Goal: Task Accomplishment & Management: Manage account settings

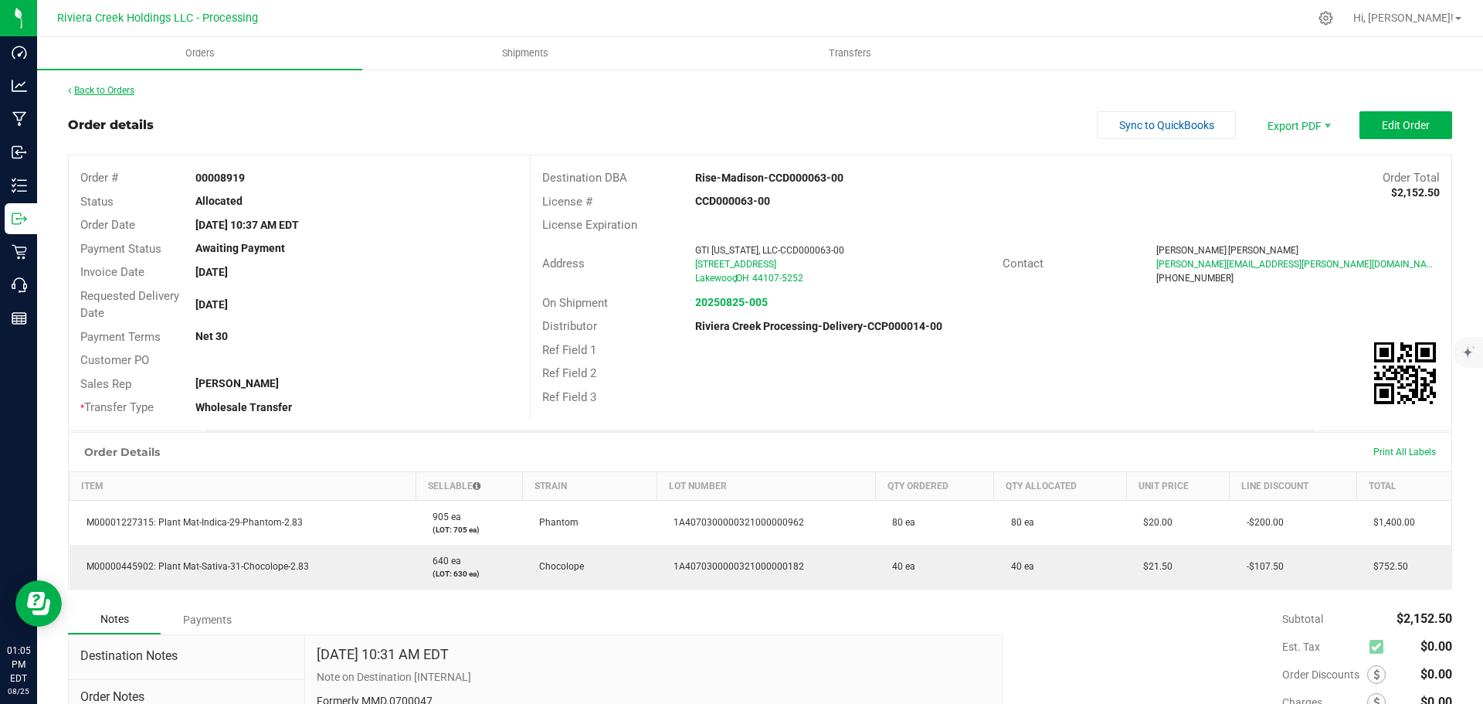
click at [121, 94] on link "Back to Orders" at bounding box center [101, 90] width 66 height 11
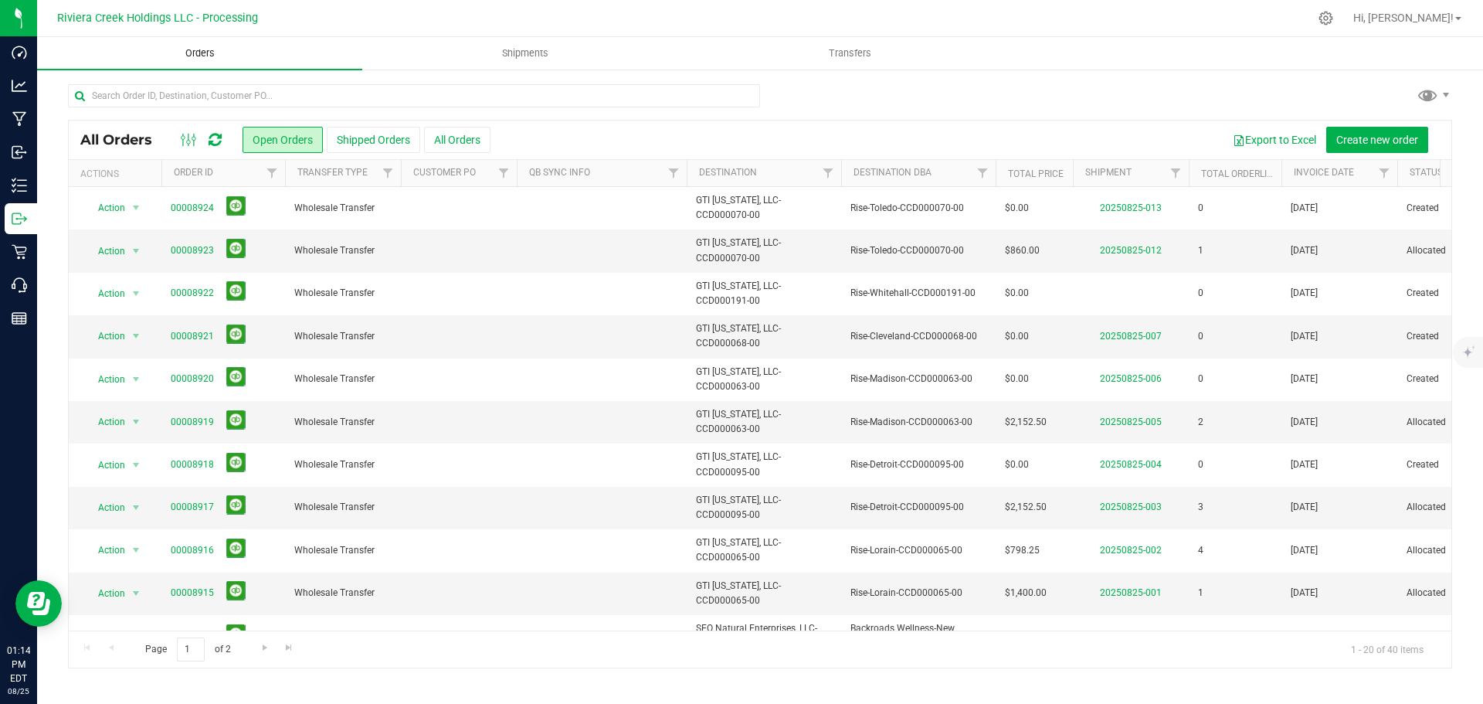
click at [204, 50] on span "Orders" at bounding box center [200, 53] width 71 height 14
click at [1350, 140] on span "Create new order" at bounding box center [1377, 140] width 82 height 12
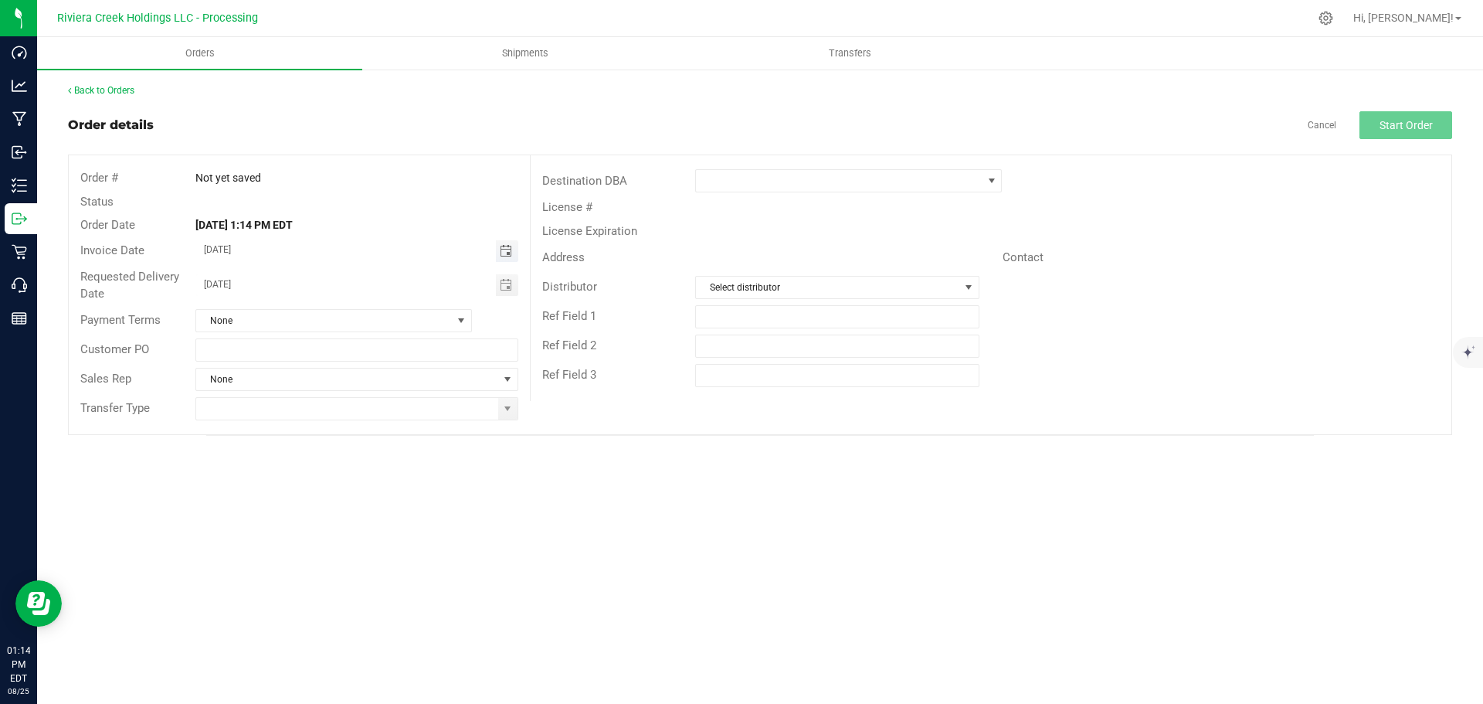
click at [504, 253] on span "Toggle calendar" at bounding box center [506, 251] width 12 height 12
click at [314, 428] on span "26" at bounding box center [311, 428] width 22 height 24
type input "08/26/2025"
click at [507, 408] on span at bounding box center [507, 408] width 12 height 12
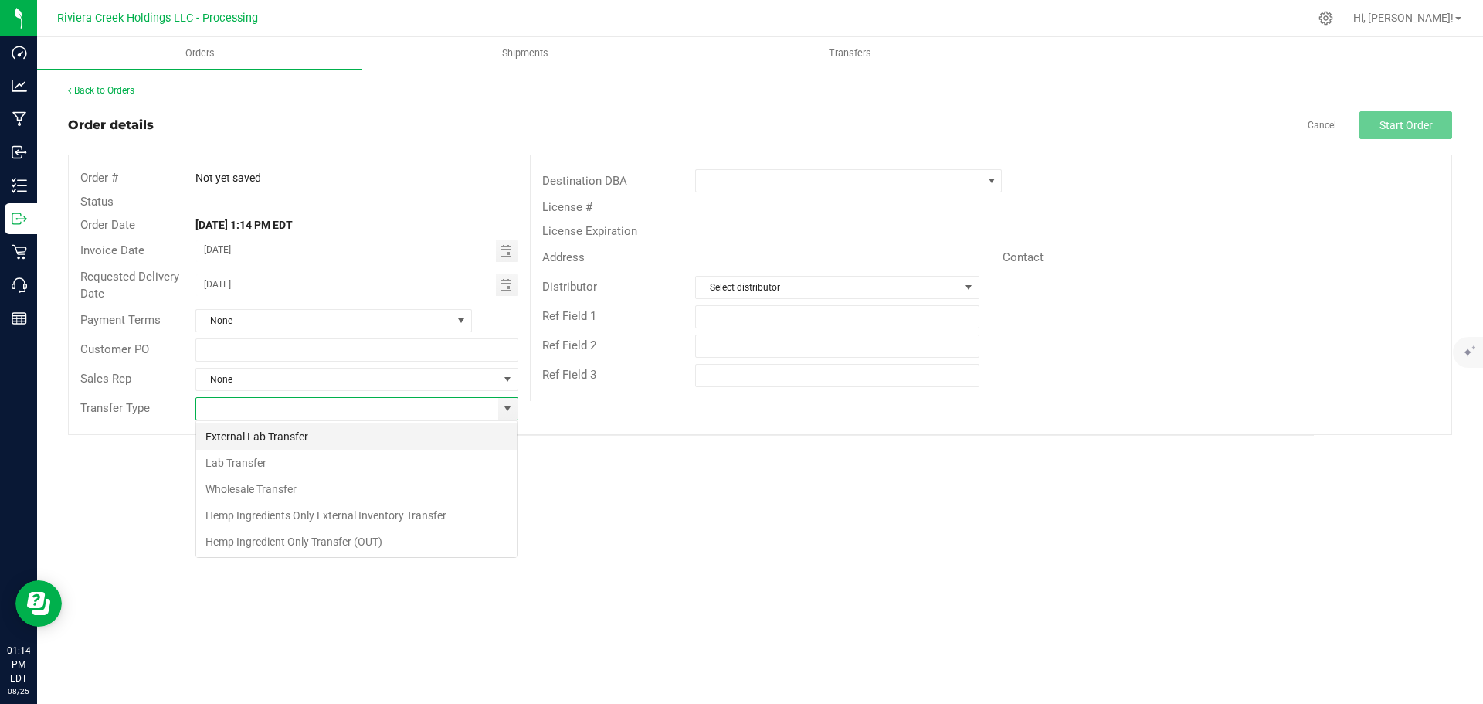
scroll to position [23, 323]
click at [269, 485] on li "Wholesale Transfer" at bounding box center [356, 489] width 321 height 26
type input "Wholesale Transfer"
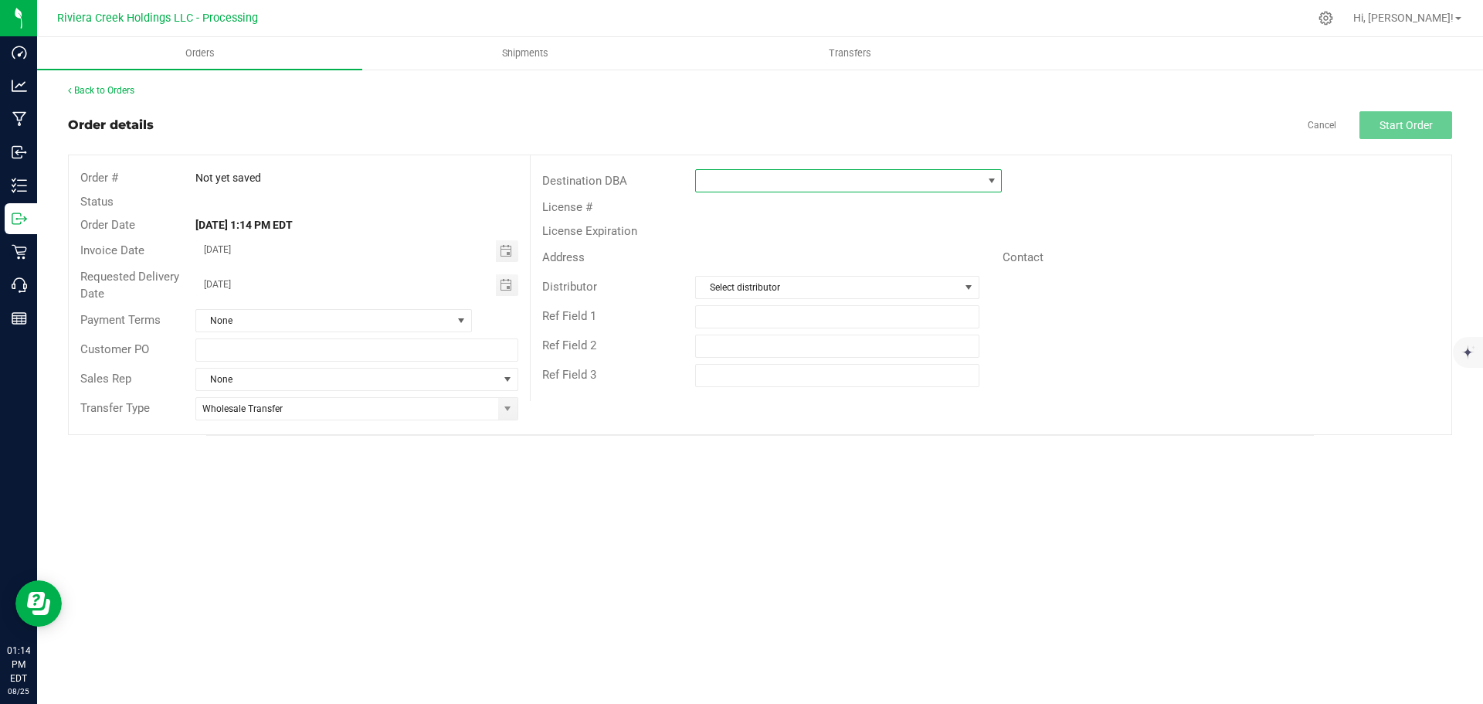
click at [711, 181] on span at bounding box center [839, 181] width 286 height 22
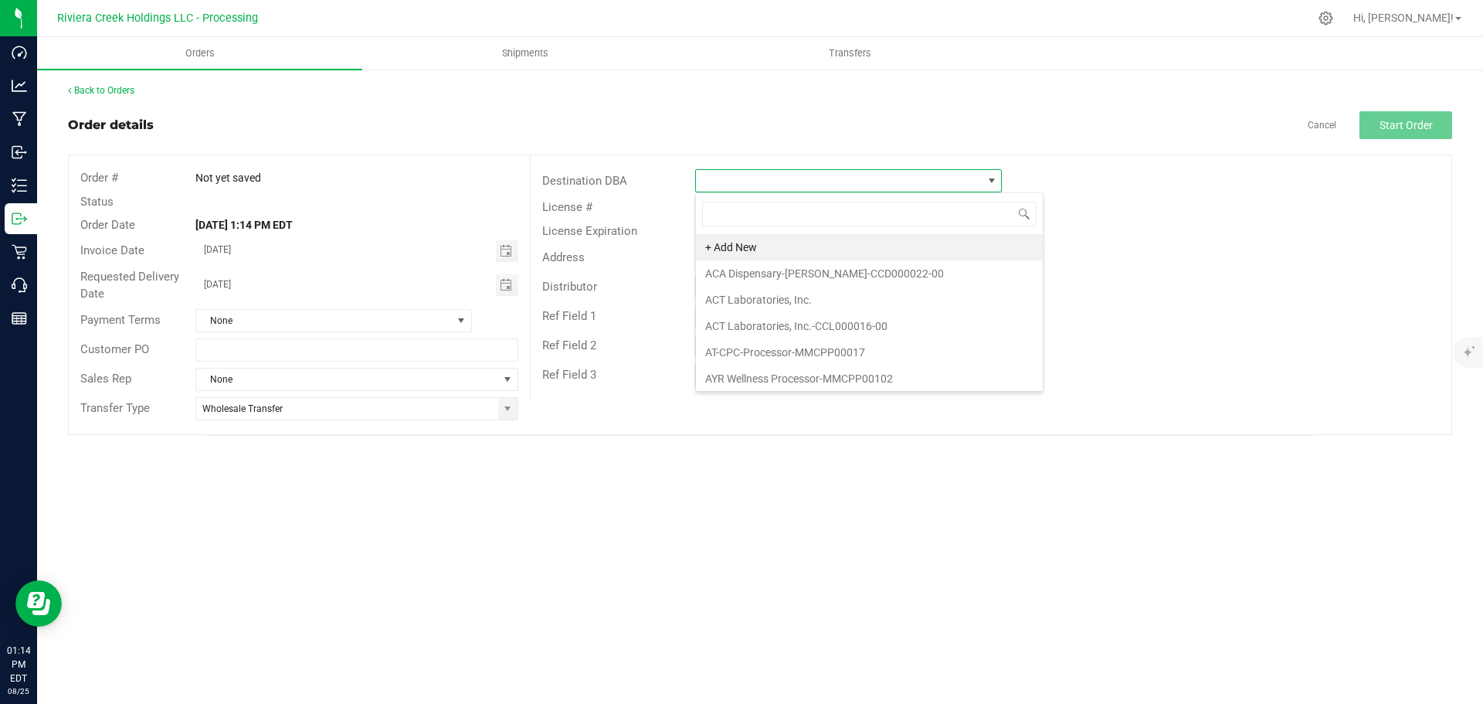
scroll to position [23, 307]
type input "rise"
click at [770, 253] on li "Rise-Cleveland-CCD000068-00" at bounding box center [848, 247] width 305 height 26
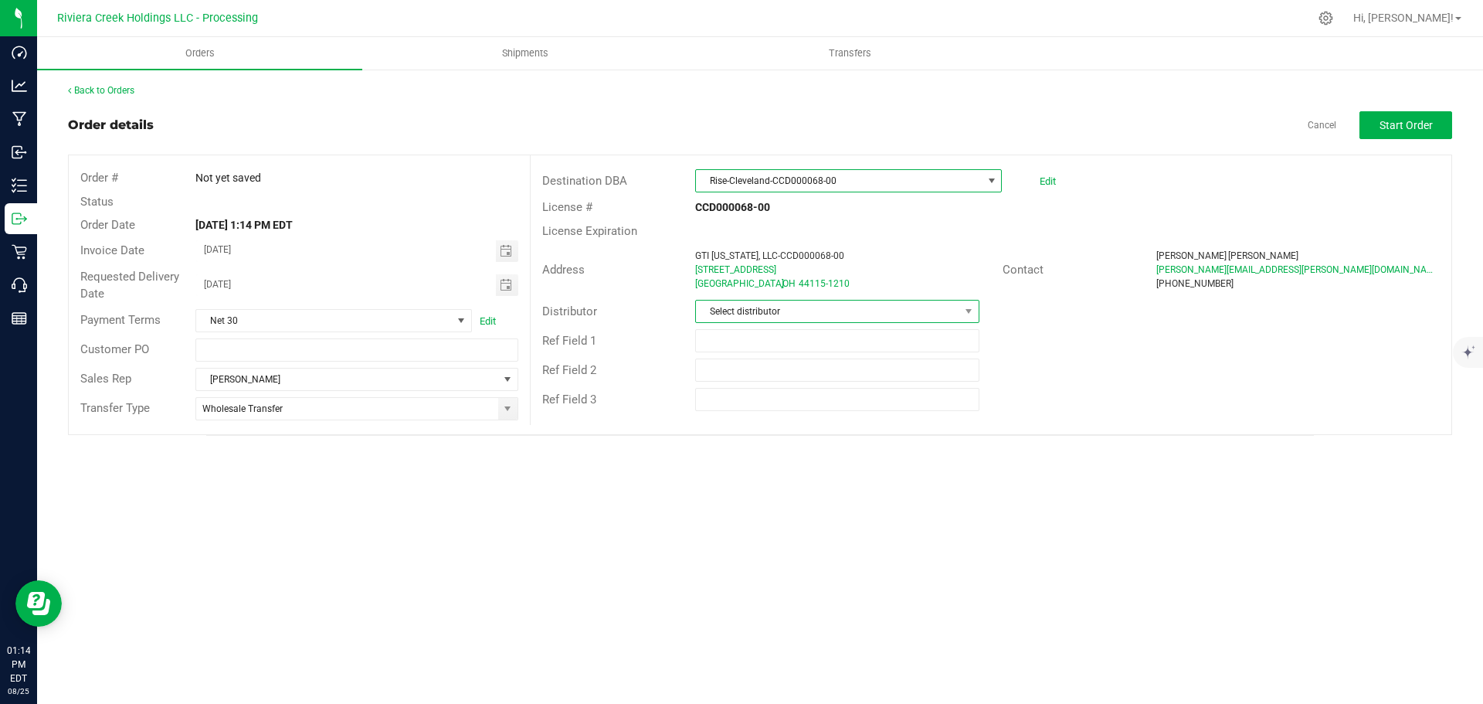
click at [801, 313] on span "Select distributor" at bounding box center [827, 311] width 263 height 22
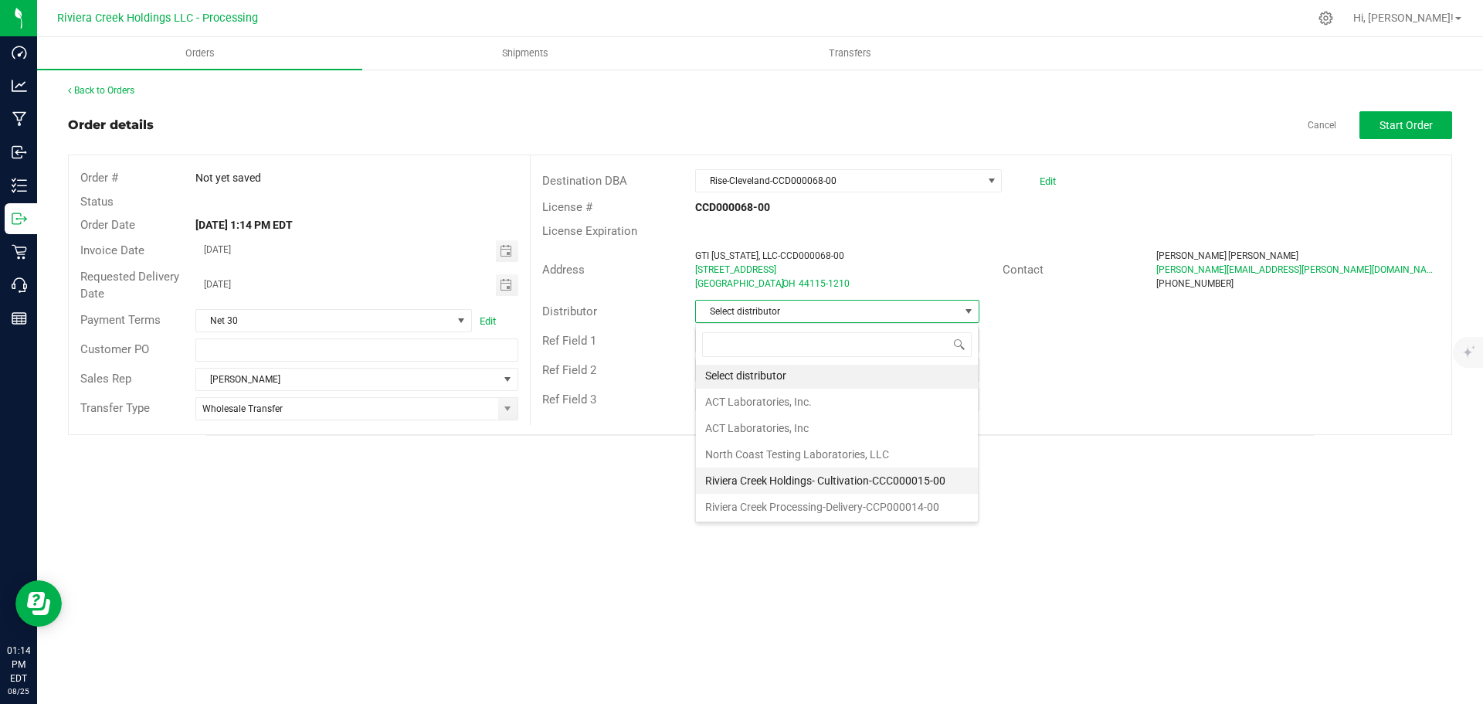
scroll to position [3, 0]
click at [779, 507] on li "Riviera Creek Processing-Delivery-CCP000014-00" at bounding box center [837, 506] width 282 height 26
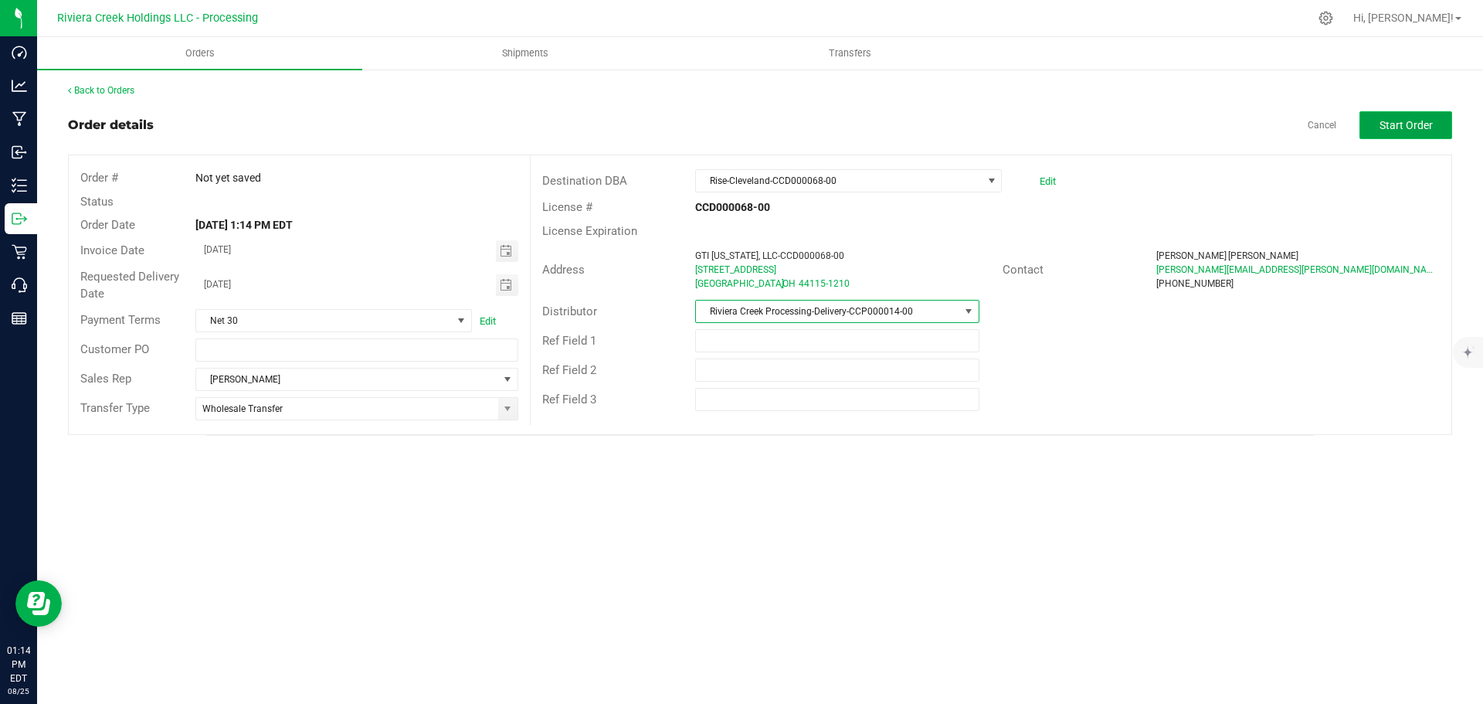
click at [1391, 123] on span "Start Order" at bounding box center [1405, 125] width 53 height 12
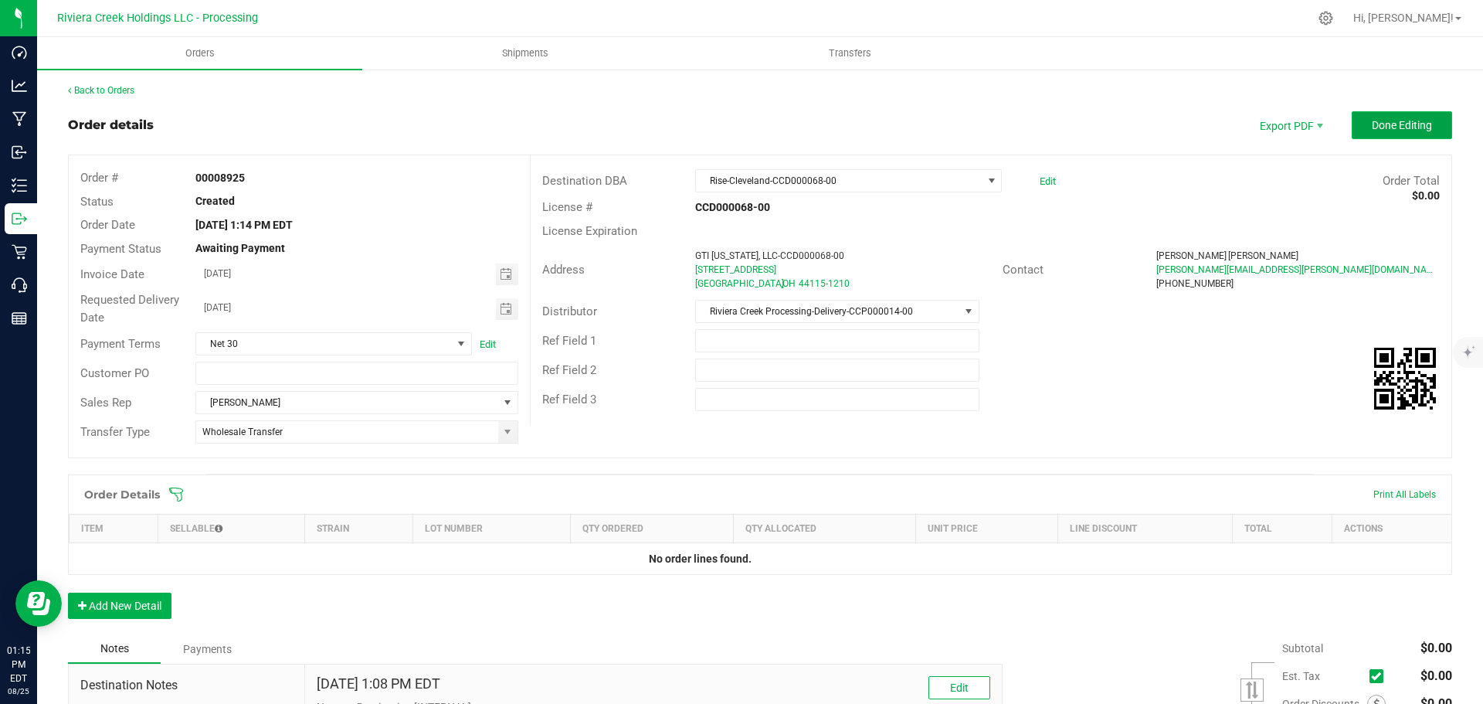
click at [1372, 129] on span "Done Editing" at bounding box center [1402, 125] width 60 height 12
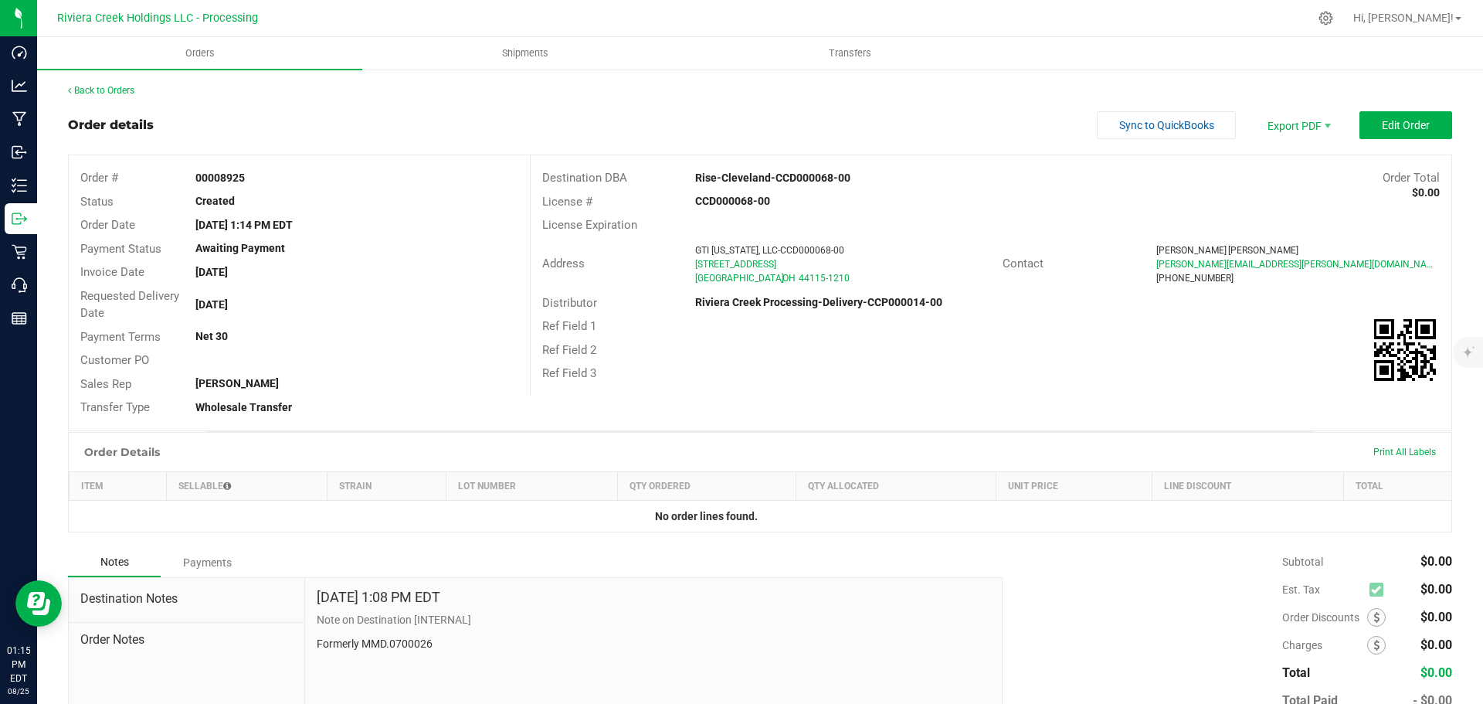
drag, startPoint x: 190, startPoint y: 175, endPoint x: 270, endPoint y: 178, distance: 79.6
click at [270, 178] on div "00008925" at bounding box center [356, 178] width 345 height 16
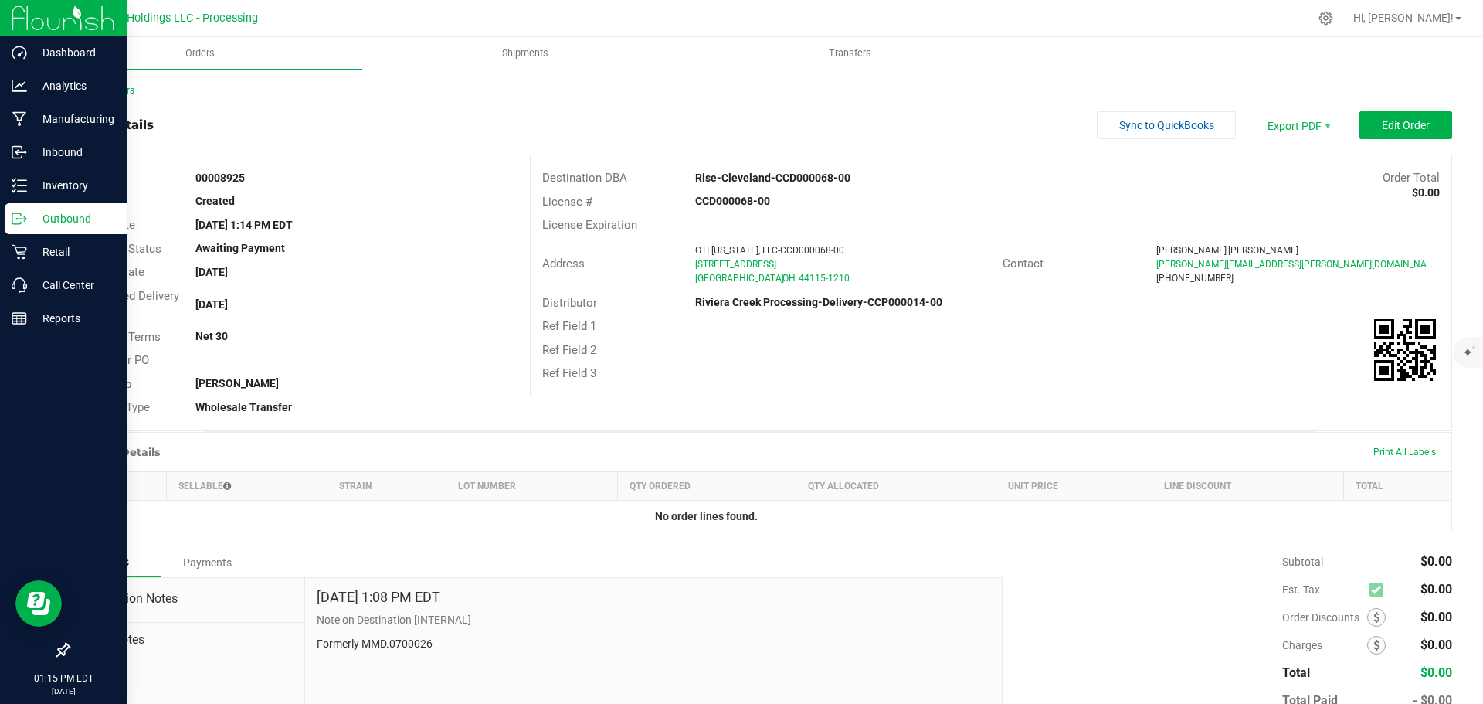
copy strong "00008925"
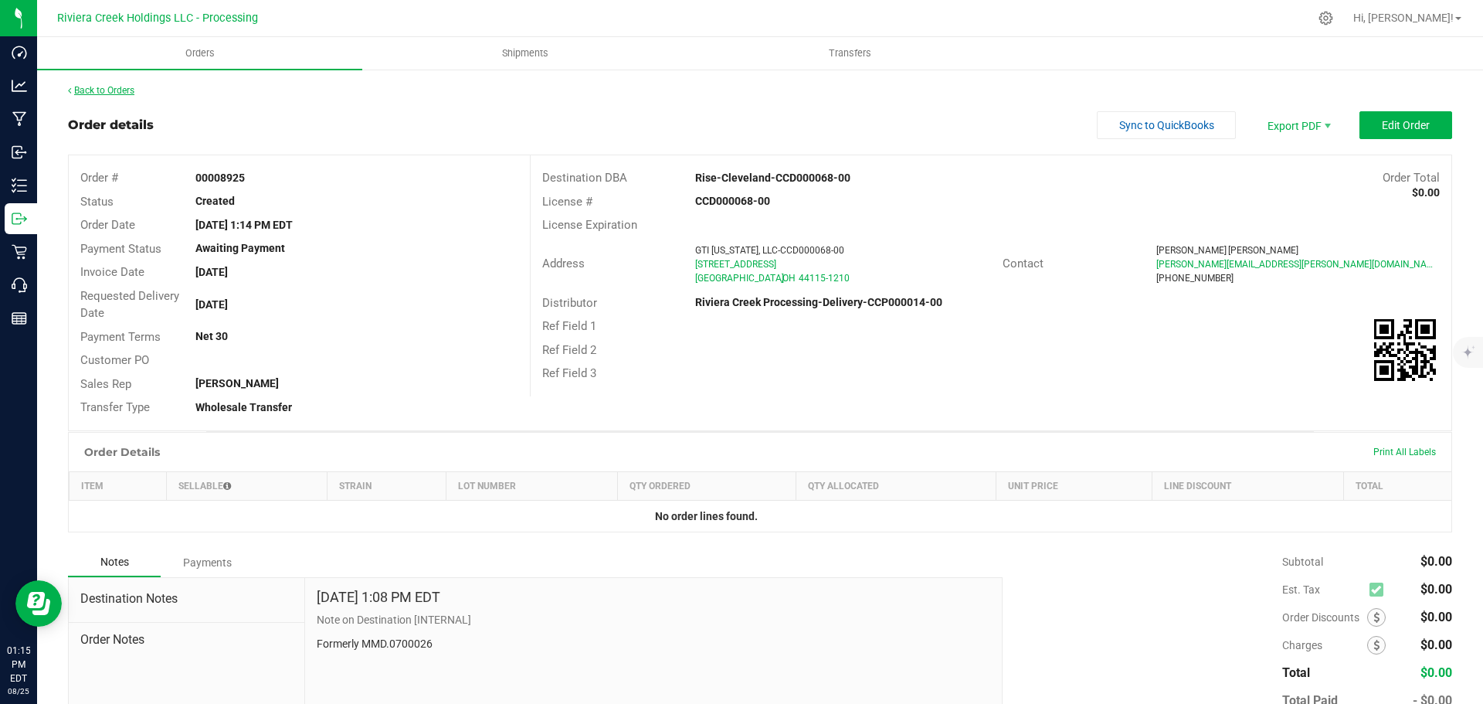
click at [89, 93] on link "Back to Orders" at bounding box center [101, 90] width 66 height 11
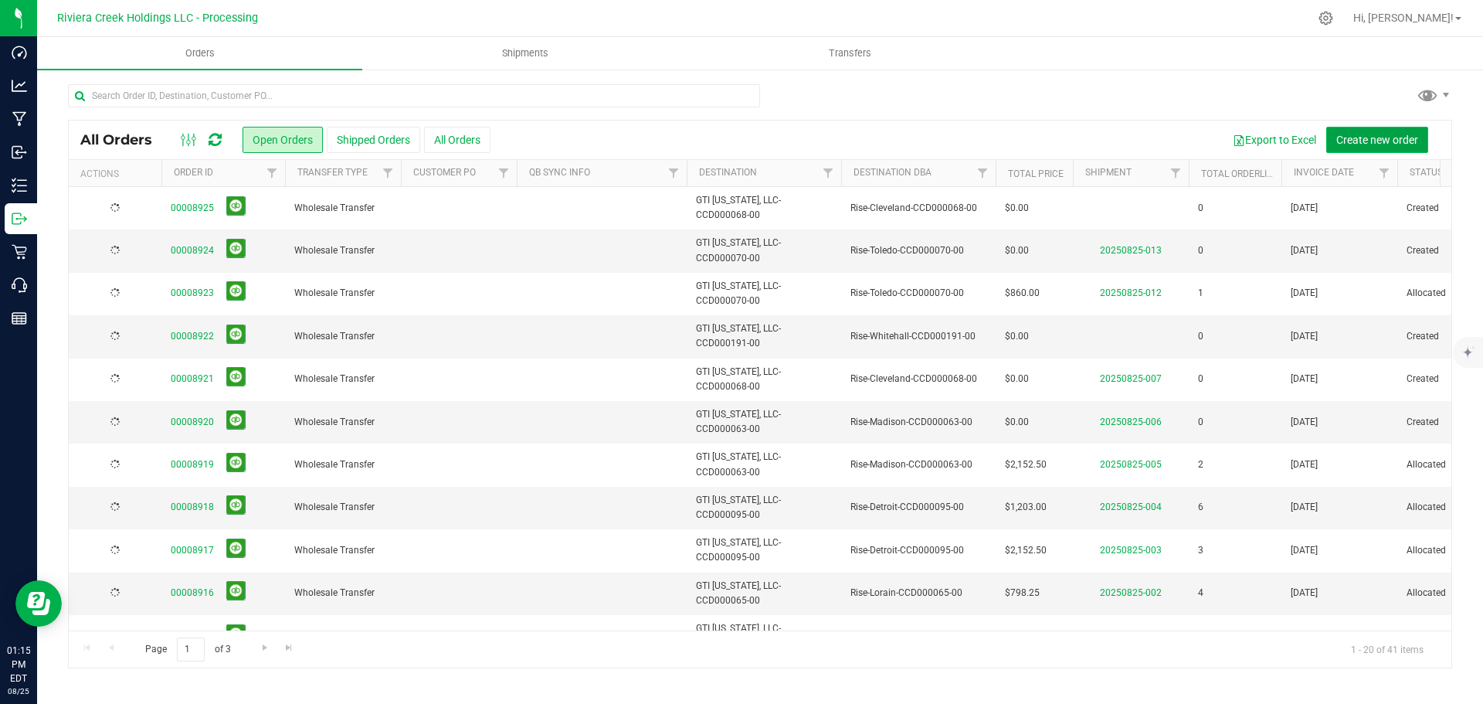
click at [1352, 140] on span "Create new order" at bounding box center [1377, 140] width 82 height 12
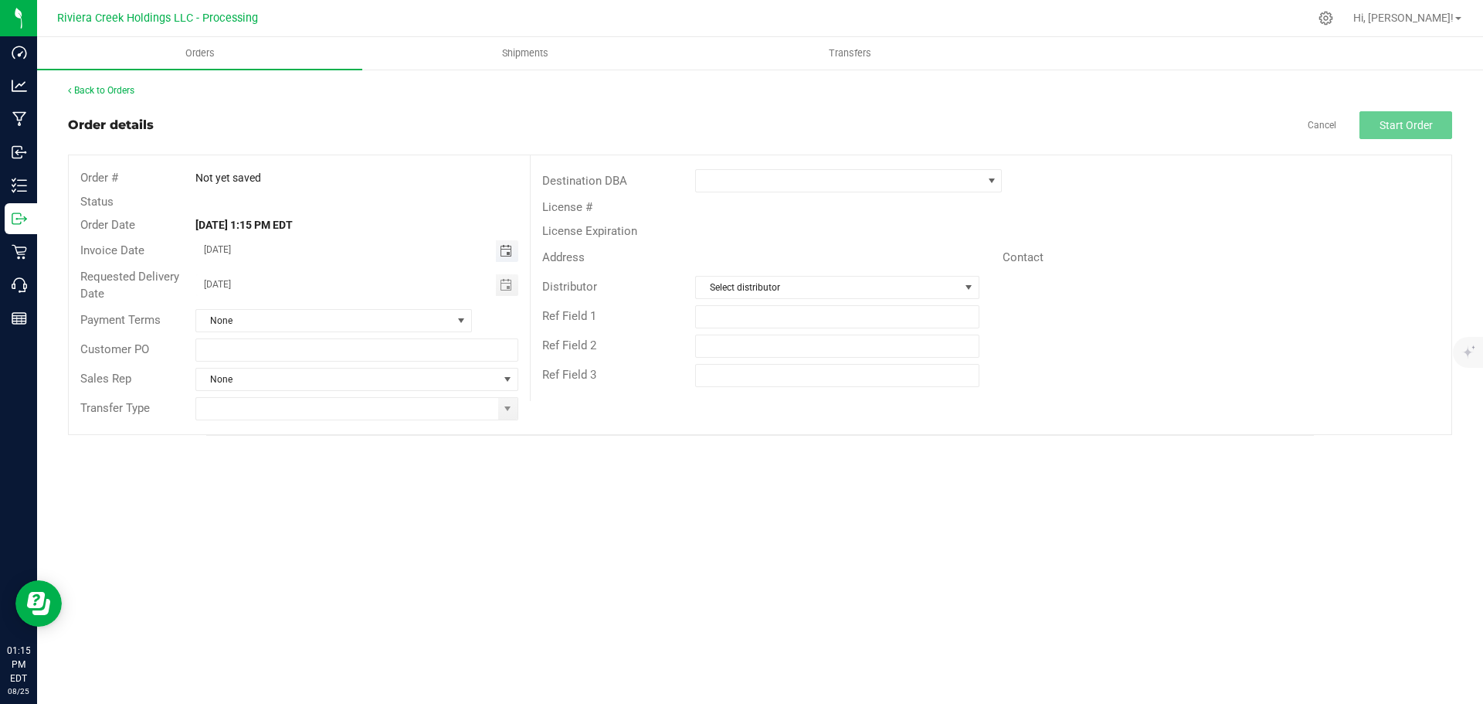
click at [505, 253] on span "Toggle calendar" at bounding box center [506, 251] width 12 height 12
click at [312, 429] on span "26" at bounding box center [311, 428] width 22 height 24
type input "[DATE]"
click at [510, 416] on span at bounding box center [507, 409] width 19 height 22
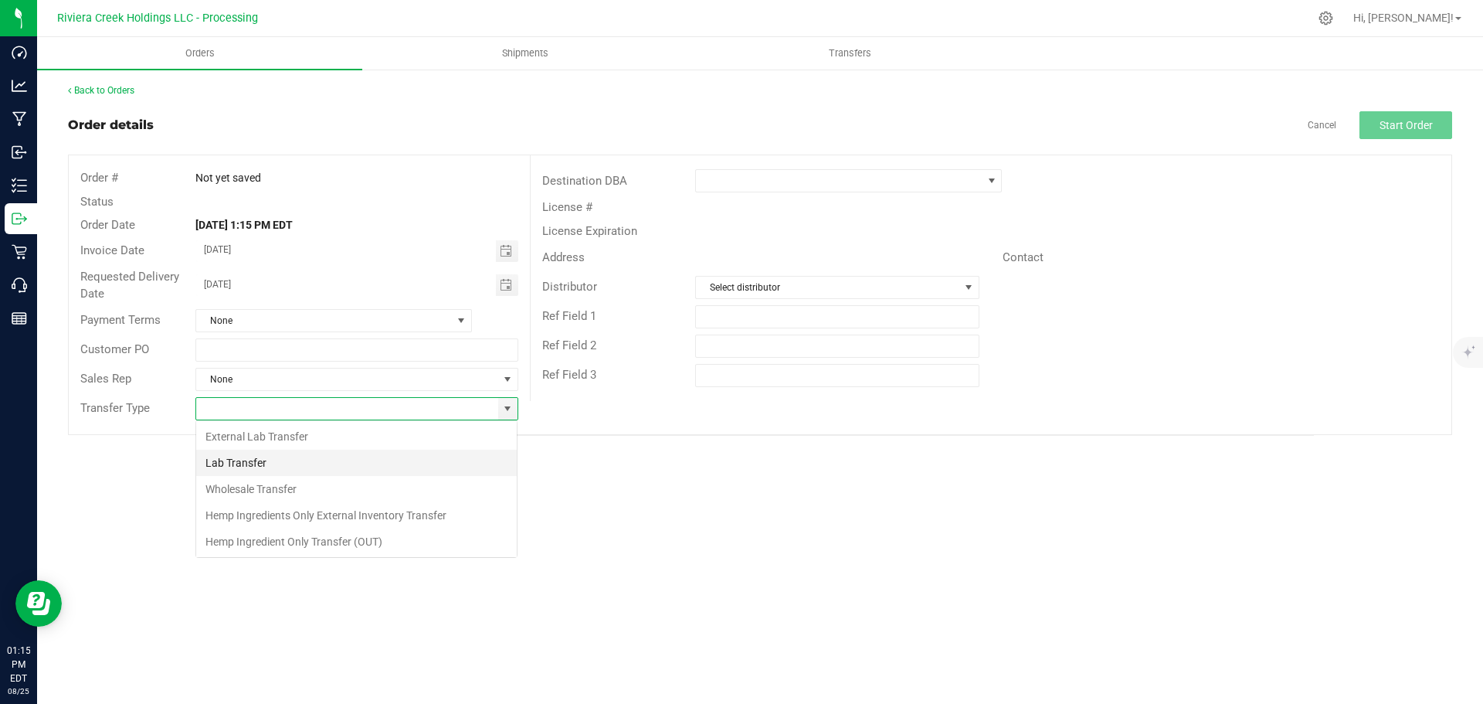
scroll to position [23, 323]
click at [262, 488] on li "Wholesale Transfer" at bounding box center [356, 489] width 321 height 26
type input "Wholesale Transfer"
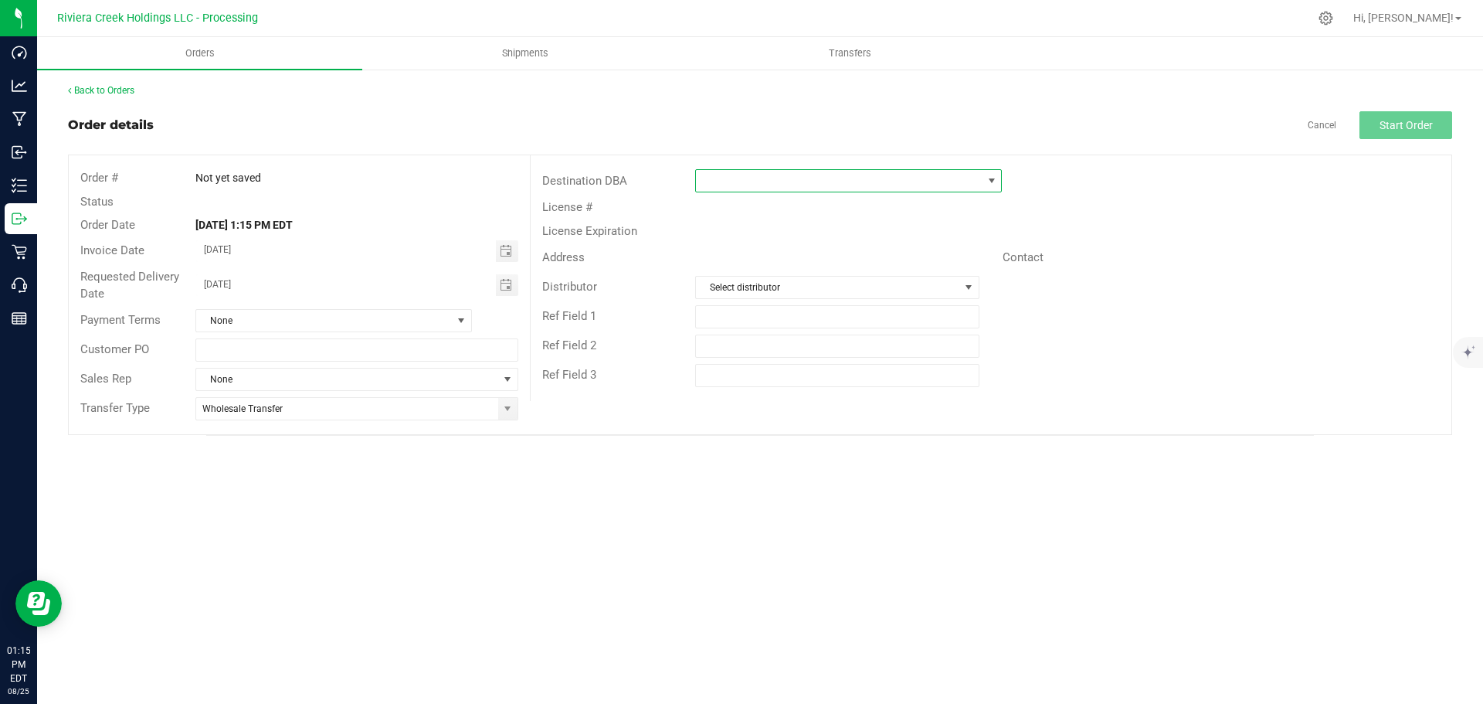
click at [744, 178] on span at bounding box center [839, 181] width 286 height 22
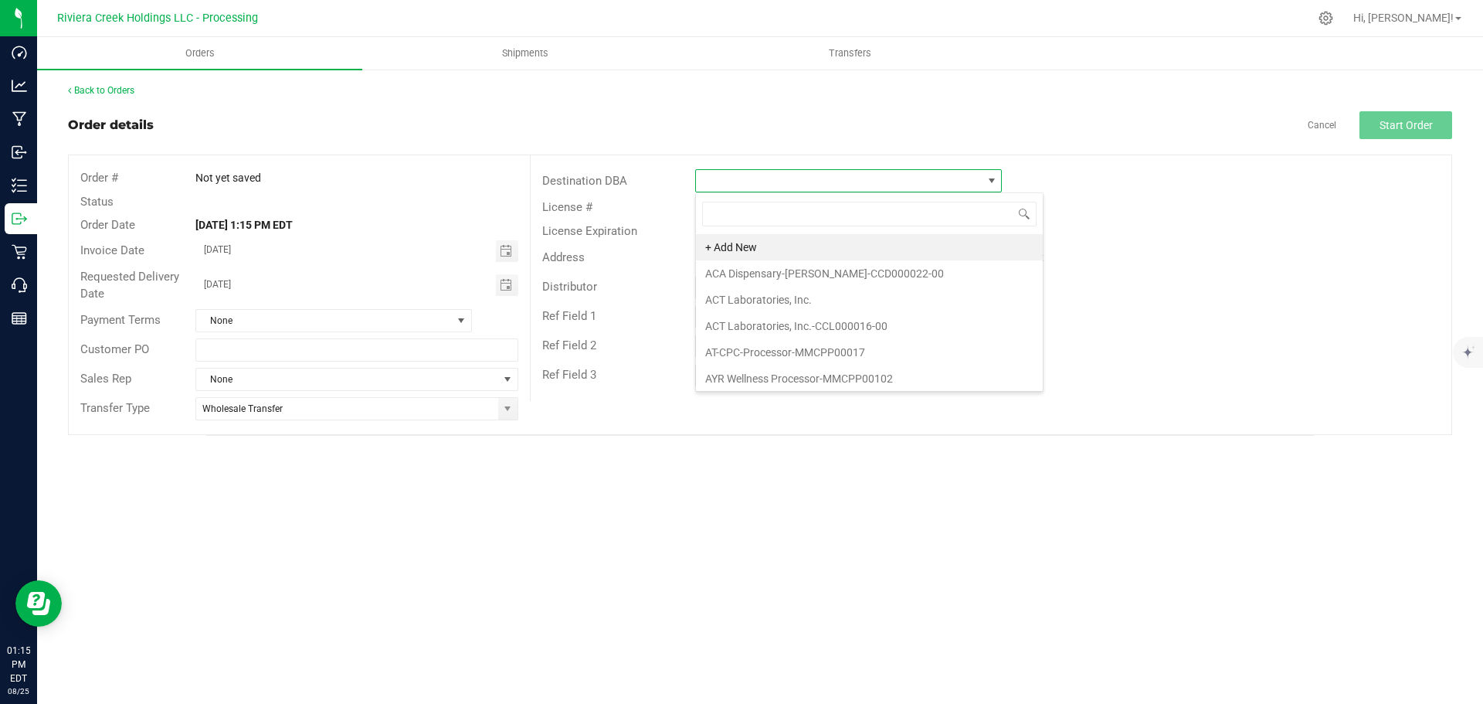
scroll to position [23, 307]
type input "rise"
click at [744, 380] on li "Rise-Whitehall-CCD000191-00" at bounding box center [848, 378] width 305 height 26
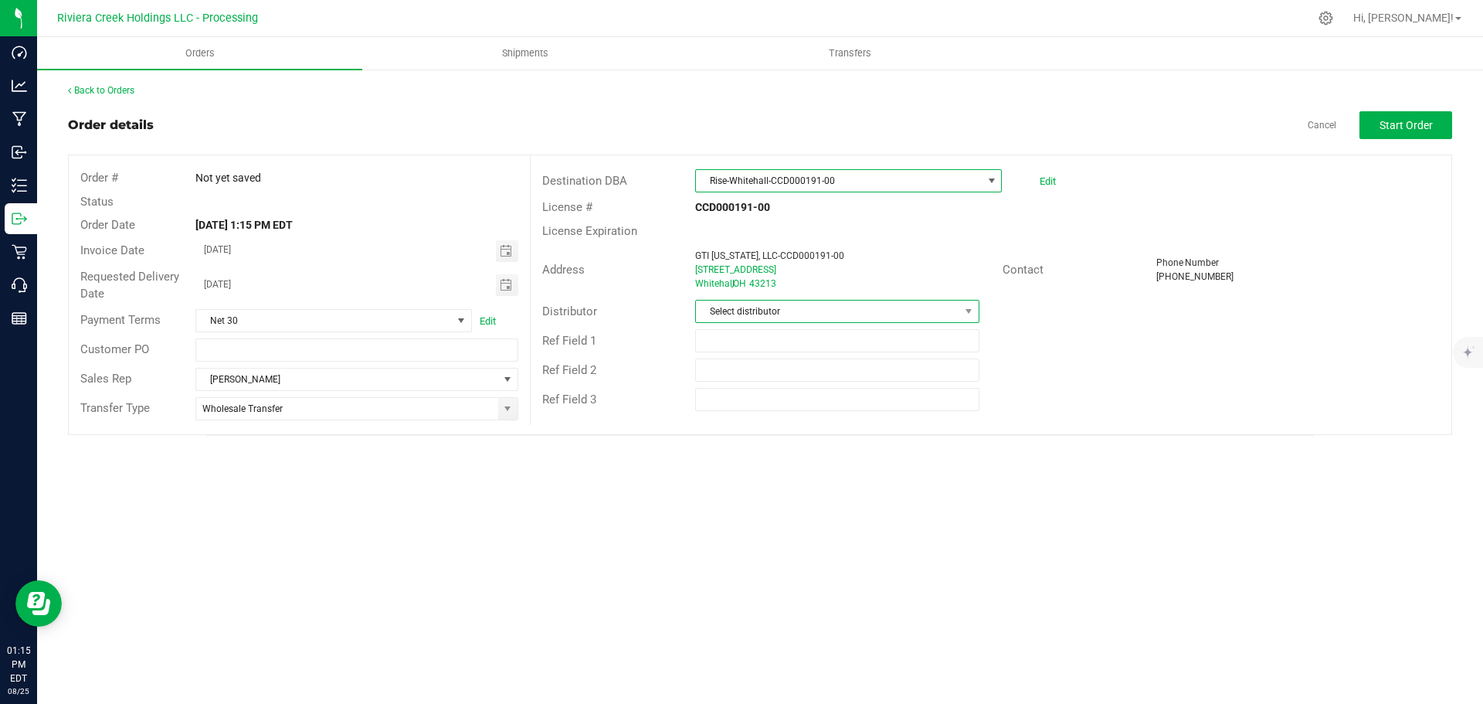
click at [759, 314] on span "Select distributor" at bounding box center [827, 311] width 263 height 22
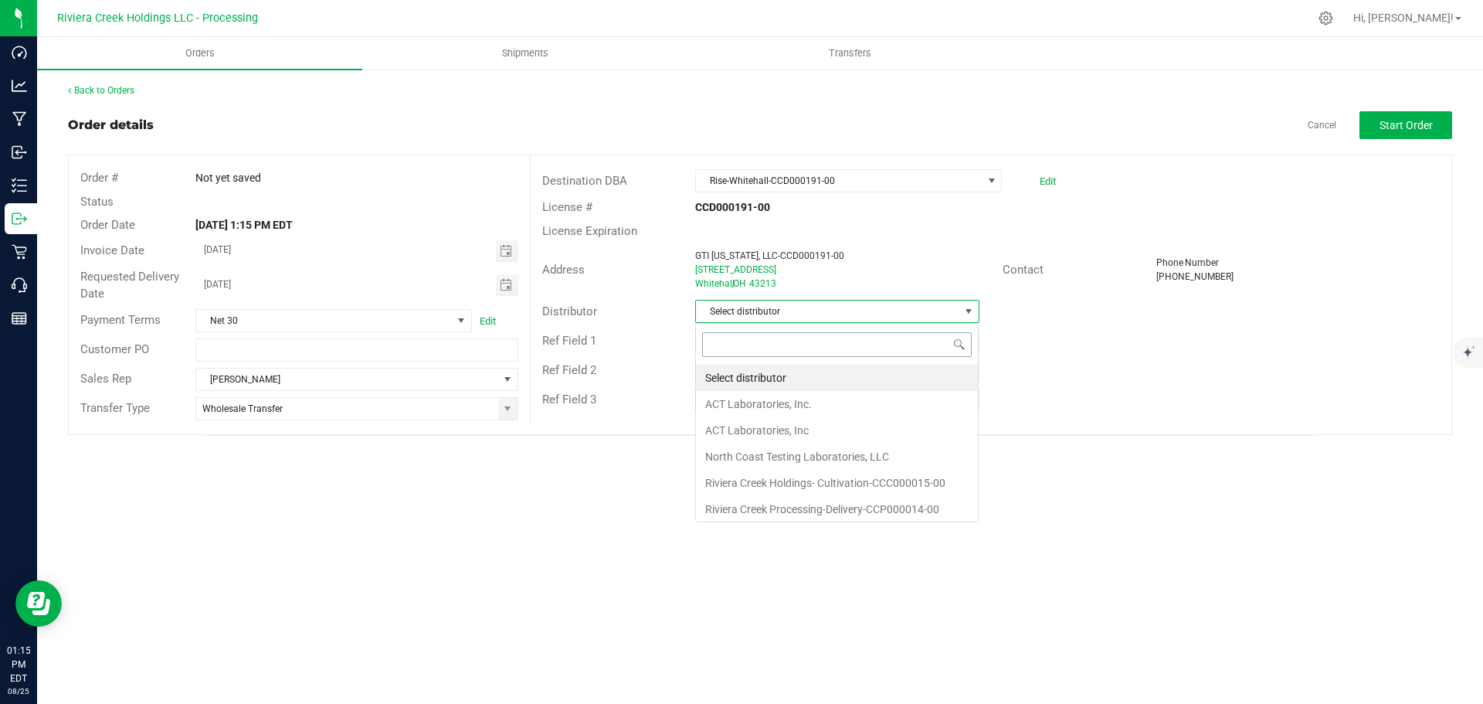
scroll to position [23, 284]
click at [761, 508] on li "Riviera Creek Processing-Delivery-CCP000014-00" at bounding box center [837, 509] width 282 height 26
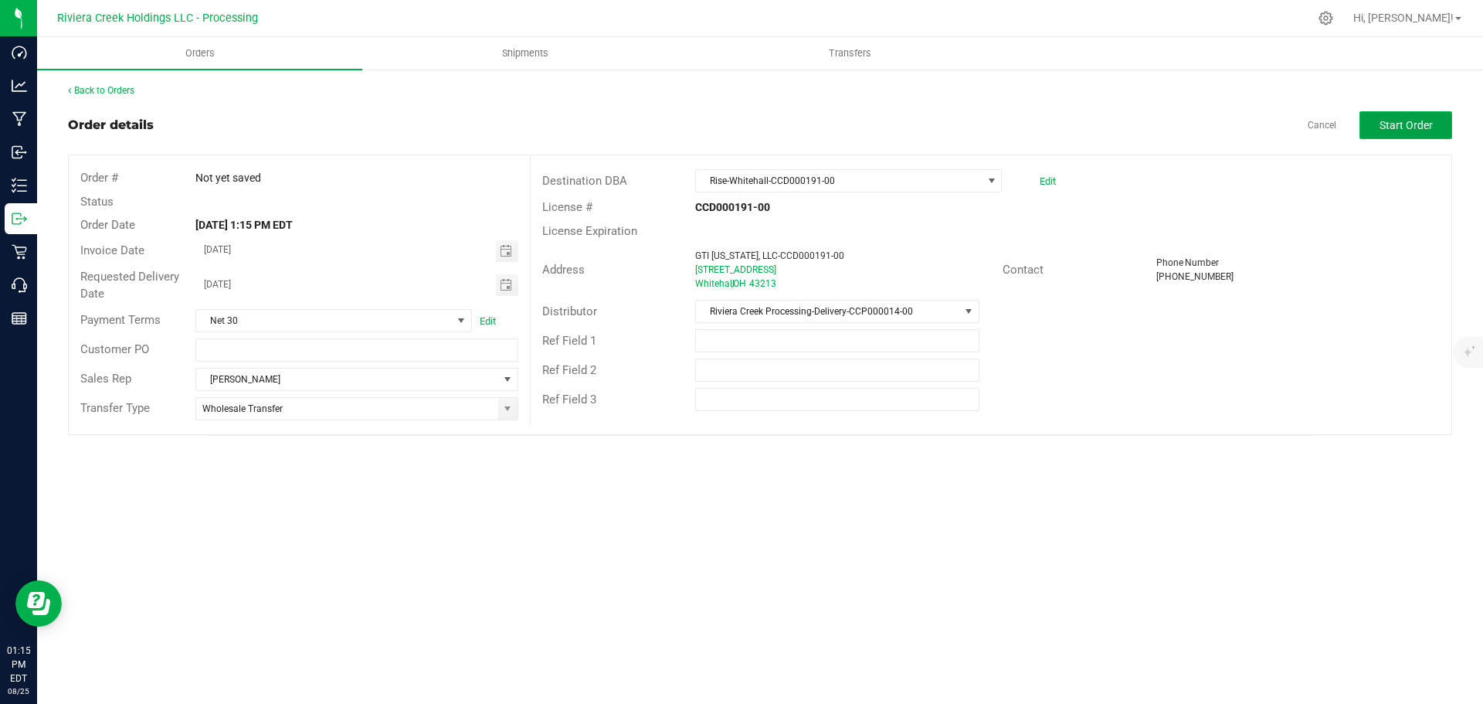
click at [1388, 131] on span "Start Order" at bounding box center [1405, 125] width 53 height 12
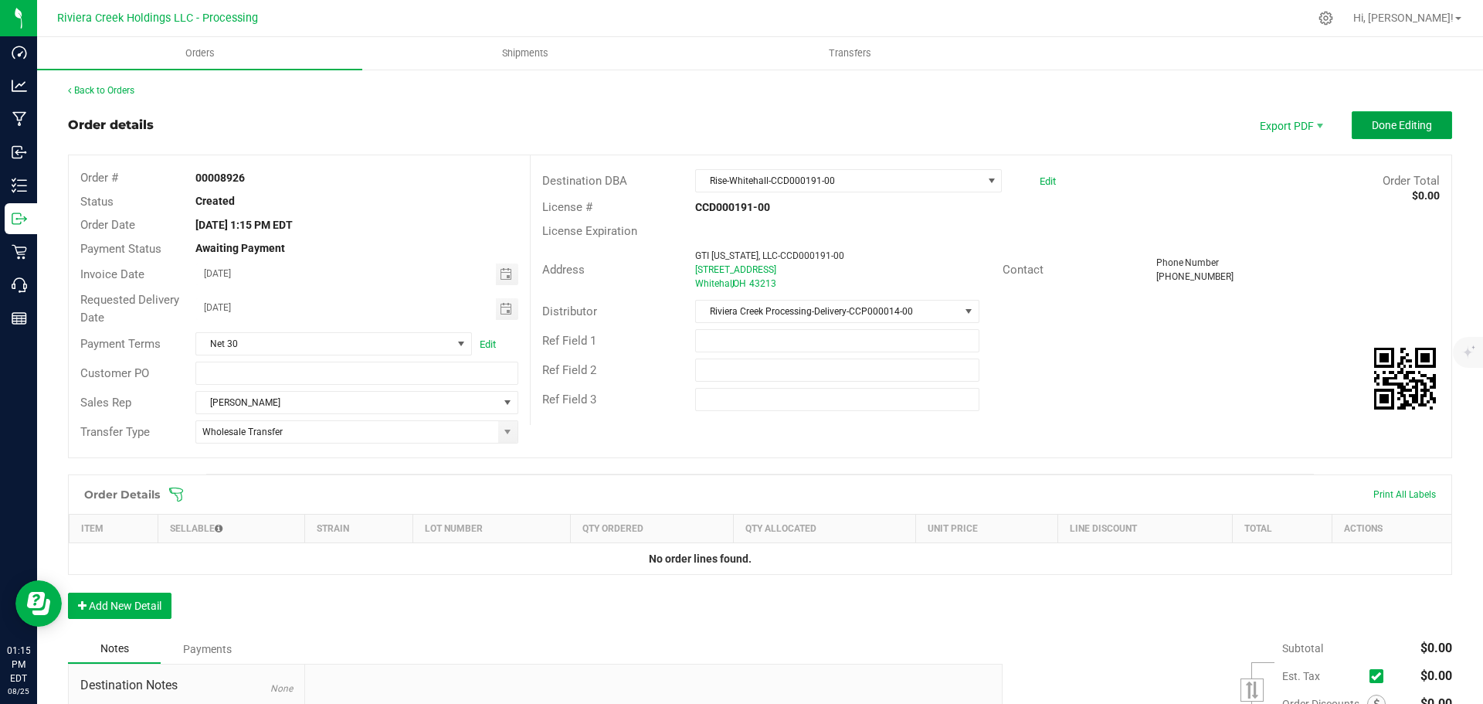
click at [1389, 127] on span "Done Editing" at bounding box center [1402, 125] width 60 height 12
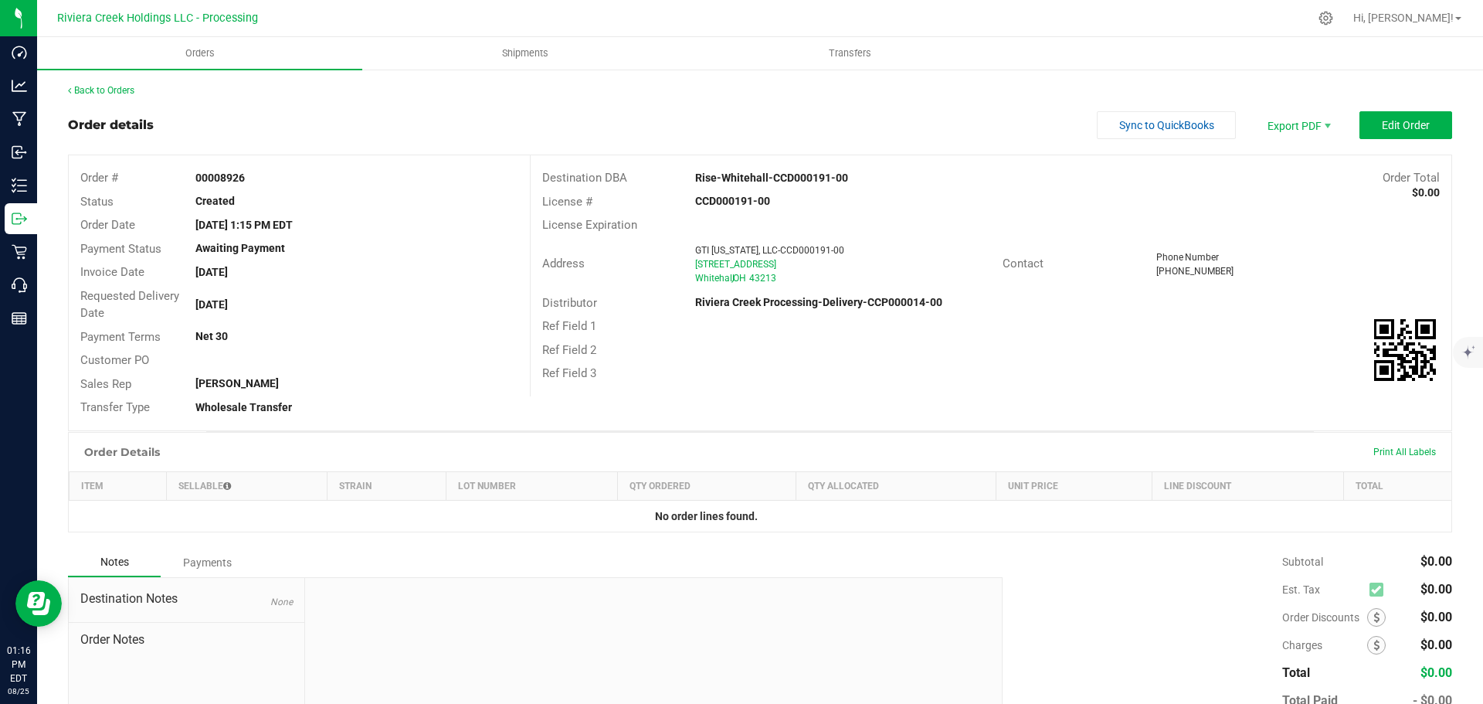
click at [263, 181] on div "00008926" at bounding box center [356, 178] width 345 height 16
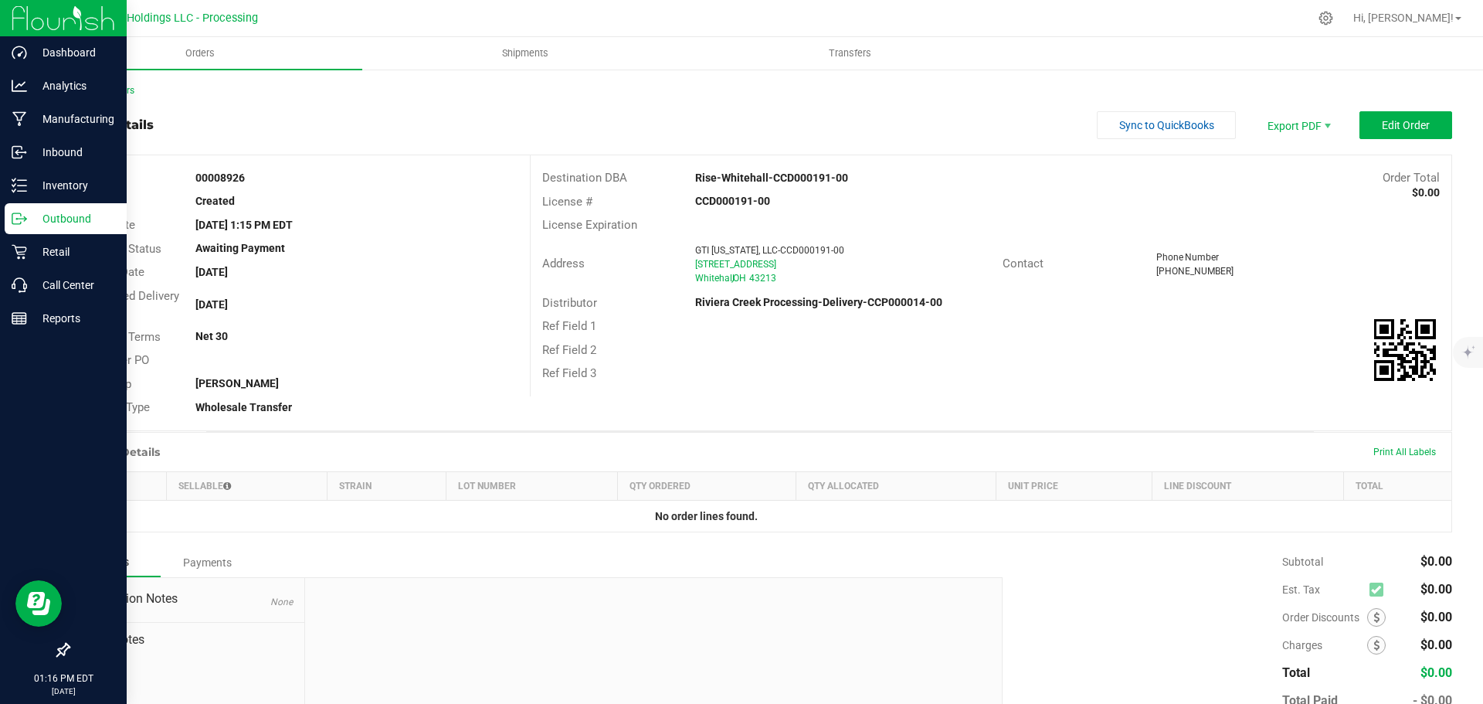
copy strong "00008926"
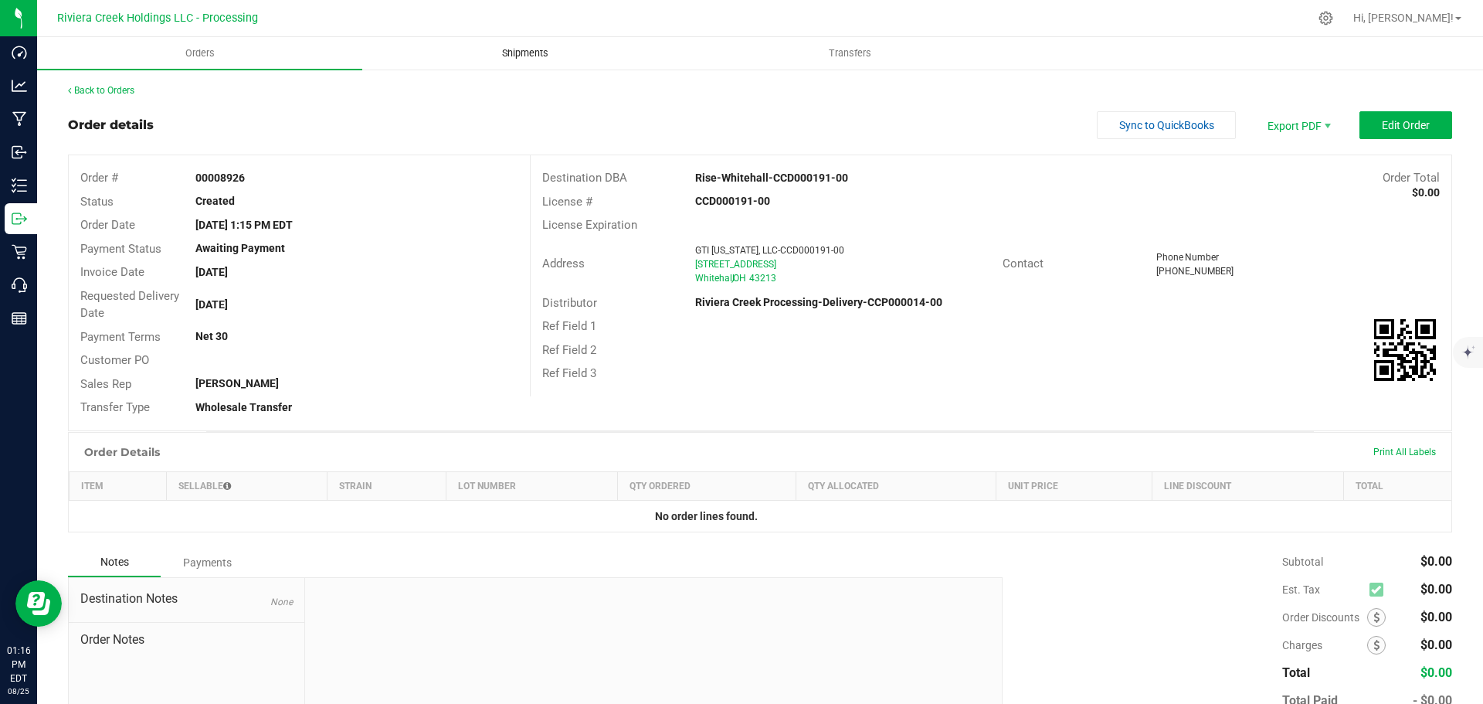
click at [522, 54] on span "Shipments" at bounding box center [525, 53] width 88 height 14
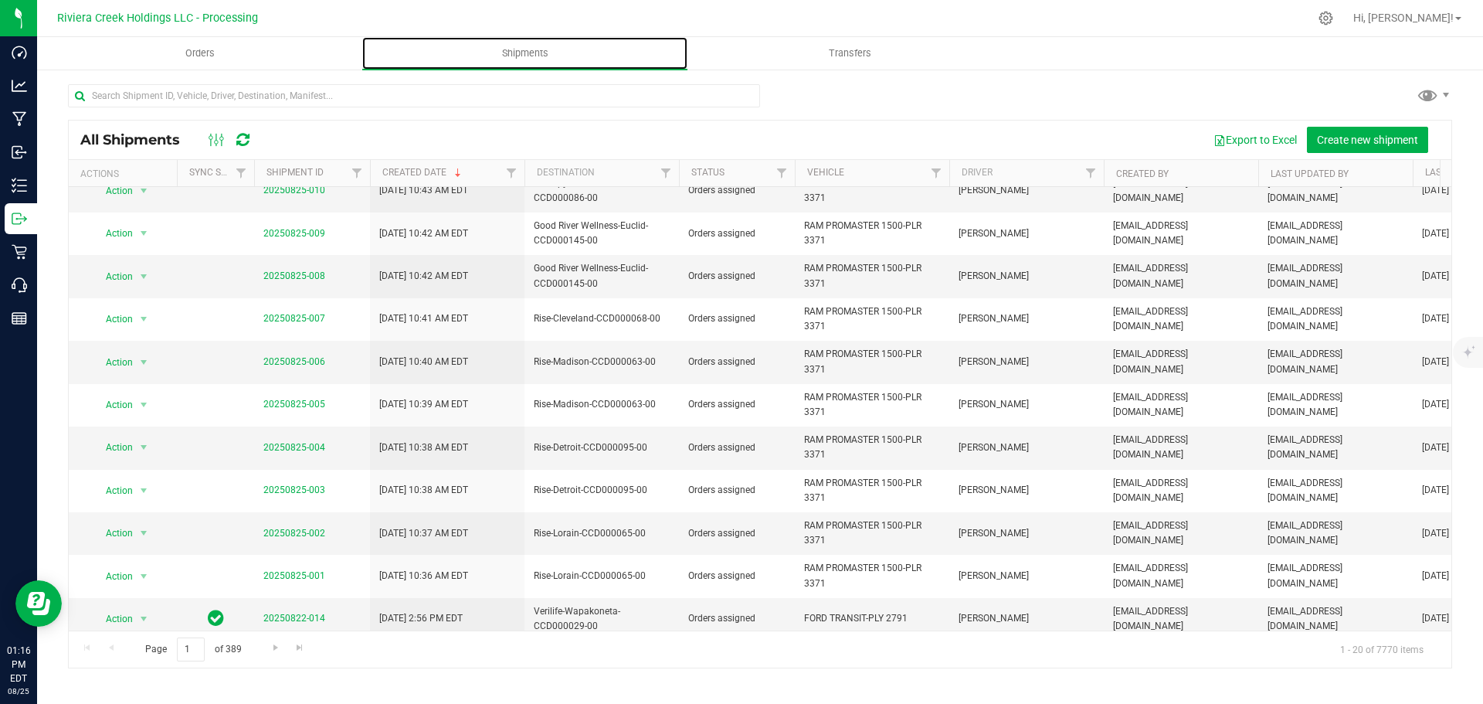
scroll to position [407, 0]
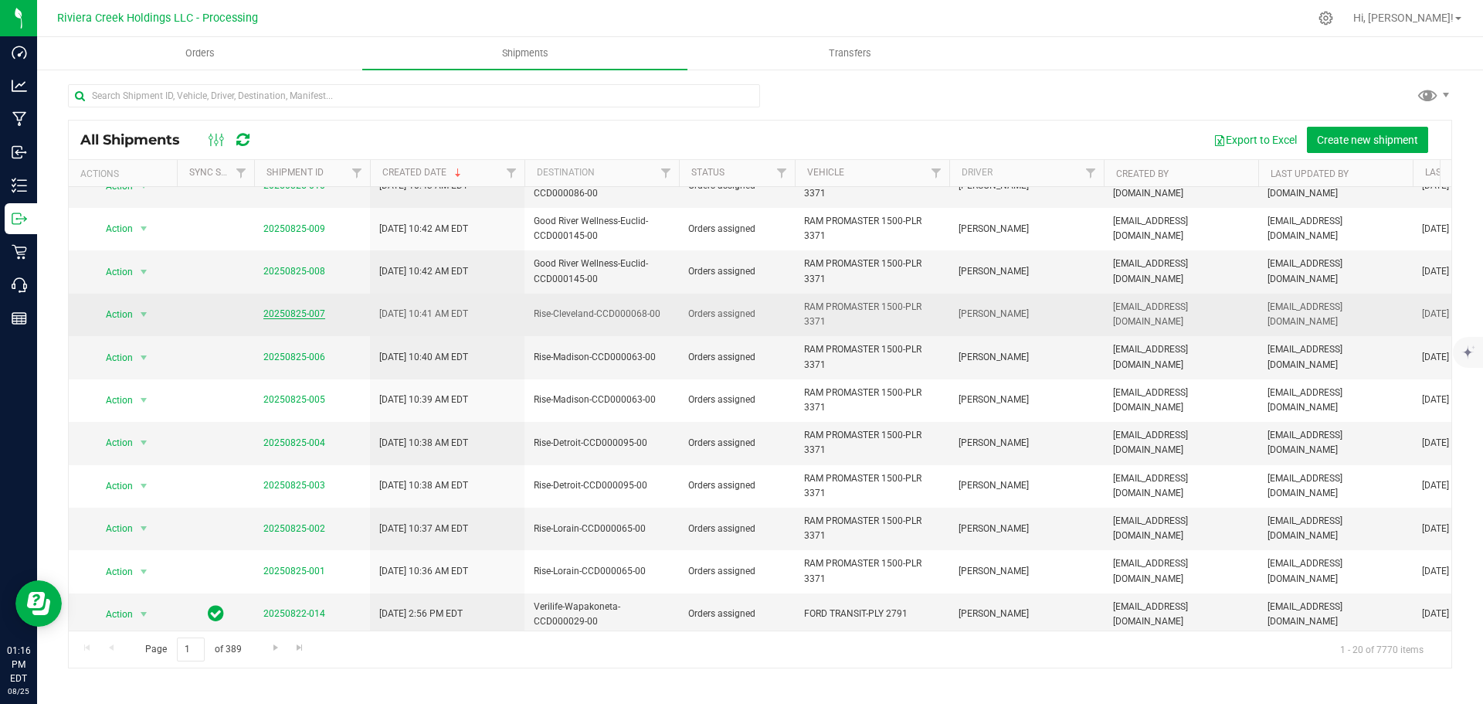
click at [311, 308] on link "20250825-007" at bounding box center [294, 313] width 62 height 11
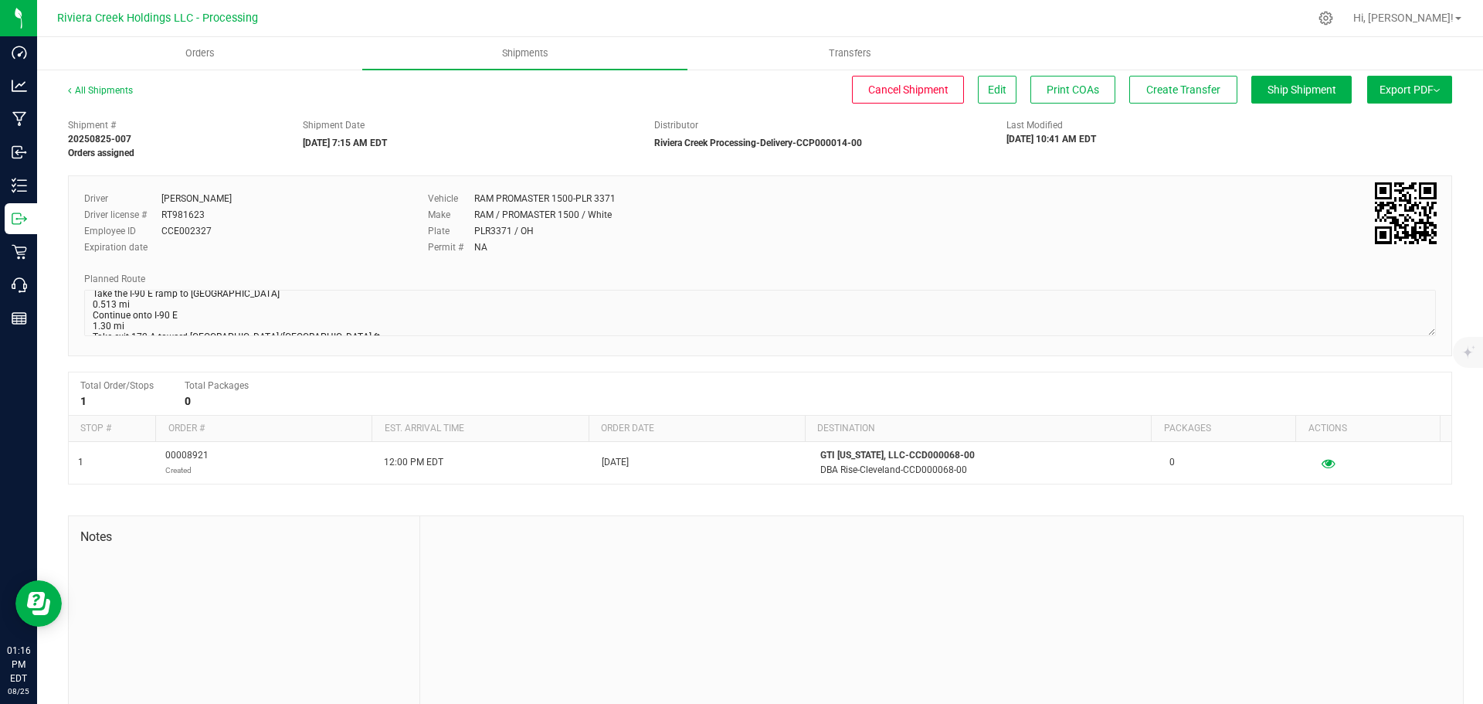
scroll to position [187, 0]
click at [580, 380] on div "Shipment # 20250825-007 Orders assigned Shipment Date 08/26/2025 7:15 AM EDT Di…" at bounding box center [760, 417] width 1384 height 612
click at [521, 52] on span "Shipments" at bounding box center [525, 53] width 88 height 14
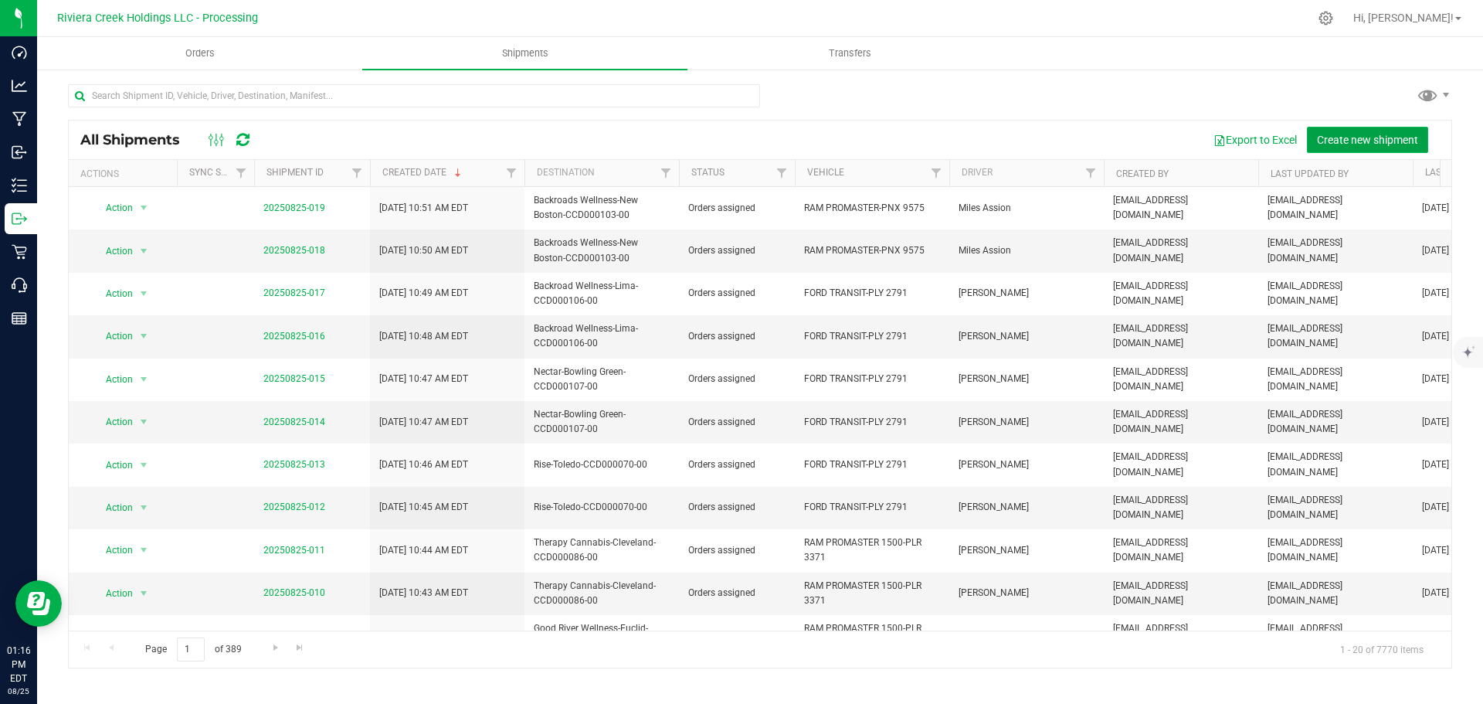
click at [1357, 141] on span "Create new shipment" at bounding box center [1367, 140] width 101 height 12
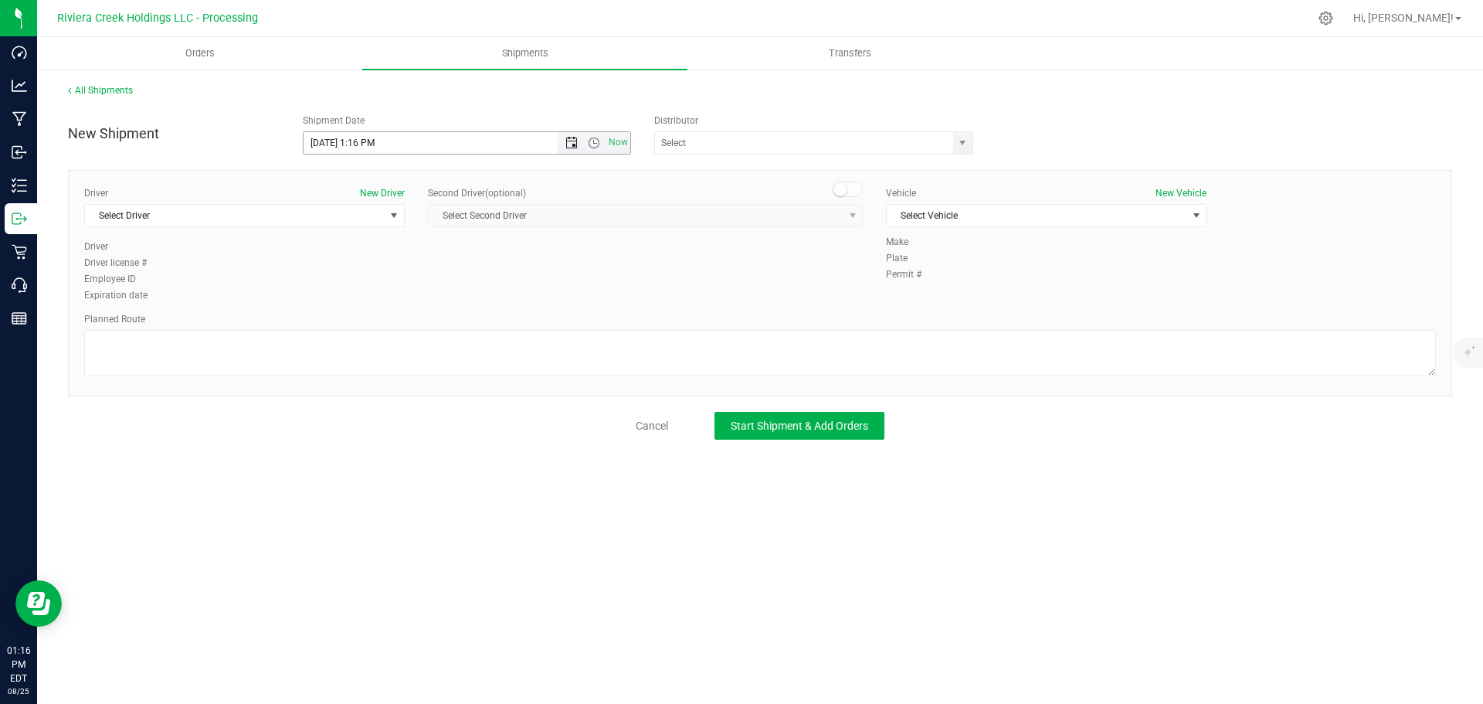
click at [568, 143] on span "Open the date view" at bounding box center [571, 143] width 12 height 12
click at [363, 321] on link "26" at bounding box center [362, 324] width 22 height 24
drag, startPoint x: 361, startPoint y: 143, endPoint x: 368, endPoint y: 144, distance: 7.9
click at [368, 144] on input "8/26/2025 1:16 PM" at bounding box center [444, 143] width 281 height 22
click at [593, 140] on span "Open the time view" at bounding box center [594, 143] width 12 height 12
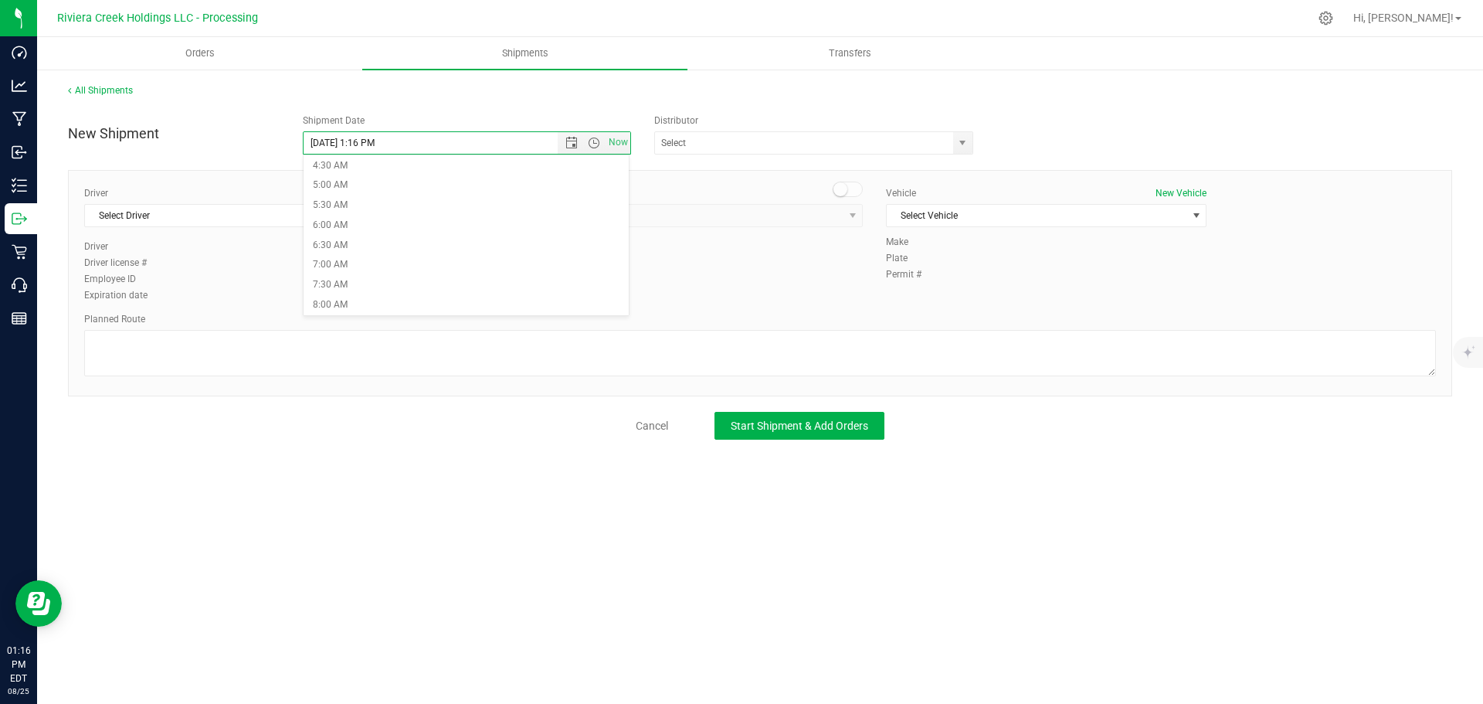
scroll to position [232, 0]
click at [364, 212] on li "7:00 AM" at bounding box center [467, 214] width 326 height 20
click at [373, 139] on input "8/26/2025 7:00 AM" at bounding box center [444, 143] width 281 height 22
click at [964, 141] on span "select" at bounding box center [962, 143] width 12 height 12
type input "8/26/2025 7:15 AM"
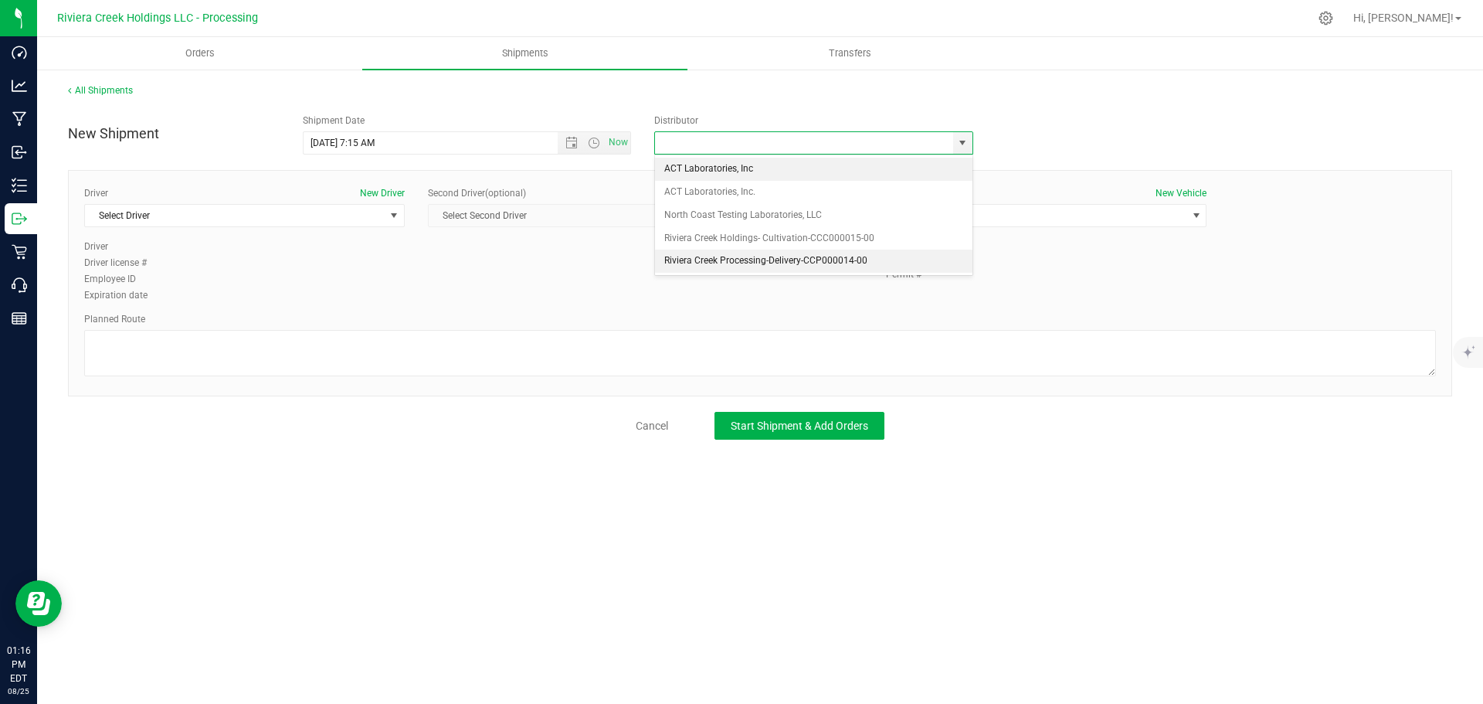
click at [683, 268] on li "Riviera Creek Processing-Delivery-CCP000014-00" at bounding box center [813, 260] width 317 height 23
type input "Riviera Creek Processing-Delivery-CCP000014-00"
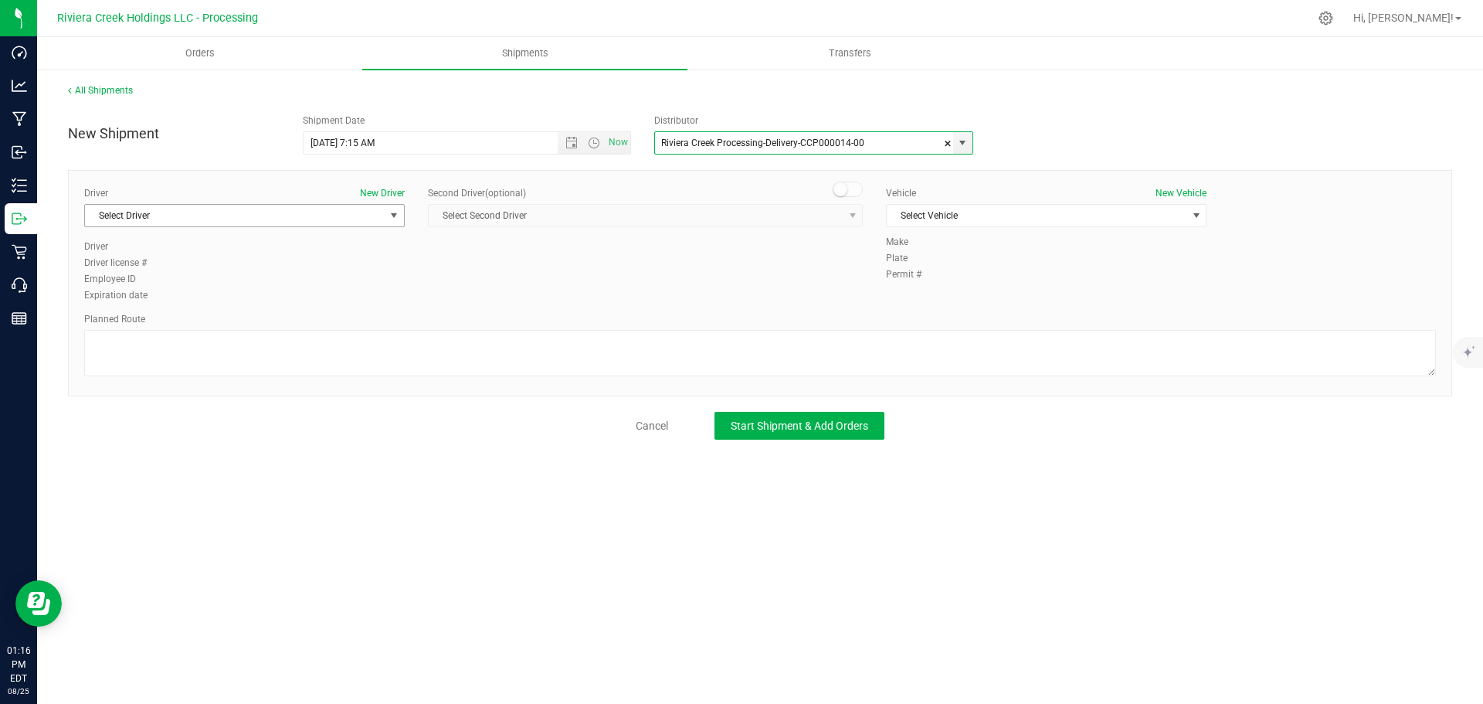
click at [209, 211] on span "Select Driver" at bounding box center [235, 216] width 300 height 22
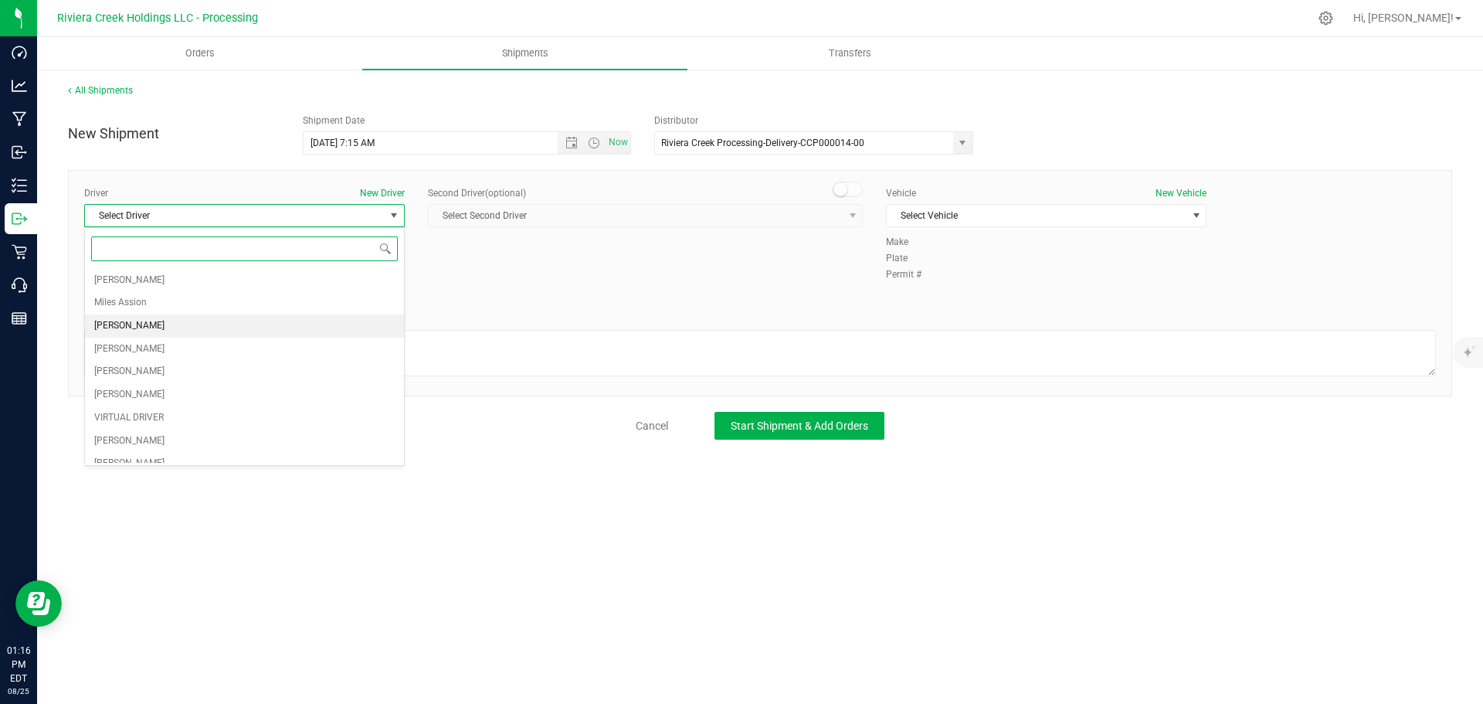
click at [127, 323] on span "James Bednar Jr." at bounding box center [129, 326] width 70 height 20
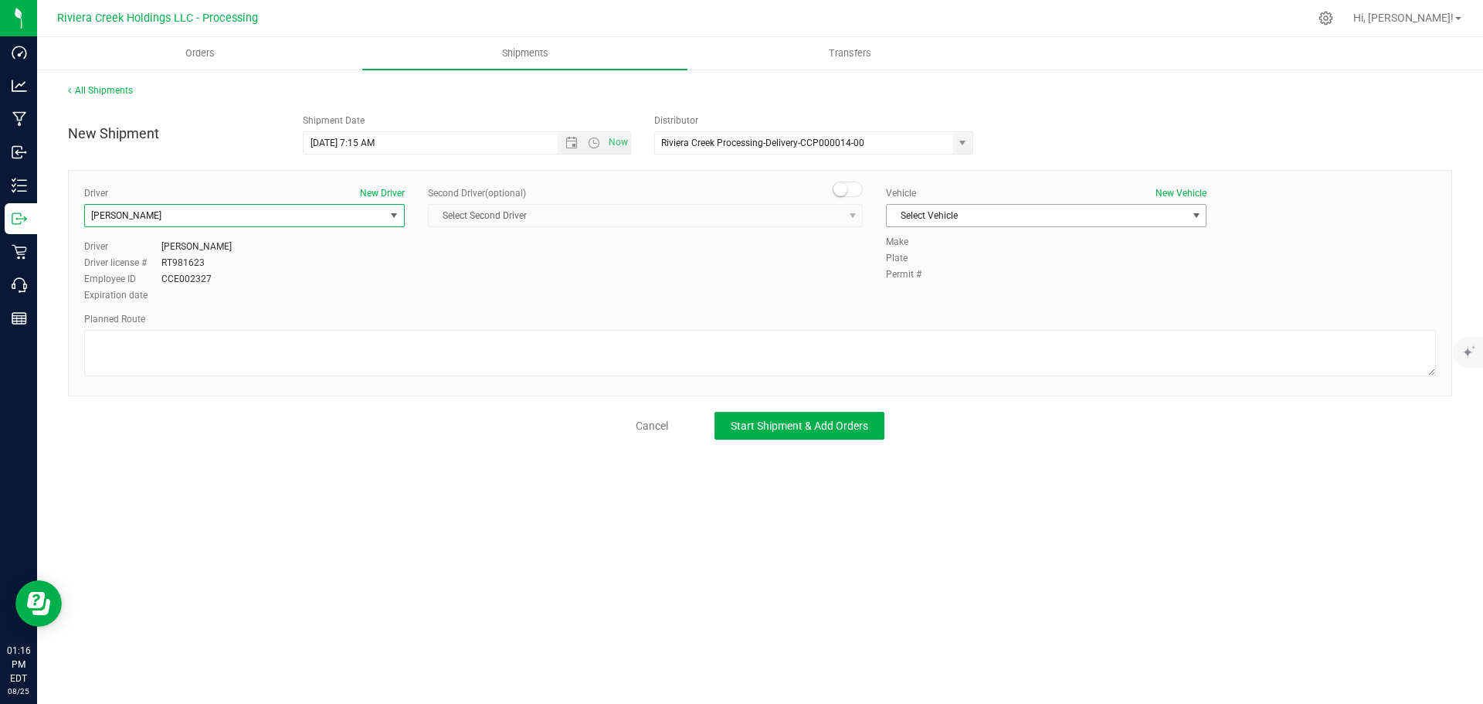
click at [981, 212] on span "Select Vehicle" at bounding box center [1037, 216] width 300 height 22
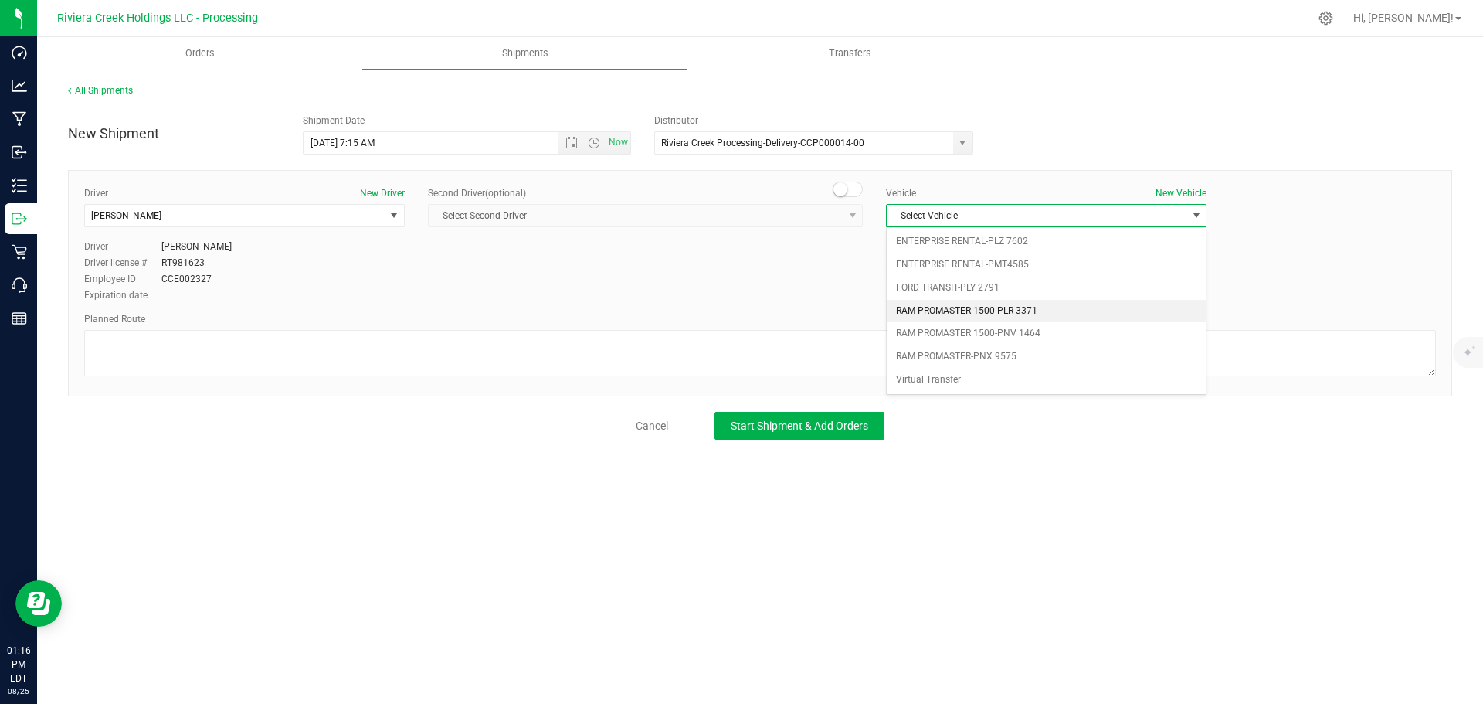
click at [955, 318] on li "RAM PROMASTER 1500-PLR 3371" at bounding box center [1046, 311] width 319 height 23
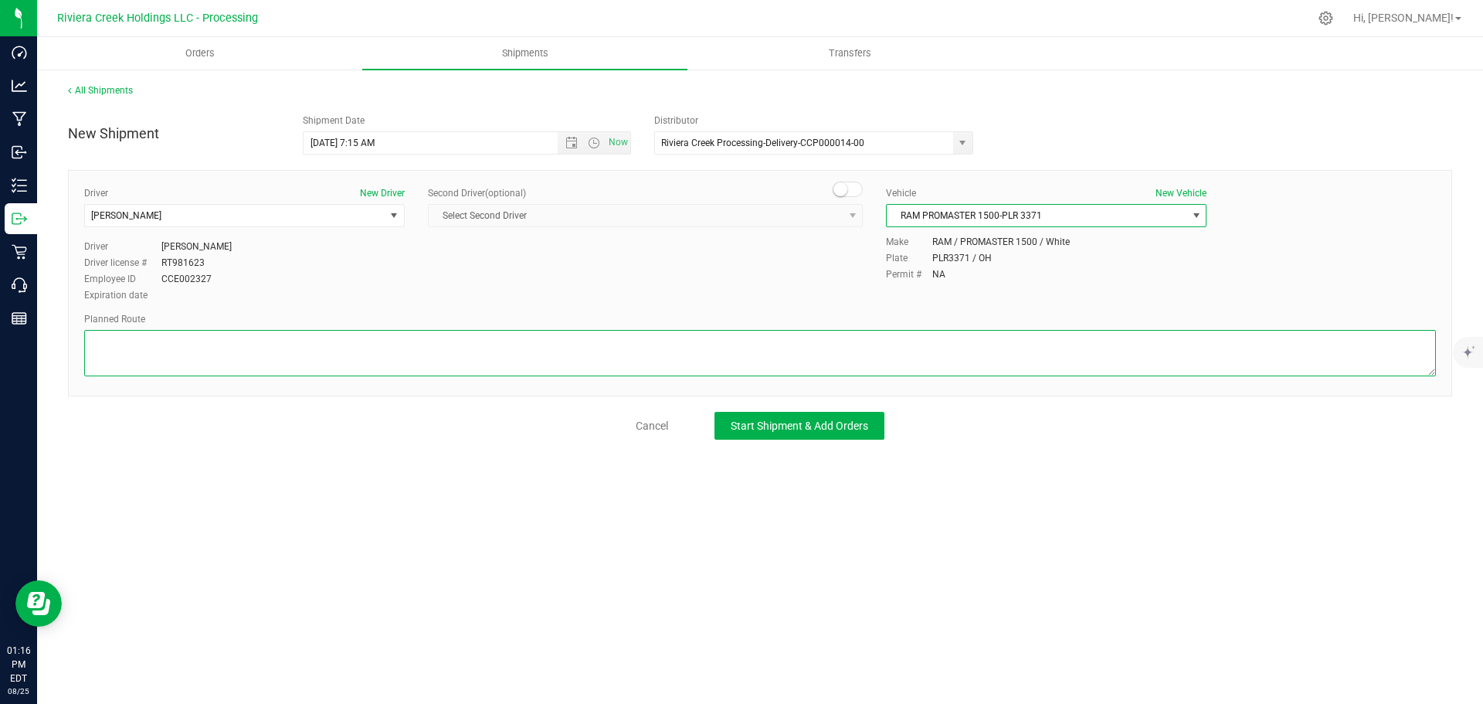
click at [535, 359] on textarea at bounding box center [760, 353] width 1352 height 46
paste textarea "Head south toward Madison Ave 89 ft Turn left onto Madison Ave 686 ft Turn righ…"
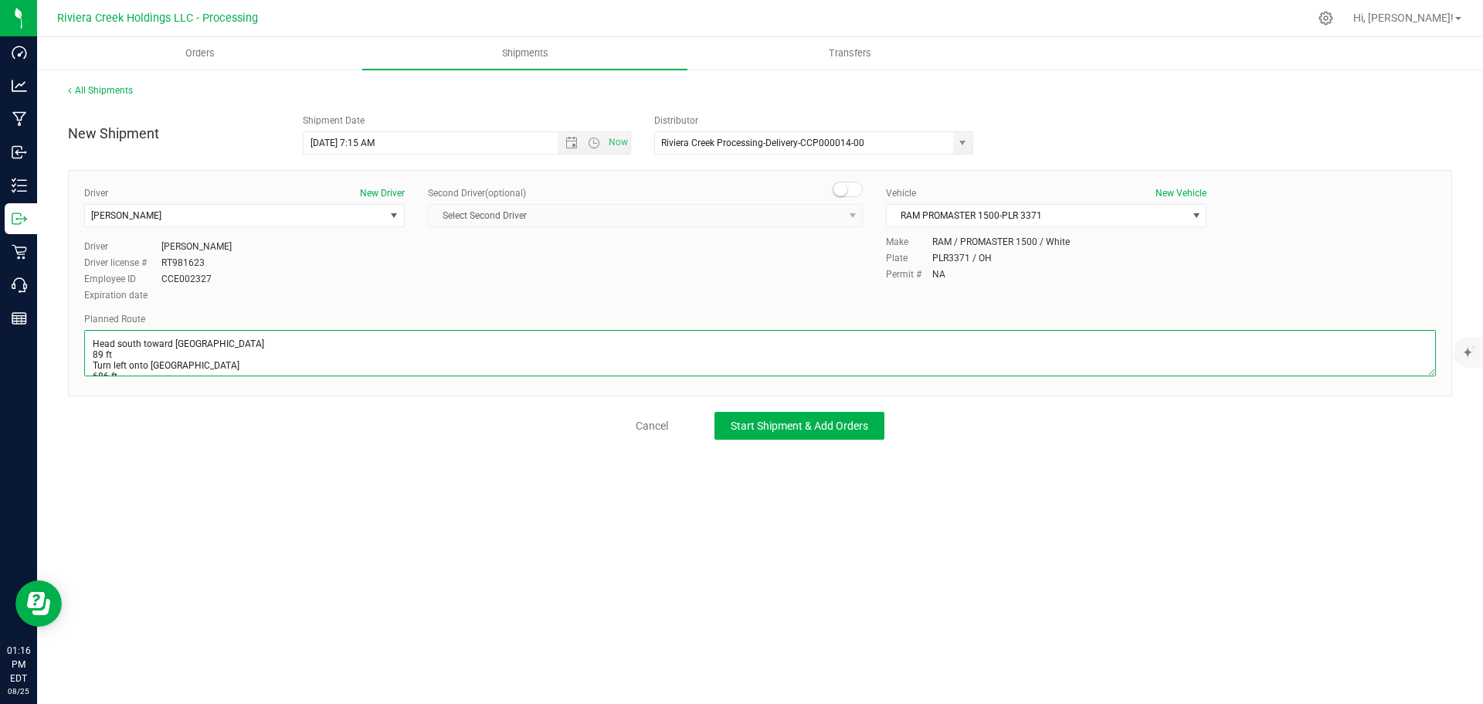
scroll to position [179, 0]
type textarea "Head south toward Madison Ave 89 ft Turn left onto Madison Ave 686 ft Turn righ…"
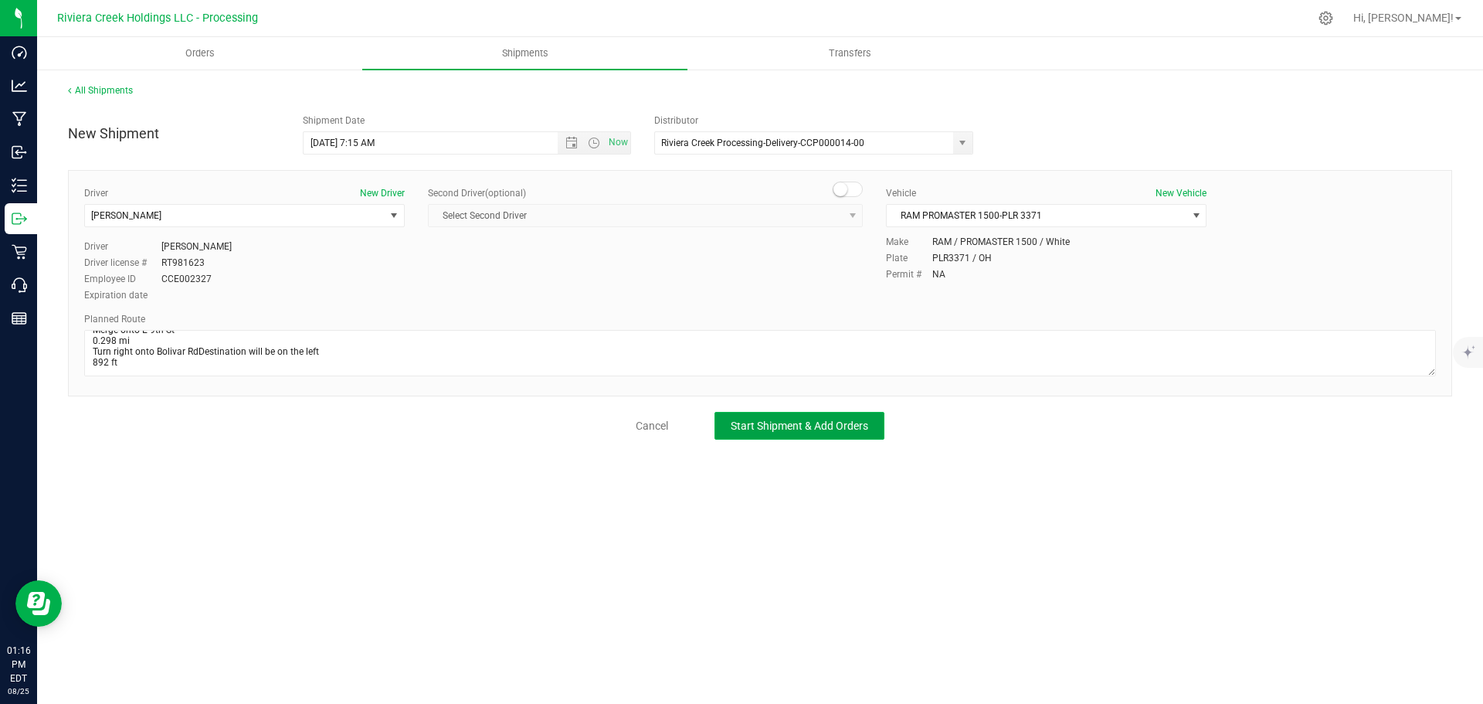
click at [741, 425] on span "Start Shipment & Add Orders" at bounding box center [799, 425] width 137 height 12
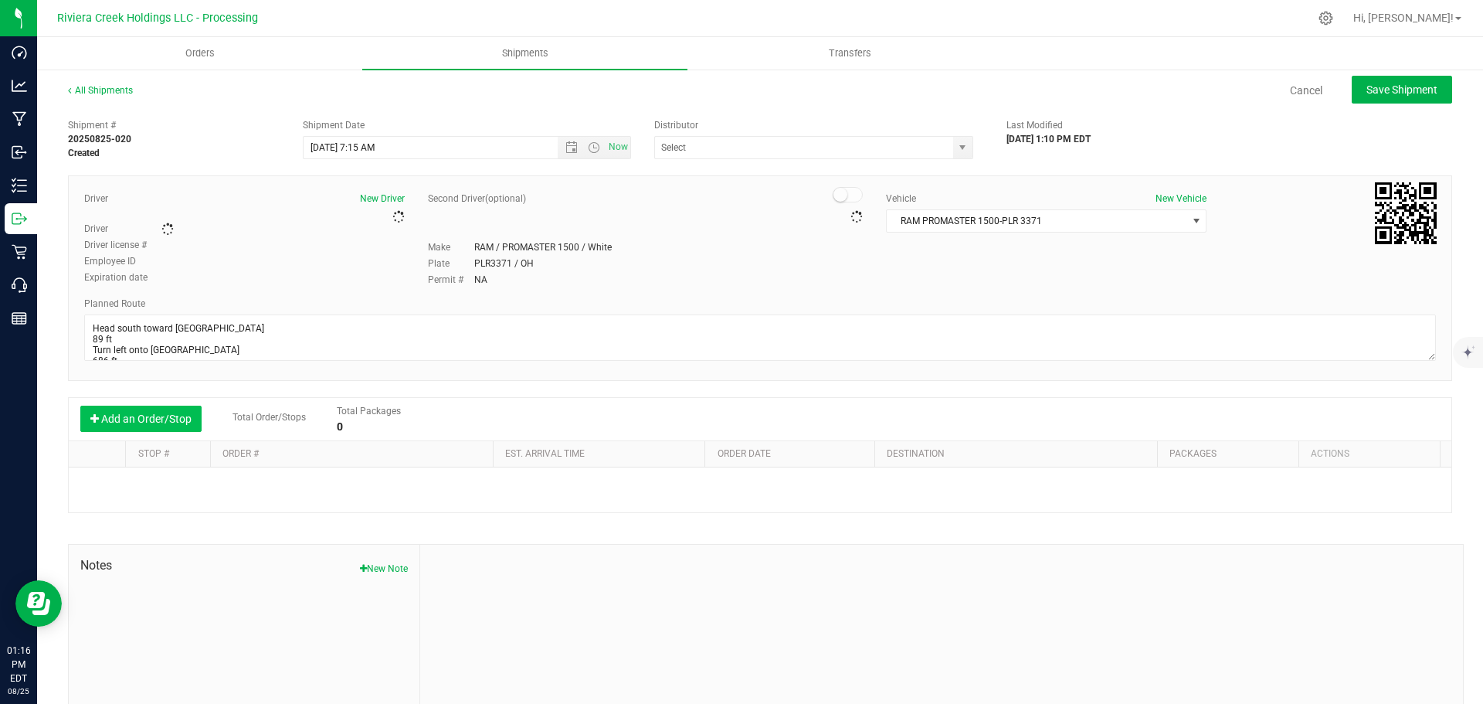
type input "Riviera Creek Processing-Delivery-CCP000014-00"
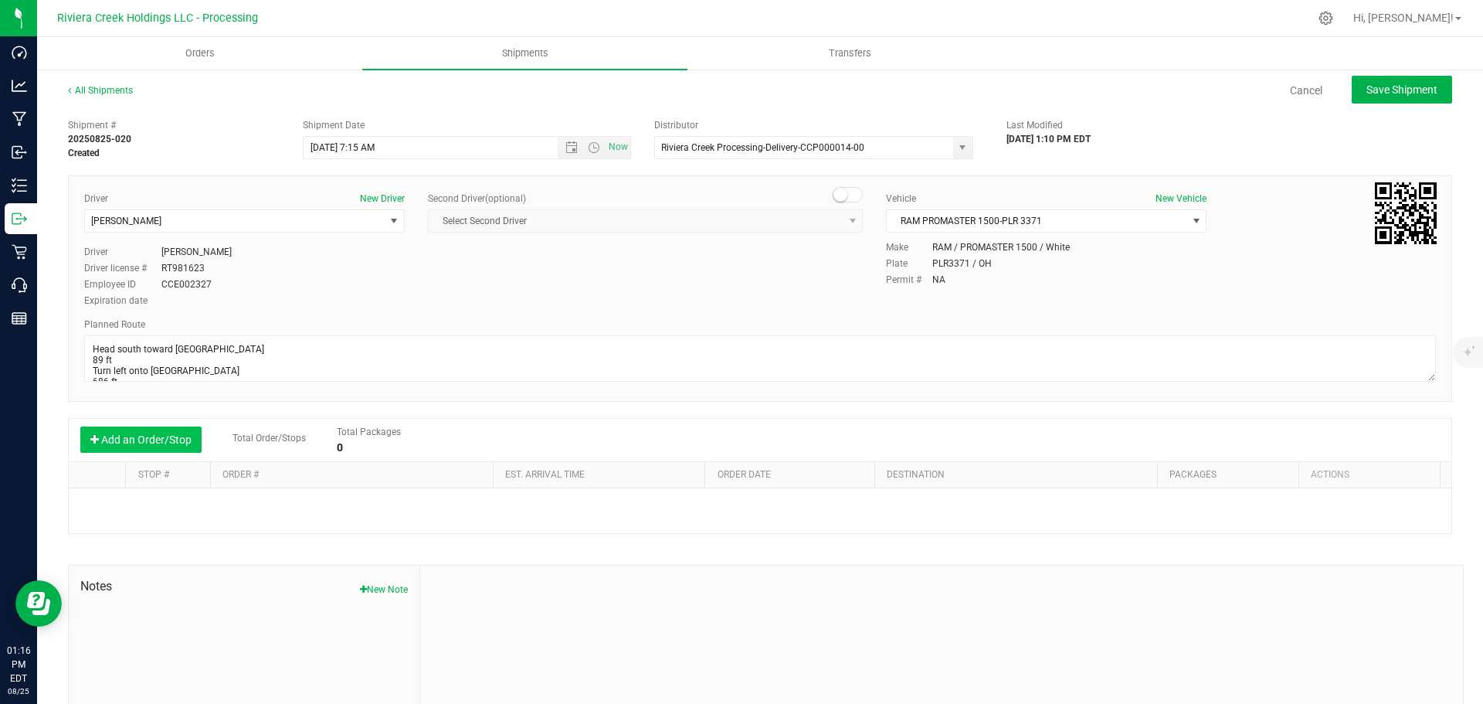
click at [134, 439] on button "Add an Order/Stop" at bounding box center [140, 439] width 121 height 26
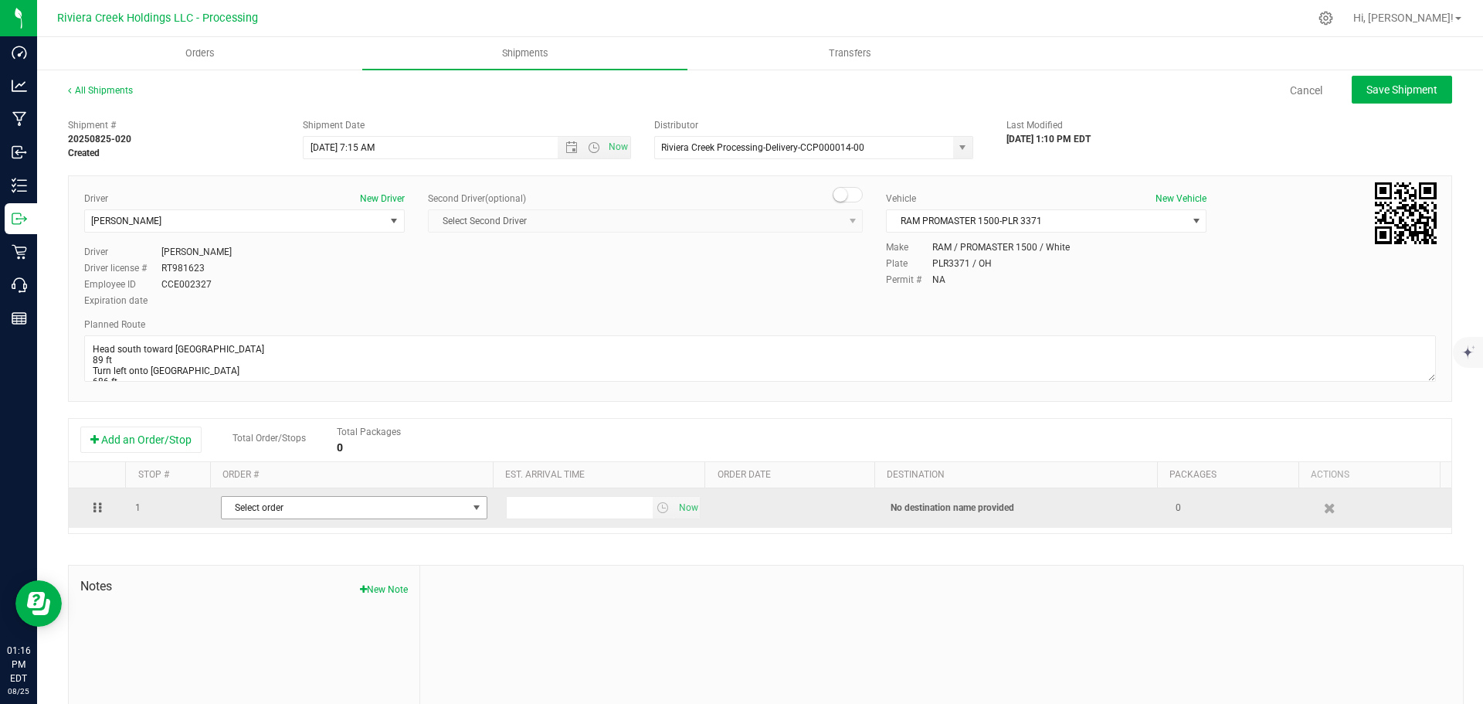
click at [267, 510] on span "Select order" at bounding box center [345, 508] width 246 height 22
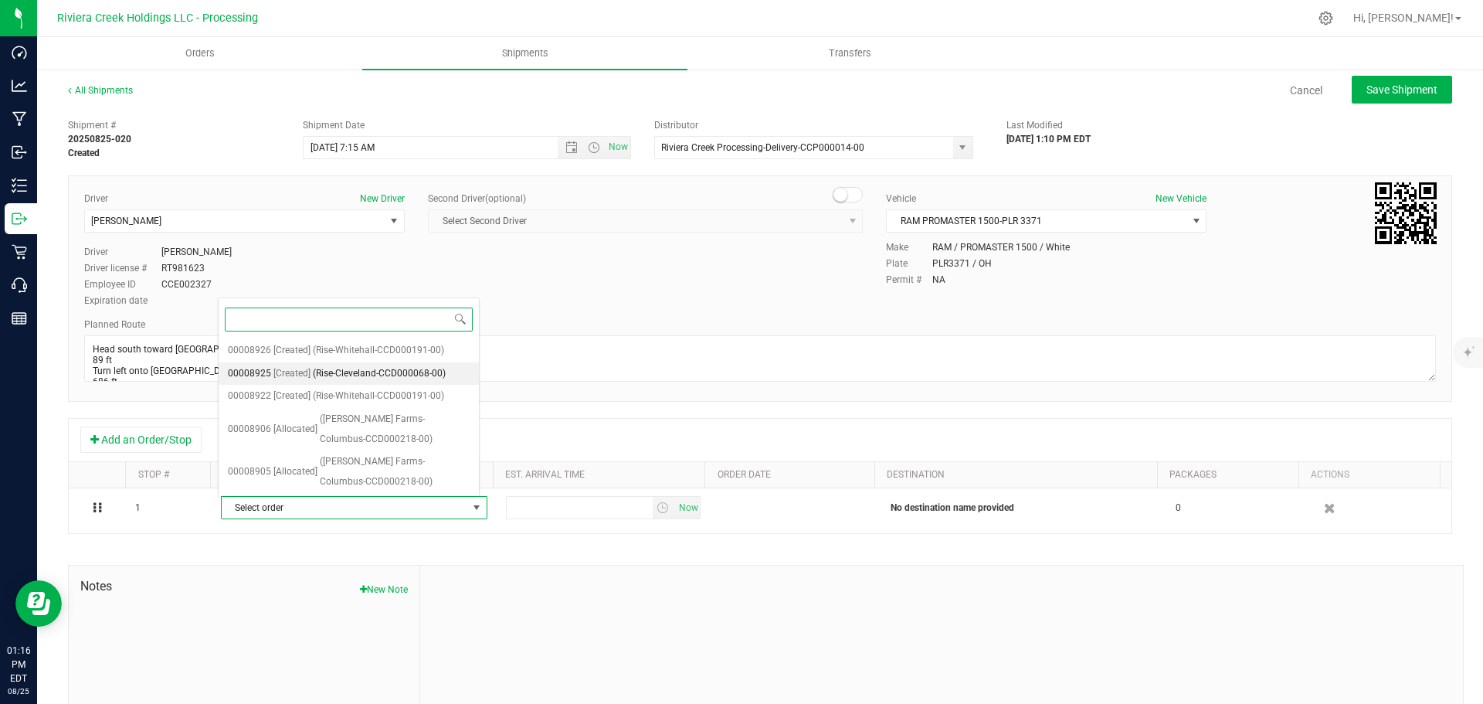
click at [351, 371] on span "(Rise-Cleveland-CCD000068-00)" at bounding box center [379, 374] width 133 height 20
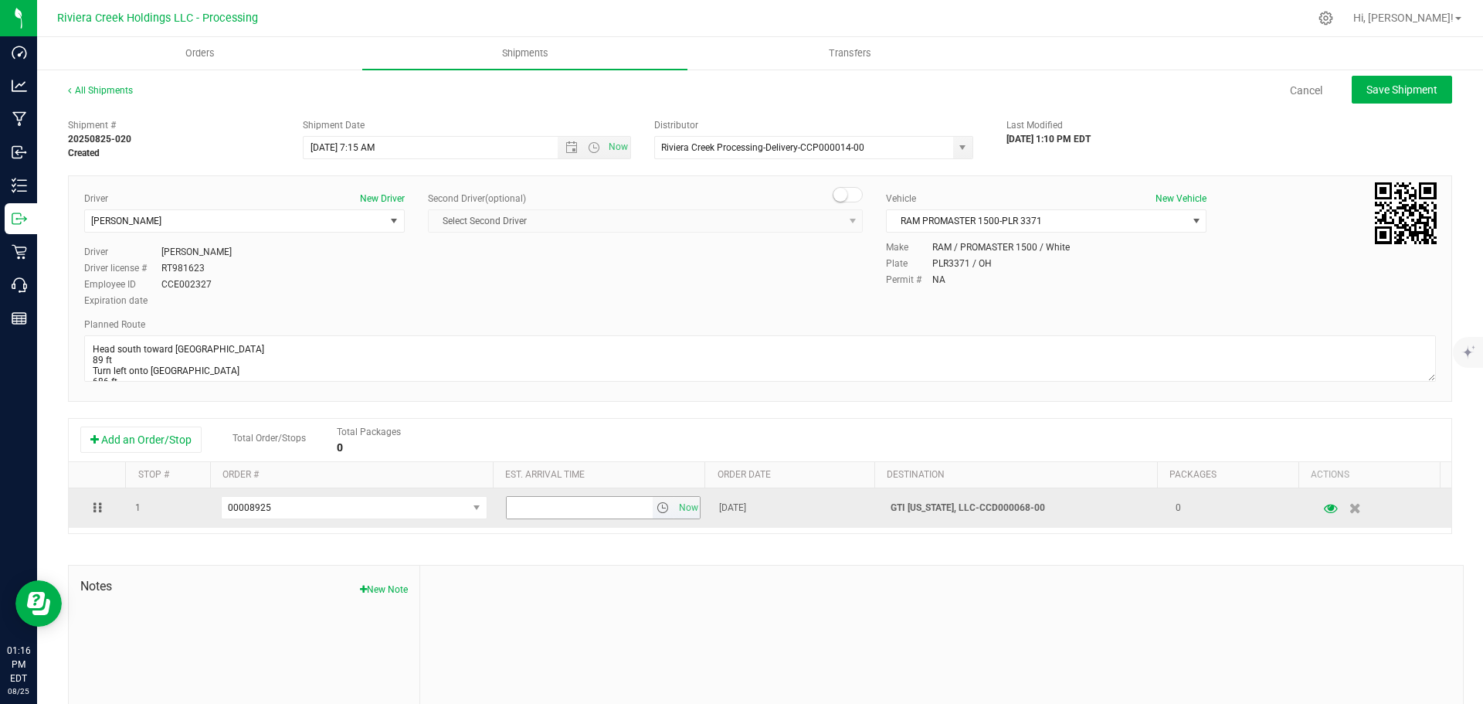
click at [656, 512] on span "select" at bounding box center [662, 507] width 12 height 12
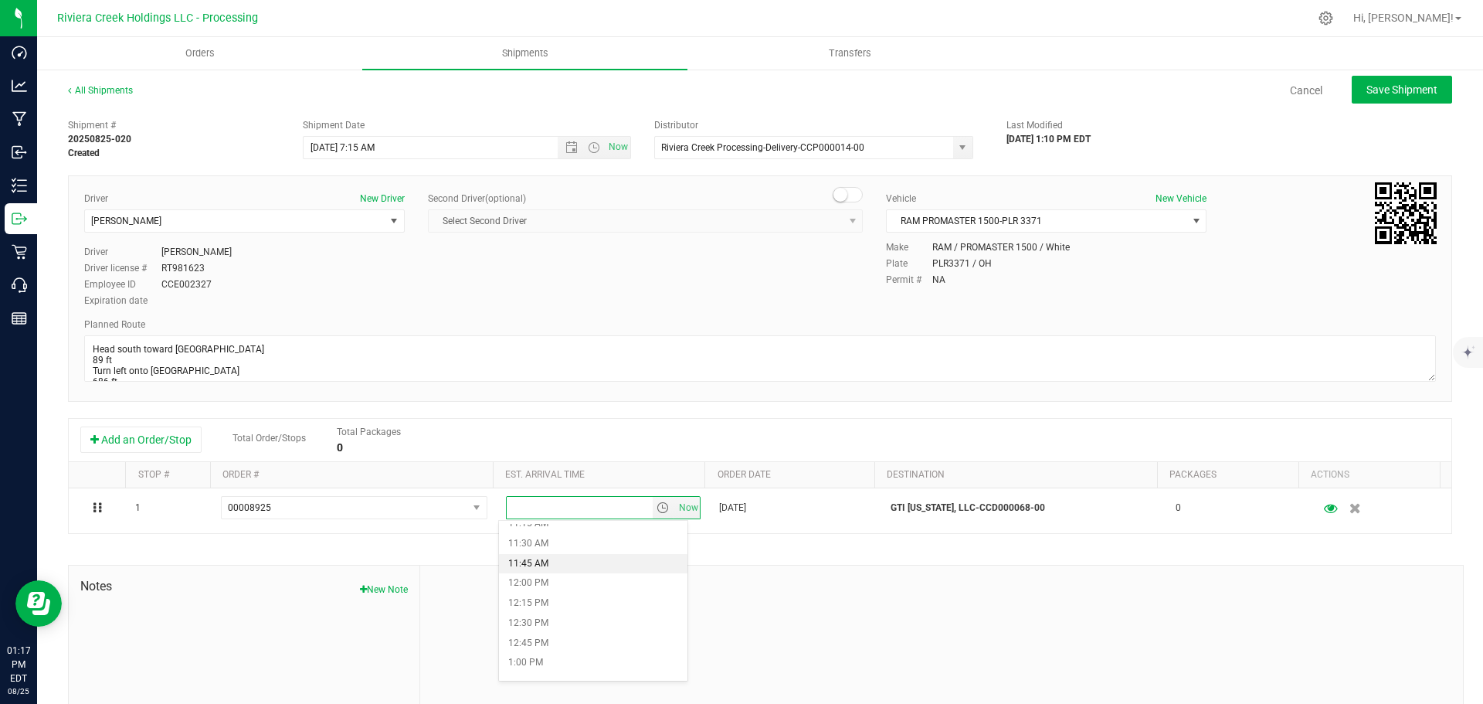
scroll to position [927, 0]
click at [565, 567] on li "12:00 PM" at bounding box center [593, 559] width 188 height 20
click at [1372, 94] on span "Save Shipment" at bounding box center [1401, 89] width 71 height 12
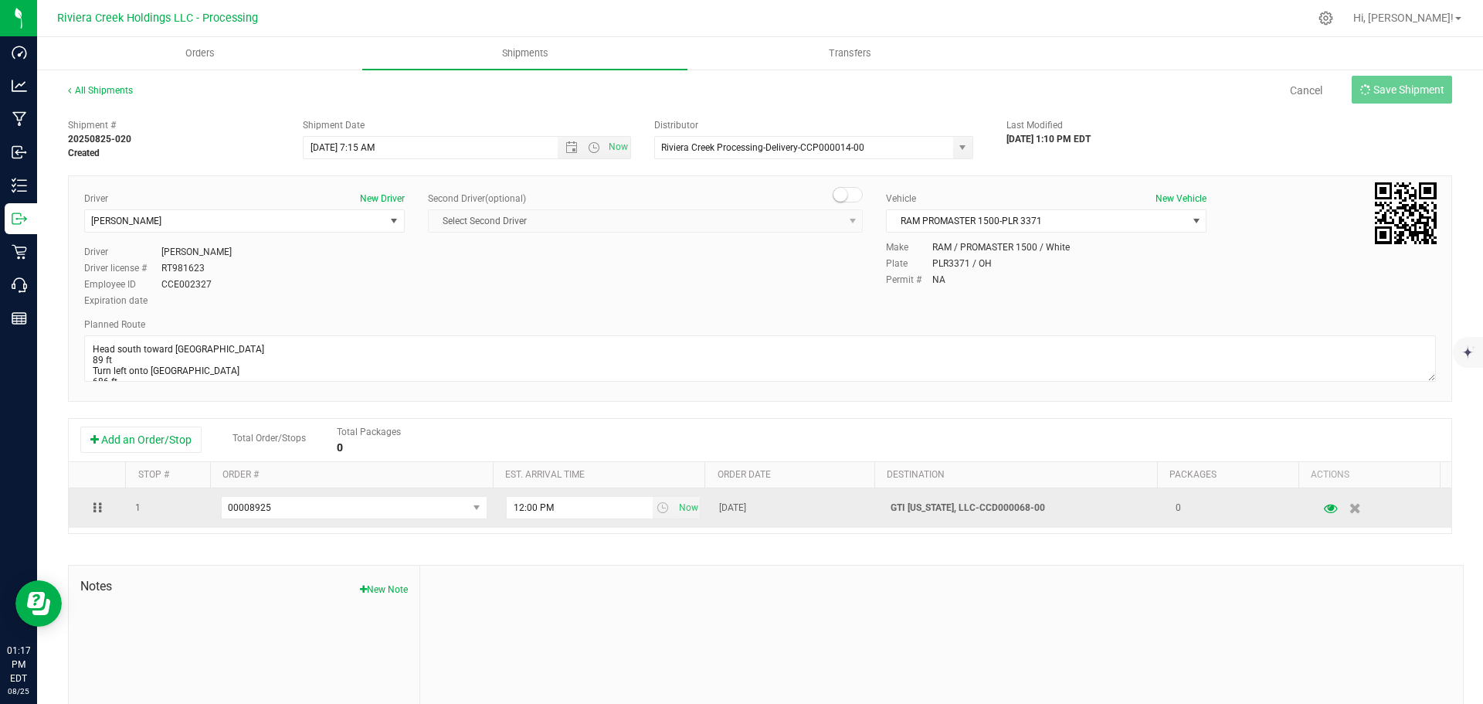
type input "8/26/2025 11:15 AM"
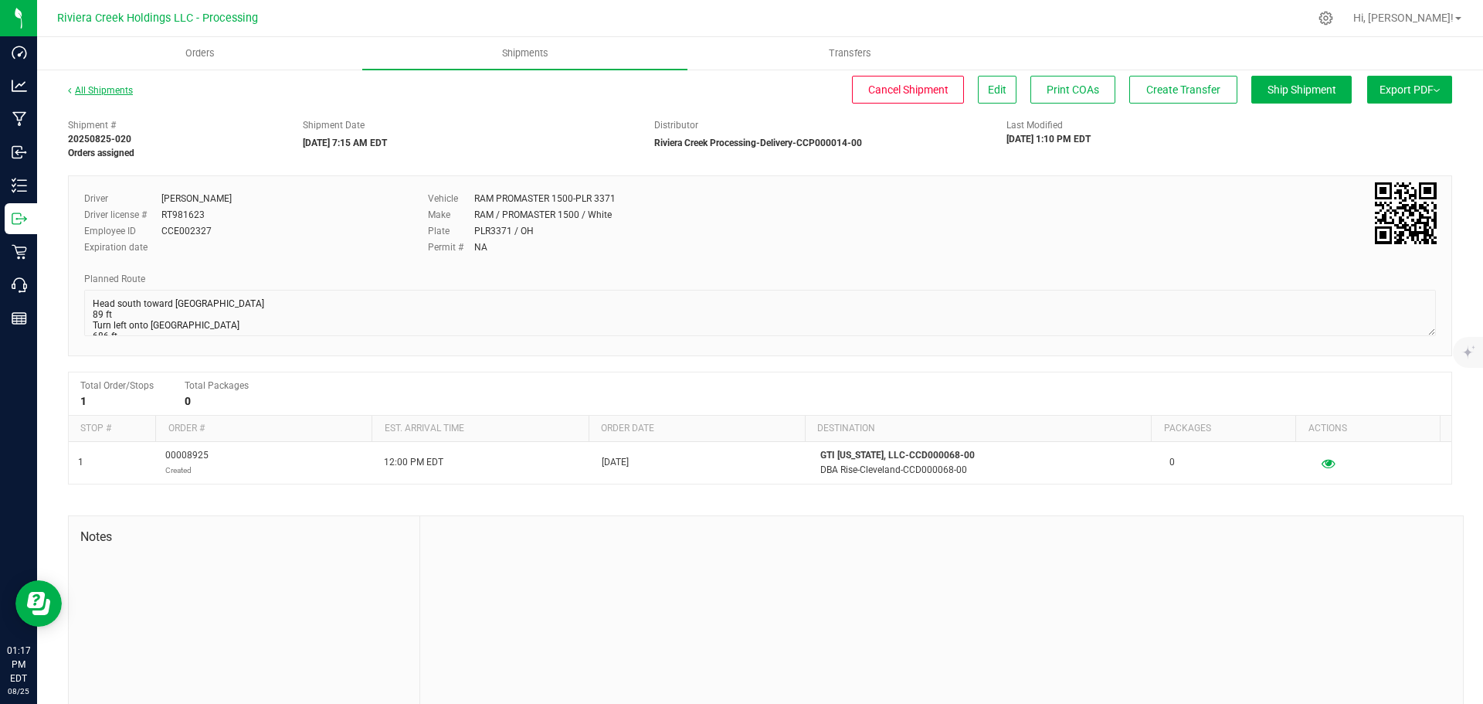
click at [112, 91] on link "All Shipments" at bounding box center [100, 90] width 65 height 11
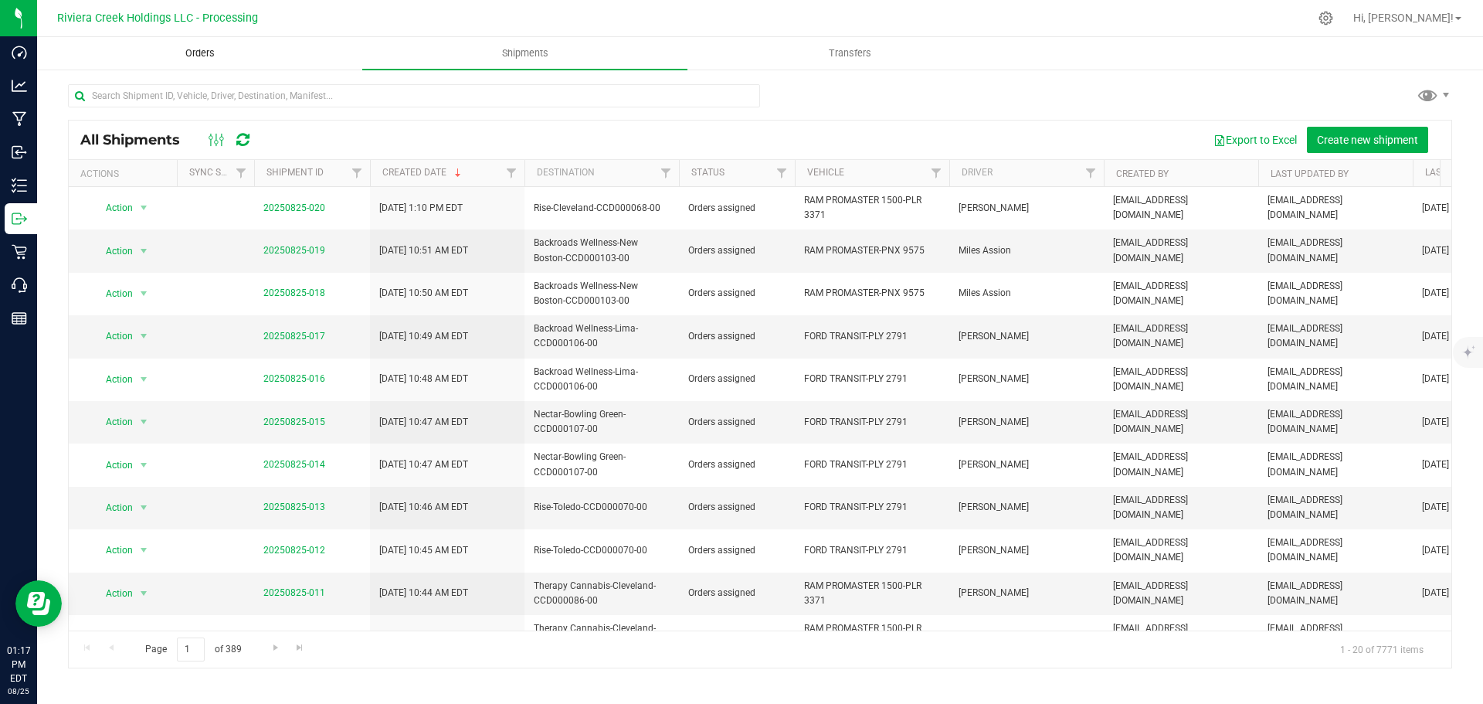
click at [202, 57] on span "Orders" at bounding box center [200, 53] width 71 height 14
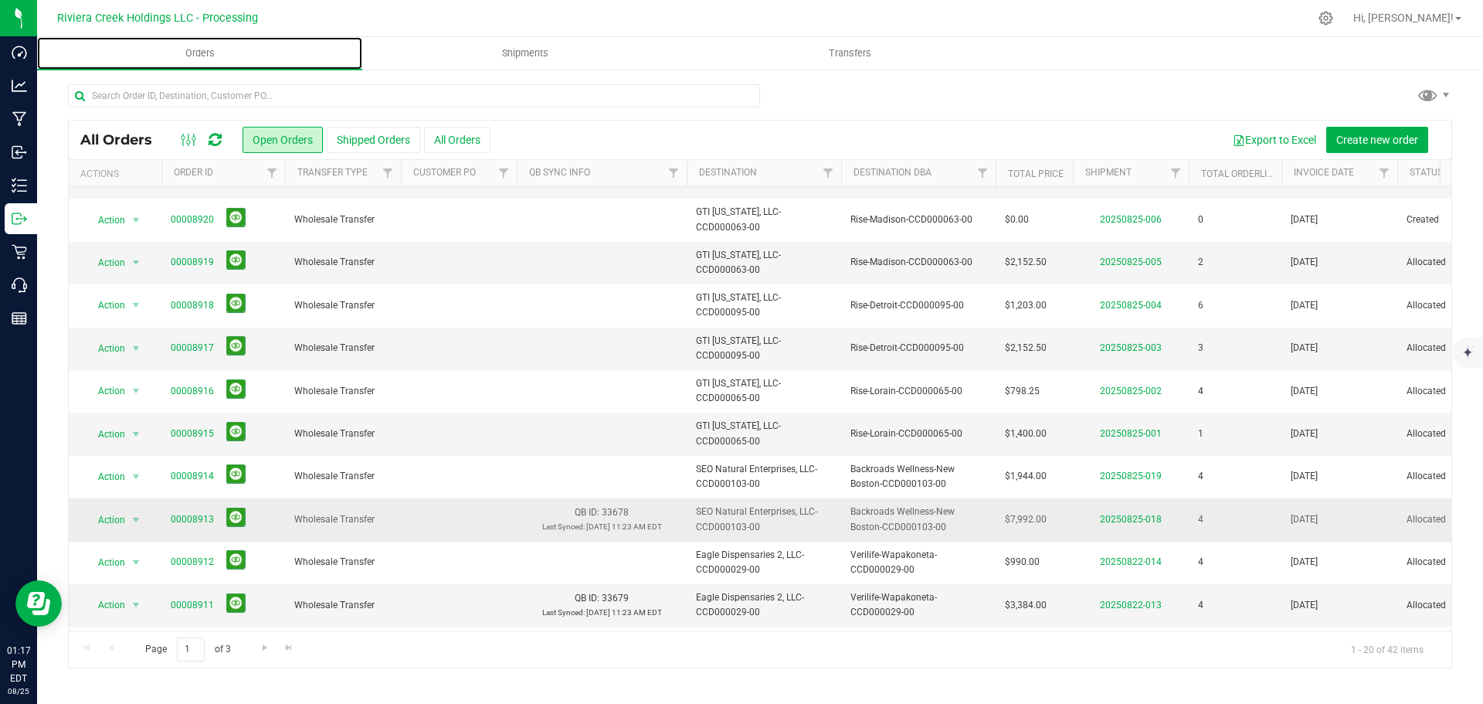
scroll to position [232, 0]
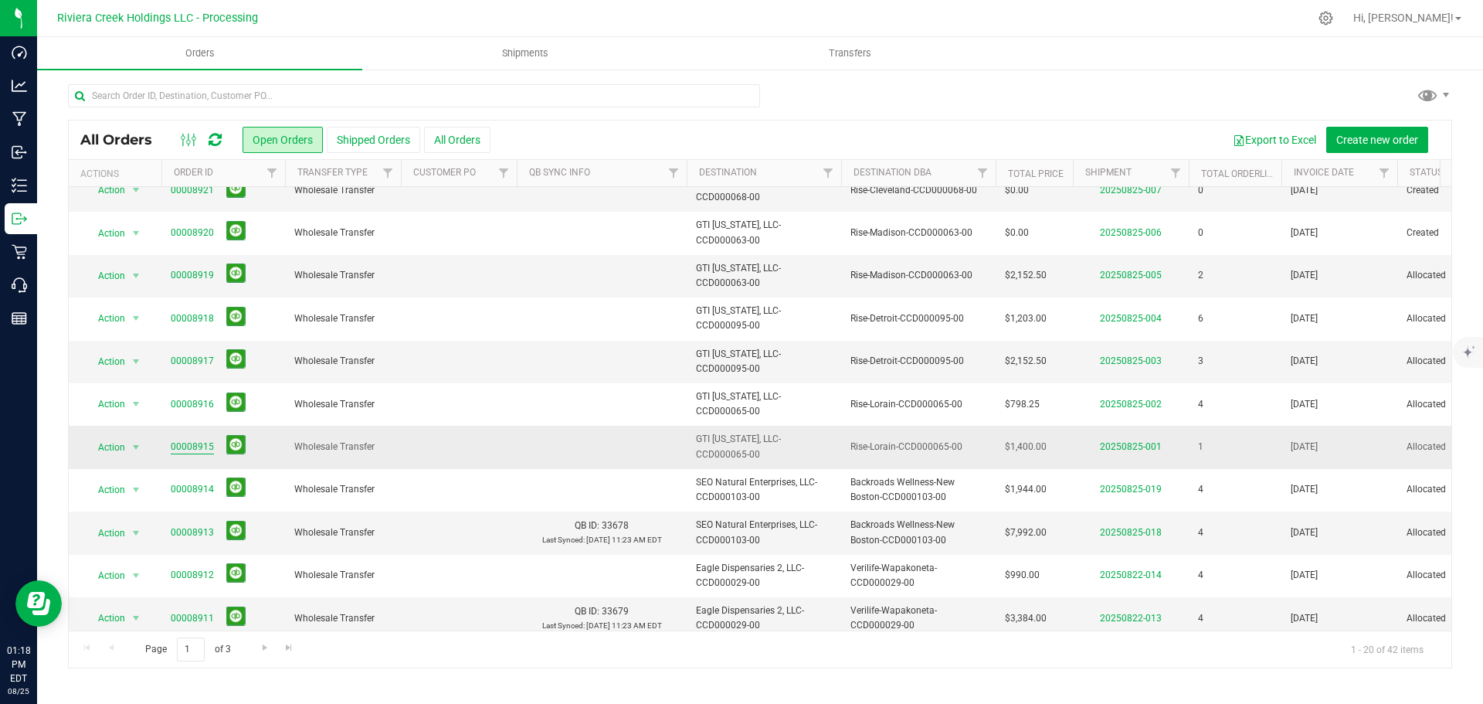
click at [187, 445] on link "00008915" at bounding box center [192, 446] width 43 height 15
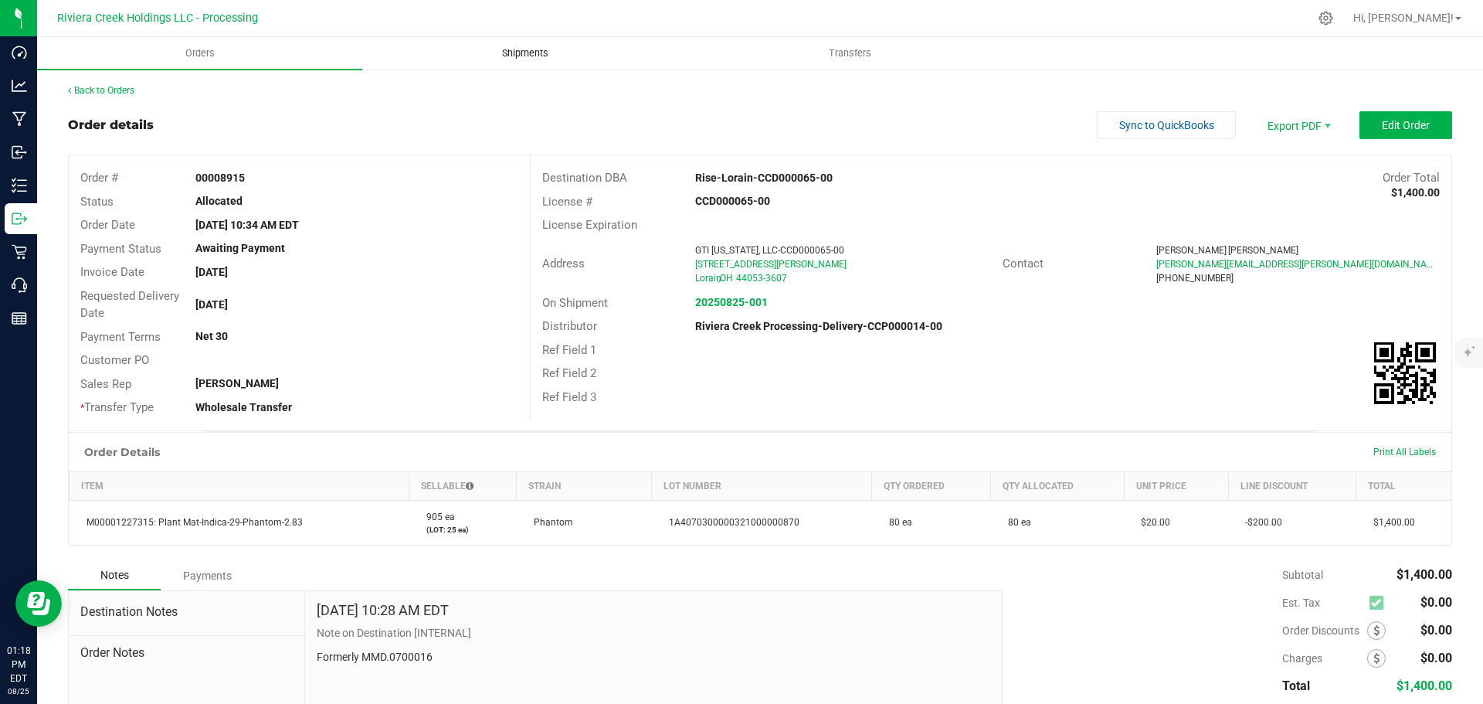
click at [516, 51] on span "Shipments" at bounding box center [525, 53] width 88 height 14
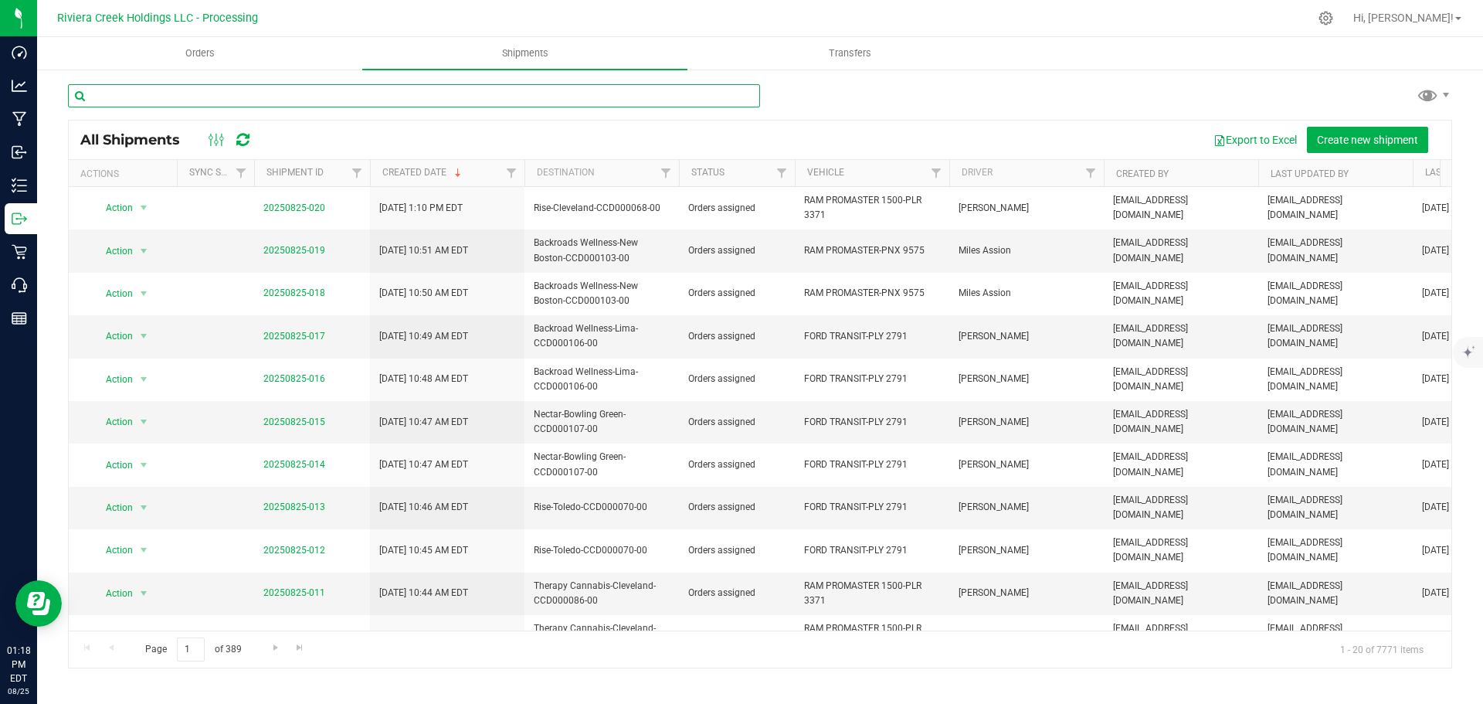
click at [171, 100] on input "text" at bounding box center [414, 95] width 692 height 23
paste input "CCD000044-00"
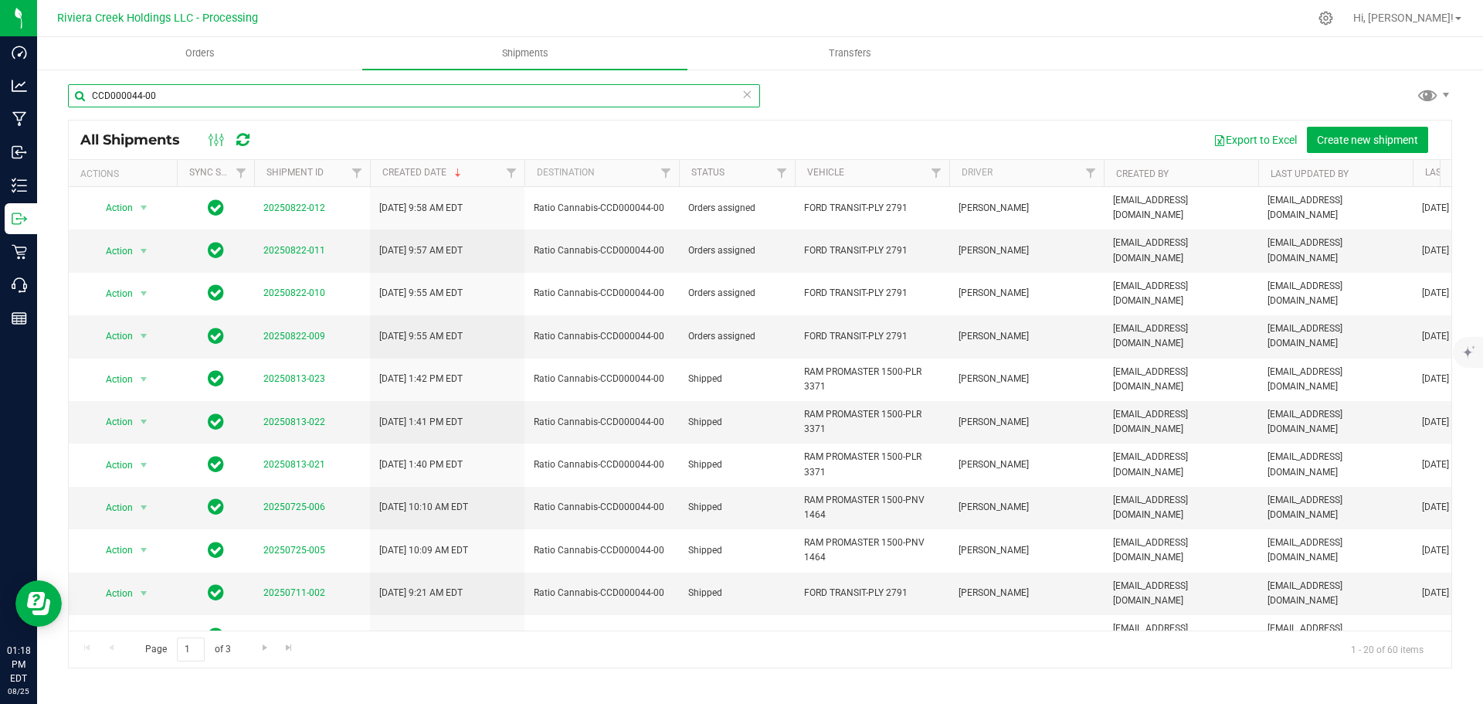
type input "CCD000044-00"
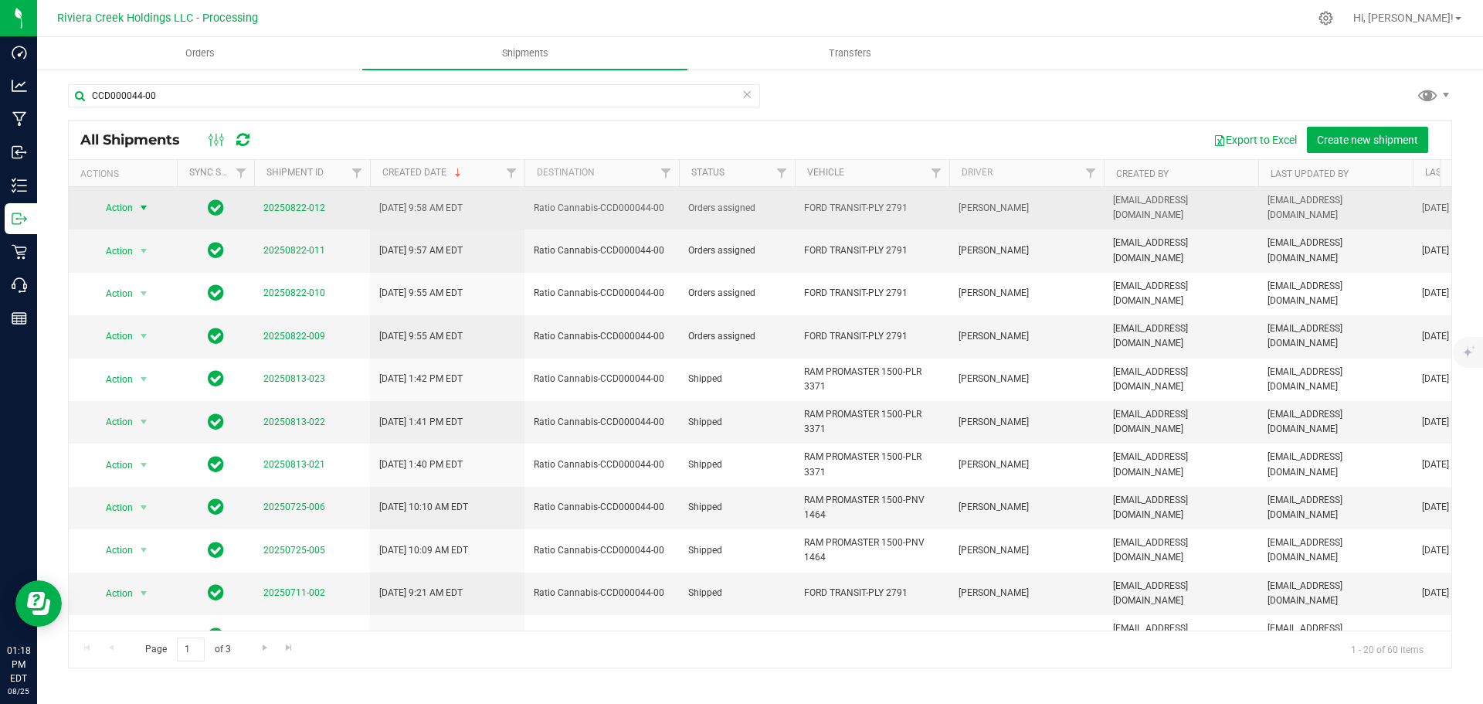
click at [137, 205] on span "select" at bounding box center [143, 208] width 12 height 12
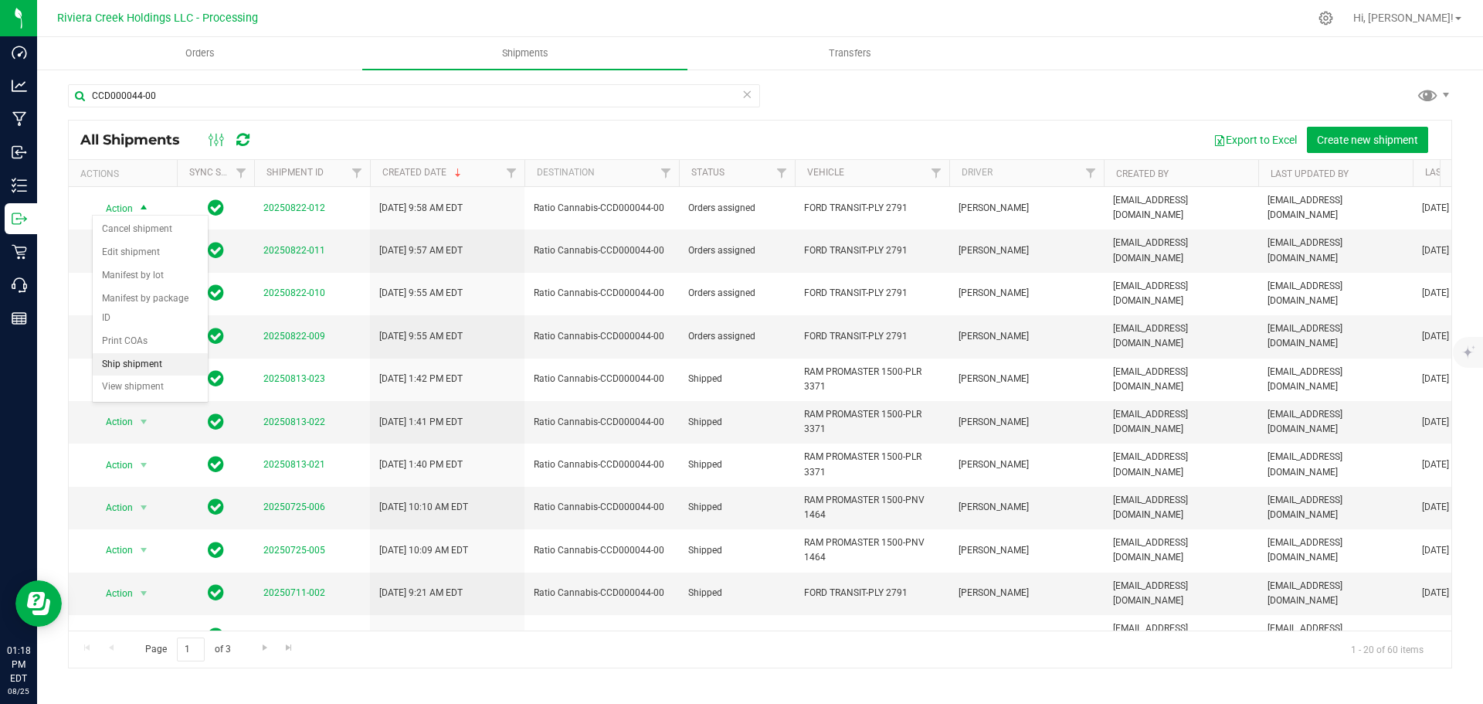
click at [119, 353] on li "Ship shipment" at bounding box center [150, 364] width 115 height 23
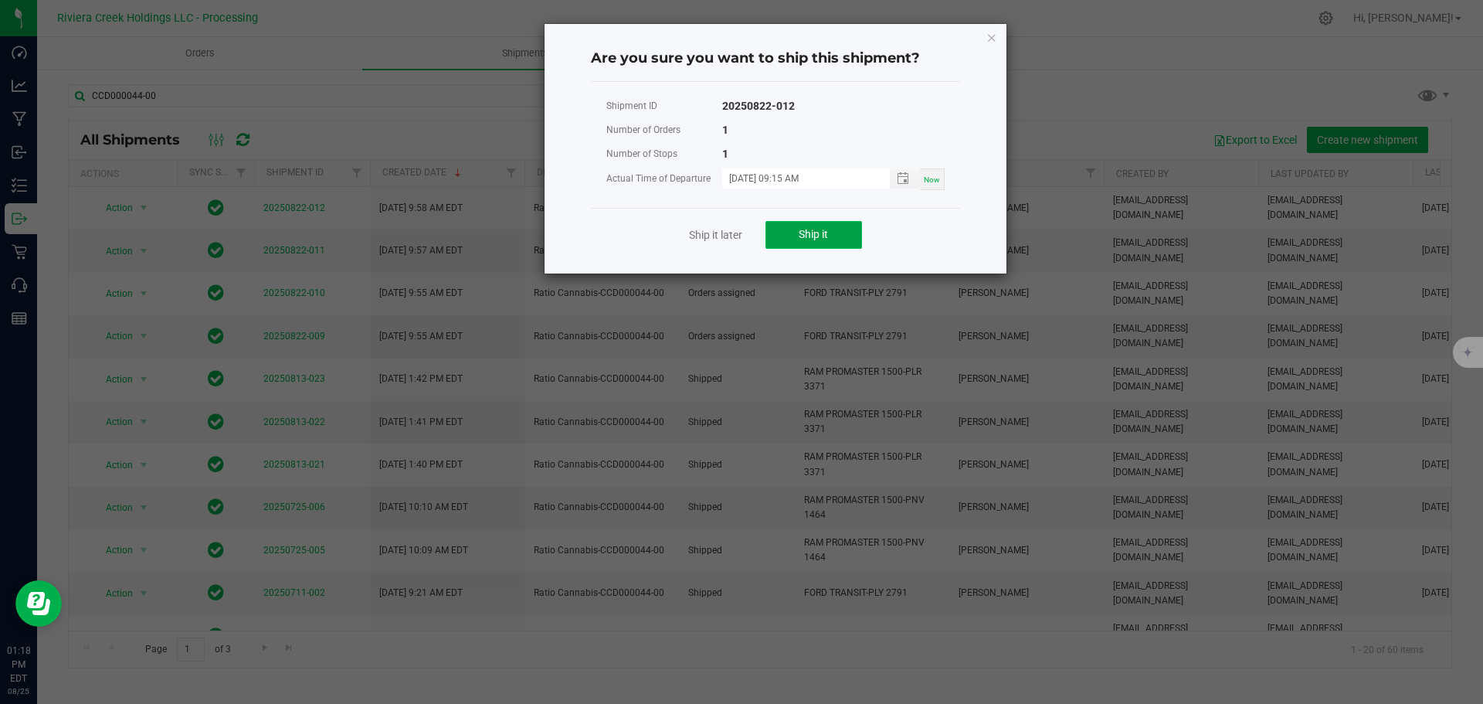
click at [779, 231] on button "Ship it" at bounding box center [813, 235] width 97 height 28
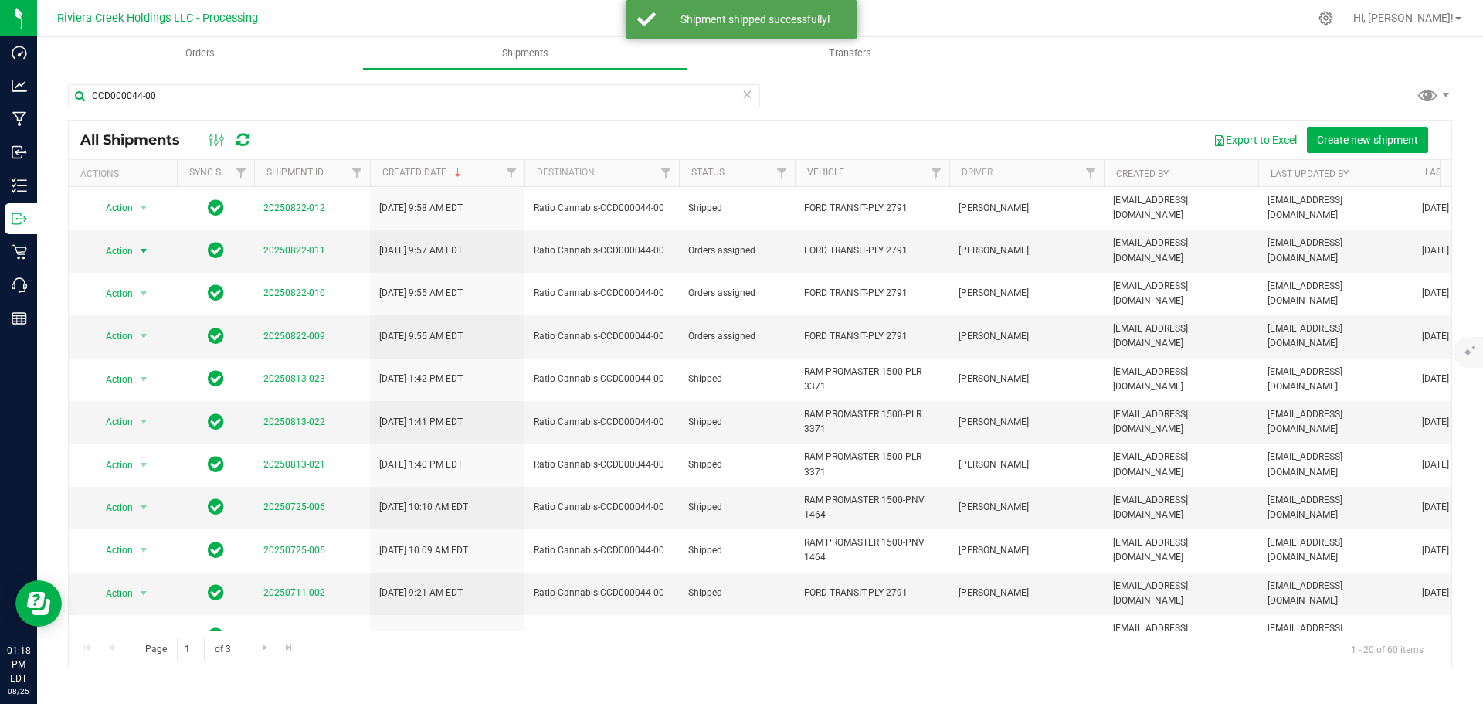
click at [125, 240] on span "Action" at bounding box center [113, 251] width 42 height 22
click at [130, 388] on li "Ship shipment" at bounding box center [150, 399] width 115 height 23
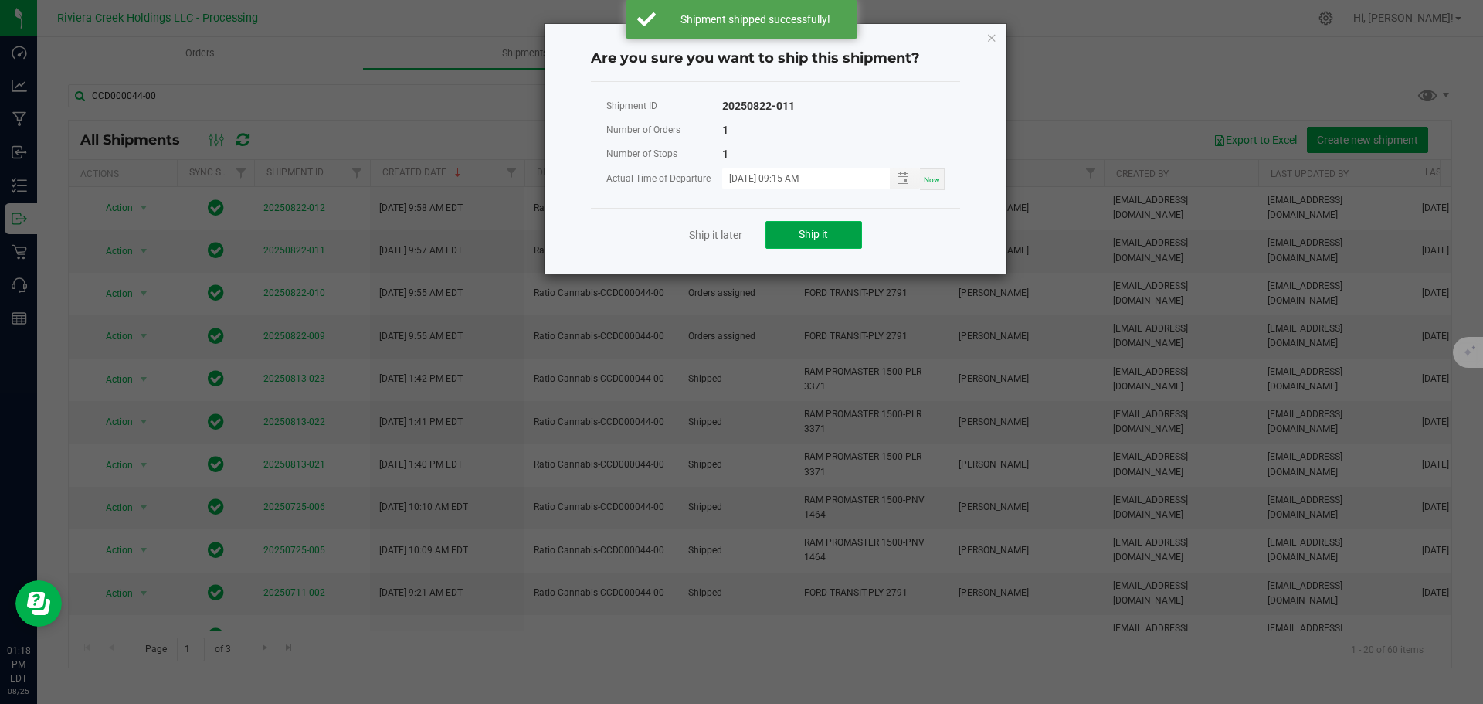
click at [799, 232] on span "Ship it" at bounding box center [813, 234] width 29 height 12
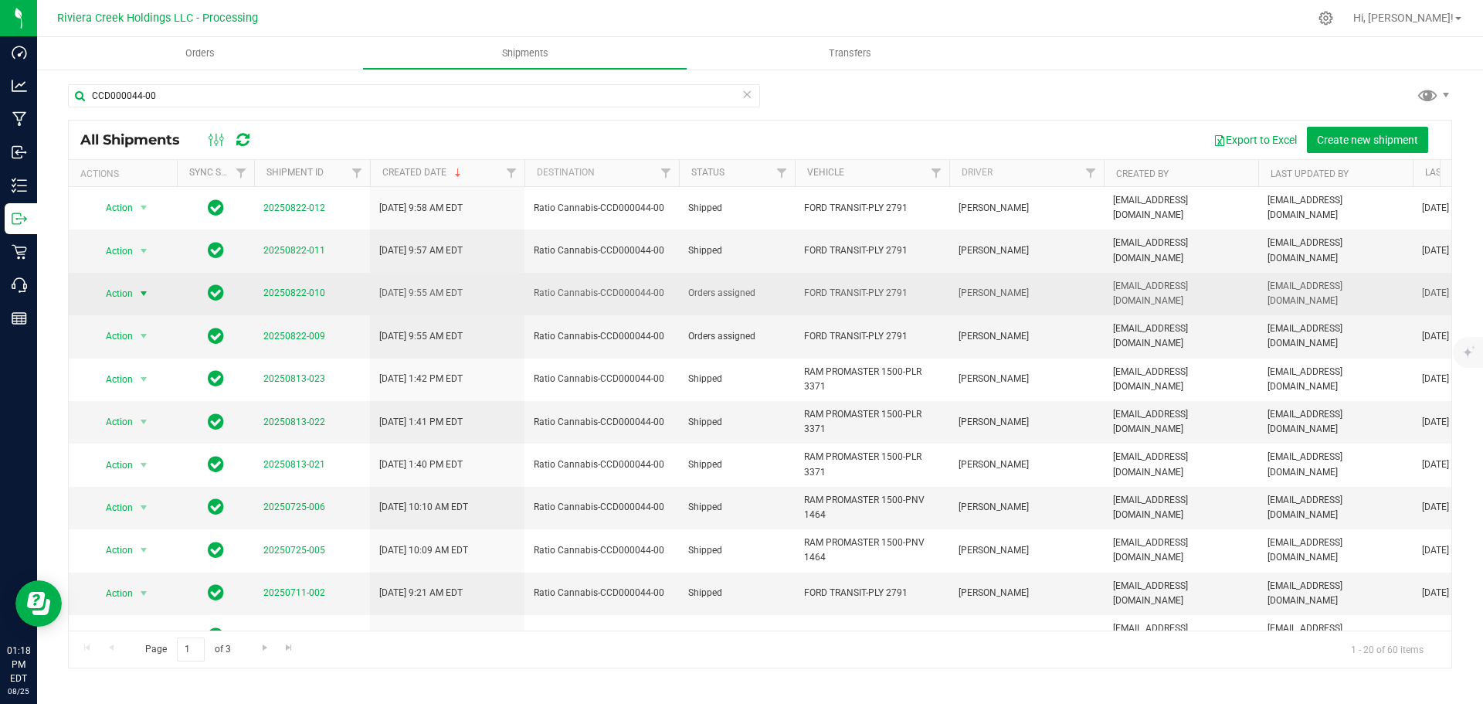
click at [124, 283] on span "Action" at bounding box center [113, 294] width 42 height 22
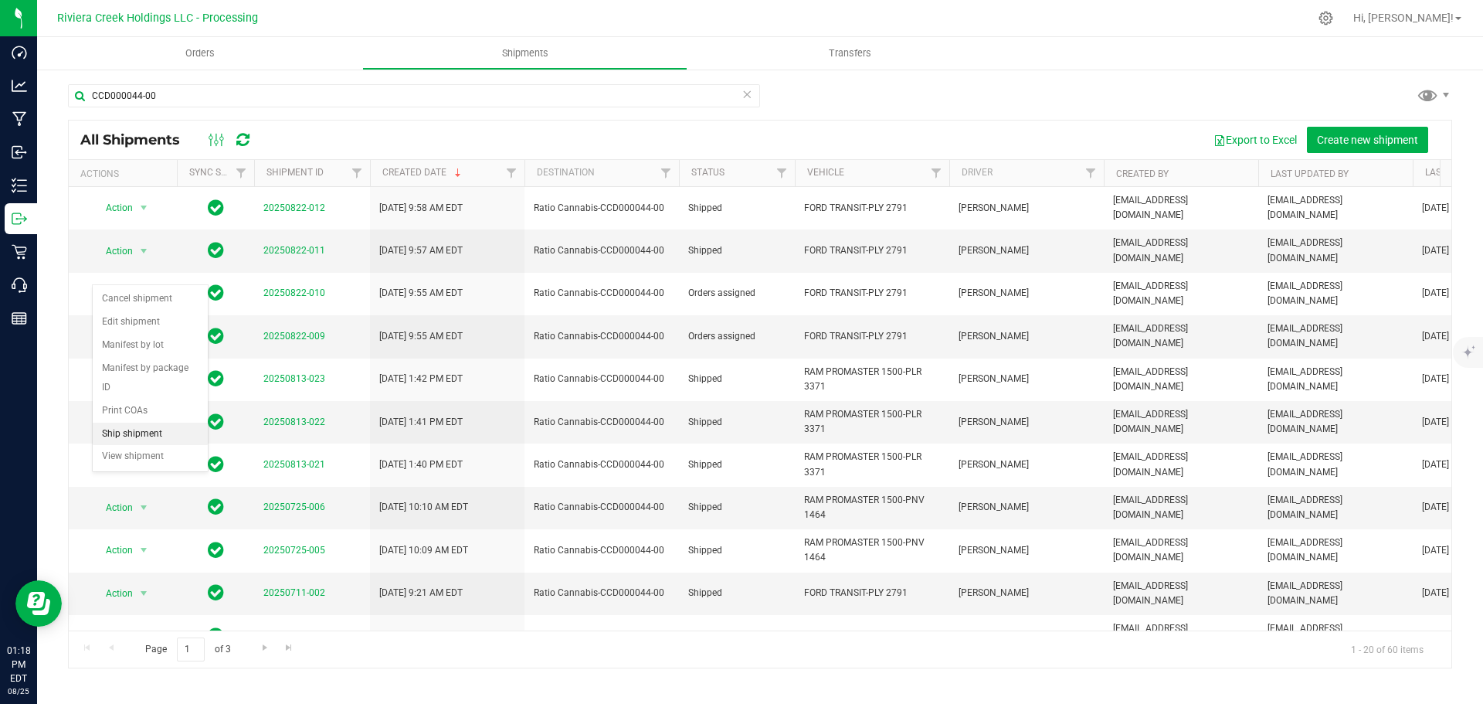
click at [127, 422] on li "Ship shipment" at bounding box center [150, 433] width 115 height 23
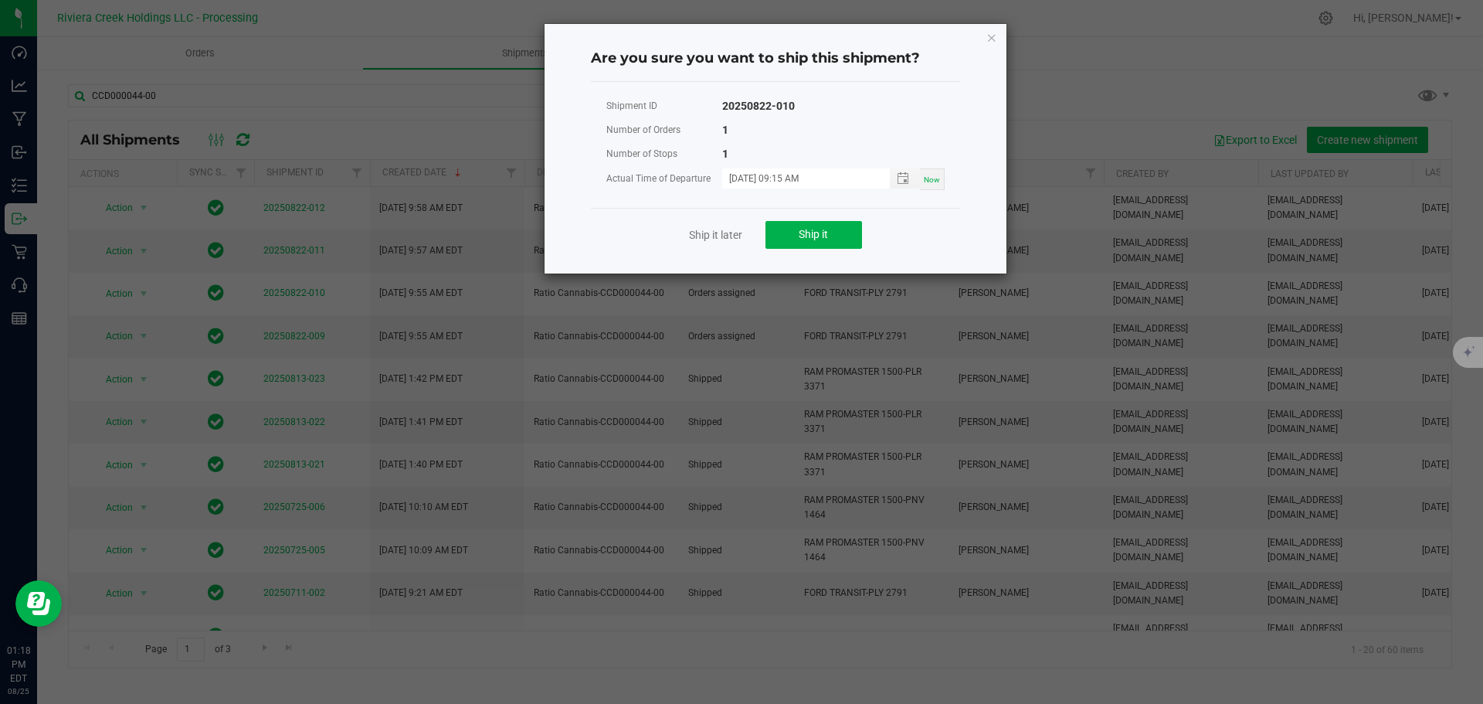
click at [789, 219] on div "Ship it later Ship it" at bounding box center [775, 234] width 369 height 53
click at [789, 243] on button "Ship it" at bounding box center [813, 235] width 97 height 28
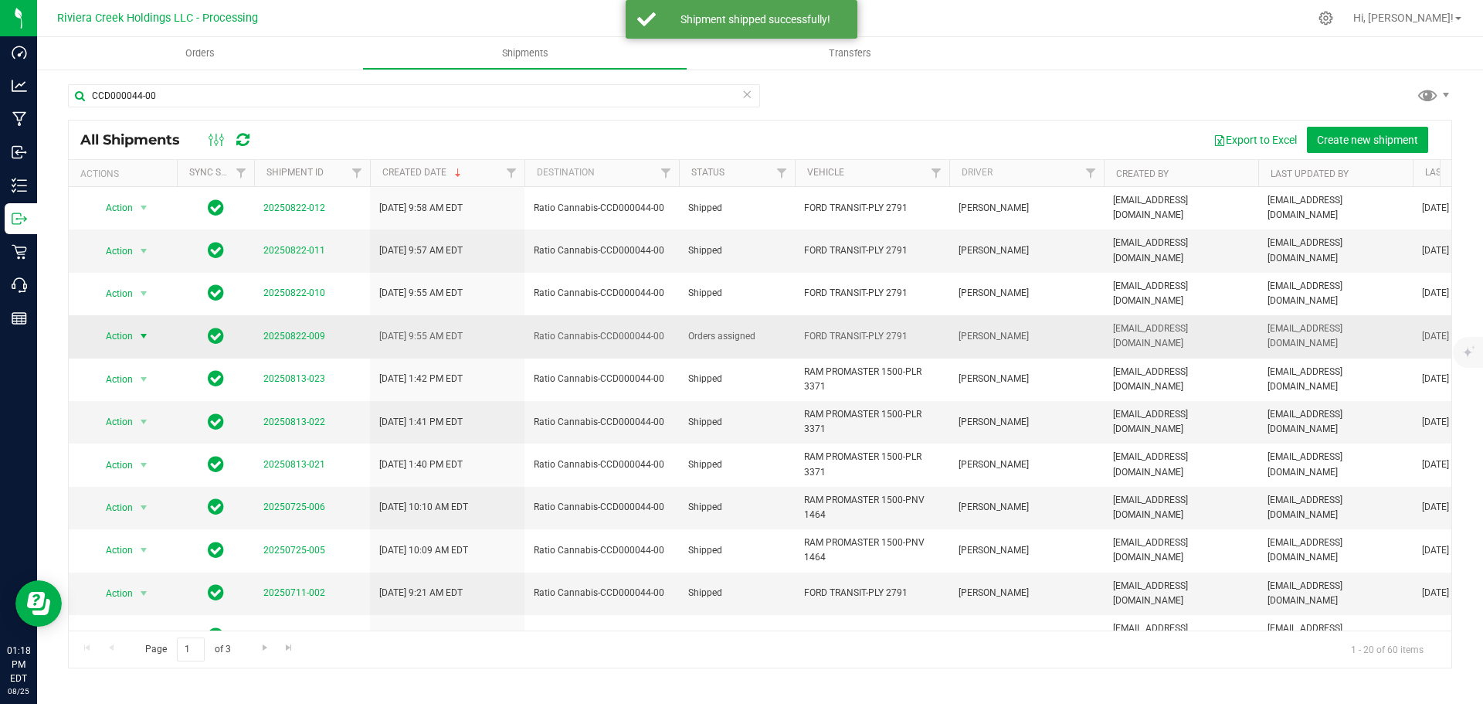
click at [138, 330] on span "select" at bounding box center [143, 336] width 12 height 12
click at [134, 457] on li "Ship shipment" at bounding box center [150, 468] width 115 height 23
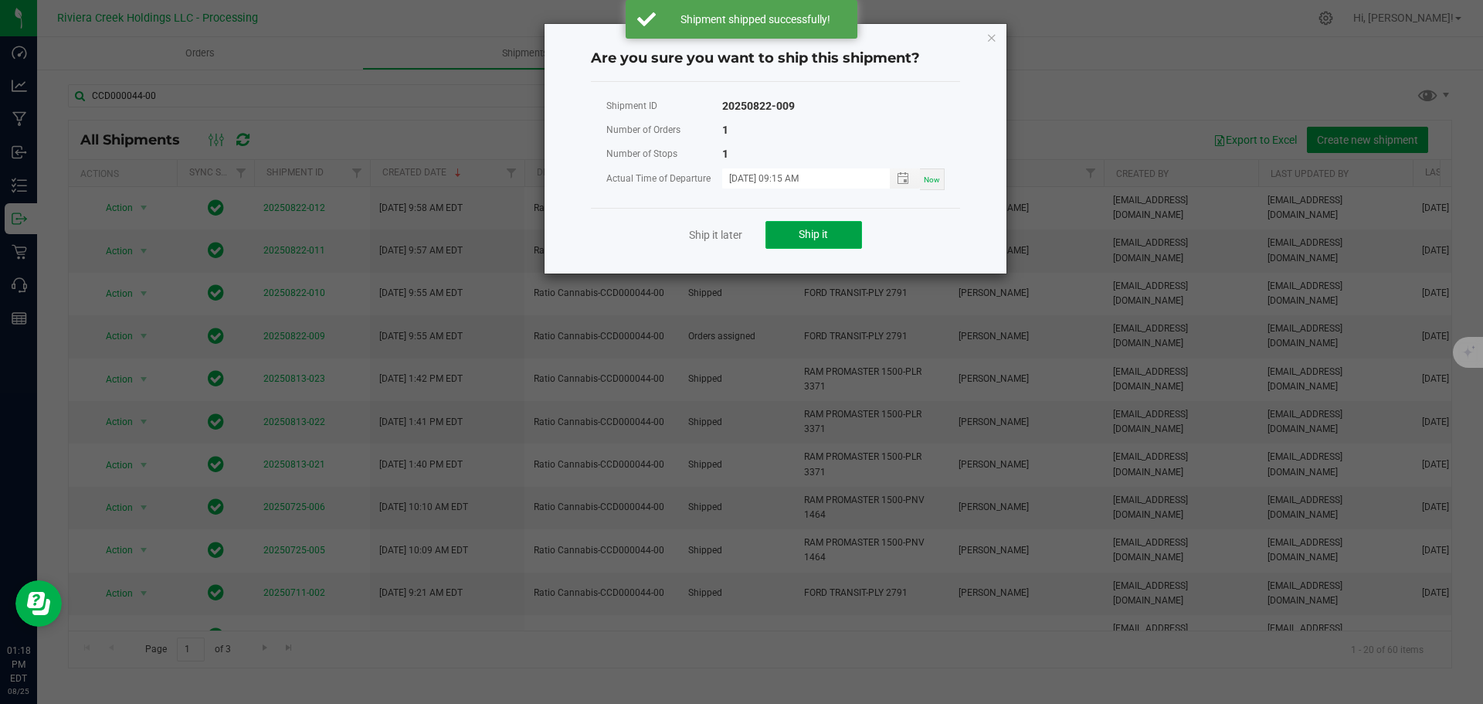
click at [819, 237] on span "Ship it" at bounding box center [813, 234] width 29 height 12
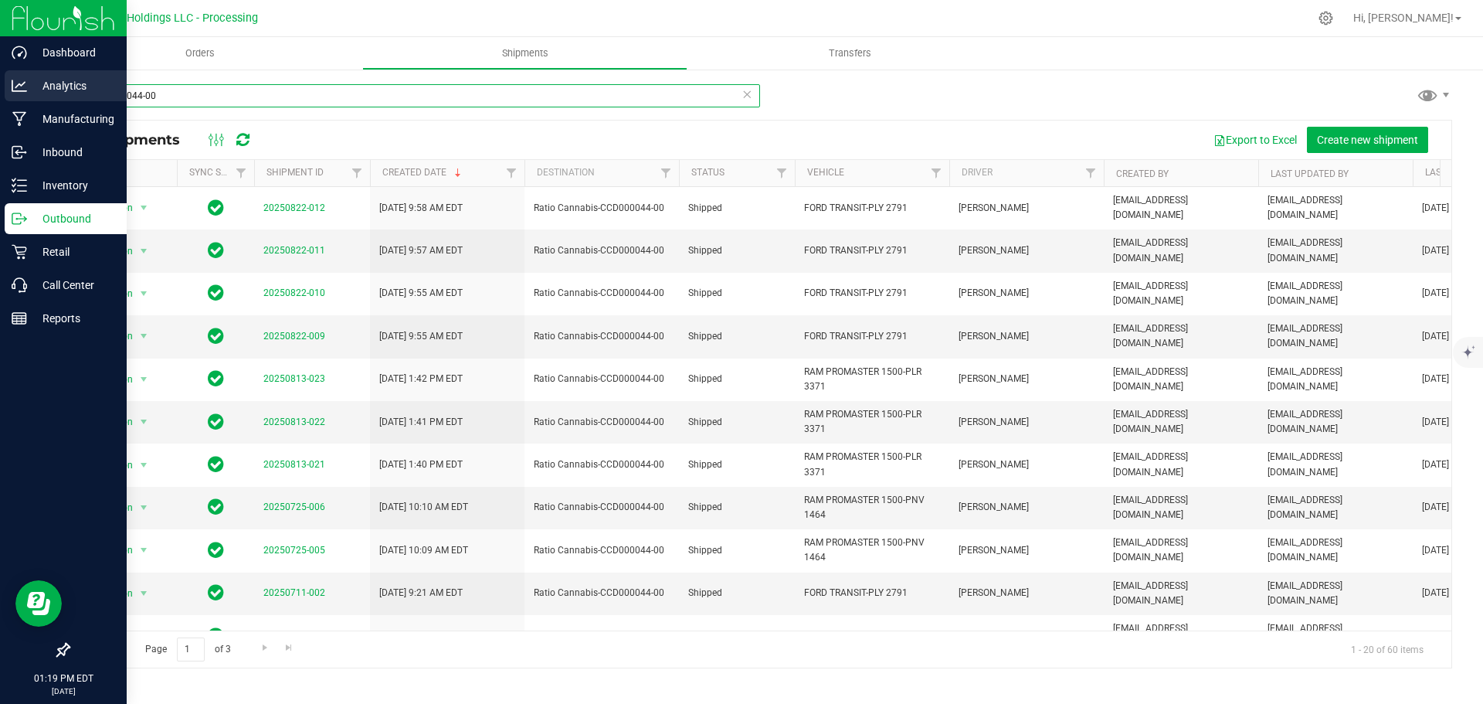
drag, startPoint x: 111, startPoint y: 94, endPoint x: 30, endPoint y: 98, distance: 81.2
click at [30, 98] on div "Dashboard Analytics Manufacturing Inbound Inventory Outbound Retail Call Center…" at bounding box center [741, 352] width 1483 height 704
paste input "3"
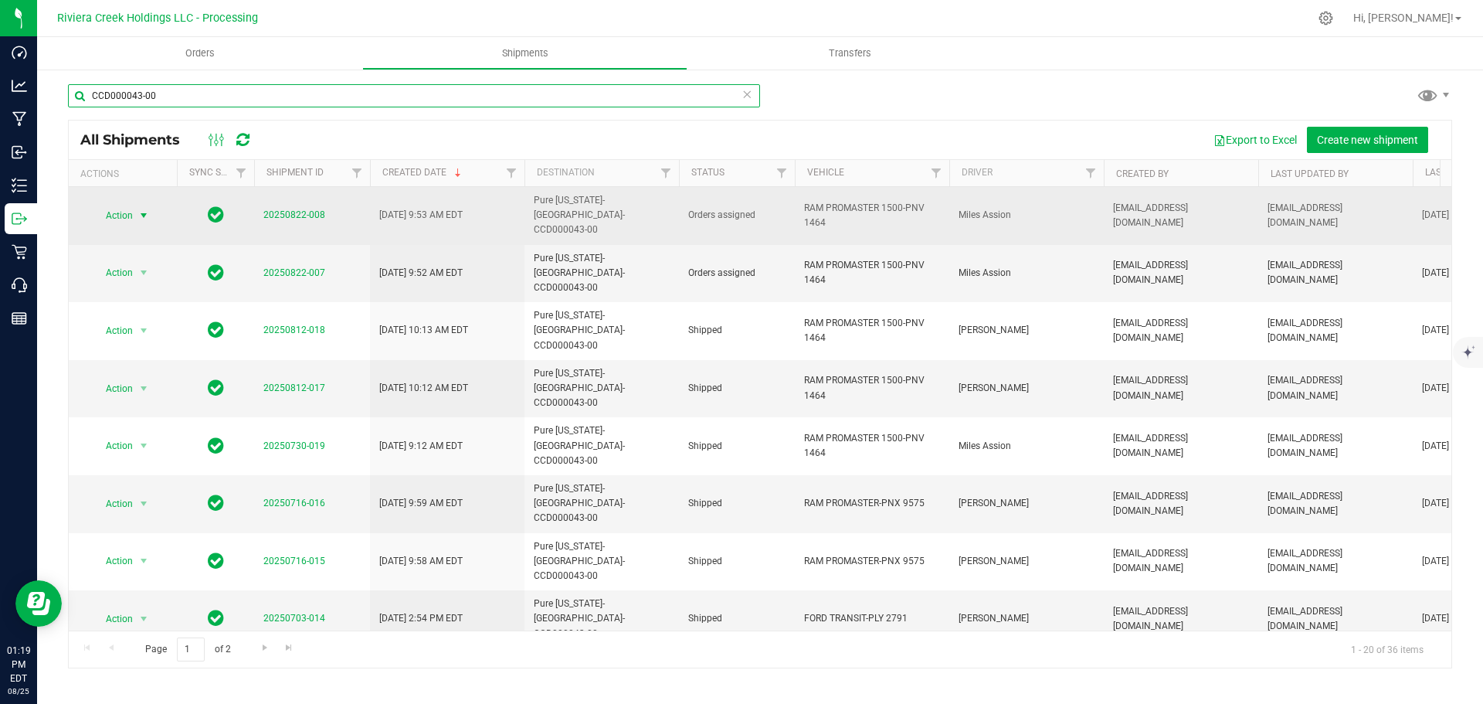
type input "CCD000043-00"
click at [144, 213] on span "select" at bounding box center [143, 215] width 12 height 12
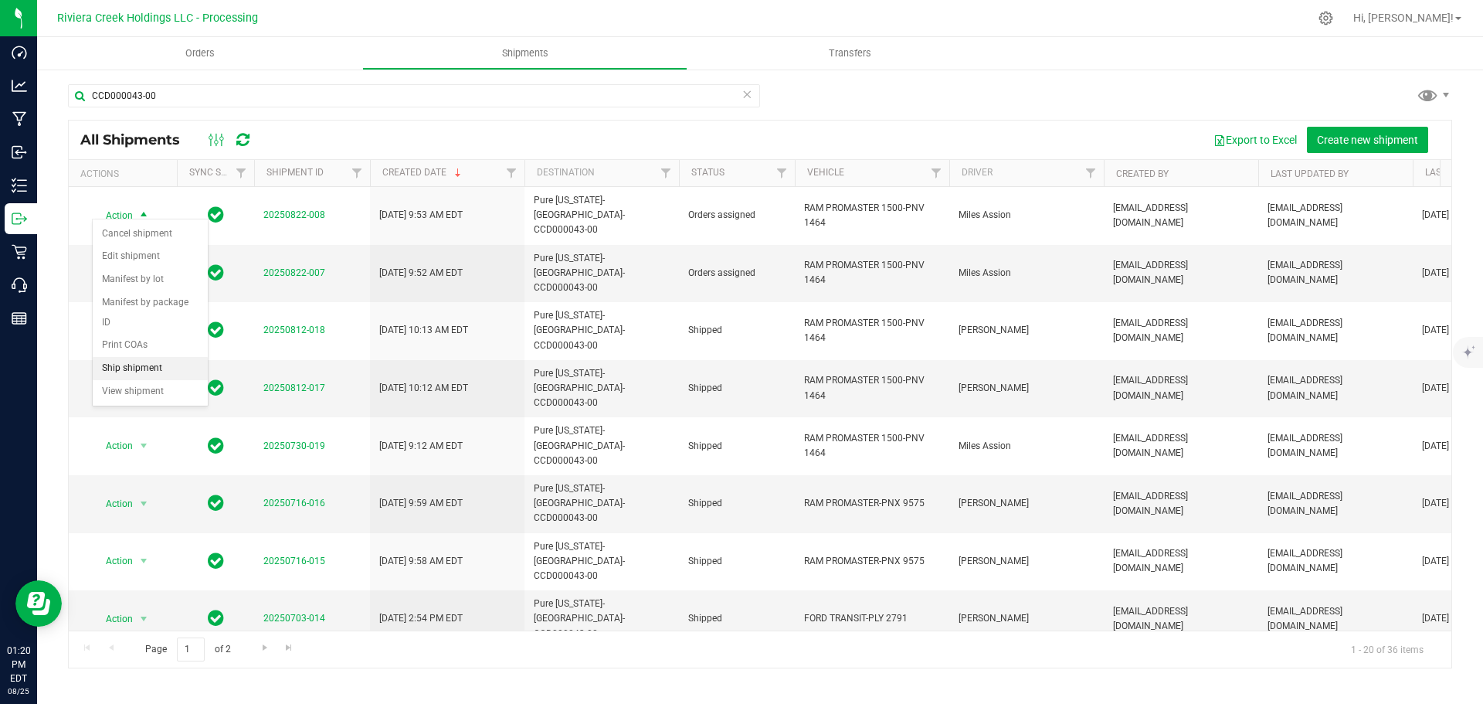
click at [141, 357] on li "Ship shipment" at bounding box center [150, 368] width 115 height 23
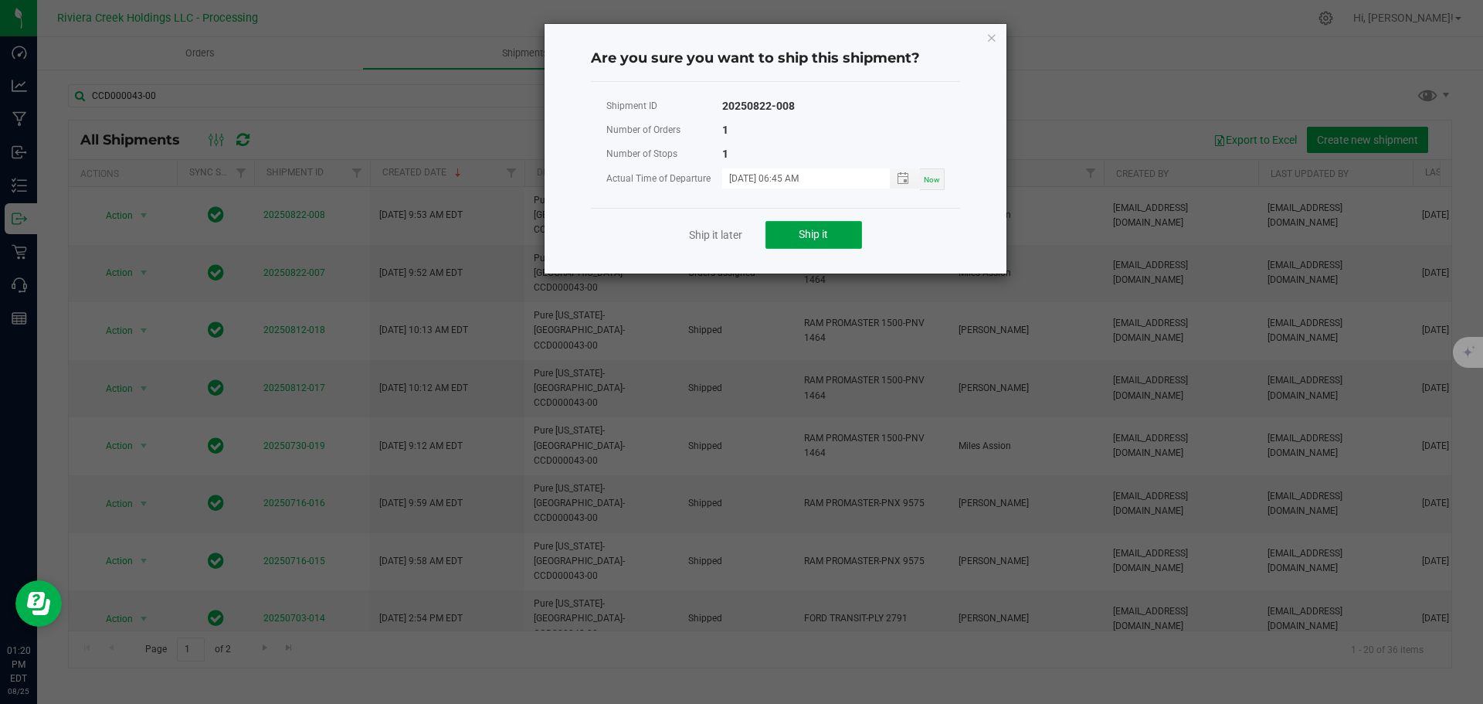
click at [839, 226] on button "Ship it" at bounding box center [813, 235] width 97 height 28
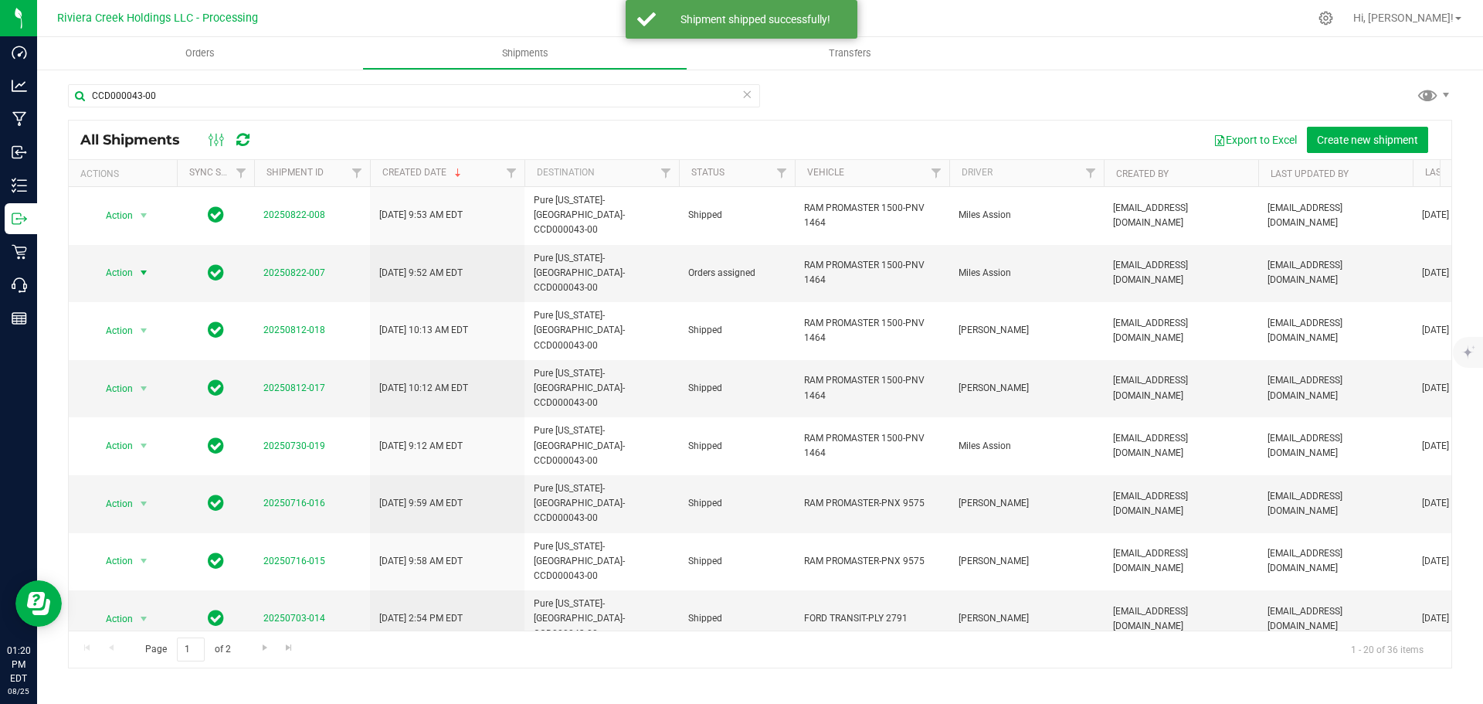
click at [132, 262] on span "Action" at bounding box center [113, 273] width 42 height 22
click at [148, 399] on li "Ship shipment" at bounding box center [150, 410] width 115 height 23
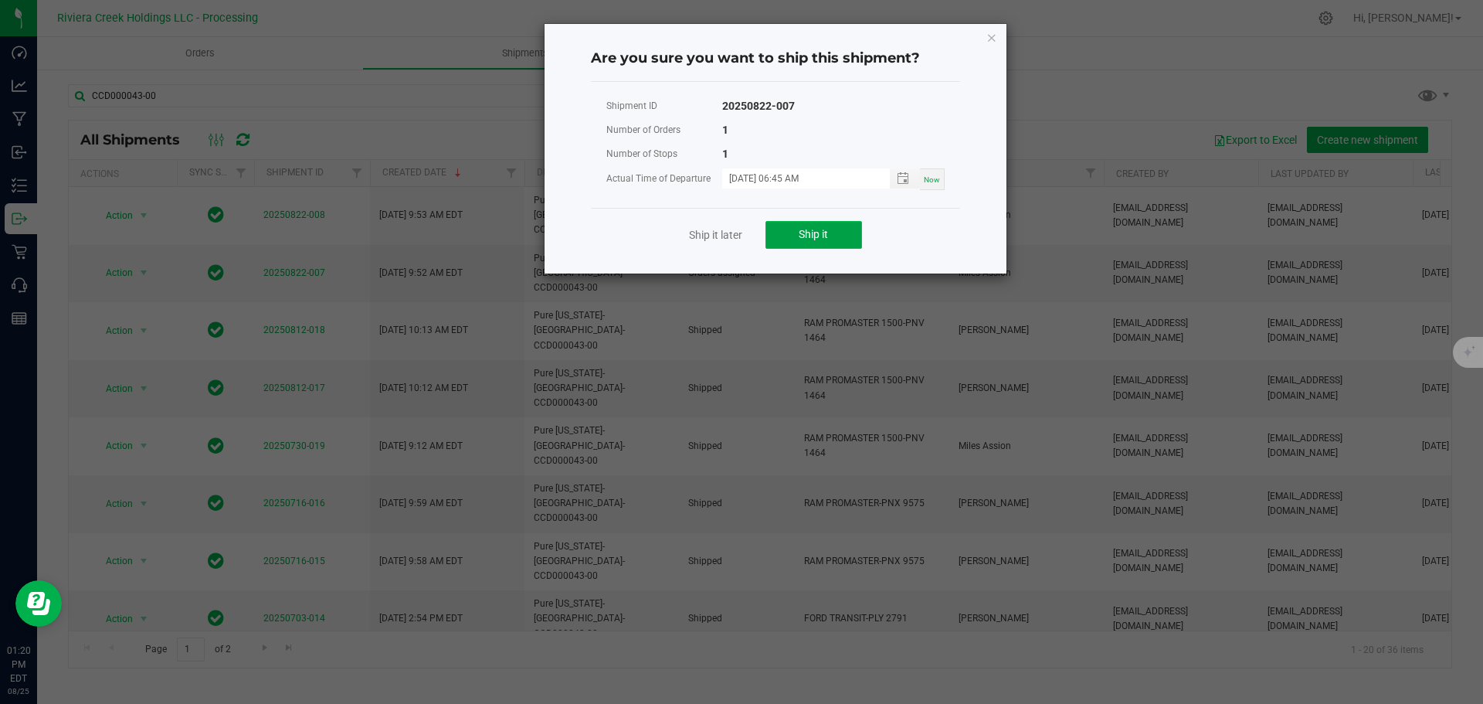
click at [799, 234] on span "Ship it" at bounding box center [813, 234] width 29 height 12
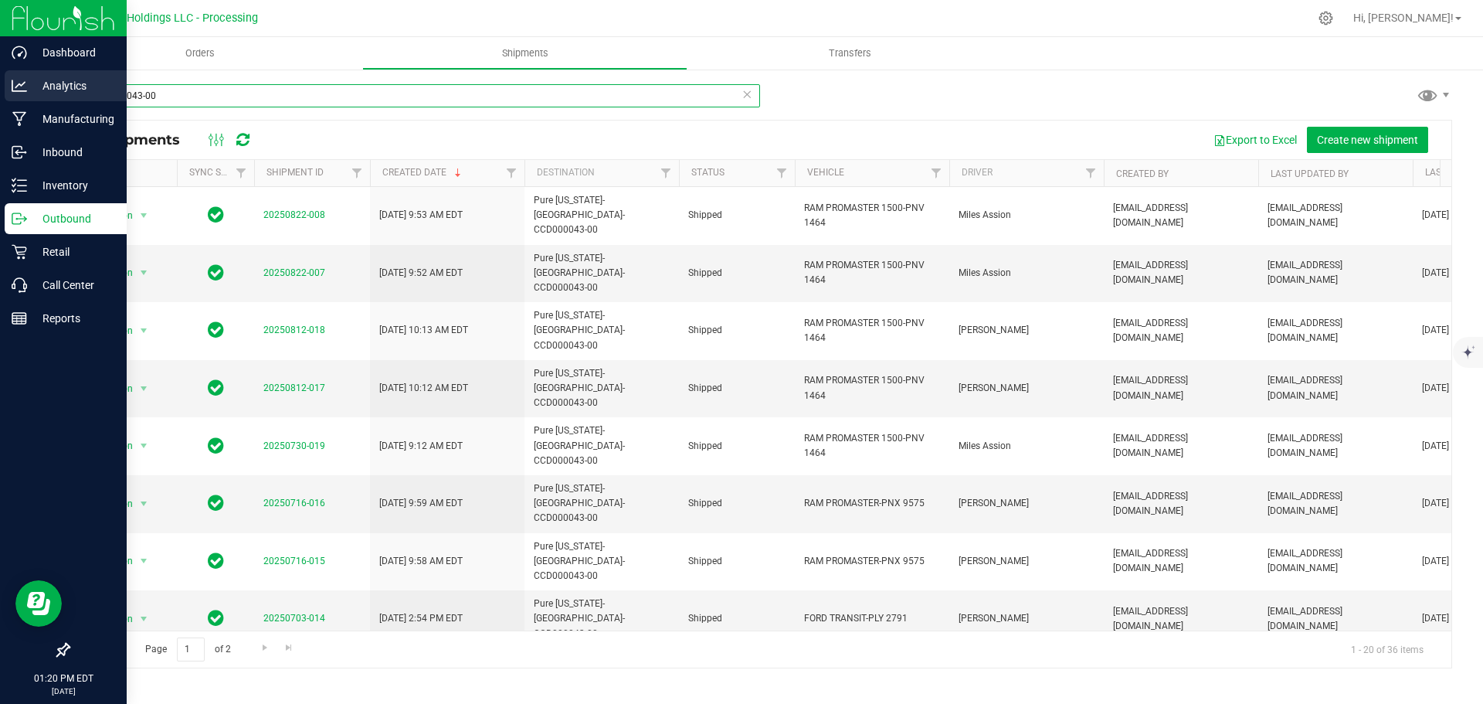
drag, startPoint x: 176, startPoint y: 97, endPoint x: 36, endPoint y: 86, distance: 141.0
click at [36, 86] on div "Dashboard Analytics Manufacturing Inbound Inventory Outbound Retail Call Center…" at bounding box center [741, 352] width 1483 height 704
paste input "137"
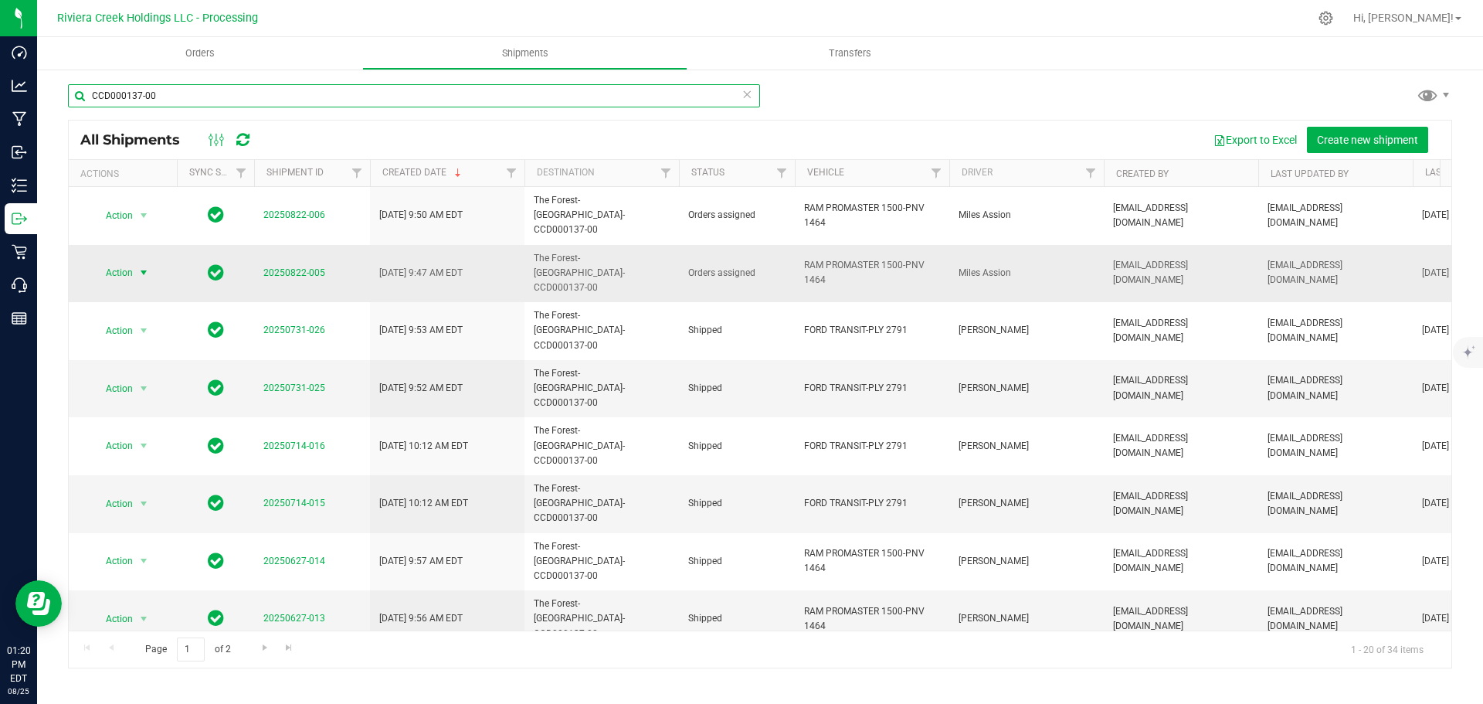
type input "CCD000137-00"
click at [138, 266] on span "select" at bounding box center [143, 272] width 12 height 12
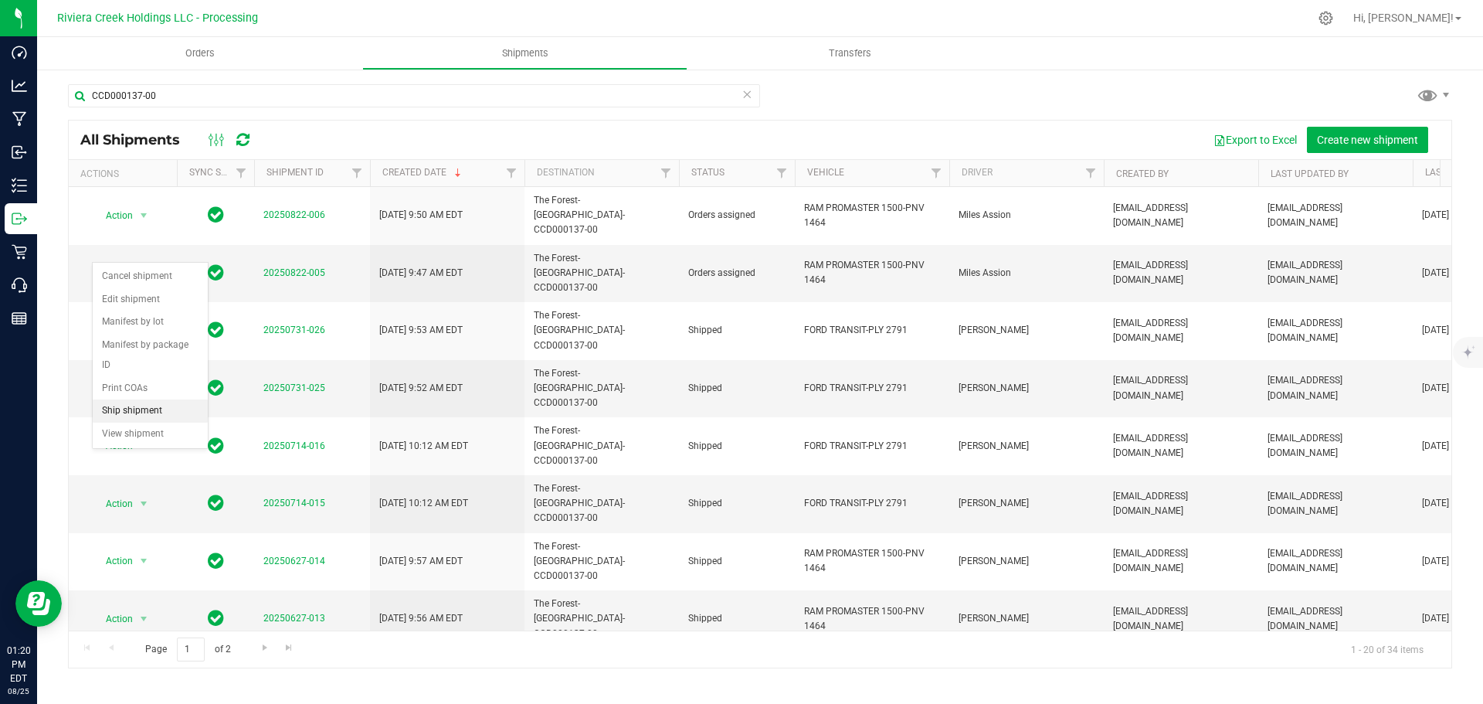
click at [134, 399] on li "Ship shipment" at bounding box center [150, 410] width 115 height 23
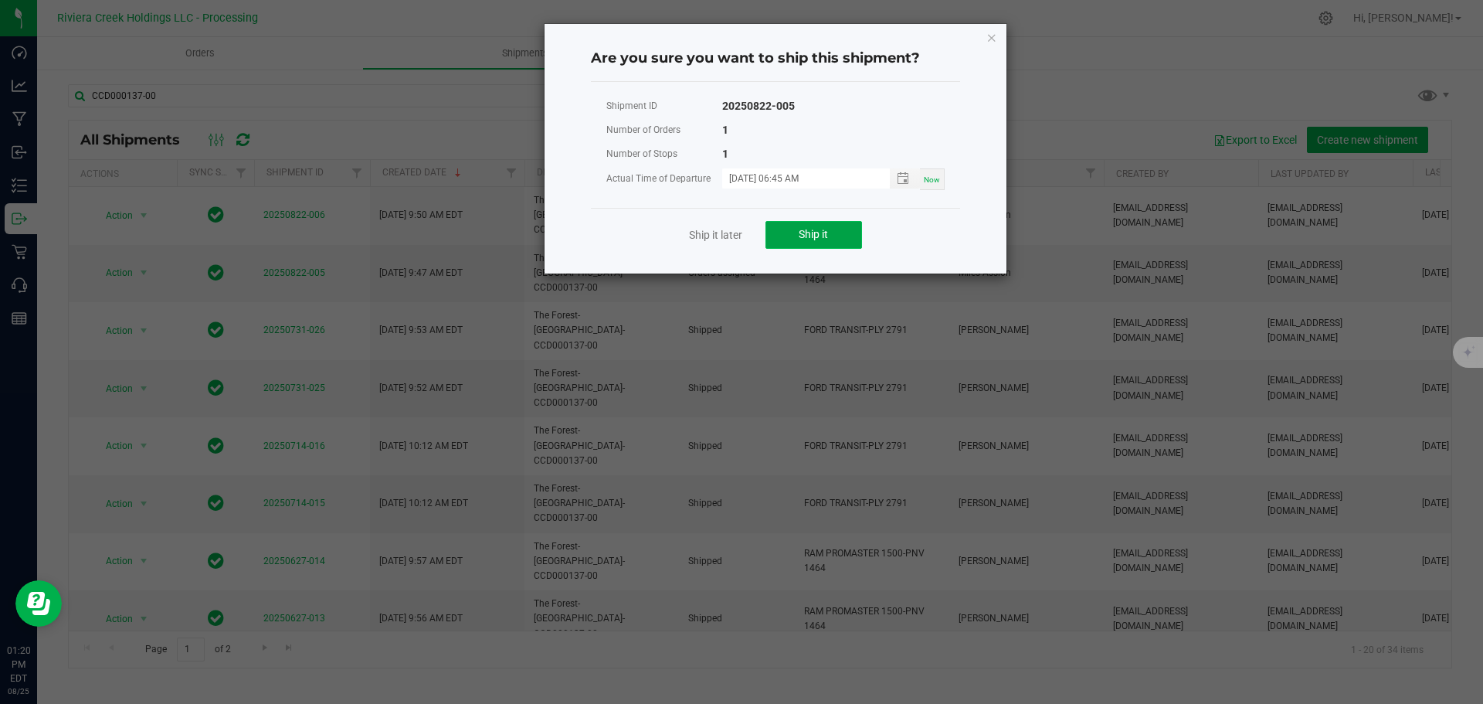
click at [796, 236] on button "Ship it" at bounding box center [813, 235] width 97 height 28
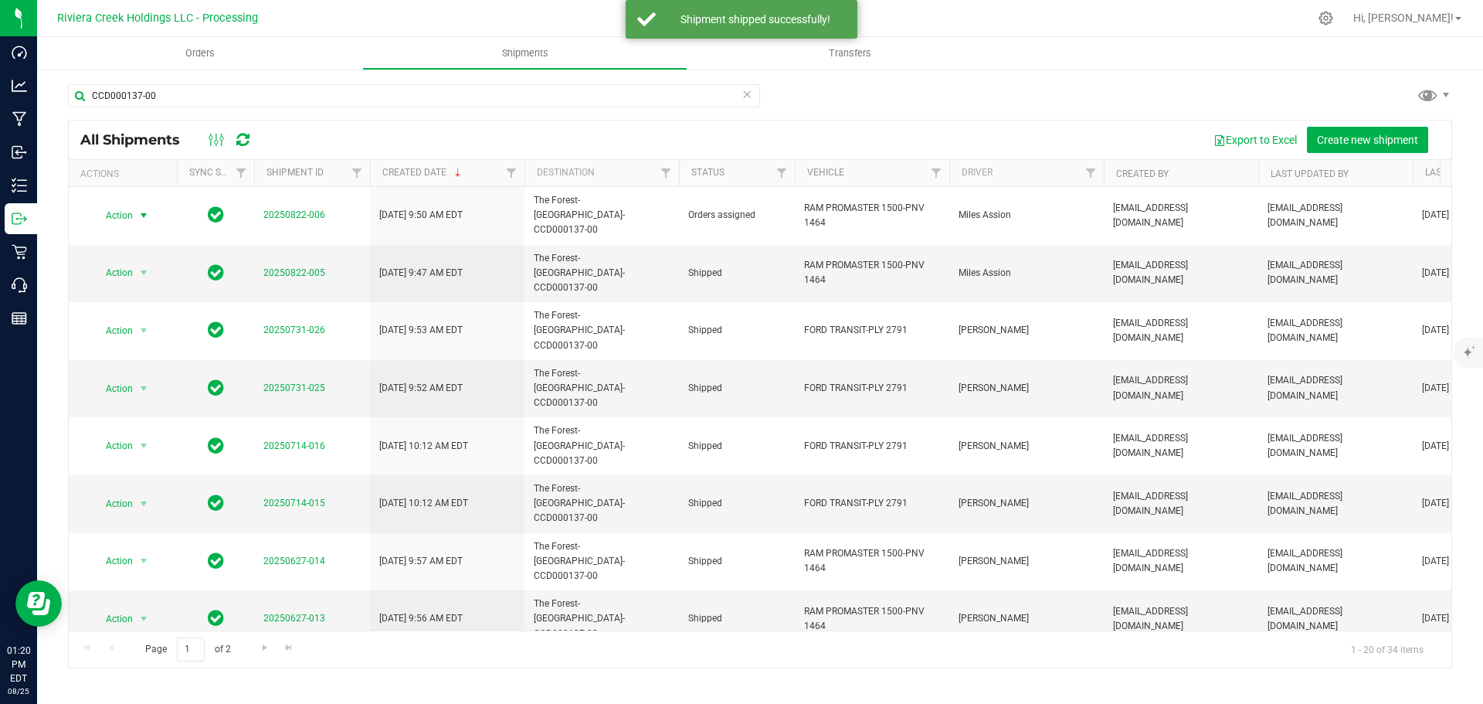
click at [124, 212] on span "Action" at bounding box center [113, 216] width 42 height 22
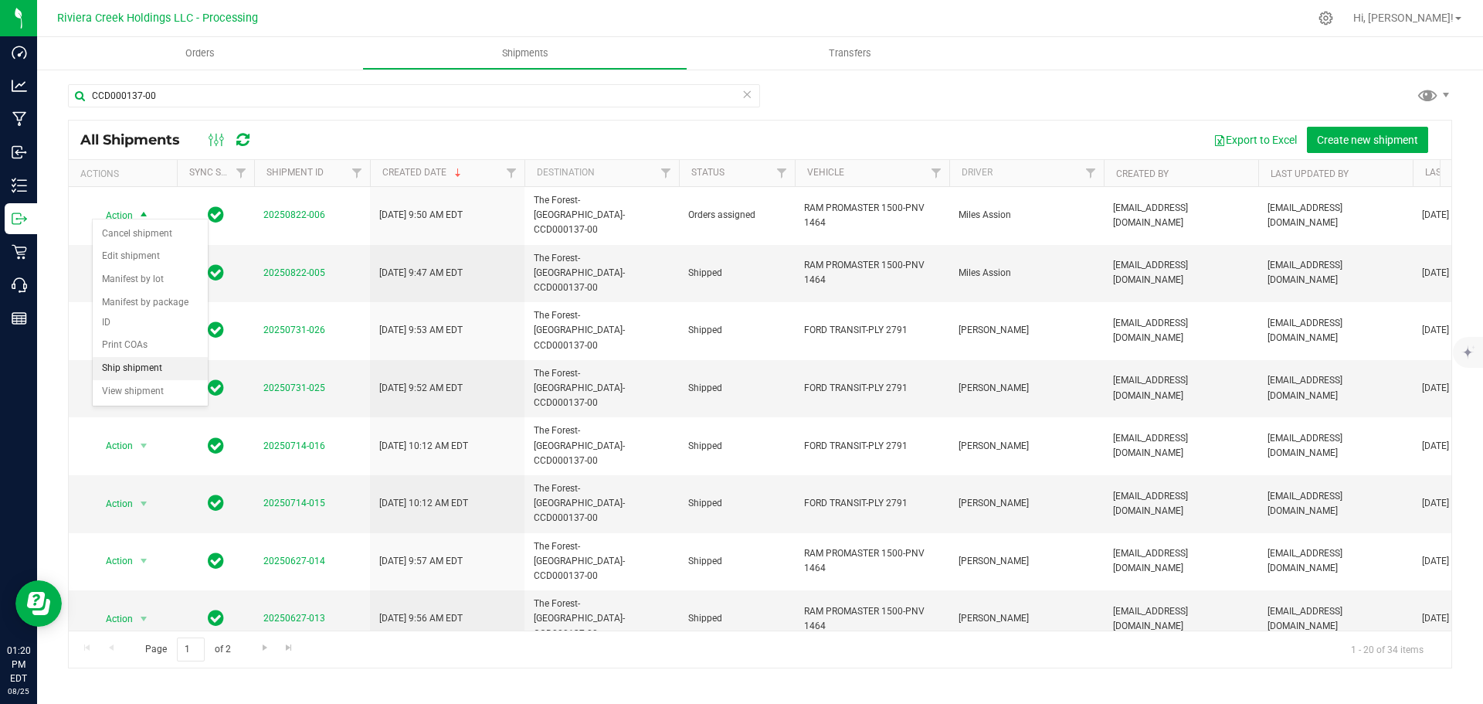
click at [125, 357] on li "Ship shipment" at bounding box center [150, 368] width 115 height 23
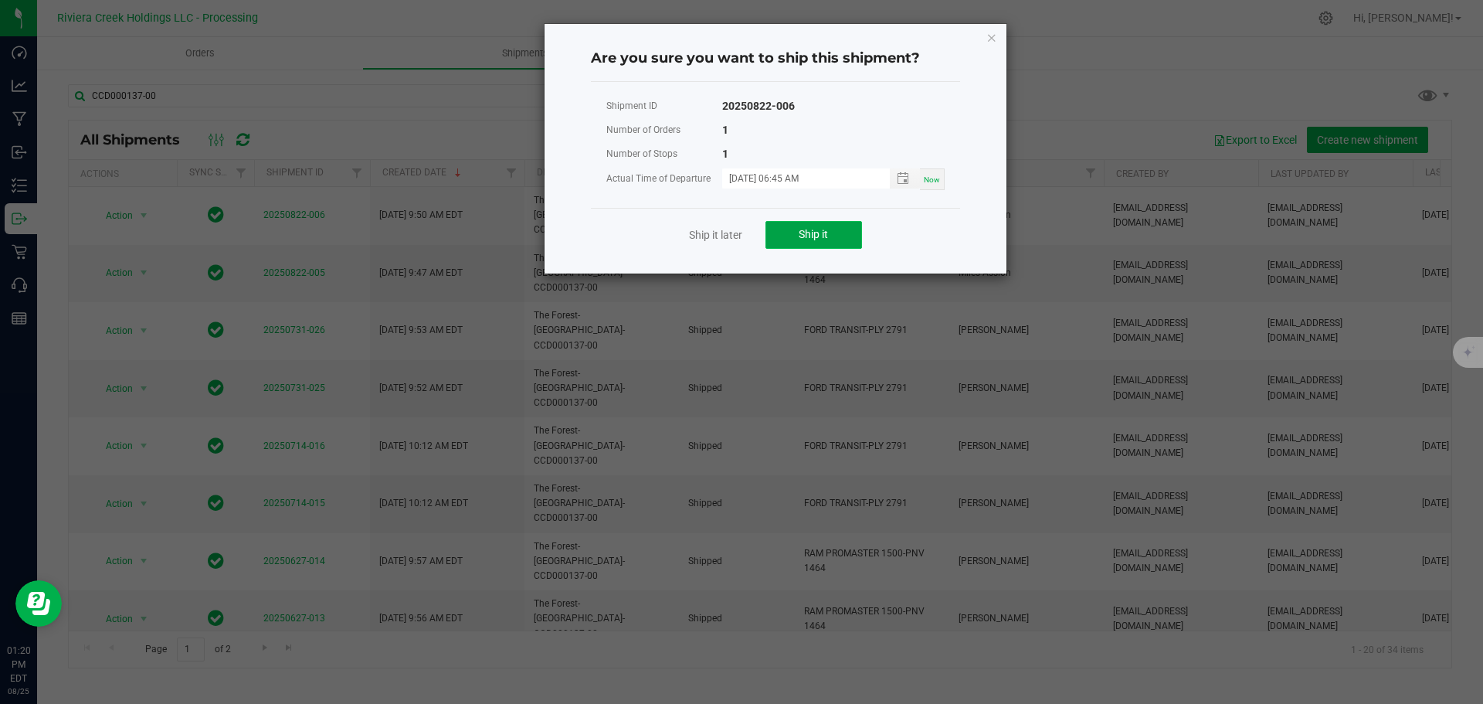
click at [812, 234] on span "Ship it" at bounding box center [813, 234] width 29 height 12
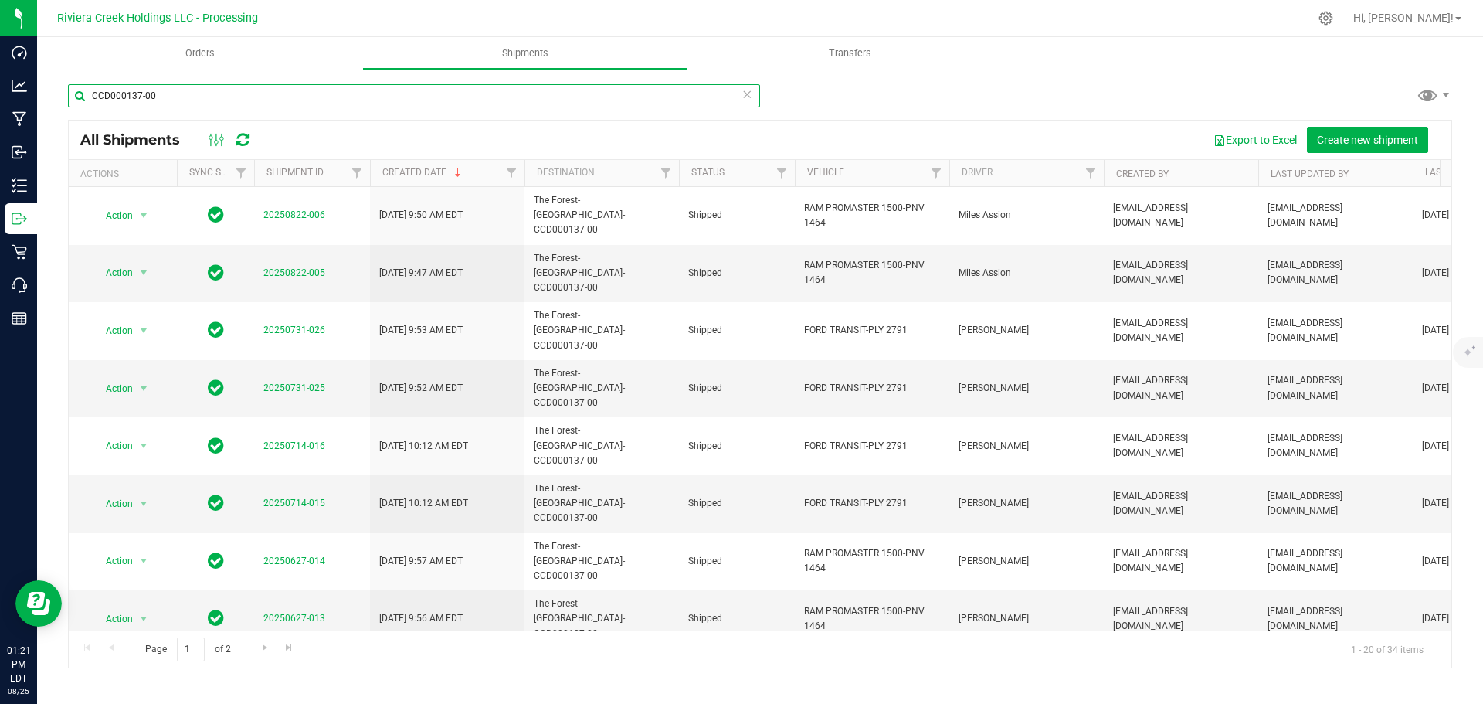
drag, startPoint x: 161, startPoint y: 96, endPoint x: 70, endPoint y: 96, distance: 91.1
click at [70, 96] on input "CCD000137-00" at bounding box center [414, 95] width 692 height 23
paste input "076-00"
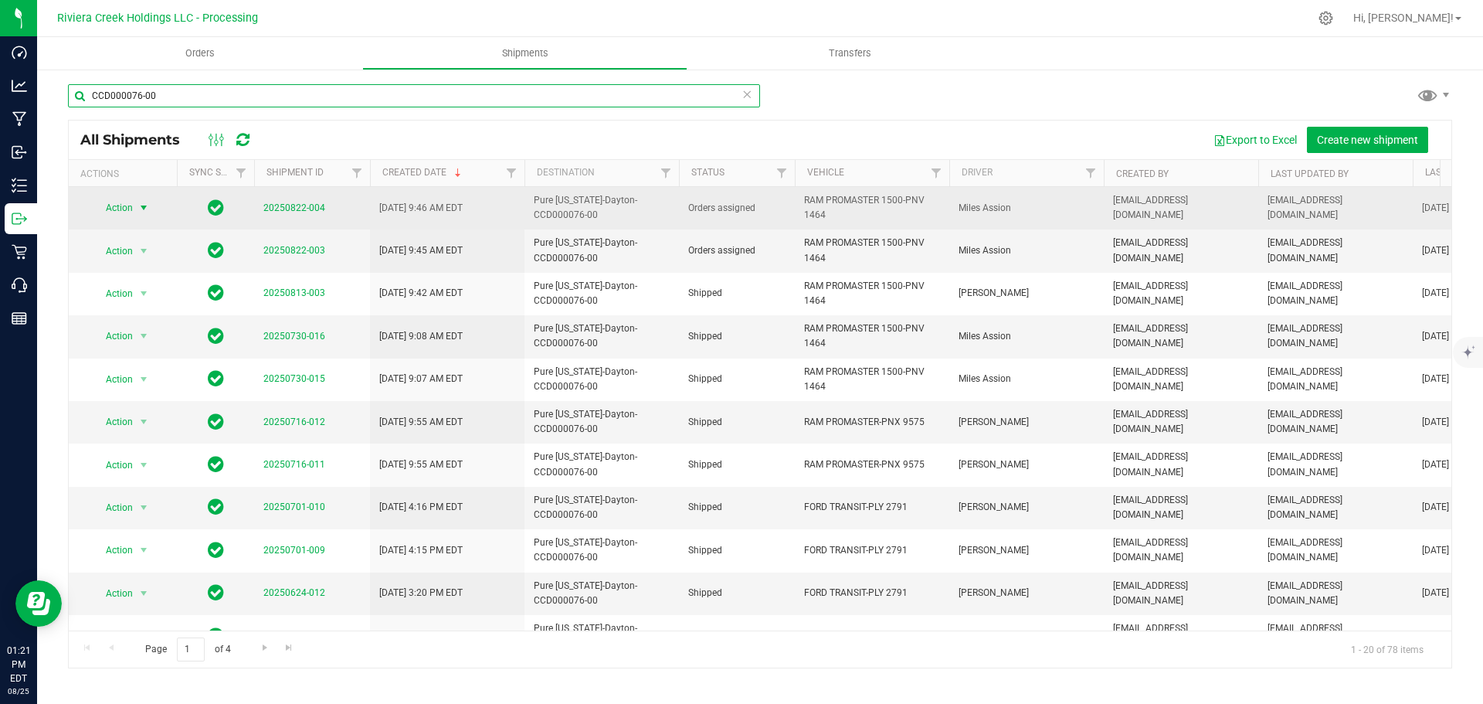
type input "CCD000076-00"
click at [124, 209] on span "Action" at bounding box center [113, 208] width 42 height 22
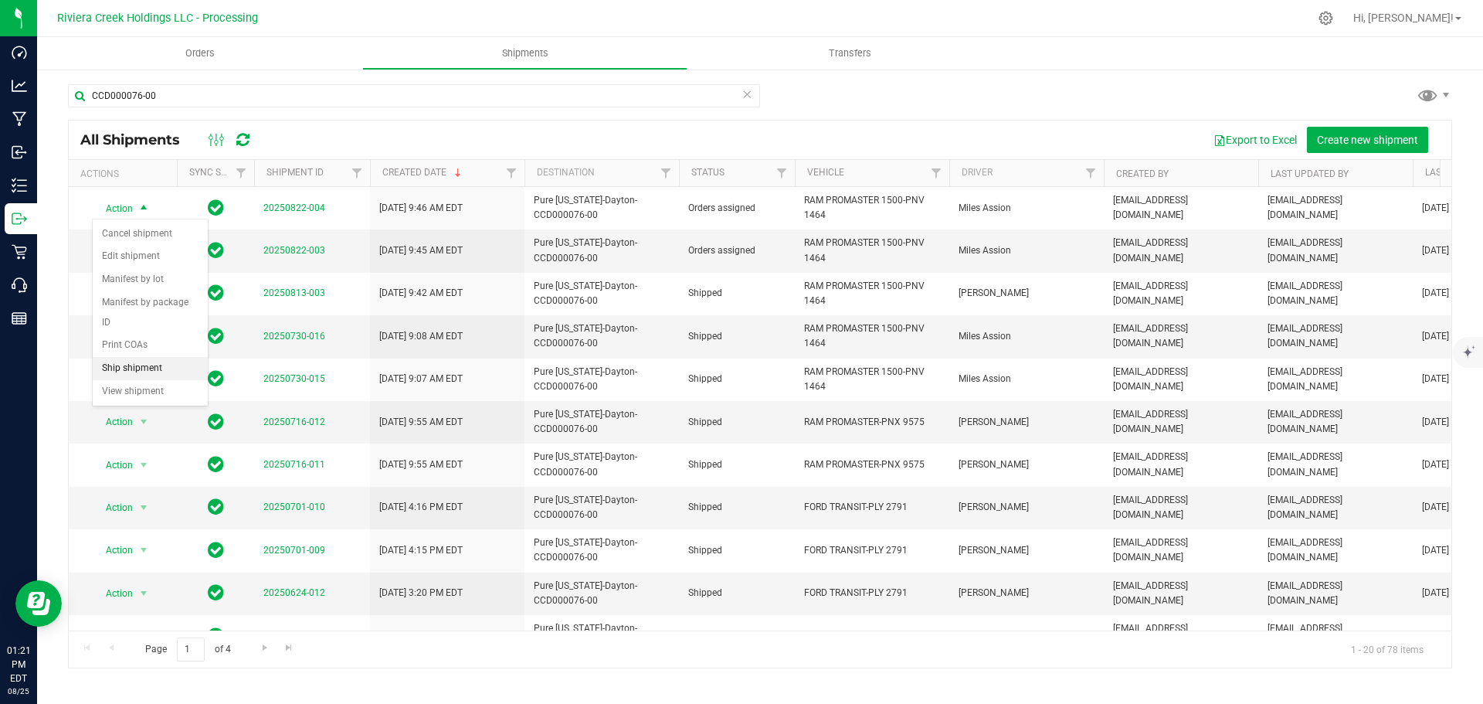
click at [141, 357] on li "Ship shipment" at bounding box center [150, 368] width 115 height 23
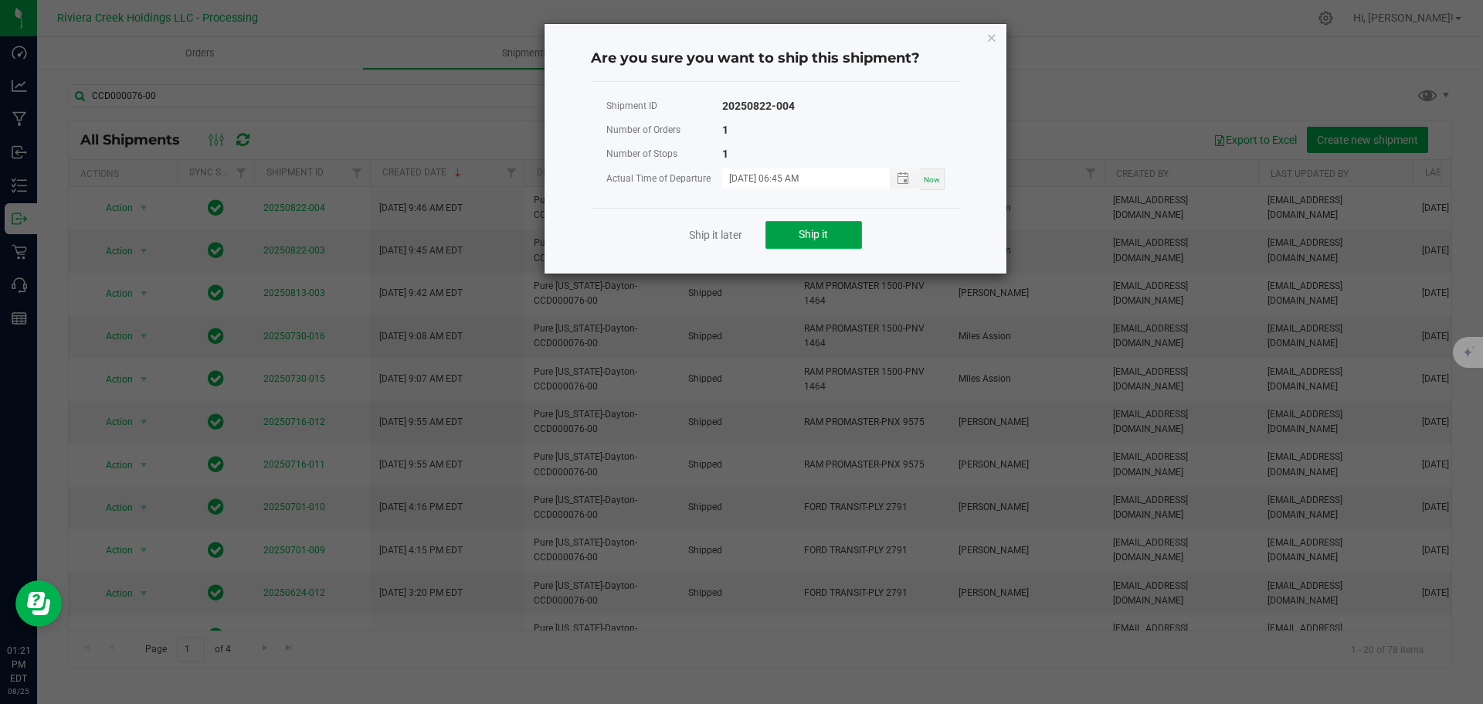
click at [789, 236] on button "Ship it" at bounding box center [813, 235] width 97 height 28
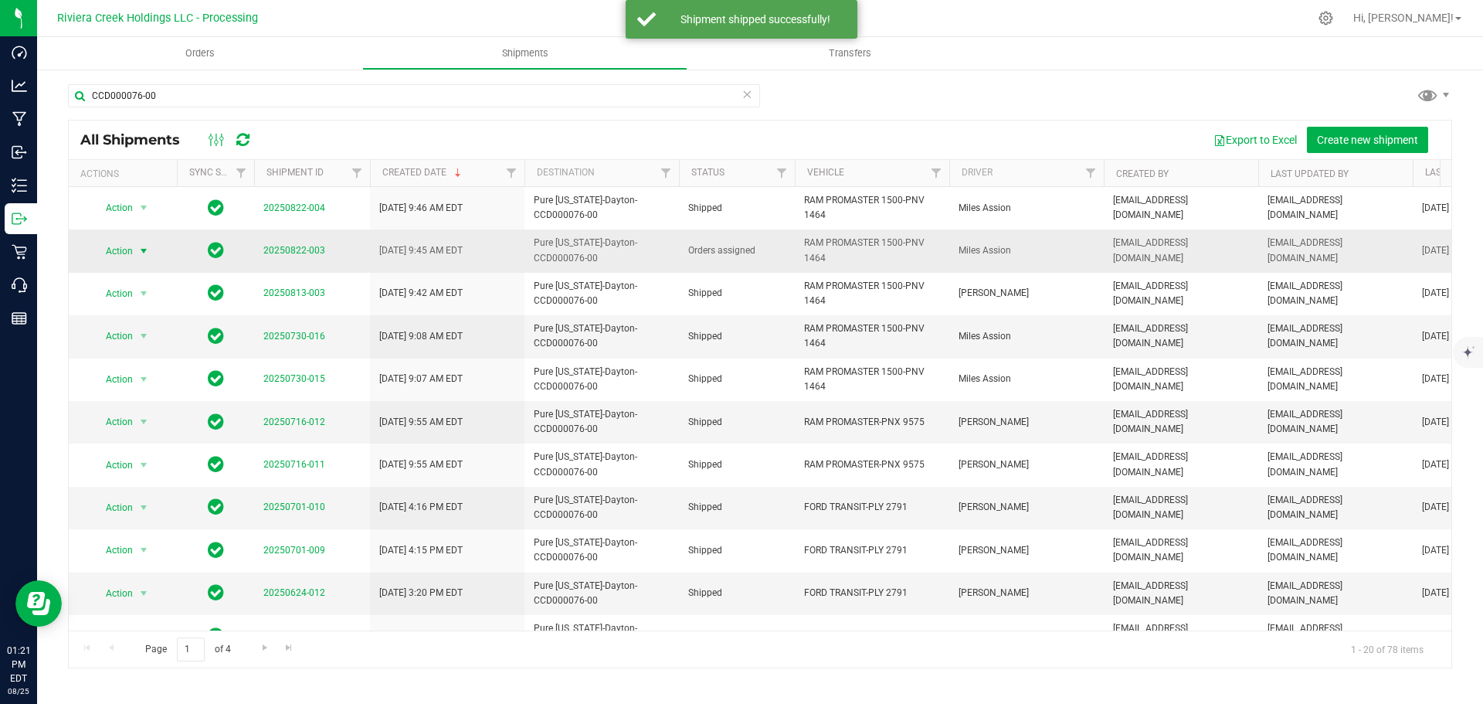
click at [134, 248] on span "select" at bounding box center [143, 251] width 19 height 22
click at [140, 399] on li "Ship shipment" at bounding box center [150, 410] width 115 height 23
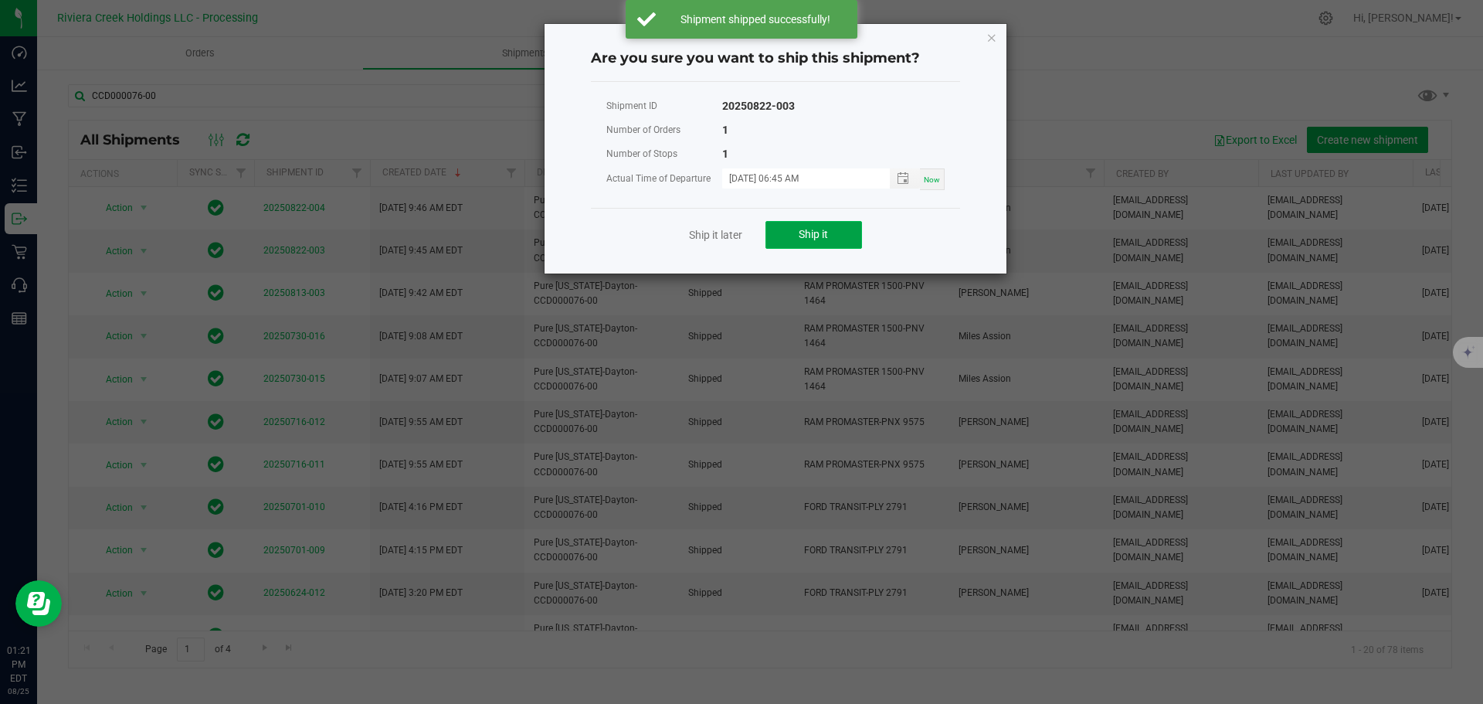
click at [820, 232] on span "Ship it" at bounding box center [813, 234] width 29 height 12
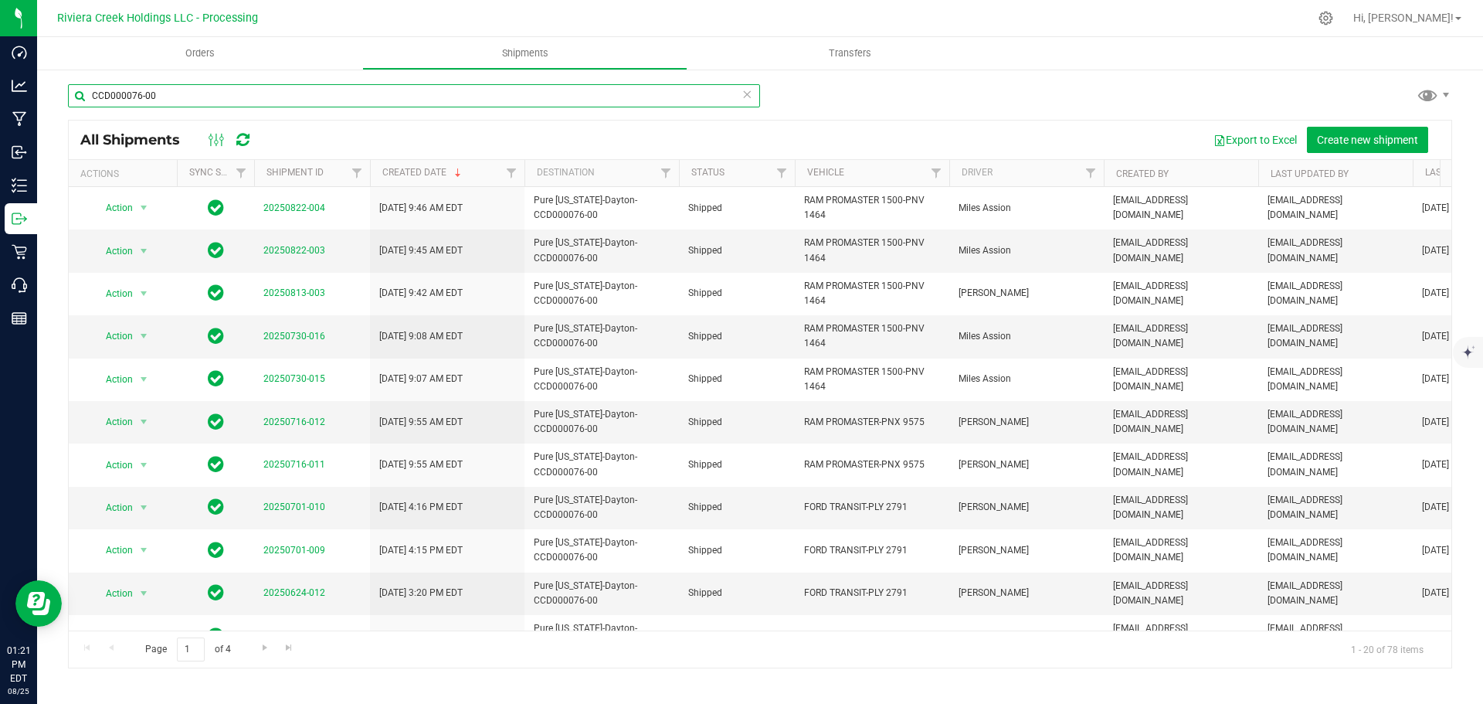
drag, startPoint x: 160, startPoint y: 100, endPoint x: 52, endPoint y: 98, distance: 108.1
click at [52, 98] on div "CCD000076-00 All Shipments Export to Excel Create new shipment Actions Sync Sta…" at bounding box center [760, 376] width 1446 height 616
paste input "146-00"
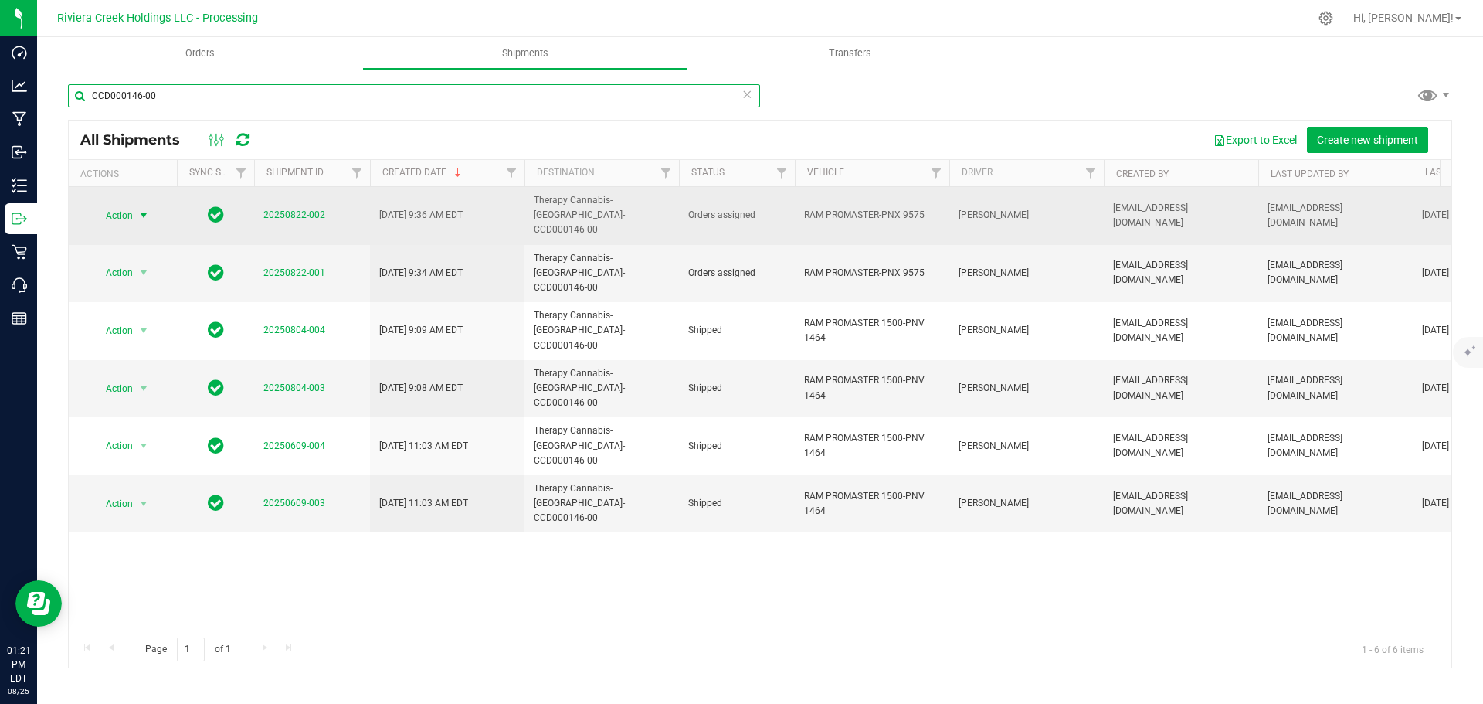
type input "CCD000146-00"
click at [128, 209] on span "Action" at bounding box center [113, 216] width 42 height 22
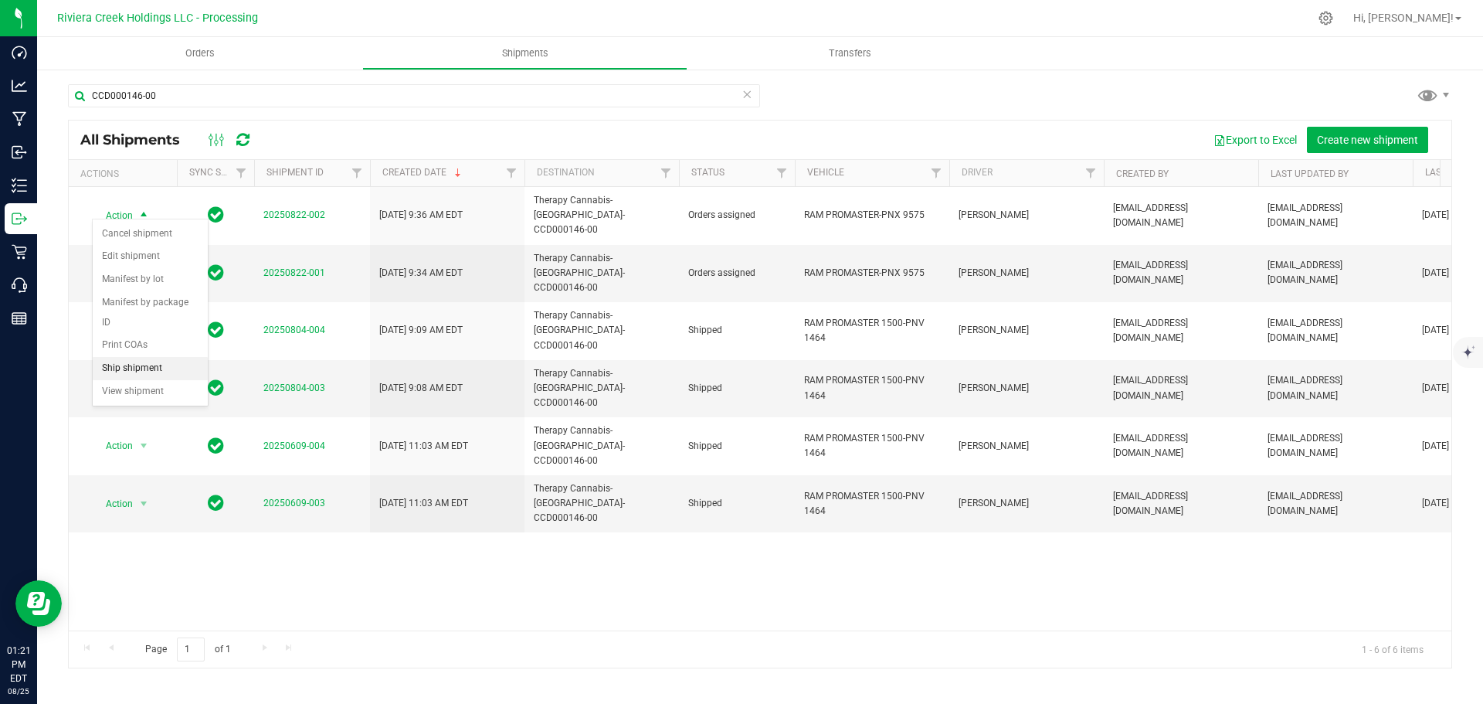
click at [142, 357] on li "Ship shipment" at bounding box center [150, 368] width 115 height 23
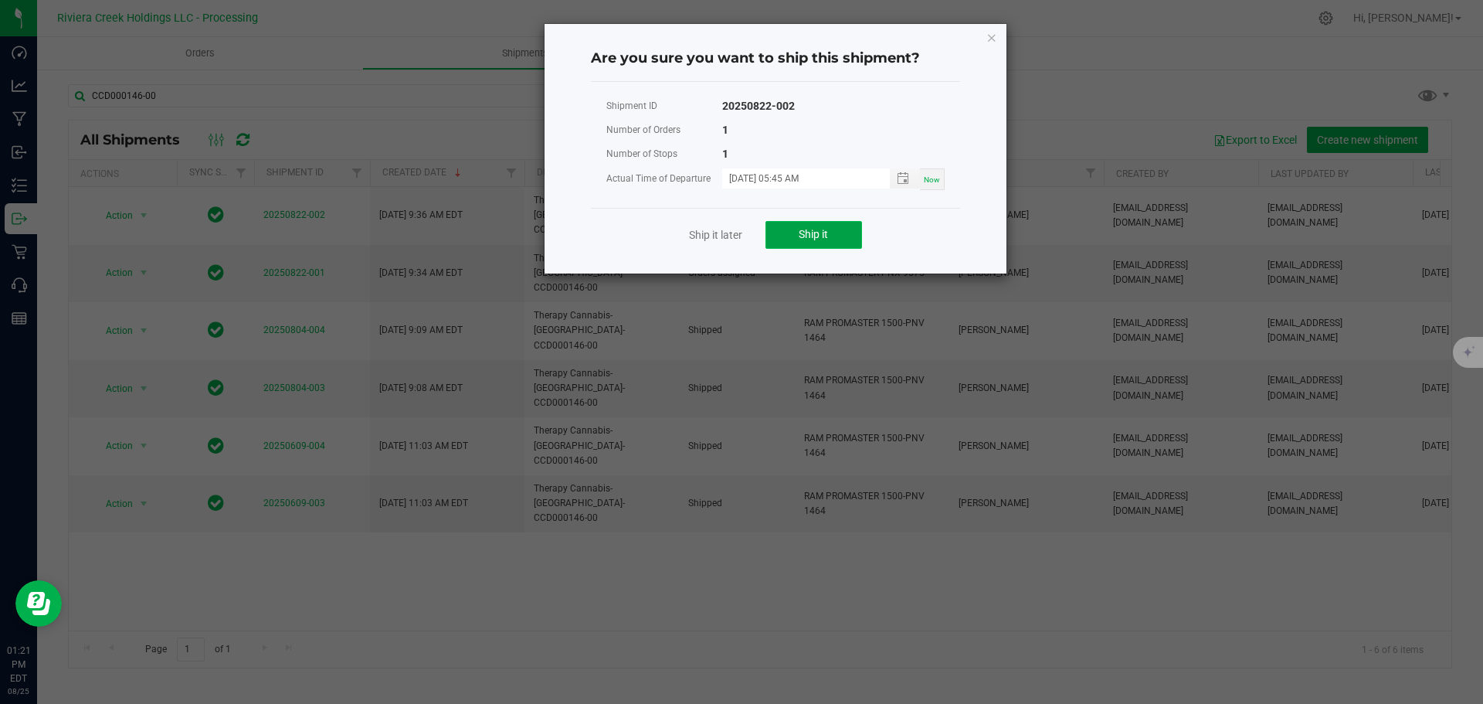
click at [790, 231] on button "Ship it" at bounding box center [813, 235] width 97 height 28
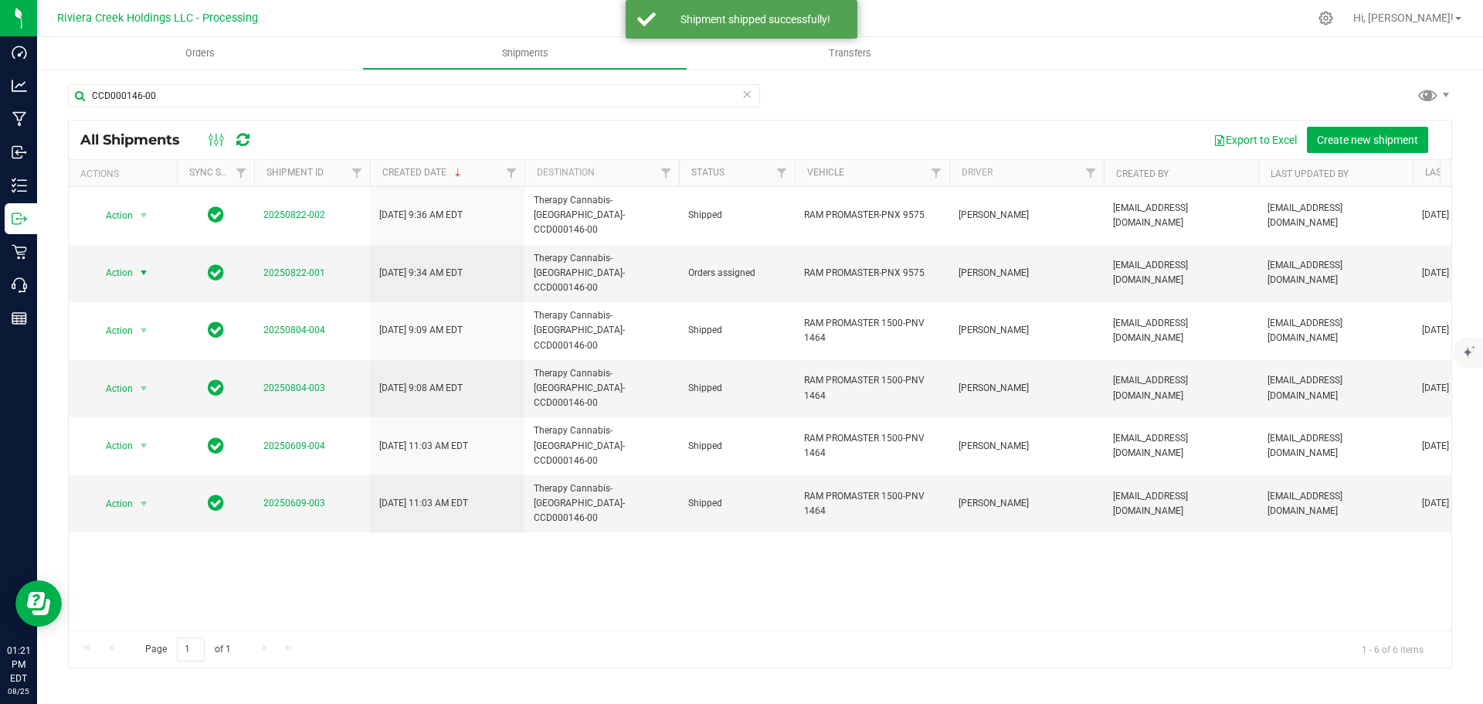
click at [125, 262] on span "Action" at bounding box center [113, 273] width 42 height 22
click at [150, 399] on li "Ship shipment" at bounding box center [150, 410] width 115 height 23
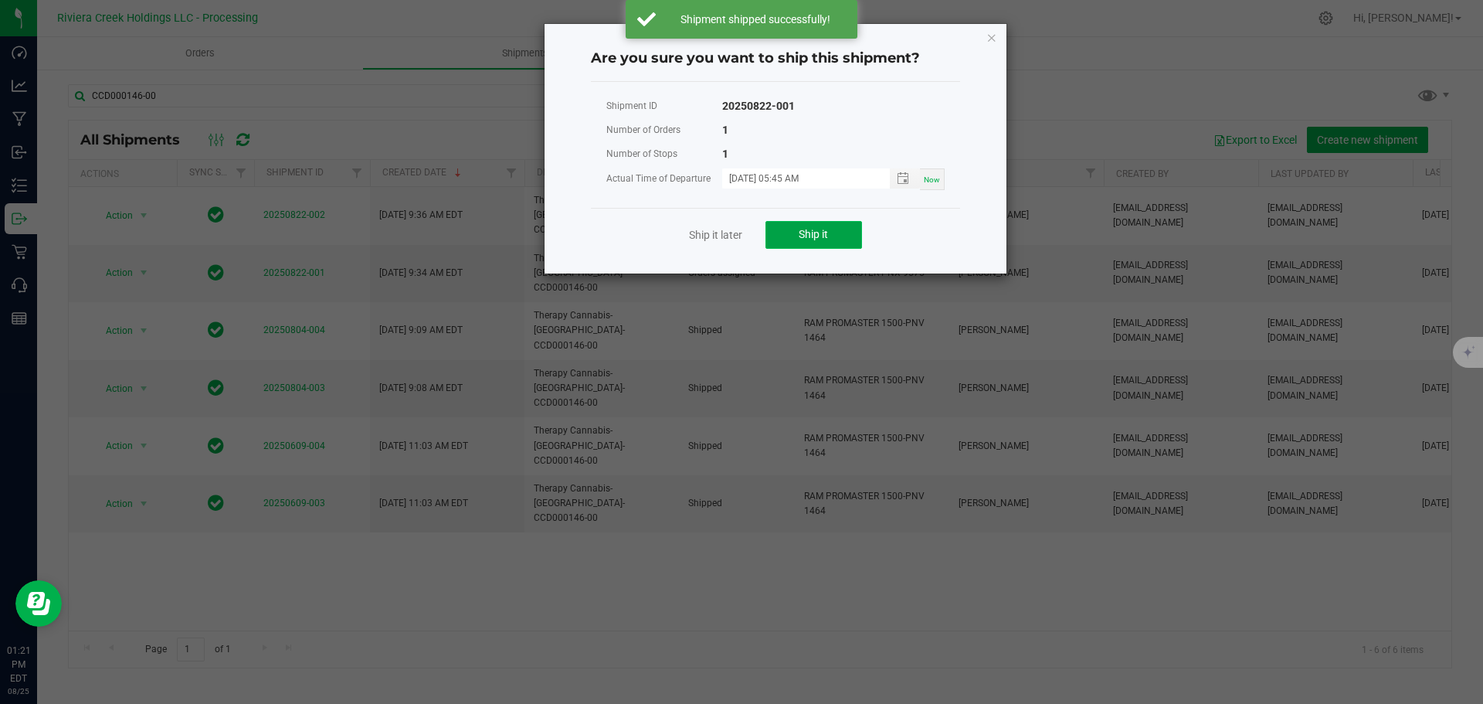
click at [776, 232] on button "Ship it" at bounding box center [813, 235] width 97 height 28
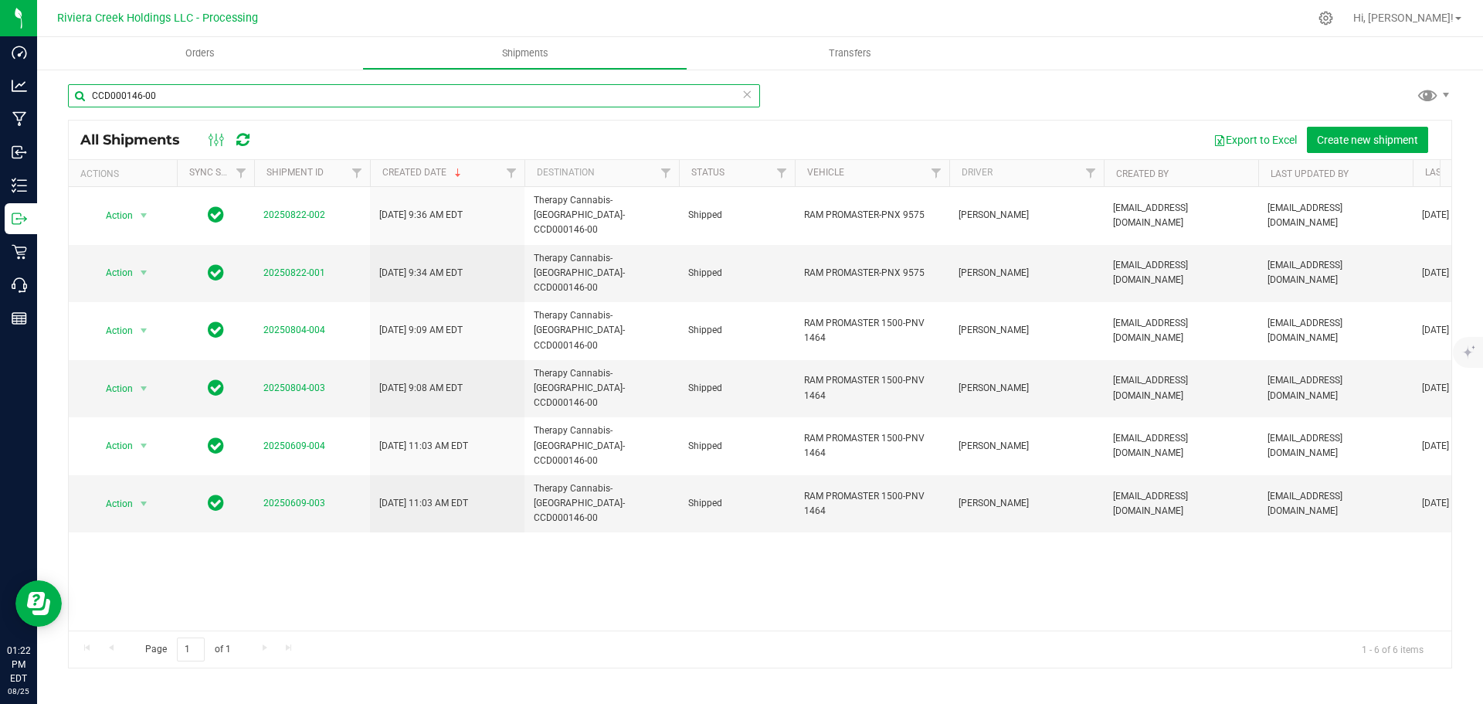
drag, startPoint x: 185, startPoint y: 97, endPoint x: 63, endPoint y: 98, distance: 121.3
click at [63, 98] on div "CCD000146-00 All Shipments Export to Excel Create new shipment Actions Sync Sta…" at bounding box center [760, 376] width 1446 height 616
paste input "CCD000052-00"
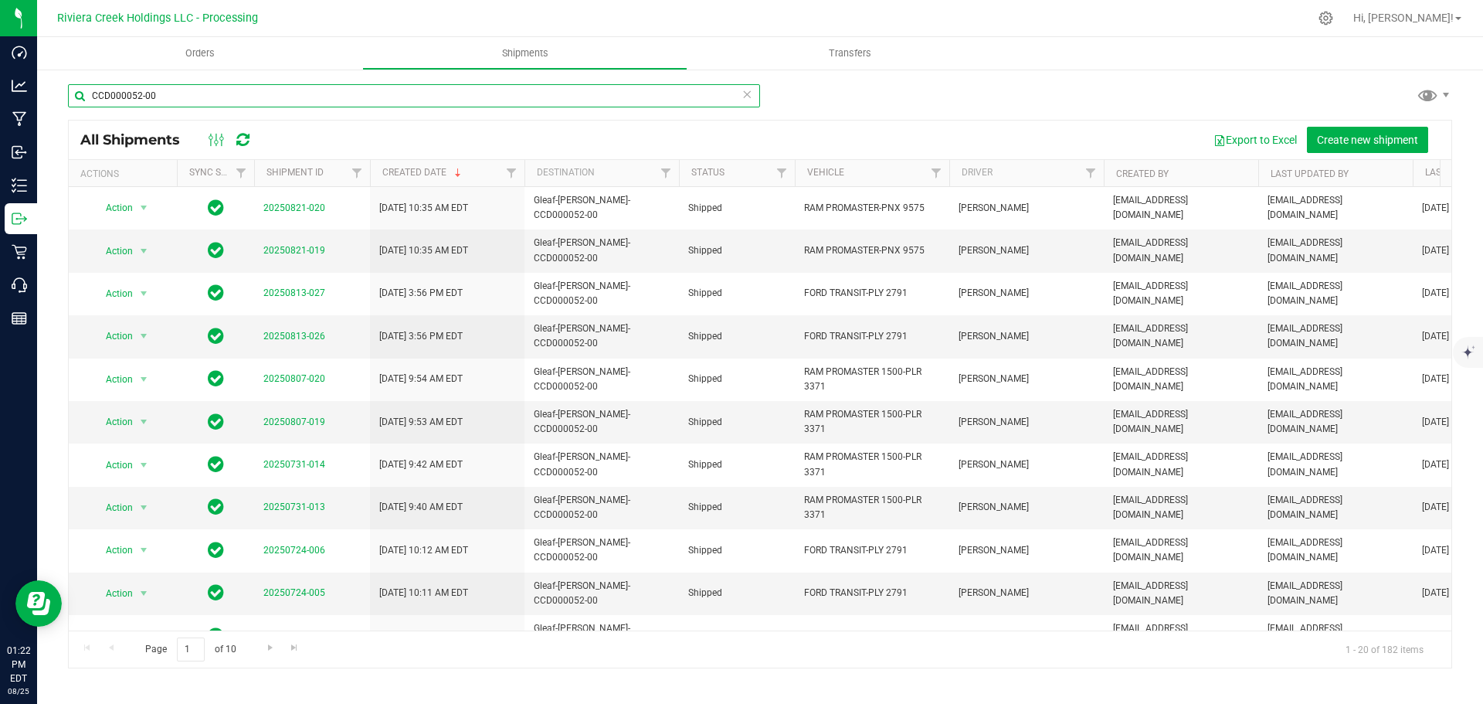
type input "CCD000052-00"
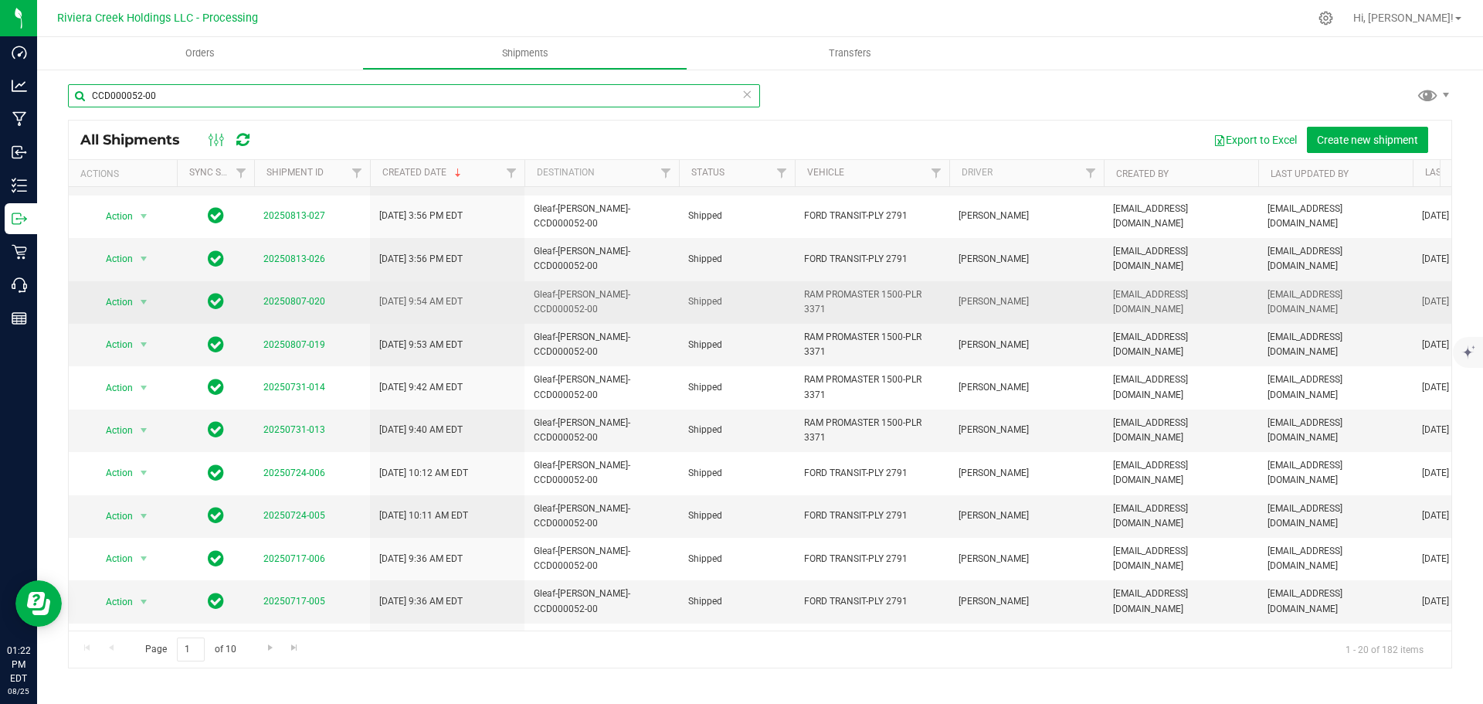
scroll to position [154, 0]
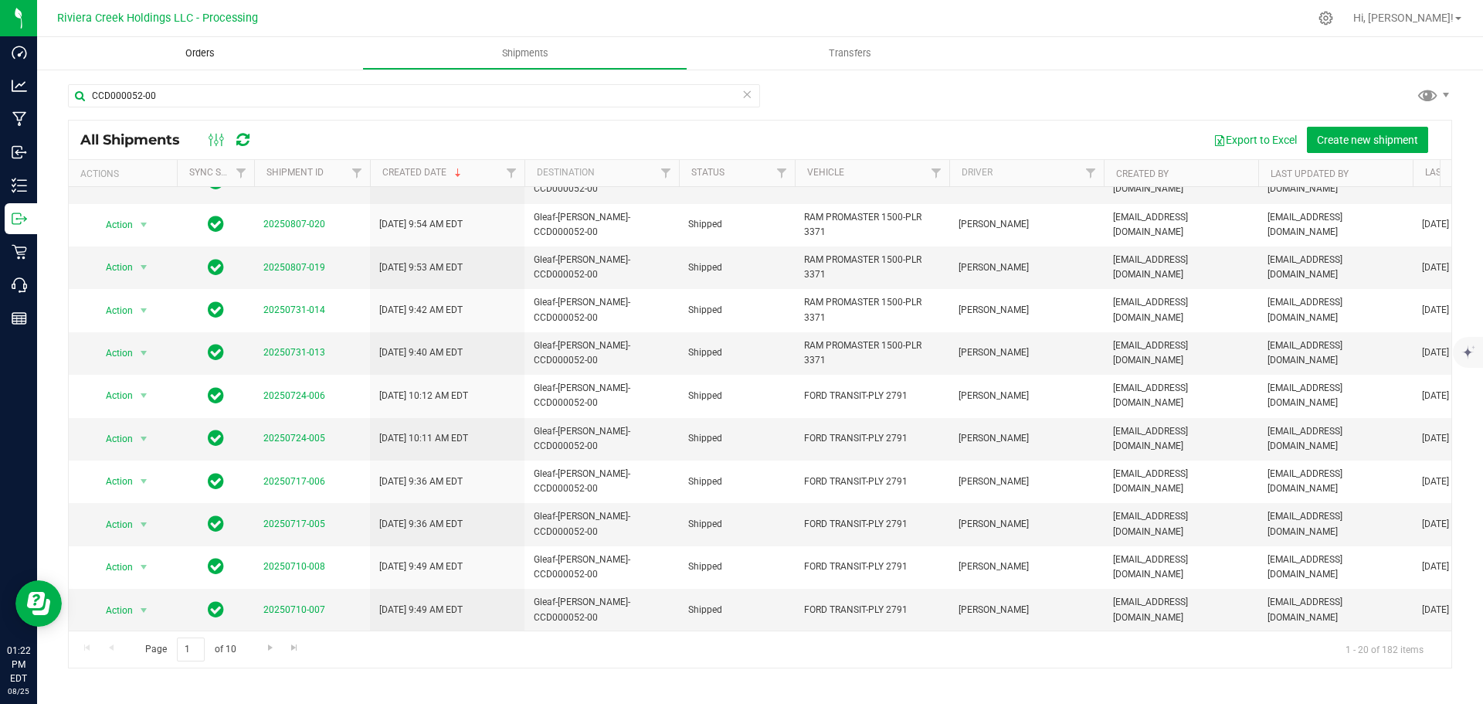
click at [195, 51] on span "Orders" at bounding box center [200, 53] width 71 height 14
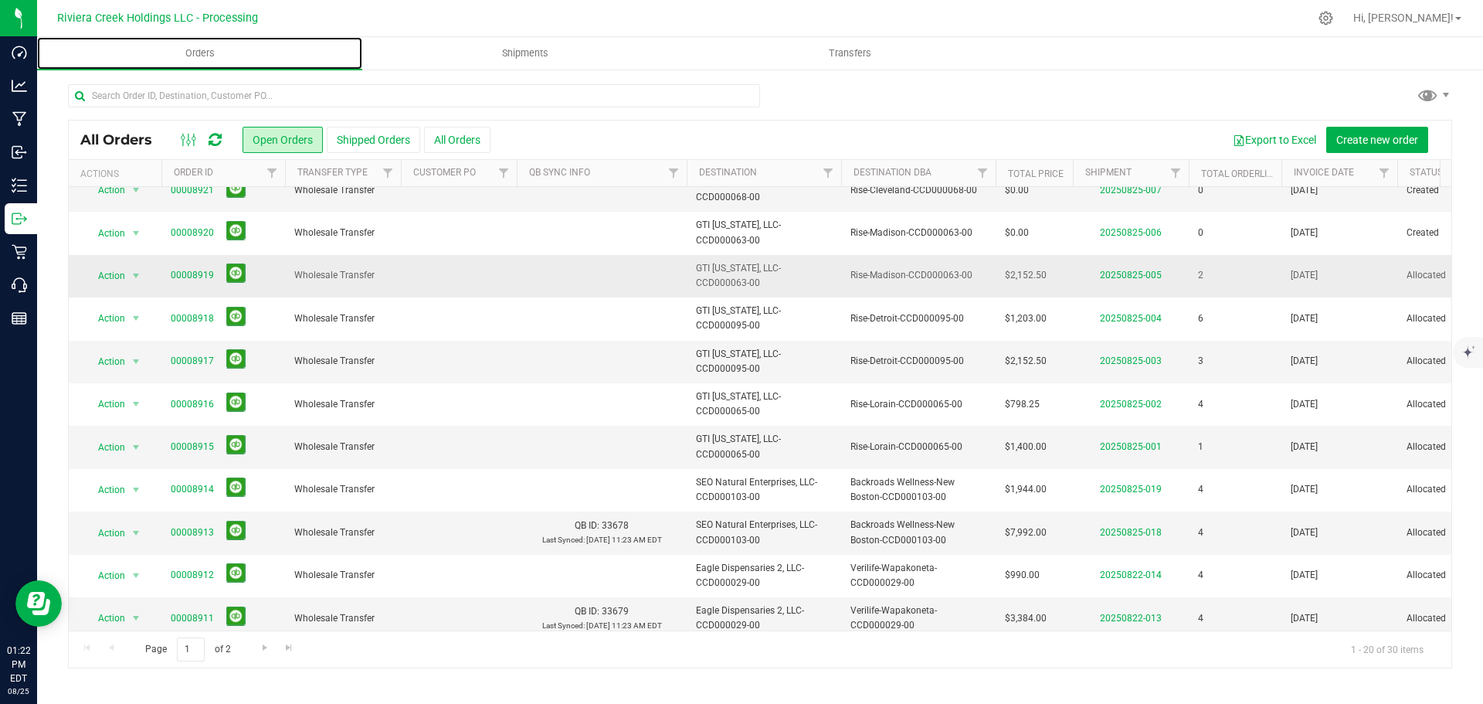
scroll to position [309, 0]
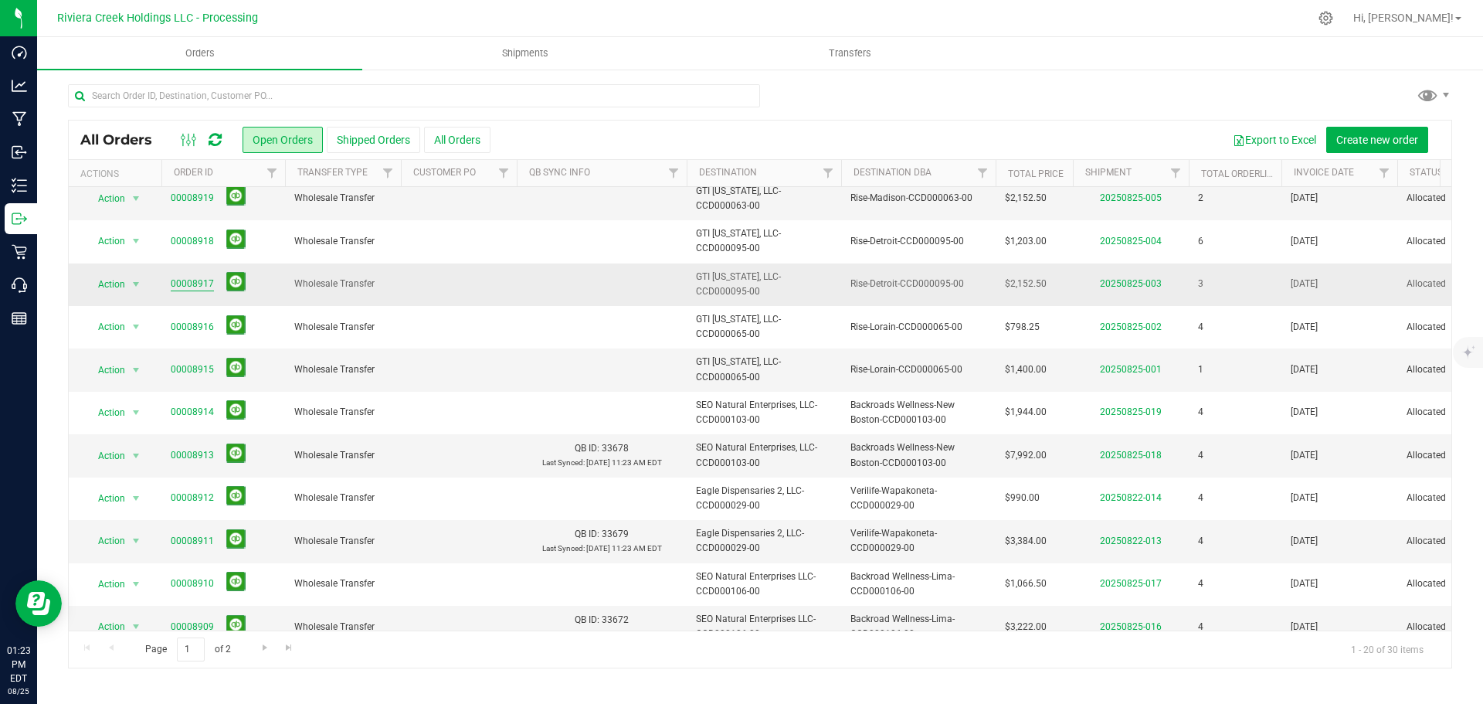
click at [201, 286] on link "00008917" at bounding box center [192, 283] width 43 height 15
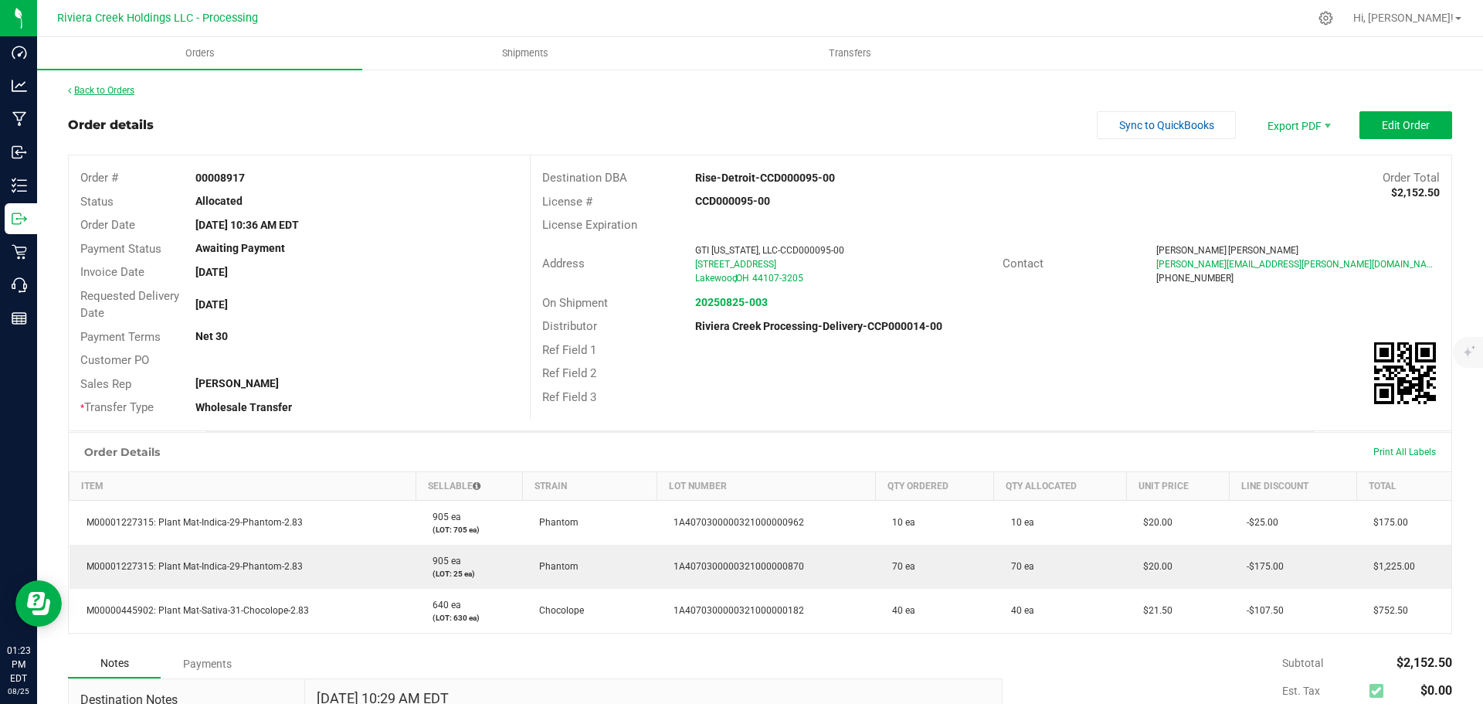
click at [106, 90] on link "Back to Orders" at bounding box center [101, 90] width 66 height 11
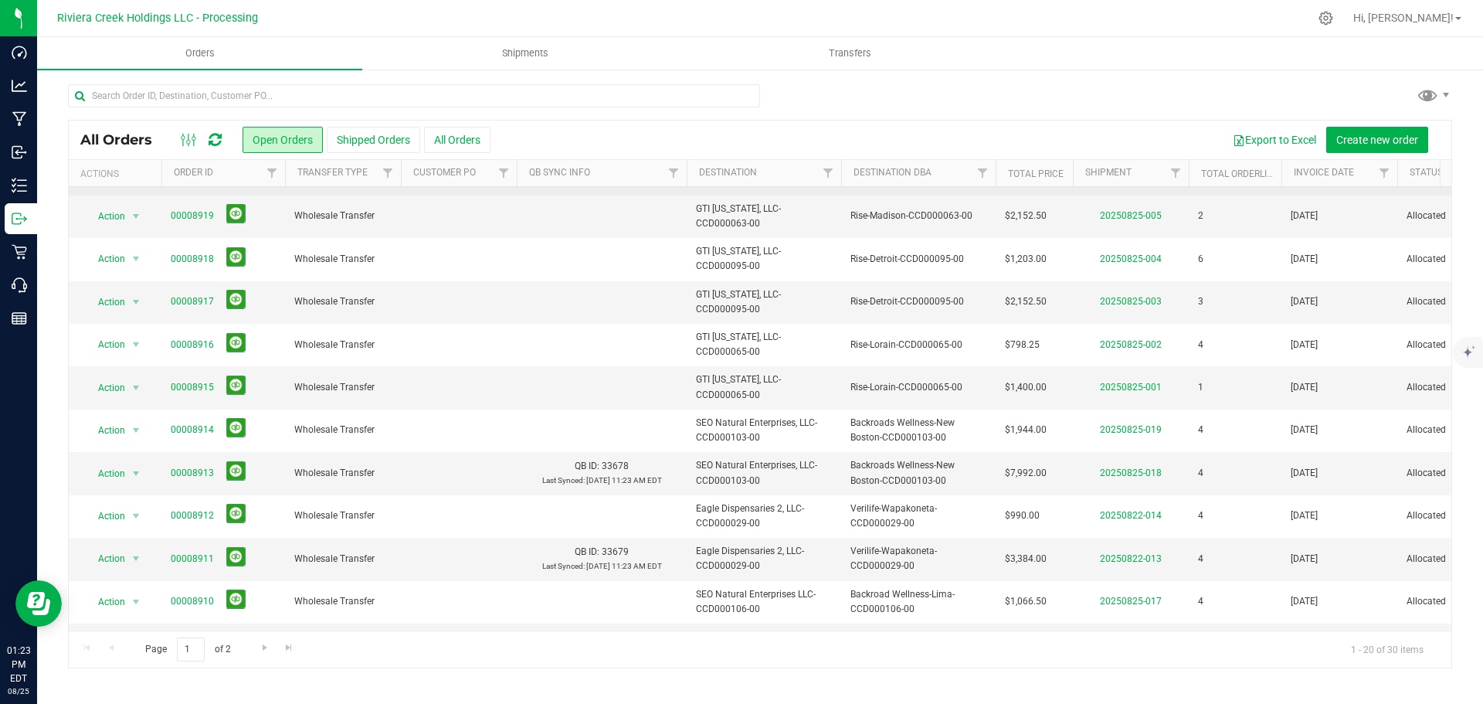
scroll to position [309, 0]
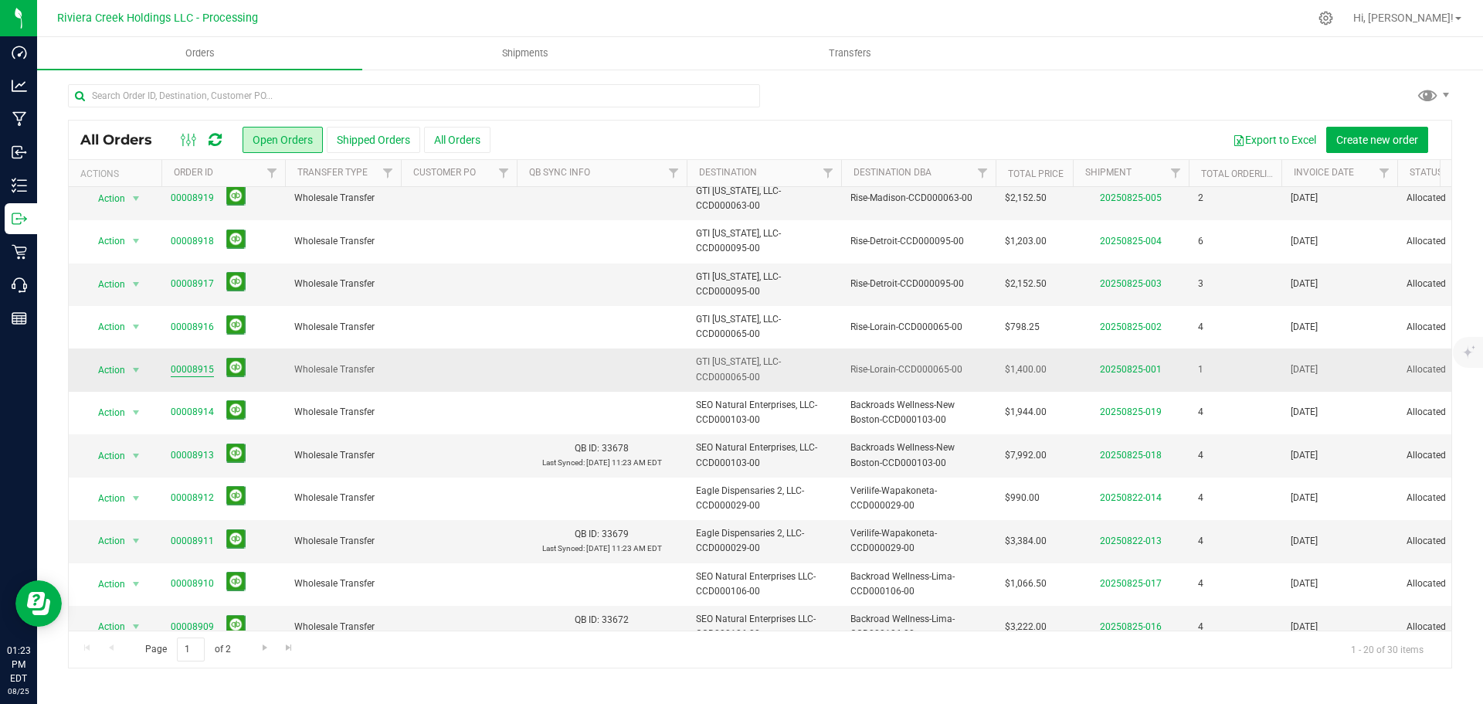
click at [185, 371] on link "00008915" at bounding box center [192, 369] width 43 height 15
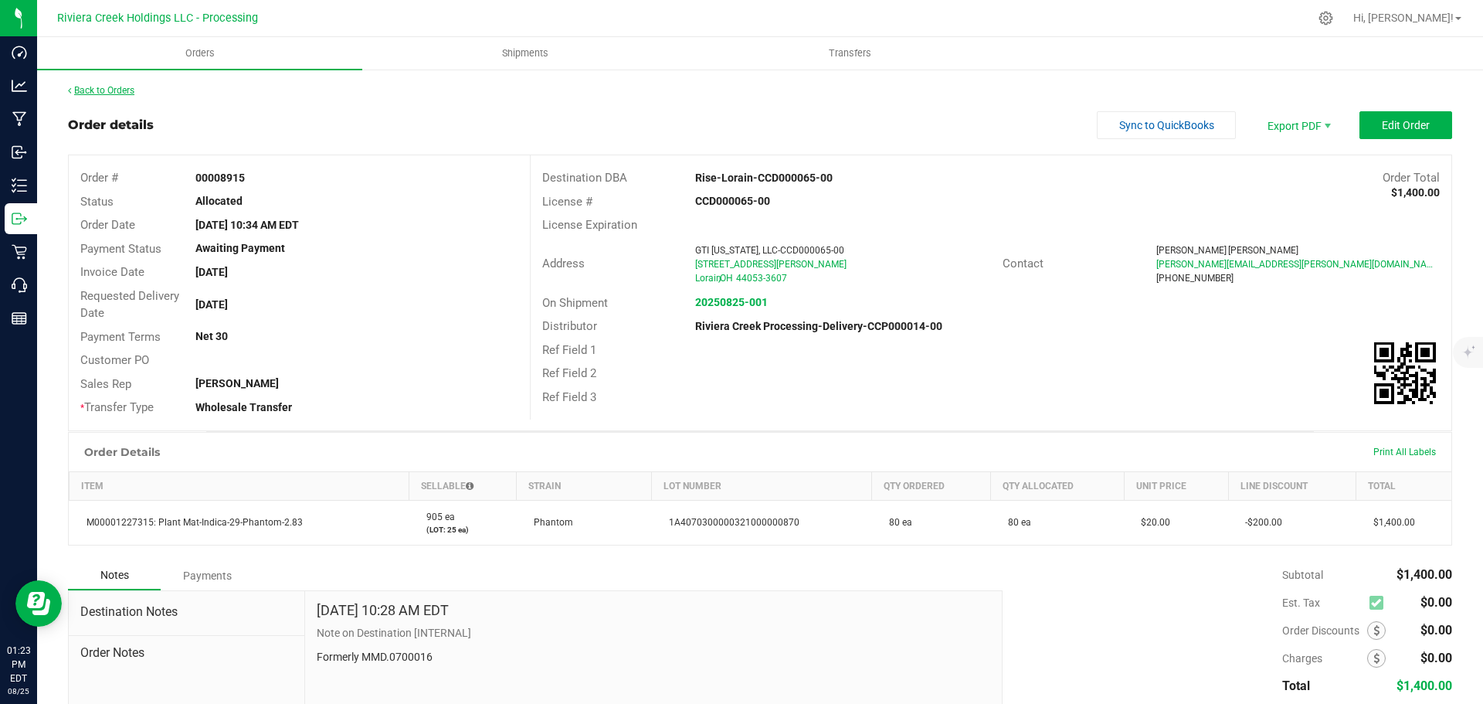
click at [101, 87] on link "Back to Orders" at bounding box center [101, 90] width 66 height 11
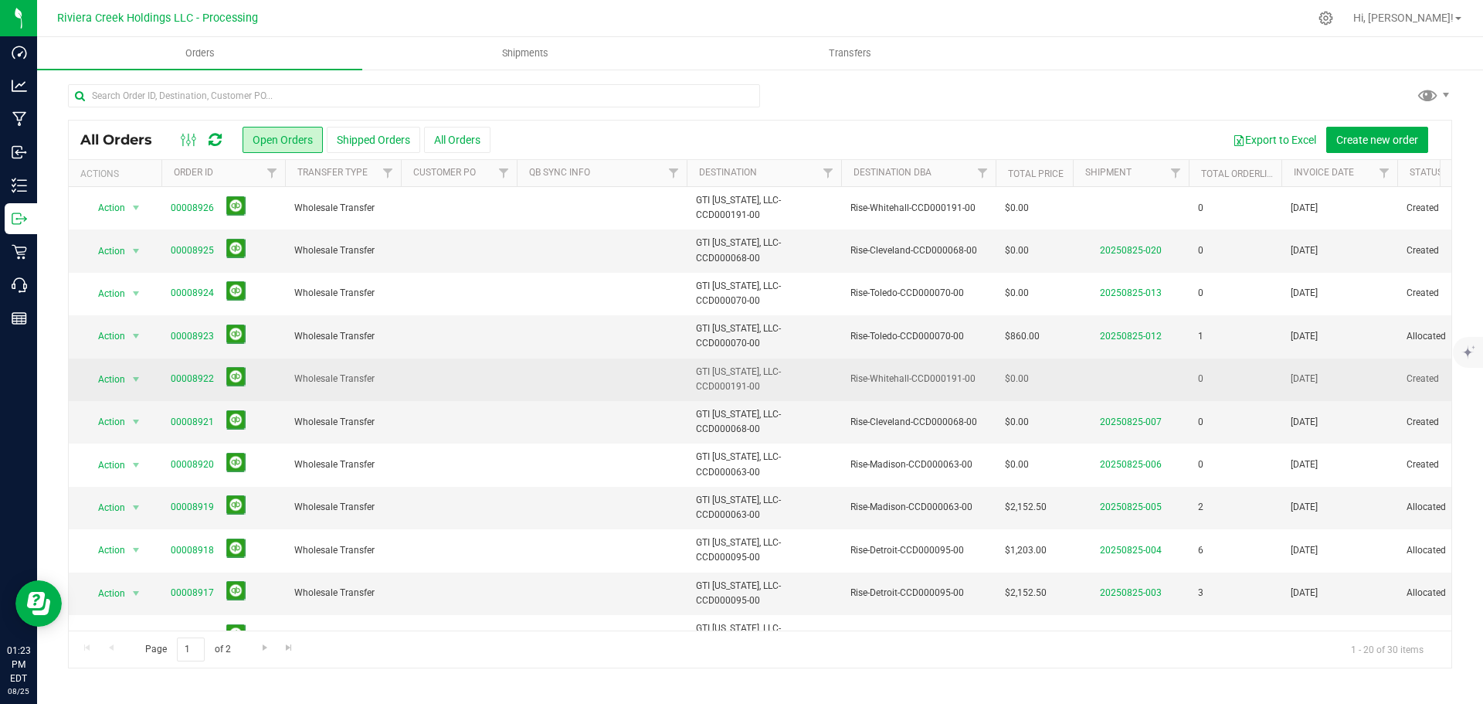
scroll to position [154, 0]
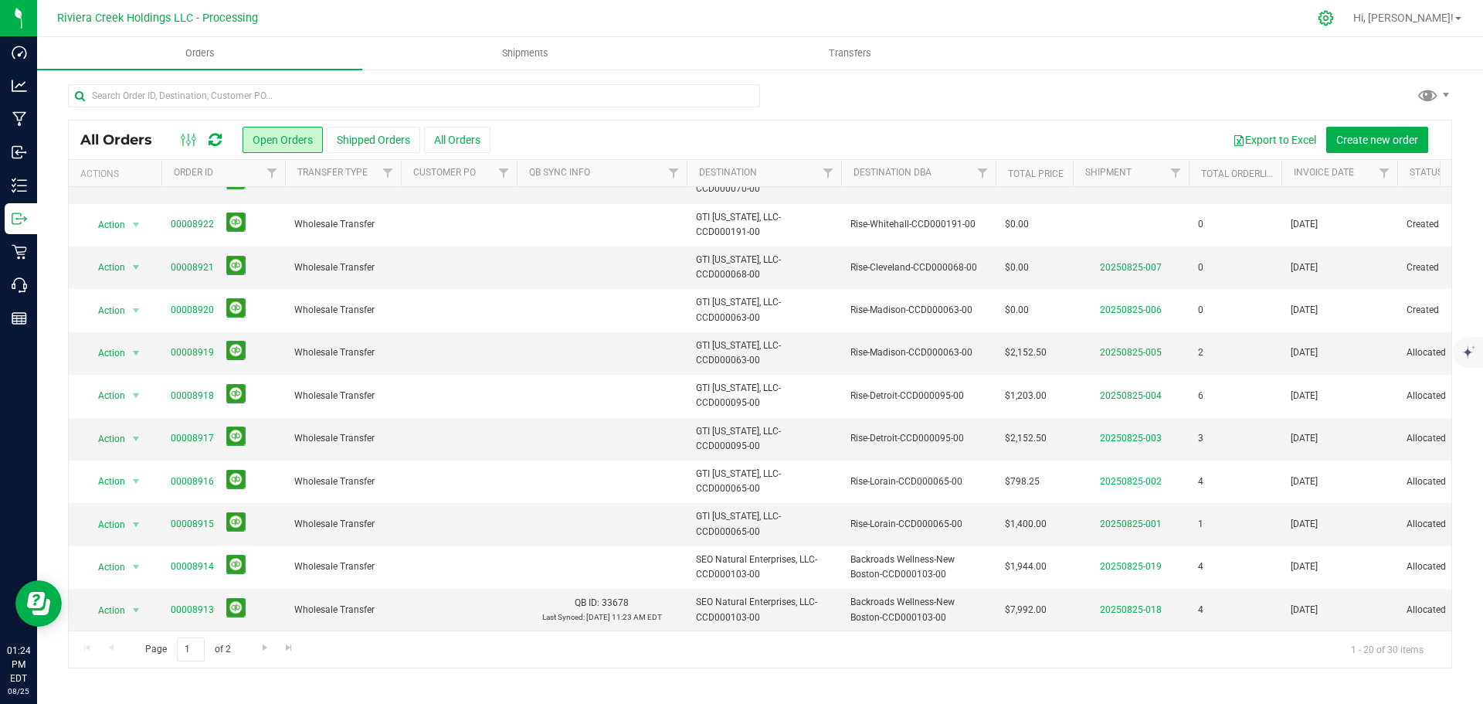
click at [1333, 23] on icon at bounding box center [1325, 18] width 15 height 15
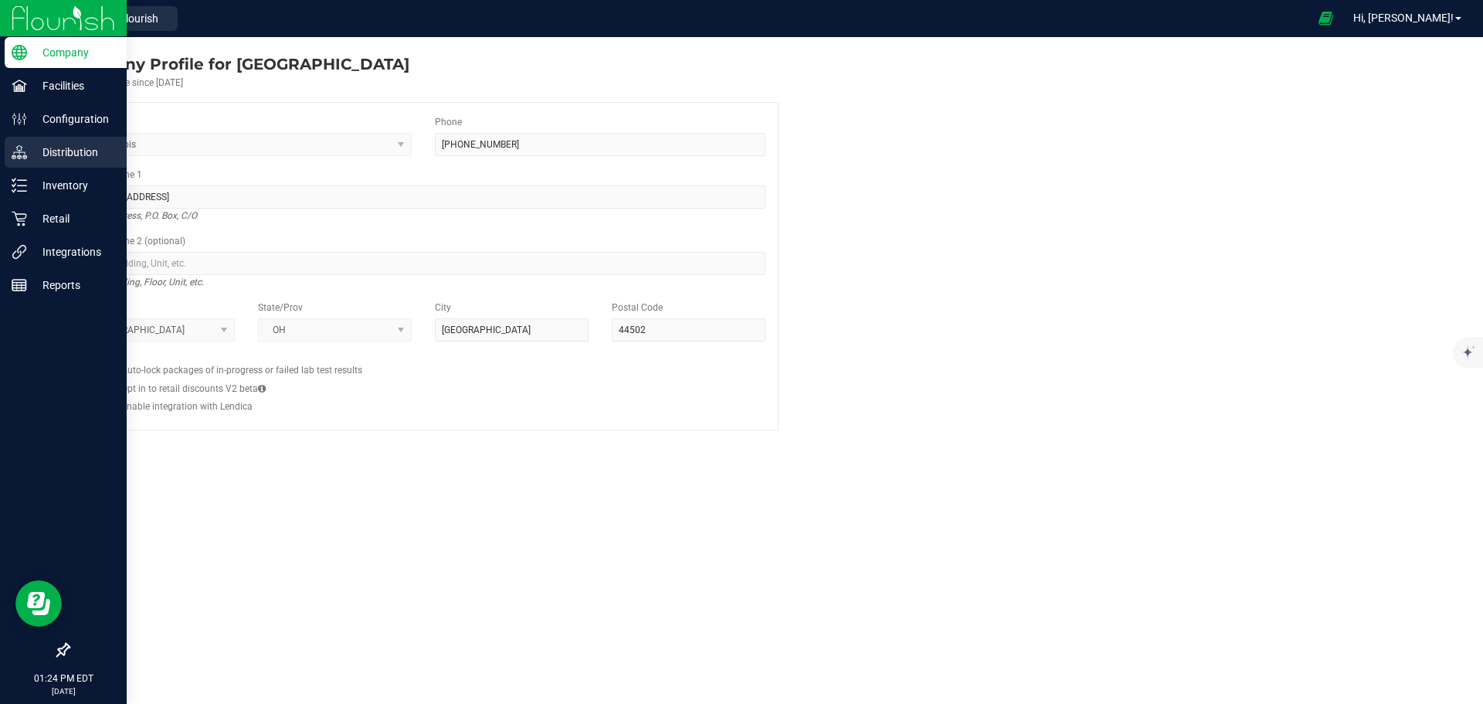
click at [55, 153] on p "Distribution" at bounding box center [73, 152] width 93 height 19
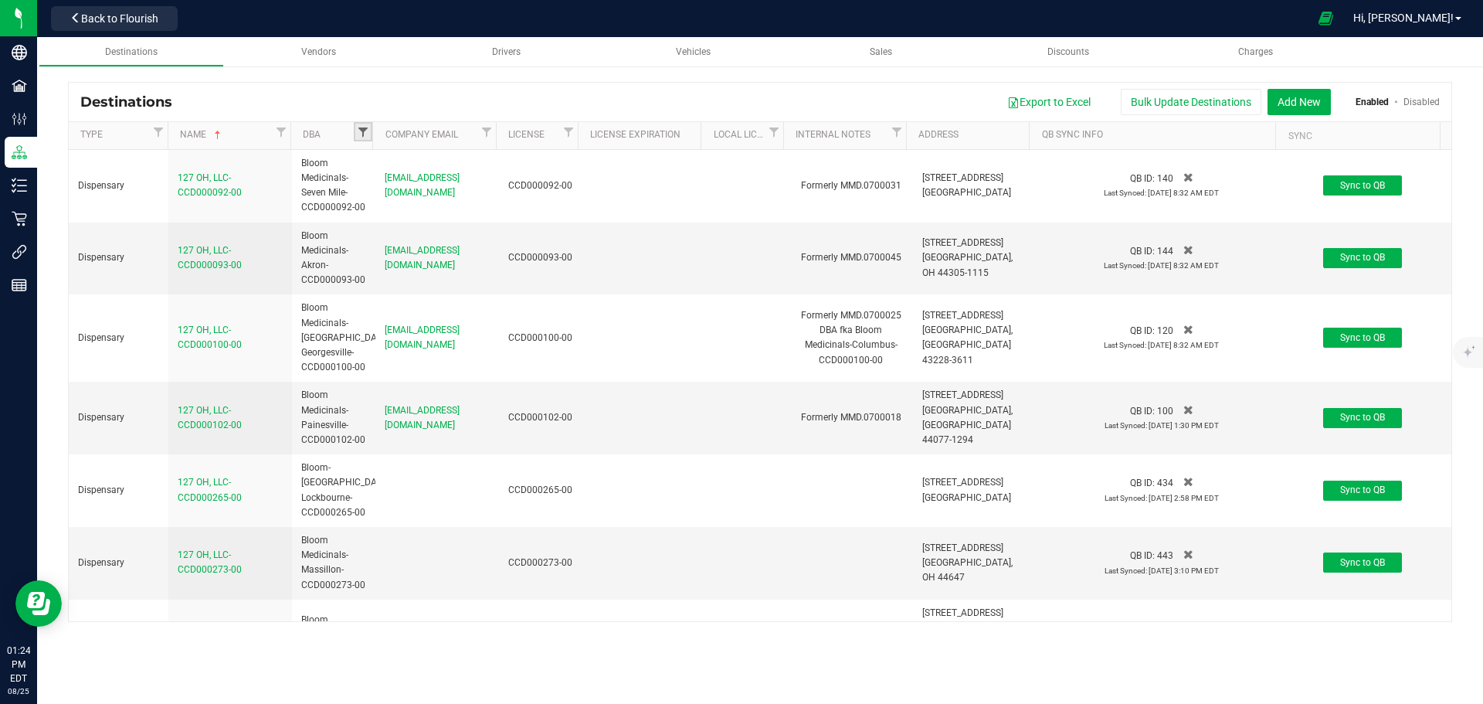
click at [358, 131] on span "Filter" at bounding box center [363, 132] width 12 height 12
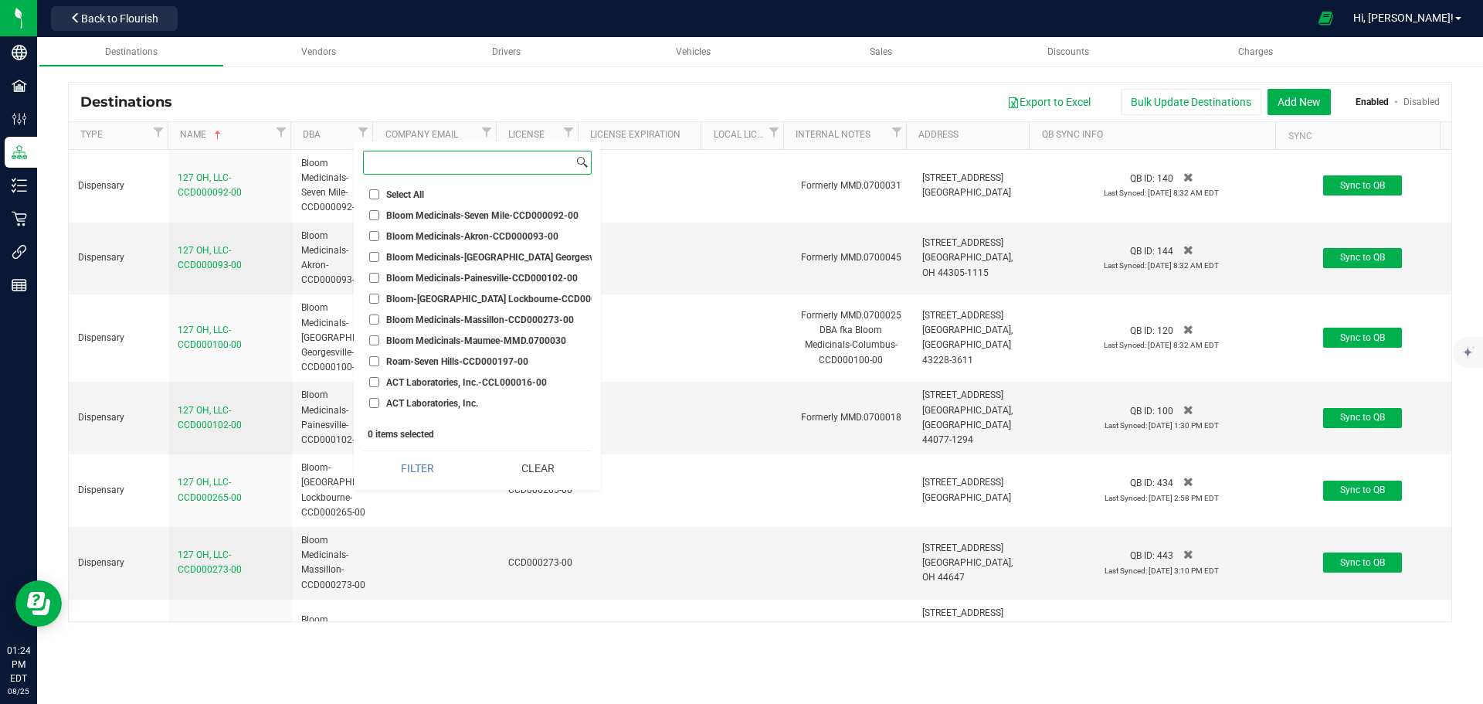
click at [378, 158] on input at bounding box center [468, 162] width 209 height 22
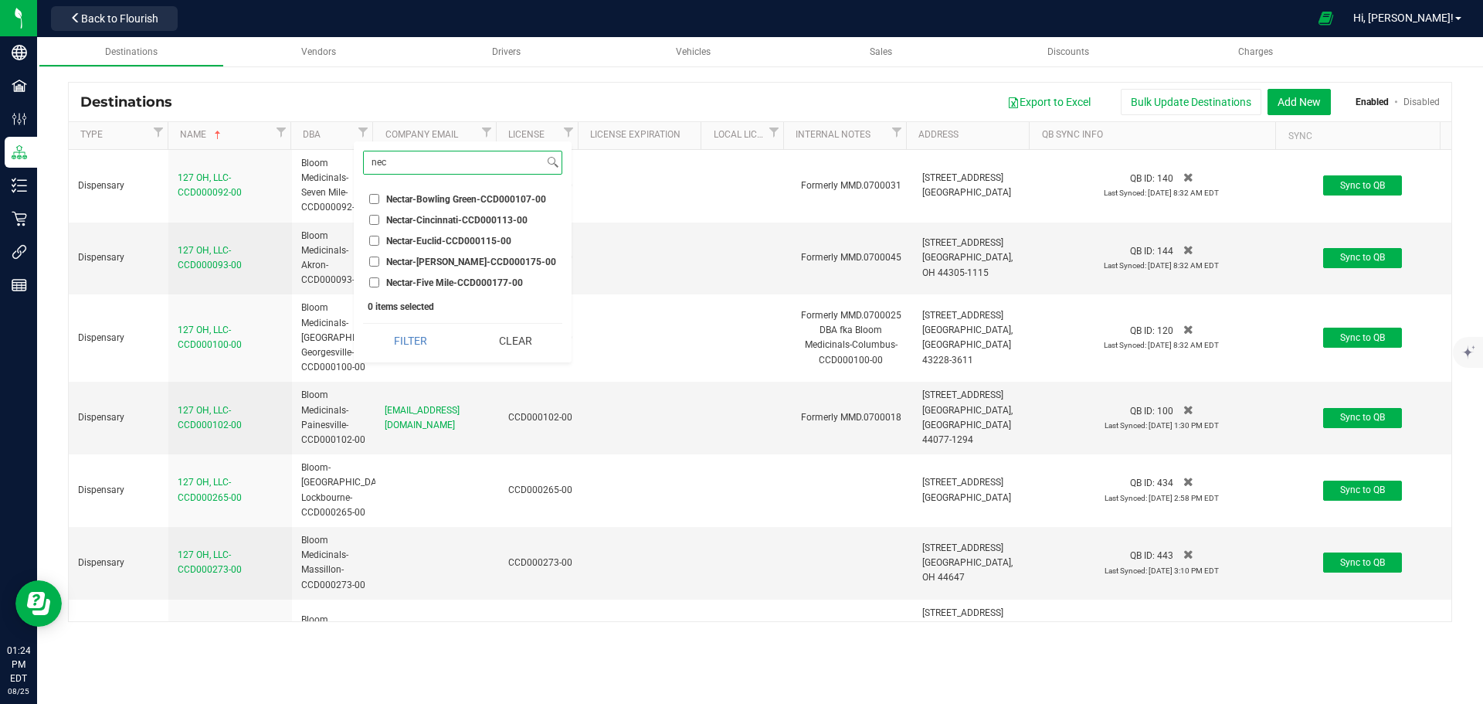
type input "nec"
click at [373, 203] on input "Nectar-Bowling Green-CCD000107-00" at bounding box center [374, 199] width 10 height 10
click at [403, 344] on button "Filter" at bounding box center [410, 341] width 94 height 34
checkbox input "true"
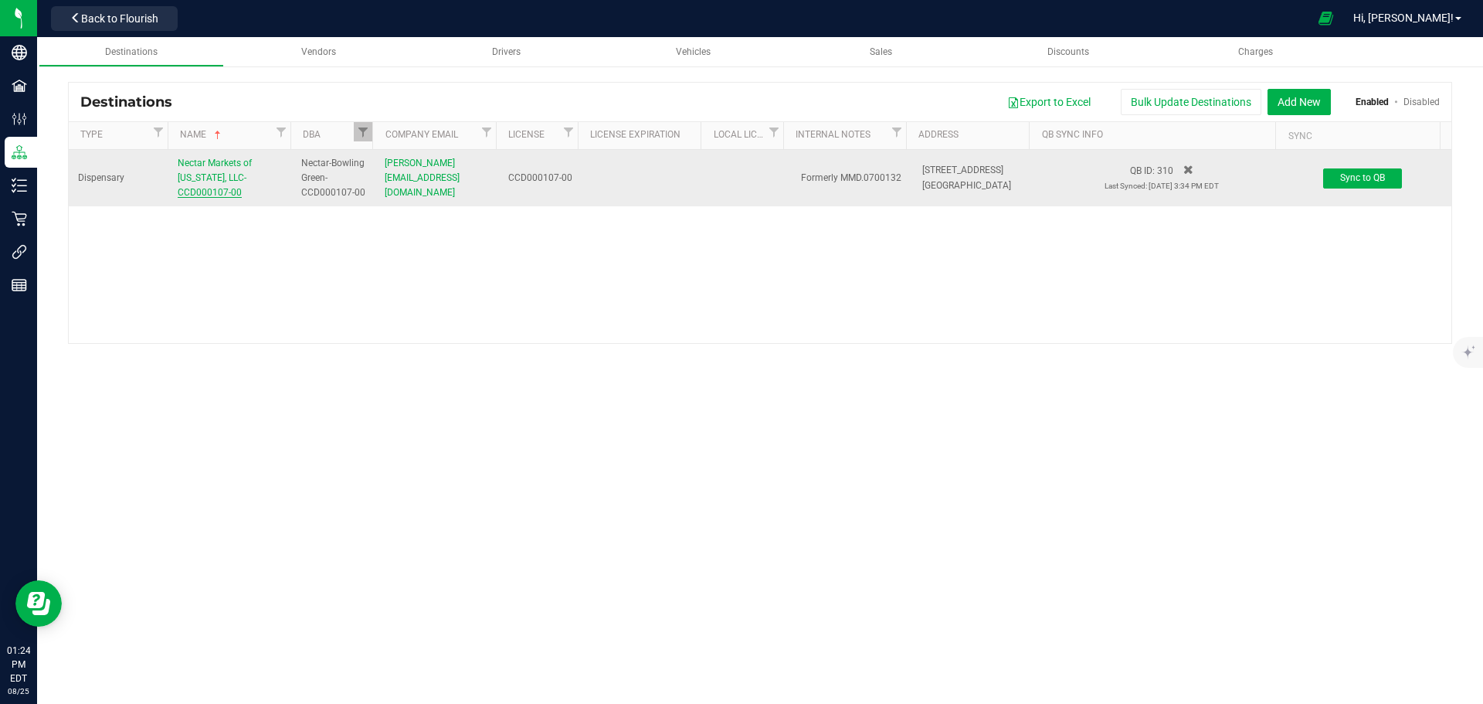
click at [229, 170] on span "Nectar Markets of [US_STATE], LLC-CCD000107-00" at bounding box center [215, 178] width 74 height 40
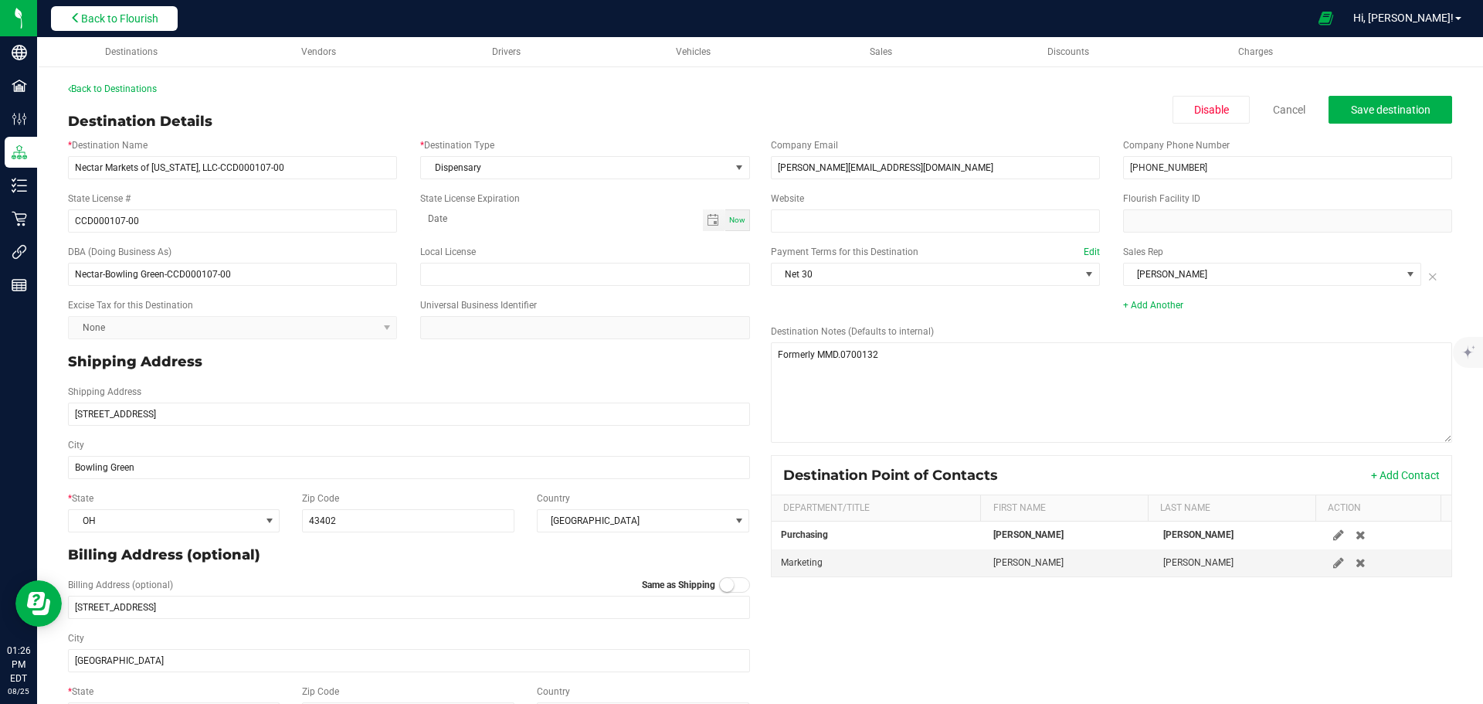
click at [144, 22] on span "Back to Flourish" at bounding box center [119, 18] width 77 height 12
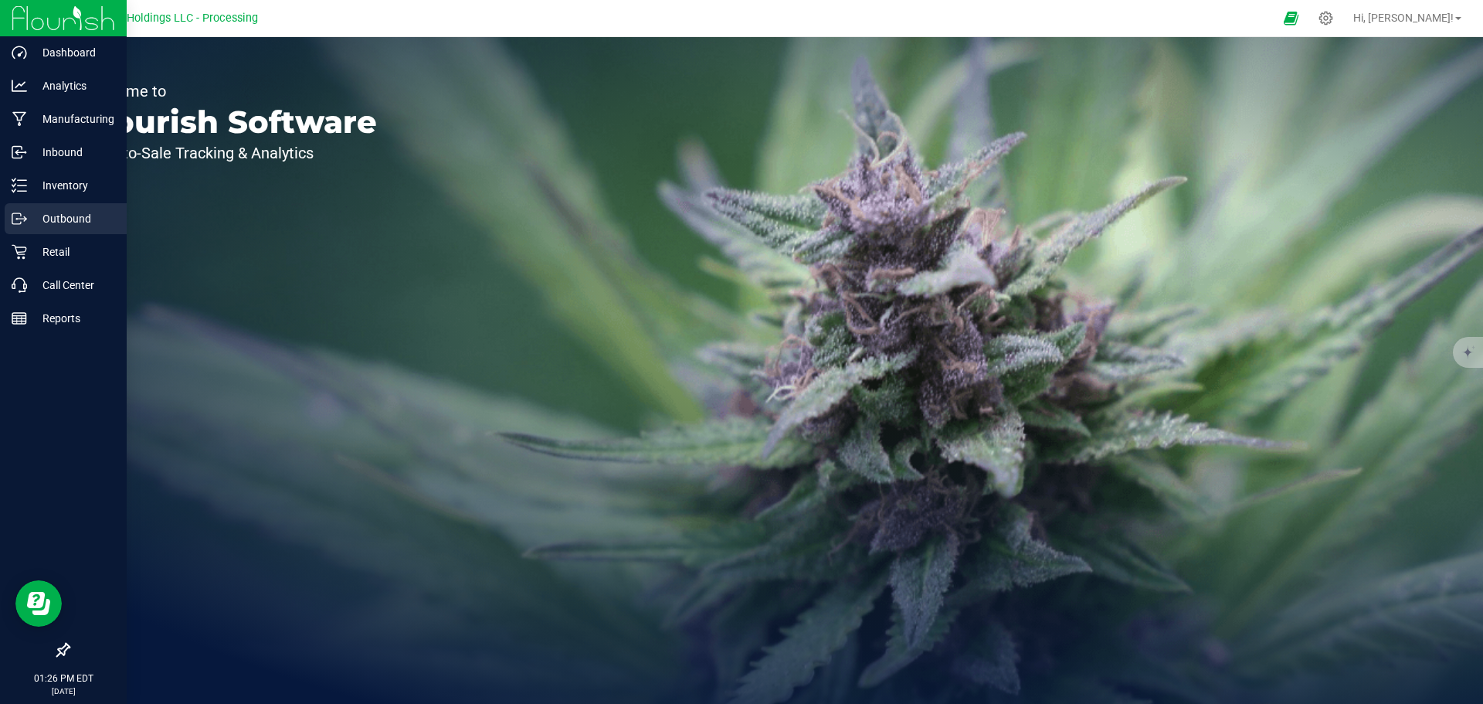
click at [51, 222] on p "Outbound" at bounding box center [73, 218] width 93 height 19
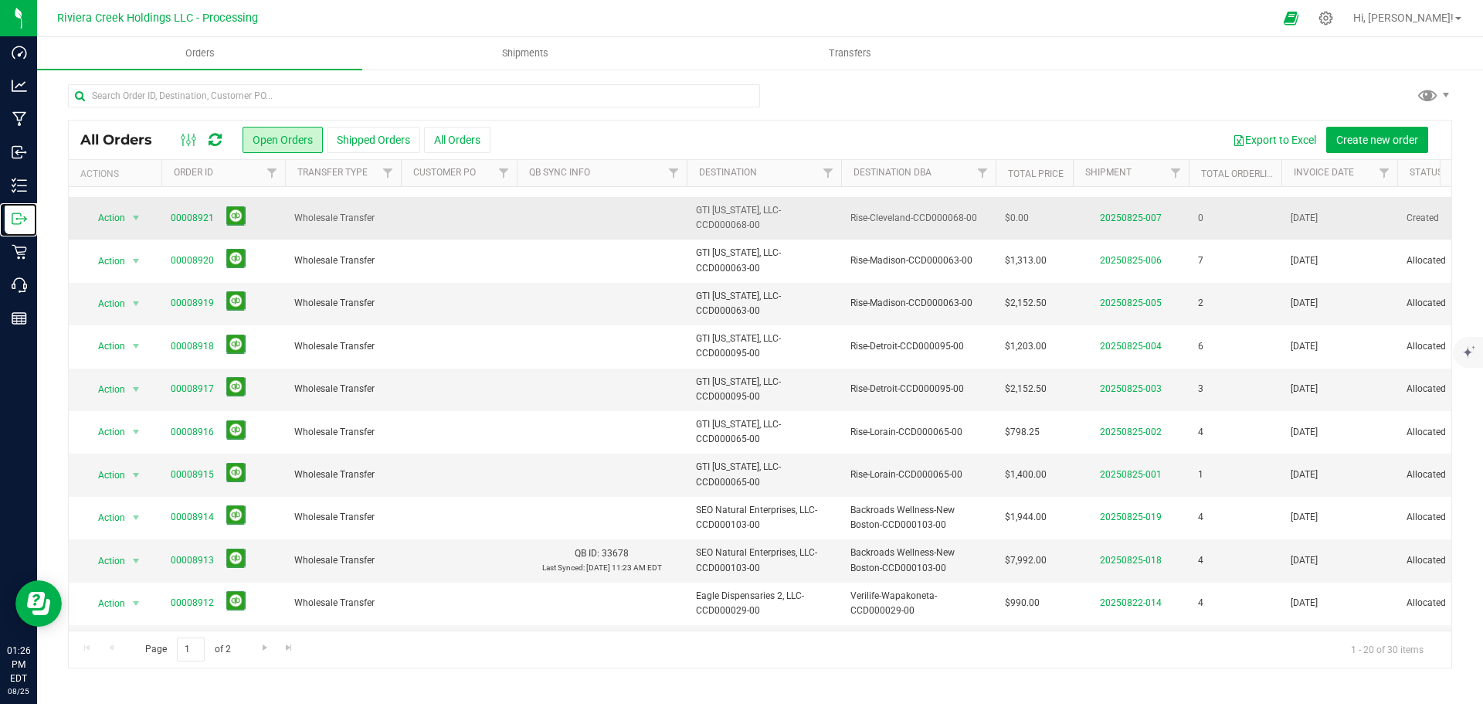
scroll to position [232, 0]
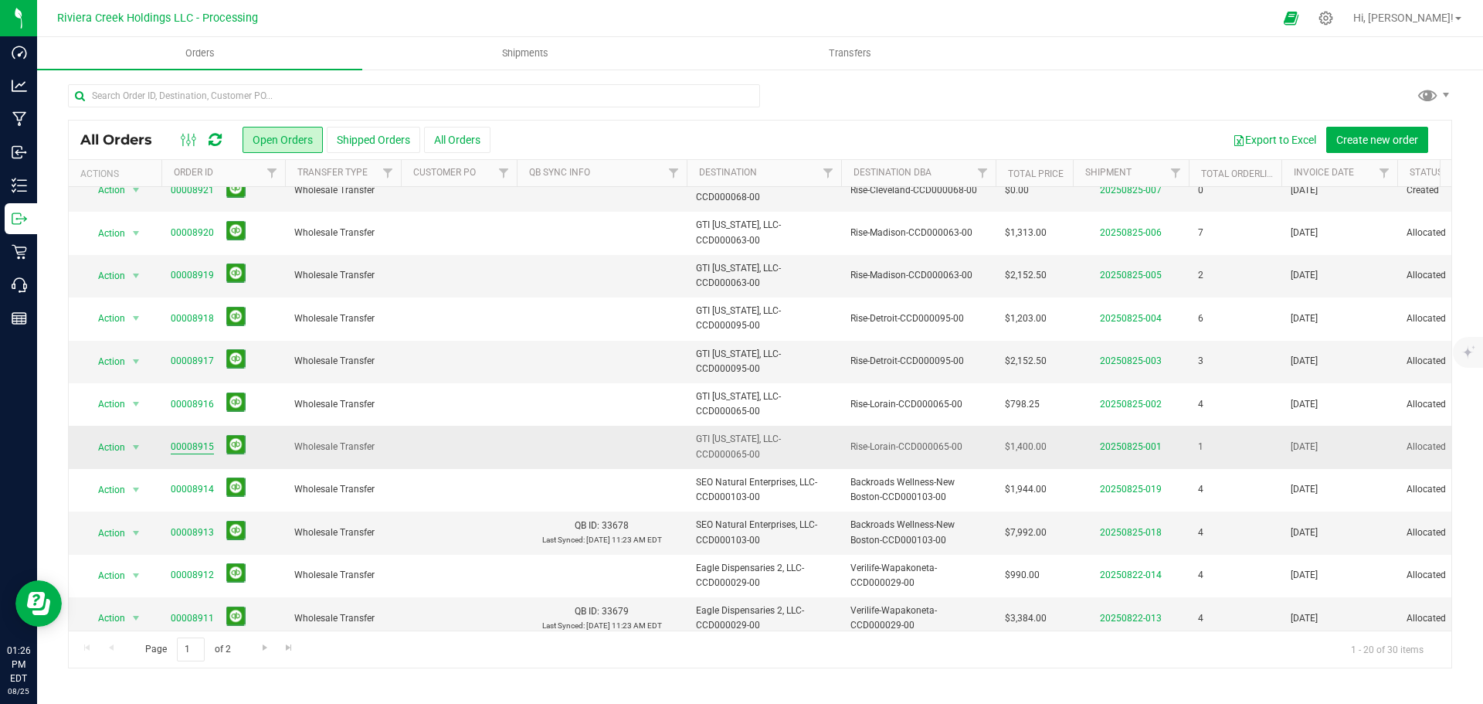
click at [181, 447] on link "00008915" at bounding box center [192, 446] width 43 height 15
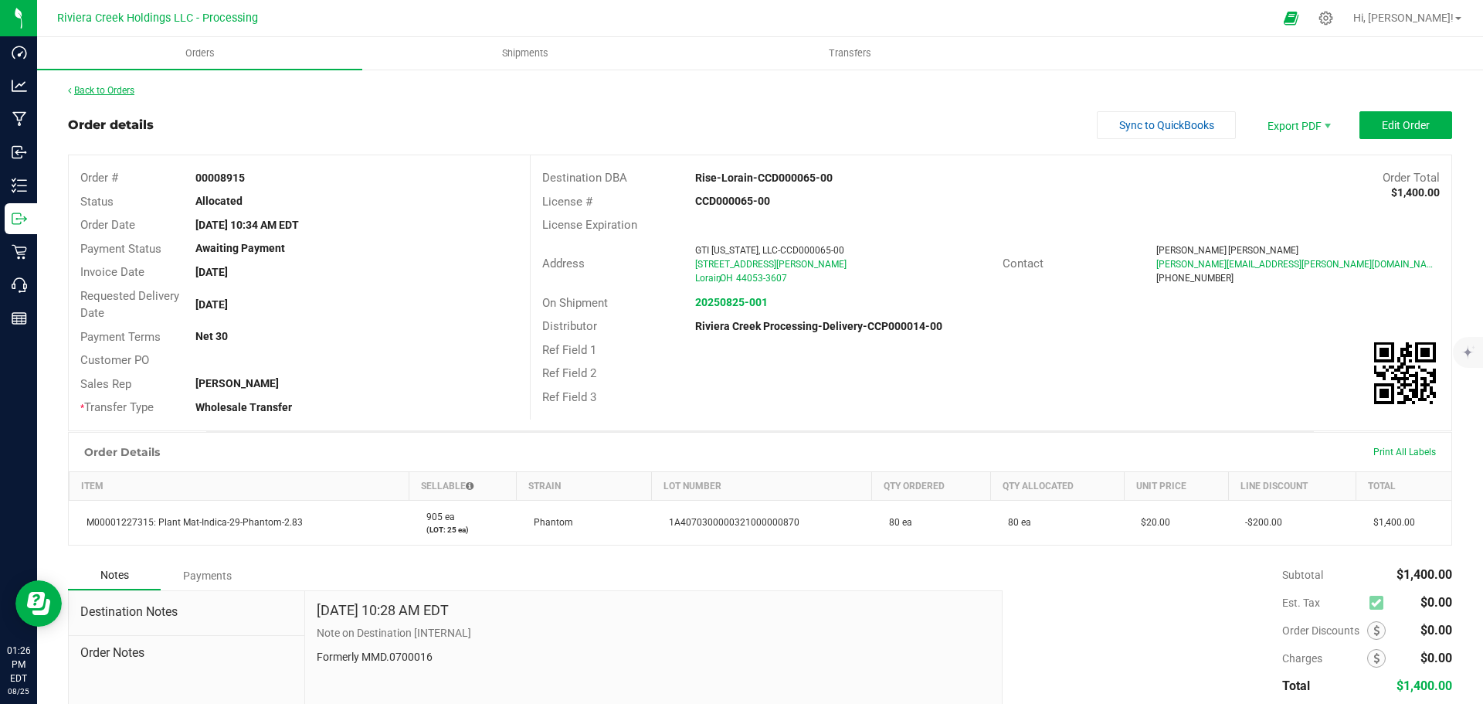
click at [110, 90] on link "Back to Orders" at bounding box center [101, 90] width 66 height 11
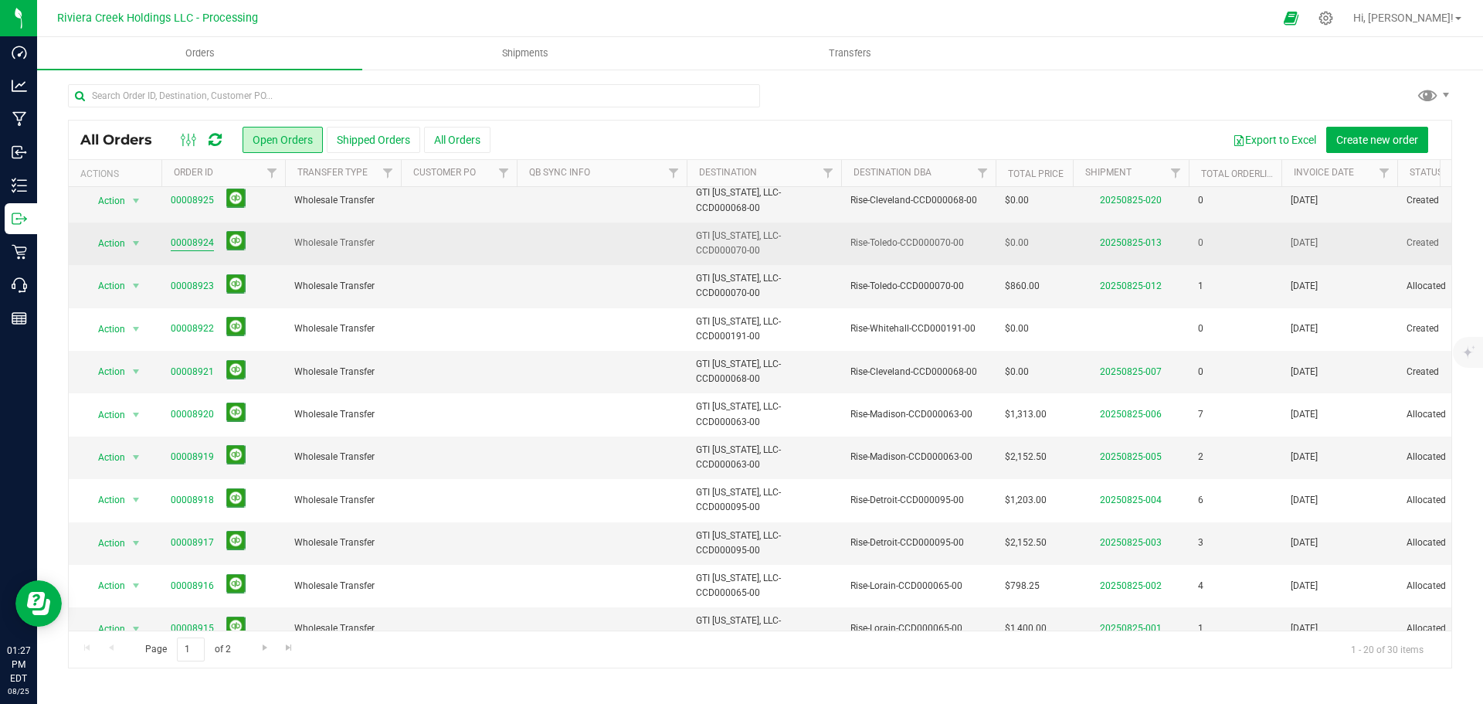
scroll to position [77, 0]
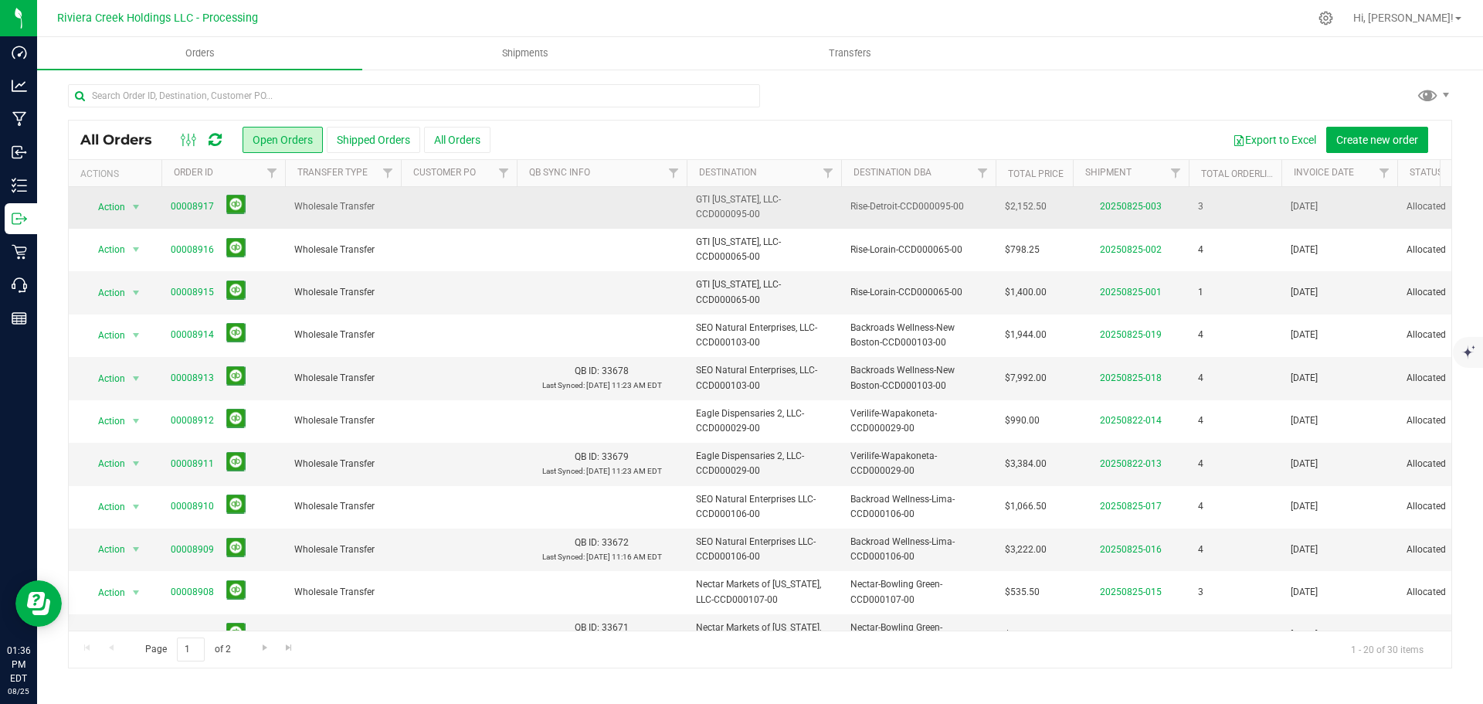
scroll to position [423, 0]
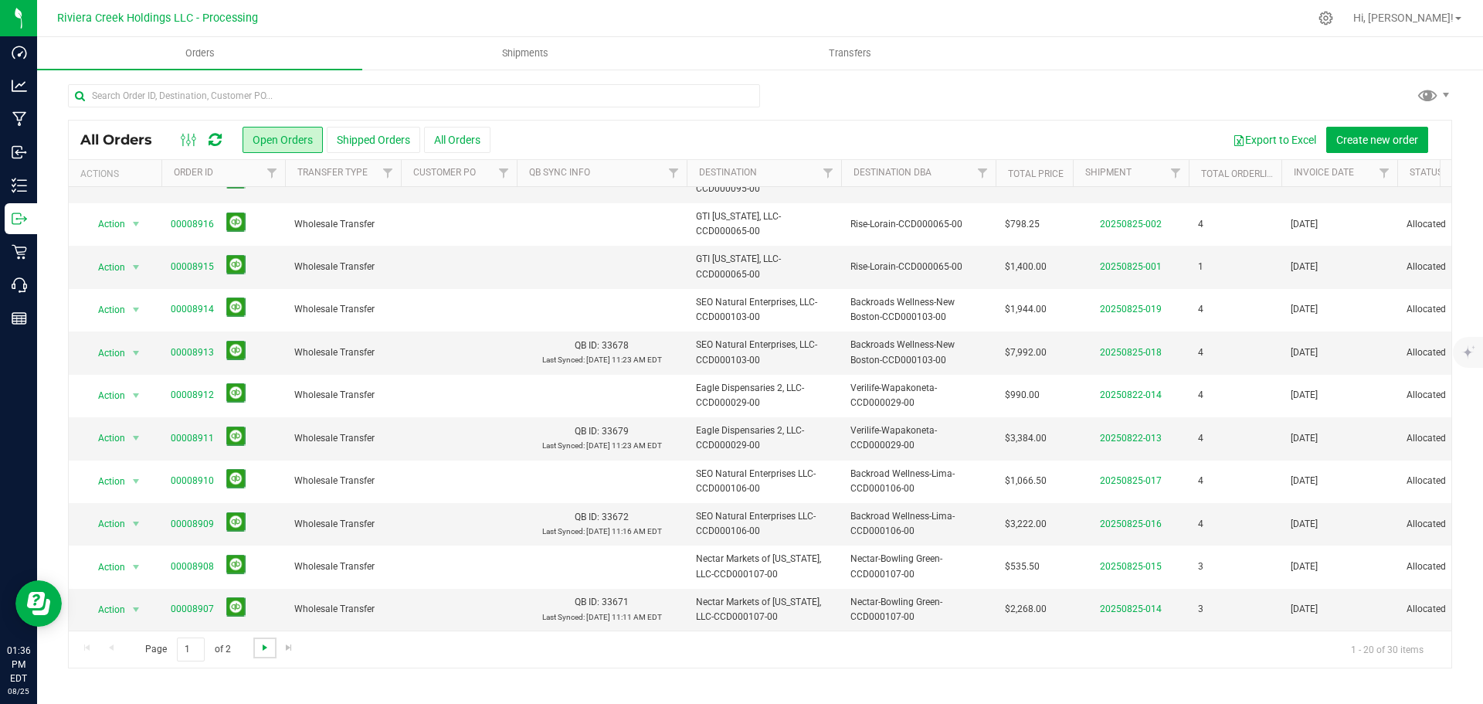
click at [259, 650] on span "Go to the next page" at bounding box center [265, 647] width 12 height 12
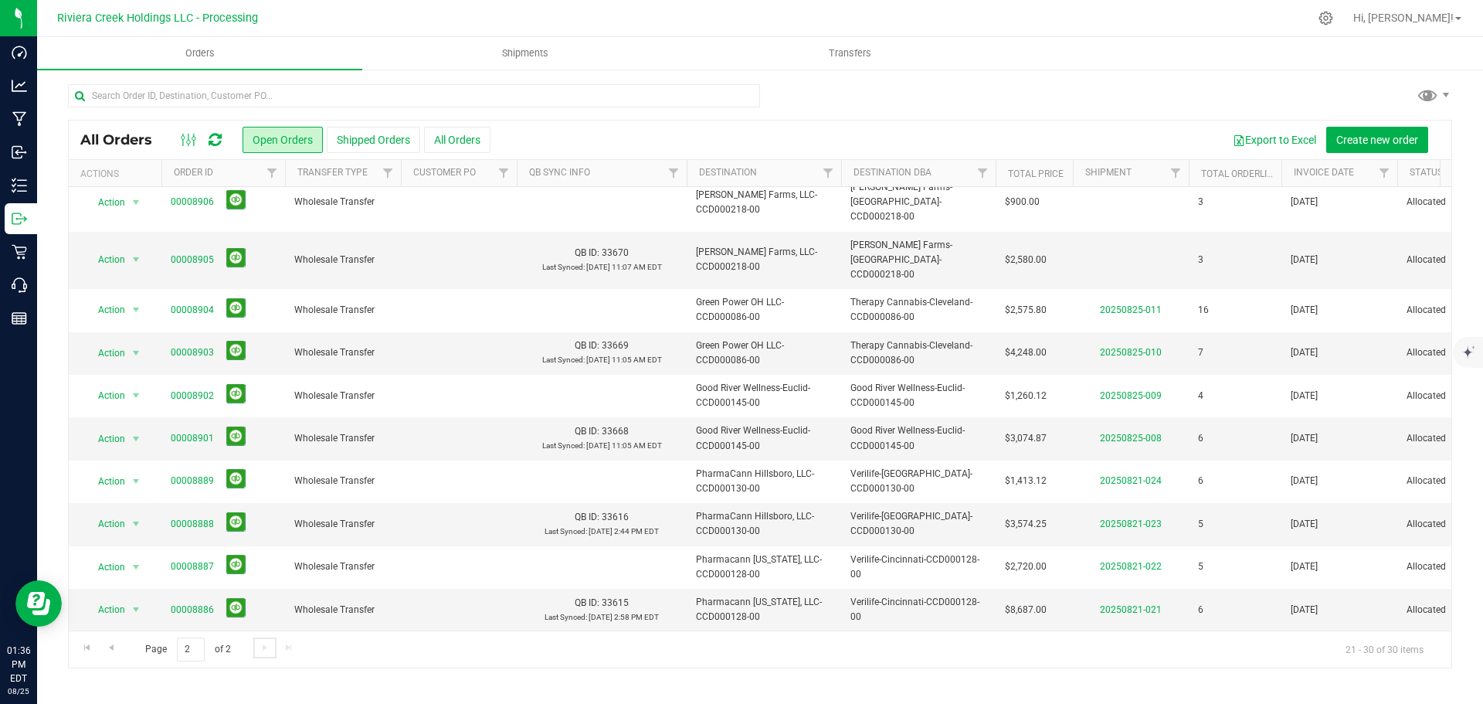
scroll to position [0, 0]
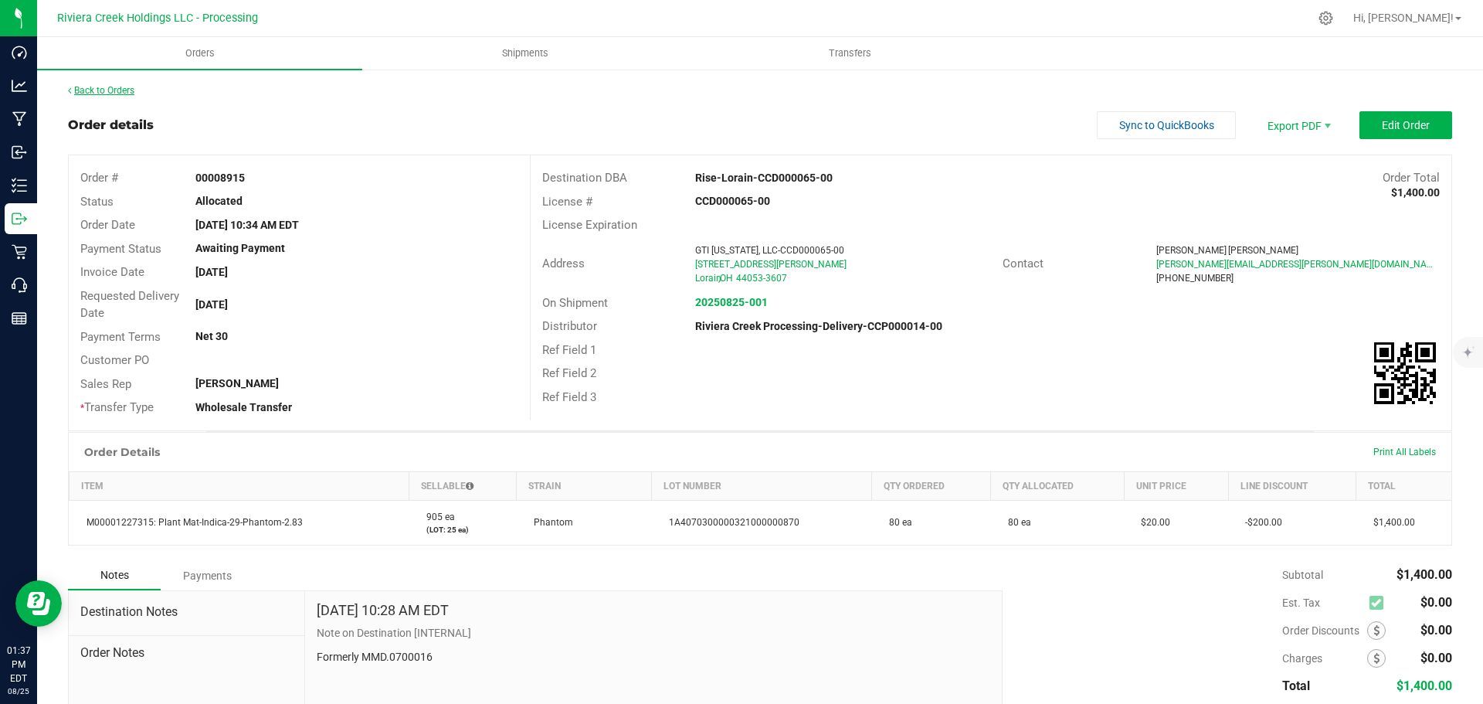
click at [119, 91] on link "Back to Orders" at bounding box center [101, 90] width 66 height 11
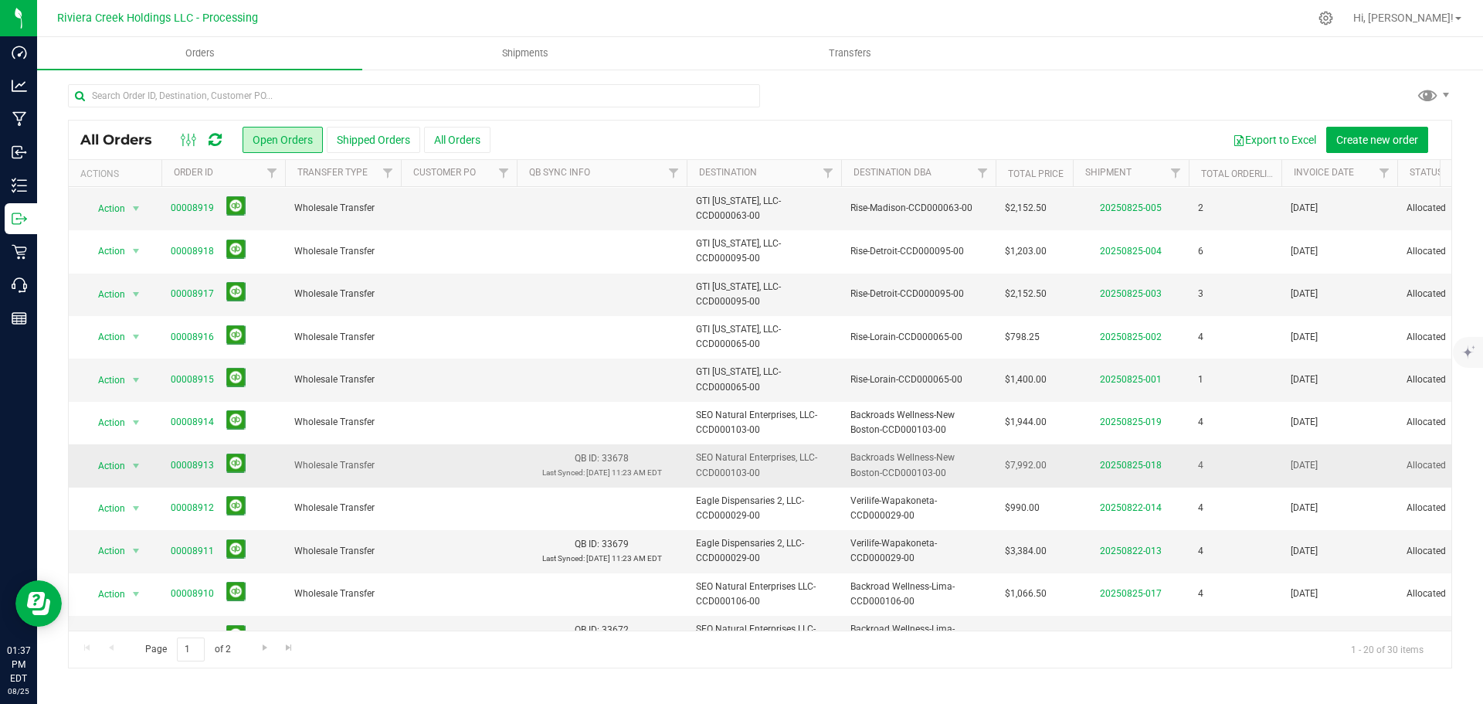
scroll to position [269, 0]
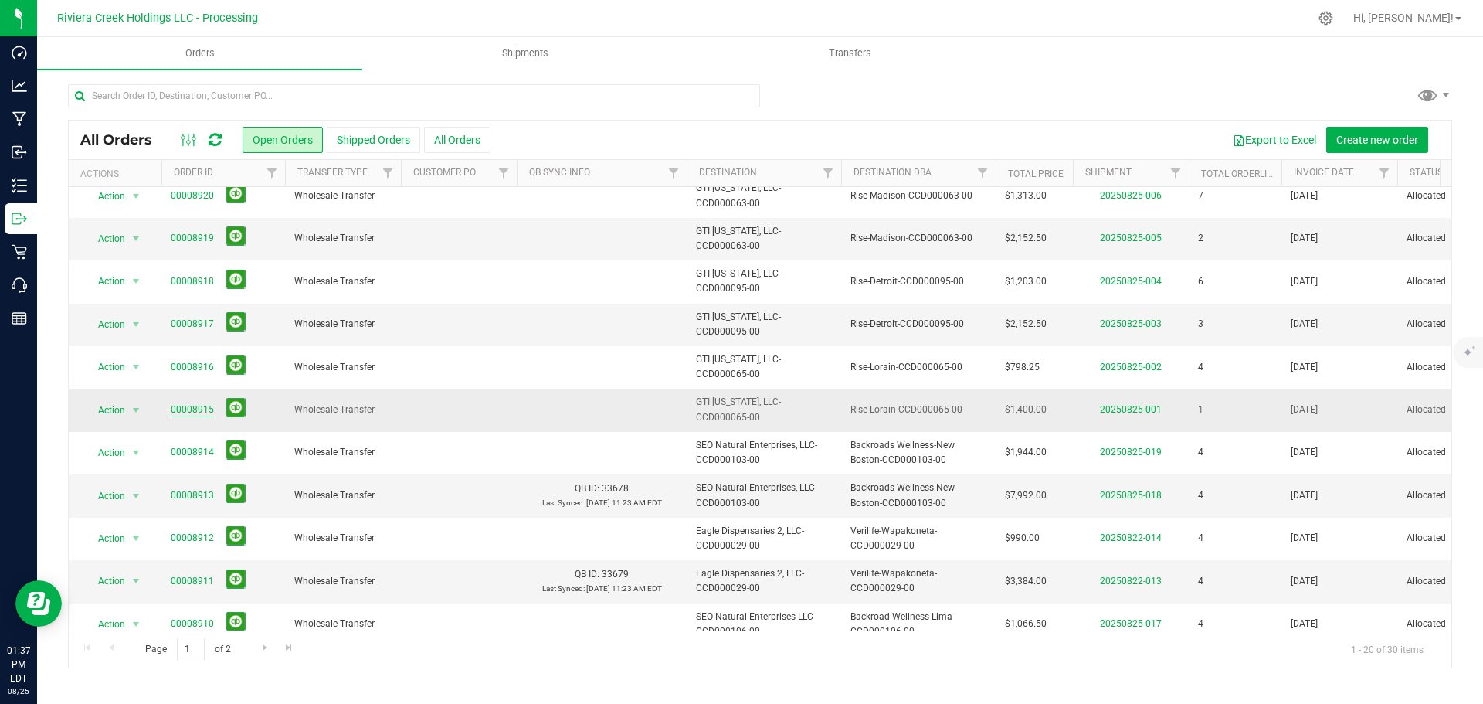
click at [194, 410] on link "00008915" at bounding box center [192, 409] width 43 height 15
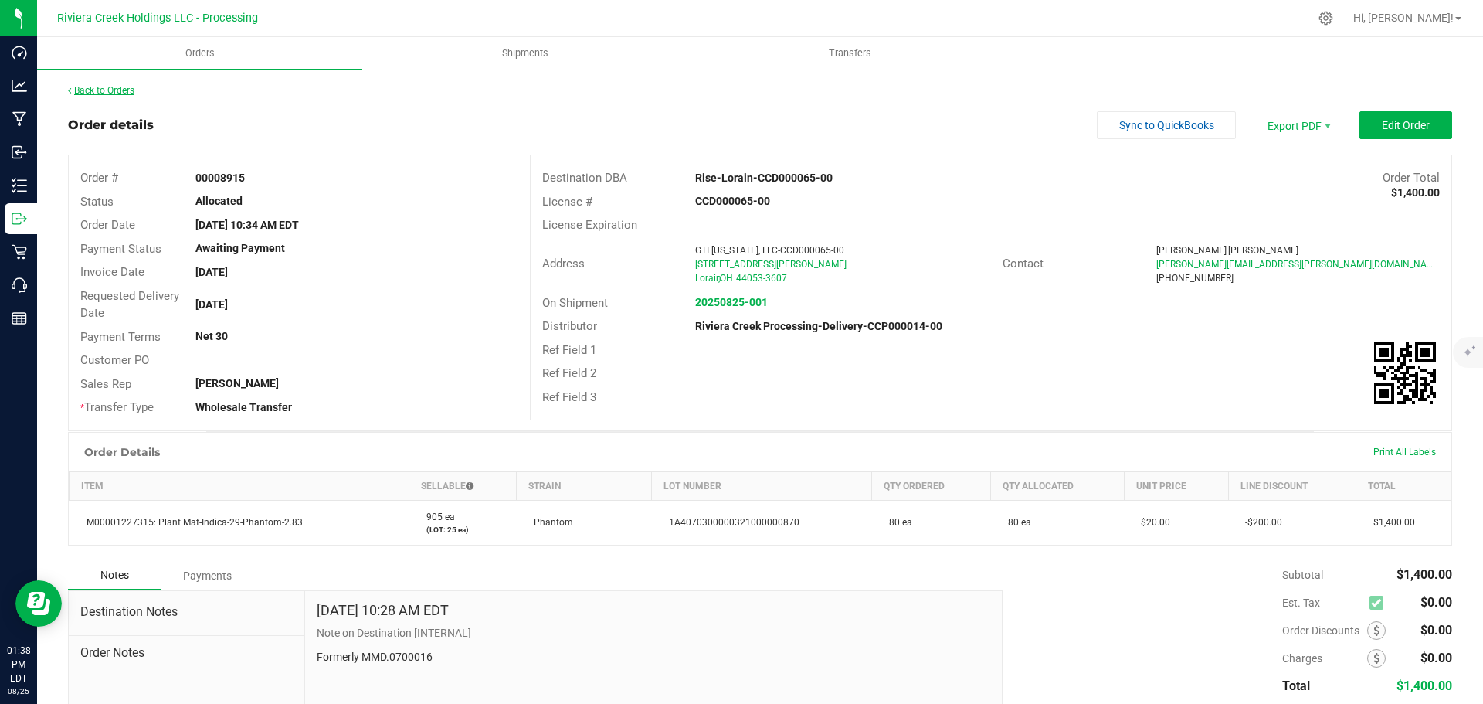
click at [121, 90] on link "Back to Orders" at bounding box center [101, 90] width 66 height 11
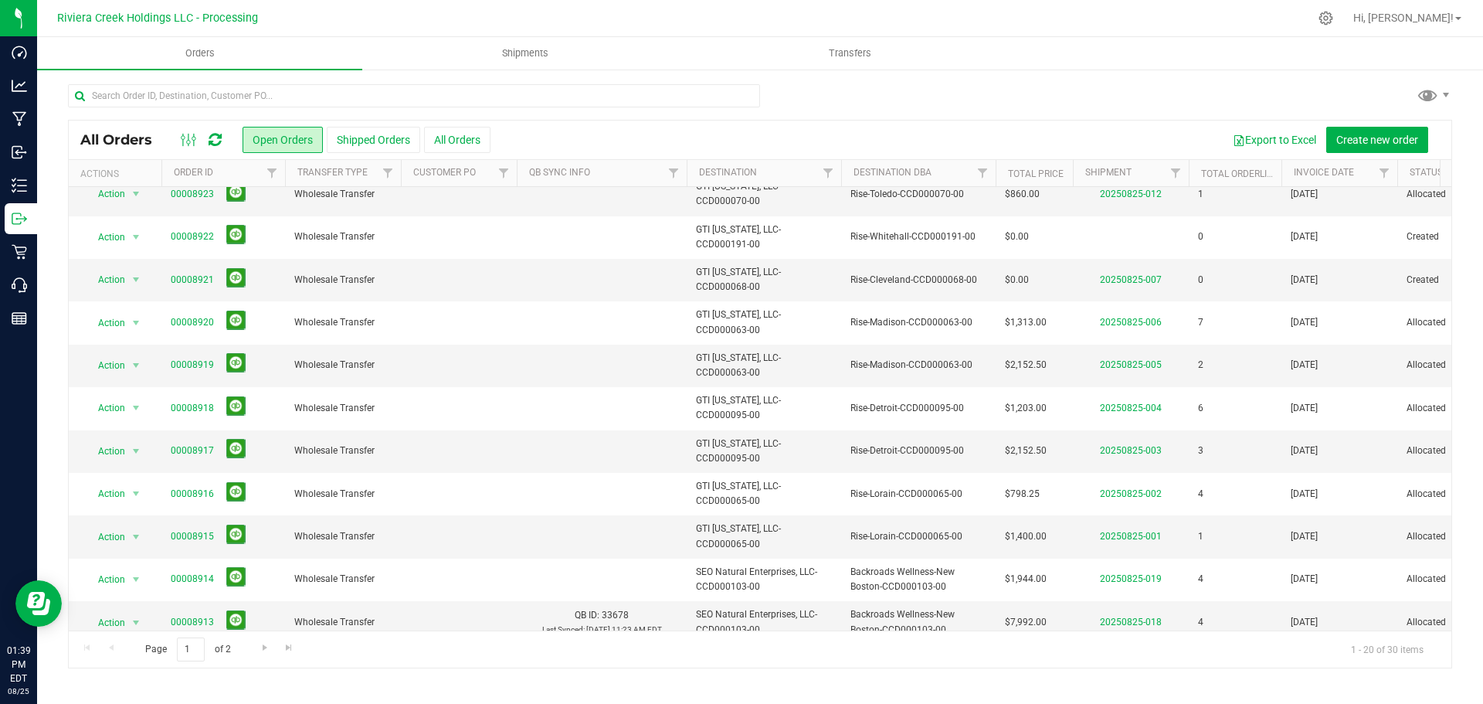
scroll to position [154, 0]
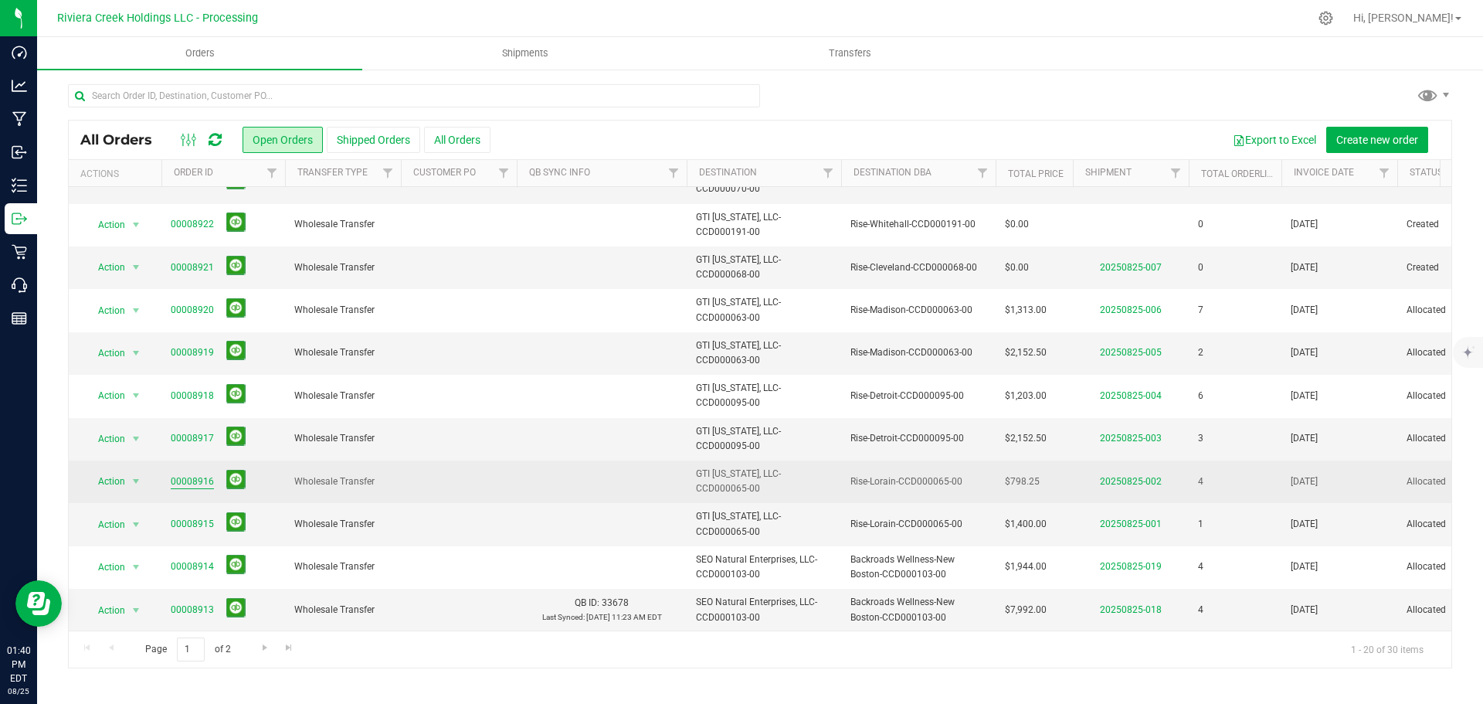
click at [188, 482] on link "00008916" at bounding box center [192, 481] width 43 height 15
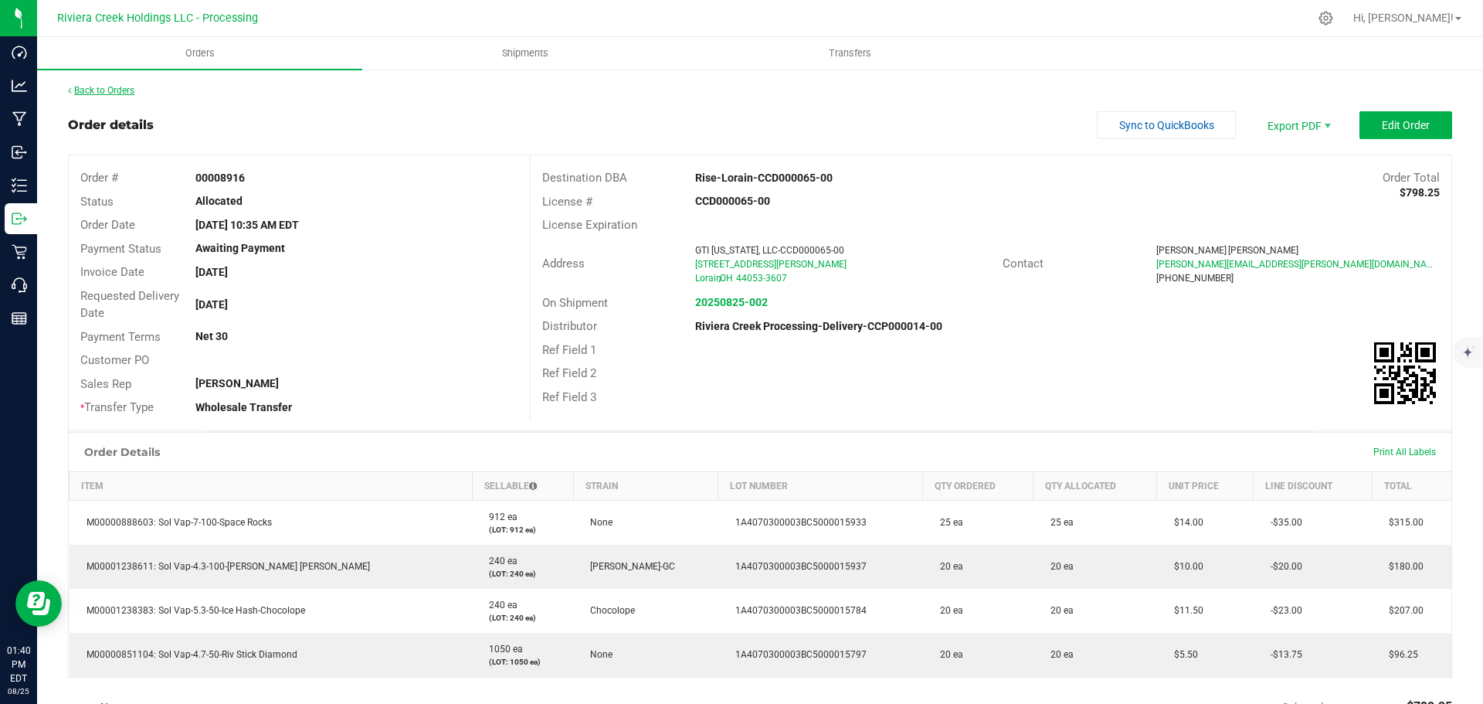
click at [124, 90] on link "Back to Orders" at bounding box center [101, 90] width 66 height 11
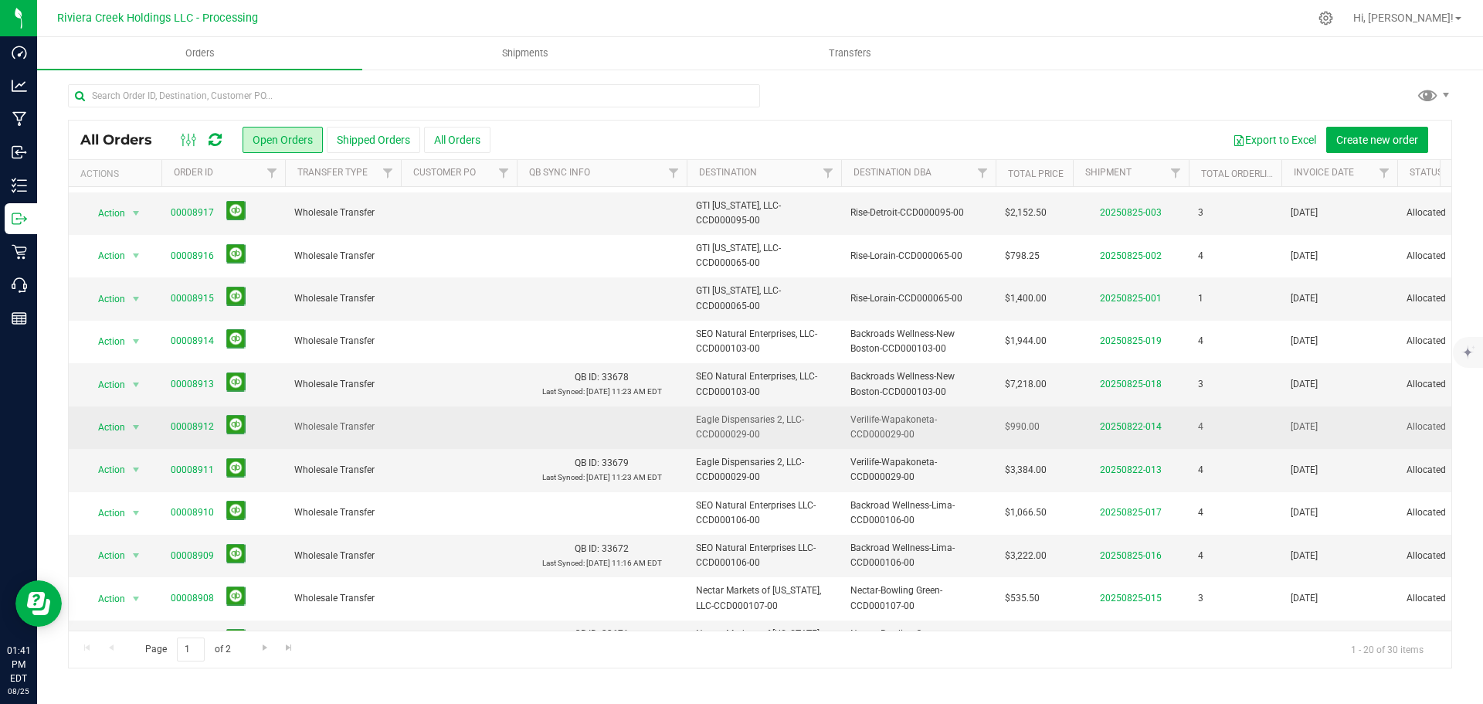
scroll to position [386, 0]
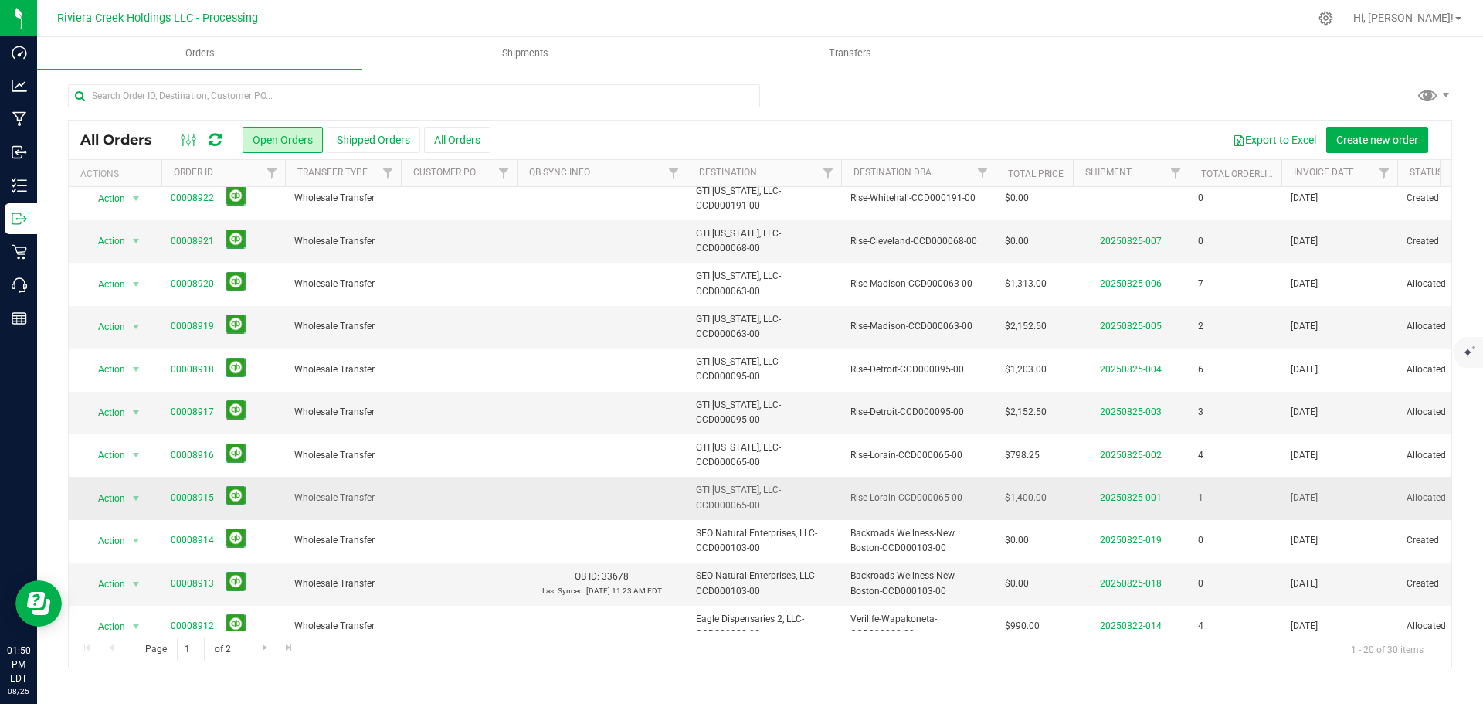
scroll to position [192, 0]
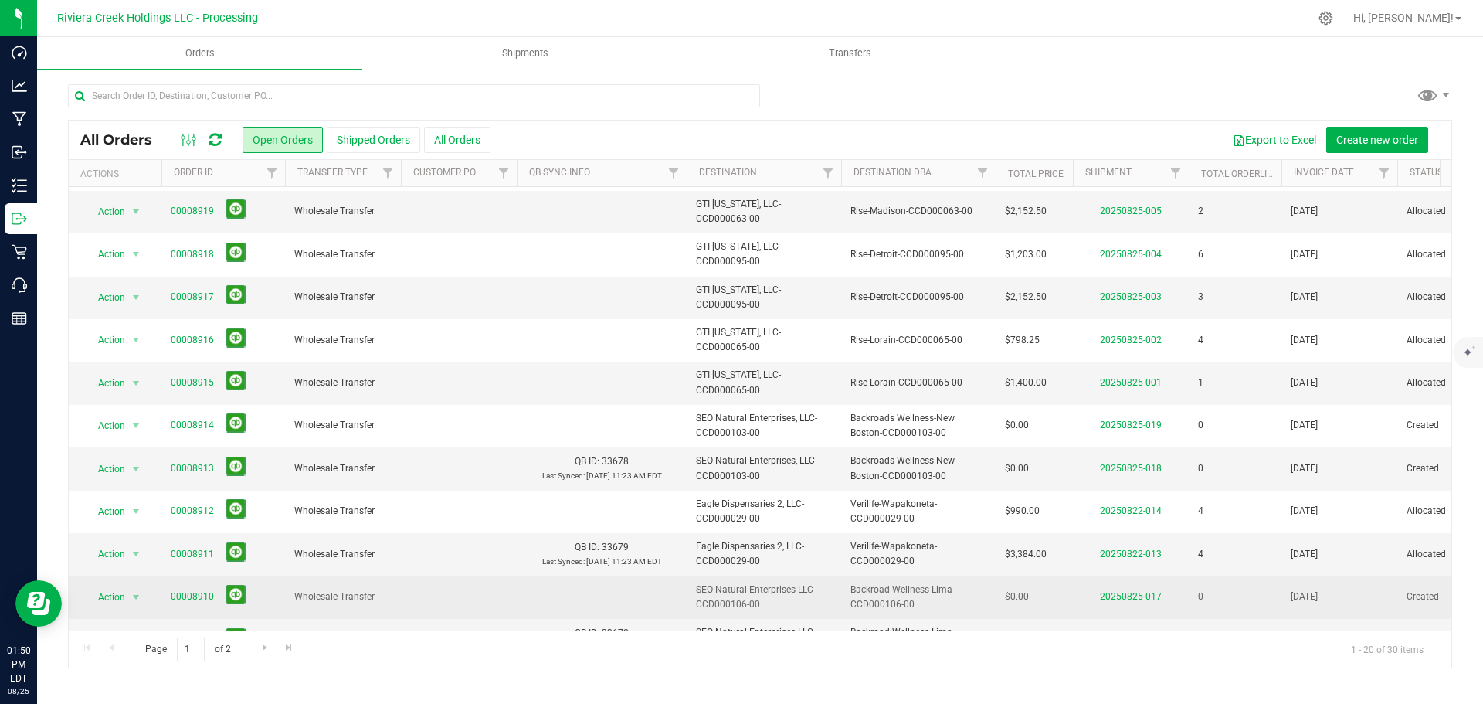
scroll to position [269, 0]
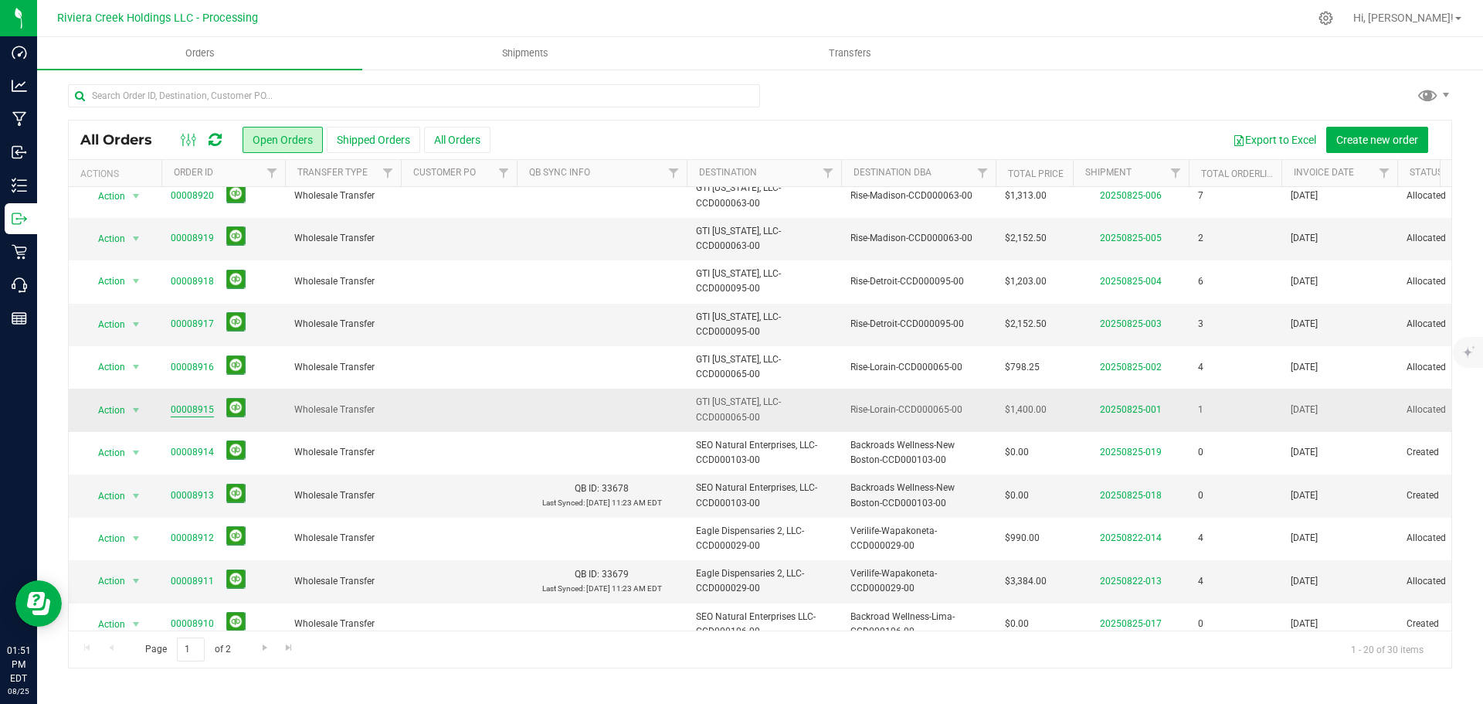
click at [185, 409] on link "00008915" at bounding box center [192, 409] width 43 height 15
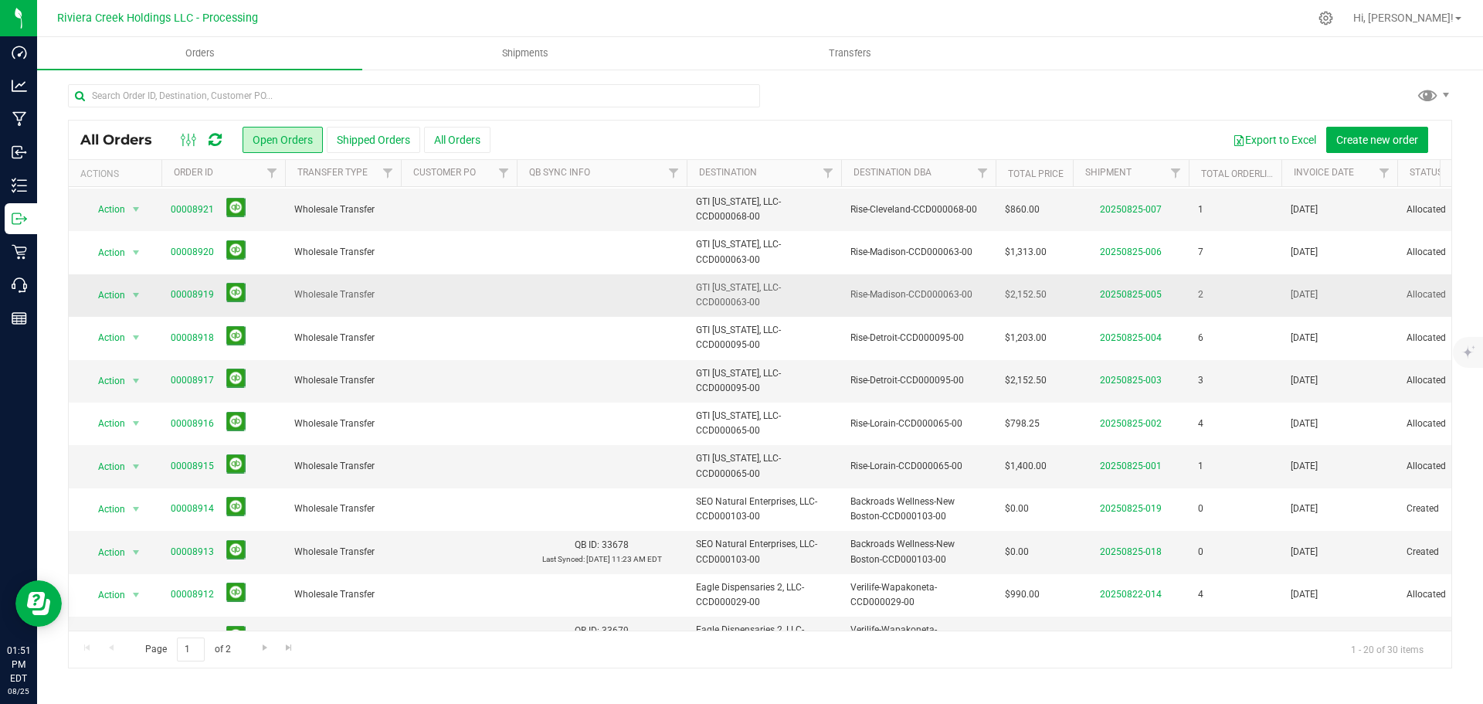
scroll to position [232, 0]
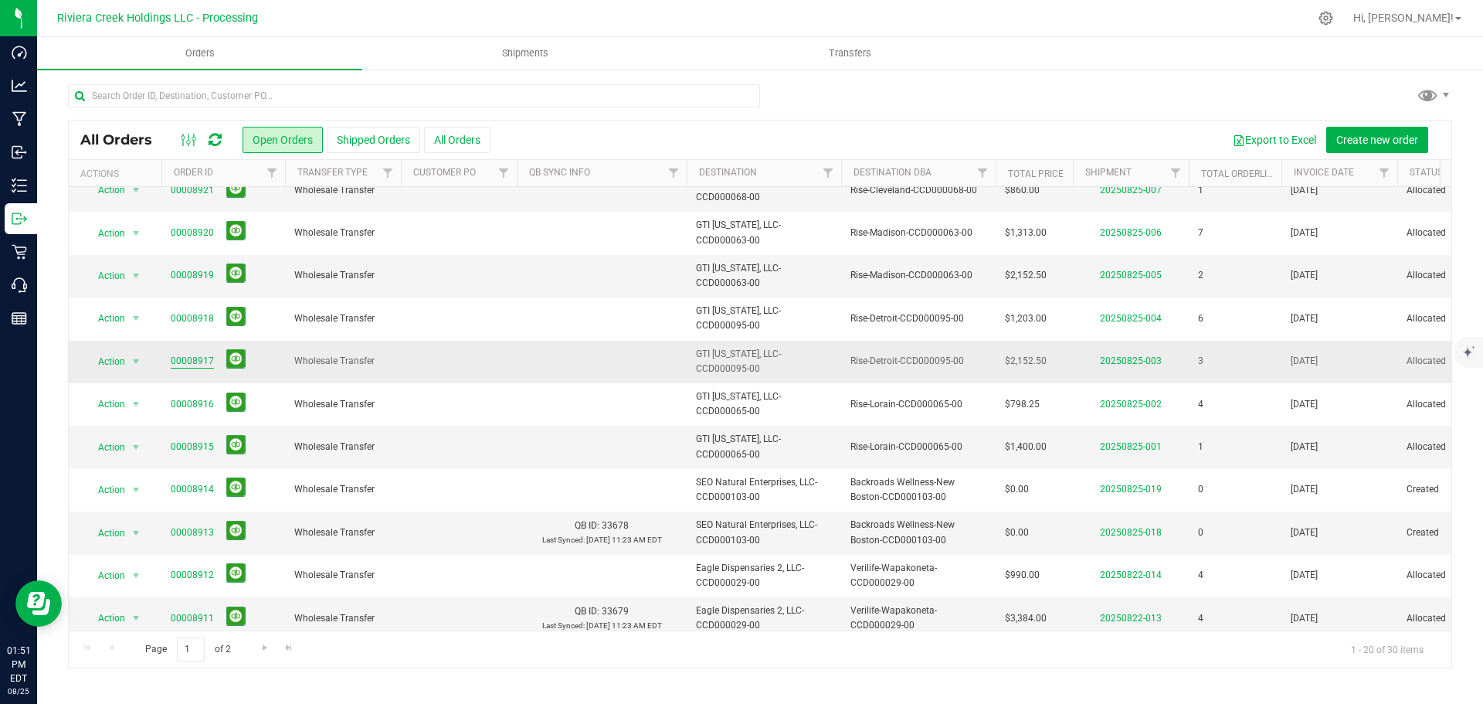
click at [188, 361] on link "00008917" at bounding box center [192, 361] width 43 height 15
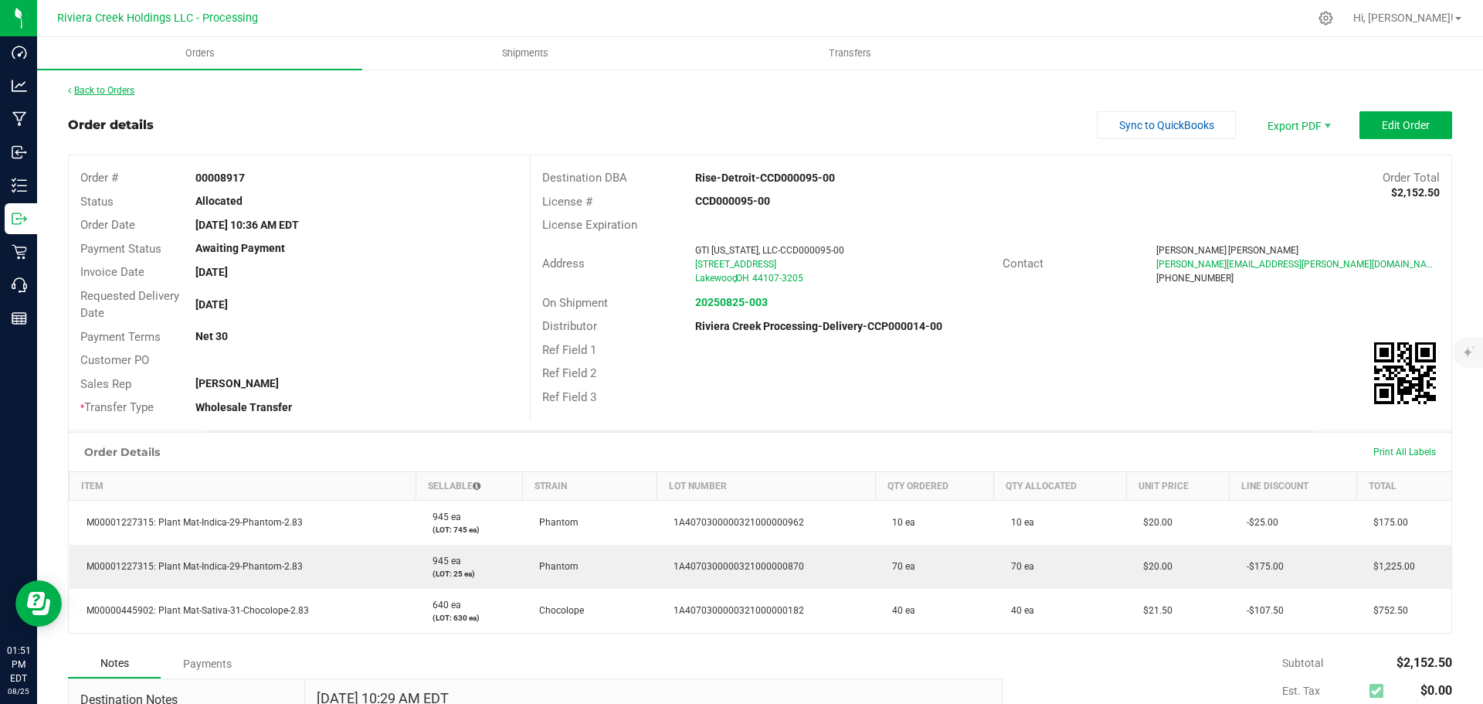
click at [124, 90] on link "Back to Orders" at bounding box center [101, 90] width 66 height 11
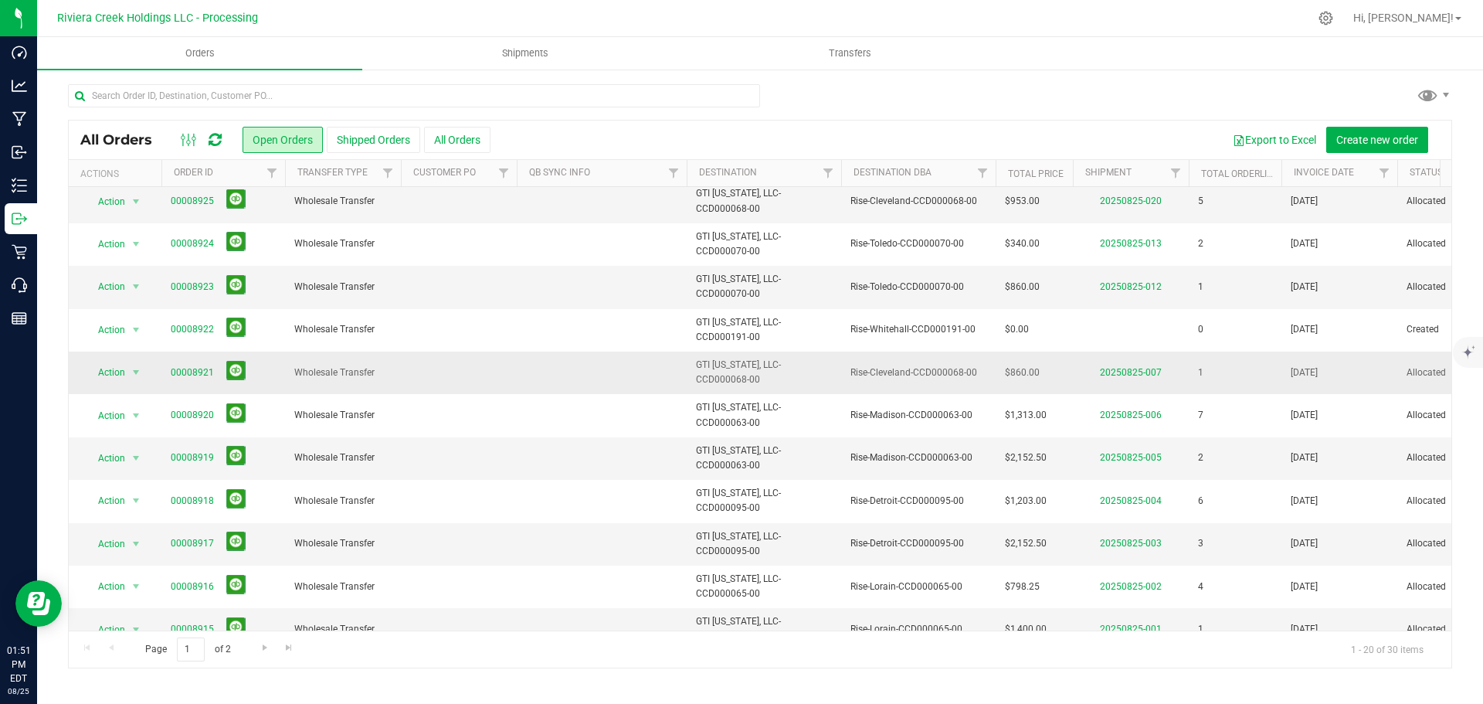
scroll to position [77, 0]
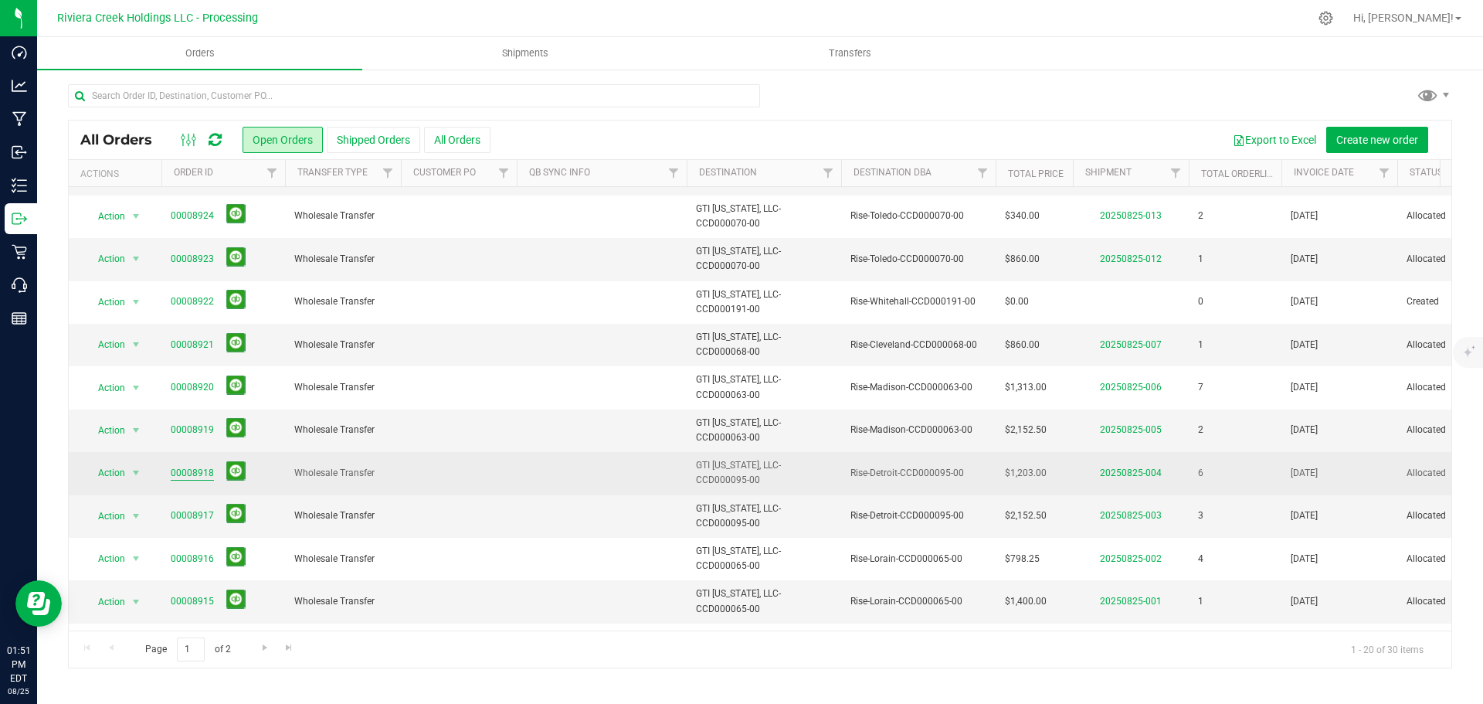
click at [200, 469] on link "00008918" at bounding box center [192, 473] width 43 height 15
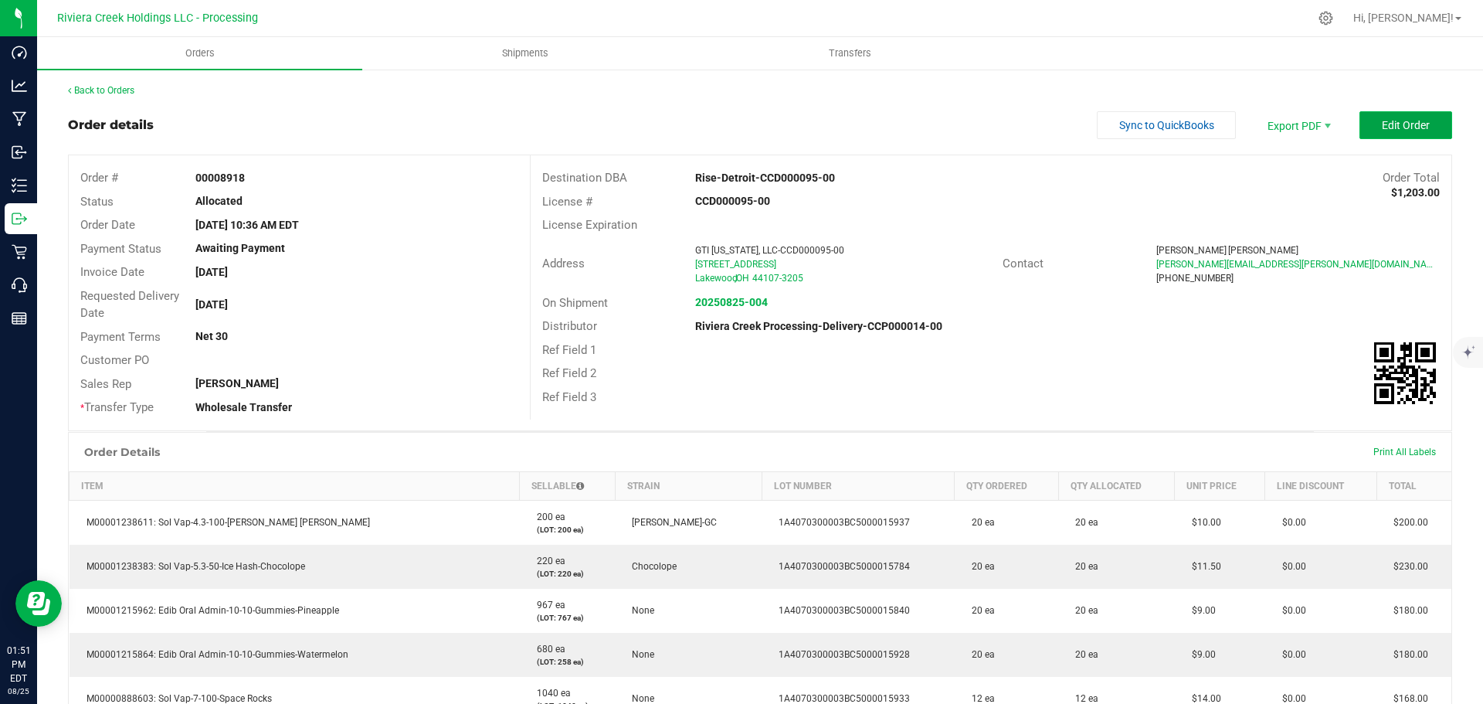
click at [1359, 123] on button "Edit Order" at bounding box center [1405, 125] width 93 height 28
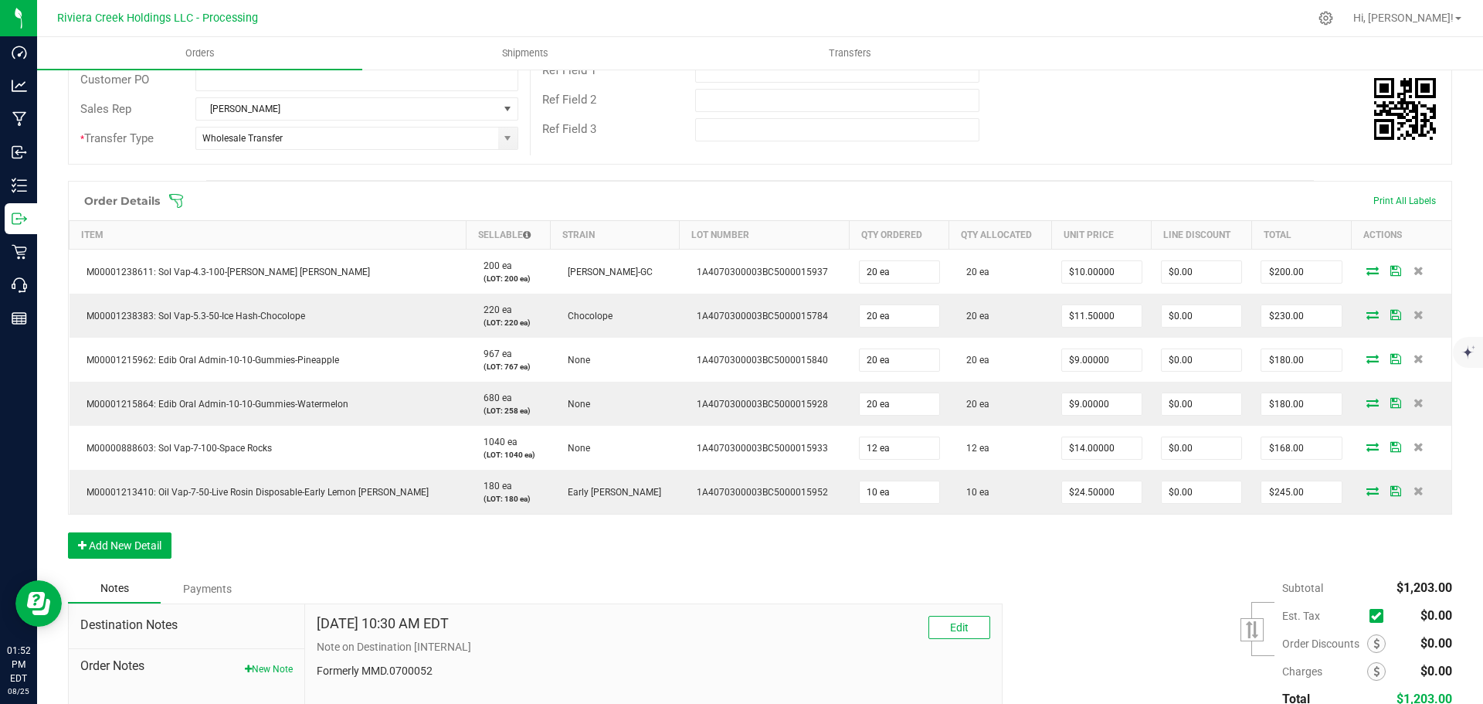
scroll to position [309, 0]
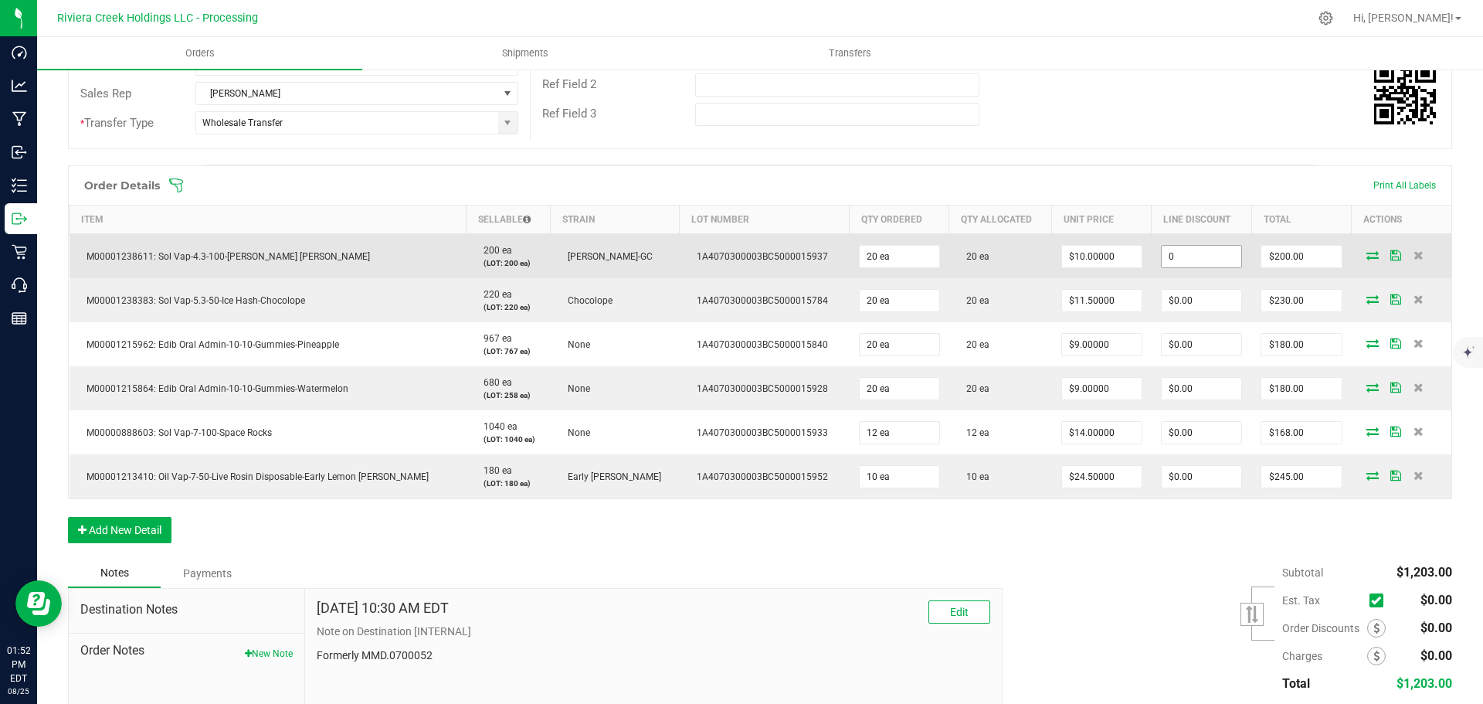
click at [1168, 260] on input "0" at bounding box center [1202, 257] width 80 height 22
type input "$20.00"
type input "180"
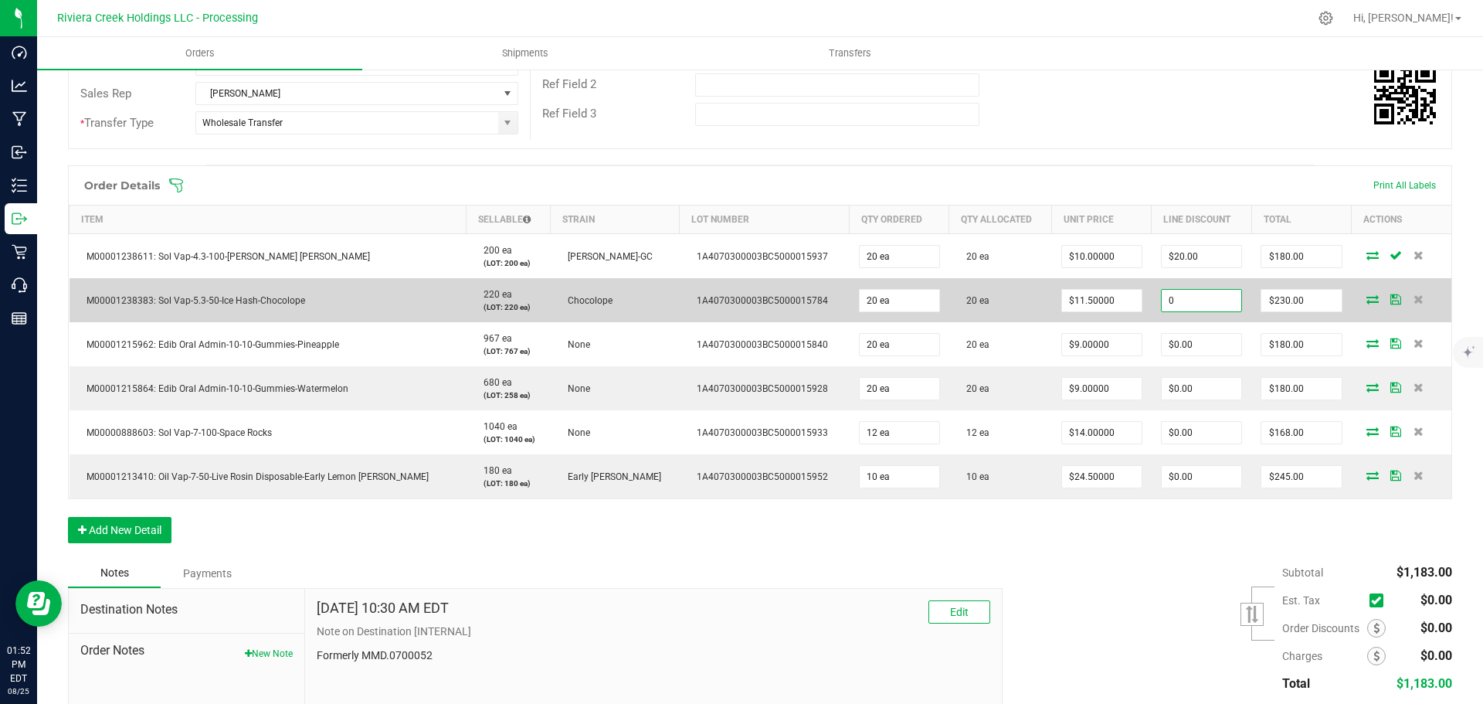
click at [1165, 297] on input "0" at bounding box center [1202, 301] width 80 height 22
type input "$23.00"
type input "207"
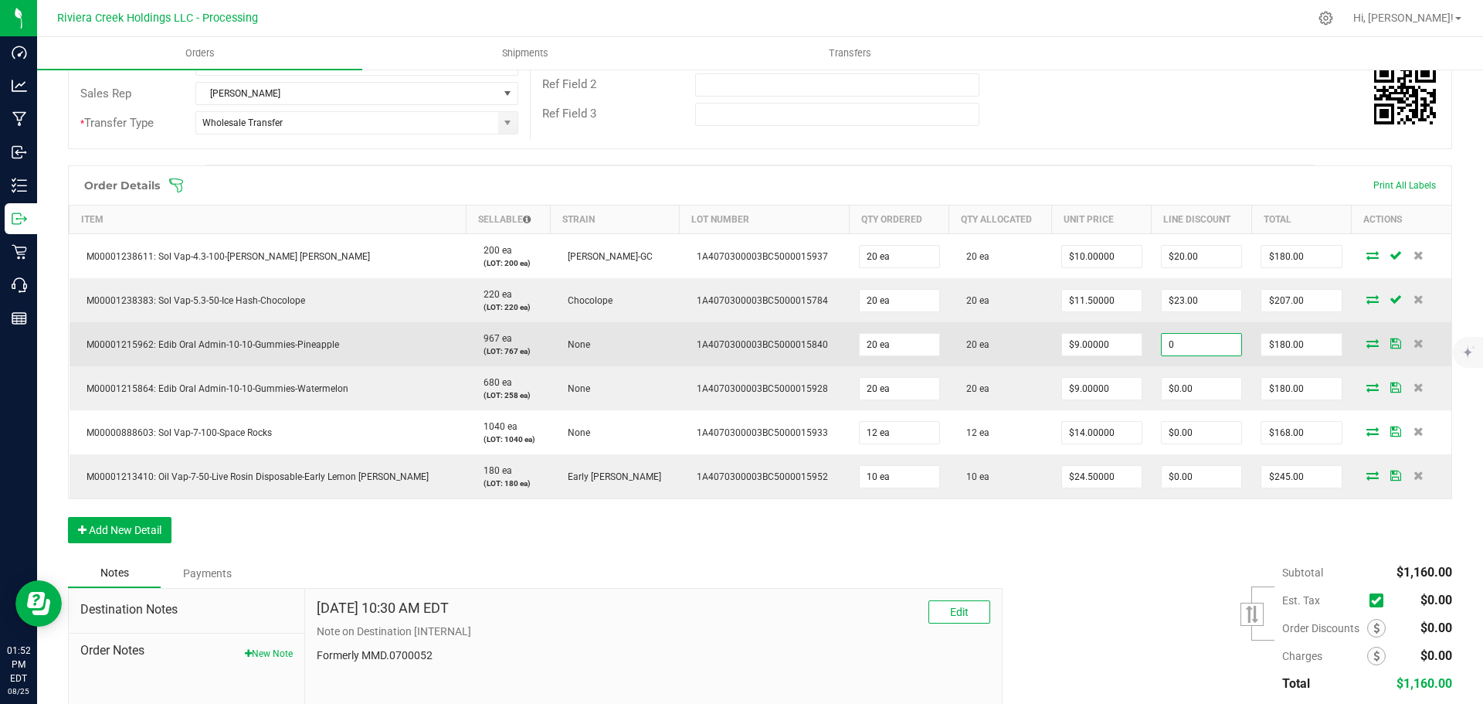
click at [1175, 346] on input "0" at bounding box center [1202, 345] width 80 height 22
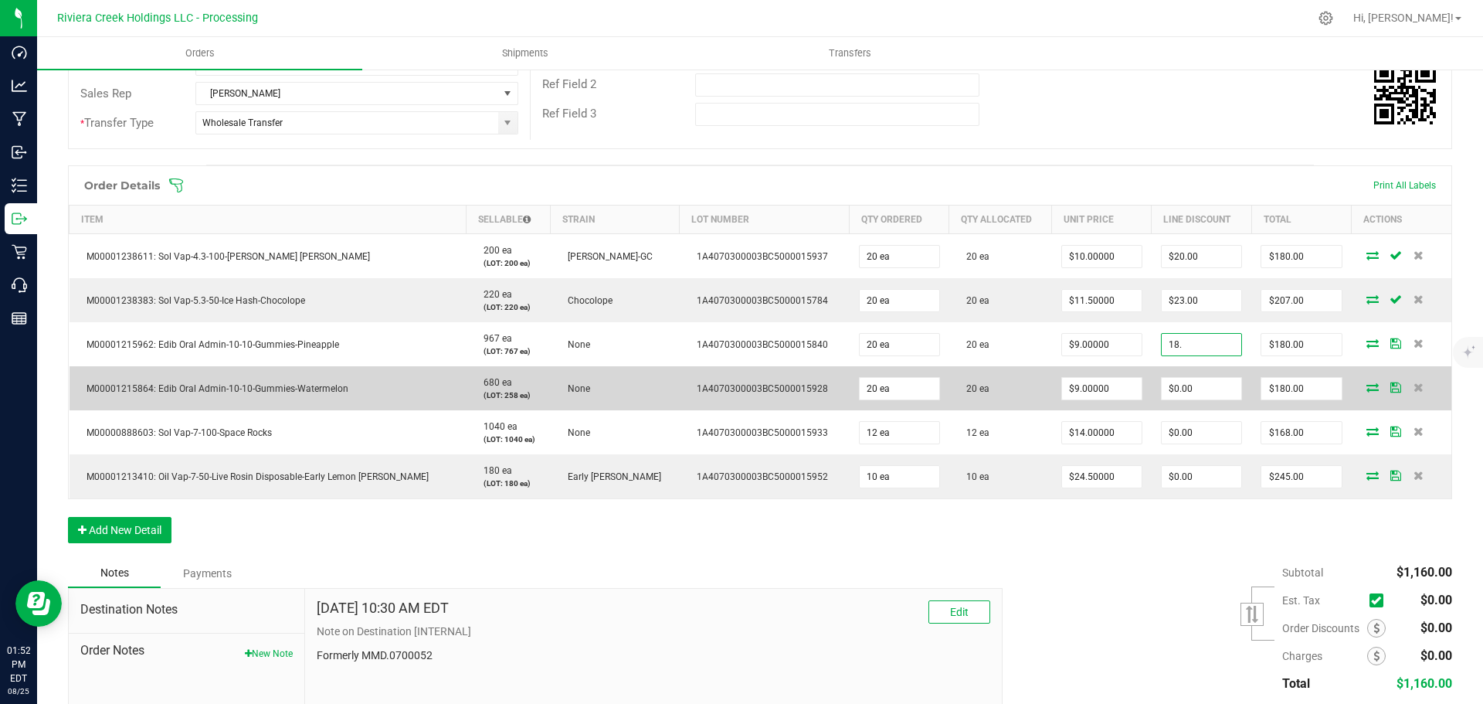
type input "$18.00"
type input "162"
click at [1164, 395] on input "0" at bounding box center [1202, 389] width 80 height 22
type input "$18.00"
type input "162"
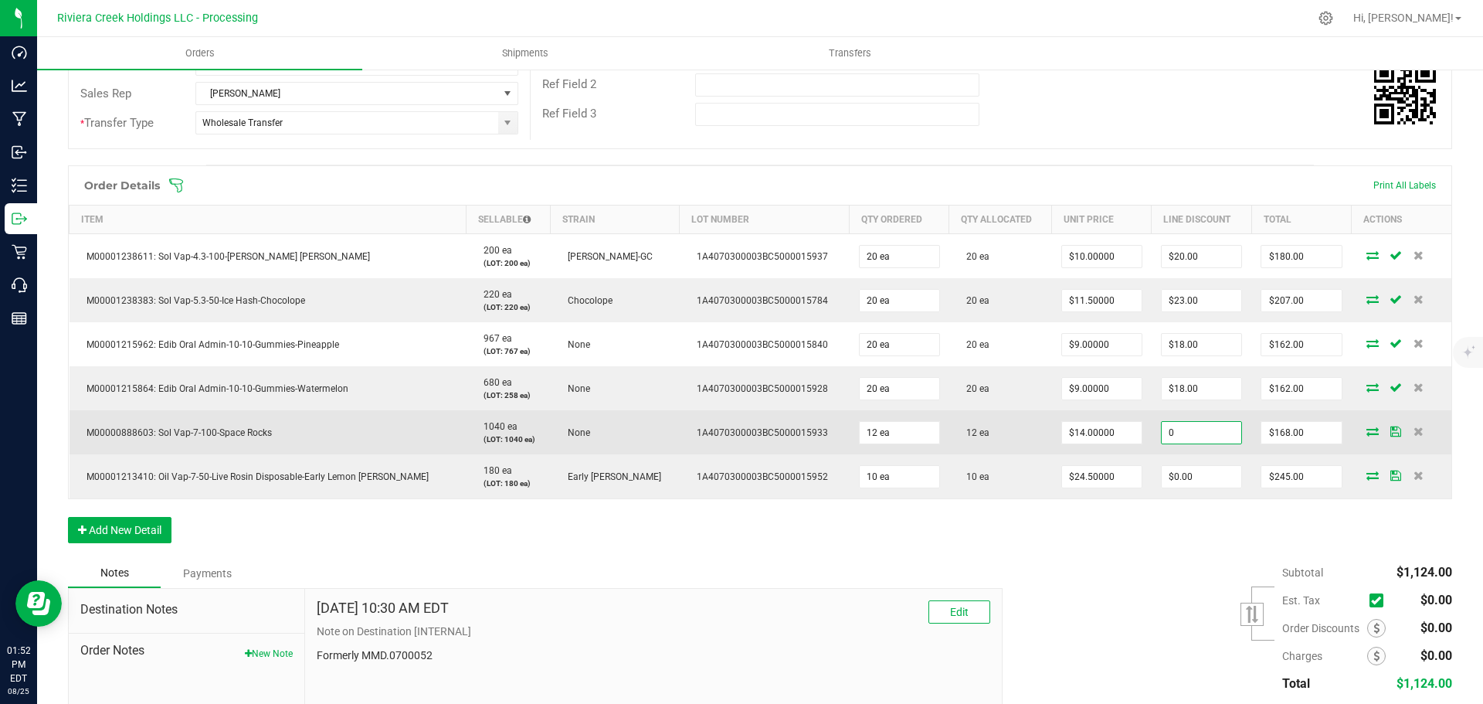
click at [1182, 435] on input "0" at bounding box center [1202, 433] width 80 height 22
type input "$16.80"
type input "151.2"
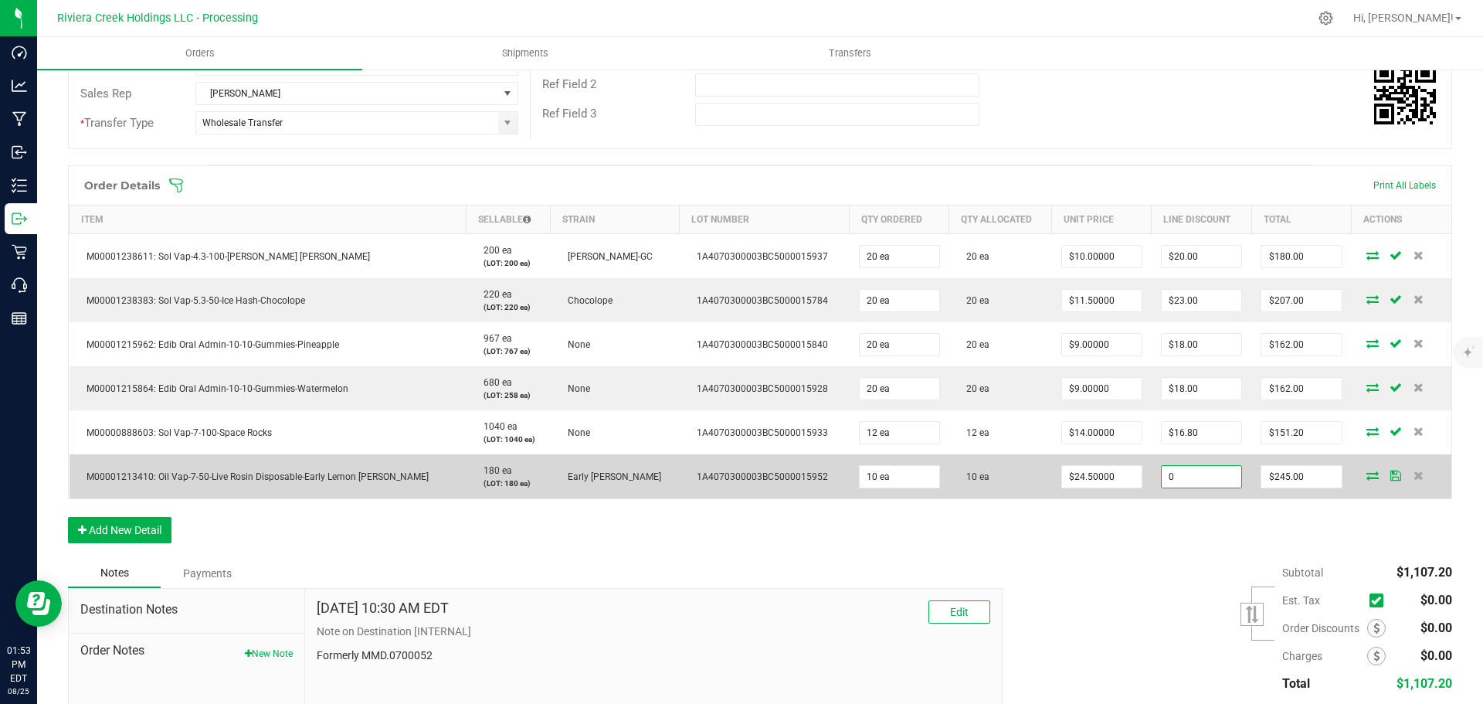
click at [1162, 477] on input "0" at bounding box center [1202, 477] width 80 height 22
type input "$24.50"
type input "220.5"
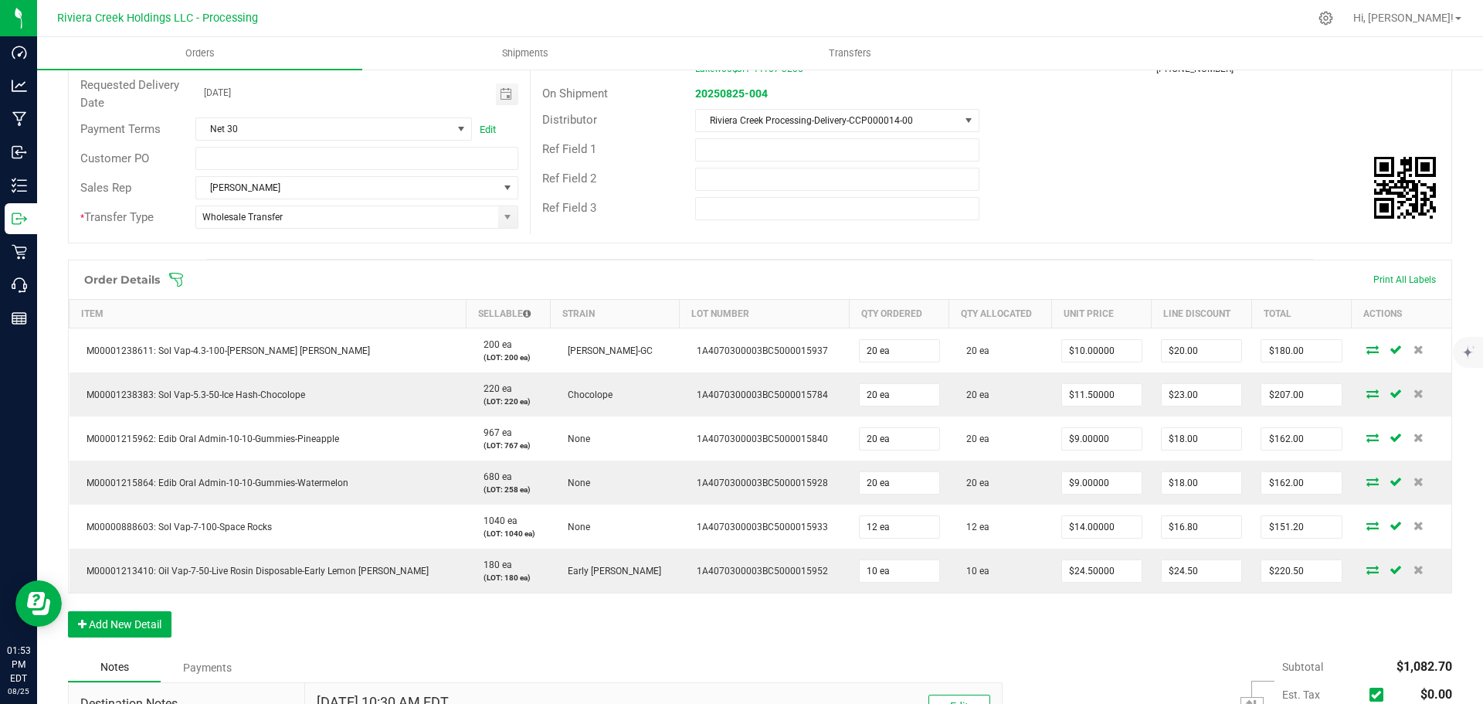
scroll to position [0, 0]
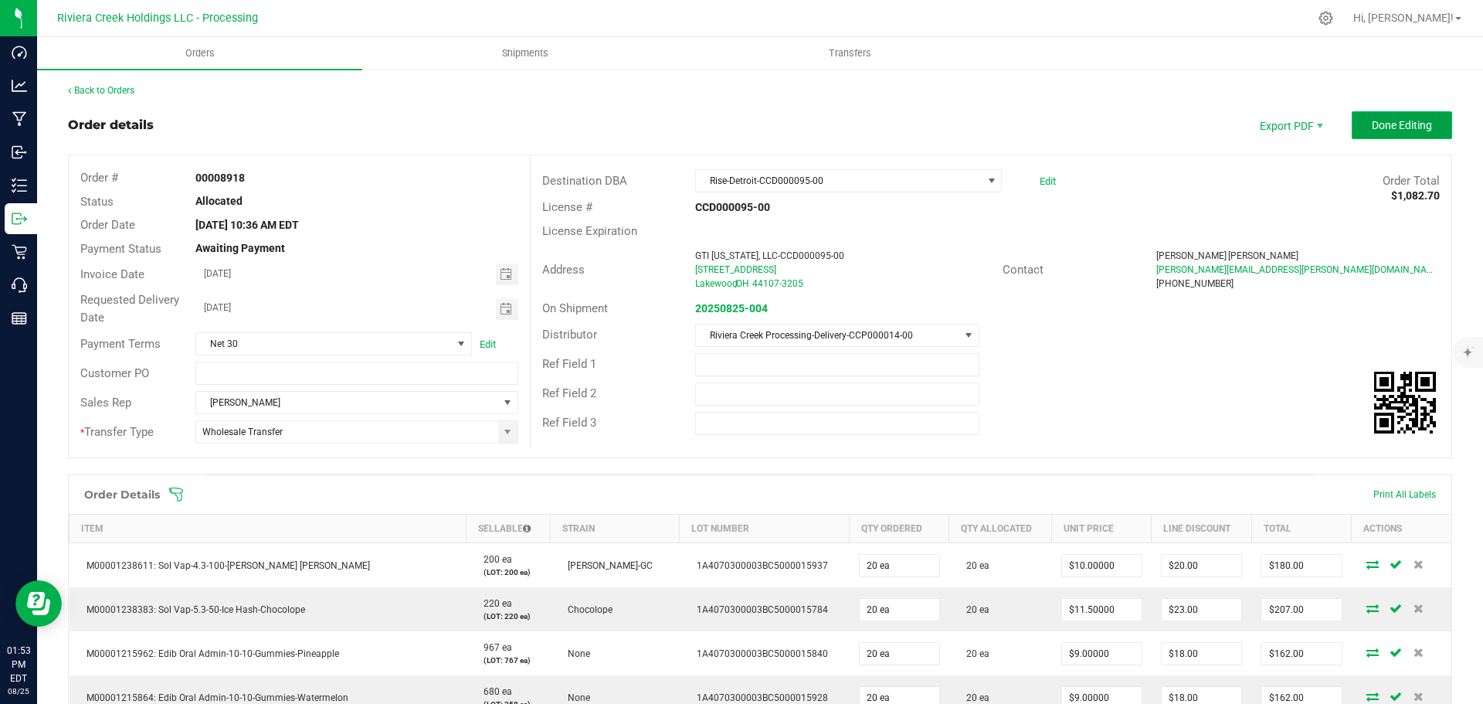
click at [1372, 119] on span "Done Editing" at bounding box center [1402, 125] width 60 height 12
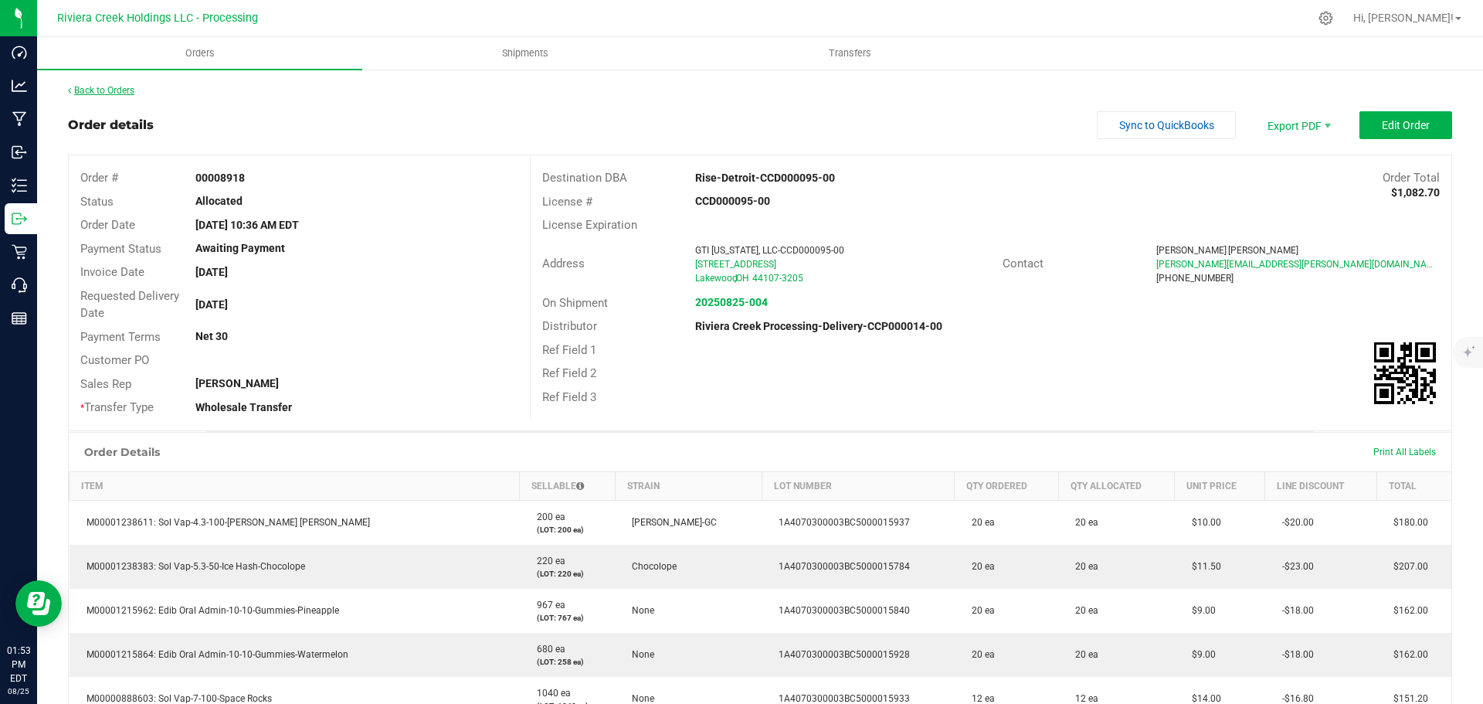
click at [125, 93] on link "Back to Orders" at bounding box center [101, 90] width 66 height 11
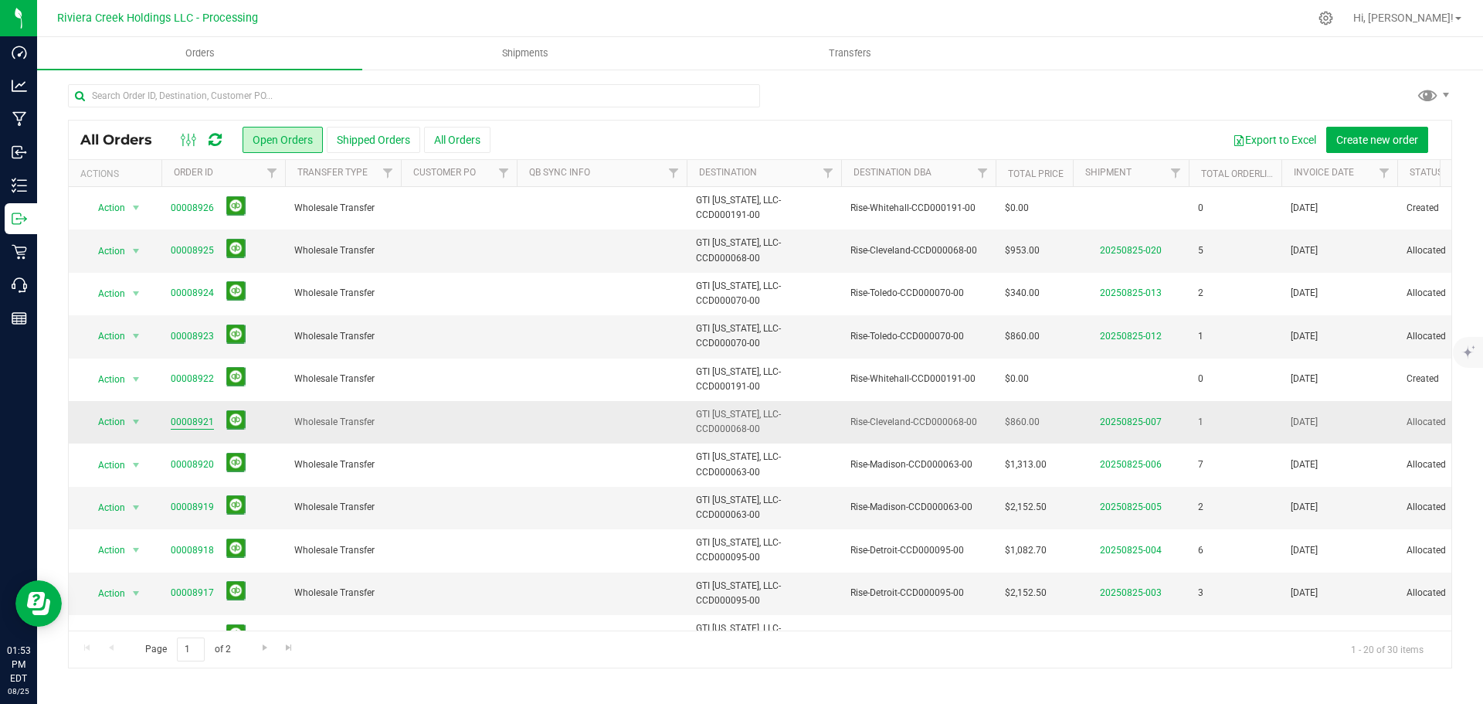
click at [181, 423] on link "00008921" at bounding box center [192, 422] width 43 height 15
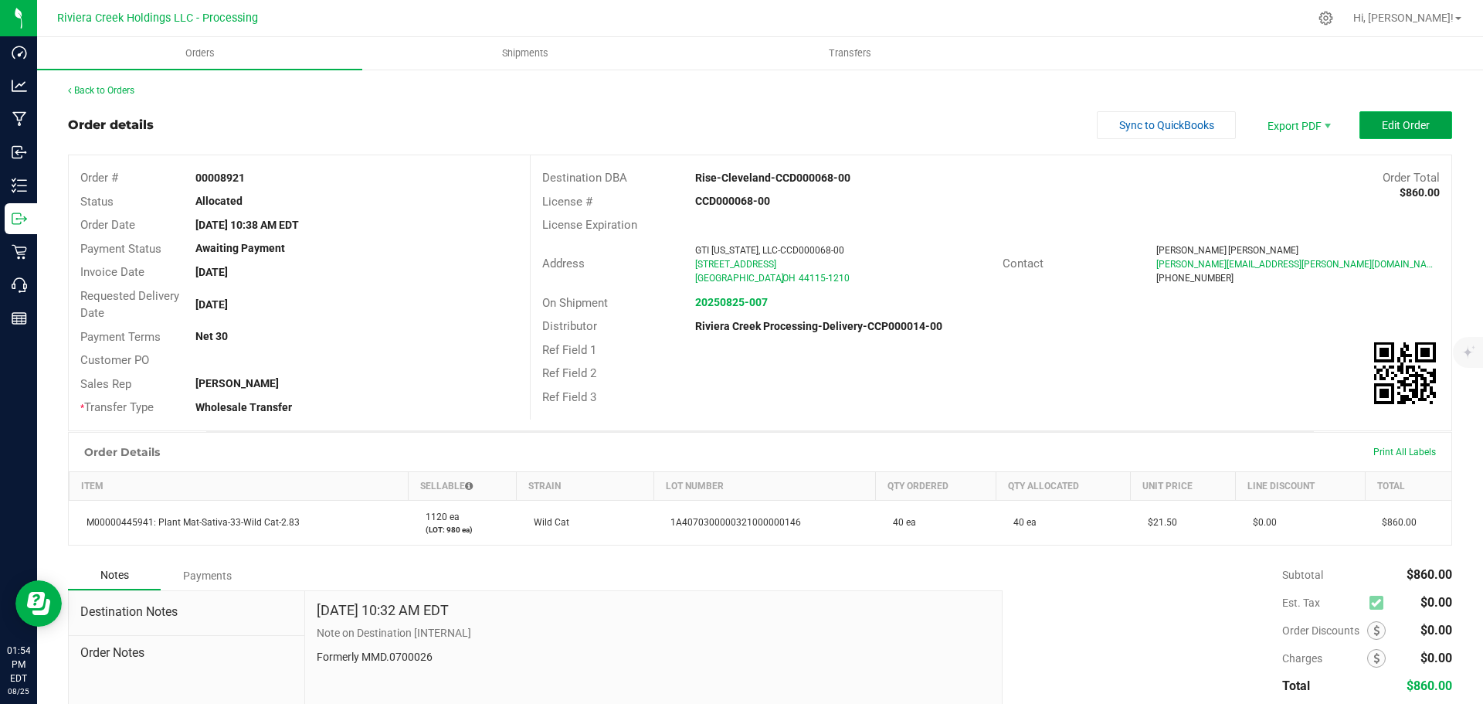
click at [1363, 123] on button "Edit Order" at bounding box center [1405, 125] width 93 height 28
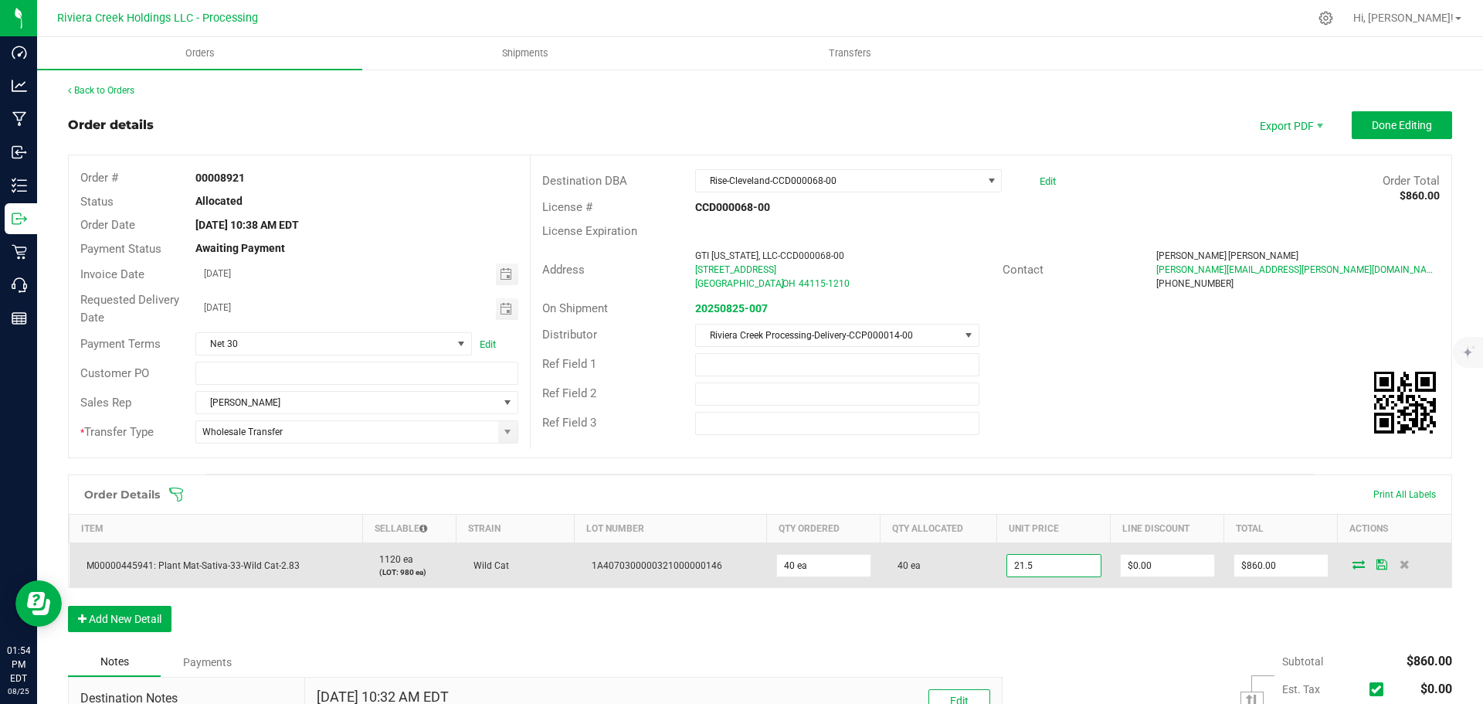
click at [1024, 571] on input "21.5" at bounding box center [1053, 566] width 93 height 22
type input "$20.00000"
type input "0"
type input "$800.00"
click at [1144, 564] on input "0" at bounding box center [1167, 566] width 93 height 22
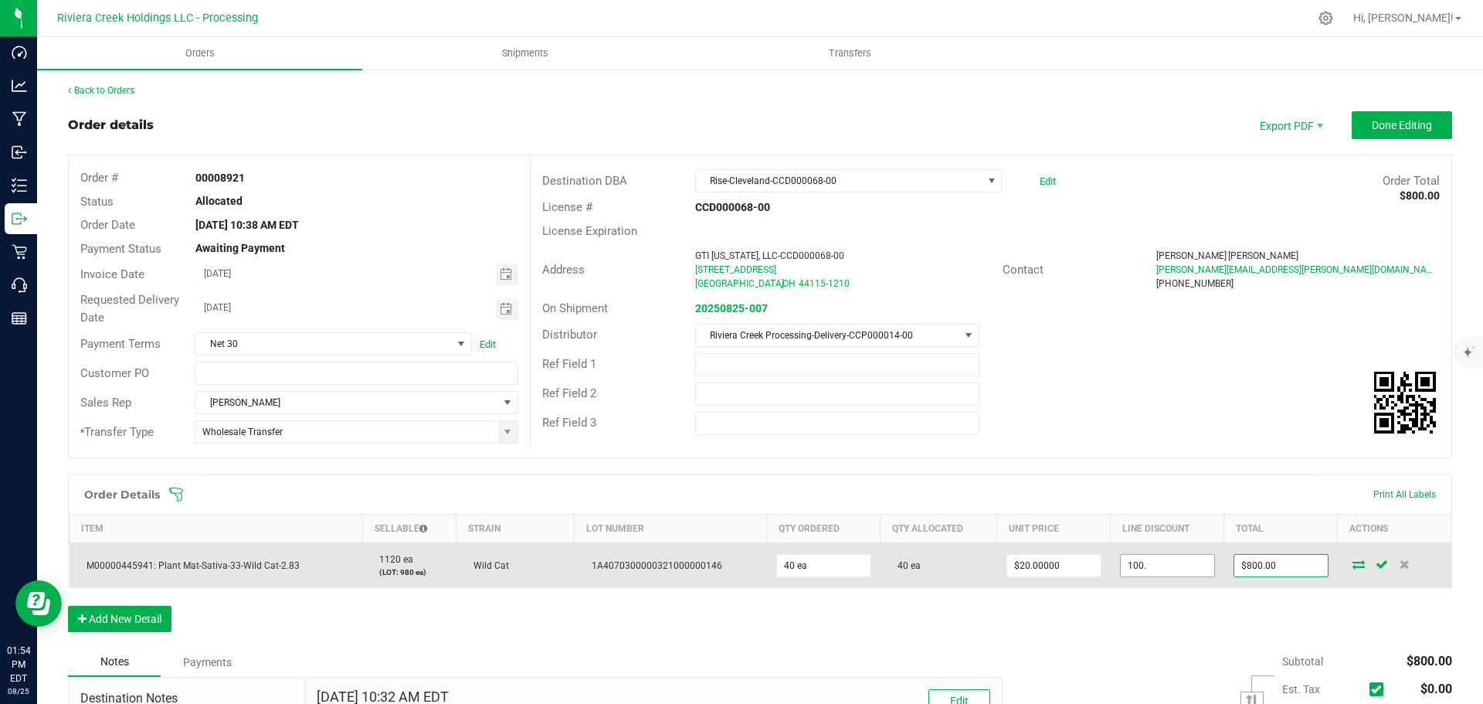
type input "$100.00"
type input "700"
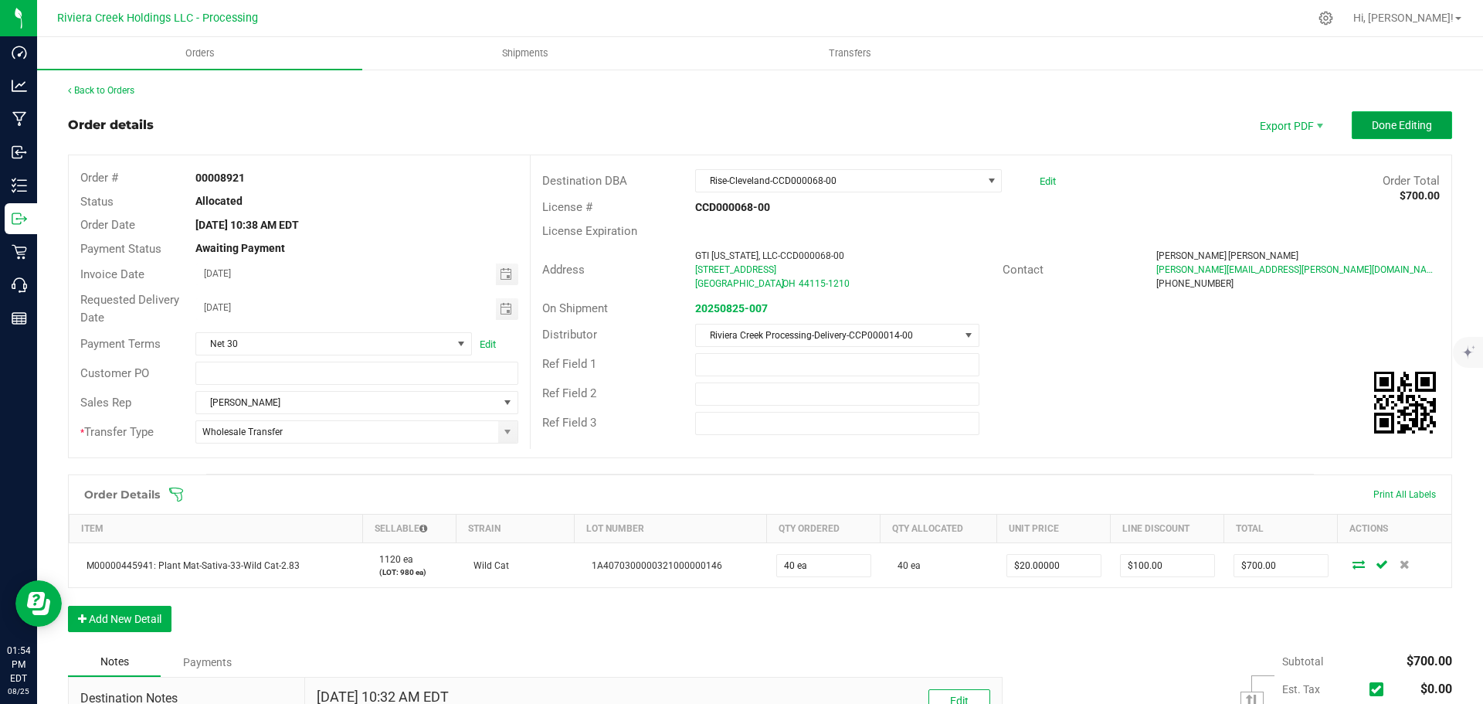
click at [1372, 123] on span "Done Editing" at bounding box center [1402, 125] width 60 height 12
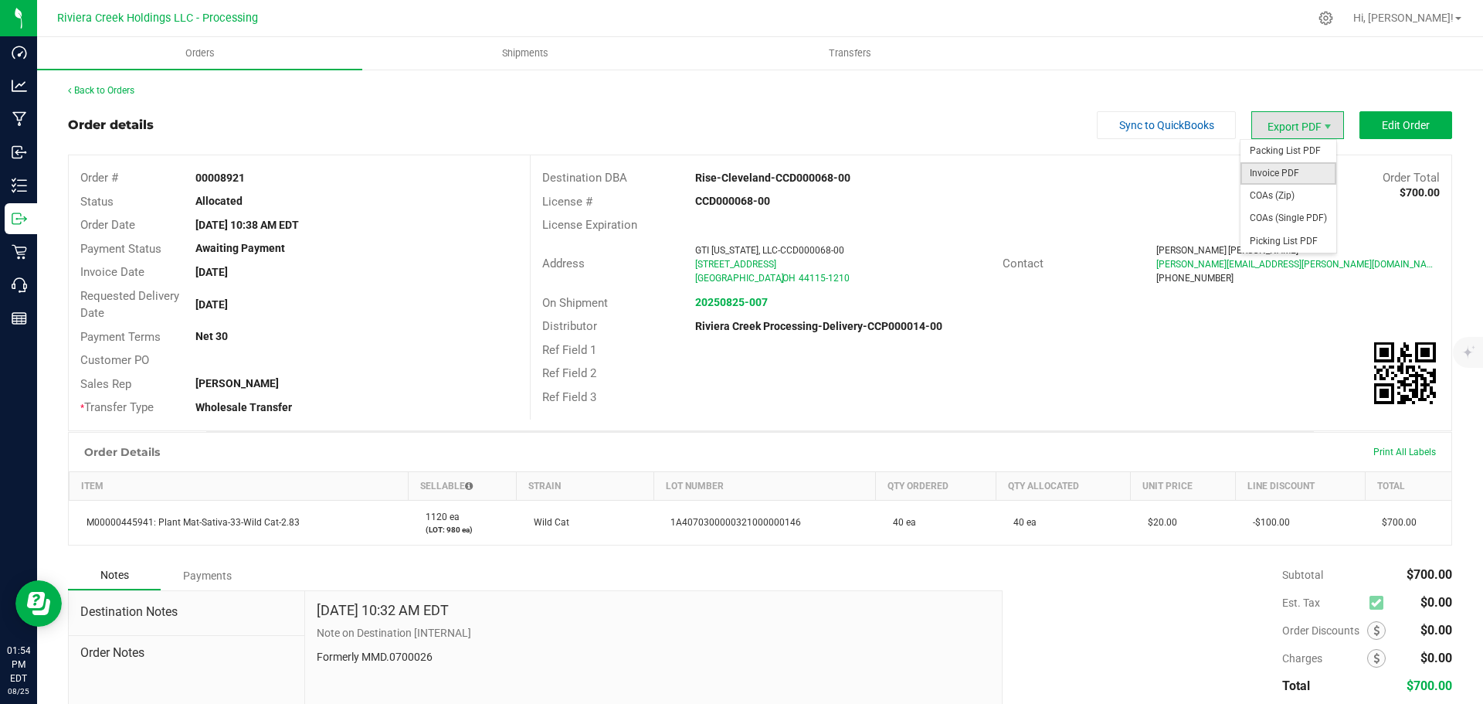
click at [1260, 173] on span "Invoice PDF" at bounding box center [1288, 173] width 96 height 22
click at [97, 93] on link "Back to Orders" at bounding box center [101, 90] width 66 height 11
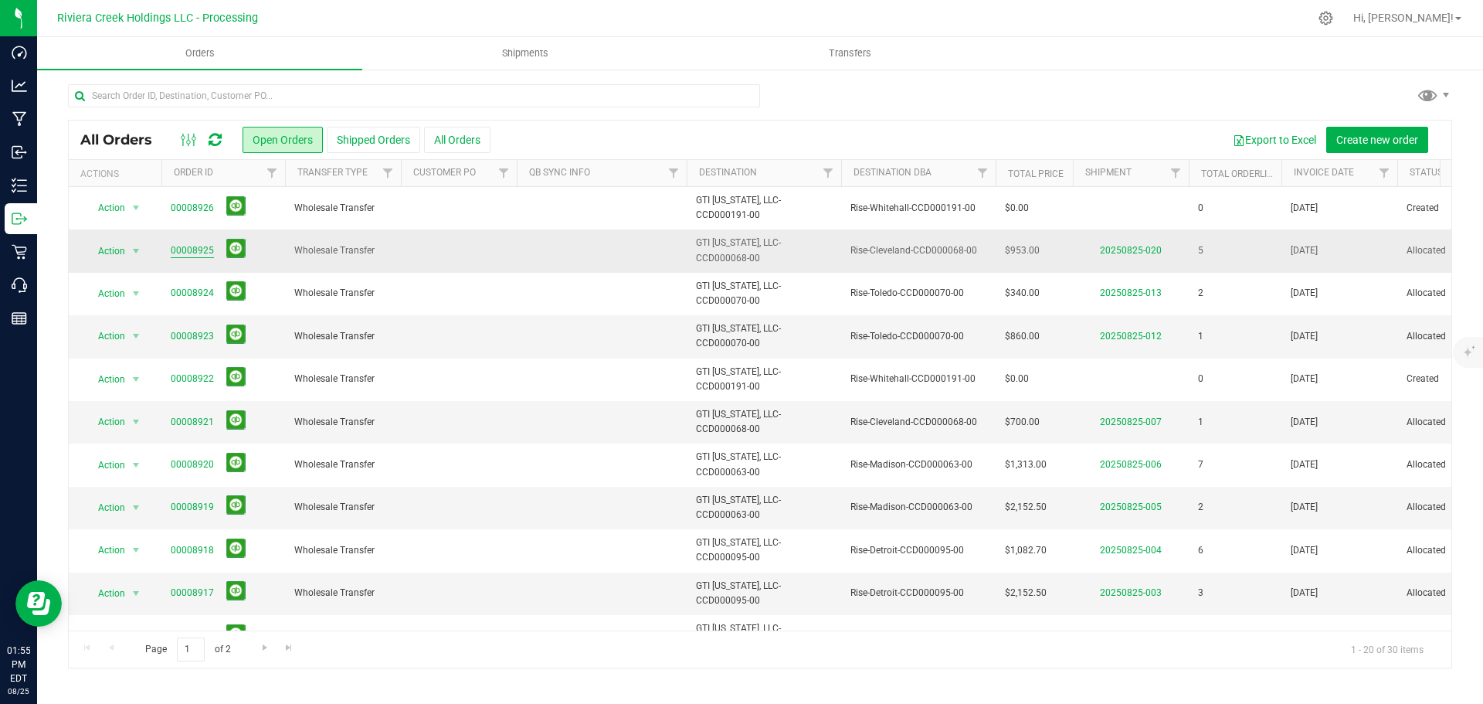
click at [195, 253] on link "00008925" at bounding box center [192, 250] width 43 height 15
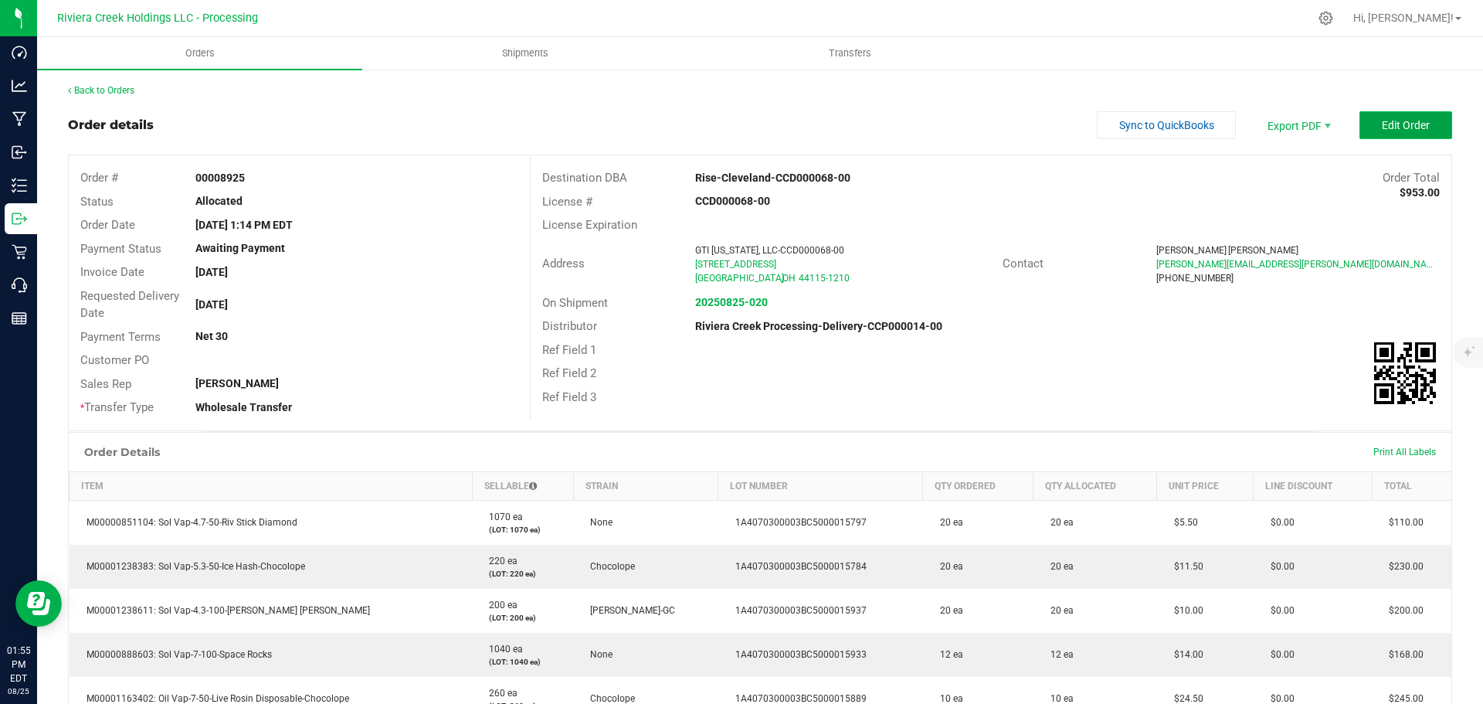
click at [1392, 131] on span "Edit Order" at bounding box center [1406, 125] width 48 height 12
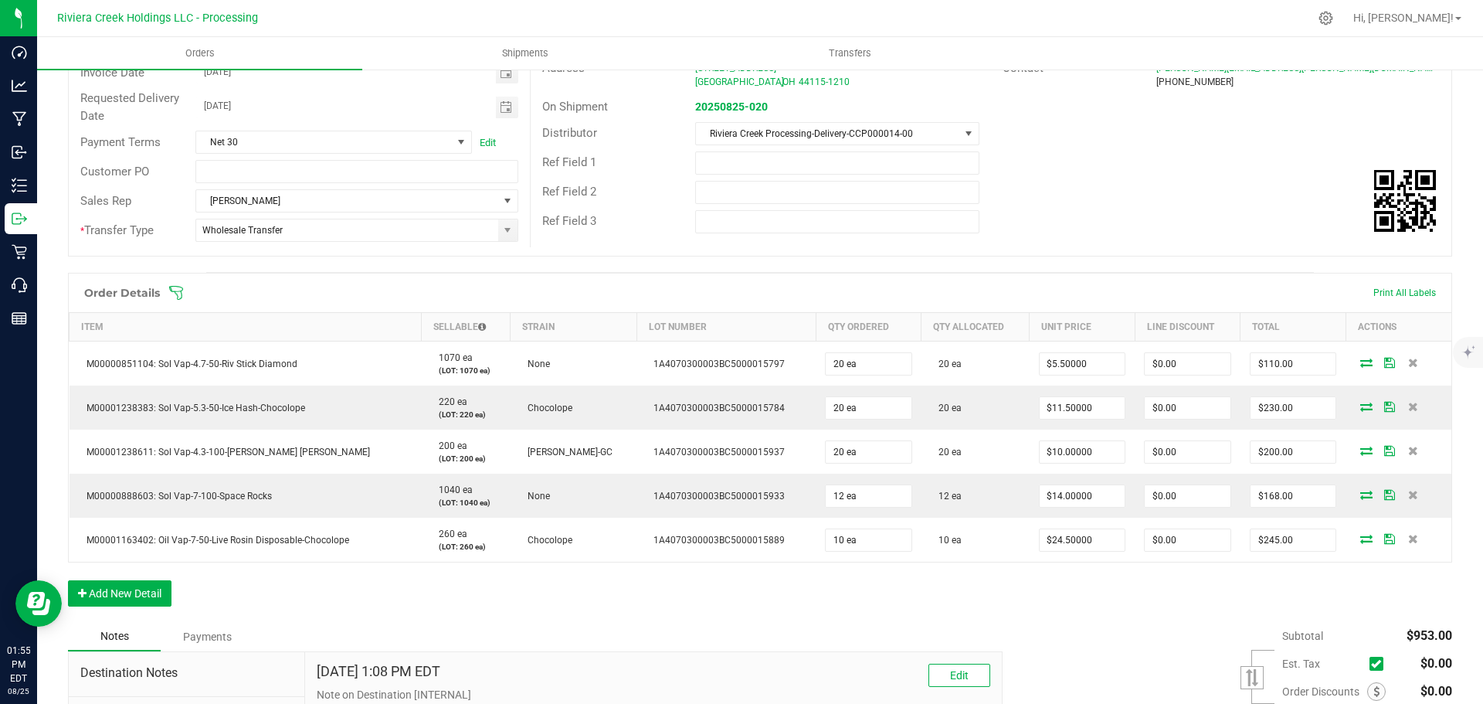
scroll to position [309, 0]
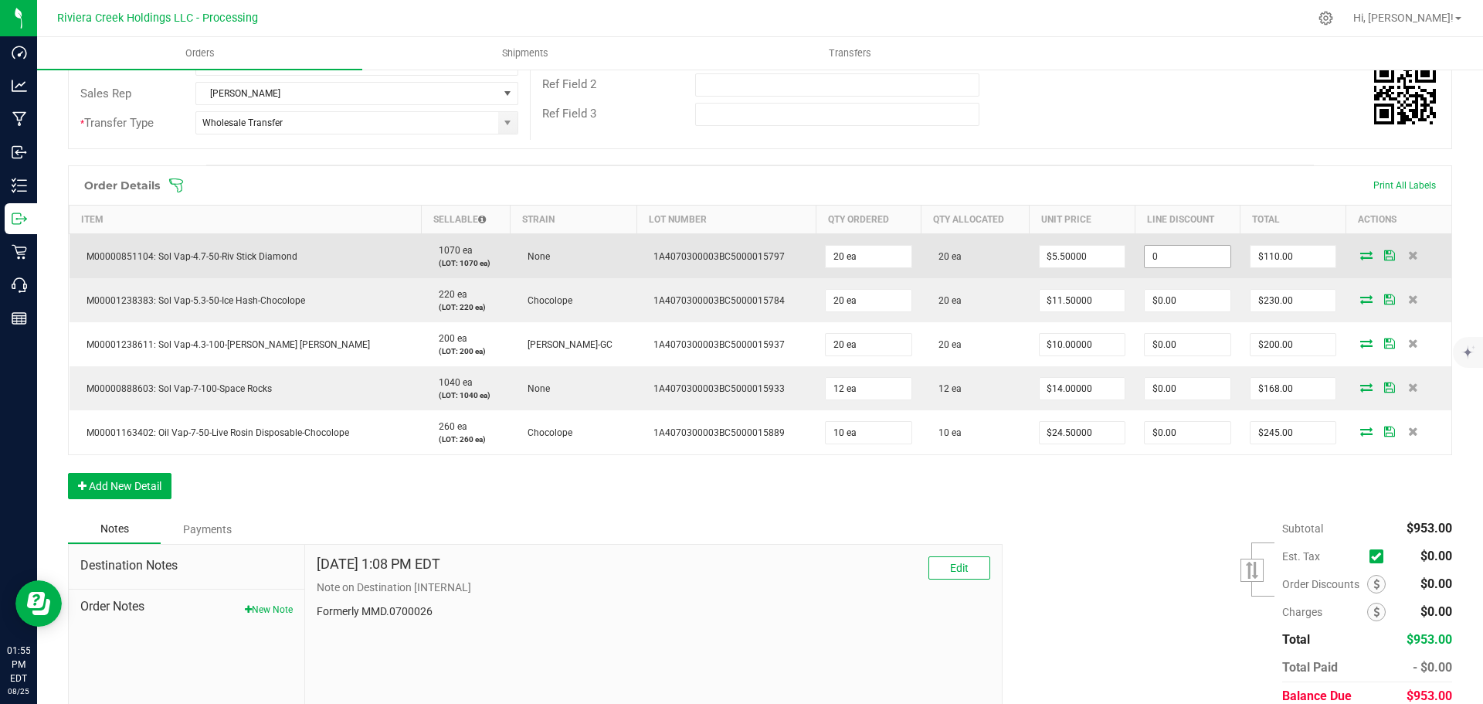
click at [1157, 261] on input "0" at bounding box center [1188, 257] width 86 height 22
type input "$13.75"
type input "96.25"
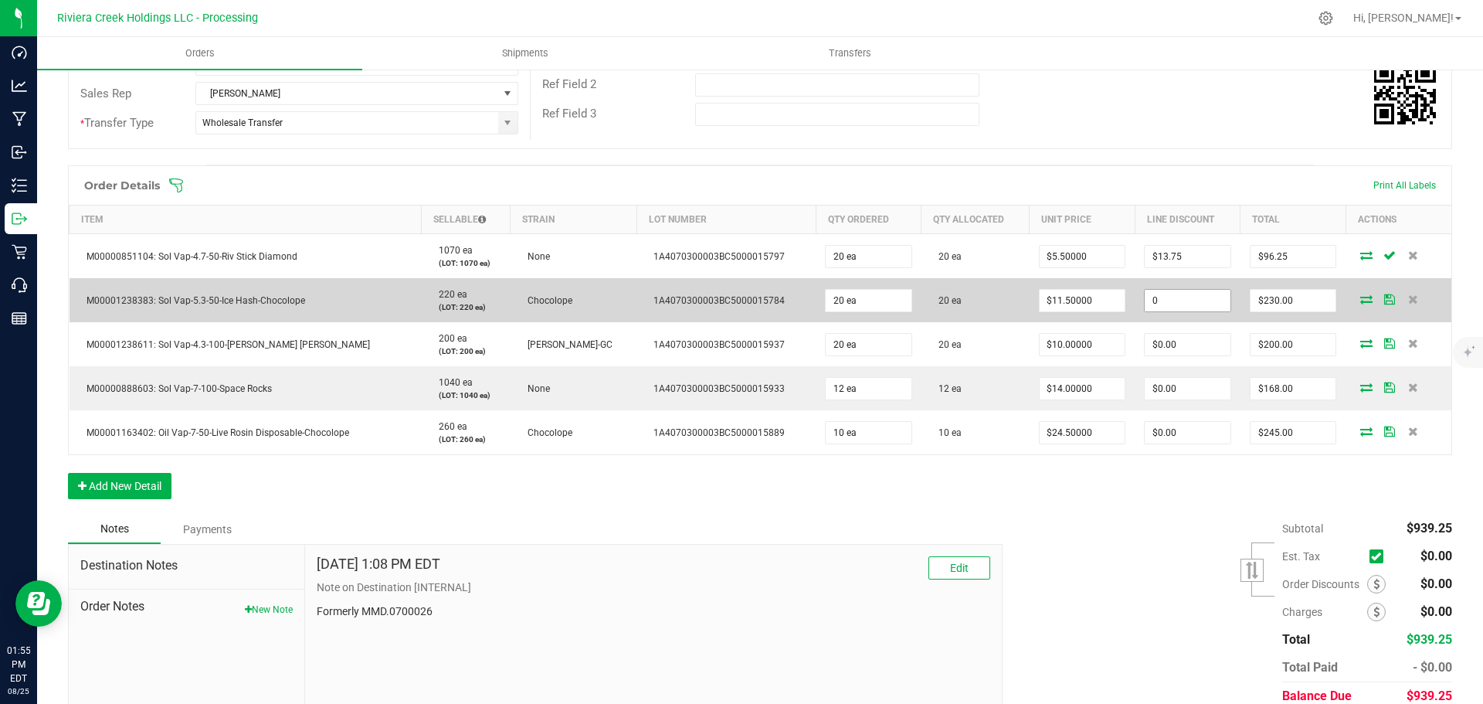
click at [1167, 300] on input "0" at bounding box center [1188, 301] width 86 height 22
type input "$23.00"
type input "207"
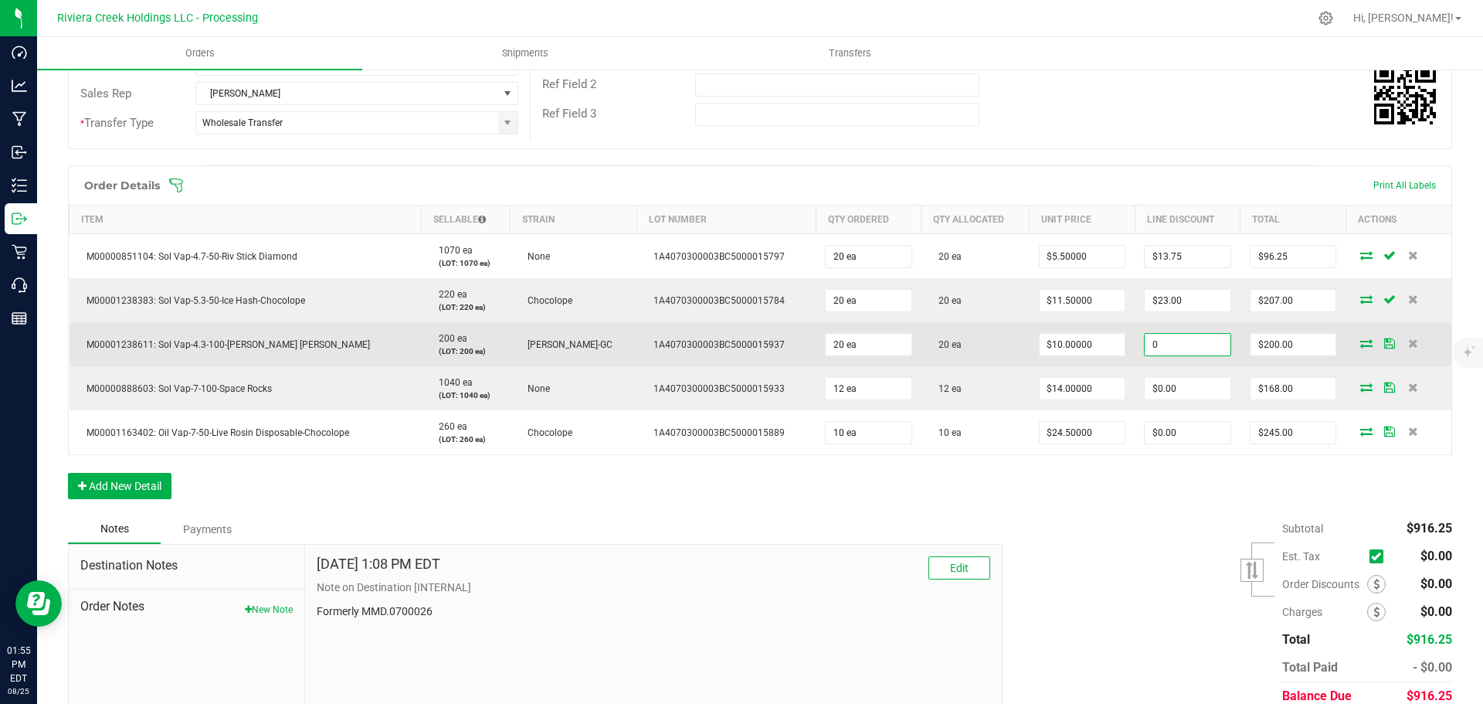
click at [1162, 351] on input "0" at bounding box center [1188, 345] width 86 height 22
type input "$20.00"
type input "180"
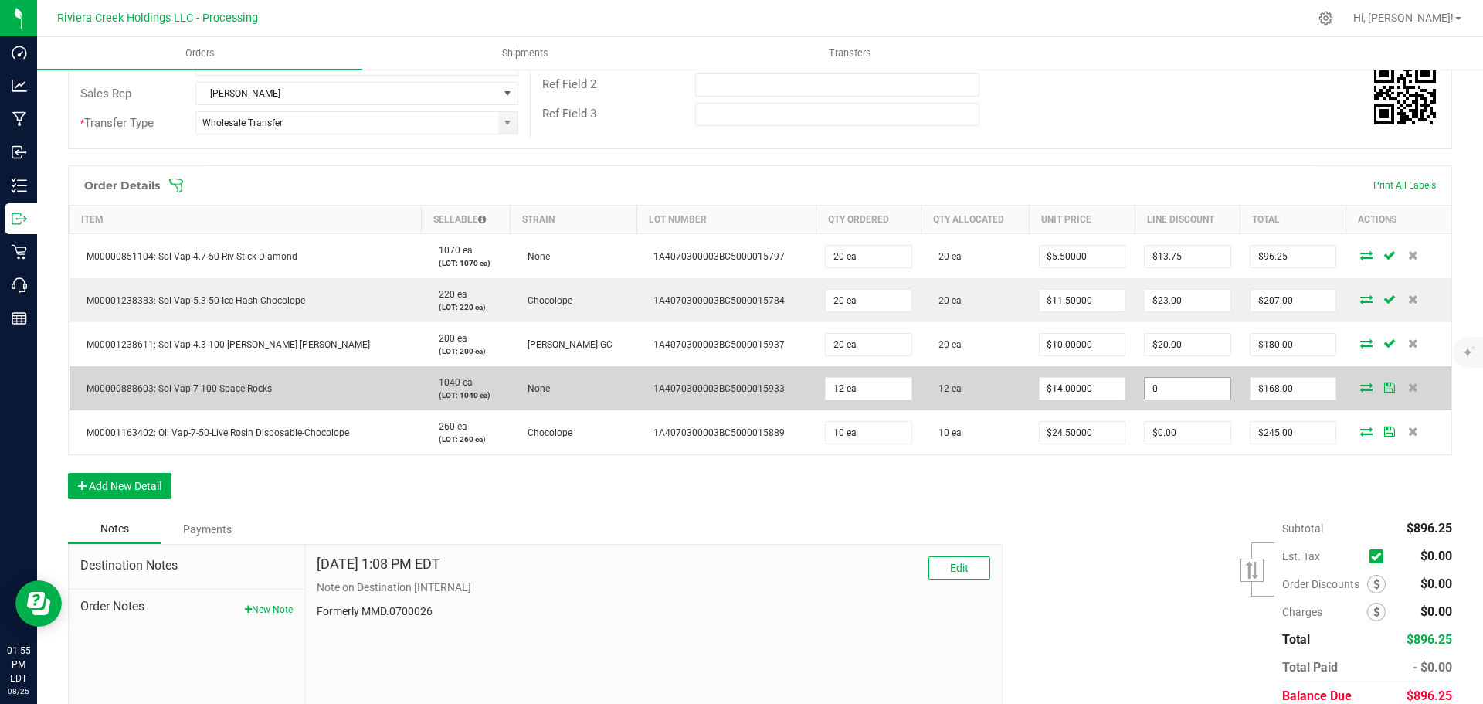
click at [1170, 390] on input "0" at bounding box center [1188, 389] width 86 height 22
type input "$16.80"
type input "151.2"
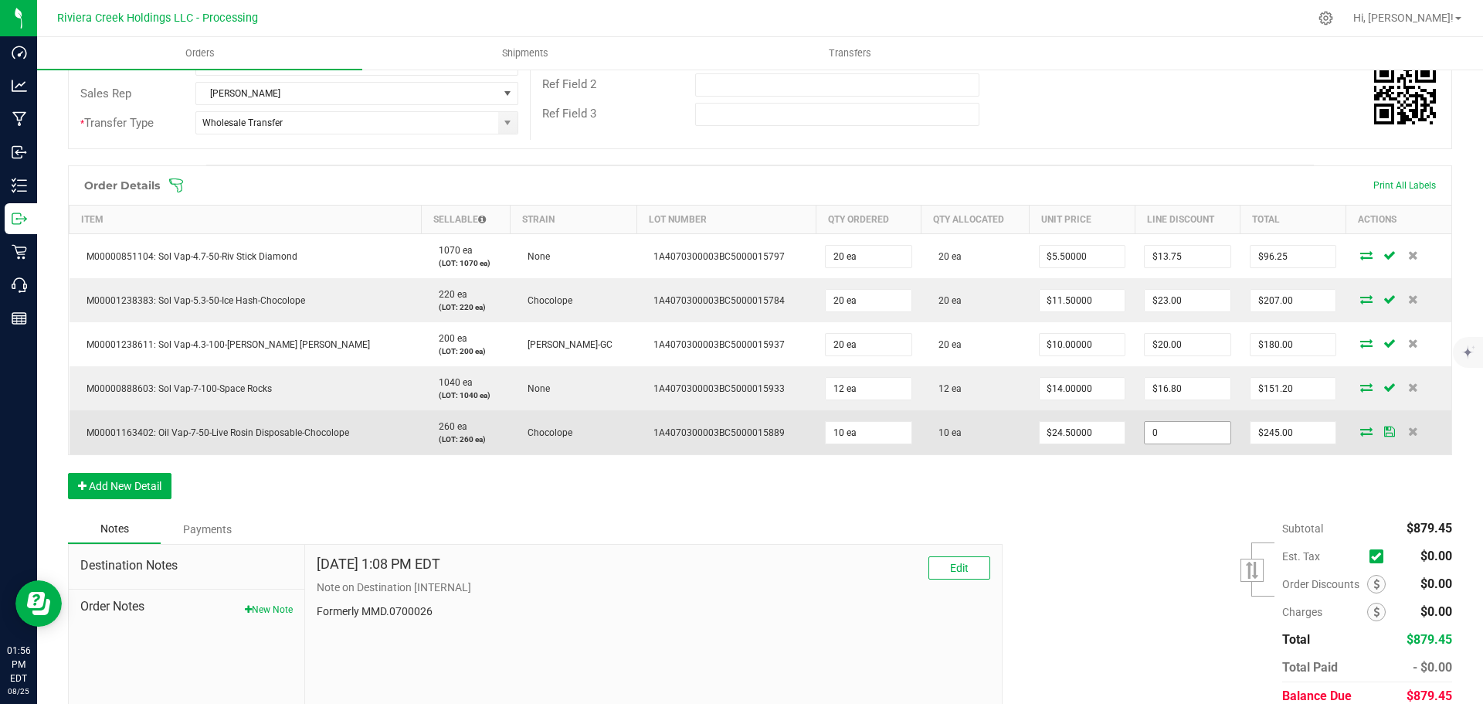
click at [1158, 434] on input "0" at bounding box center [1188, 433] width 86 height 22
type input "$24.50"
type input "220.5"
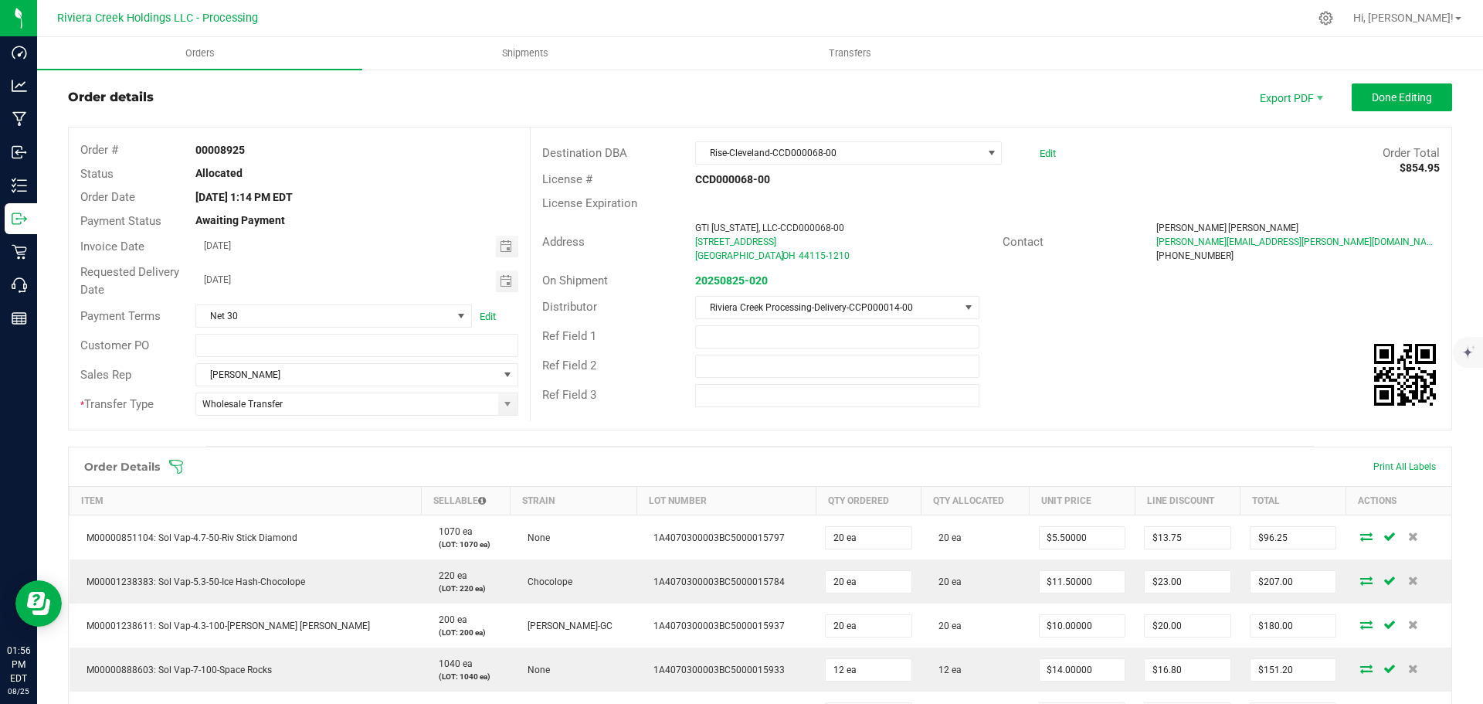
scroll to position [0, 0]
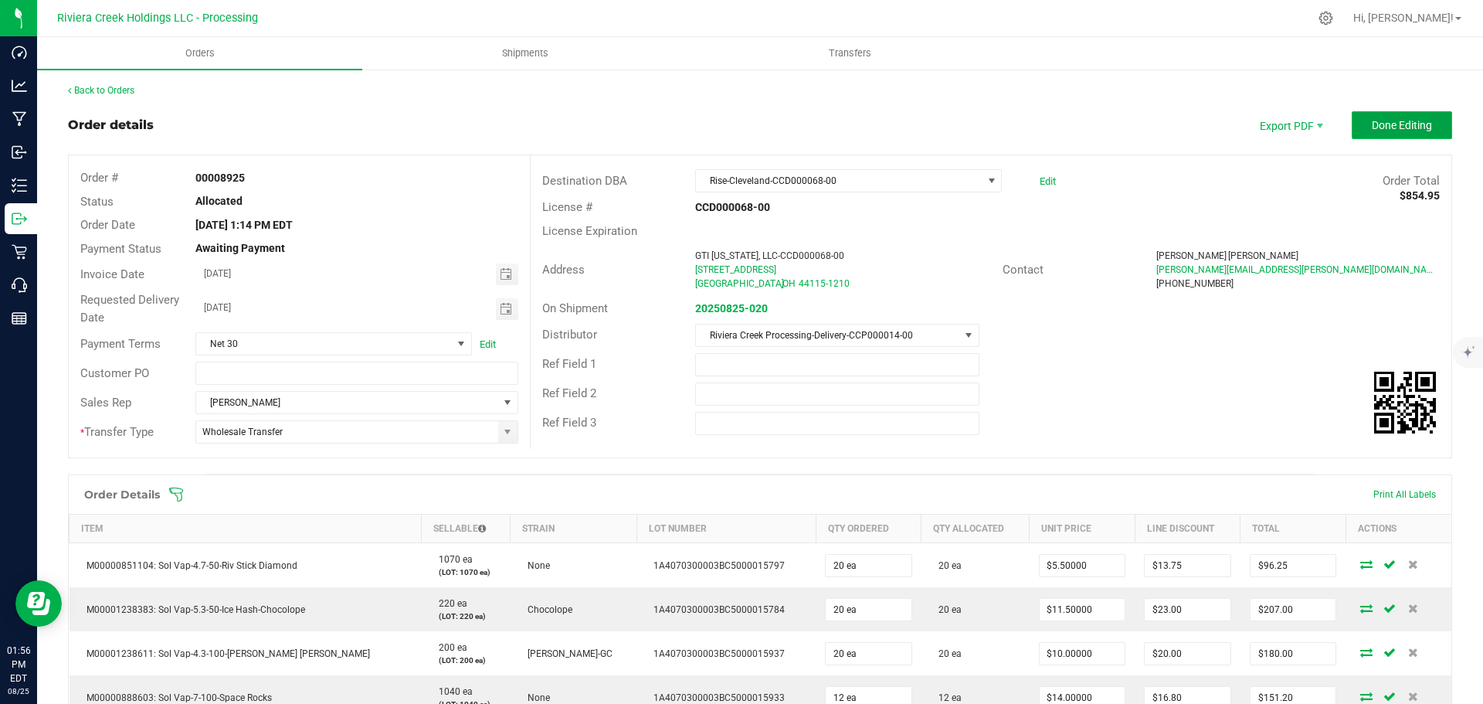
click at [1372, 128] on span "Done Editing" at bounding box center [1402, 125] width 60 height 12
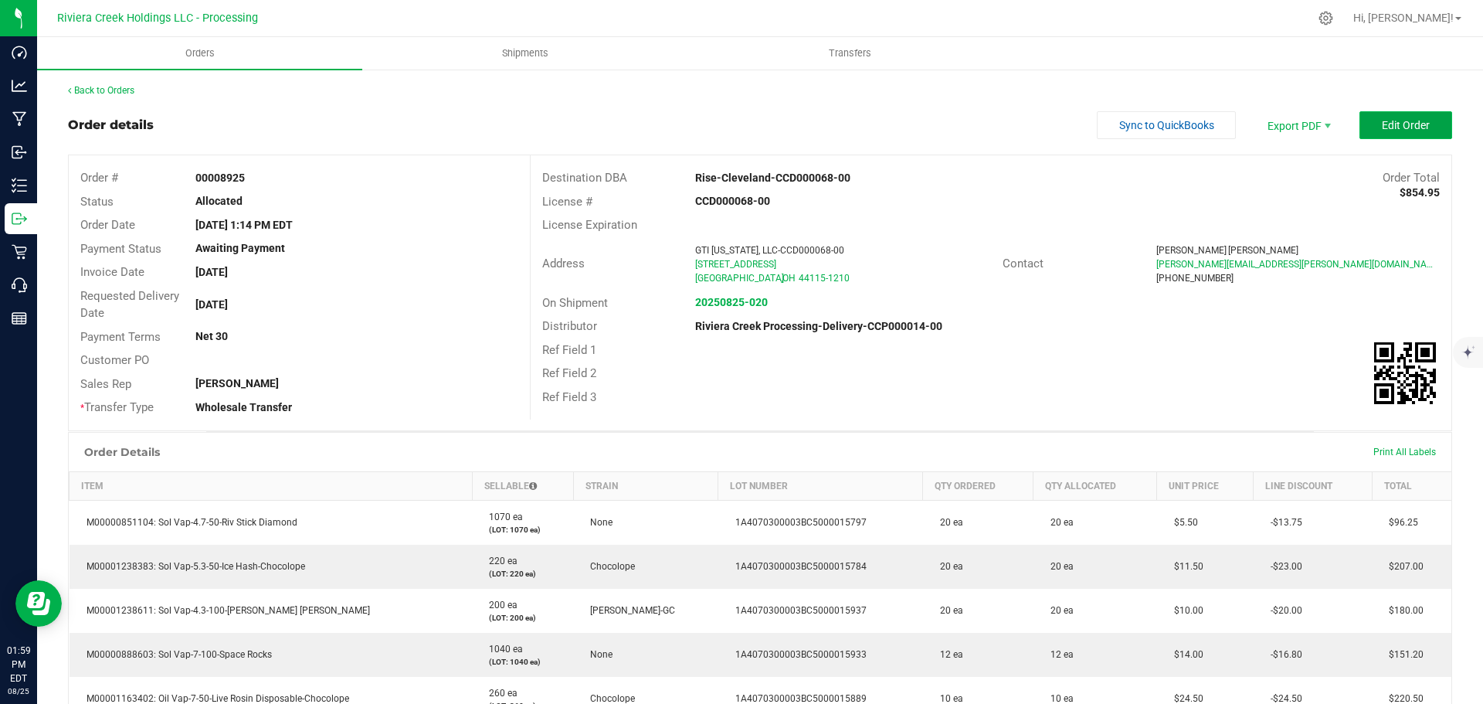
click at [1383, 131] on span "Edit Order" at bounding box center [1406, 125] width 48 height 12
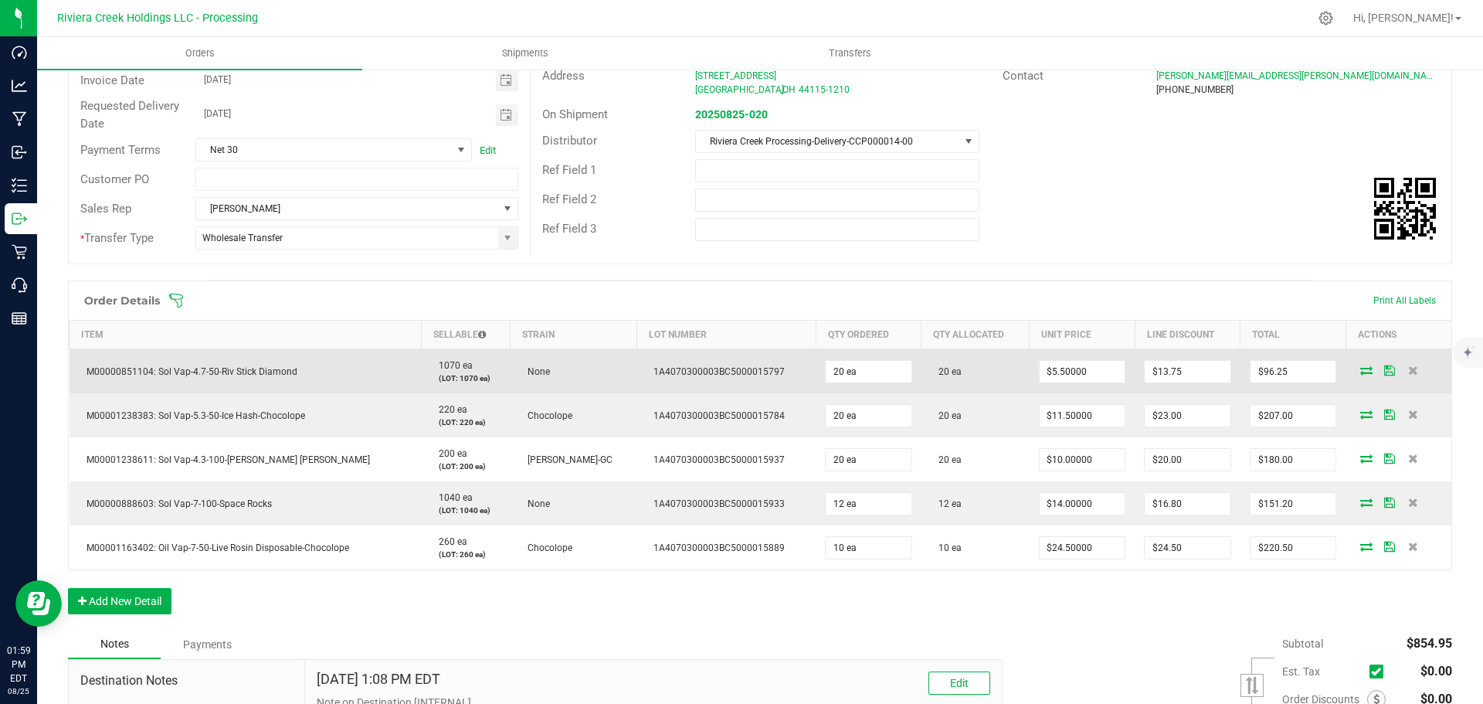
scroll to position [309, 0]
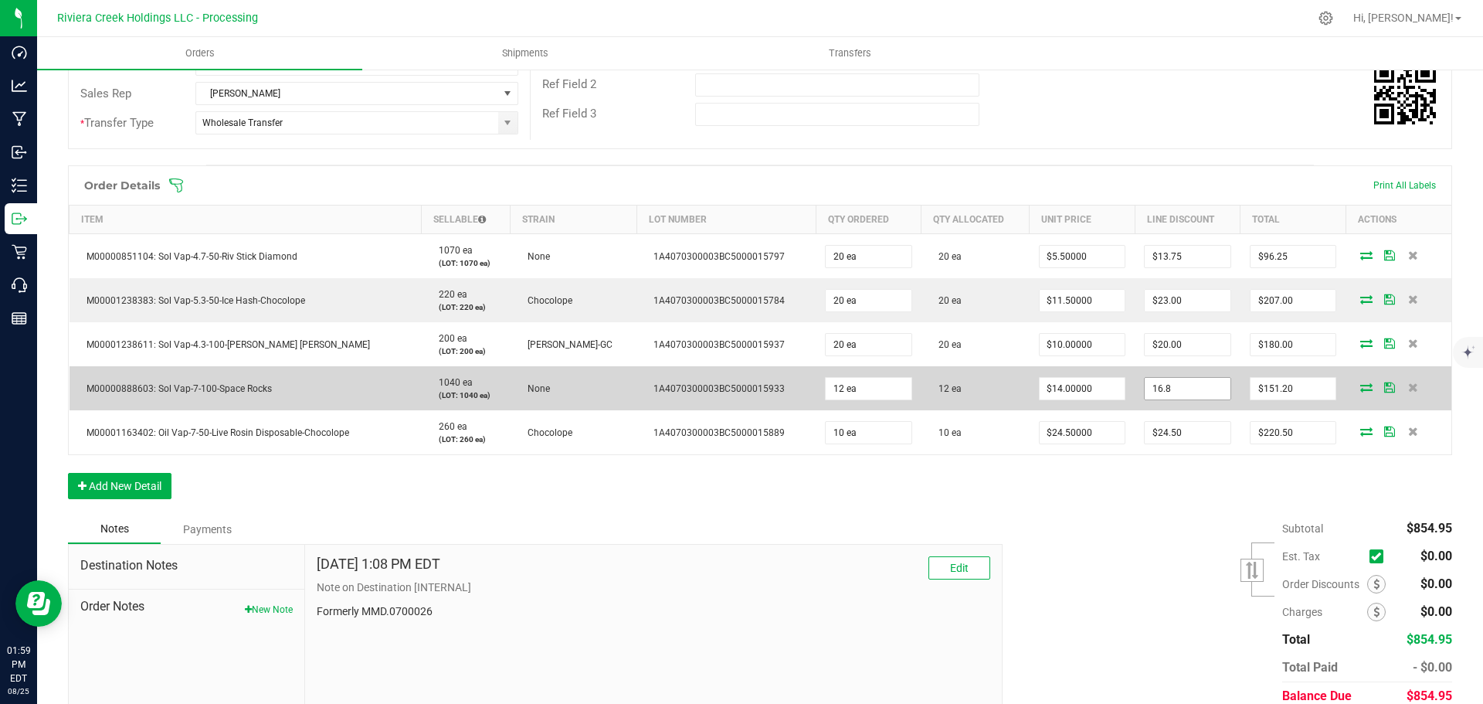
click at [1145, 386] on input "16.8" at bounding box center [1188, 389] width 86 height 22
type input "$0.00"
type input "168"
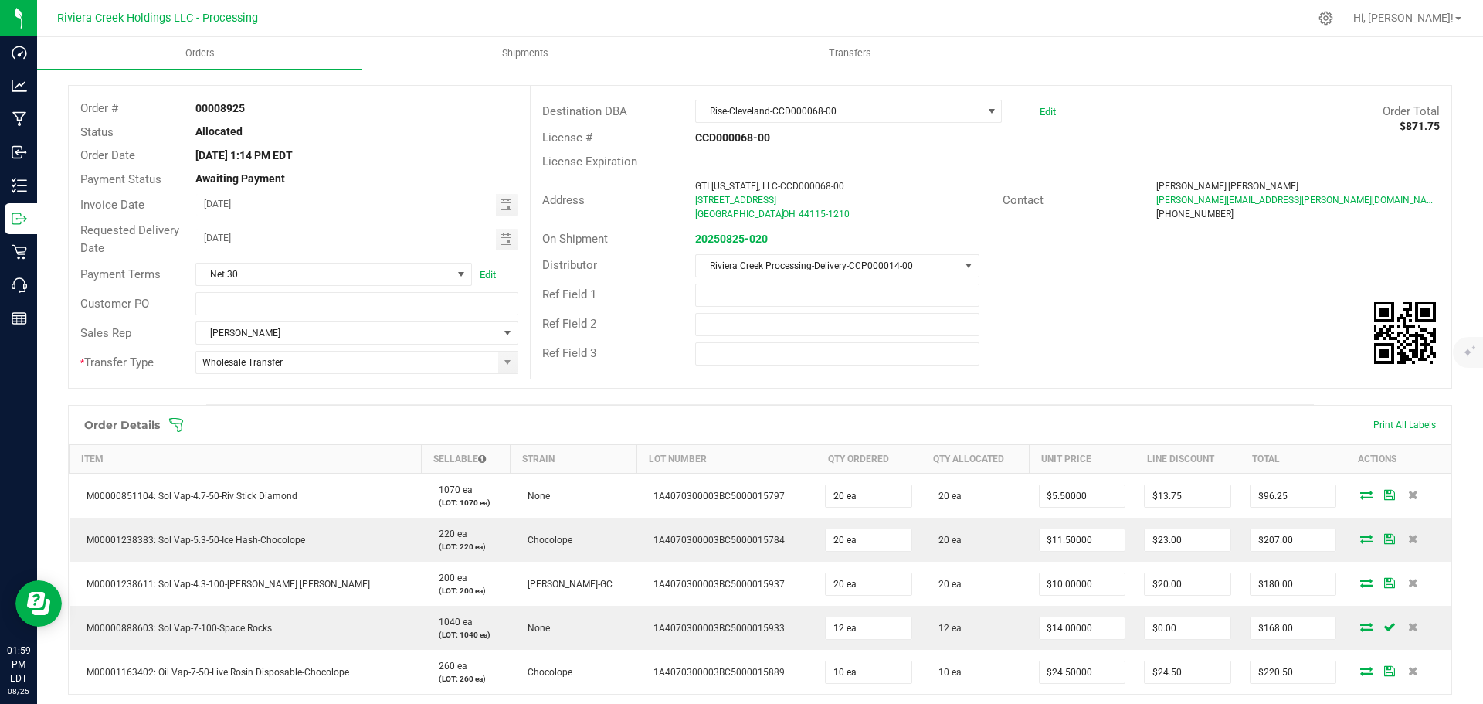
scroll to position [0, 0]
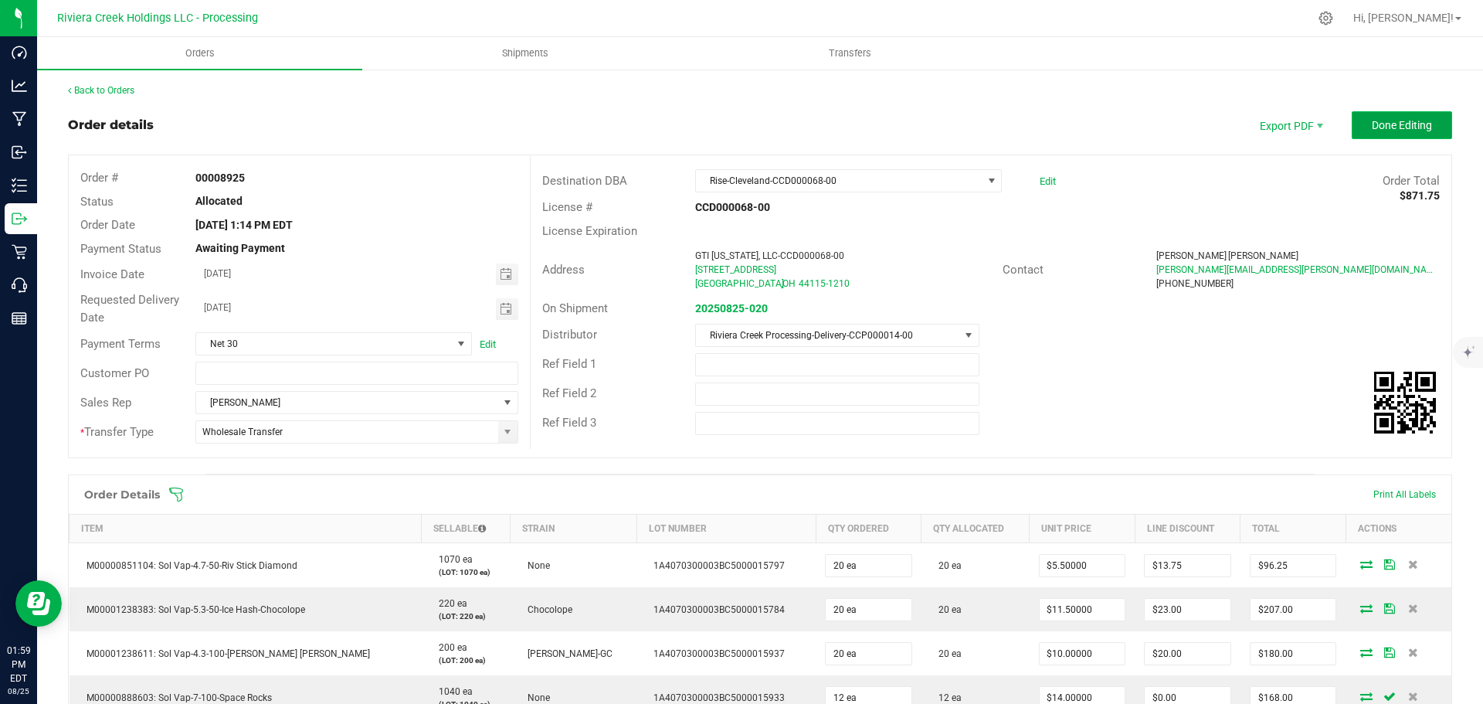
click at [1372, 129] on span "Done Editing" at bounding box center [1402, 125] width 60 height 12
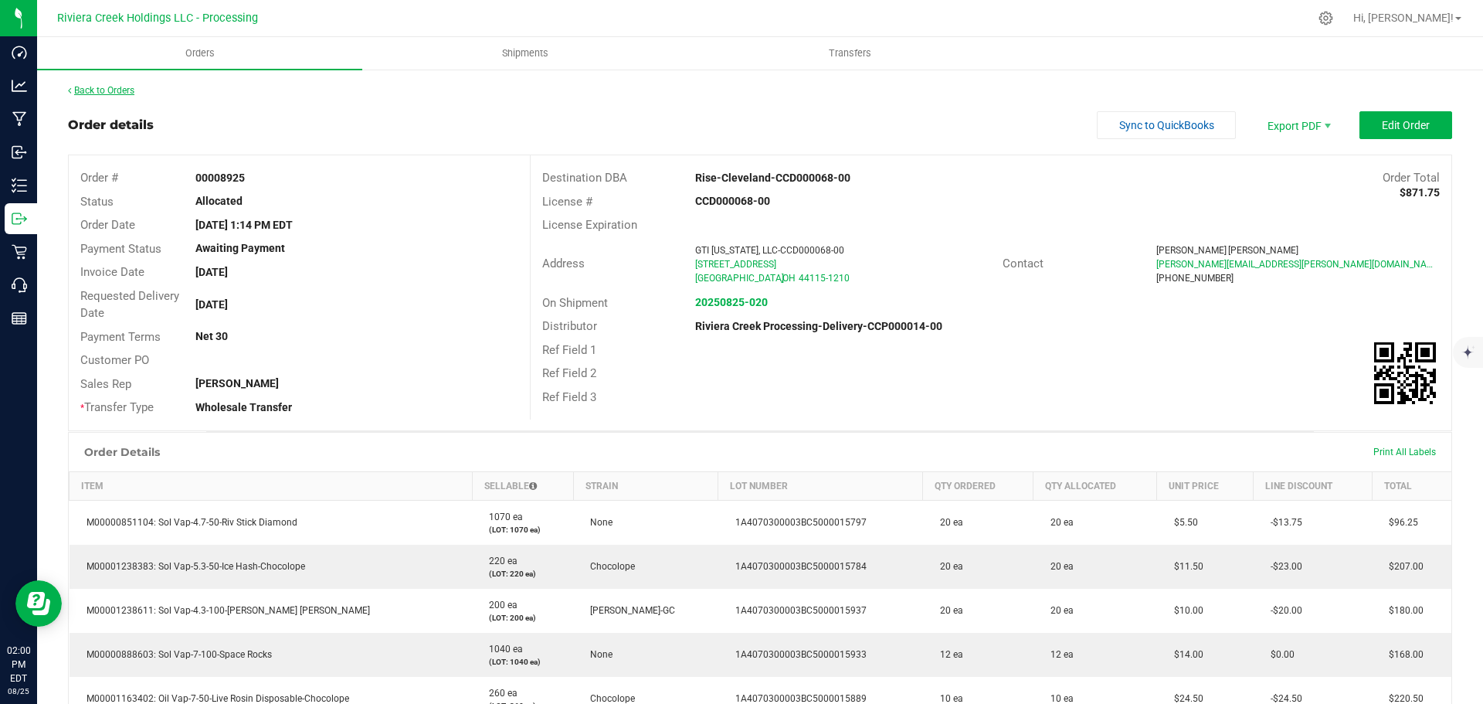
click at [117, 91] on link "Back to Orders" at bounding box center [101, 90] width 66 height 11
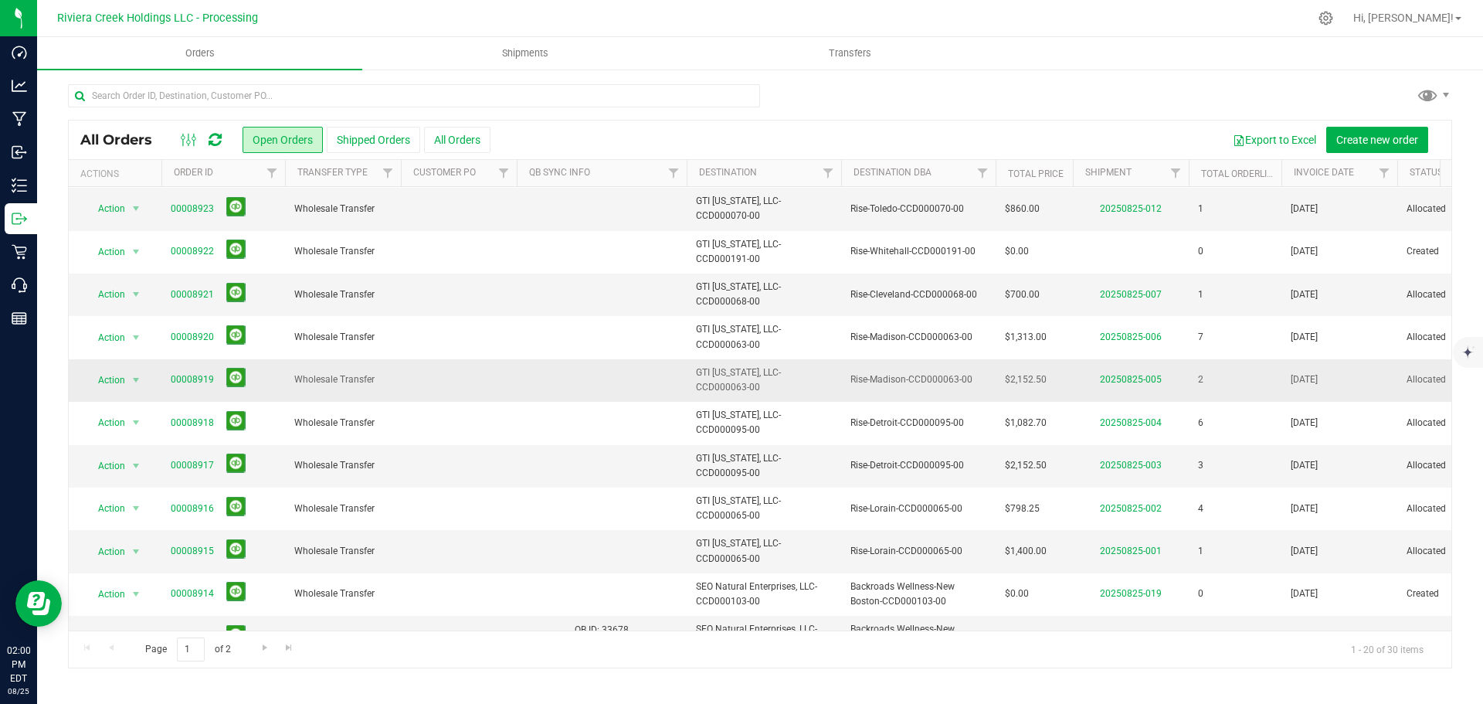
scroll to position [154, 0]
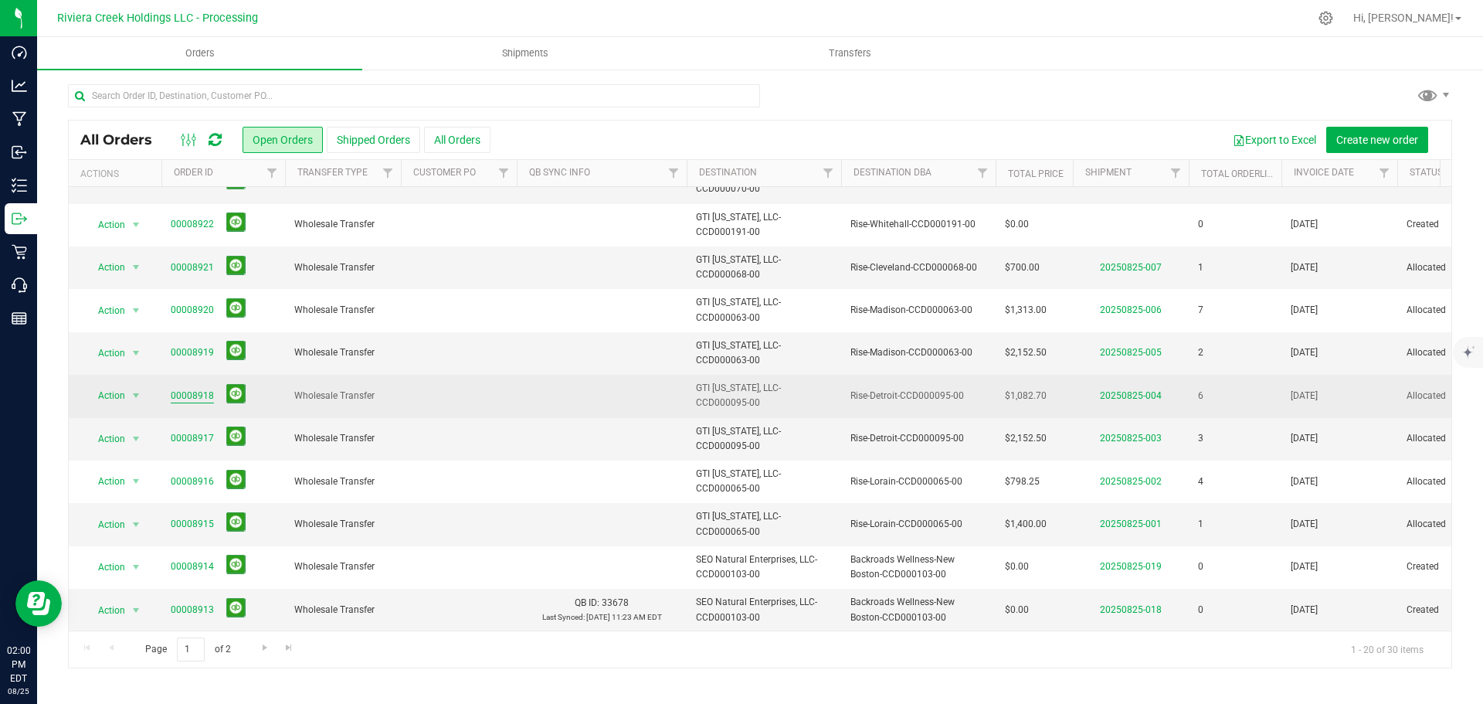
click at [193, 395] on link "00008918" at bounding box center [192, 395] width 43 height 15
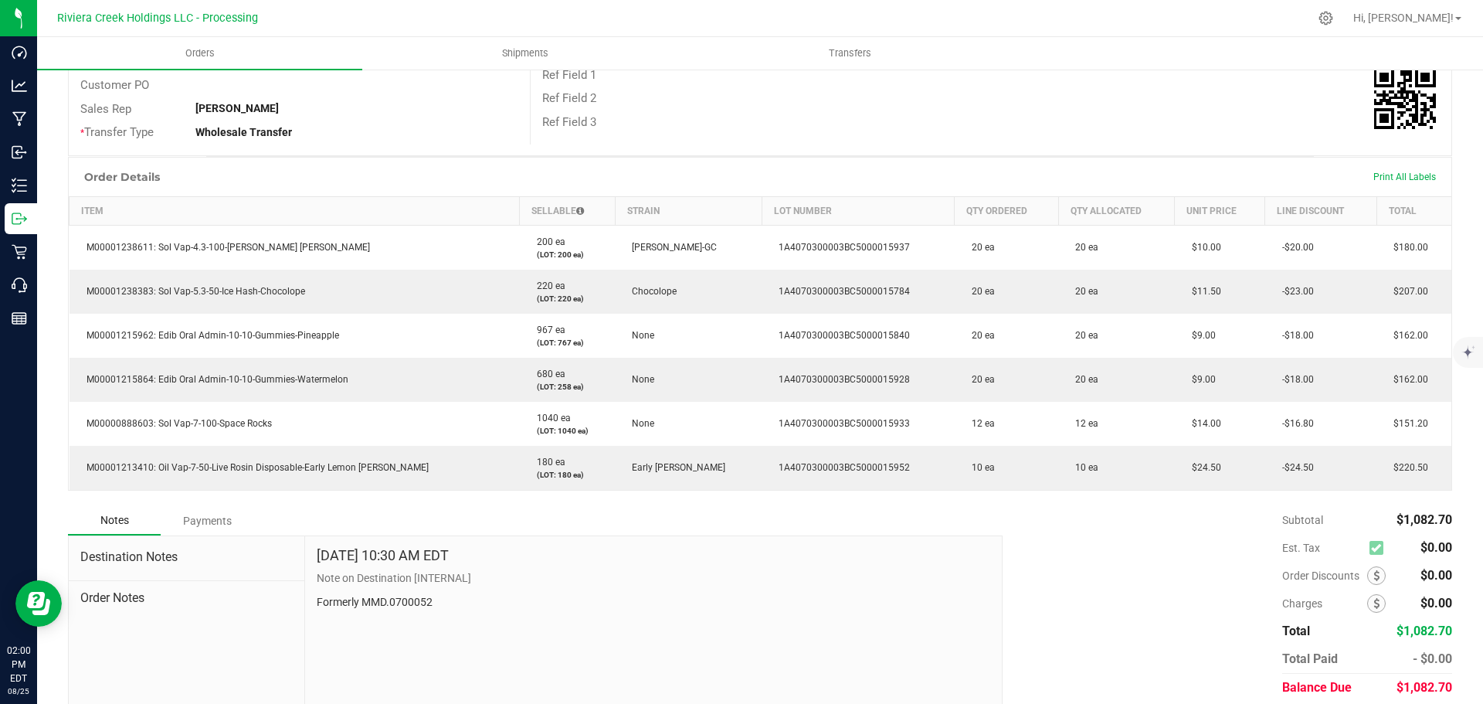
scroll to position [22, 0]
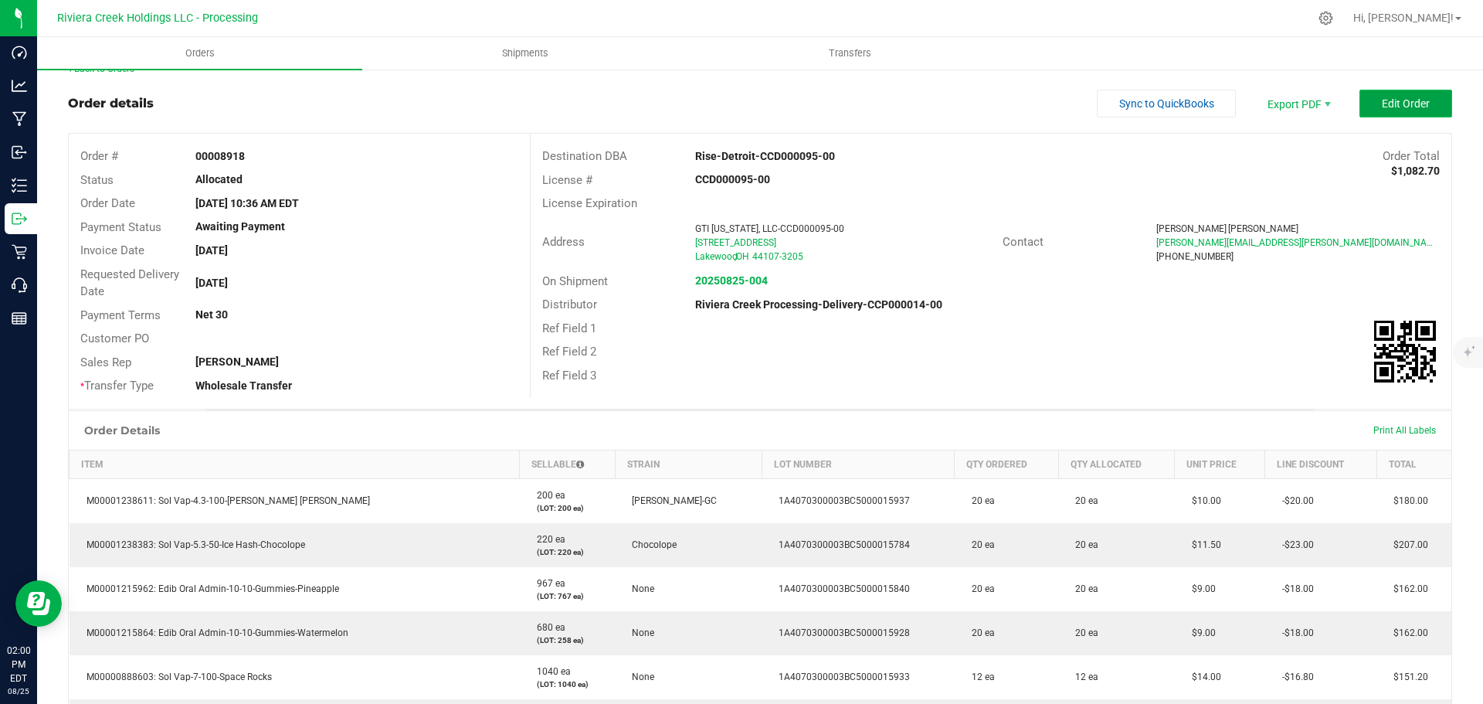
click at [1361, 110] on button "Edit Order" at bounding box center [1405, 104] width 93 height 28
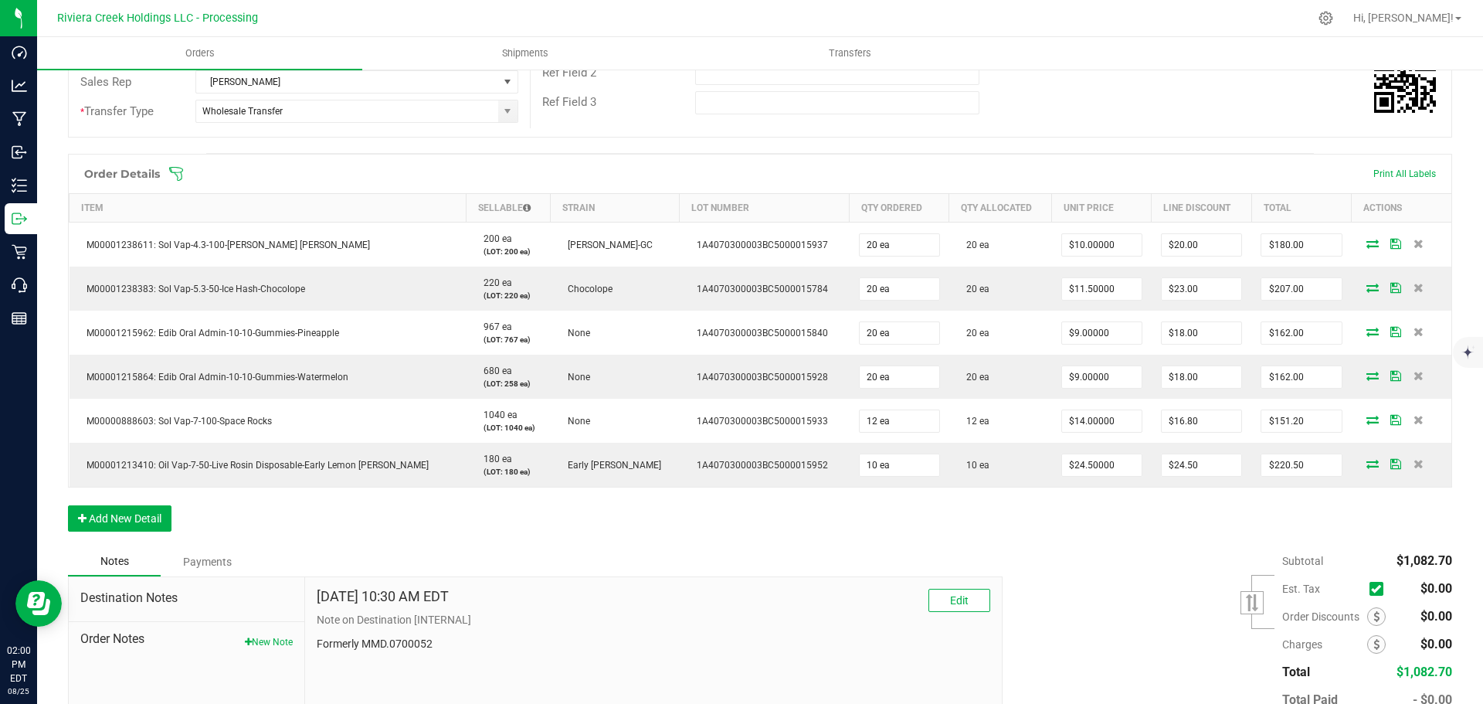
scroll to position [331, 0]
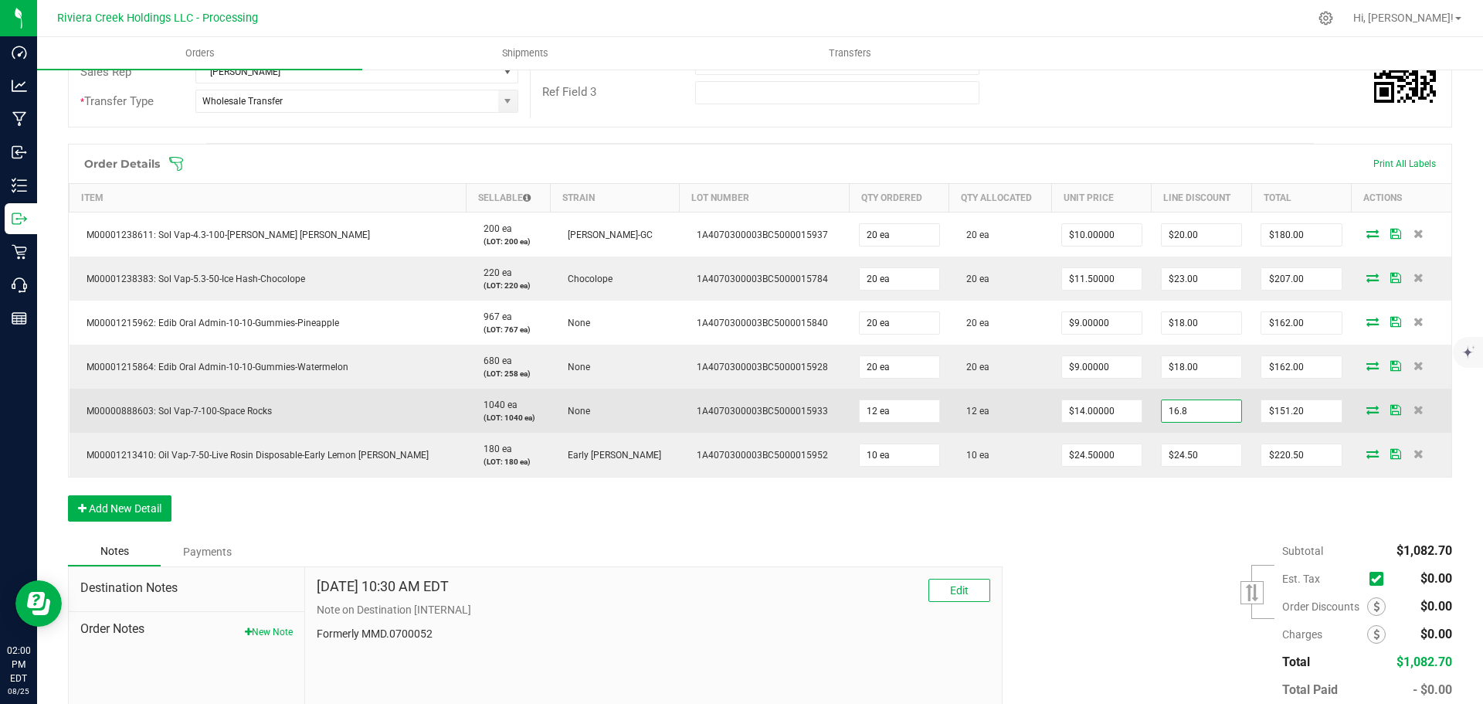
click at [1200, 415] on input "16.8" at bounding box center [1202, 411] width 80 height 22
type input "$0.00"
type input "168"
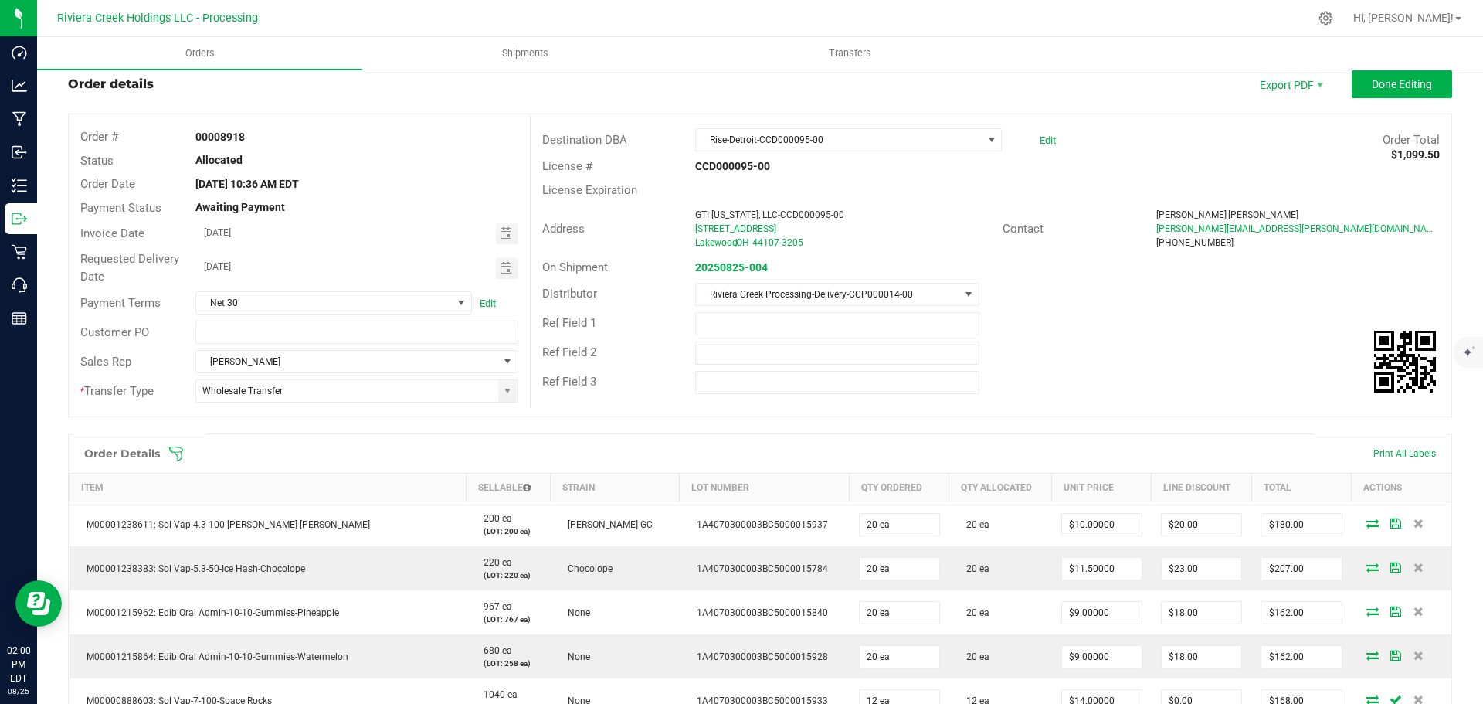
scroll to position [0, 0]
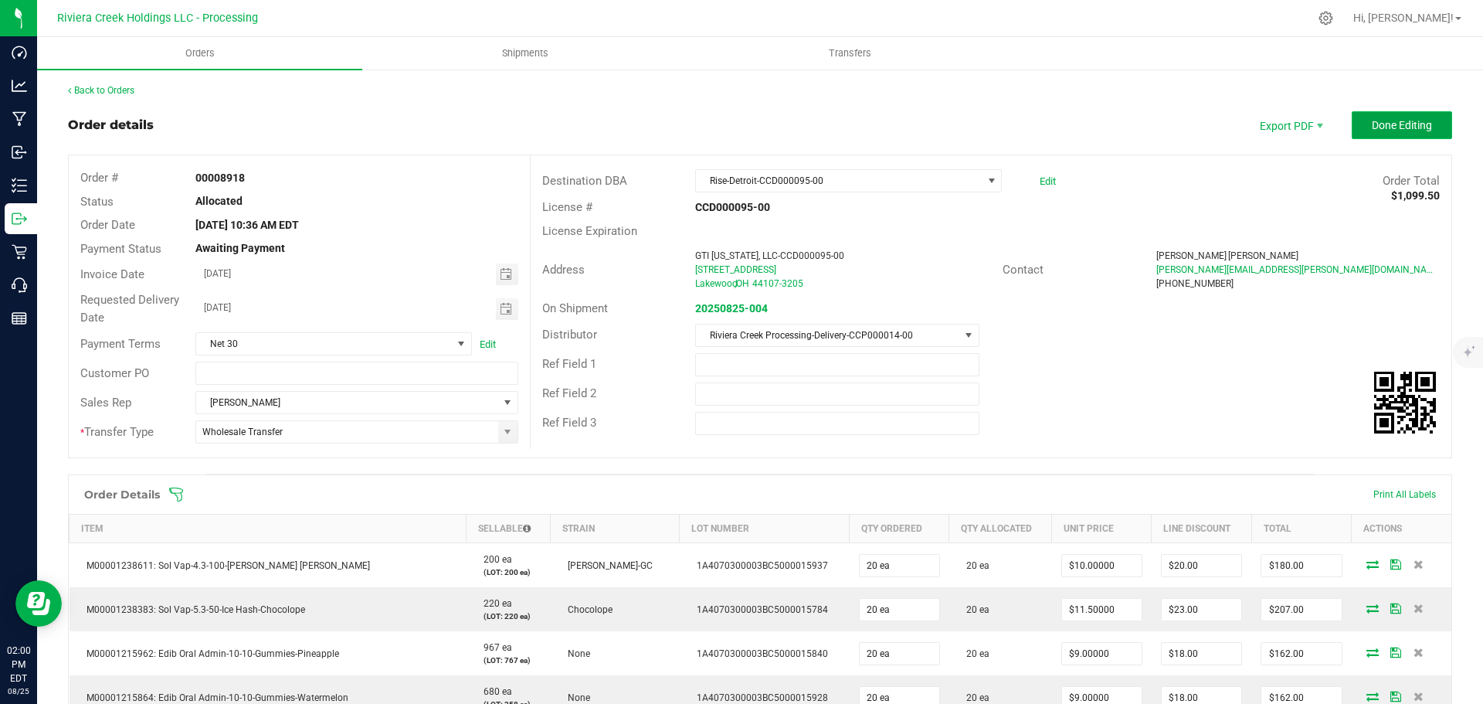
click at [1355, 127] on button "Done Editing" at bounding box center [1402, 125] width 100 height 28
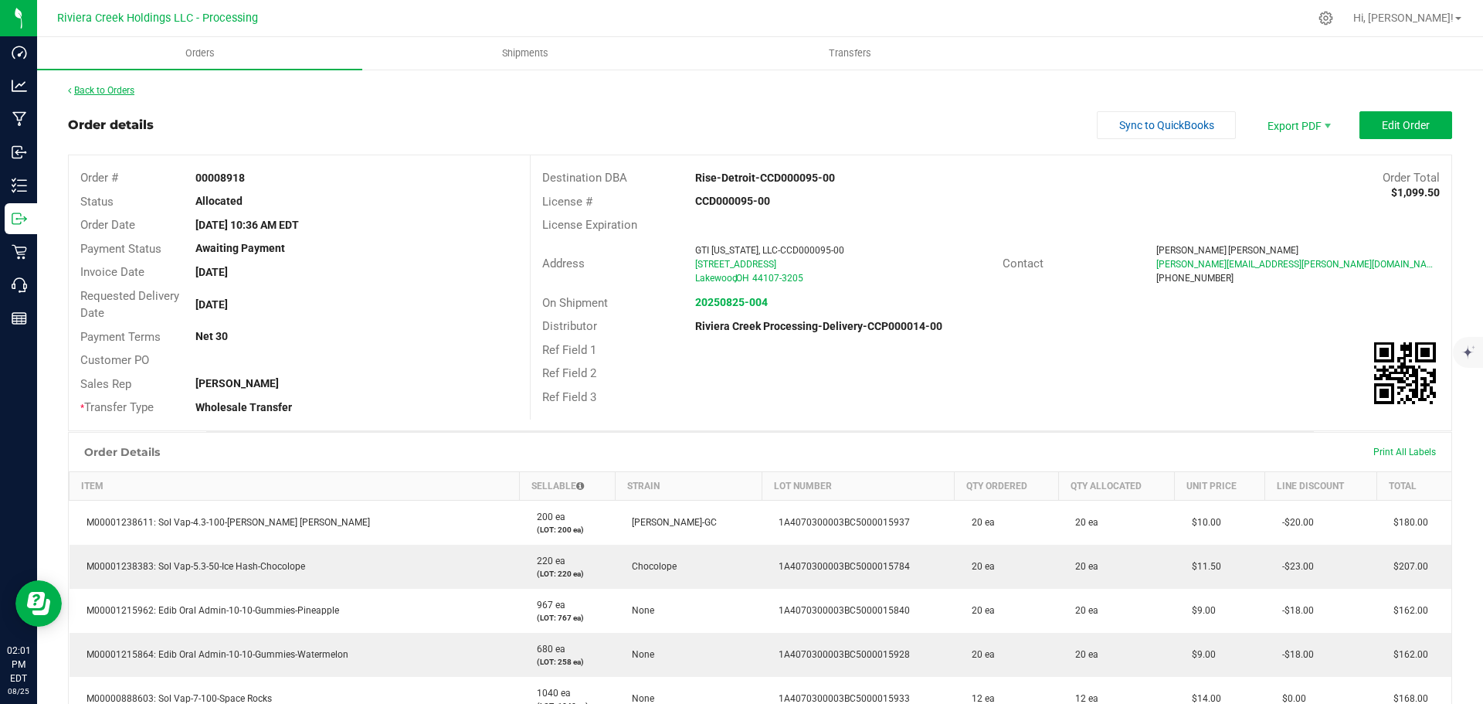
click at [126, 90] on link "Back to Orders" at bounding box center [101, 90] width 66 height 11
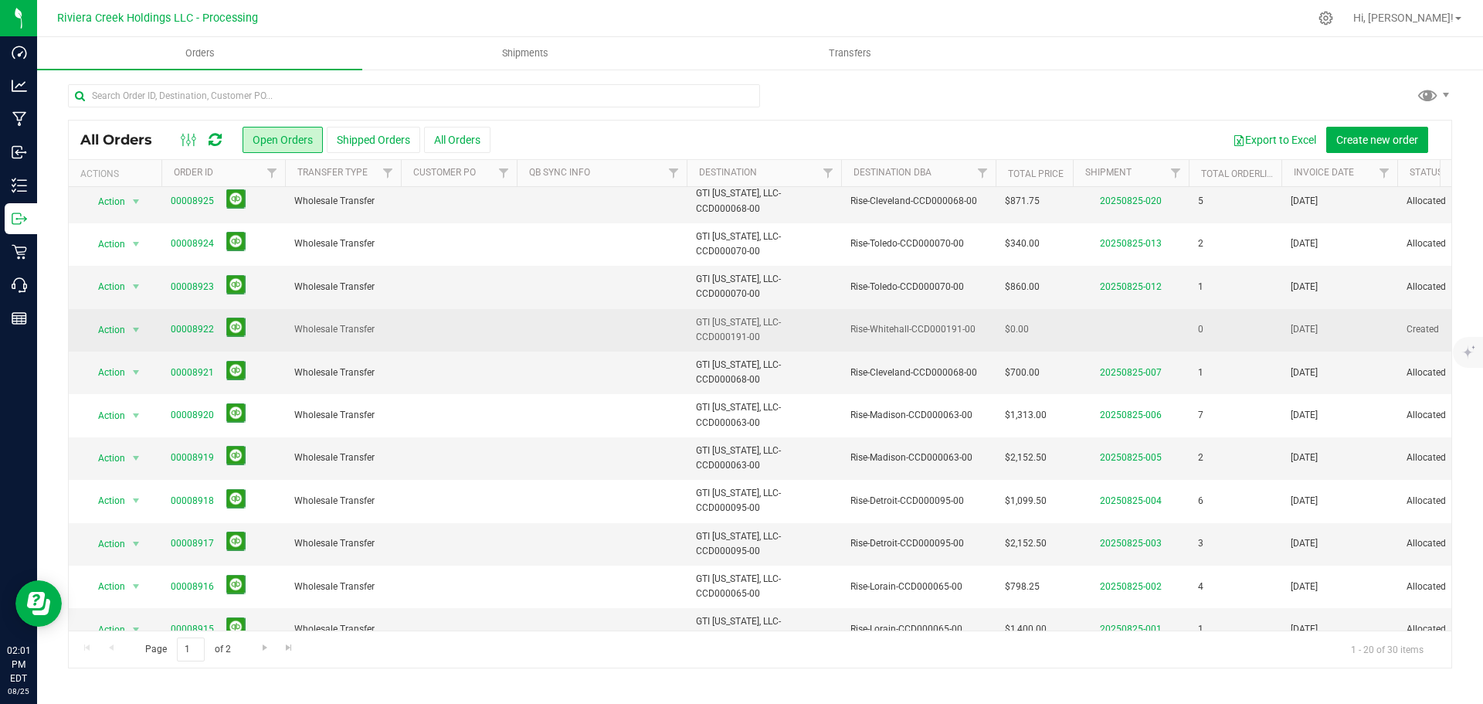
scroll to position [77, 0]
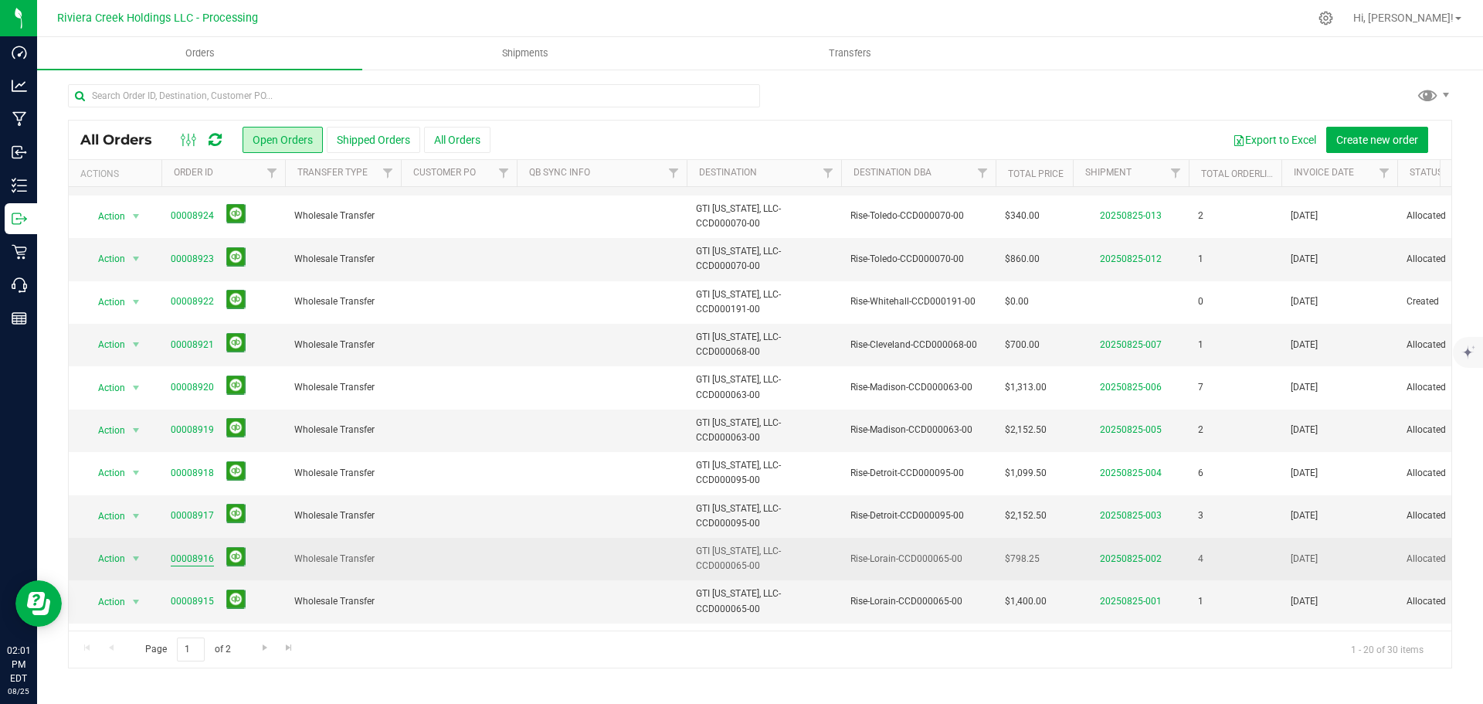
click at [192, 560] on link "00008916" at bounding box center [192, 558] width 43 height 15
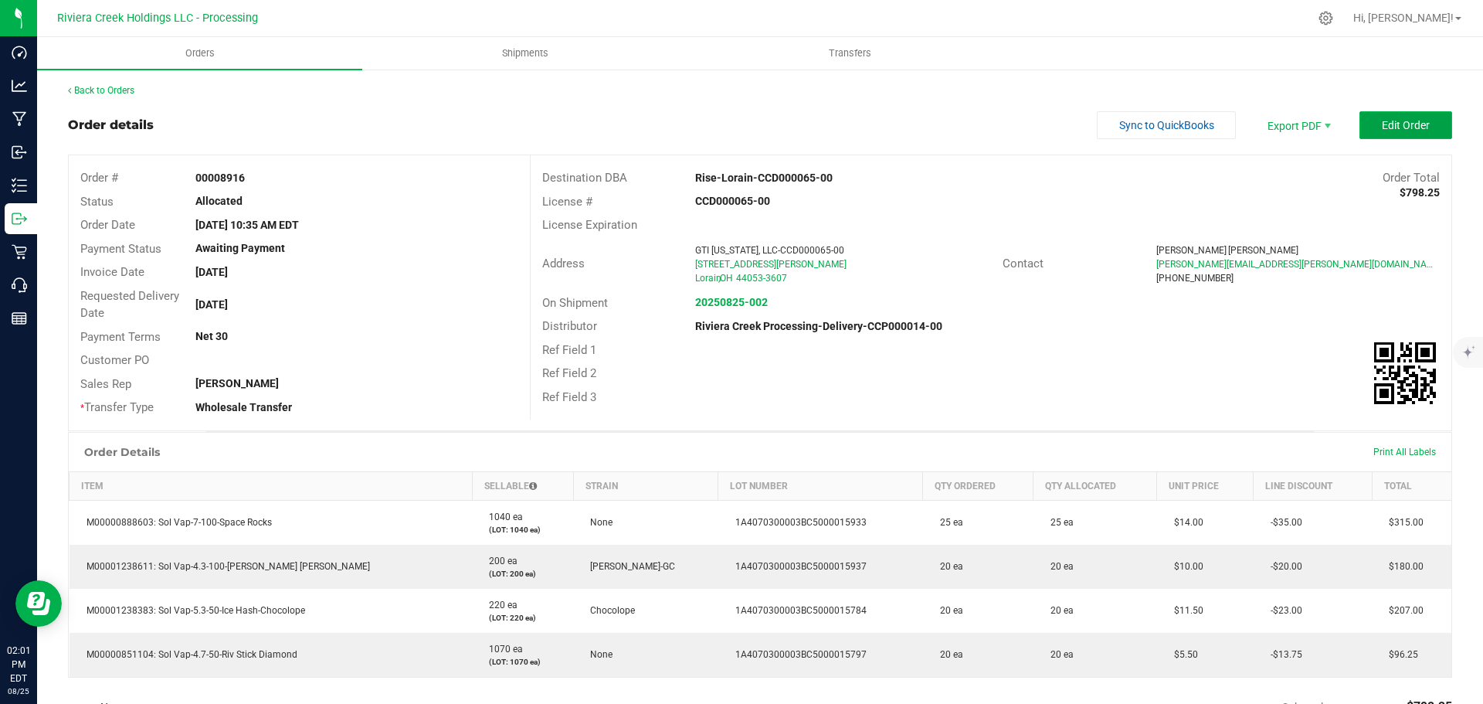
click at [1368, 115] on button "Edit Order" at bounding box center [1405, 125] width 93 height 28
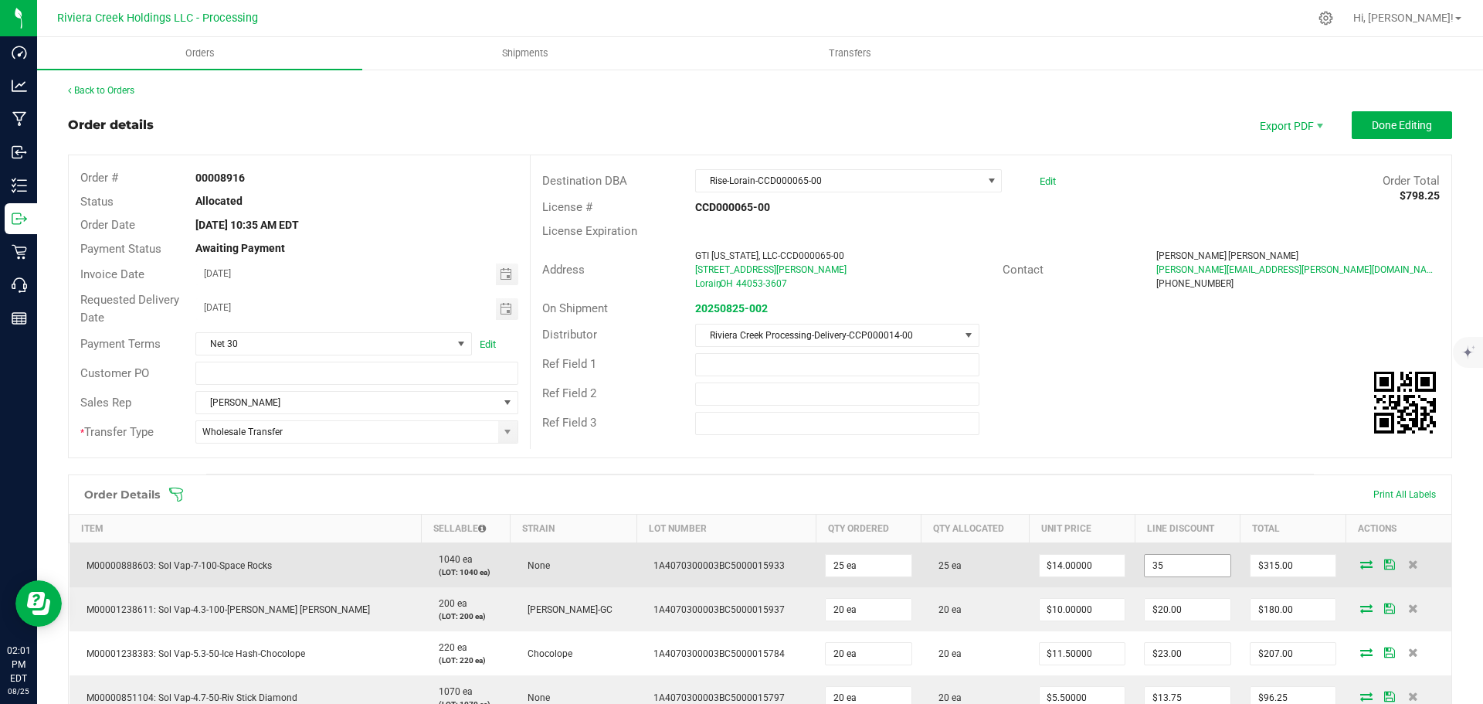
click at [1161, 563] on input "35" at bounding box center [1188, 566] width 86 height 22
type input "$0.00"
type input "350"
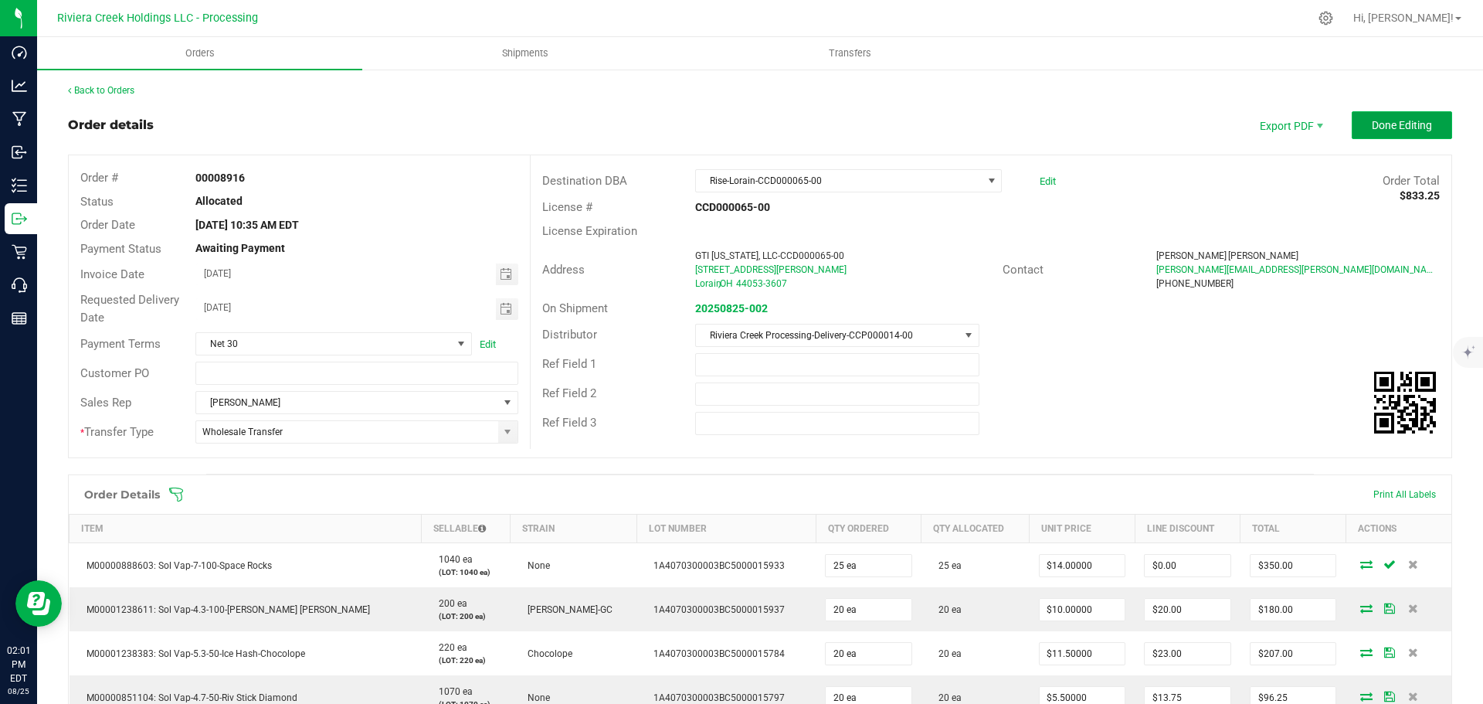
click at [1372, 123] on span "Done Editing" at bounding box center [1402, 125] width 60 height 12
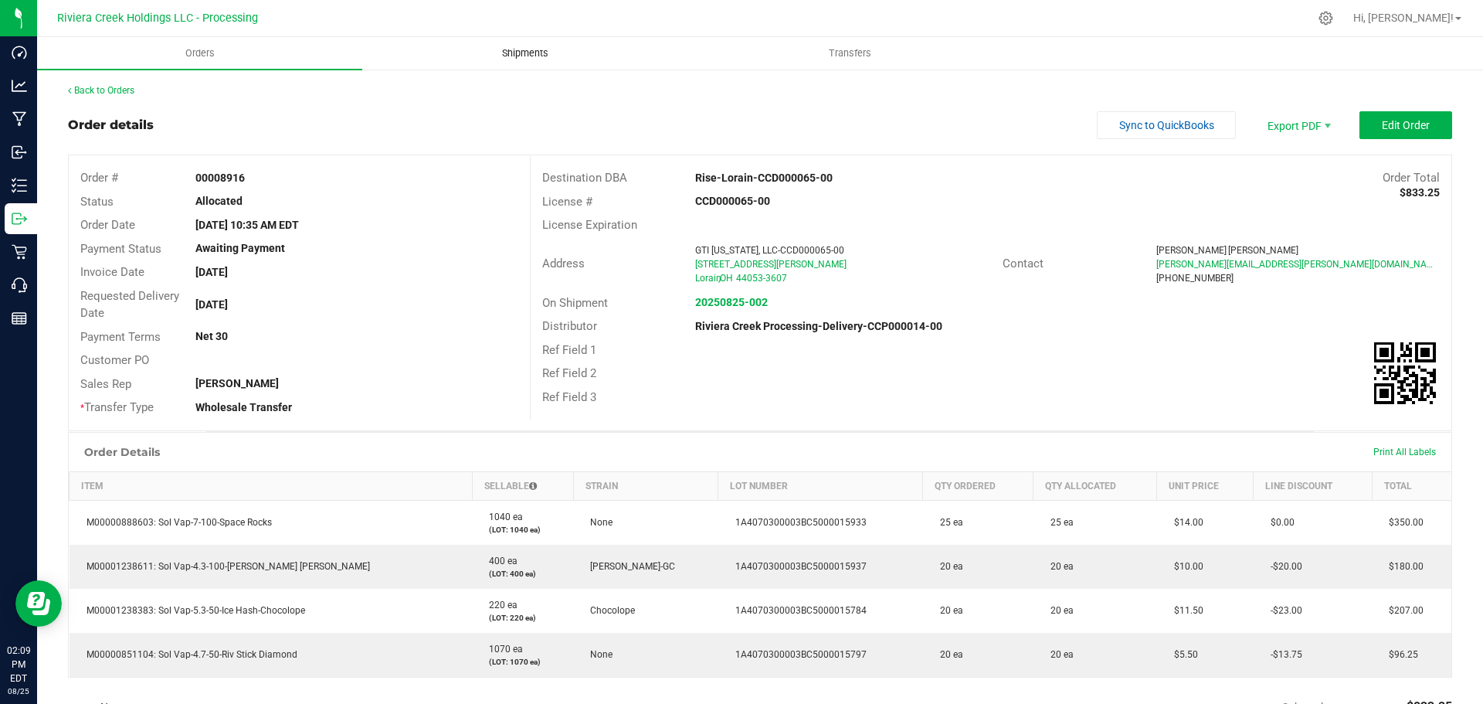
click at [520, 56] on span "Shipments" at bounding box center [525, 53] width 88 height 14
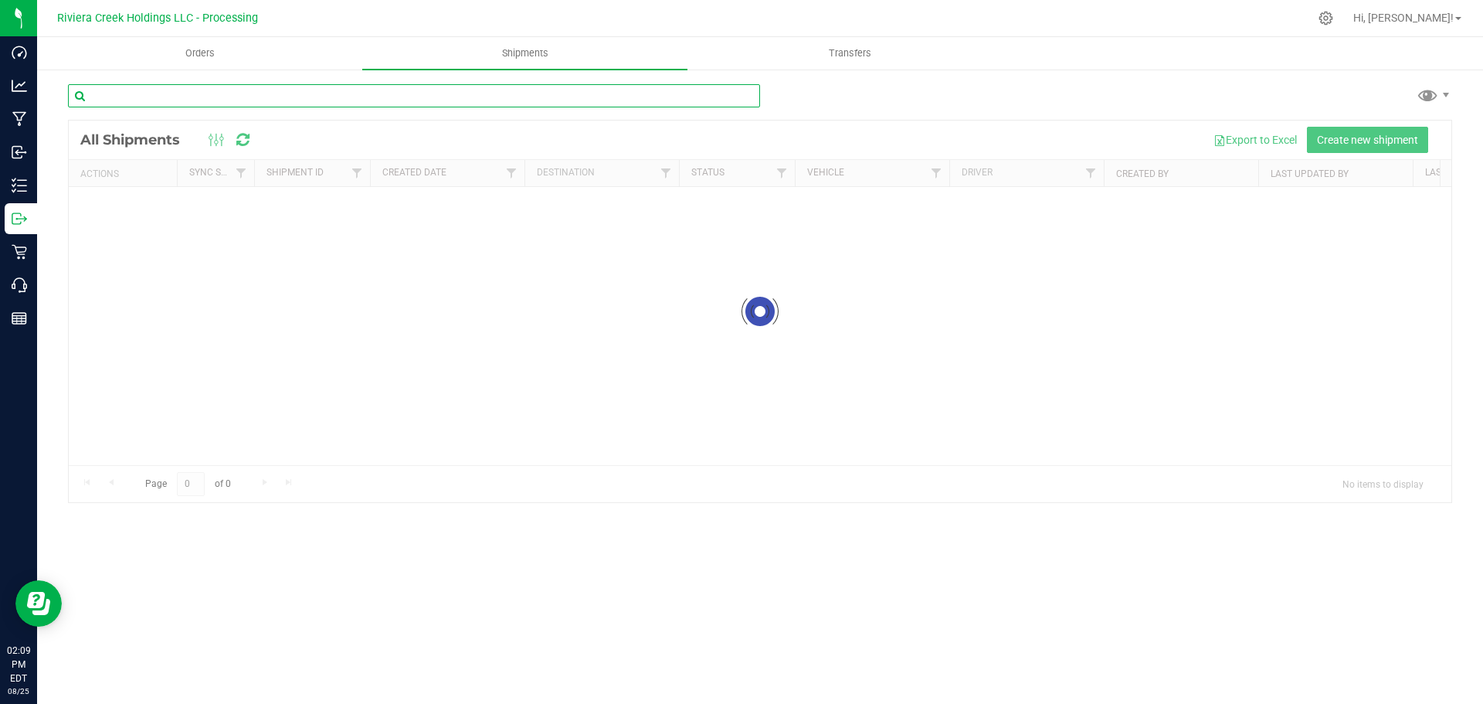
click at [171, 102] on input "text" at bounding box center [414, 95] width 692 height 23
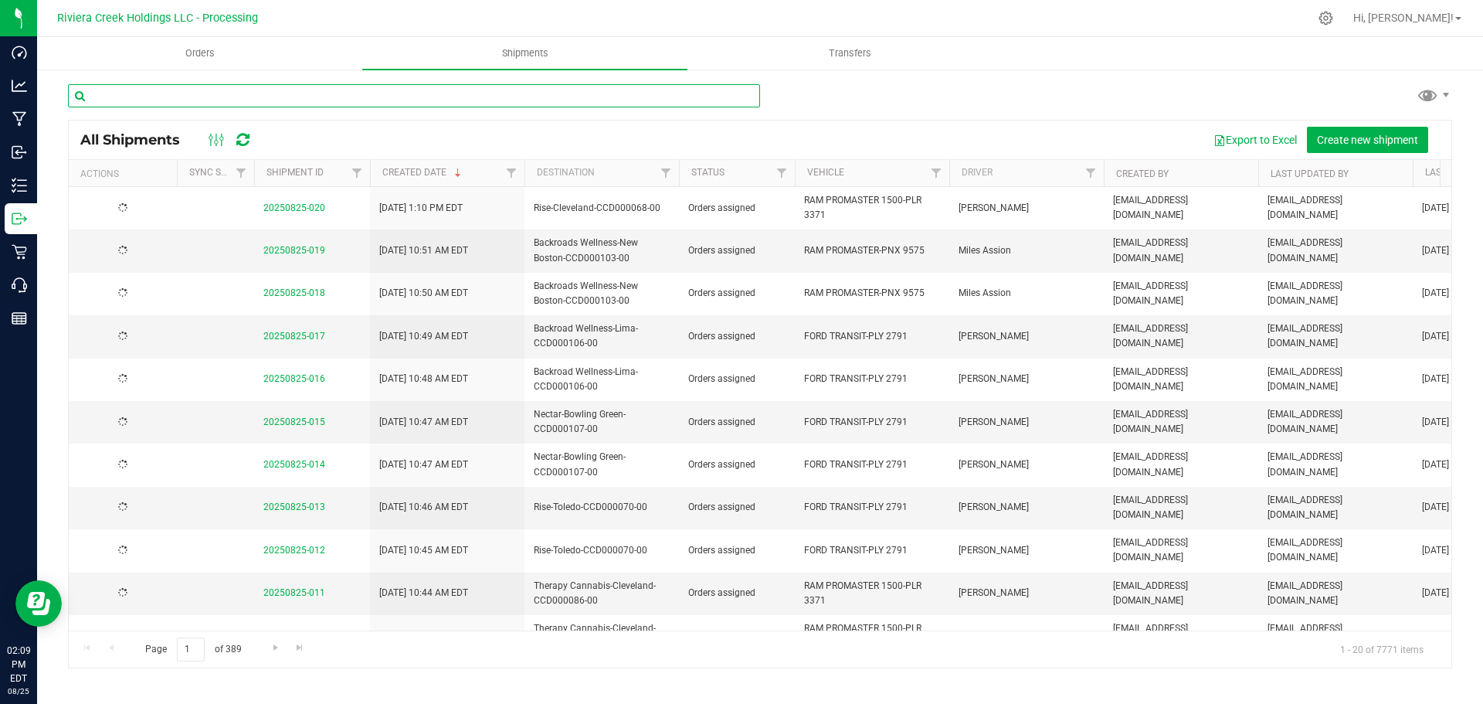
paste input "CCD000128-00"
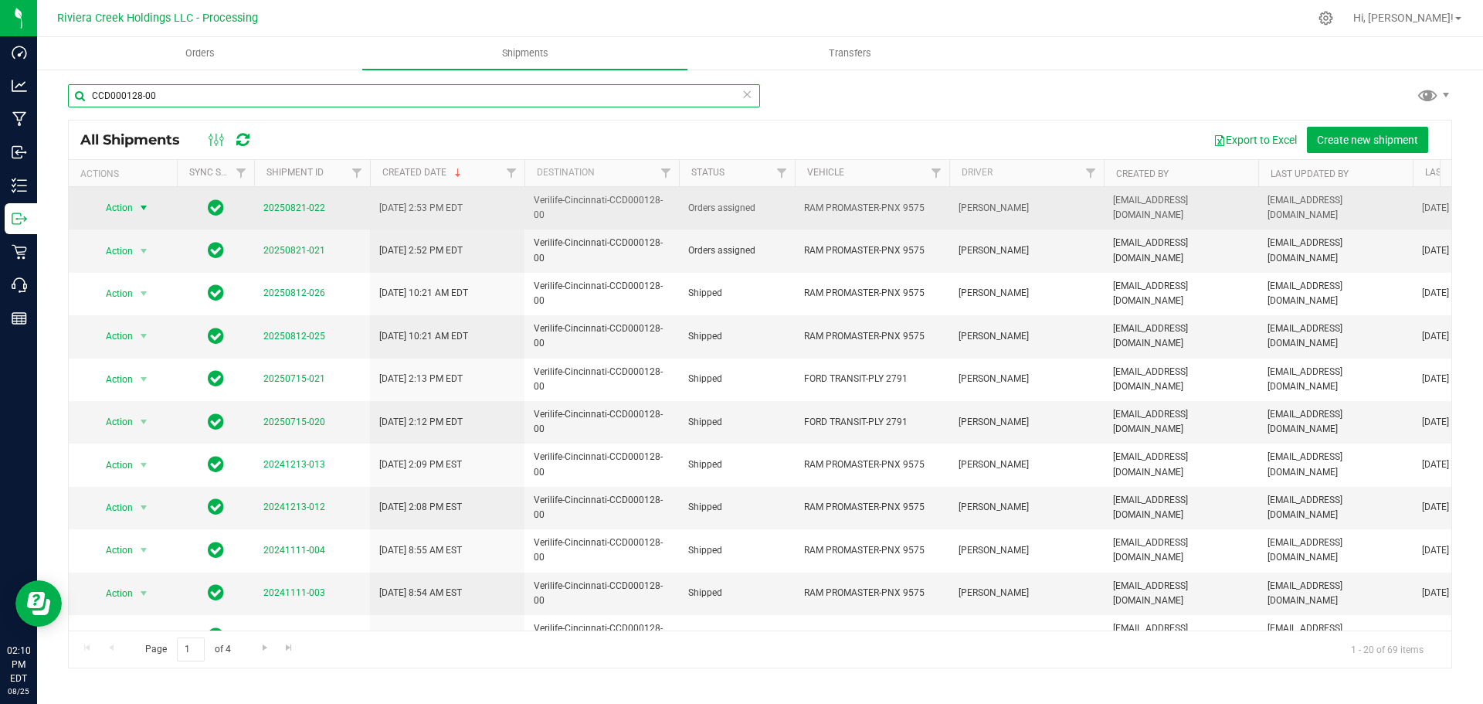
type input "CCD000128-00"
click at [141, 210] on span "select" at bounding box center [143, 208] width 12 height 12
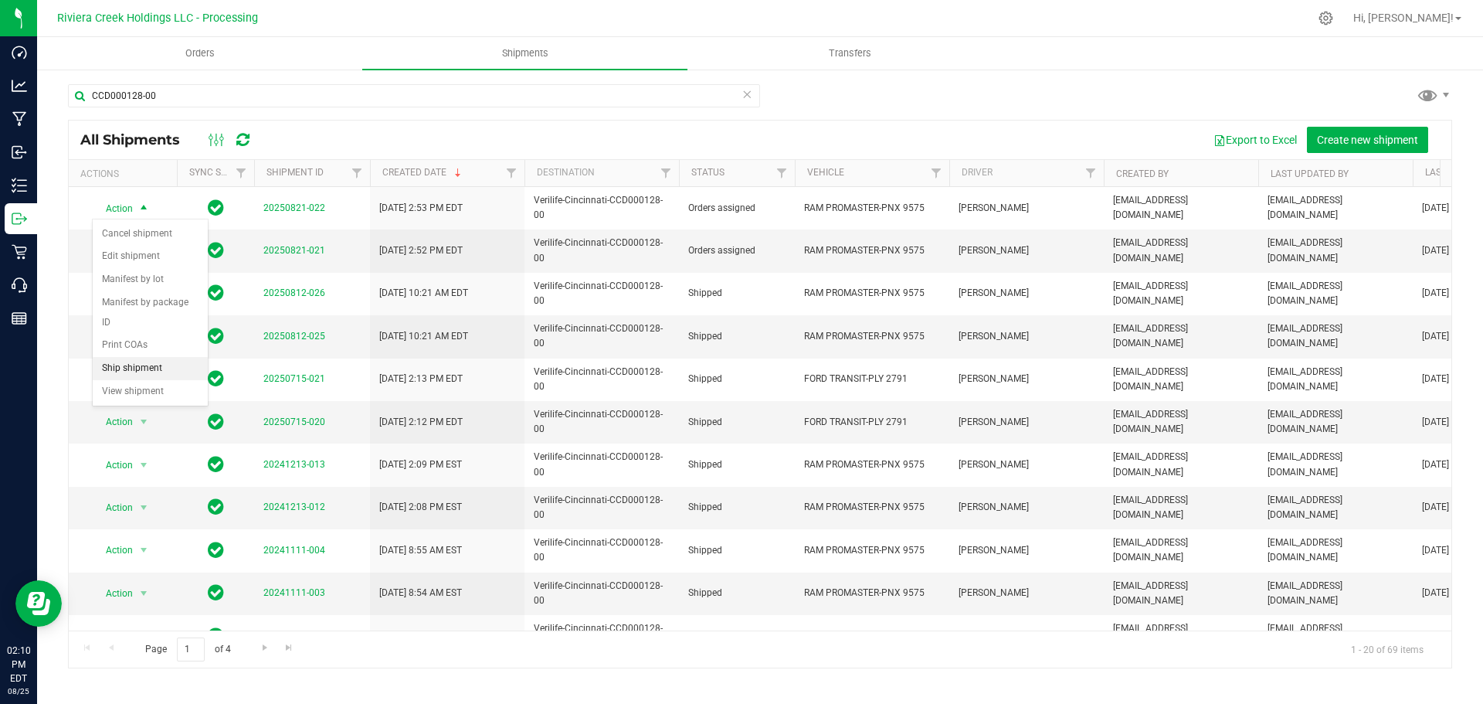
click at [130, 357] on li "Ship shipment" at bounding box center [150, 368] width 115 height 23
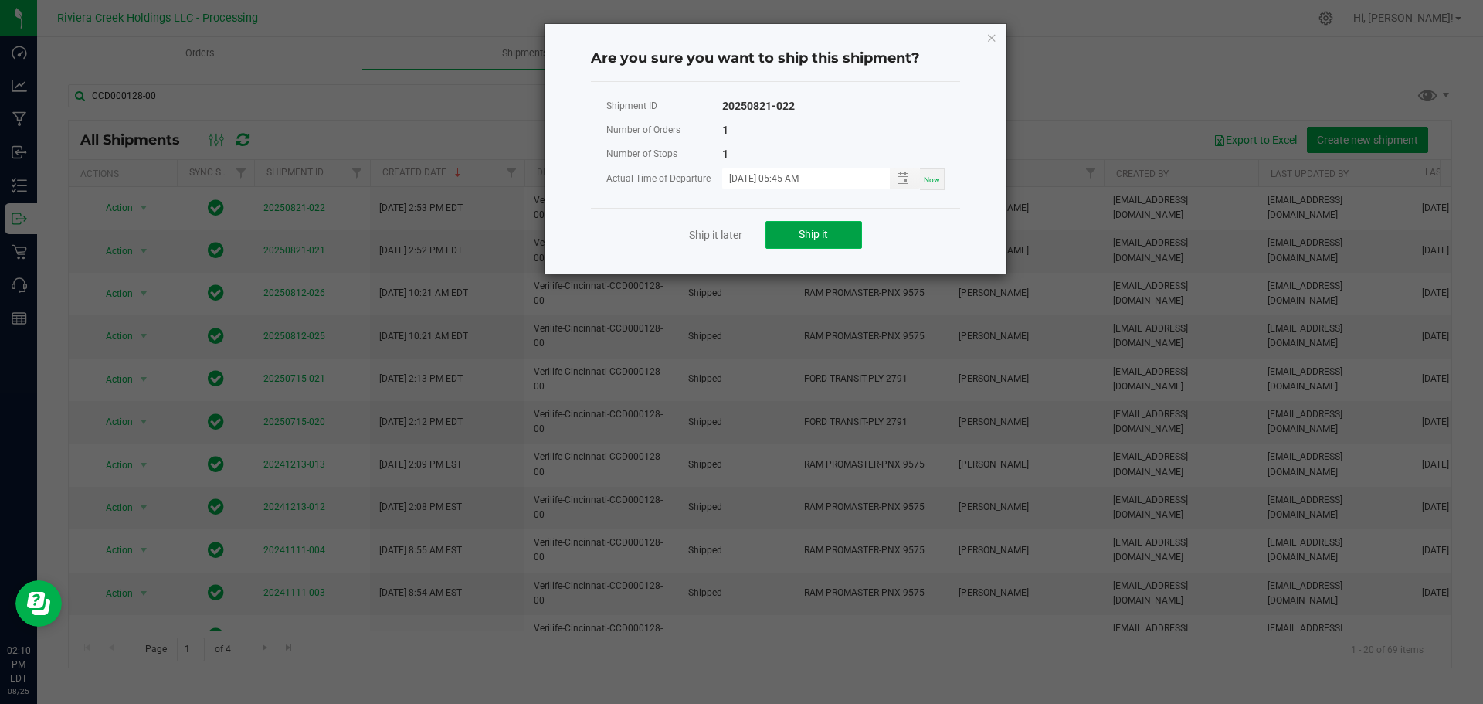
click at [819, 232] on span "Ship it" at bounding box center [813, 234] width 29 height 12
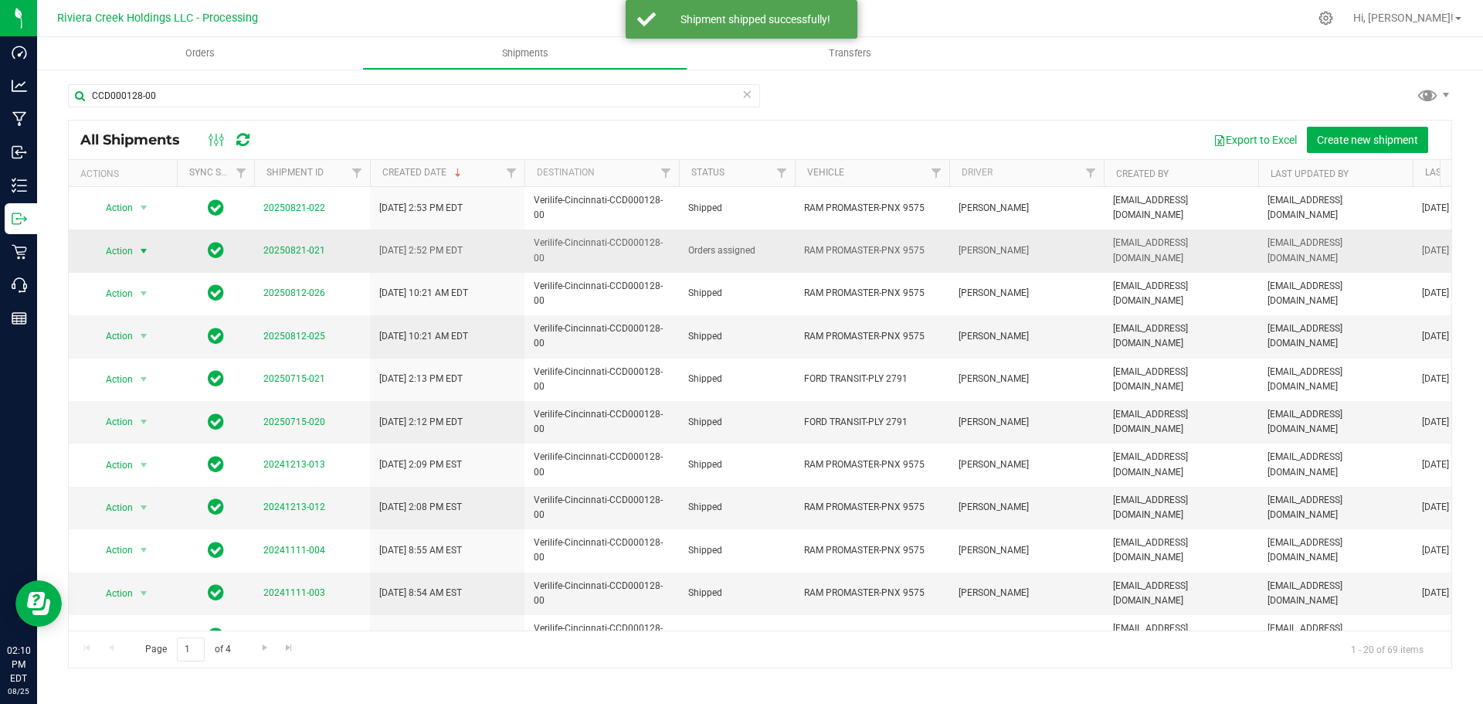
click at [134, 250] on span "select" at bounding box center [143, 251] width 19 height 22
click at [166, 399] on li "Ship shipment" at bounding box center [150, 410] width 115 height 23
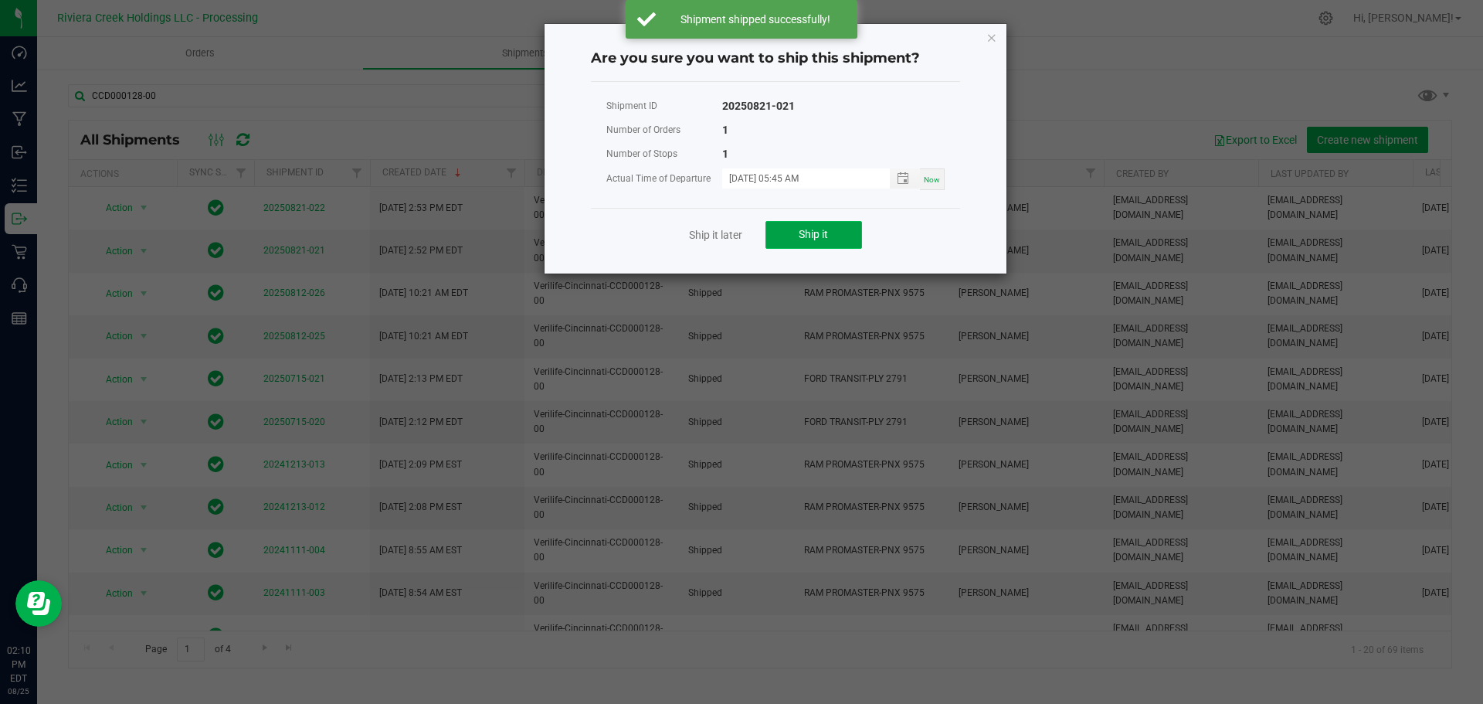
click at [786, 229] on button "Ship it" at bounding box center [813, 235] width 97 height 28
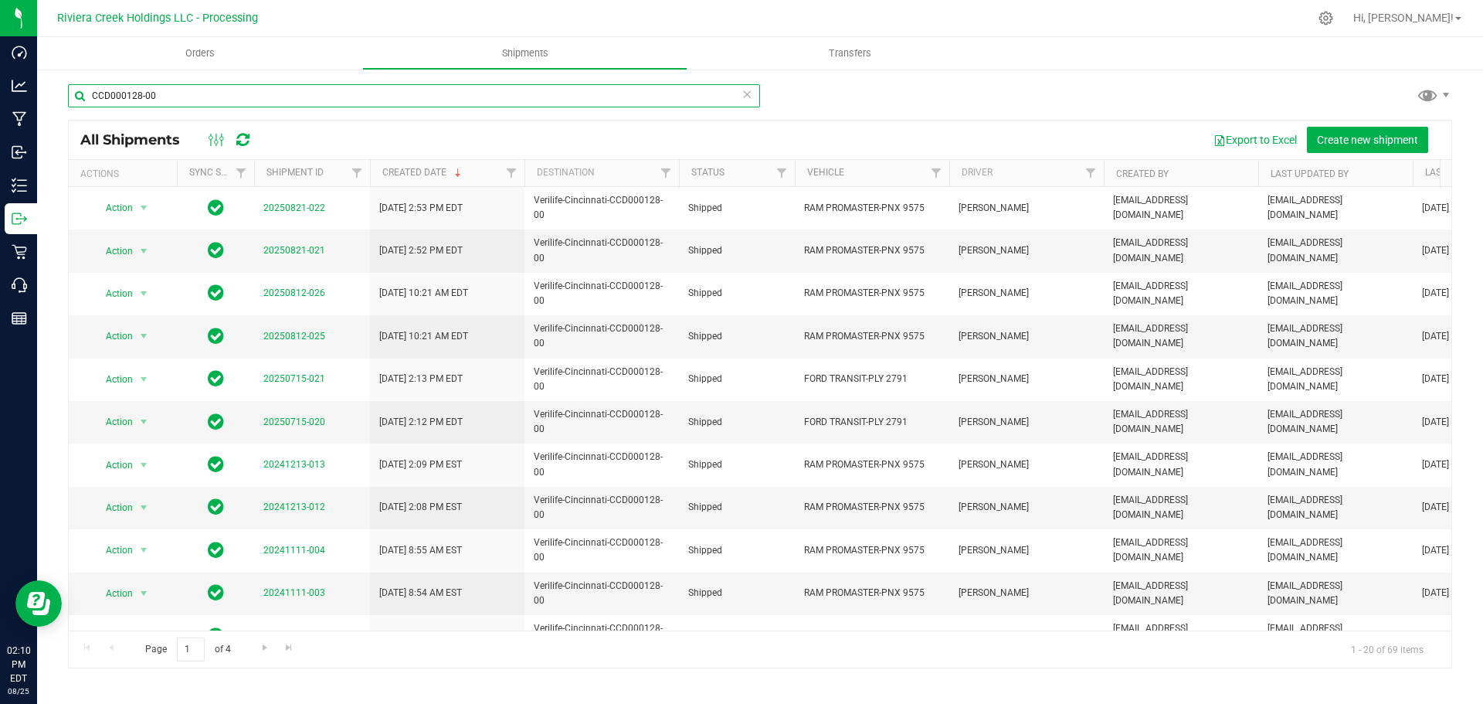
drag, startPoint x: 161, startPoint y: 91, endPoint x: 62, endPoint y: 93, distance: 98.9
click at [62, 93] on div "CCD000128-00 All Shipments Export to Excel Create new shipment Actions Sync Sta…" at bounding box center [760, 376] width 1446 height 616
paste input "30"
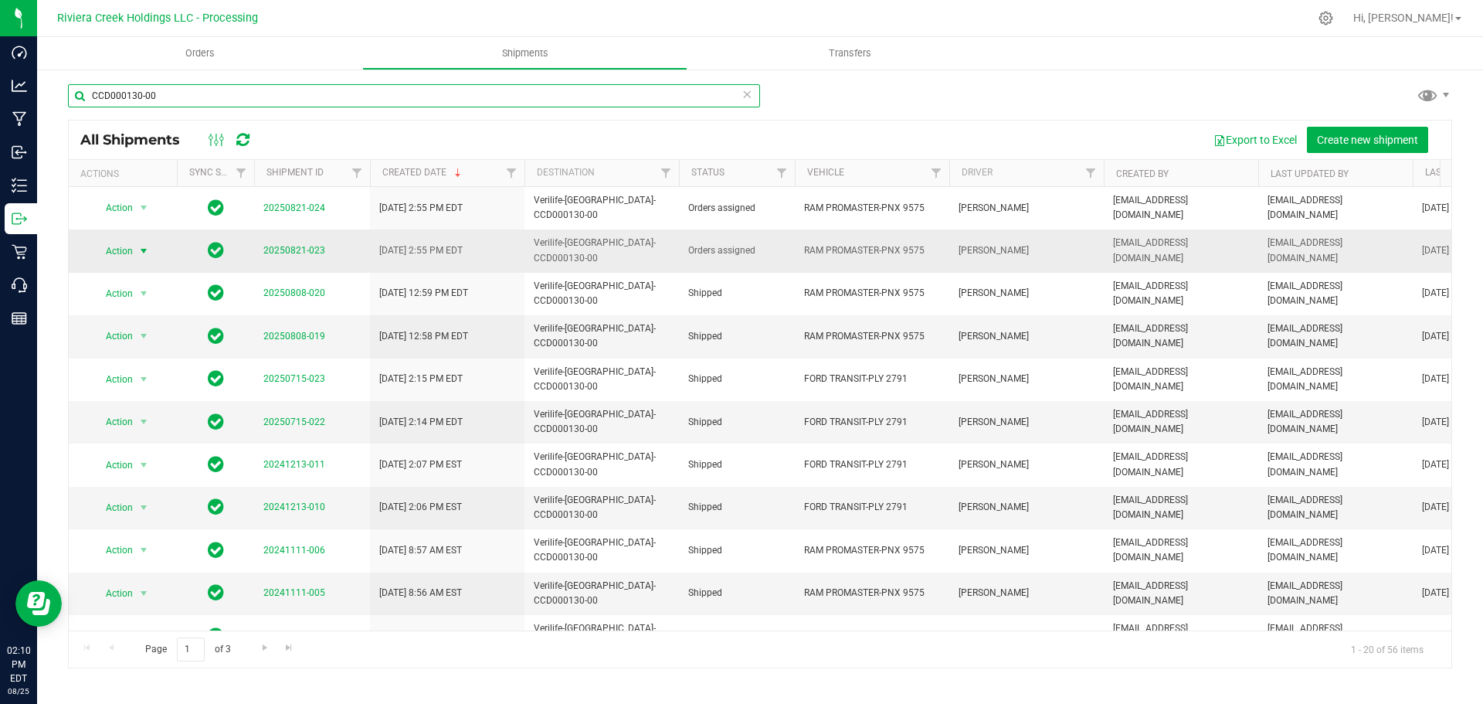
type input "CCD000130-00"
click at [144, 245] on span "select" at bounding box center [143, 251] width 12 height 12
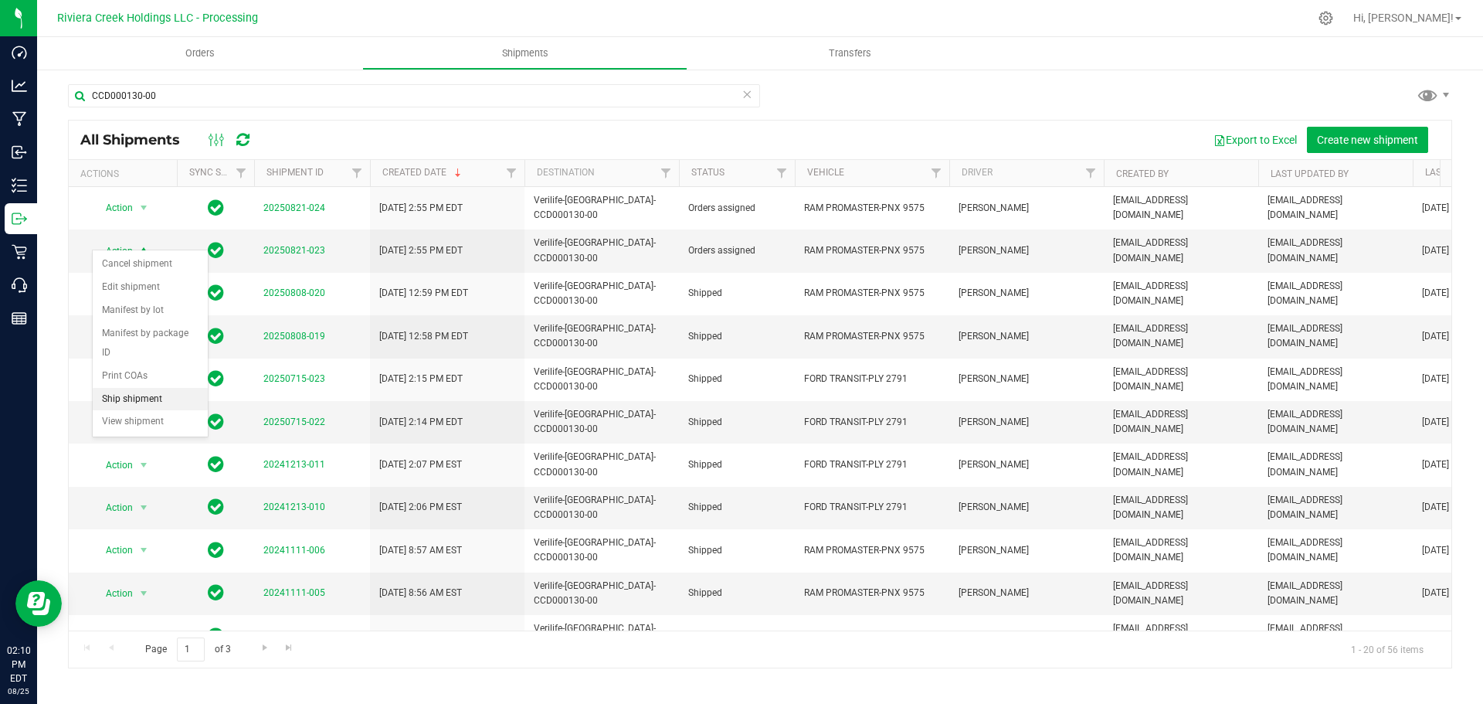
click at [137, 388] on li "Ship shipment" at bounding box center [150, 399] width 115 height 23
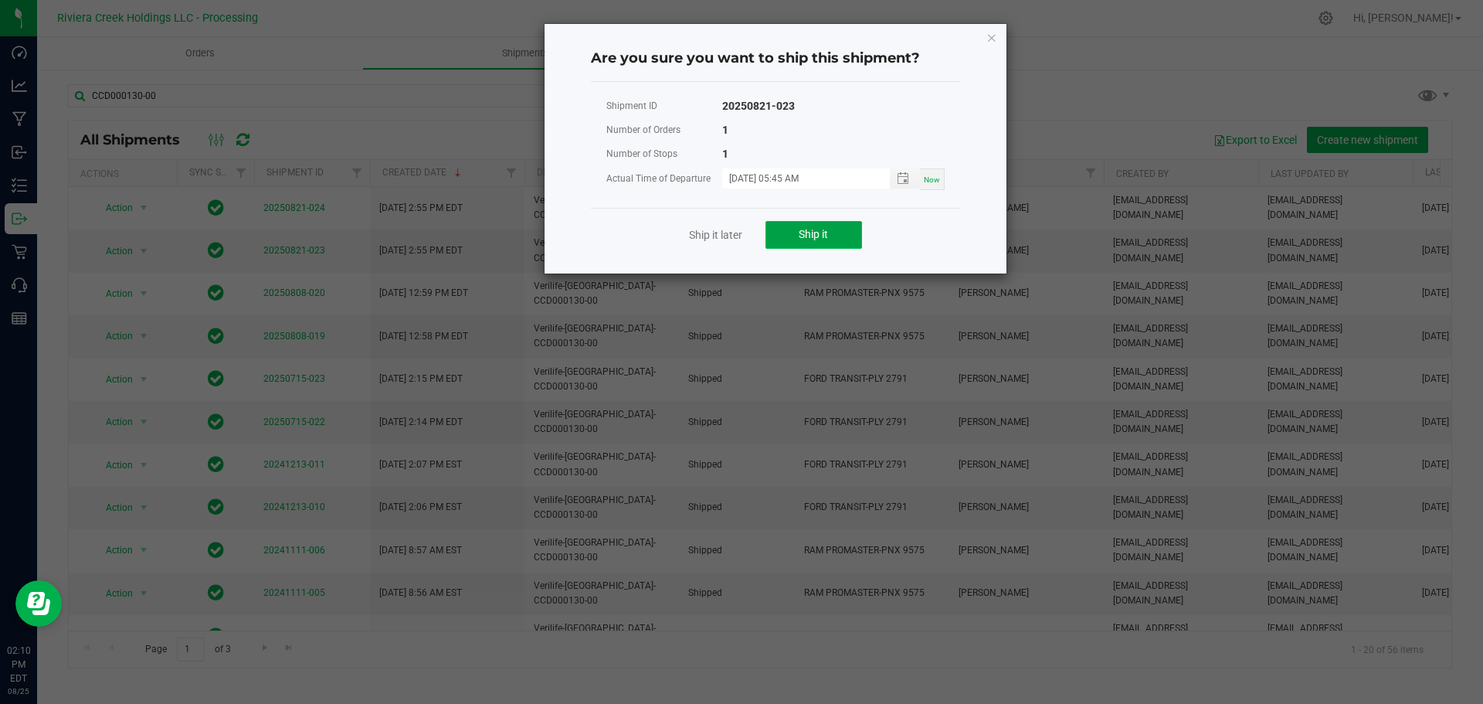
click at [833, 229] on button "Ship it" at bounding box center [813, 235] width 97 height 28
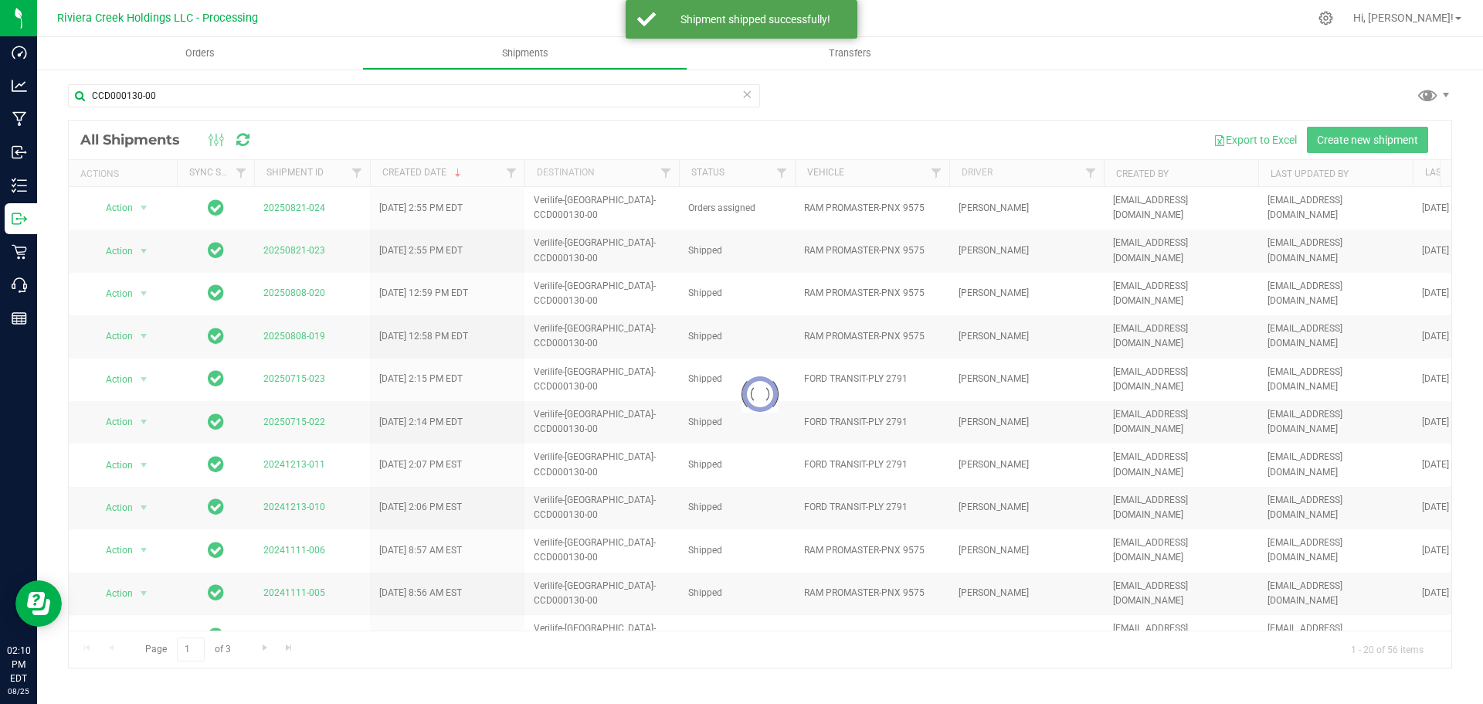
click at [133, 206] on div at bounding box center [760, 393] width 1382 height 547
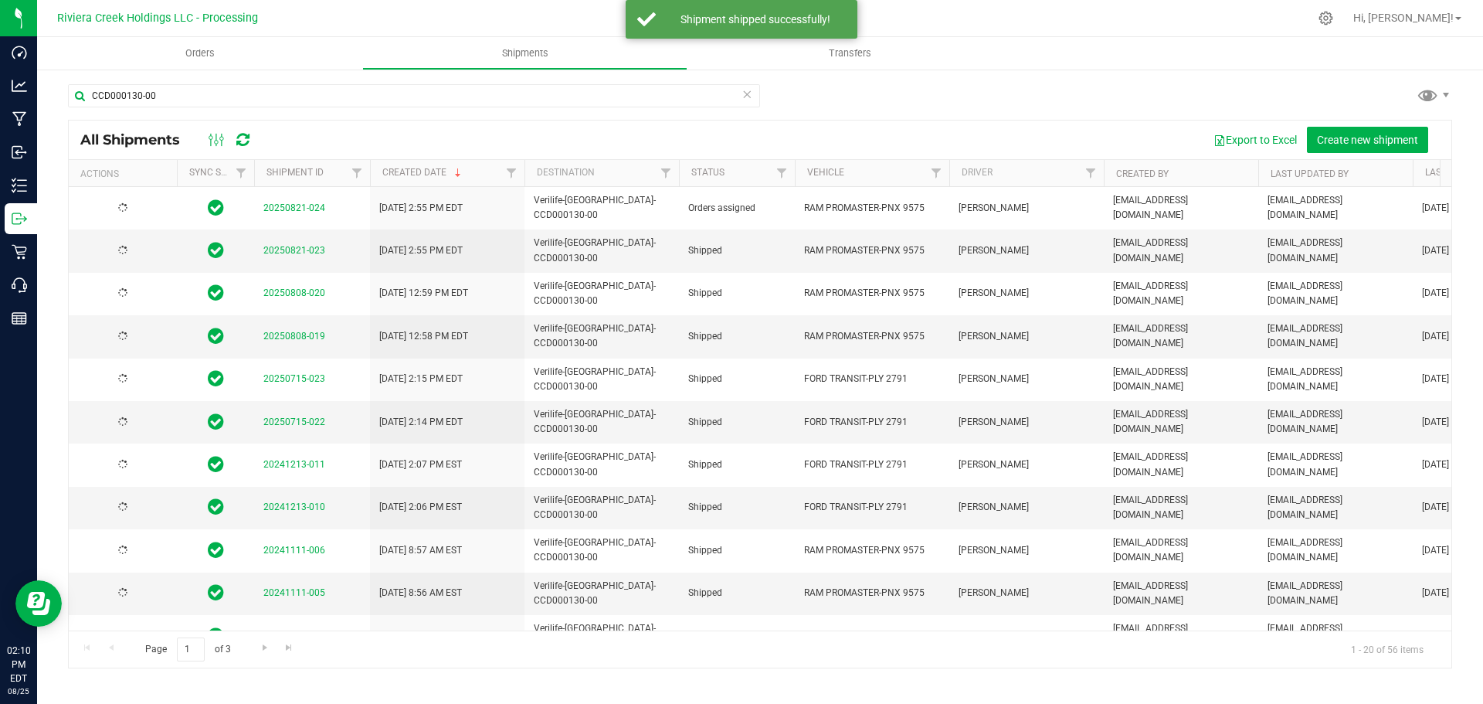
click at [132, 202] on div at bounding box center [123, 208] width 90 height 15
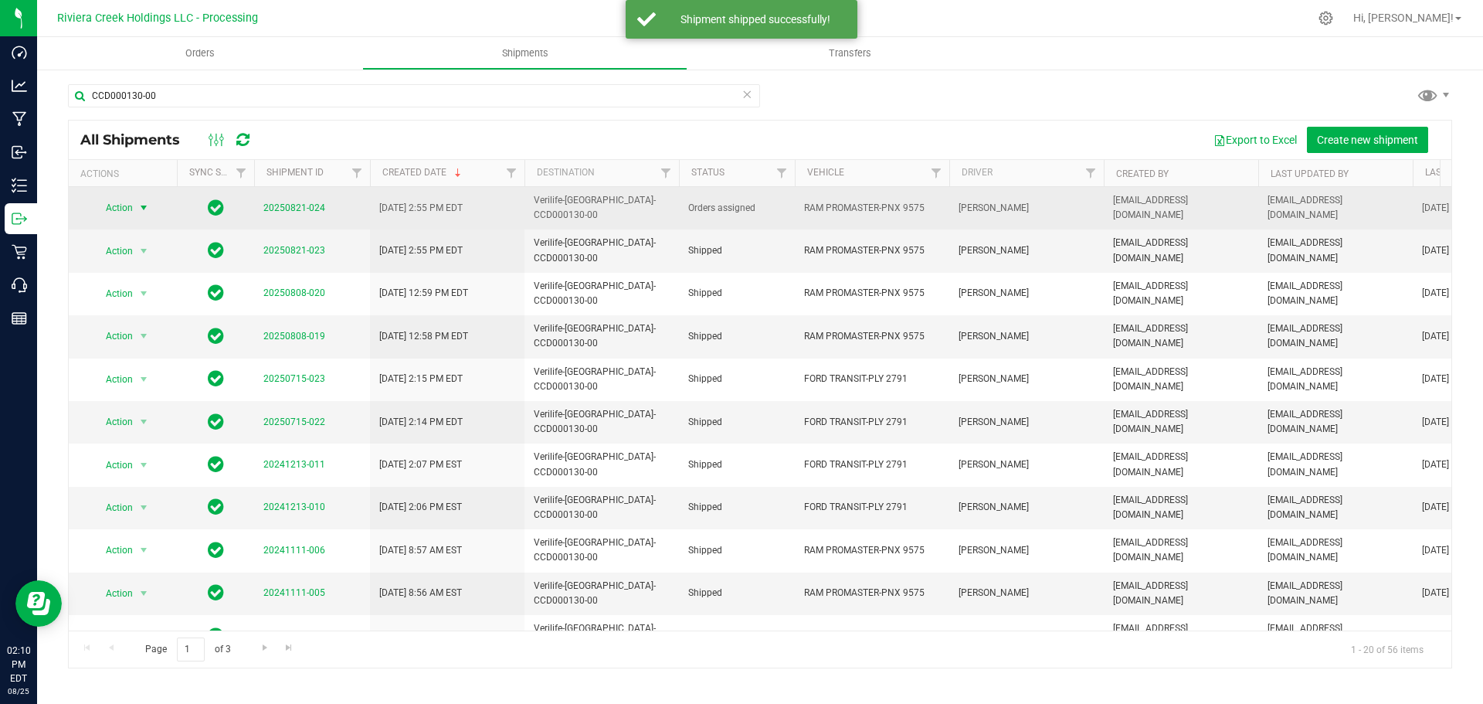
click at [132, 205] on span "Action" at bounding box center [113, 208] width 42 height 22
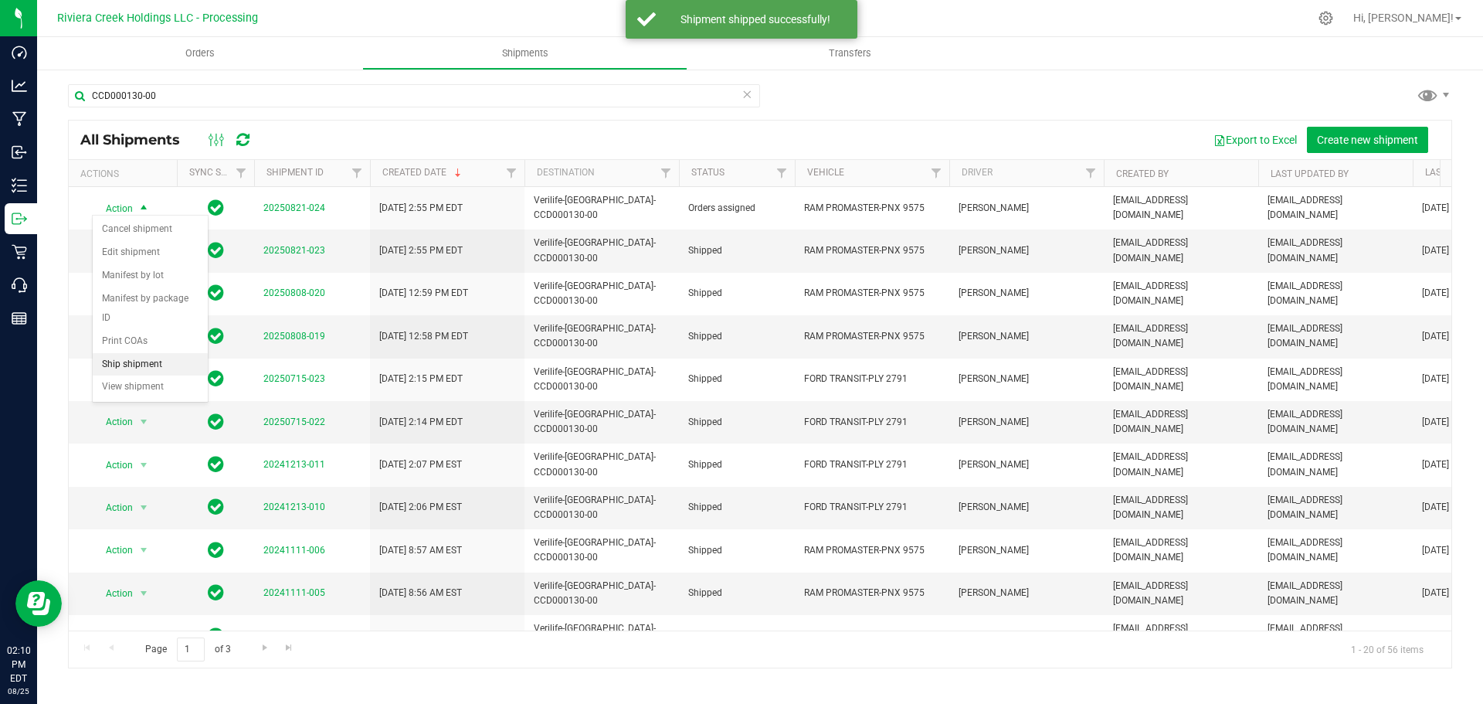
click at [171, 353] on li "Ship shipment" at bounding box center [150, 364] width 115 height 23
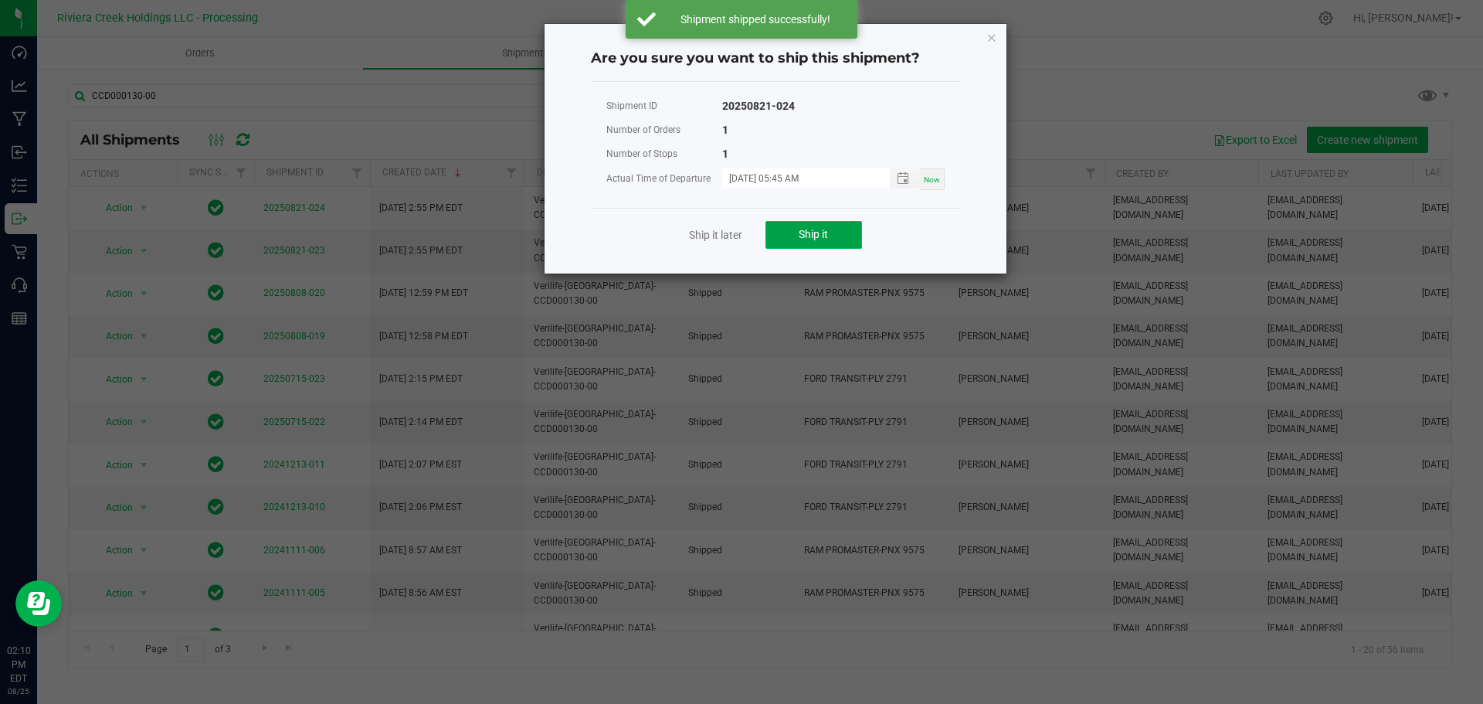
click at [791, 226] on button "Ship it" at bounding box center [813, 235] width 97 height 28
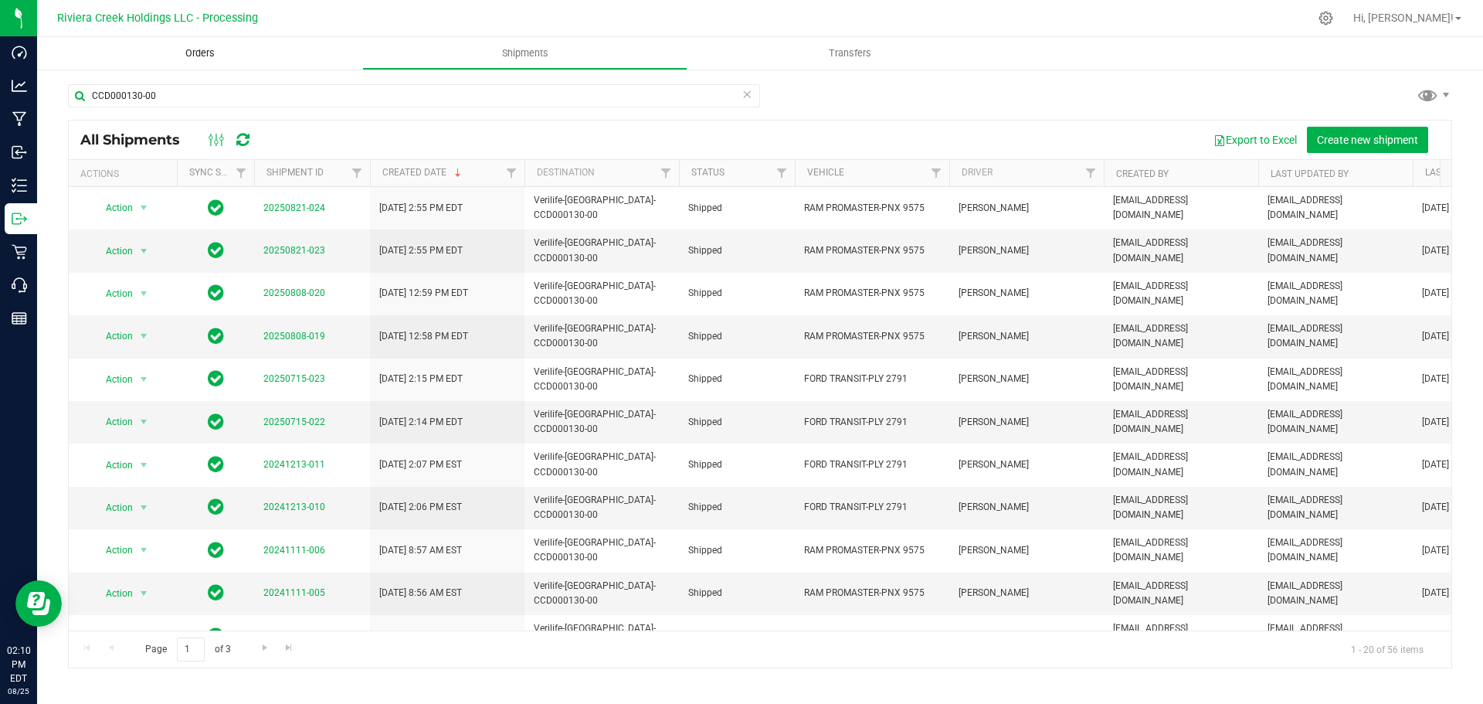
click at [202, 44] on uib-tab-heading "Orders" at bounding box center [199, 53] width 325 height 32
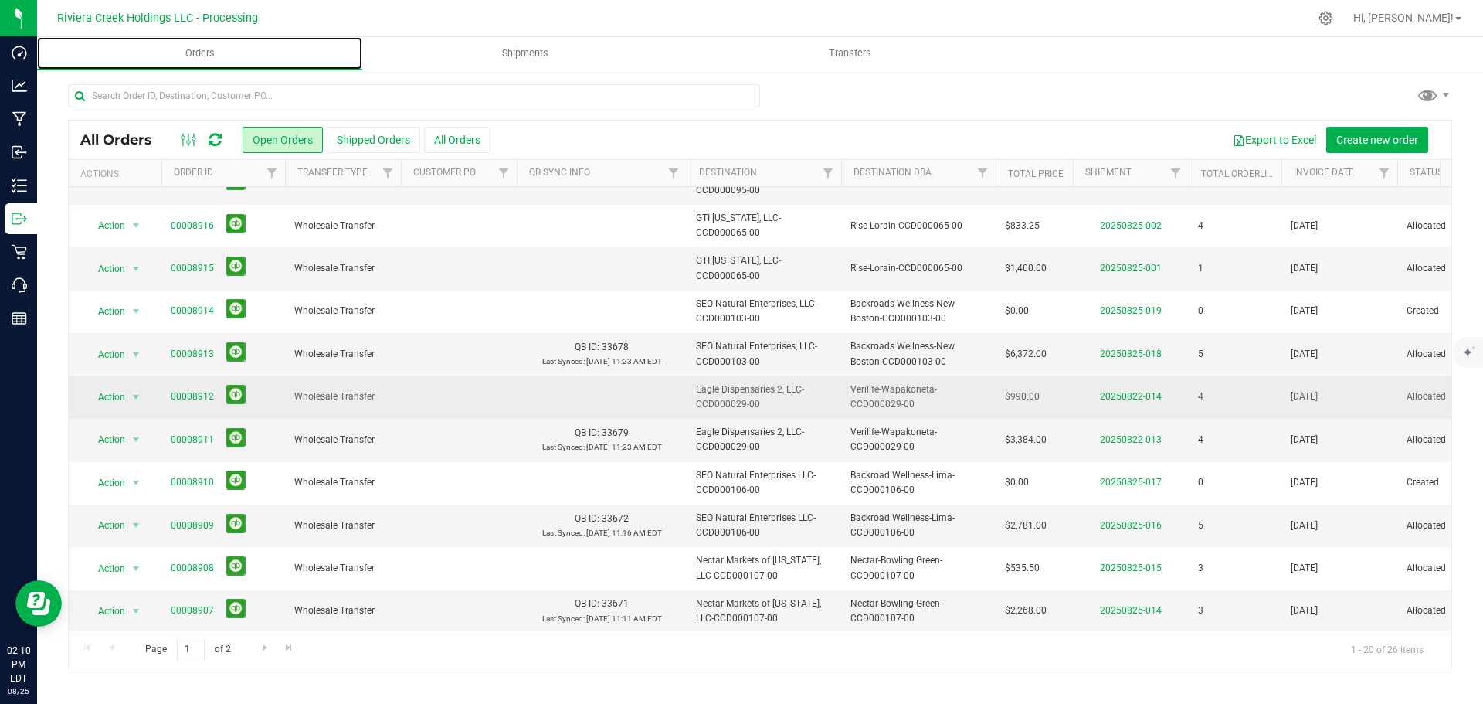
scroll to position [423, 0]
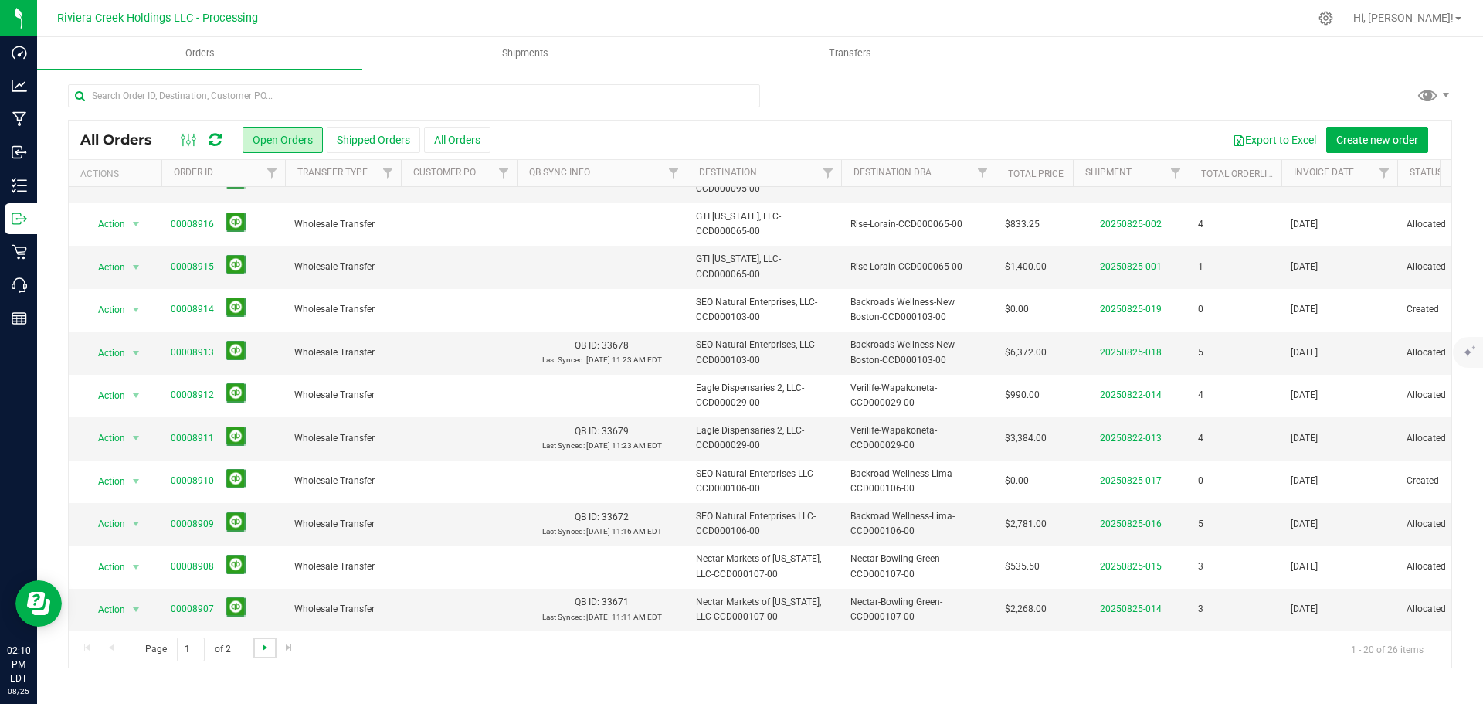
click at [263, 653] on span "Go to the next page" at bounding box center [265, 647] width 12 height 12
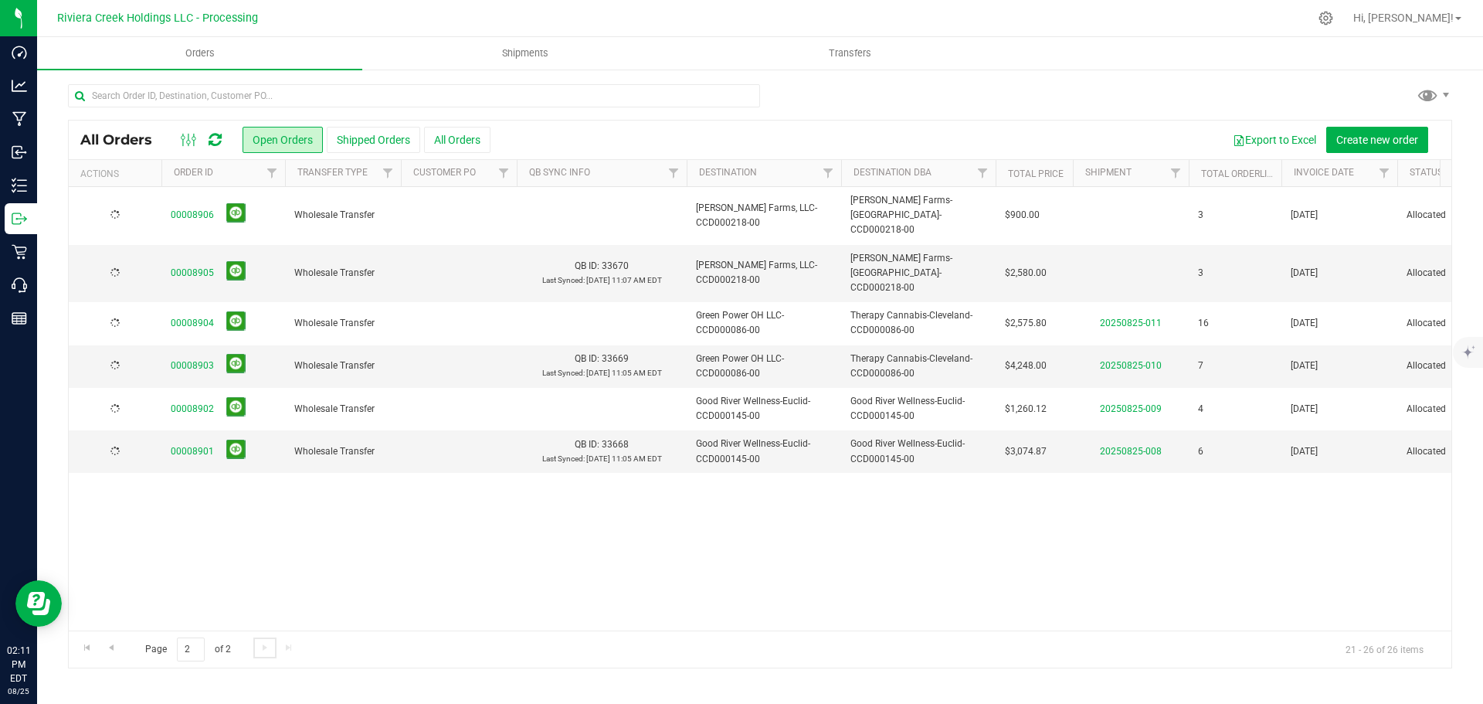
scroll to position [0, 0]
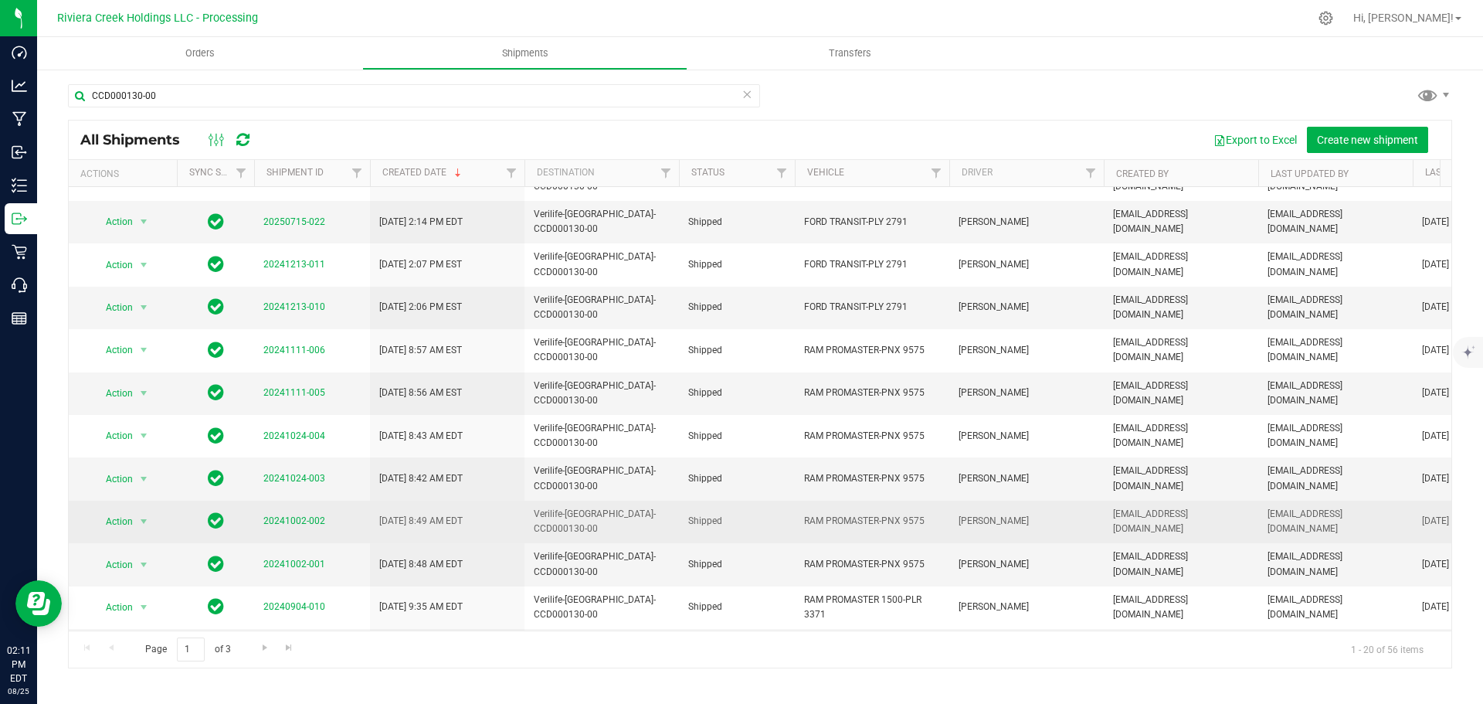
scroll to position [279, 0]
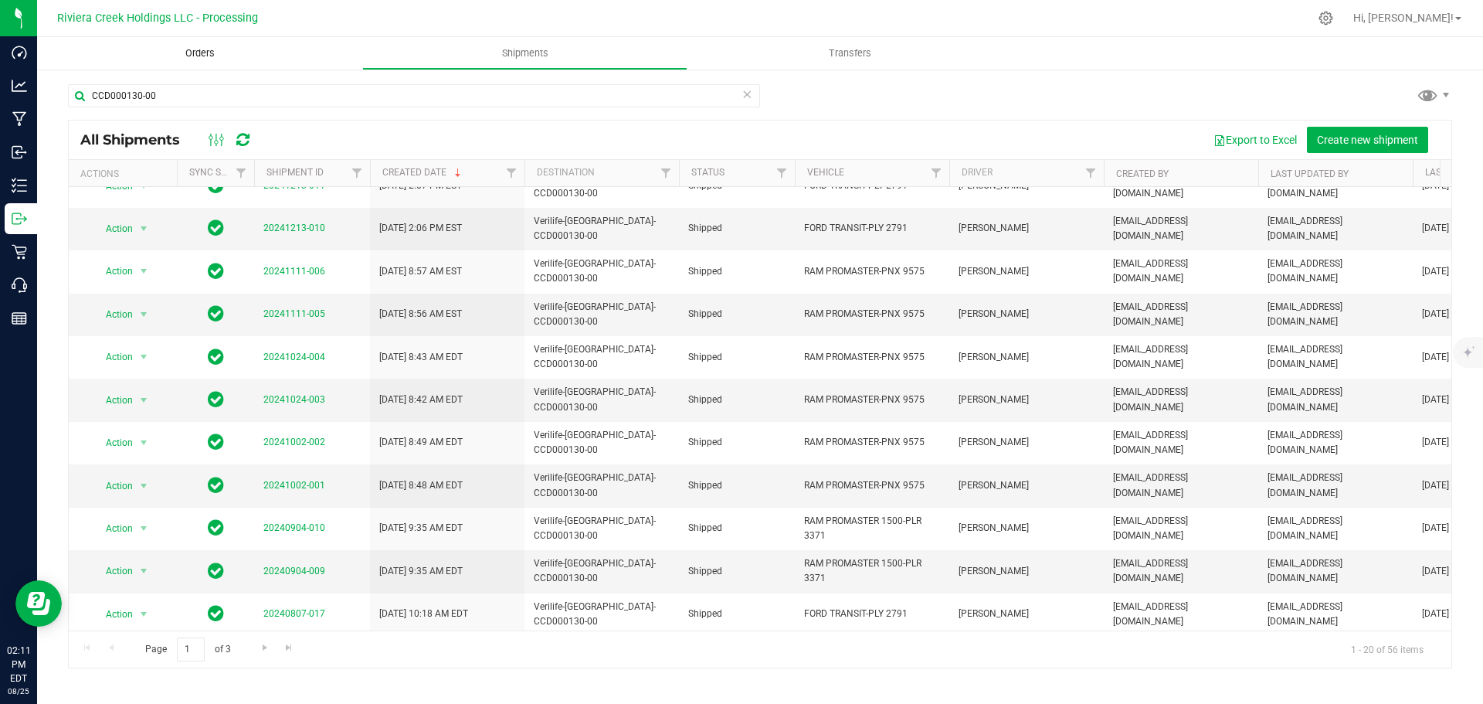
click at [190, 52] on span "Orders" at bounding box center [200, 53] width 71 height 14
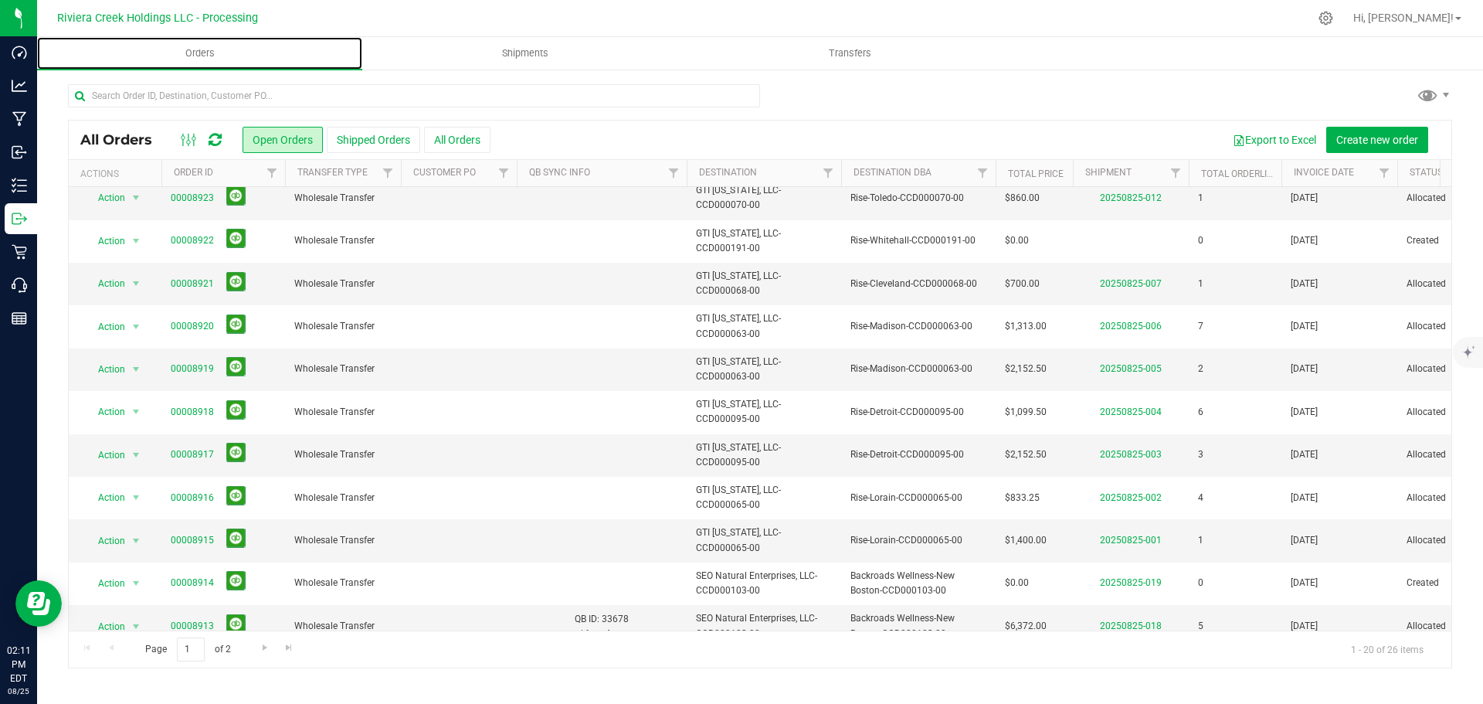
scroll to position [386, 0]
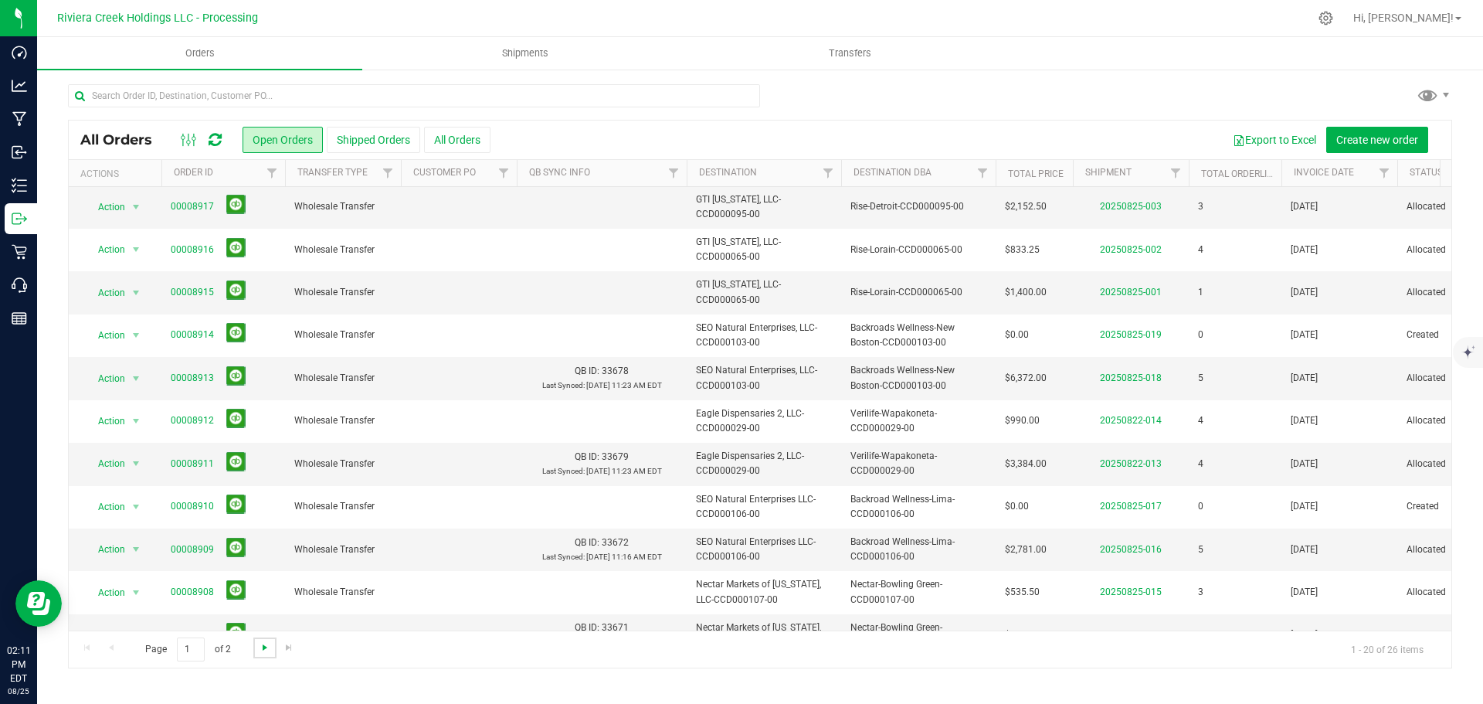
click at [260, 650] on span "Go to the next page" at bounding box center [265, 647] width 12 height 12
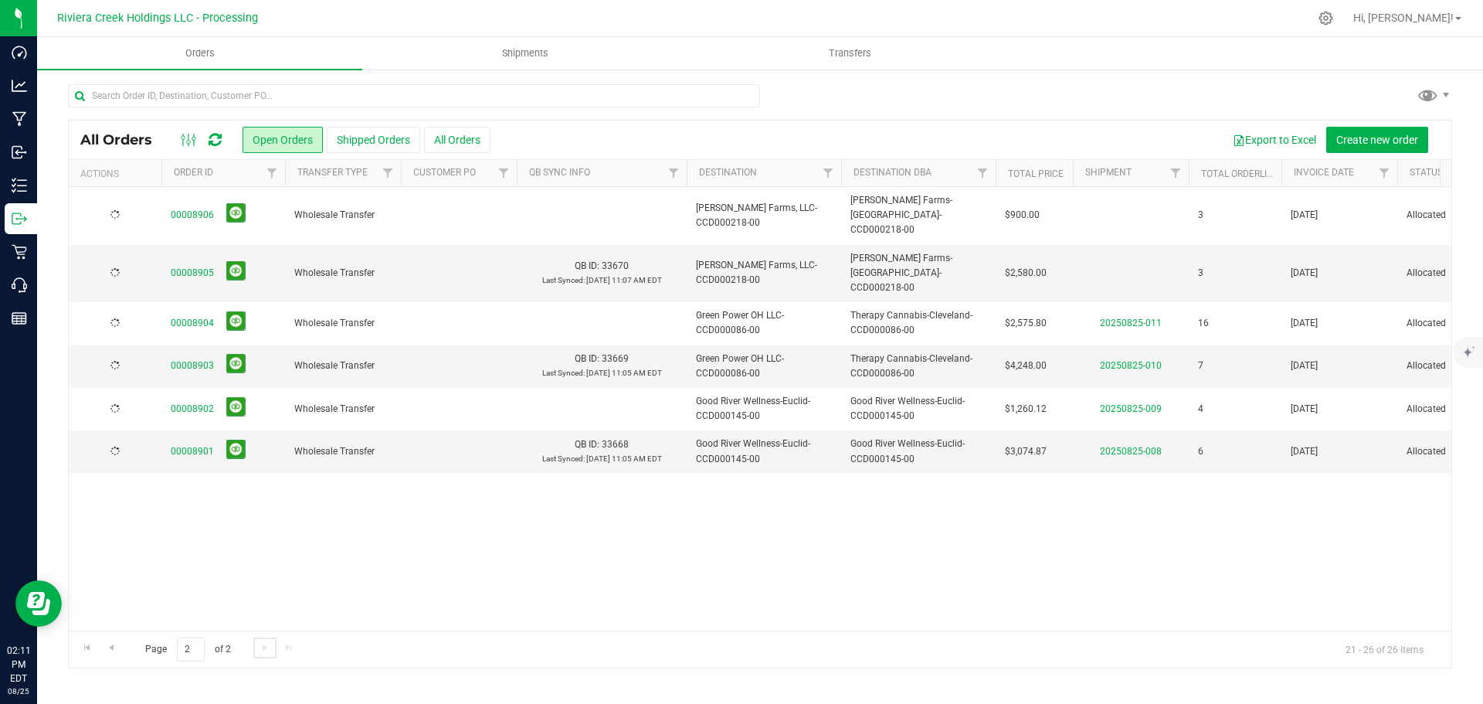
scroll to position [0, 0]
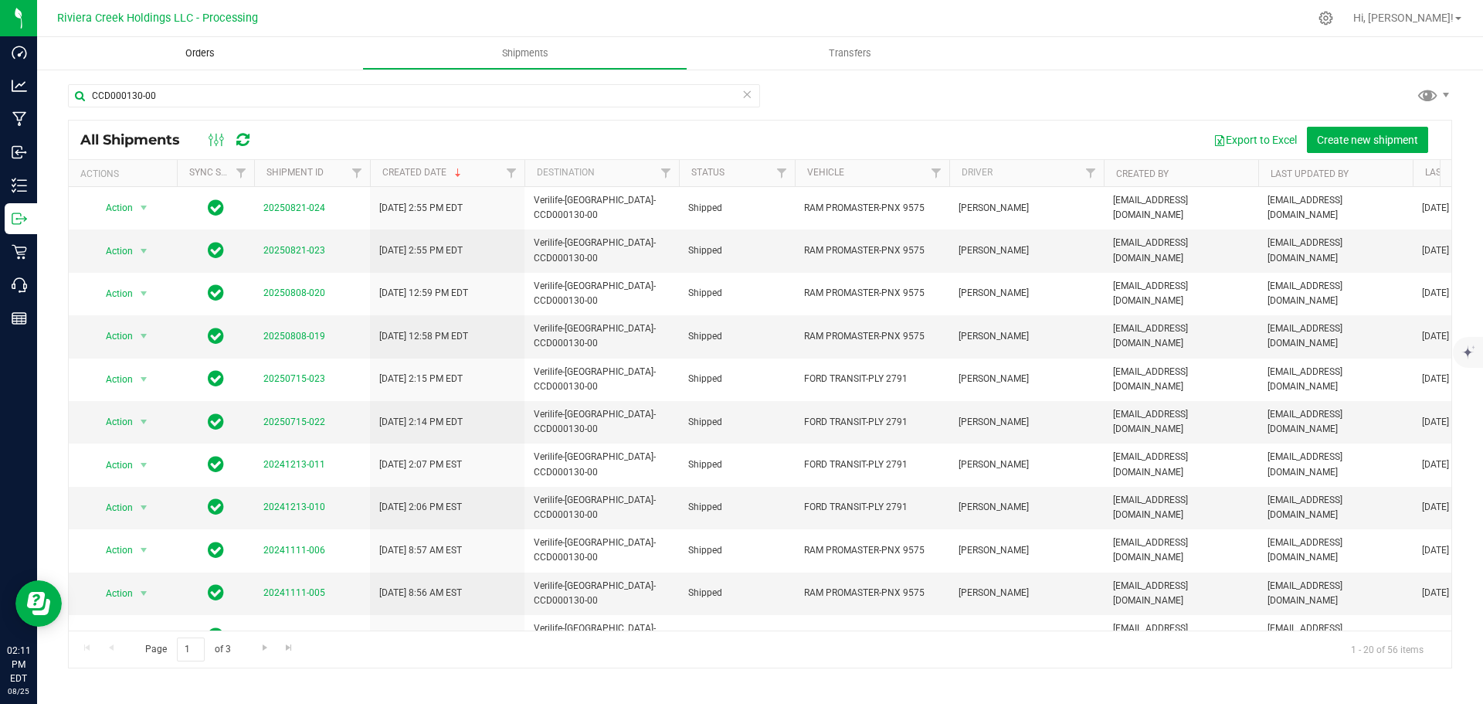
click at [202, 53] on span "Orders" at bounding box center [200, 53] width 71 height 14
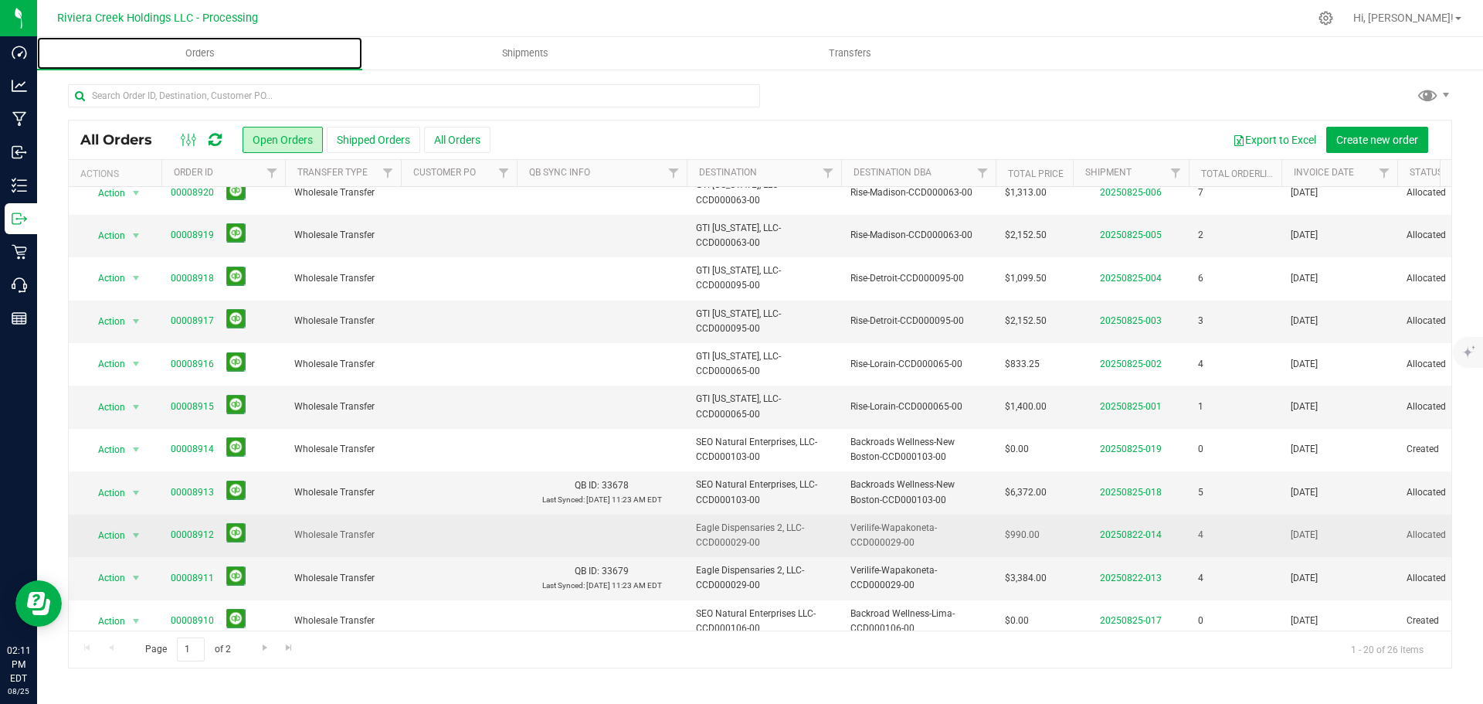
scroll to position [269, 0]
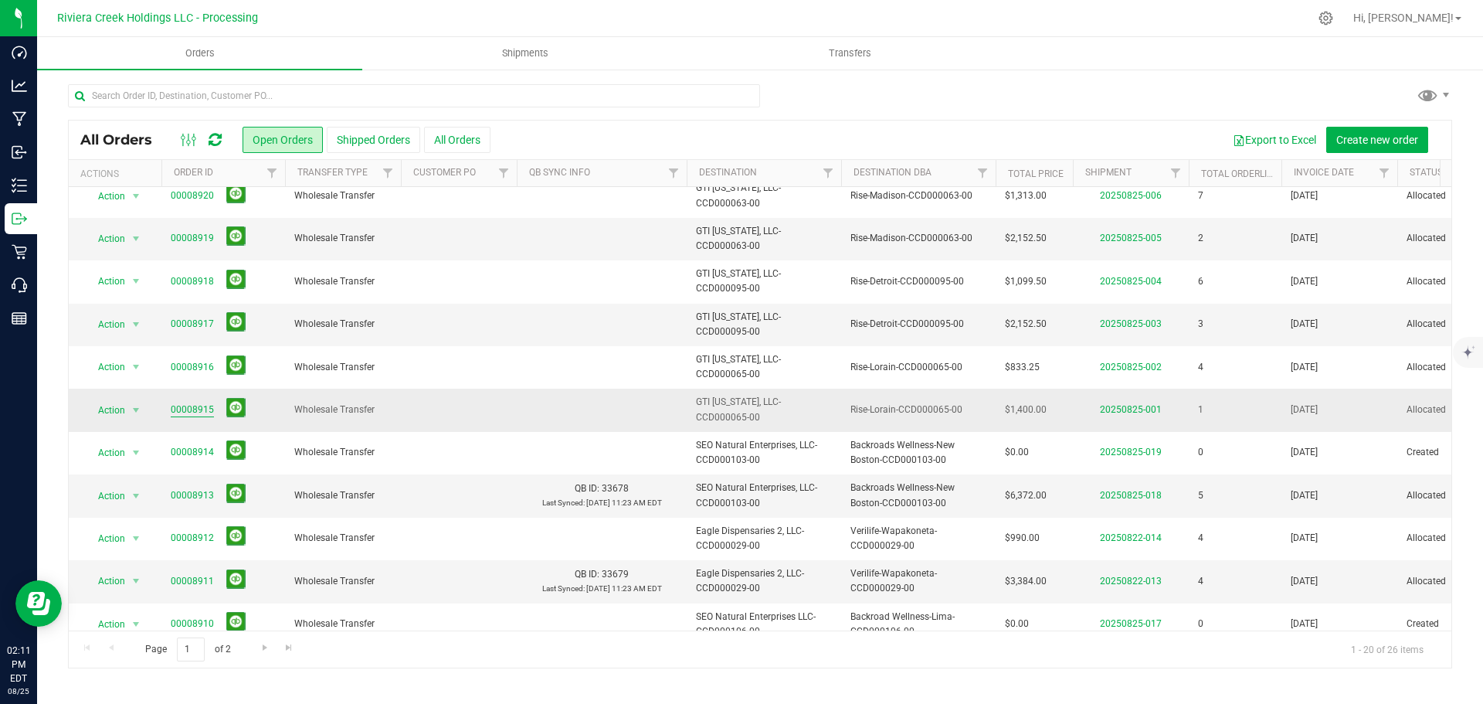
click at [202, 412] on link "00008915" at bounding box center [192, 409] width 43 height 15
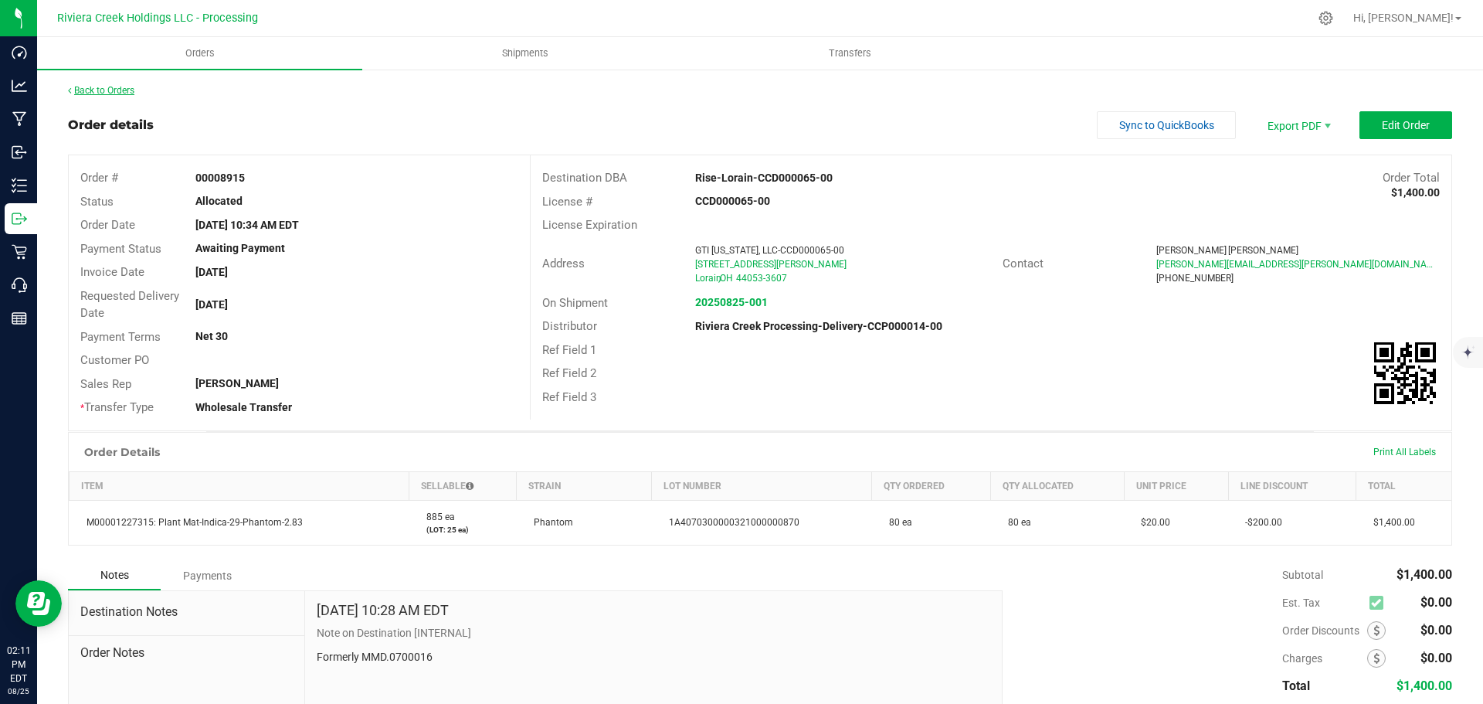
click at [112, 90] on link "Back to Orders" at bounding box center [101, 90] width 66 height 11
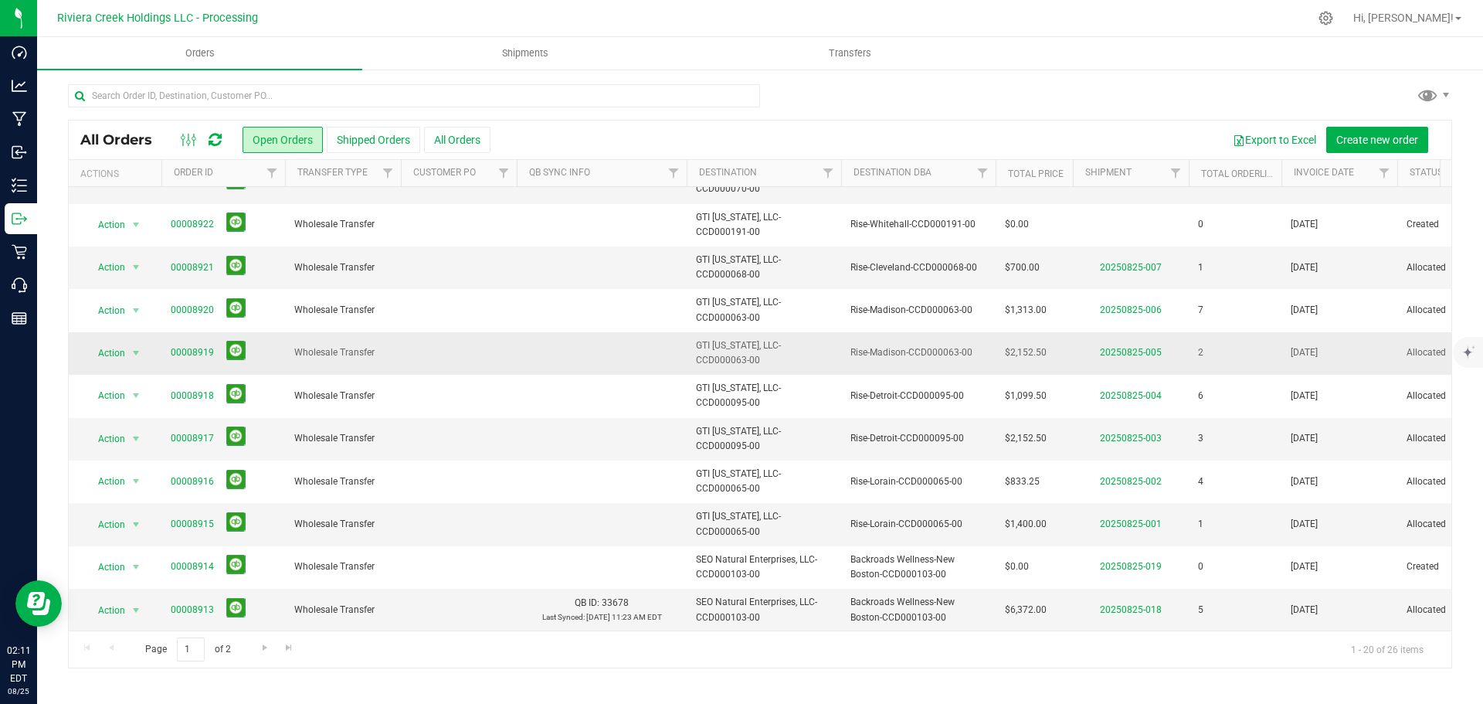
scroll to position [232, 0]
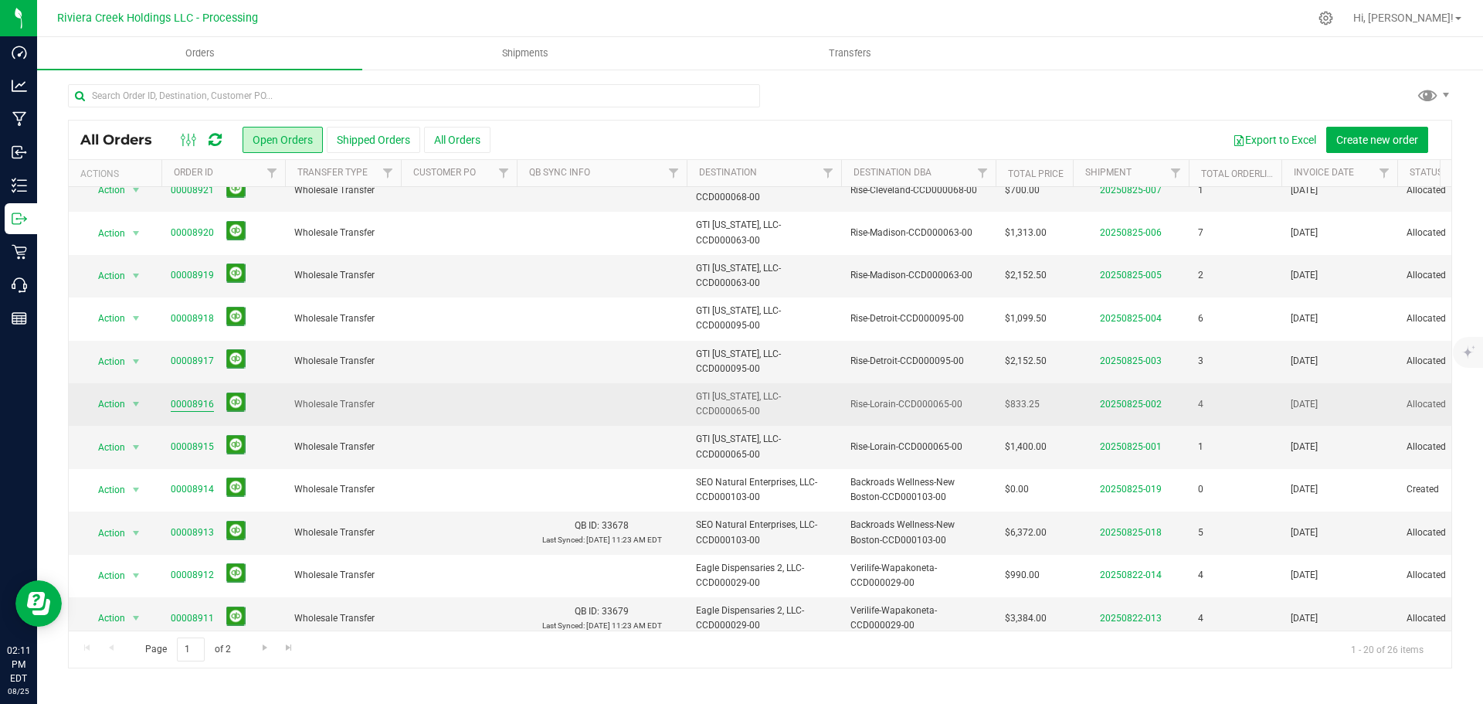
click at [197, 401] on link "00008916" at bounding box center [192, 404] width 43 height 15
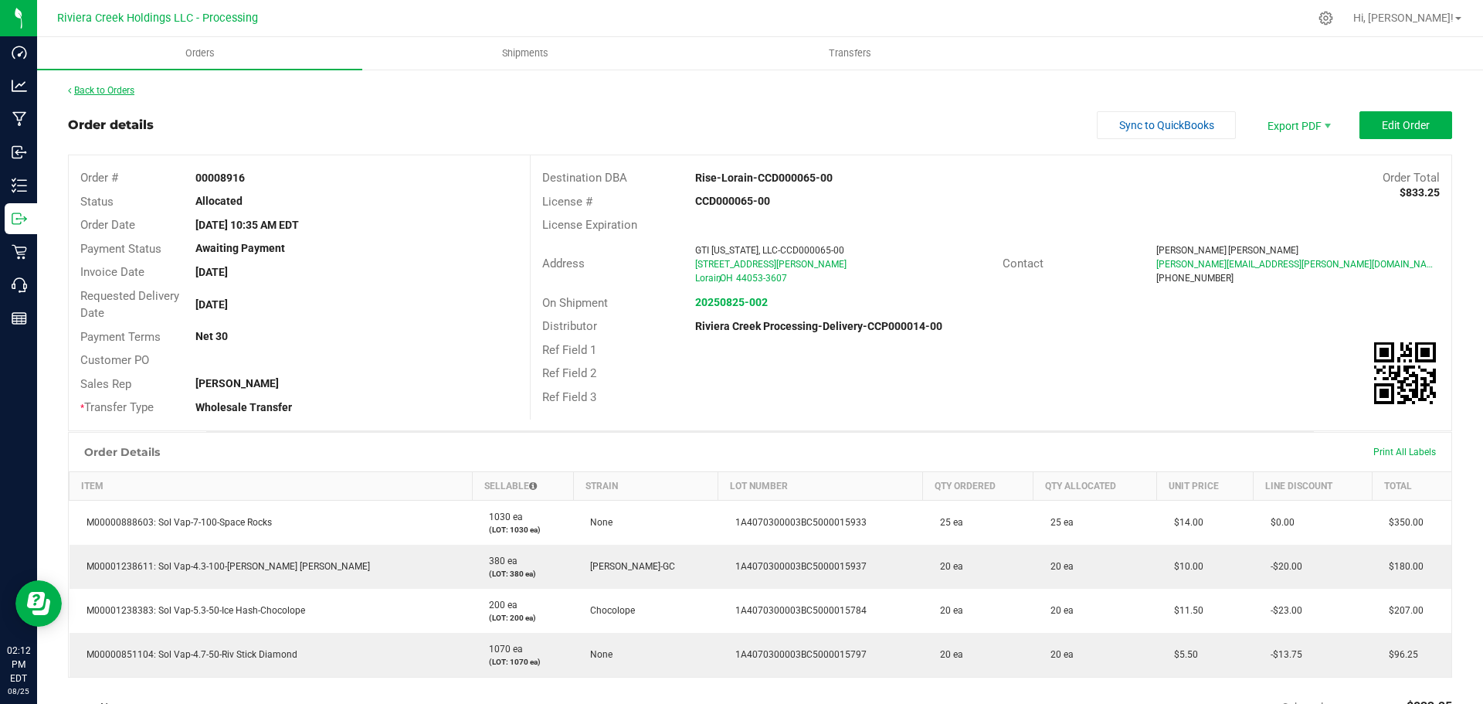
click at [113, 92] on link "Back to Orders" at bounding box center [101, 90] width 66 height 11
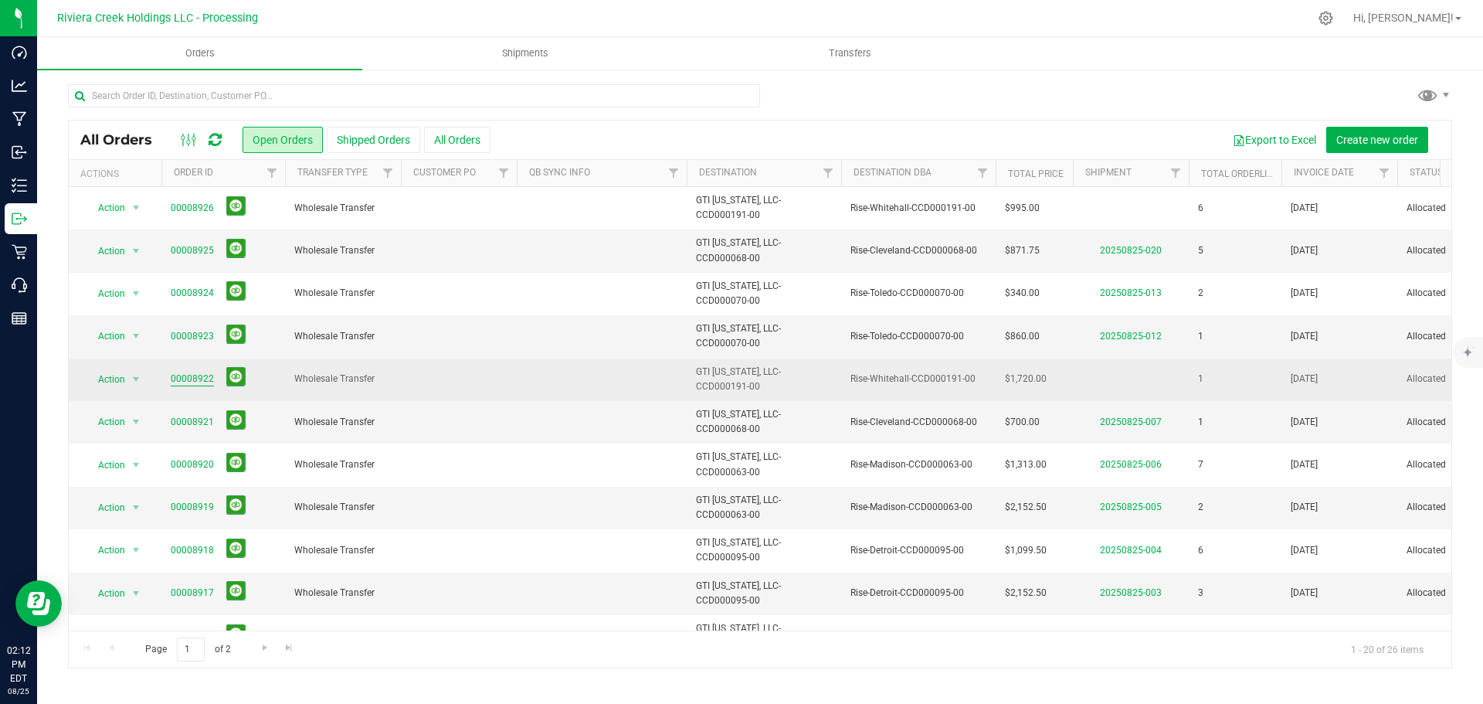
click at [198, 378] on link "00008922" at bounding box center [192, 378] width 43 height 15
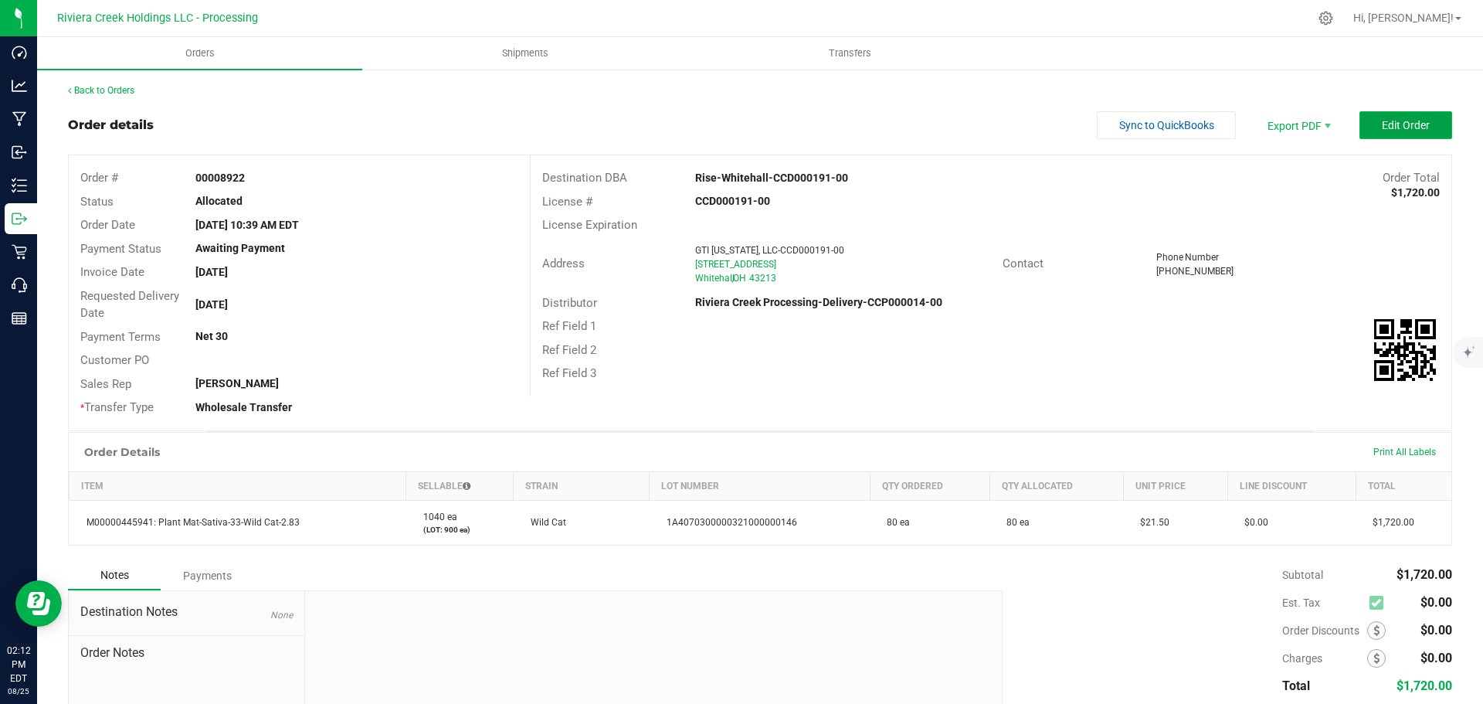
click at [1382, 115] on button "Edit Order" at bounding box center [1405, 125] width 93 height 28
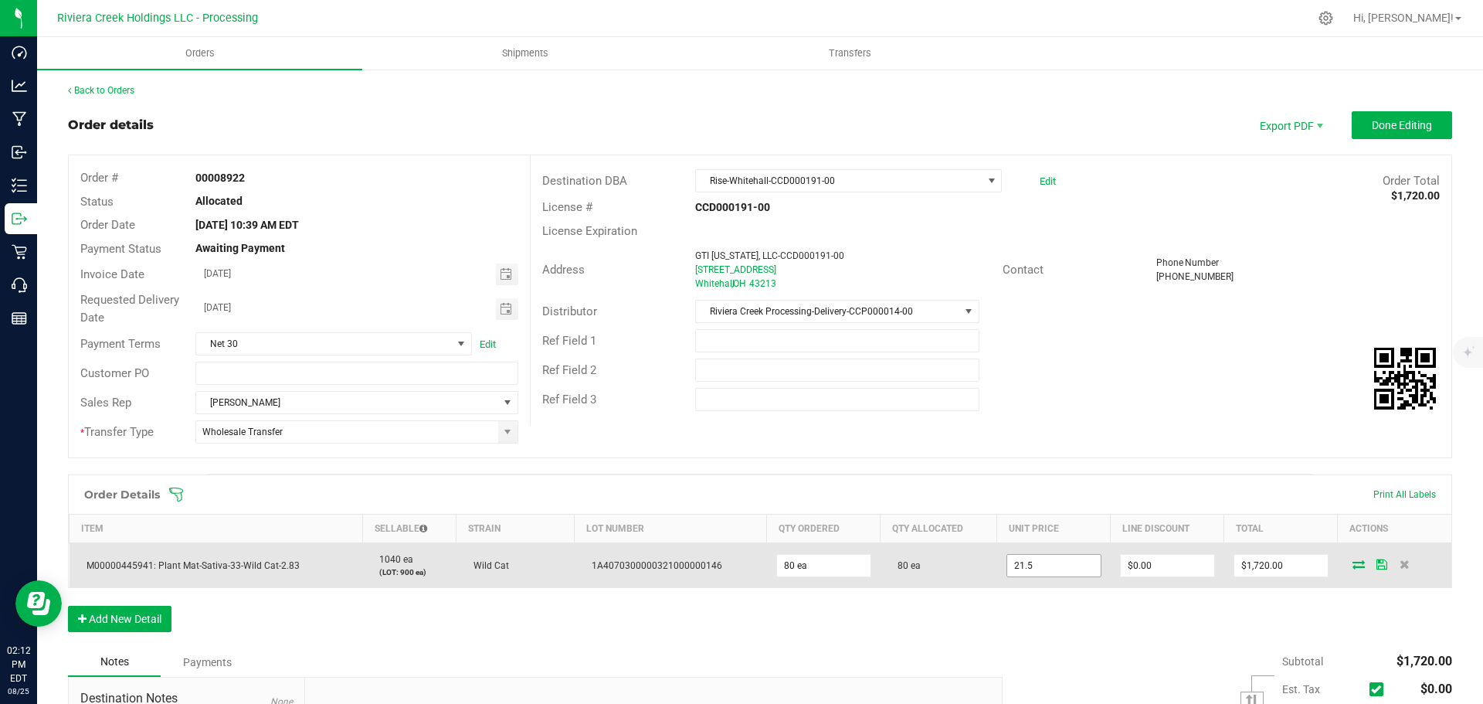
click at [1060, 572] on input "21.5" at bounding box center [1053, 566] width 93 height 22
type input "$20.00000"
type input "0"
type input "$1,600.00"
click at [1135, 561] on input "0" at bounding box center [1167, 566] width 93 height 22
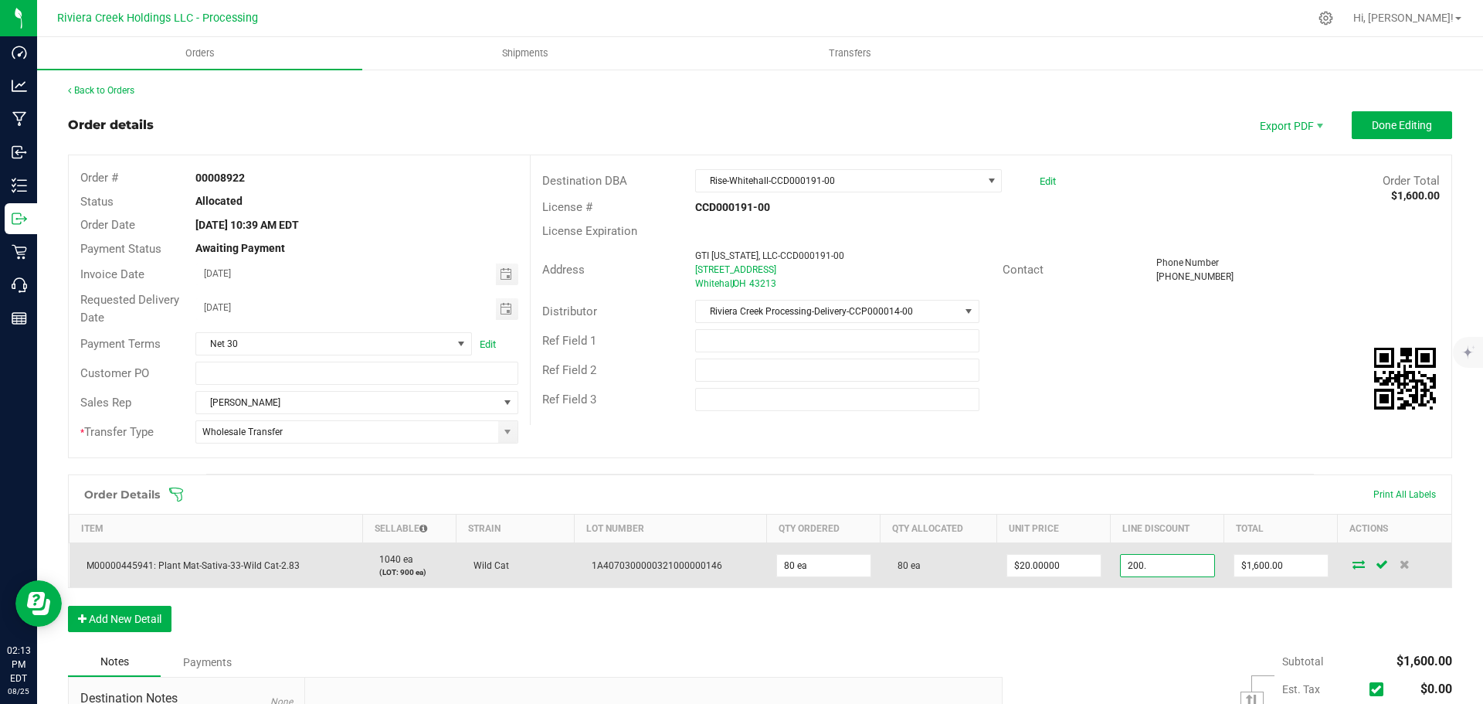
type input "$200.00"
type input "1400"
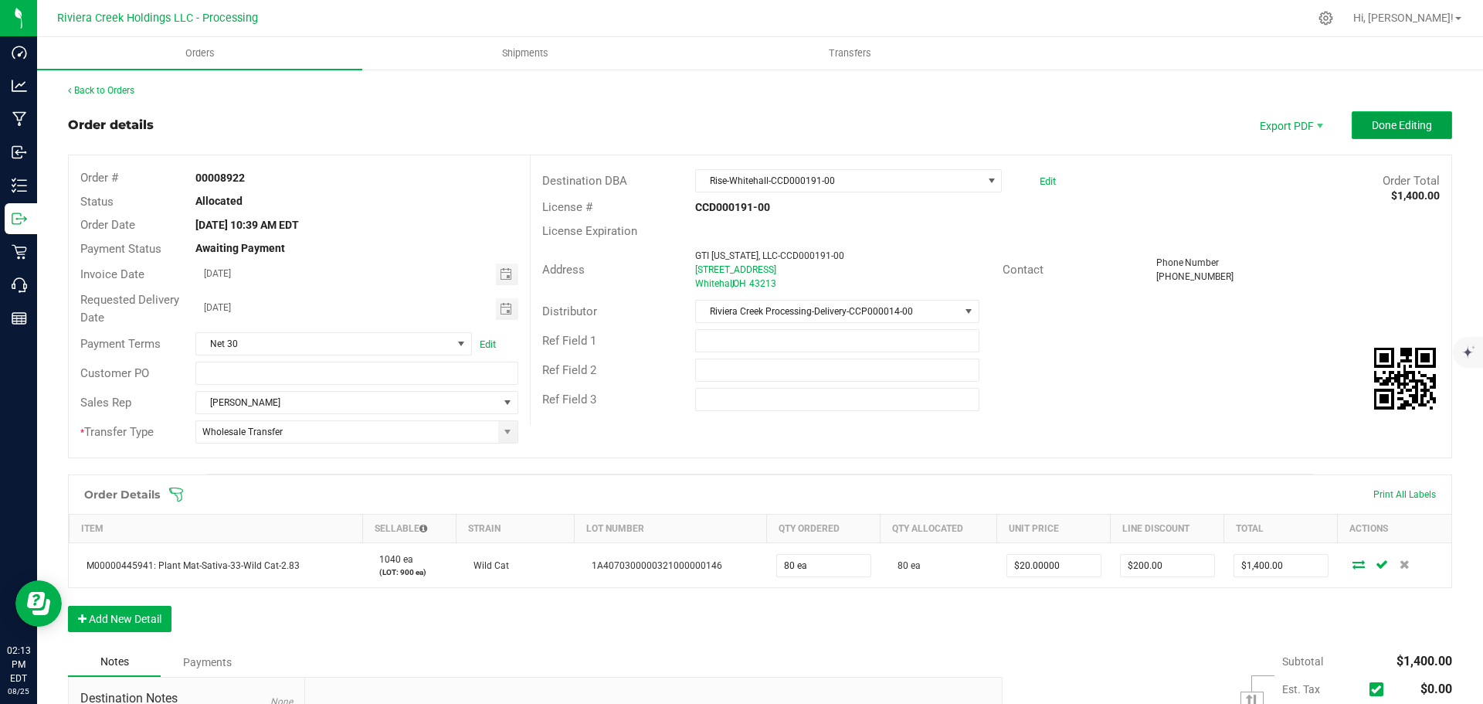
click at [1378, 131] on span "Done Editing" at bounding box center [1402, 125] width 60 height 12
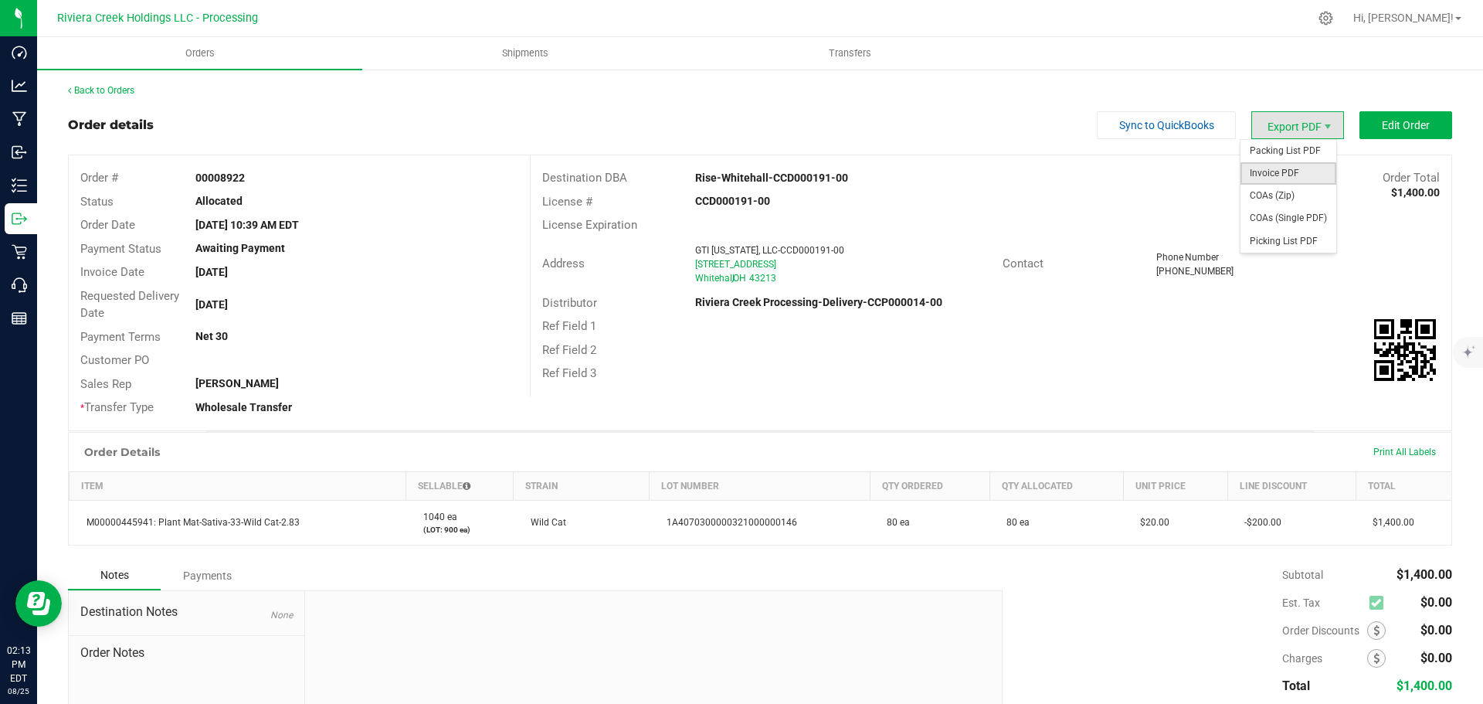
click at [1265, 174] on span "Invoice PDF" at bounding box center [1288, 173] width 96 height 22
click at [109, 97] on div "Back to Orders Order details Sync to QuickBooks Export PDF Edit Order Order # 0…" at bounding box center [760, 440] width 1384 height 715
click at [114, 90] on link "Back to Orders" at bounding box center [101, 90] width 66 height 11
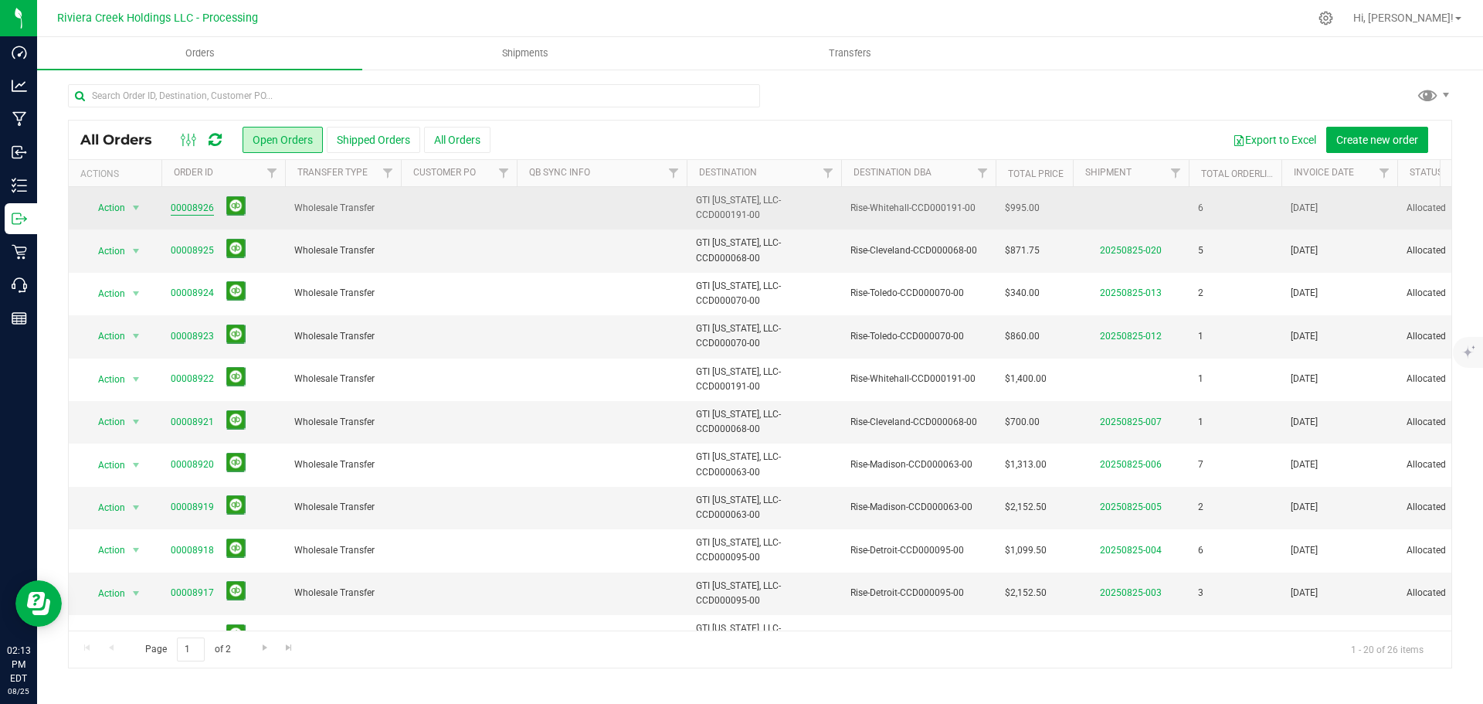
click at [194, 203] on link "00008926" at bounding box center [192, 208] width 43 height 15
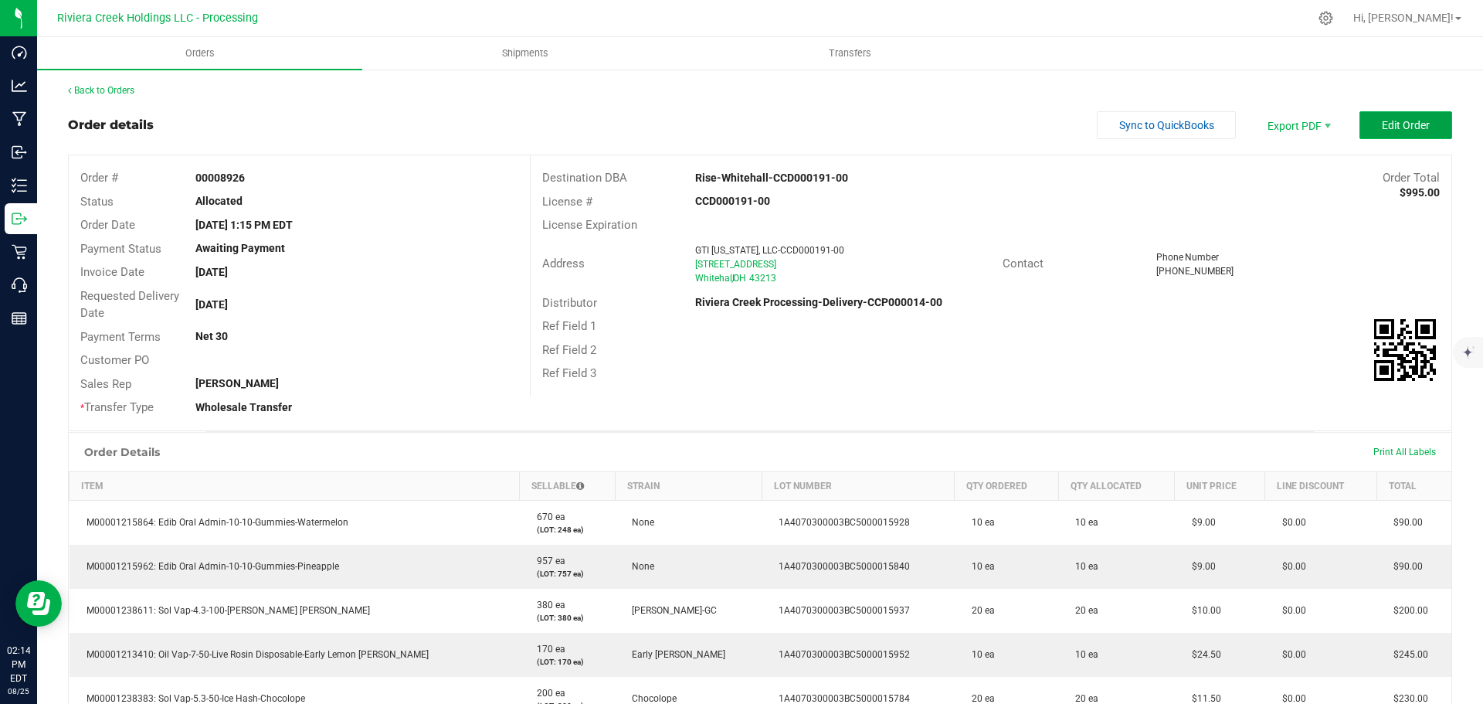
click at [1396, 120] on span "Edit Order" at bounding box center [1406, 125] width 48 height 12
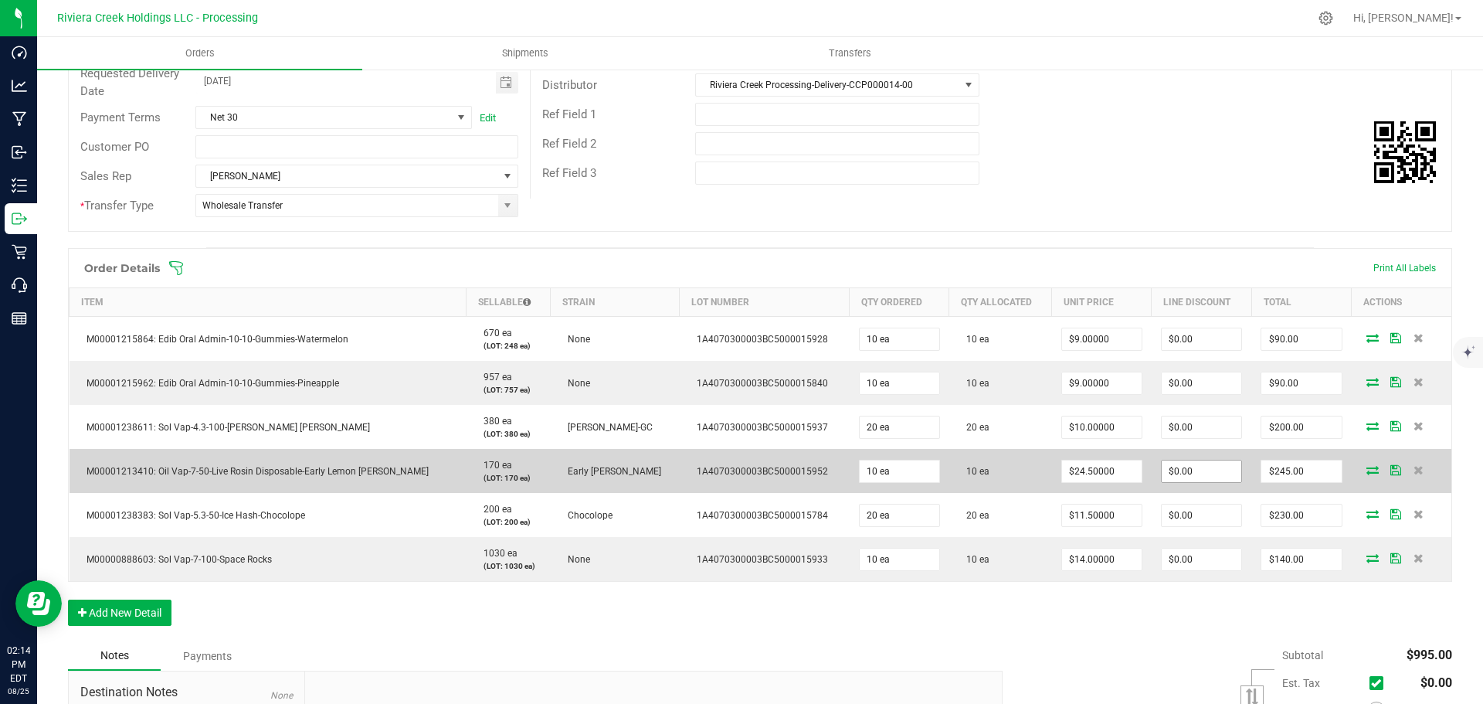
scroll to position [309, 0]
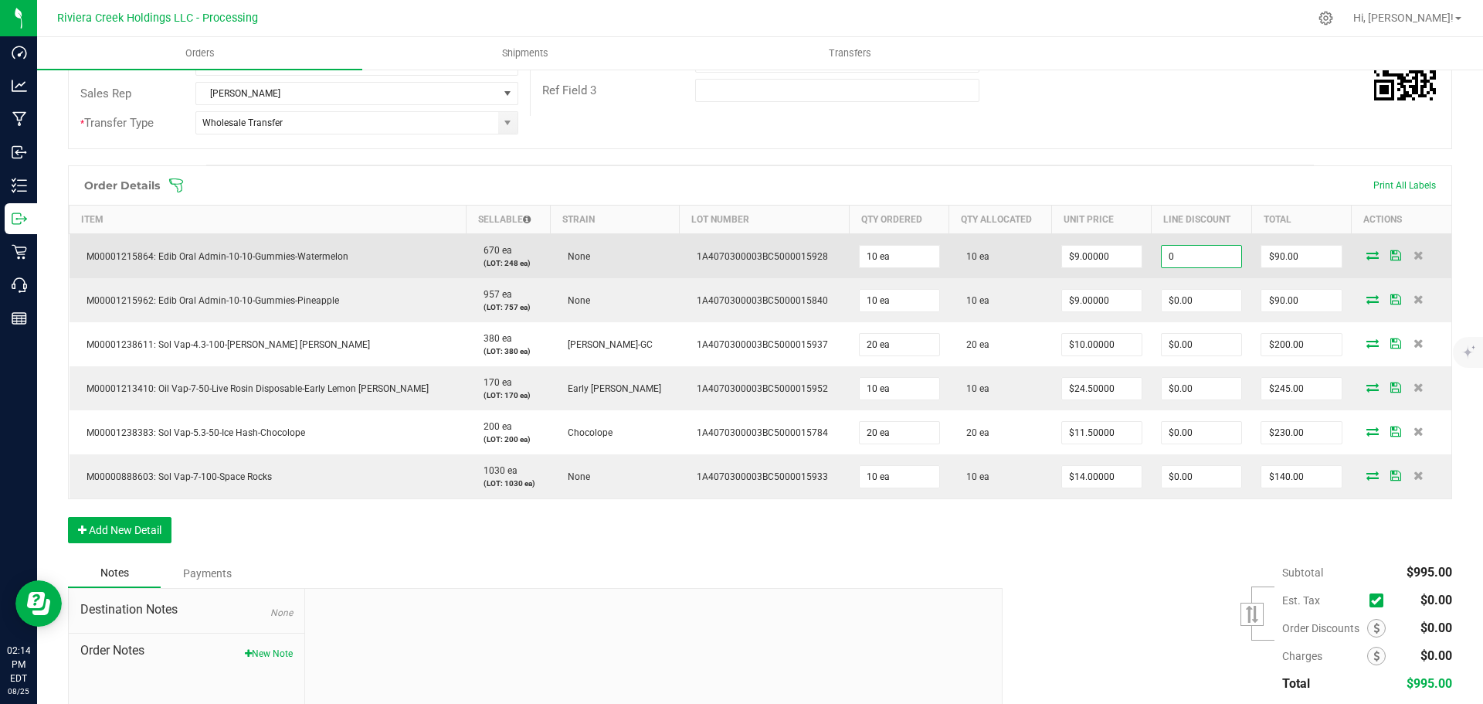
click at [1162, 257] on input "0" at bounding box center [1202, 257] width 80 height 22
type input "$9.00"
type input "81"
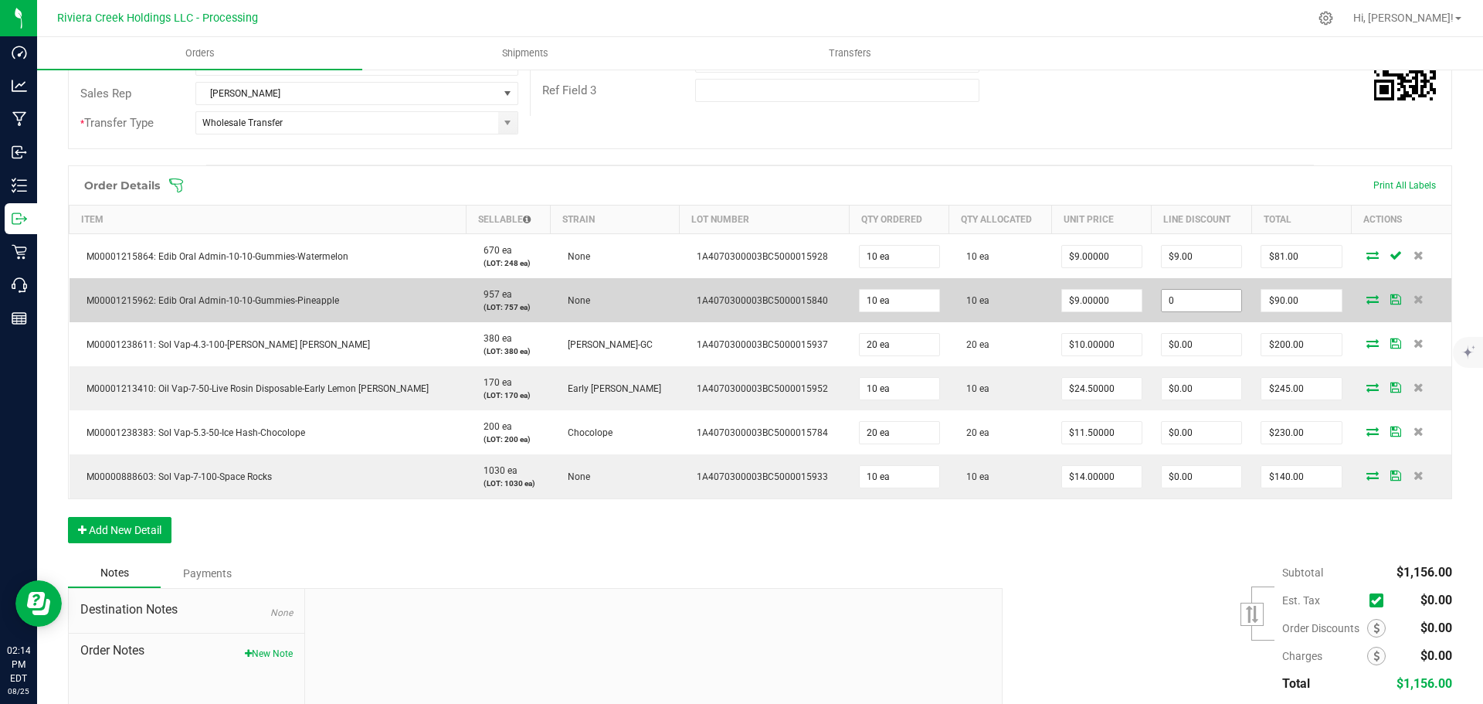
click at [1169, 296] on input "0" at bounding box center [1202, 301] width 80 height 22
type input "$9.00"
type input "81"
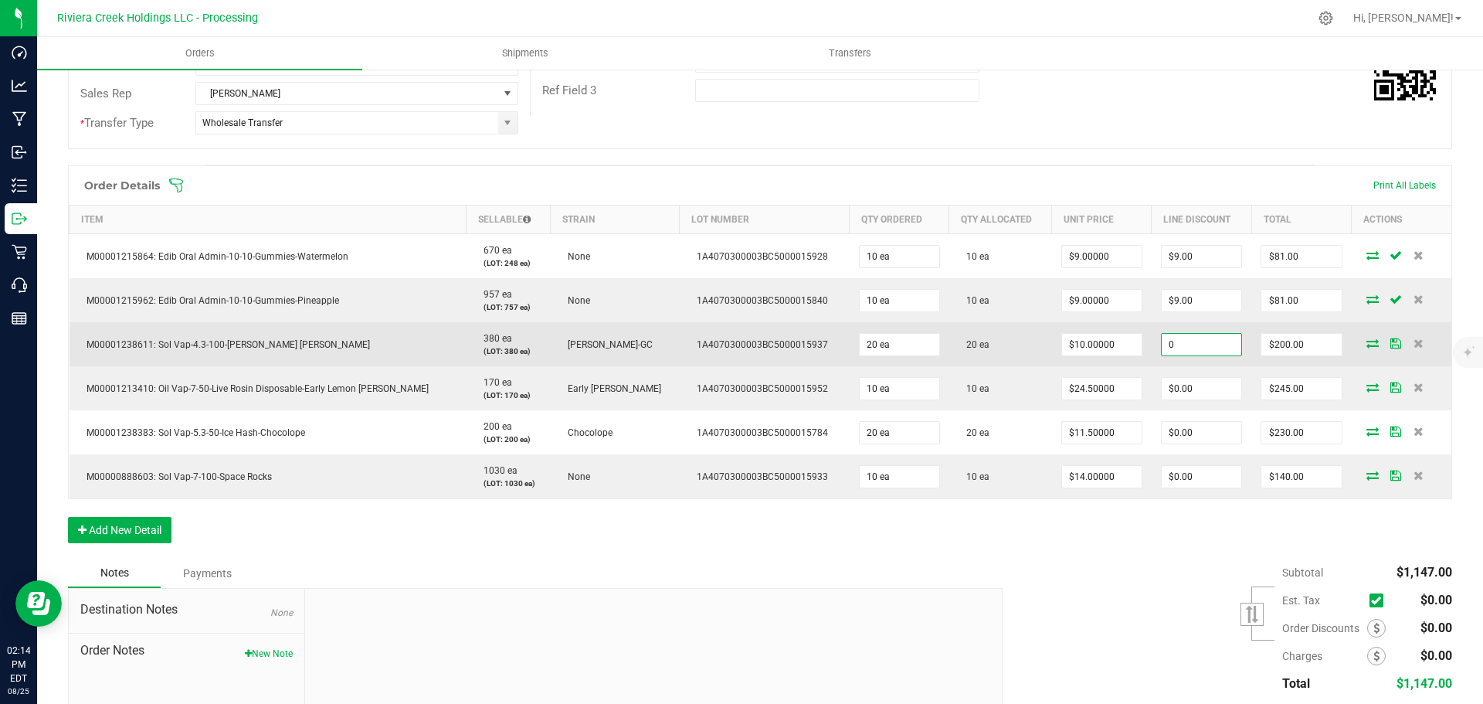
click at [1162, 341] on input "0" at bounding box center [1202, 345] width 80 height 22
type input "$20.00"
type input "180"
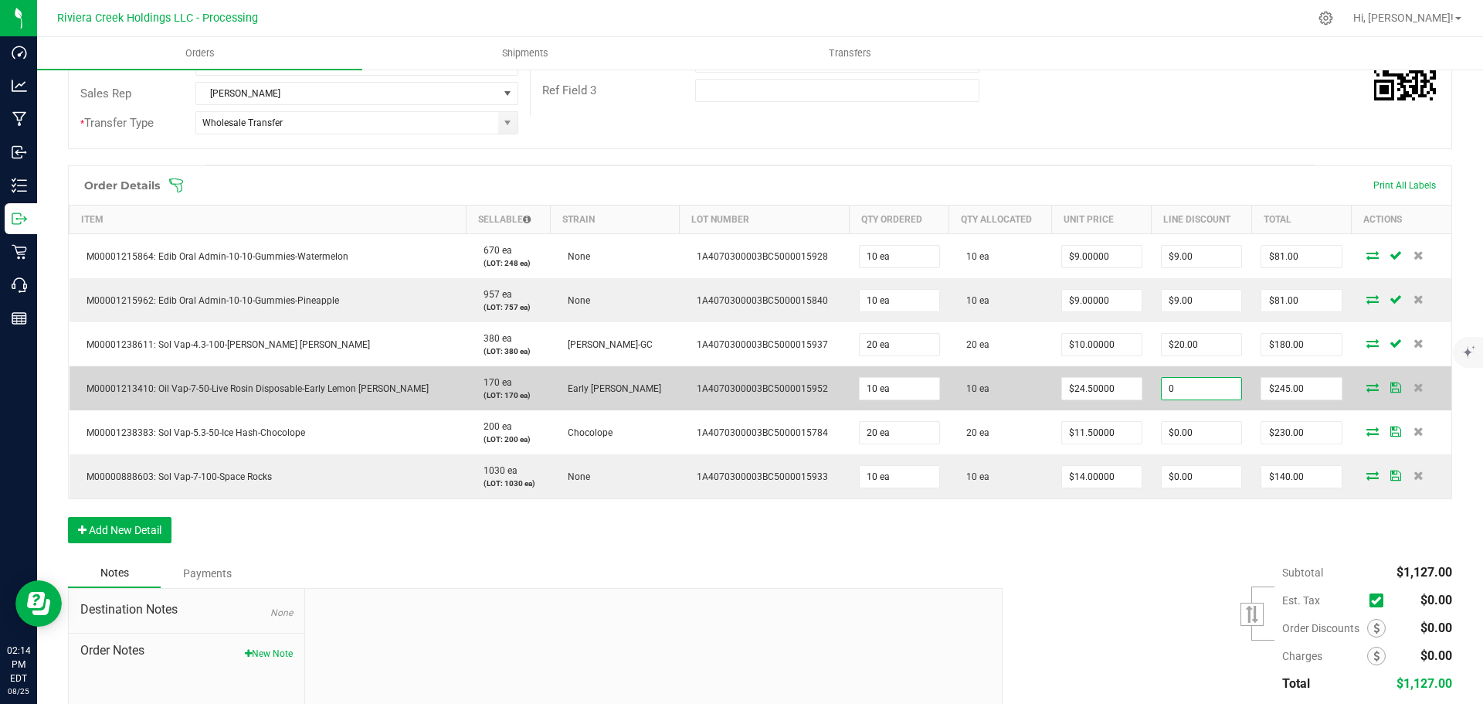
click at [1168, 383] on input "0" at bounding box center [1202, 389] width 80 height 22
type input "$24.50"
type input "220.5"
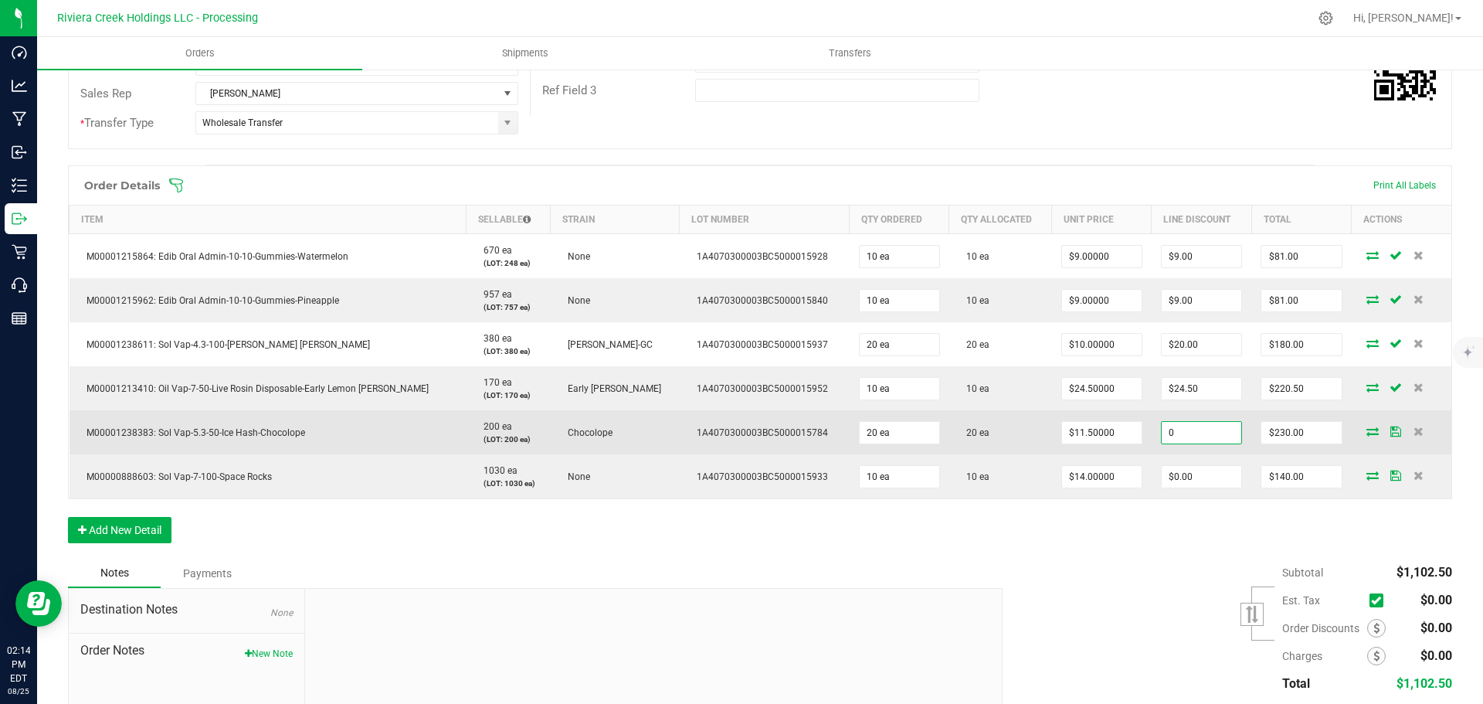
click at [1162, 437] on input "0" at bounding box center [1202, 433] width 80 height 22
type input "$23.00"
type input "207"
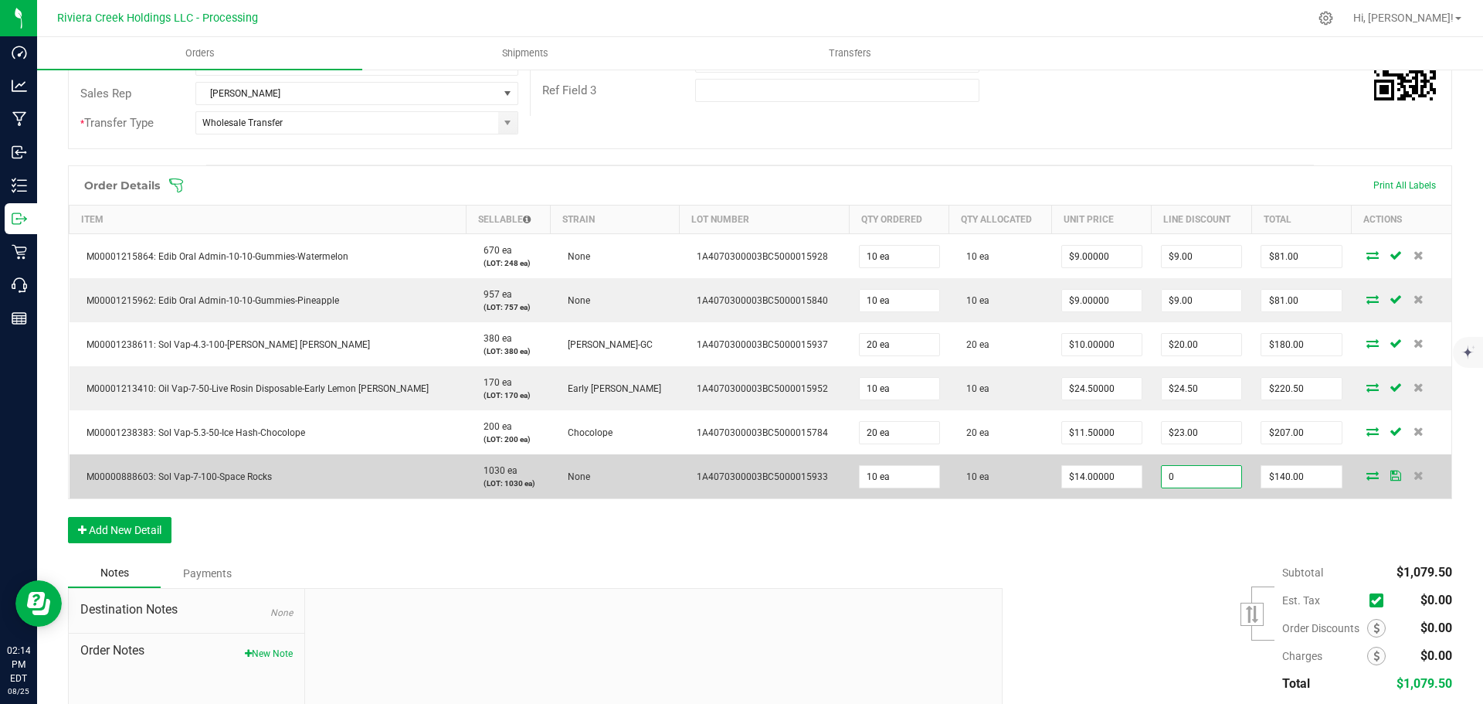
click at [1165, 482] on input "0" at bounding box center [1202, 477] width 80 height 22
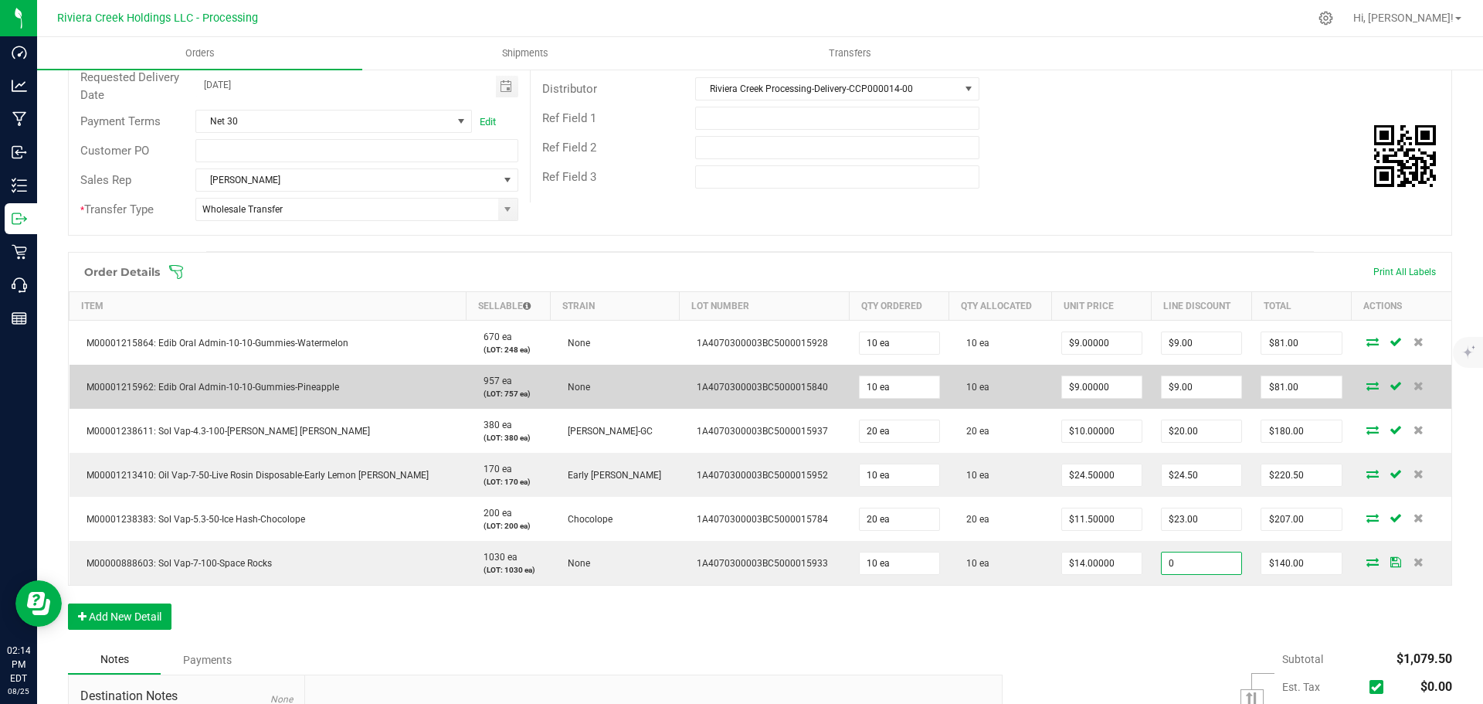
scroll to position [0, 0]
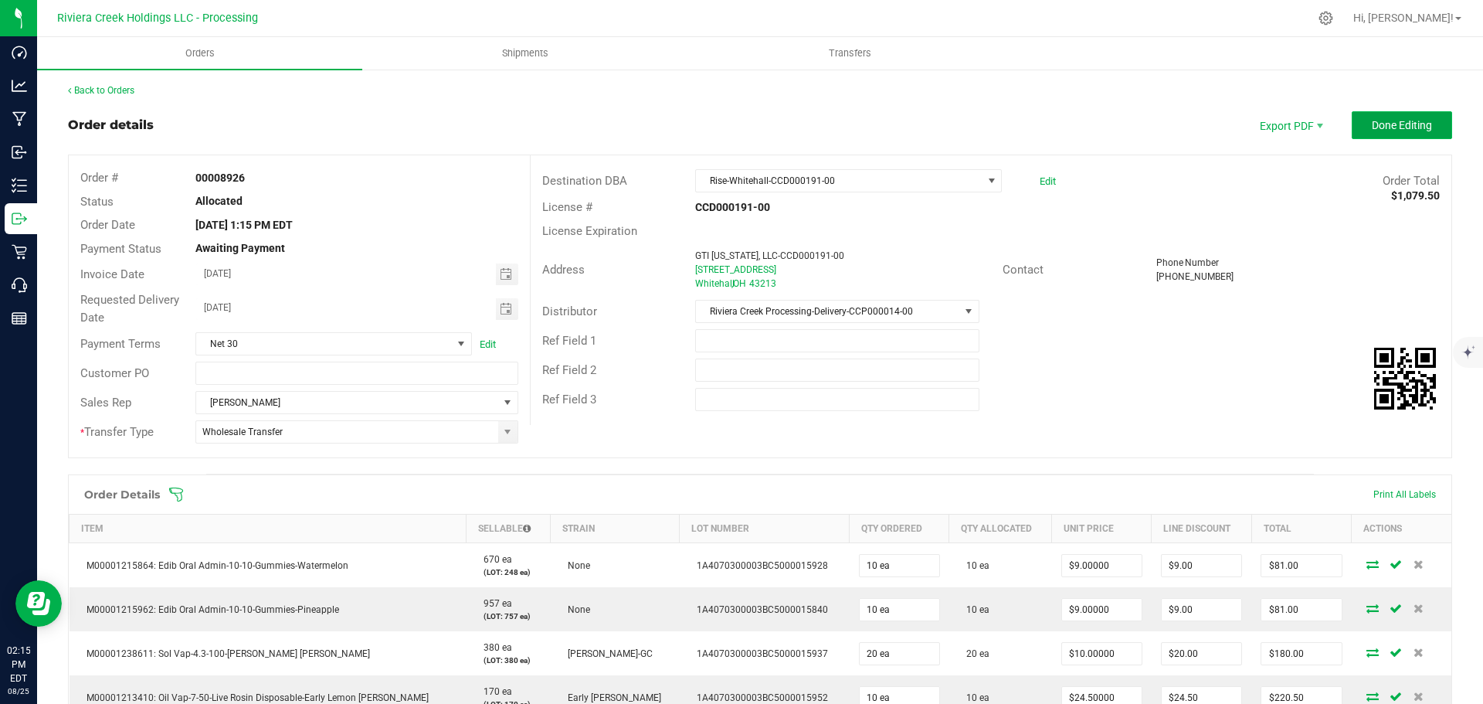
type input "$0.00"
click at [1377, 115] on button "Done Editing" at bounding box center [1402, 125] width 100 height 28
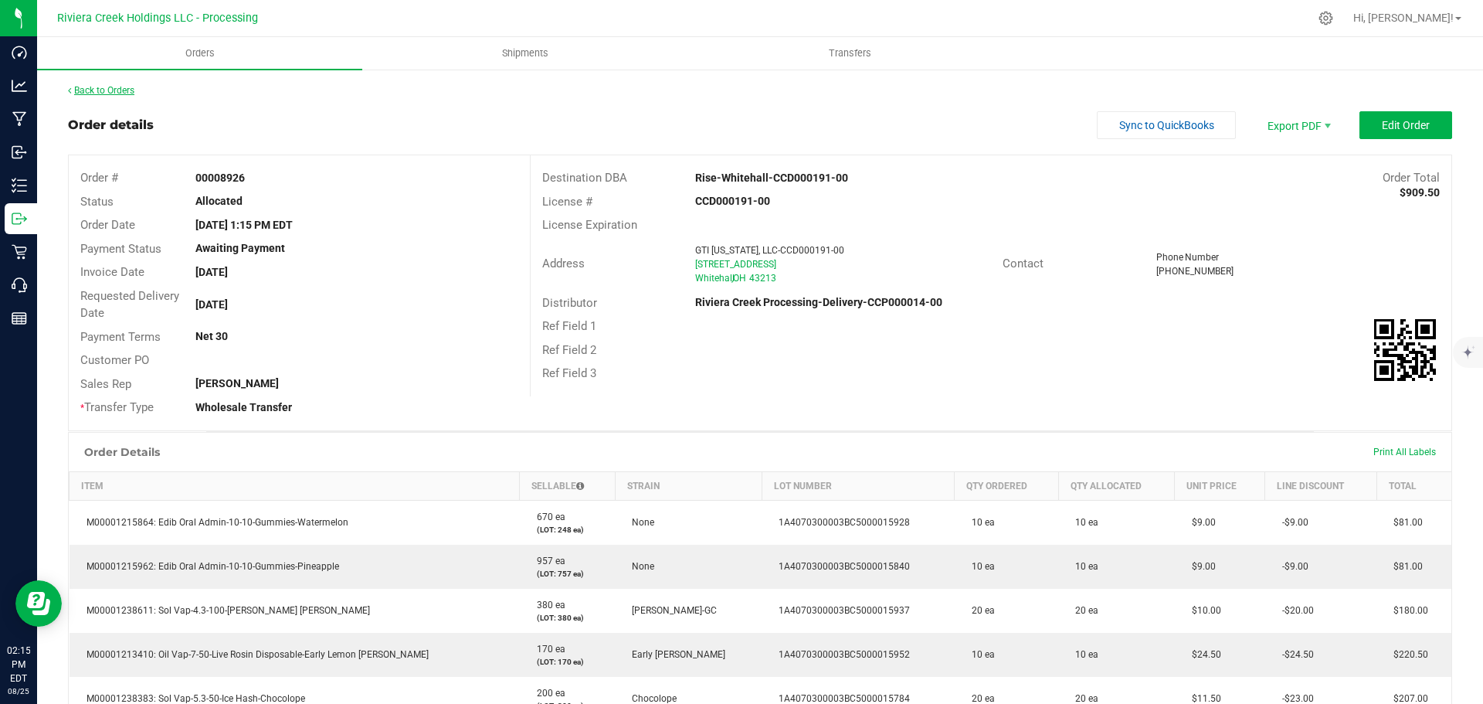
click at [100, 86] on link "Back to Orders" at bounding box center [101, 90] width 66 height 11
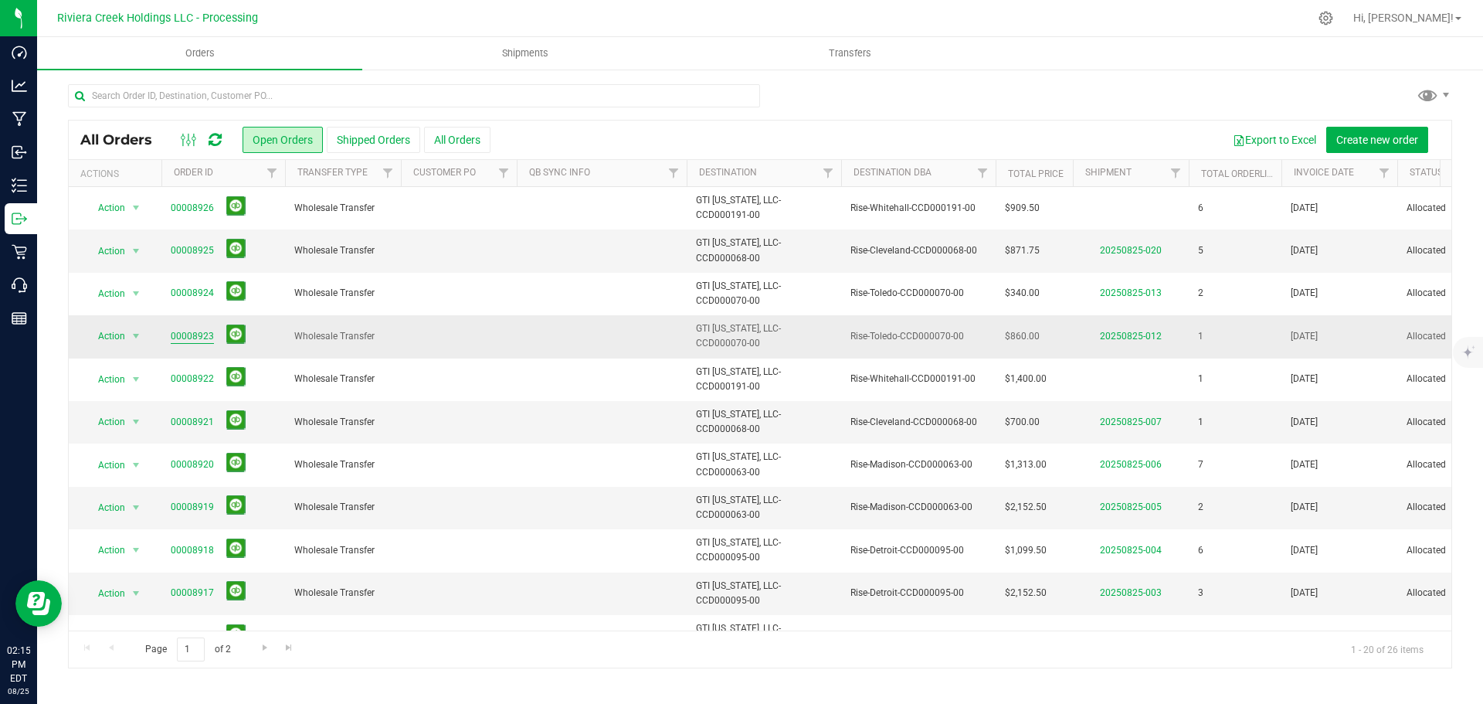
click at [197, 335] on link "00008923" at bounding box center [192, 336] width 43 height 15
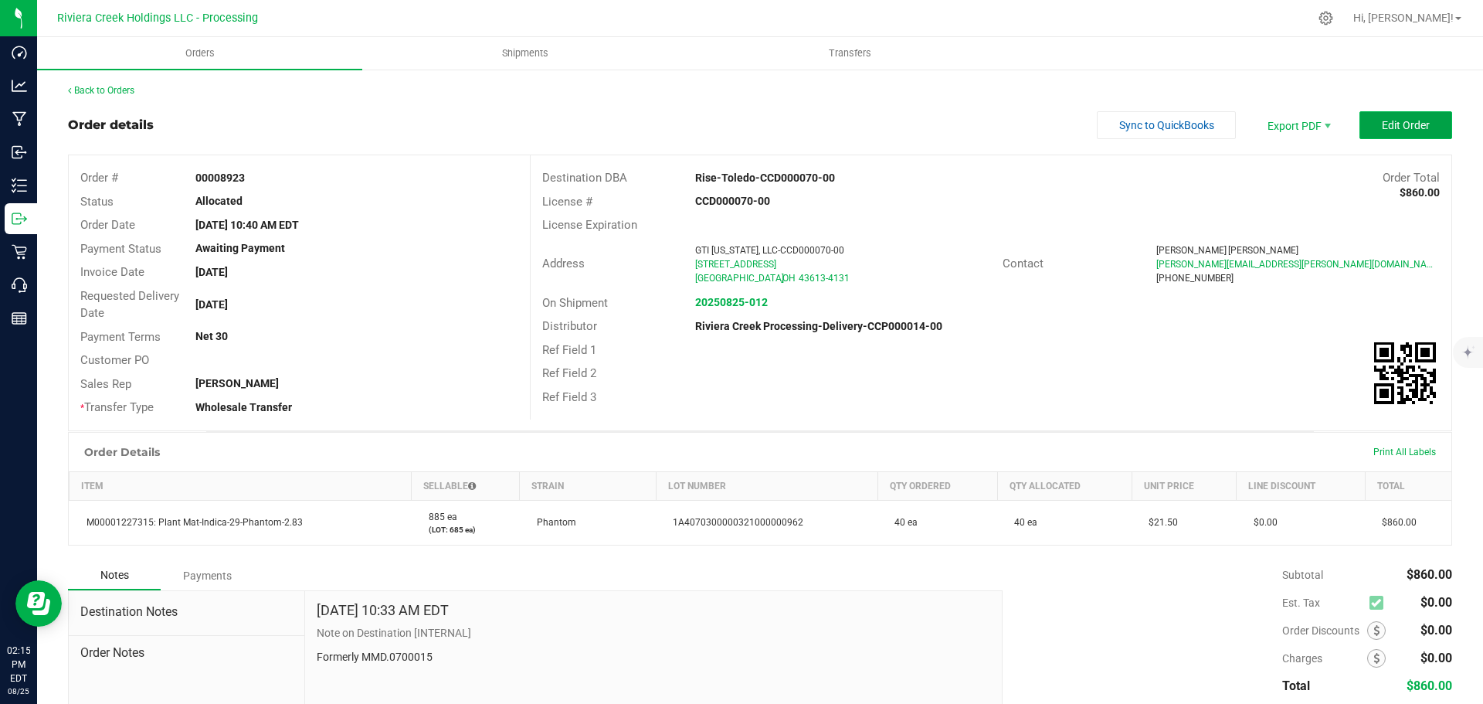
click at [1382, 124] on span "Edit Order" at bounding box center [1406, 125] width 48 height 12
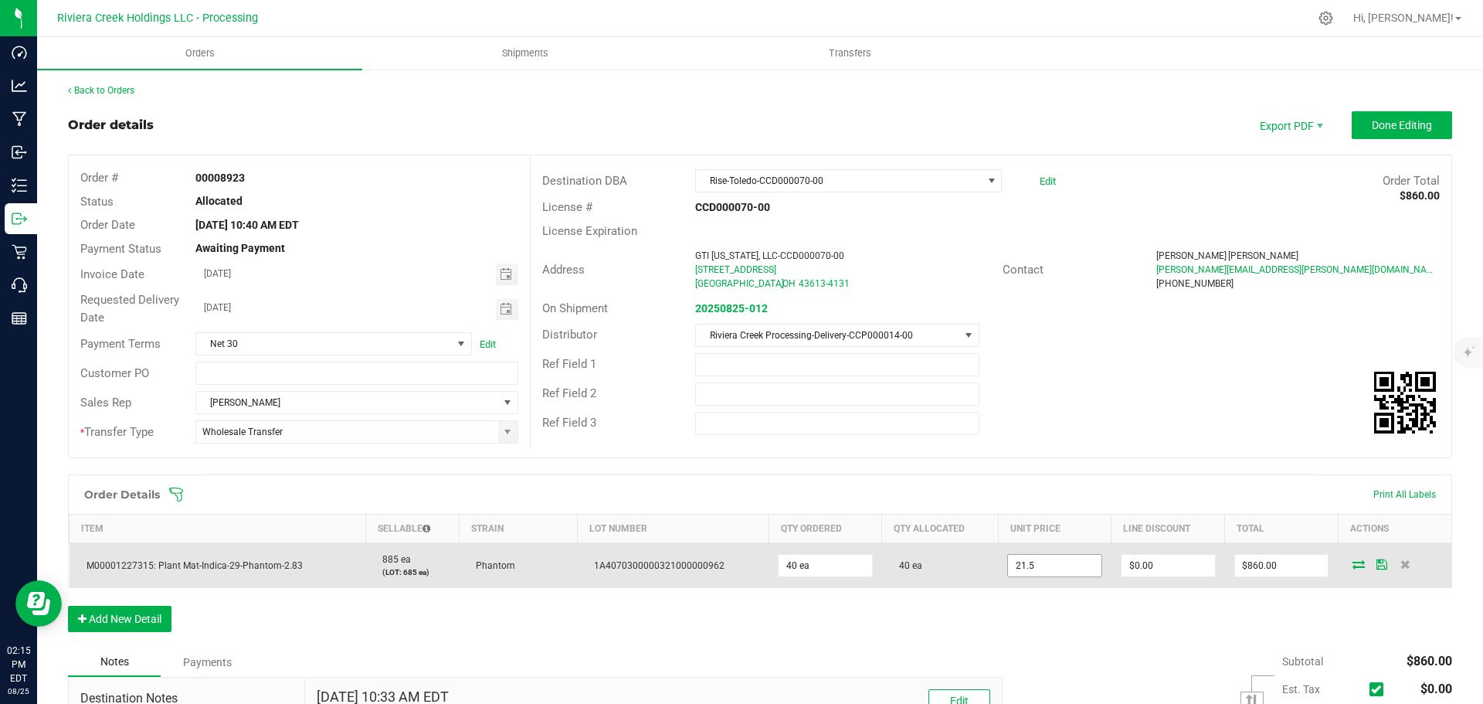
click at [1049, 555] on input "21.5" at bounding box center [1054, 566] width 93 height 22
type input "$20.00000"
type input "0"
type input "$800.00"
click at [1138, 559] on input "0" at bounding box center [1167, 566] width 93 height 22
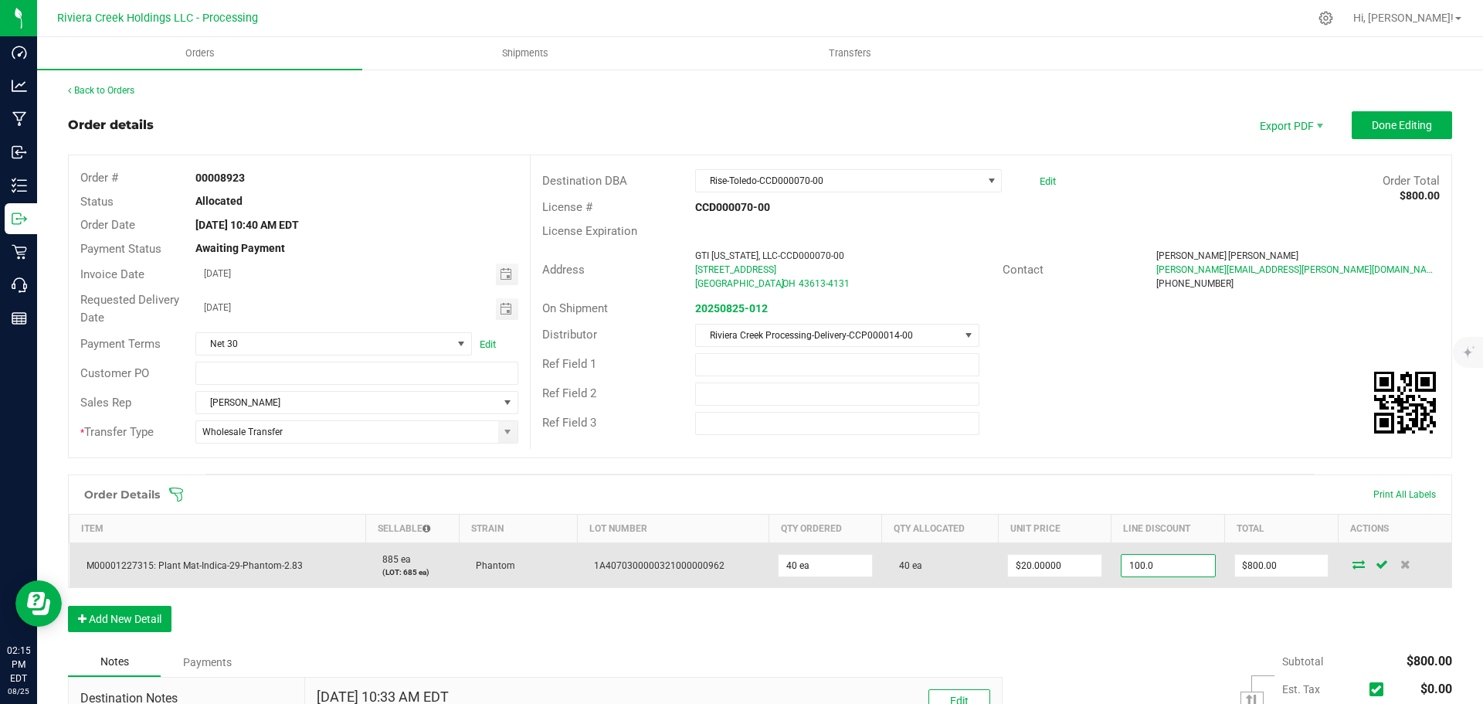
type input "$100.00"
type input "700"
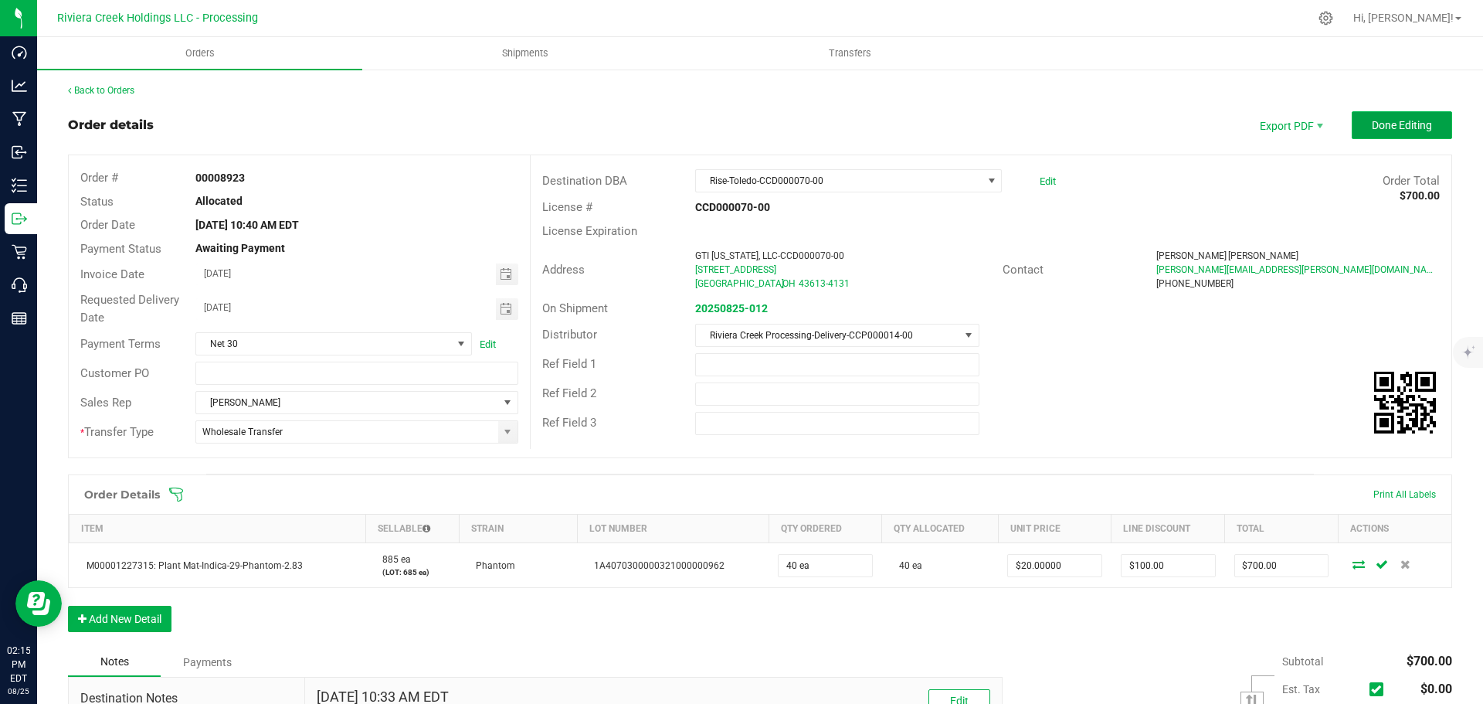
click at [1387, 127] on span "Done Editing" at bounding box center [1402, 125] width 60 height 12
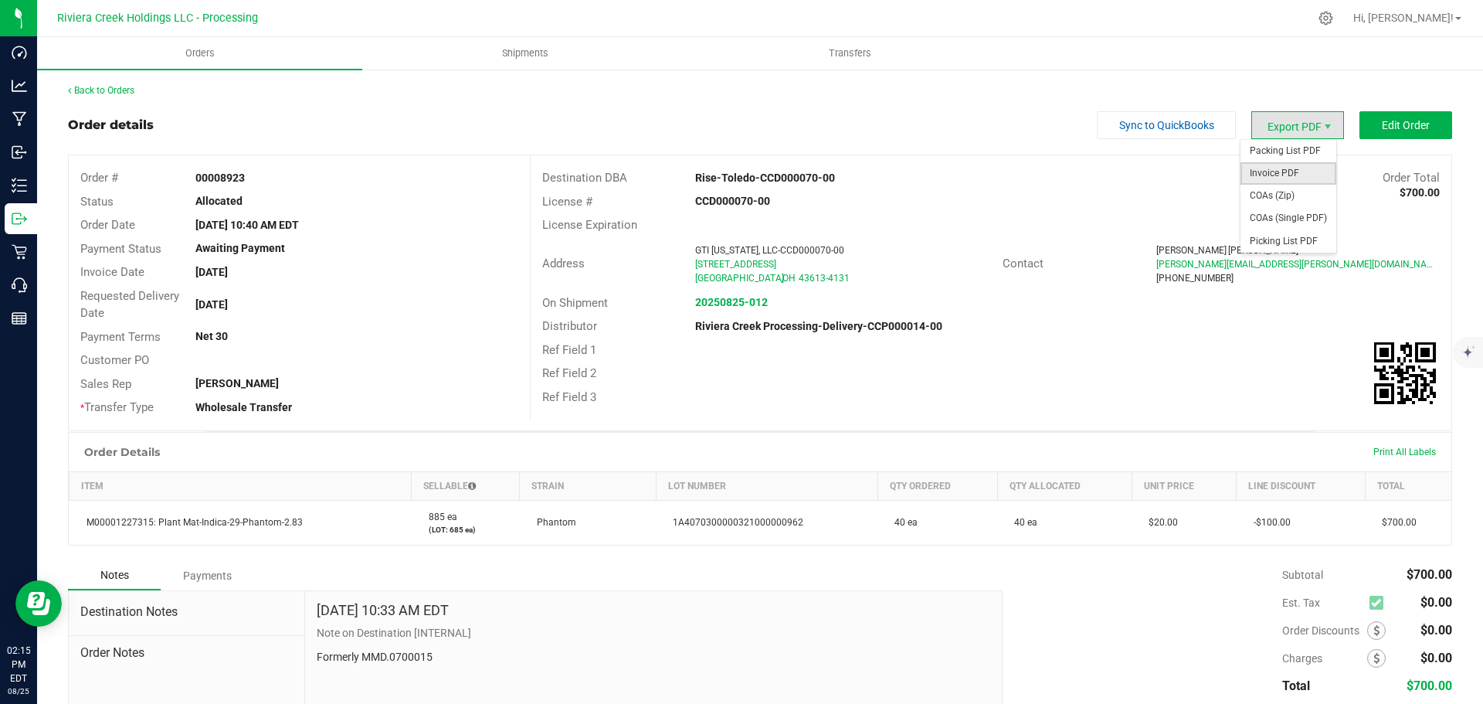
click at [1264, 168] on span "Invoice PDF" at bounding box center [1288, 173] width 96 height 22
click at [117, 87] on link "Back to Orders" at bounding box center [101, 90] width 66 height 11
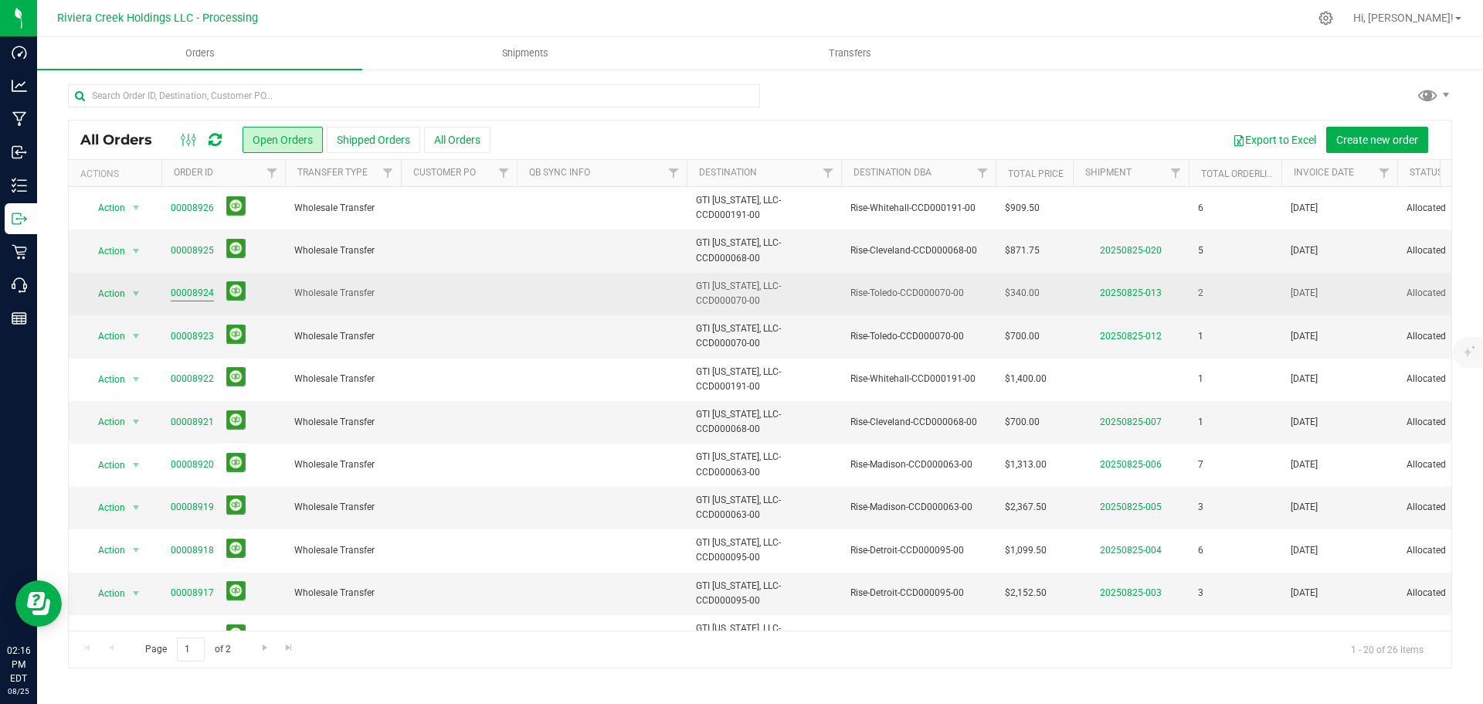
click at [202, 296] on link "00008924" at bounding box center [192, 293] width 43 height 15
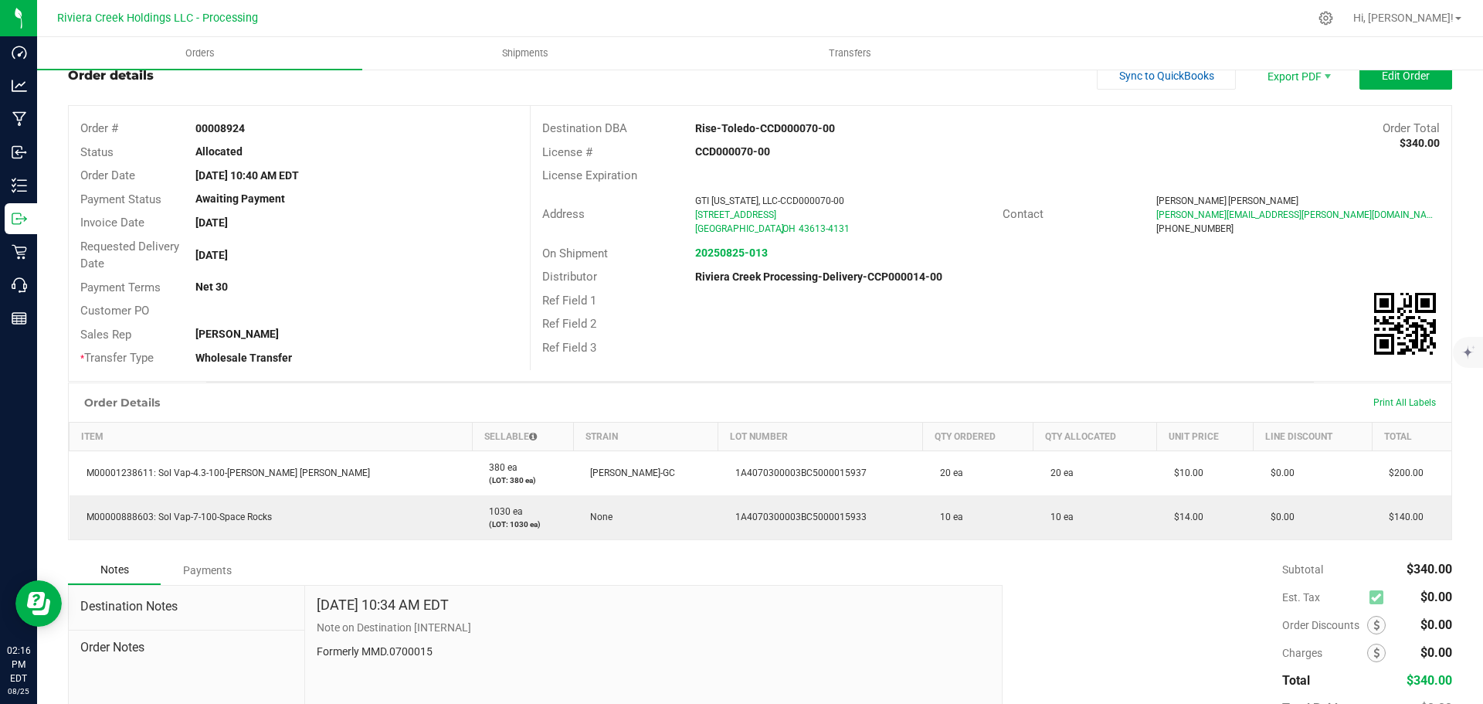
scroll to position [77, 0]
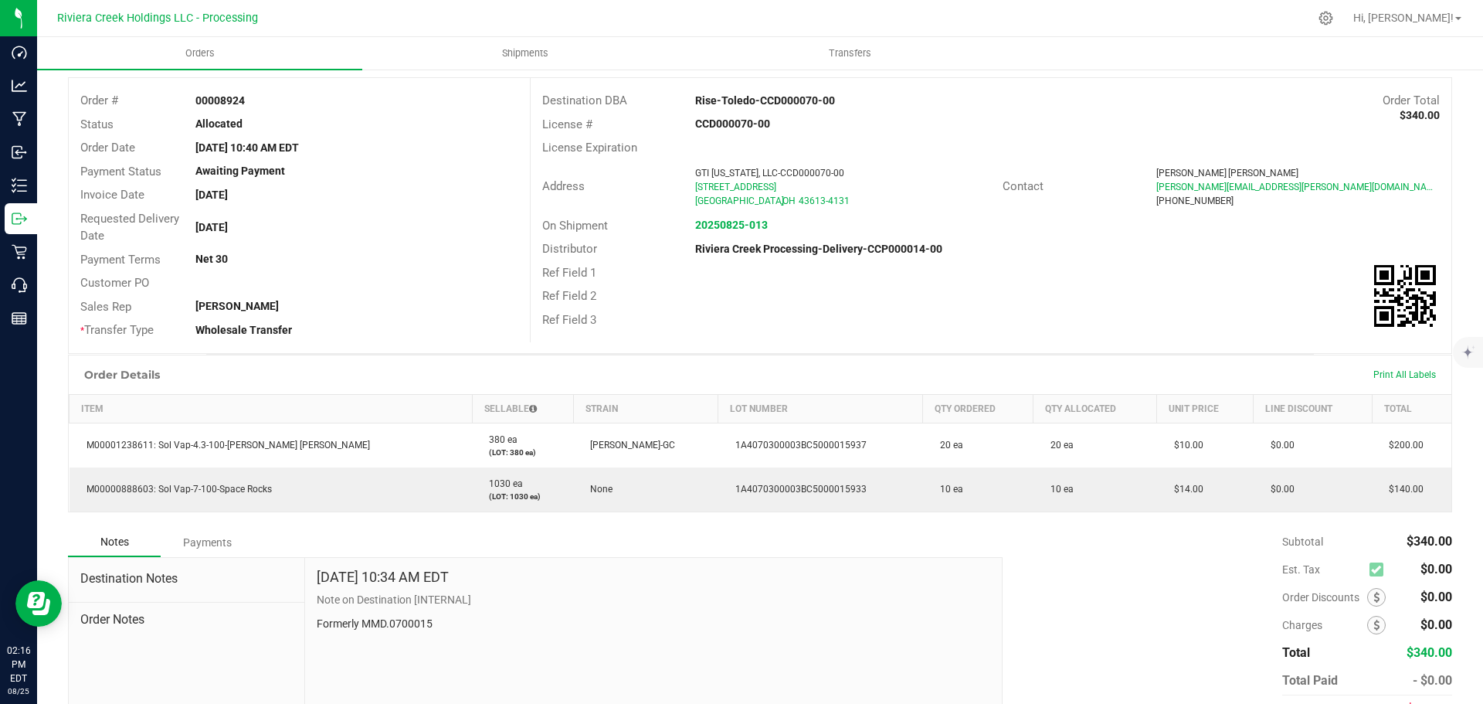
click at [818, 328] on div "Ref Field 3" at bounding box center [991, 320] width 921 height 24
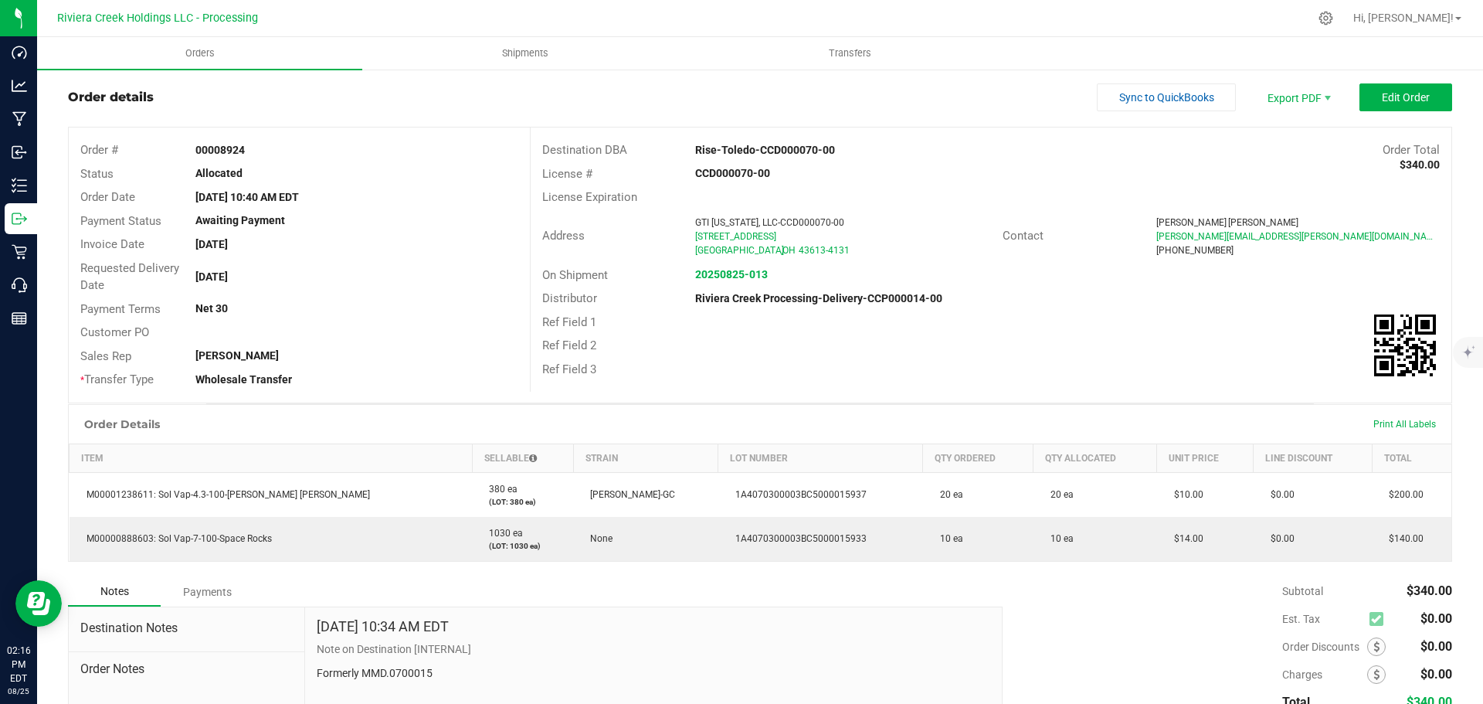
scroll to position [0, 0]
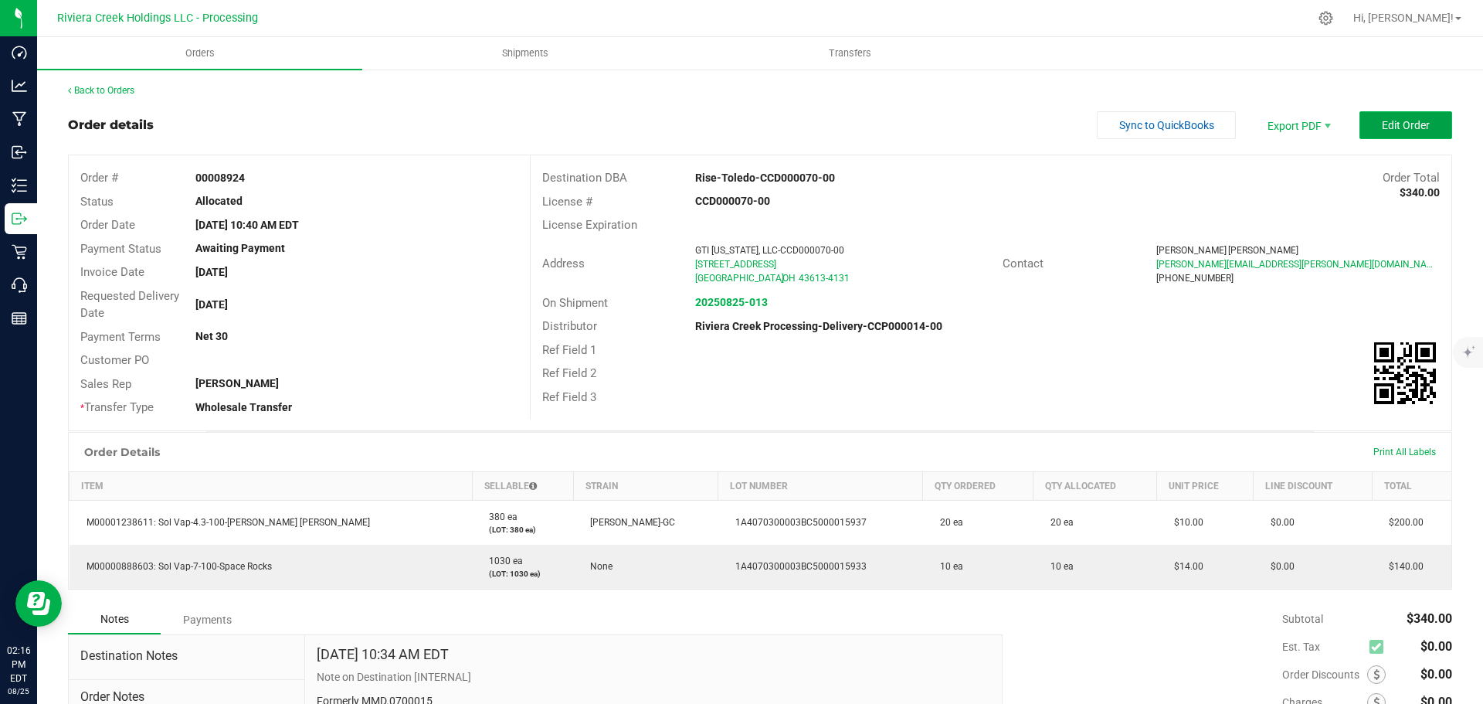
click at [1382, 122] on span "Edit Order" at bounding box center [1406, 125] width 48 height 12
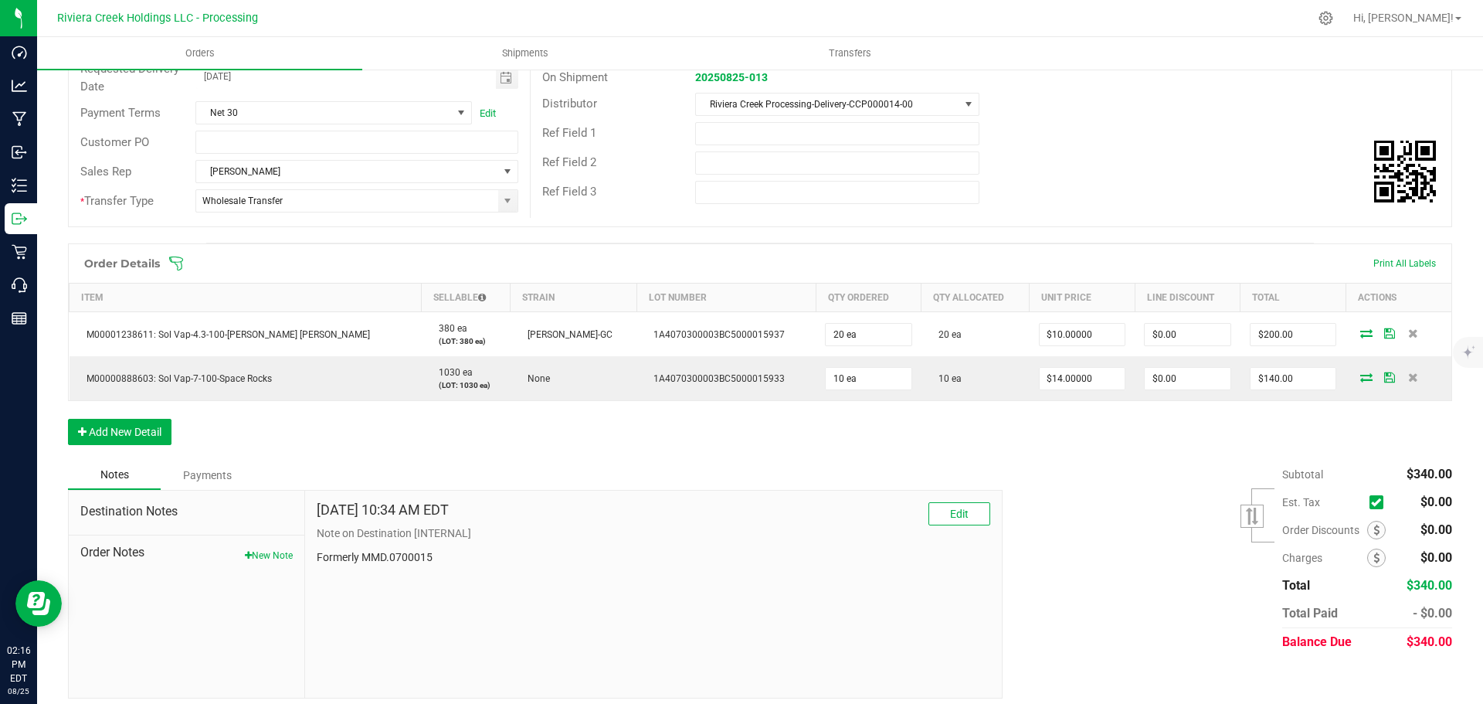
scroll to position [232, 0]
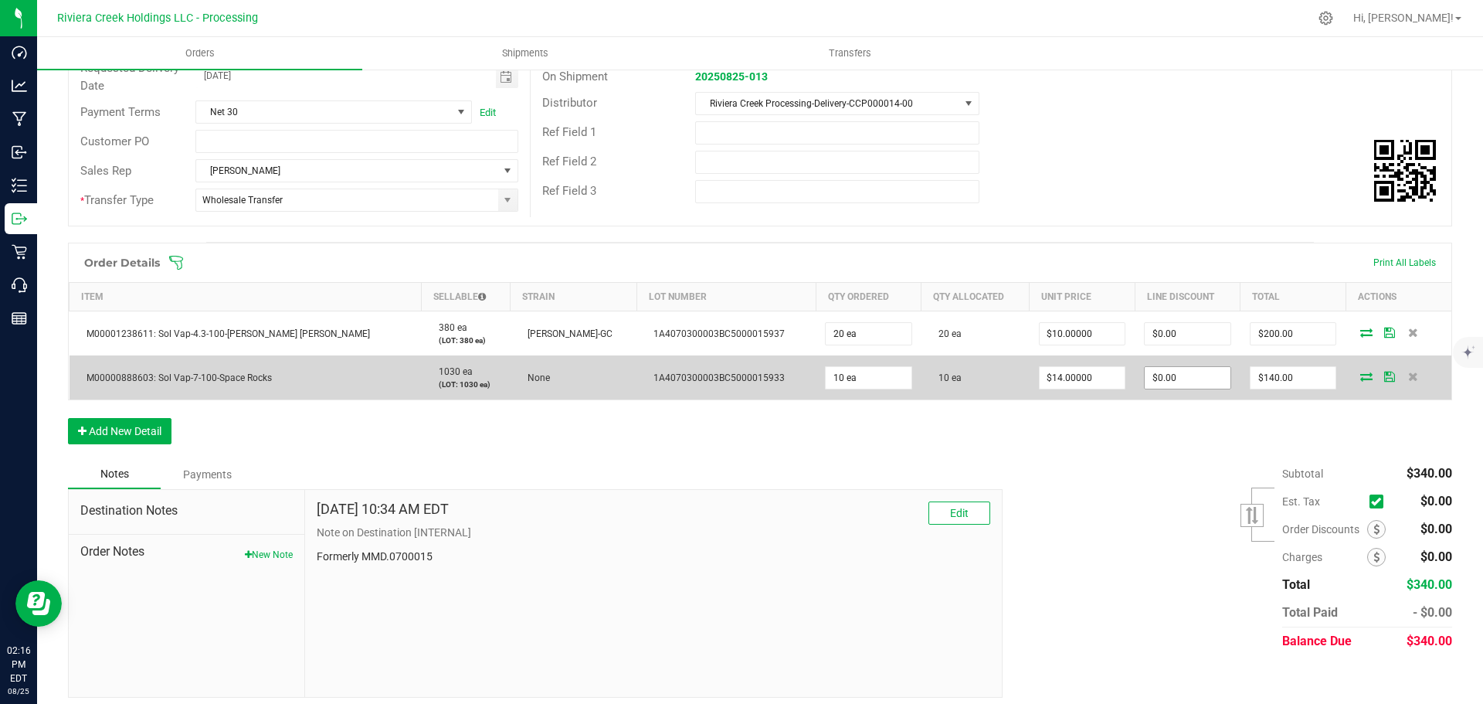
type input "0"
click at [1145, 377] on input "0" at bounding box center [1188, 378] width 86 height 22
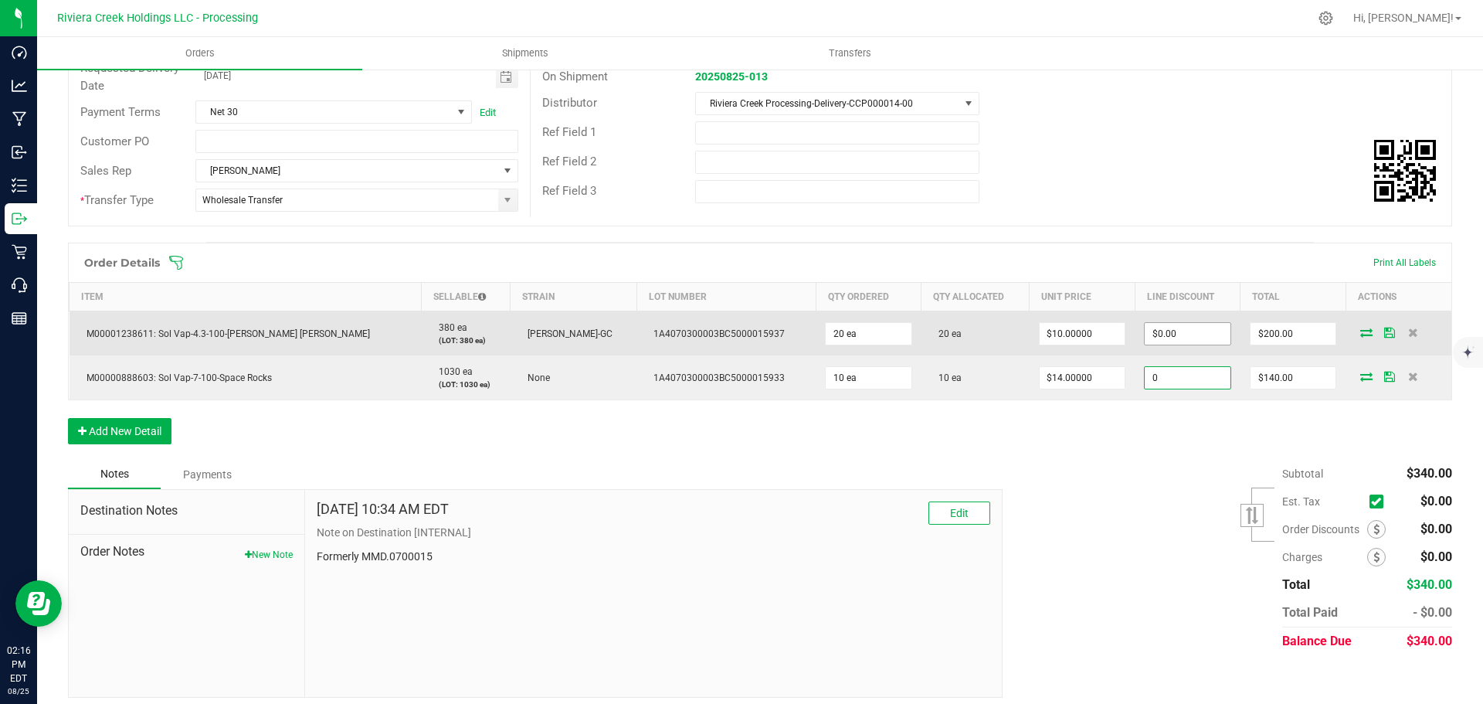
type input "0"
type input "$0.00"
click at [1145, 337] on input "0" at bounding box center [1188, 334] width 86 height 22
type input "$20.00"
type input "180"
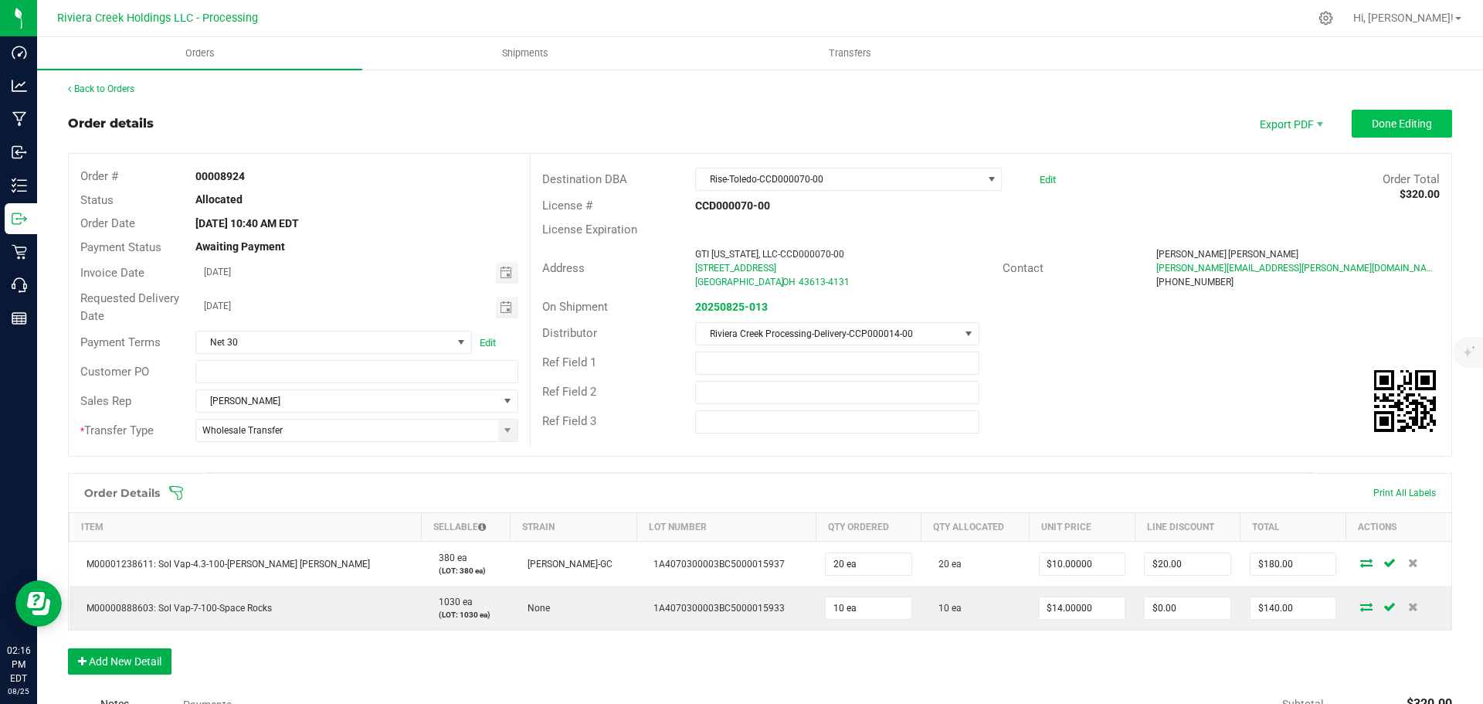
scroll to position [0, 0]
click at [1372, 131] on span "Done Editing" at bounding box center [1402, 125] width 60 height 12
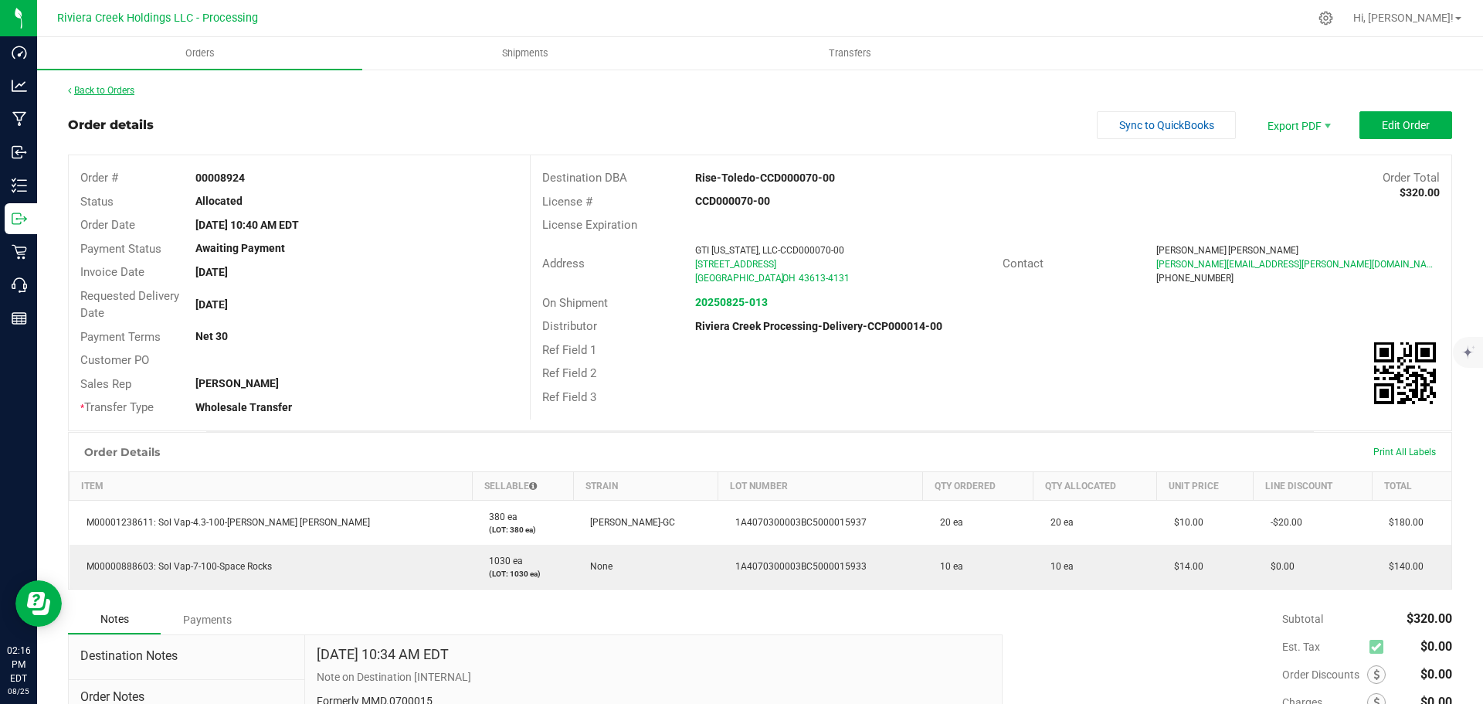
click at [114, 93] on link "Back to Orders" at bounding box center [101, 90] width 66 height 11
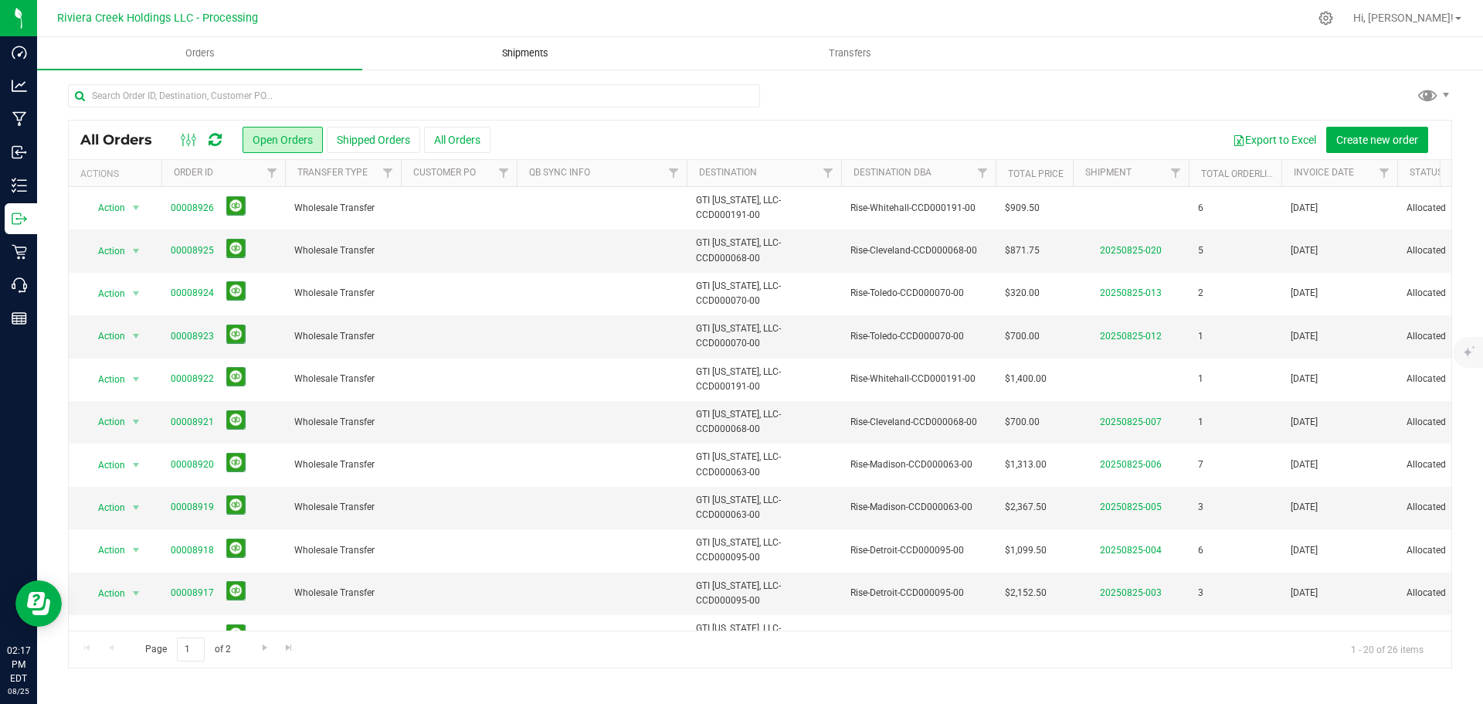
click at [520, 56] on span "Shipments" at bounding box center [525, 53] width 88 height 14
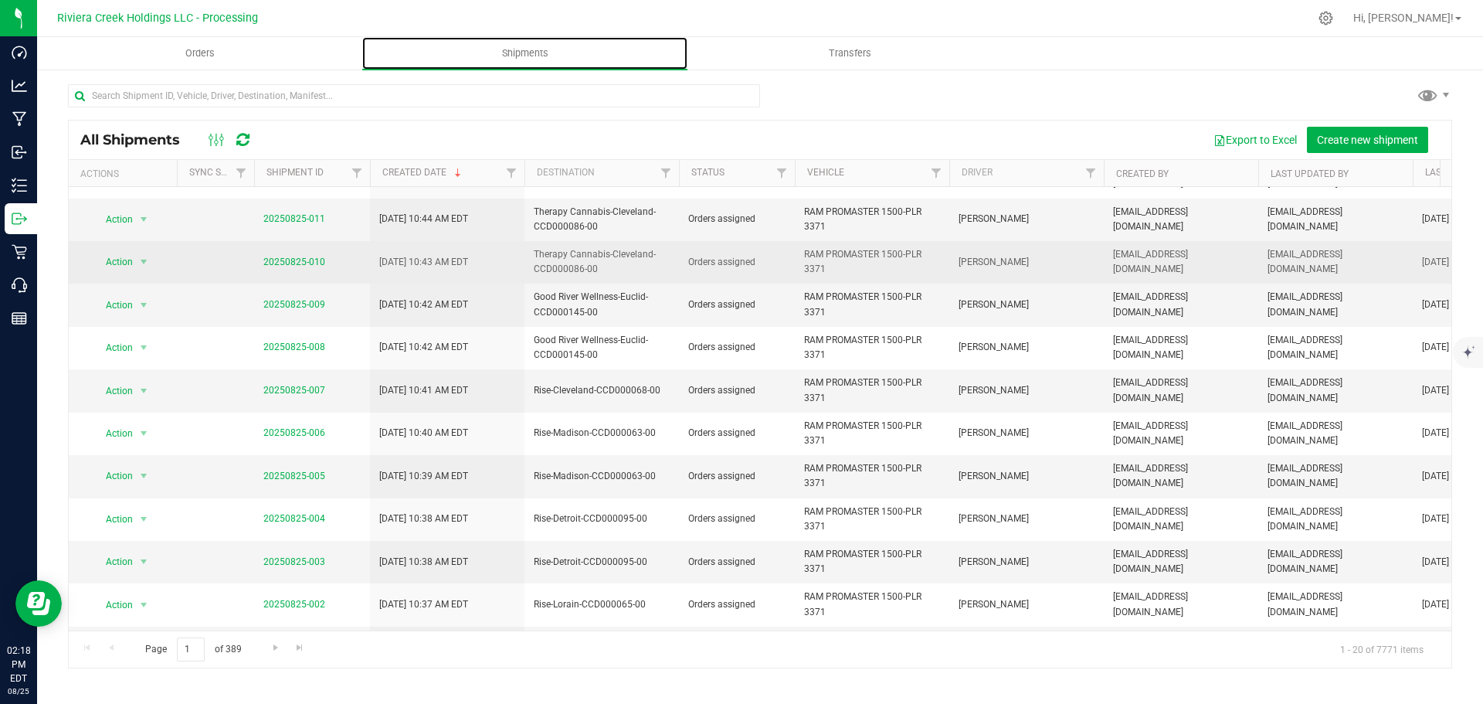
scroll to position [407, 0]
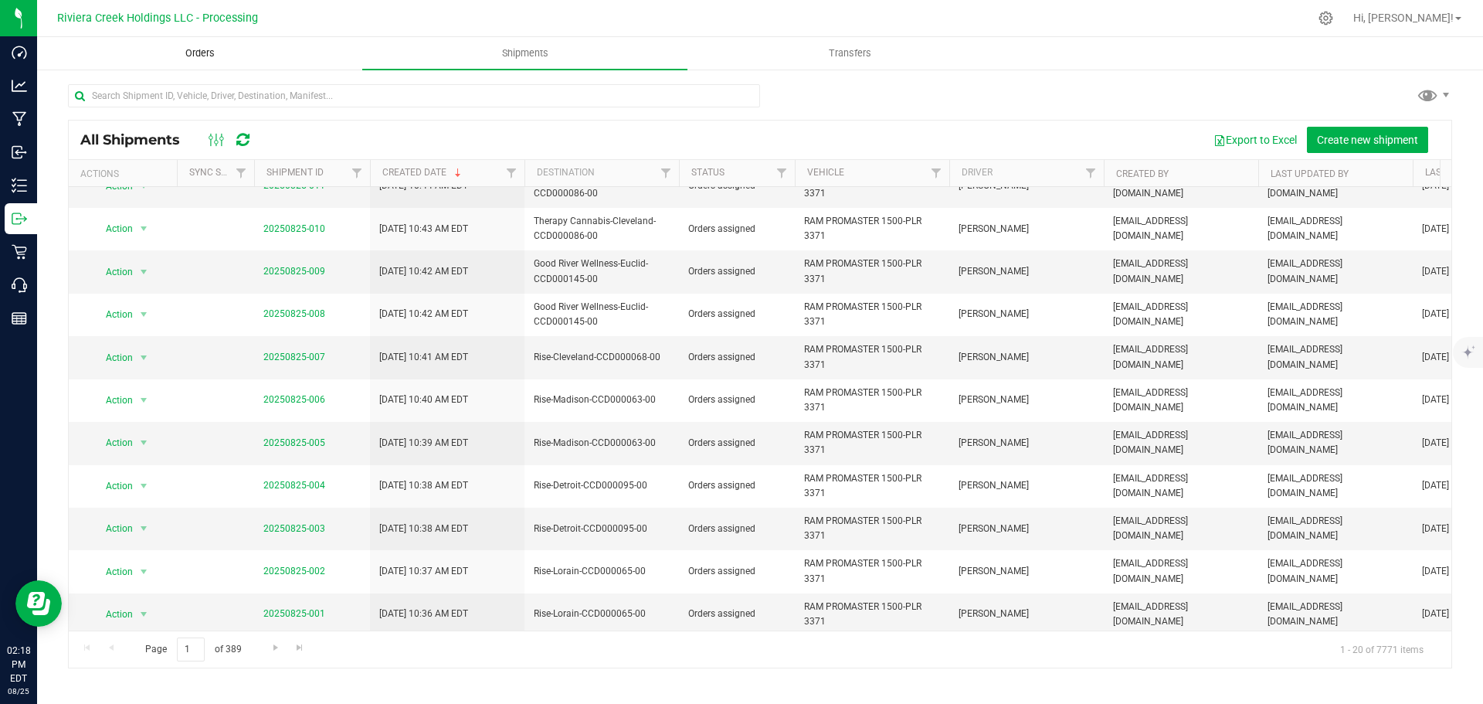
click at [200, 56] on span "Orders" at bounding box center [200, 53] width 71 height 14
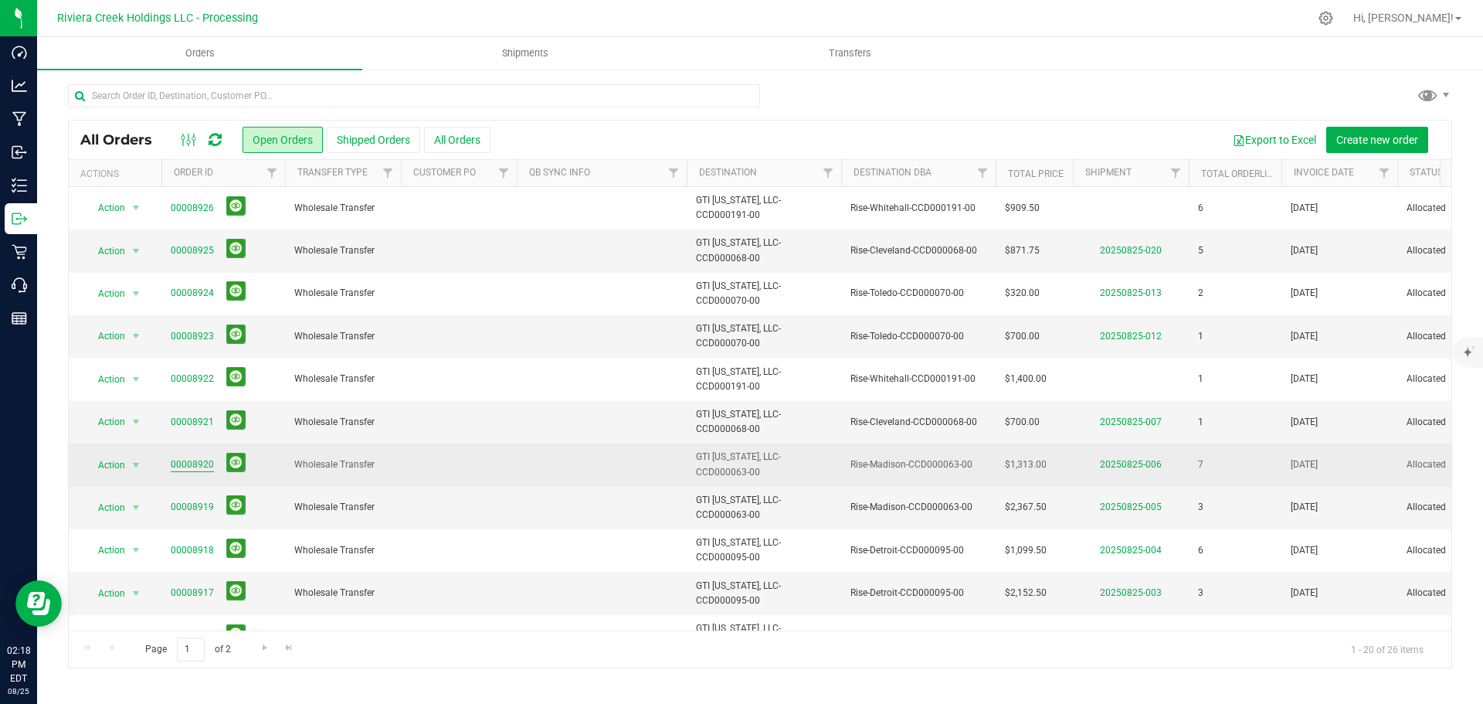
click at [188, 461] on link "00008920" at bounding box center [192, 464] width 43 height 15
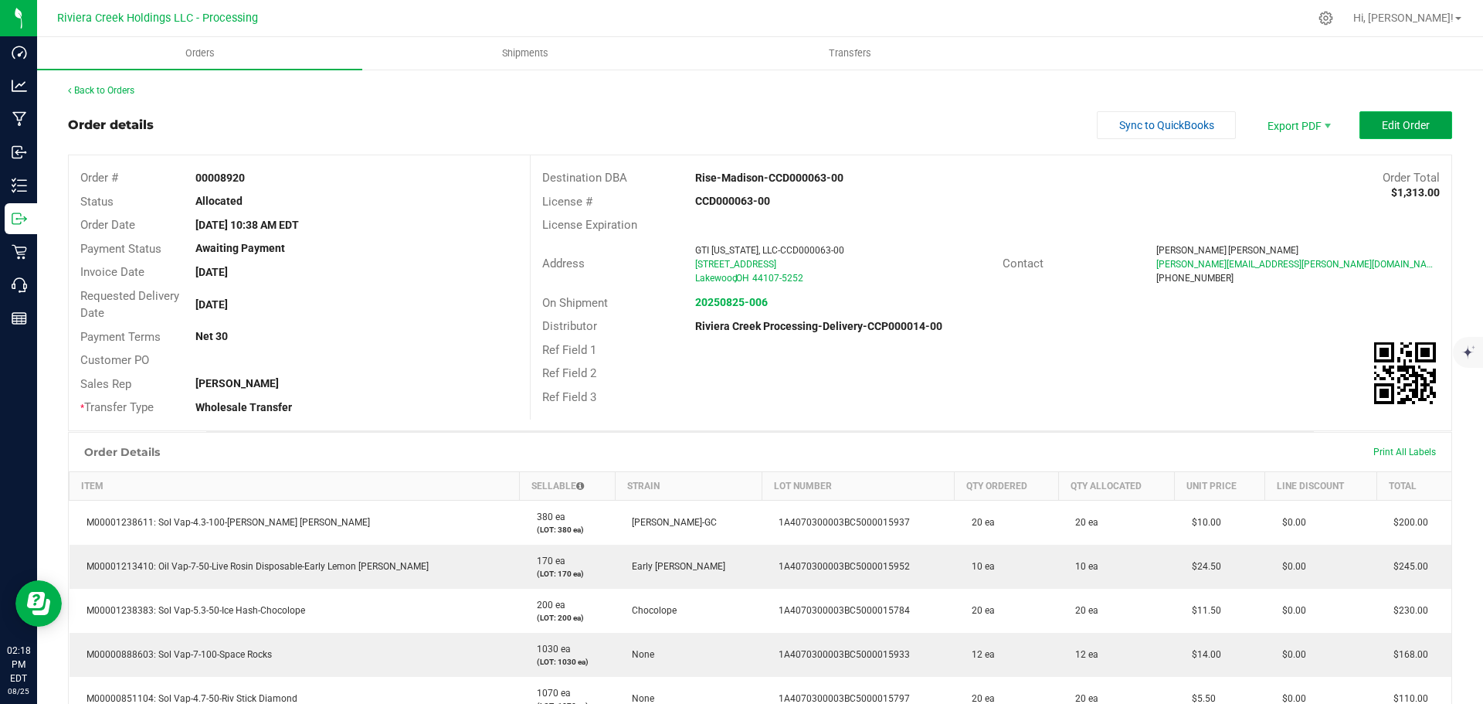
click at [1389, 122] on span "Edit Order" at bounding box center [1406, 125] width 48 height 12
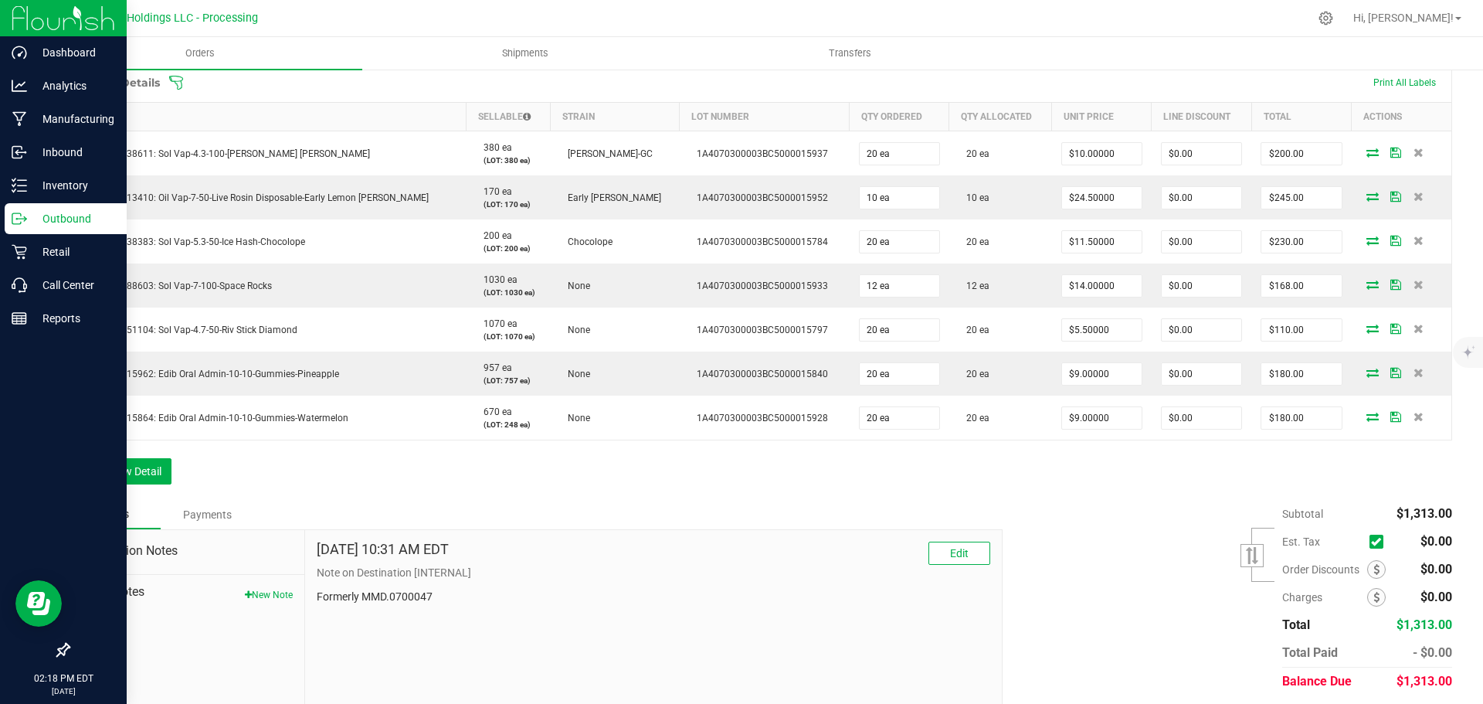
scroll to position [384, 0]
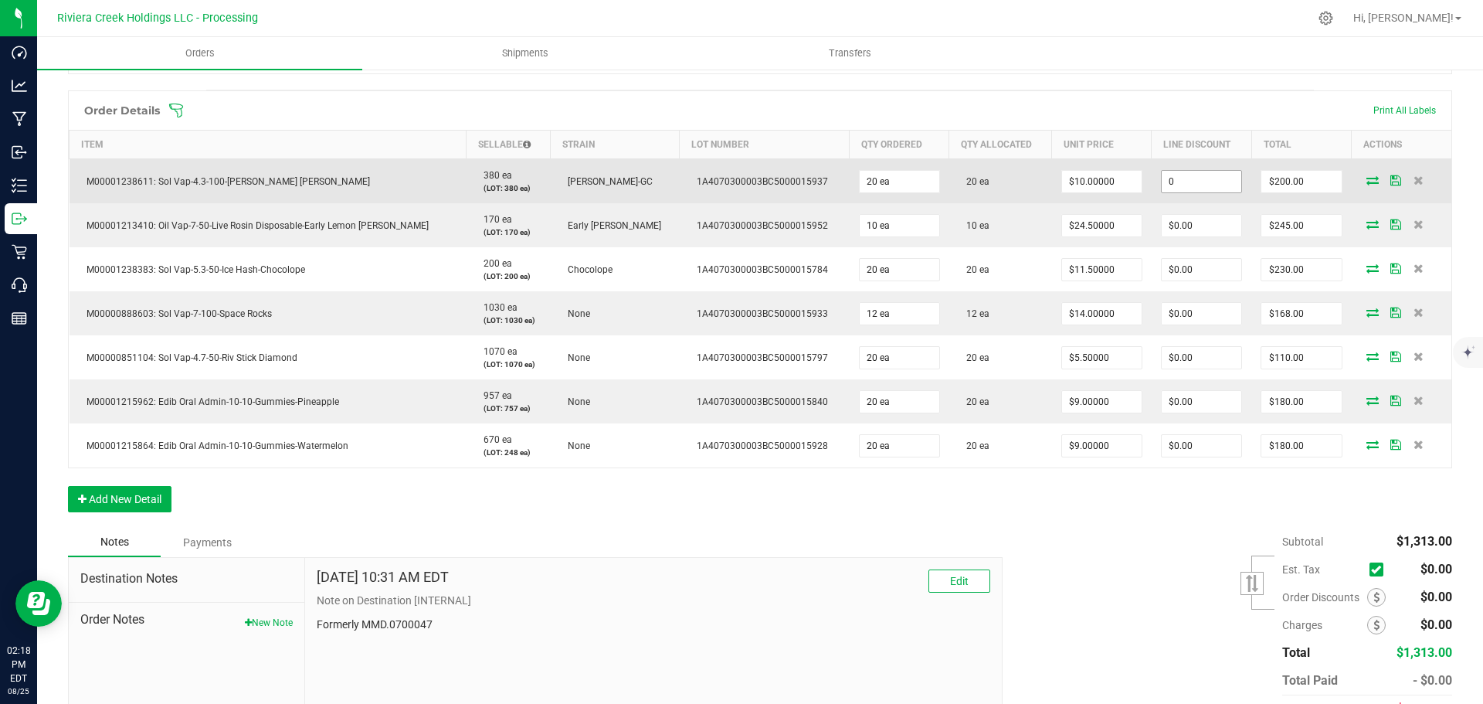
click at [1173, 181] on input "0" at bounding box center [1202, 182] width 80 height 22
type input "$20.00"
type input "180"
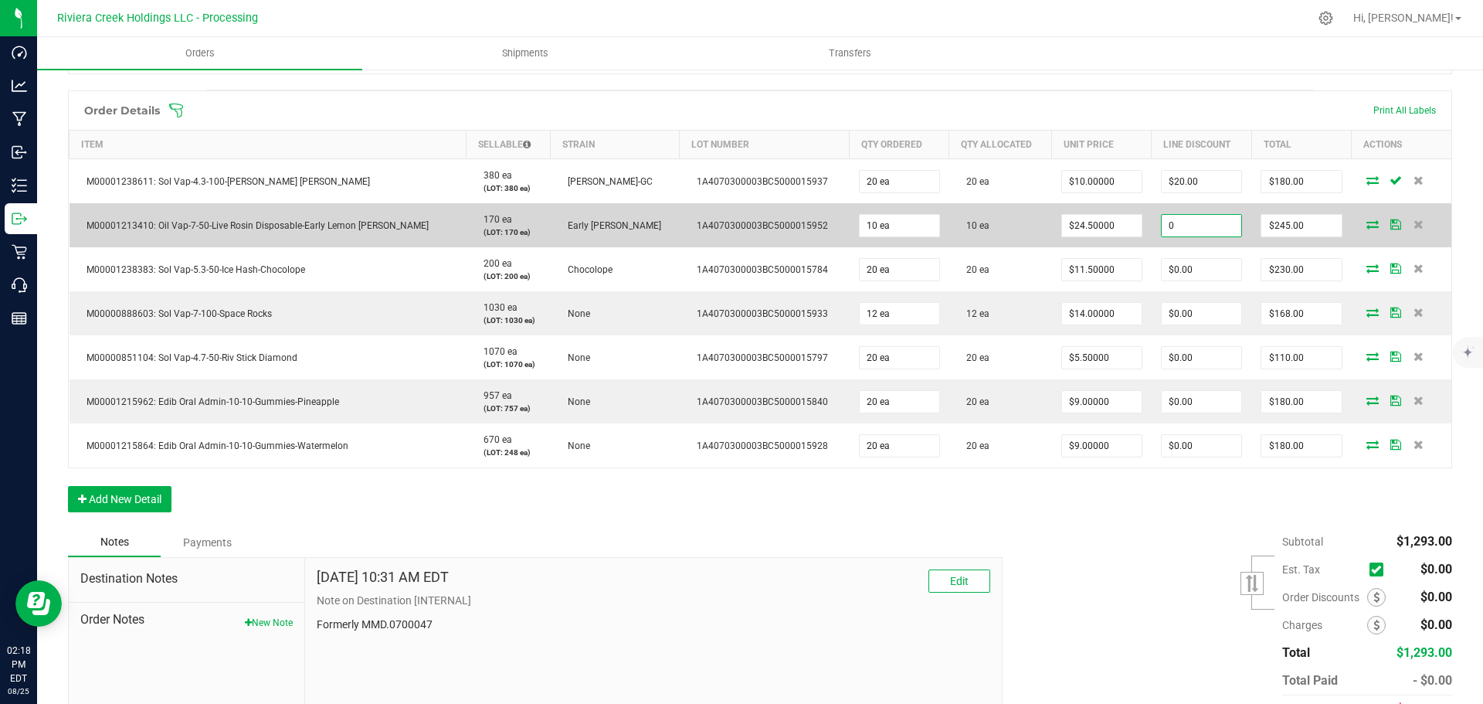
click at [1162, 222] on input "0" at bounding box center [1202, 226] width 80 height 22
type input "$24.50"
type input "220.5"
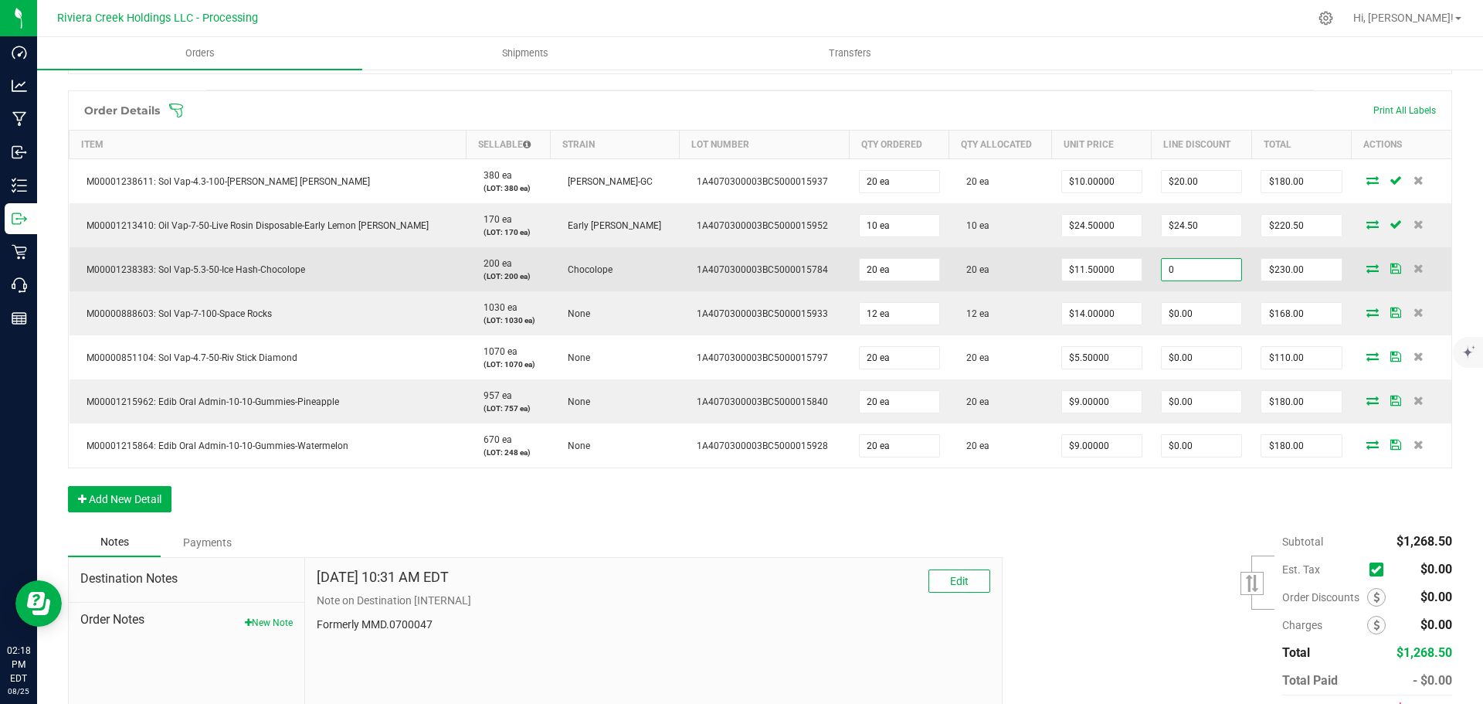
click at [1177, 276] on input "0" at bounding box center [1202, 270] width 80 height 22
type input "$23.00"
type input "207"
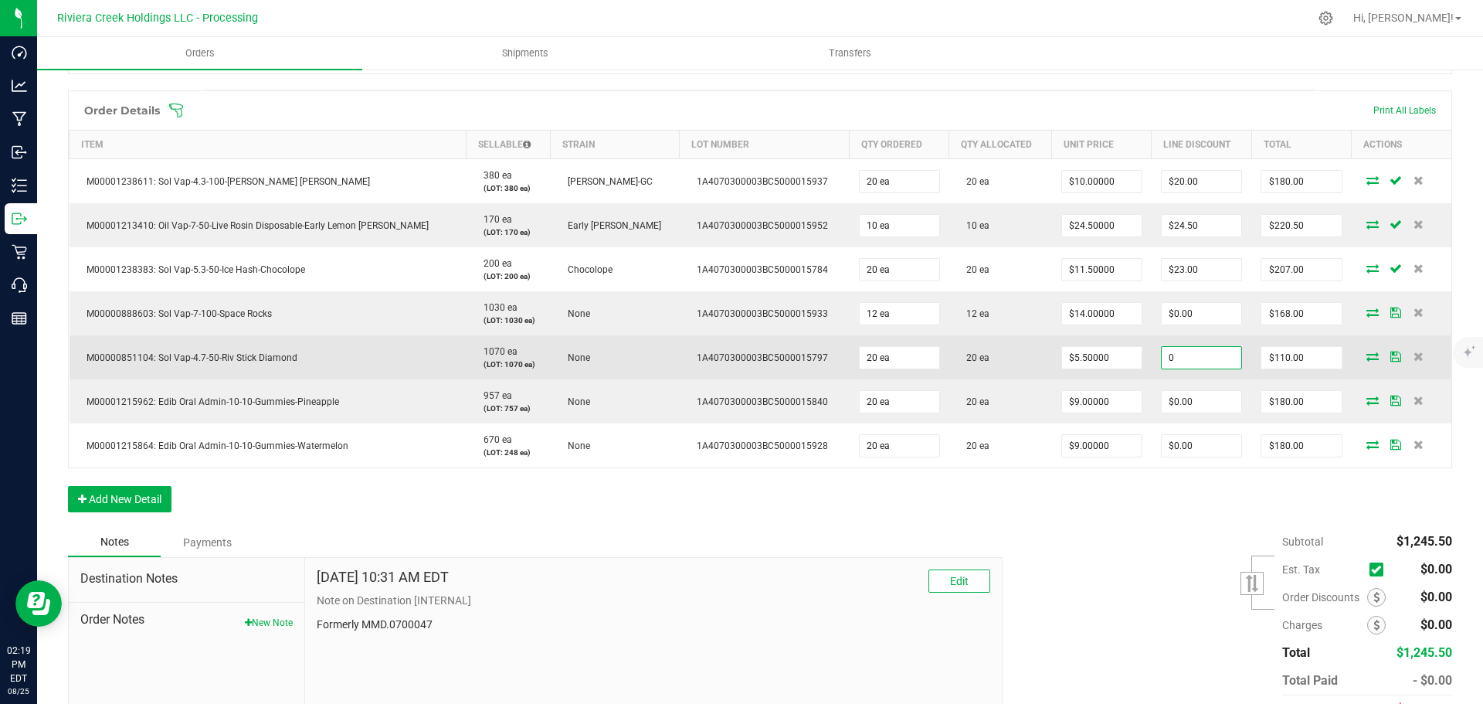
click at [1162, 361] on input "0" at bounding box center [1202, 358] width 80 height 22
type input "$13.75"
type input "96.25"
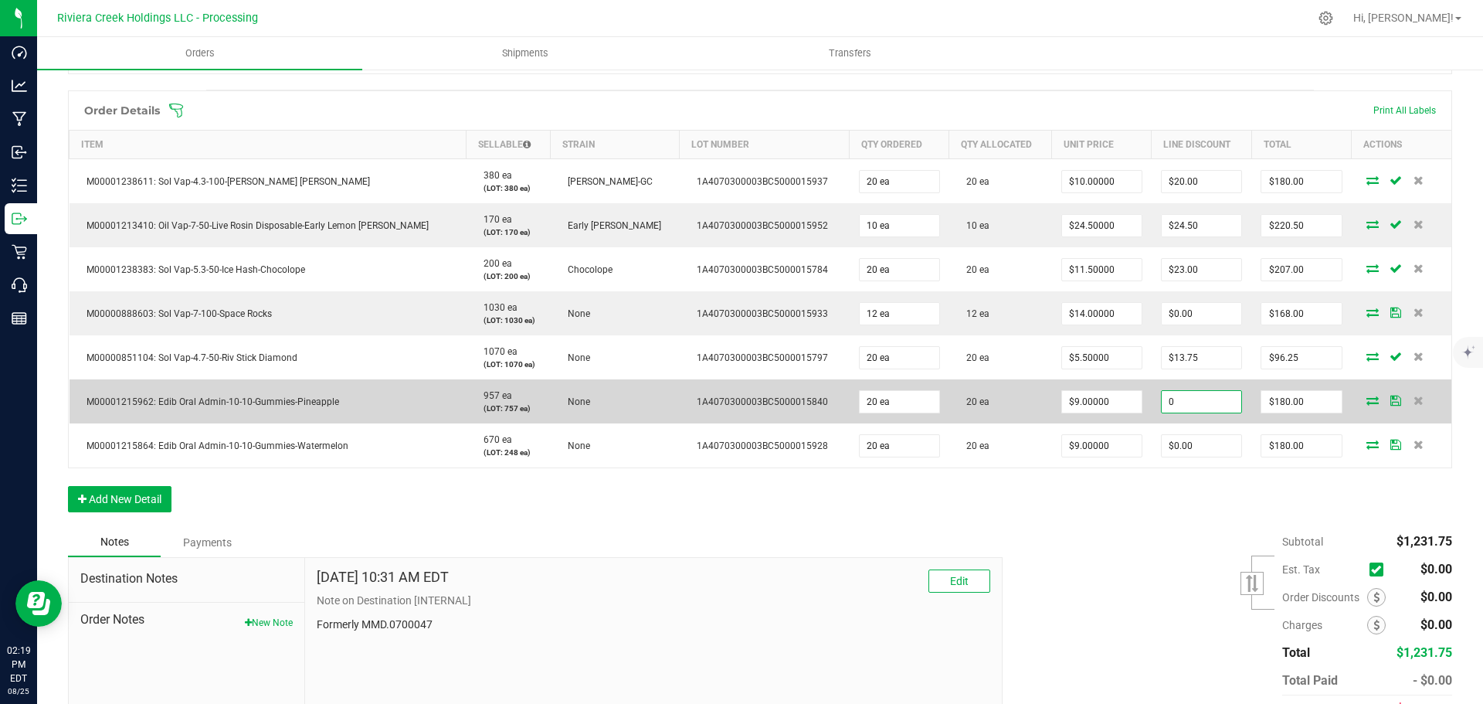
click at [1191, 401] on input "0" at bounding box center [1202, 402] width 80 height 22
type input "$18.00"
type input "162"
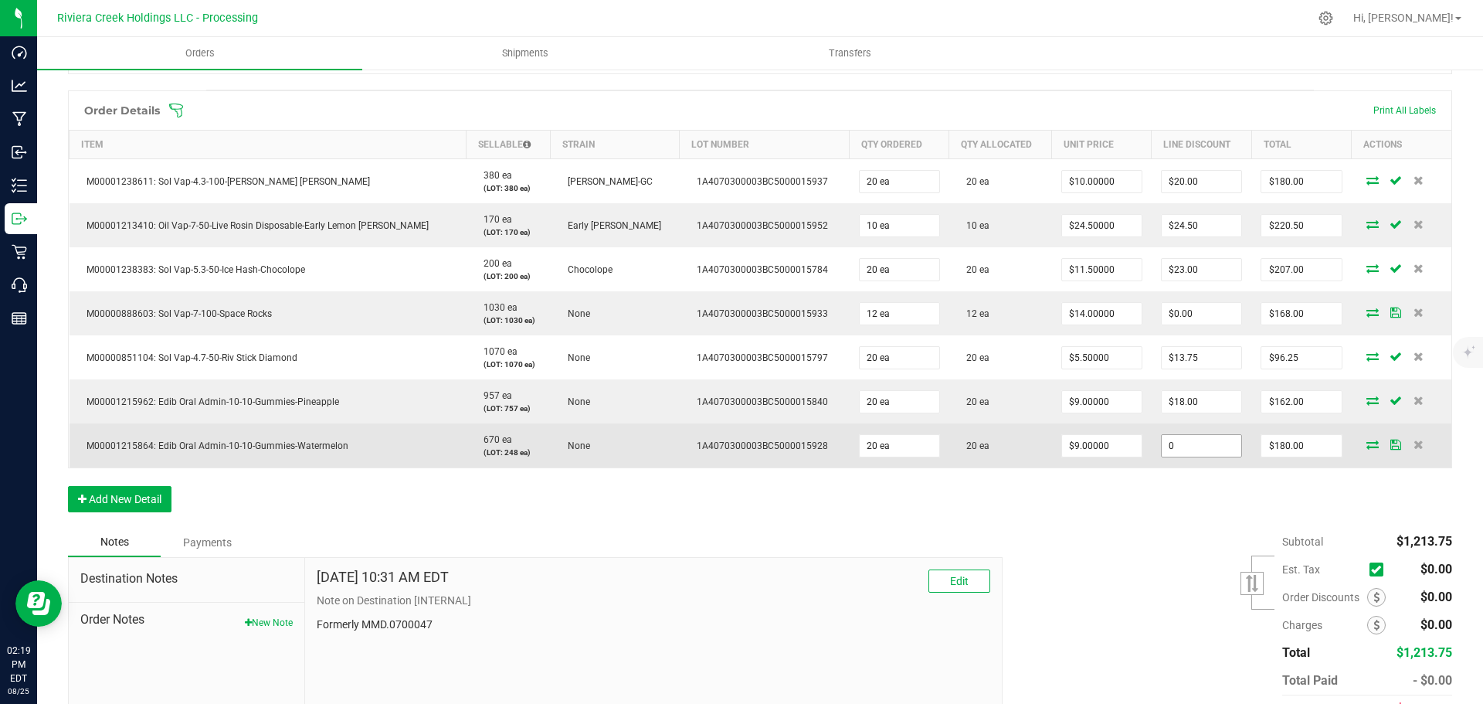
click at [1167, 446] on input "0" at bounding box center [1202, 446] width 80 height 22
type input "$18.00"
type input "162"
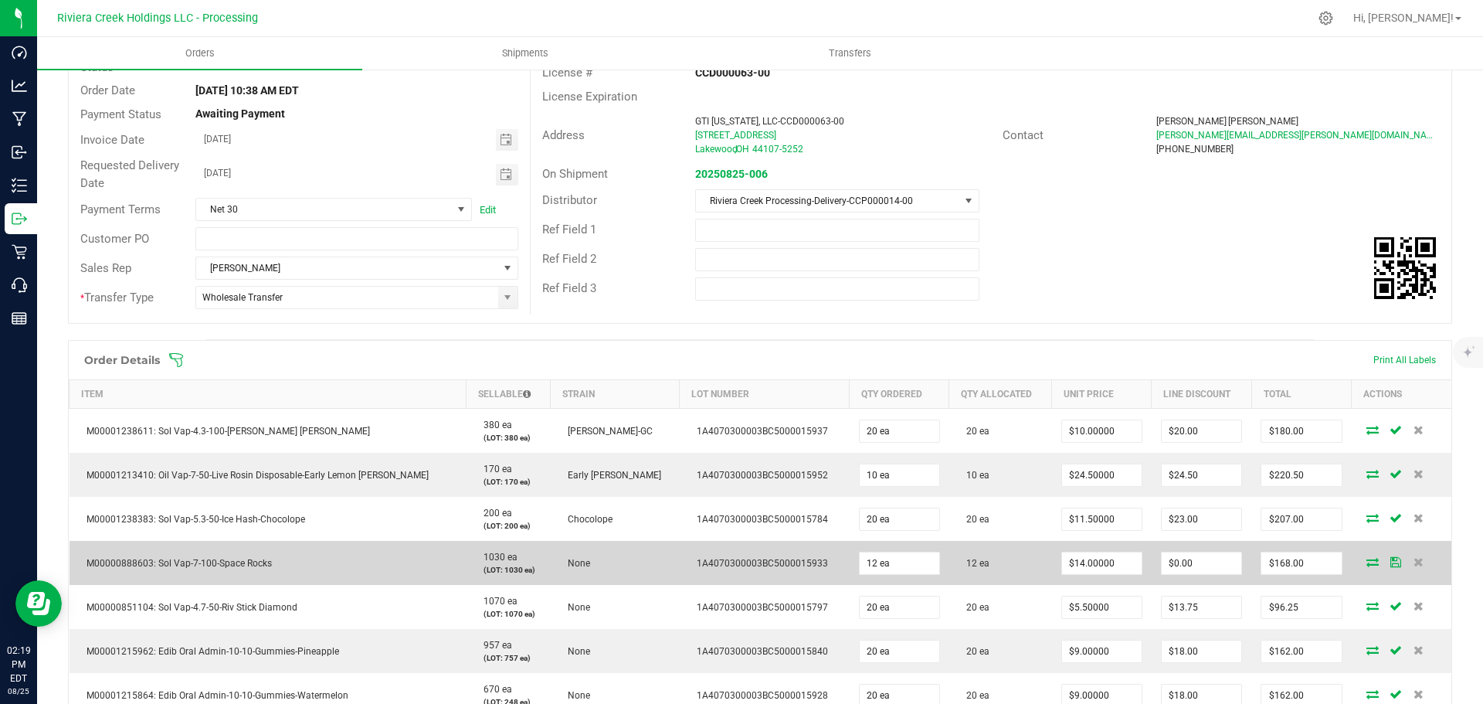
scroll to position [0, 0]
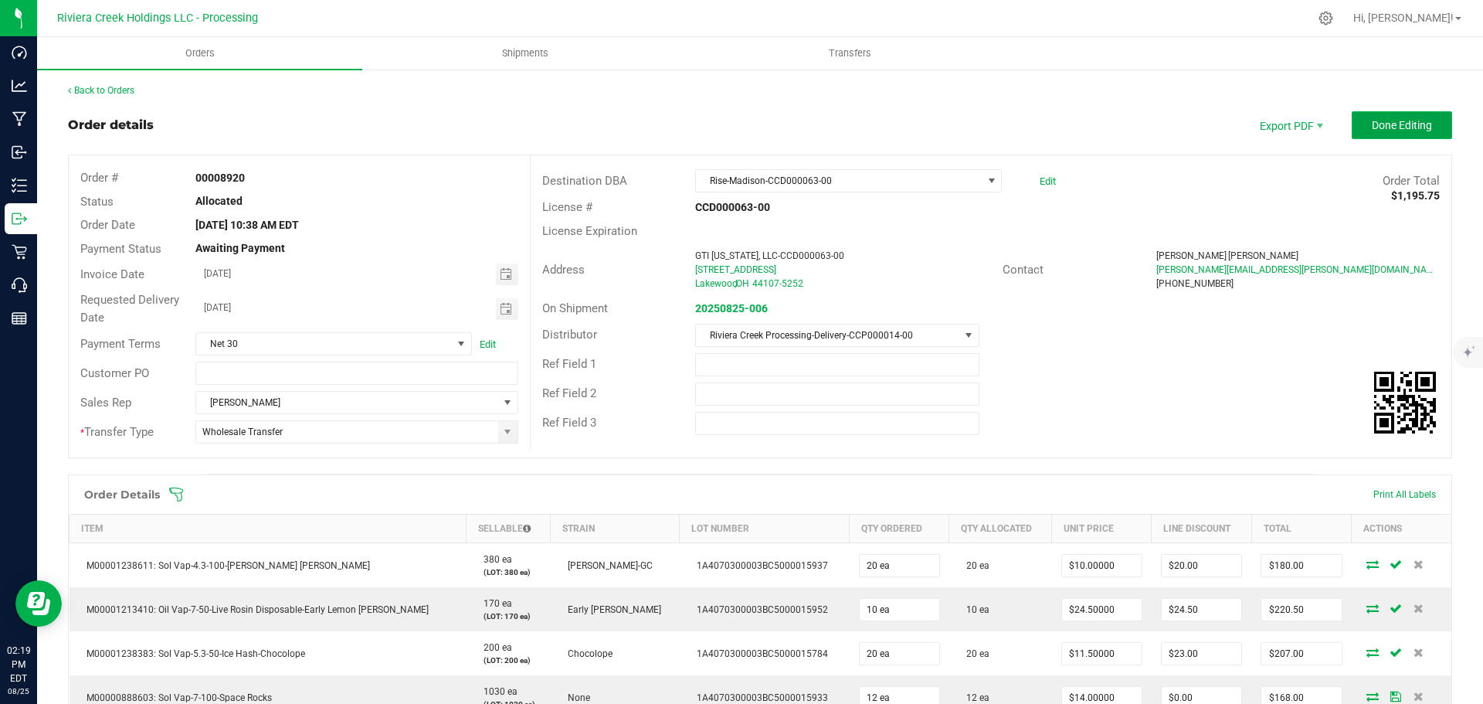
click at [1389, 126] on span "Done Editing" at bounding box center [1402, 125] width 60 height 12
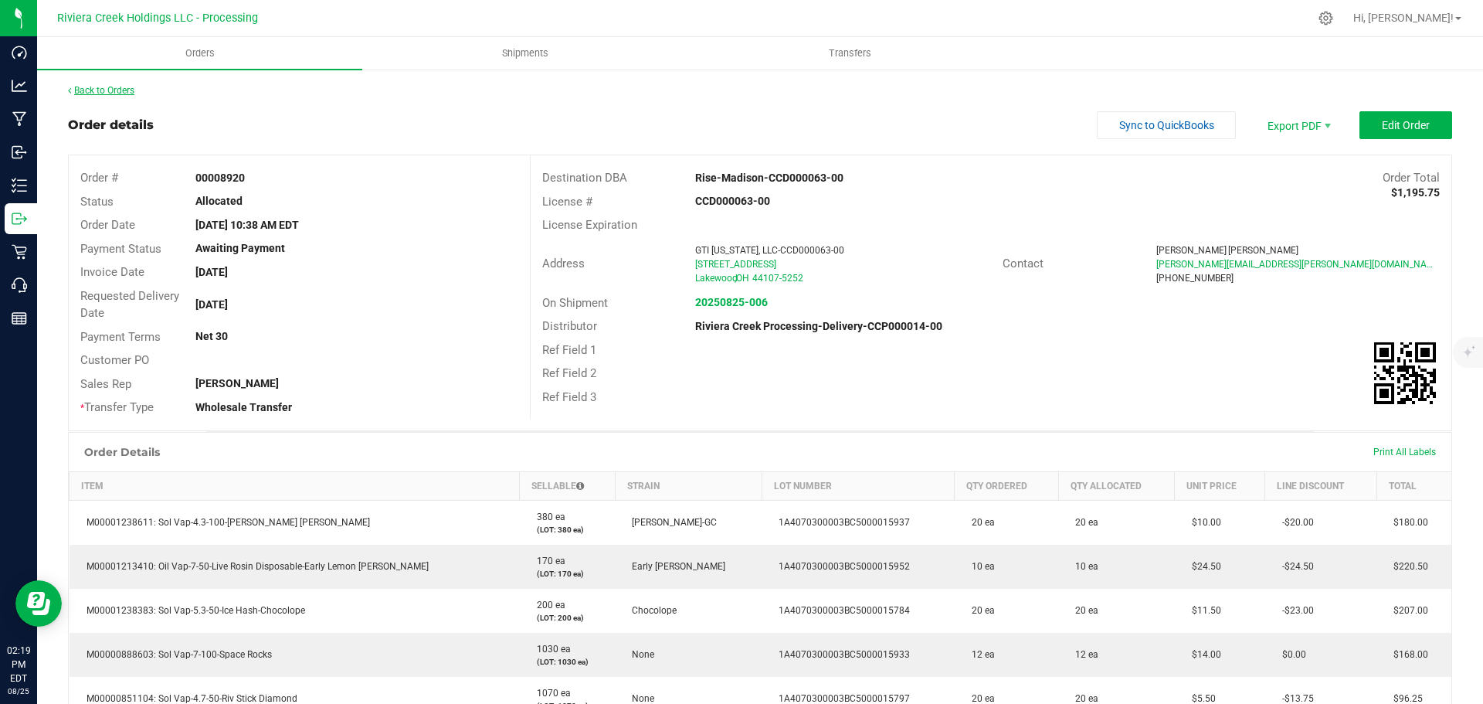
click at [105, 90] on link "Back to Orders" at bounding box center [101, 90] width 66 height 11
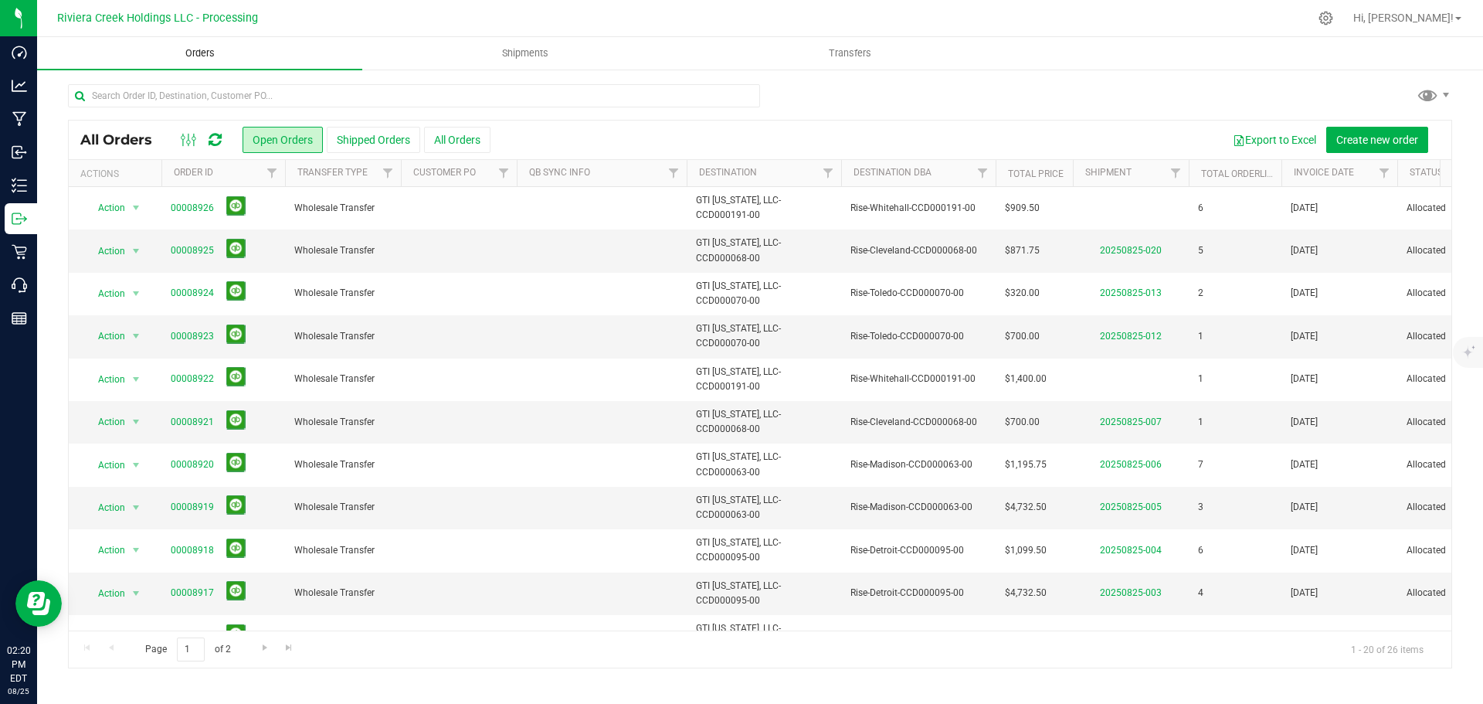
click at [203, 60] on uib-tab-heading "Orders" at bounding box center [199, 53] width 325 height 32
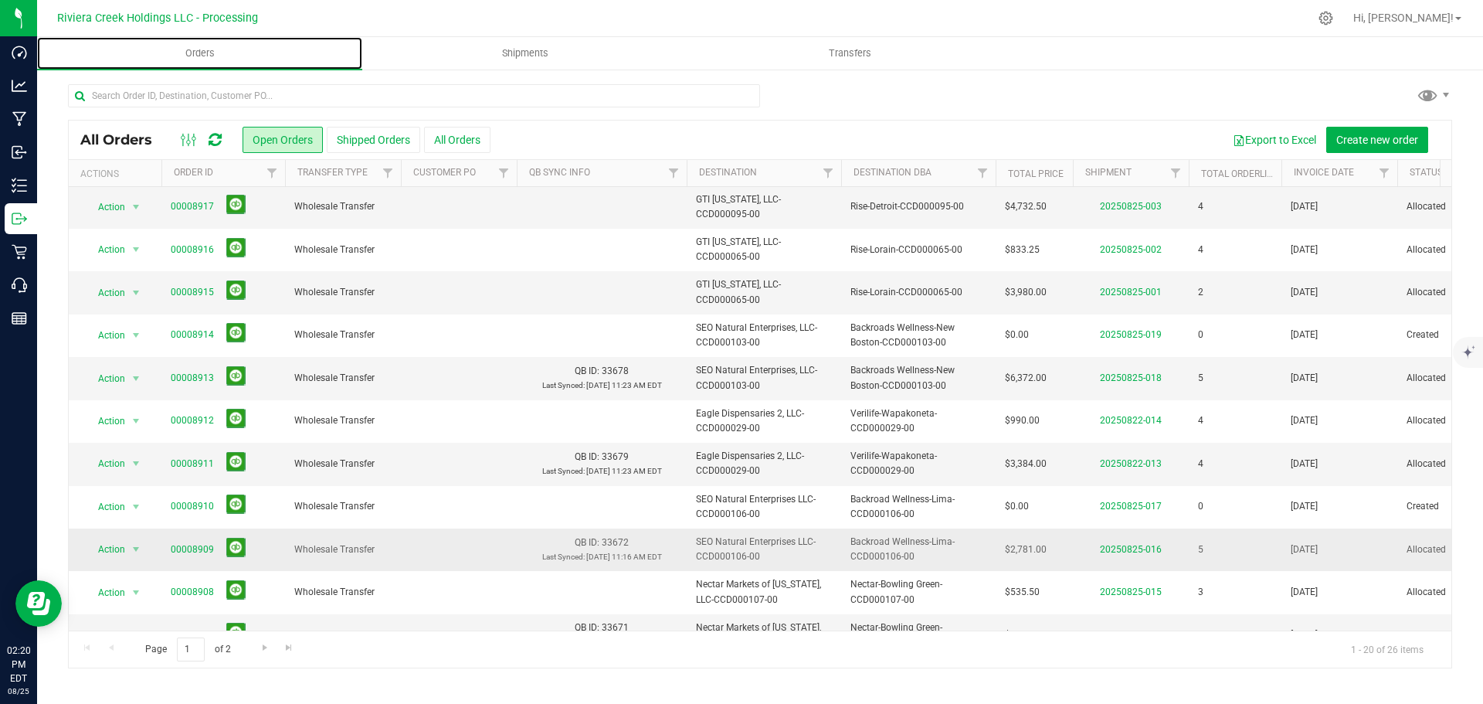
scroll to position [423, 0]
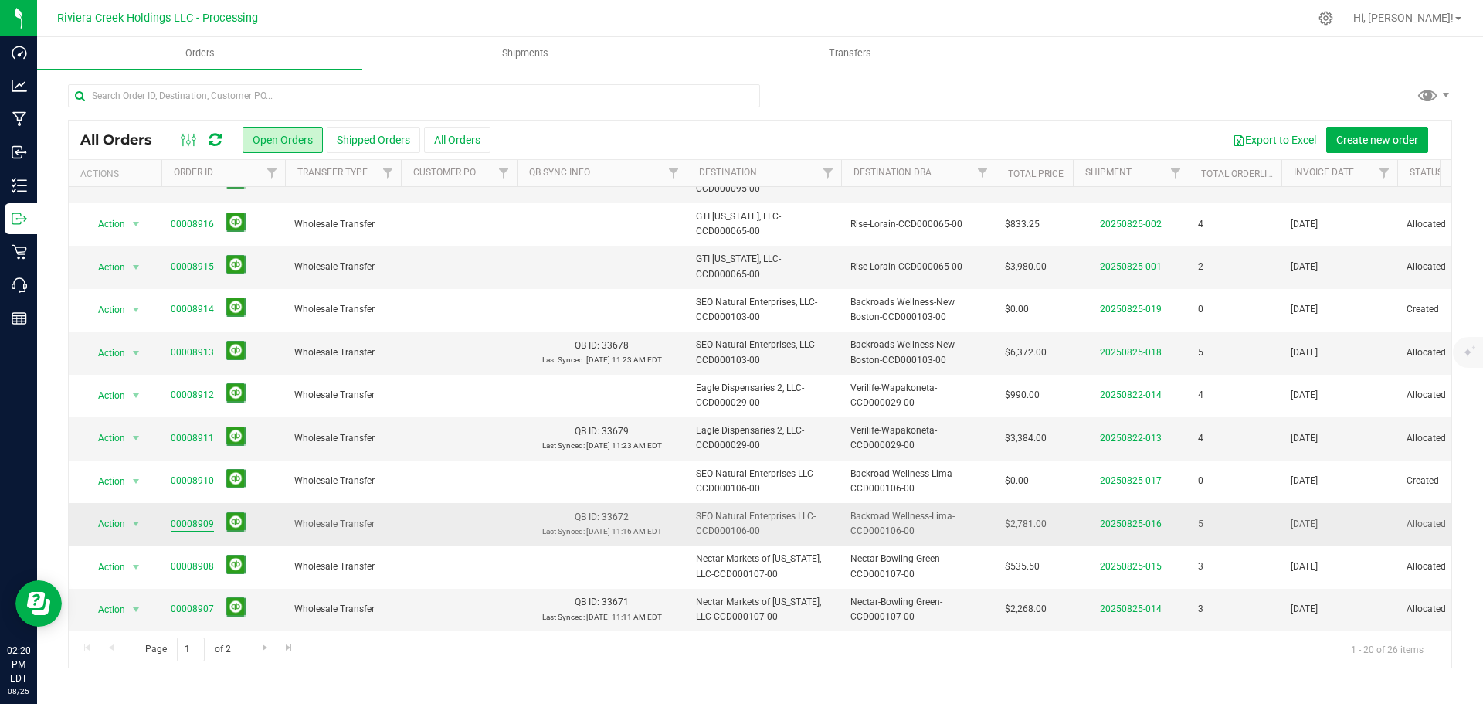
click at [199, 517] on link "00008909" at bounding box center [192, 524] width 43 height 15
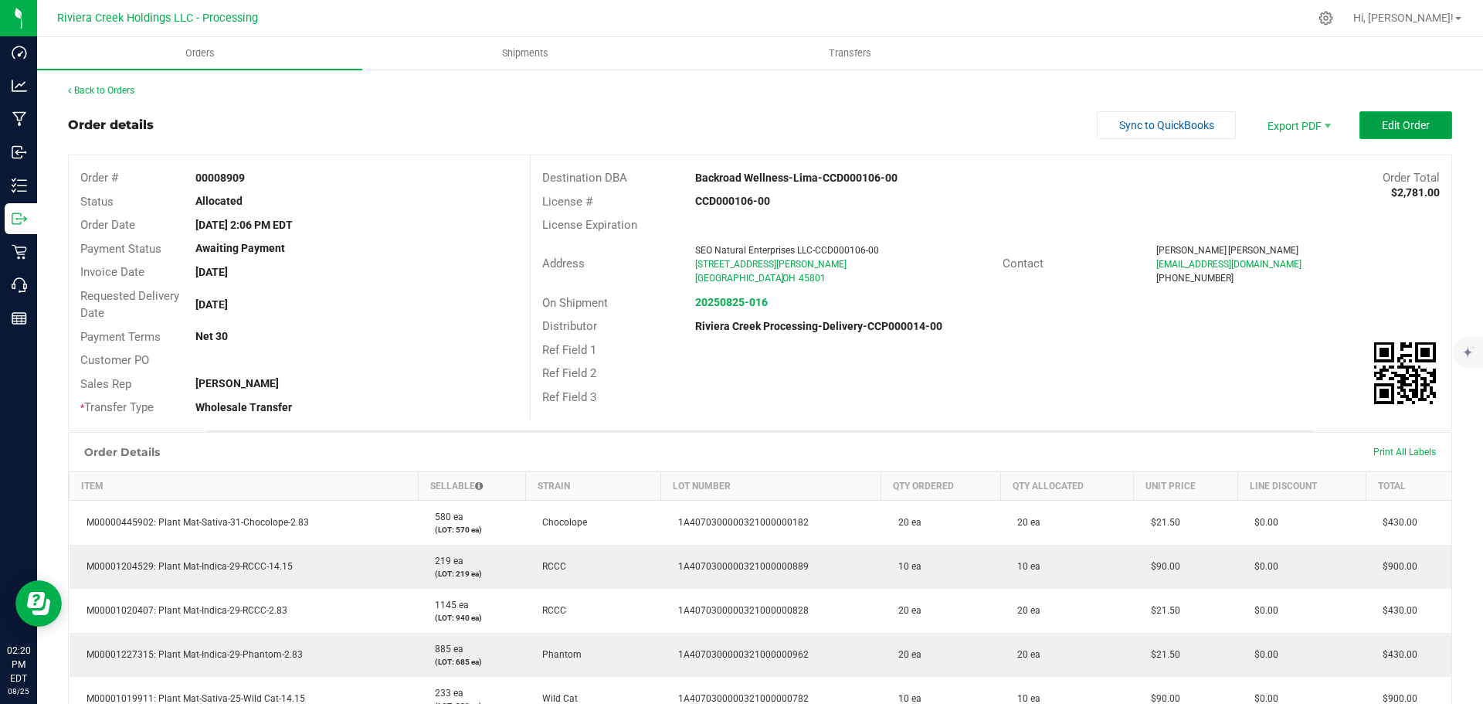
click at [1382, 120] on span "Edit Order" at bounding box center [1406, 125] width 48 height 12
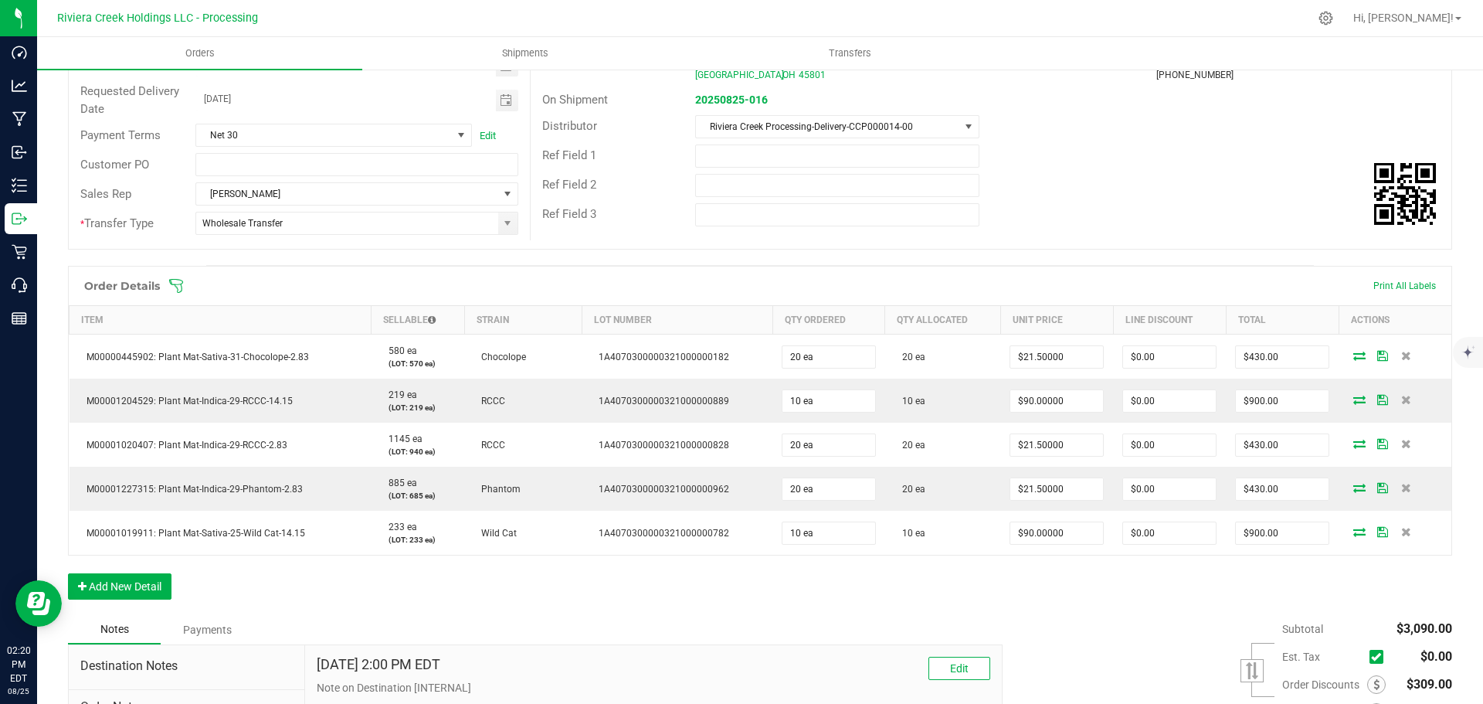
scroll to position [232, 0]
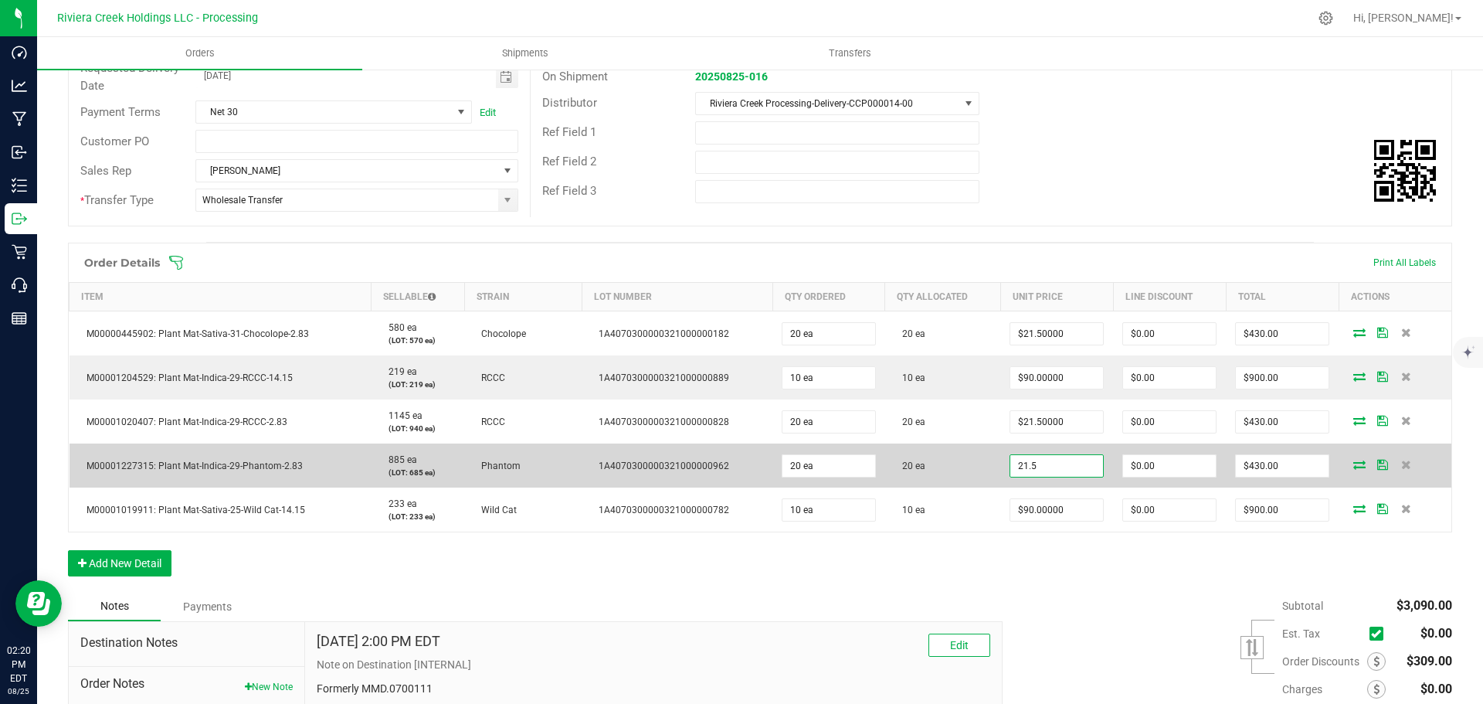
click at [1058, 461] on input "21.5" at bounding box center [1056, 466] width 93 height 22
type input "$20.00000"
type input "0"
type input "$400.00"
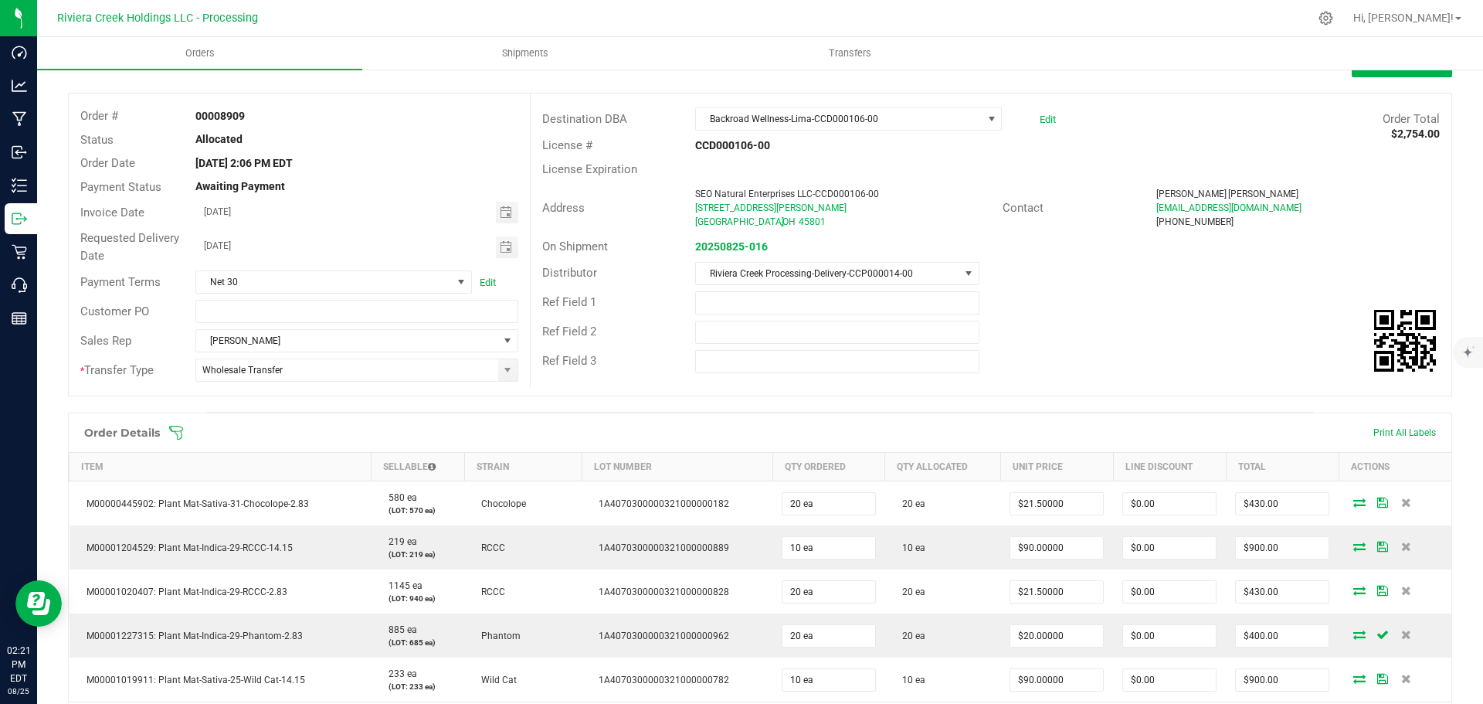
scroll to position [0, 0]
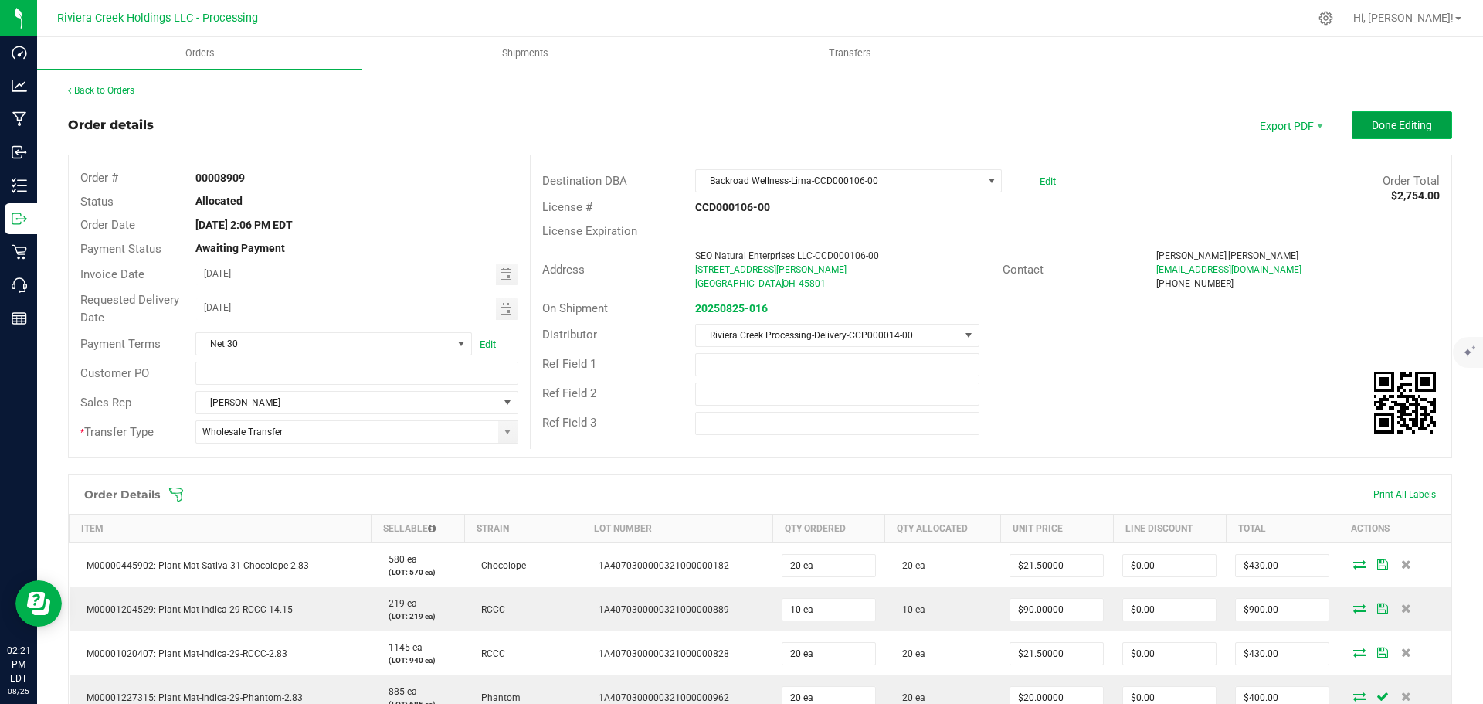
click at [1372, 119] on span "Done Editing" at bounding box center [1402, 125] width 60 height 12
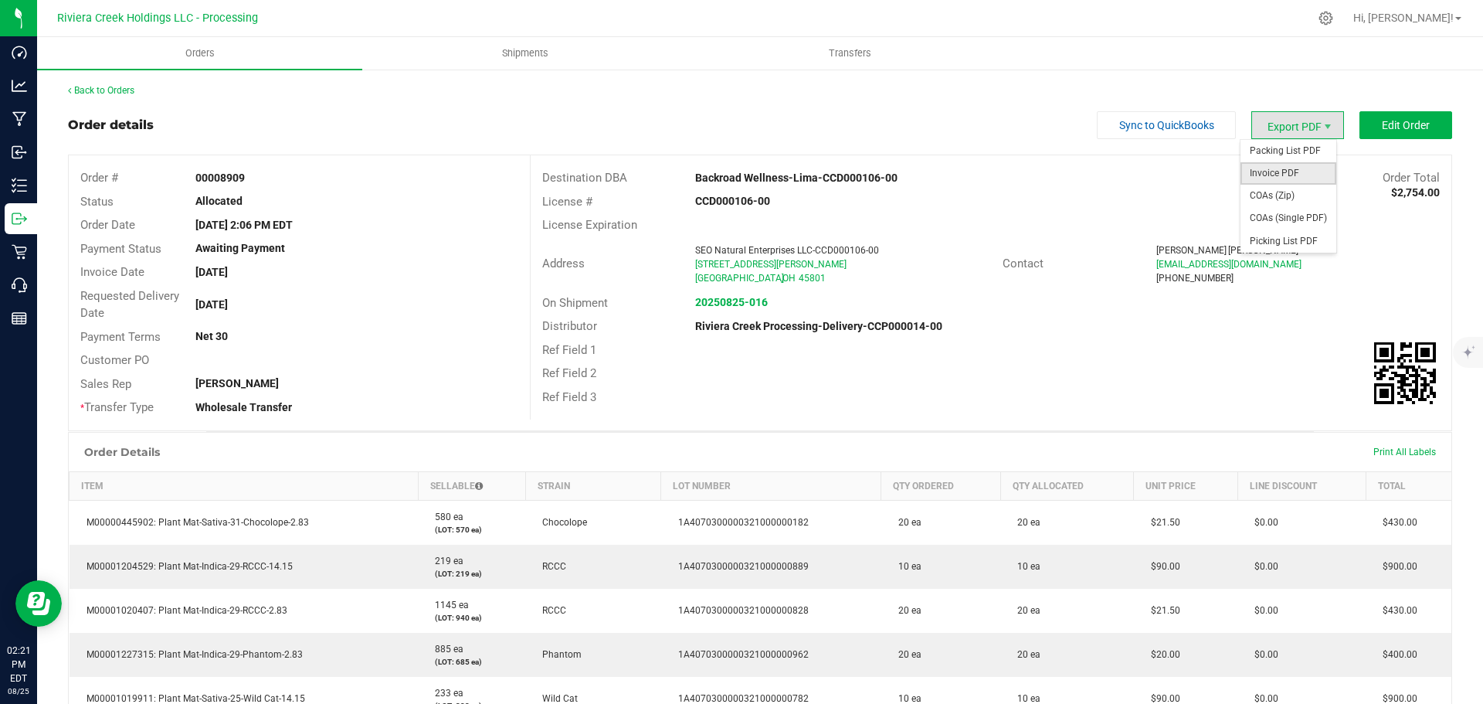
click at [1263, 169] on span "Invoice PDF" at bounding box center [1288, 173] width 96 height 22
click at [111, 86] on link "Back to Orders" at bounding box center [101, 90] width 66 height 11
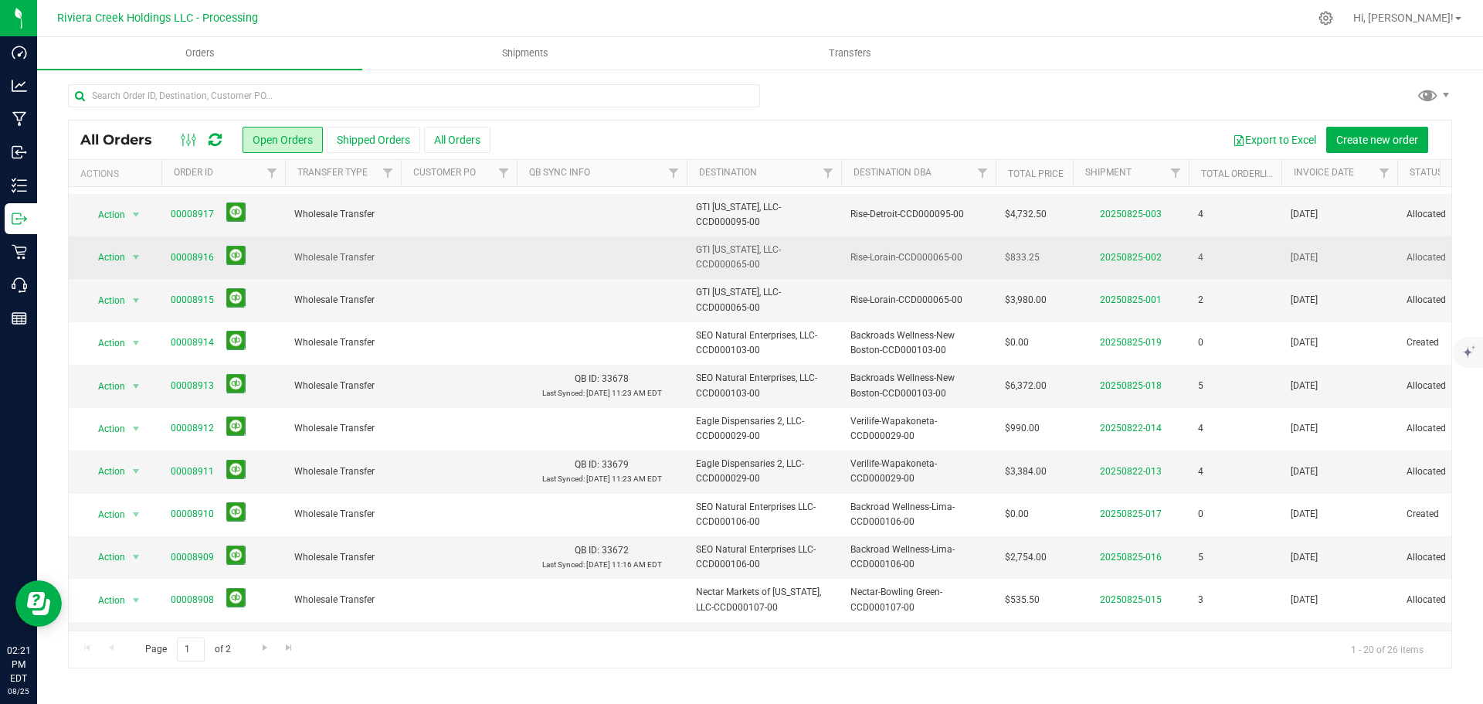
scroll to position [386, 0]
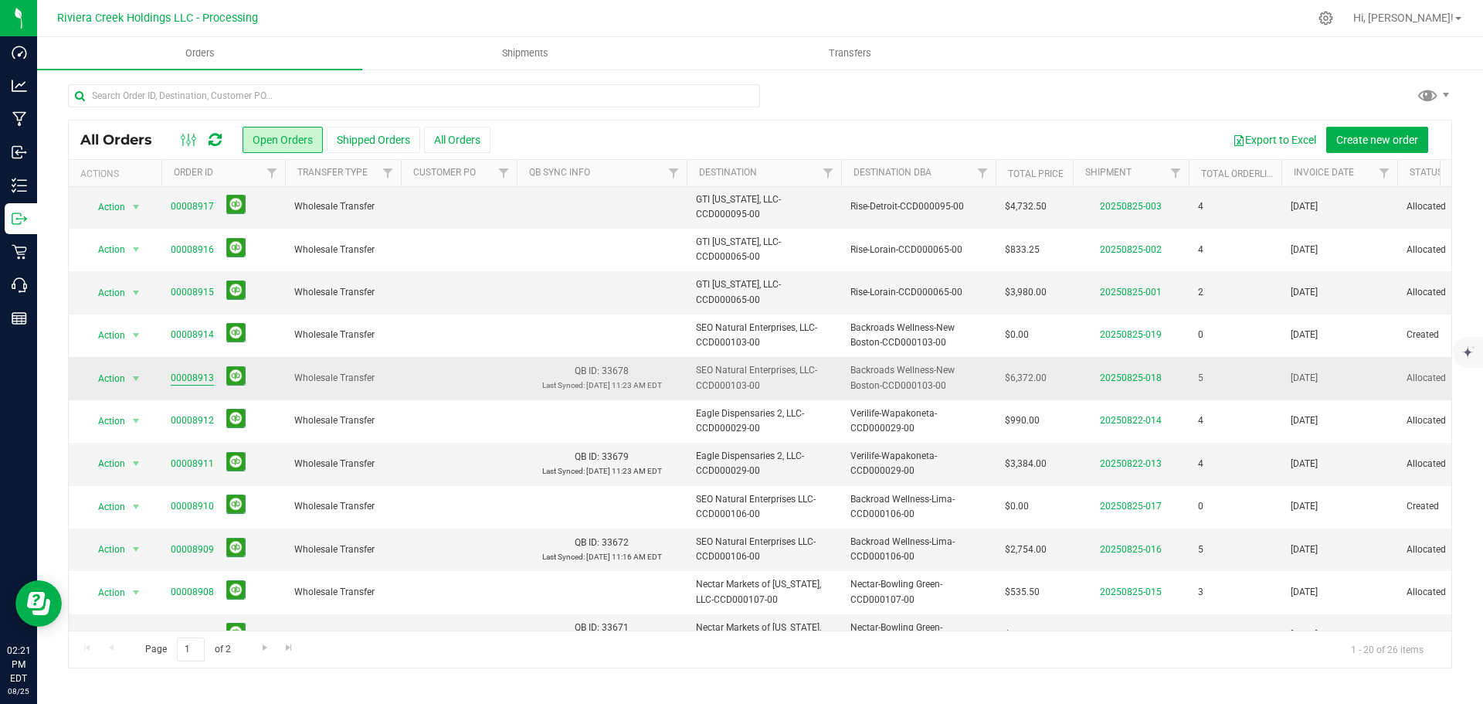
click at [175, 379] on link "00008913" at bounding box center [192, 378] width 43 height 15
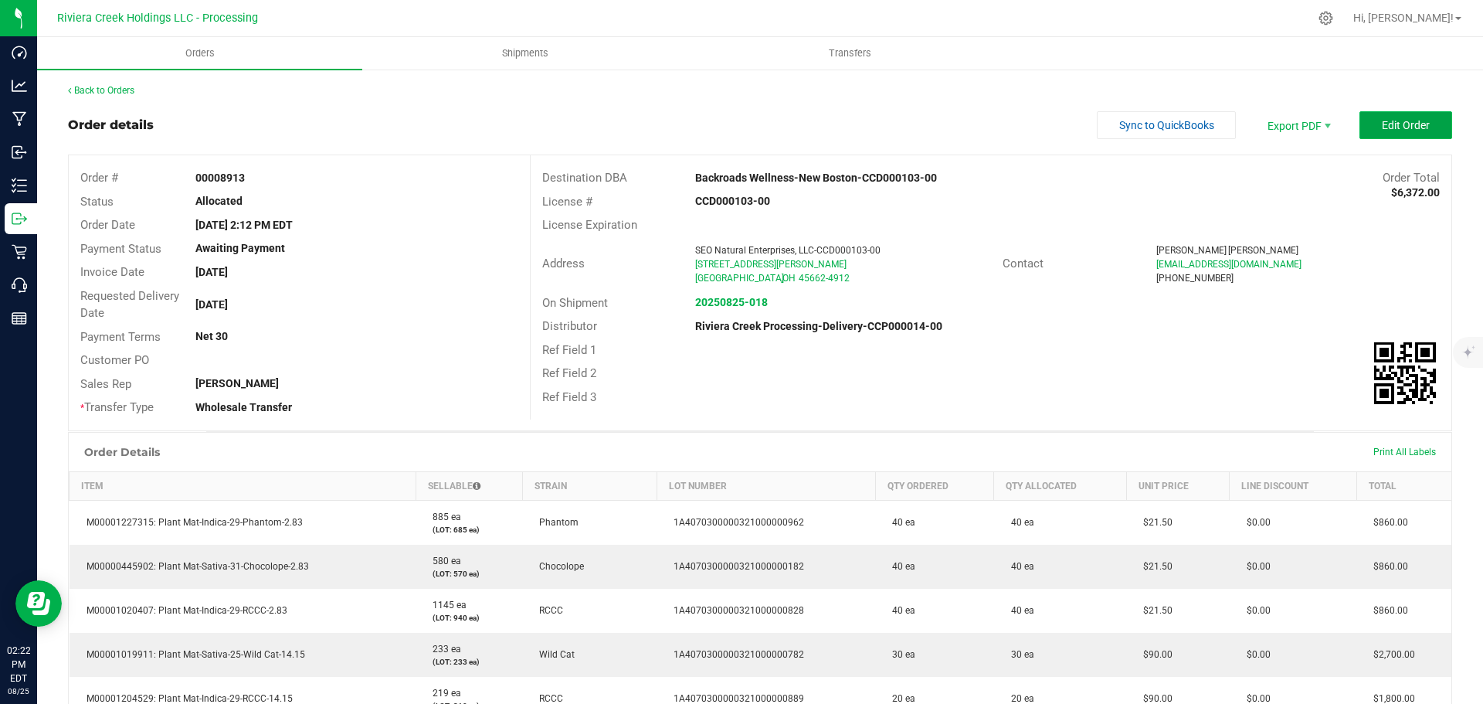
click at [1367, 115] on button "Edit Order" at bounding box center [1405, 125] width 93 height 28
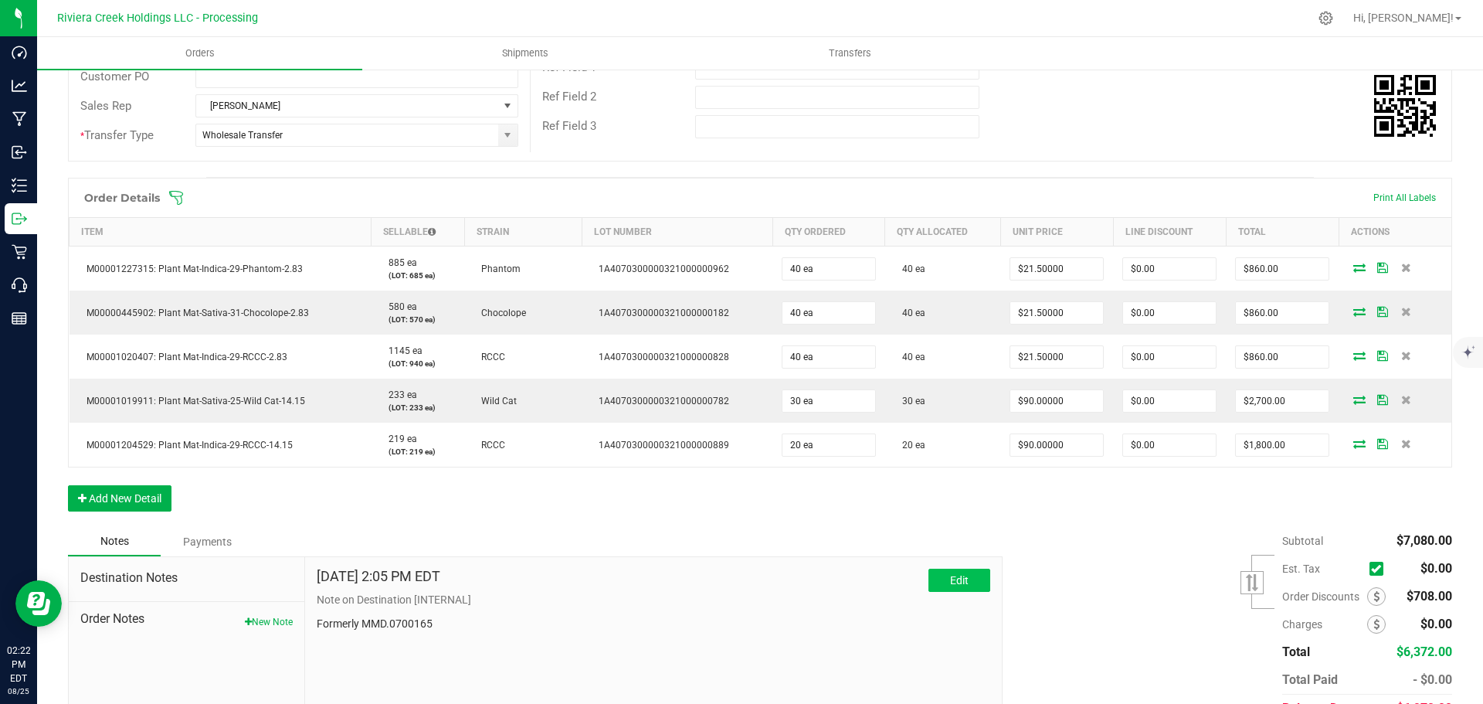
scroll to position [309, 0]
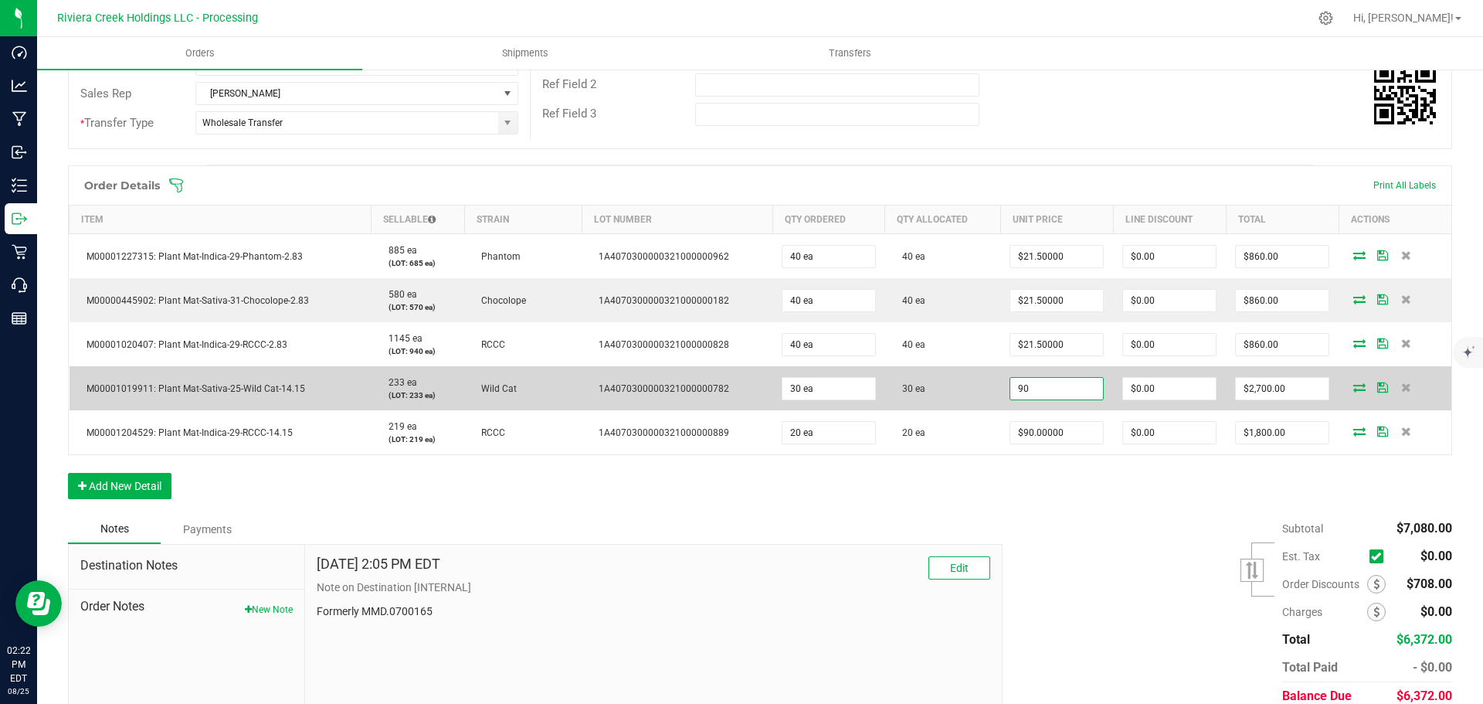
click at [1023, 390] on input "90" at bounding box center [1056, 389] width 93 height 22
type input "$85.00000"
type input "0"
type input "$2,550.00"
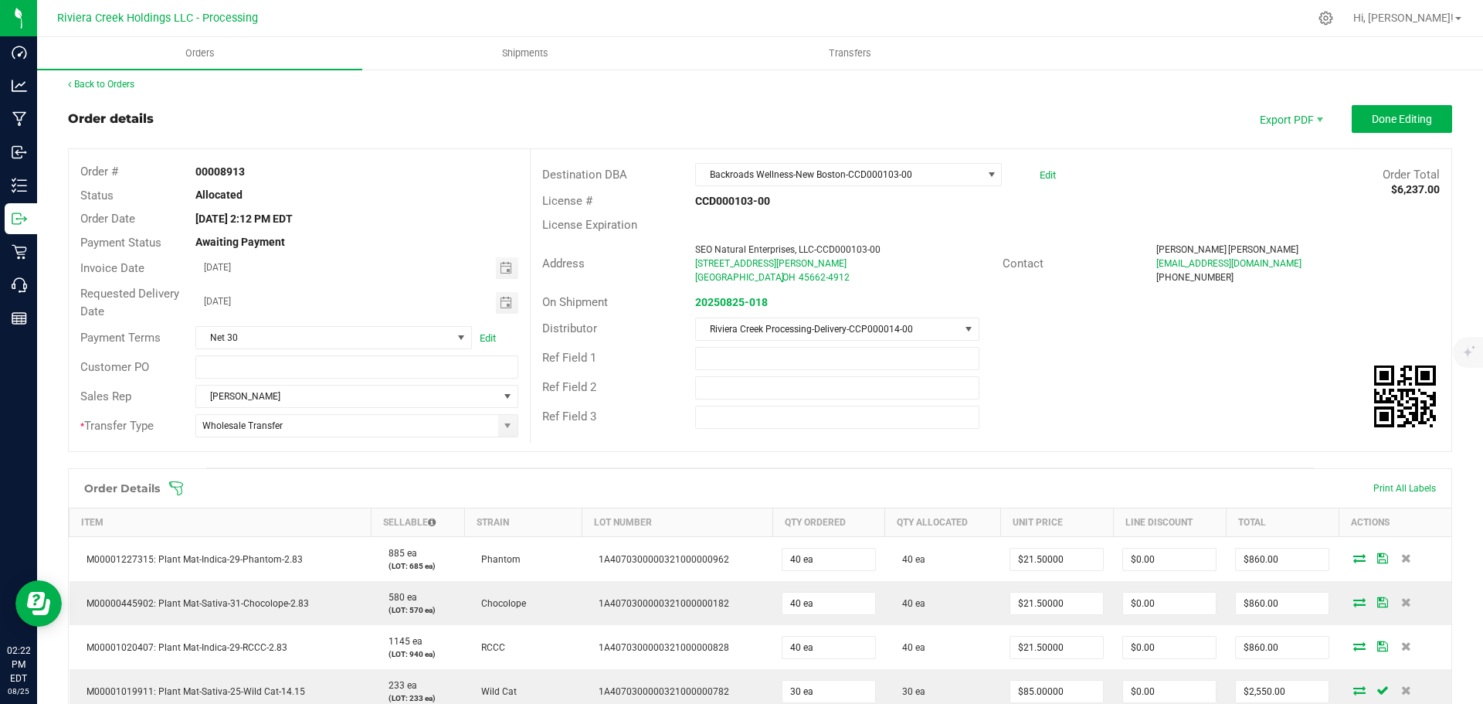
scroll to position [0, 0]
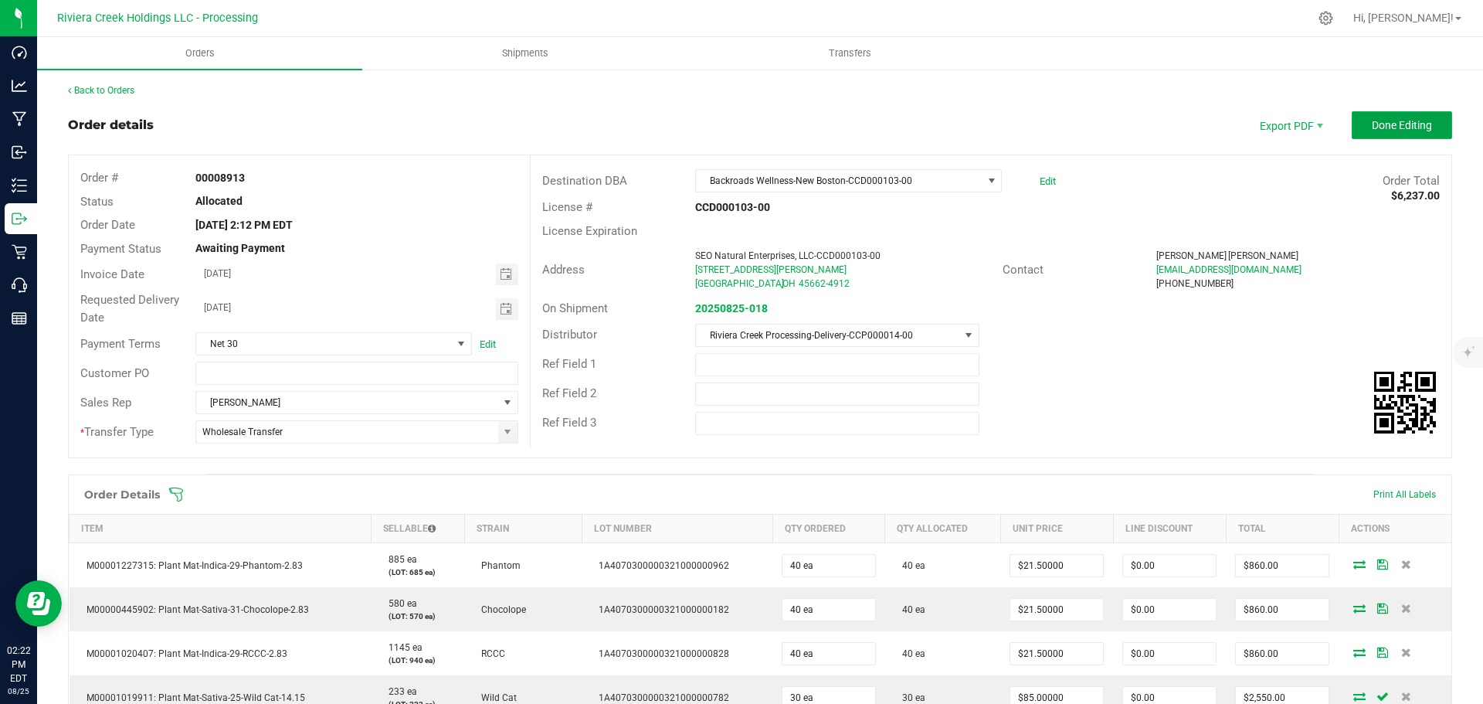
click at [1362, 133] on button "Done Editing" at bounding box center [1402, 125] width 100 height 28
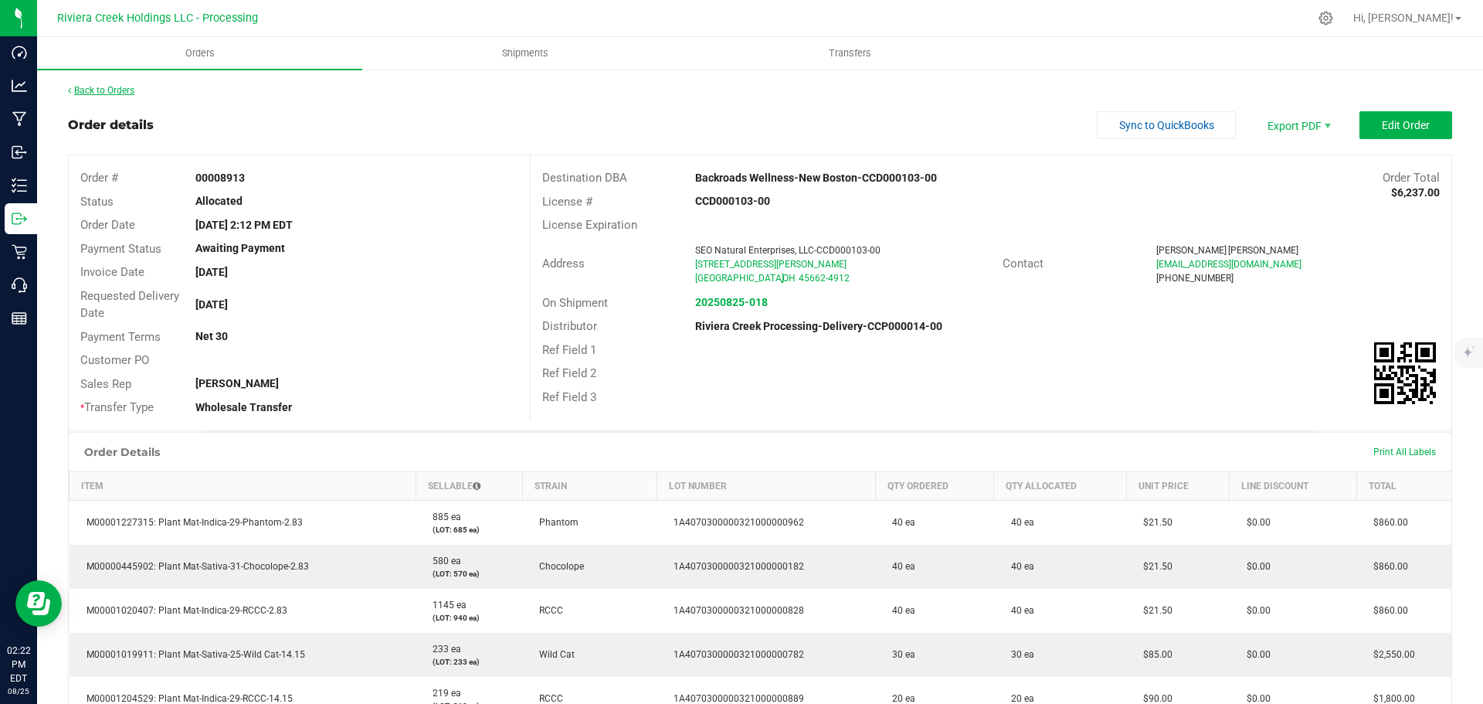
click at [113, 90] on link "Back to Orders" at bounding box center [101, 90] width 66 height 11
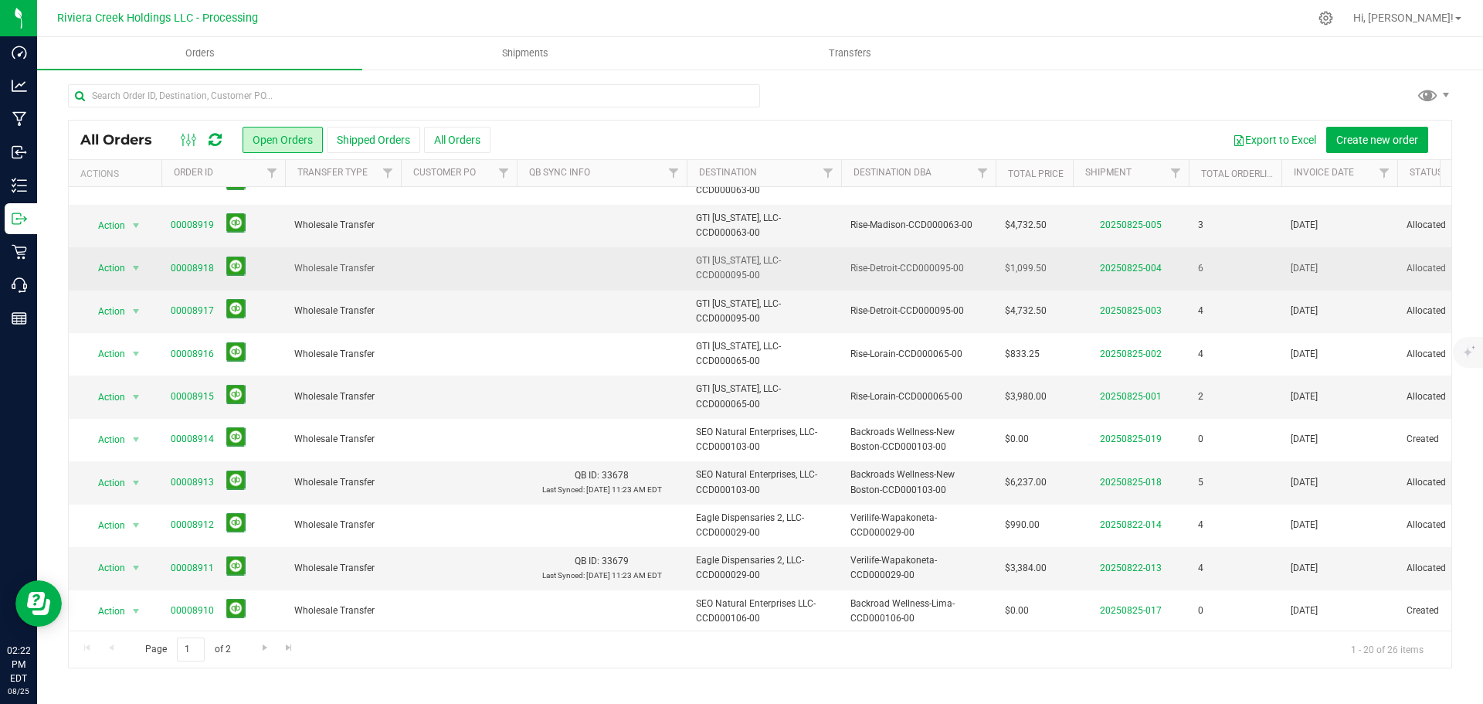
scroll to position [309, 0]
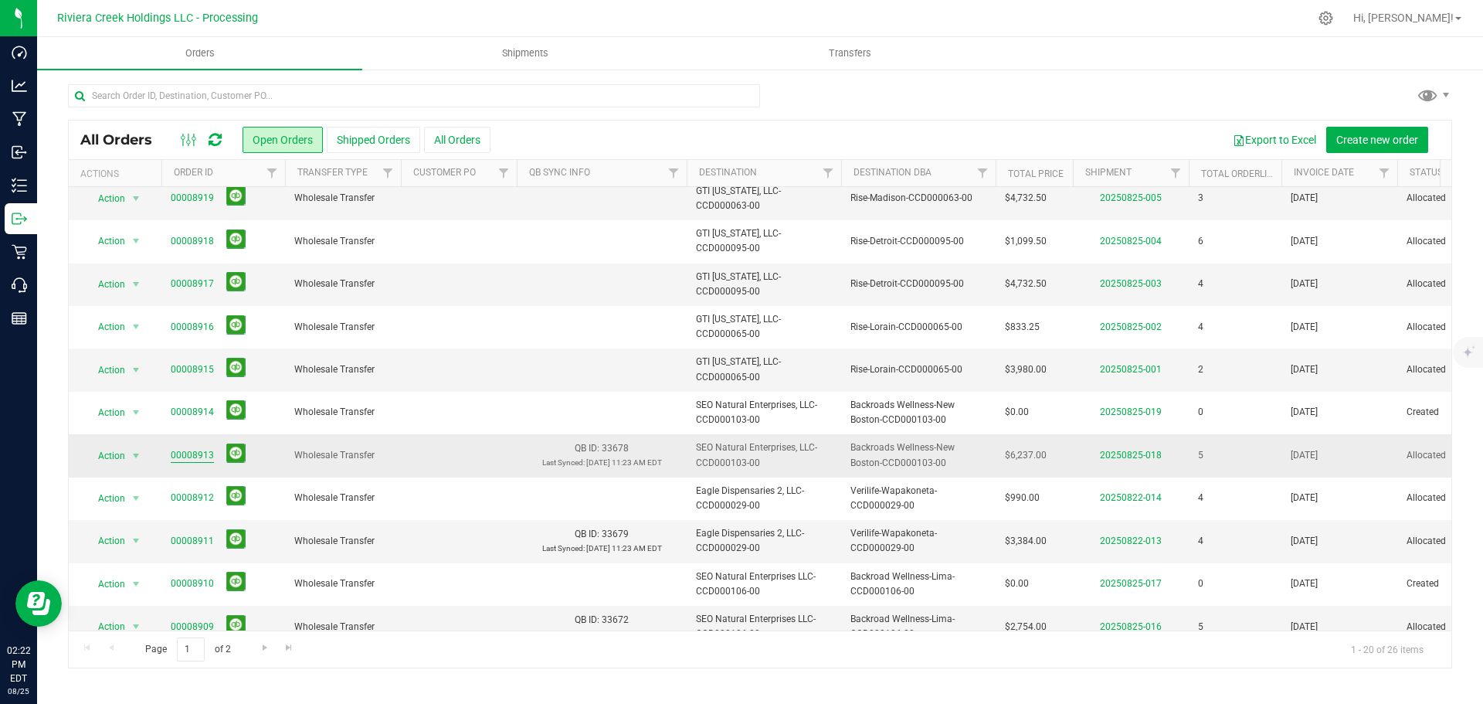
click at [196, 456] on link "00008913" at bounding box center [192, 455] width 43 height 15
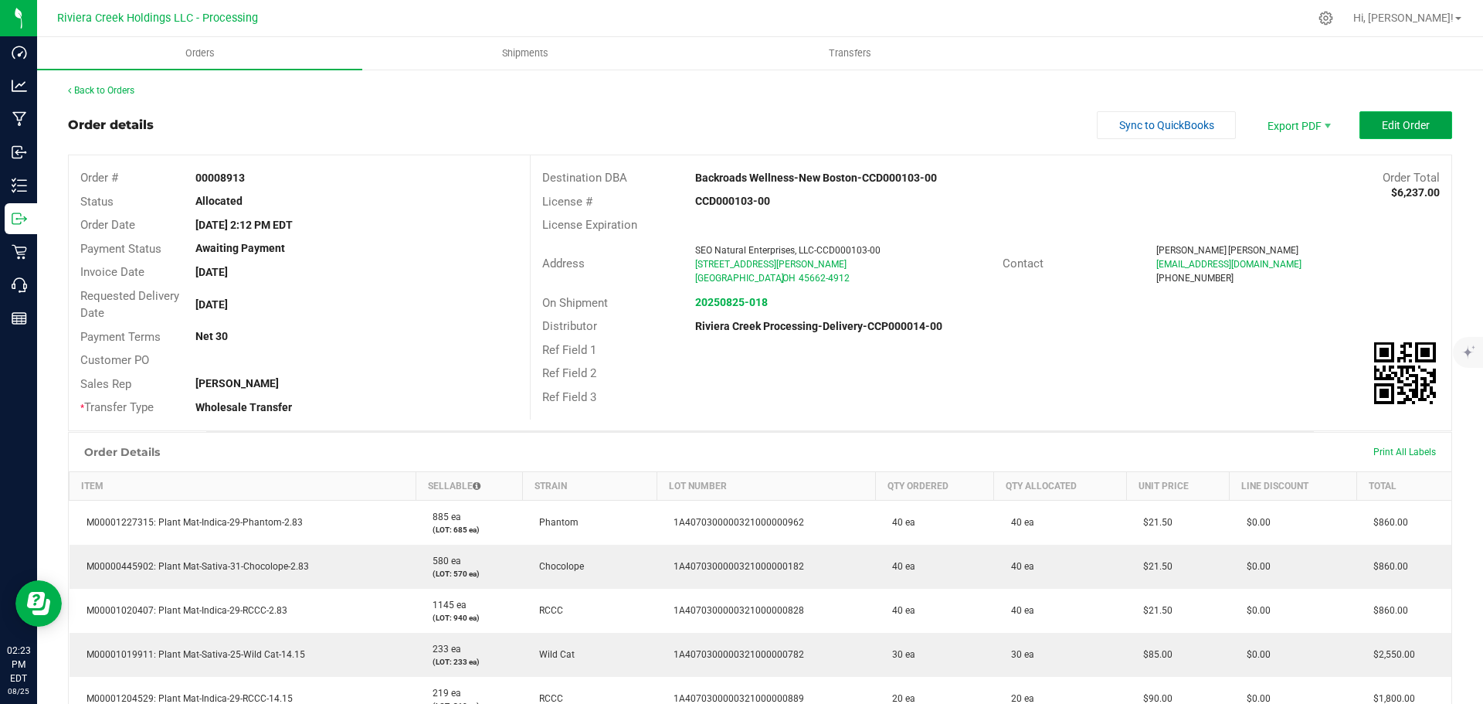
click at [1382, 119] on span "Edit Order" at bounding box center [1406, 125] width 48 height 12
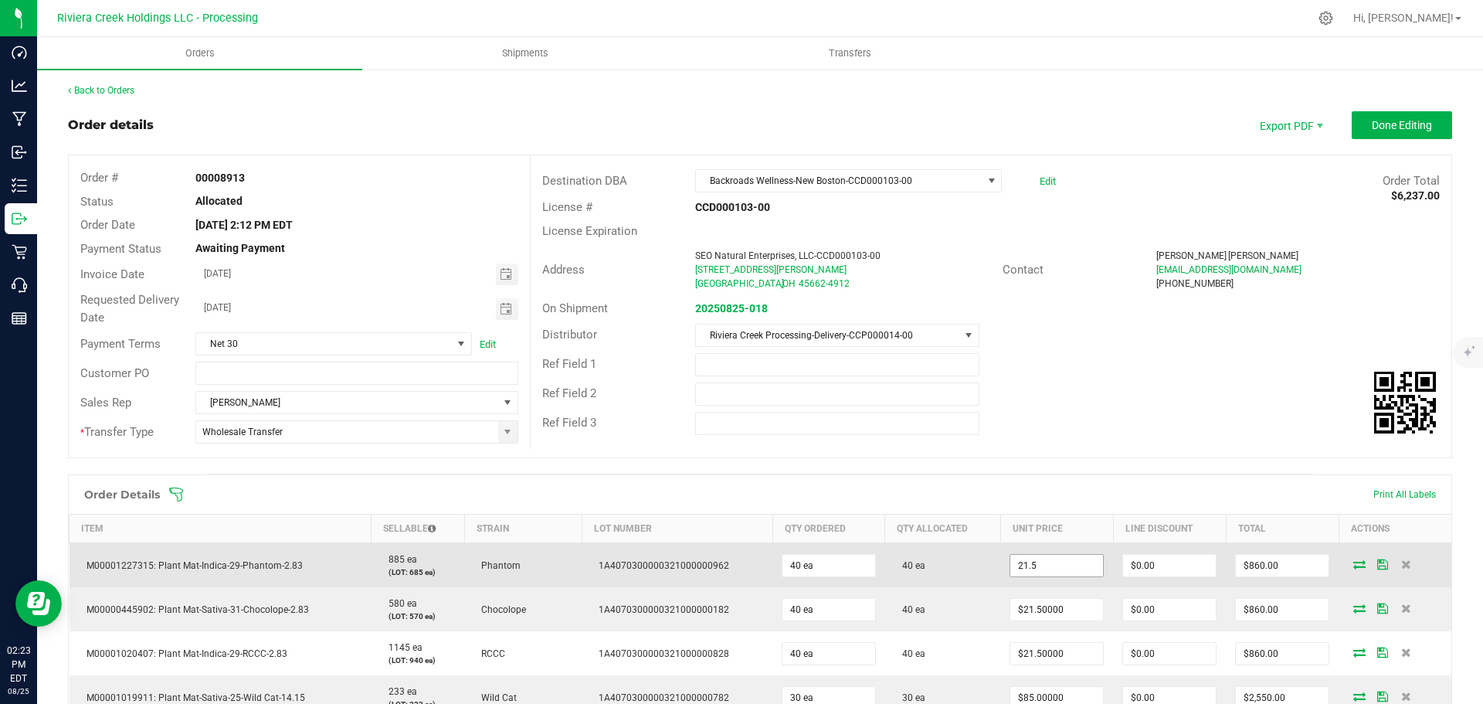
click at [1033, 568] on input "21.5" at bounding box center [1056, 566] width 93 height 22
type input "$20.00000"
type input "0"
type input "$800.00"
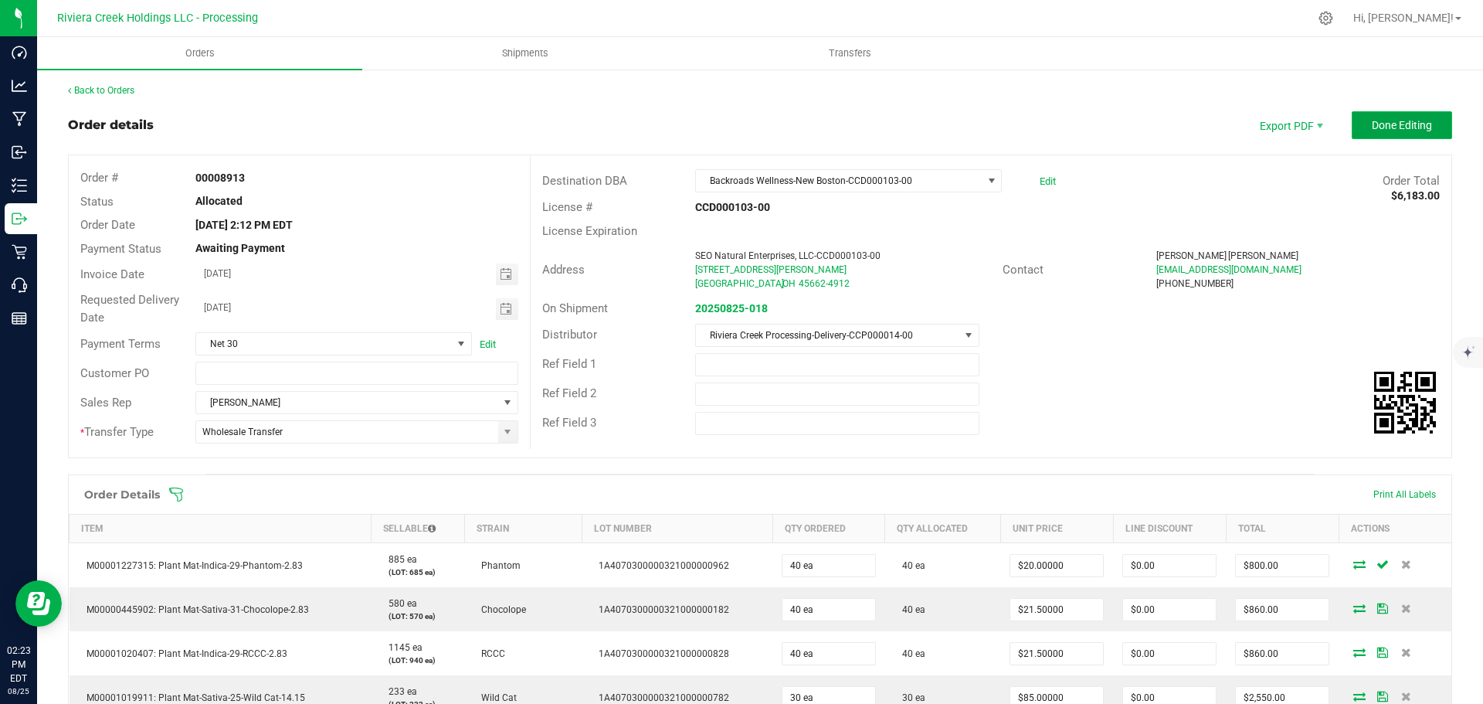
click at [1372, 131] on span "Done Editing" at bounding box center [1402, 125] width 60 height 12
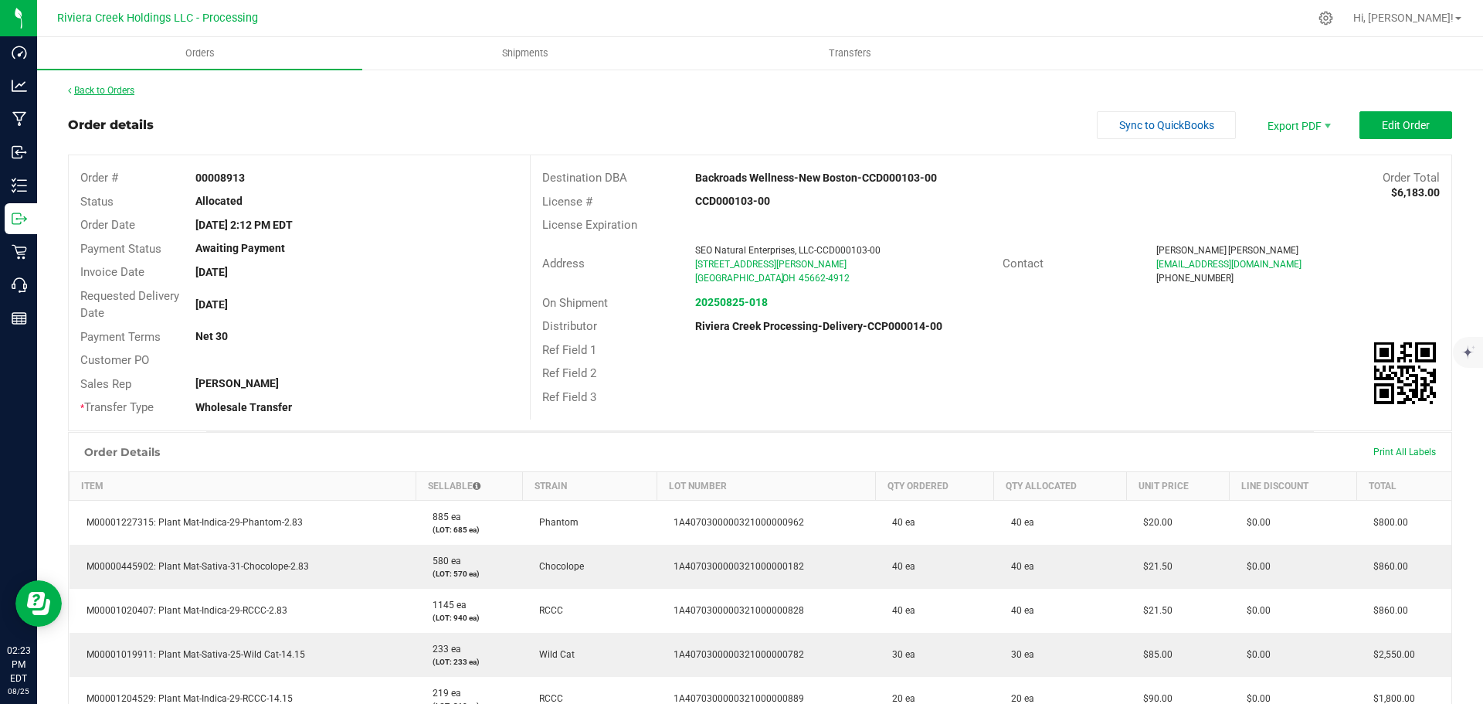
click at [120, 92] on link "Back to Orders" at bounding box center [101, 90] width 66 height 11
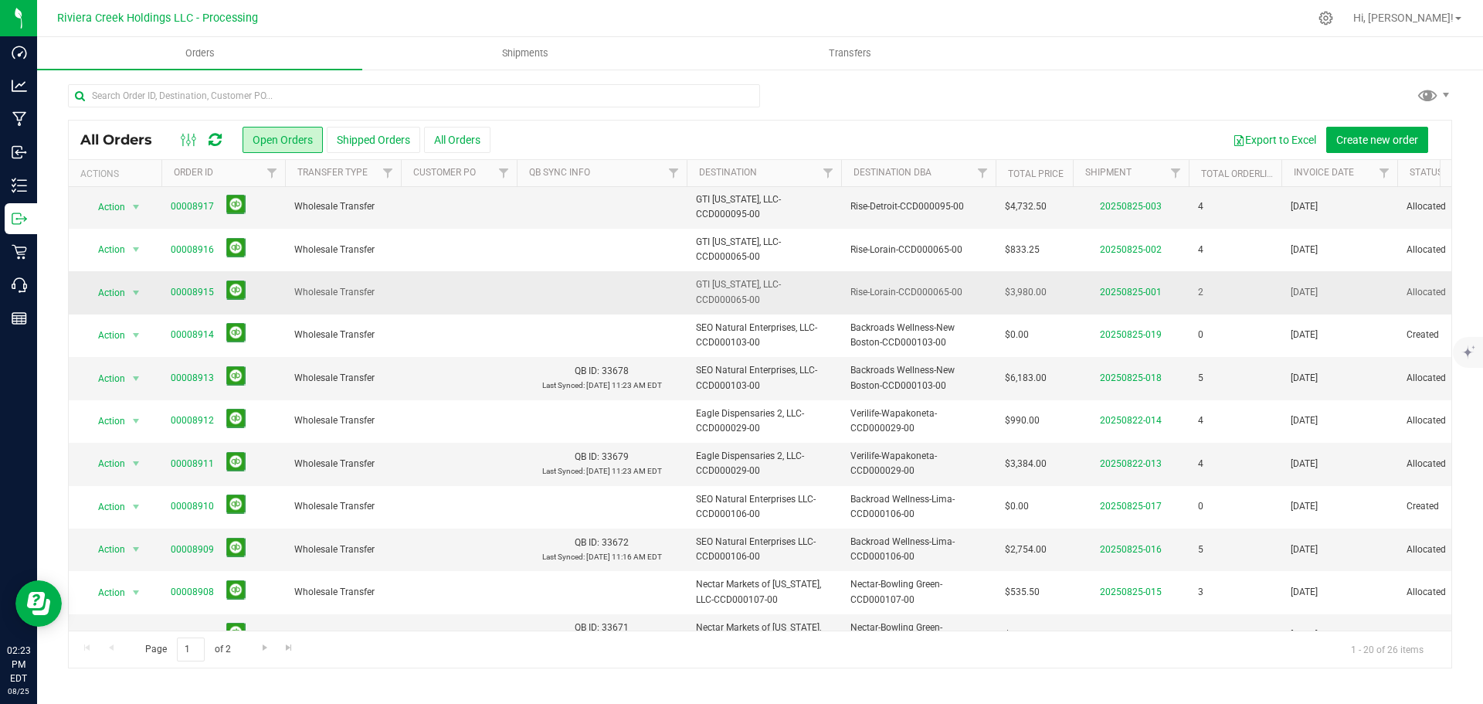
scroll to position [423, 0]
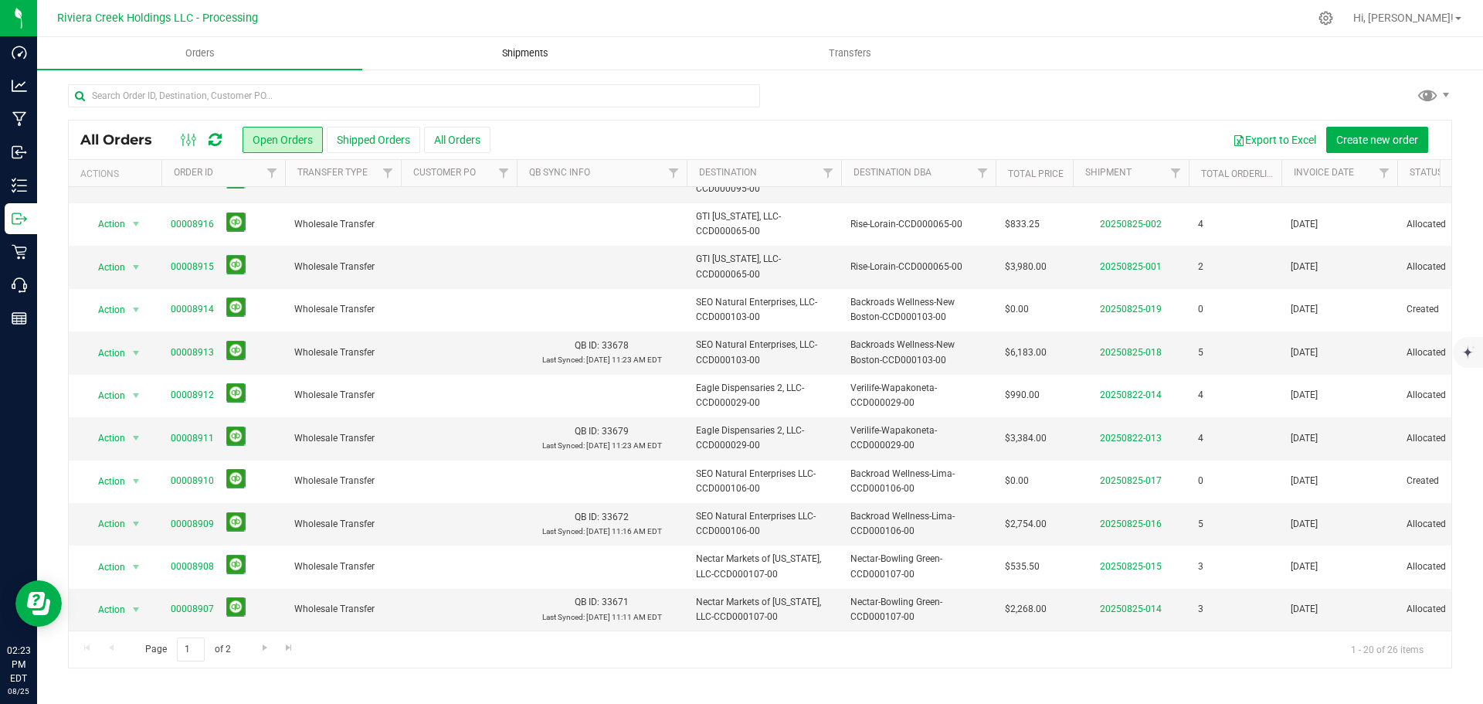
click at [507, 57] on span "Shipments" at bounding box center [525, 53] width 88 height 14
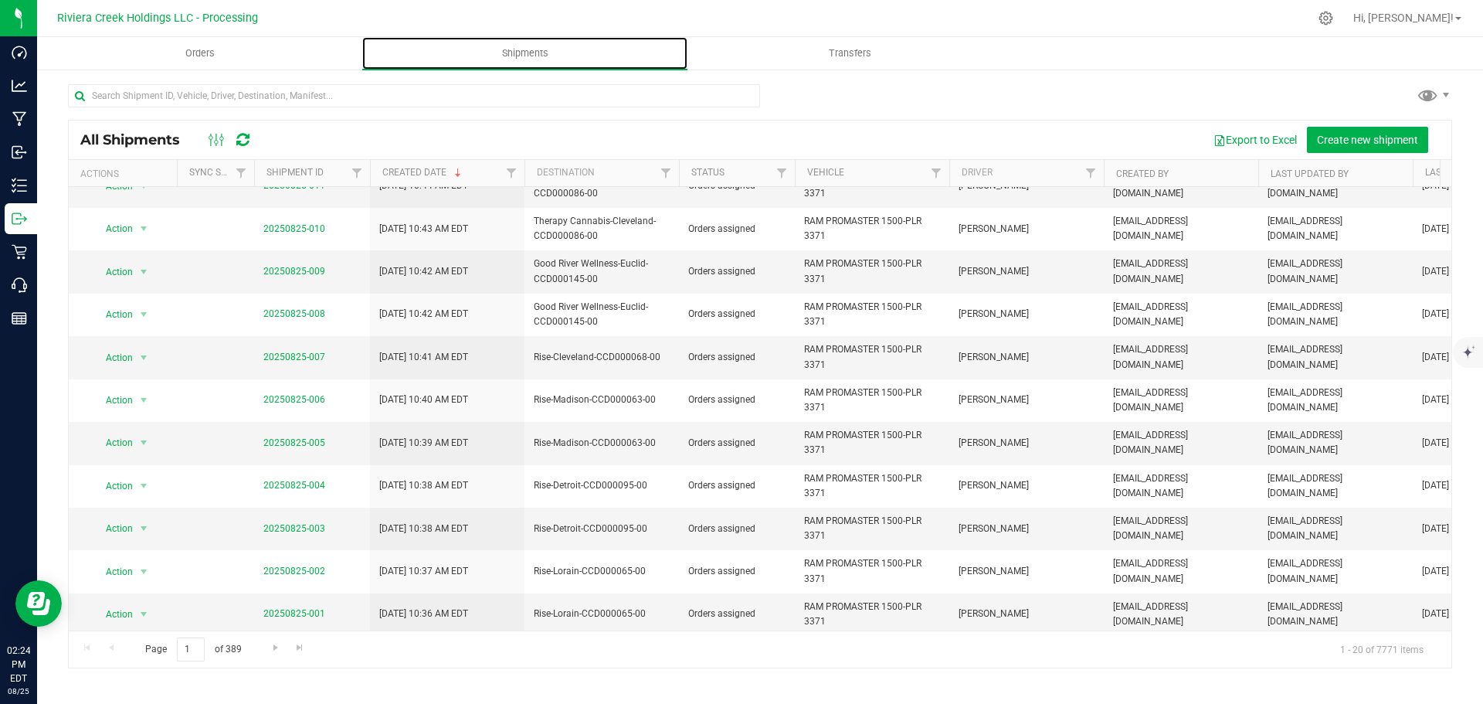
scroll to position [330, 0]
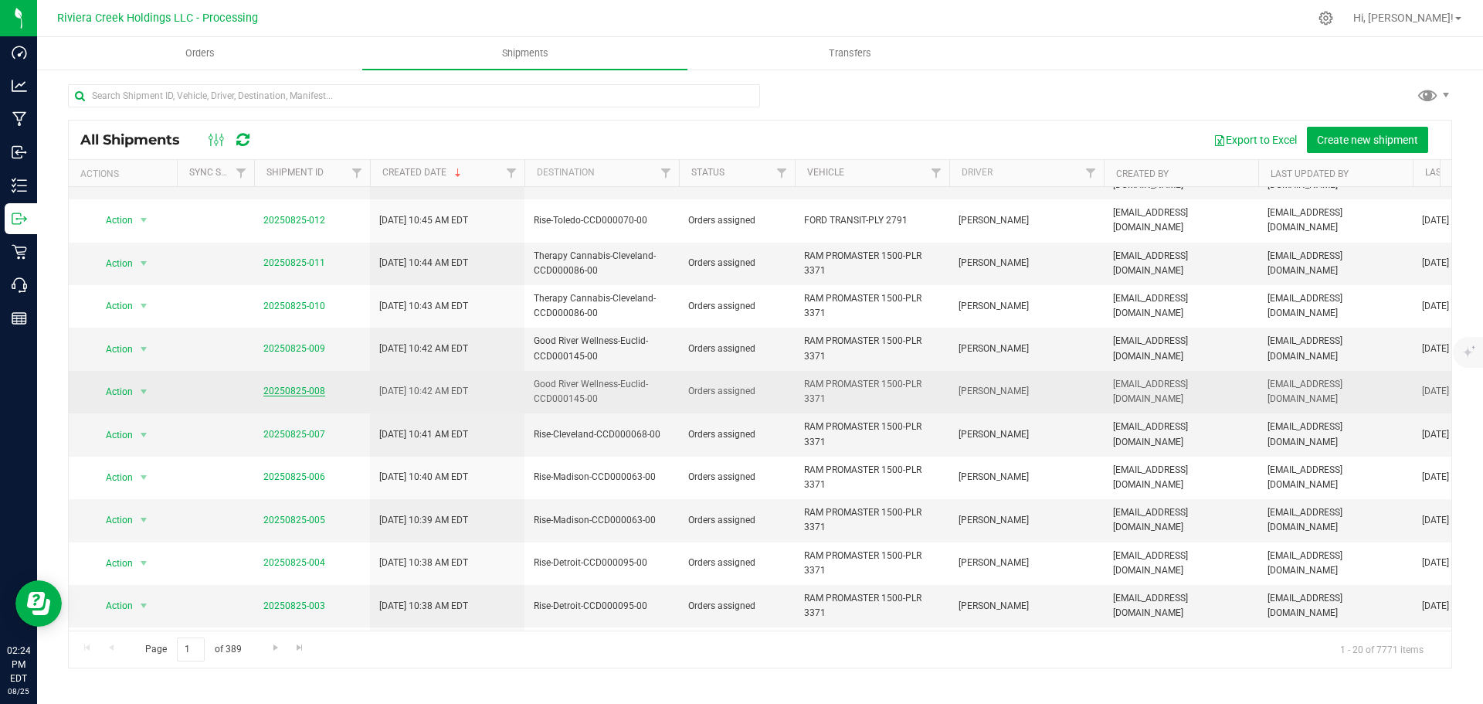
click at [291, 385] on link "20250825-008" at bounding box center [294, 390] width 62 height 11
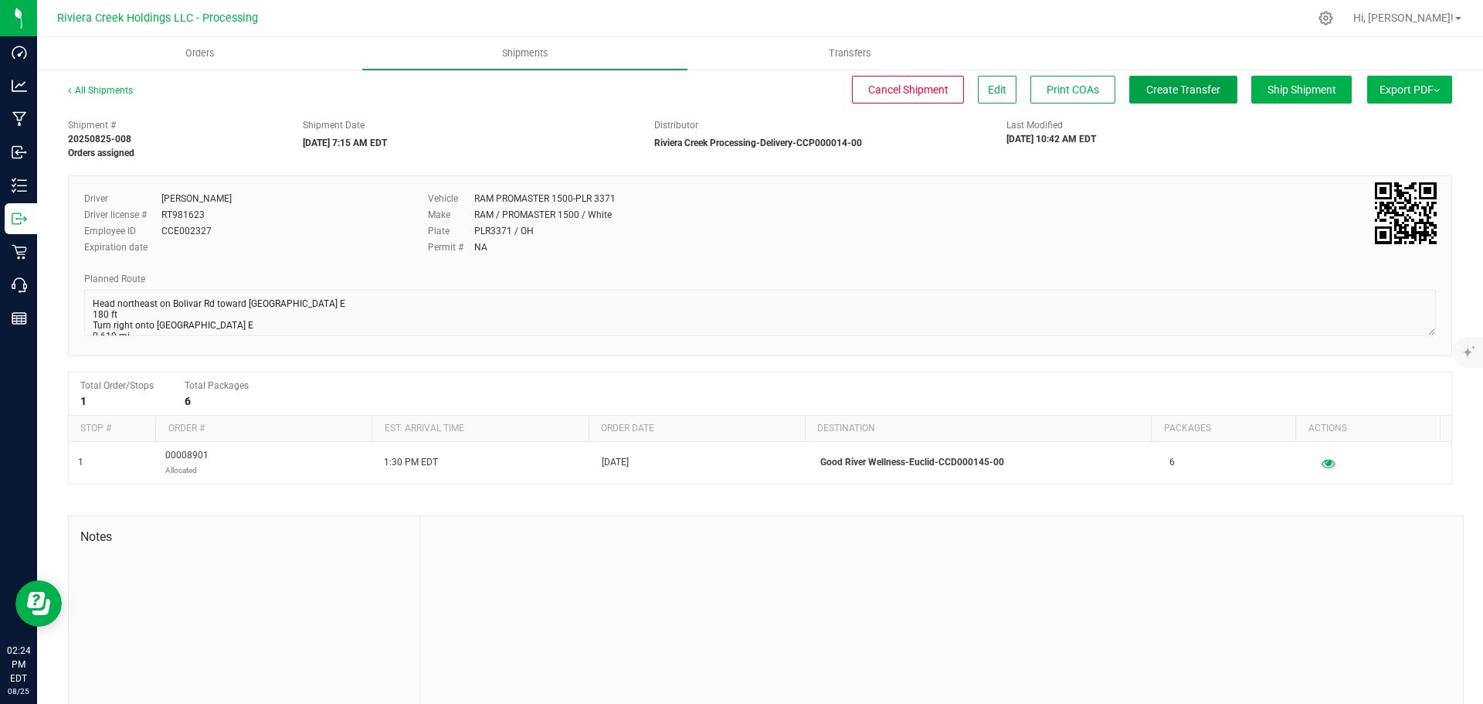
click at [1169, 92] on span "Create Transfer" at bounding box center [1183, 89] width 74 height 12
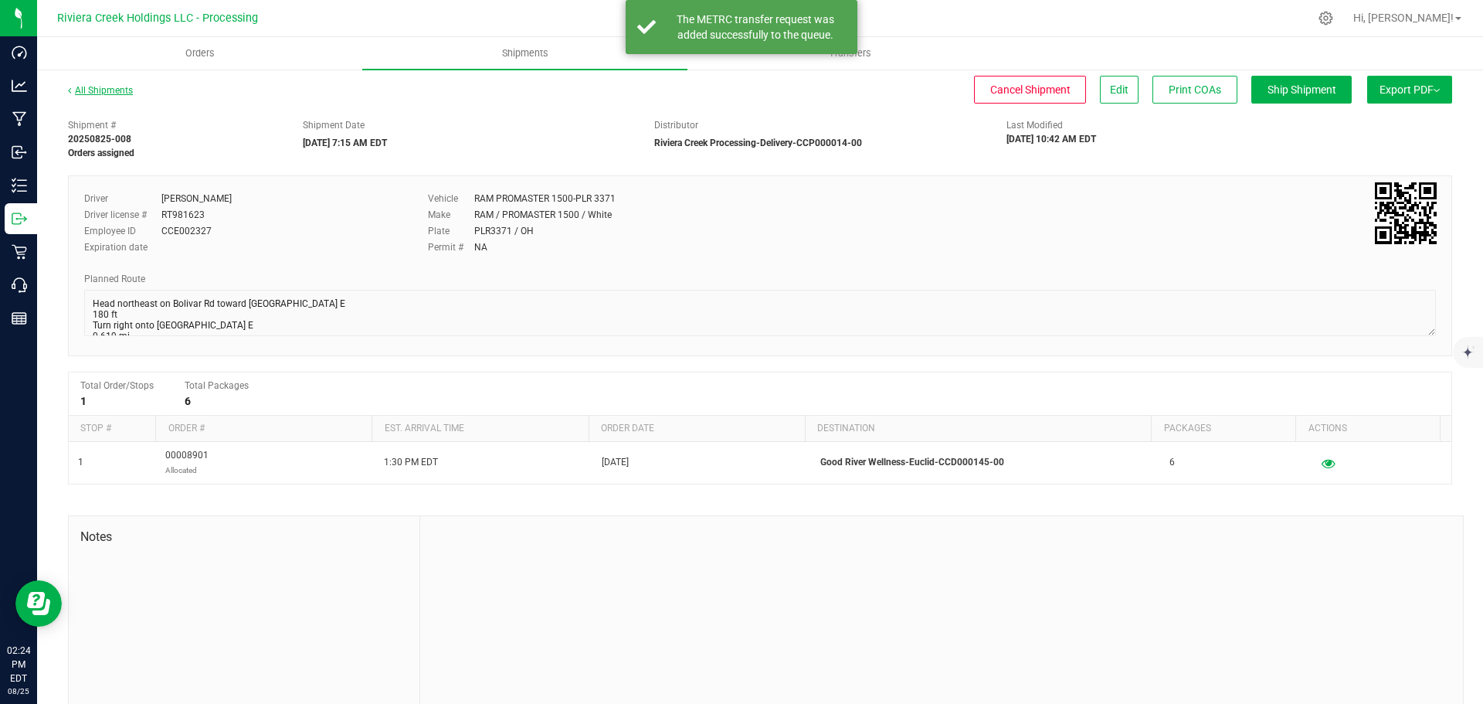
click at [117, 93] on link "All Shipments" at bounding box center [100, 90] width 65 height 11
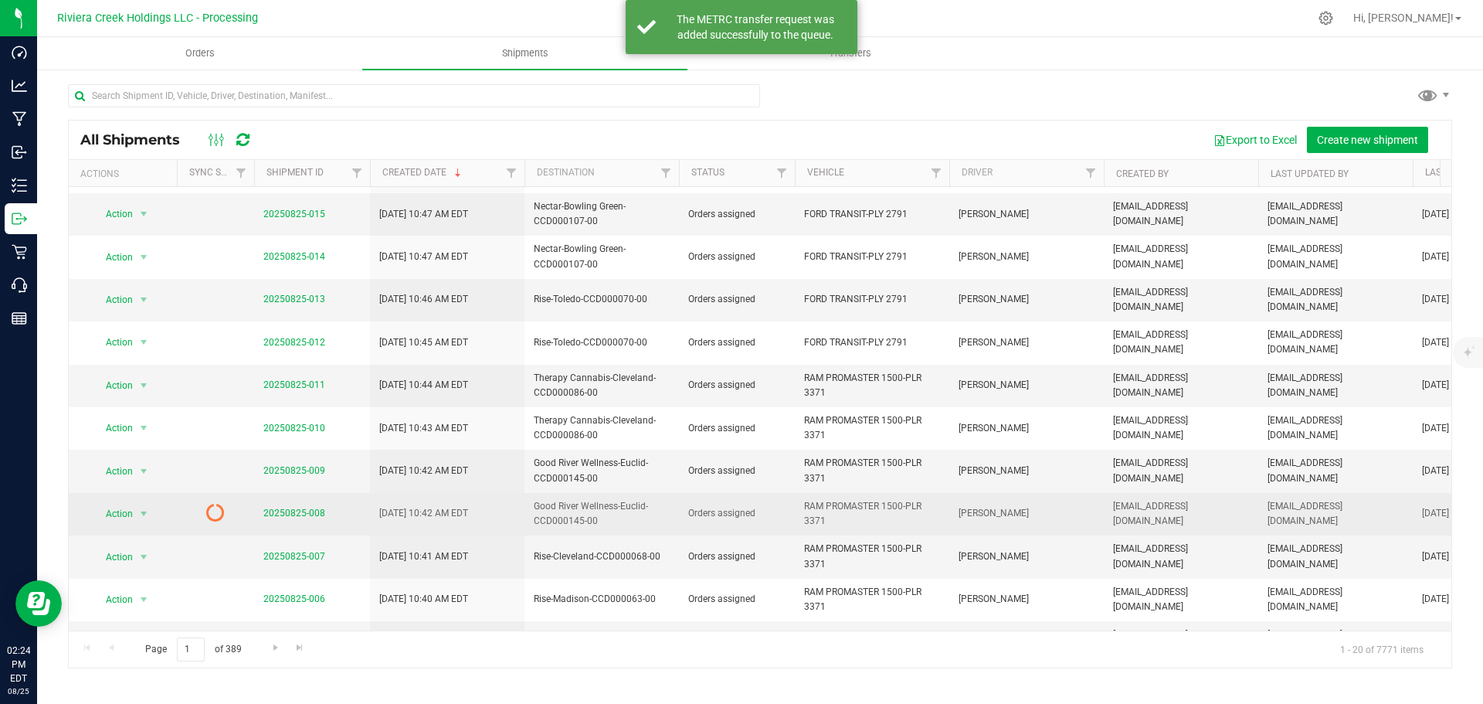
scroll to position [309, 0]
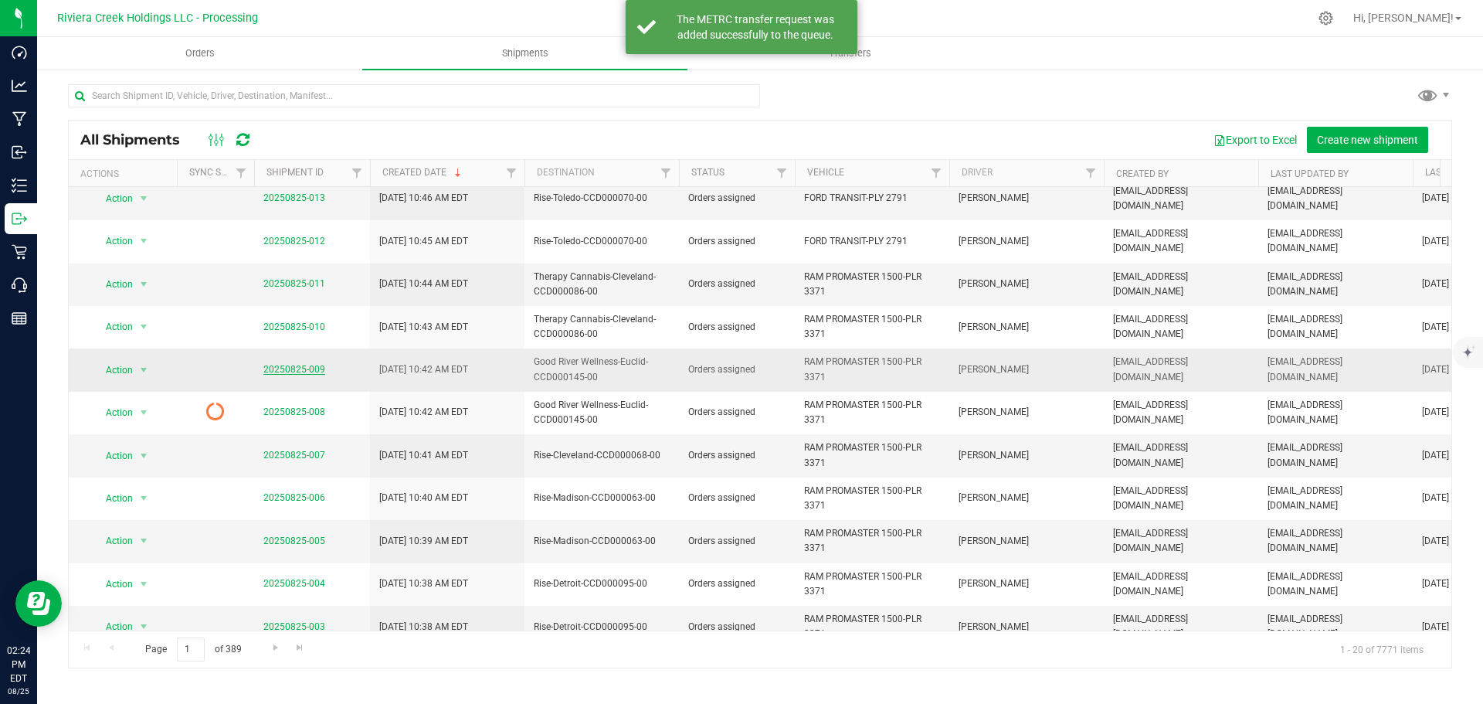
click at [287, 364] on link "20250825-009" at bounding box center [294, 369] width 62 height 11
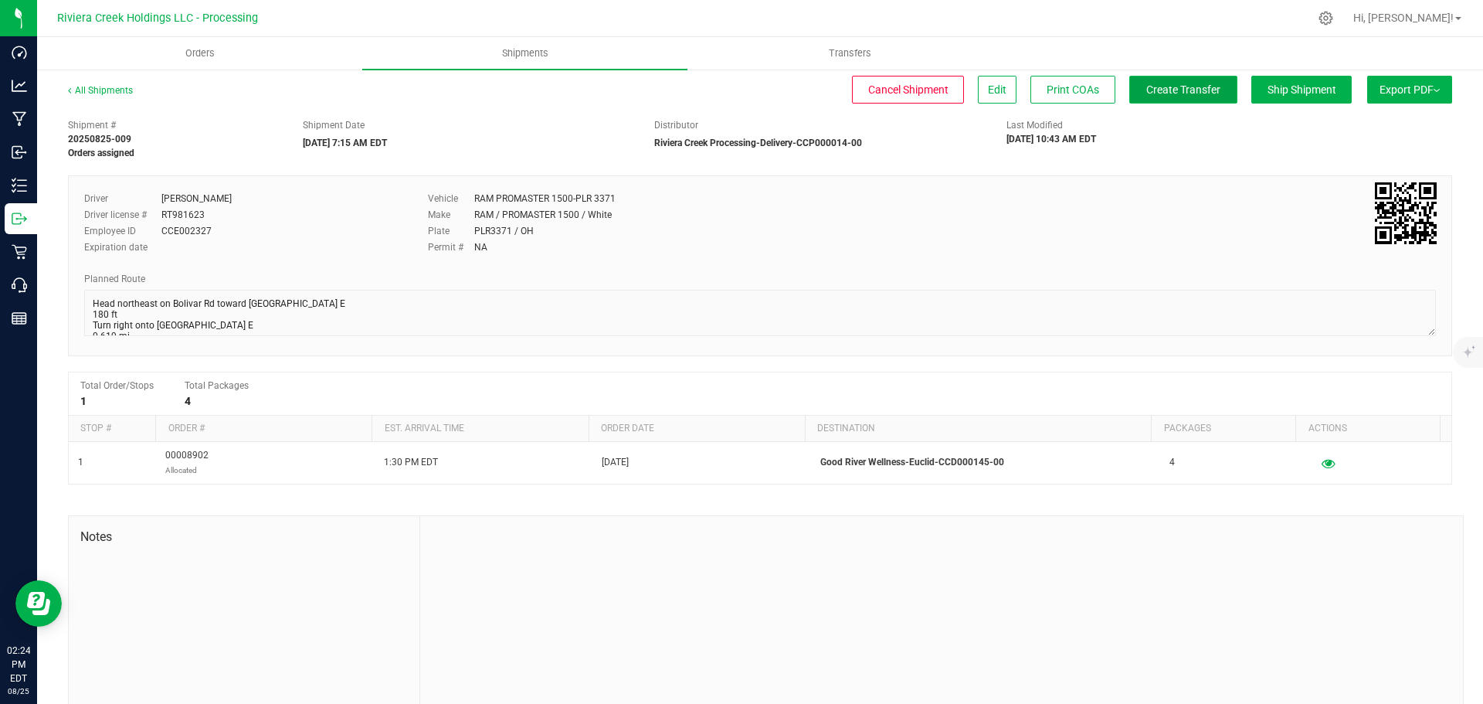
click at [1149, 94] on span "Create Transfer" at bounding box center [1183, 89] width 74 height 12
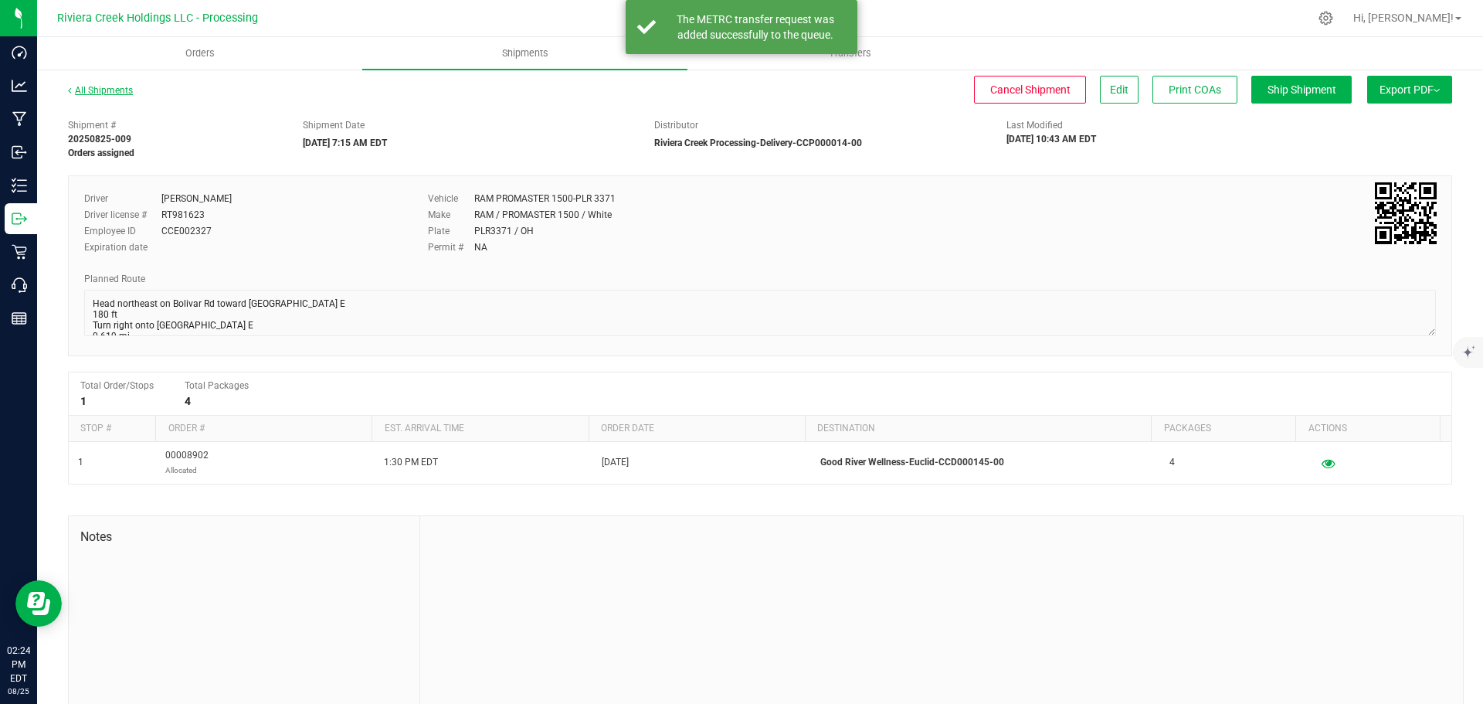
click at [102, 92] on link "All Shipments" at bounding box center [100, 90] width 65 height 11
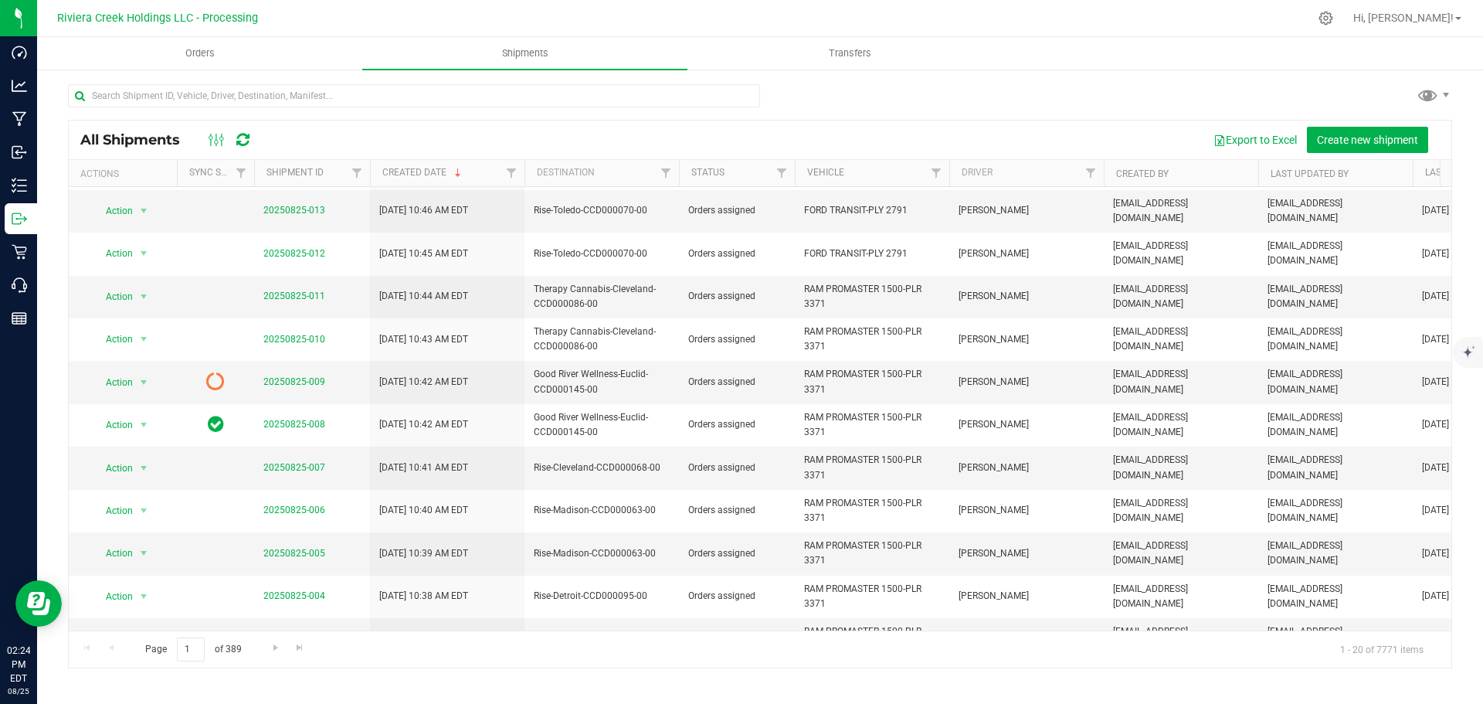
scroll to position [309, 0]
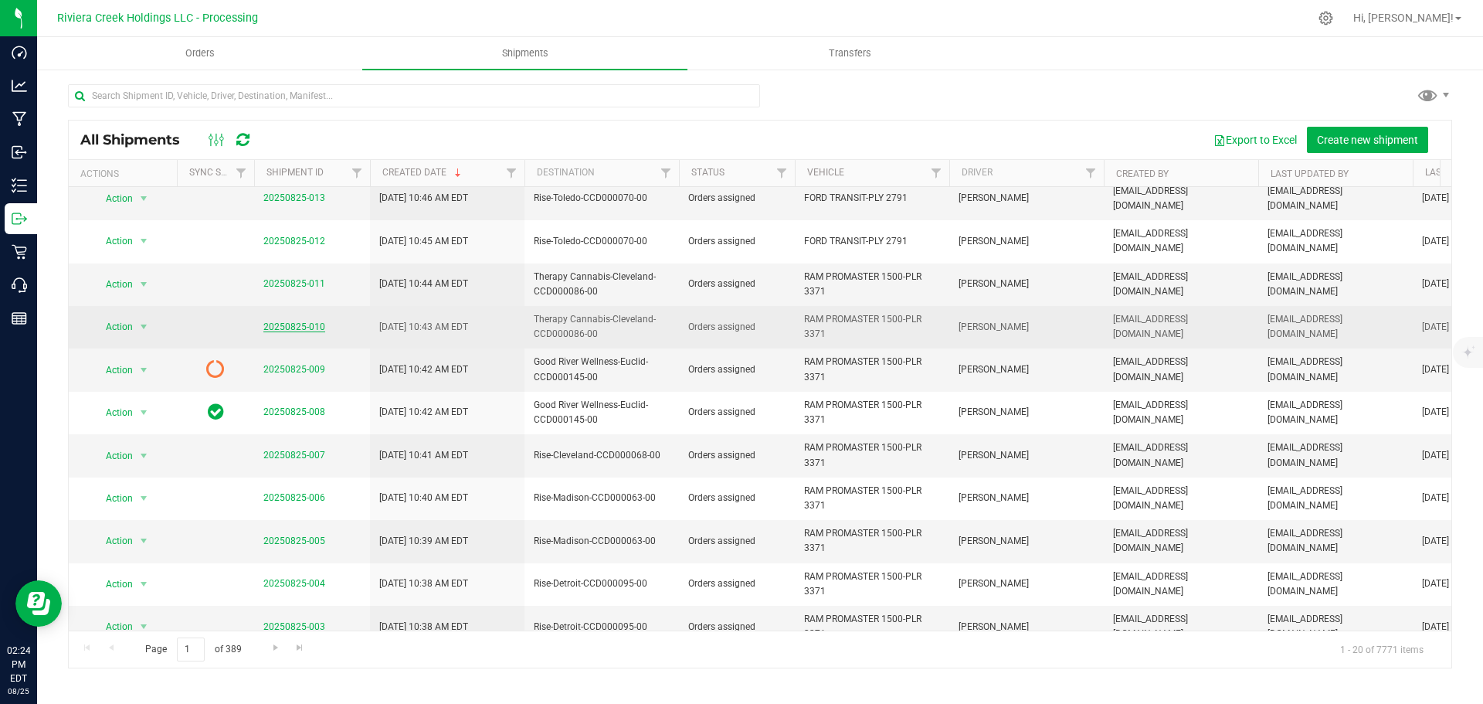
click at [290, 321] on link "20250825-010" at bounding box center [294, 326] width 62 height 11
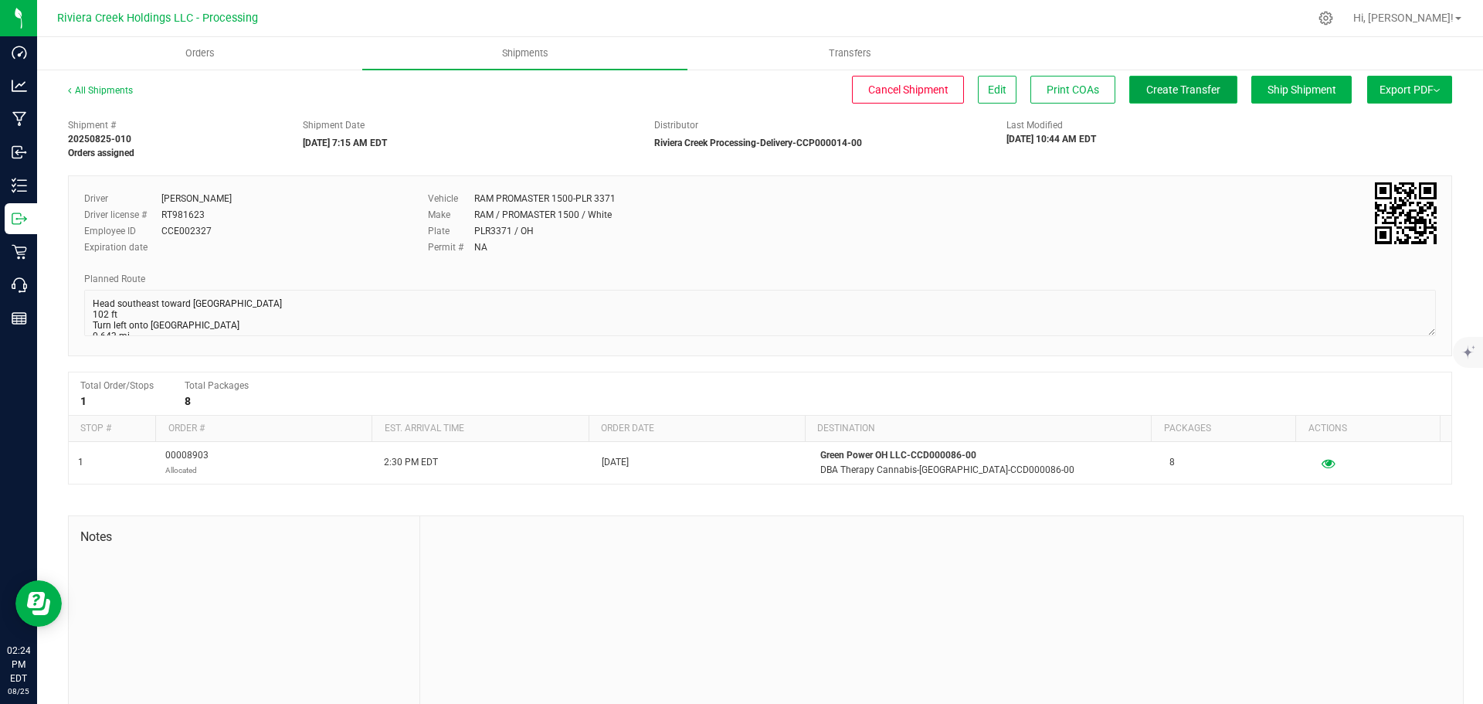
click at [1158, 91] on span "Create Transfer" at bounding box center [1183, 89] width 74 height 12
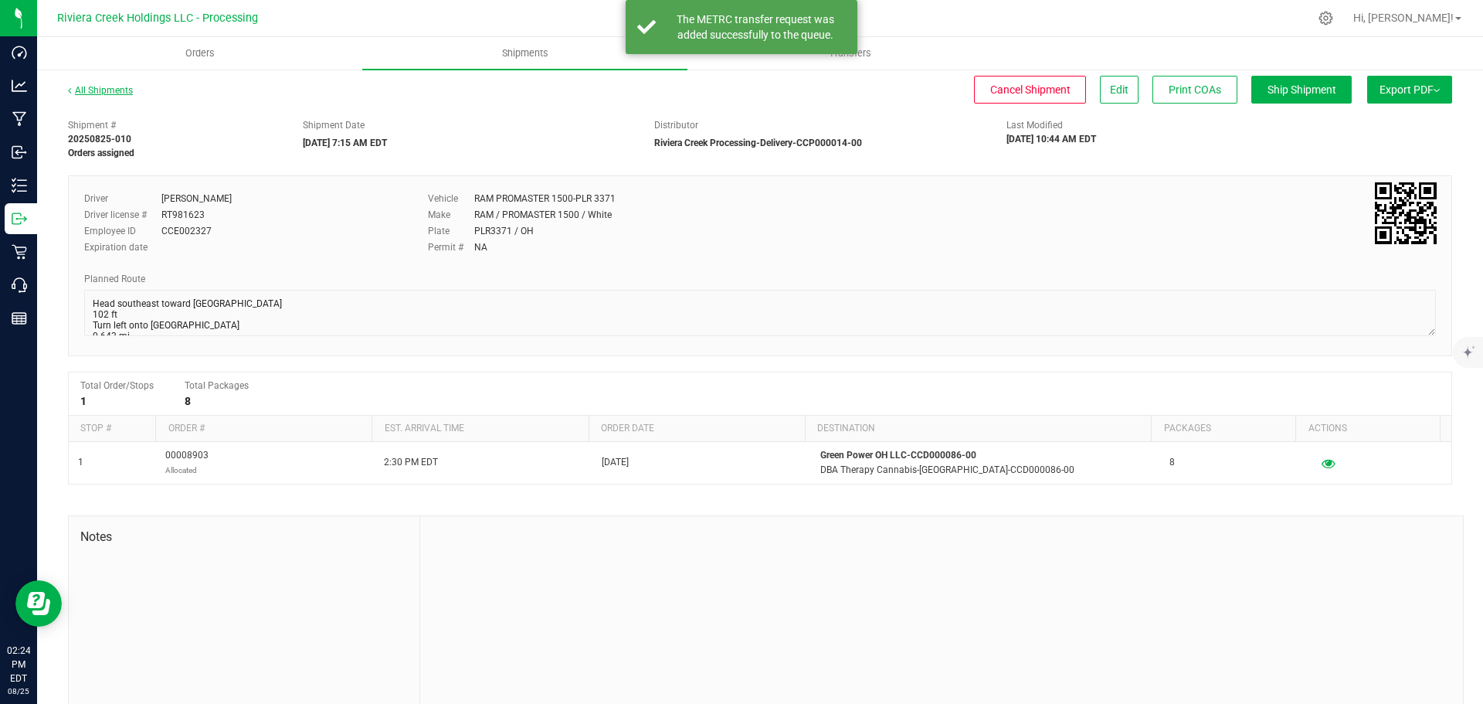
click at [103, 91] on link "All Shipments" at bounding box center [100, 90] width 65 height 11
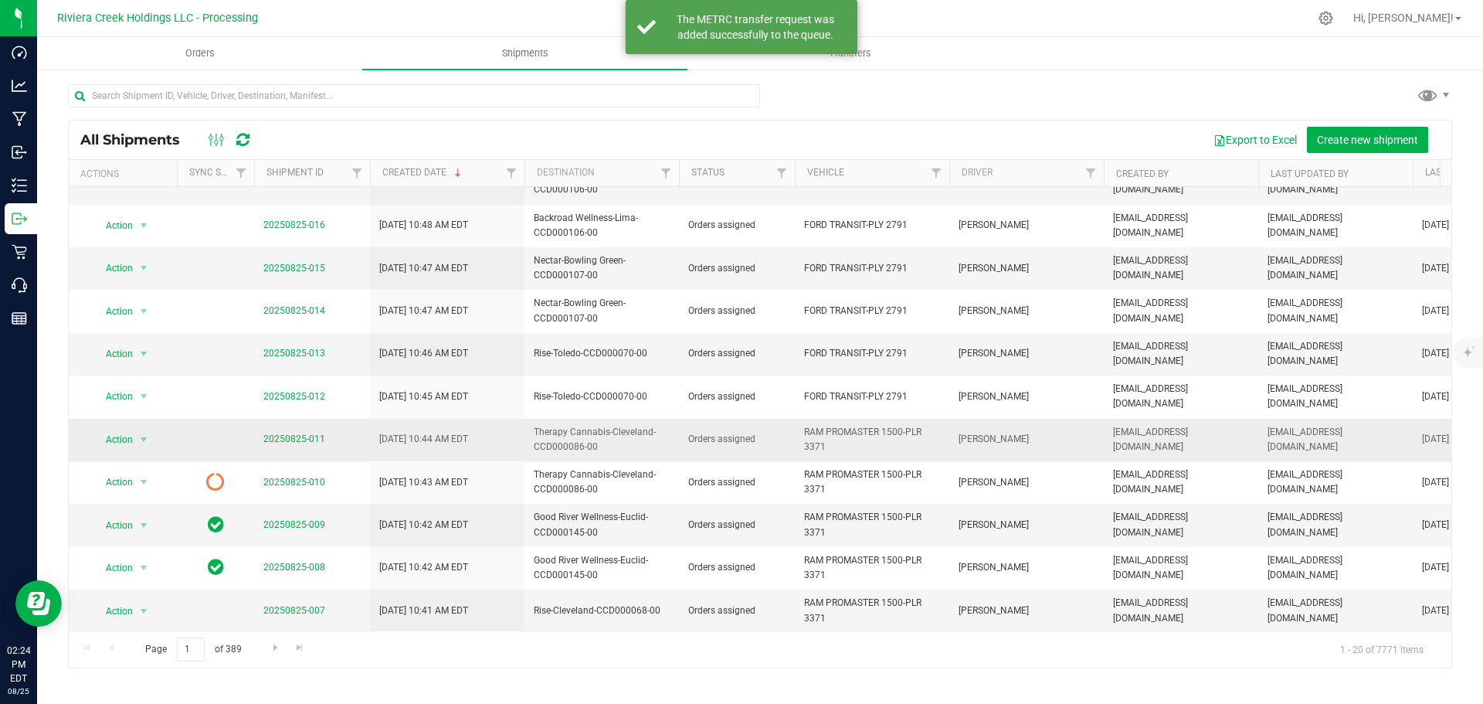
scroll to position [154, 0]
click at [307, 432] on link "20250825-011" at bounding box center [294, 437] width 62 height 11
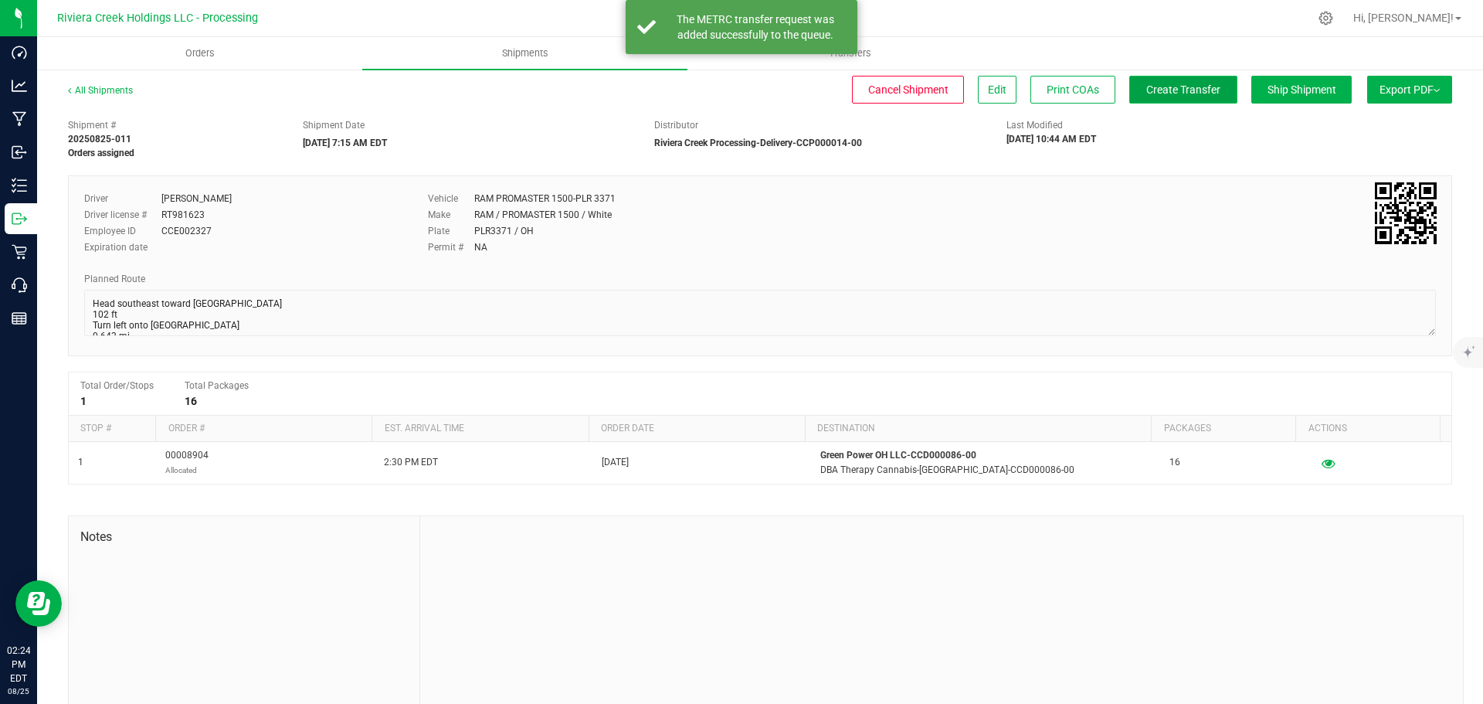
click at [1146, 95] on span "Create Transfer" at bounding box center [1183, 89] width 74 height 12
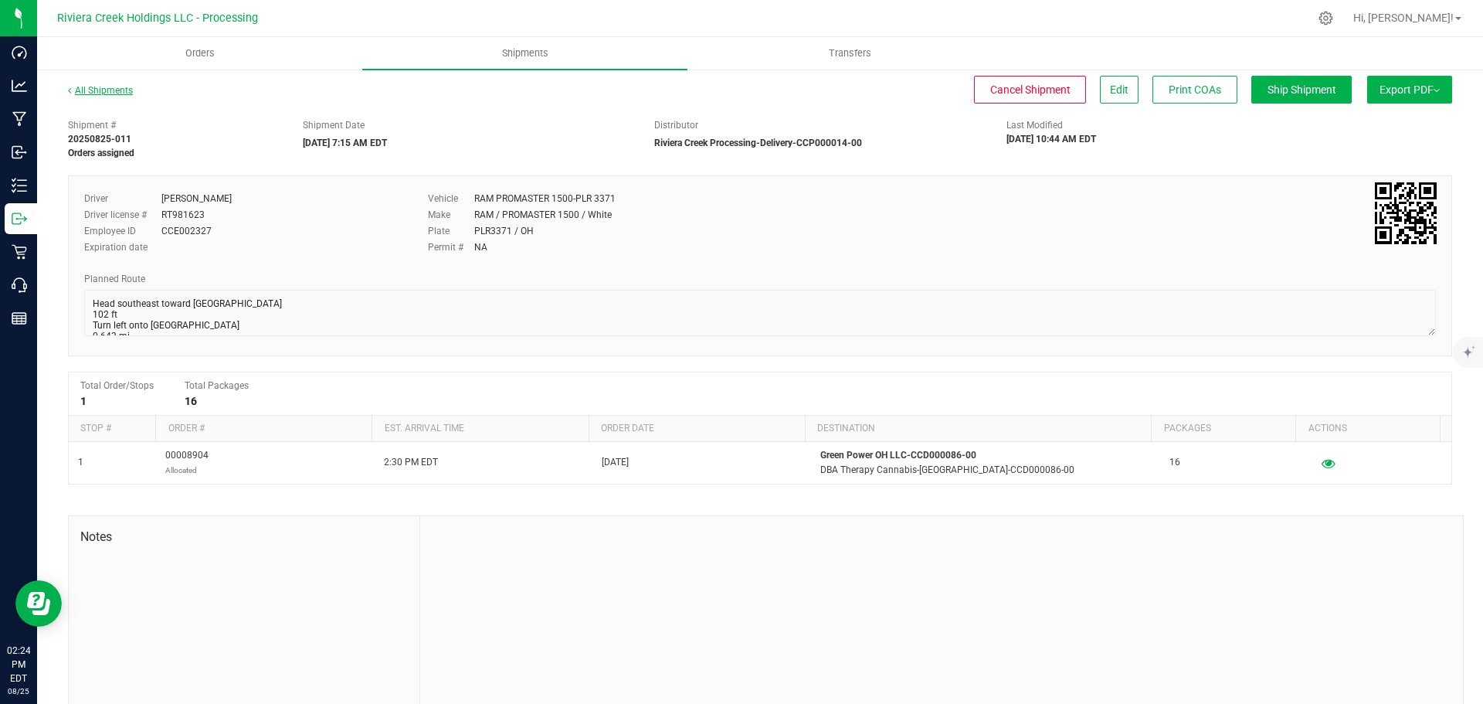
click at [109, 91] on link "All Shipments" at bounding box center [100, 90] width 65 height 11
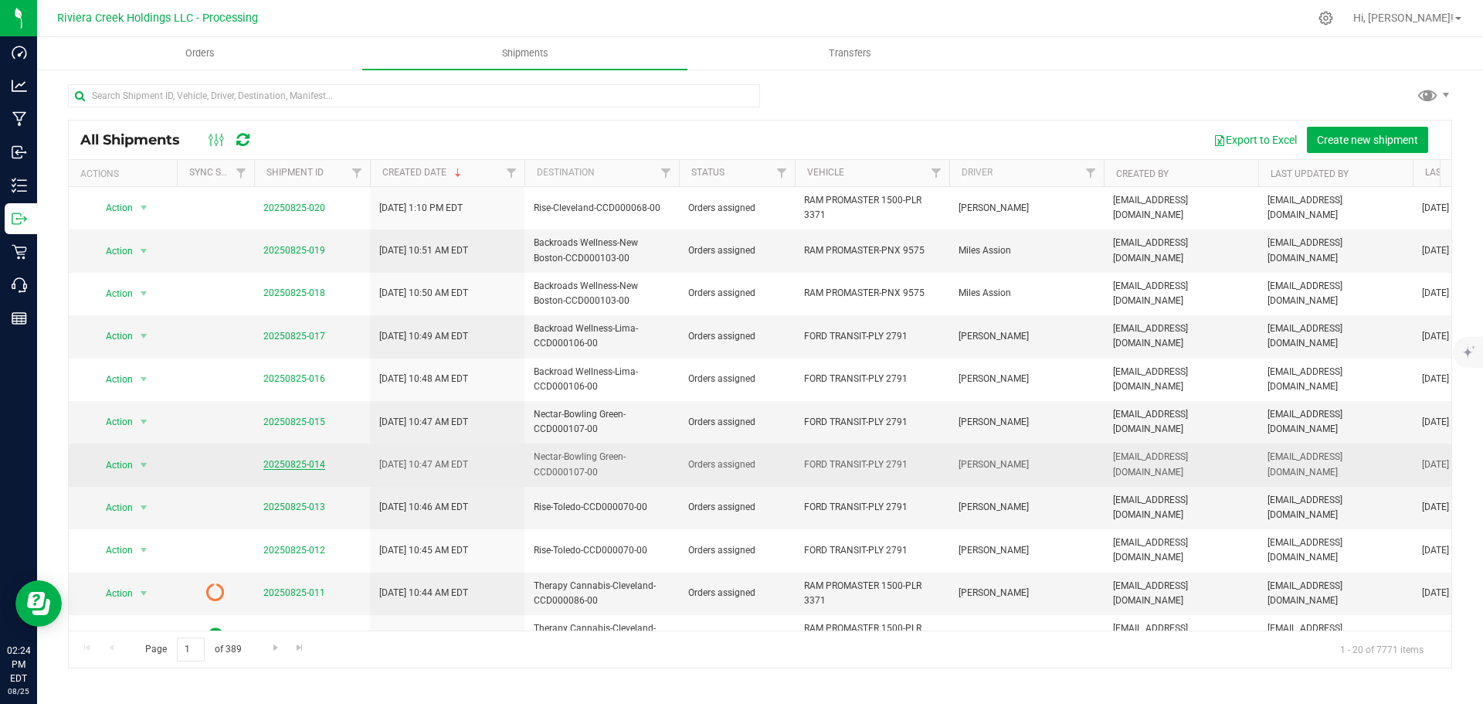
click at [281, 465] on link "20250825-014" at bounding box center [294, 464] width 62 height 11
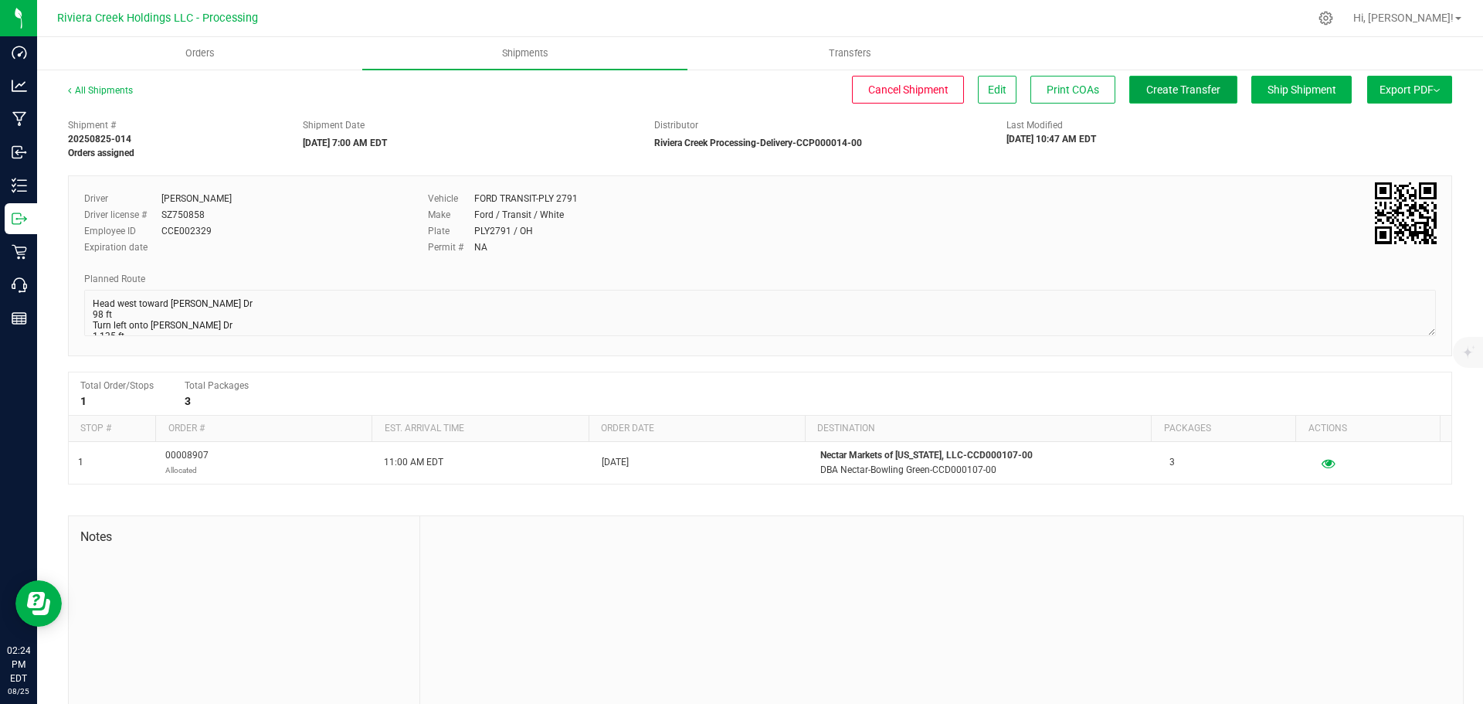
click at [1146, 86] on span "Create Transfer" at bounding box center [1183, 89] width 74 height 12
click at [110, 93] on link "All Shipments" at bounding box center [100, 90] width 65 height 11
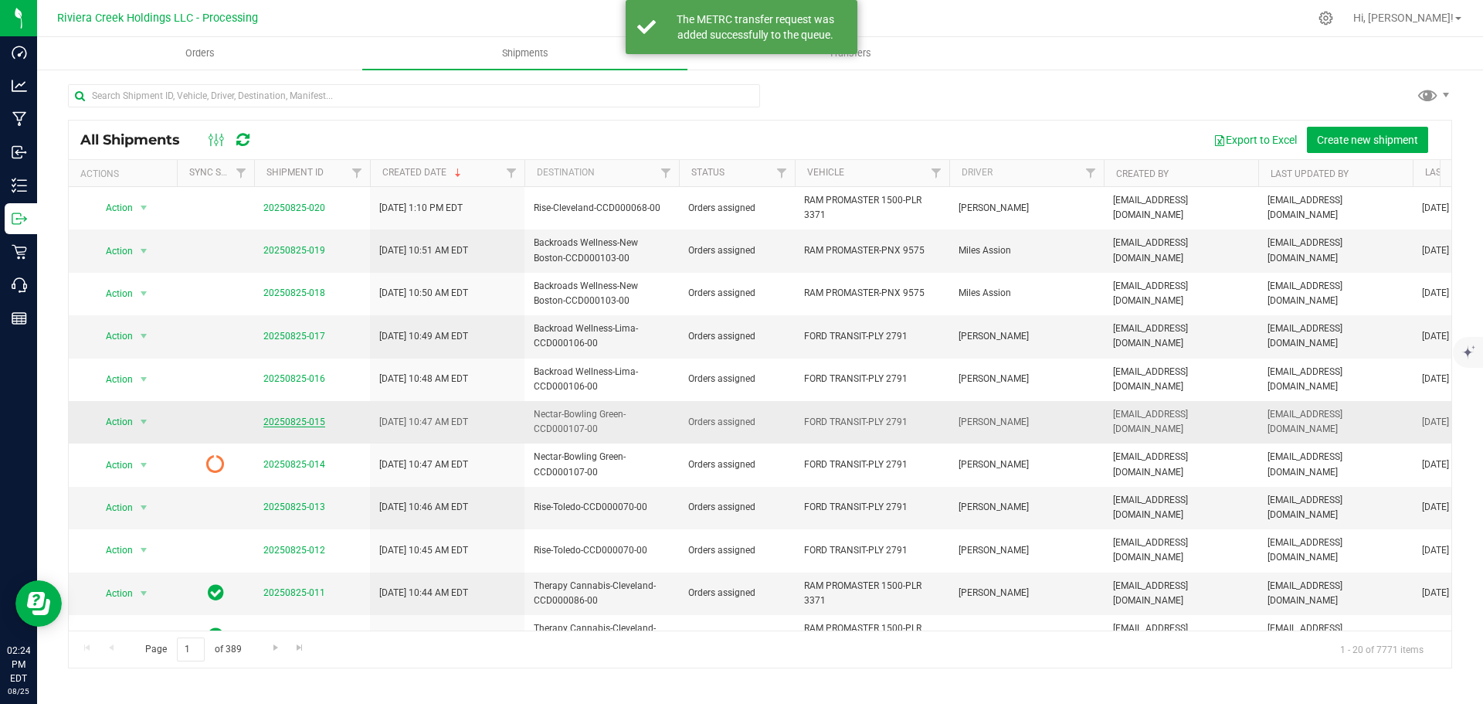
click at [298, 422] on link "20250825-015" at bounding box center [294, 421] width 62 height 11
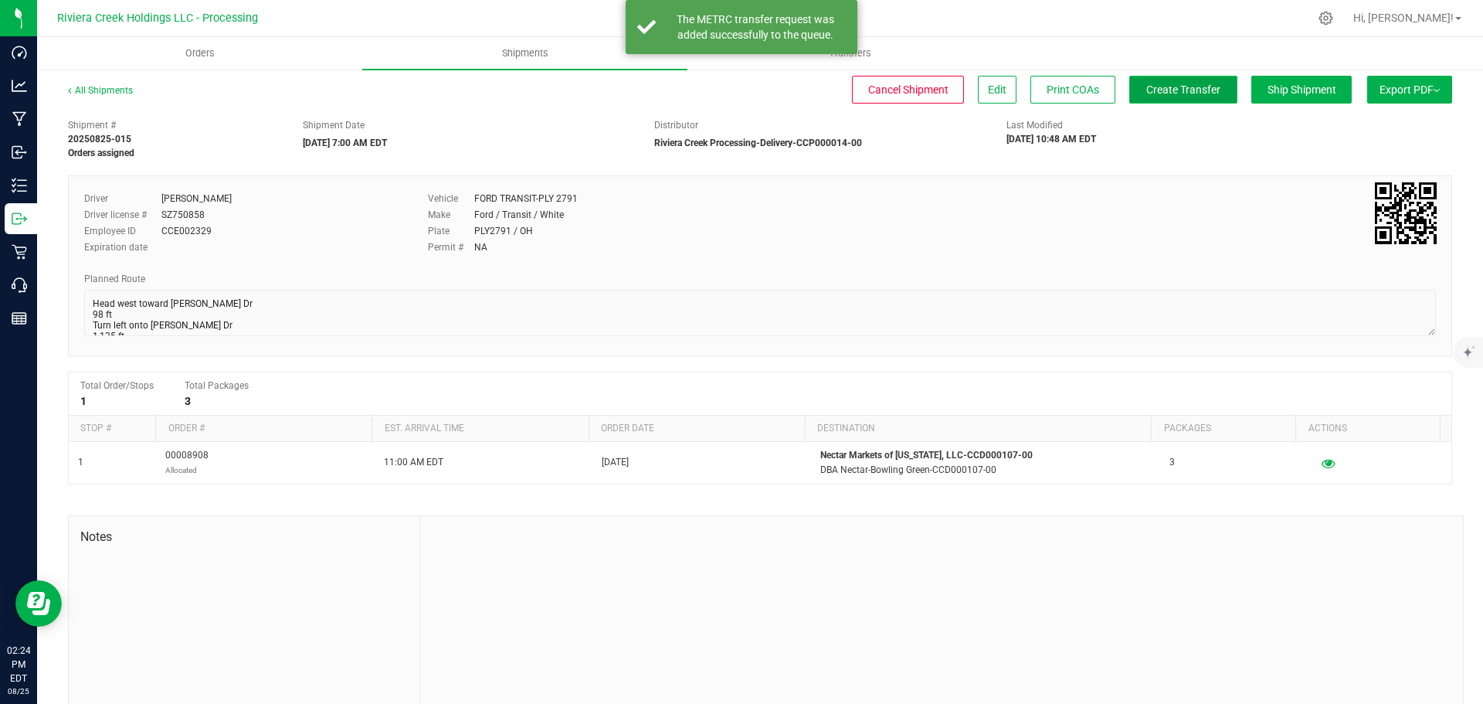
click at [1151, 90] on span "Create Transfer" at bounding box center [1183, 89] width 74 height 12
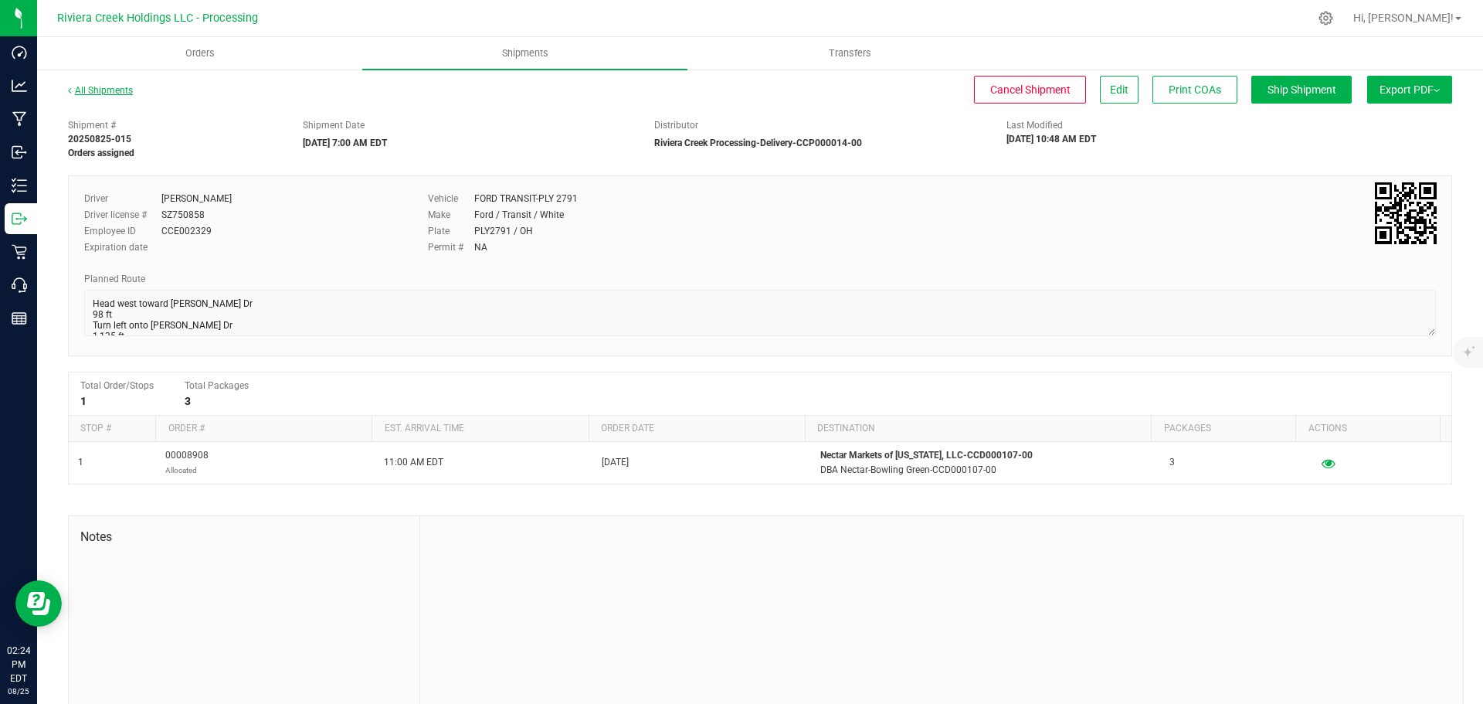
click at [115, 94] on link "All Shipments" at bounding box center [100, 90] width 65 height 11
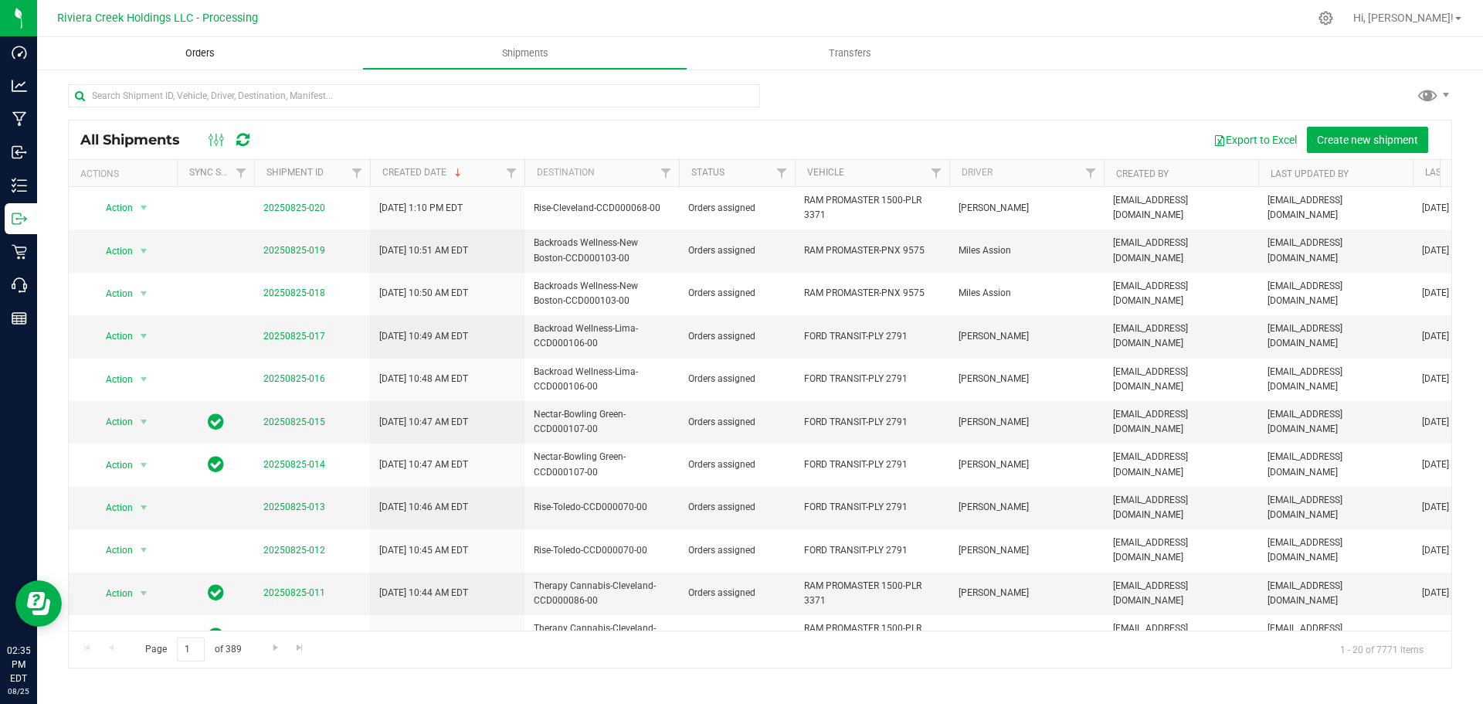
click at [194, 52] on span "Orders" at bounding box center [200, 53] width 71 height 14
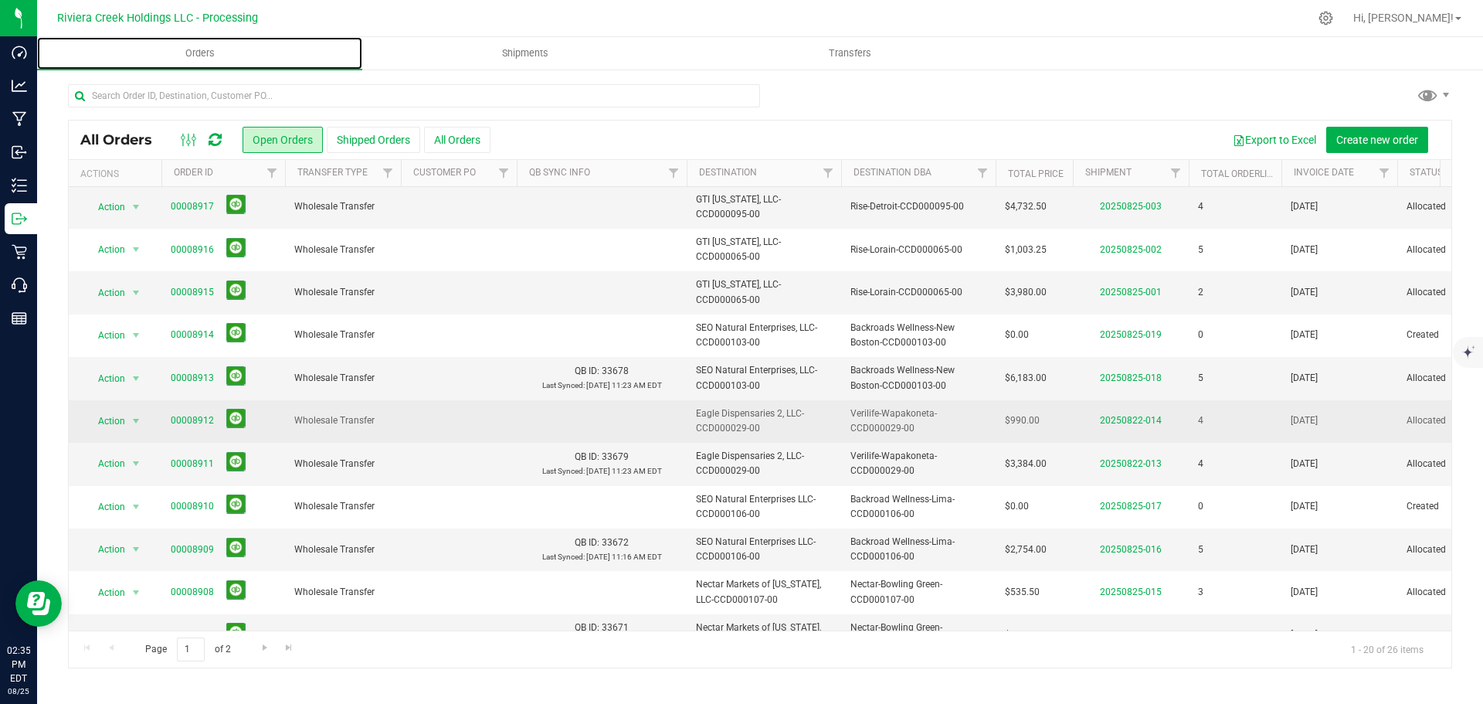
scroll to position [423, 0]
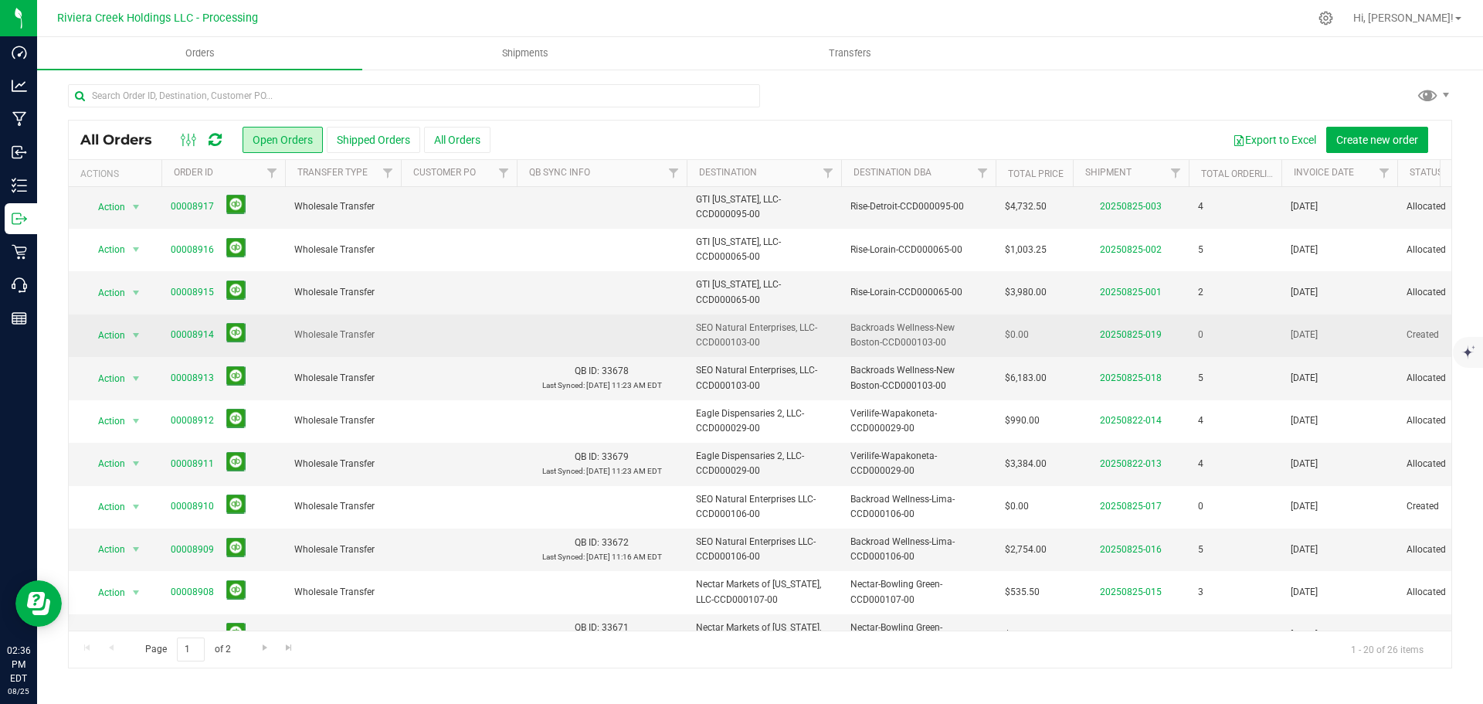
scroll to position [309, 0]
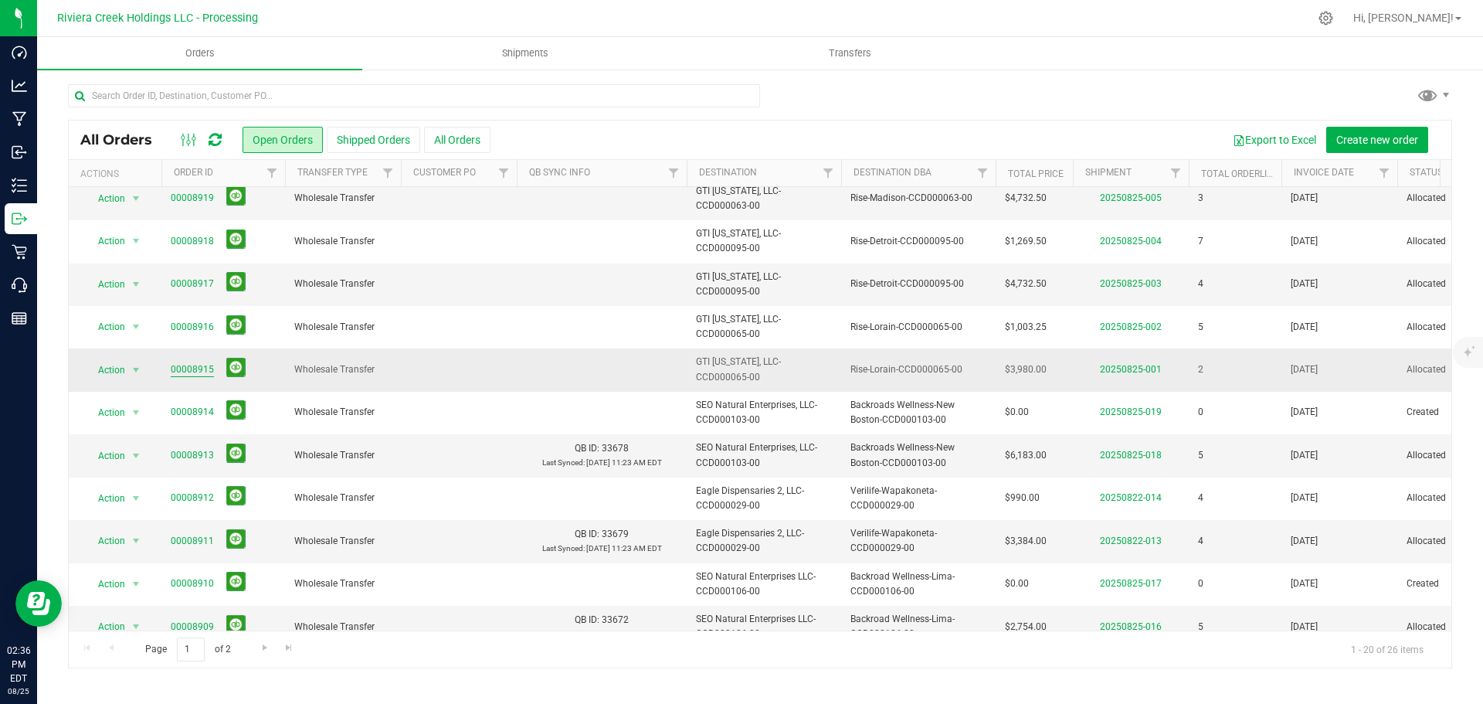
click at [188, 367] on link "00008915" at bounding box center [192, 369] width 43 height 15
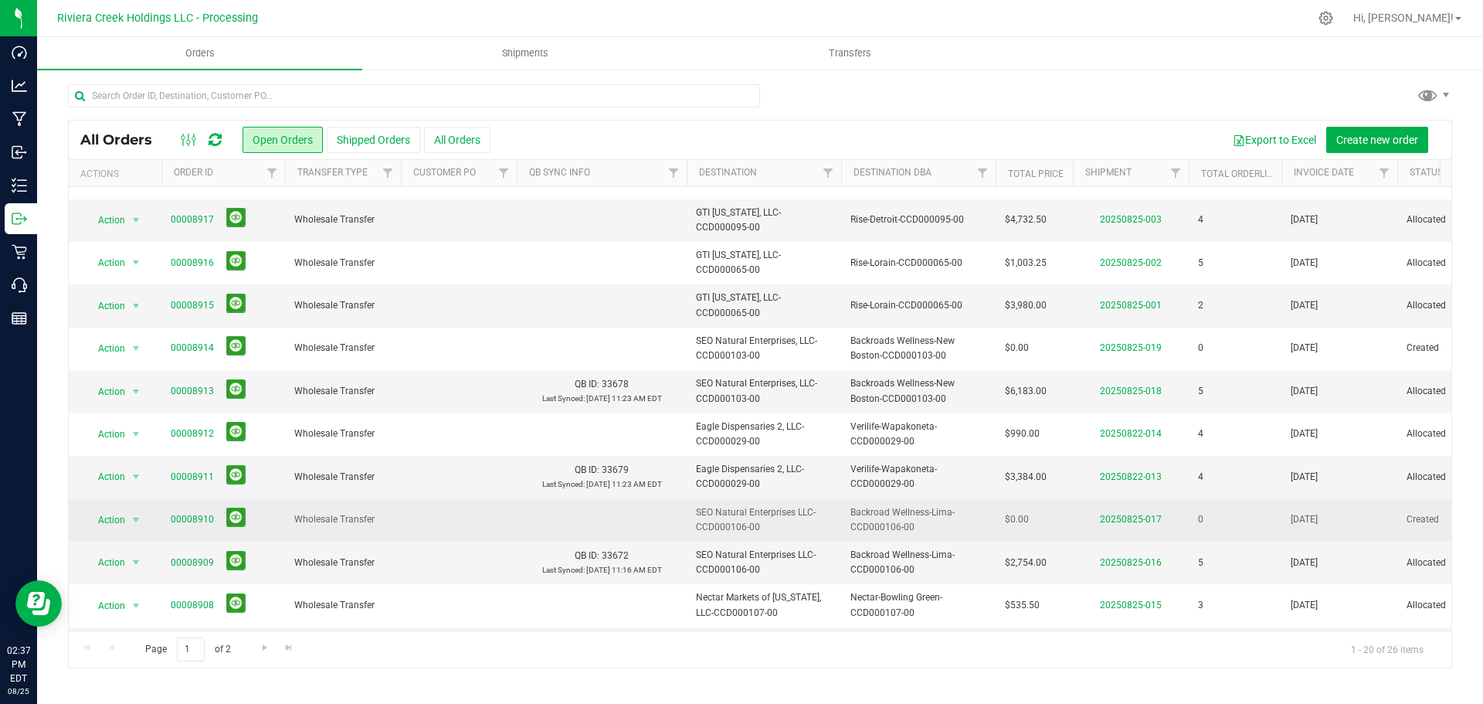
scroll to position [269, 0]
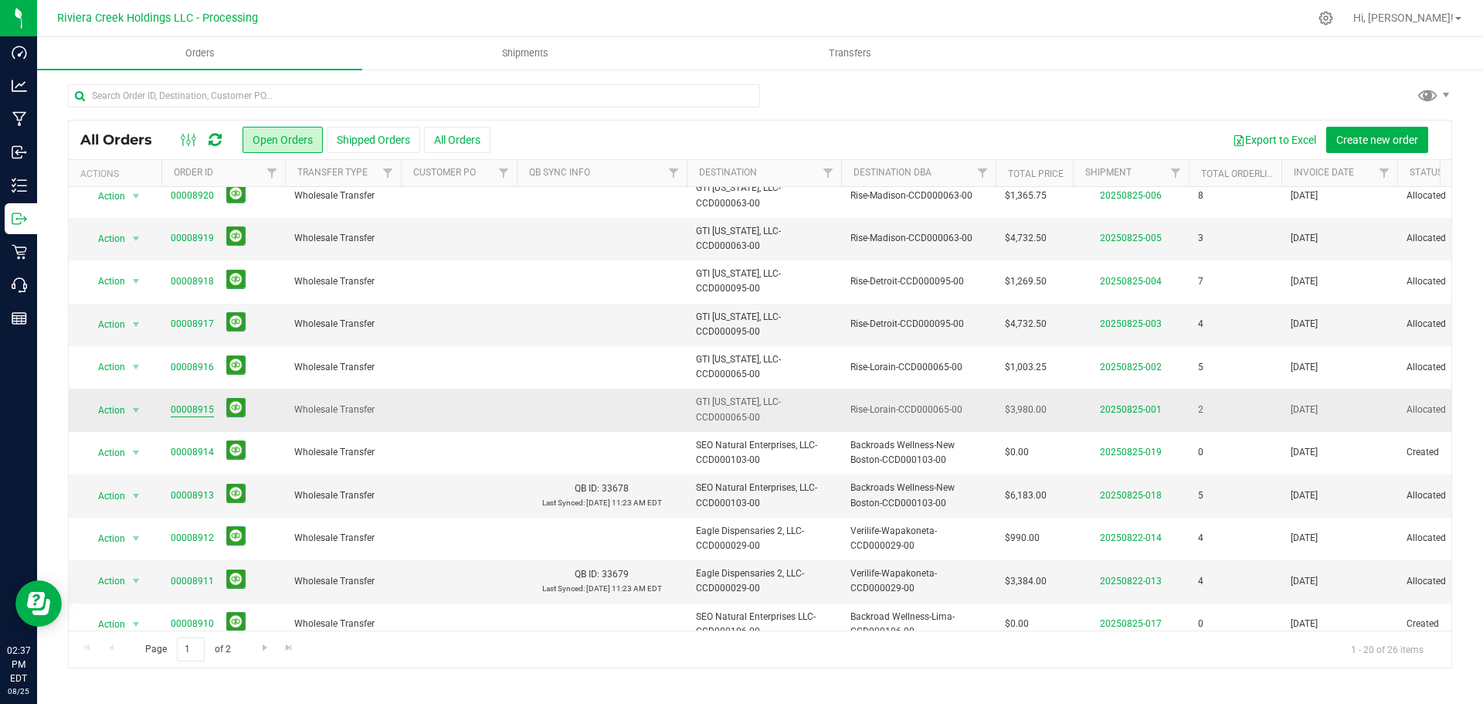
click at [195, 405] on link "00008915" at bounding box center [192, 409] width 43 height 15
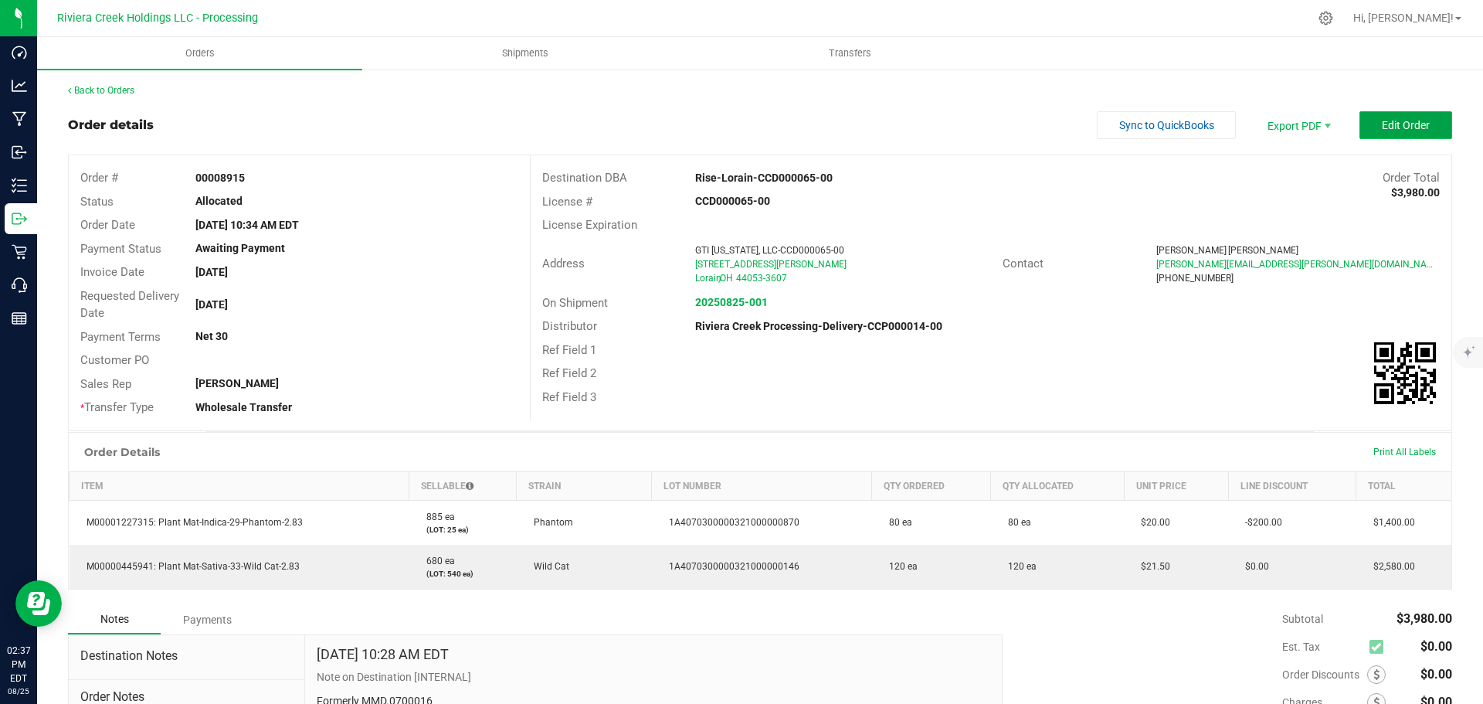
click at [1400, 124] on span "Edit Order" at bounding box center [1406, 125] width 48 height 12
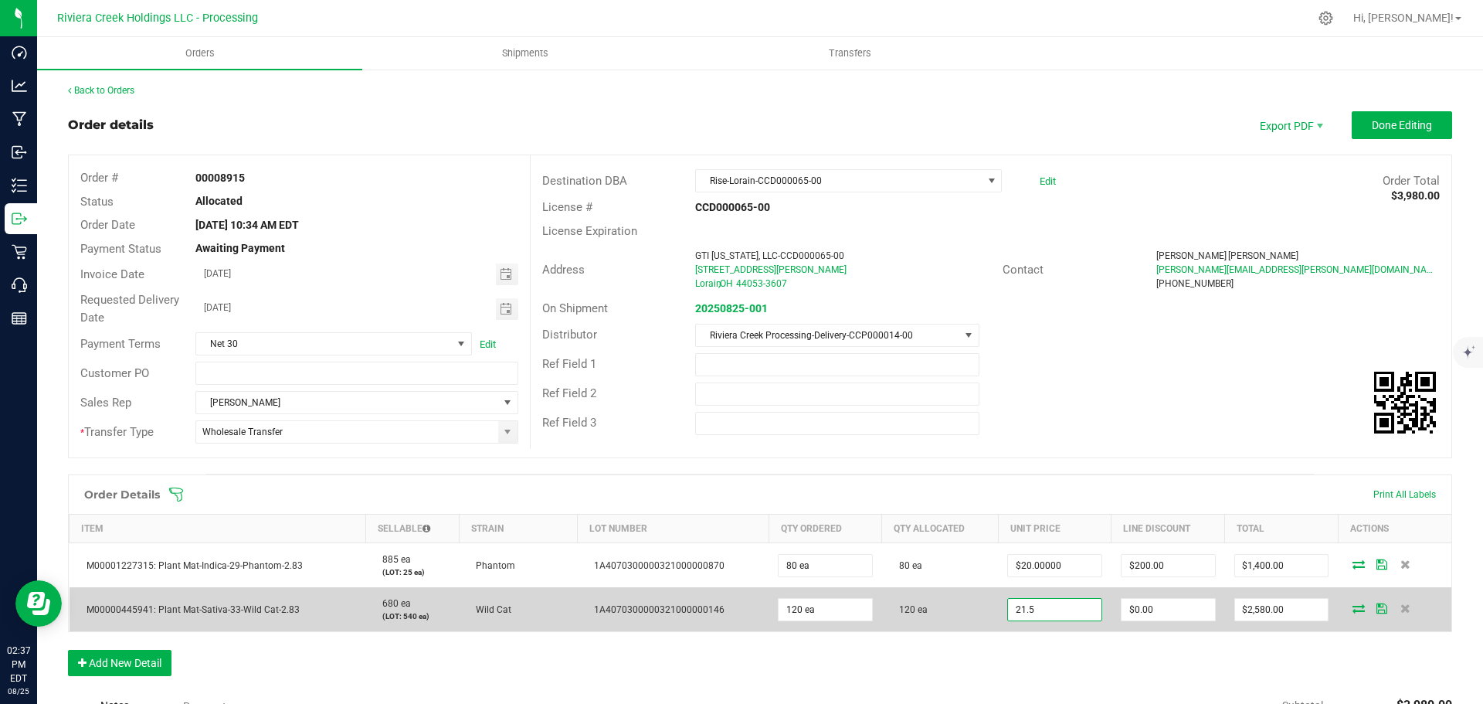
click at [1048, 609] on input "21.5" at bounding box center [1054, 610] width 93 height 22
type input "$20.00000"
type input "0"
type input "$2,400.00"
click at [1134, 603] on input "0" at bounding box center [1167, 610] width 93 height 22
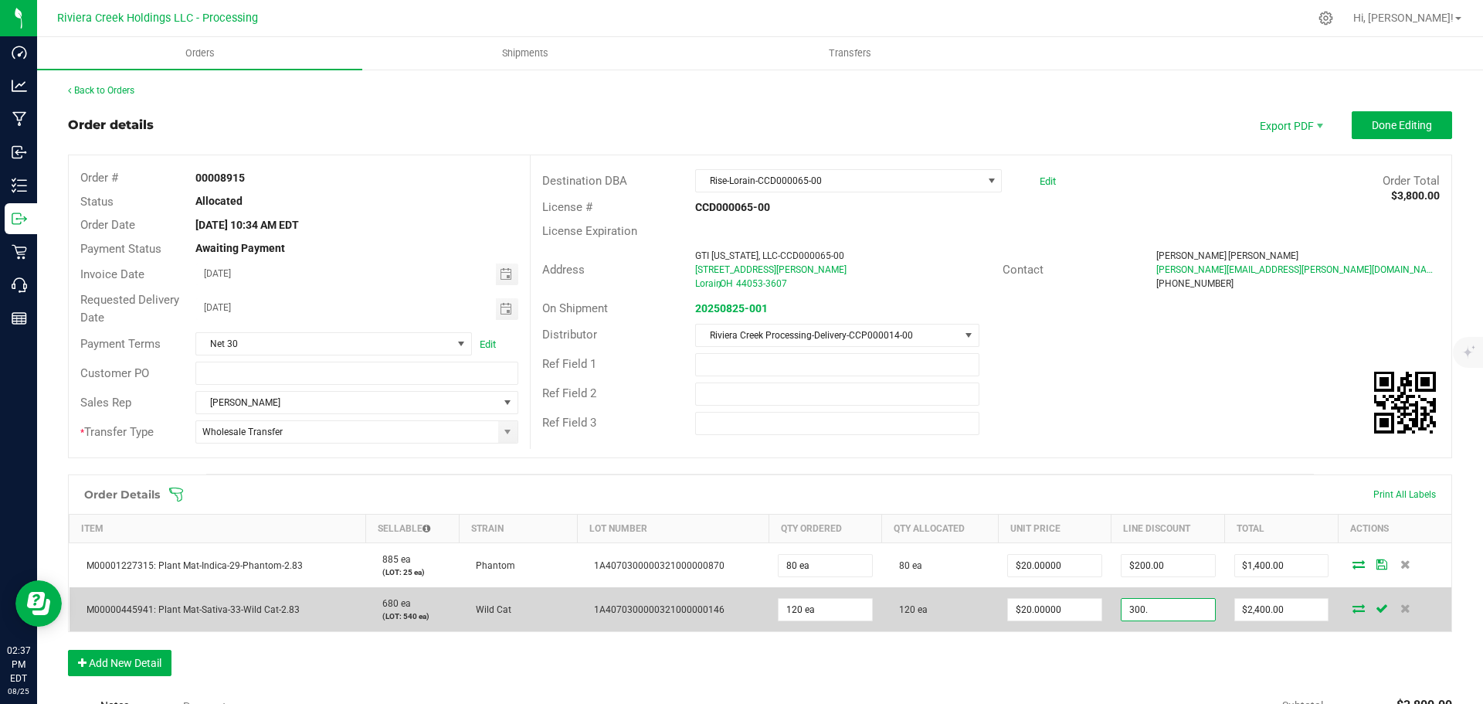
type input "$300.00"
type input "2100"
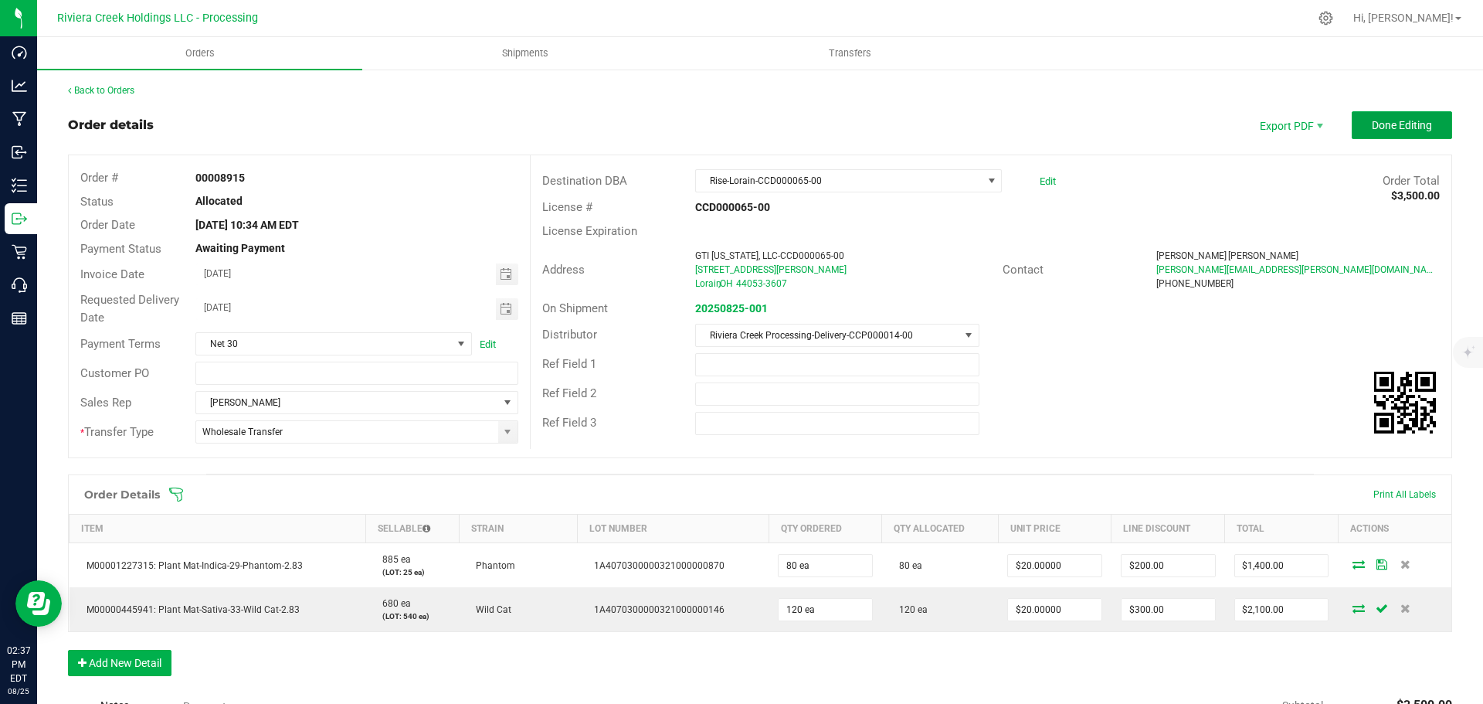
drag, startPoint x: 1399, startPoint y: 118, endPoint x: 1330, endPoint y: 166, distance: 83.8
click at [1398, 119] on span "Done Editing" at bounding box center [1402, 125] width 60 height 12
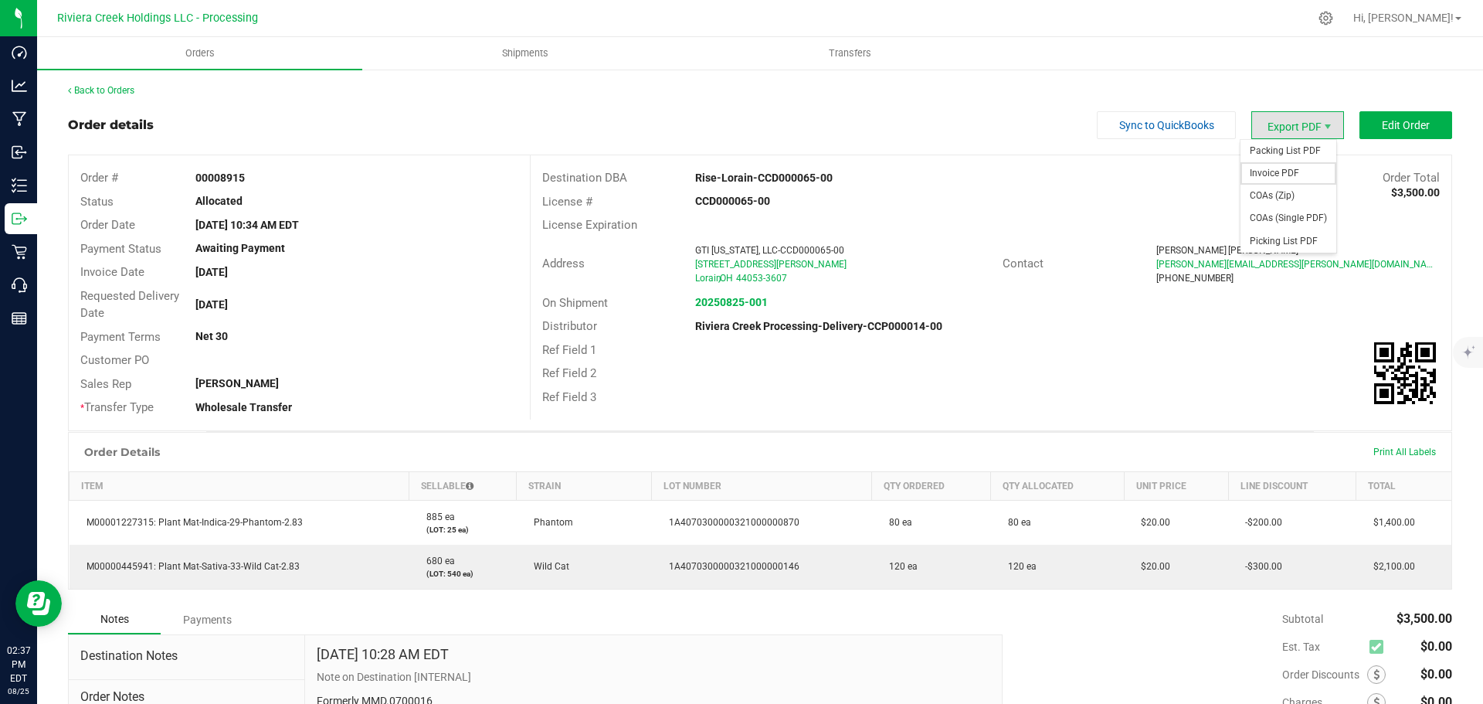
click at [1265, 165] on span "Invoice PDF" at bounding box center [1288, 173] width 96 height 22
click at [105, 86] on link "Back to Orders" at bounding box center [101, 90] width 66 height 11
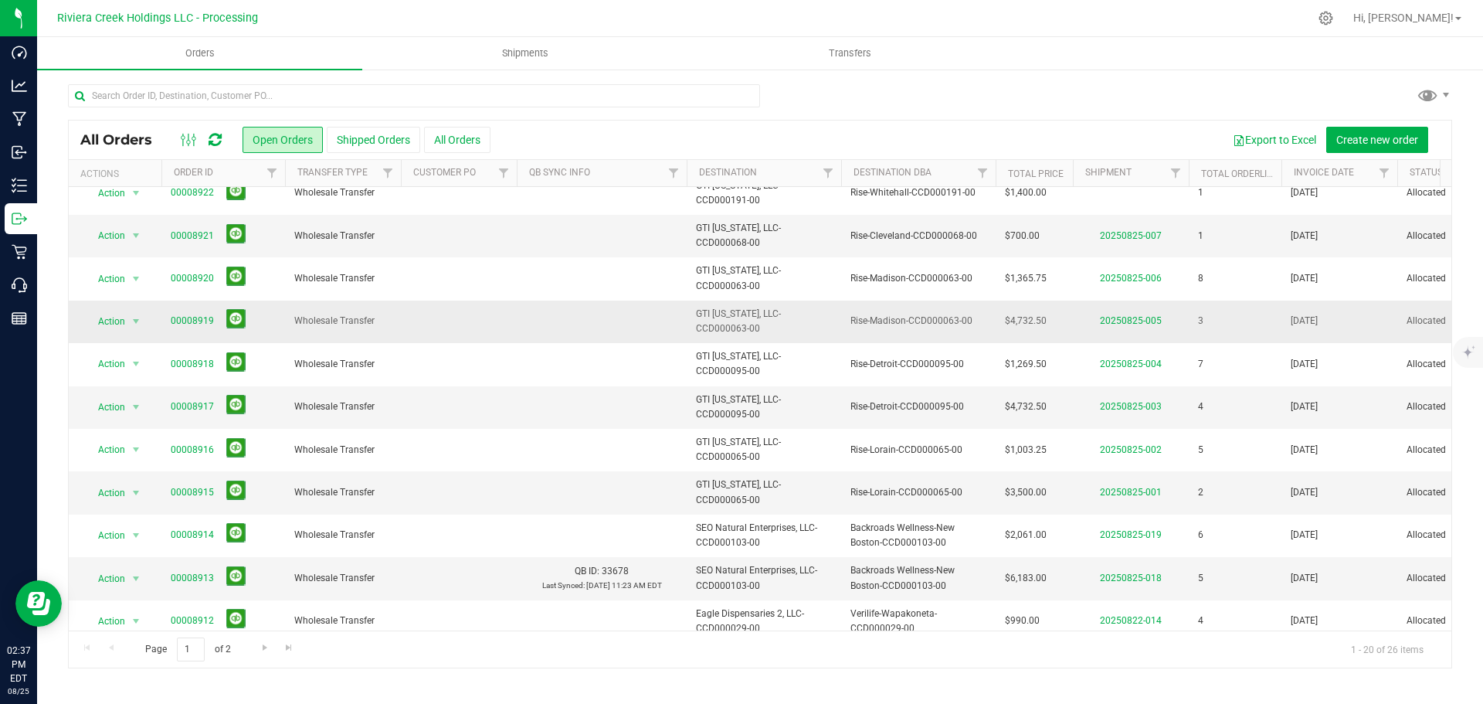
scroll to position [232, 0]
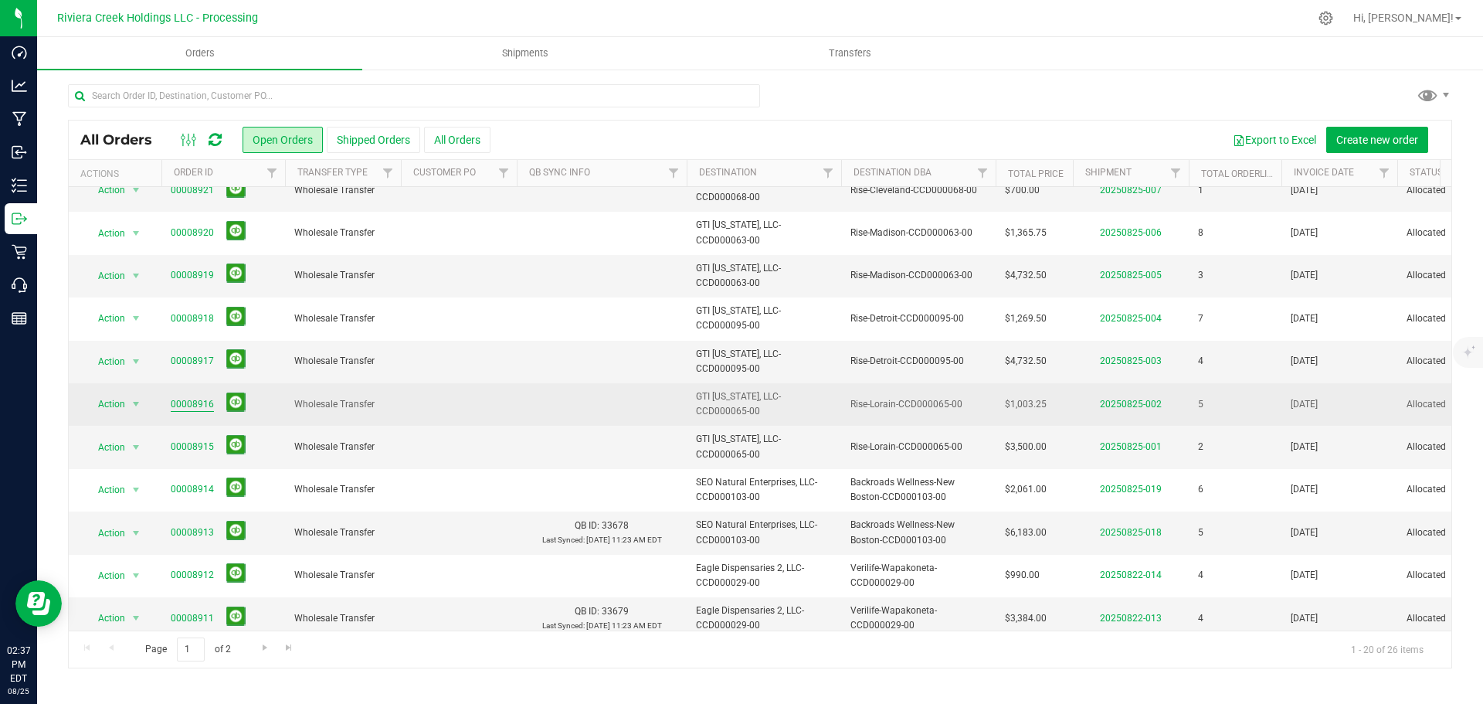
click at [187, 402] on link "00008916" at bounding box center [192, 404] width 43 height 15
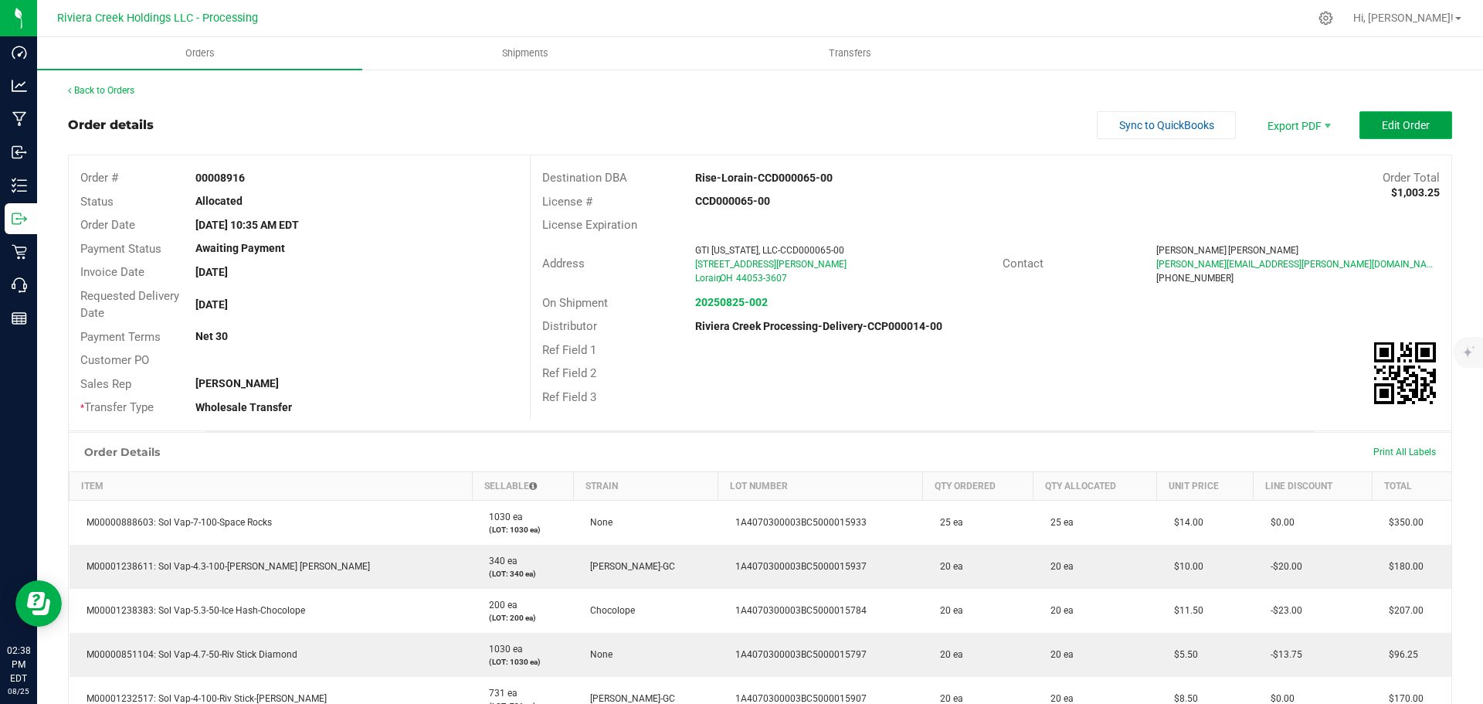
click at [1365, 127] on button "Edit Order" at bounding box center [1405, 125] width 93 height 28
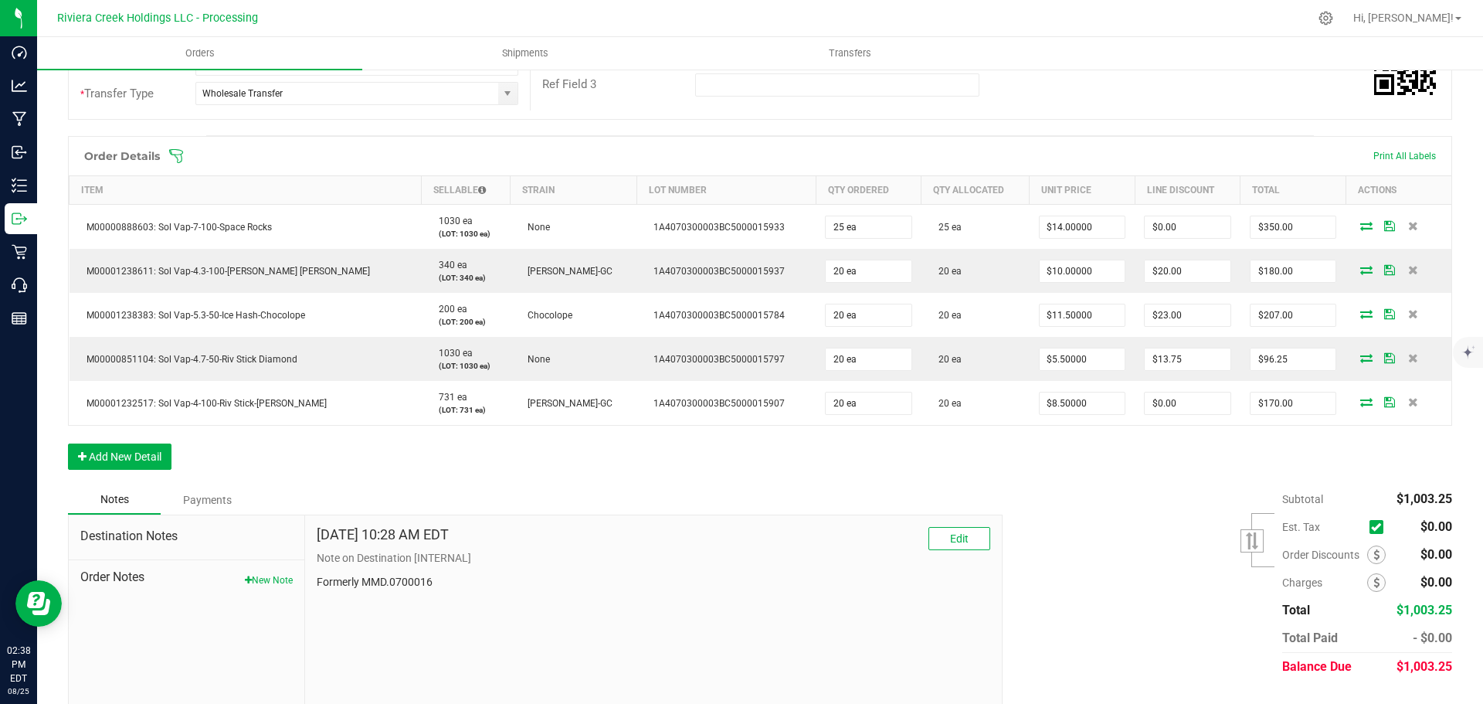
scroll to position [373, 0]
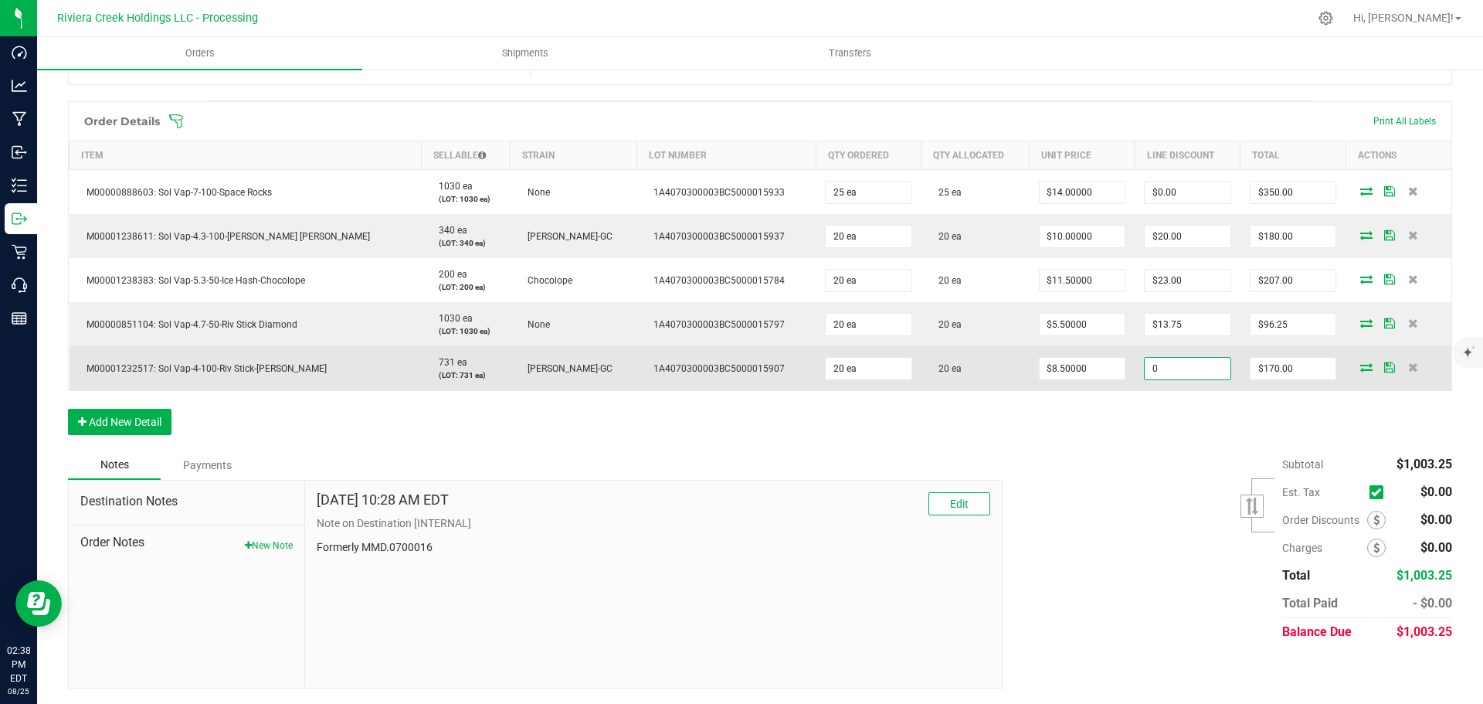
click at [1145, 371] on input "0" at bounding box center [1188, 369] width 86 height 22
type input "$21.25"
type input "148.75"
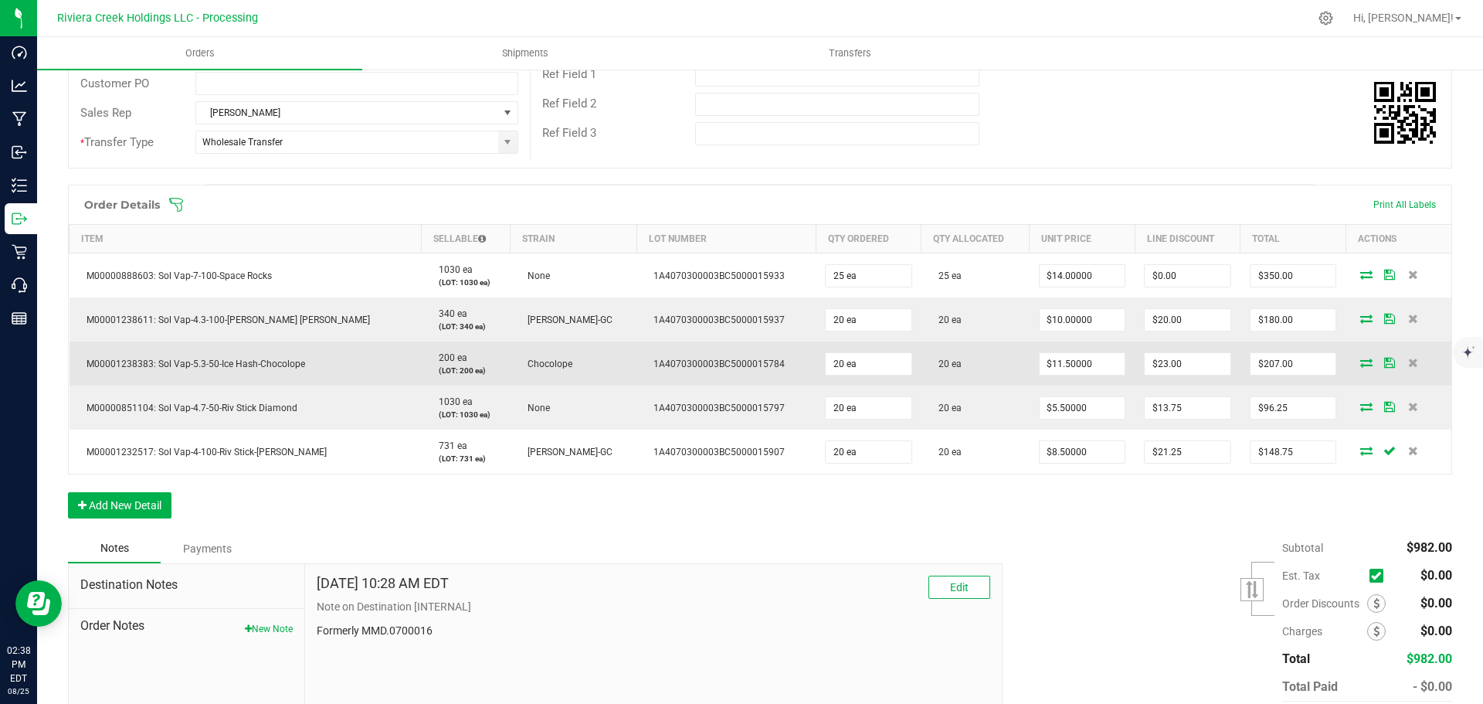
scroll to position [0, 0]
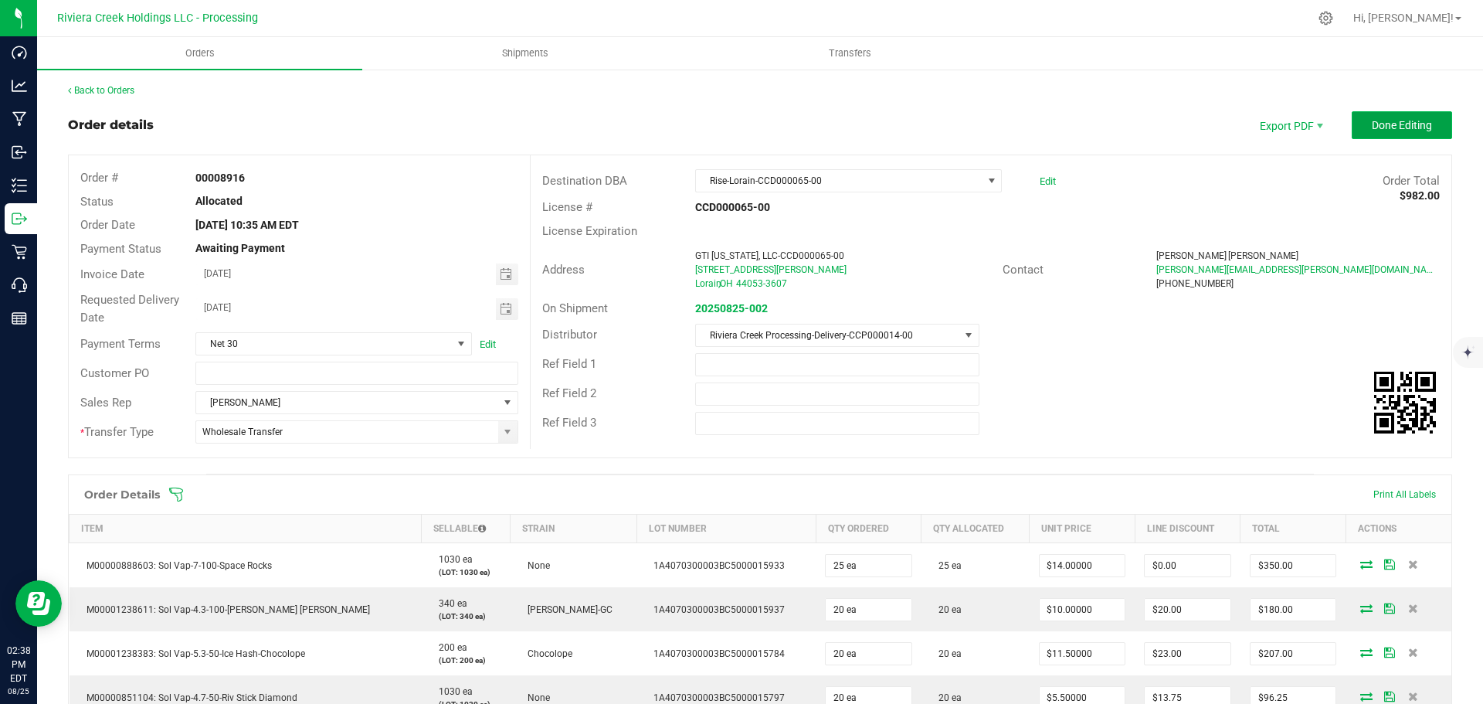
click at [1391, 121] on span "Done Editing" at bounding box center [1402, 125] width 60 height 12
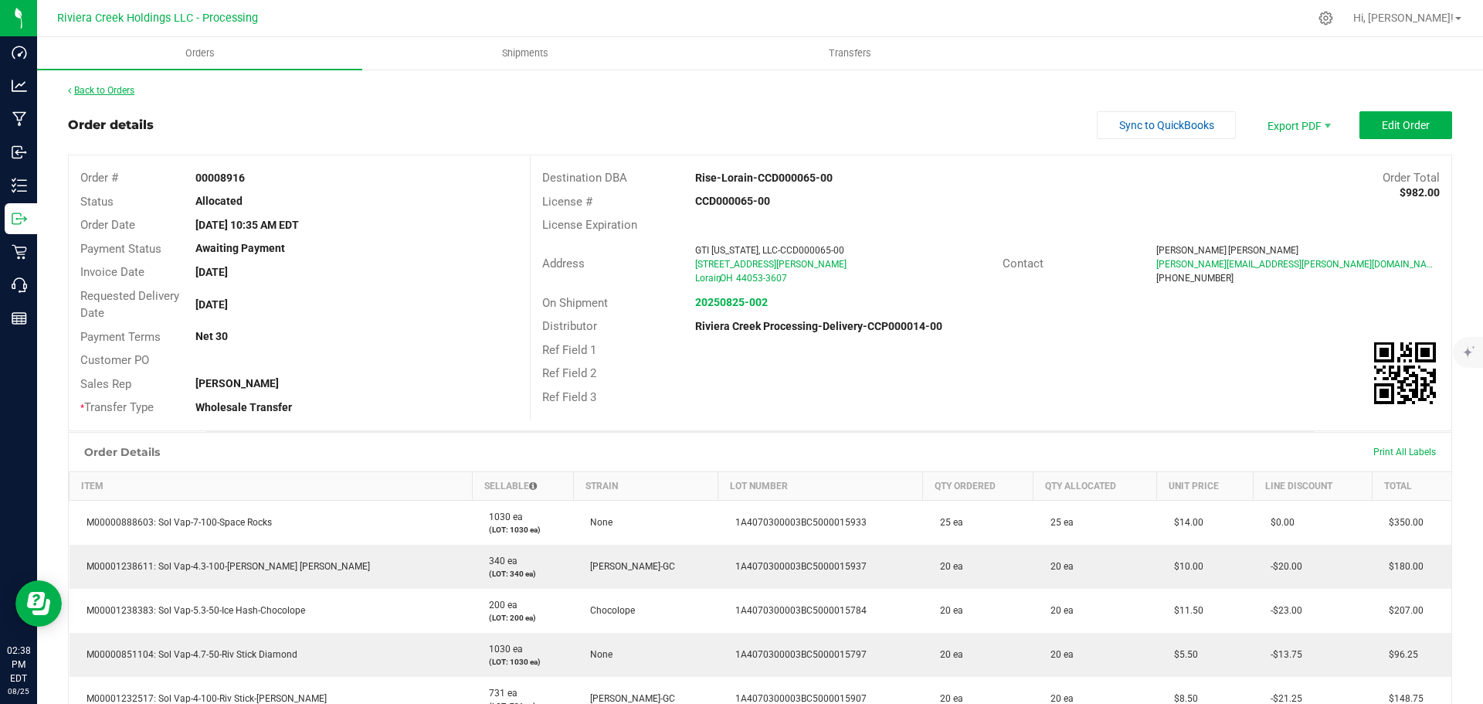
click at [125, 94] on link "Back to Orders" at bounding box center [101, 90] width 66 height 11
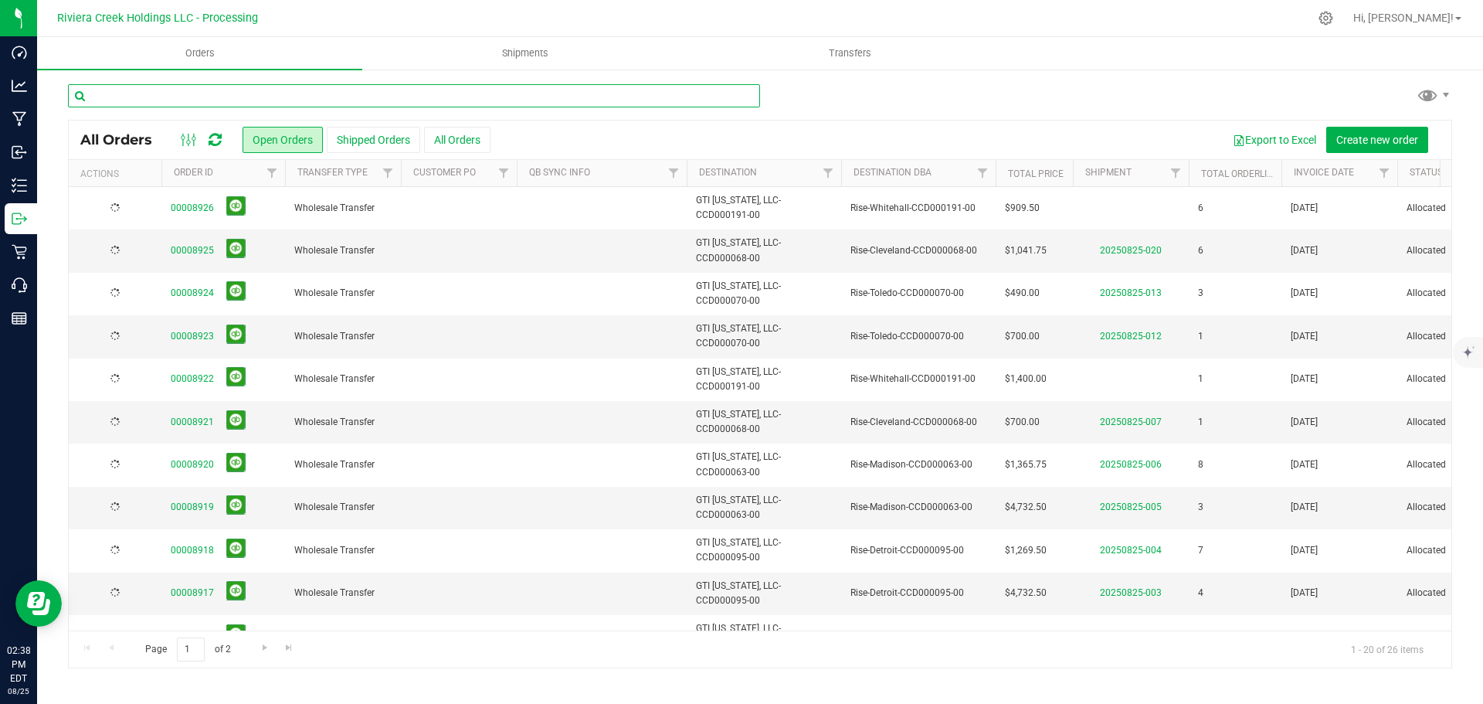
click at [124, 94] on input "text" at bounding box center [414, 95] width 692 height 23
type input "8917"
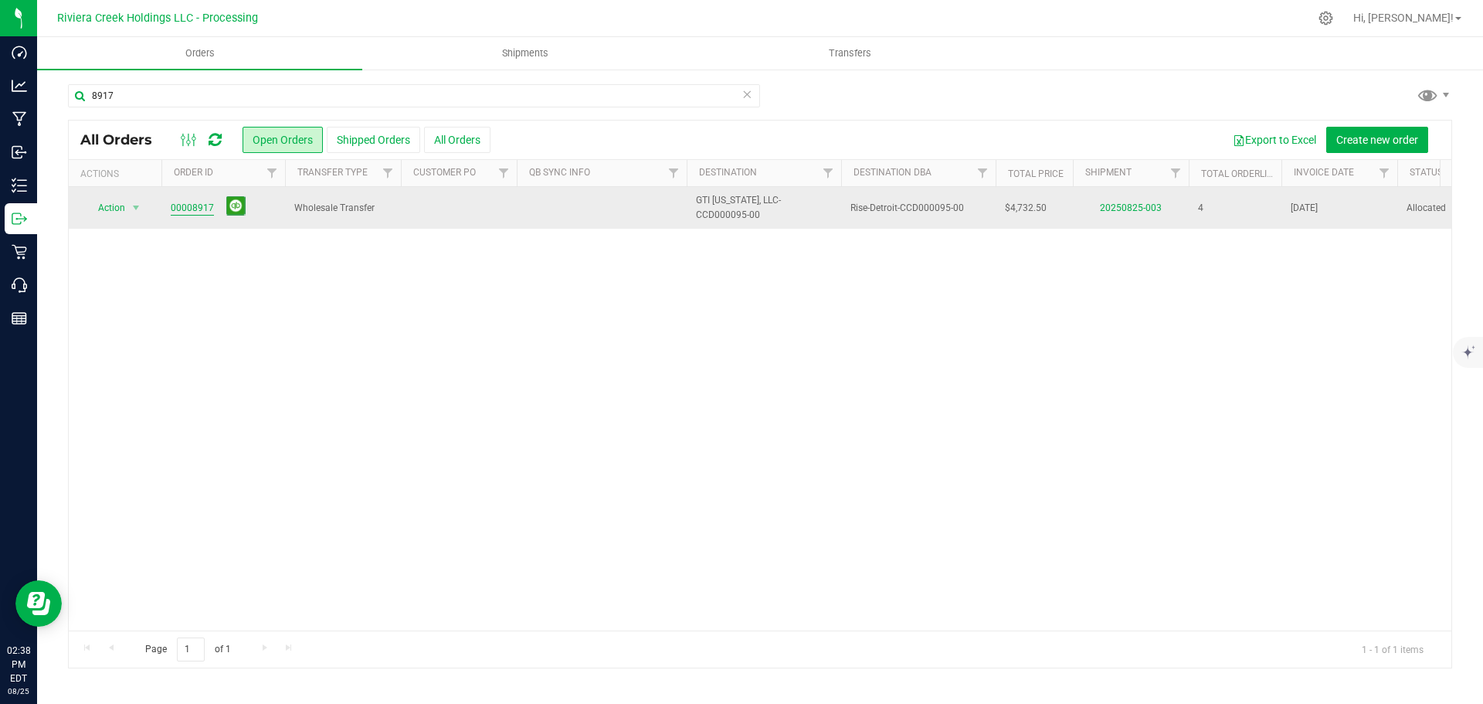
click at [191, 208] on link "00008917" at bounding box center [192, 208] width 43 height 15
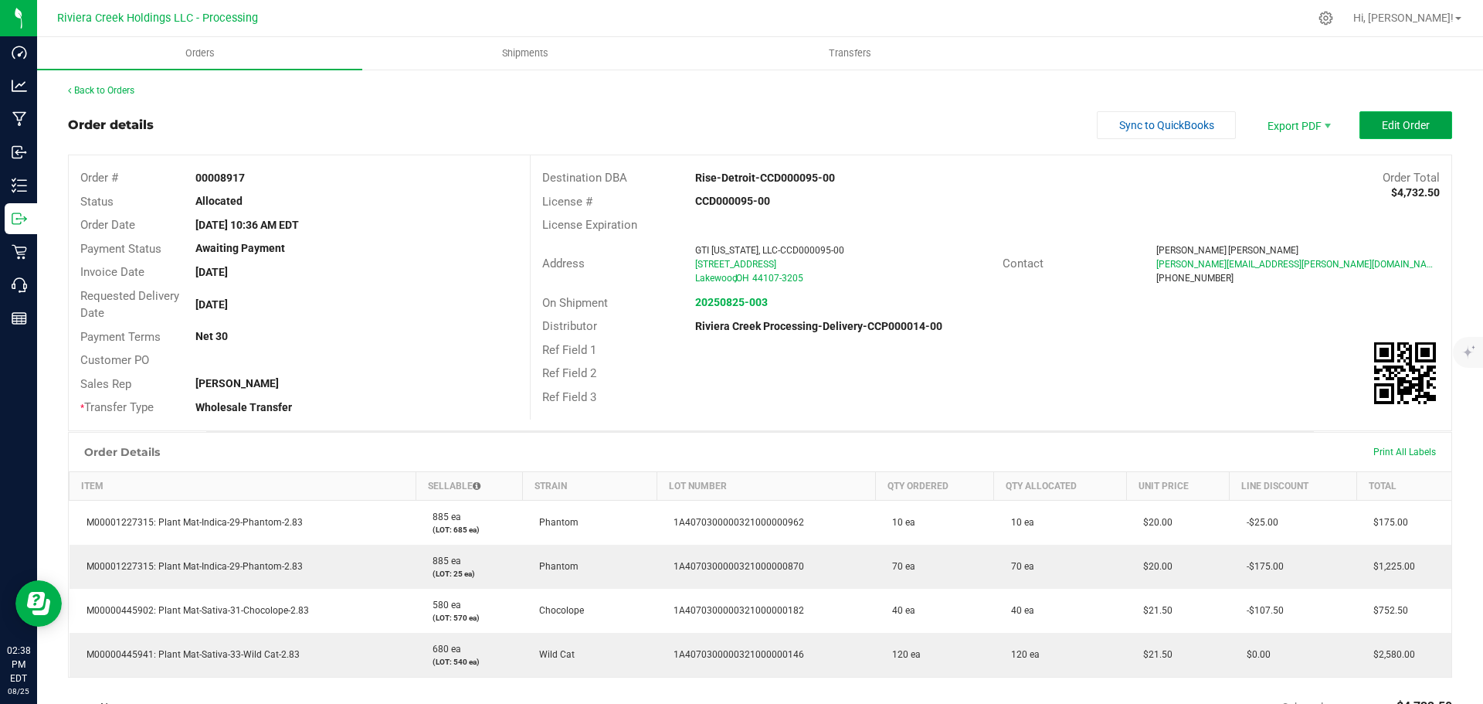
click at [1382, 130] on span "Edit Order" at bounding box center [1406, 125] width 48 height 12
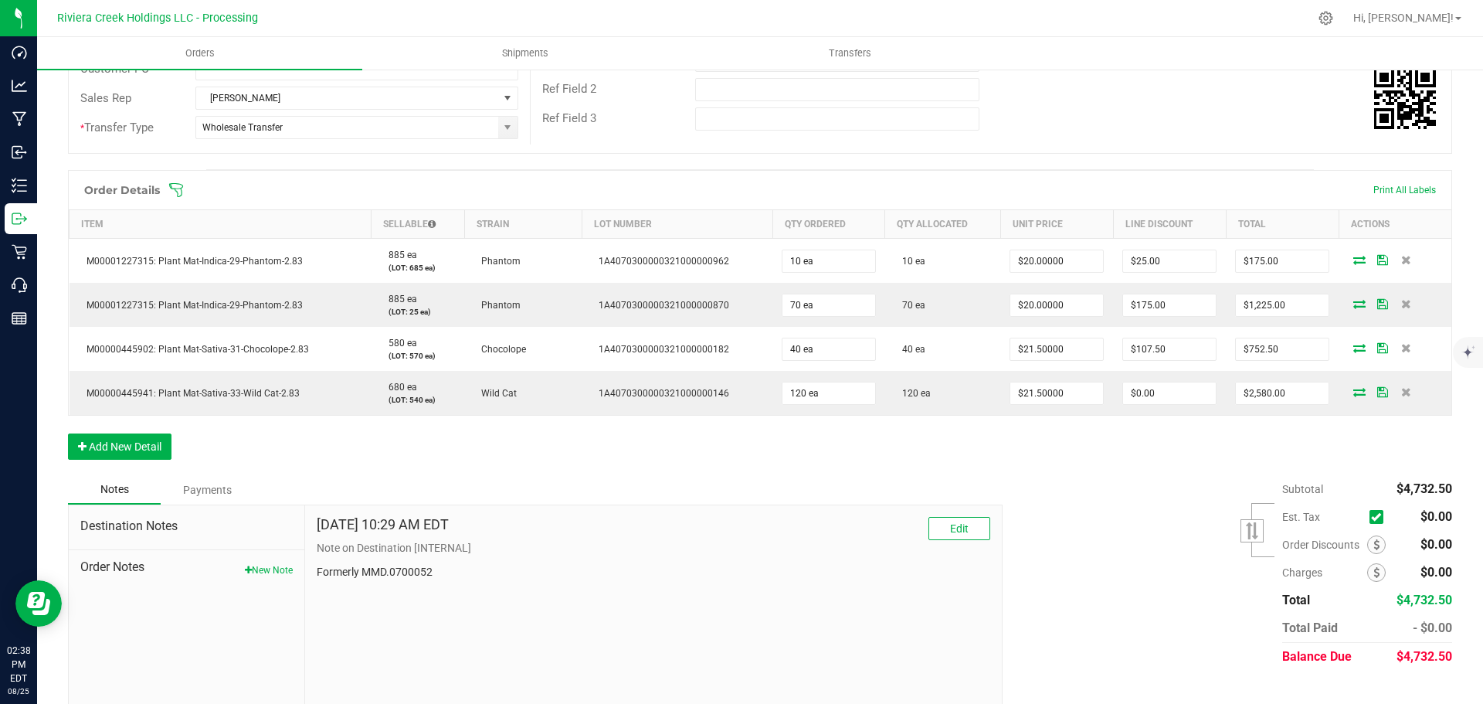
scroll to position [309, 0]
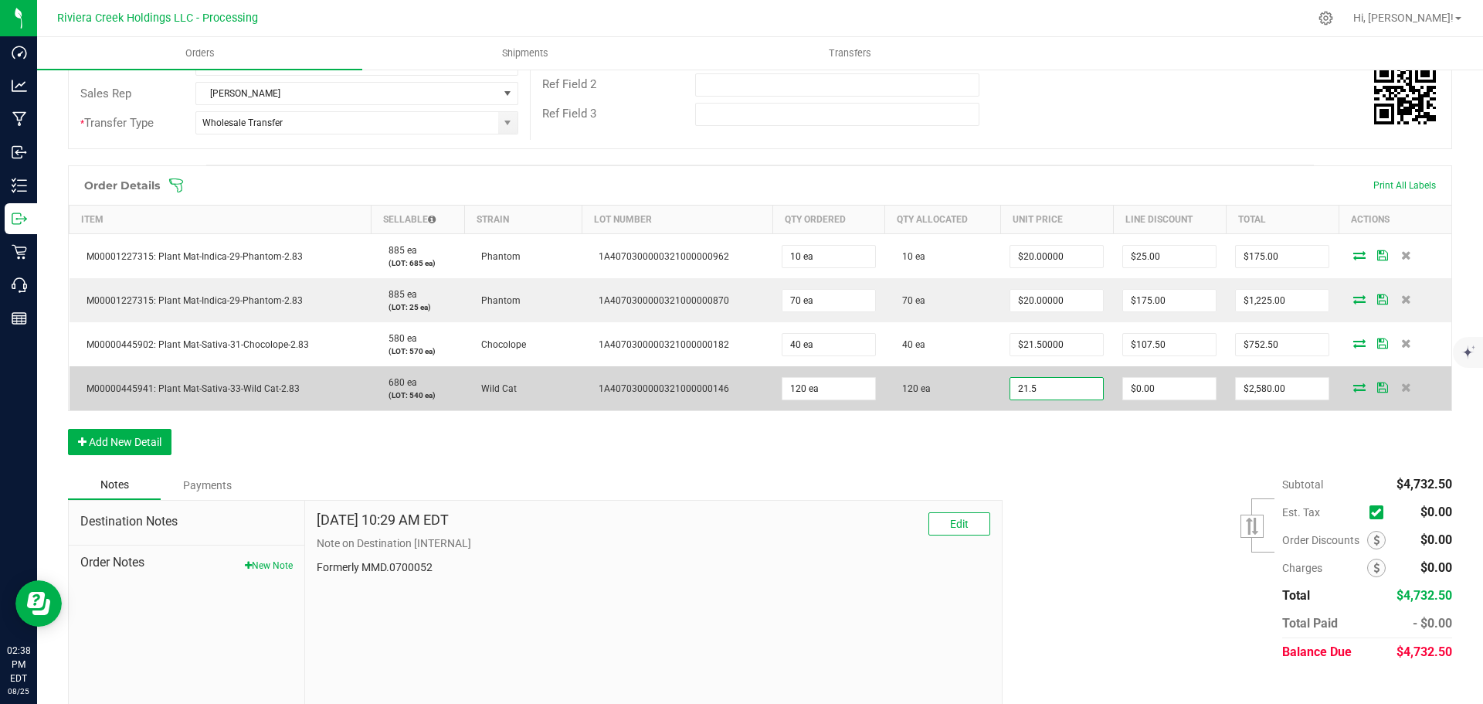
click at [1043, 390] on input "21.5" at bounding box center [1056, 389] width 93 height 22
type input "$20.00000"
type input "0"
type input "$2,400.00"
click at [1132, 388] on input "0" at bounding box center [1169, 389] width 93 height 22
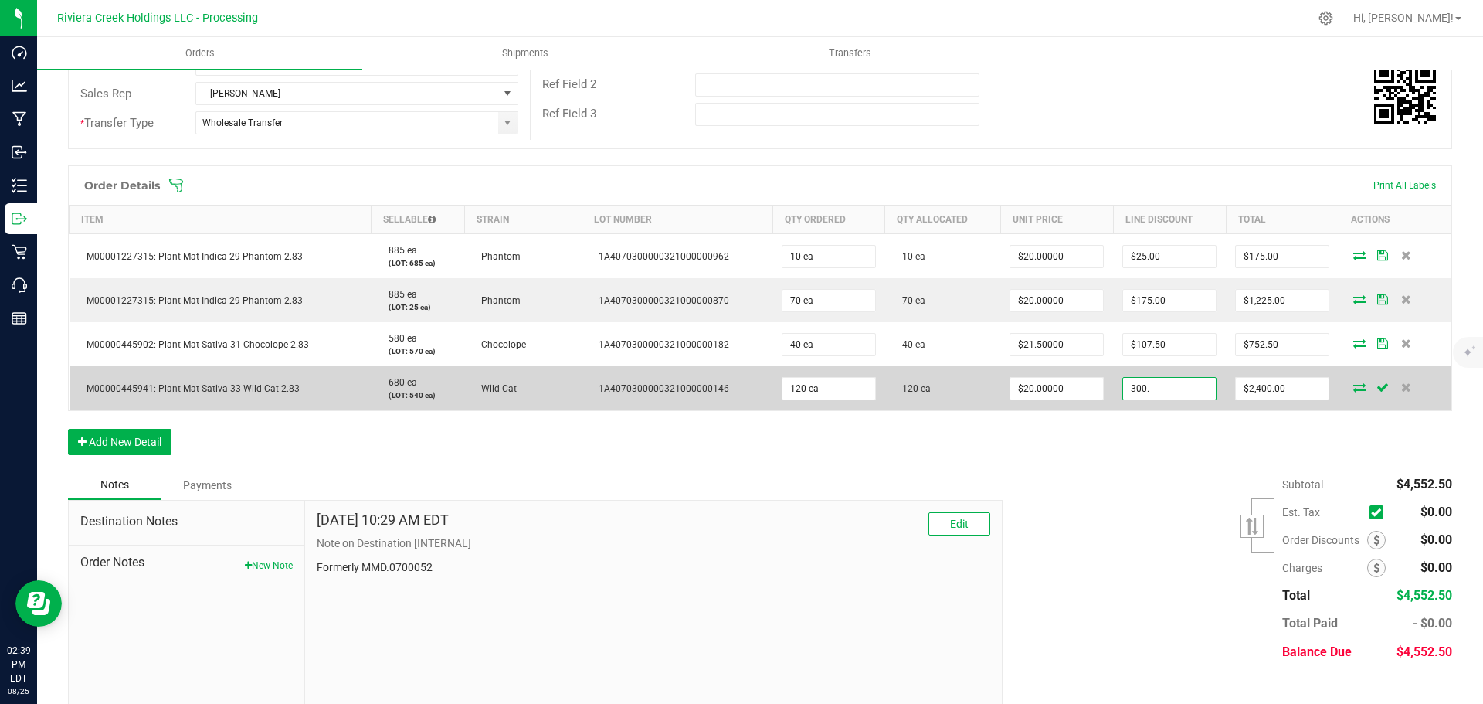
type input "$300.00"
type input "2100"
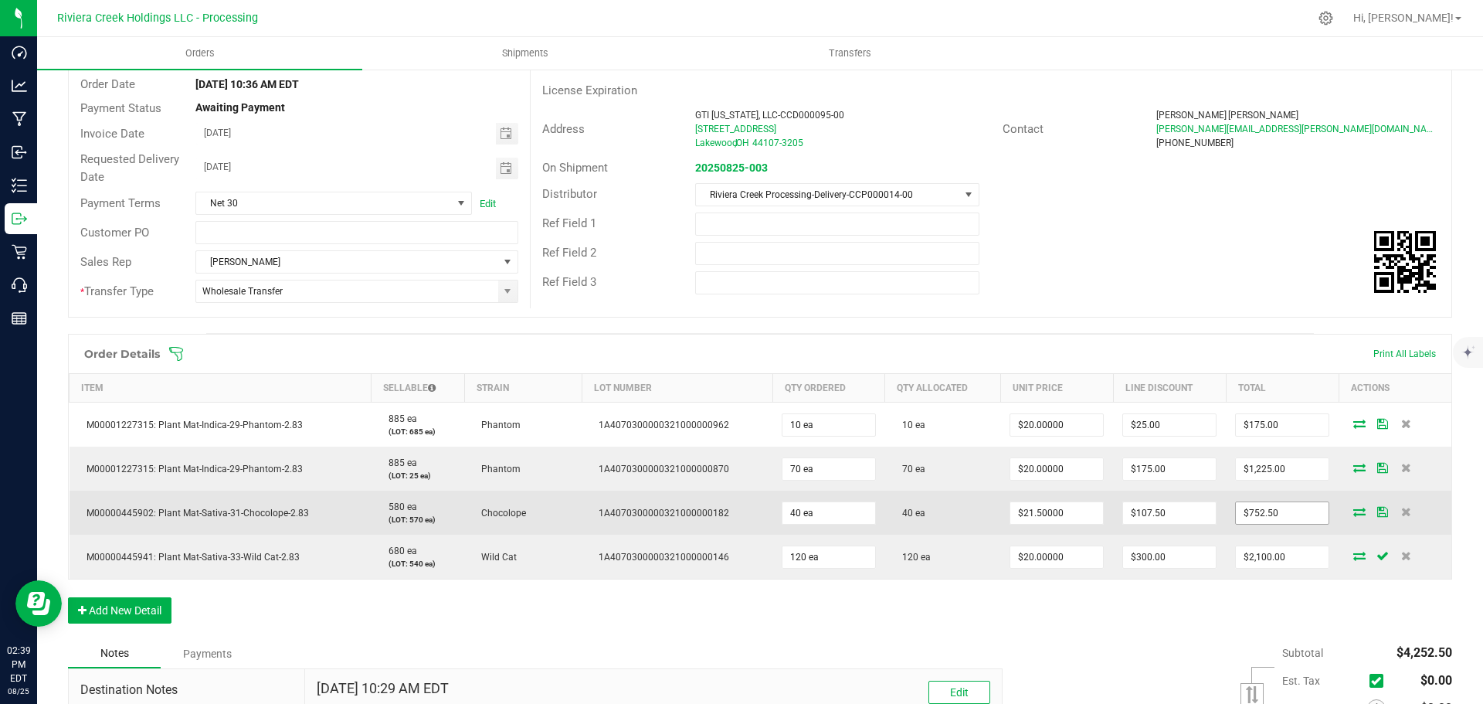
scroll to position [0, 0]
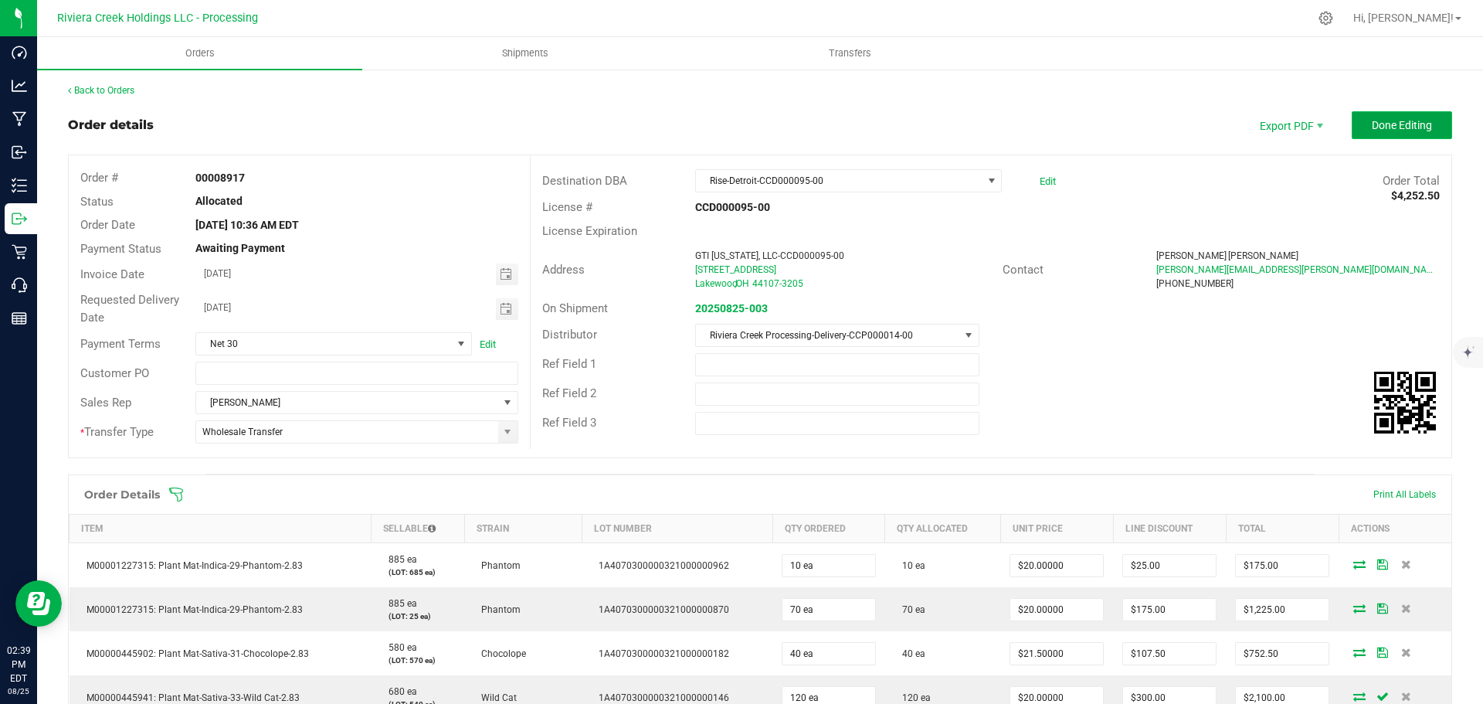
click at [1398, 120] on span "Done Editing" at bounding box center [1402, 125] width 60 height 12
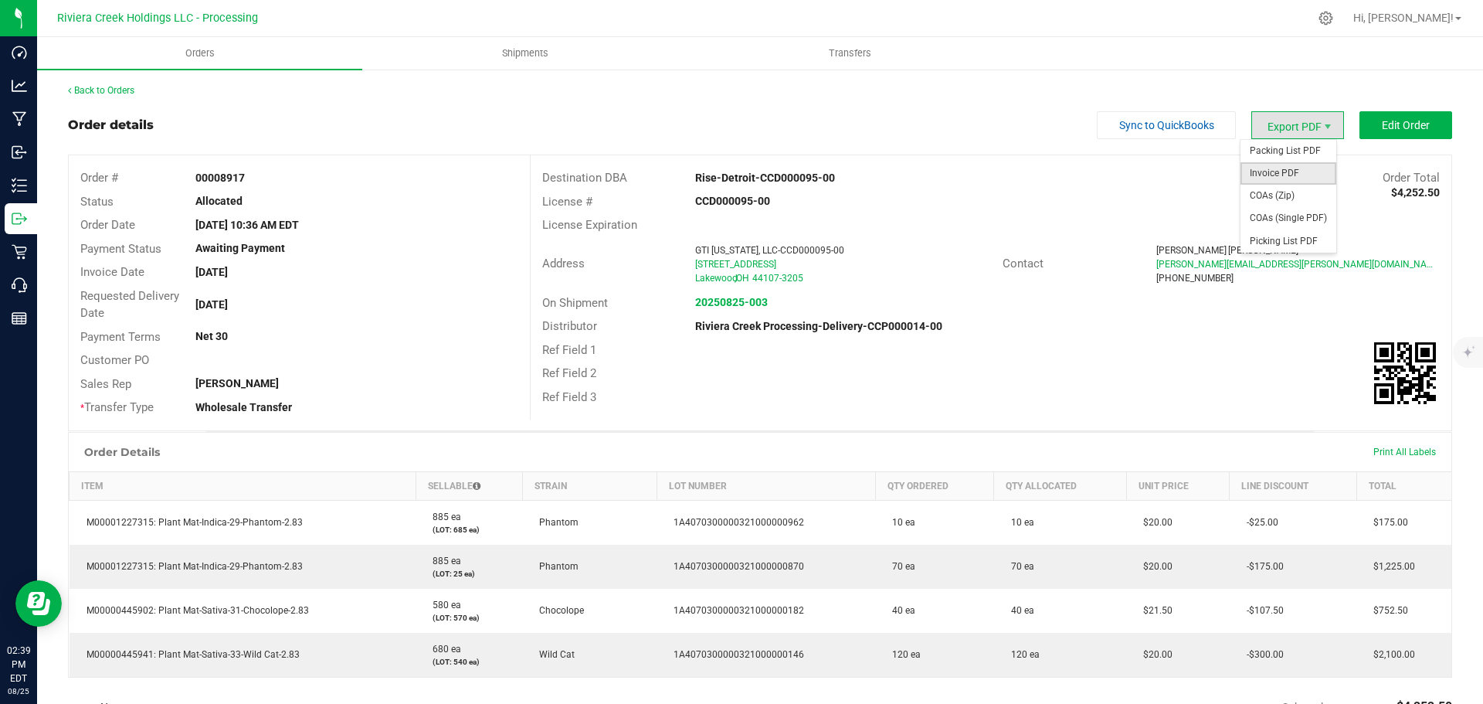
click at [1264, 171] on span "Invoice PDF" at bounding box center [1288, 173] width 96 height 22
click at [109, 90] on link "Back to Orders" at bounding box center [101, 90] width 66 height 11
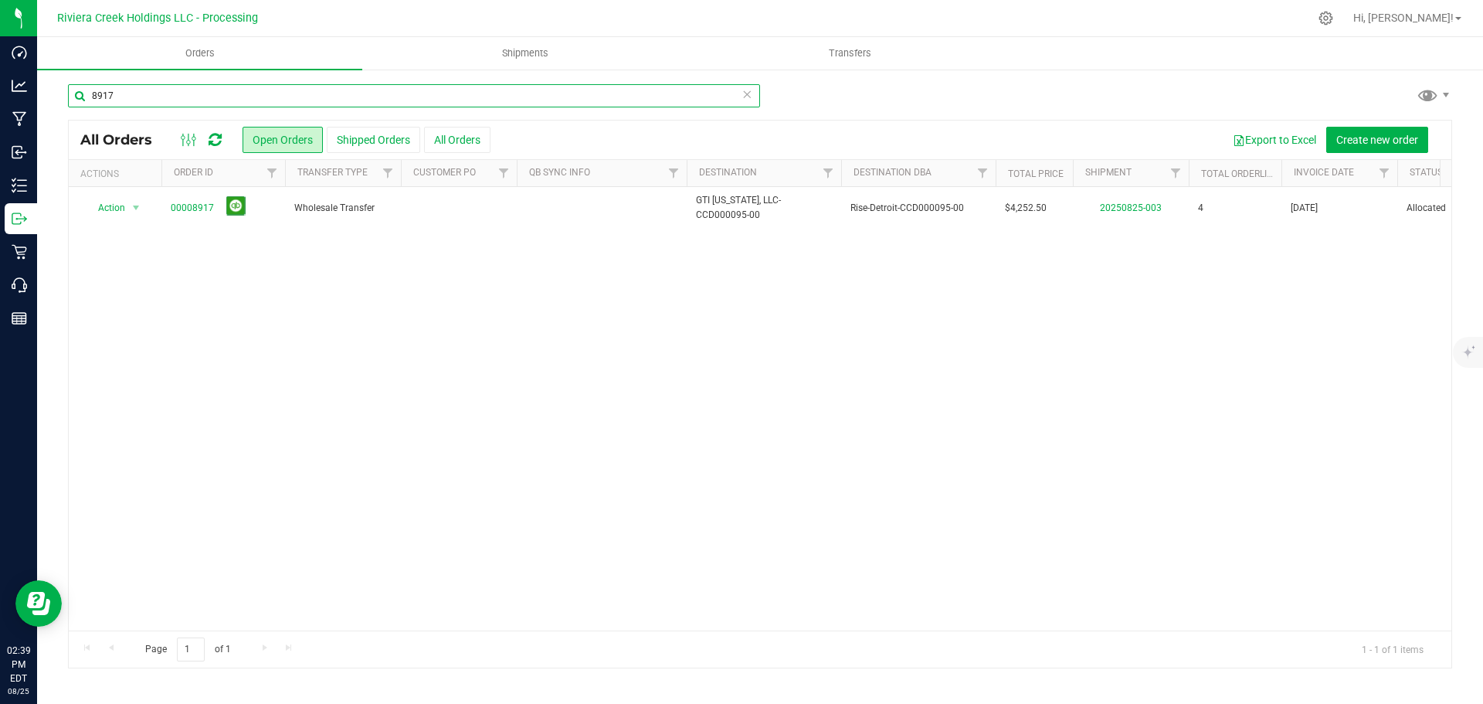
click at [133, 103] on input "8917" at bounding box center [414, 95] width 692 height 23
type input "8918"
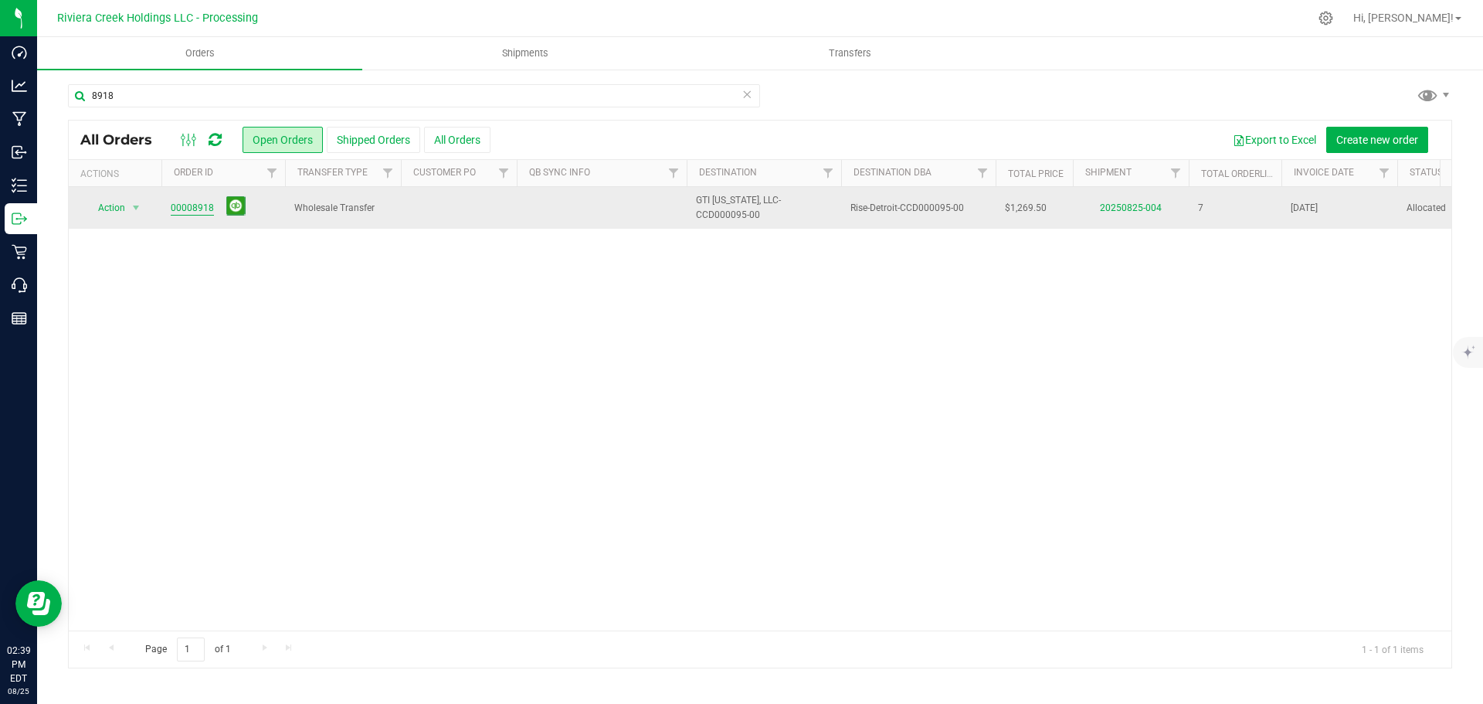
click at [192, 208] on link "00008918" at bounding box center [192, 208] width 43 height 15
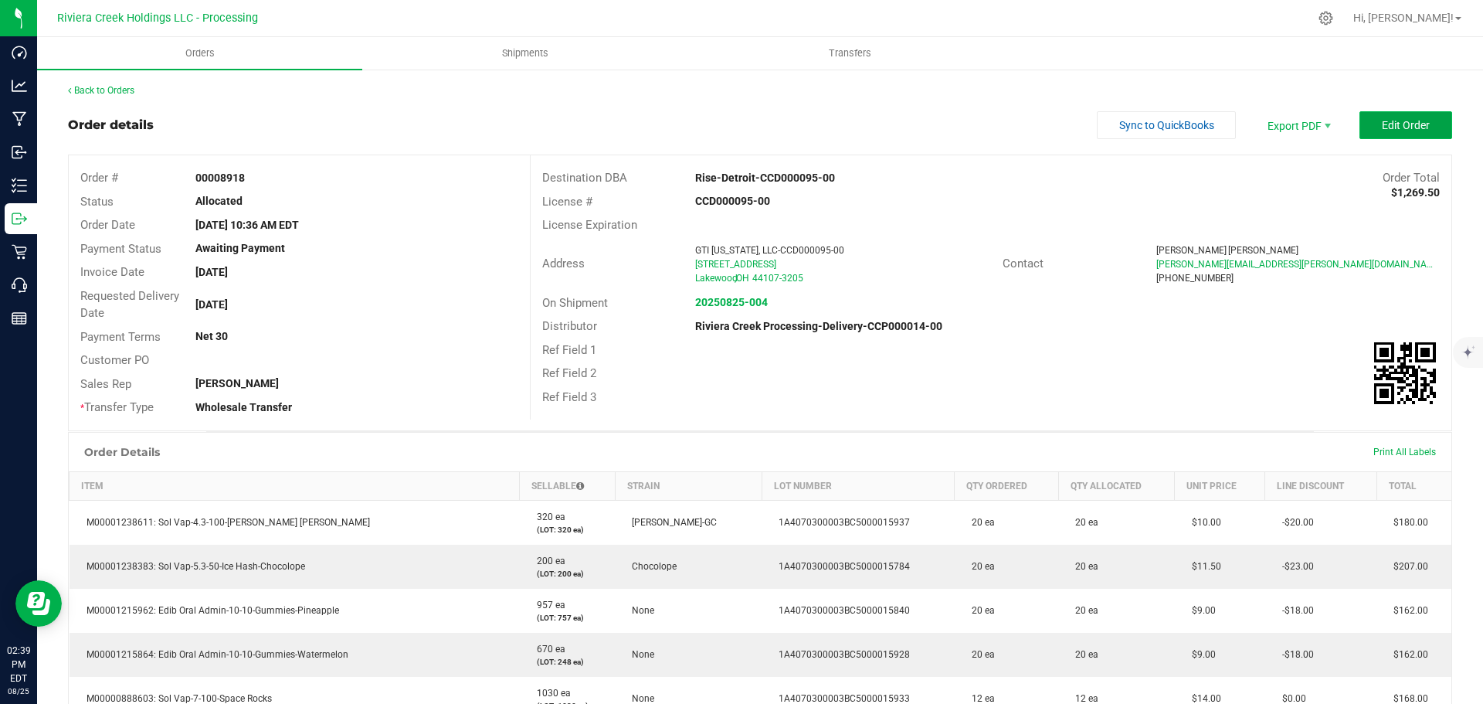
click at [1409, 131] on span "Edit Order" at bounding box center [1406, 125] width 48 height 12
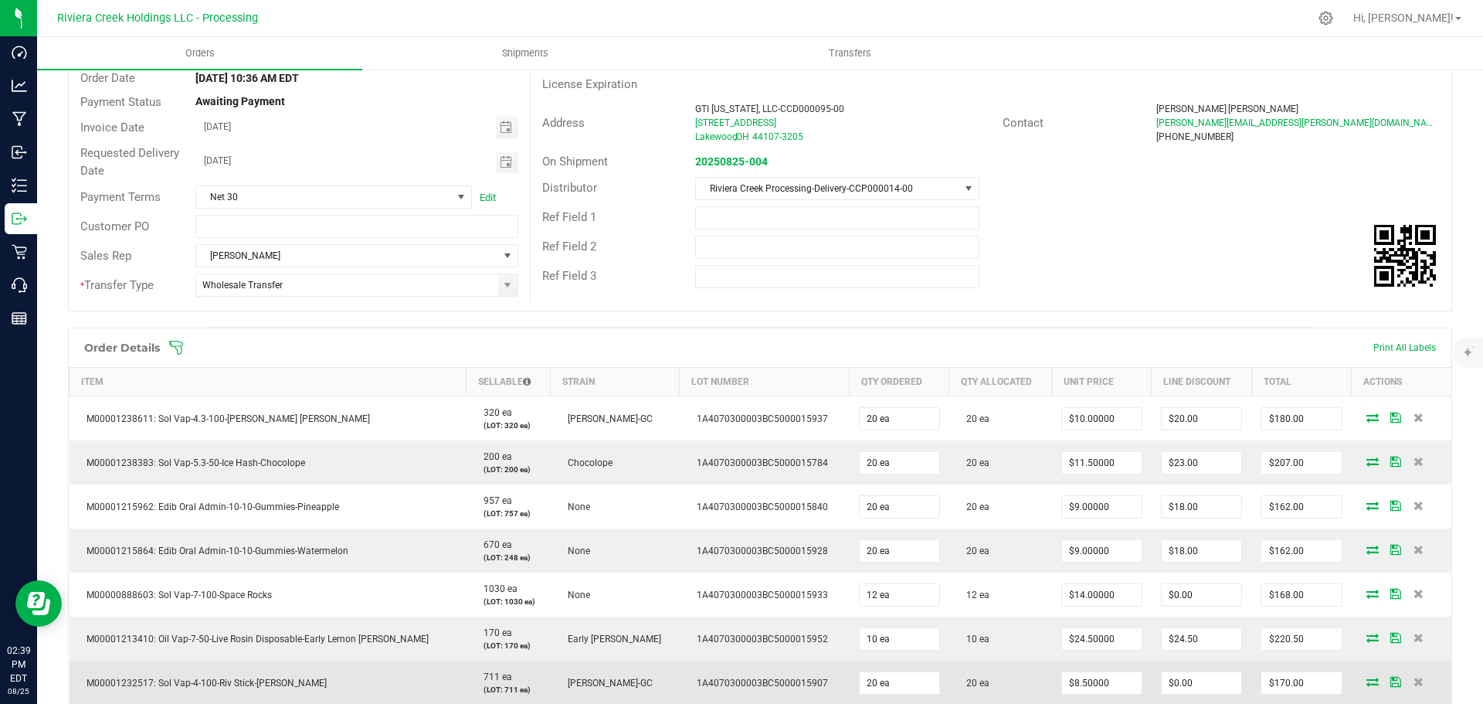
scroll to position [309, 0]
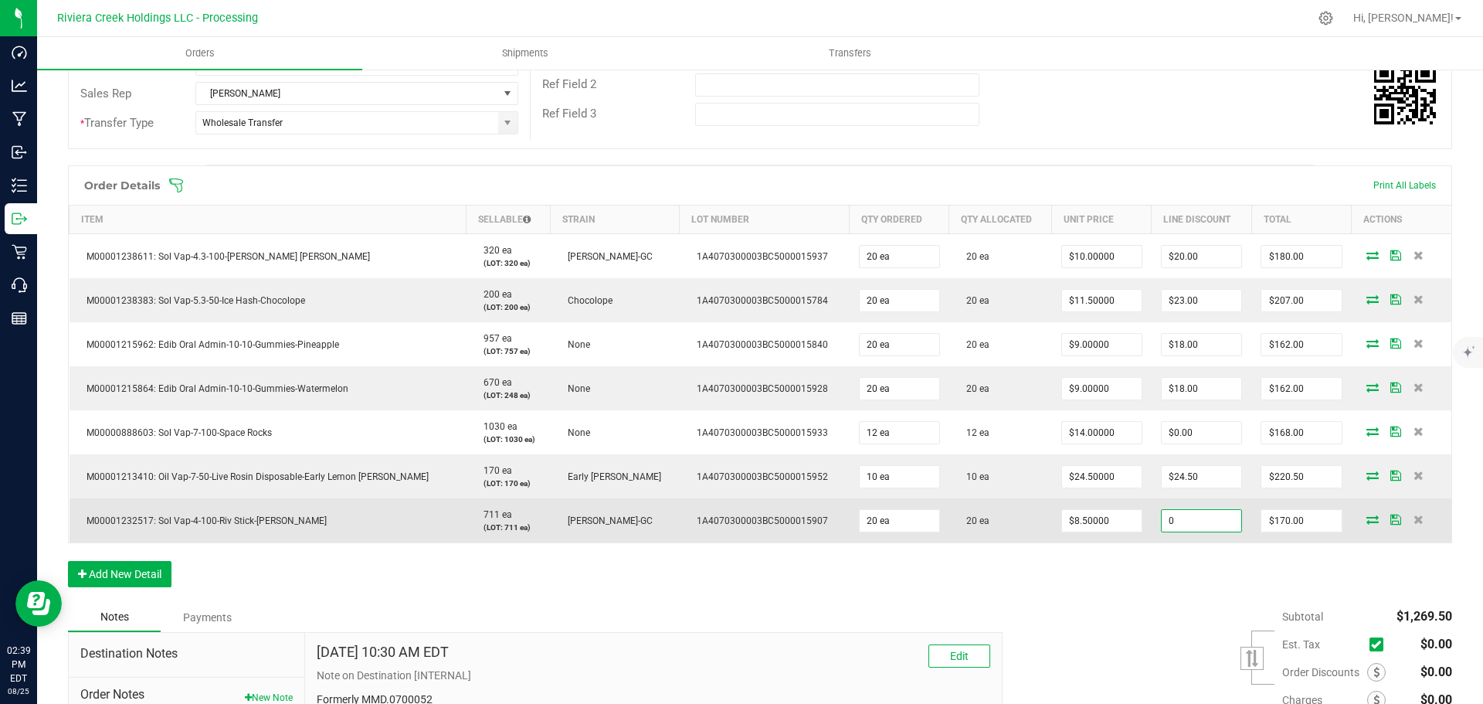
click at [1162, 524] on input "0" at bounding box center [1202, 521] width 80 height 22
type input "$21.25"
type input "148.75"
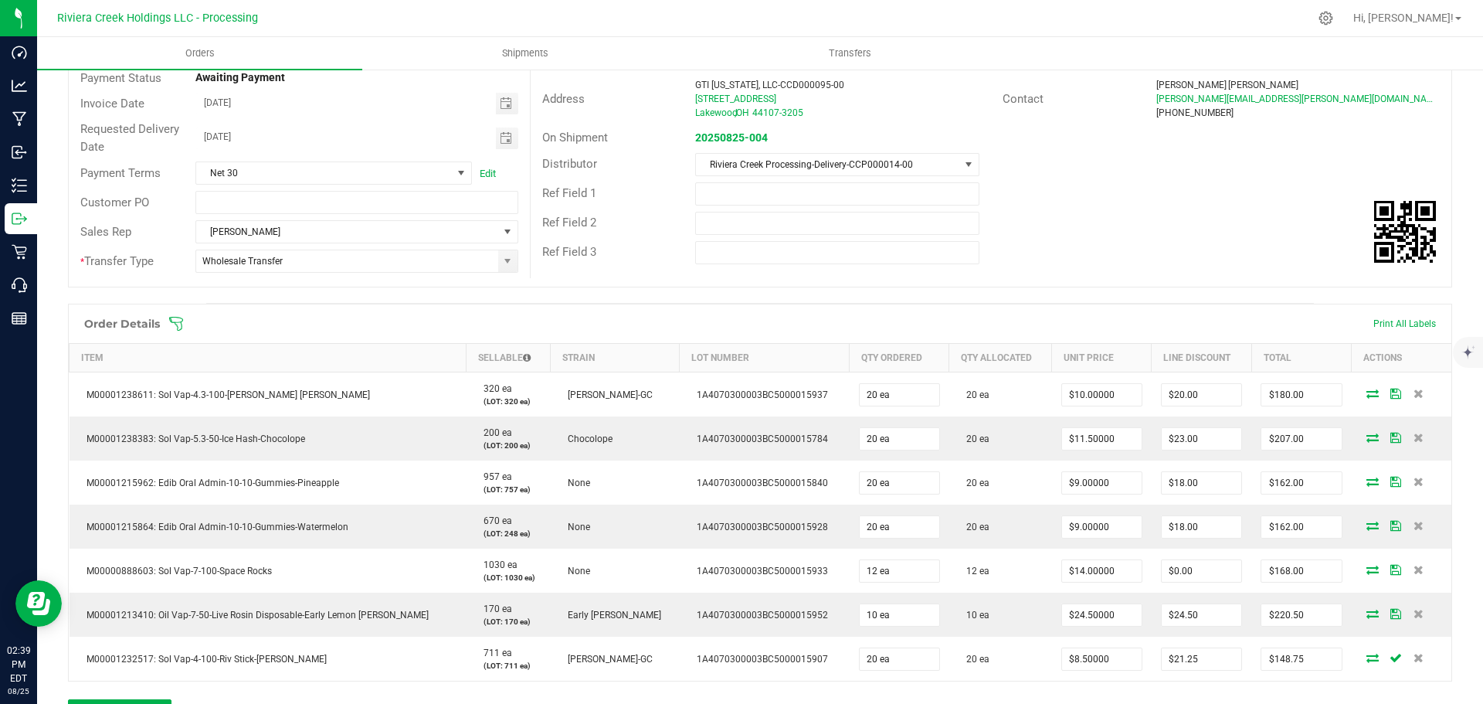
scroll to position [0, 0]
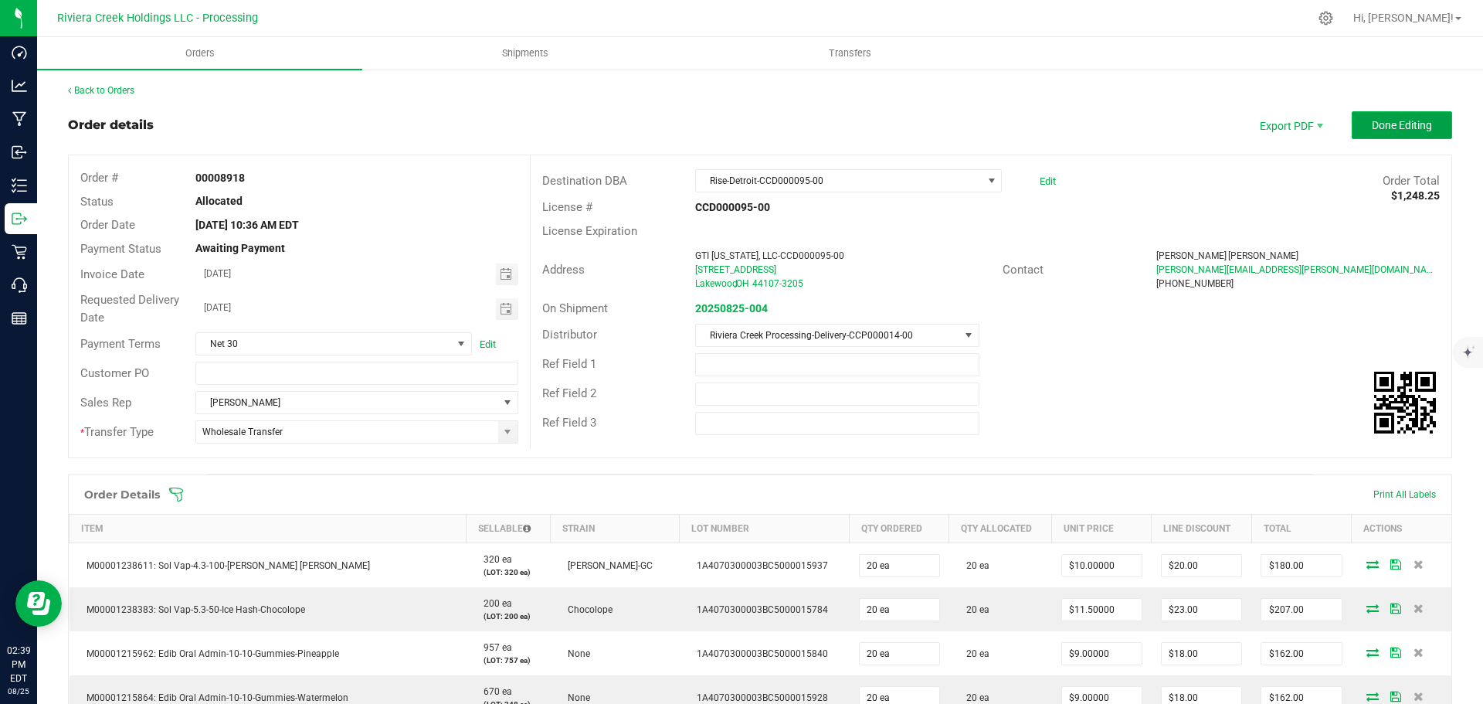
click at [1358, 128] on button "Done Editing" at bounding box center [1402, 125] width 100 height 28
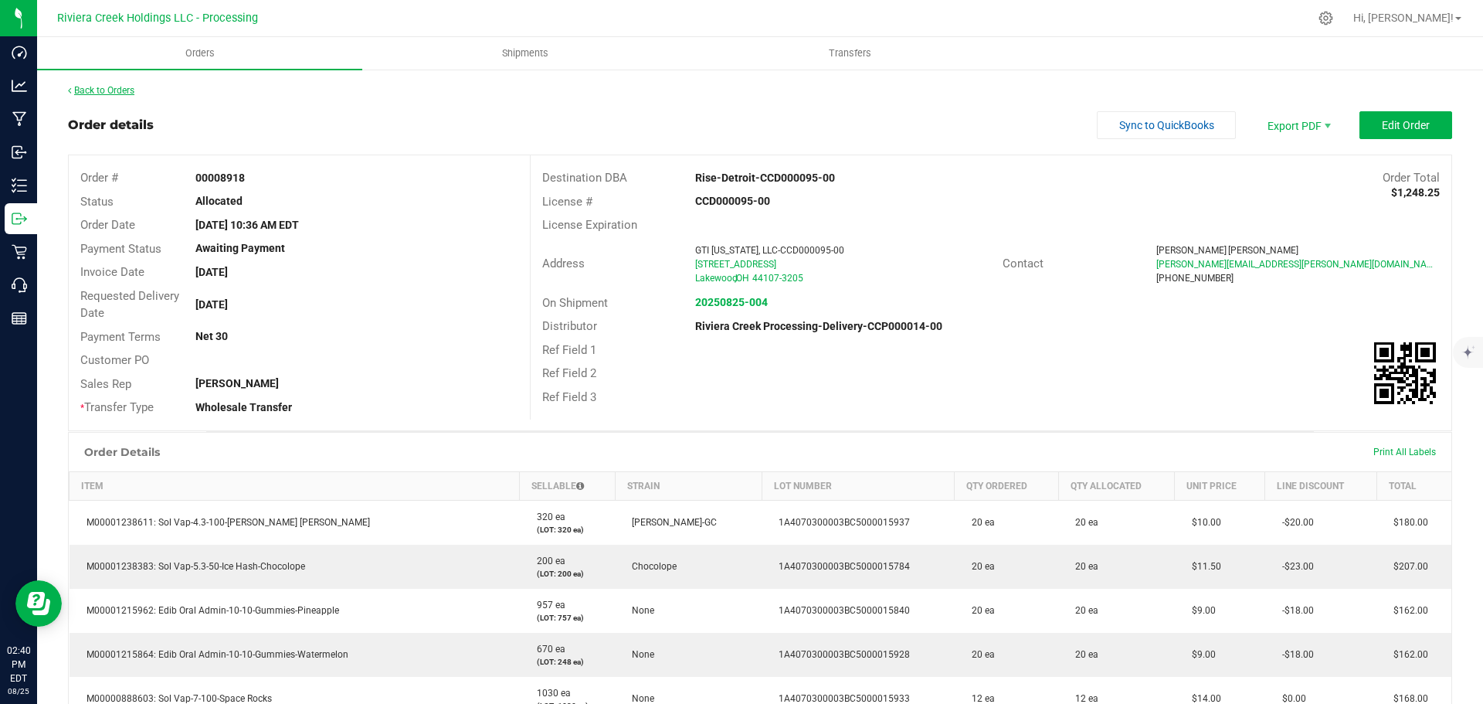
click at [117, 91] on link "Back to Orders" at bounding box center [101, 90] width 66 height 11
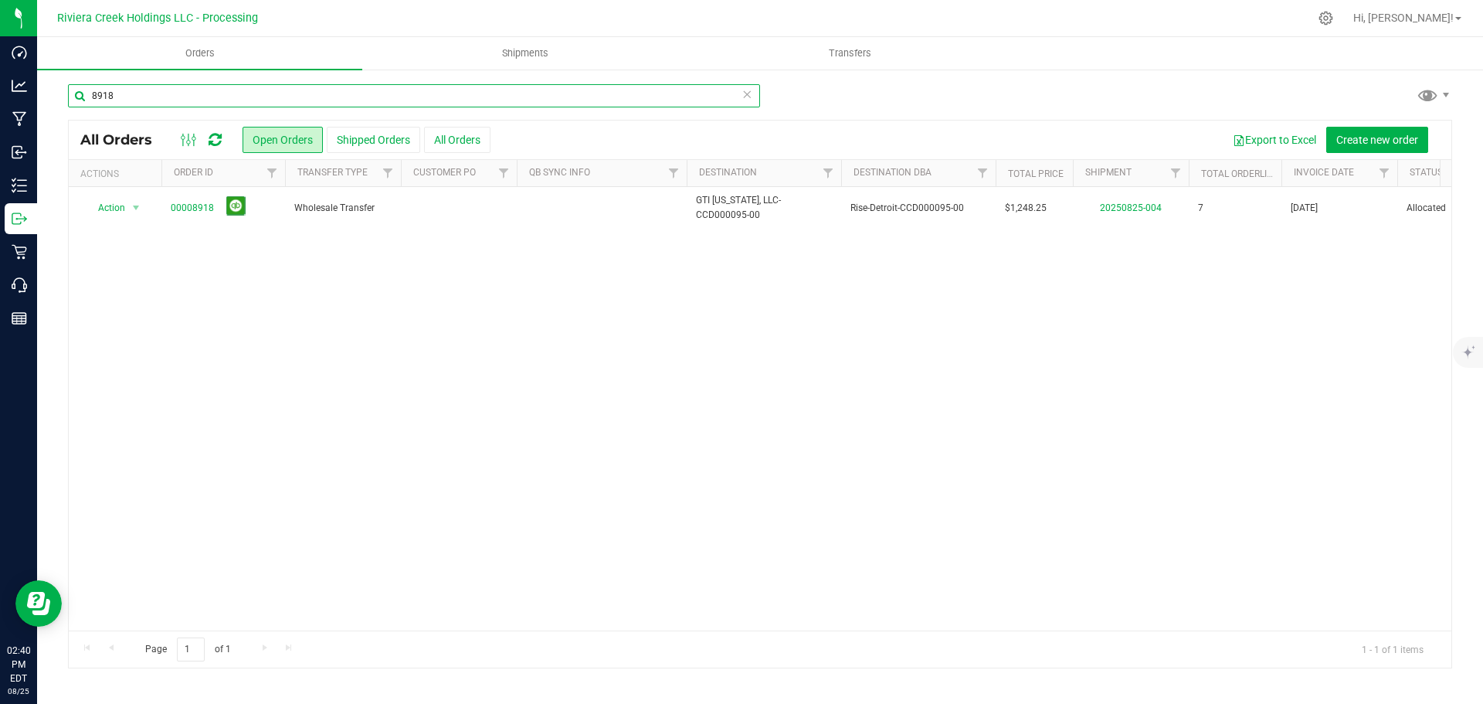
click at [180, 95] on input "8918" at bounding box center [414, 95] width 692 height 23
type input "8919"
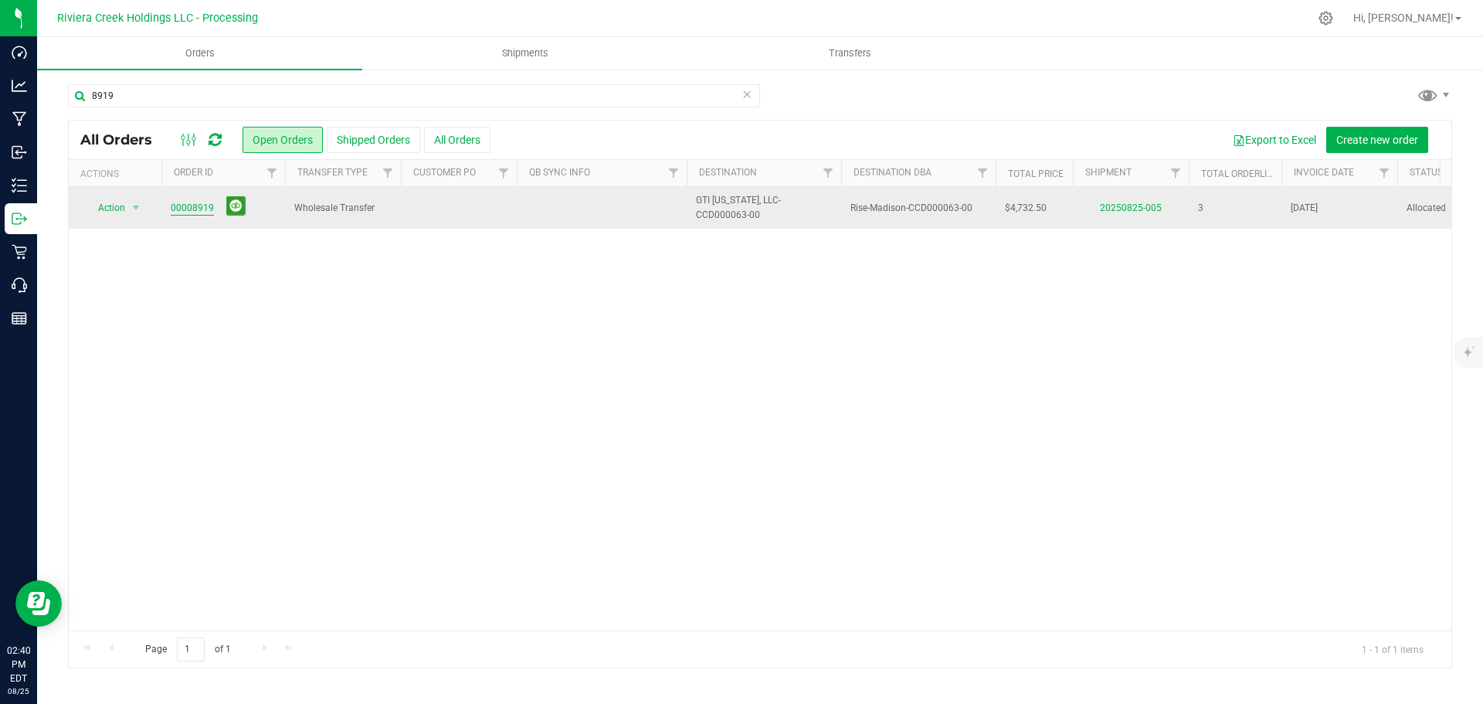
click at [199, 209] on link "00008919" at bounding box center [192, 208] width 43 height 15
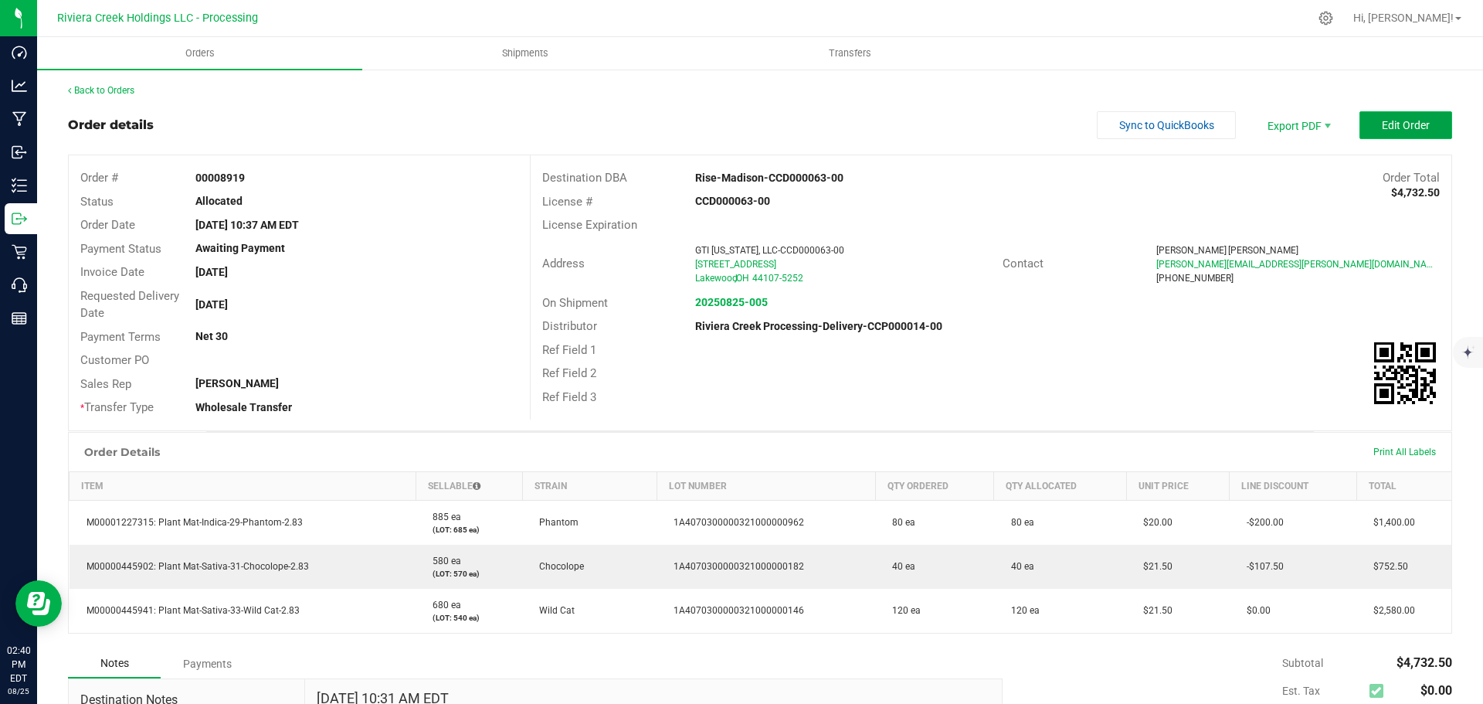
click at [1382, 130] on span "Edit Order" at bounding box center [1406, 125] width 48 height 12
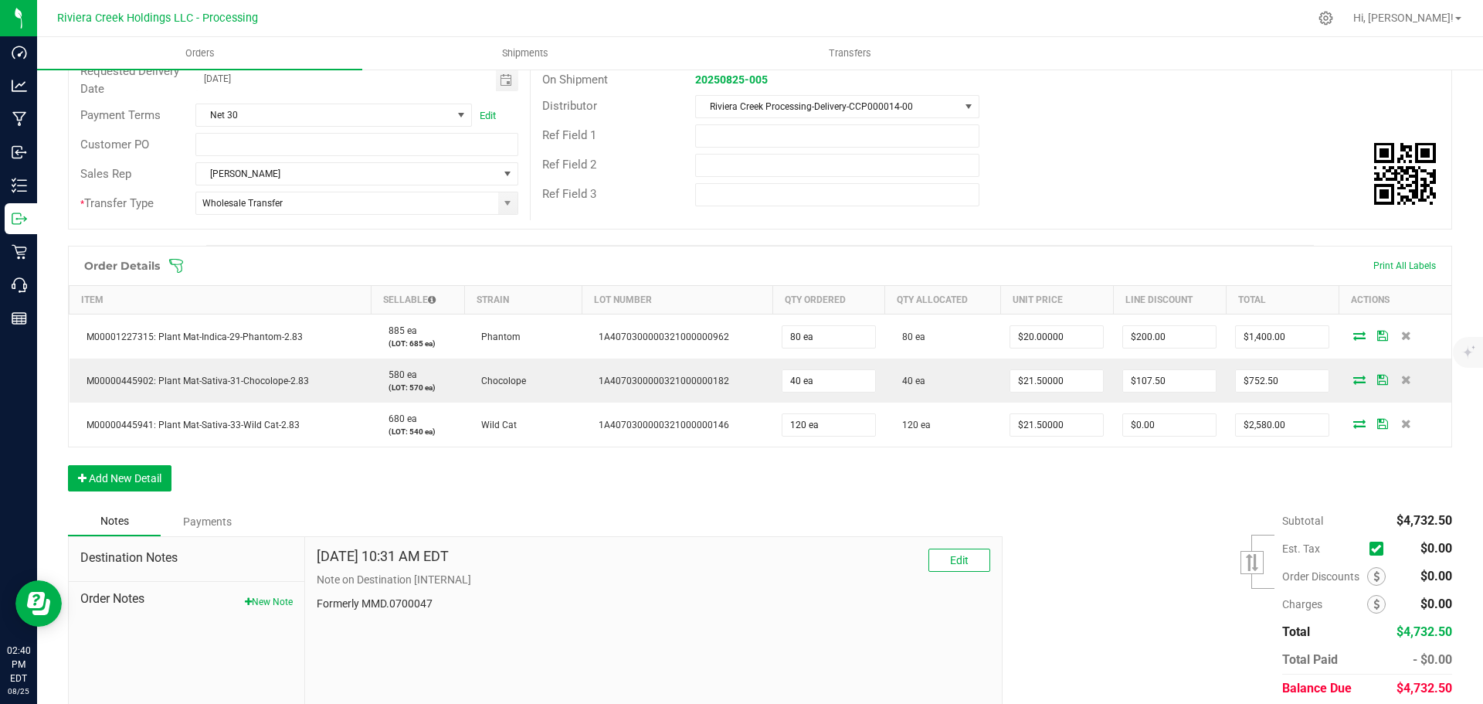
scroll to position [285, 0]
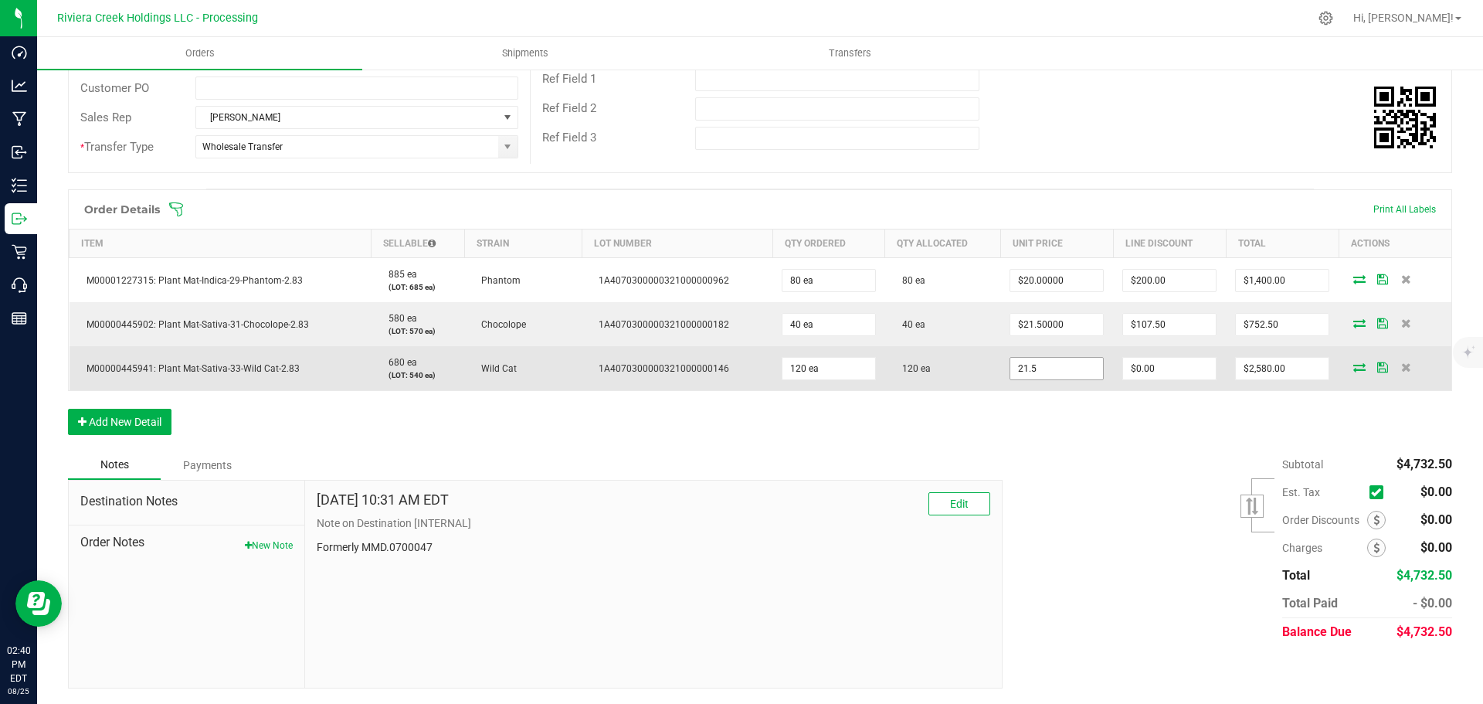
click at [1029, 370] on input "21.5" at bounding box center [1056, 369] width 93 height 22
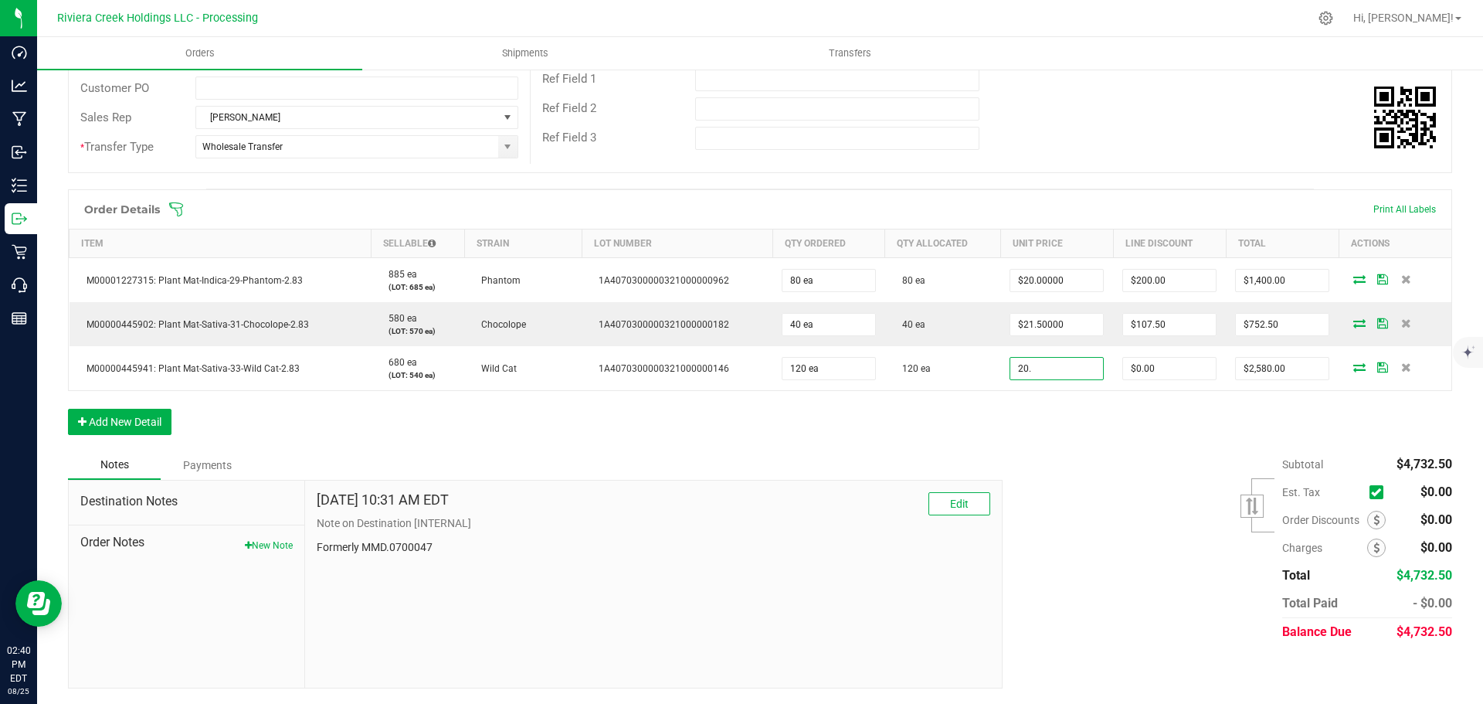
type input "$20.00000"
type input "0"
type input "$2,400.00"
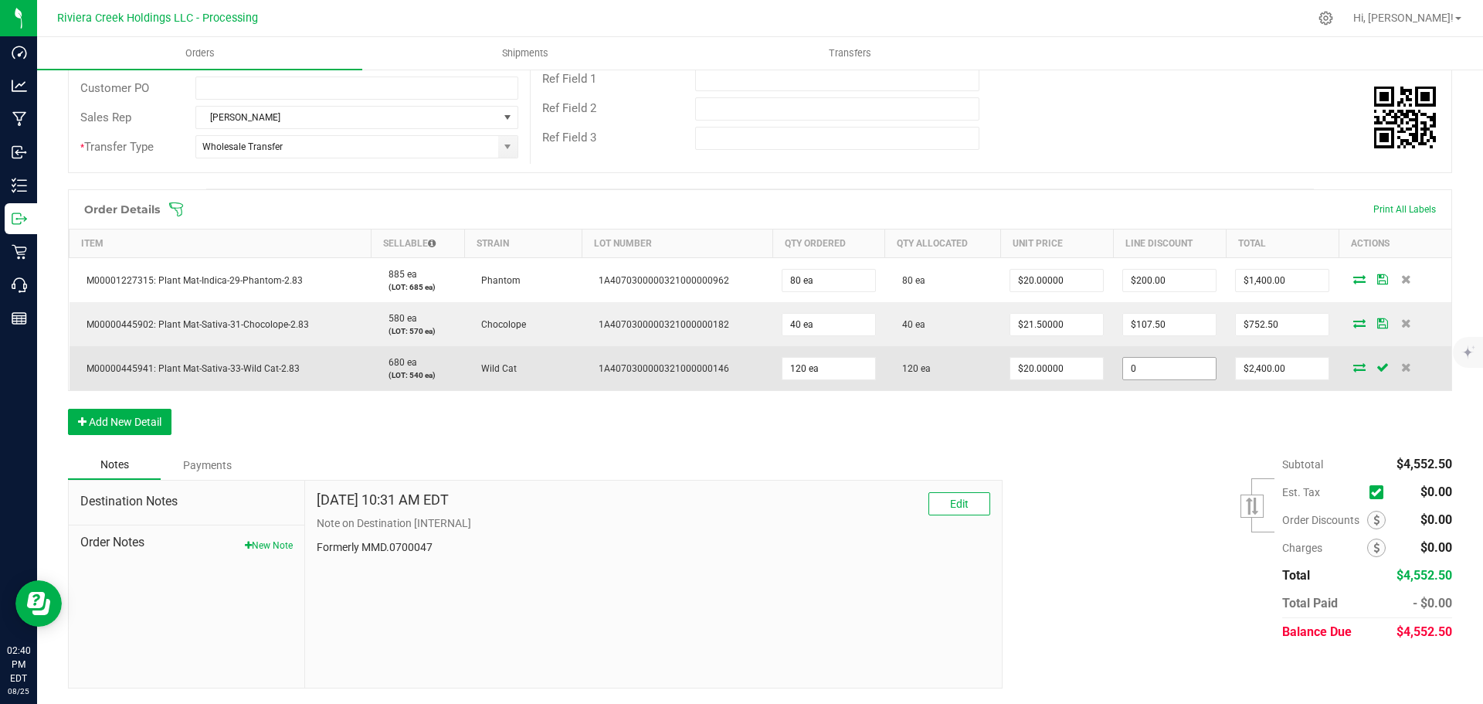
click at [1129, 365] on input "0" at bounding box center [1169, 369] width 93 height 22
type input "$300.00"
type input "2100"
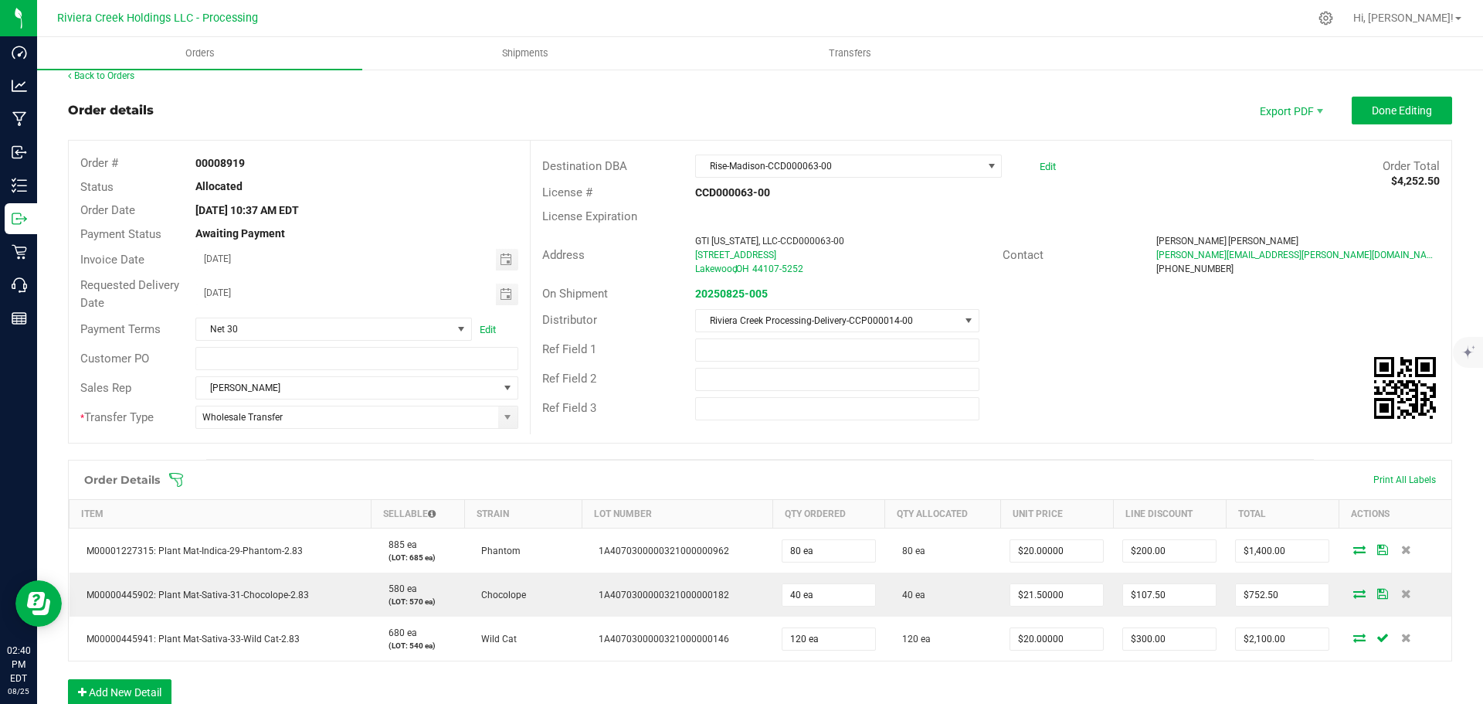
scroll to position [0, 0]
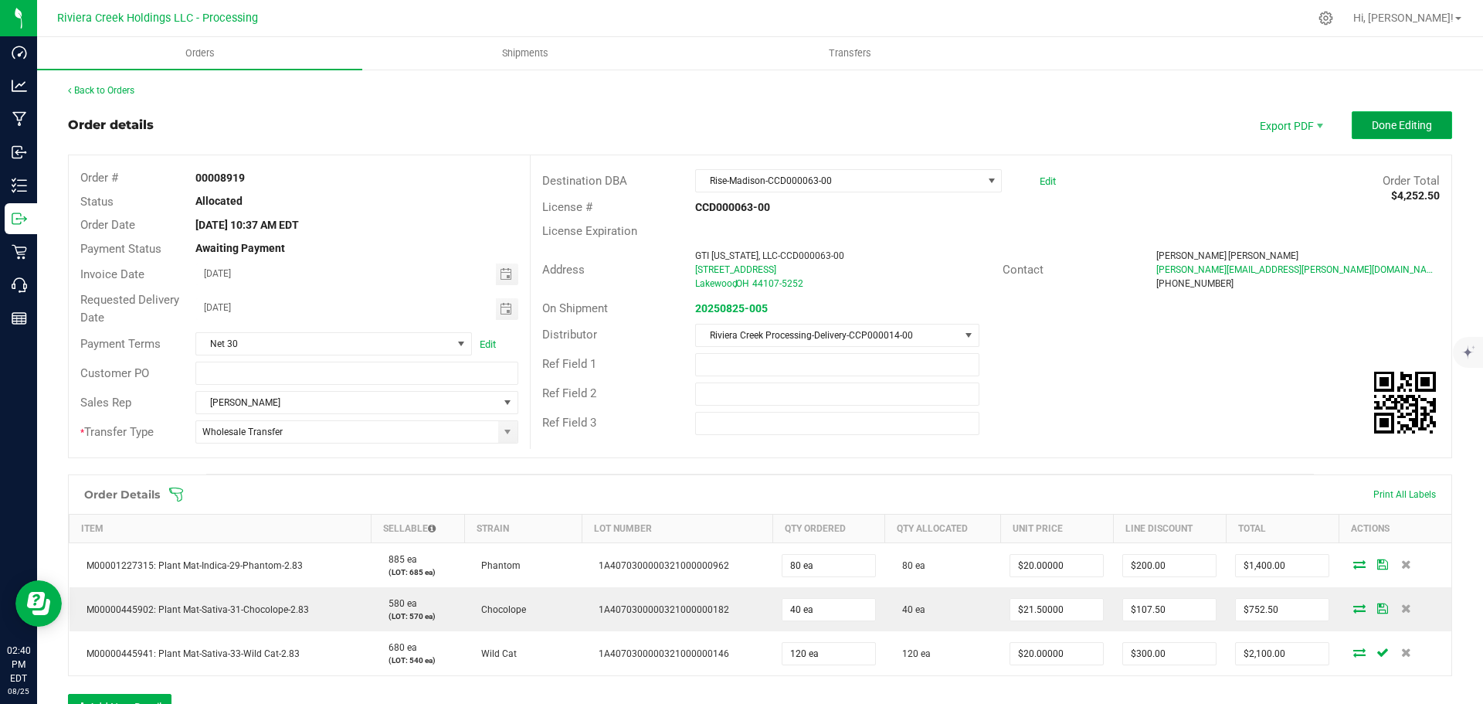
click at [1372, 125] on span "Done Editing" at bounding box center [1402, 125] width 60 height 12
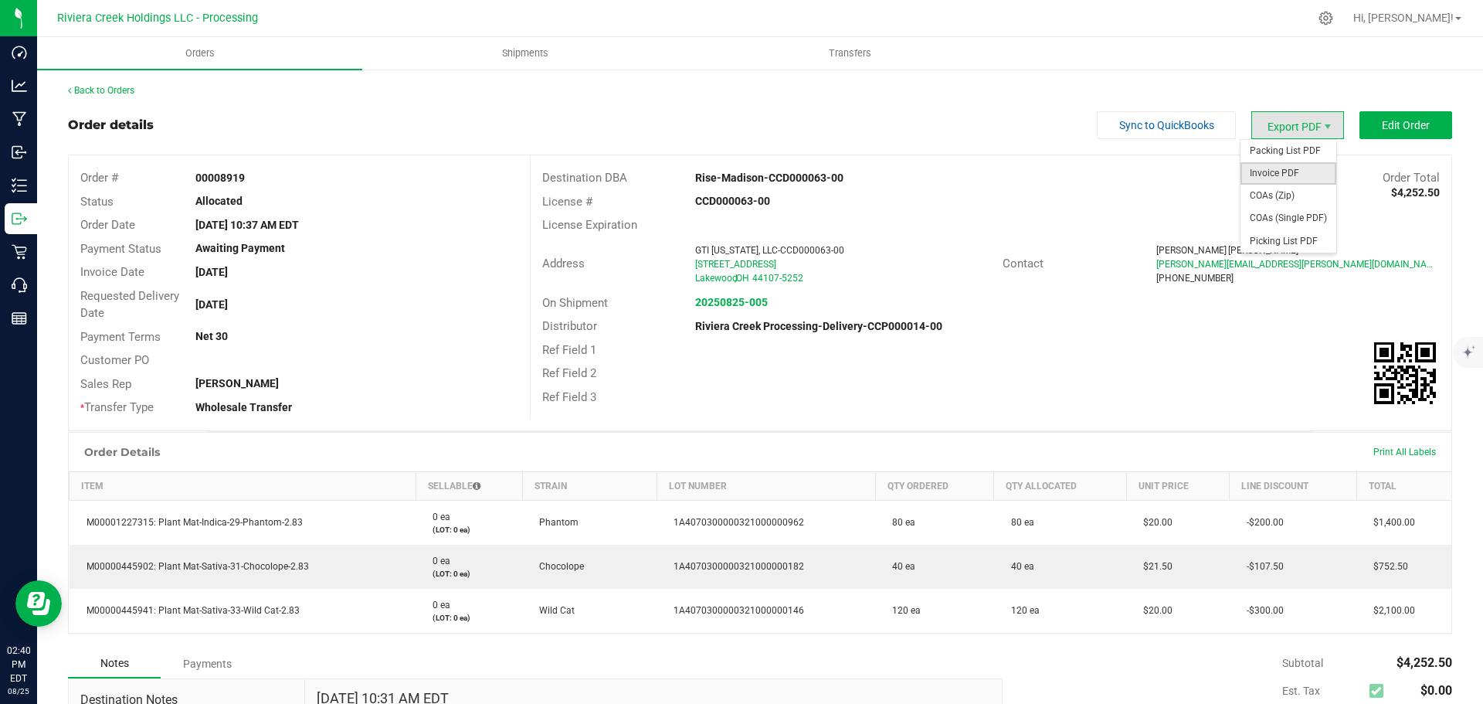
click at [1270, 169] on span "Invoice PDF" at bounding box center [1288, 173] width 96 height 22
click at [123, 89] on link "Back to Orders" at bounding box center [101, 90] width 66 height 11
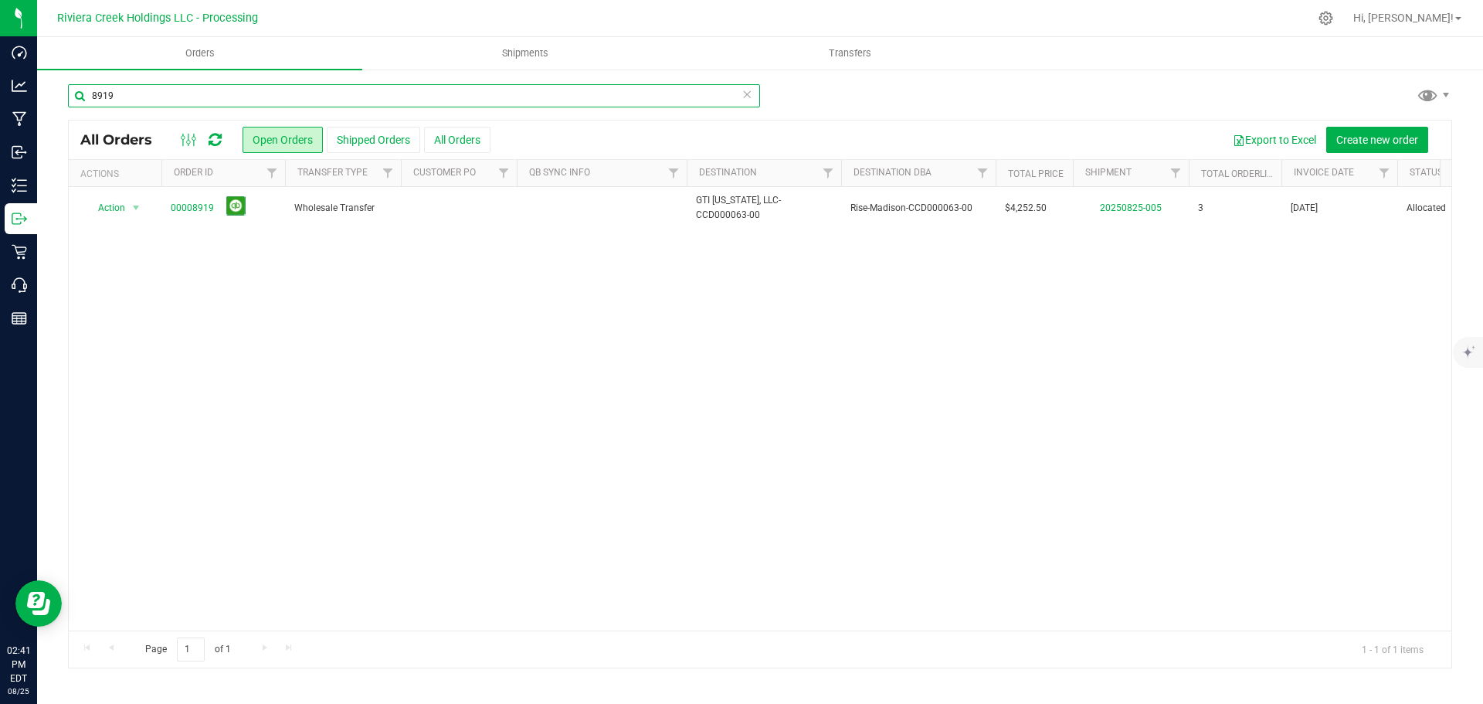
click at [134, 97] on input "8919" at bounding box center [414, 95] width 692 height 23
type input "8920"
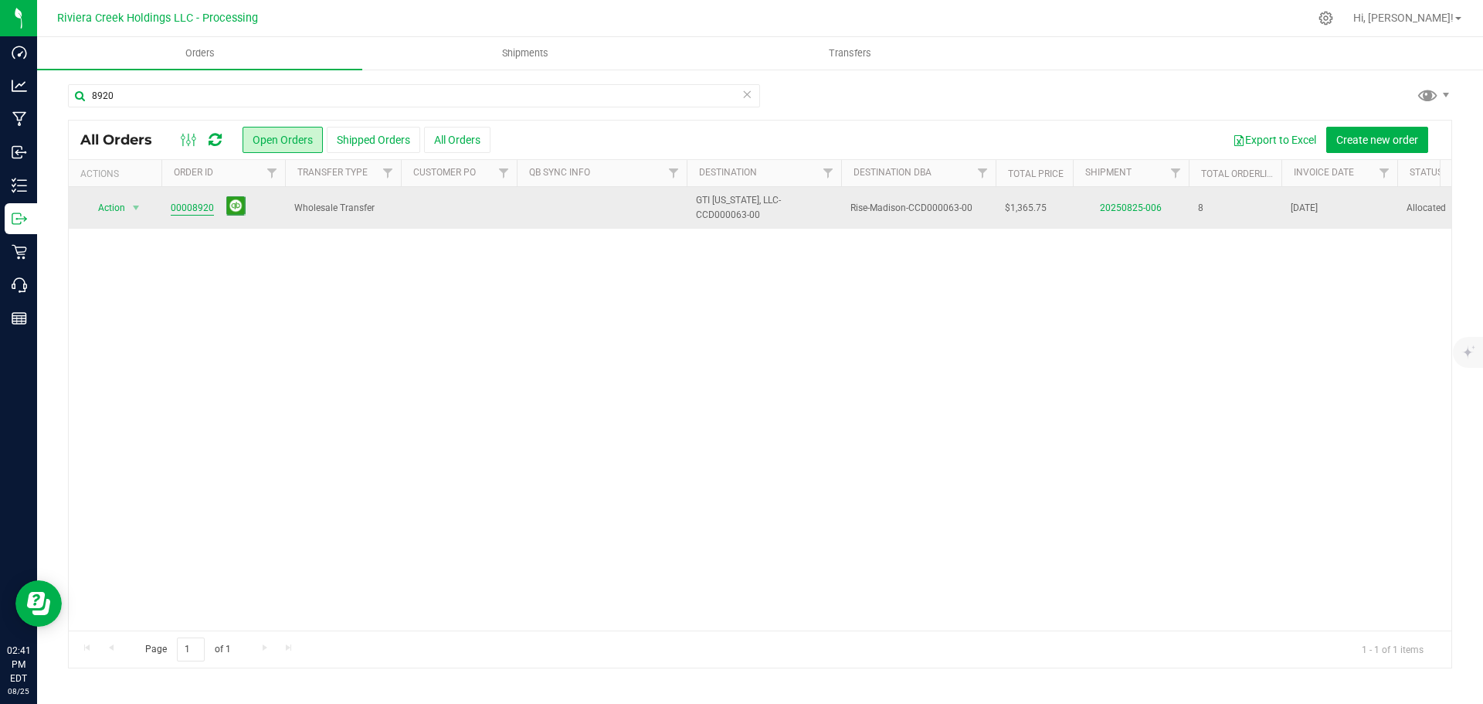
click at [205, 209] on link "00008920" at bounding box center [192, 208] width 43 height 15
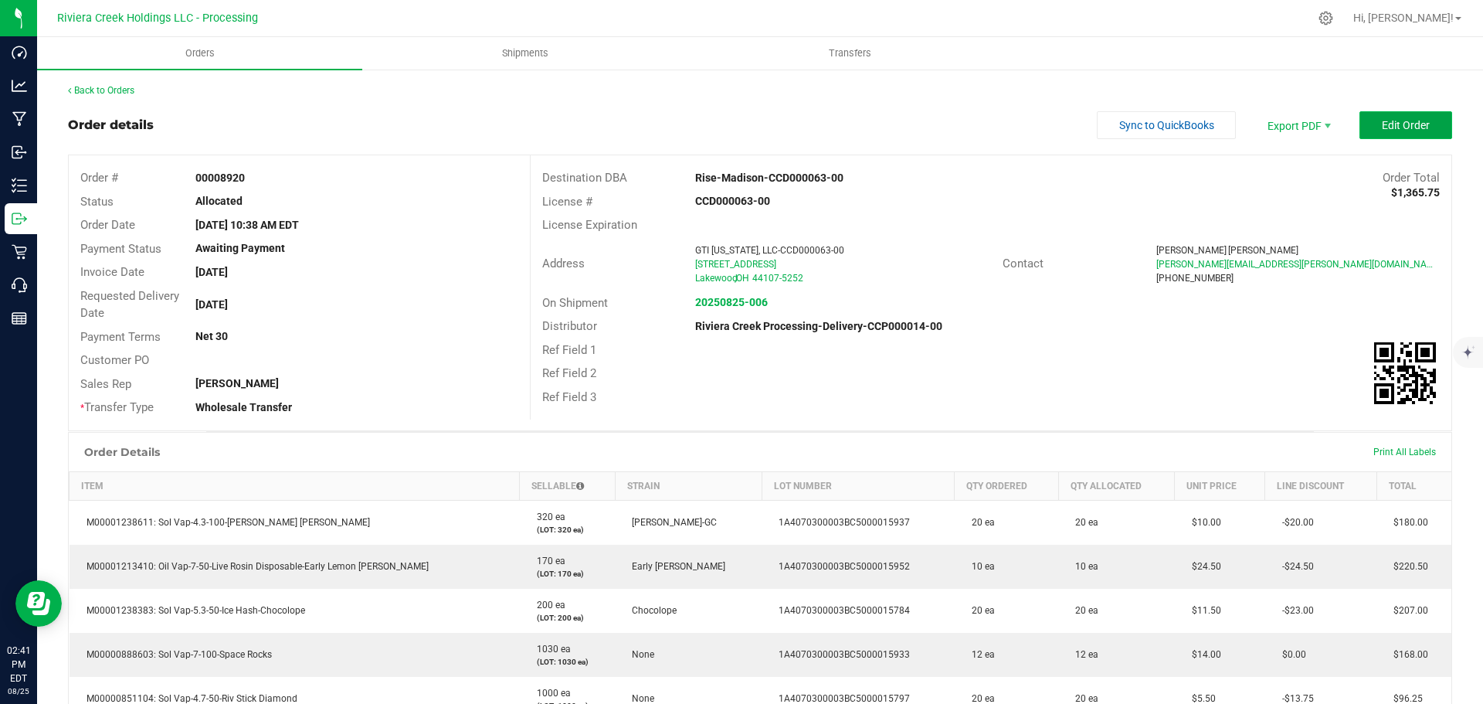
click at [1382, 127] on span "Edit Order" at bounding box center [1406, 125] width 48 height 12
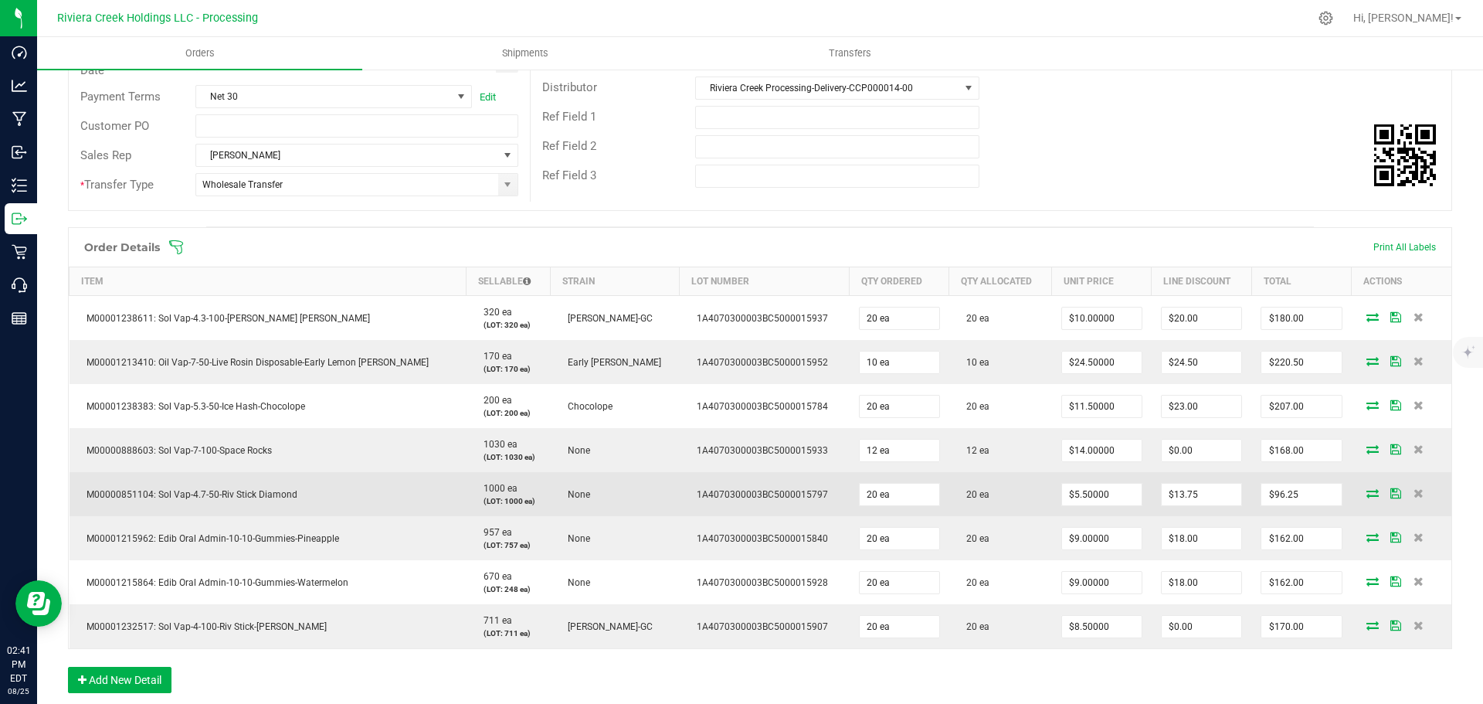
scroll to position [309, 0]
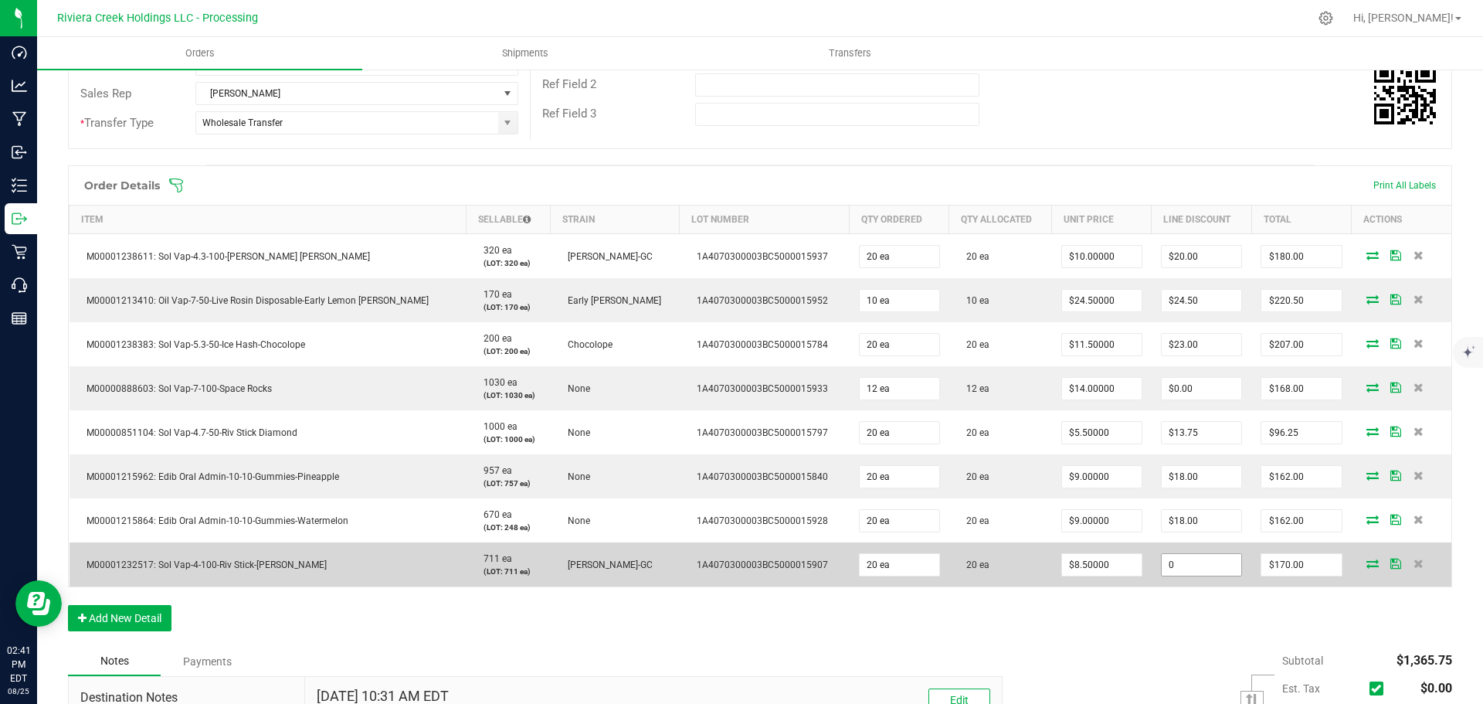
click at [1162, 568] on input "0" at bounding box center [1202, 565] width 80 height 22
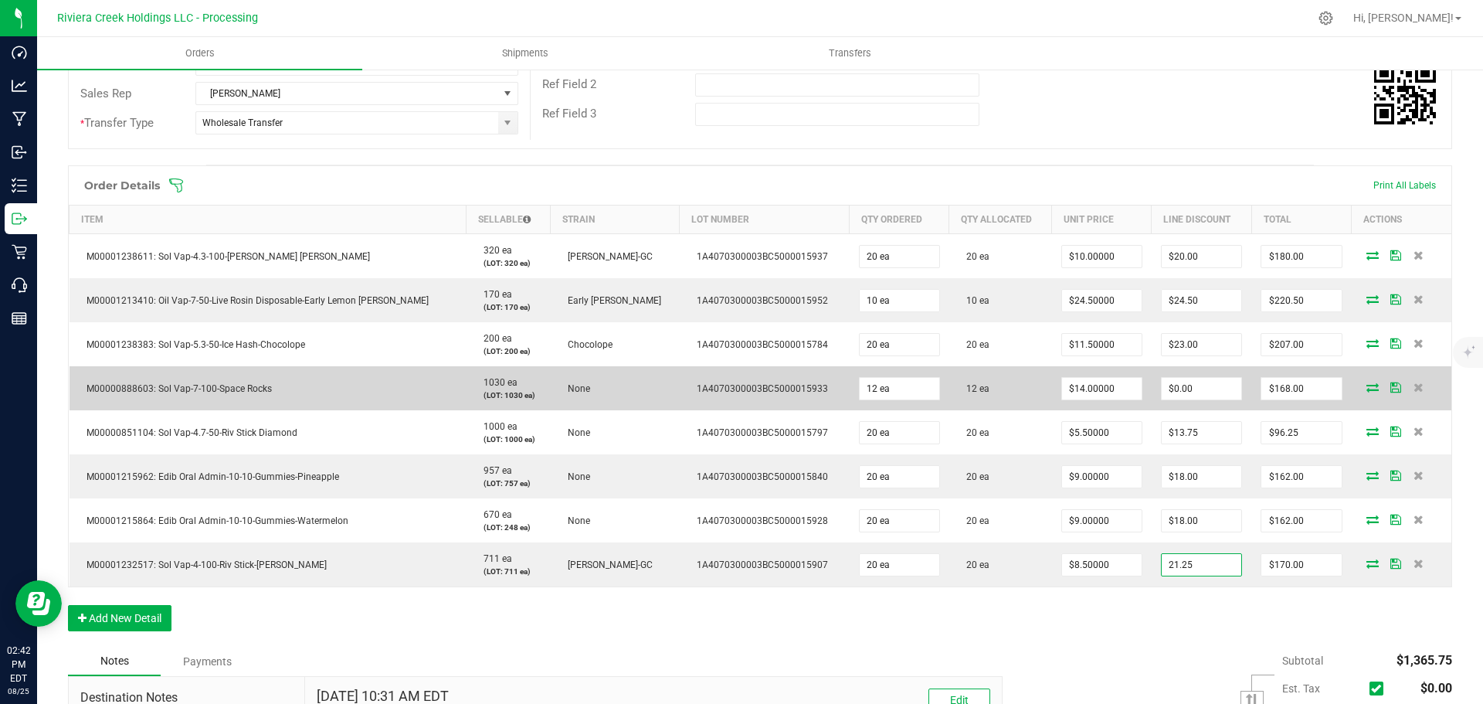
type input "$21.25"
type input "148.75"
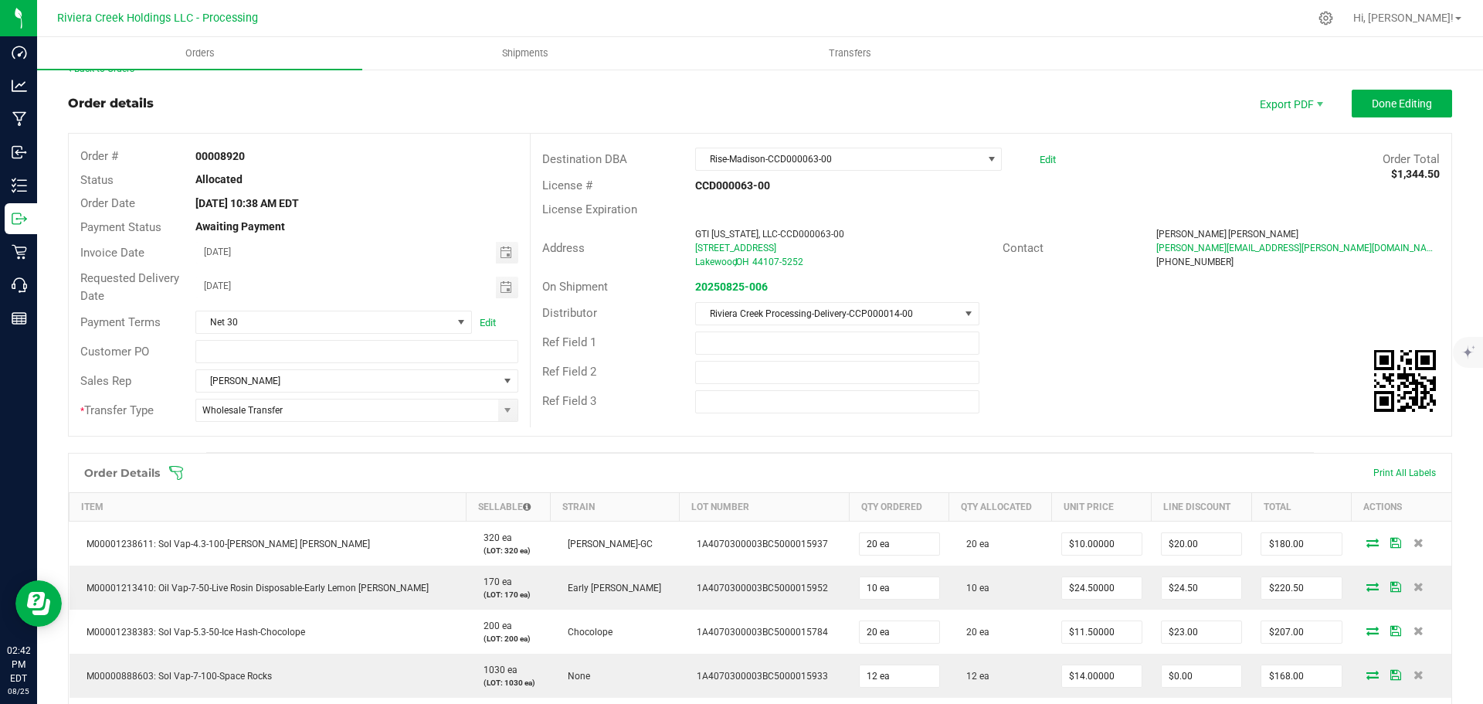
scroll to position [0, 0]
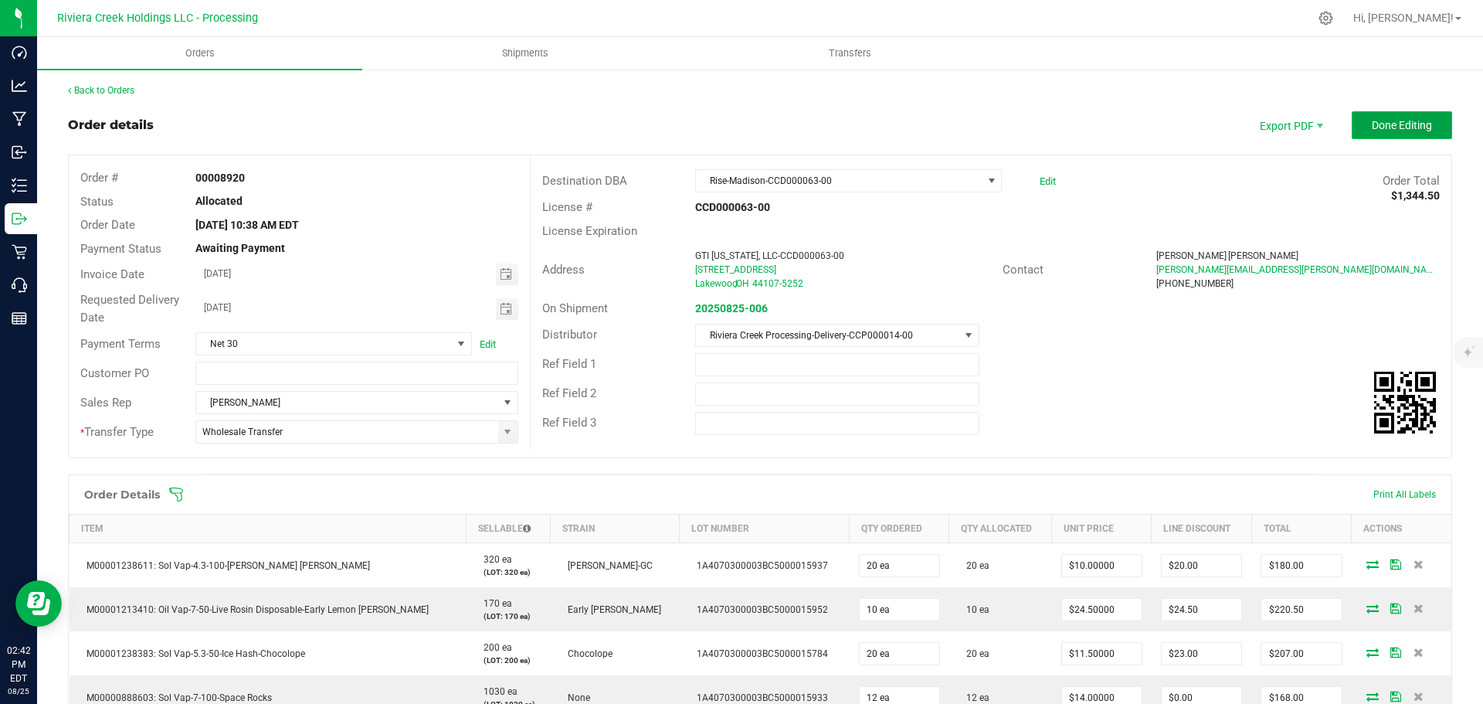
click at [1376, 131] on span "Done Editing" at bounding box center [1402, 125] width 60 height 12
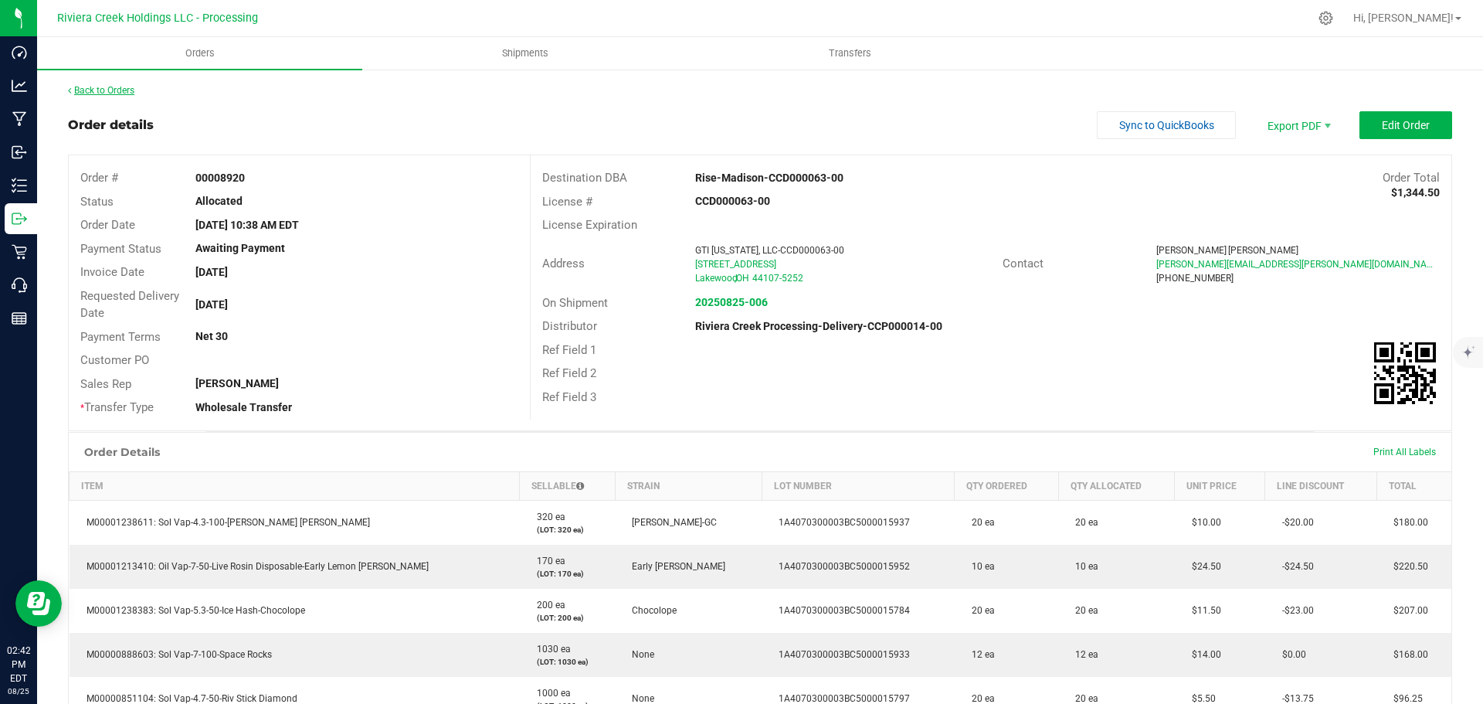
click at [120, 94] on link "Back to Orders" at bounding box center [101, 90] width 66 height 11
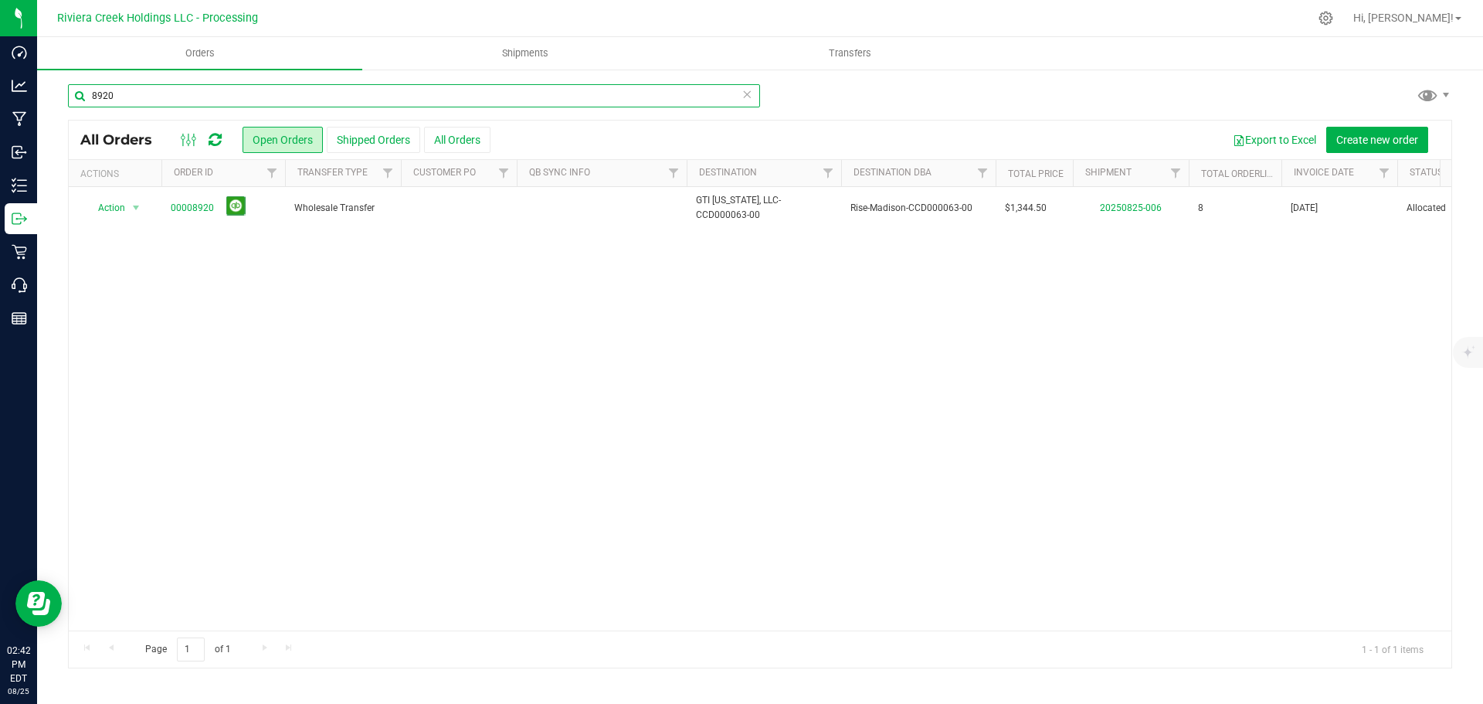
click at [126, 93] on input "8920" at bounding box center [414, 95] width 692 height 23
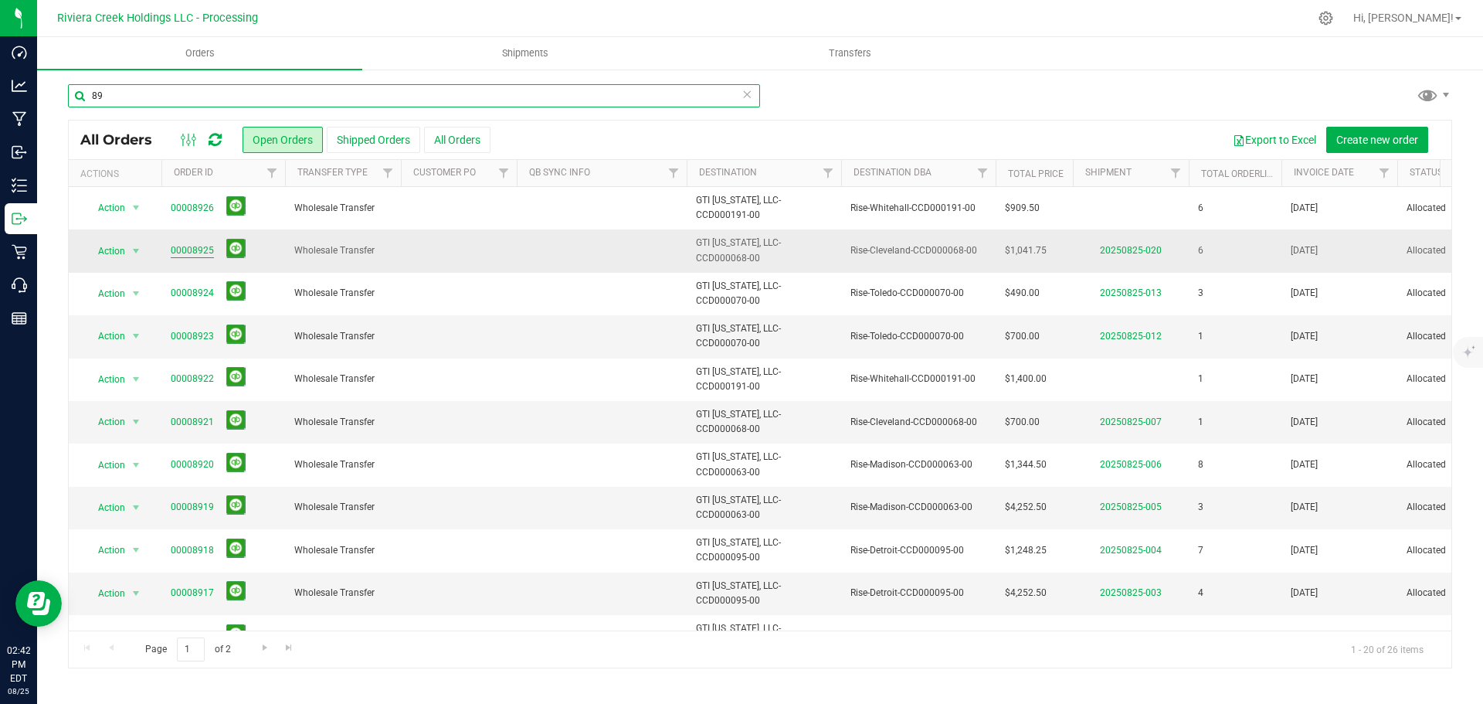
type input "89"
click at [197, 252] on link "00008925" at bounding box center [192, 250] width 43 height 15
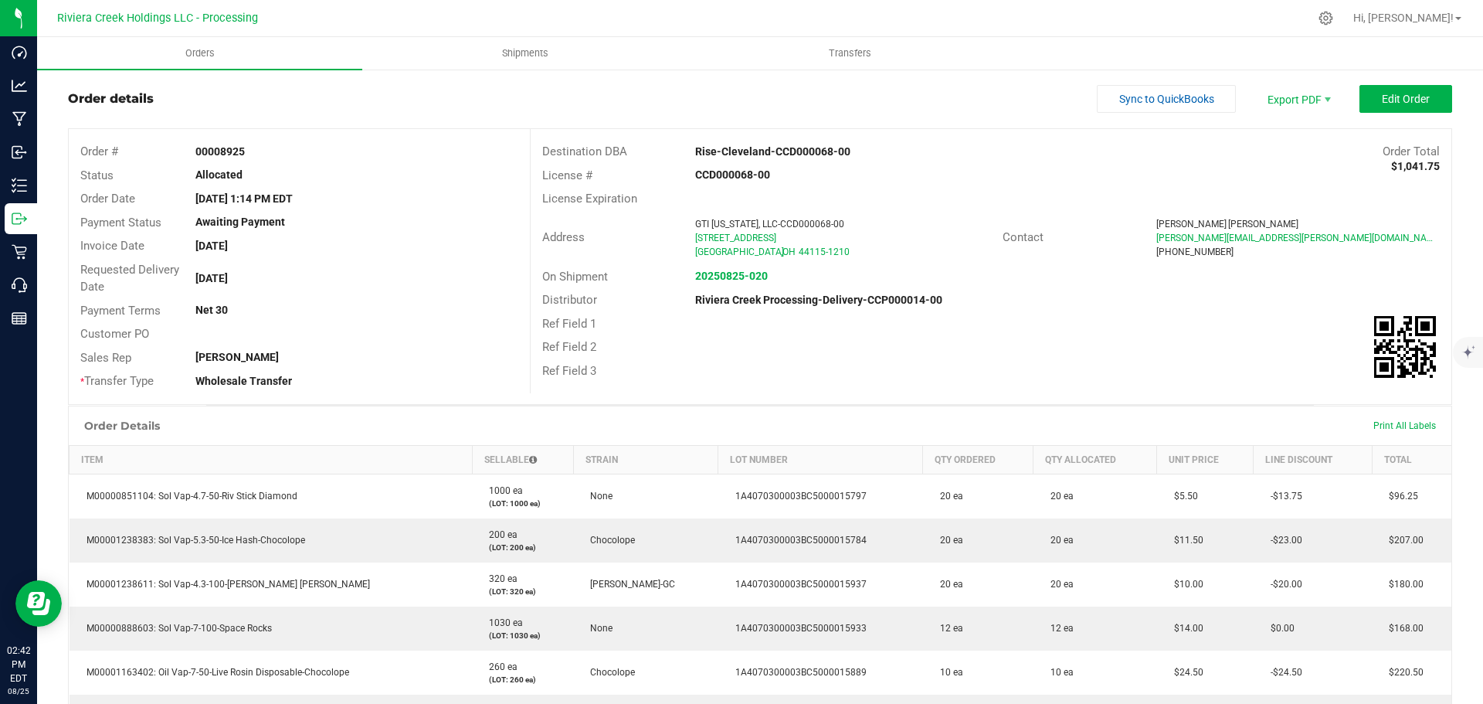
scroll to position [22, 0]
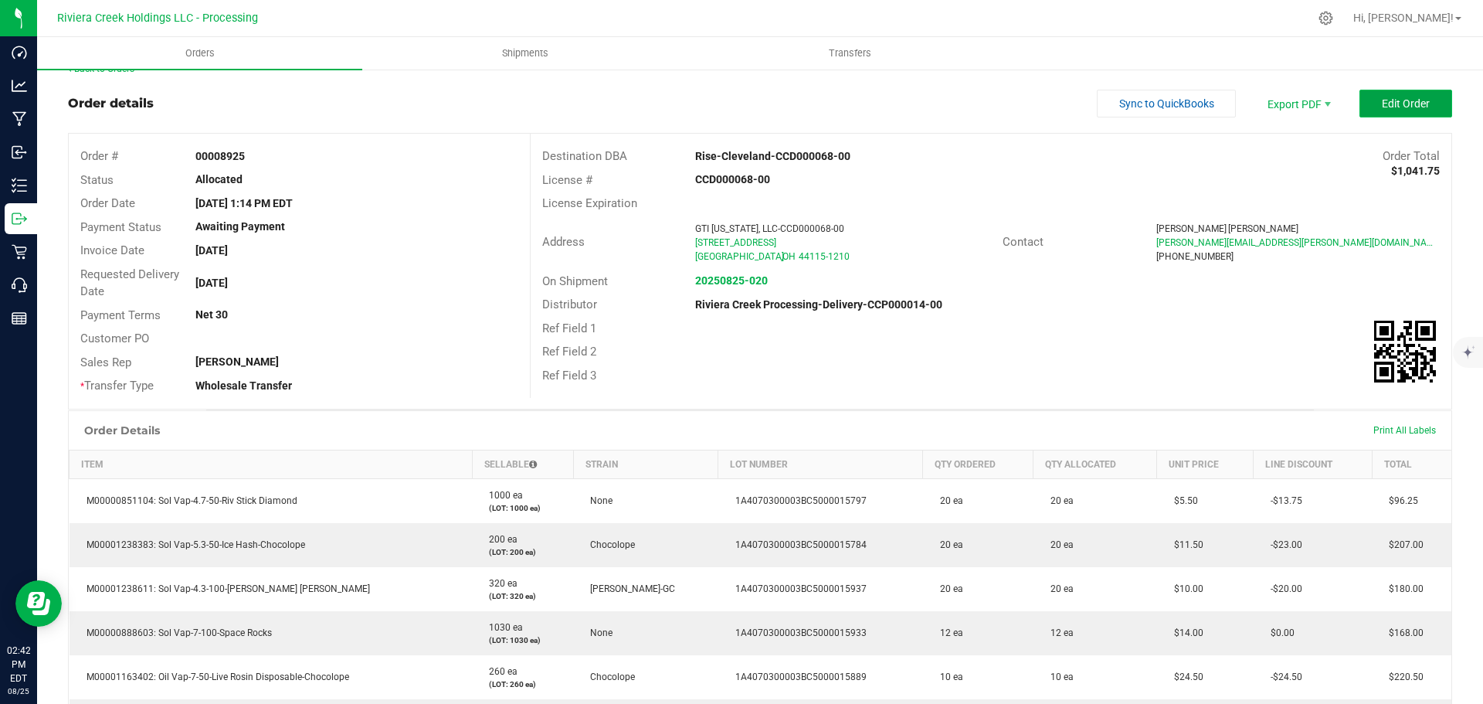
click at [1396, 105] on span "Edit Order" at bounding box center [1406, 103] width 48 height 12
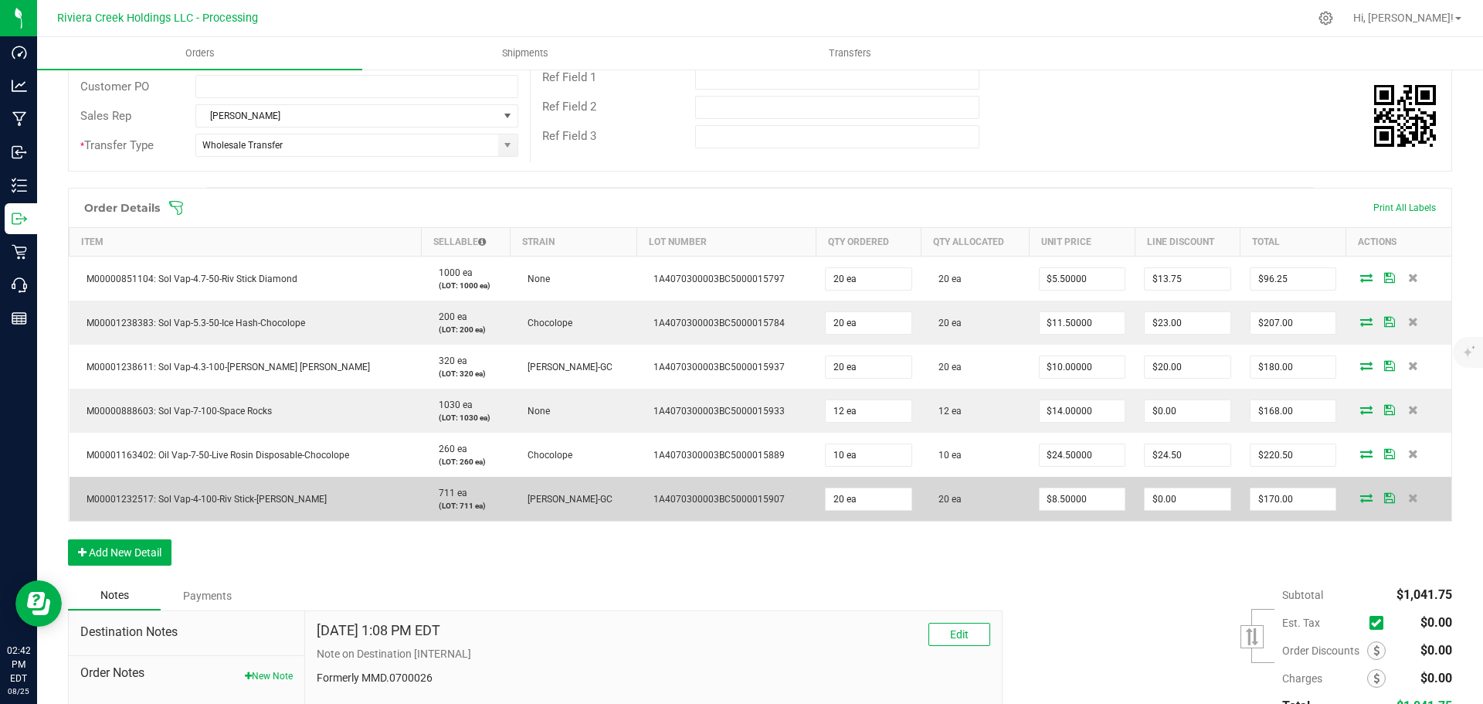
scroll to position [331, 0]
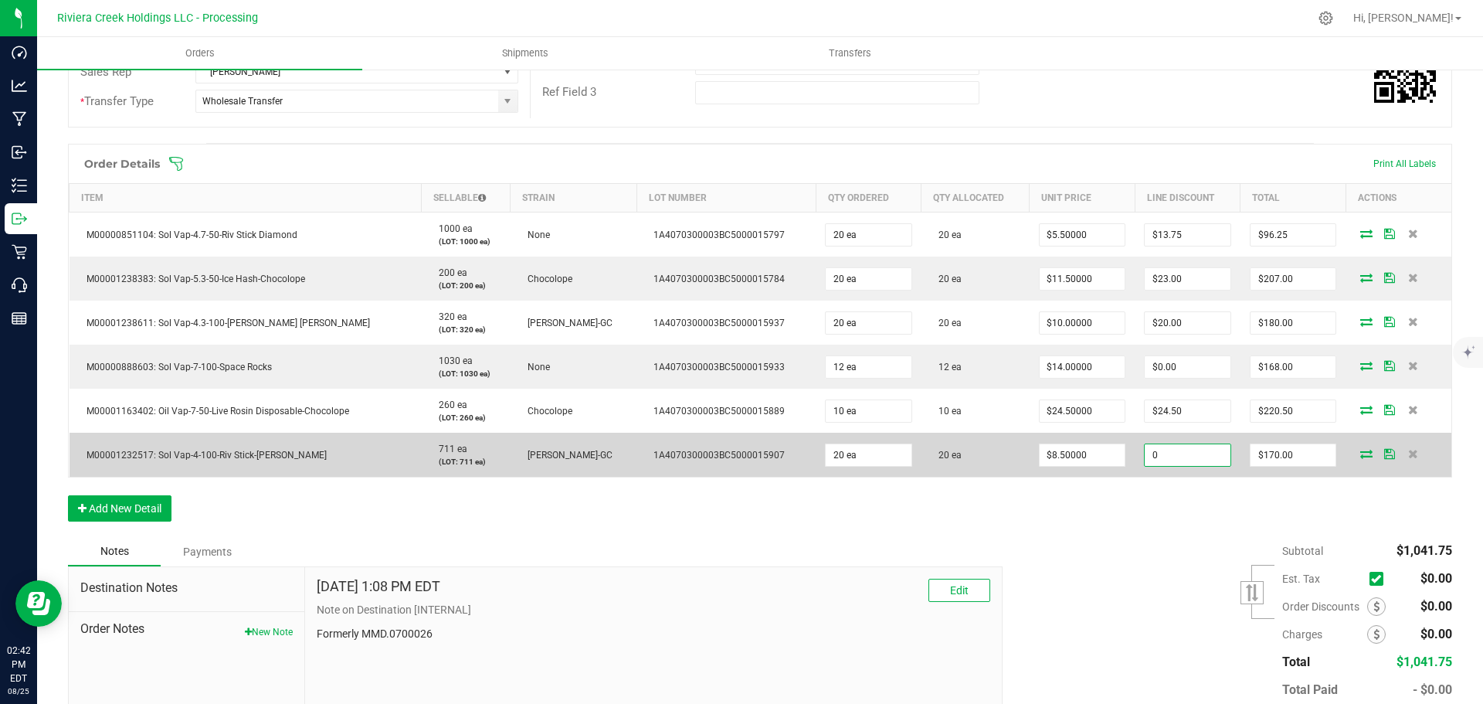
click at [1145, 455] on input "0" at bounding box center [1188, 455] width 86 height 22
type input "$21.25"
type input "148.75"
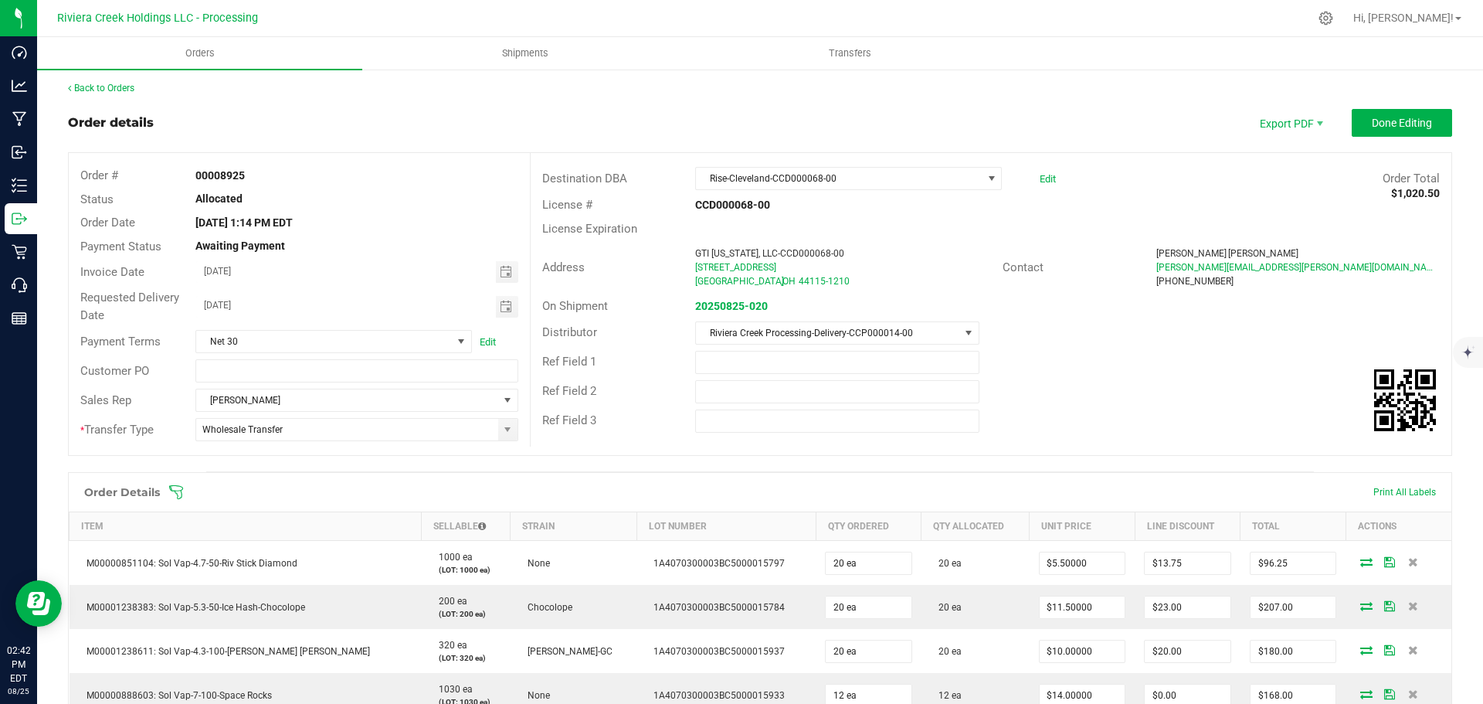
scroll to position [0, 0]
click at [1355, 123] on button "Done Editing" at bounding box center [1402, 125] width 100 height 28
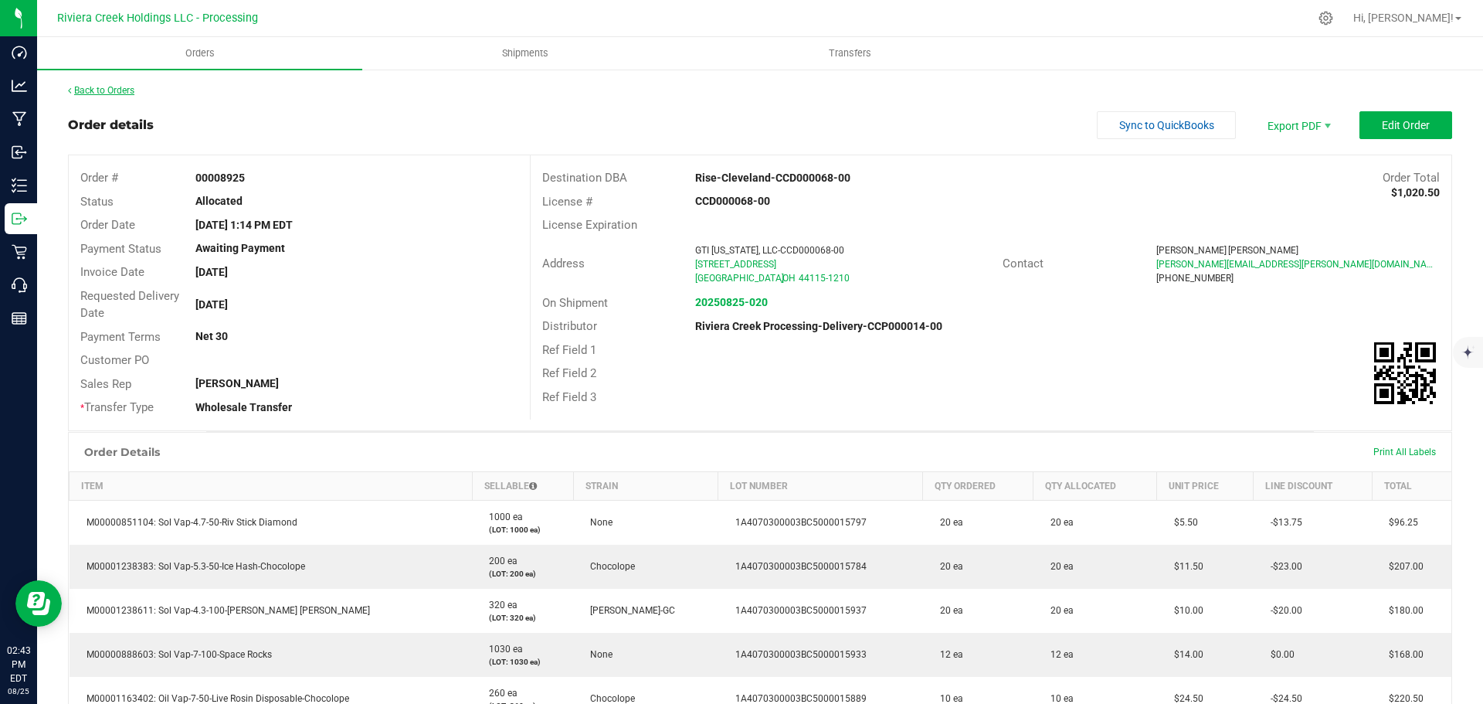
click at [125, 94] on link "Back to Orders" at bounding box center [101, 90] width 66 height 11
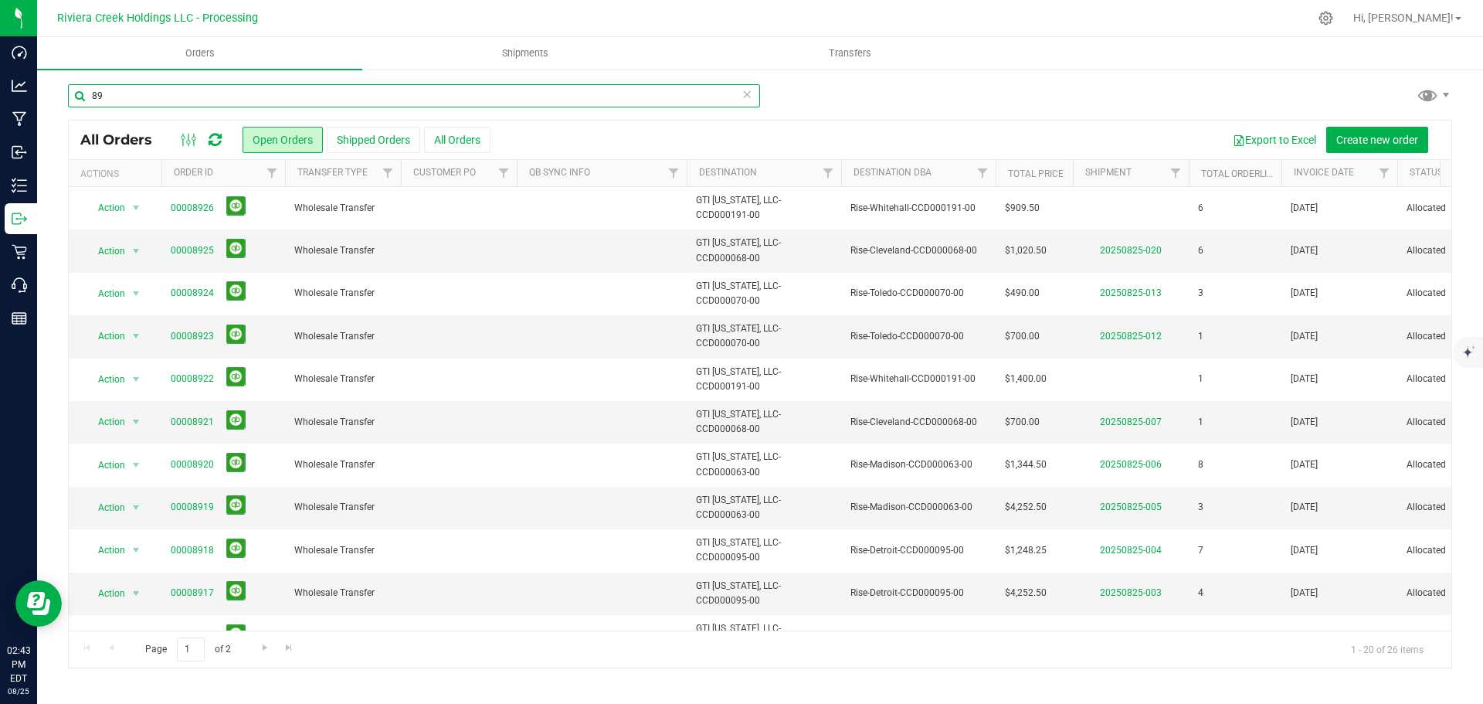
click at [127, 98] on input "89" at bounding box center [414, 95] width 692 height 23
type input "8924"
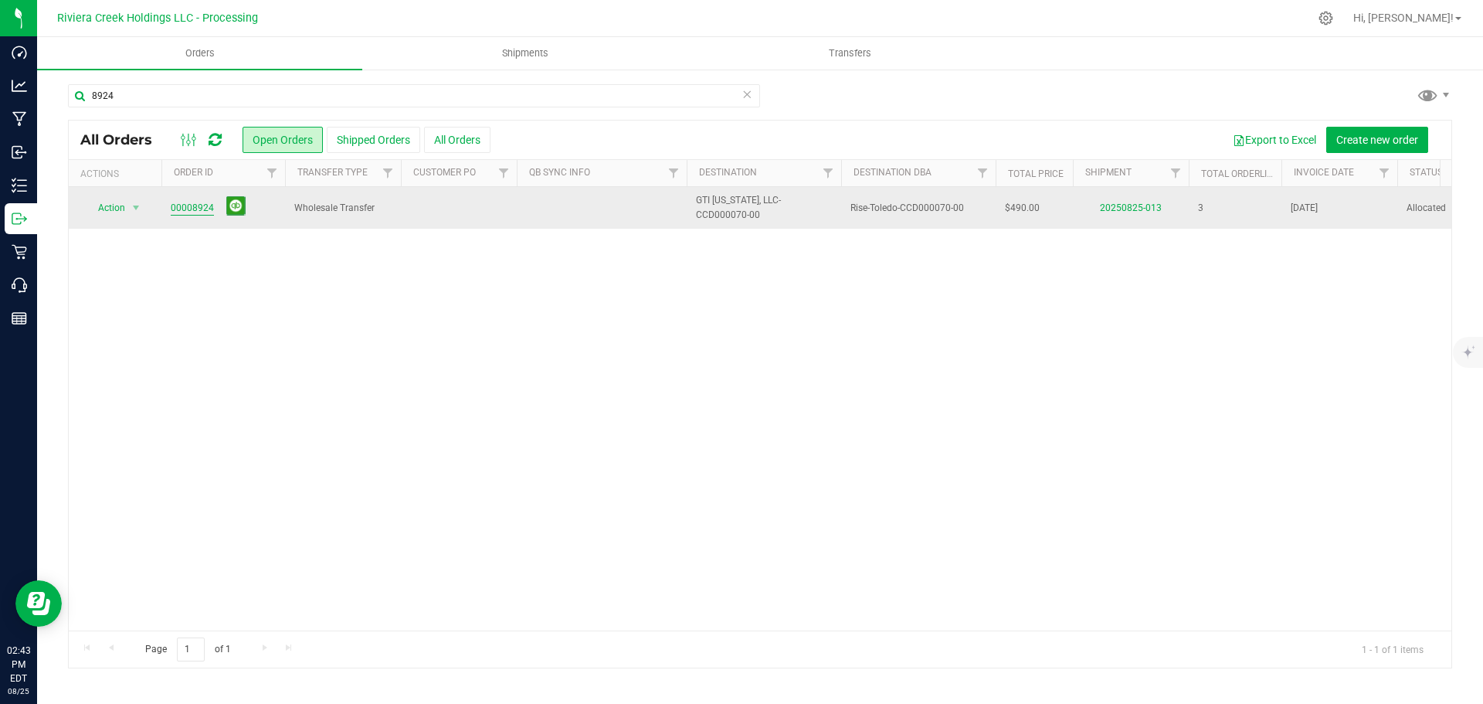
click at [171, 209] on link "00008924" at bounding box center [192, 208] width 43 height 15
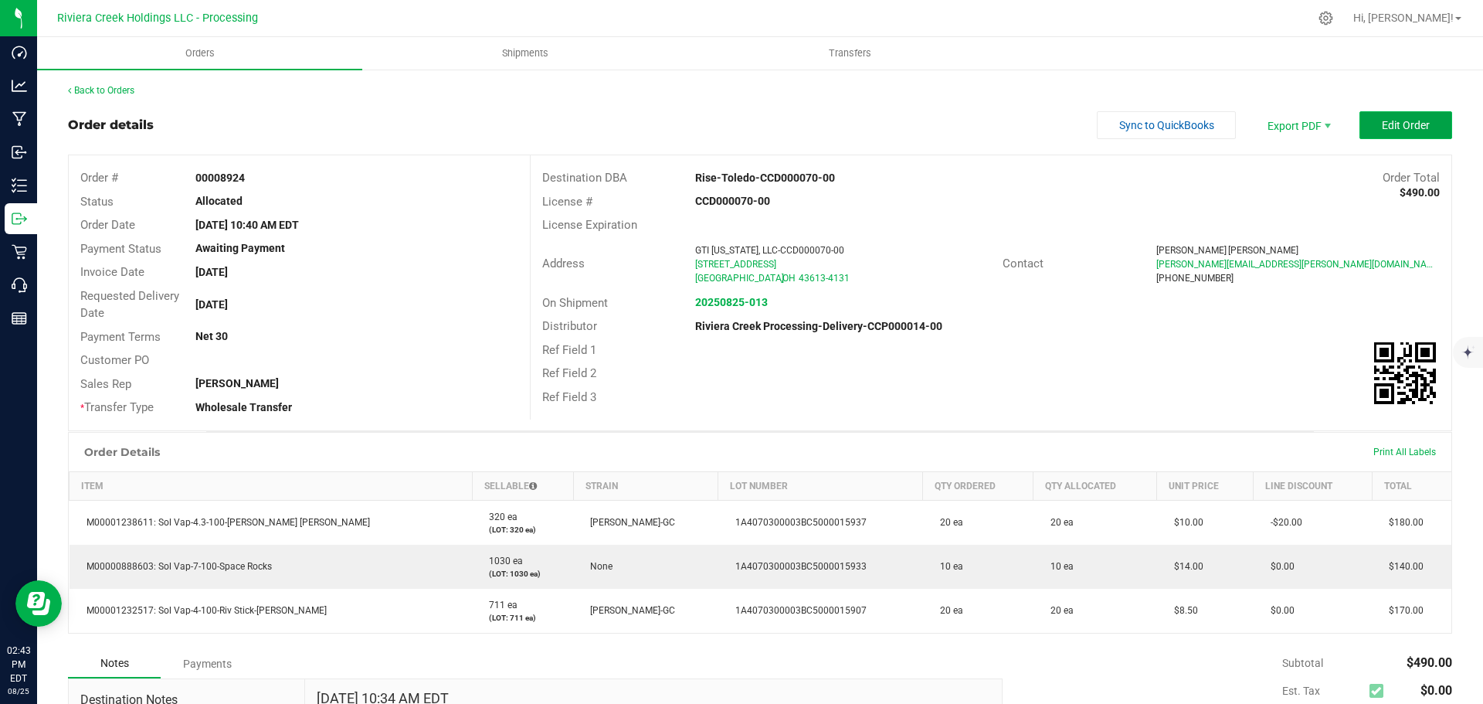
click at [1392, 132] on button "Edit Order" at bounding box center [1405, 125] width 93 height 28
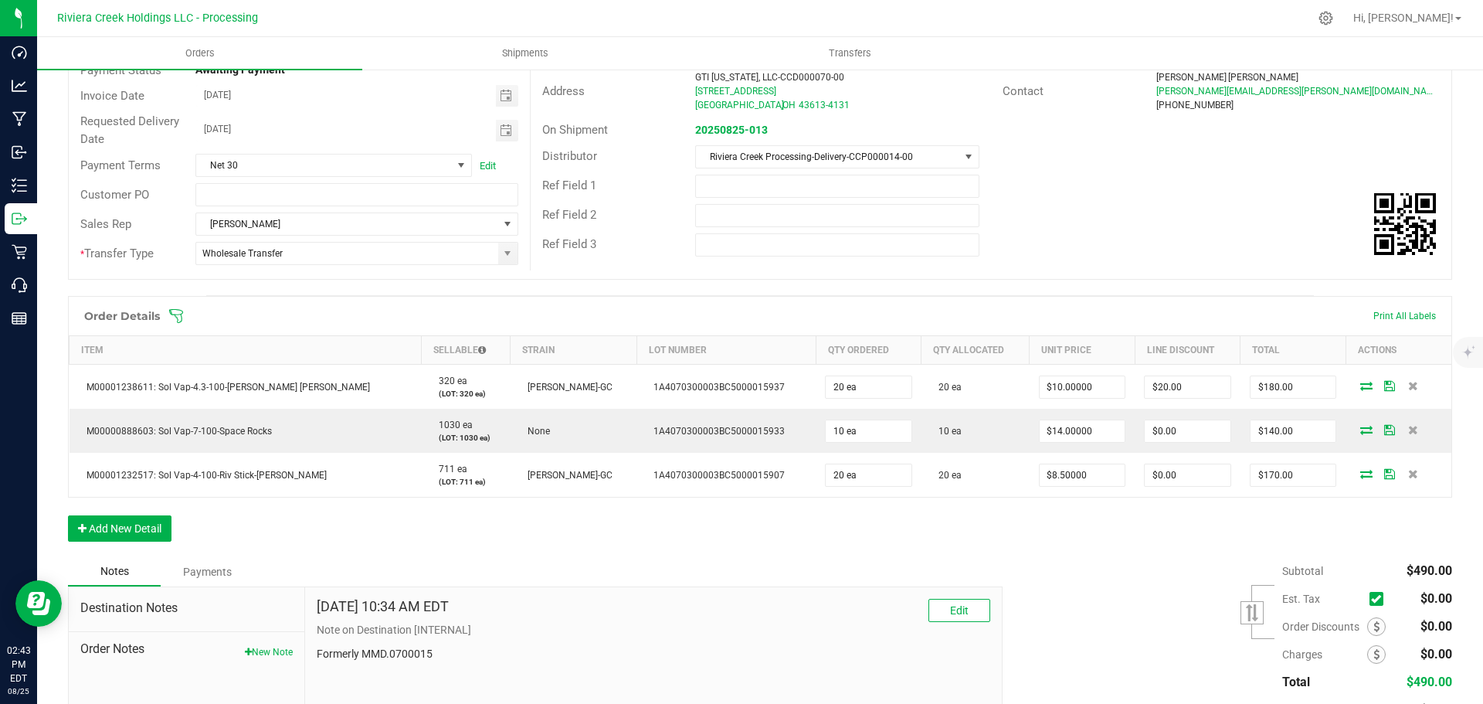
scroll to position [232, 0]
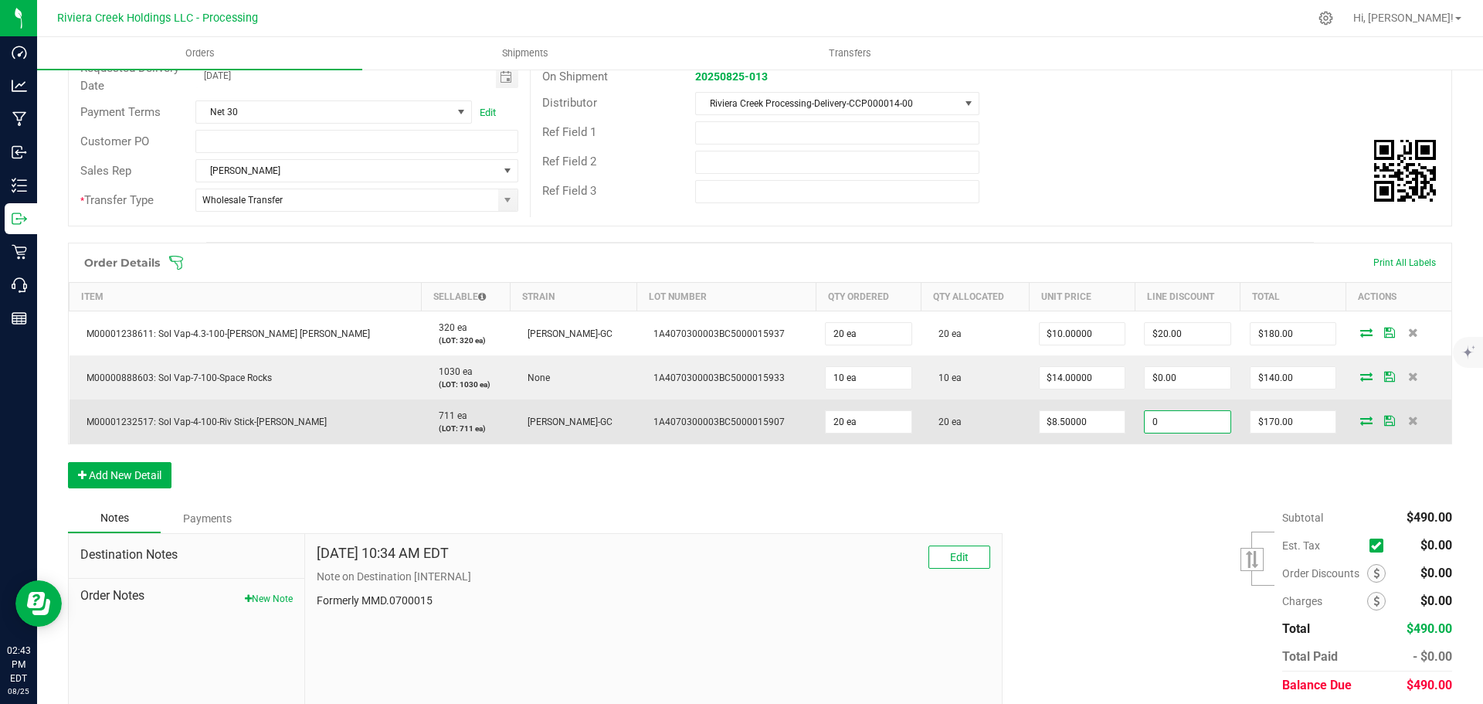
click at [1162, 428] on input "0" at bounding box center [1188, 422] width 86 height 22
type input "$21.25"
type input "148.75"
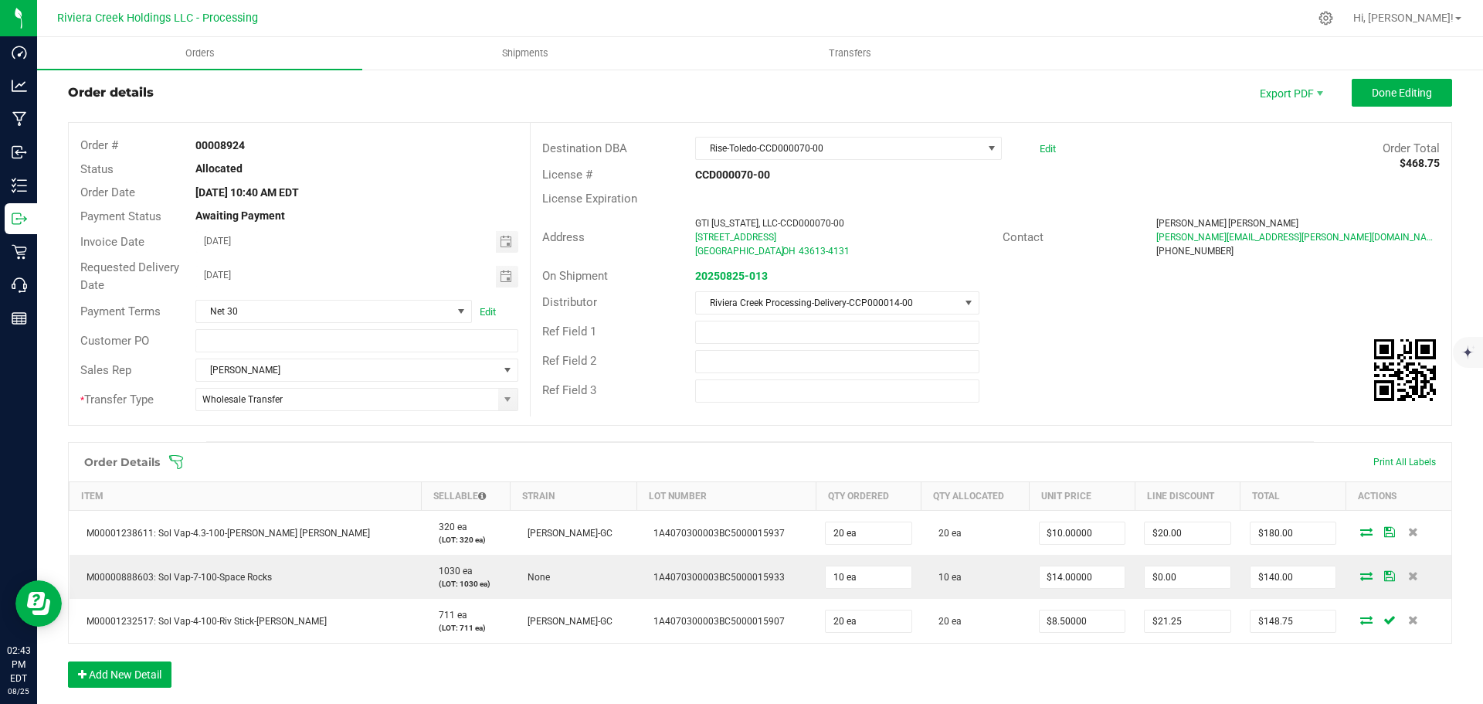
scroll to position [0, 0]
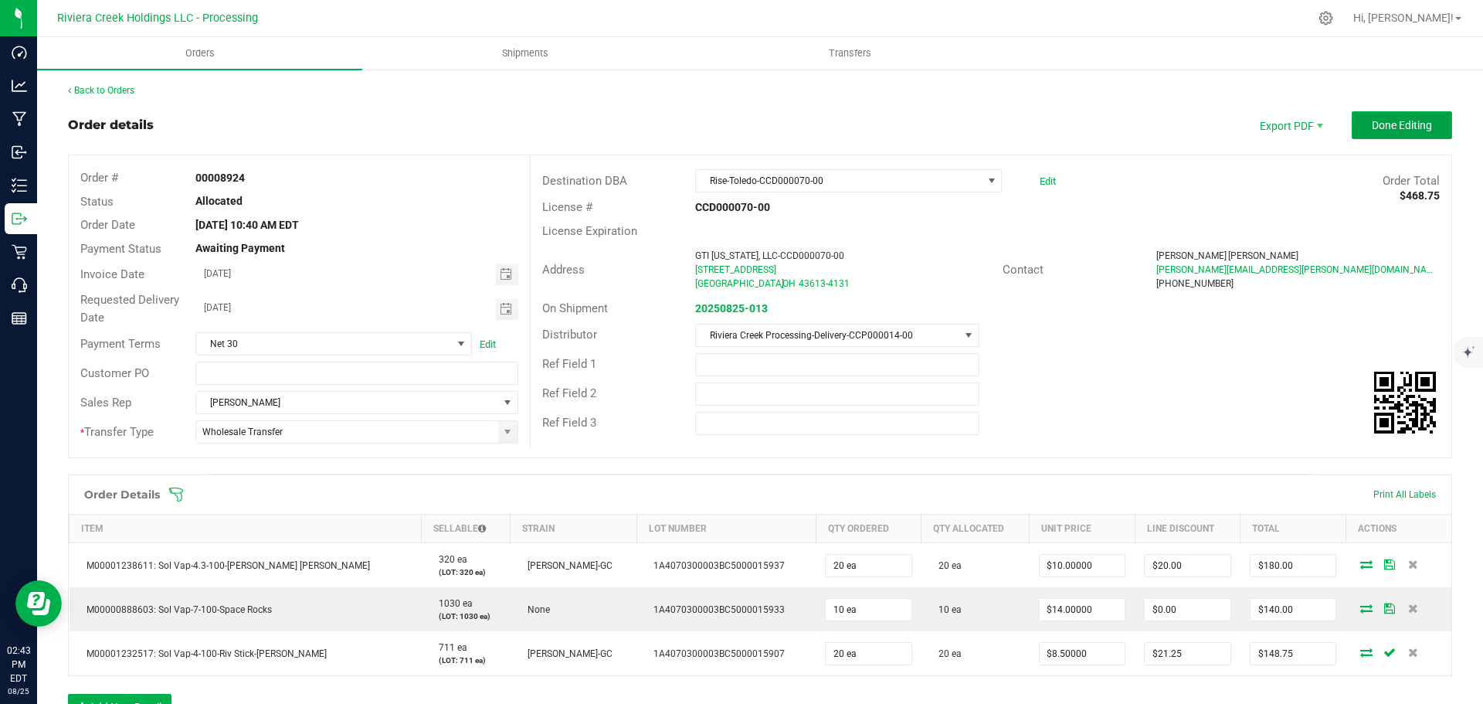
click at [1386, 122] on span "Done Editing" at bounding box center [1402, 125] width 60 height 12
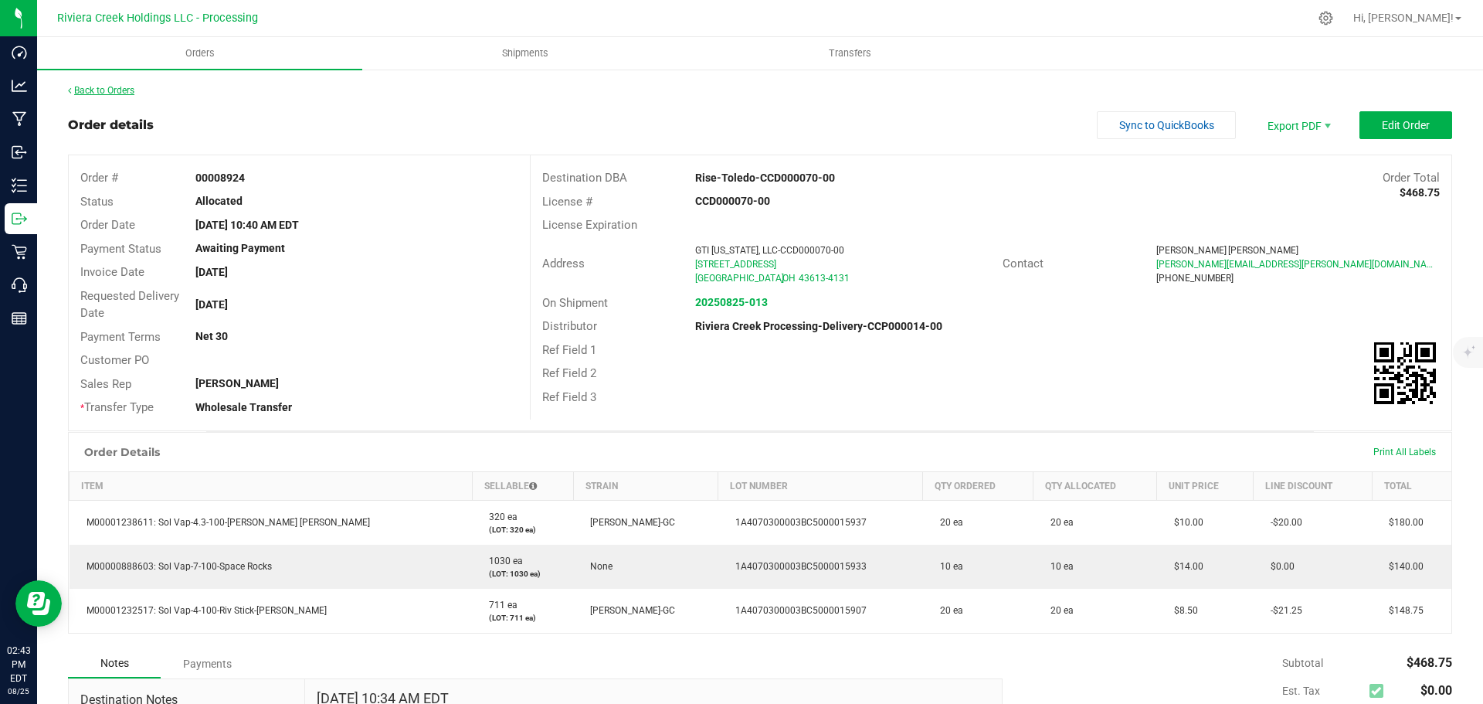
click at [123, 90] on link "Back to Orders" at bounding box center [101, 90] width 66 height 11
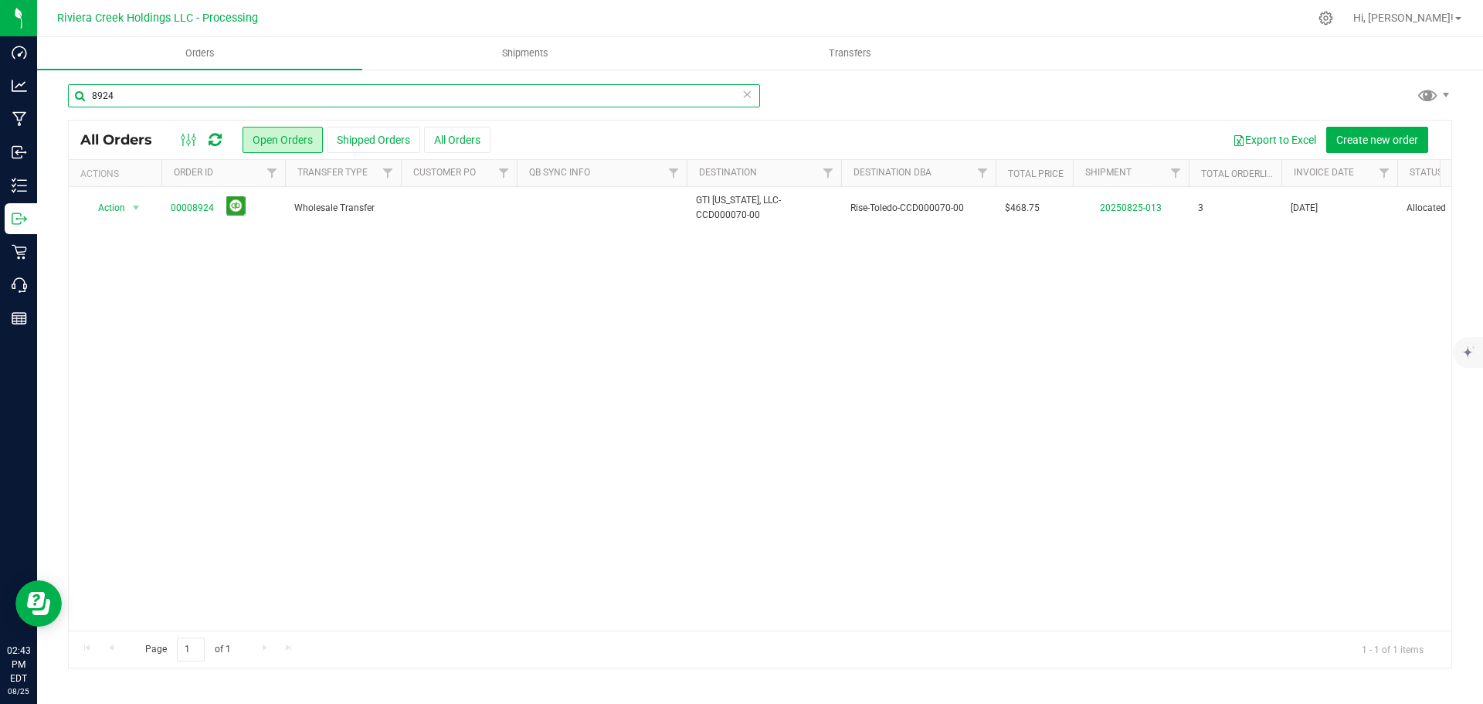
click at [125, 98] on input "8924" at bounding box center [414, 95] width 692 height 23
type input "8910"
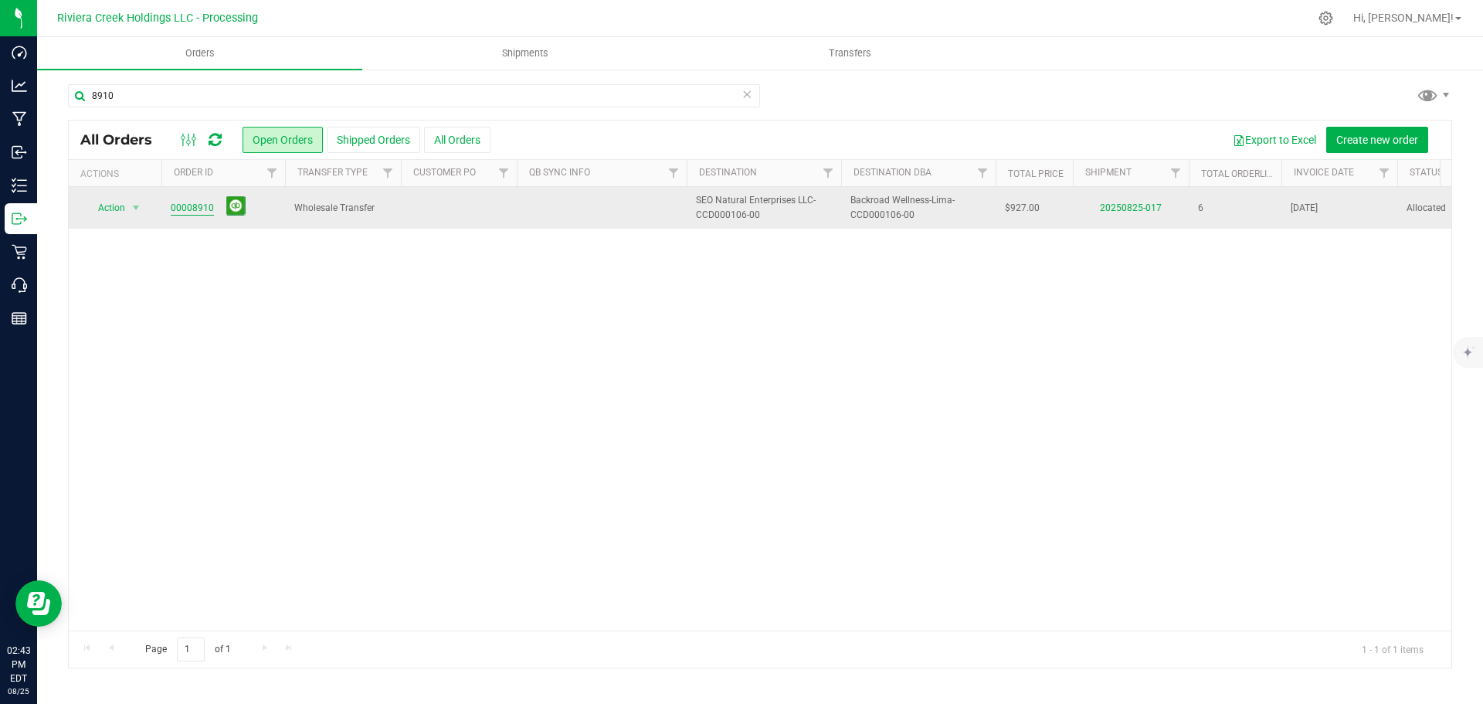
click at [179, 212] on link "00008910" at bounding box center [192, 208] width 43 height 15
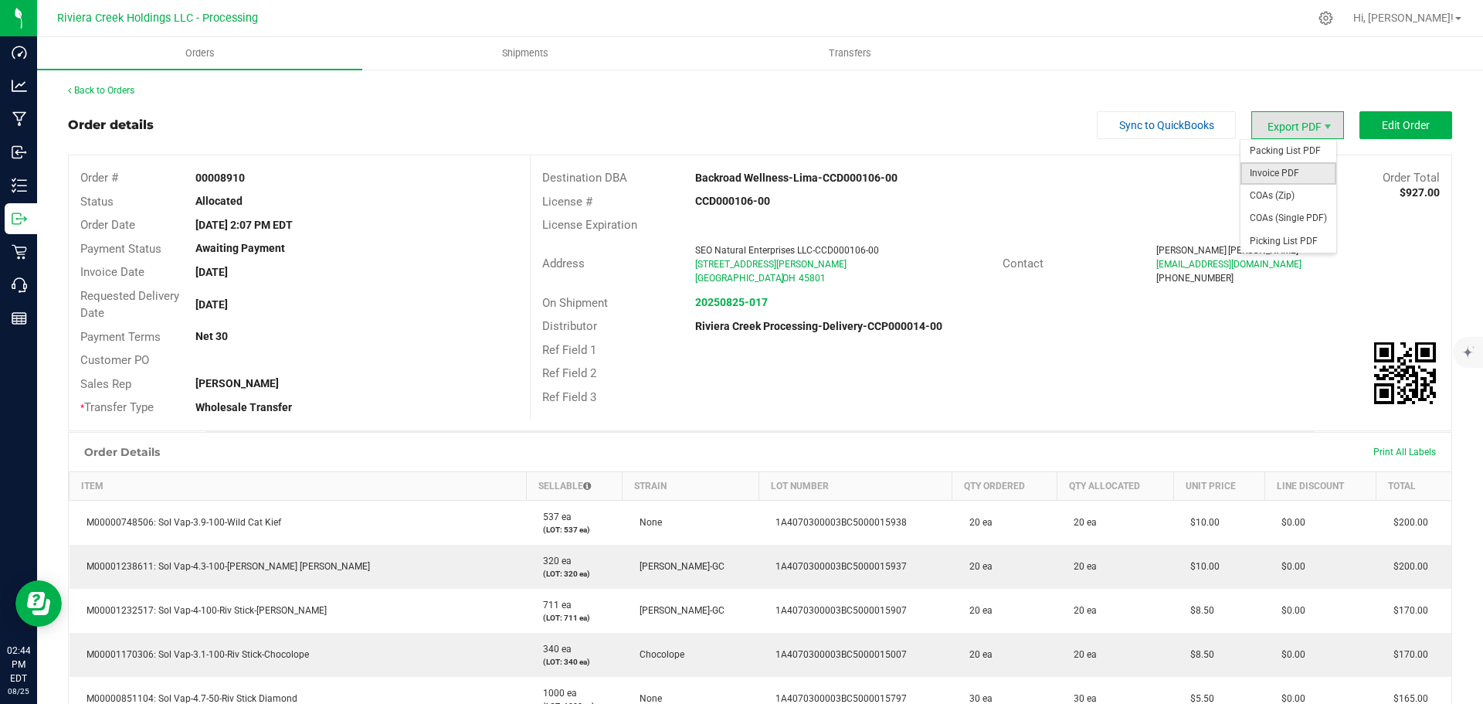
click at [1274, 175] on span "Invoice PDF" at bounding box center [1288, 173] width 96 height 22
click at [124, 89] on link "Back to Orders" at bounding box center [101, 90] width 66 height 11
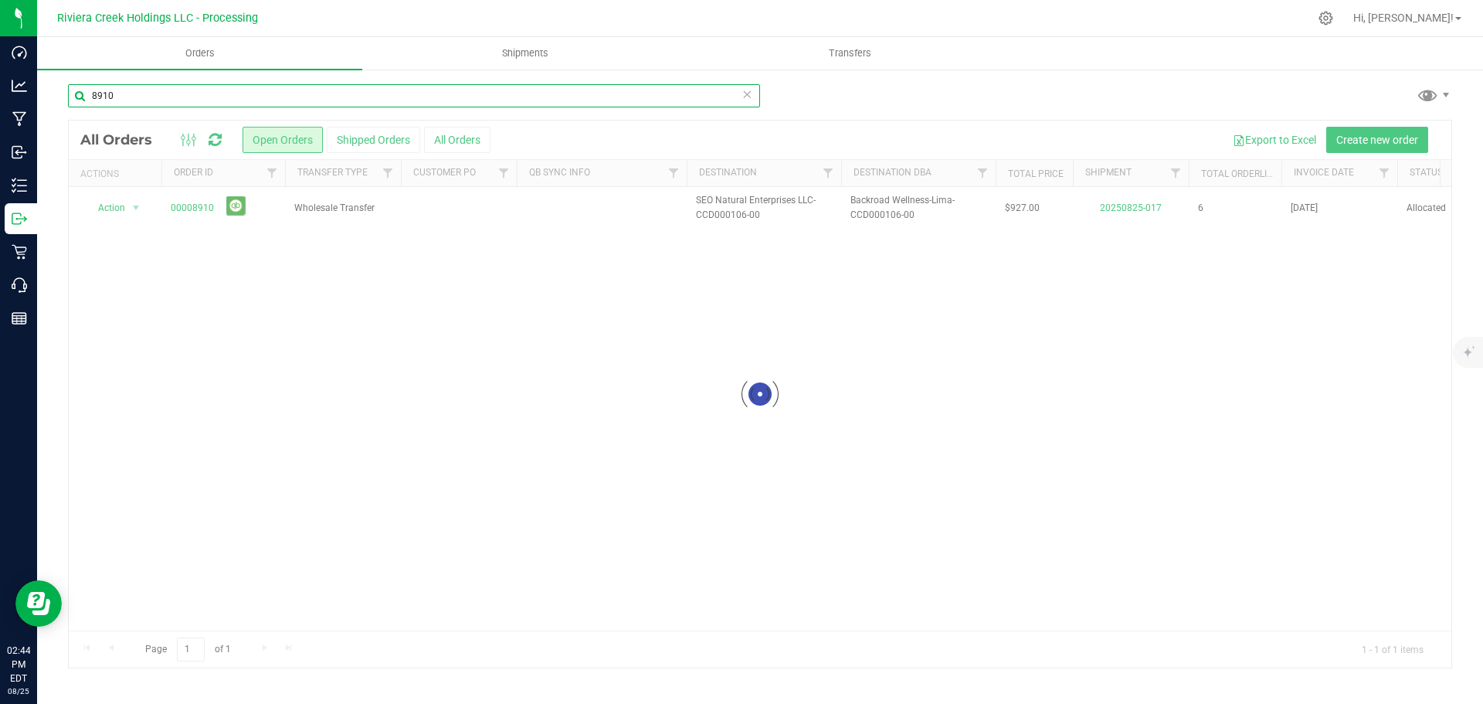
click at [165, 103] on input "8910" at bounding box center [414, 95] width 692 height 23
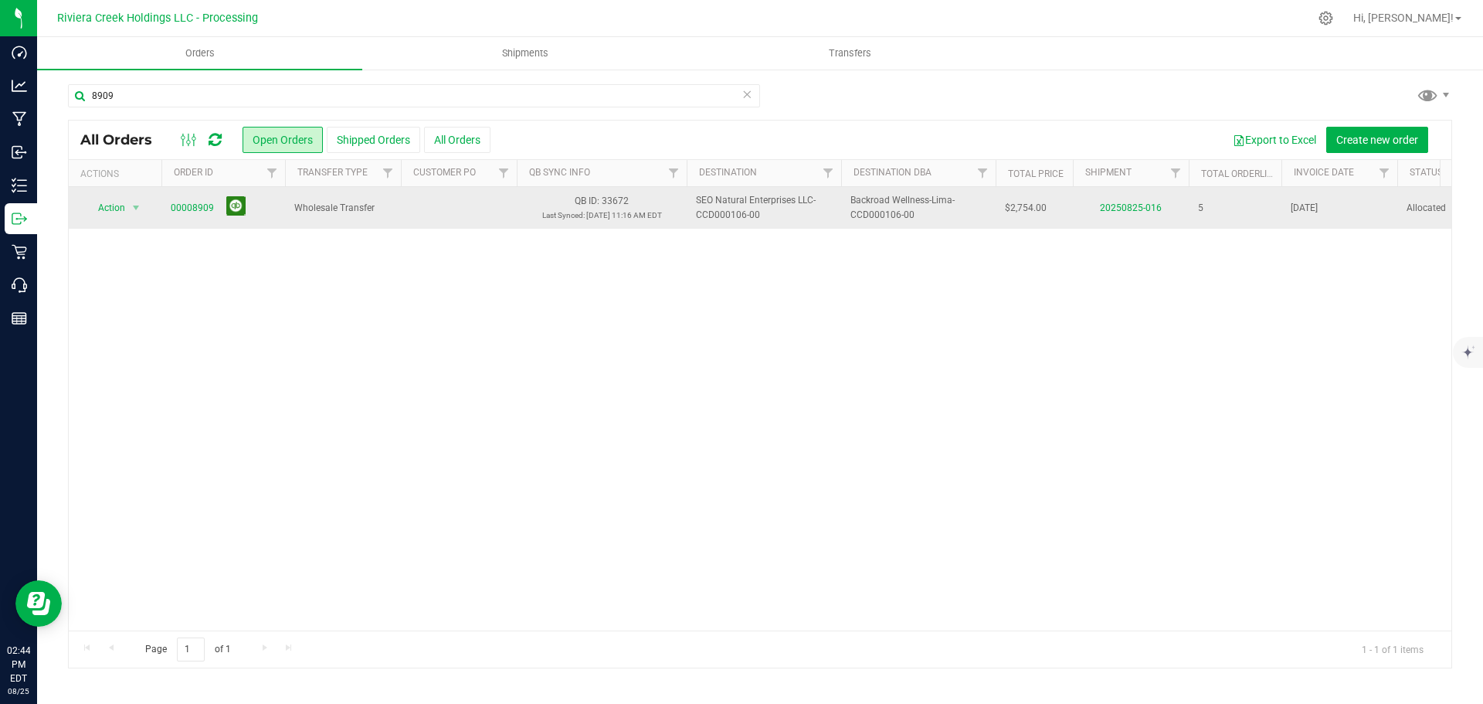
click at [233, 207] on button at bounding box center [235, 205] width 19 height 19
click at [134, 97] on input "8909" at bounding box center [414, 95] width 692 height 23
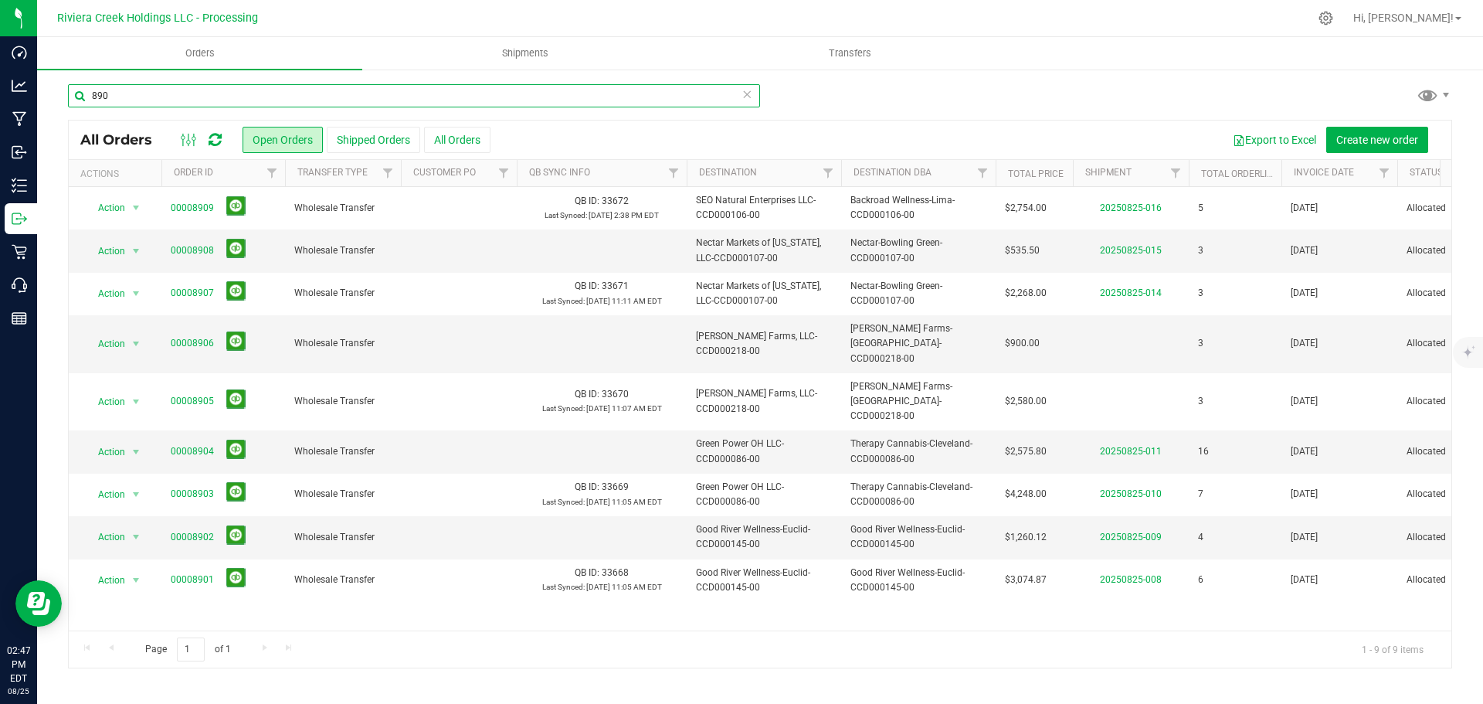
click at [129, 99] on input "890" at bounding box center [414, 95] width 692 height 23
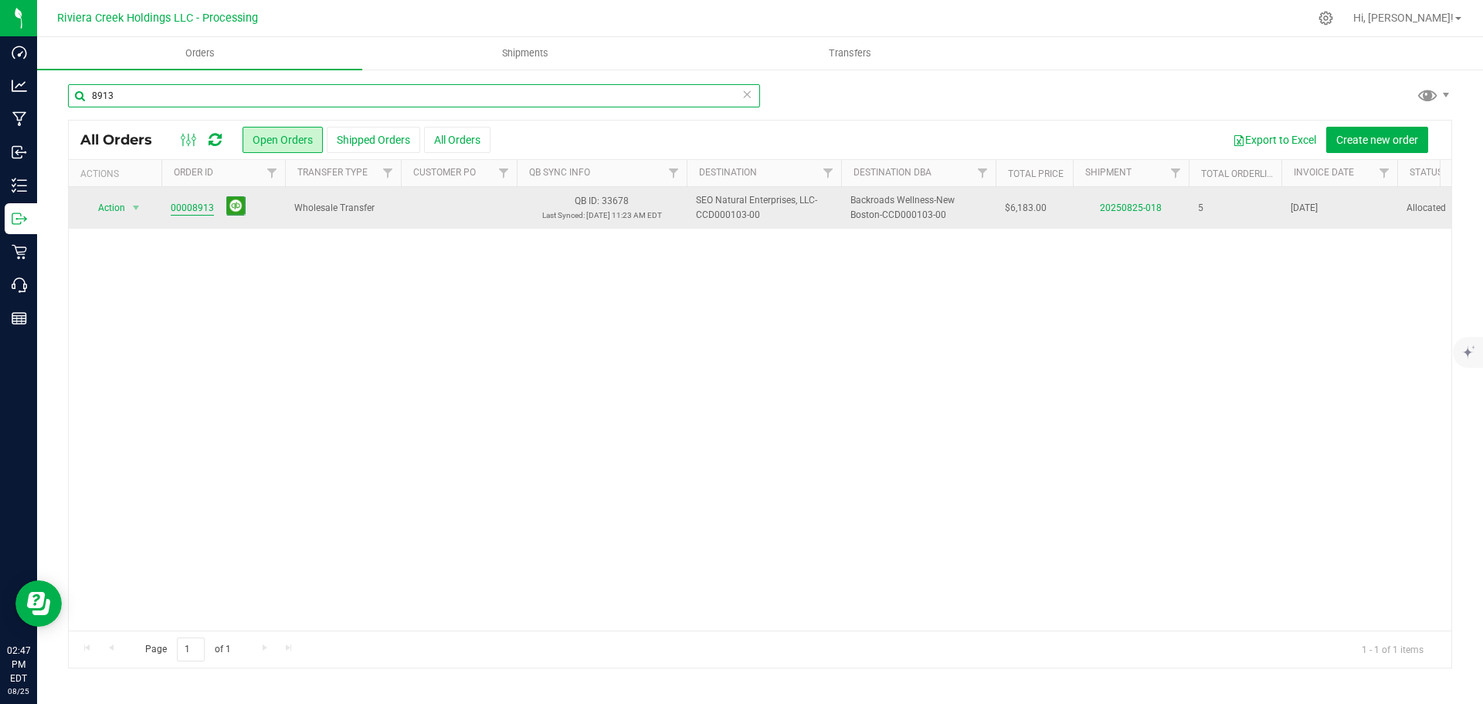
type input "8913"
click at [195, 209] on link "00008913" at bounding box center [192, 208] width 43 height 15
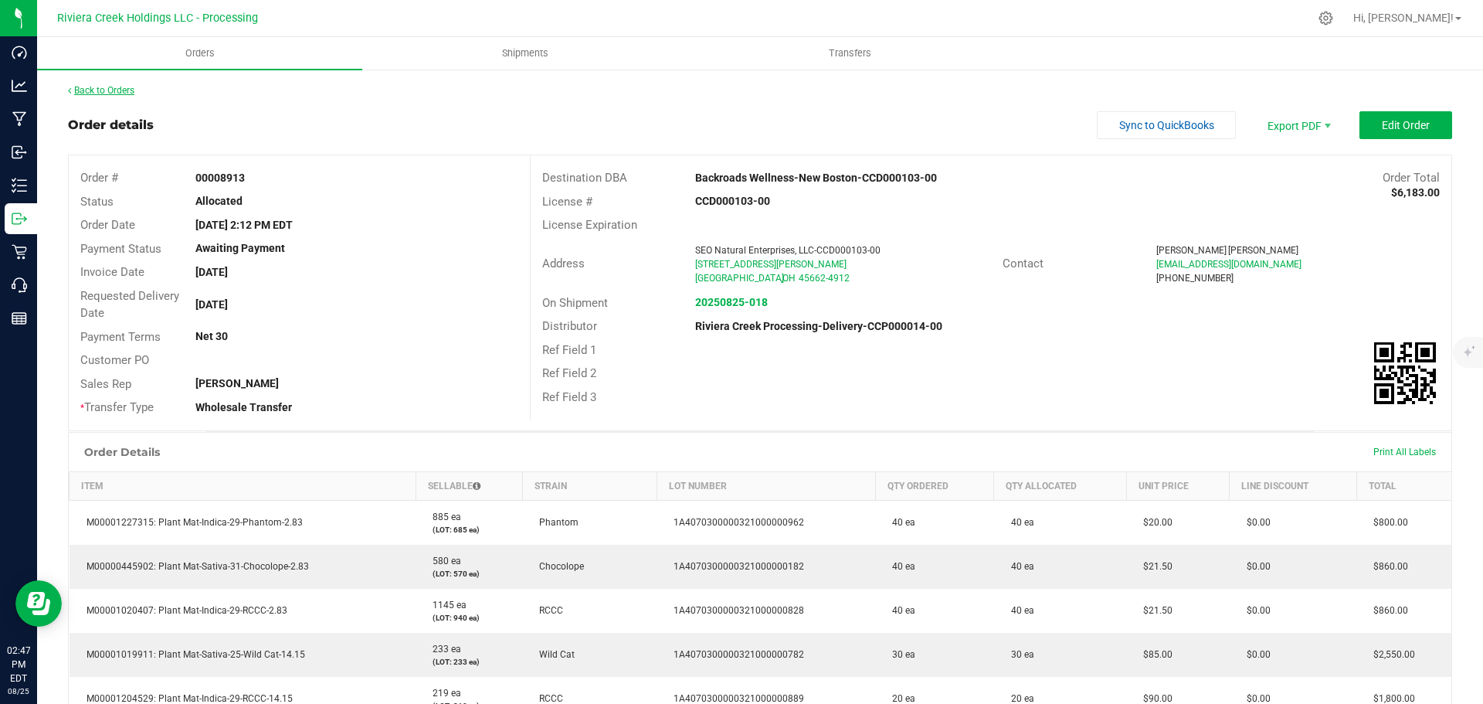
click at [110, 86] on link "Back to Orders" at bounding box center [101, 90] width 66 height 11
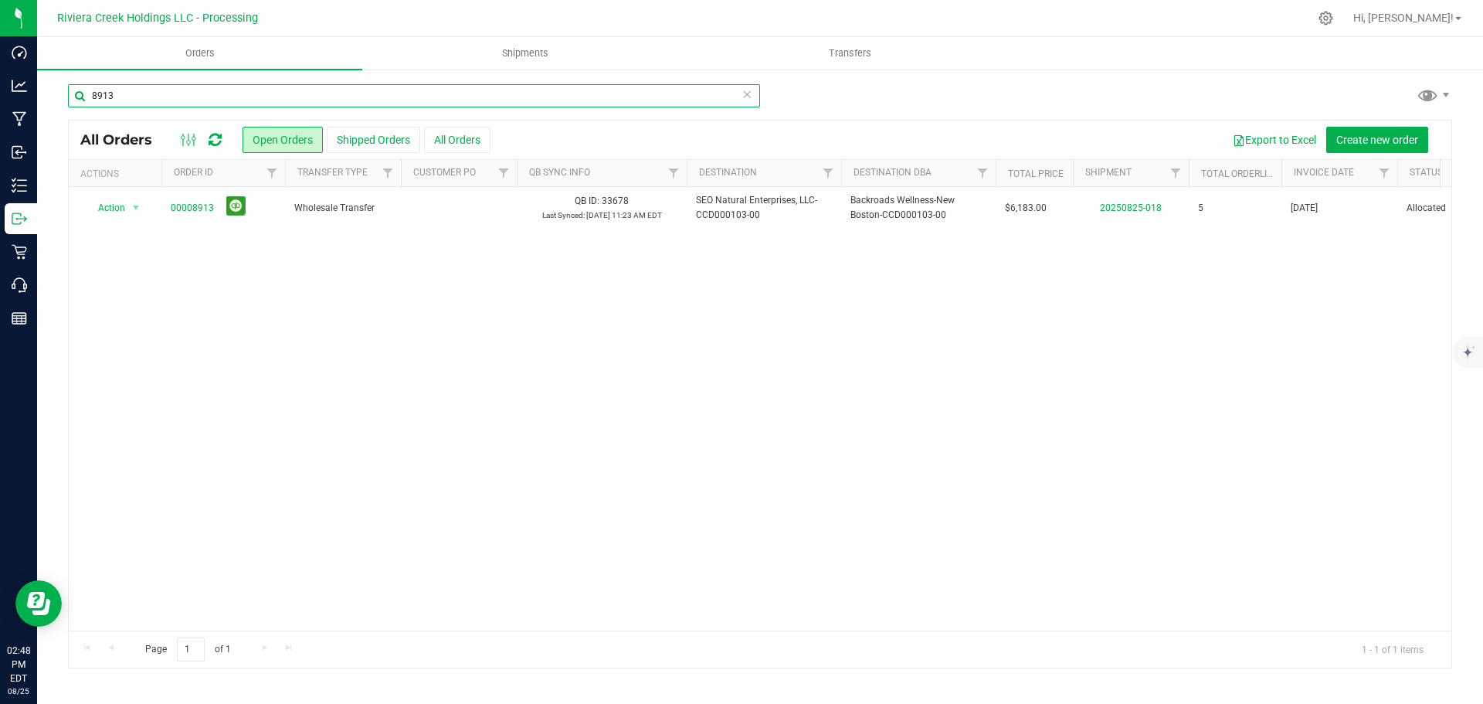
drag, startPoint x: 127, startPoint y: 100, endPoint x: 124, endPoint y: 108, distance: 8.8
click at [127, 99] on input "8913" at bounding box center [414, 95] width 692 height 23
type input "8914"
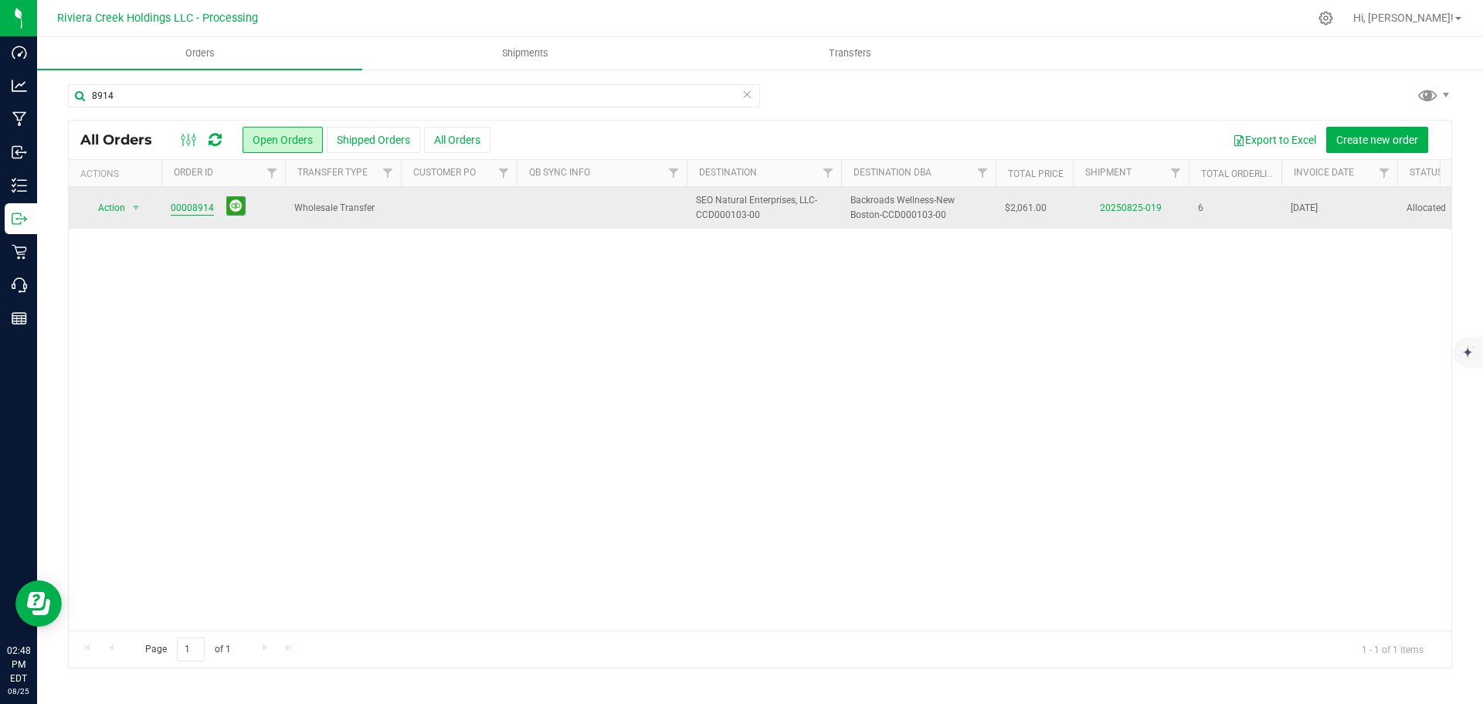
click at [197, 209] on link "00008914" at bounding box center [192, 208] width 43 height 15
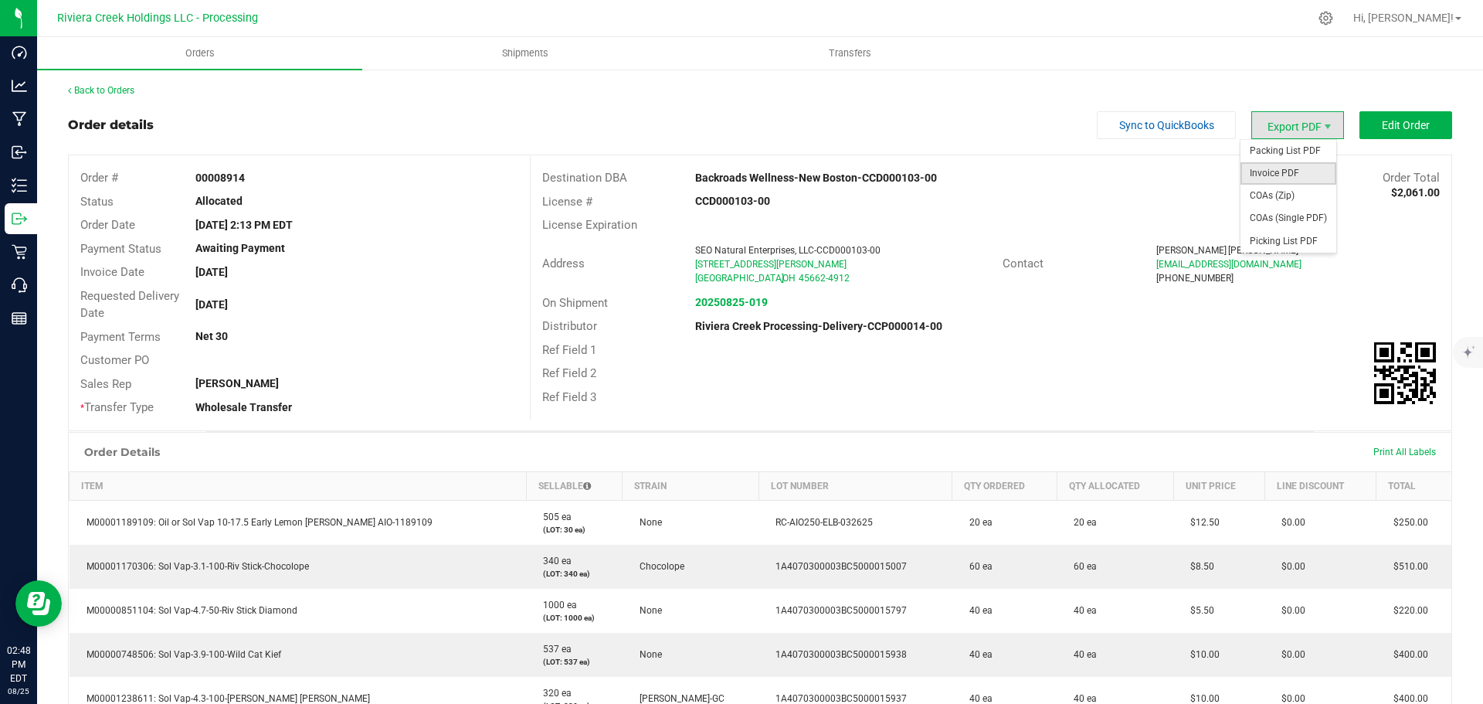
click at [1268, 171] on span "Invoice PDF" at bounding box center [1288, 173] width 96 height 22
click at [134, 97] on div "Back to Orders" at bounding box center [760, 90] width 1384 height 14
click at [134, 93] on link "Back to Orders" at bounding box center [101, 90] width 66 height 11
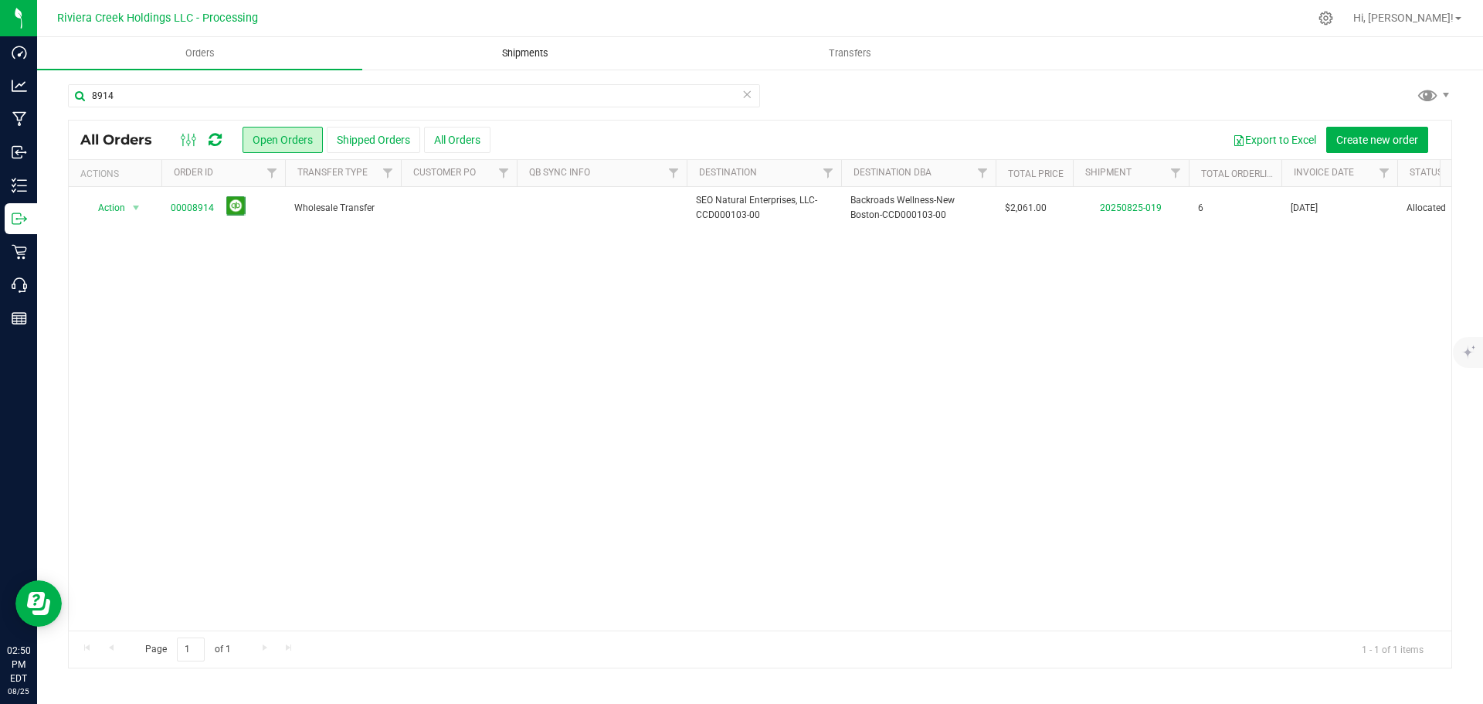
click at [507, 53] on span "Shipments" at bounding box center [525, 53] width 88 height 14
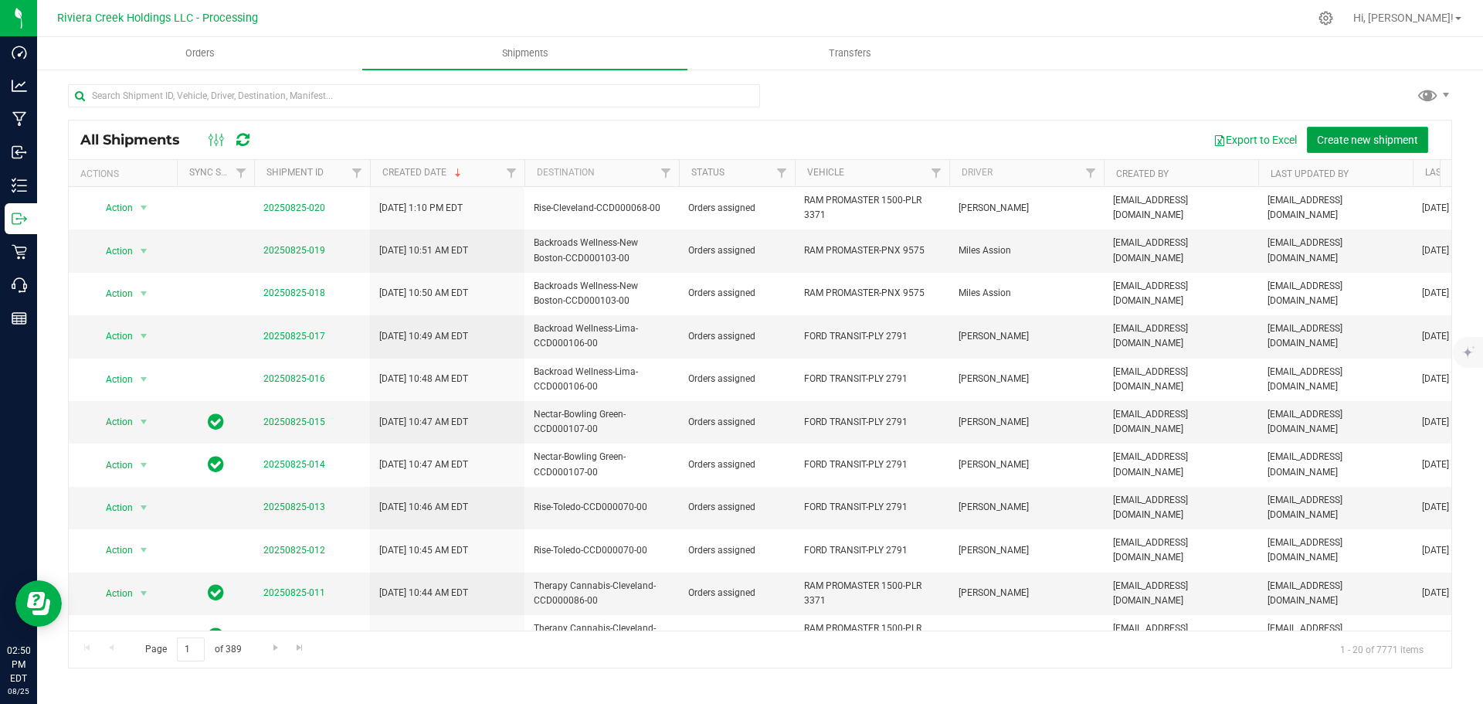
click at [1326, 142] on span "Create new shipment" at bounding box center [1367, 140] width 101 height 12
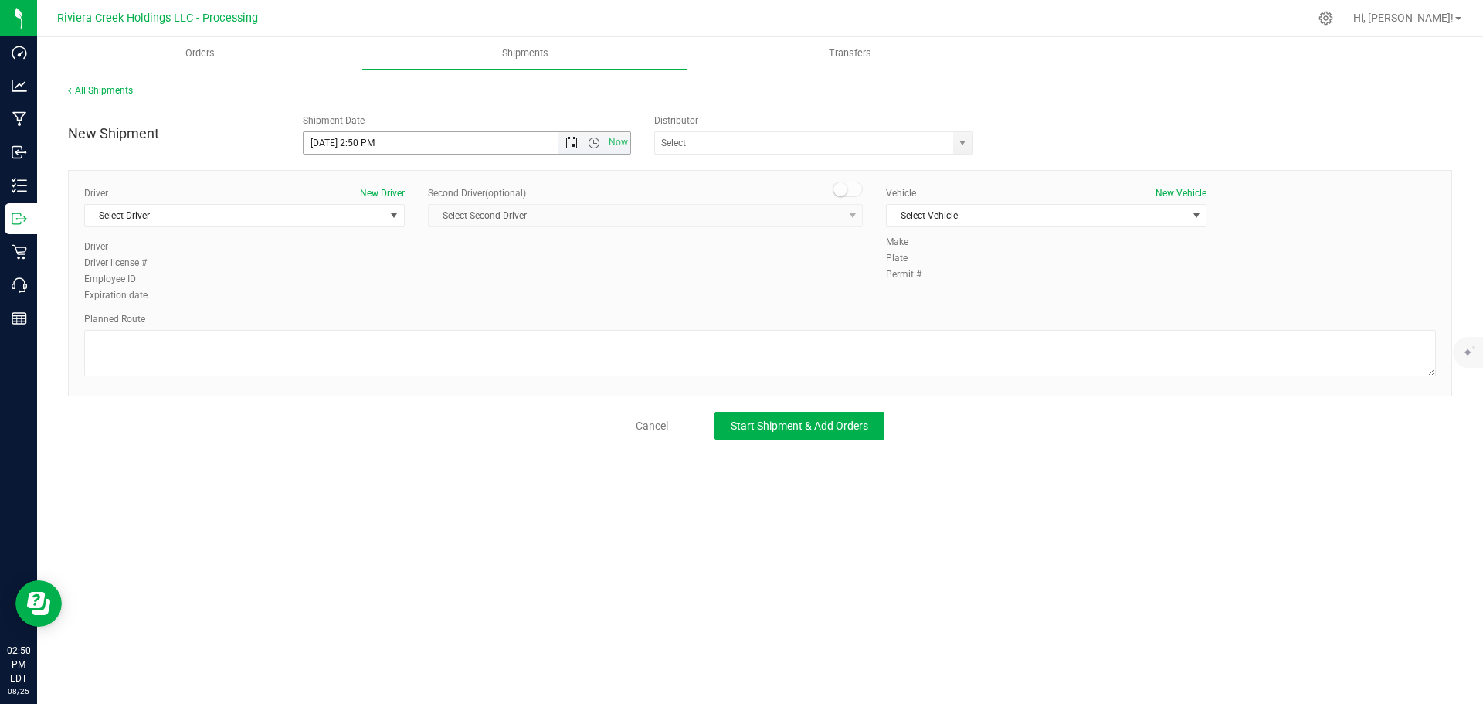
click at [570, 145] on span "Open the date view" at bounding box center [571, 143] width 12 height 12
click at [361, 322] on link "26" at bounding box center [362, 324] width 22 height 24
click at [596, 144] on span "Open the time view" at bounding box center [594, 143] width 12 height 12
click at [344, 275] on li "8:30 AM" at bounding box center [467, 273] width 326 height 20
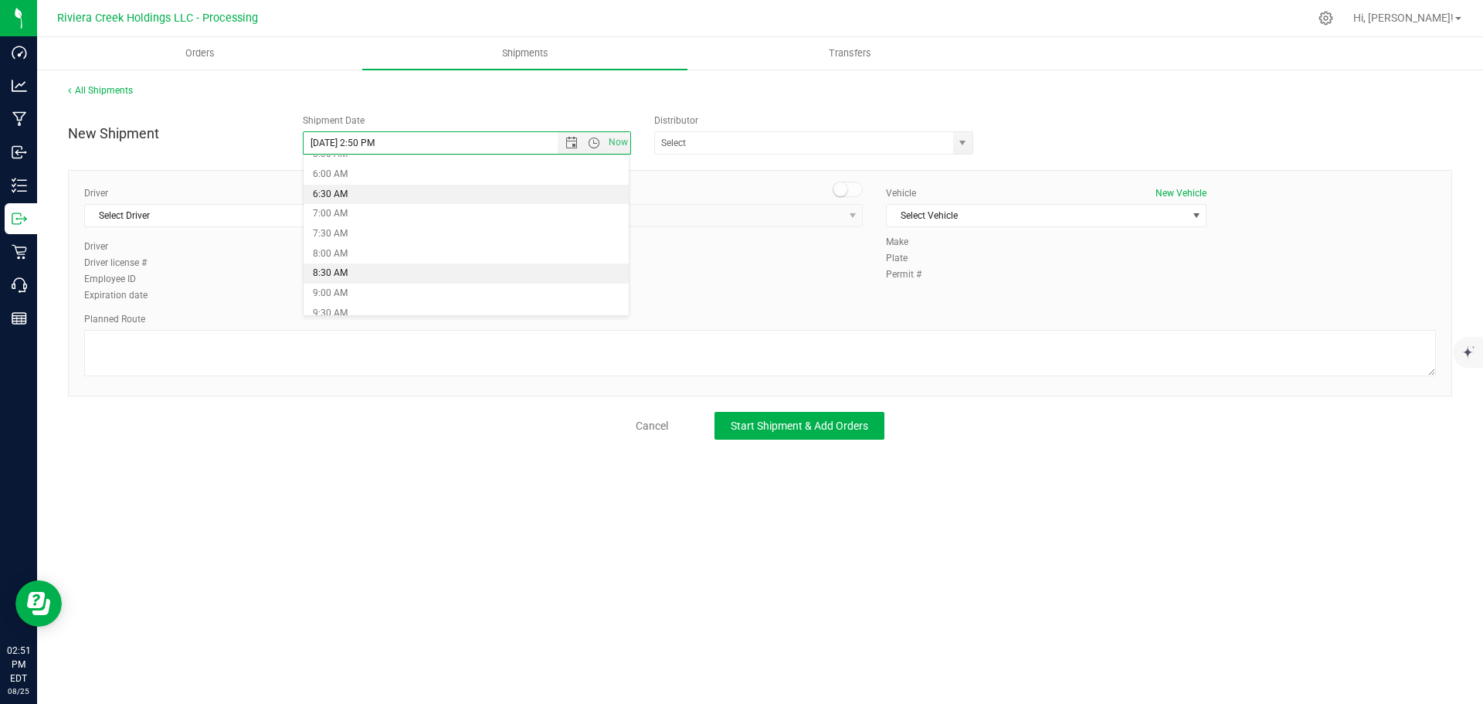
type input "8/26/2025 8:30 AM"
click at [965, 145] on span "select" at bounding box center [962, 143] width 12 height 12
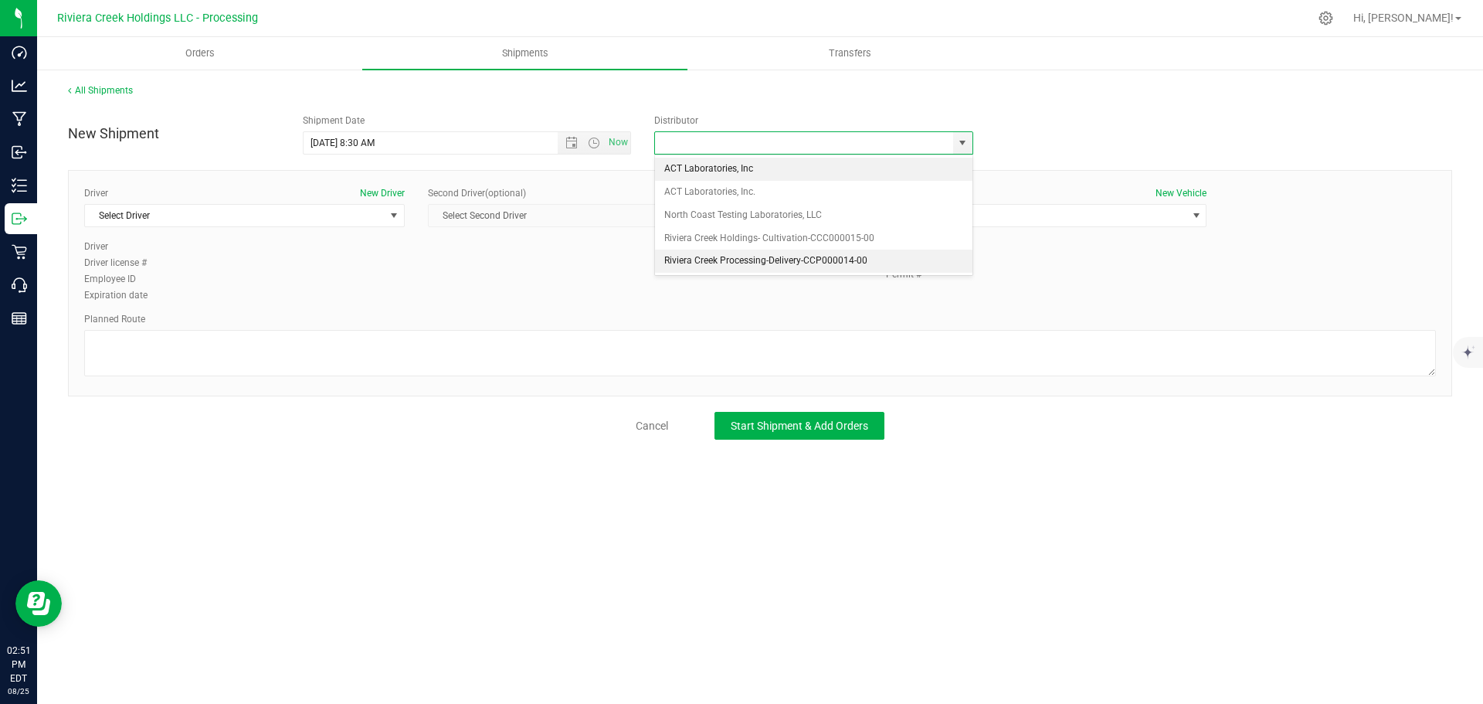
click at [690, 261] on li "Riviera Creek Processing-Delivery-CCP000014-00" at bounding box center [813, 260] width 317 height 23
type input "Riviera Creek Processing-Delivery-CCP000014-00"
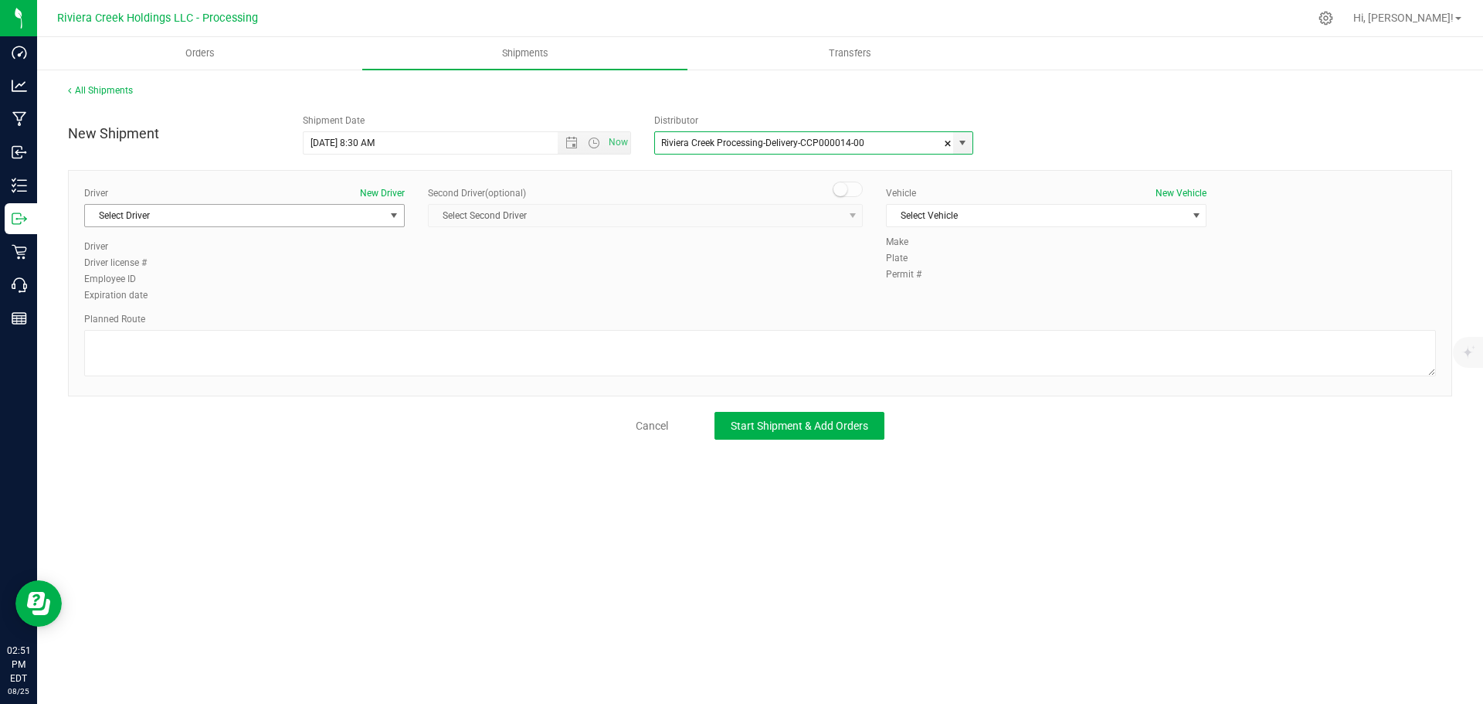
click at [120, 221] on span "Select Driver" at bounding box center [235, 216] width 300 height 22
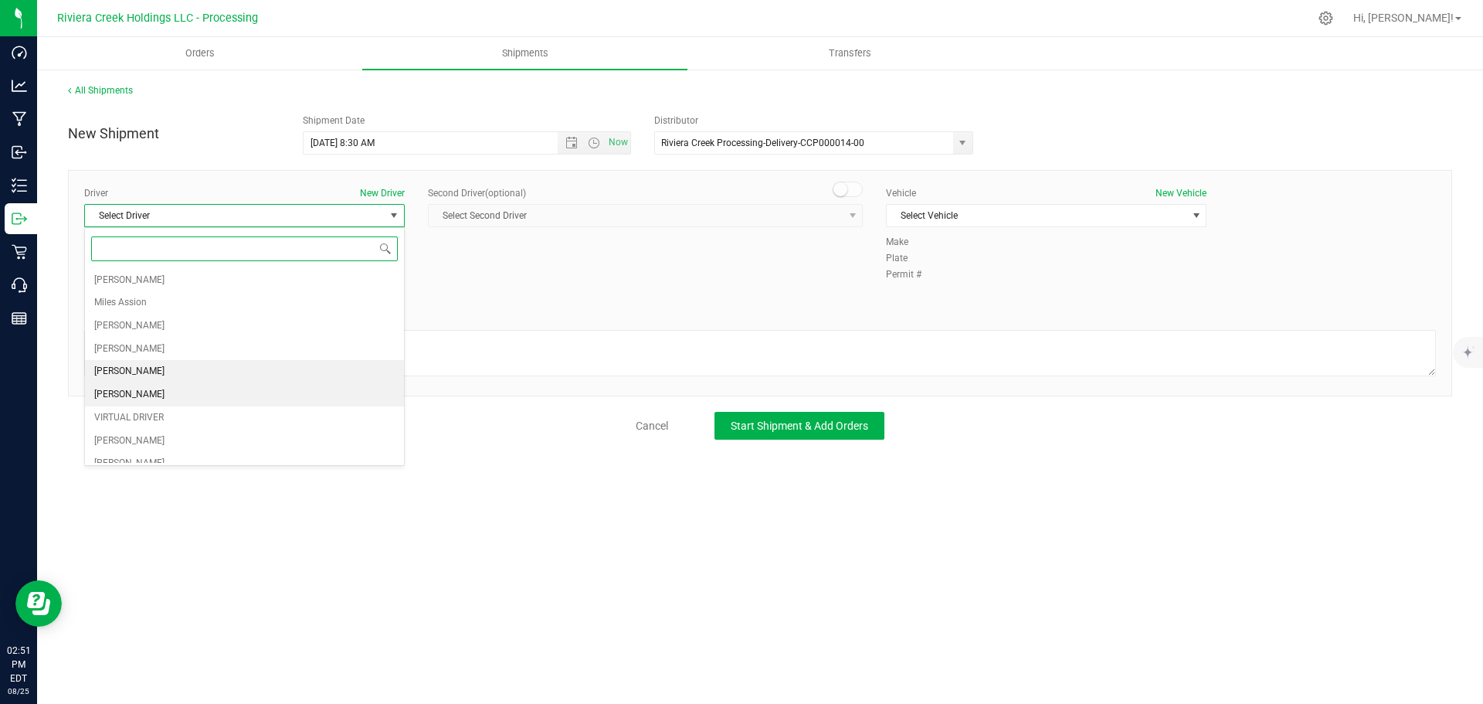
scroll to position [77, 0]
click at [122, 409] on span "[PERSON_NAME]" at bounding box center [129, 409] width 70 height 20
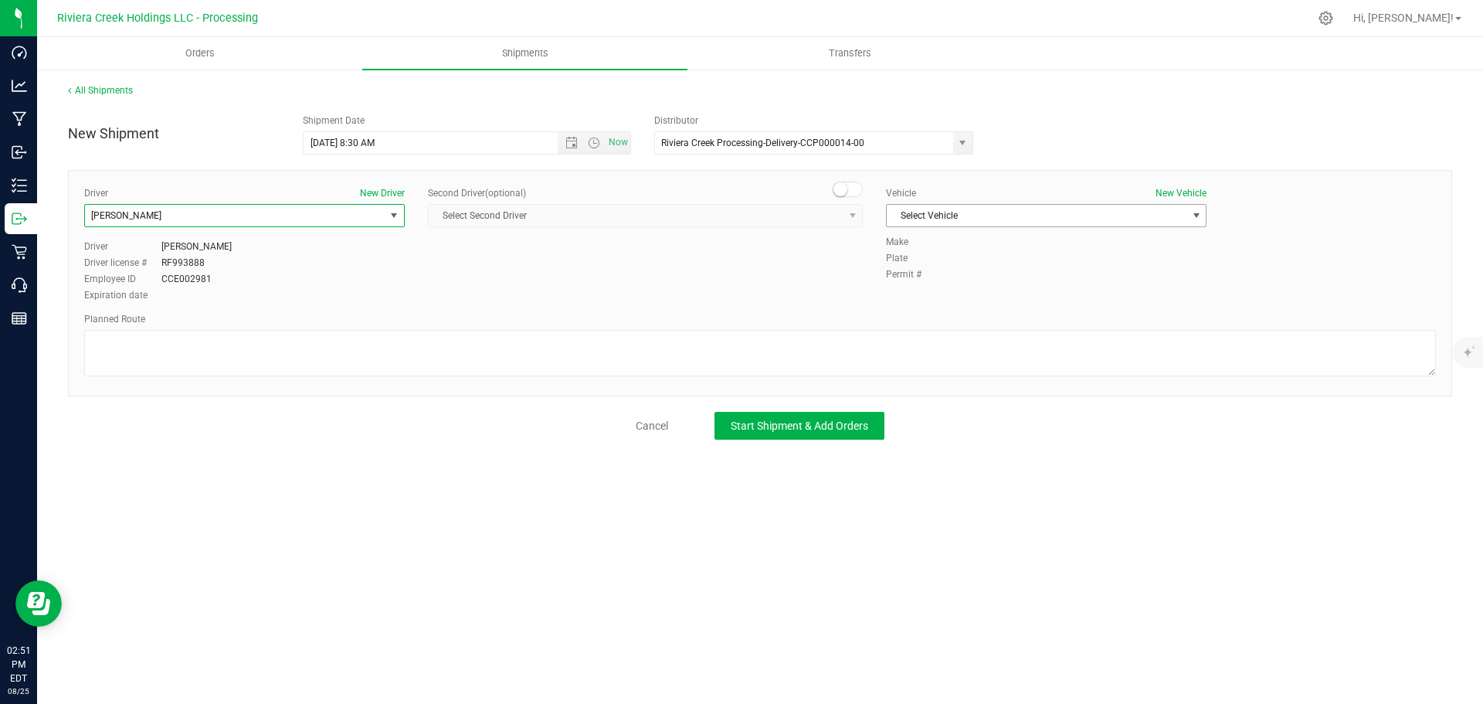
click at [1041, 219] on span "Select Vehicle" at bounding box center [1037, 216] width 300 height 22
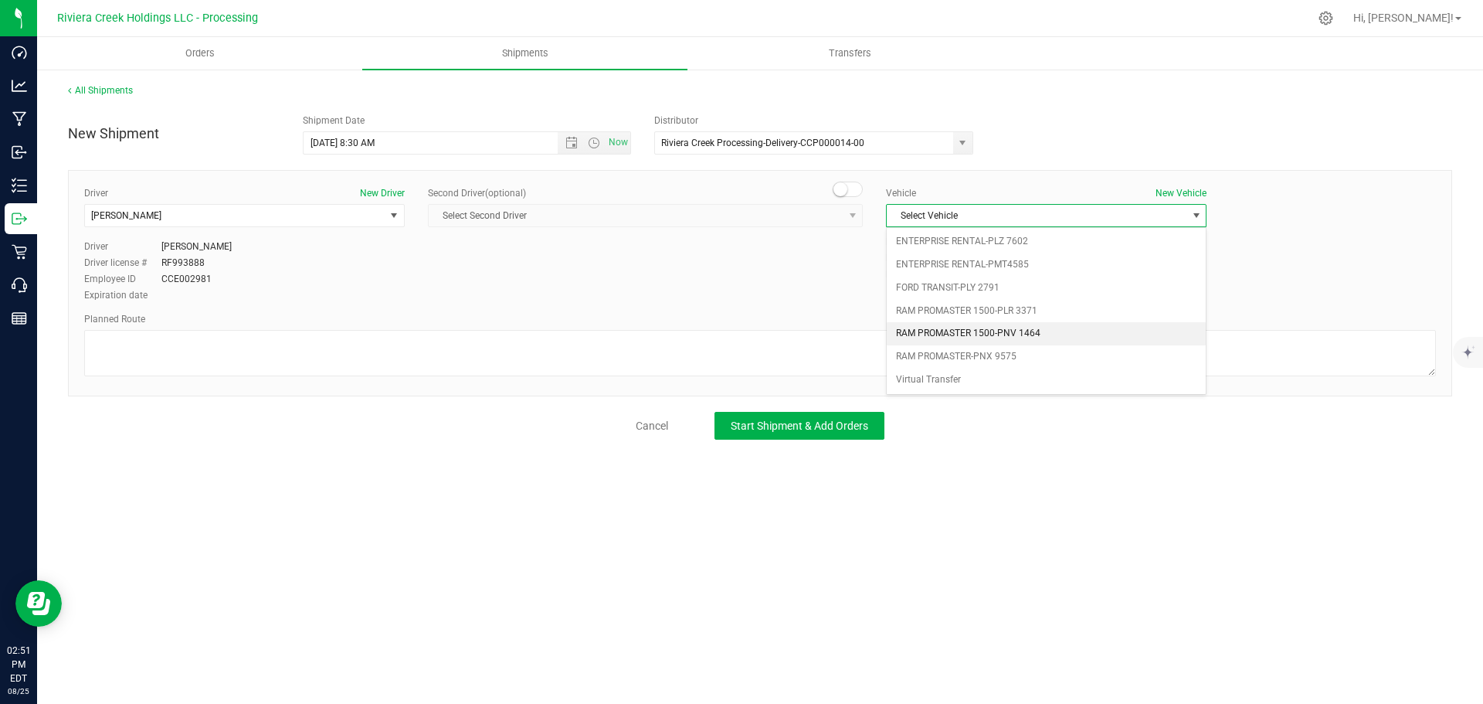
click at [993, 331] on li "RAM PROMASTER 1500-PNV 1464" at bounding box center [1046, 333] width 319 height 23
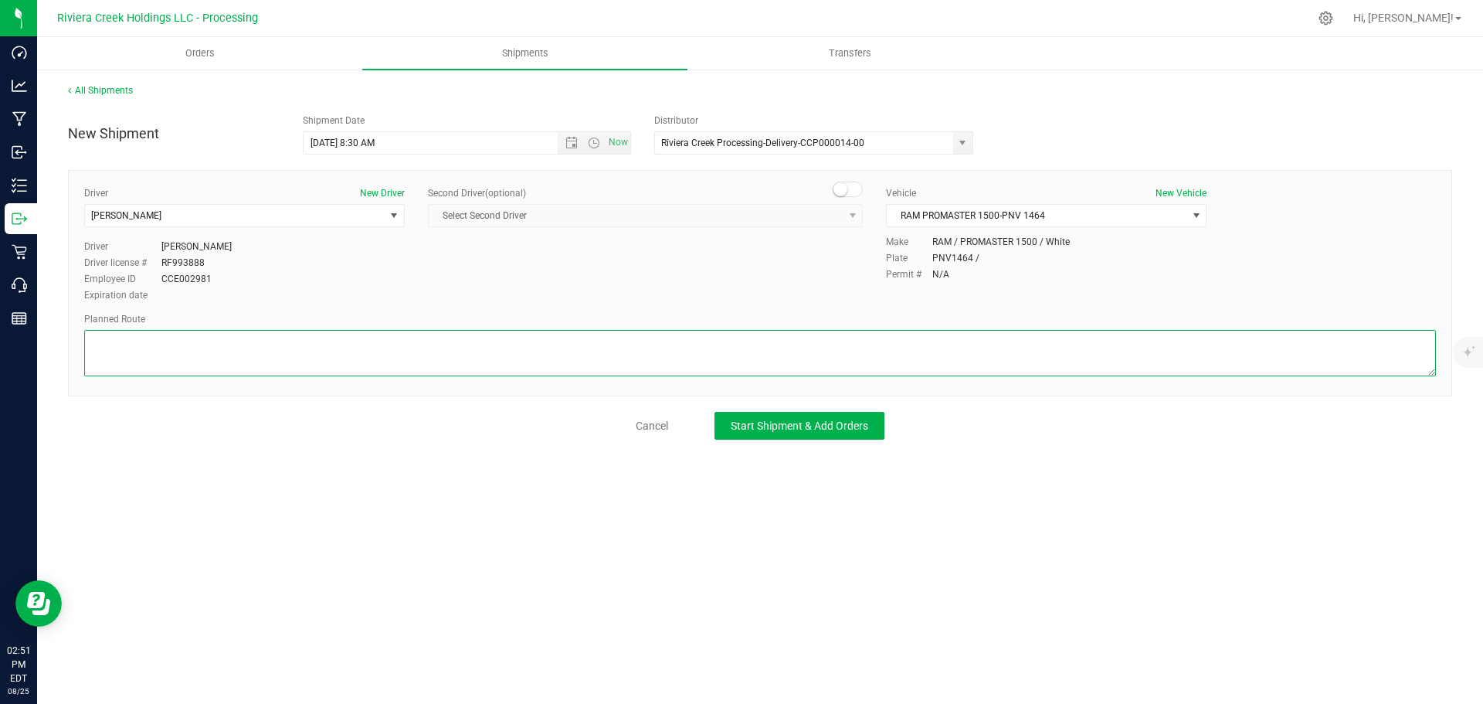
click at [194, 354] on textarea at bounding box center [760, 353] width 1352 height 46
paste textarea "Head west on [GEOGRAPHIC_DATA] St 187 ft [GEOGRAPHIC_DATA] St turns slightly le…"
type textarea "Head west on [GEOGRAPHIC_DATA] St 187 ft [GEOGRAPHIC_DATA] St turns slightly le…"
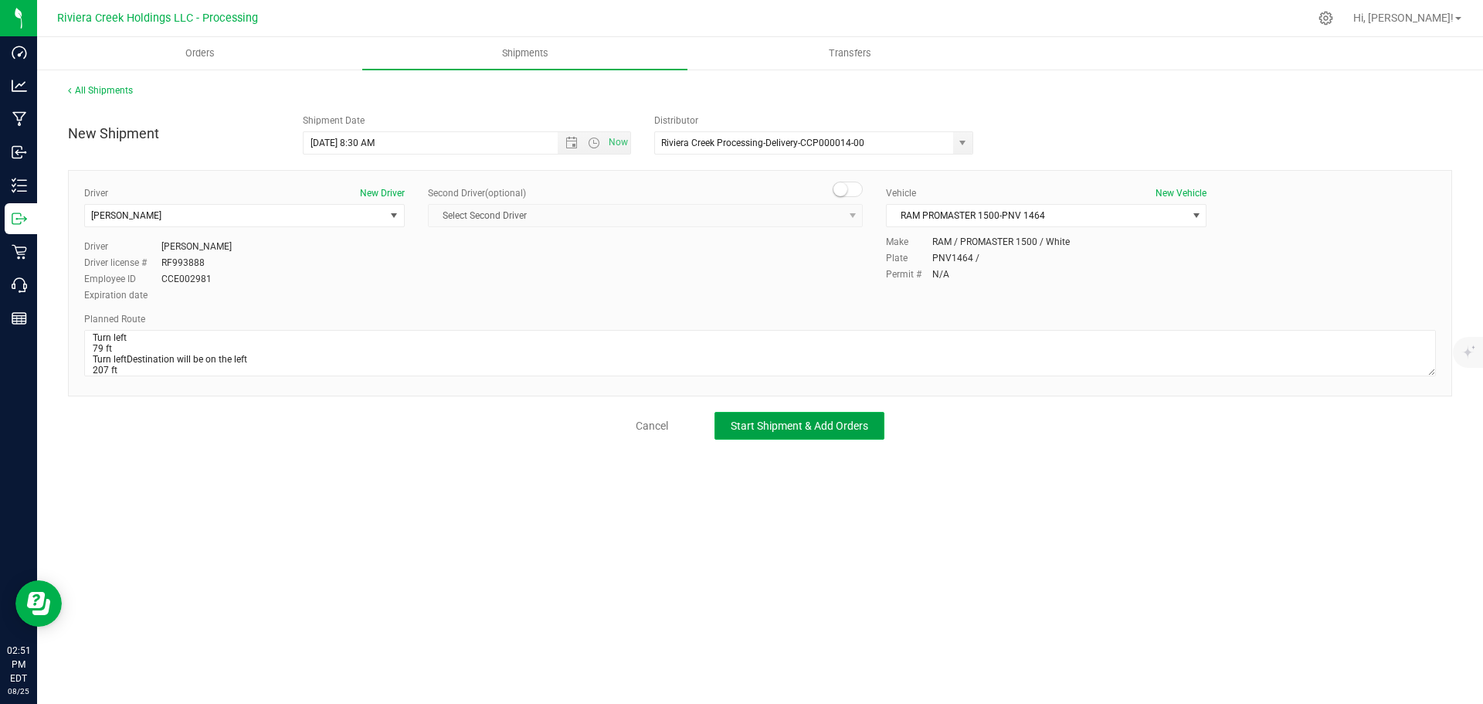
click at [775, 426] on span "Start Shipment & Add Orders" at bounding box center [799, 425] width 137 height 12
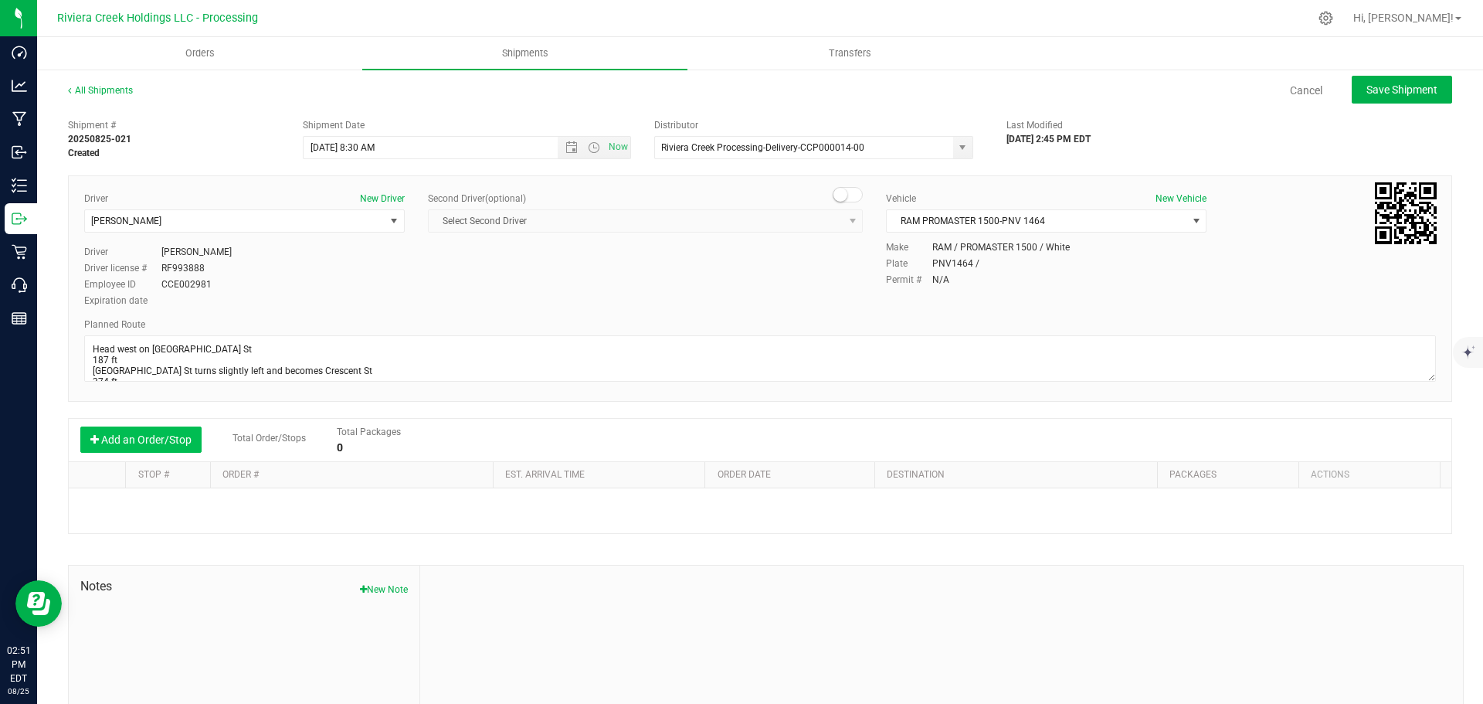
click at [135, 440] on button "Add an Order/Stop" at bounding box center [140, 439] width 121 height 26
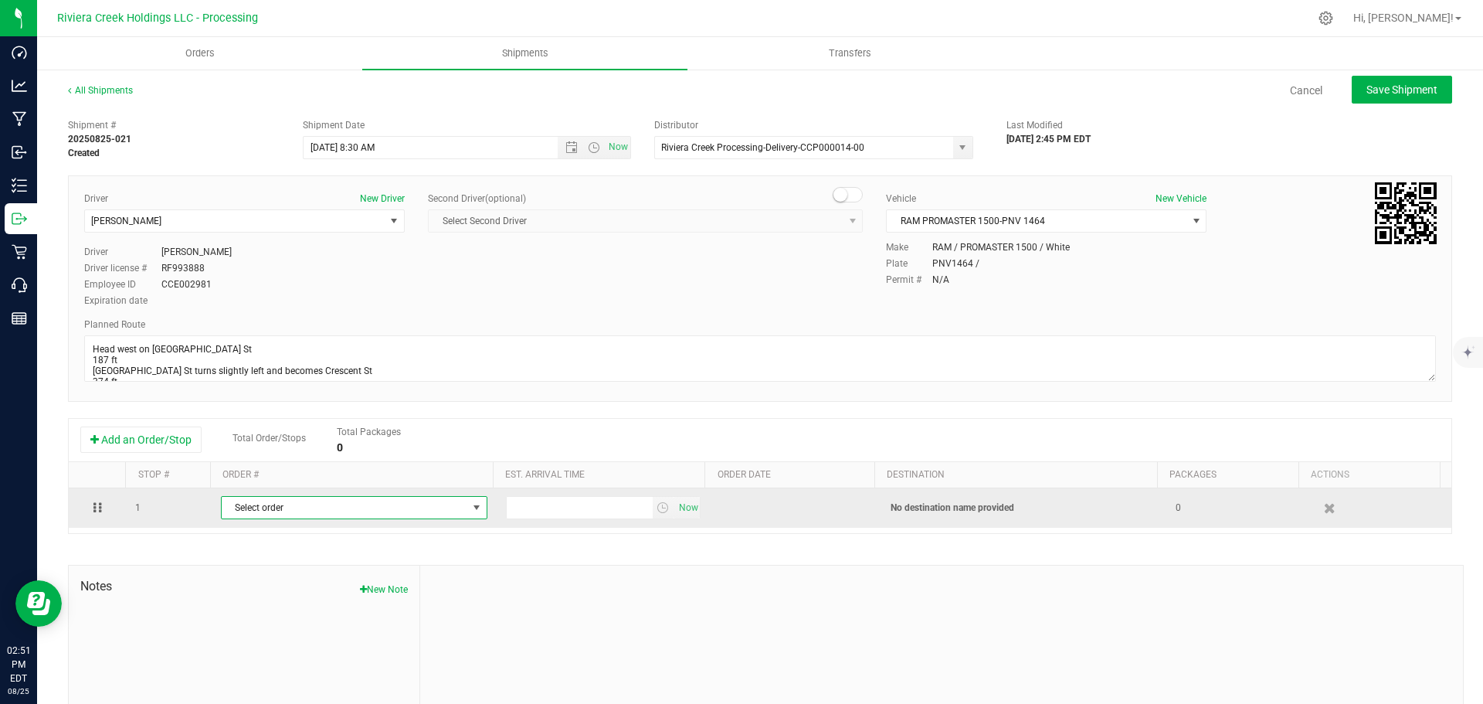
click at [299, 510] on span "Select order" at bounding box center [345, 508] width 246 height 22
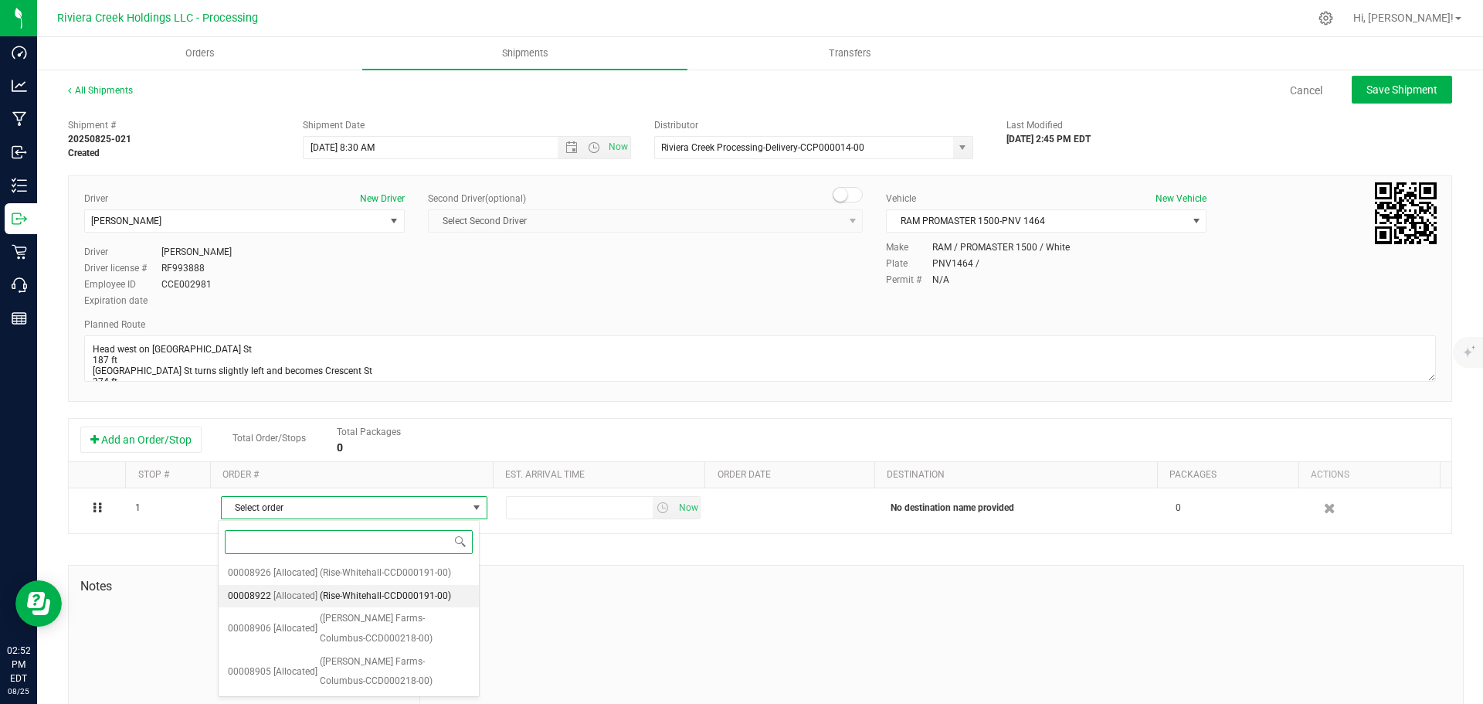
click at [349, 597] on span "(Rise-Whitehall-CCD000191-00)" at bounding box center [385, 596] width 131 height 20
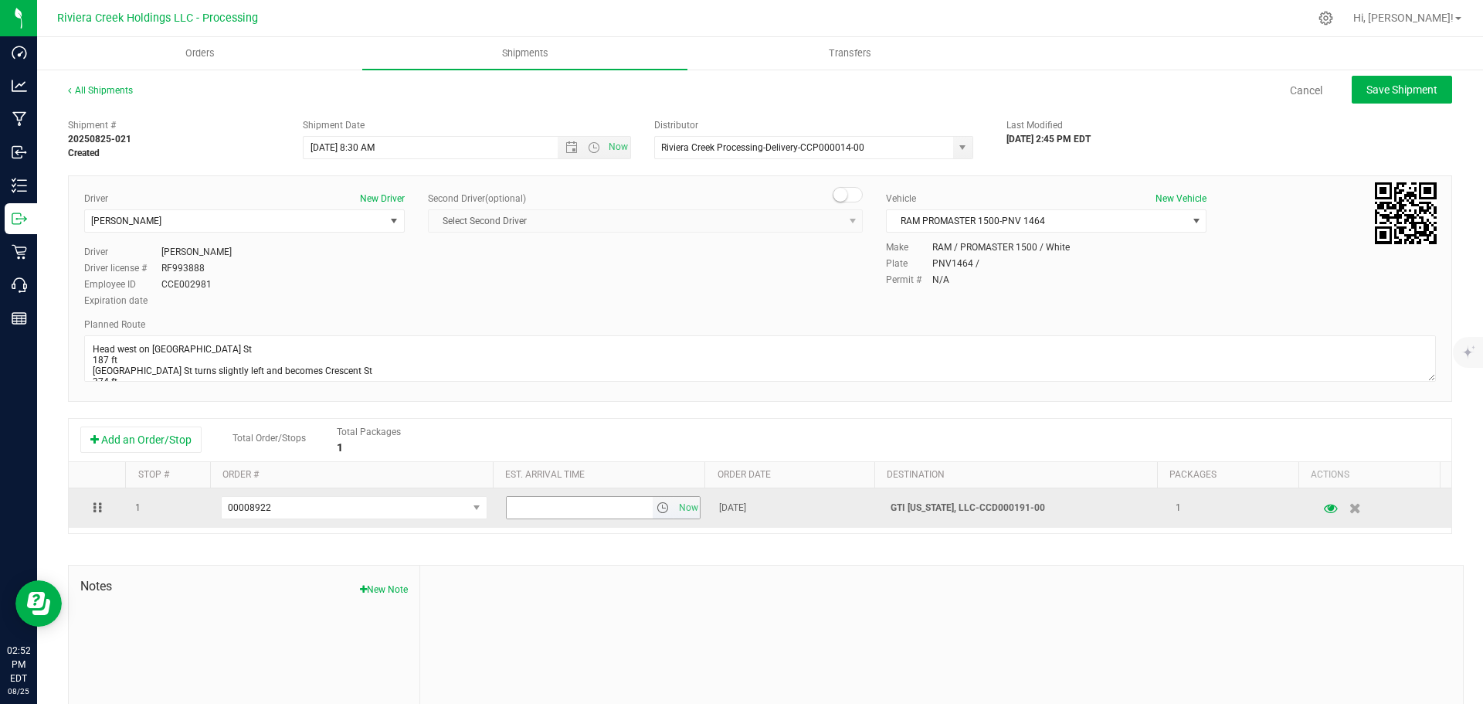
click at [656, 508] on span "select" at bounding box center [662, 507] width 12 height 12
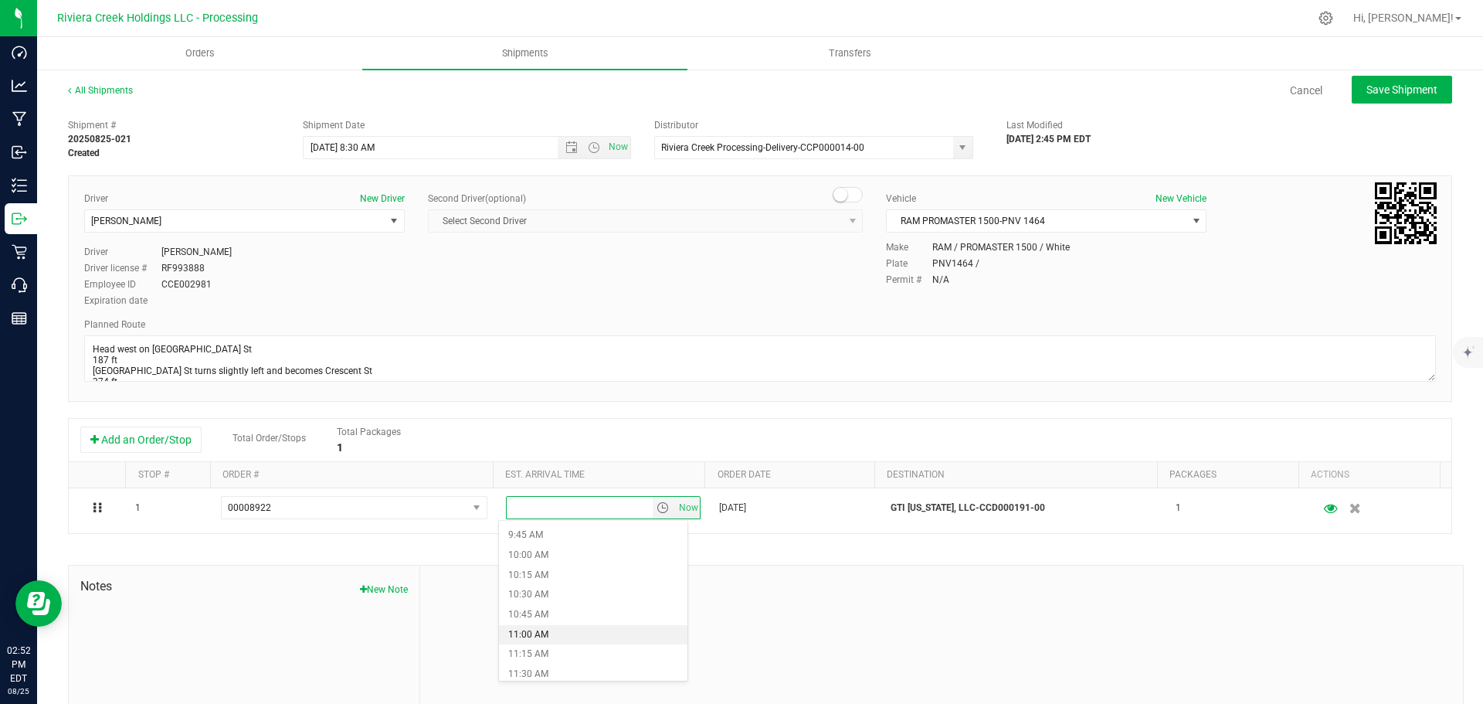
scroll to position [850, 0]
click at [582, 594] on li "11:30 AM" at bounding box center [593, 597] width 188 height 20
drag, startPoint x: 1375, startPoint y: 85, endPoint x: 1366, endPoint y: 98, distance: 15.6
click at [1375, 85] on span "Save Shipment" at bounding box center [1401, 89] width 71 height 12
type input "8/26/2025 12:30 PM"
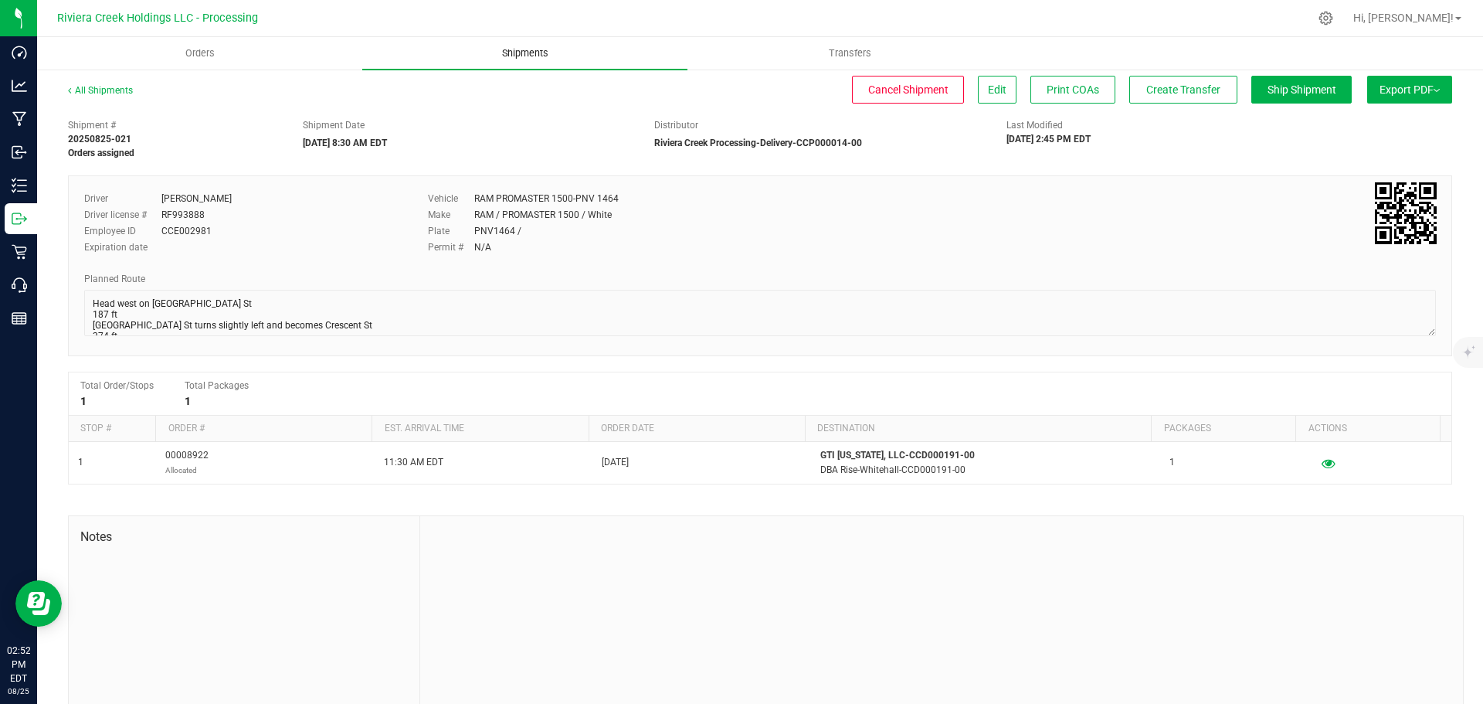
click at [527, 53] on span "Shipments" at bounding box center [525, 53] width 88 height 14
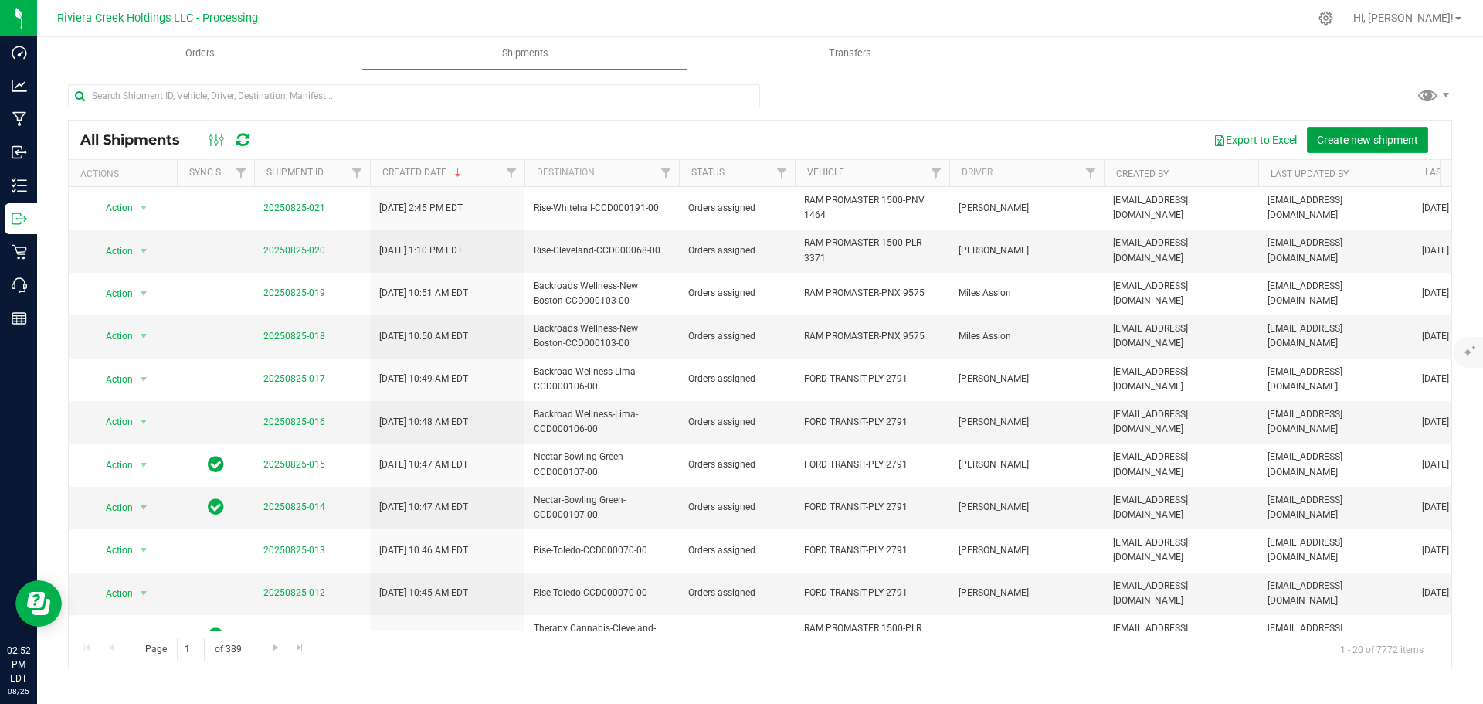
click at [1348, 140] on span "Create new shipment" at bounding box center [1367, 140] width 101 height 12
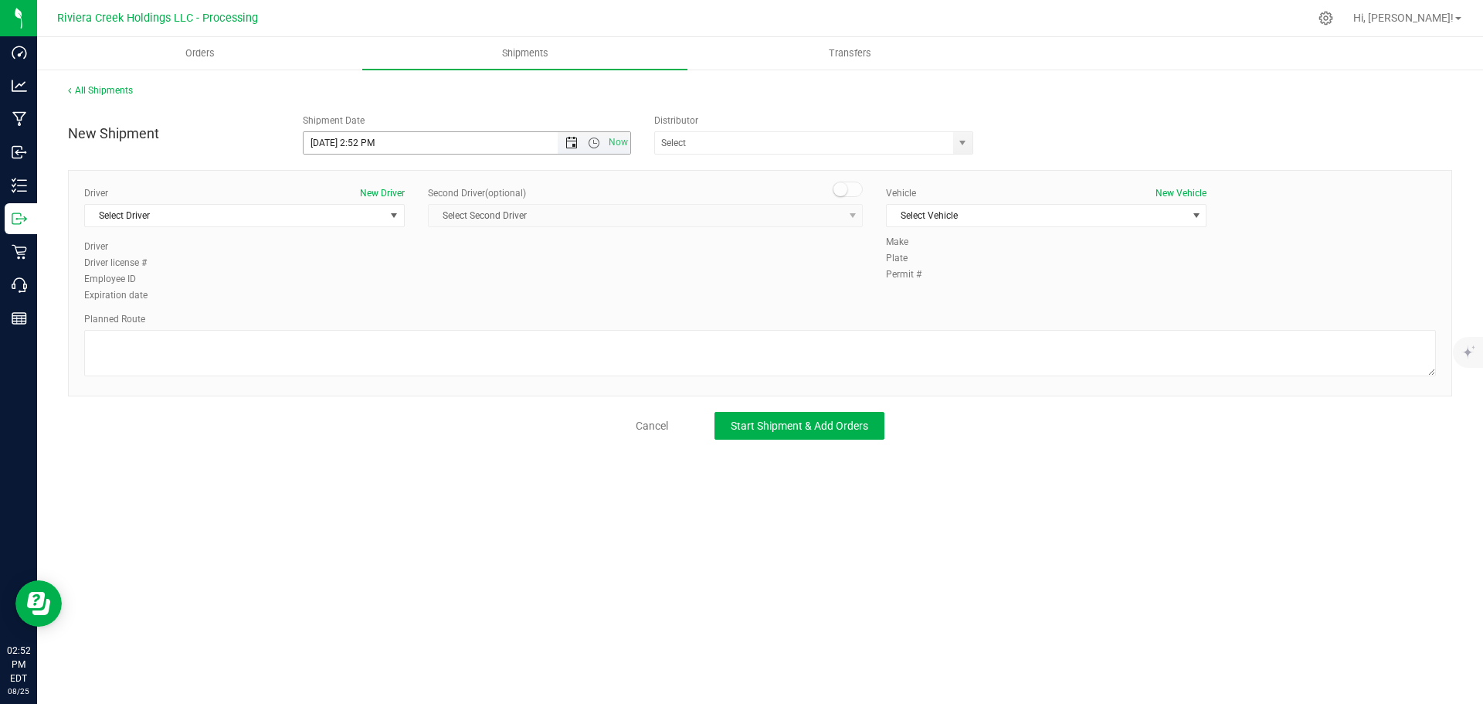
click at [570, 142] on span "Open the date view" at bounding box center [571, 143] width 12 height 12
click at [364, 322] on link "26" at bounding box center [362, 324] width 22 height 24
click at [597, 141] on span "Open the time view" at bounding box center [594, 143] width 12 height 12
click at [356, 268] on li "8:30 AM" at bounding box center [467, 273] width 326 height 20
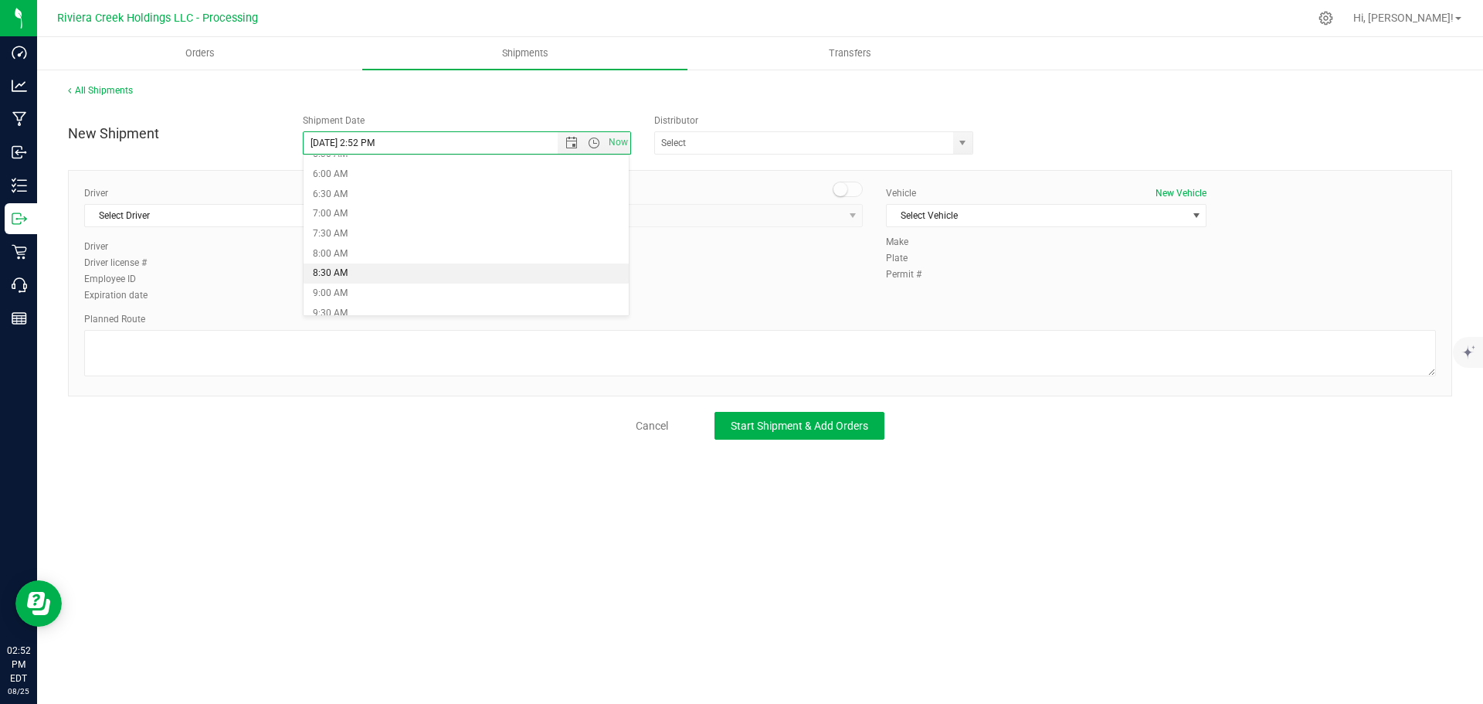
type input "8/26/2025 8:30 AM"
click at [960, 144] on span "select" at bounding box center [962, 143] width 12 height 12
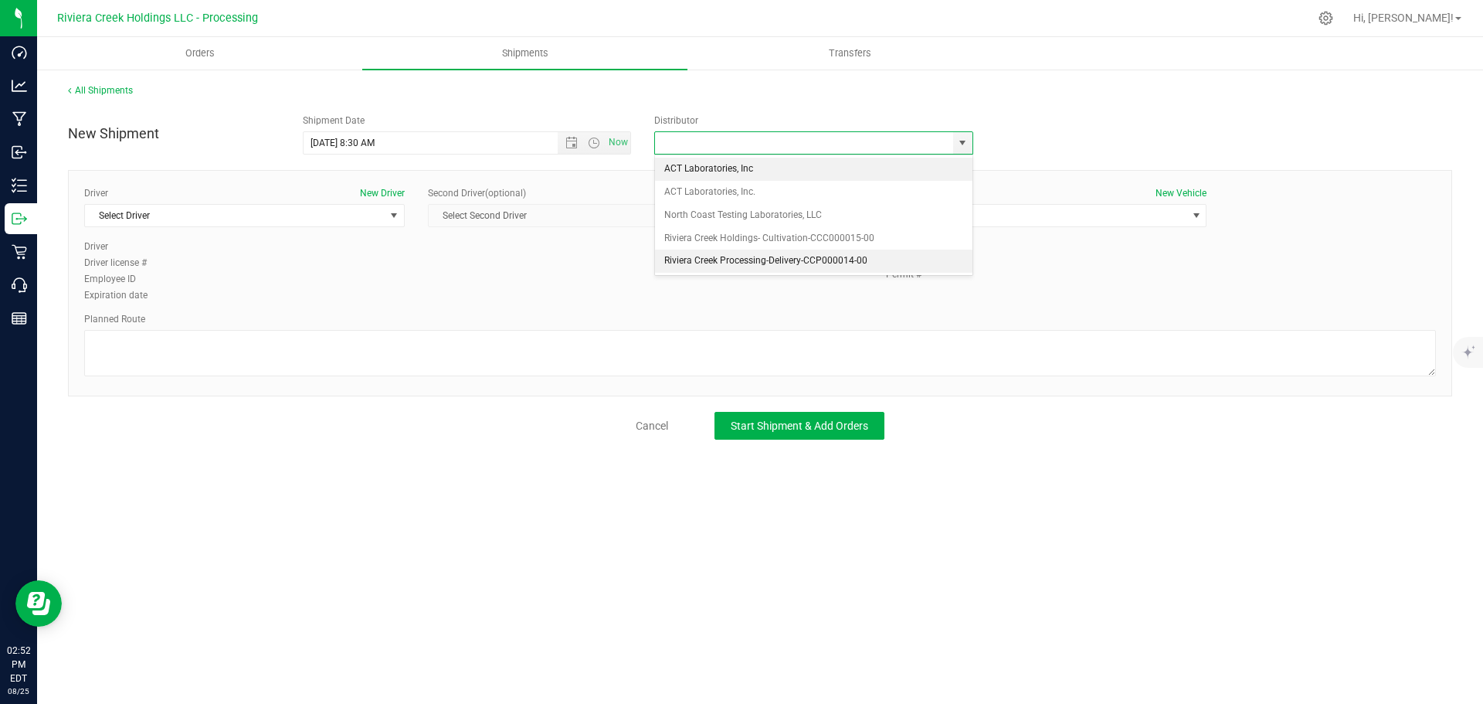
click at [724, 253] on li "Riviera Creek Processing-Delivery-CCP000014-00" at bounding box center [813, 260] width 317 height 23
type input "Riviera Creek Processing-Delivery-CCP000014-00"
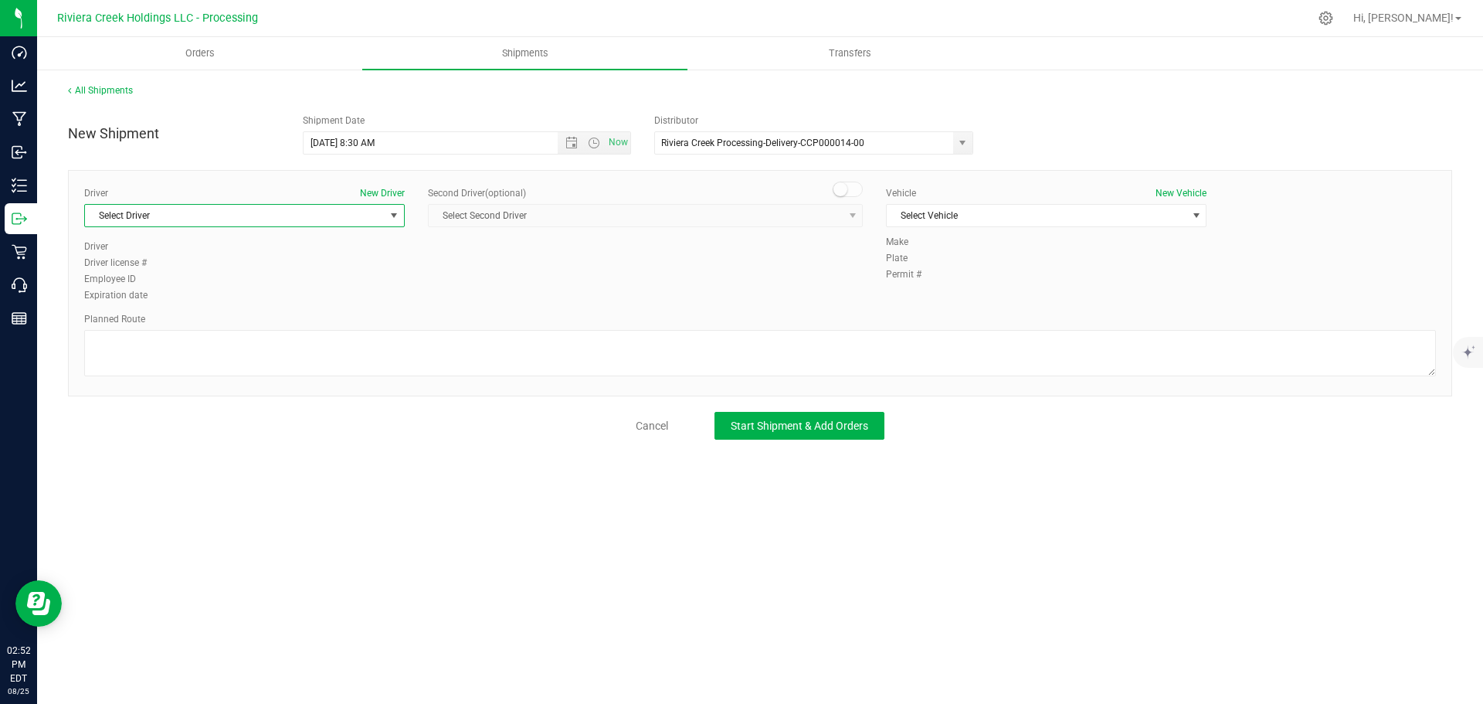
click at [181, 224] on span "Select Driver" at bounding box center [235, 216] width 300 height 22
click at [151, 408] on li "[PERSON_NAME]" at bounding box center [244, 409] width 319 height 23
click at [1042, 215] on span "Select Vehicle" at bounding box center [1037, 216] width 300 height 22
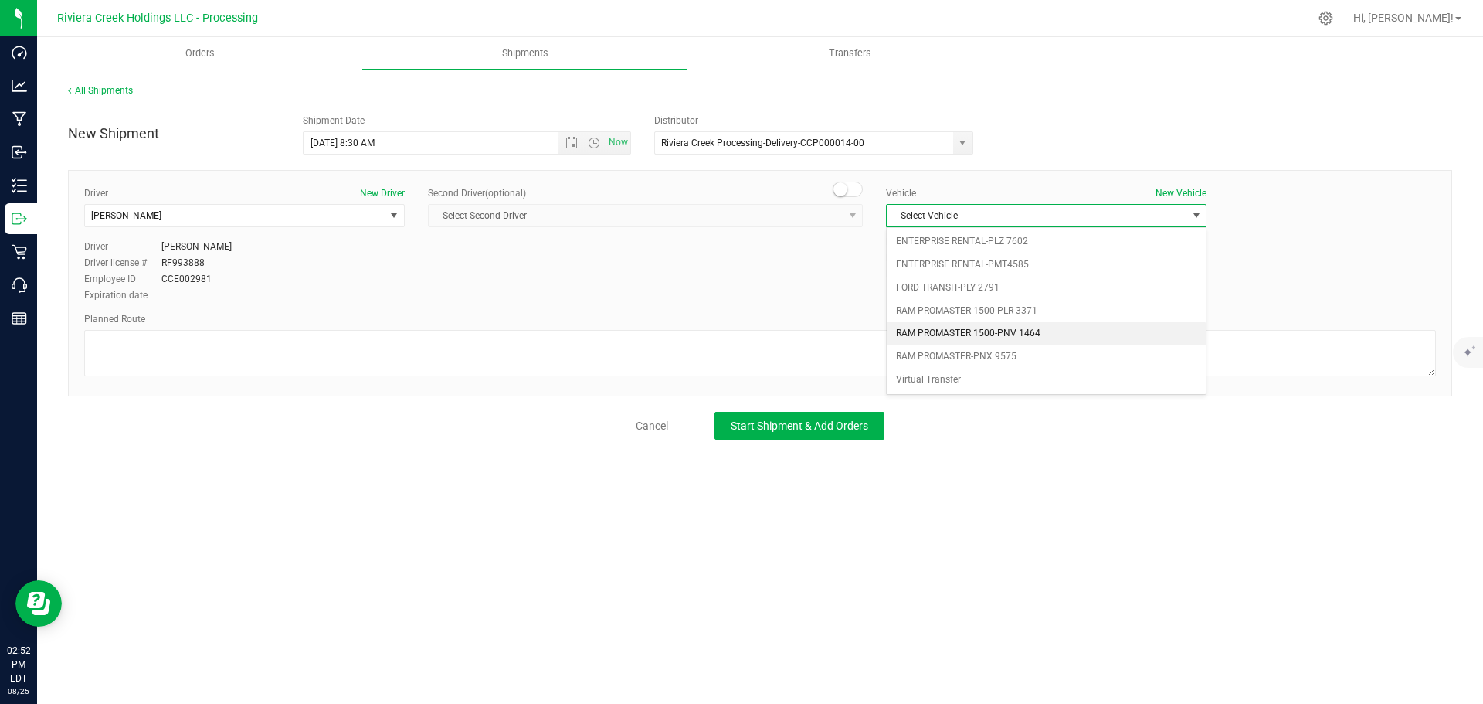
click at [1023, 337] on li "RAM PROMASTER 1500-PNV 1464" at bounding box center [1046, 333] width 319 height 23
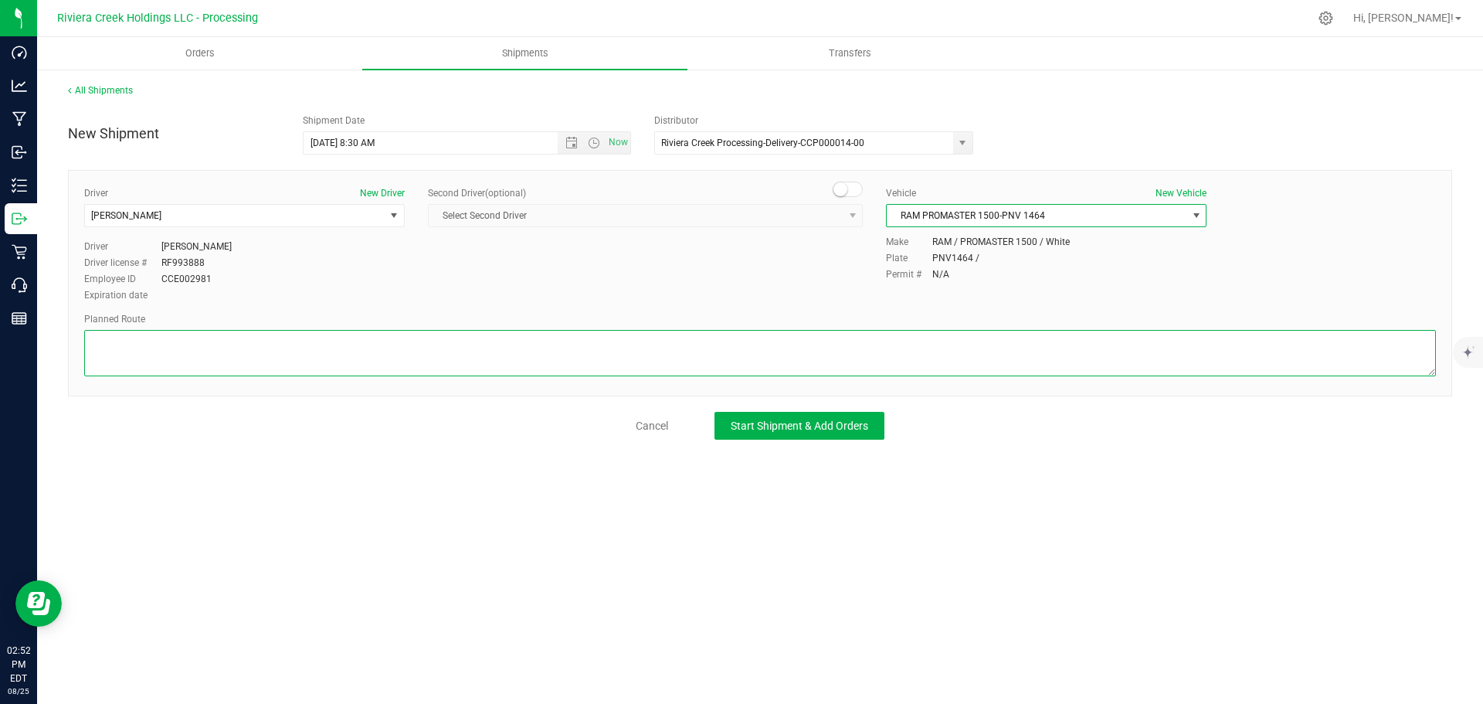
click at [339, 354] on textarea at bounding box center [760, 353] width 1352 height 46
paste textarea "Head west on [GEOGRAPHIC_DATA] St 187 ft [GEOGRAPHIC_DATA] St turns slightly le…"
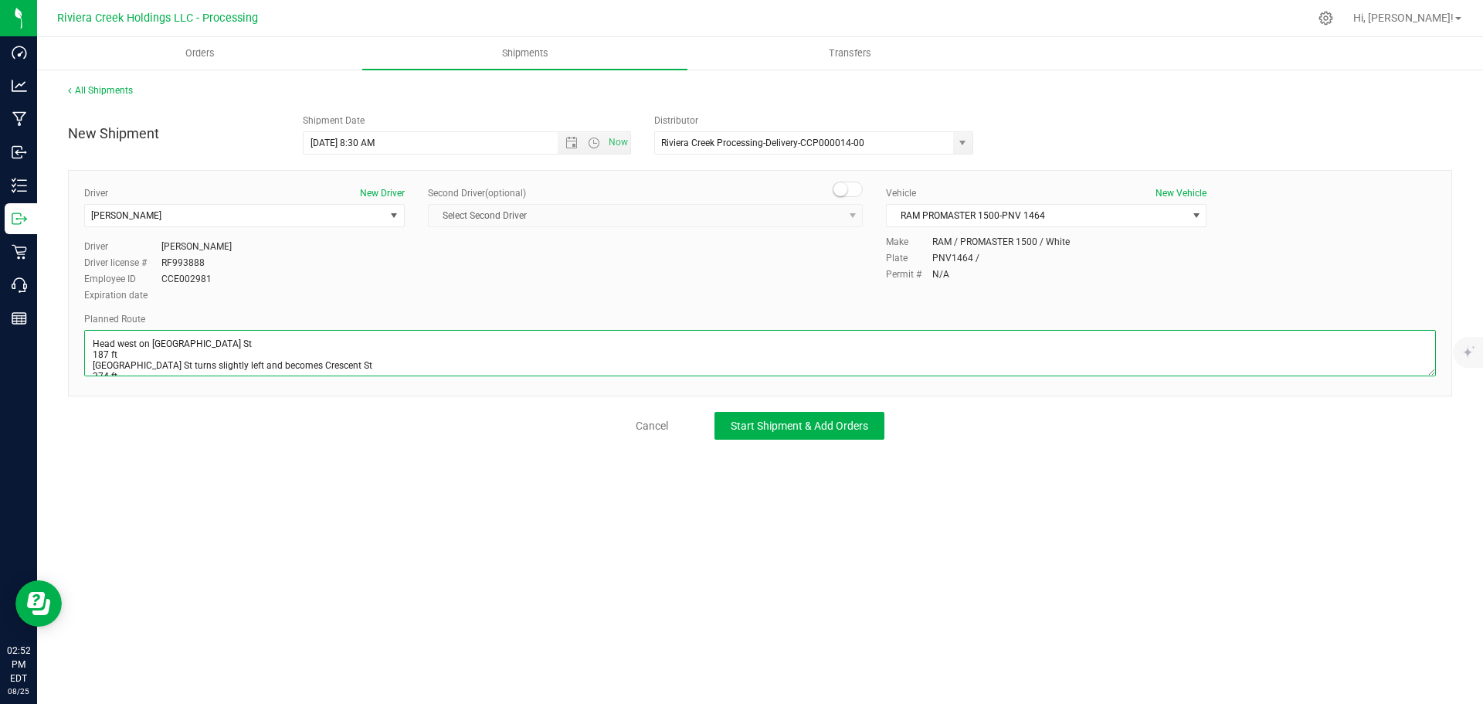
scroll to position [352, 0]
type textarea "Head west on [GEOGRAPHIC_DATA] St 187 ft [GEOGRAPHIC_DATA] St turns slightly le…"
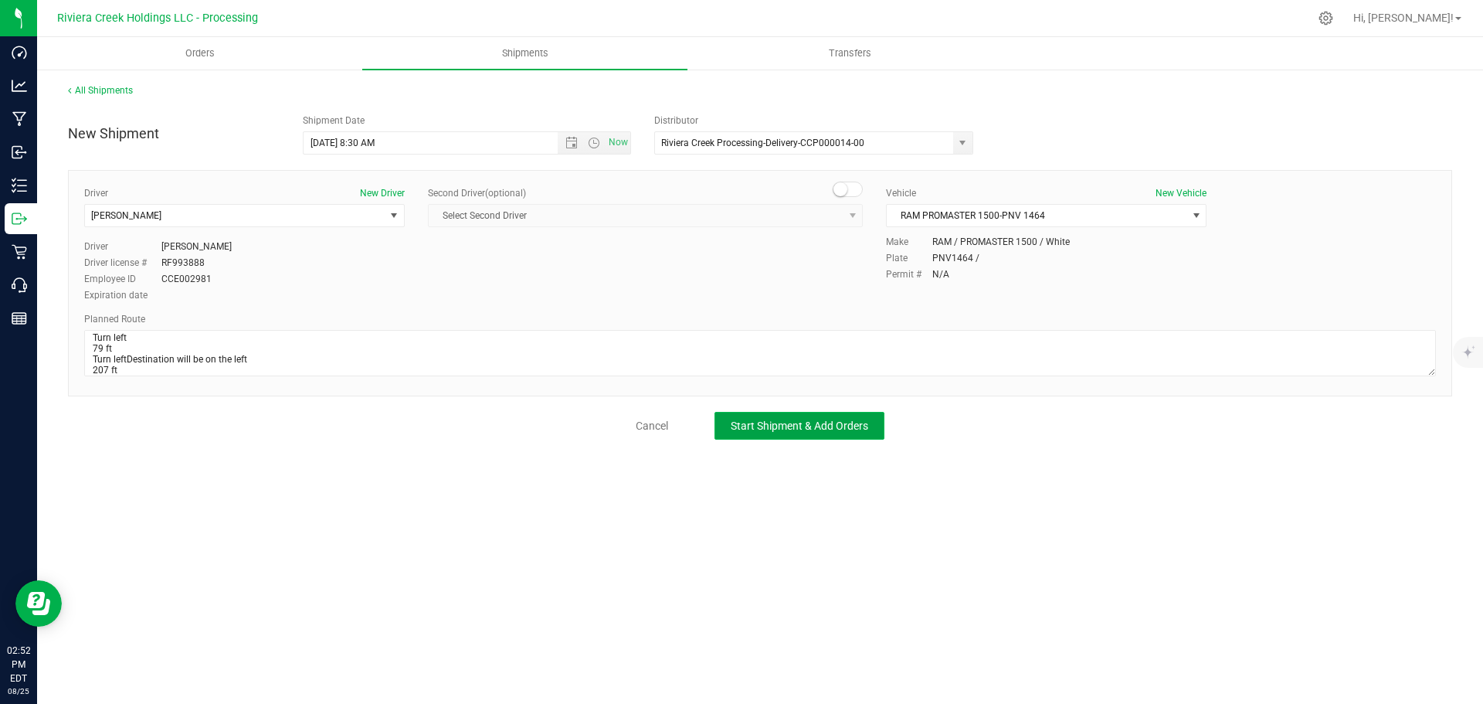
click at [770, 426] on span "Start Shipment & Add Orders" at bounding box center [799, 425] width 137 height 12
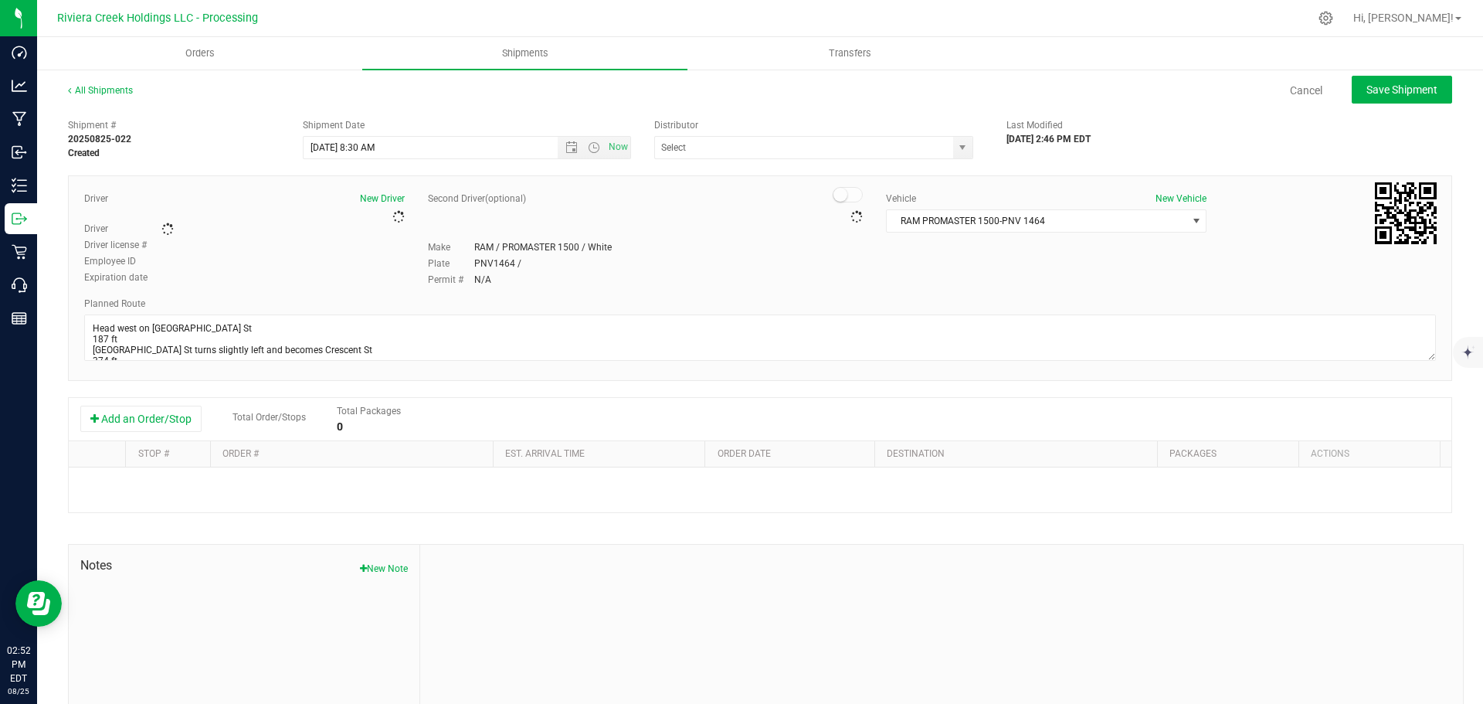
type input "Riviera Creek Processing-Delivery-CCP000014-00"
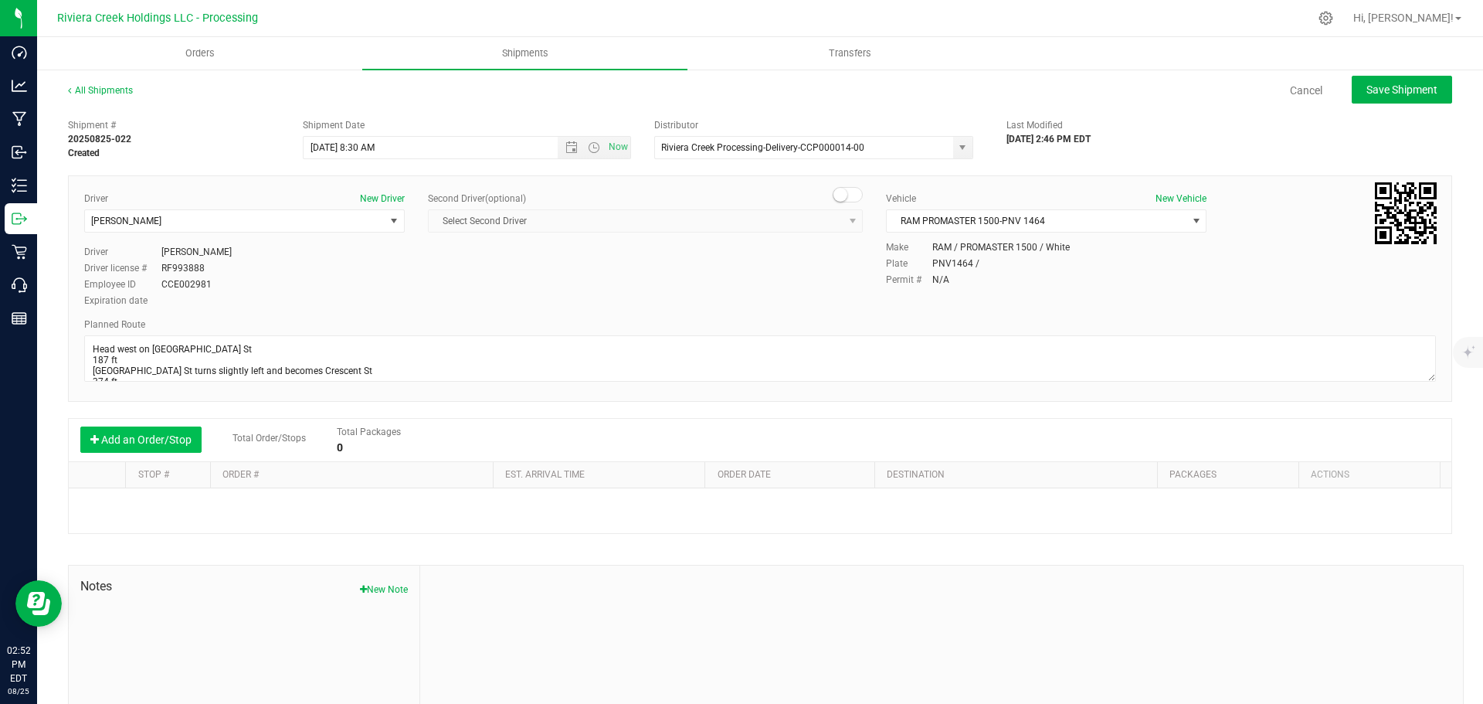
click at [176, 441] on button "Add an Order/Stop" at bounding box center [140, 439] width 121 height 26
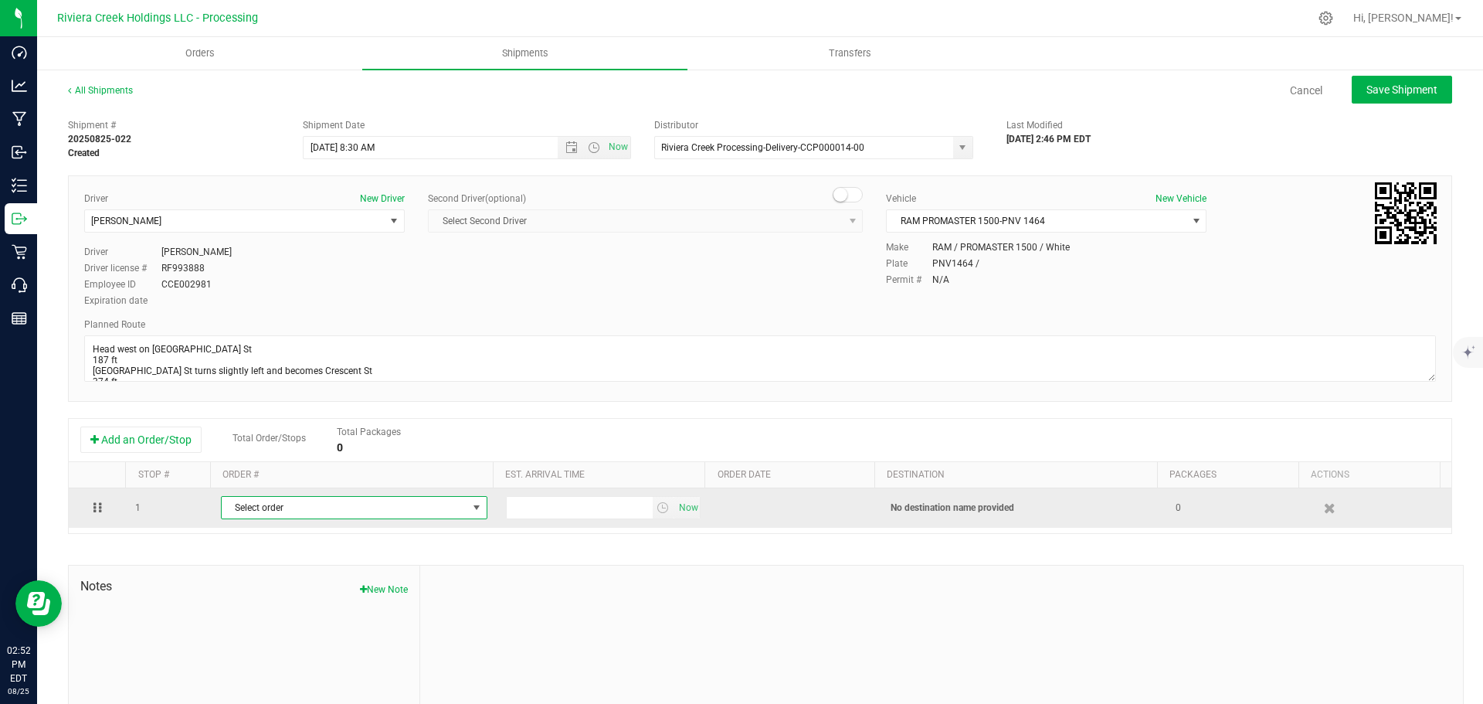
click at [322, 512] on span "Select order" at bounding box center [345, 508] width 246 height 22
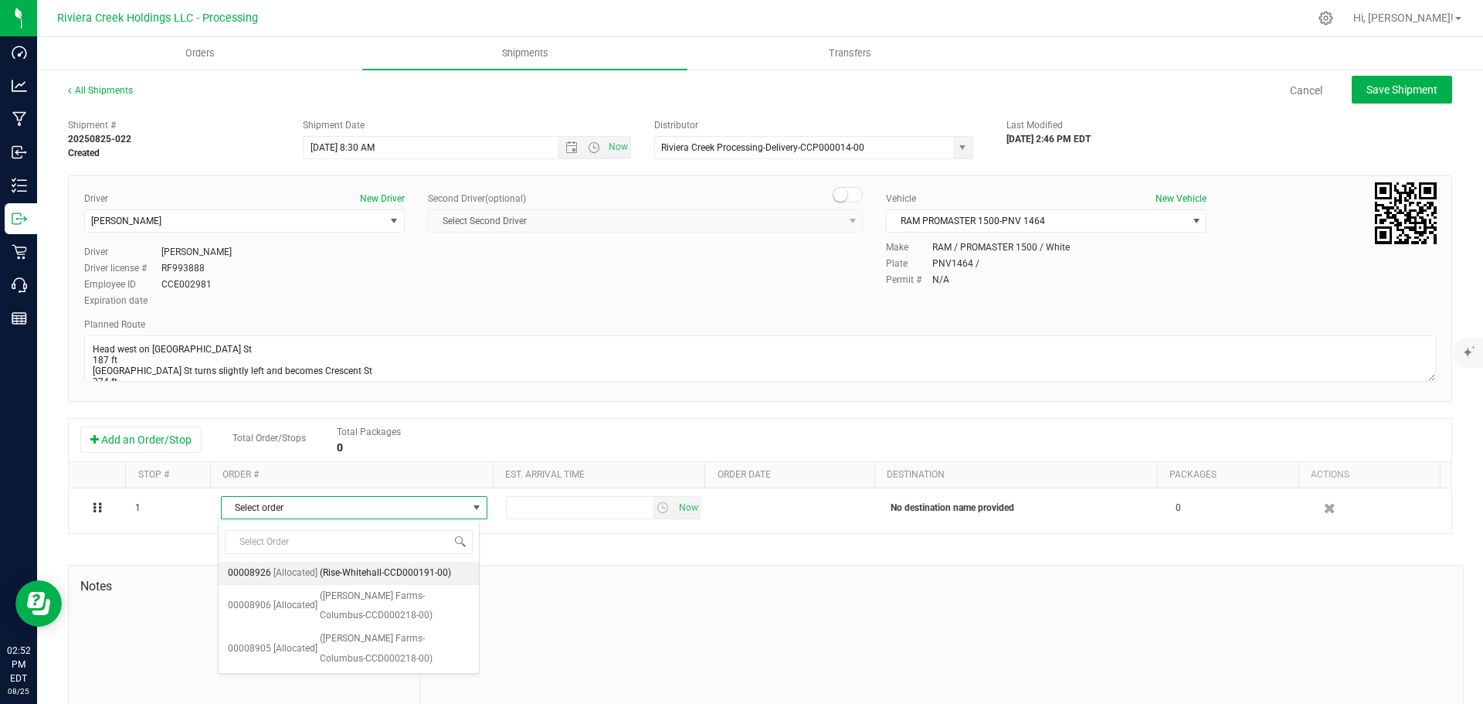
click at [375, 572] on span "(Rise-Whitehall-CCD000191-00)" at bounding box center [385, 573] width 131 height 20
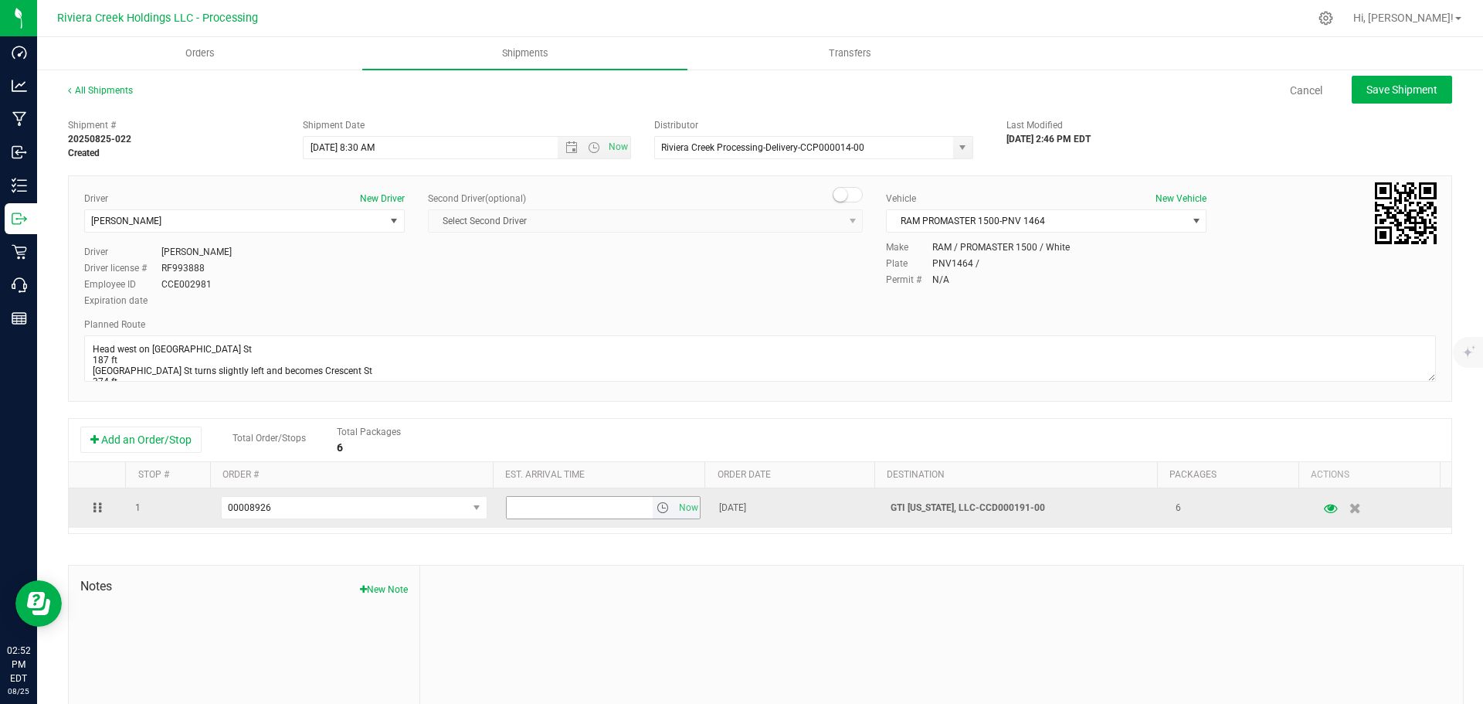
click at [656, 512] on span "select" at bounding box center [662, 507] width 12 height 12
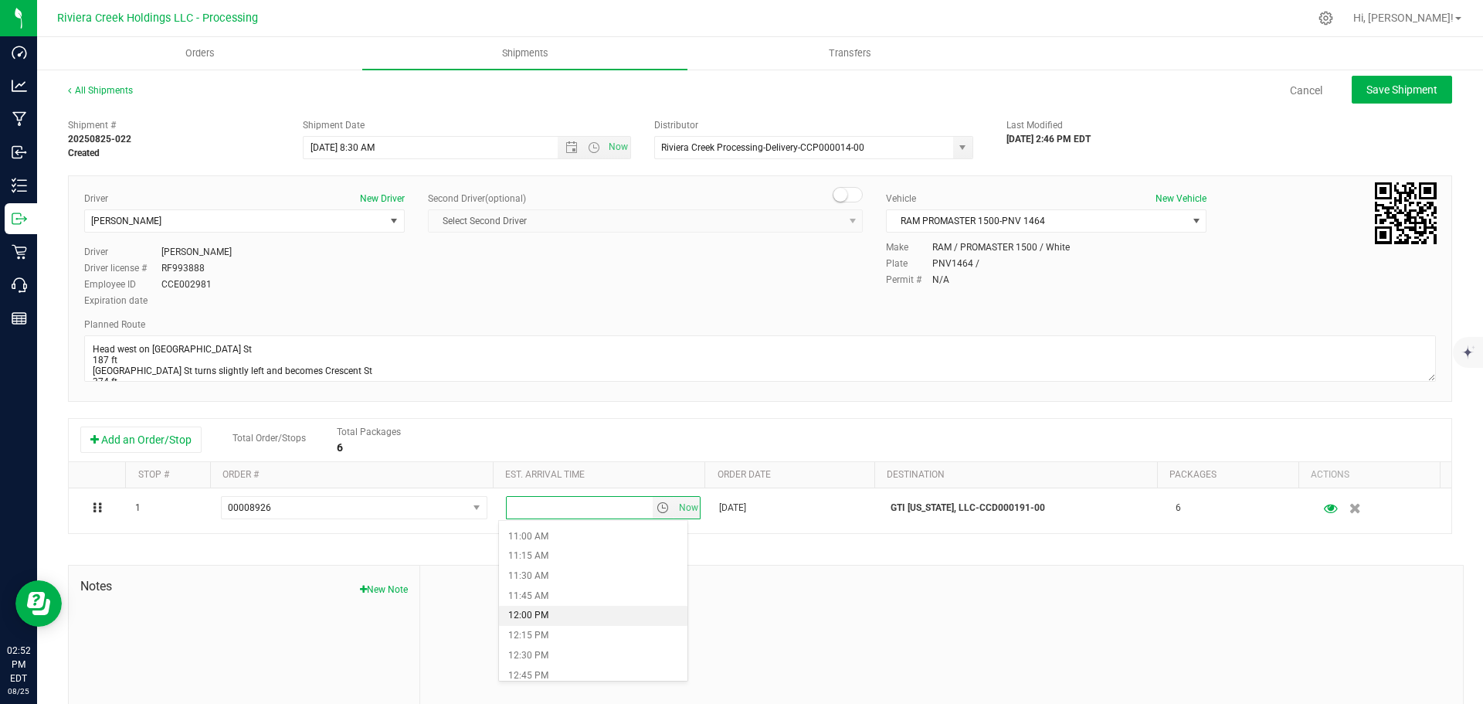
scroll to position [850, 0]
click at [555, 592] on li "11:30 AM" at bounding box center [593, 597] width 188 height 20
click at [1366, 83] on span "Save Shipment" at bounding box center [1401, 89] width 71 height 12
type input "8/26/2025 12:30 PM"
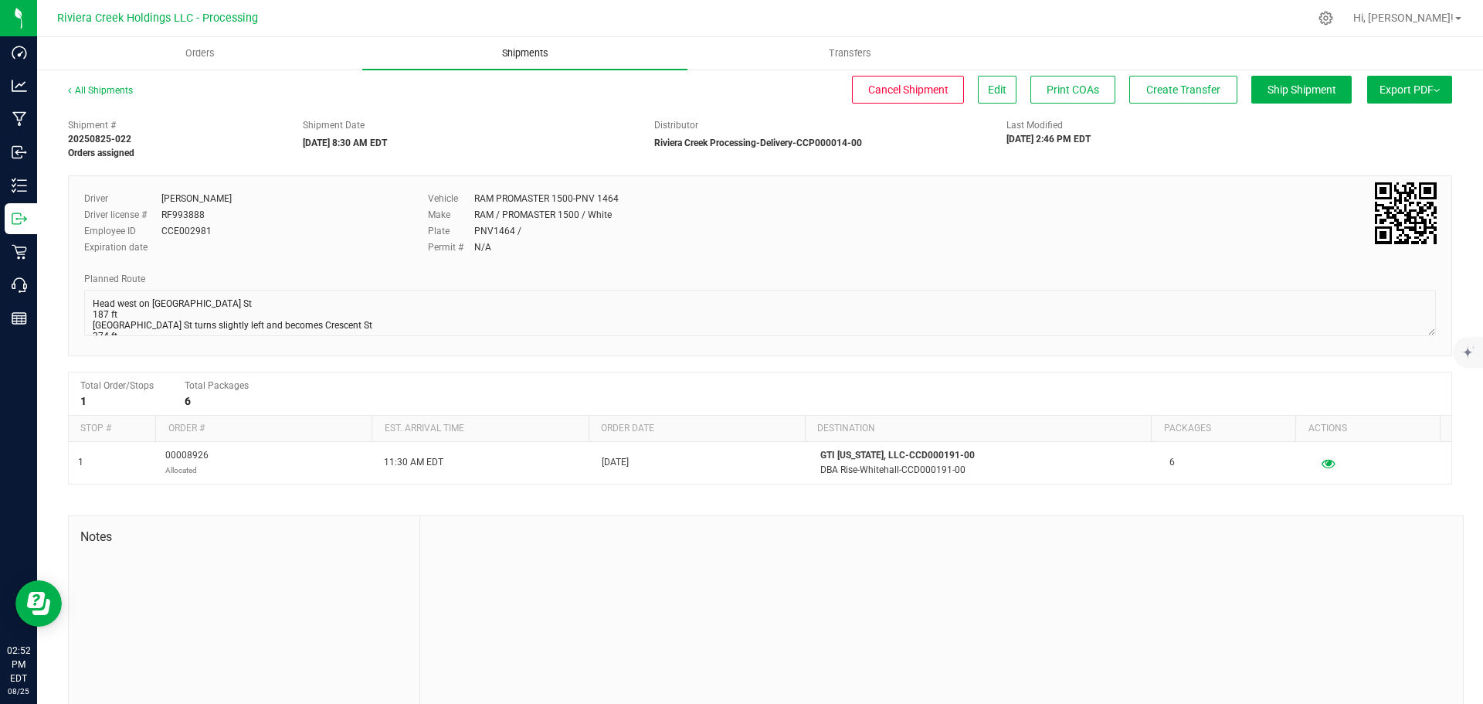
click at [525, 55] on span "Shipments" at bounding box center [525, 53] width 88 height 14
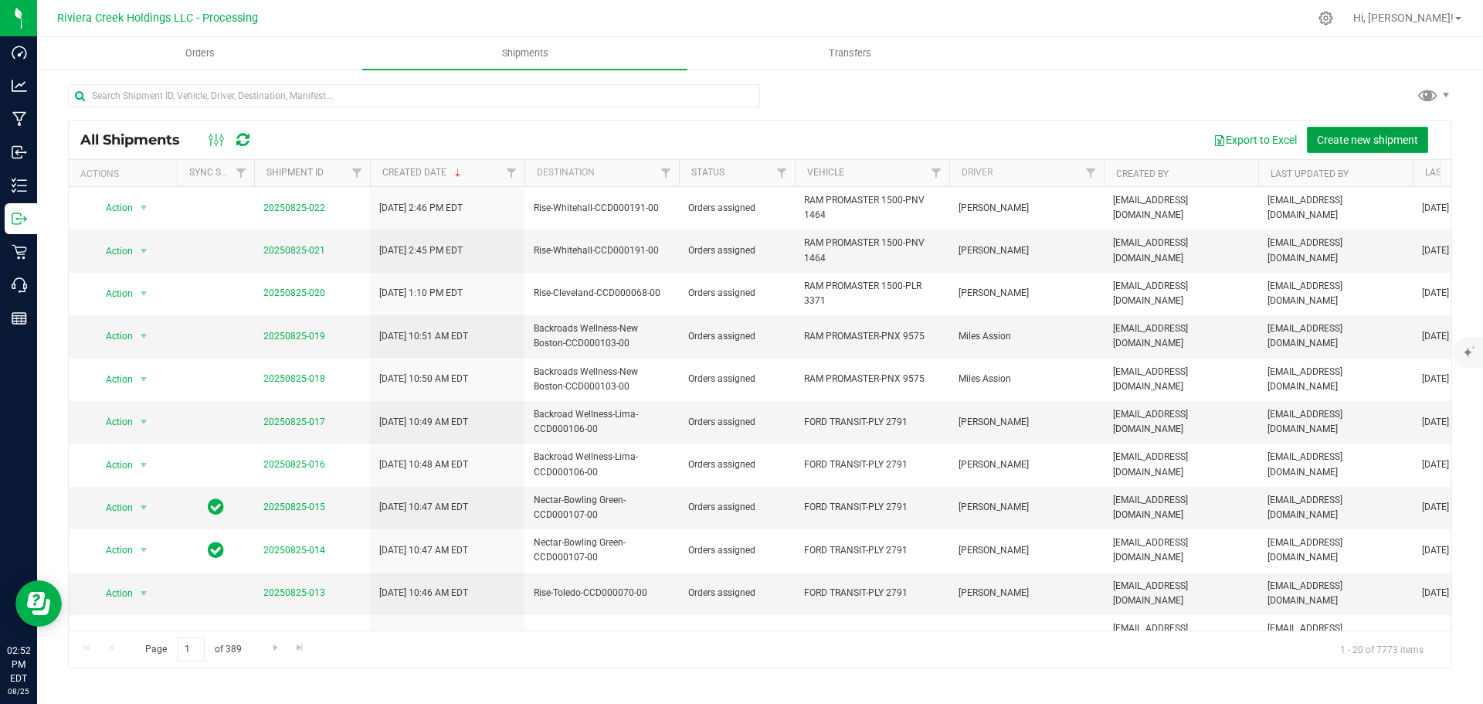
click at [1335, 135] on span "Create new shipment" at bounding box center [1367, 140] width 101 height 12
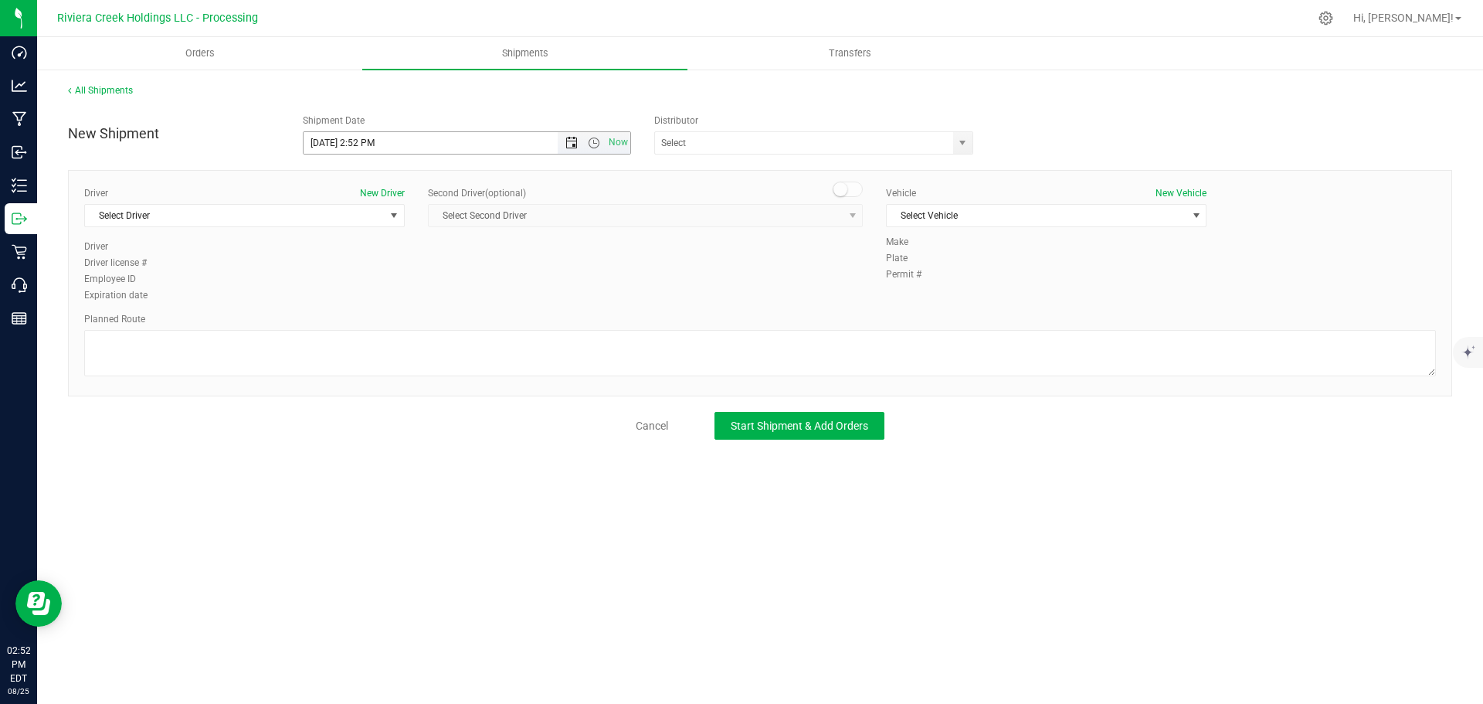
click at [568, 145] on span "Open the date view" at bounding box center [571, 143] width 12 height 12
click at [365, 324] on link "26" at bounding box center [362, 324] width 22 height 24
click at [593, 144] on span "Open the time view" at bounding box center [594, 143] width 12 height 12
click at [351, 266] on li "8:30 AM" at bounding box center [467, 273] width 326 height 20
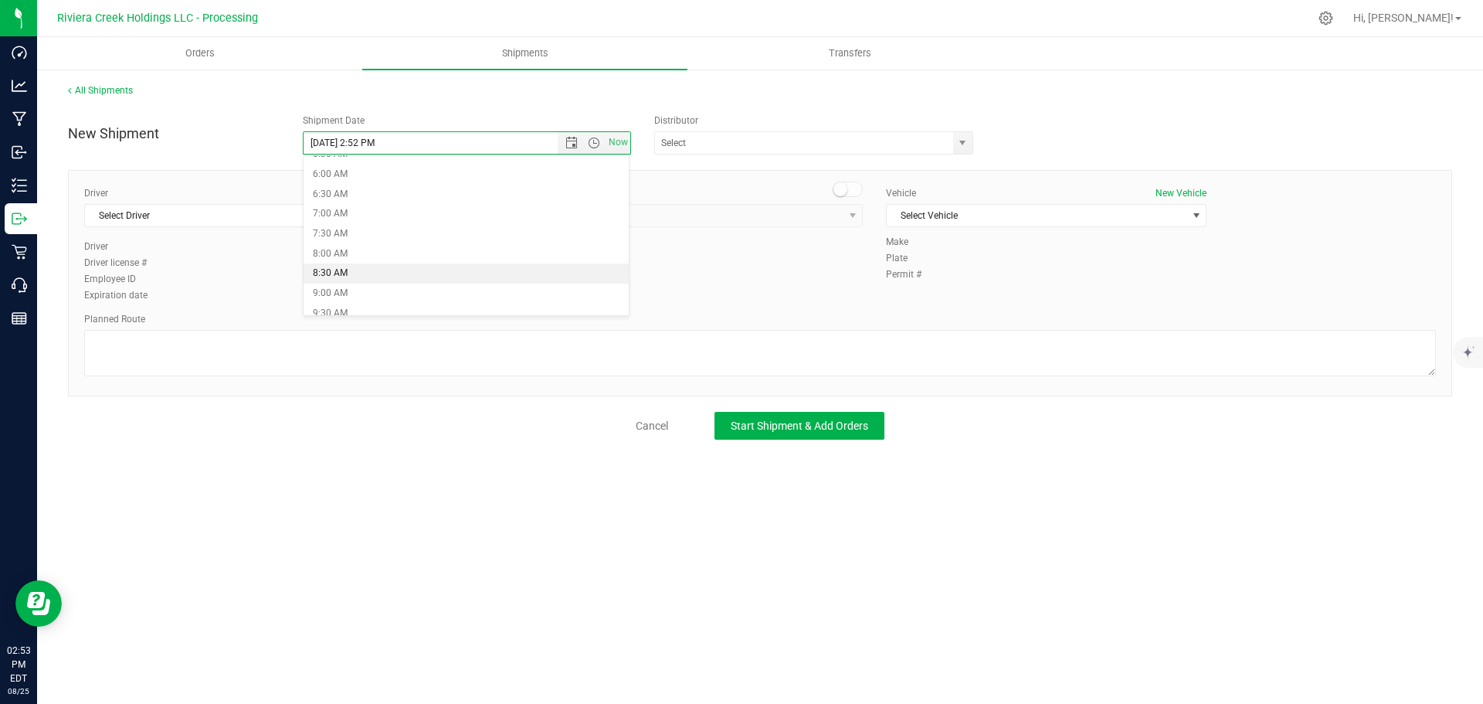
type input "8/26/2025 8:30 AM"
click at [962, 144] on span "select" at bounding box center [962, 143] width 12 height 12
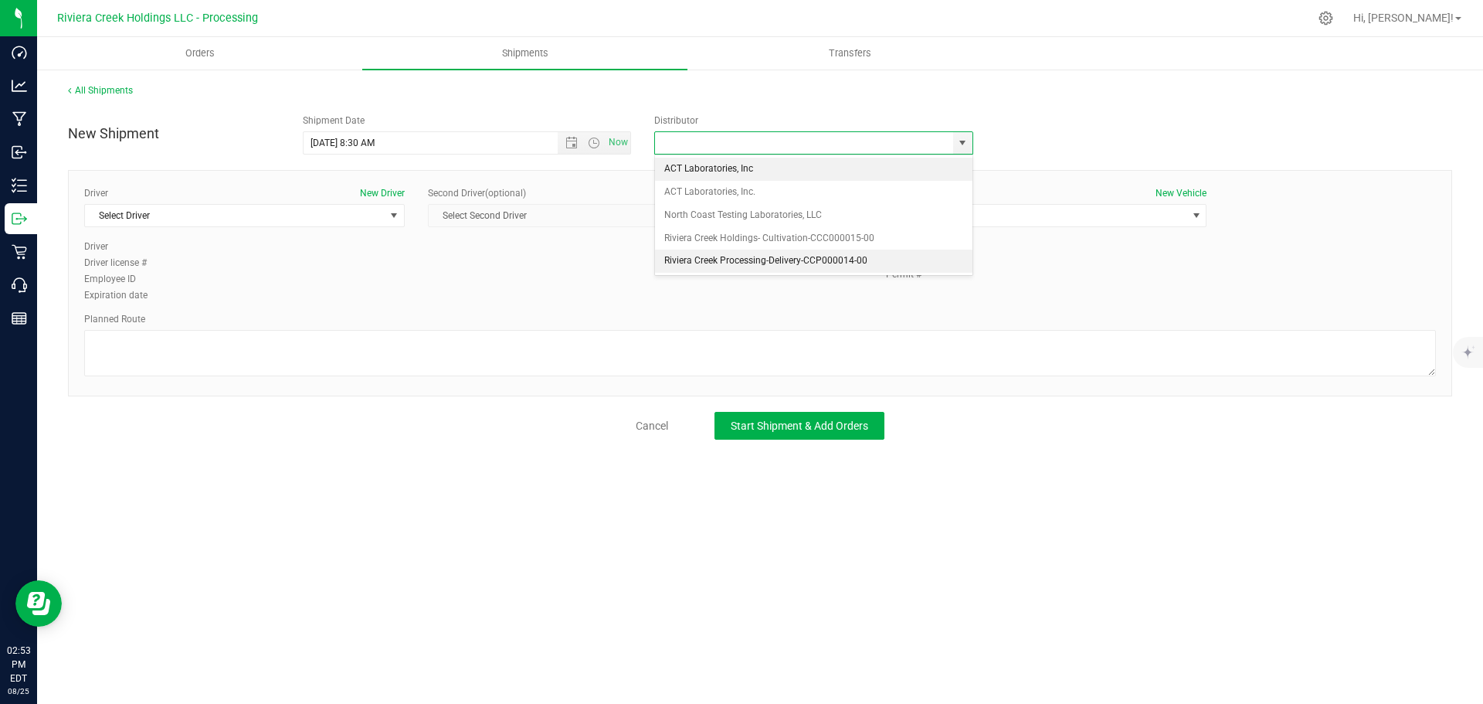
click at [666, 259] on li "Riviera Creek Processing-Delivery-CCP000014-00" at bounding box center [813, 260] width 317 height 23
type input "Riviera Creek Processing-Delivery-CCP000014-00"
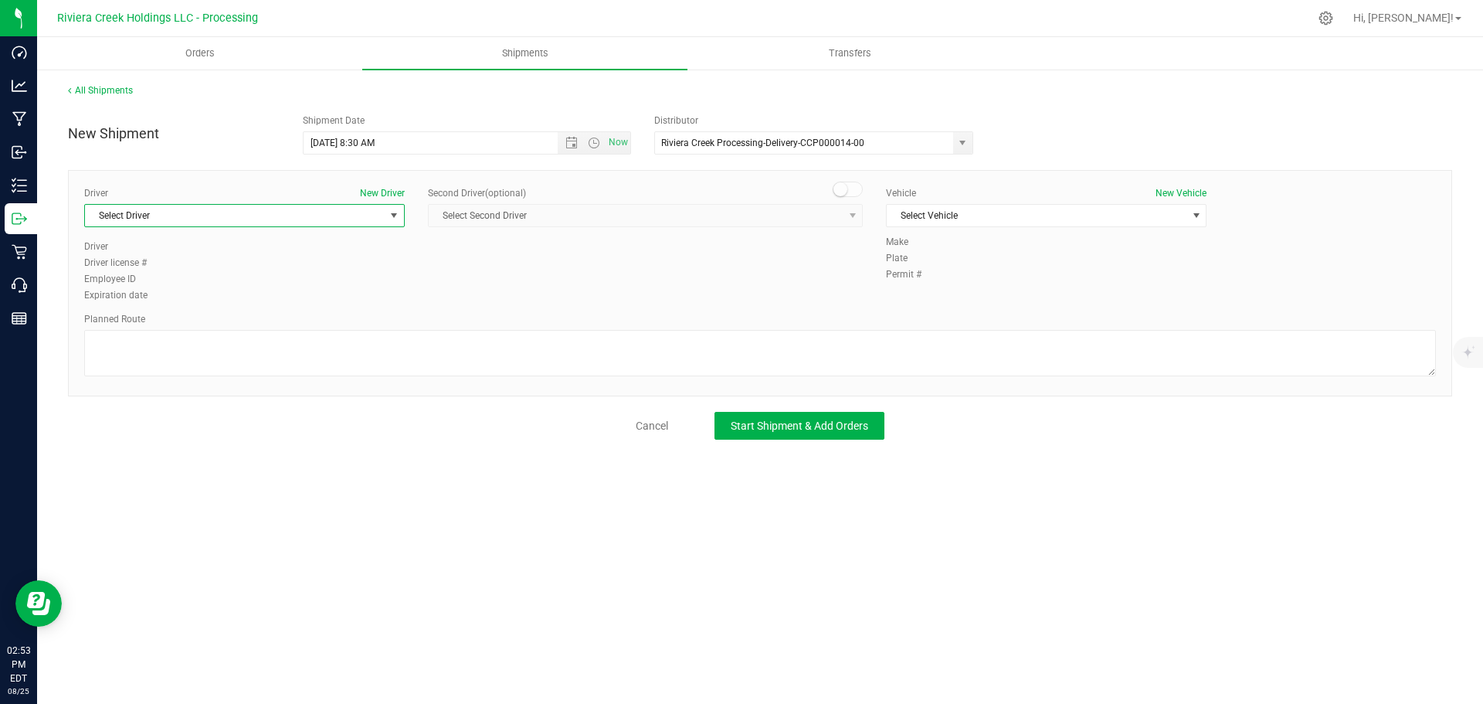
click at [151, 219] on span "Select Driver" at bounding box center [235, 216] width 300 height 22
click at [148, 331] on li "[PERSON_NAME]" at bounding box center [244, 332] width 319 height 23
click at [937, 219] on span "Select Vehicle" at bounding box center [1037, 216] width 300 height 22
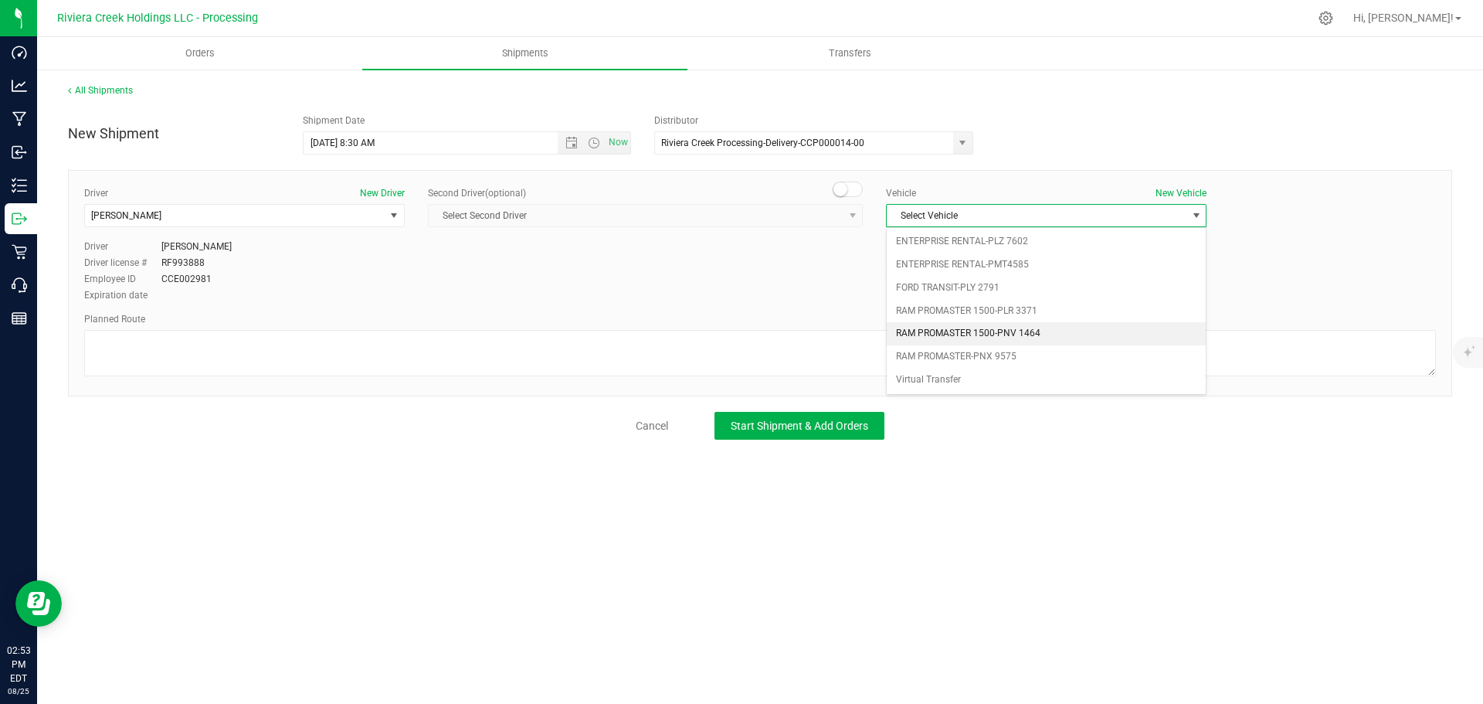
click at [958, 327] on li "RAM PROMASTER 1500-PNV 1464" at bounding box center [1046, 333] width 319 height 23
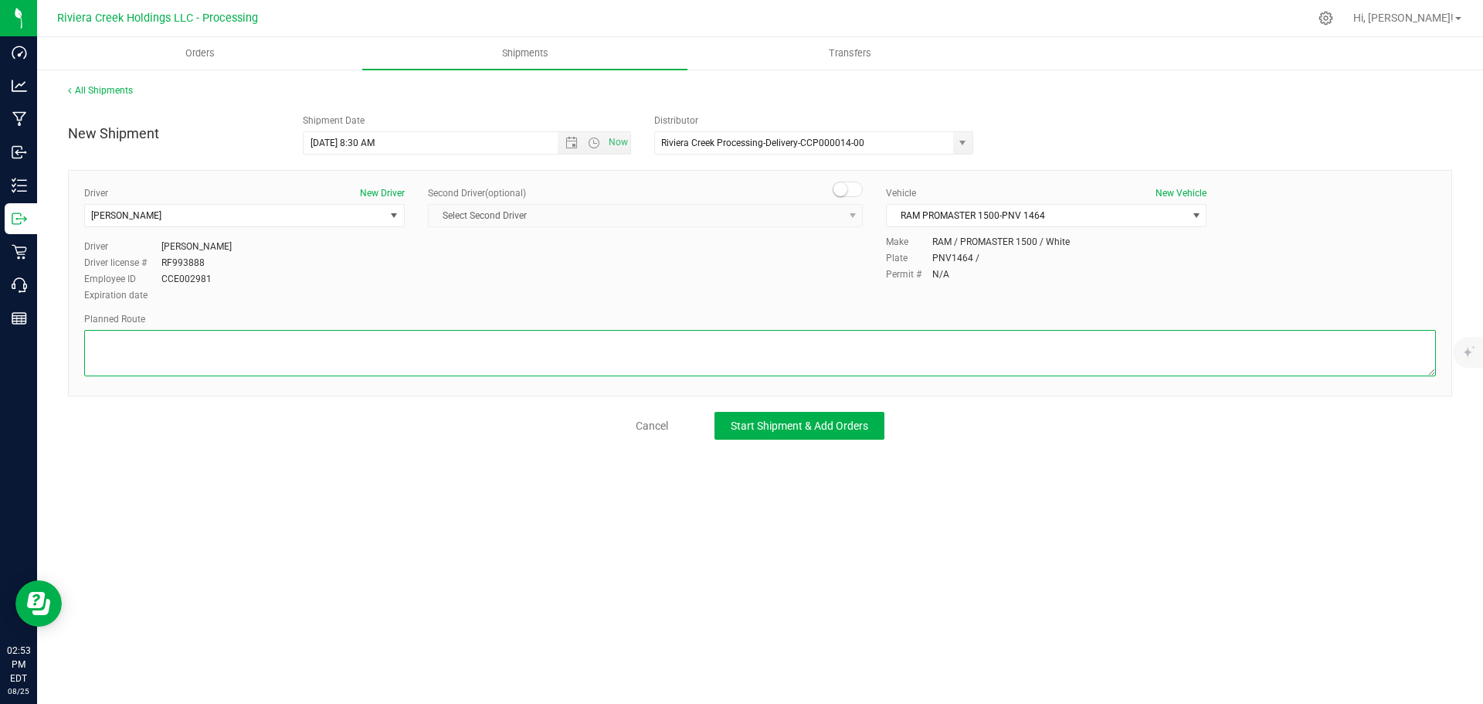
click at [249, 361] on textarea at bounding box center [760, 353] width 1352 height 46
paste textarea "Head west toward E Broad St 85 ft Turn right toward E Broad St 141 ft Turn righ…"
type textarea "Head west toward E Broad St 85 ft Turn right toward E Broad St 141 ft Turn righ…"
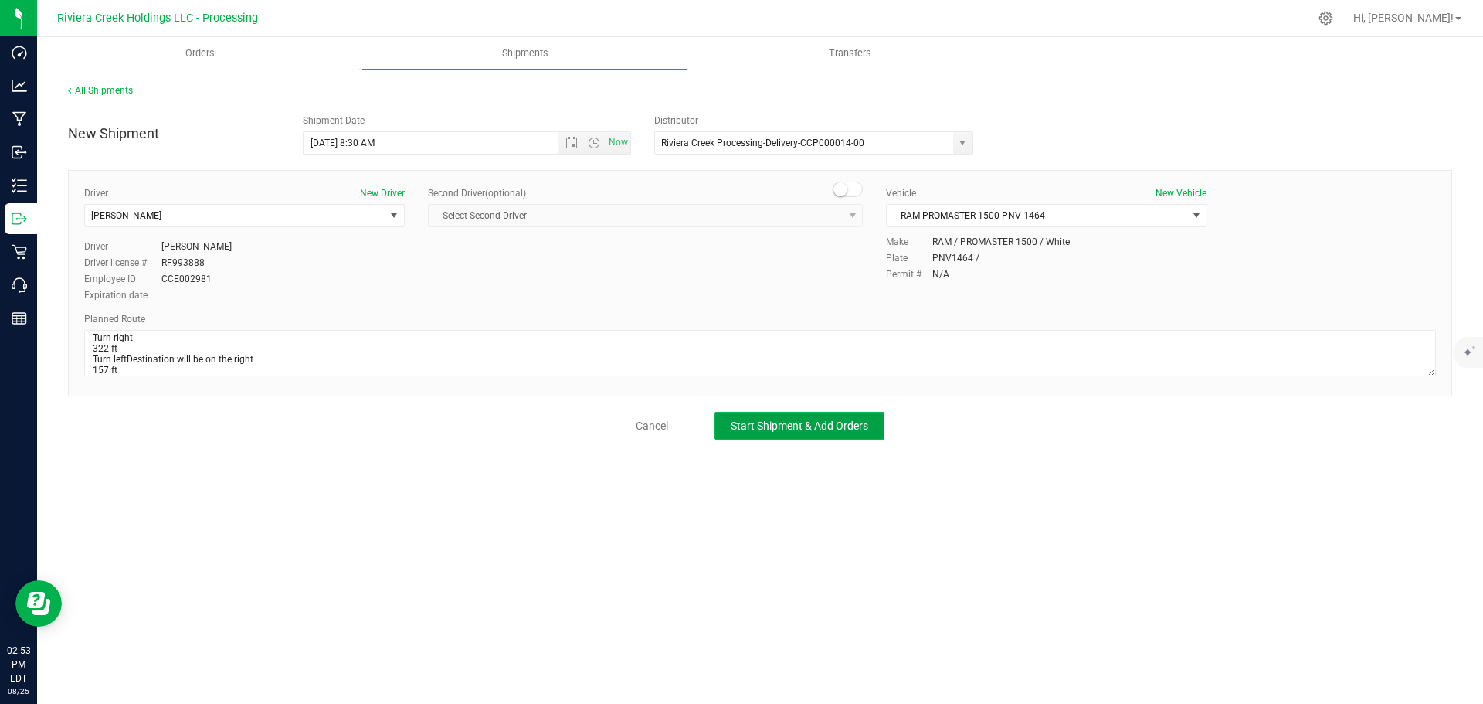
click at [763, 422] on span "Start Shipment & Add Orders" at bounding box center [799, 425] width 137 height 12
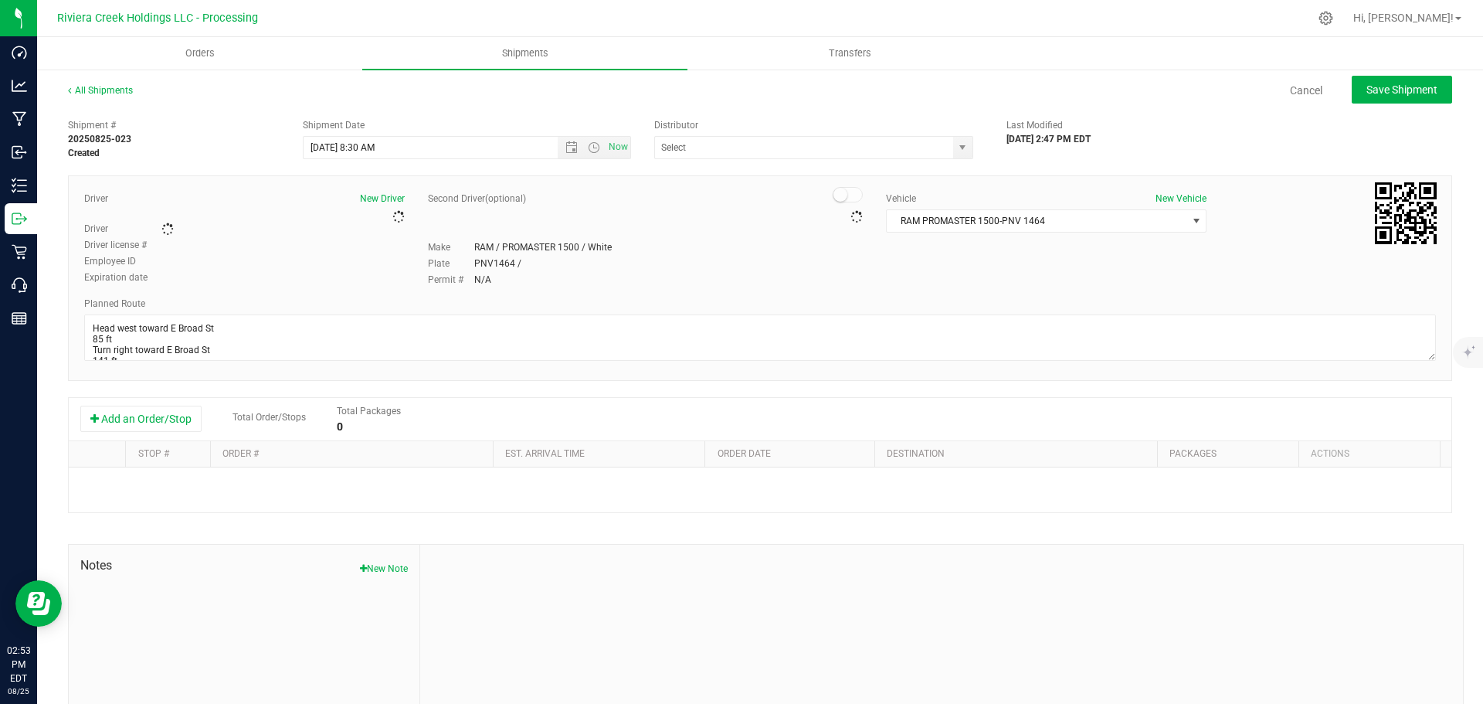
type input "Riviera Creek Processing-Delivery-CCP000014-00"
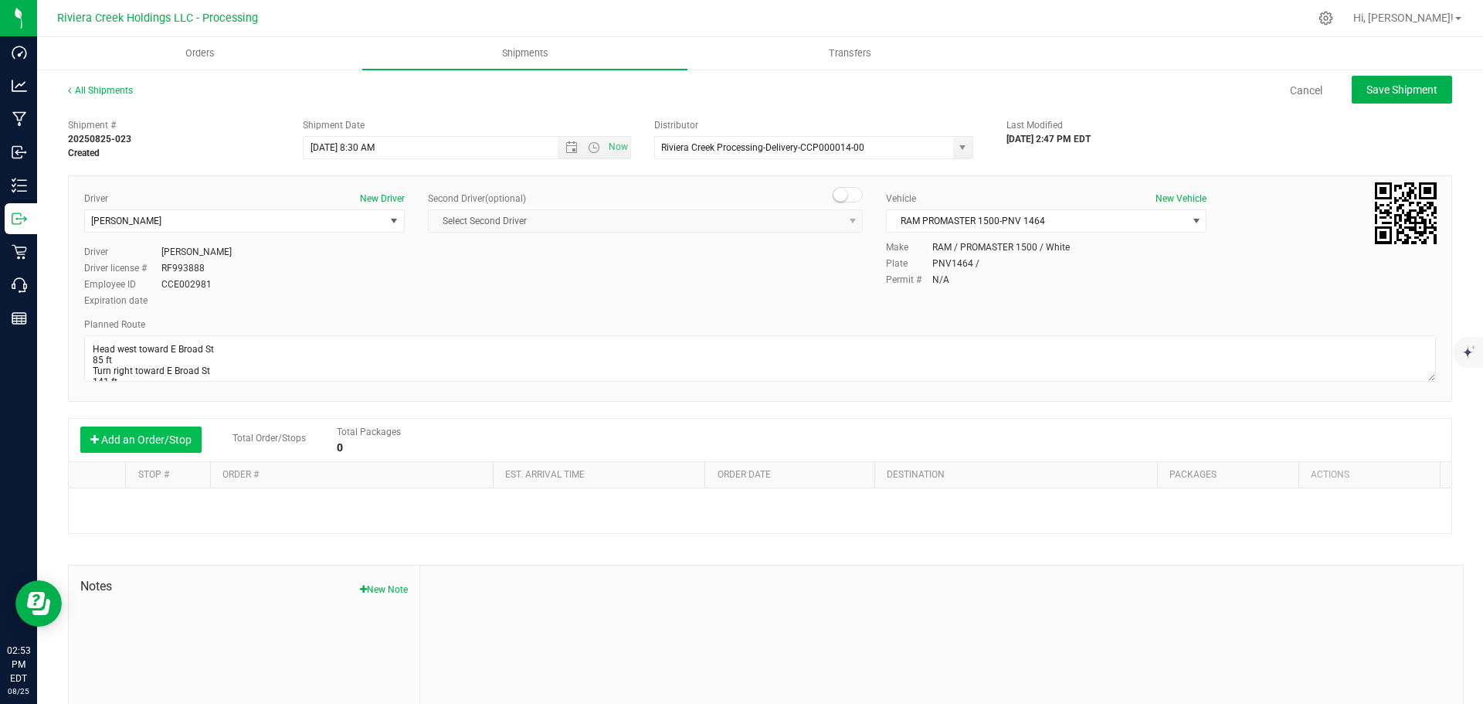
click at [127, 437] on button "Add an Order/Stop" at bounding box center [140, 439] width 121 height 26
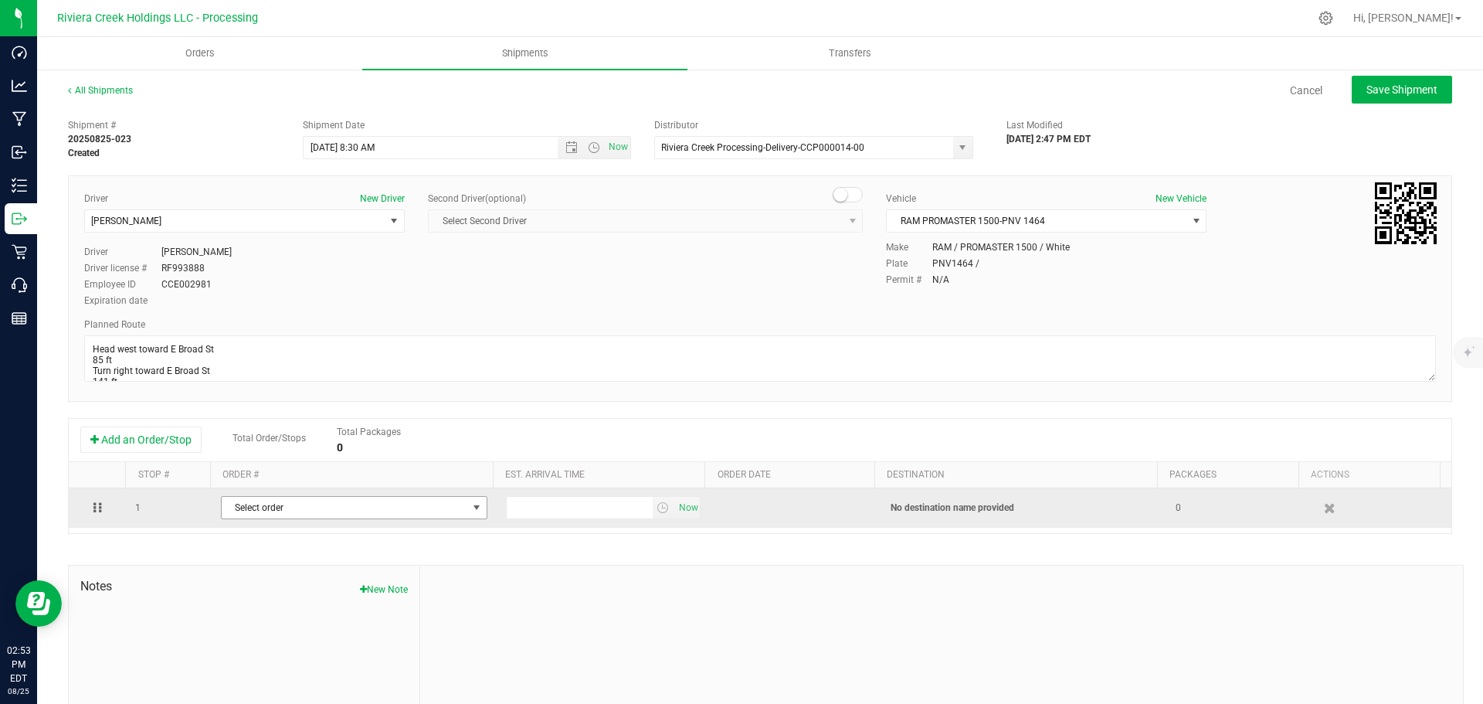
click at [279, 510] on span "Select order" at bounding box center [345, 508] width 246 height 22
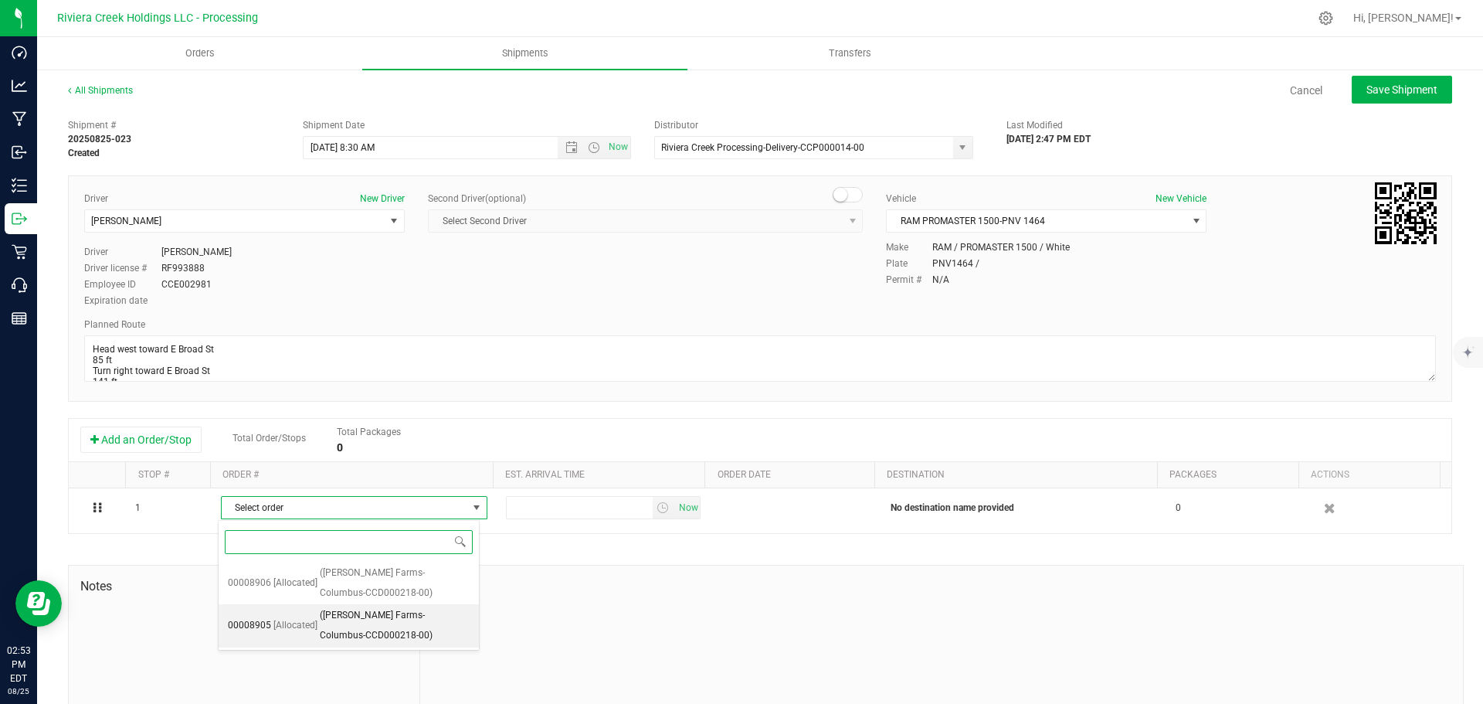
click at [310, 622] on span "[Allocated]" at bounding box center [295, 626] width 44 height 20
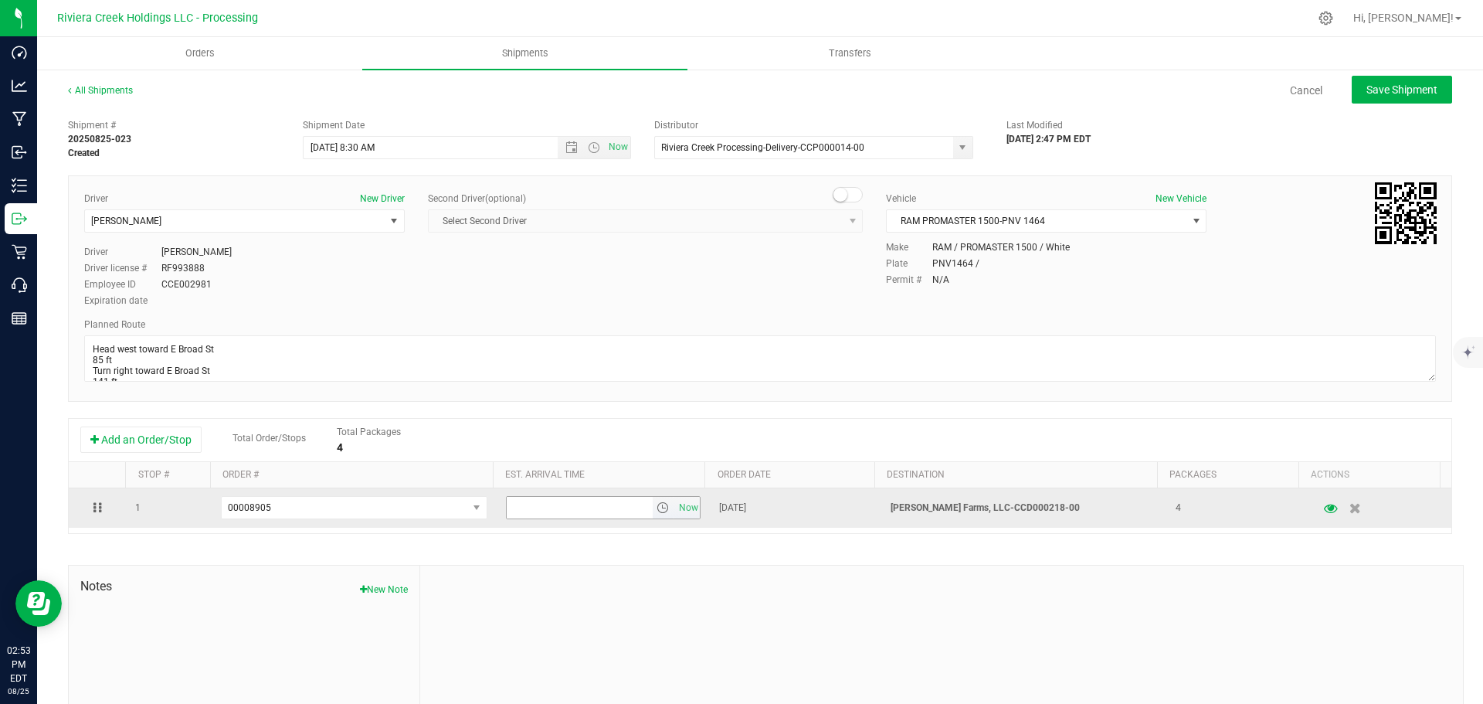
click at [656, 510] on span "select" at bounding box center [662, 507] width 12 height 12
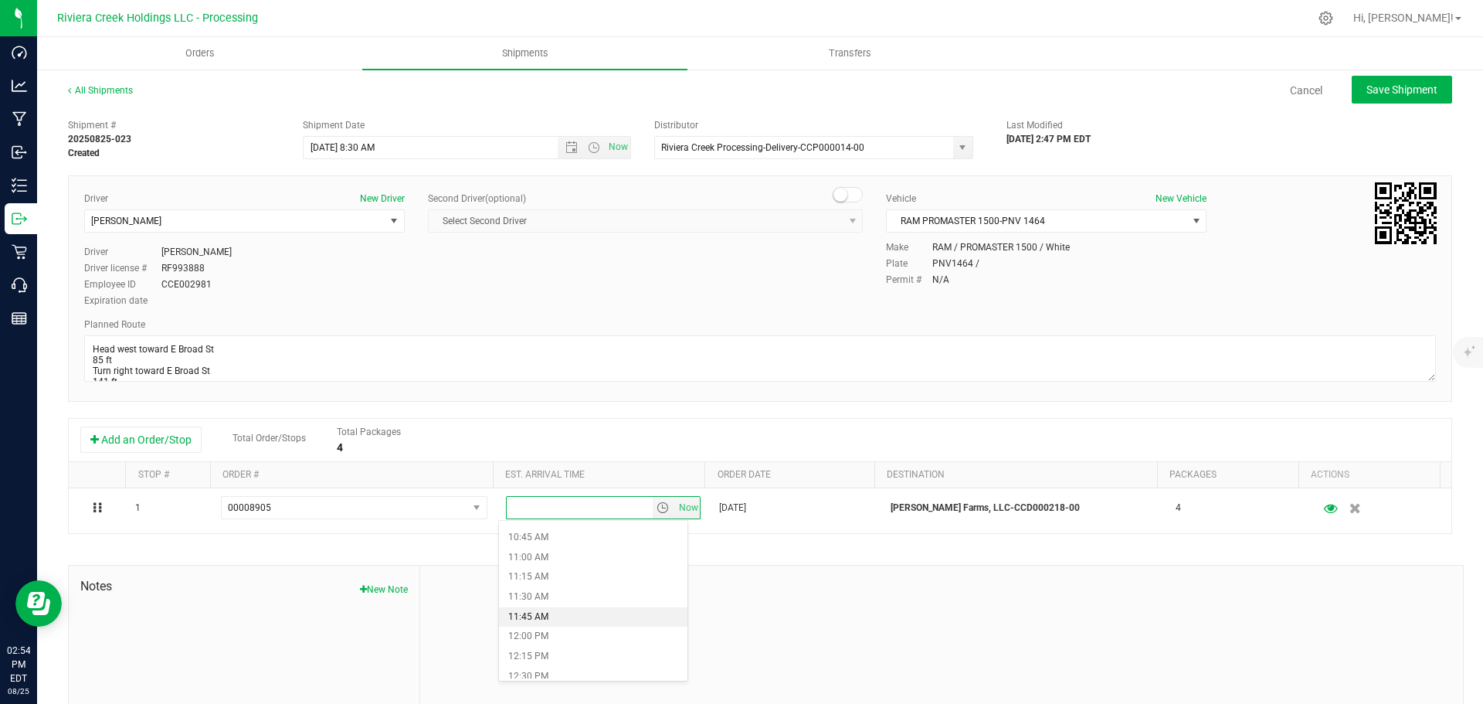
scroll to position [927, 0]
click at [561, 602] on li "12:30 PM" at bounding box center [593, 599] width 188 height 20
click at [1366, 93] on span "Save Shipment" at bounding box center [1401, 89] width 71 height 12
type input "8/26/2025 12:30 PM"
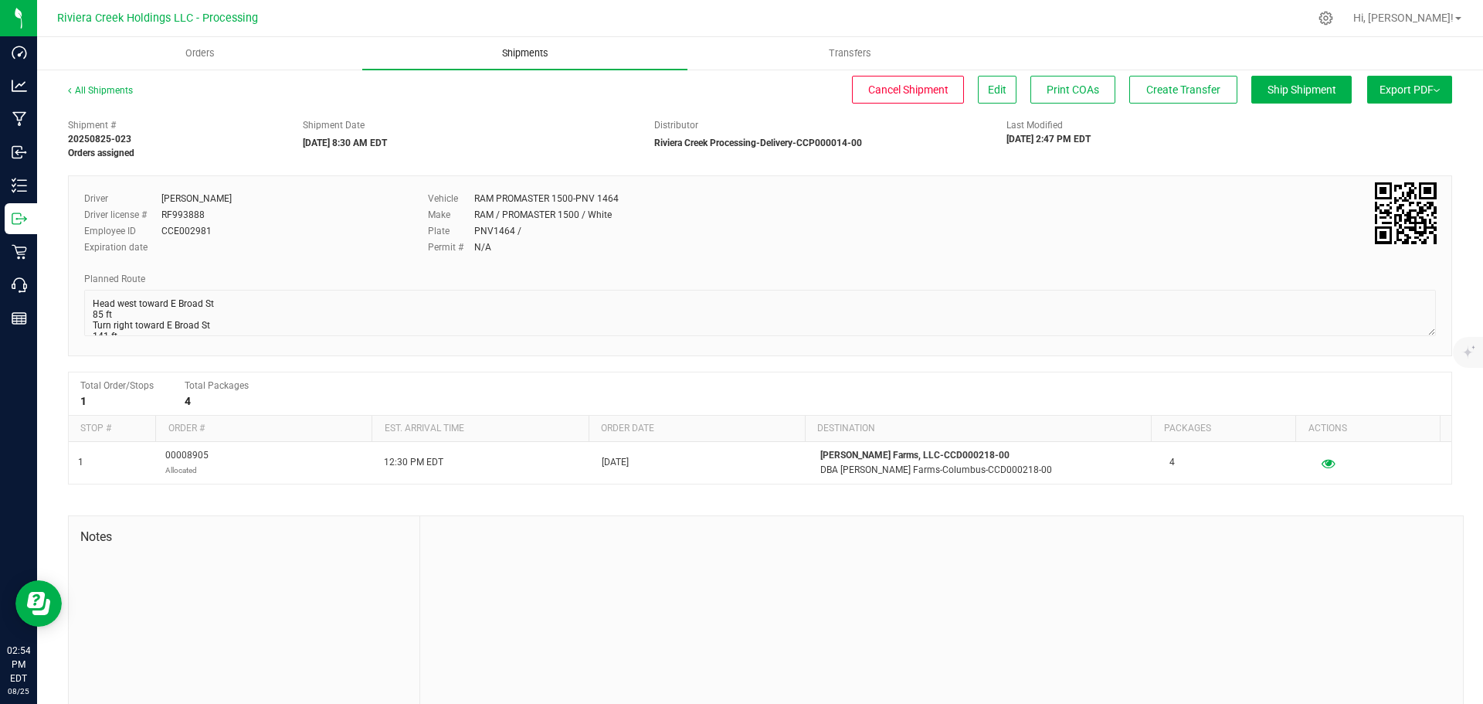
click at [531, 53] on span "Shipments" at bounding box center [525, 53] width 88 height 14
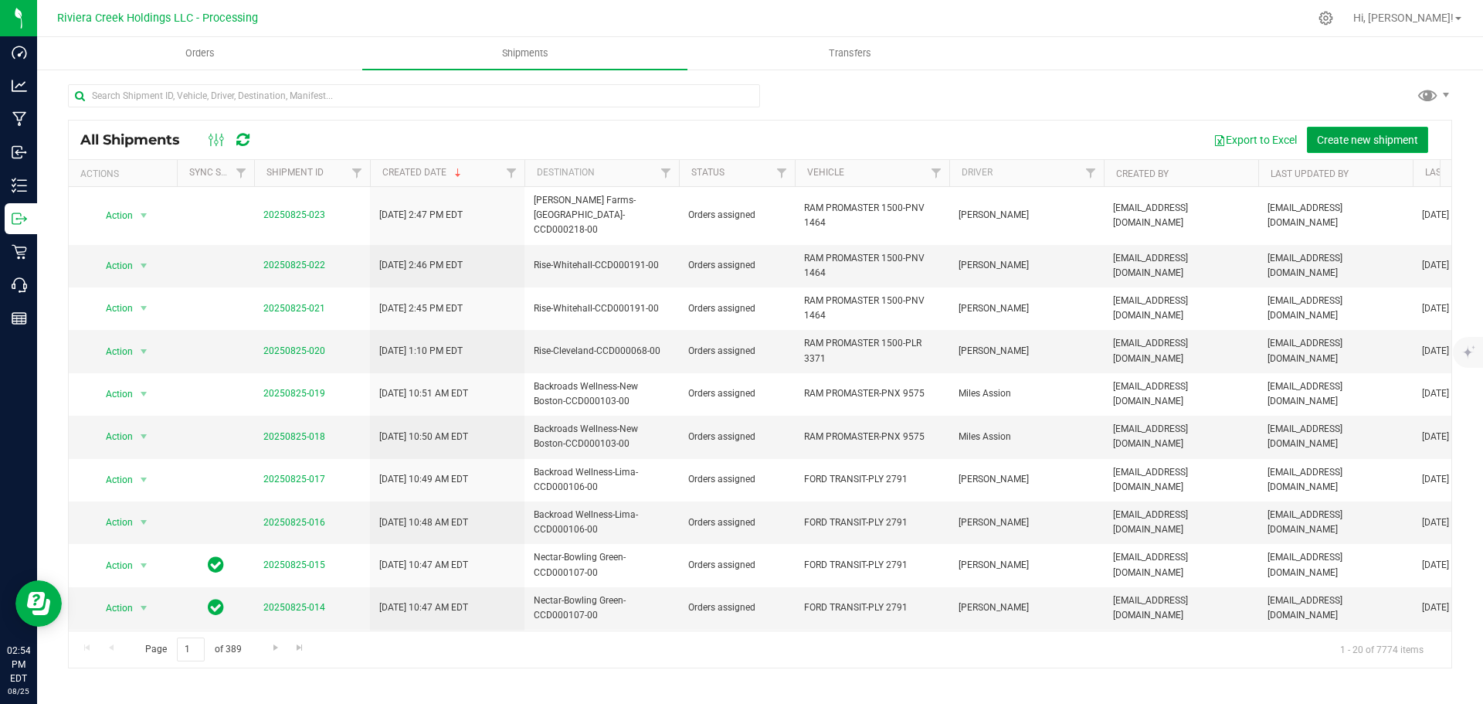
click at [1331, 137] on span "Create new shipment" at bounding box center [1367, 140] width 101 height 12
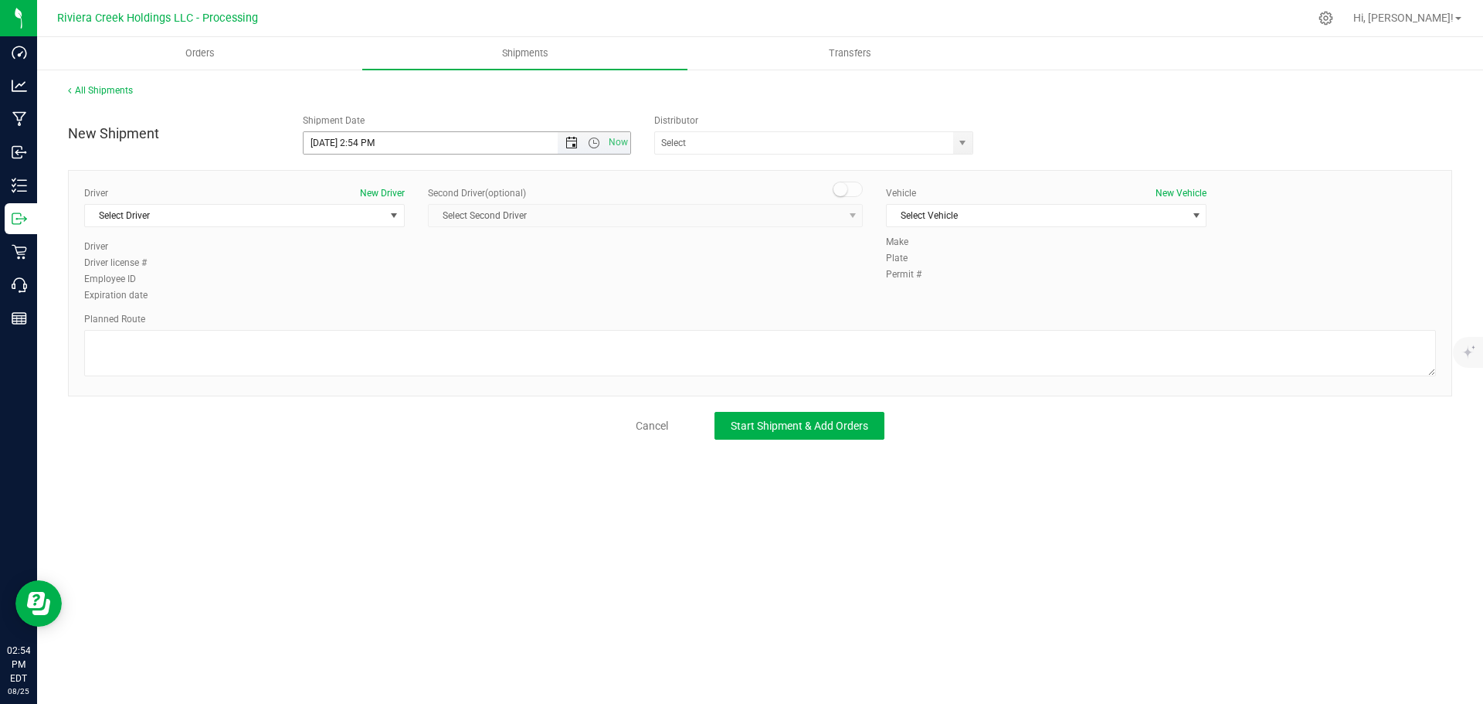
click at [563, 141] on span "Open the date view" at bounding box center [571, 143] width 26 height 12
click at [362, 321] on link "26" at bounding box center [362, 324] width 22 height 24
click at [592, 143] on span "Open the time view" at bounding box center [594, 143] width 12 height 12
click at [363, 195] on li "8:30 AM" at bounding box center [467, 196] width 326 height 20
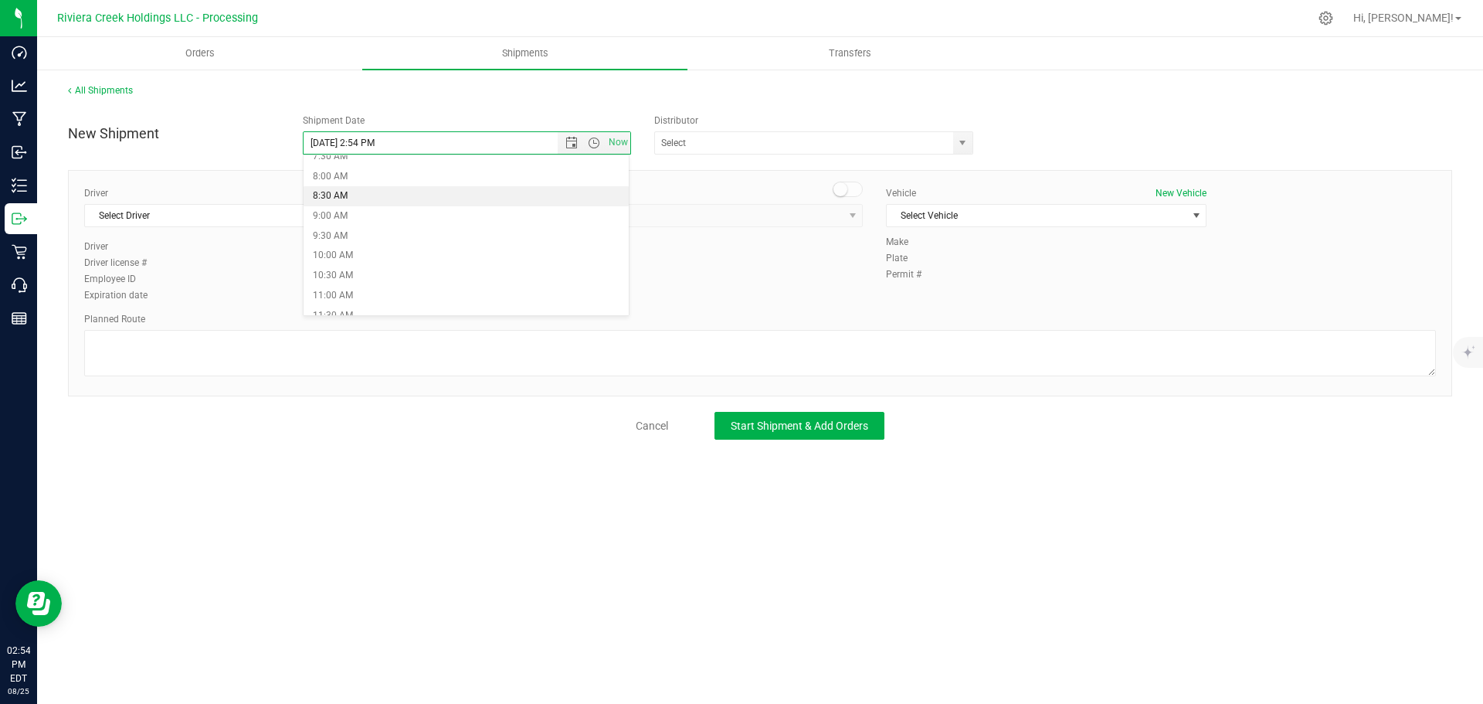
type input "8/26/2025 8:30 AM"
click at [964, 142] on span "select" at bounding box center [962, 143] width 12 height 12
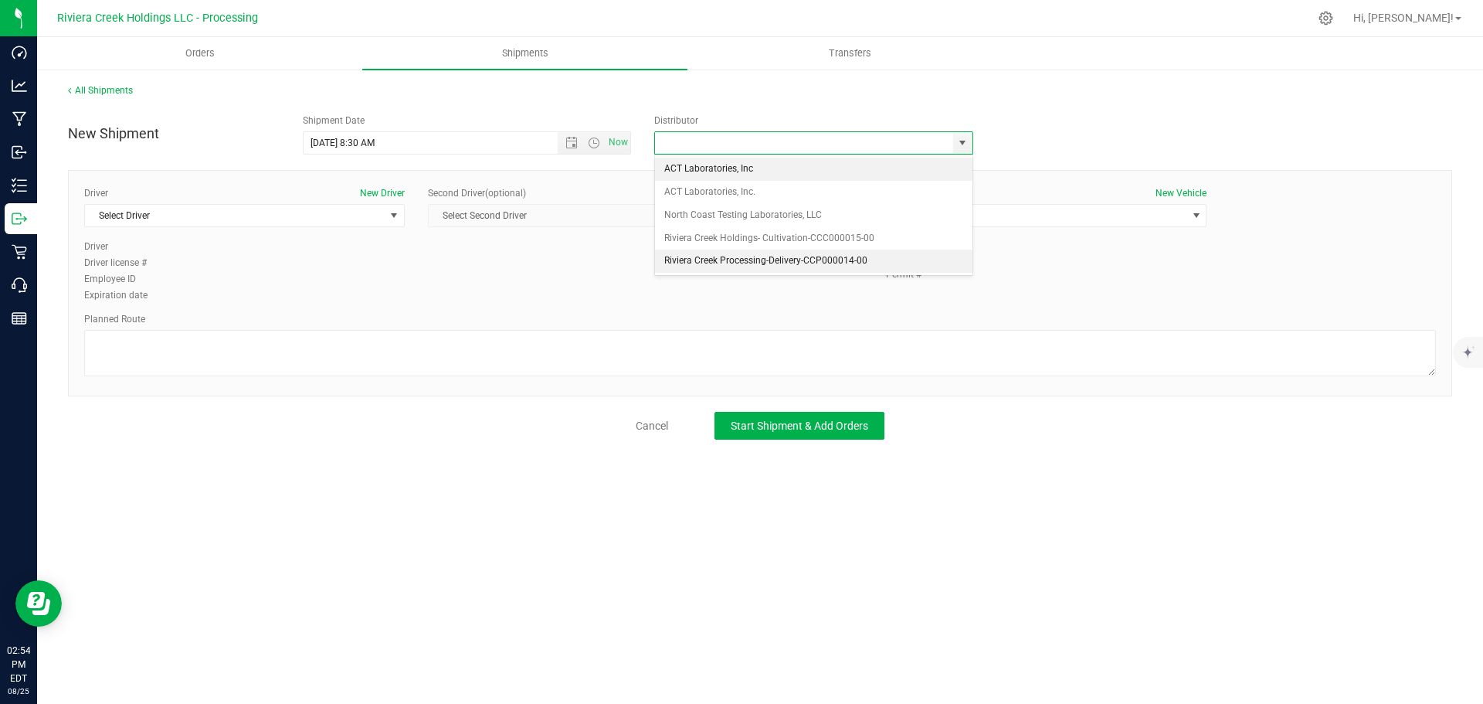
click at [717, 256] on li "Riviera Creek Processing-Delivery-CCP000014-00" at bounding box center [813, 260] width 317 height 23
type input "Riviera Creek Processing-Delivery-CCP000014-00"
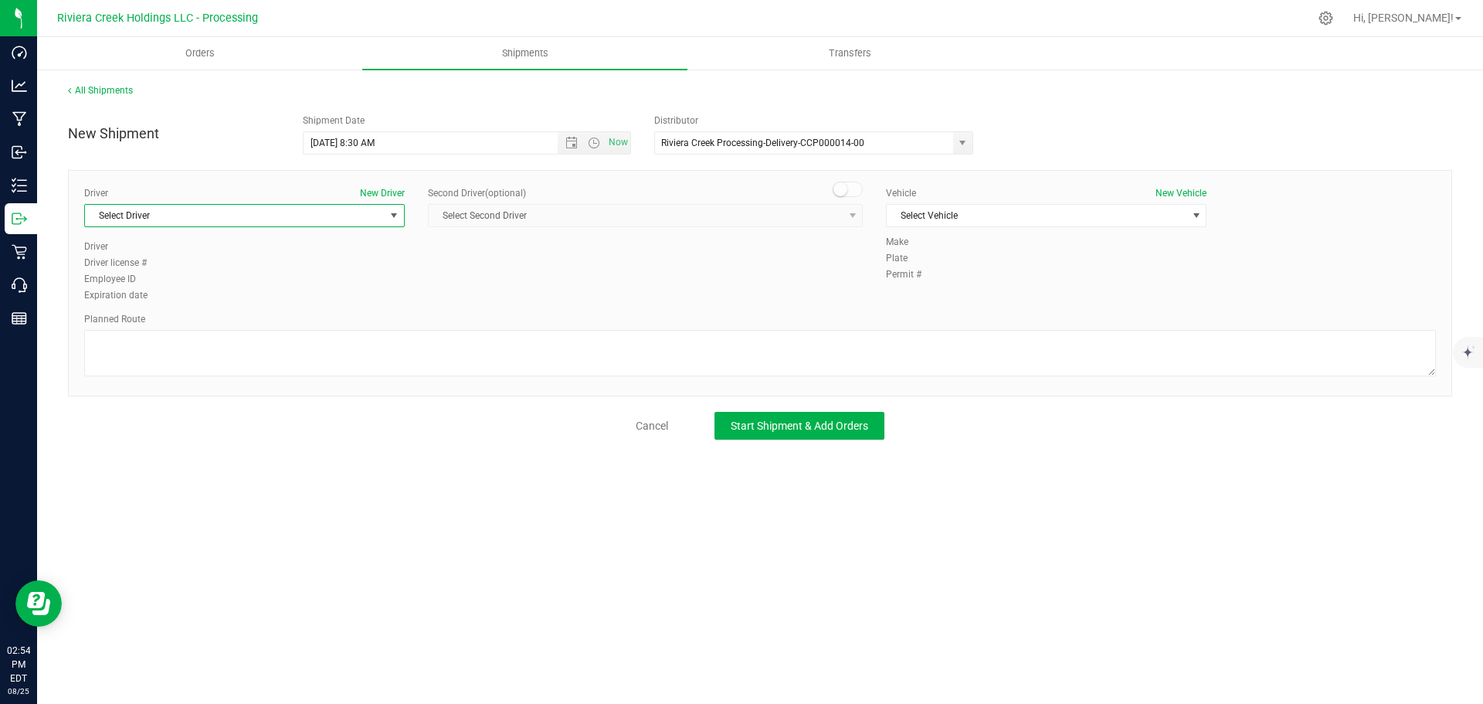
click at [203, 226] on span "Select Driver" at bounding box center [235, 216] width 300 height 22
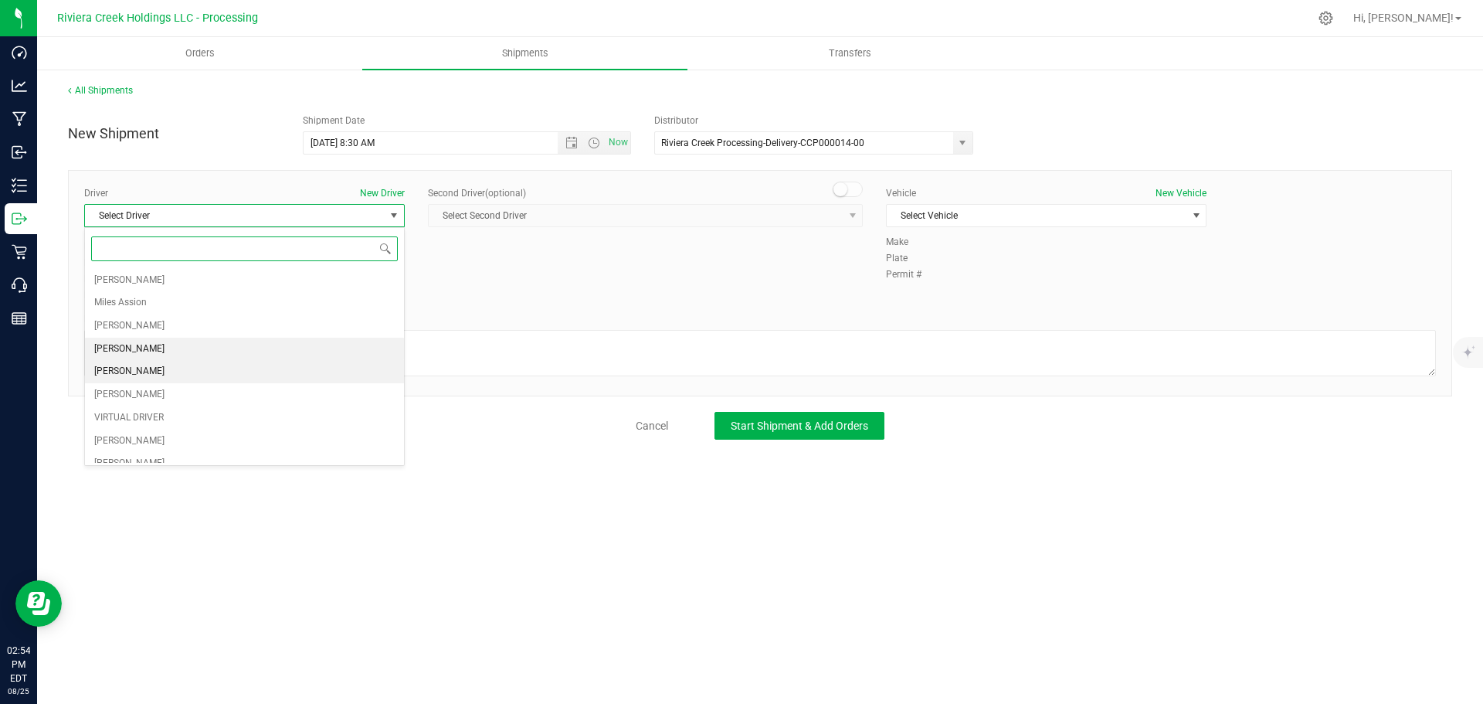
scroll to position [77, 0]
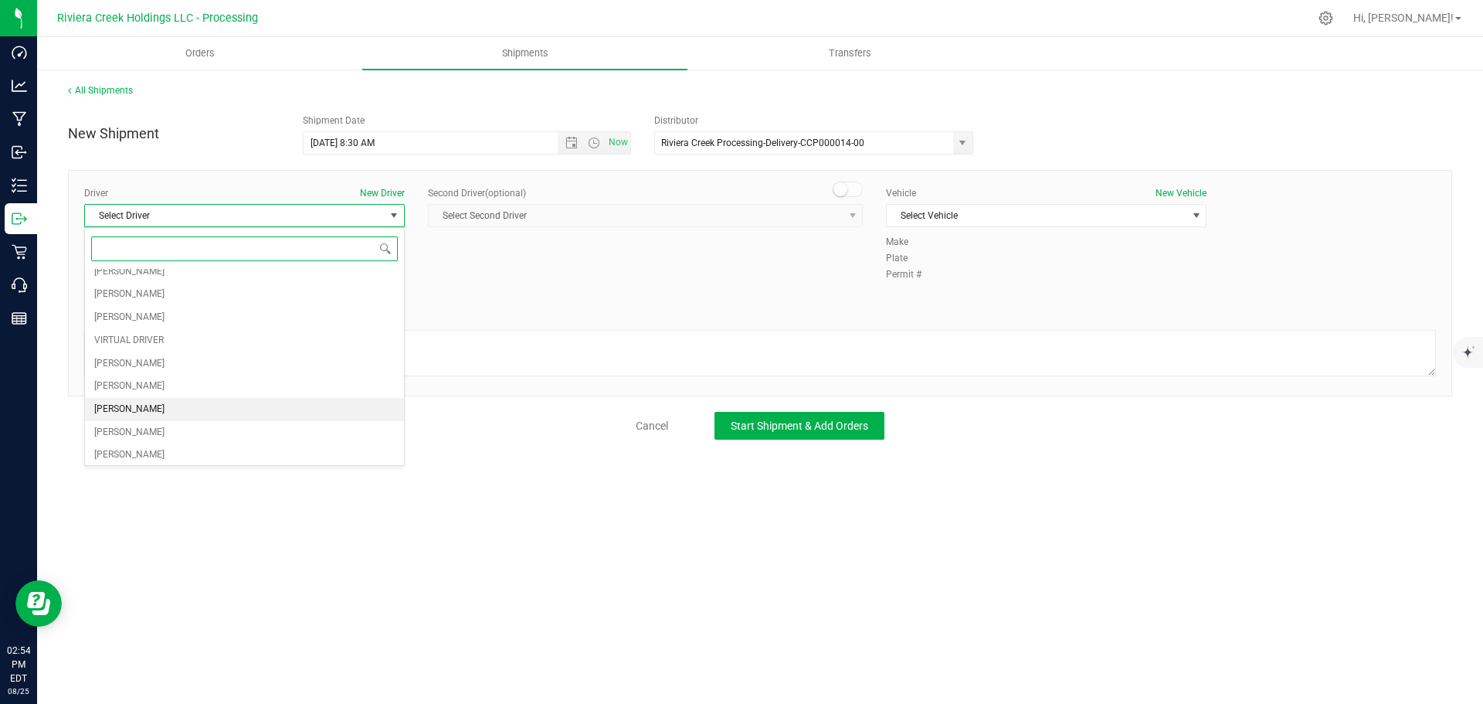
click at [119, 400] on span "[PERSON_NAME]" at bounding box center [129, 409] width 70 height 20
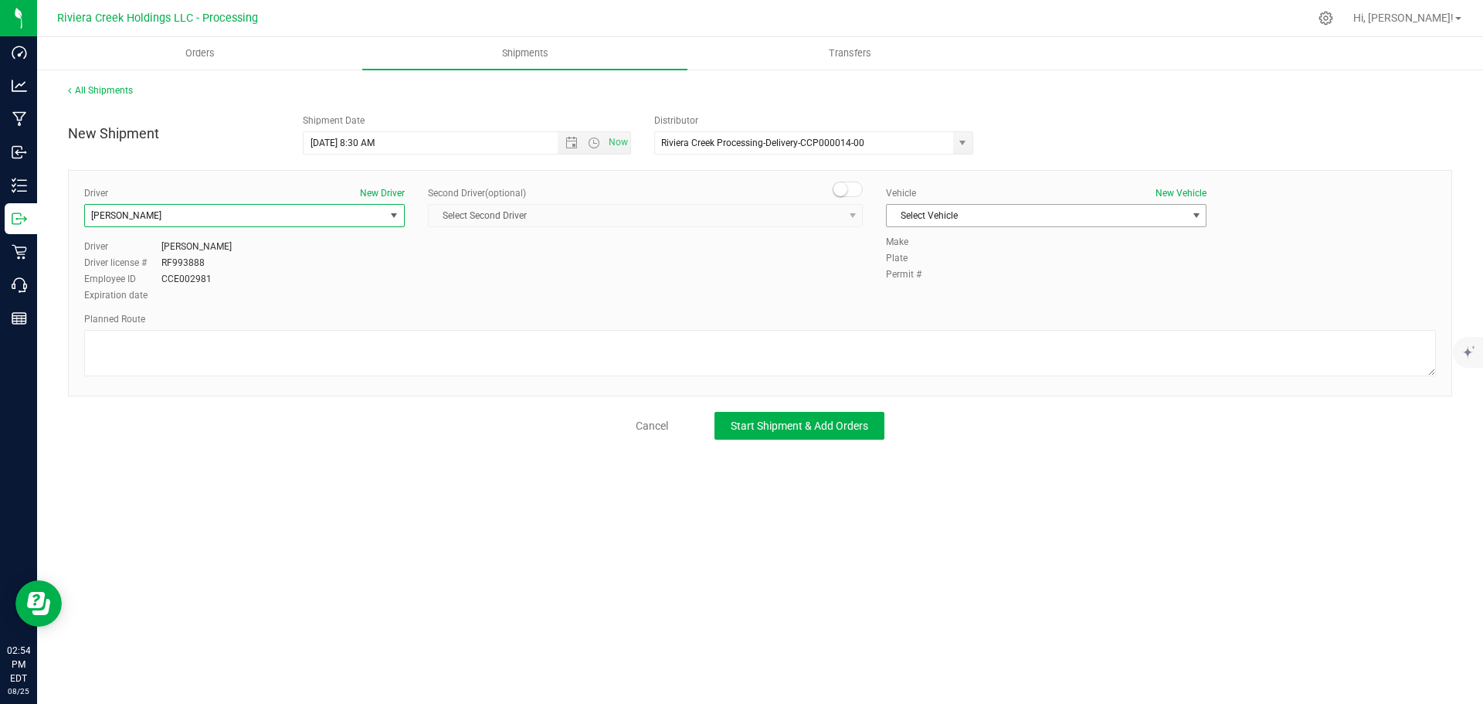
click at [953, 216] on span "Select Vehicle" at bounding box center [1037, 216] width 300 height 22
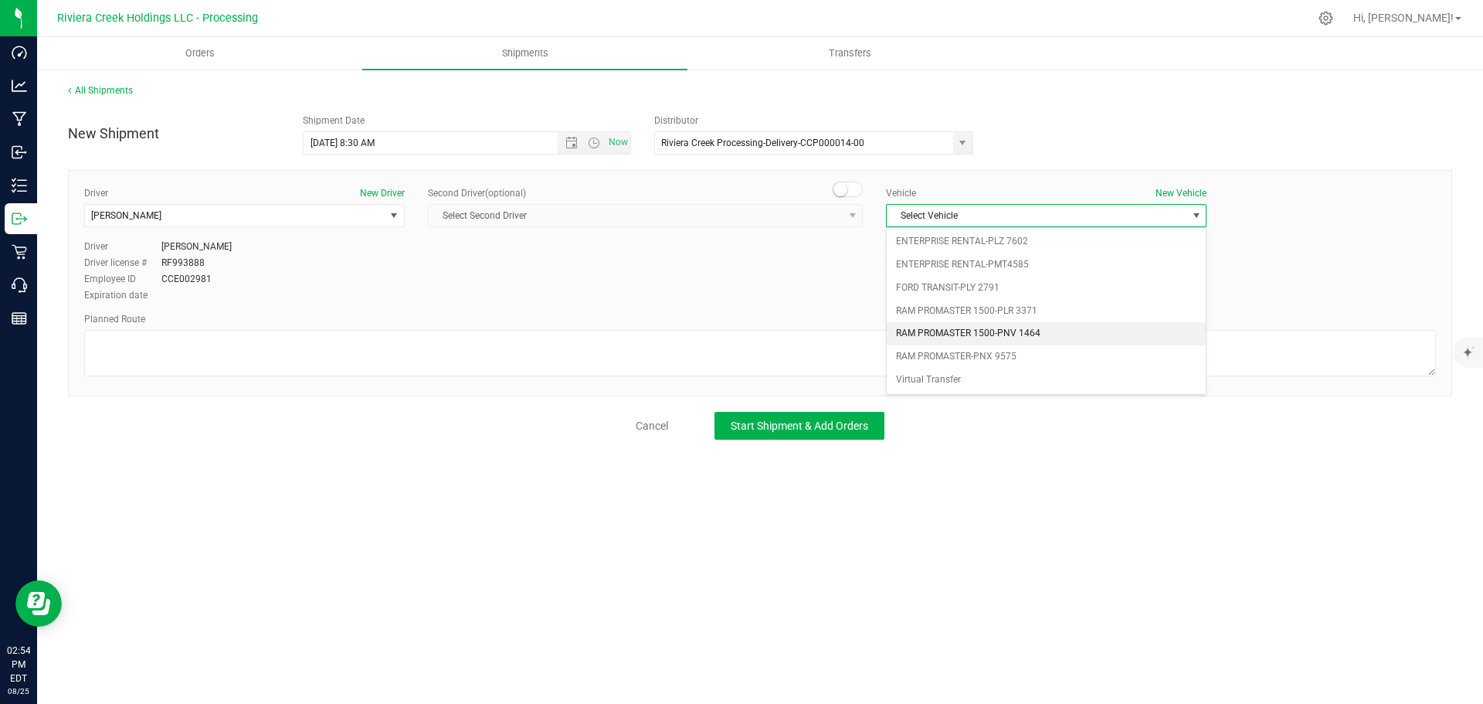
click at [957, 332] on li "RAM PROMASTER 1500-PNV 1464" at bounding box center [1046, 333] width 319 height 23
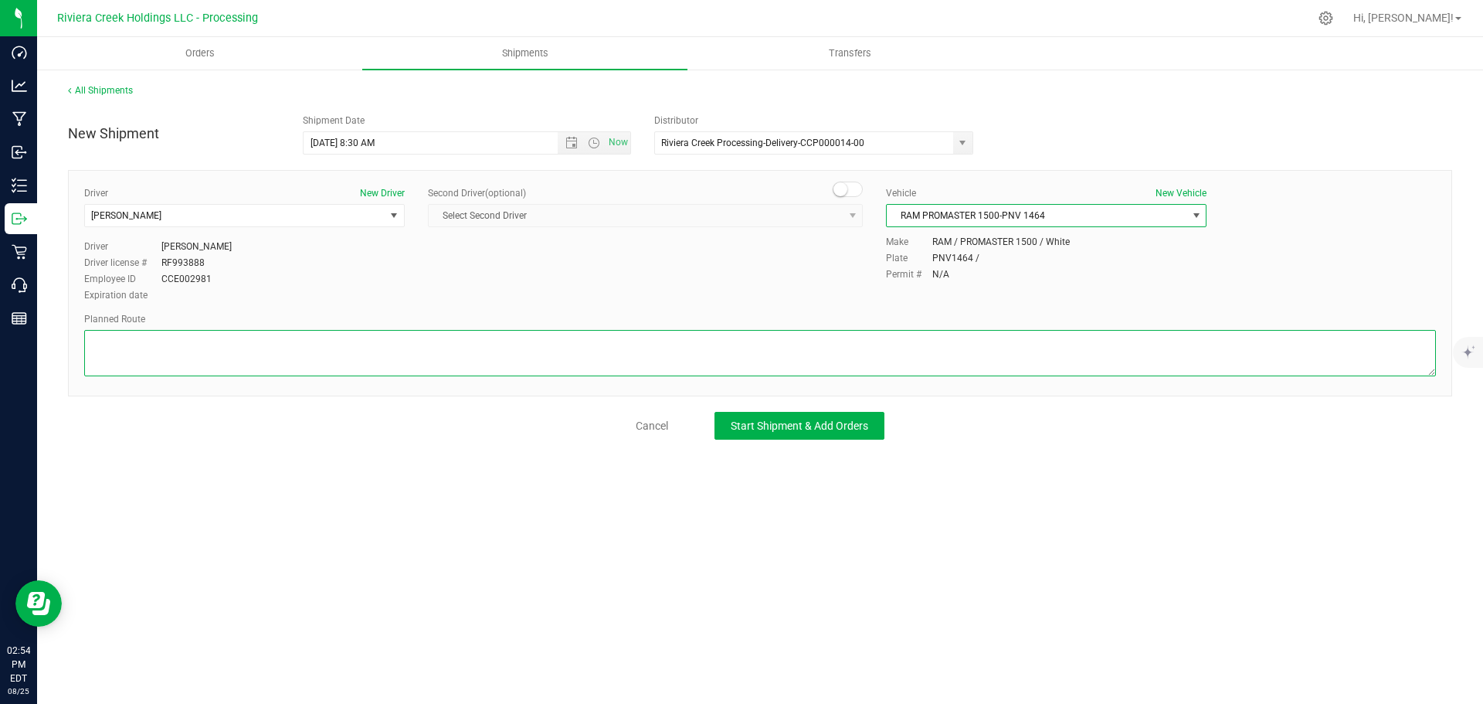
click at [697, 360] on textarea at bounding box center [760, 353] width 1352 height 46
paste textarea "Head west toward E Broad St 85 ft Turn right toward E Broad St 141 ft Turn righ…"
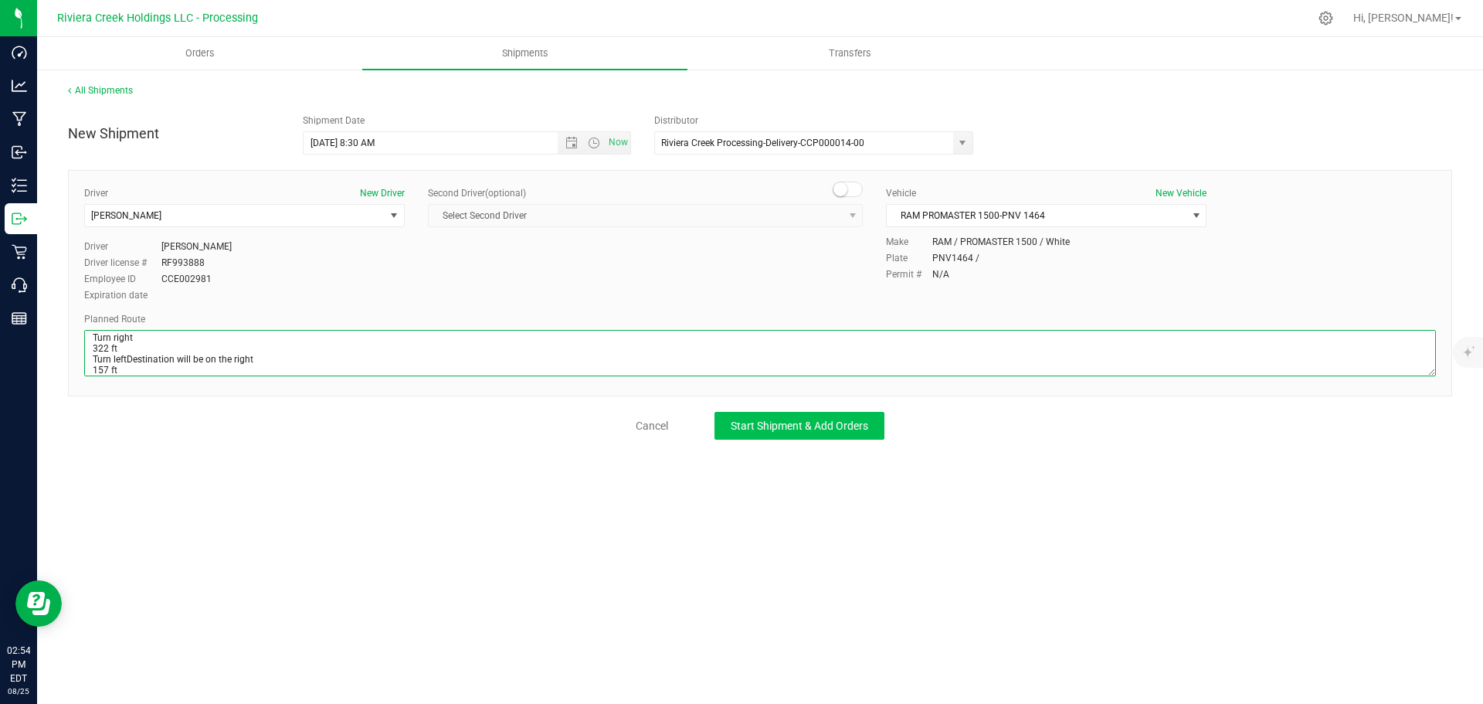
type textarea "Head west toward E Broad St 85 ft Turn right toward E Broad St 141 ft Turn righ…"
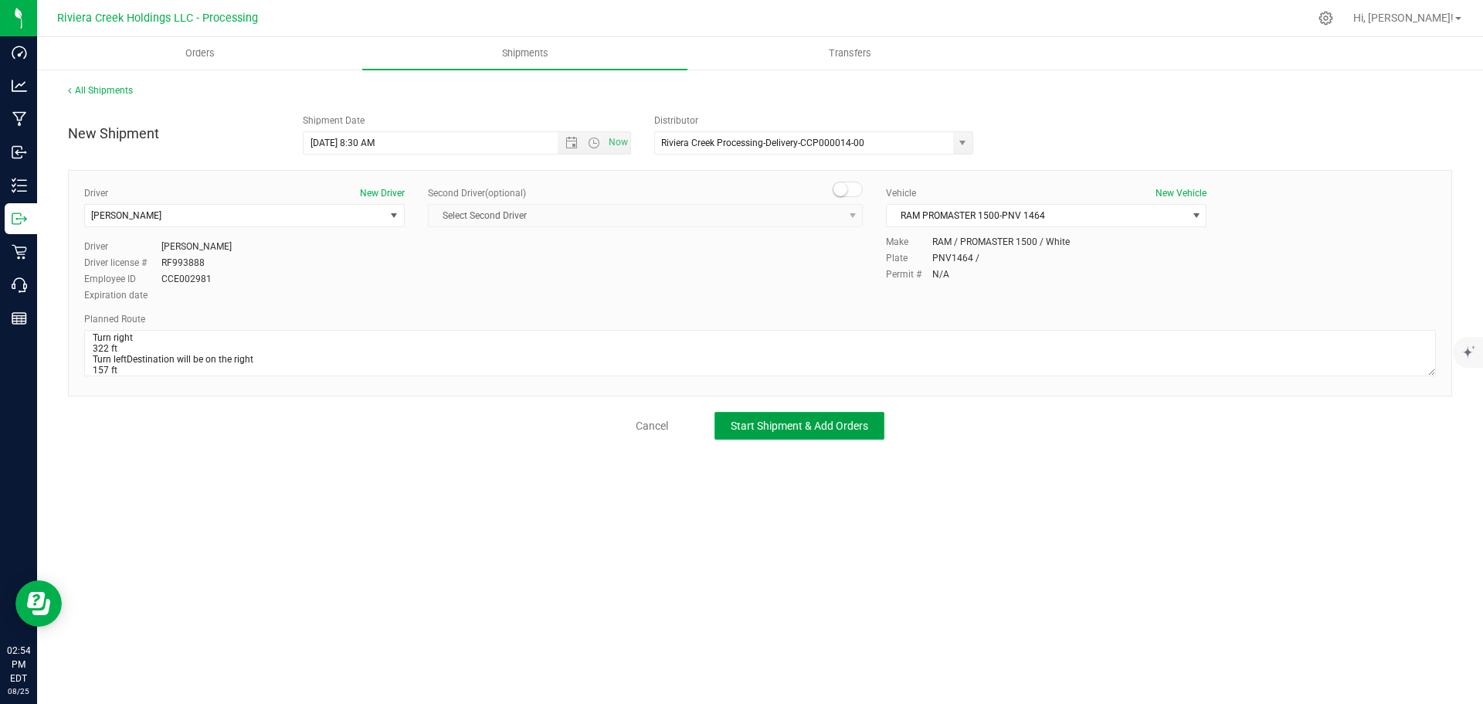
click at [828, 429] on span "Start Shipment & Add Orders" at bounding box center [799, 425] width 137 height 12
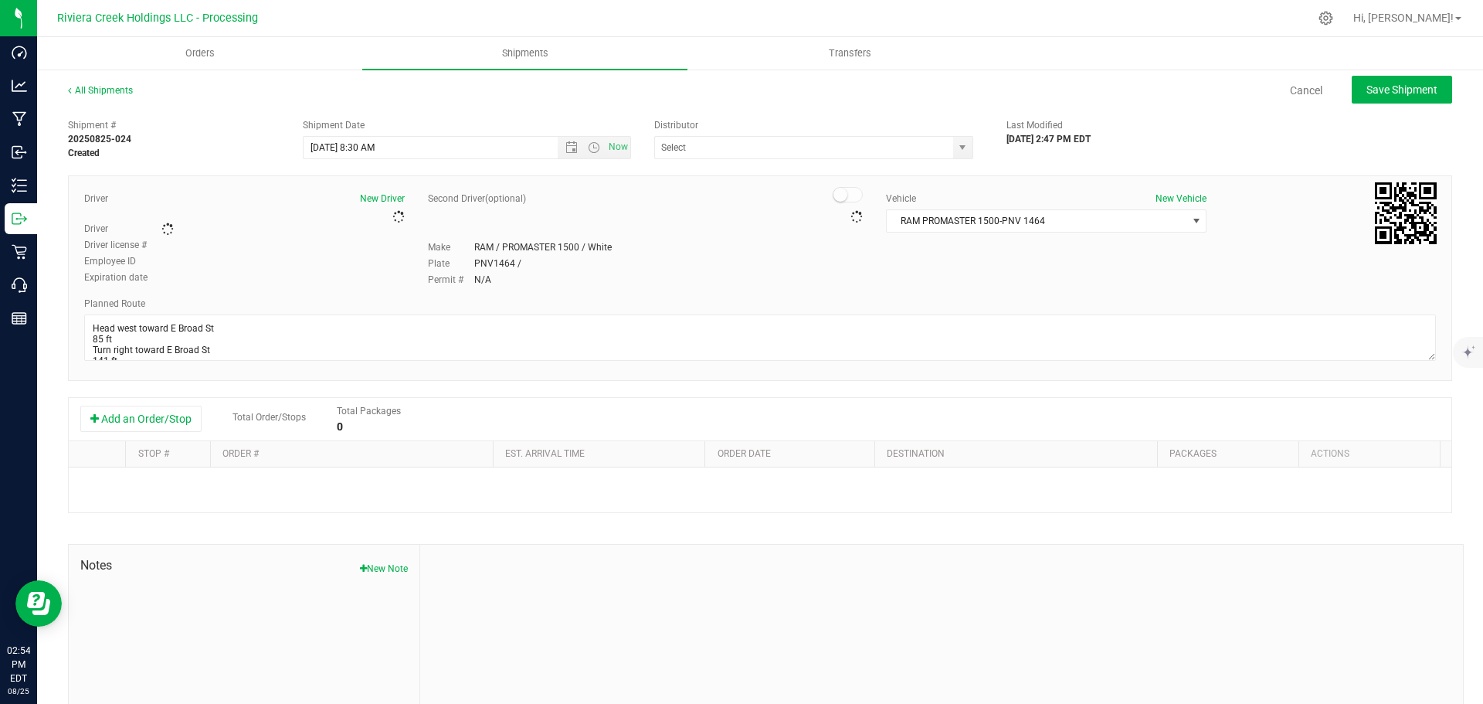
type input "Riviera Creek Processing-Delivery-CCP000014-00"
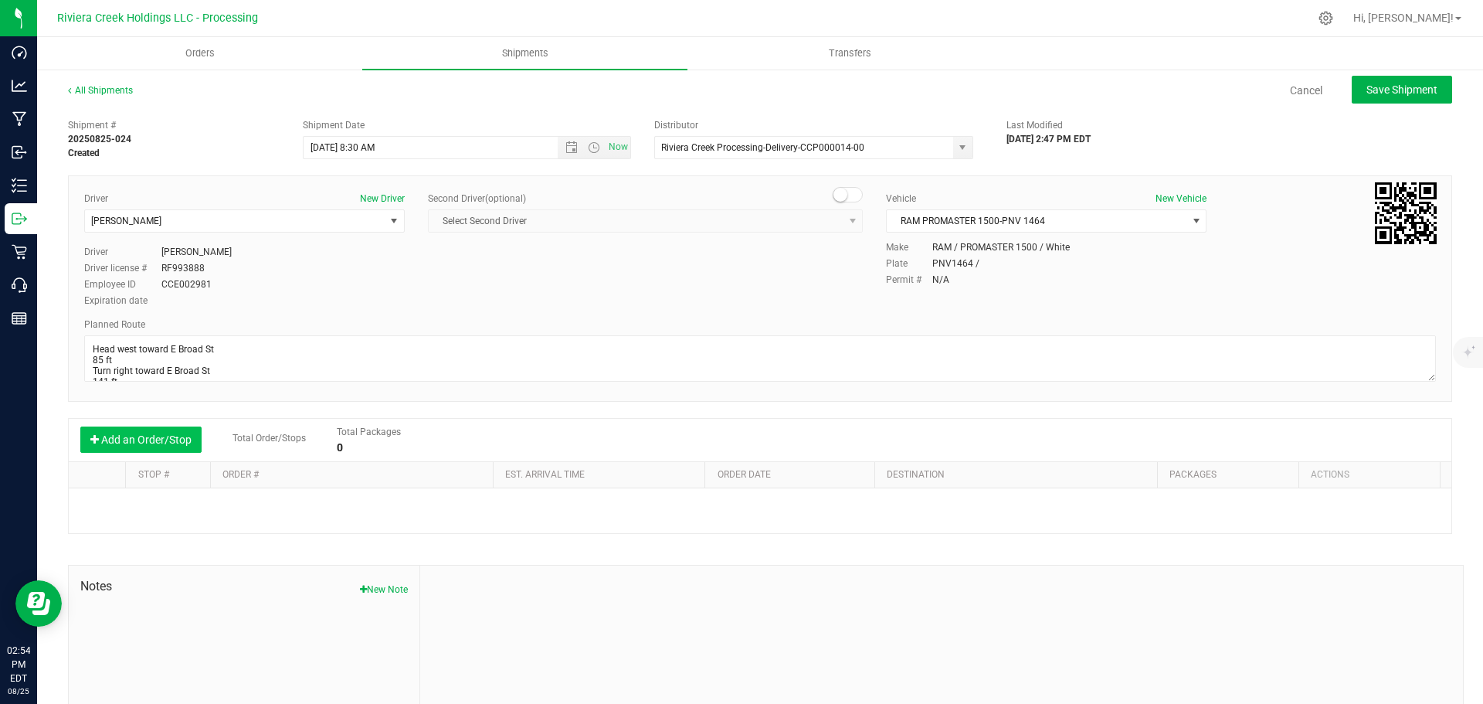
click at [170, 433] on button "Add an Order/Stop" at bounding box center [140, 439] width 121 height 26
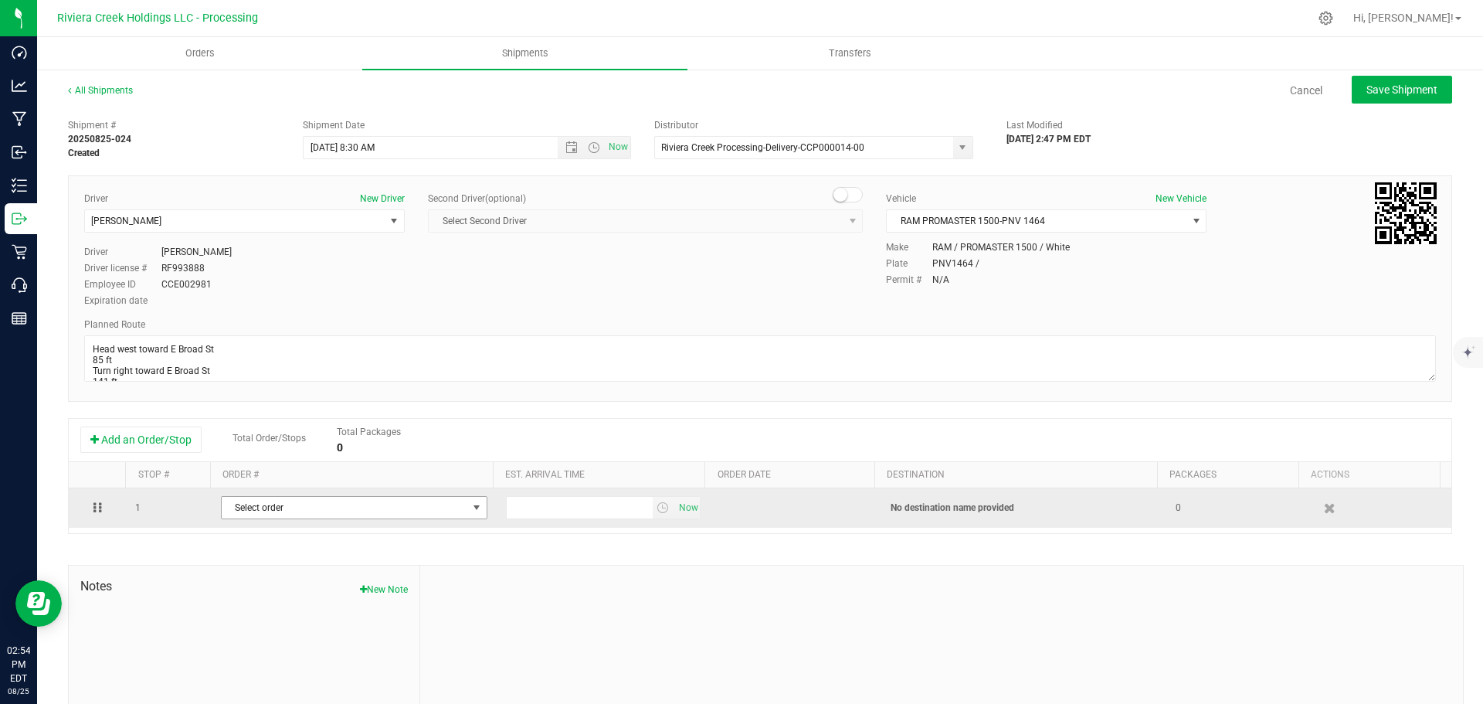
click at [289, 510] on span "Select order" at bounding box center [345, 508] width 246 height 22
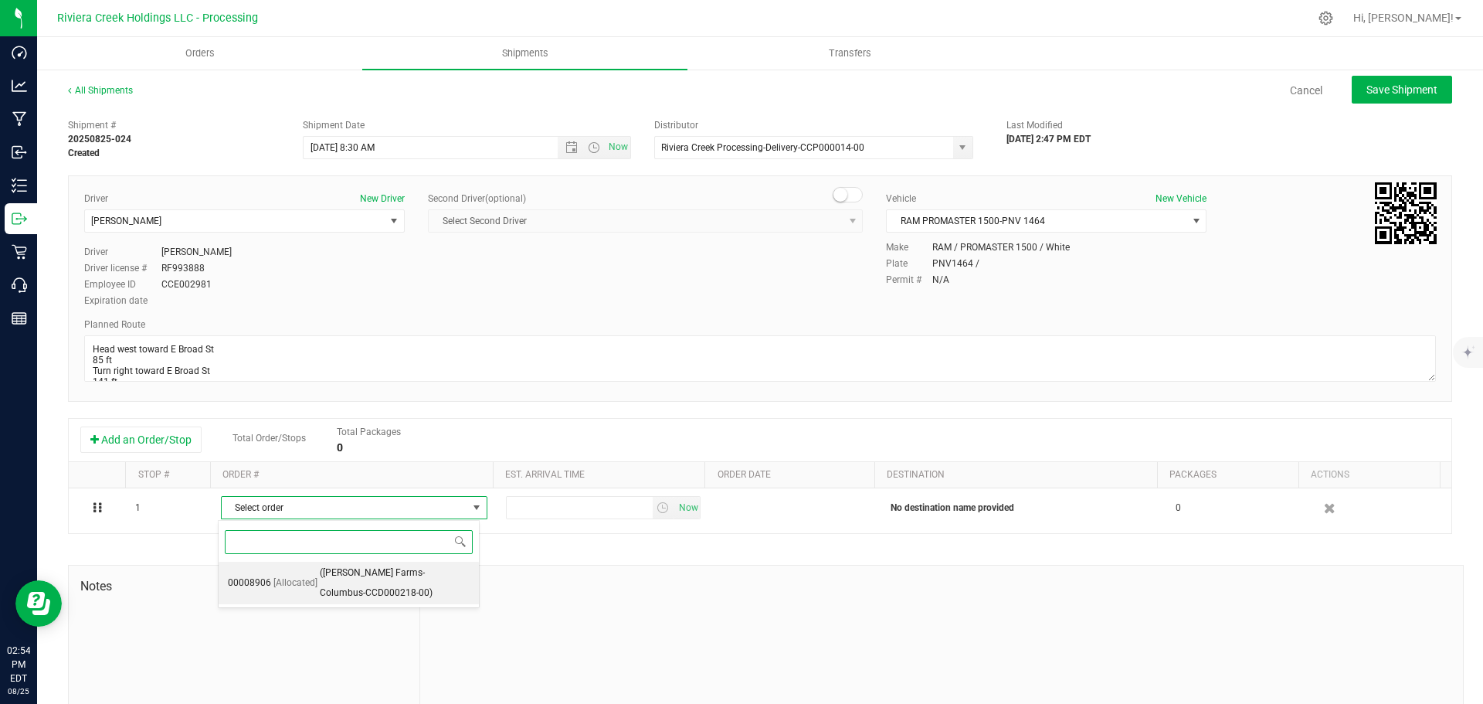
click at [336, 578] on span "(Farkas Farms-Columbus-CCD000218-00)" at bounding box center [395, 582] width 150 height 39
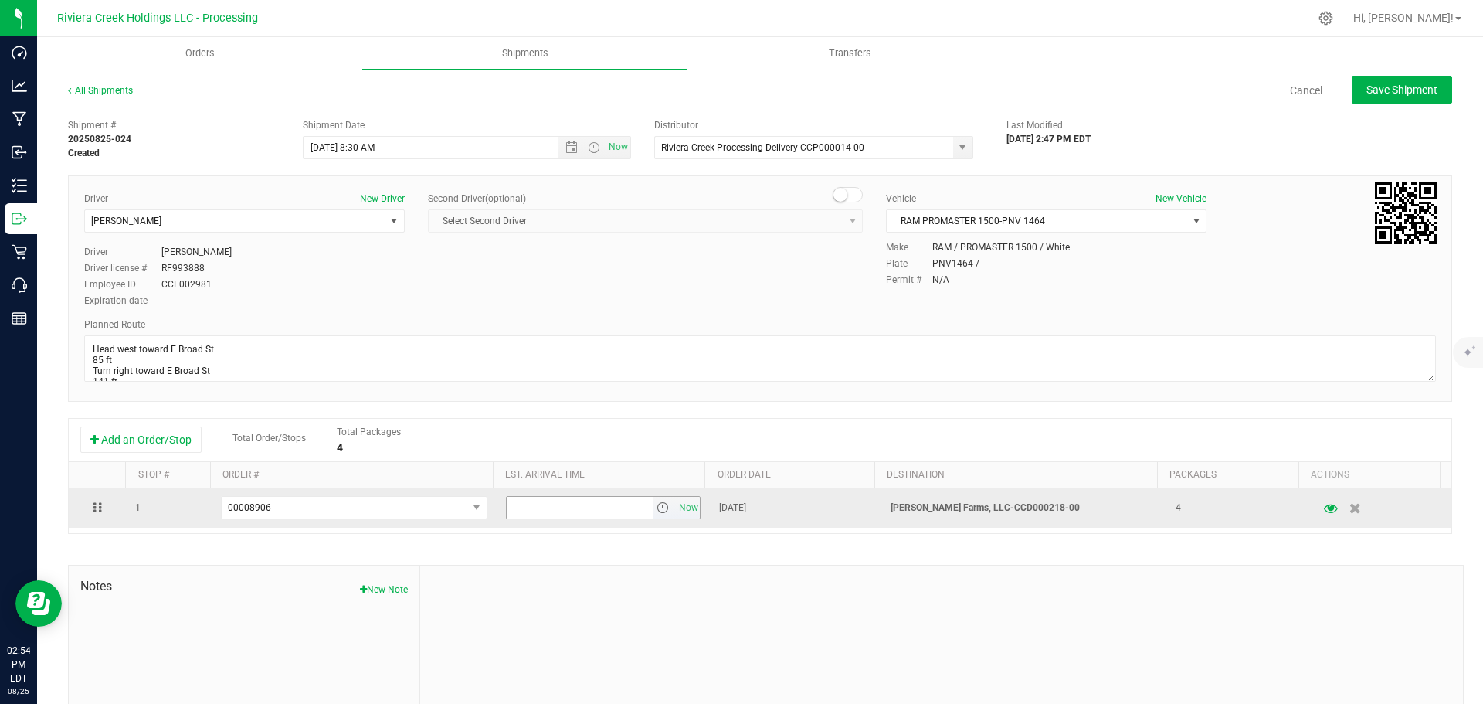
click at [656, 510] on span "select" at bounding box center [662, 507] width 12 height 12
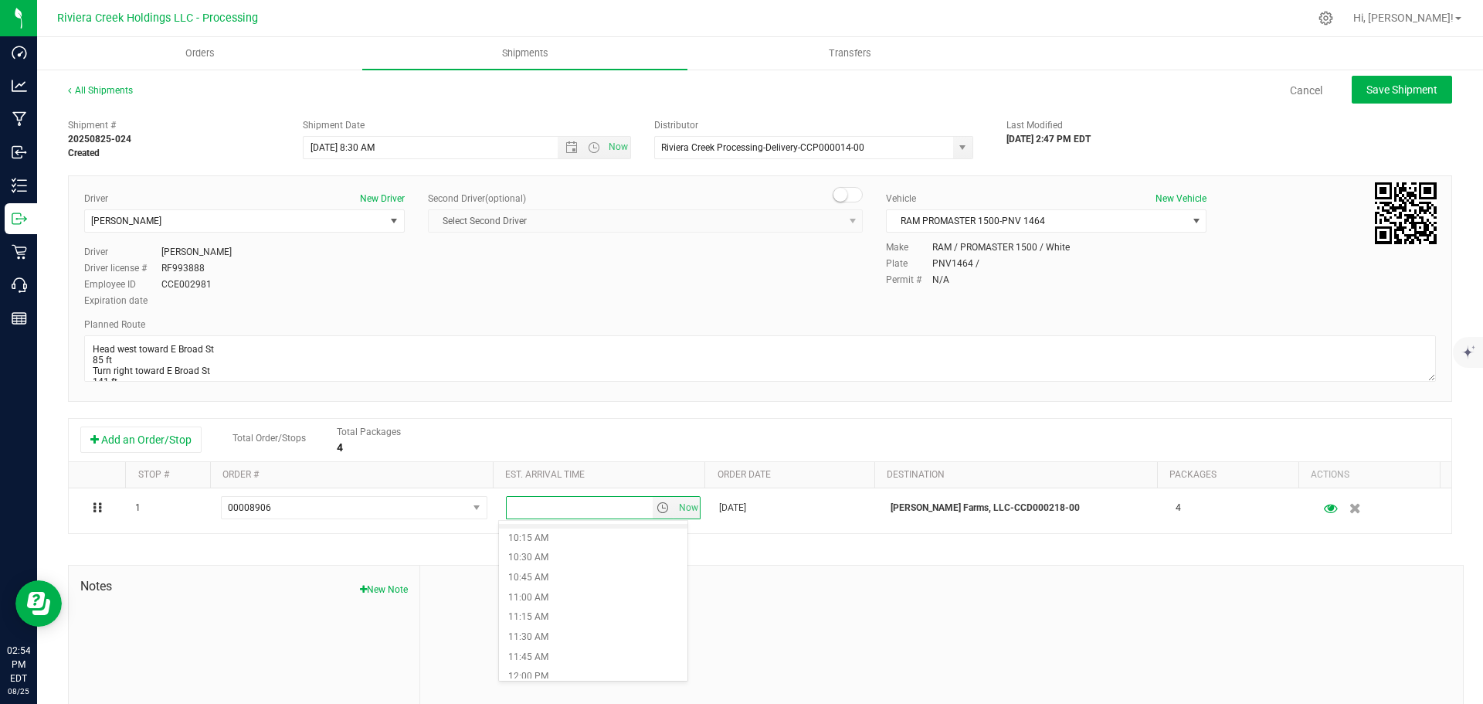
scroll to position [850, 0]
click at [541, 669] on li "12:30 PM" at bounding box center [593, 677] width 188 height 20
click at [1366, 93] on span "Save Shipment" at bounding box center [1401, 89] width 71 height 12
type input "8/26/2025 12:30 PM"
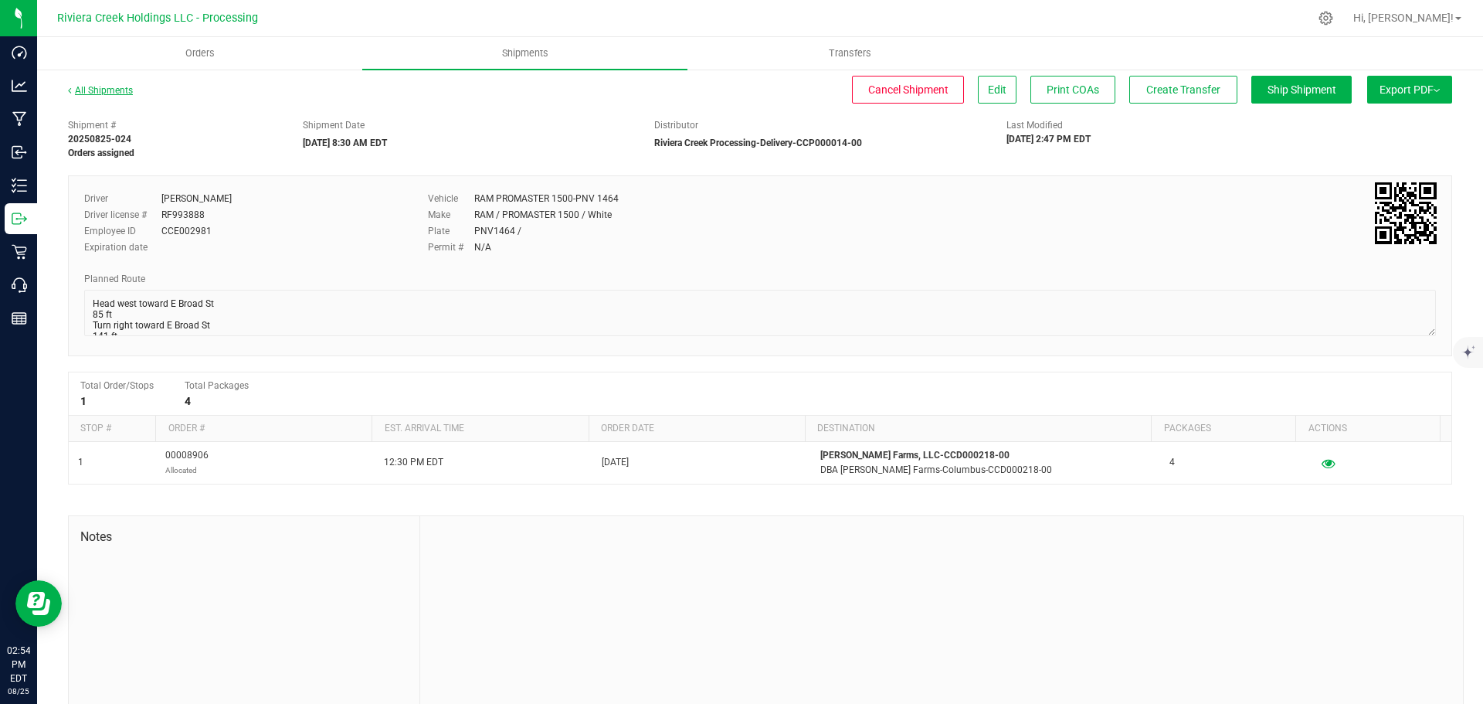
click at [110, 92] on link "All Shipments" at bounding box center [100, 90] width 65 height 11
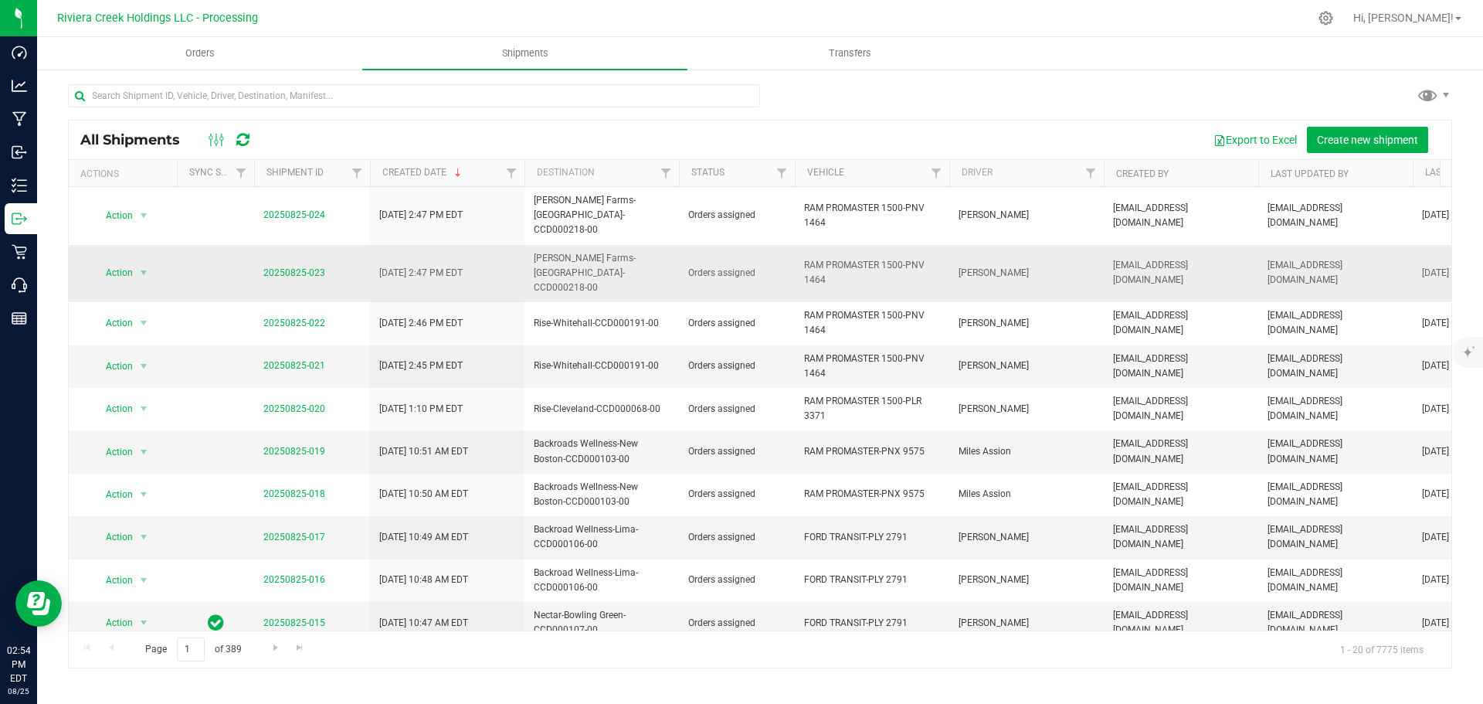
click at [300, 266] on span "20250825-023" at bounding box center [294, 273] width 62 height 15
click at [300, 267] on link "20250825-023" at bounding box center [294, 272] width 62 height 11
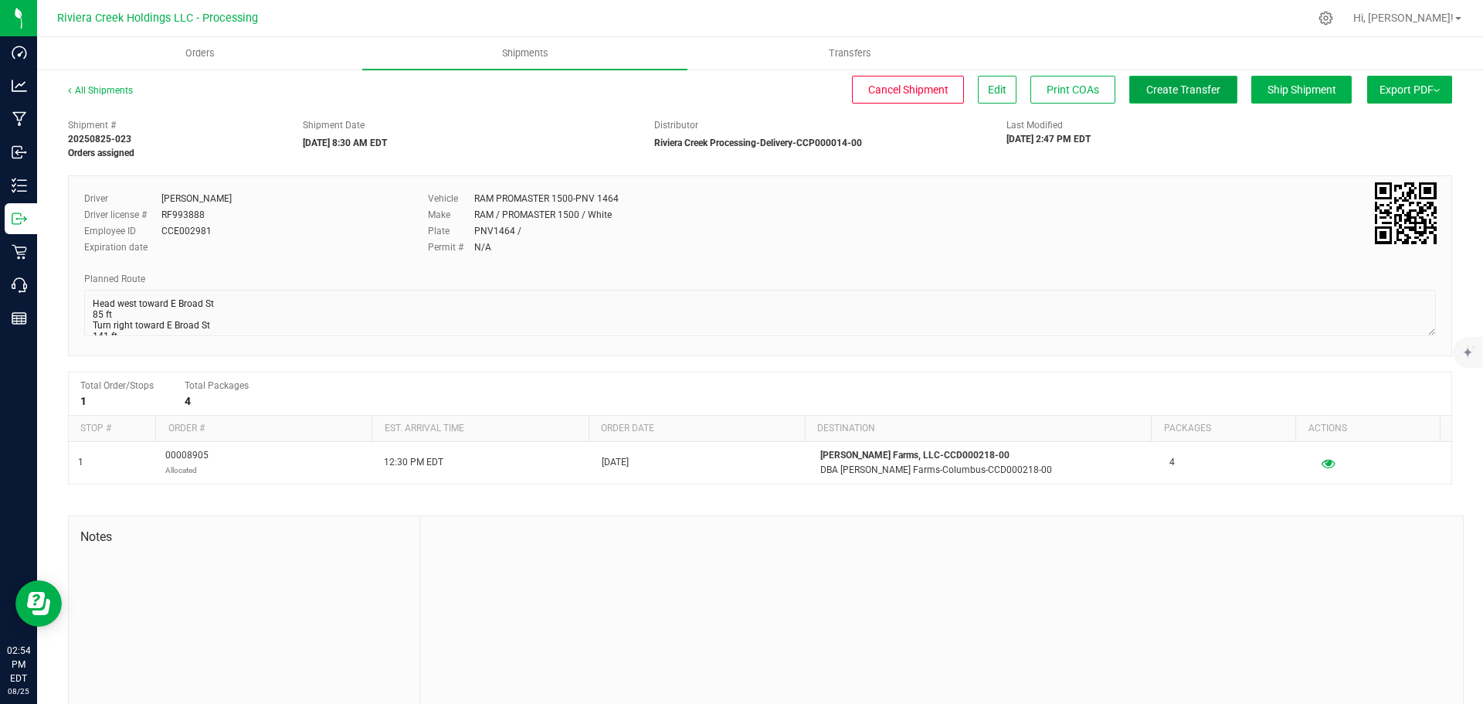
click at [1146, 95] on span "Create Transfer" at bounding box center [1183, 89] width 74 height 12
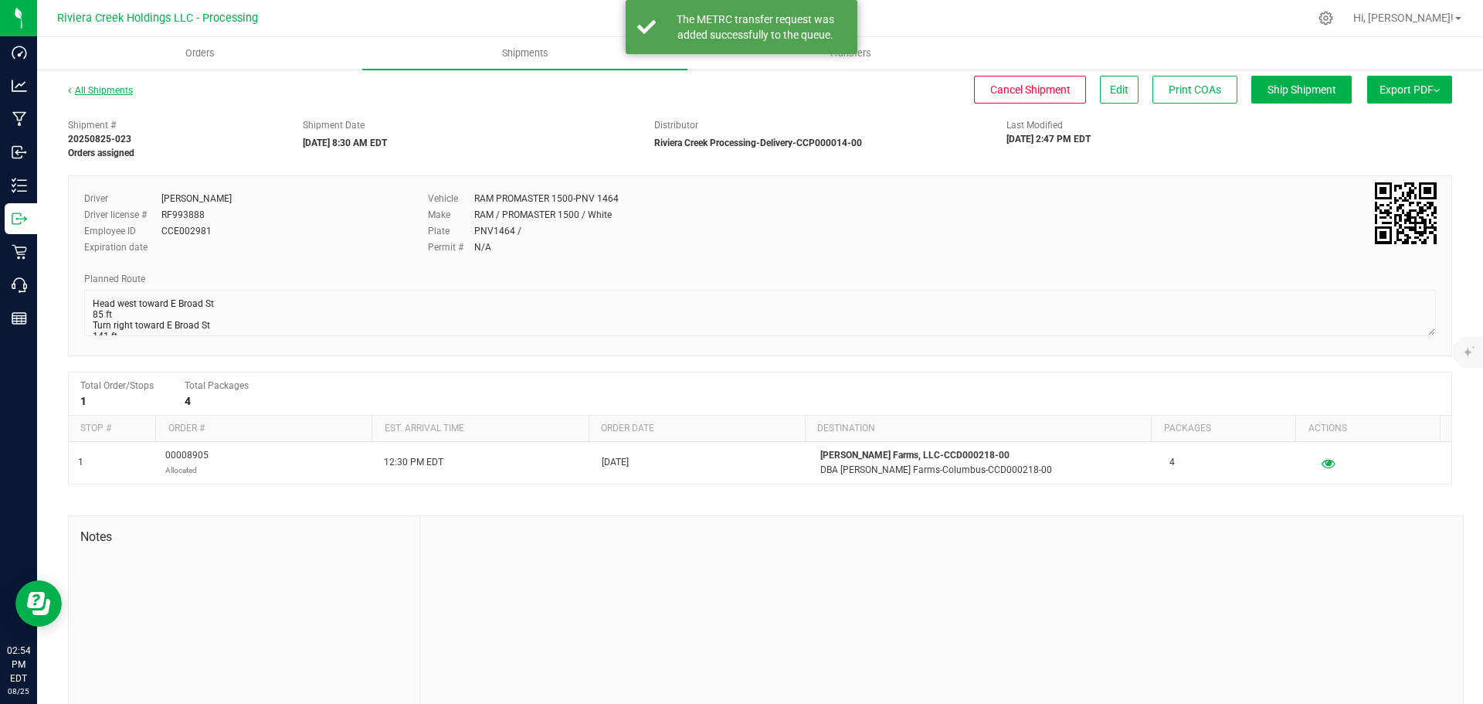
click at [89, 88] on link "All Shipments" at bounding box center [100, 90] width 65 height 11
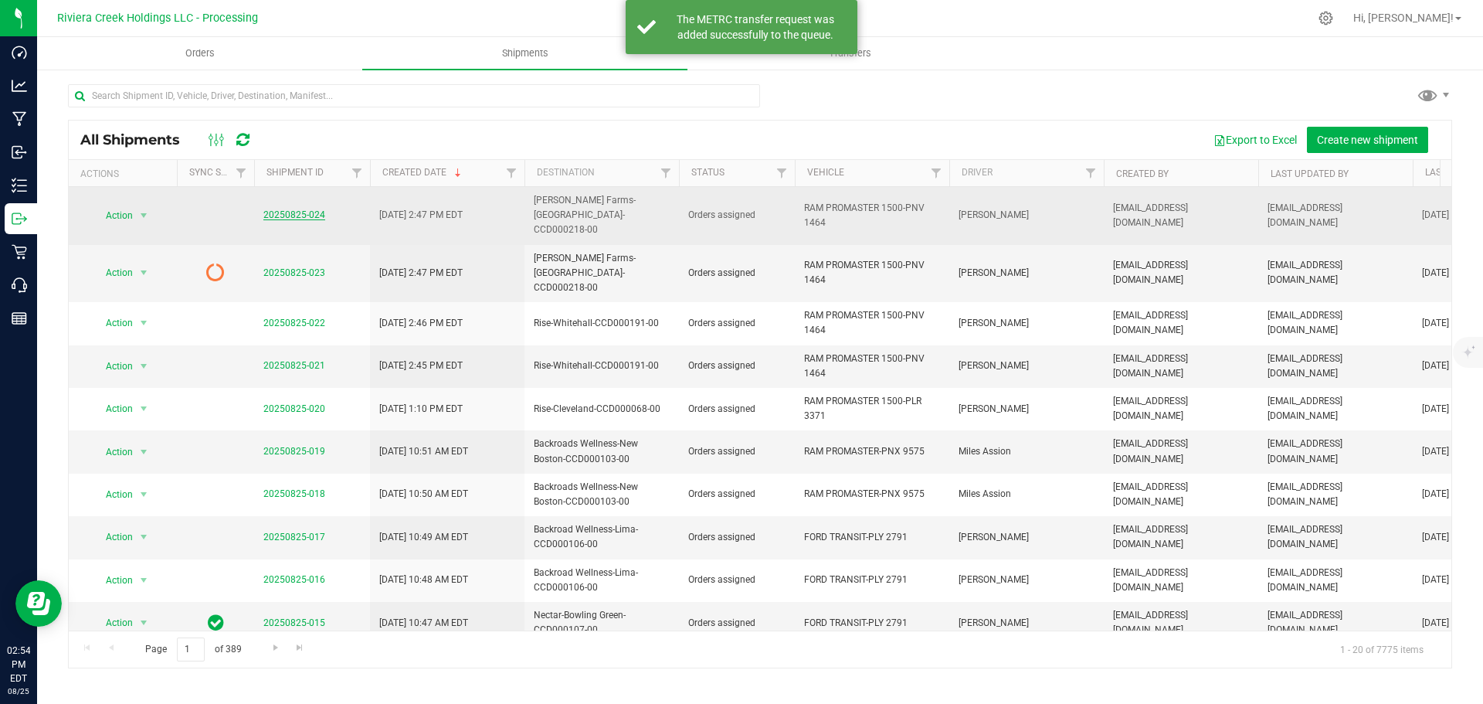
click at [292, 209] on link "20250825-024" at bounding box center [294, 214] width 62 height 11
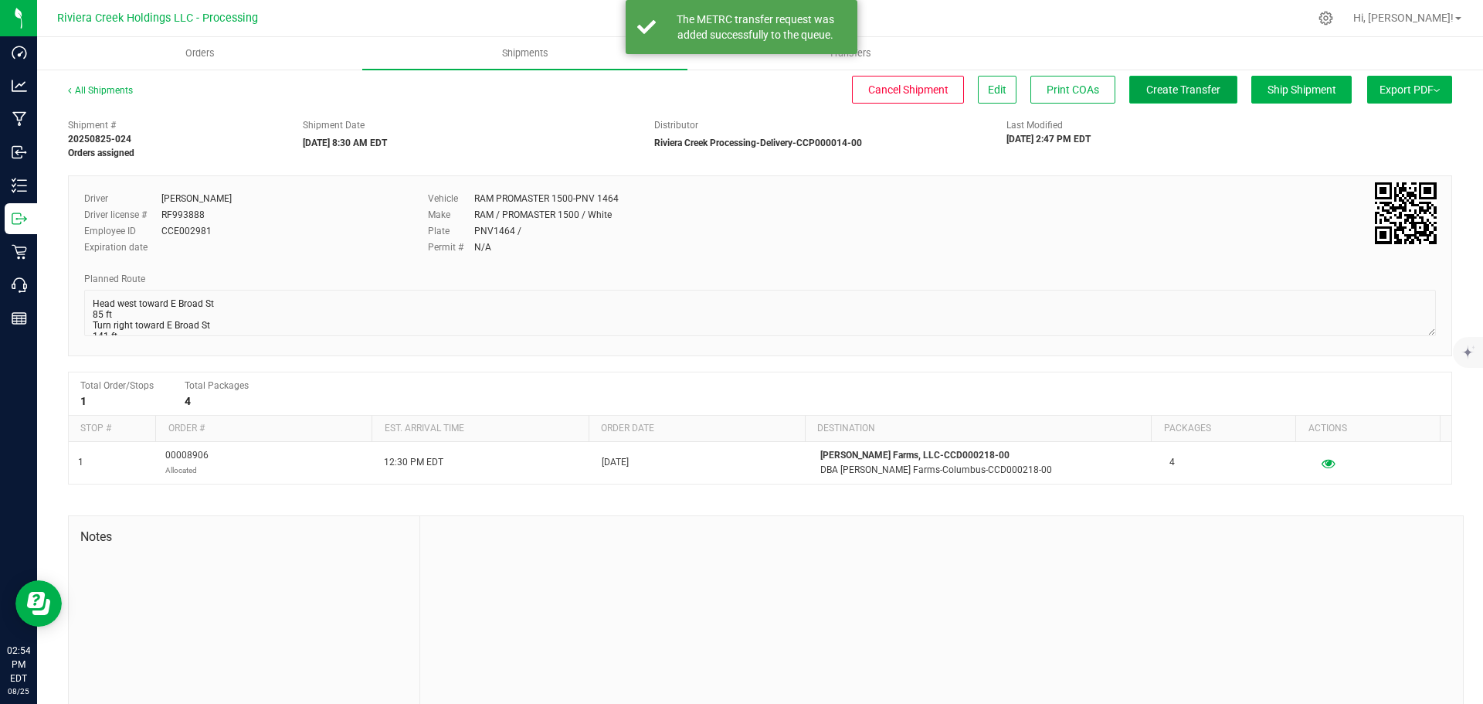
click at [1171, 91] on span "Create Transfer" at bounding box center [1183, 89] width 74 height 12
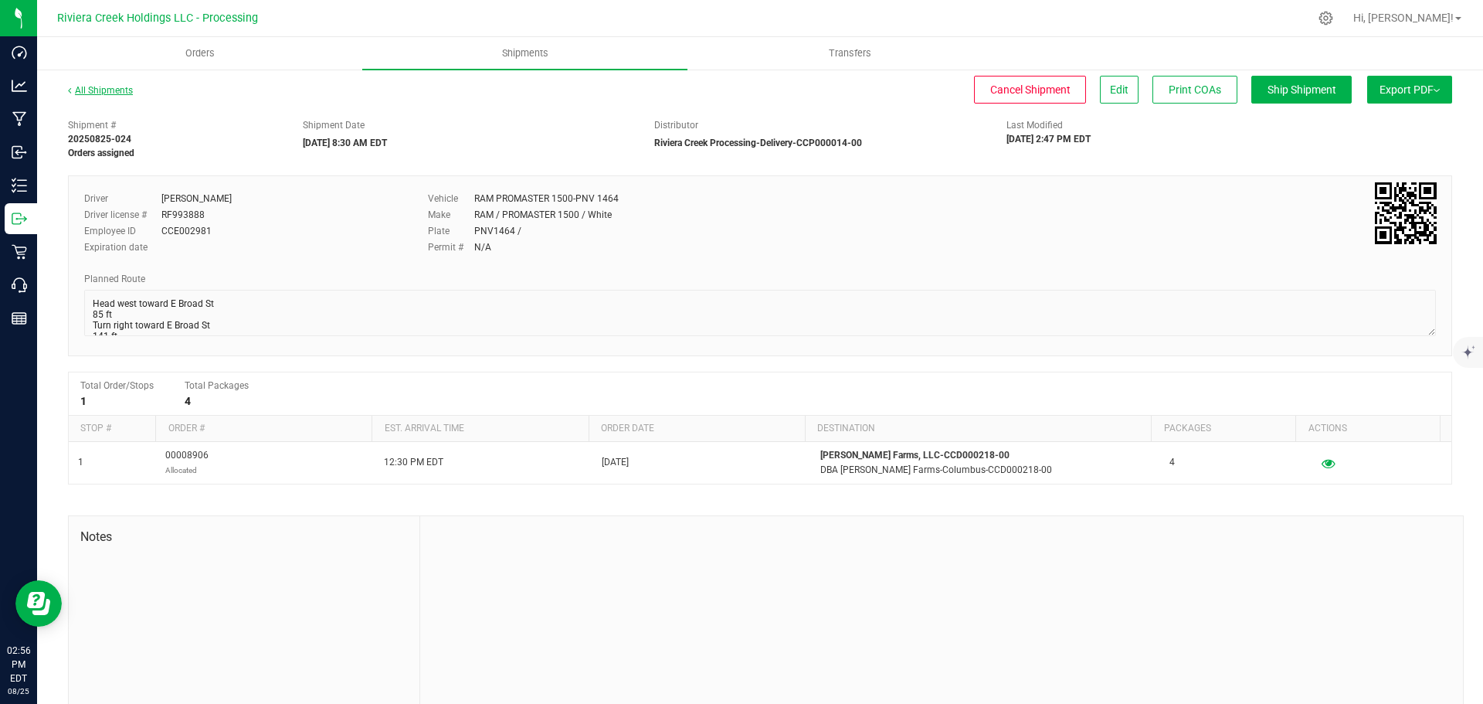
click at [110, 90] on link "All Shipments" at bounding box center [100, 90] width 65 height 11
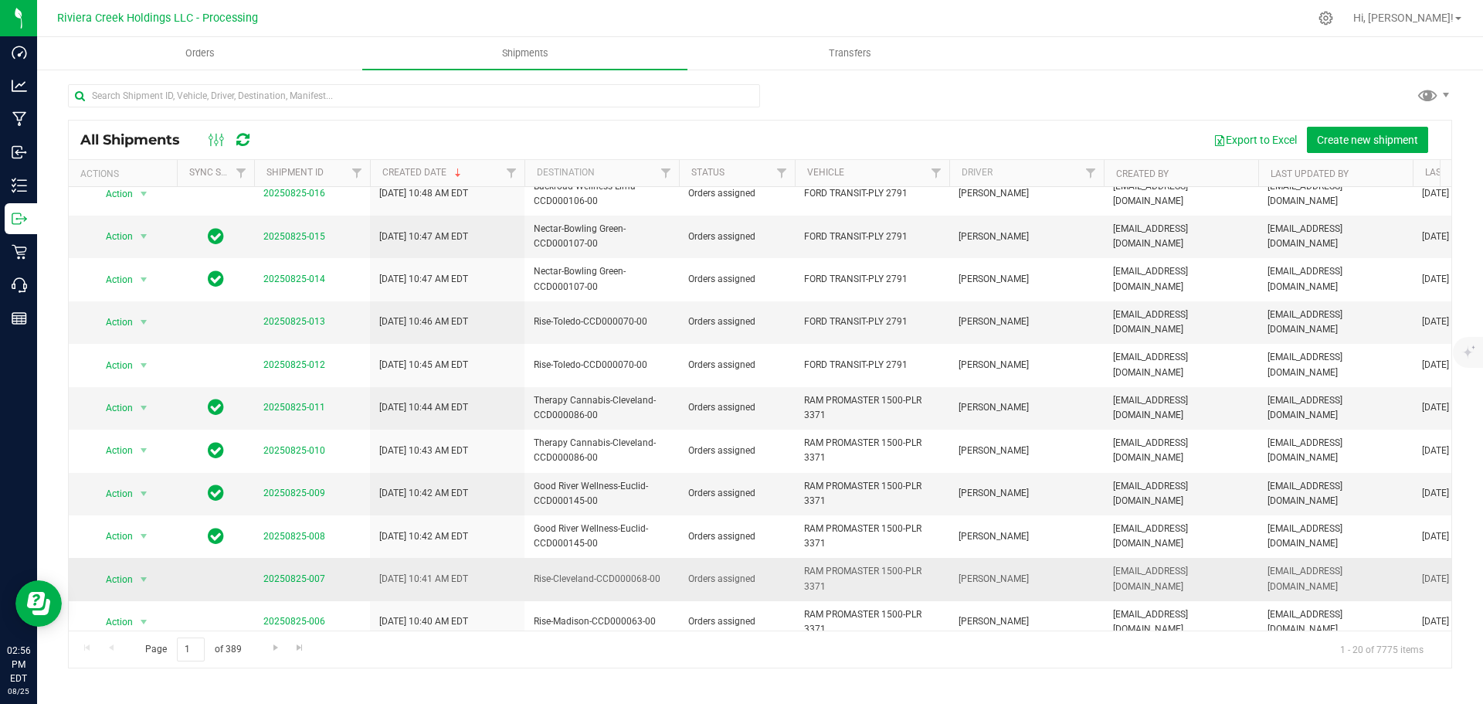
scroll to position [407, 0]
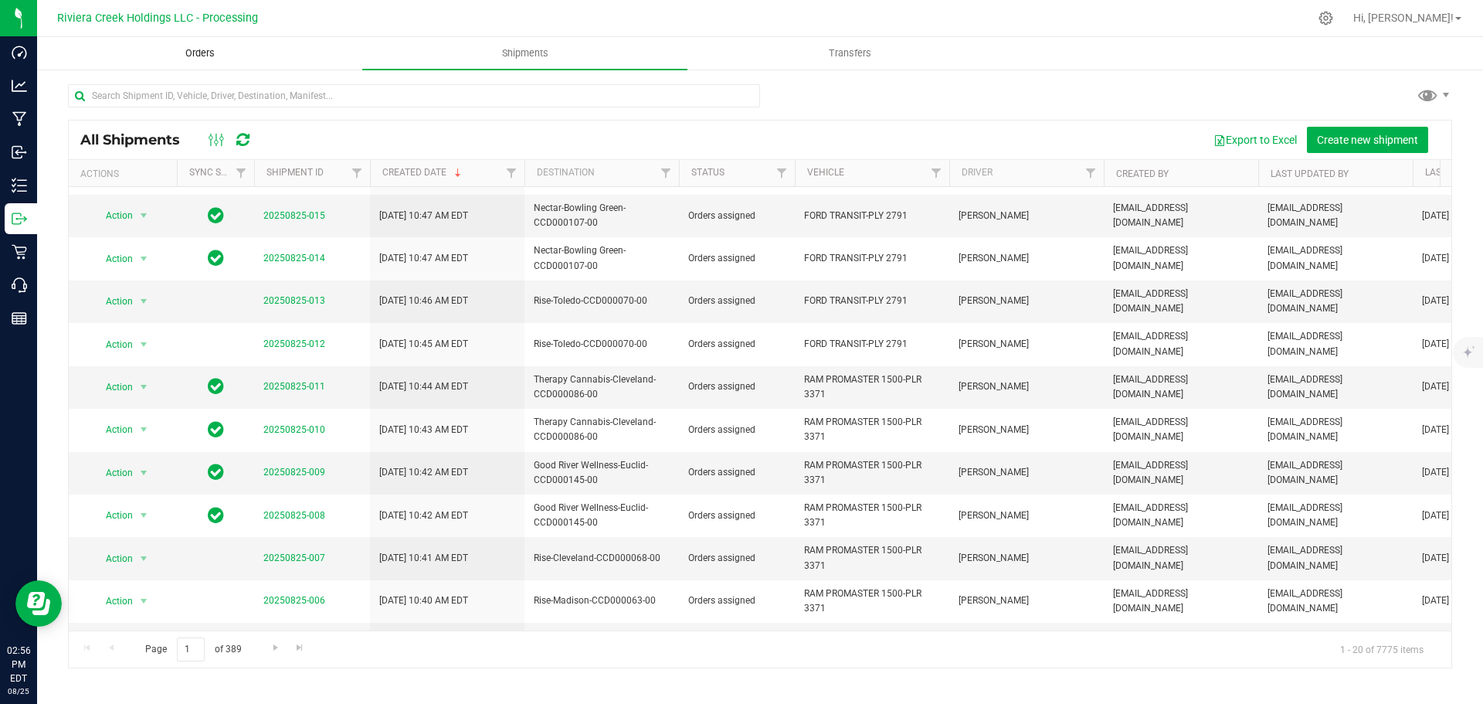
click at [201, 54] on span "Orders" at bounding box center [200, 53] width 71 height 14
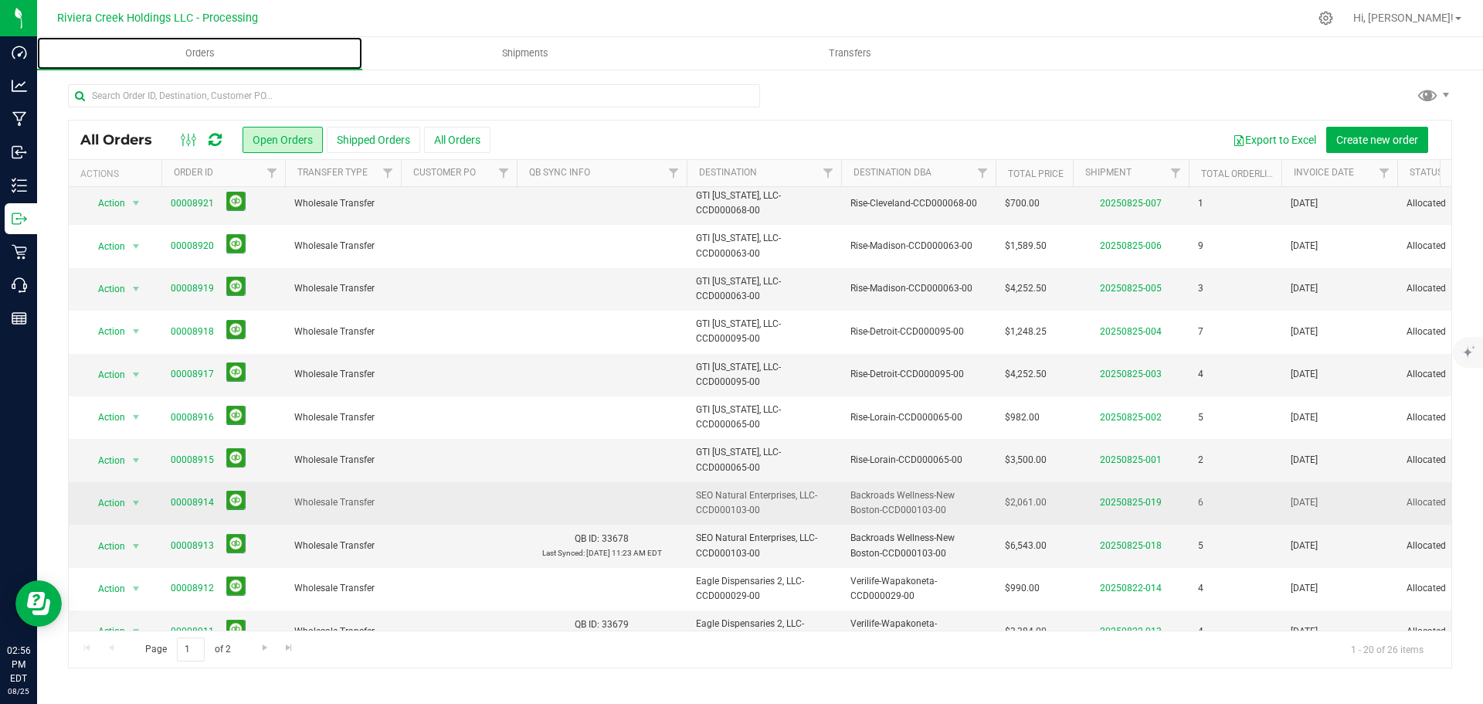
scroll to position [192, 0]
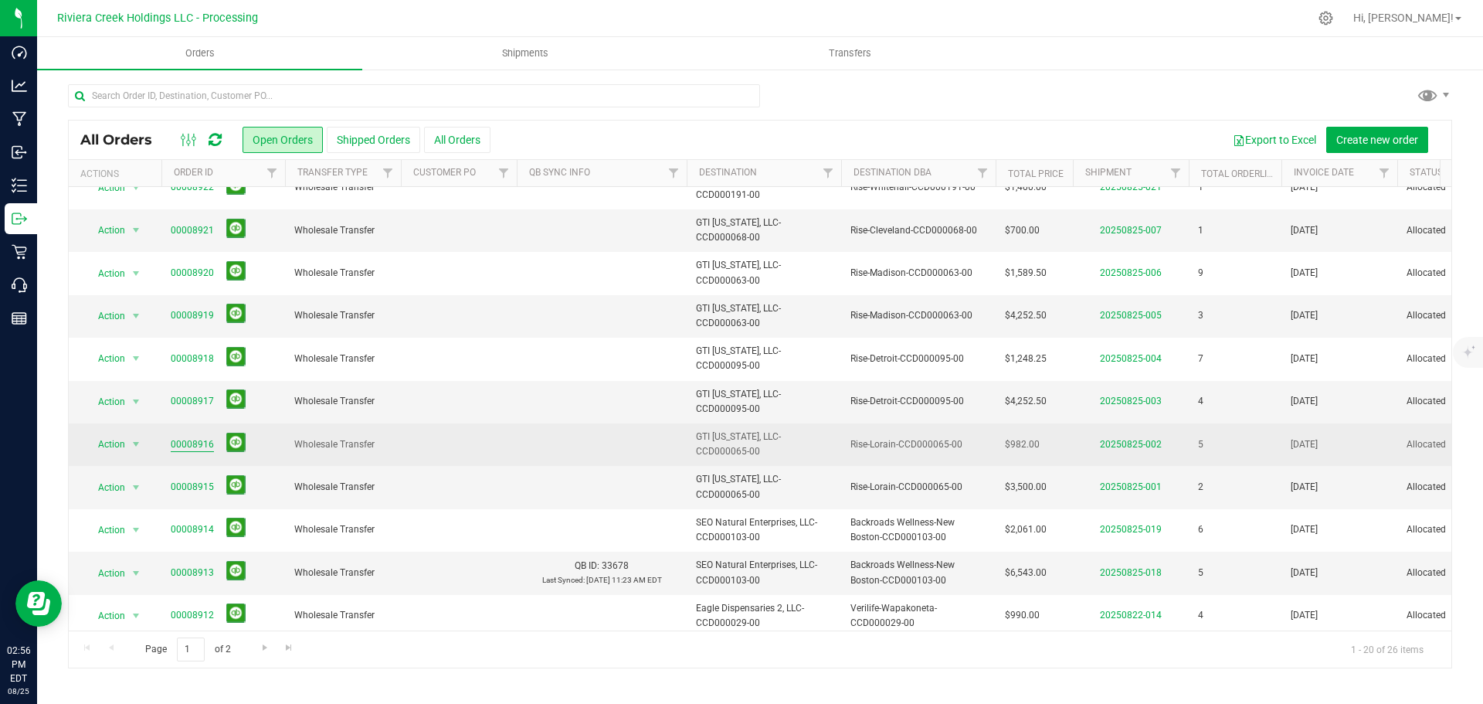
click at [199, 442] on link "00008916" at bounding box center [192, 444] width 43 height 15
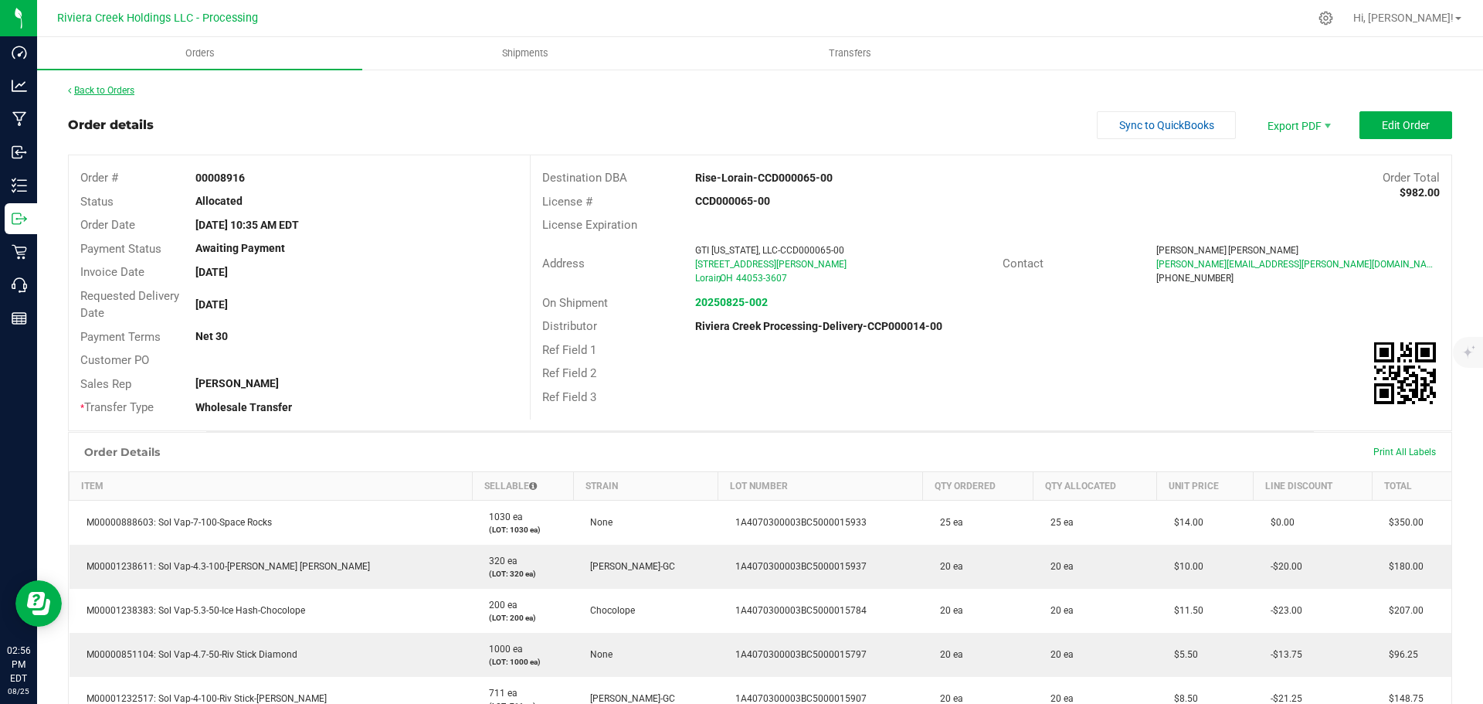
click at [113, 90] on link "Back to Orders" at bounding box center [101, 90] width 66 height 11
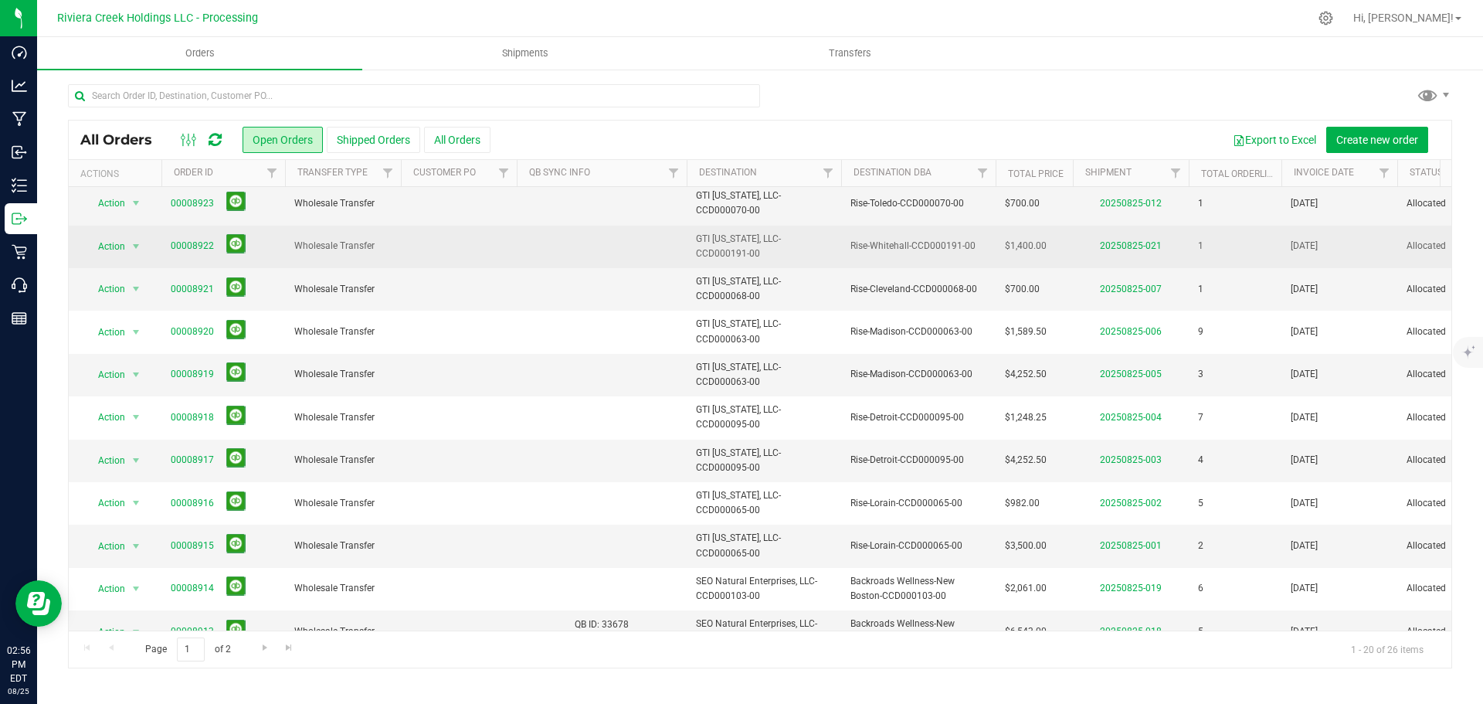
scroll to position [154, 0]
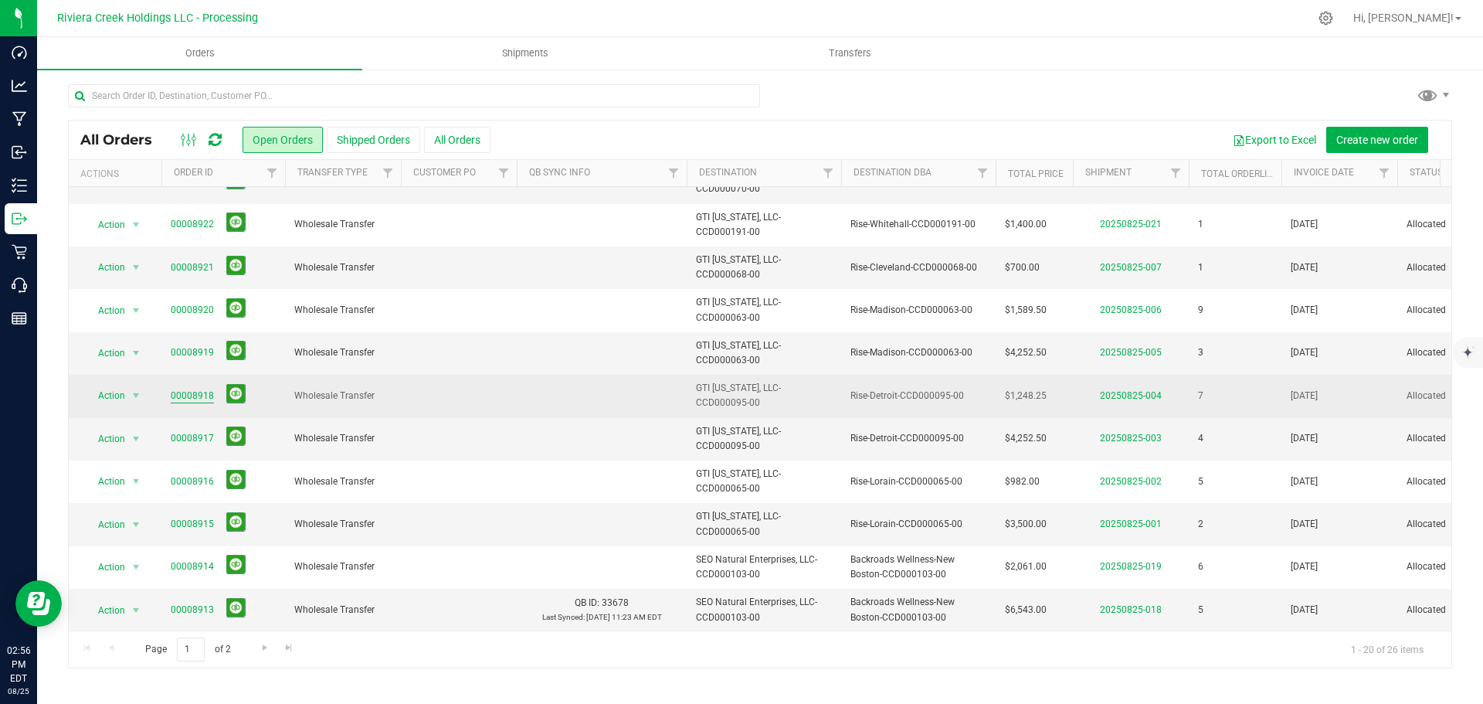
click at [202, 398] on link "00008918" at bounding box center [192, 395] width 43 height 15
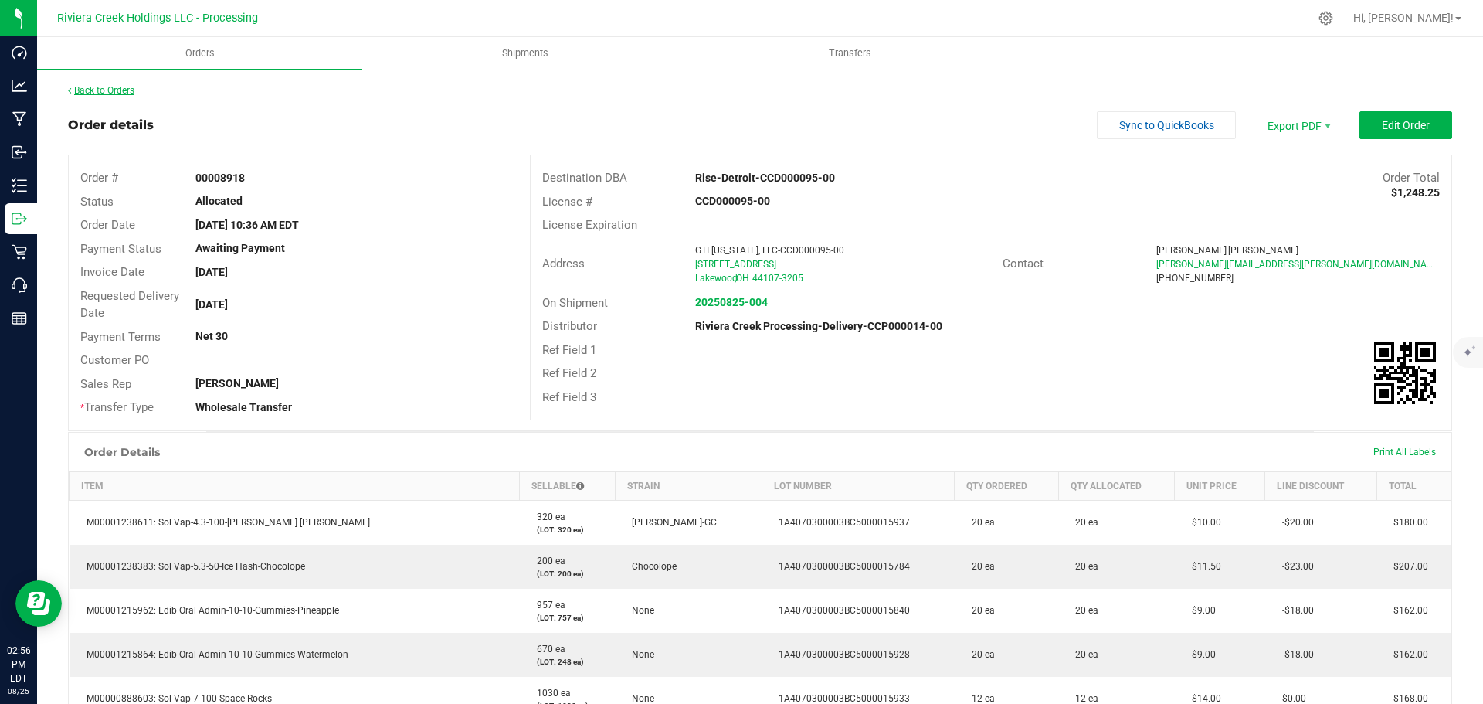
click at [123, 90] on link "Back to Orders" at bounding box center [101, 90] width 66 height 11
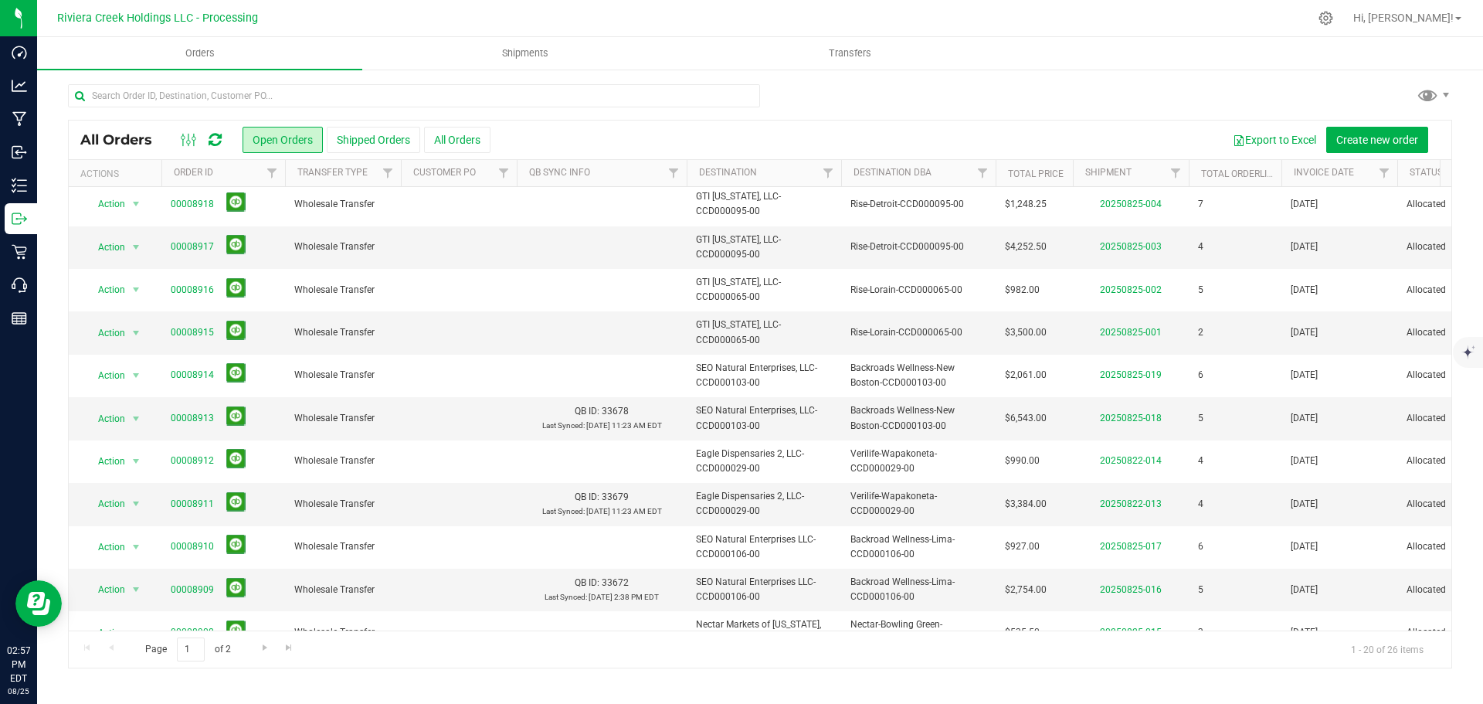
scroll to position [269, 0]
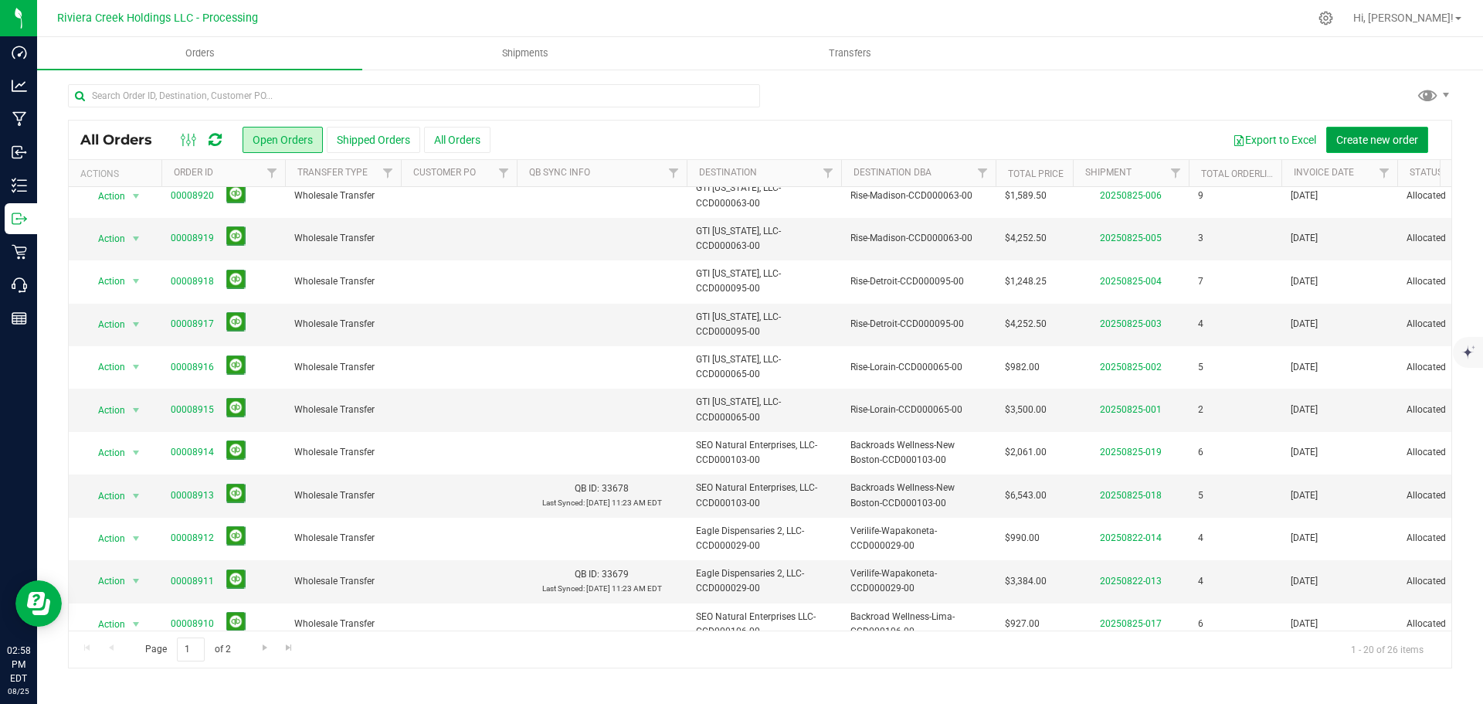
click at [1348, 137] on span "Create new order" at bounding box center [1377, 140] width 82 height 12
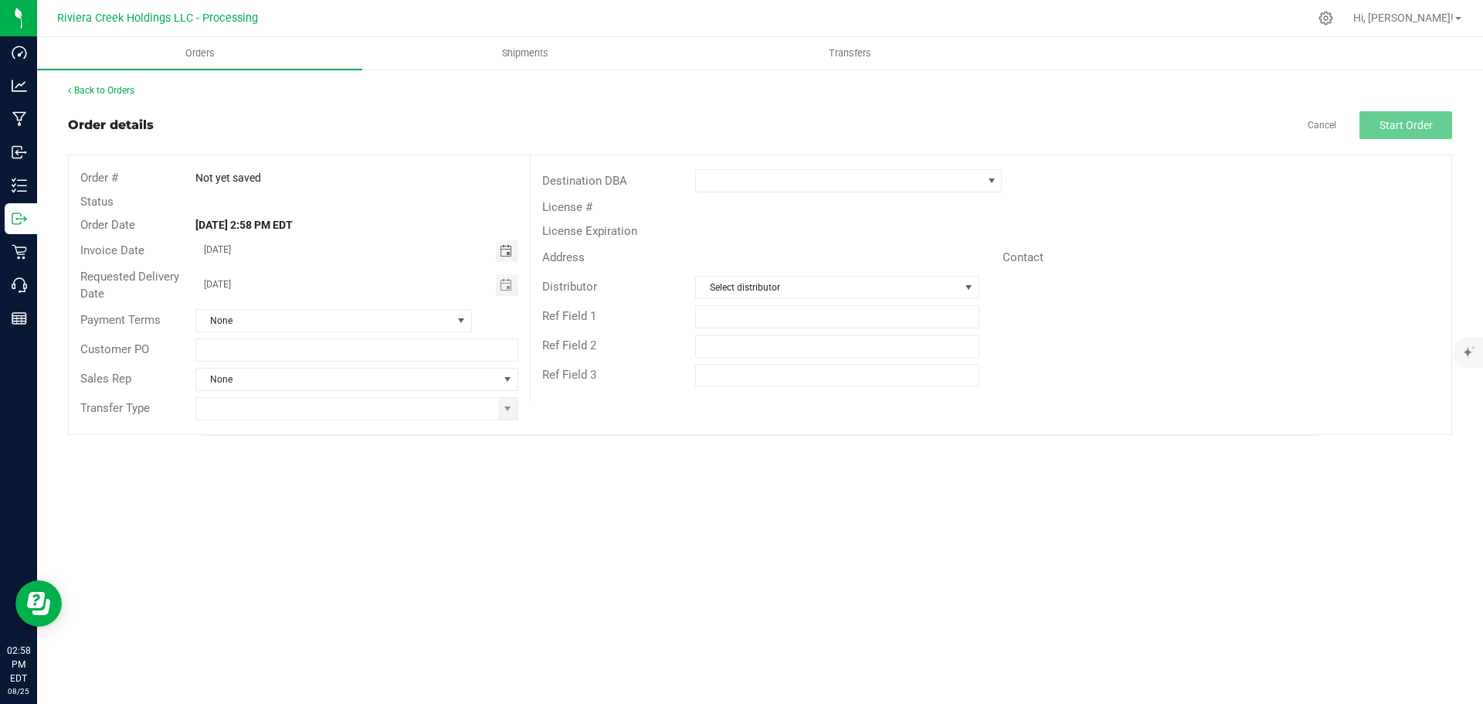
click at [507, 251] on span "Toggle calendar" at bounding box center [506, 251] width 12 height 12
click at [331, 432] on span "27" at bounding box center [334, 428] width 22 height 24
type input "08/27/2025"
click at [506, 280] on span "Toggle calendar" at bounding box center [507, 285] width 22 height 22
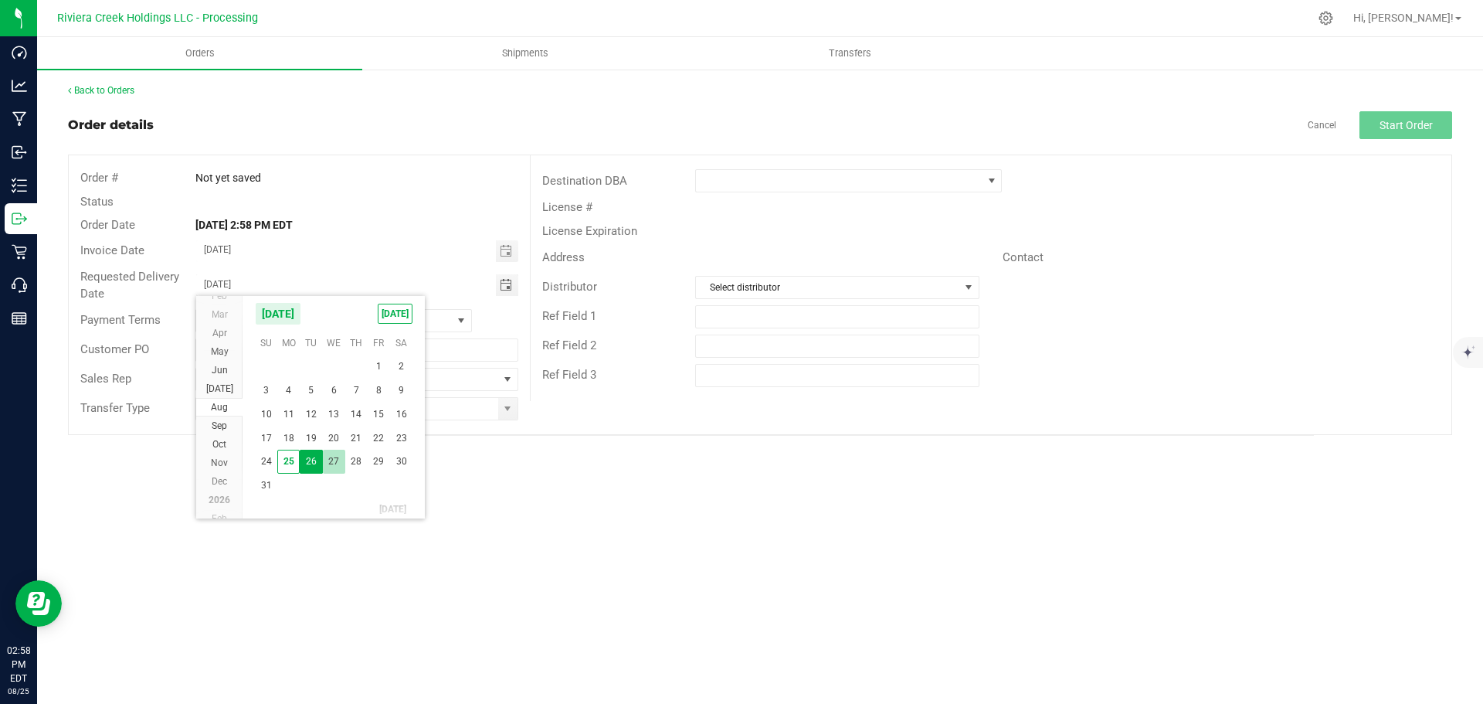
click at [334, 463] on span "27" at bounding box center [334, 461] width 22 height 24
type input "08/27/2025"
click at [504, 410] on span at bounding box center [507, 408] width 12 height 12
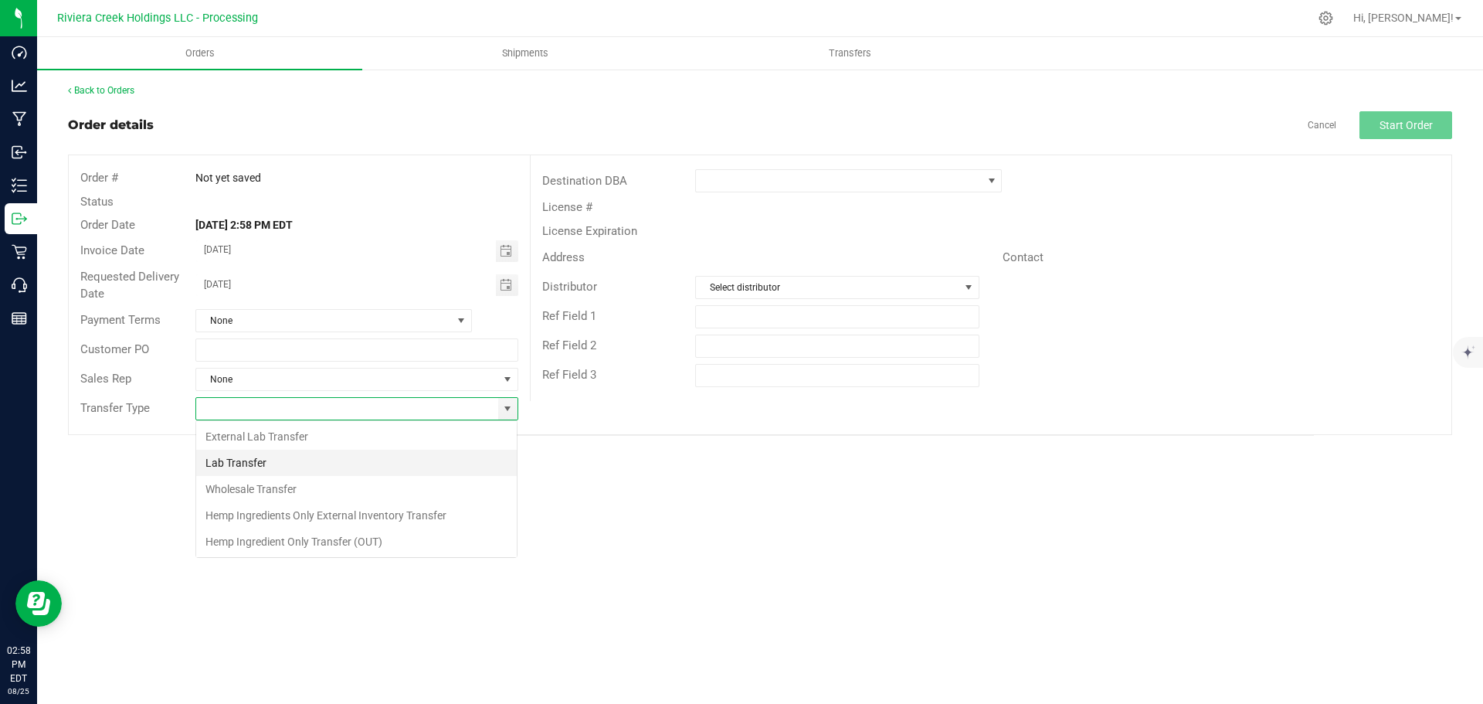
scroll to position [23, 323]
click at [252, 487] on li "Wholesale Transfer" at bounding box center [356, 489] width 321 height 26
type input "Wholesale Transfer"
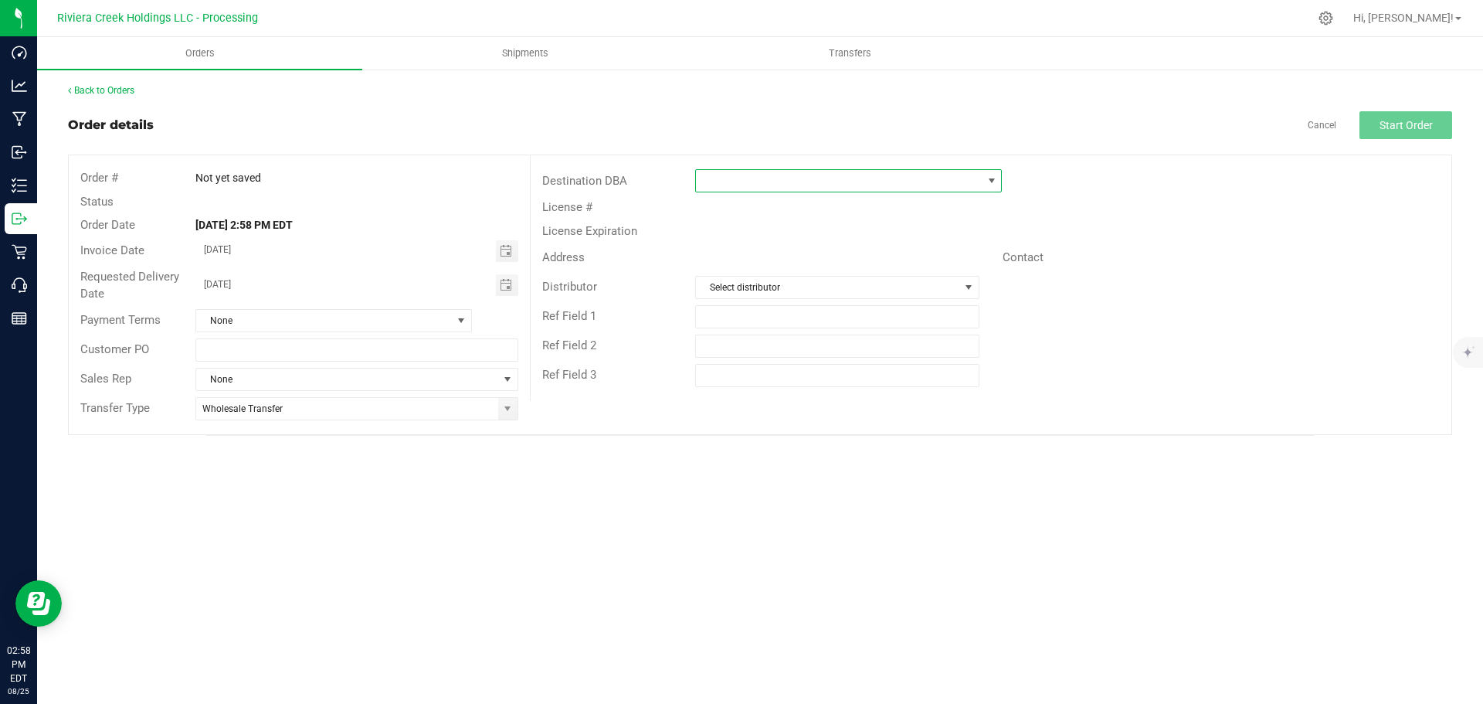
click at [708, 179] on span at bounding box center [839, 181] width 286 height 22
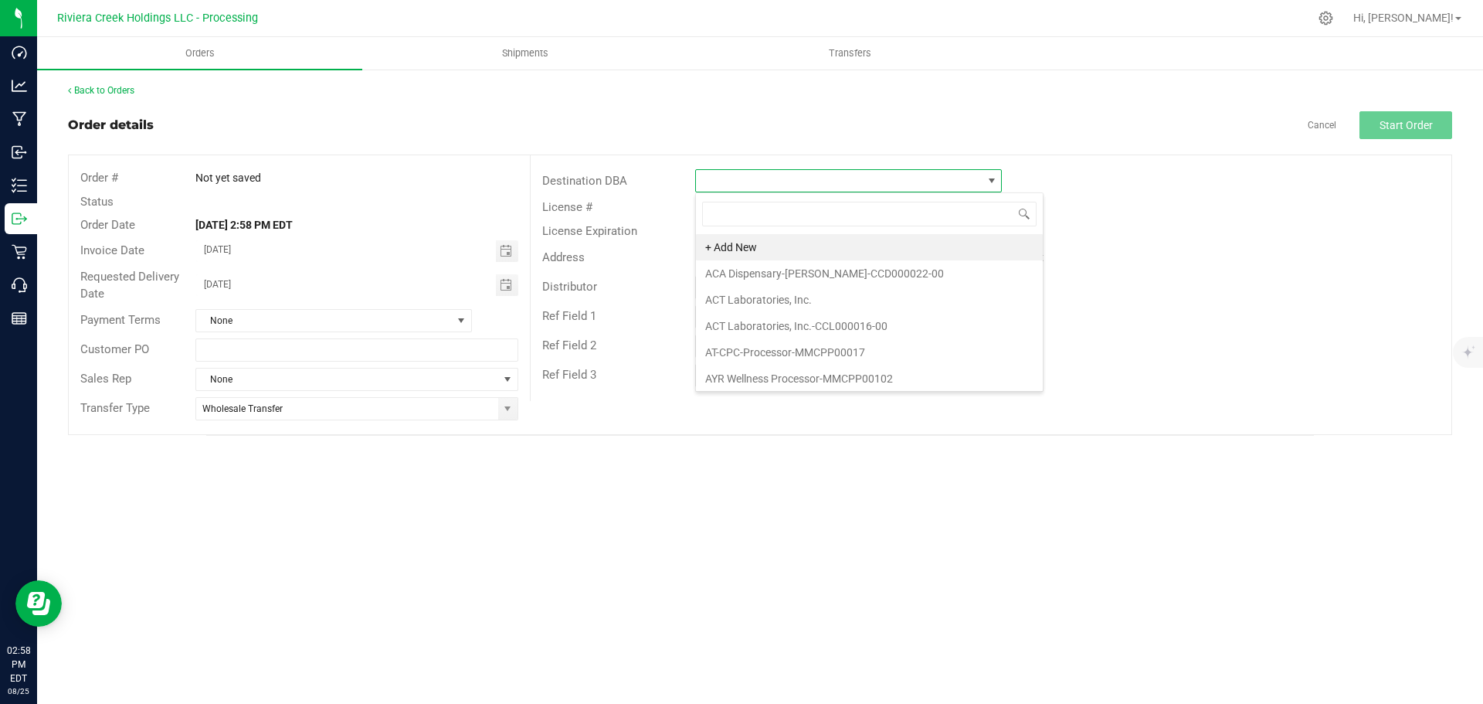
scroll to position [23, 307]
type input "nec"
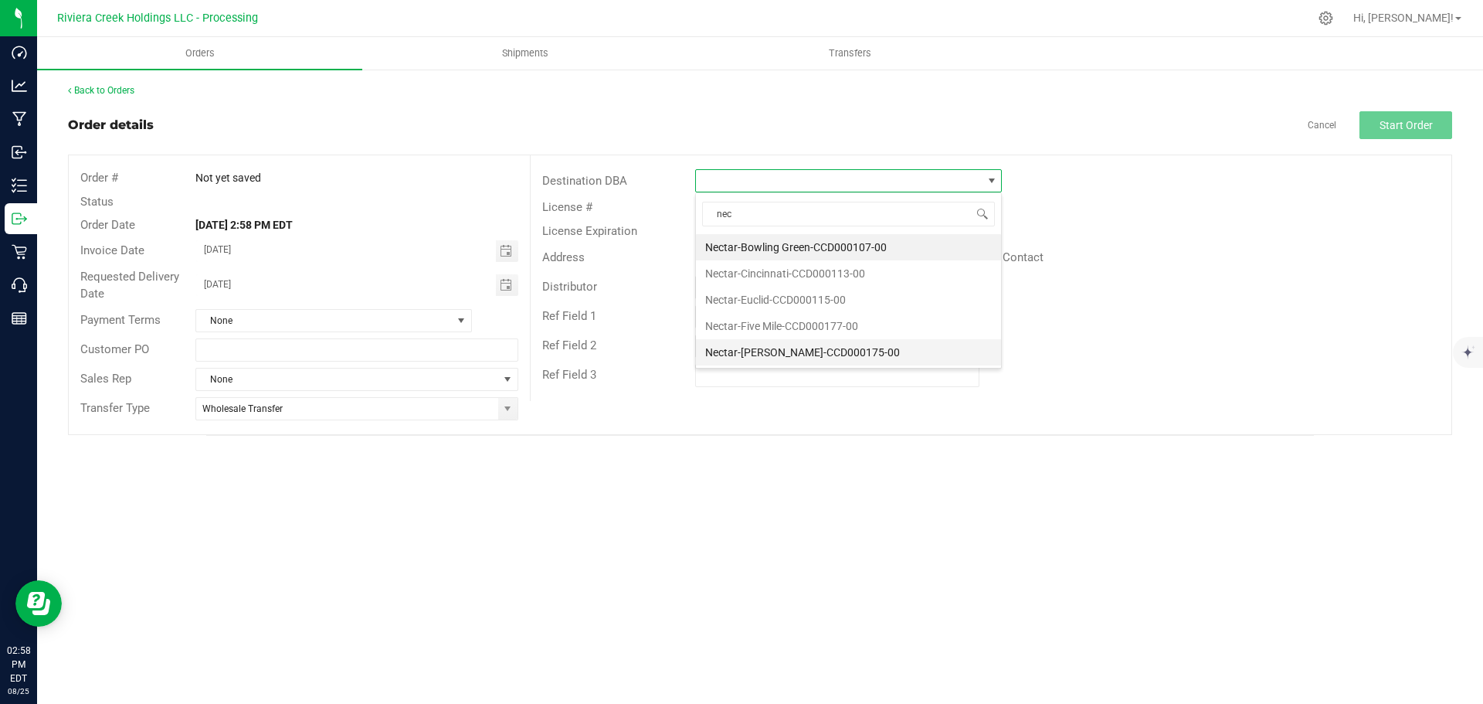
click at [771, 351] on li "Nectar-[PERSON_NAME]-CCD000175-00" at bounding box center [848, 352] width 305 height 26
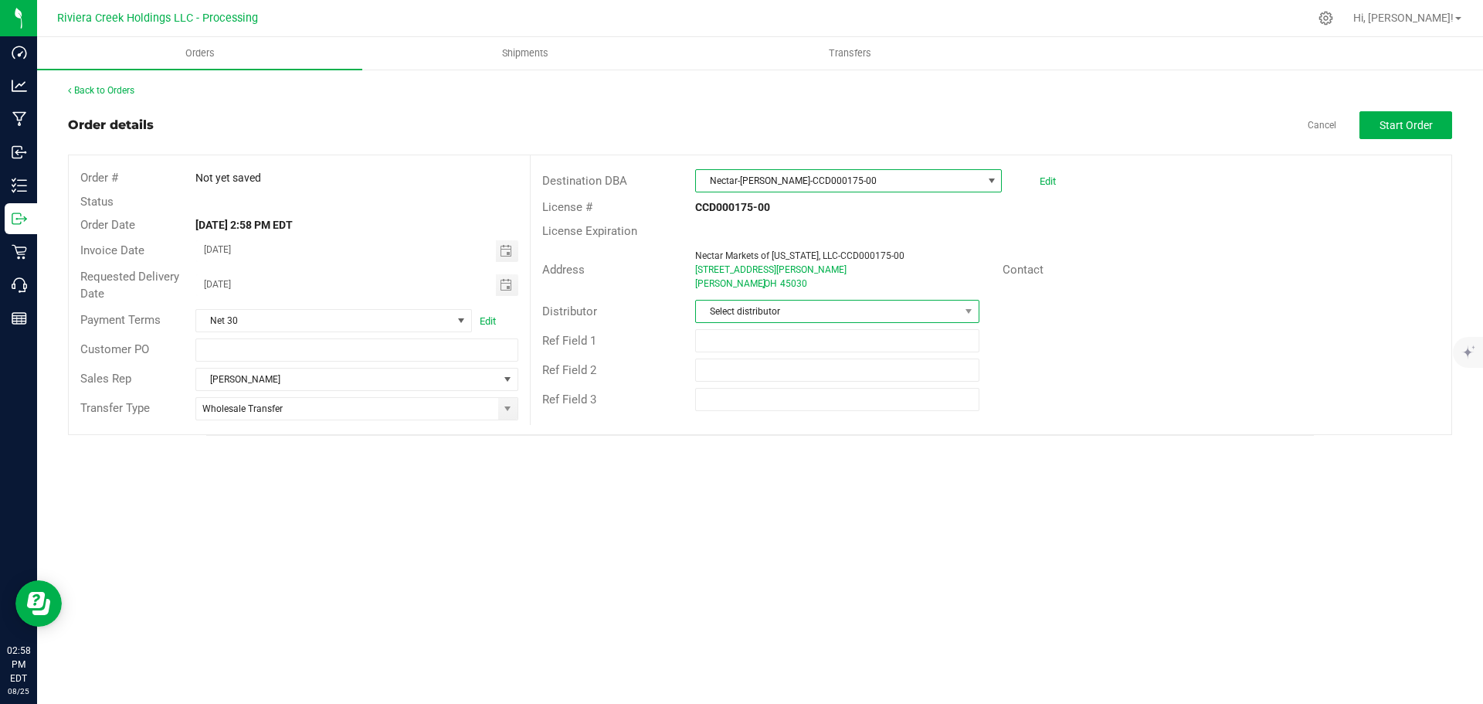
click at [795, 319] on span "Select distributor" at bounding box center [827, 311] width 263 height 22
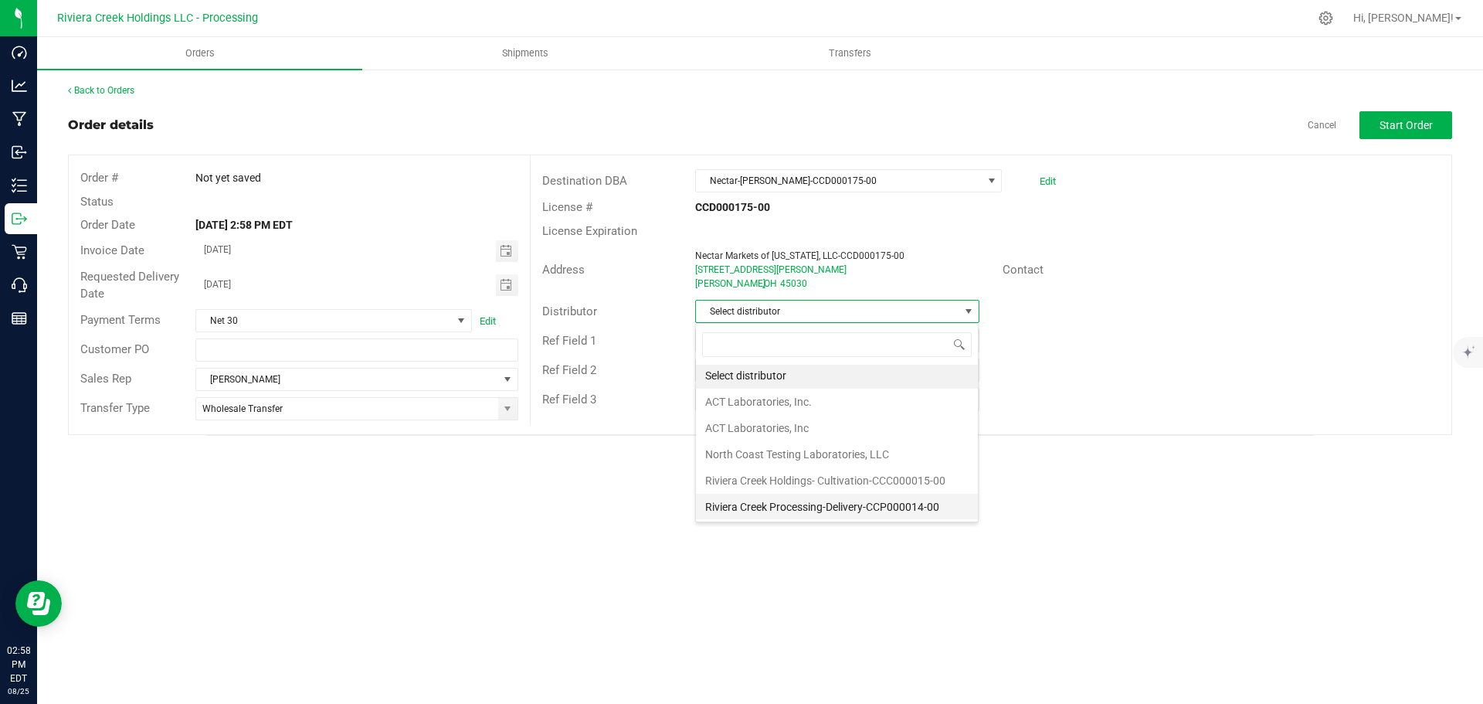
scroll to position [3, 0]
click at [811, 508] on li "Riviera Creek Processing-Delivery-CCP000014-00" at bounding box center [837, 506] width 282 height 26
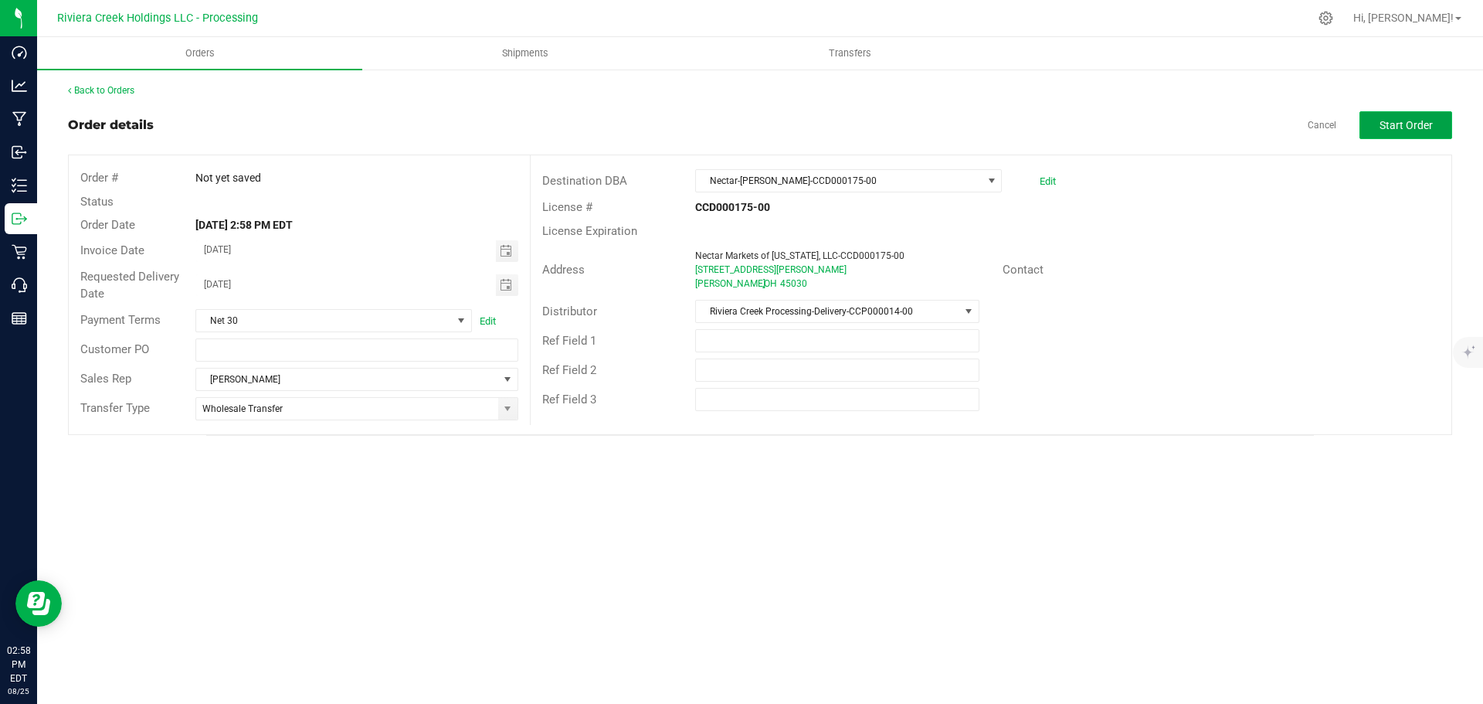
click at [1384, 127] on span "Start Order" at bounding box center [1405, 125] width 53 height 12
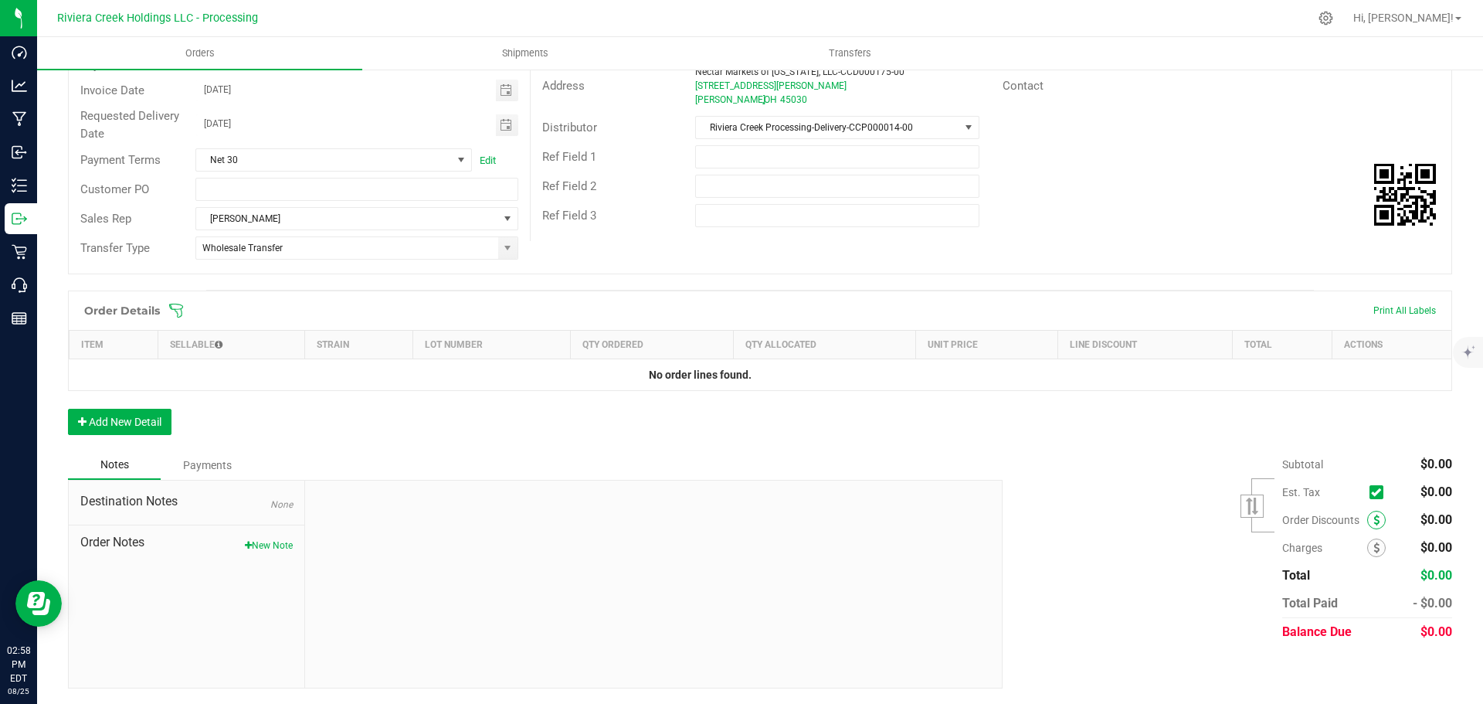
click at [1367, 521] on span at bounding box center [1376, 519] width 19 height 19
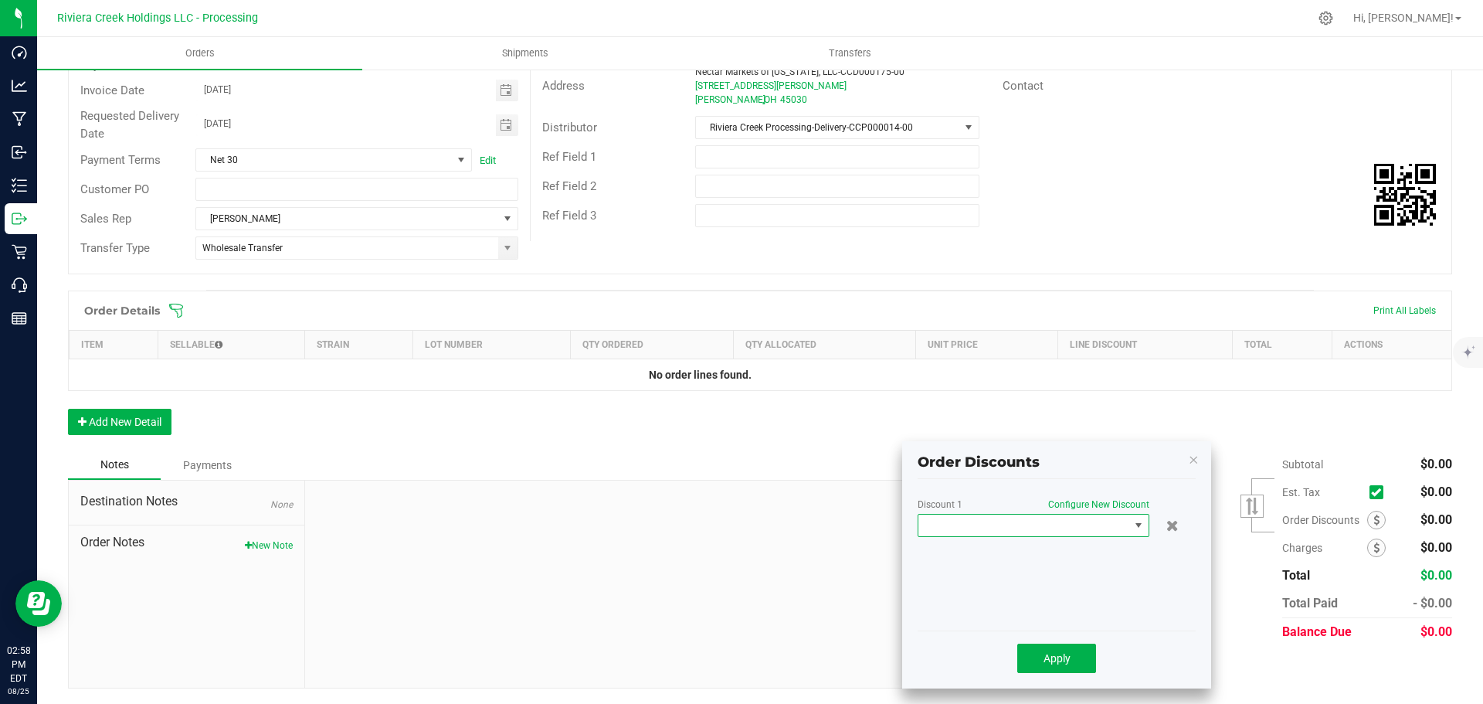
click at [1016, 534] on span at bounding box center [1023, 525] width 211 height 22
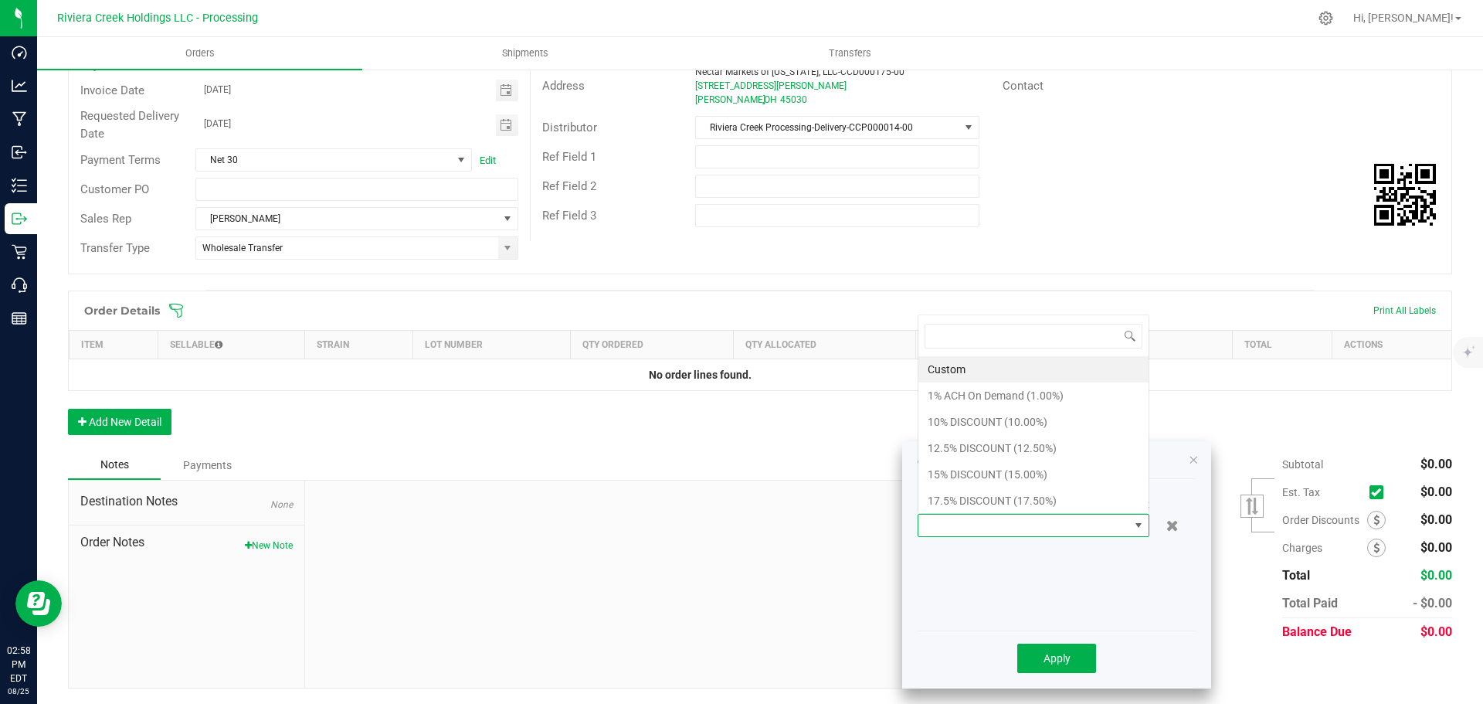
scroll to position [23, 232]
click at [1023, 422] on li "10% DISCOUNT (10.00%)" at bounding box center [1033, 422] width 230 height 26
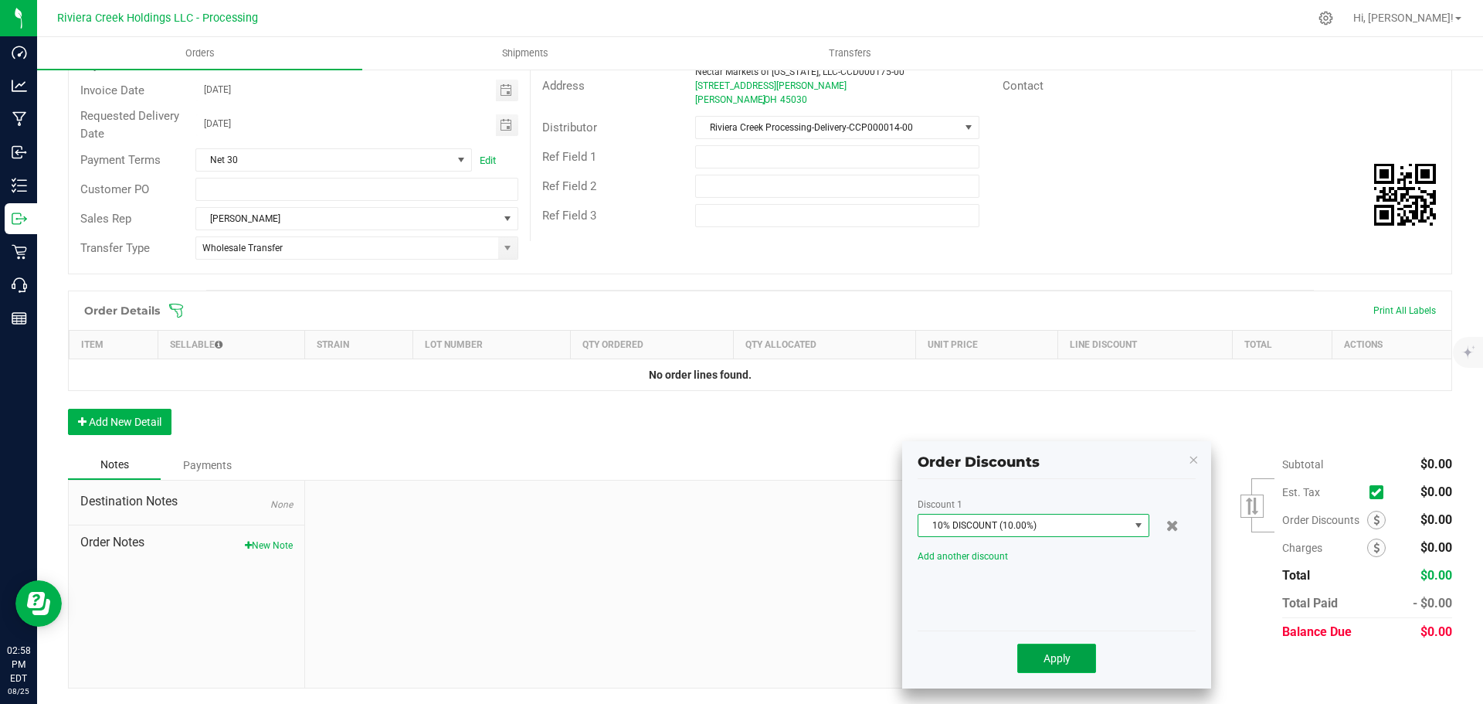
click at [1055, 660] on span "Apply" at bounding box center [1056, 658] width 27 height 12
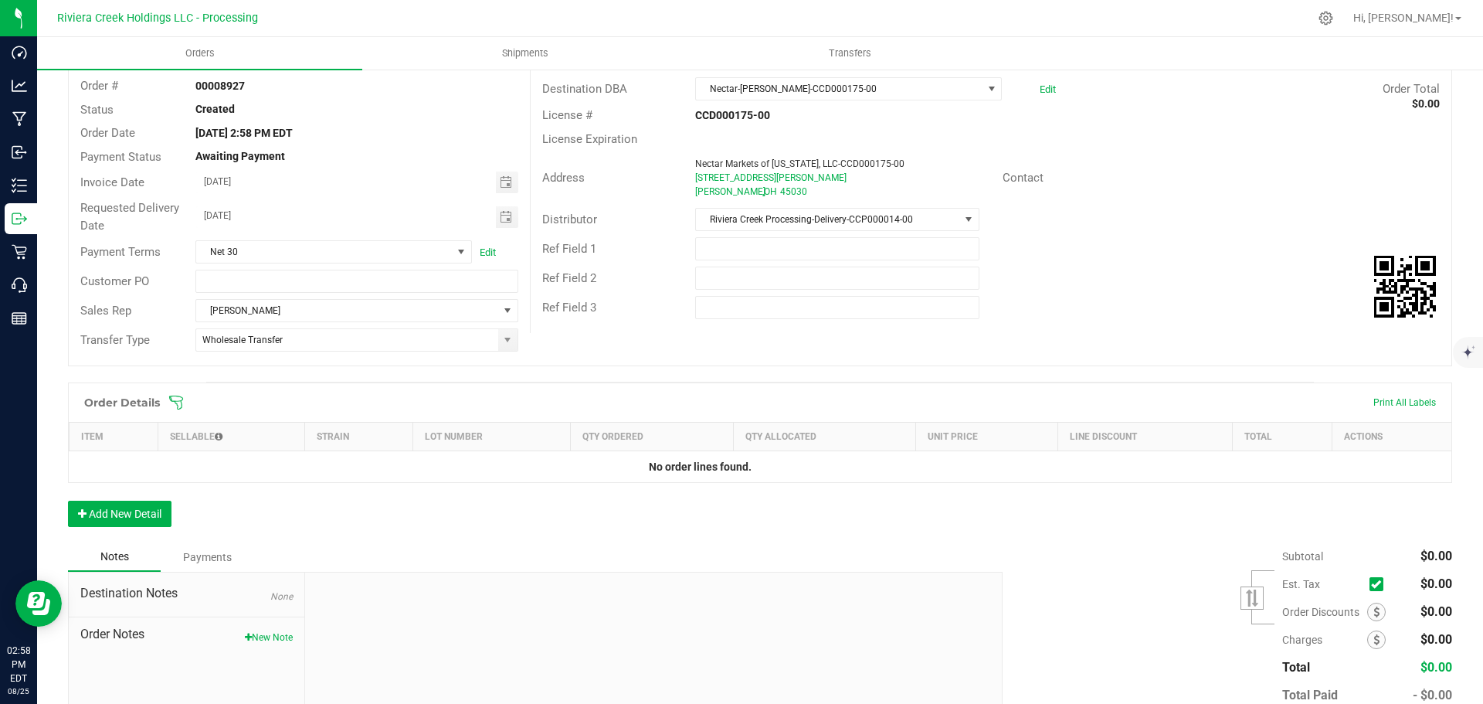
scroll to position [0, 0]
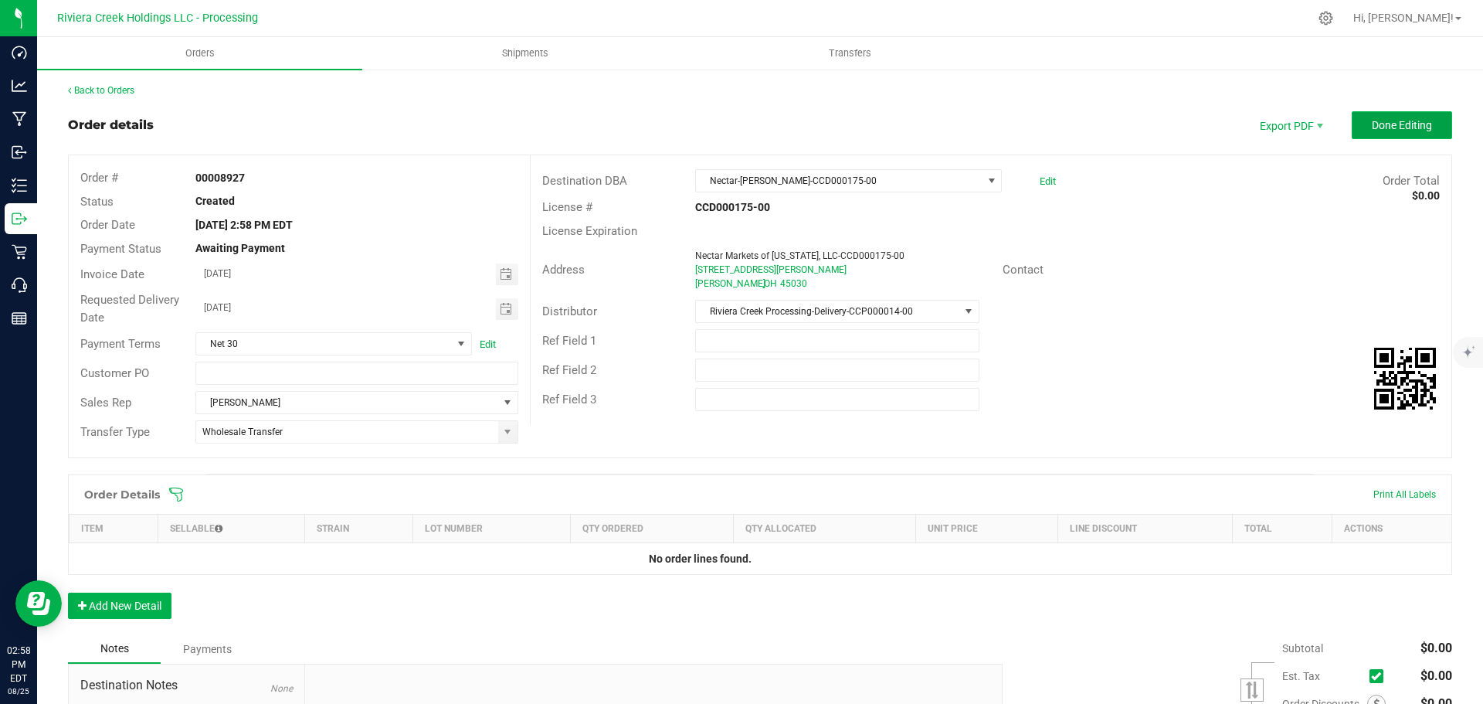
click at [1372, 124] on span "Done Editing" at bounding box center [1402, 125] width 60 height 12
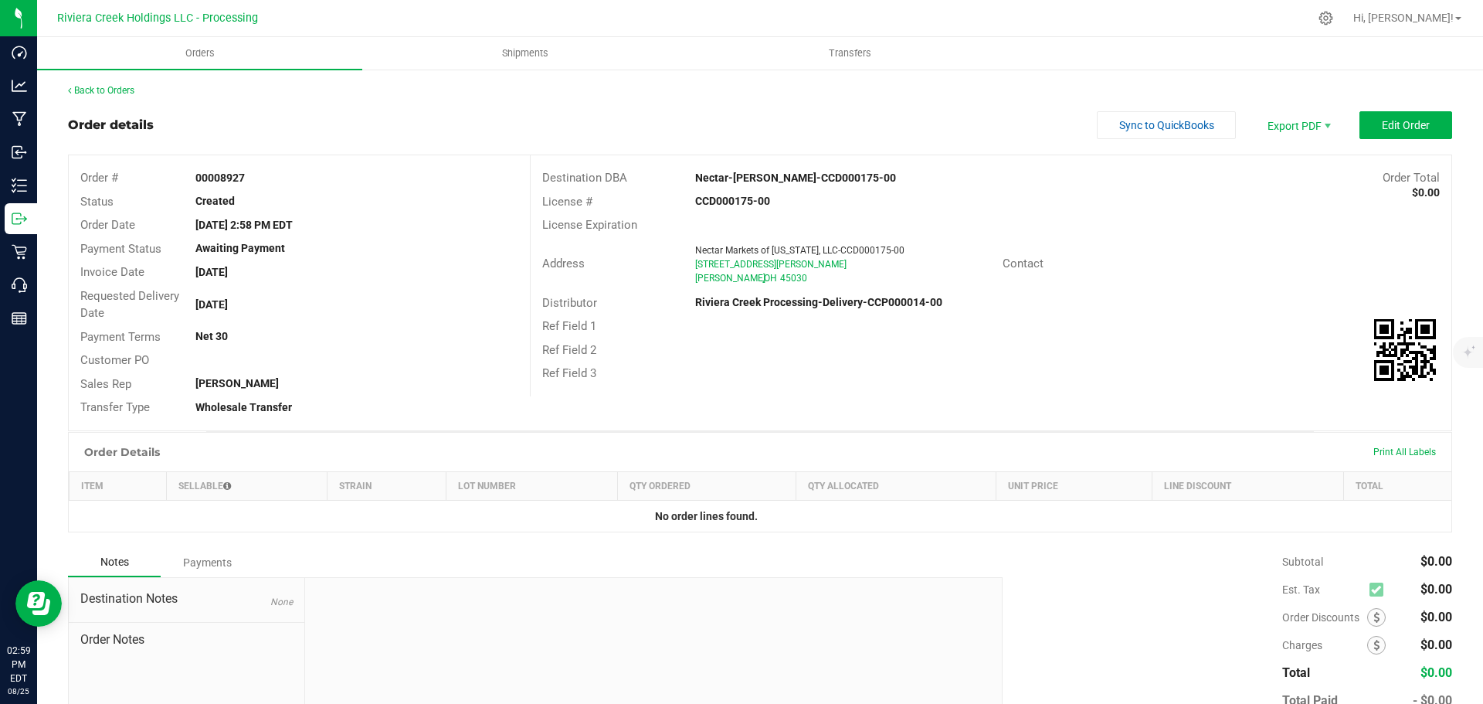
drag, startPoint x: 190, startPoint y: 175, endPoint x: 250, endPoint y: 176, distance: 60.2
click at [250, 176] on div "00008927" at bounding box center [356, 178] width 345 height 16
copy strong "00008927"
click at [127, 90] on link "Back to Orders" at bounding box center [101, 90] width 66 height 11
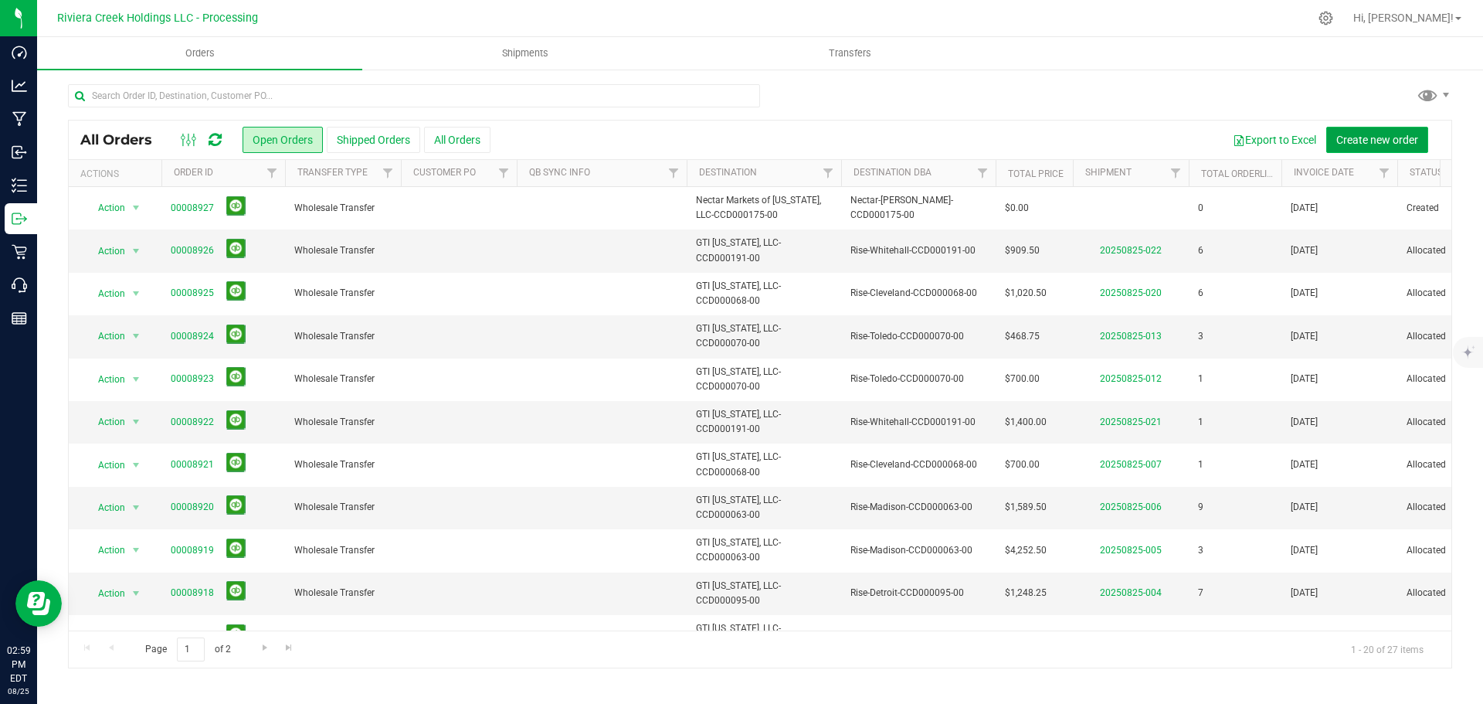
click at [1377, 134] on span "Create new order" at bounding box center [1377, 140] width 82 height 12
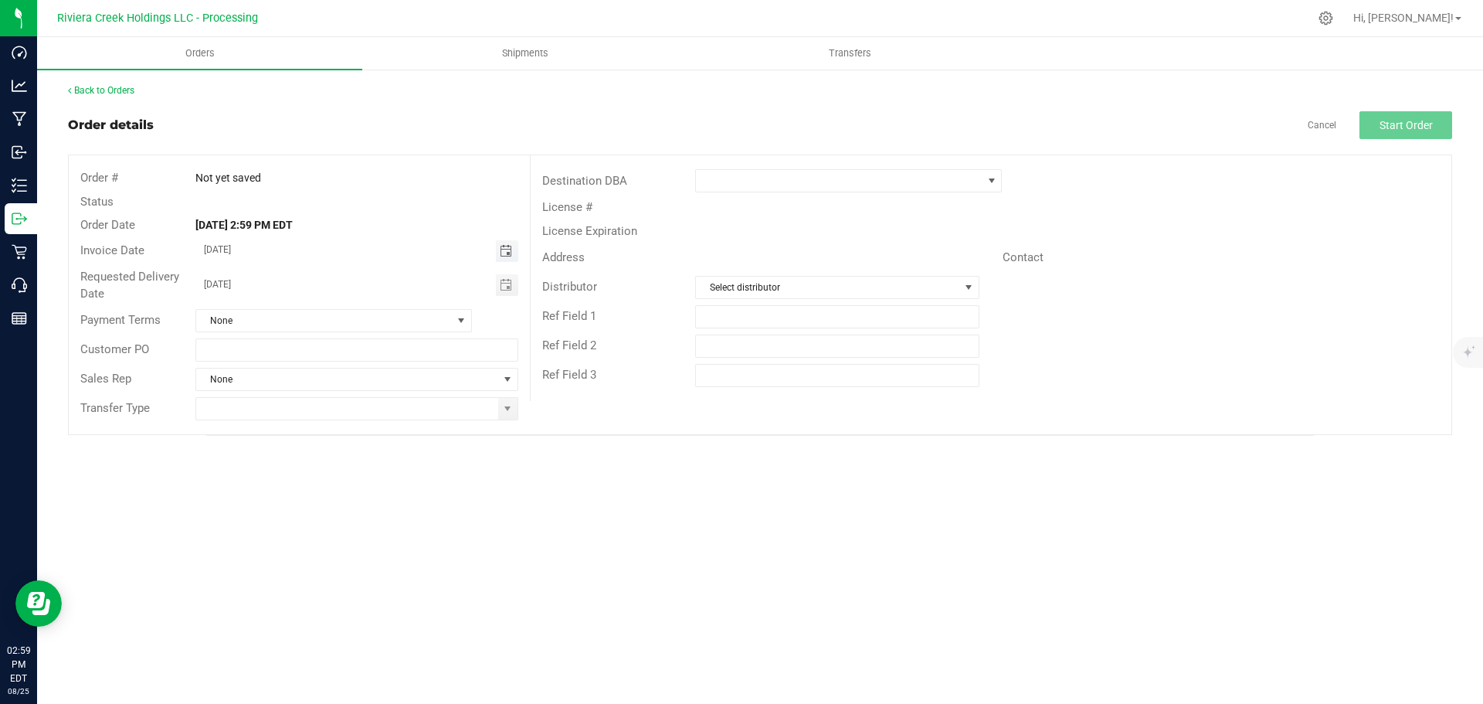
click at [505, 251] on span "Toggle calendar" at bounding box center [506, 251] width 12 height 12
click at [329, 427] on span "27" at bounding box center [334, 428] width 22 height 24
type input "08/27/2025"
click at [509, 288] on span "Toggle calendar" at bounding box center [506, 285] width 12 height 12
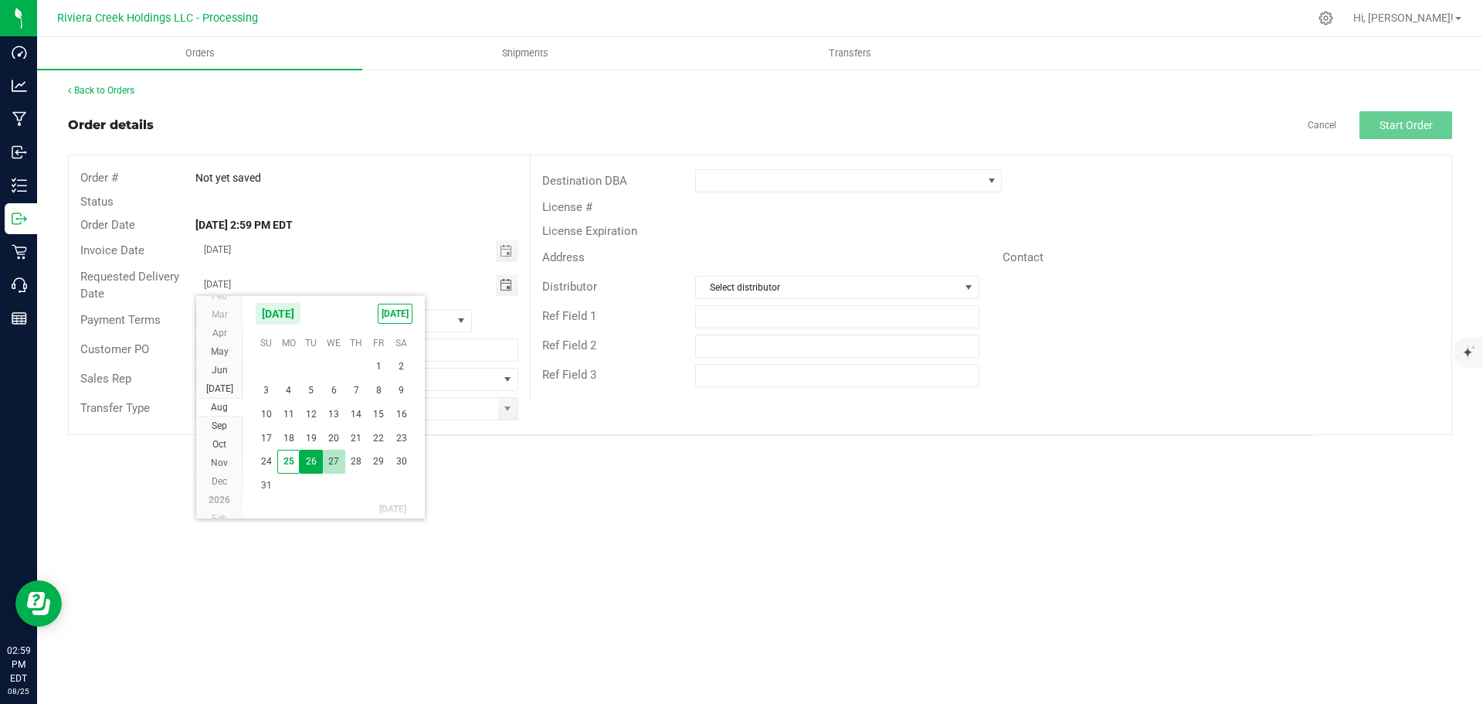
click at [335, 455] on span "27" at bounding box center [334, 461] width 22 height 24
type input "08/27/2025"
click at [510, 413] on span at bounding box center [507, 408] width 12 height 12
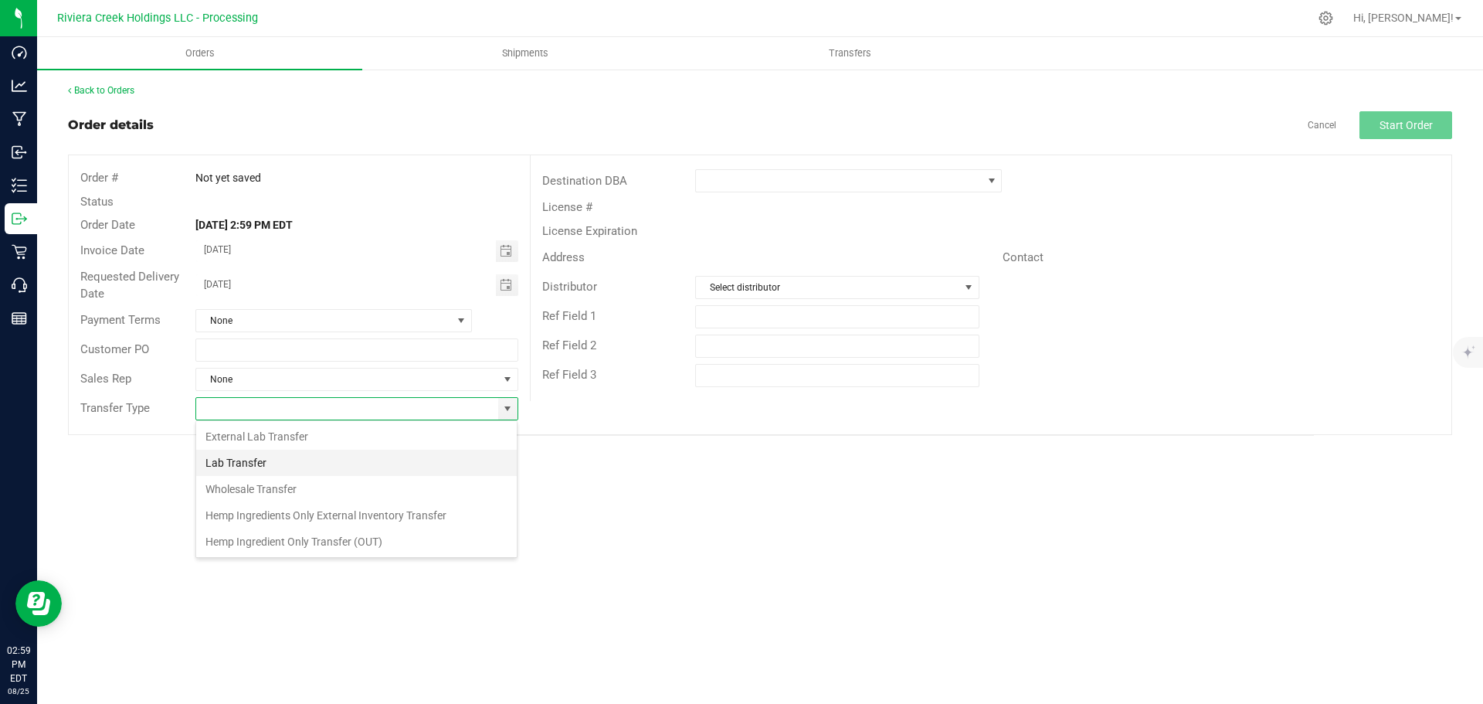
scroll to position [23, 323]
click at [249, 494] on li "Wholesale Transfer" at bounding box center [356, 489] width 321 height 26
type input "Wholesale Transfer"
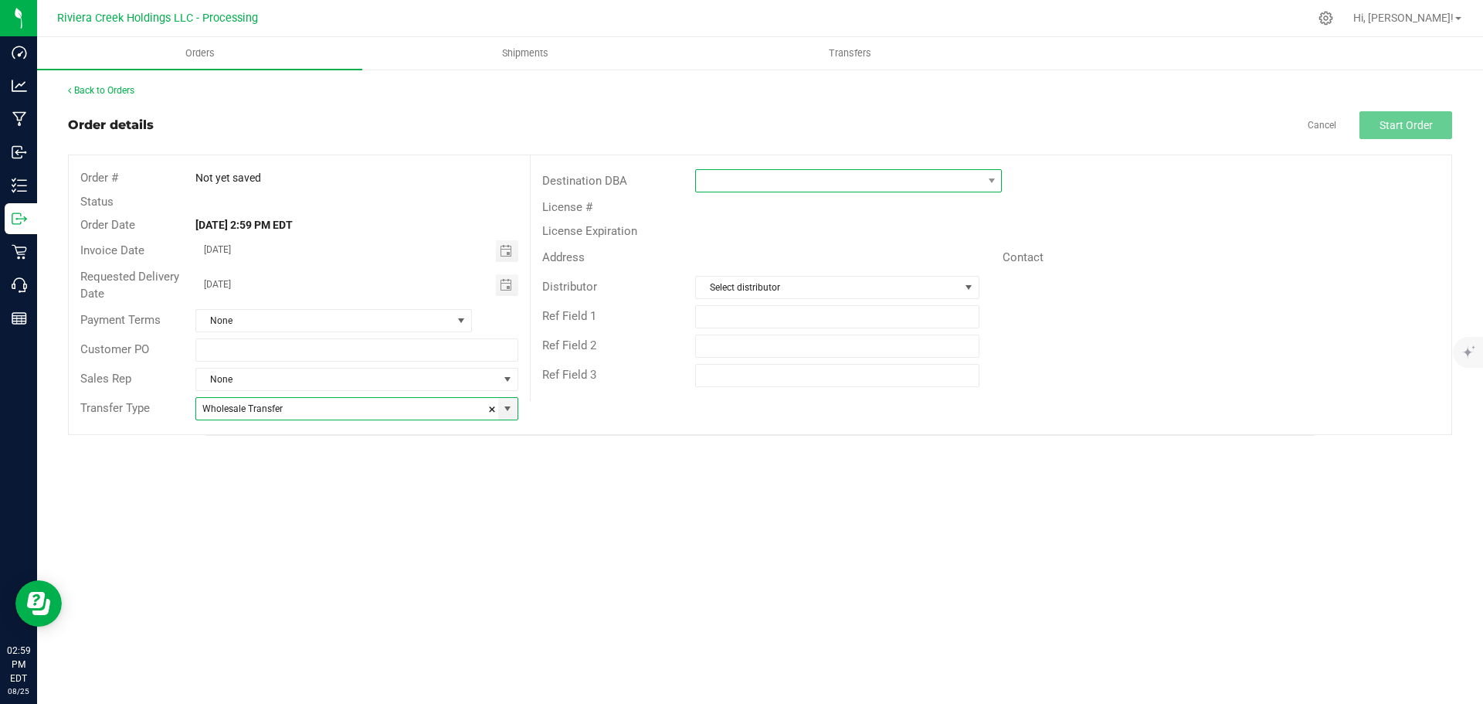
click at [716, 183] on span at bounding box center [839, 181] width 286 height 22
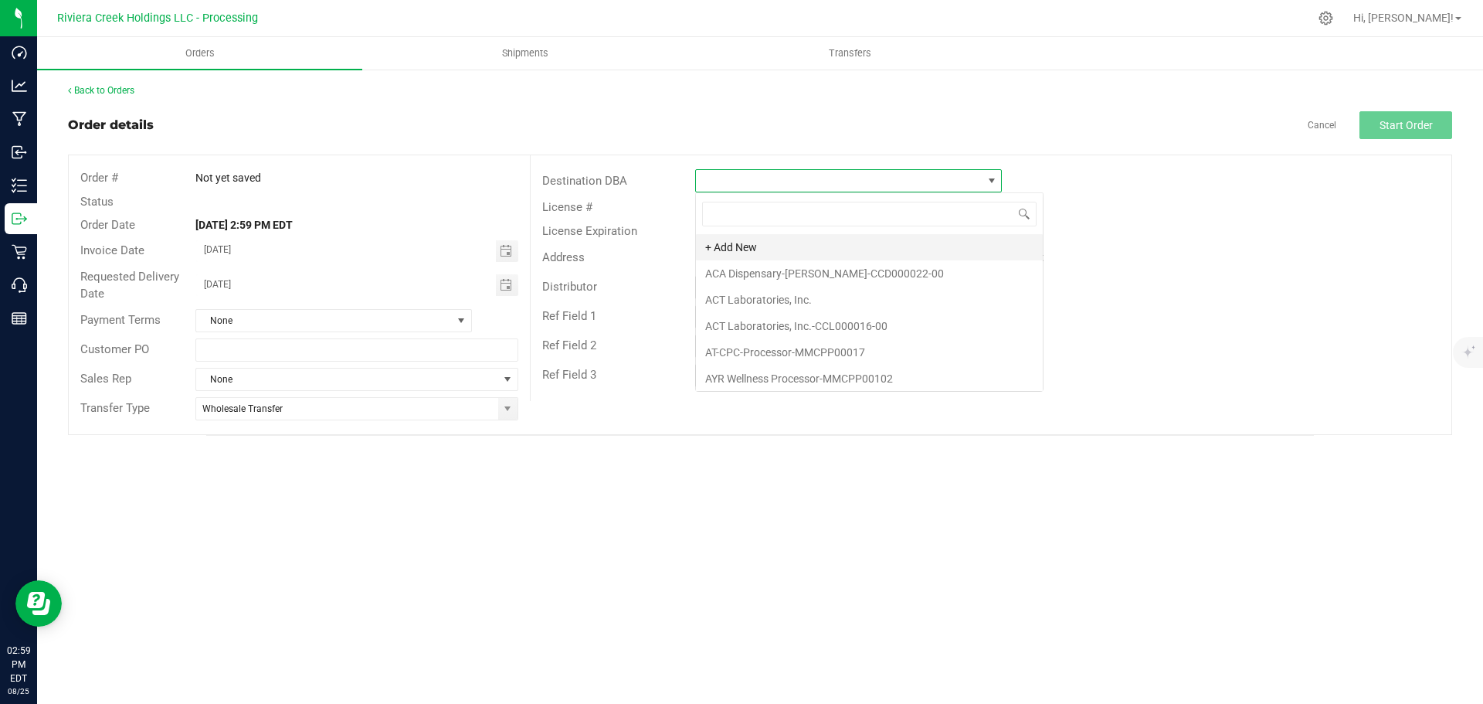
scroll to position [23, 307]
type input "nec"
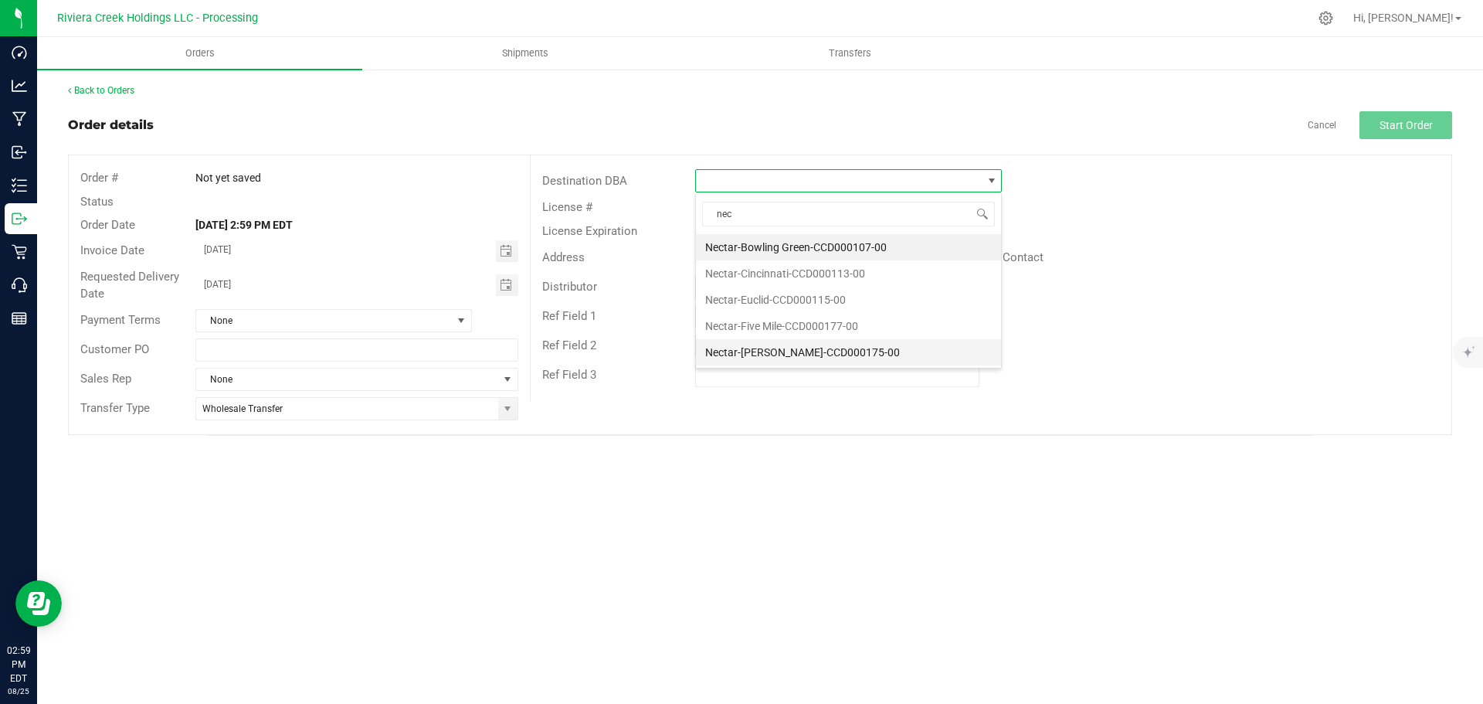
click at [753, 350] on li "Nectar-[PERSON_NAME]-CCD000175-00" at bounding box center [848, 352] width 305 height 26
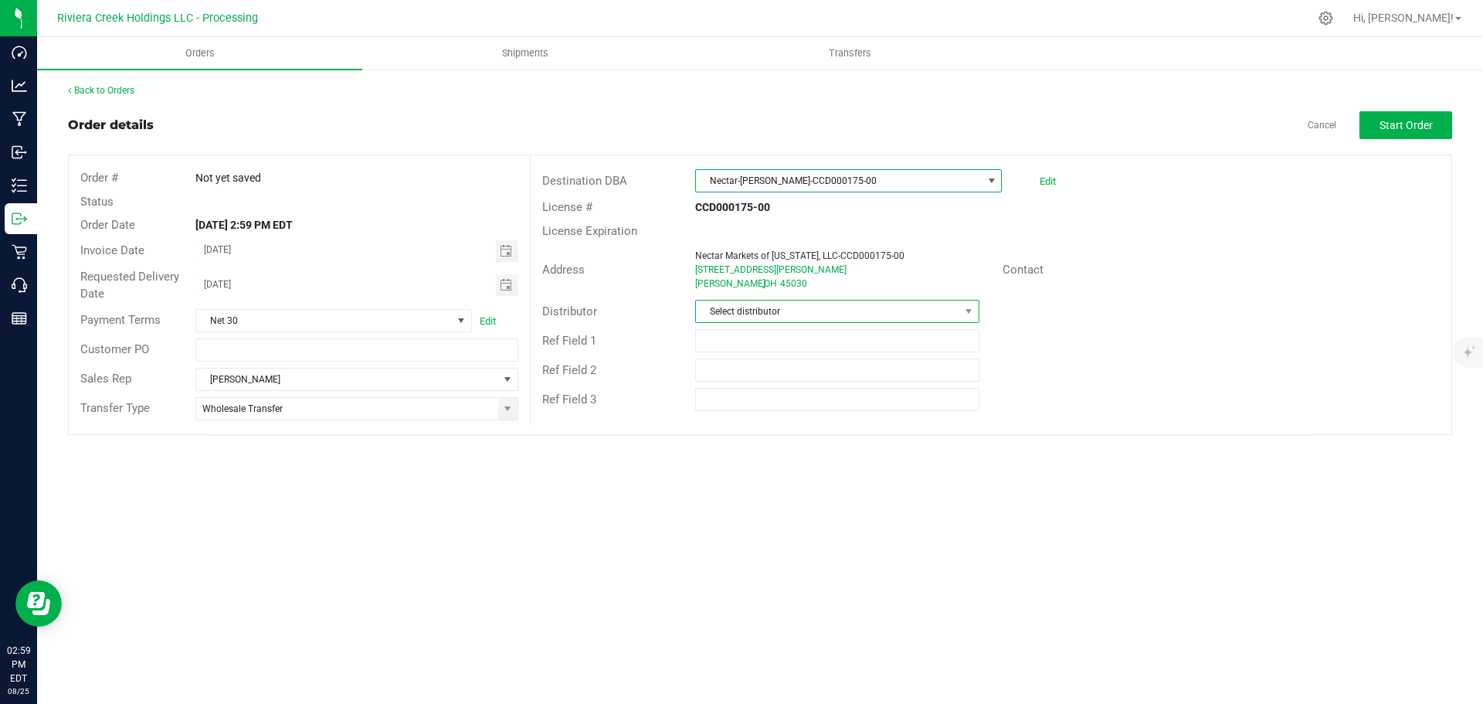
click at [775, 314] on span "Select distributor" at bounding box center [827, 311] width 263 height 22
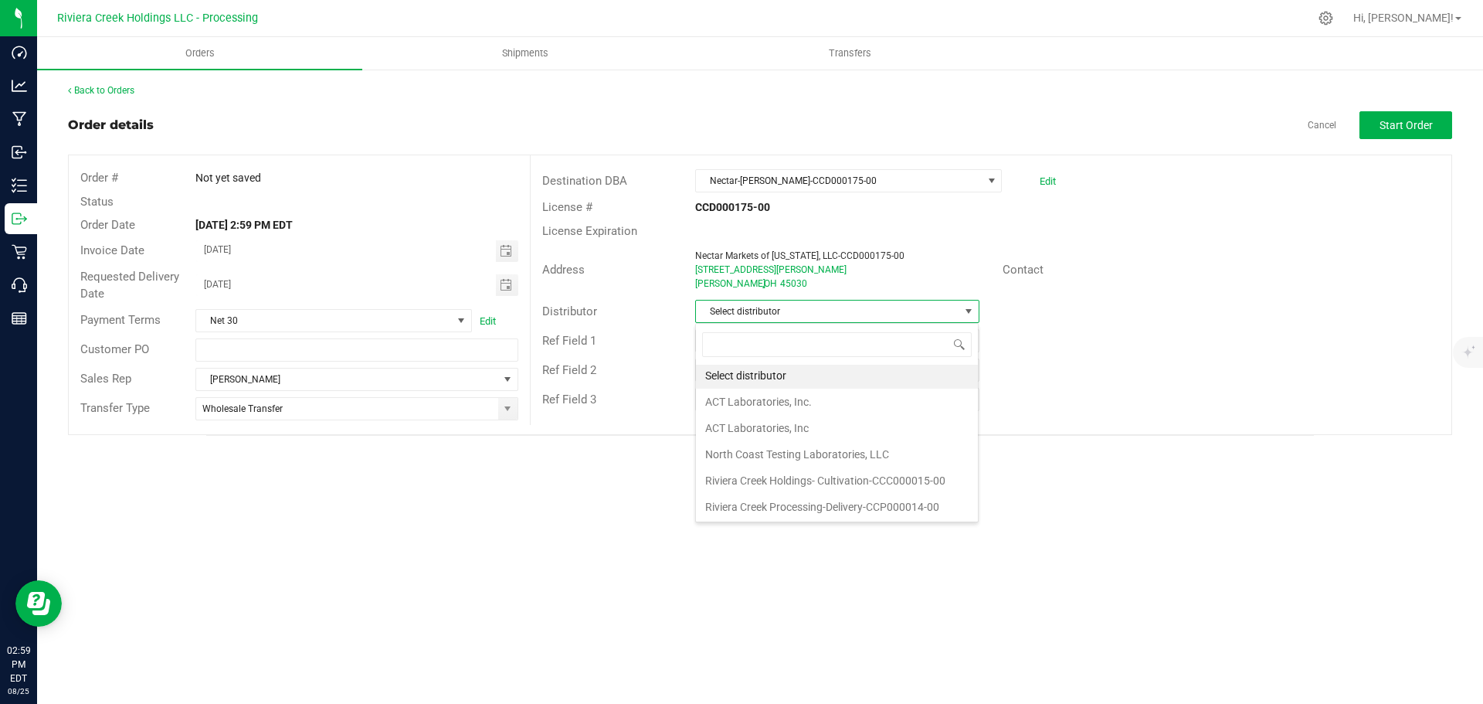
scroll to position [3, 0]
click at [783, 506] on li "Riviera Creek Processing-Delivery-CCP000014-00" at bounding box center [837, 506] width 282 height 26
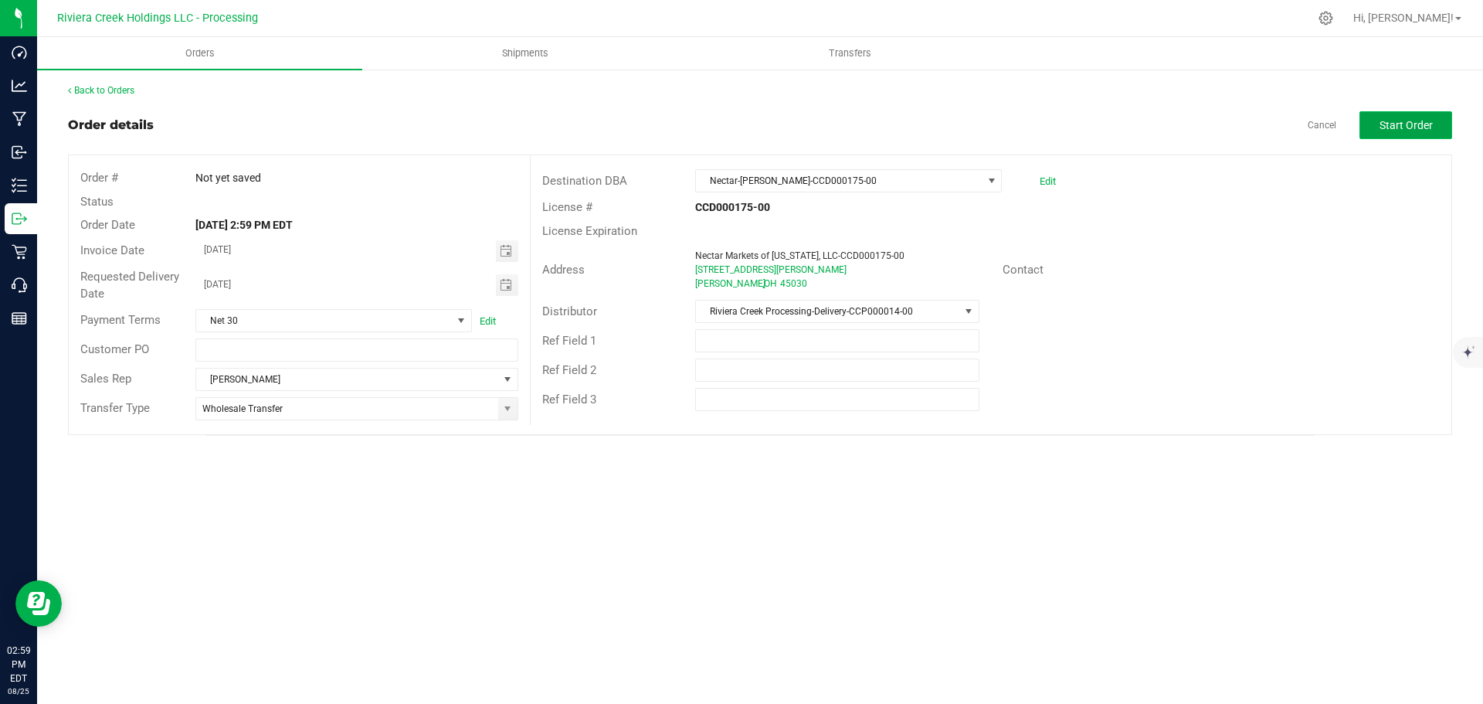
click at [1390, 127] on span "Start Order" at bounding box center [1405, 125] width 53 height 12
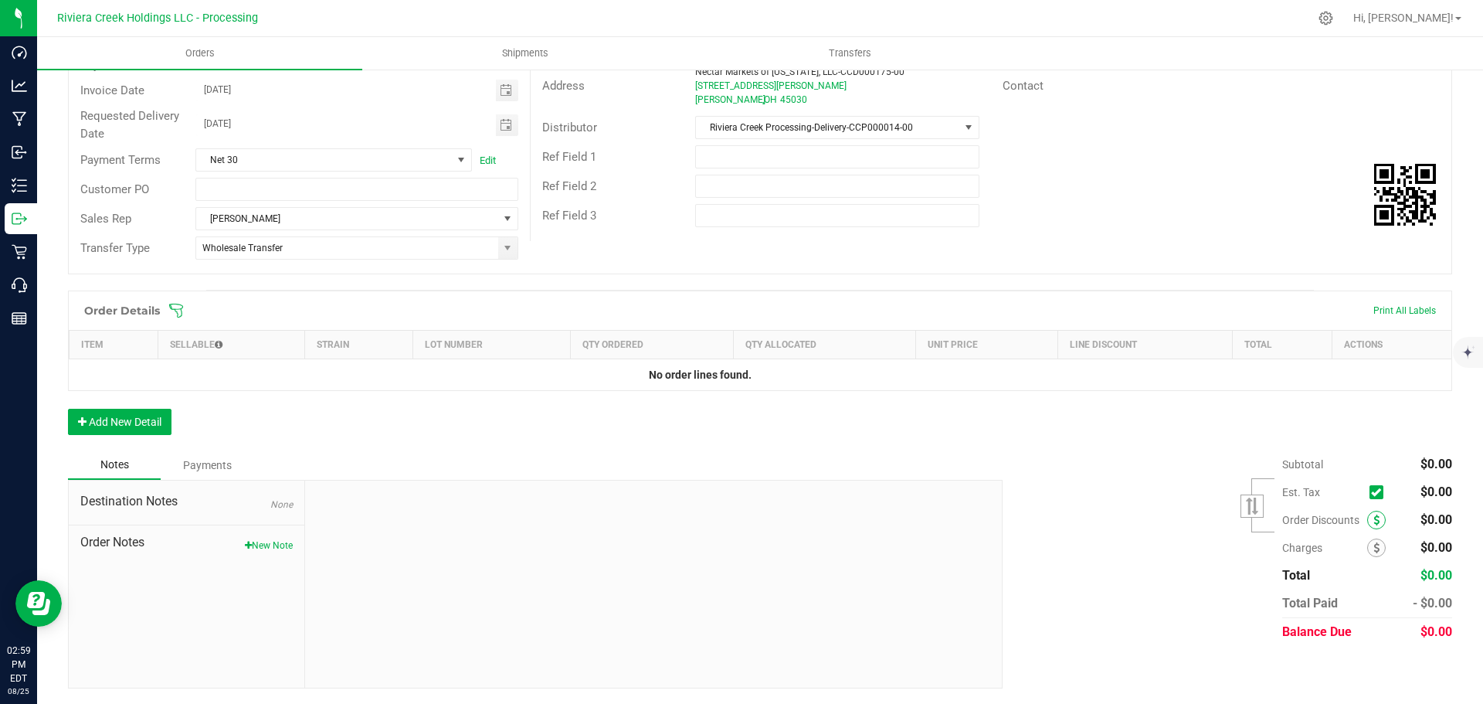
click at [1367, 518] on span at bounding box center [1376, 519] width 19 height 19
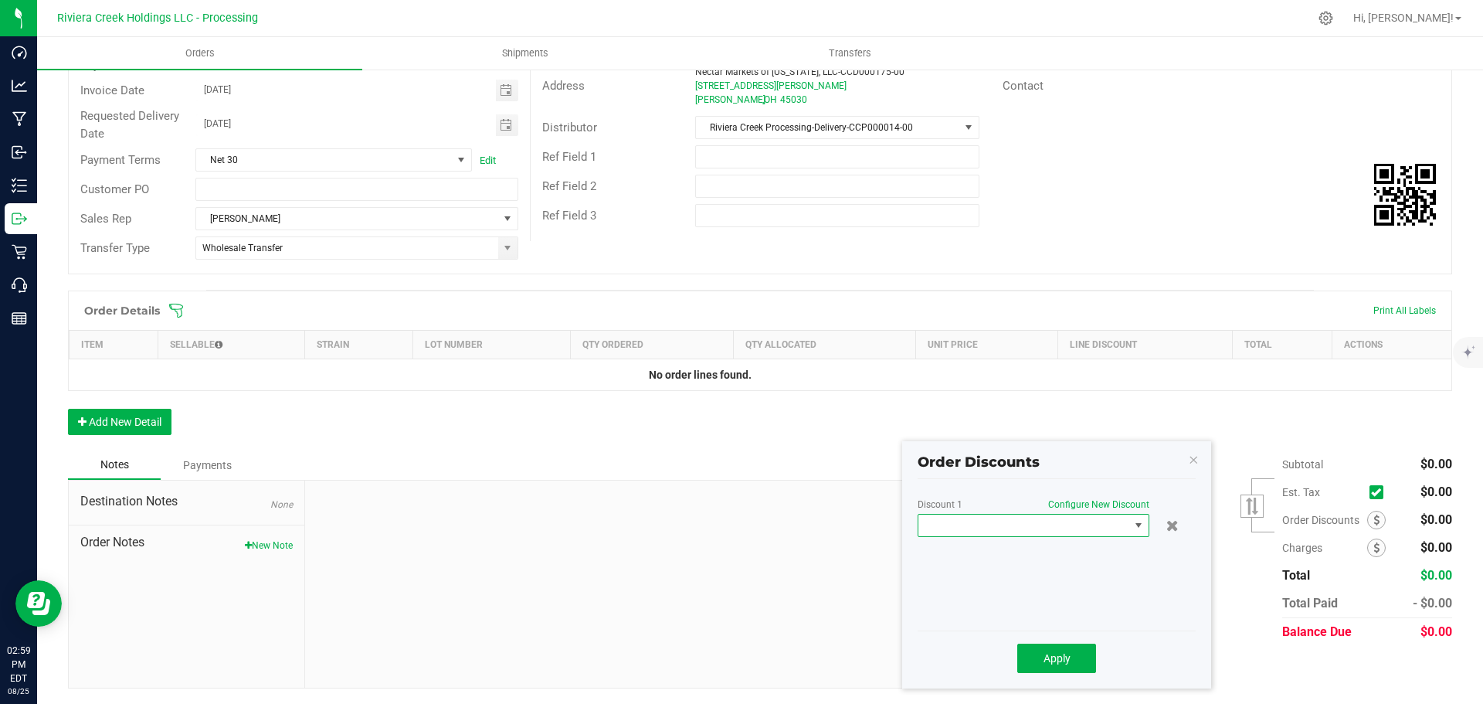
click at [1097, 523] on span at bounding box center [1023, 525] width 211 height 22
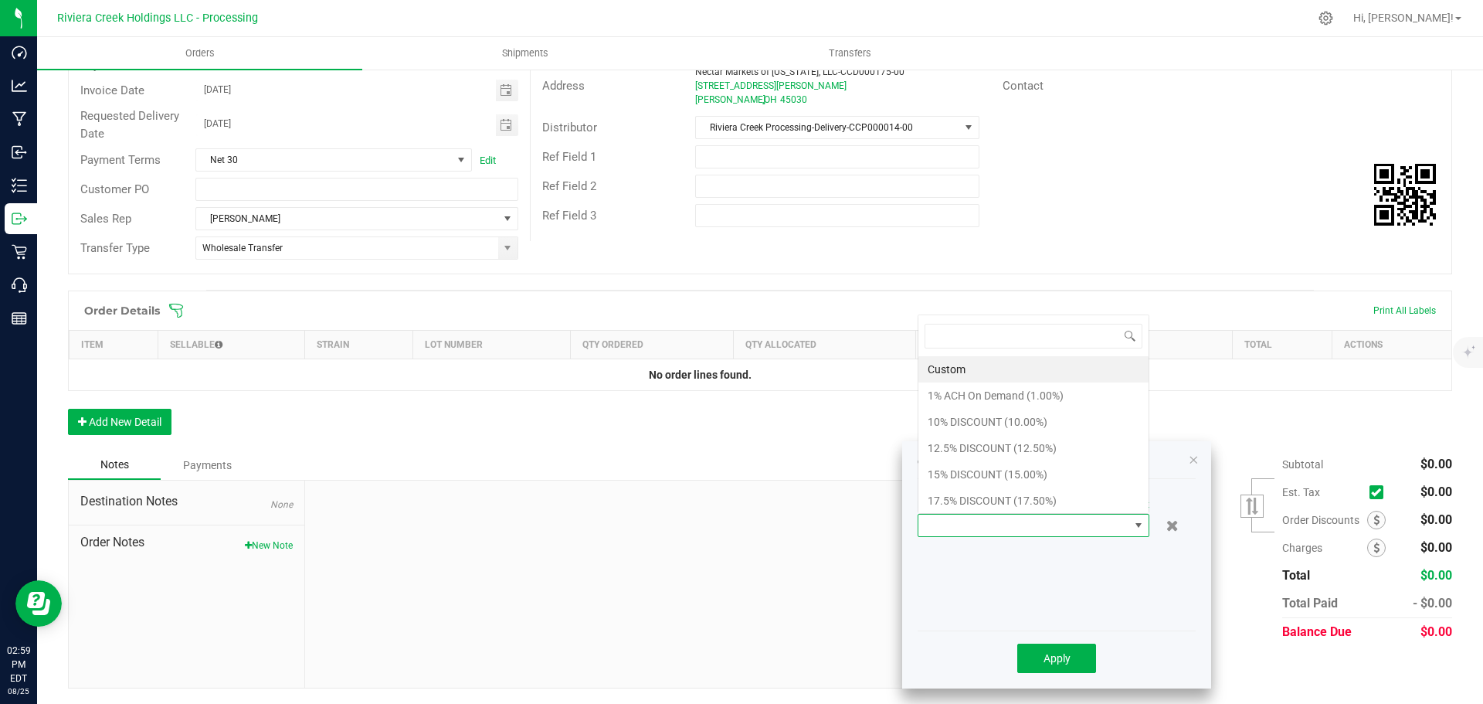
scroll to position [23, 232]
drag, startPoint x: 955, startPoint y: 400, endPoint x: 951, endPoint y: 416, distance: 15.9
click at [951, 416] on ul "Custom 1% ACH On Demand (1.00%) 10% DISCOUNT (10.00%) 12.5% DISCOUNT (12.50%) 1…" at bounding box center [1033, 474] width 230 height 236
click at [950, 416] on li "10% DISCOUNT (10.00%)" at bounding box center [1033, 422] width 230 height 26
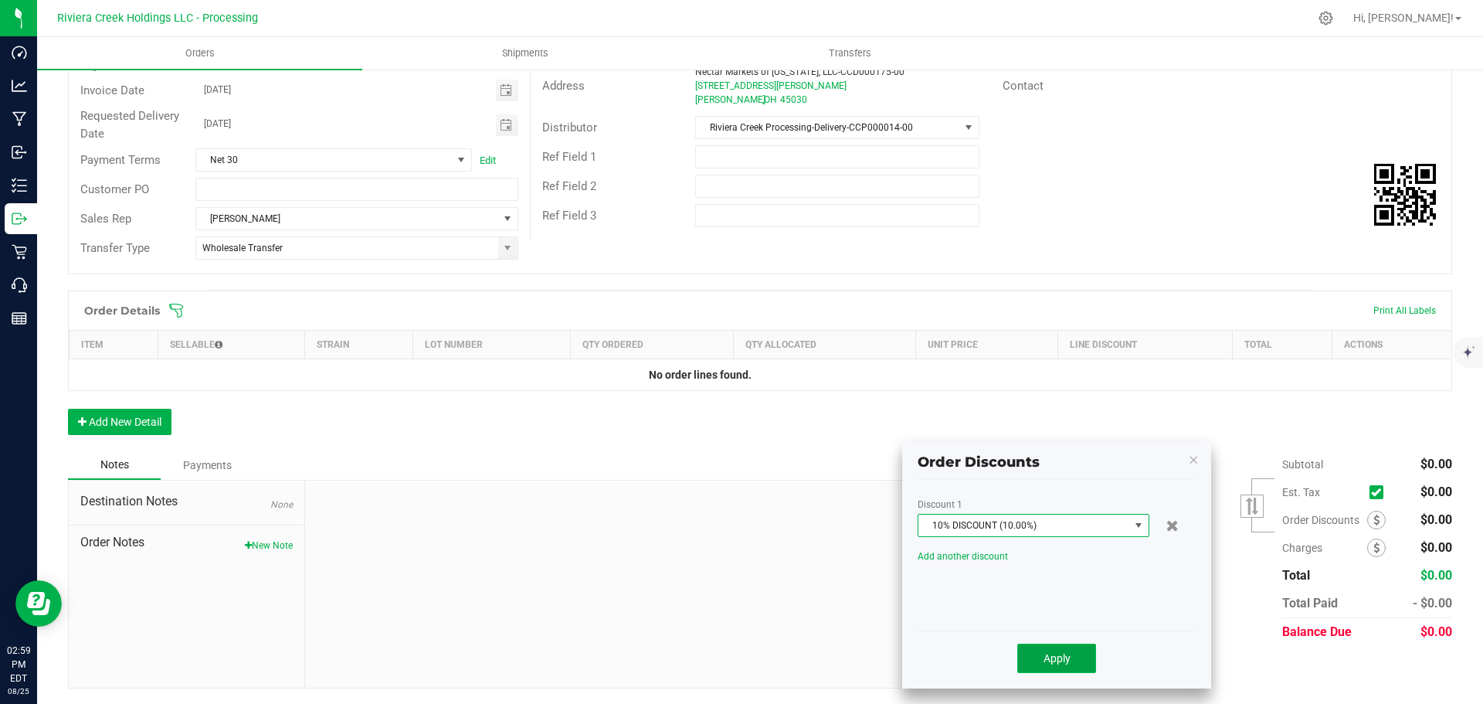
click at [1042, 661] on button "Apply" at bounding box center [1056, 657] width 79 height 29
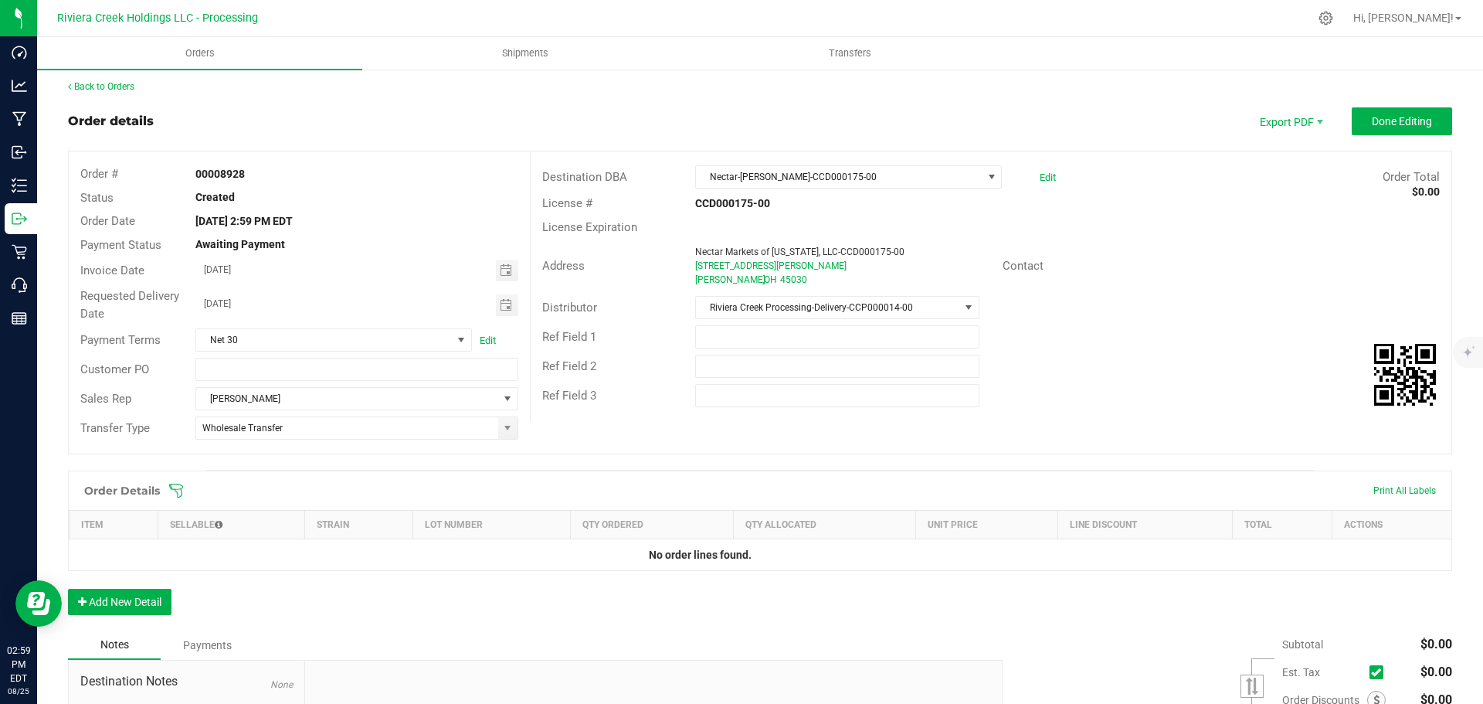
scroll to position [0, 0]
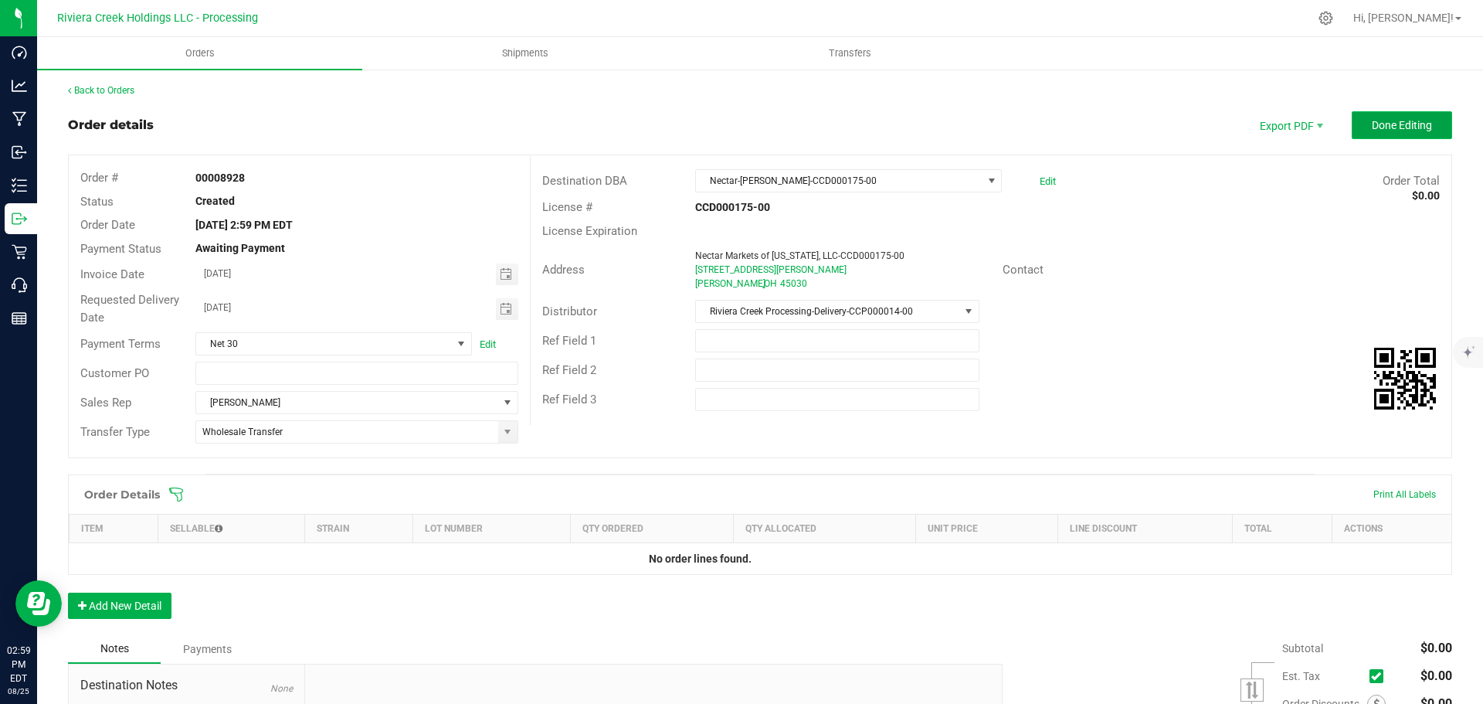
click at [1382, 114] on button "Done Editing" at bounding box center [1402, 125] width 100 height 28
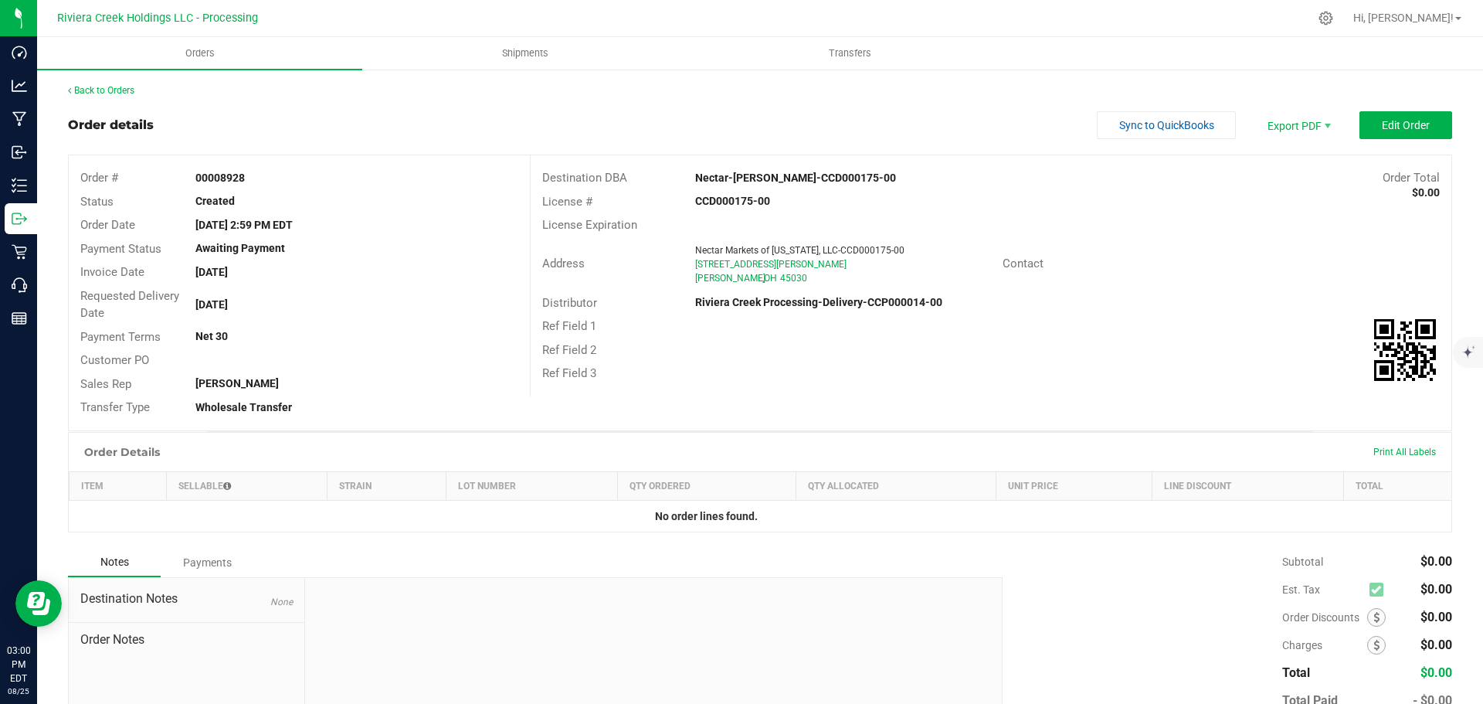
drag, startPoint x: 195, startPoint y: 176, endPoint x: 266, endPoint y: 183, distance: 71.4
click at [266, 183] on div "00008928" at bounding box center [356, 178] width 345 height 16
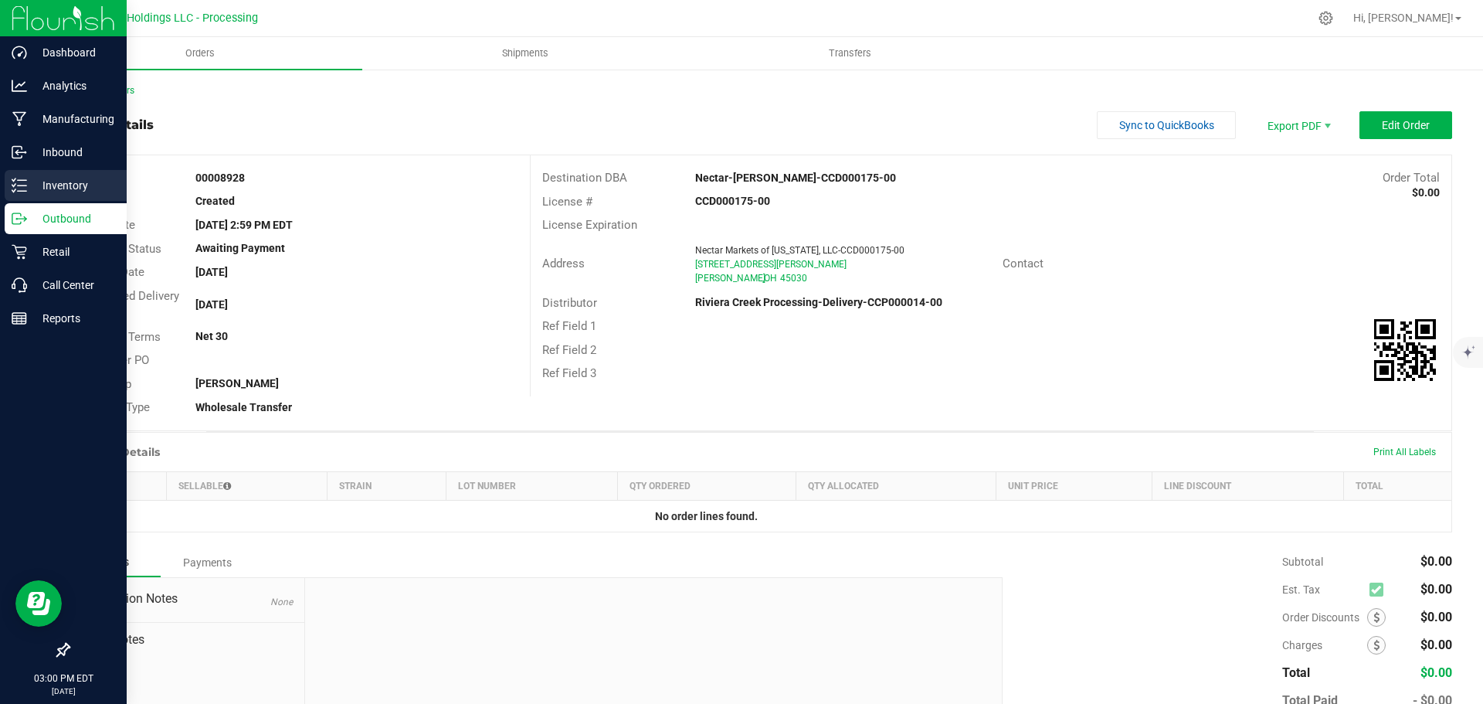
copy strong "00008928"
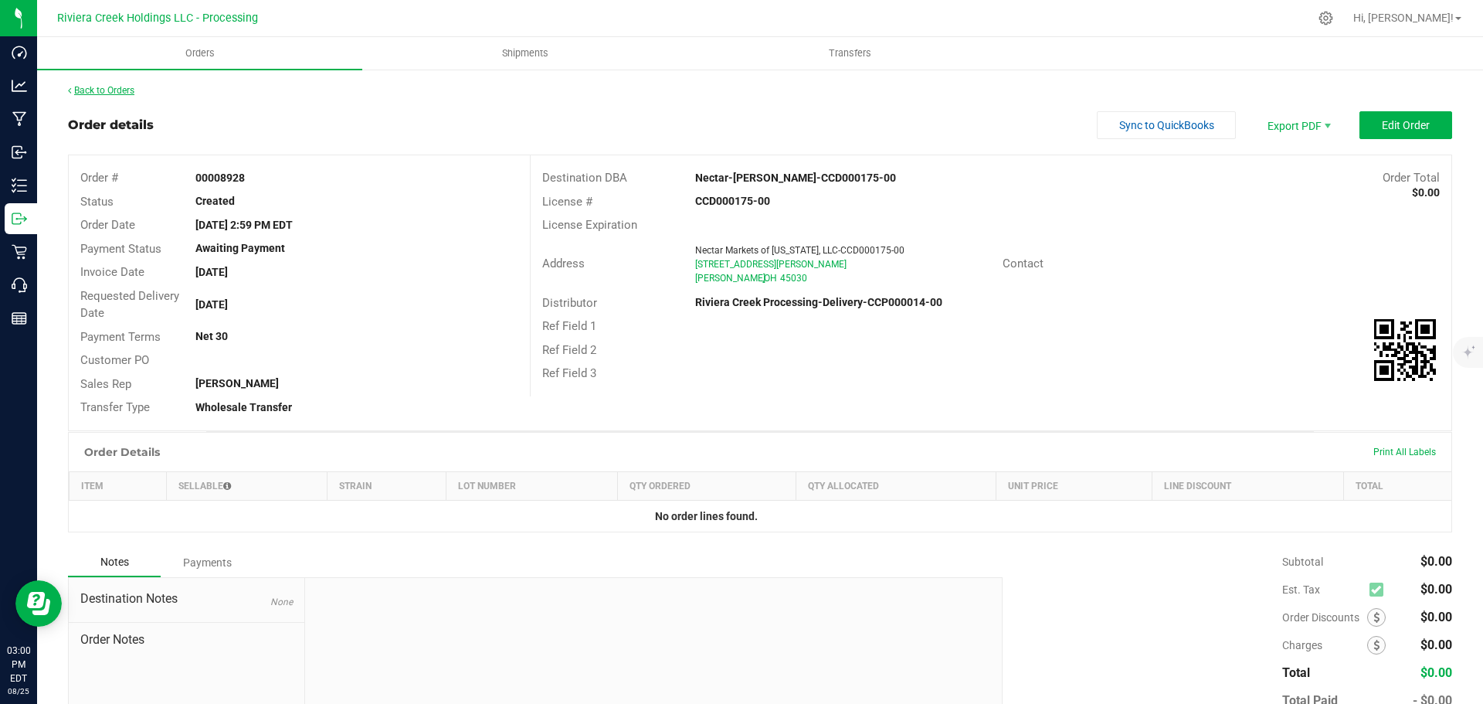
click at [127, 91] on link "Back to Orders" at bounding box center [101, 90] width 66 height 11
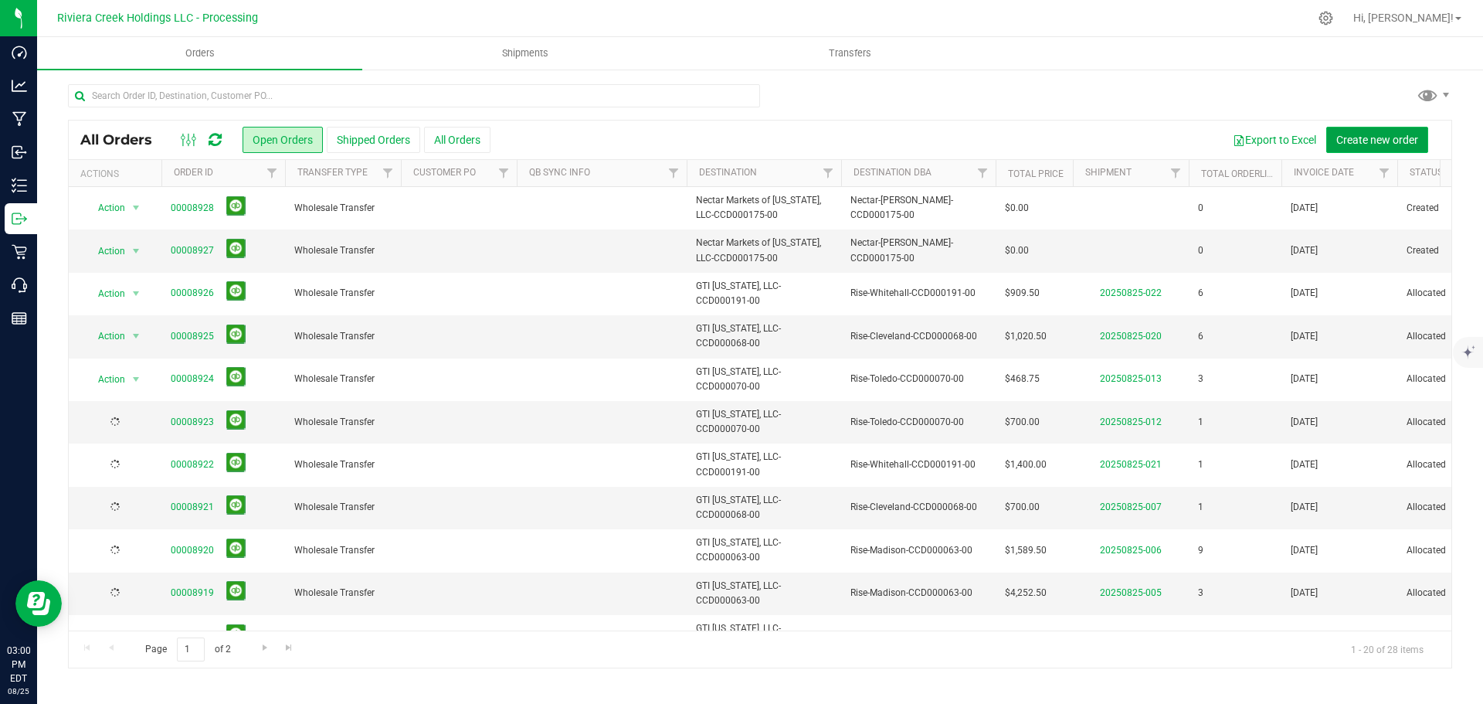
click at [1366, 141] on span "Create new order" at bounding box center [1377, 140] width 82 height 12
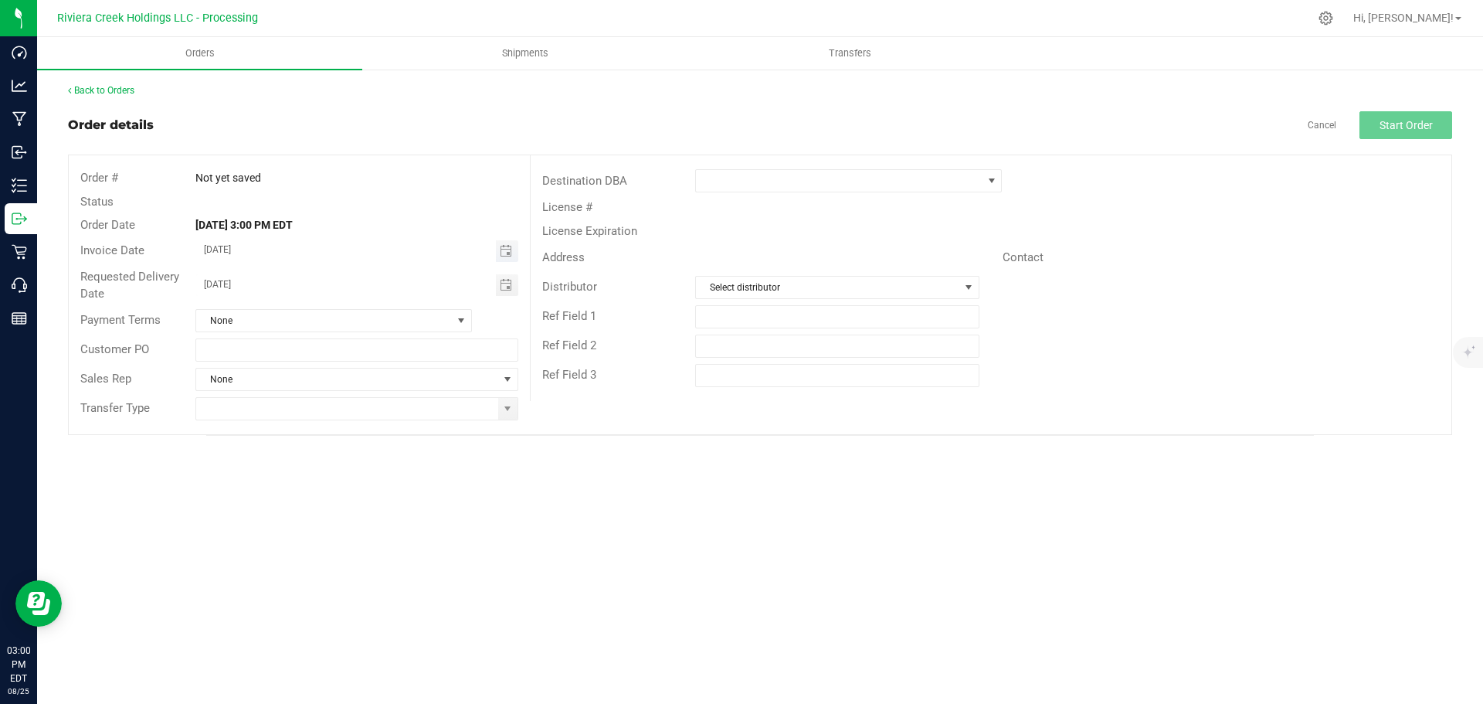
click at [501, 258] on span "Toggle calendar" at bounding box center [507, 251] width 22 height 22
click at [338, 426] on span "27" at bounding box center [334, 428] width 22 height 24
type input "08/27/2025"
drag, startPoint x: 501, startPoint y: 285, endPoint x: 453, endPoint y: 356, distance: 85.7
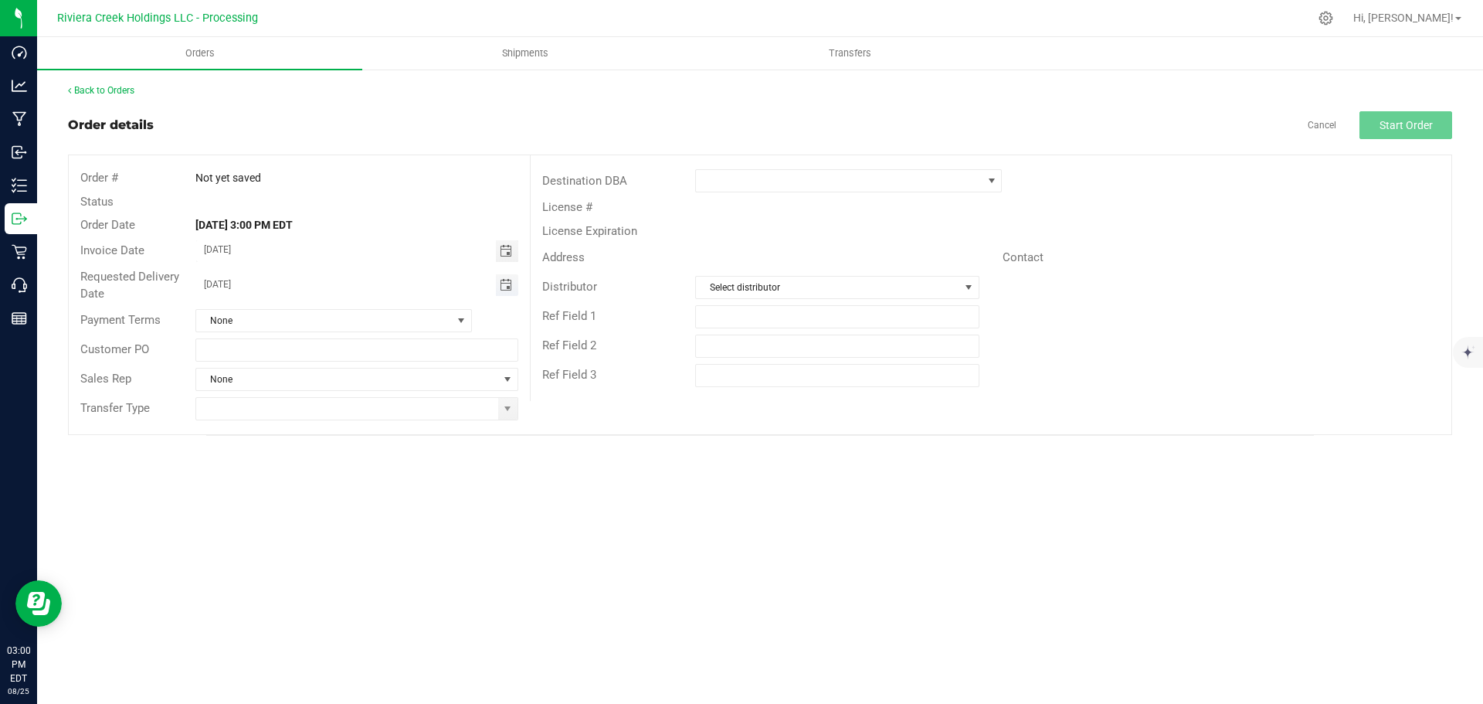
click at [500, 285] on span "Toggle calendar" at bounding box center [506, 285] width 12 height 12
click at [337, 457] on span "27" at bounding box center [334, 461] width 22 height 24
type input "08/27/2025"
click at [507, 412] on span at bounding box center [507, 408] width 12 height 12
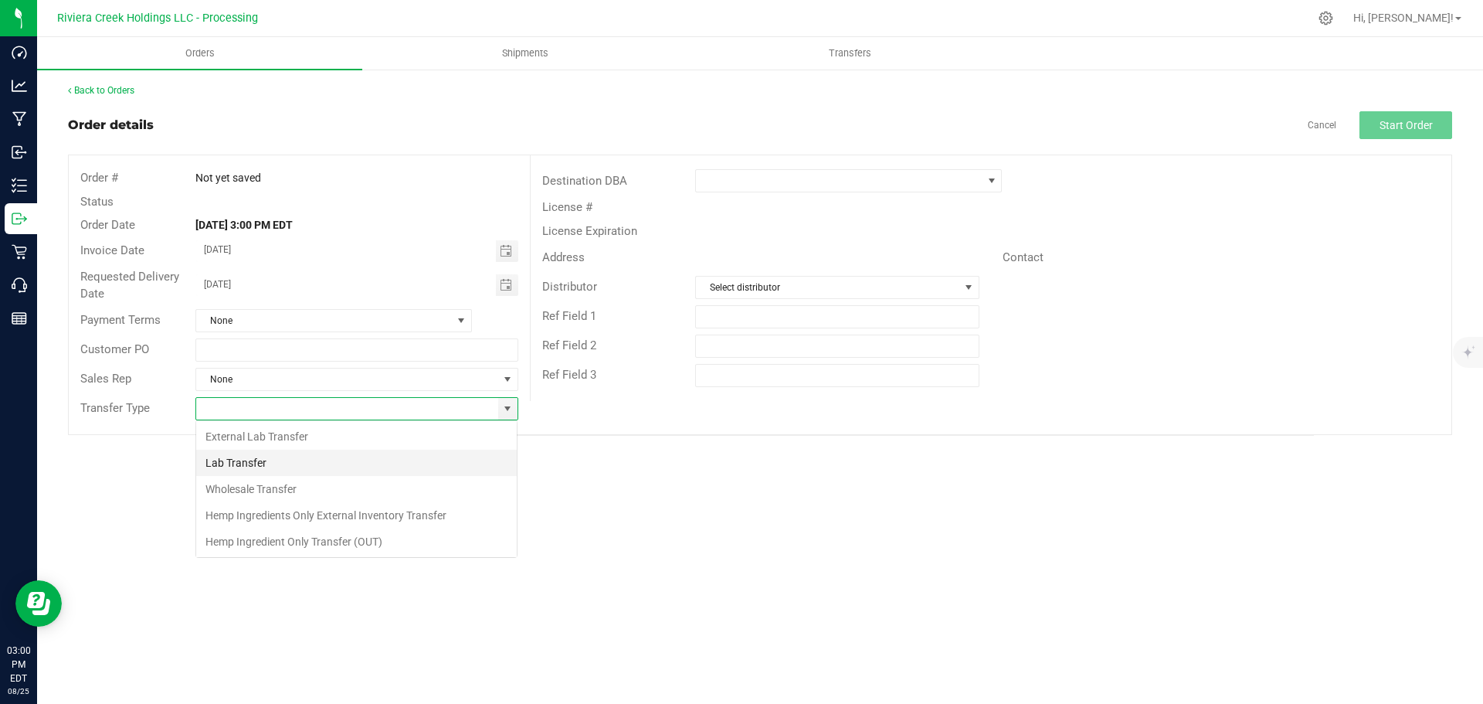
scroll to position [23, 323]
click at [253, 488] on li "Wholesale Transfer" at bounding box center [356, 489] width 321 height 26
type input "Wholesale Transfer"
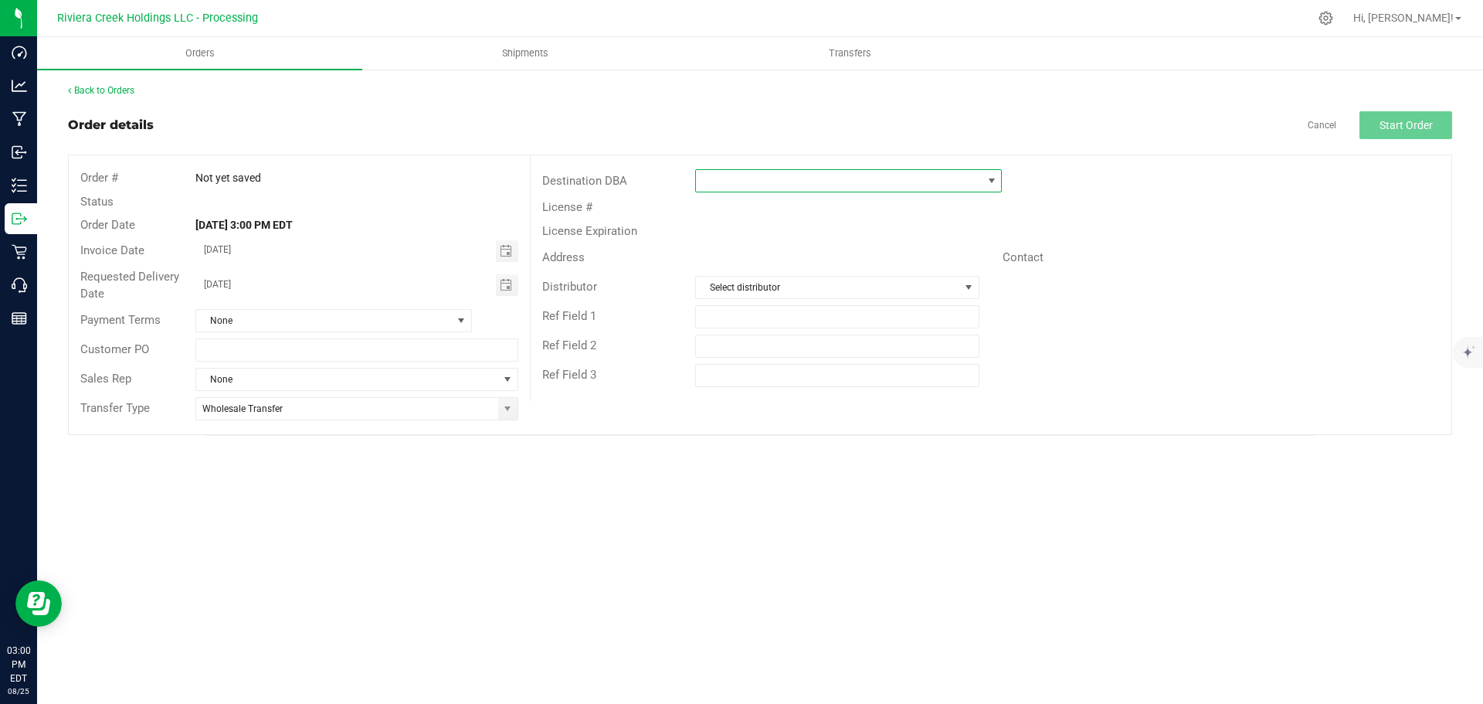
click at [729, 185] on span at bounding box center [839, 181] width 286 height 22
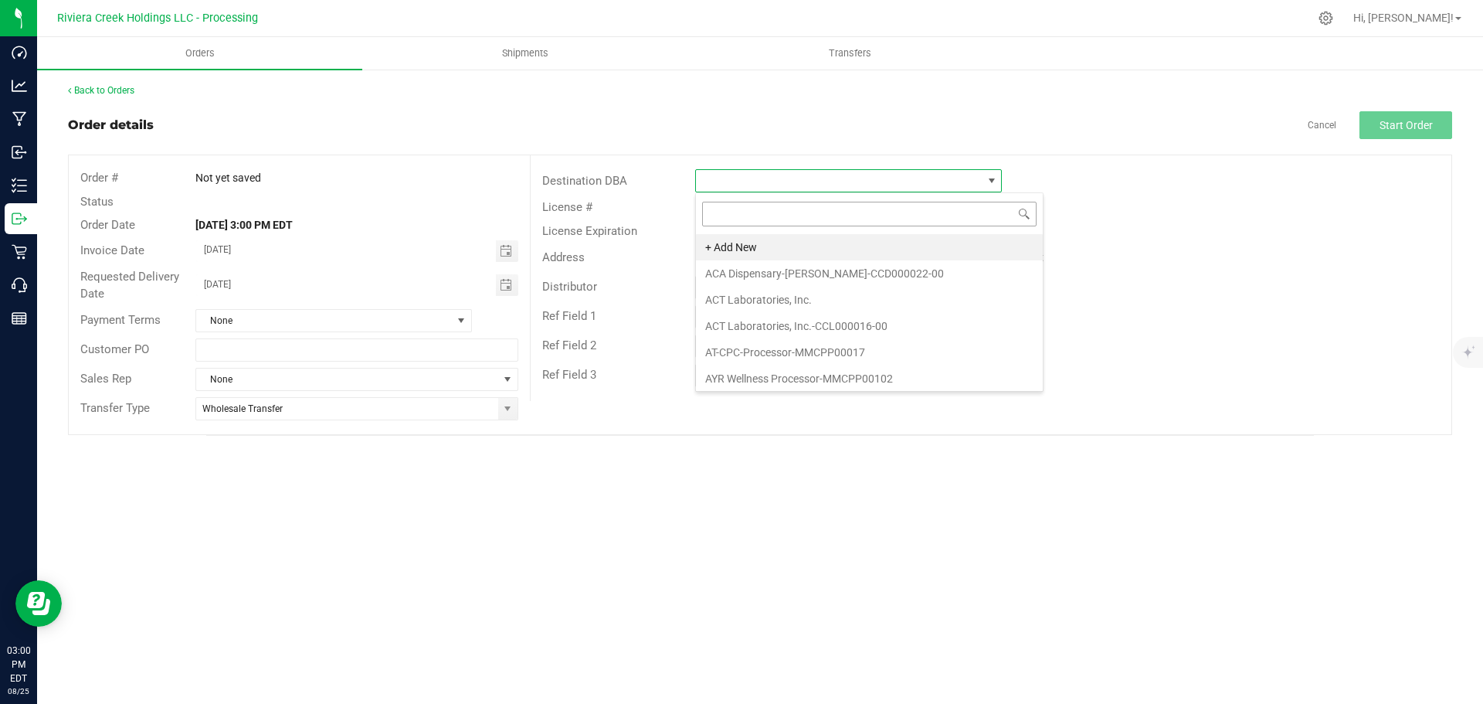
scroll to position [23, 307]
type input "nec"
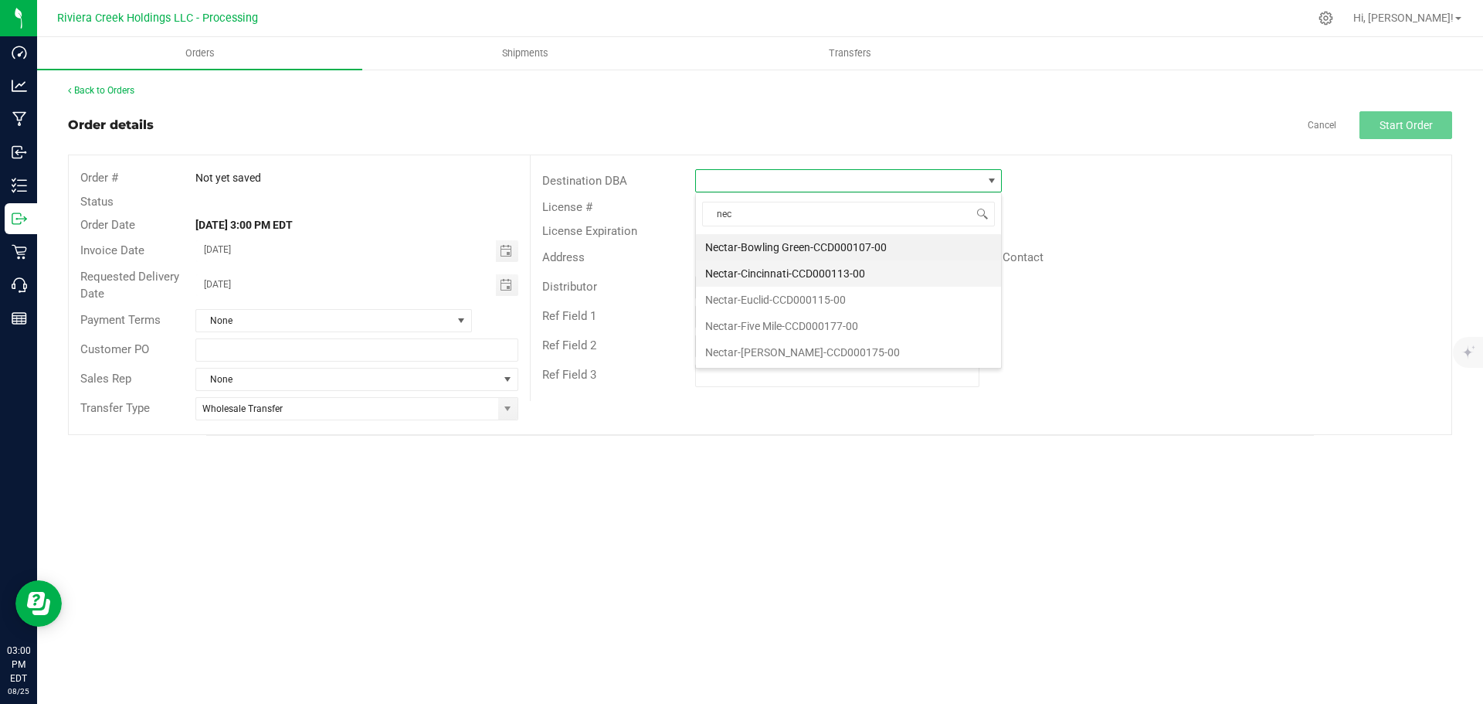
click at [753, 270] on li "Nectar-Cincinnati-CCD000113-00" at bounding box center [848, 273] width 305 height 26
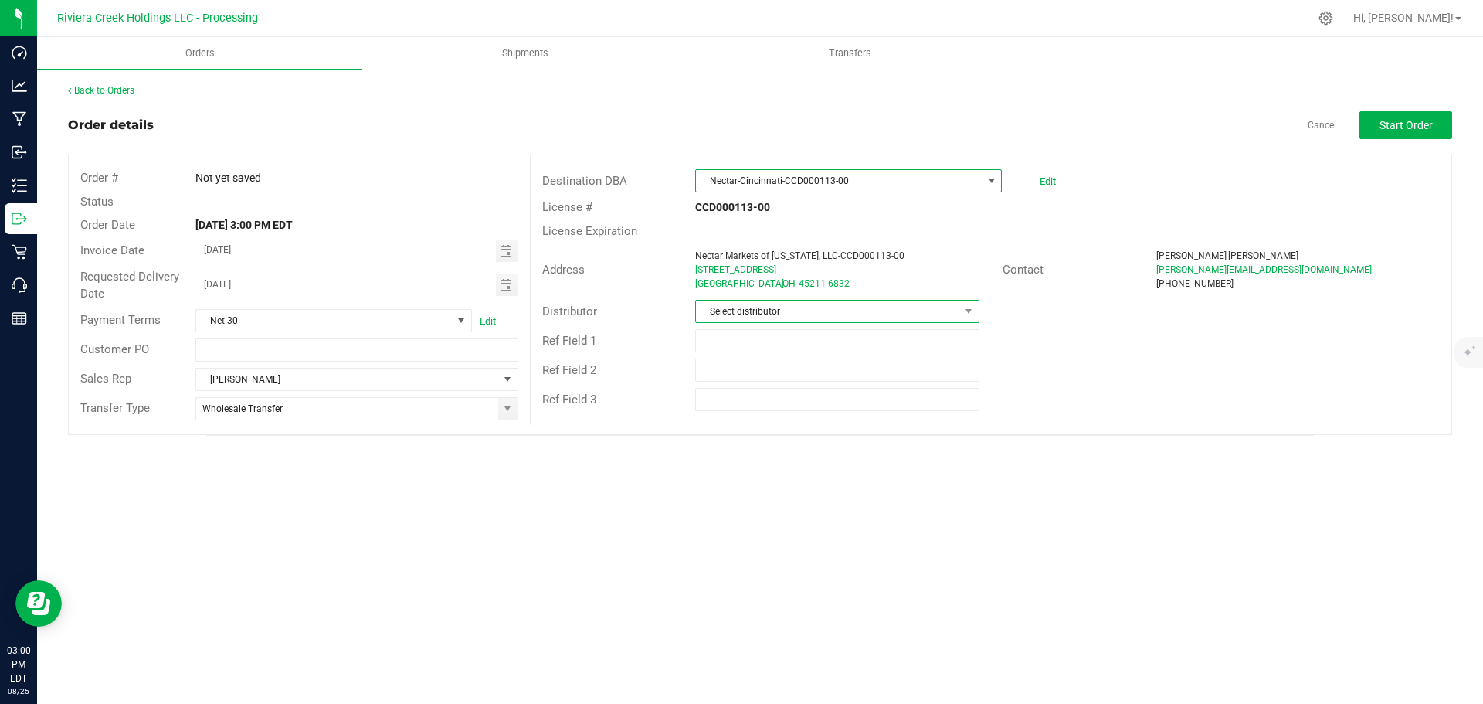
click at [792, 304] on span "Select distributor" at bounding box center [827, 311] width 263 height 22
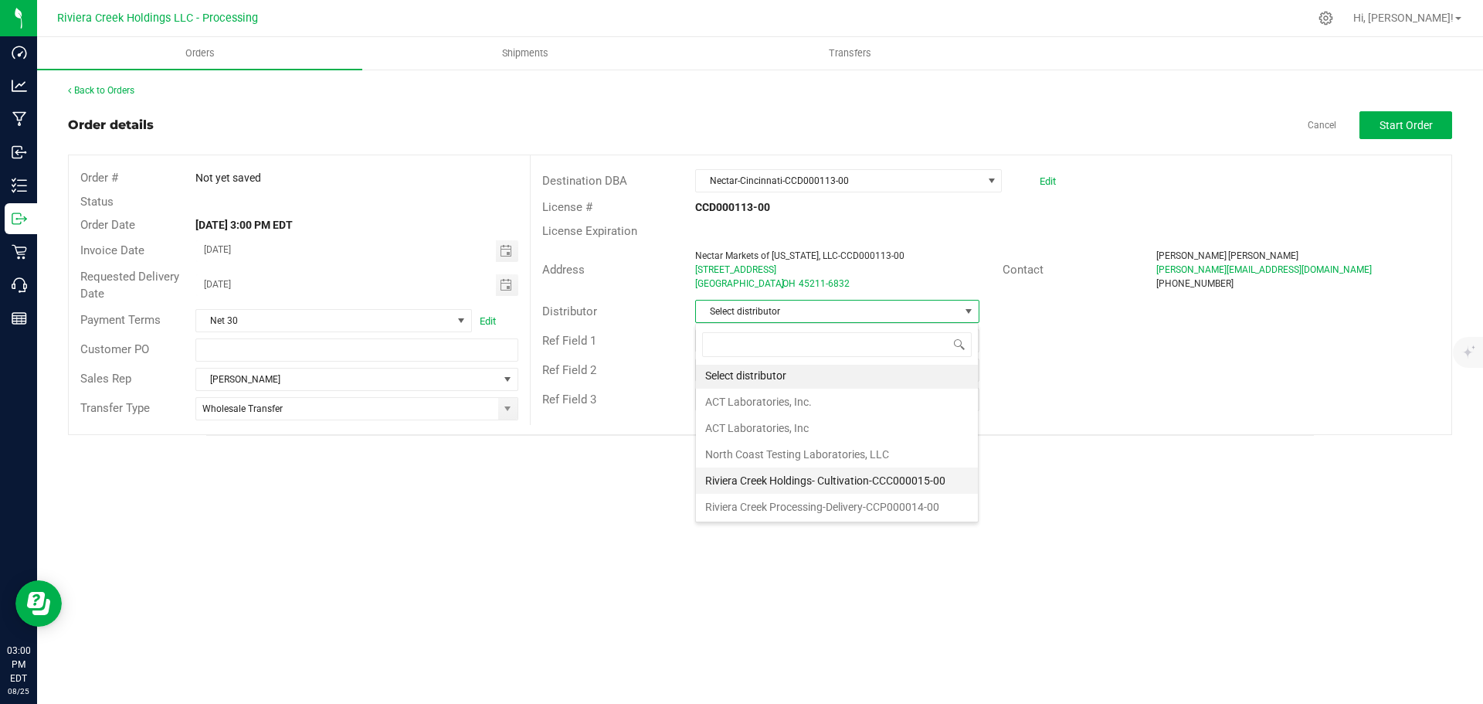
scroll to position [3, 0]
click at [814, 500] on li "Riviera Creek Processing-Delivery-CCP000014-00" at bounding box center [837, 506] width 282 height 26
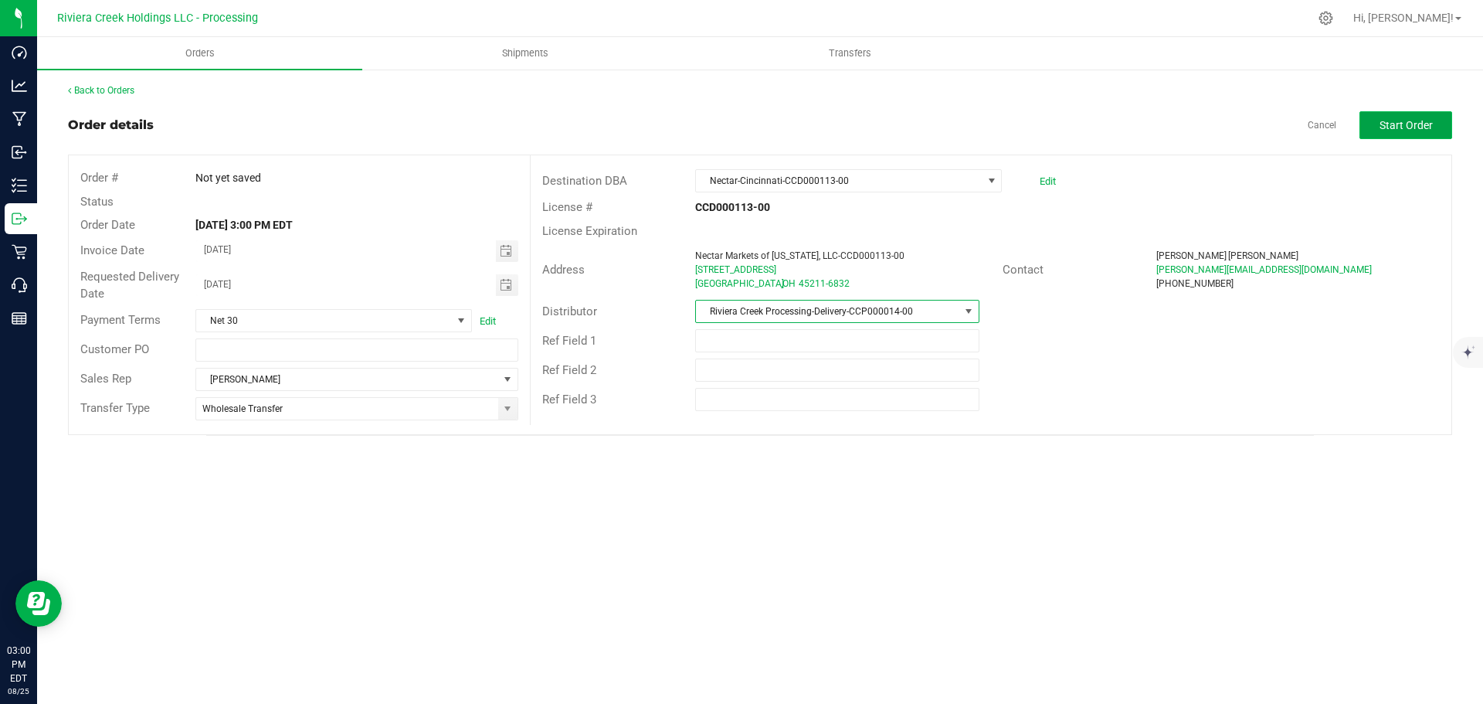
click at [1377, 127] on button "Start Order" at bounding box center [1405, 125] width 93 height 28
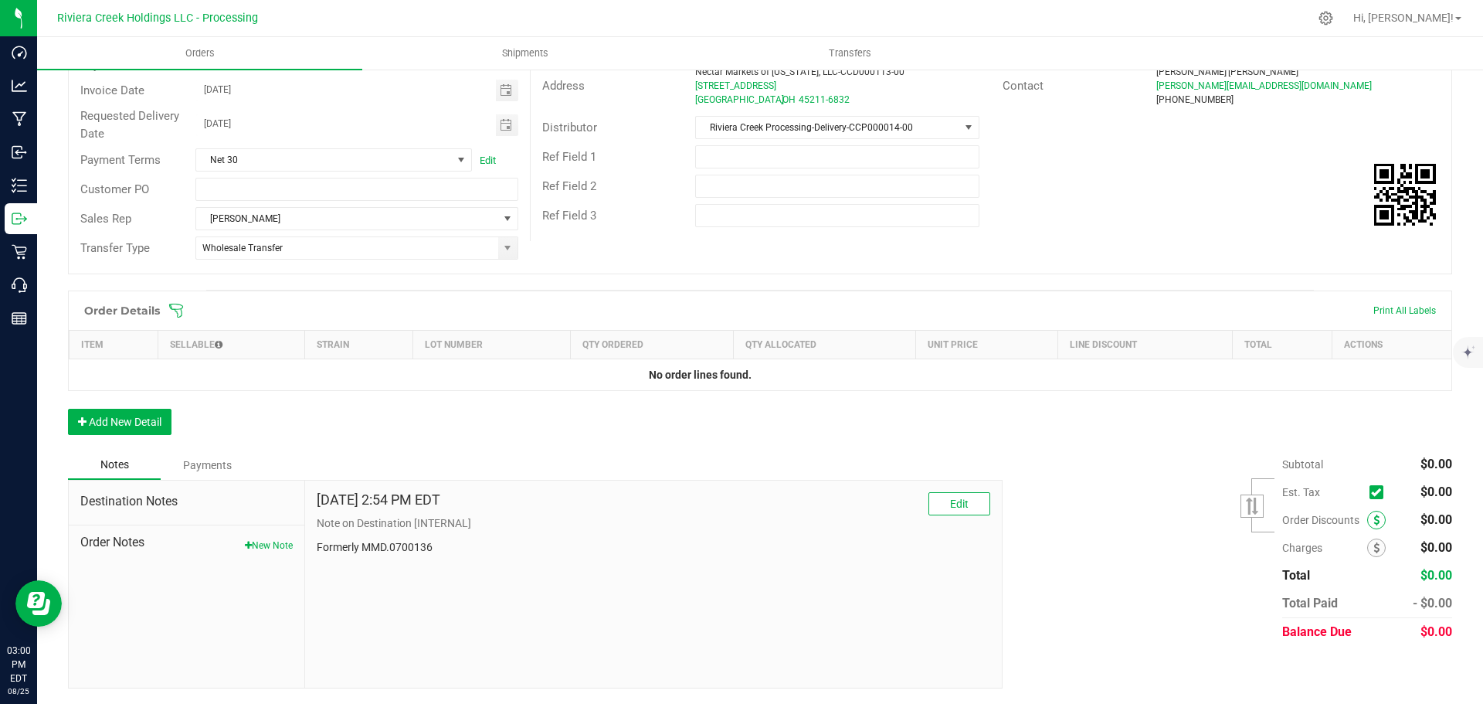
click at [1367, 521] on span at bounding box center [1376, 519] width 19 height 19
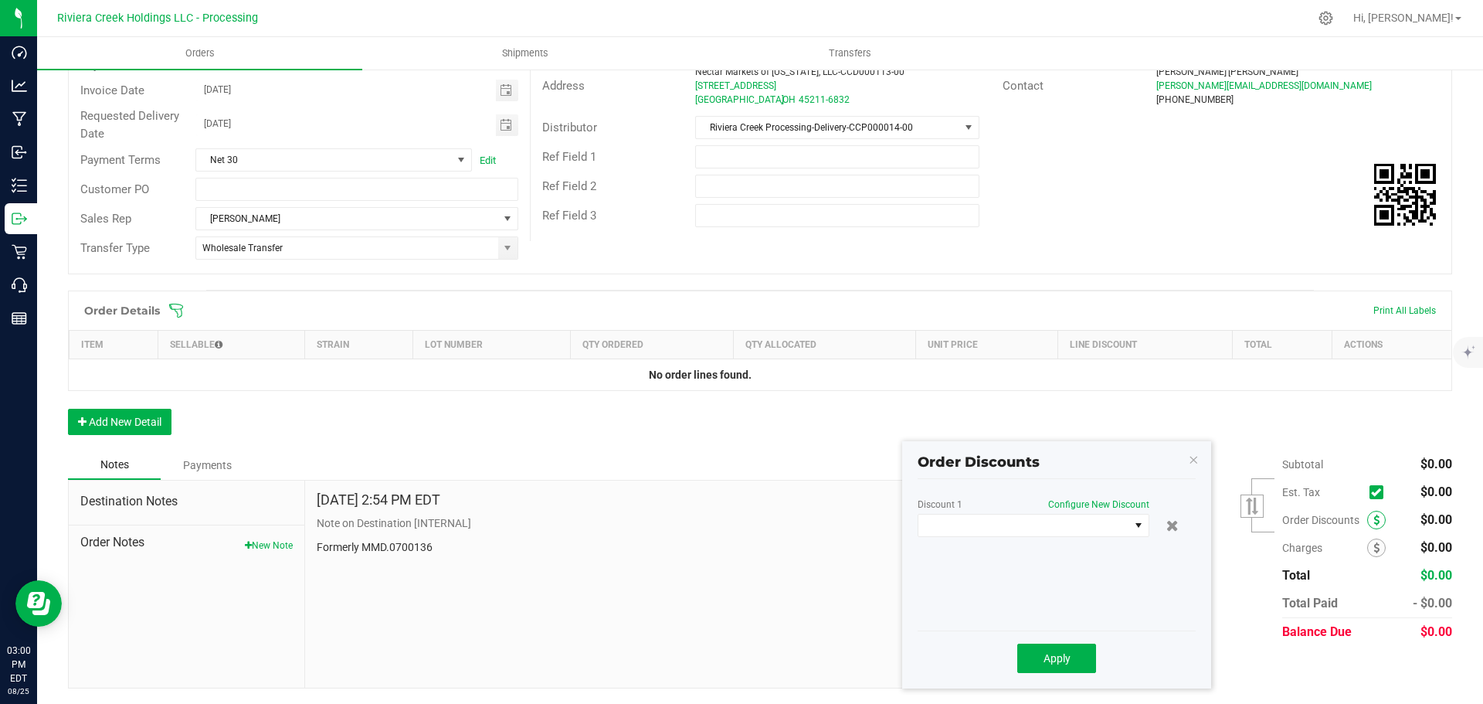
scroll to position [184, 0]
click at [1046, 527] on span at bounding box center [1023, 525] width 211 height 22
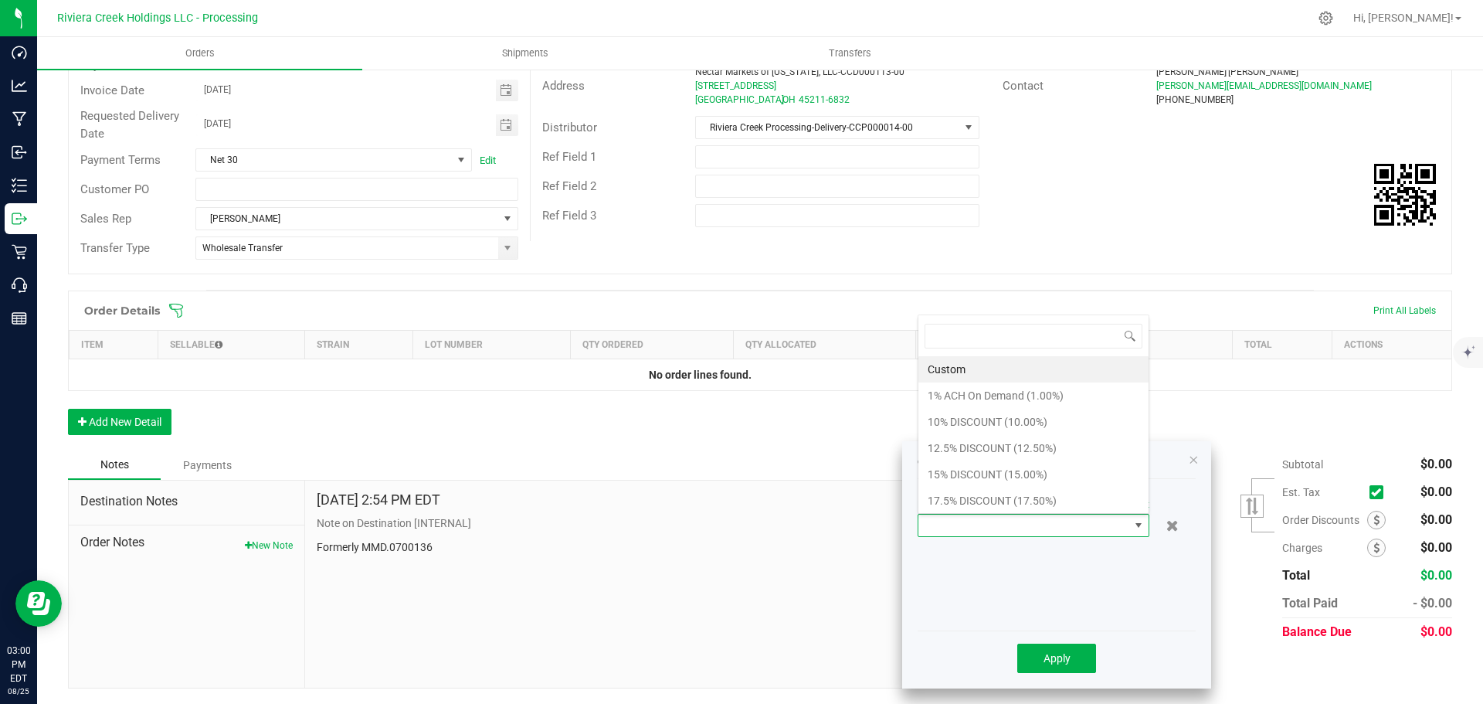
scroll to position [23, 232]
click at [979, 425] on li "10% DISCOUNT (10.00%)" at bounding box center [1033, 422] width 230 height 26
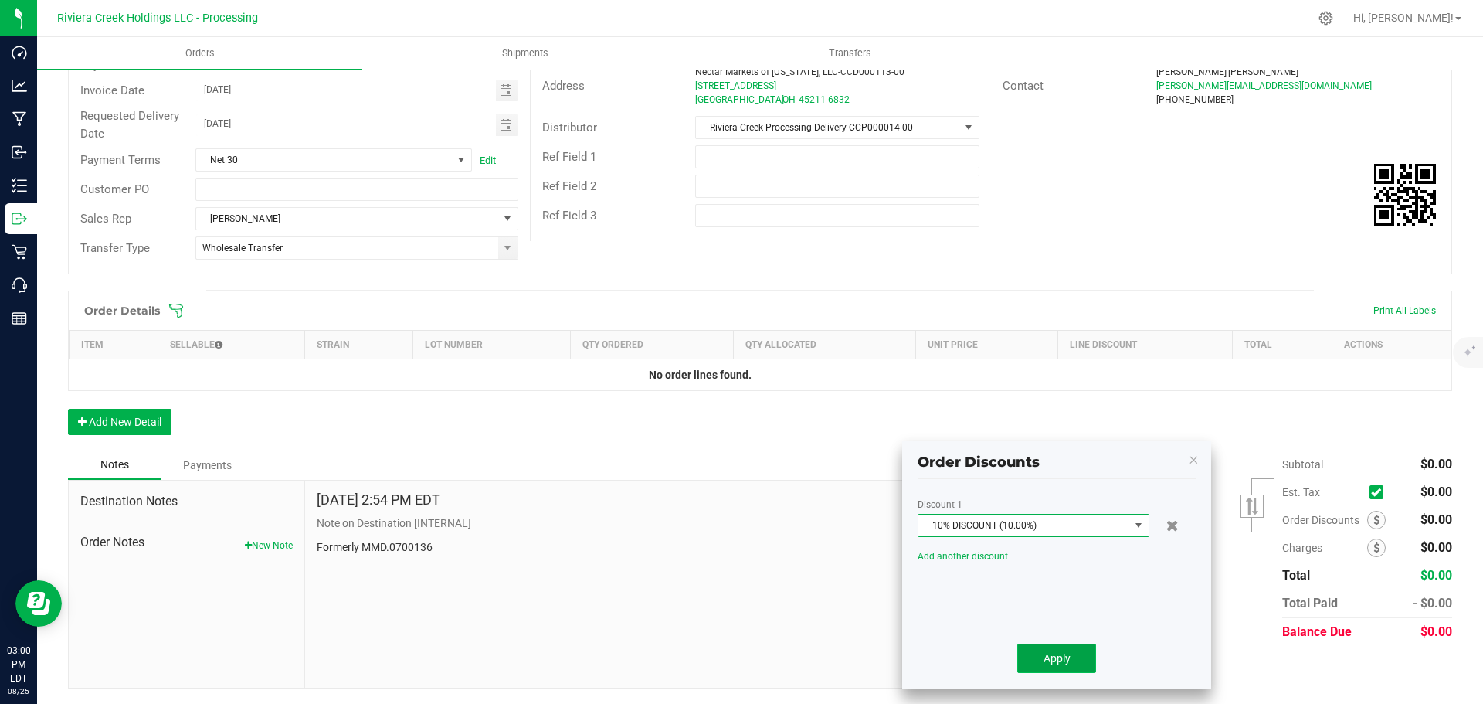
click at [1039, 662] on button "Apply" at bounding box center [1056, 657] width 79 height 29
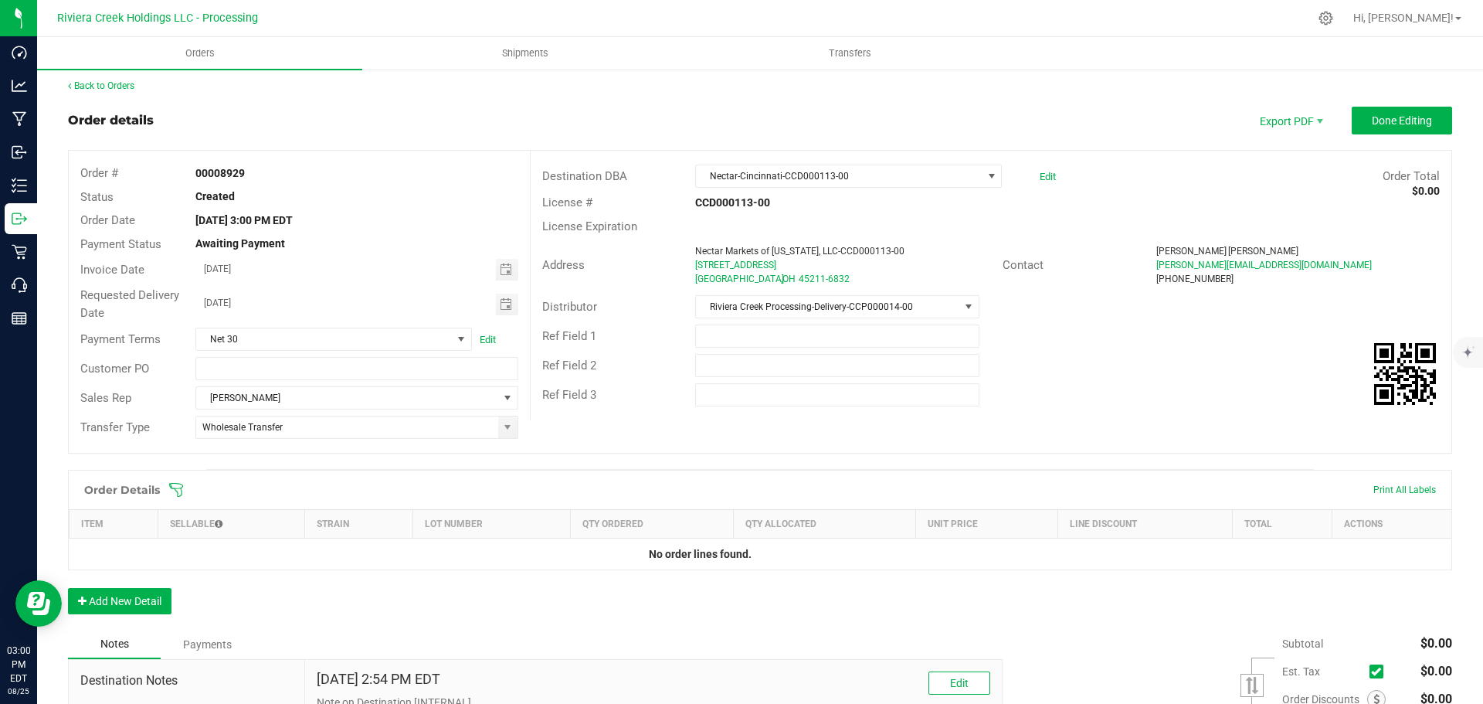
scroll to position [0, 0]
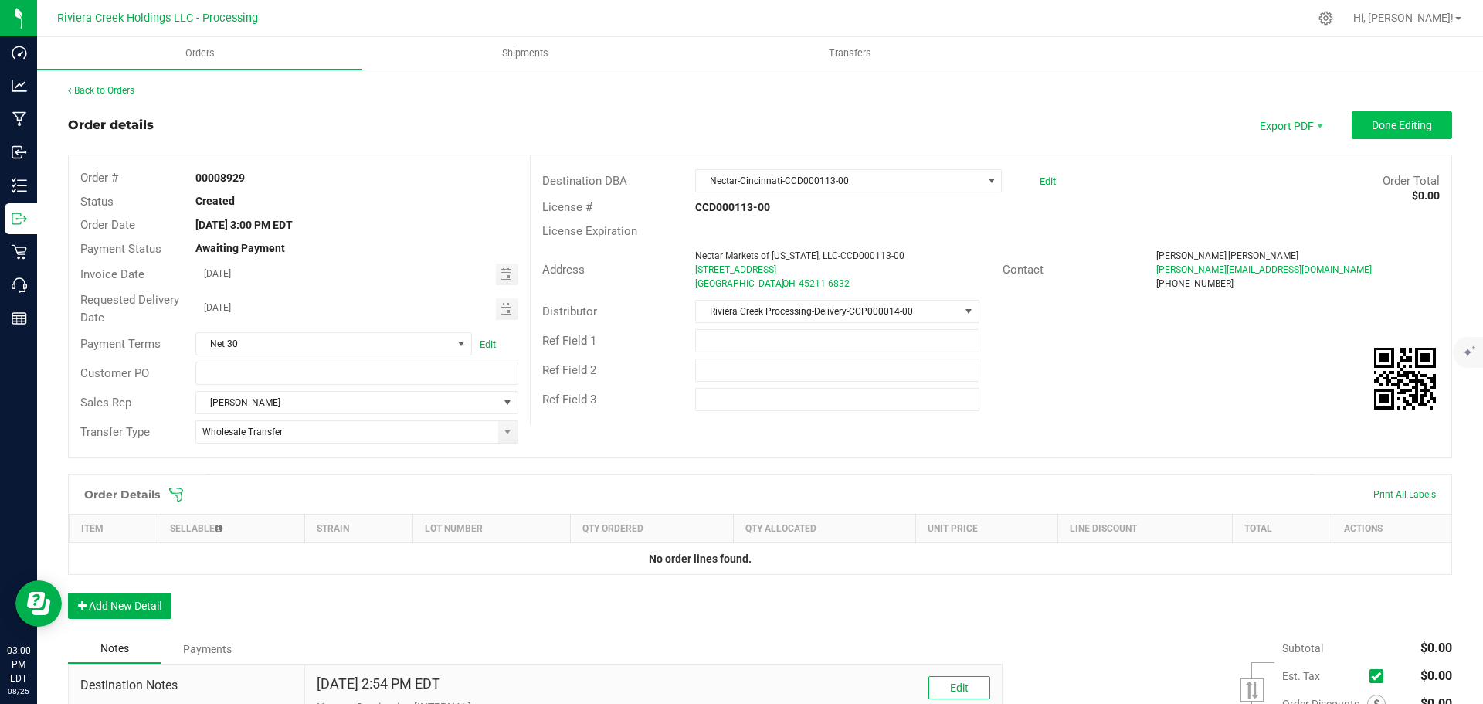
drag, startPoint x: 1380, startPoint y: 102, endPoint x: 1380, endPoint y: 111, distance: 9.3
click at [1380, 110] on div "Back to Orders Order details Export PDF Done Editing Order # 00008929 Status Cr…" at bounding box center [760, 477] width 1384 height 789
click at [1377, 122] on span "Done Editing" at bounding box center [1402, 125] width 60 height 12
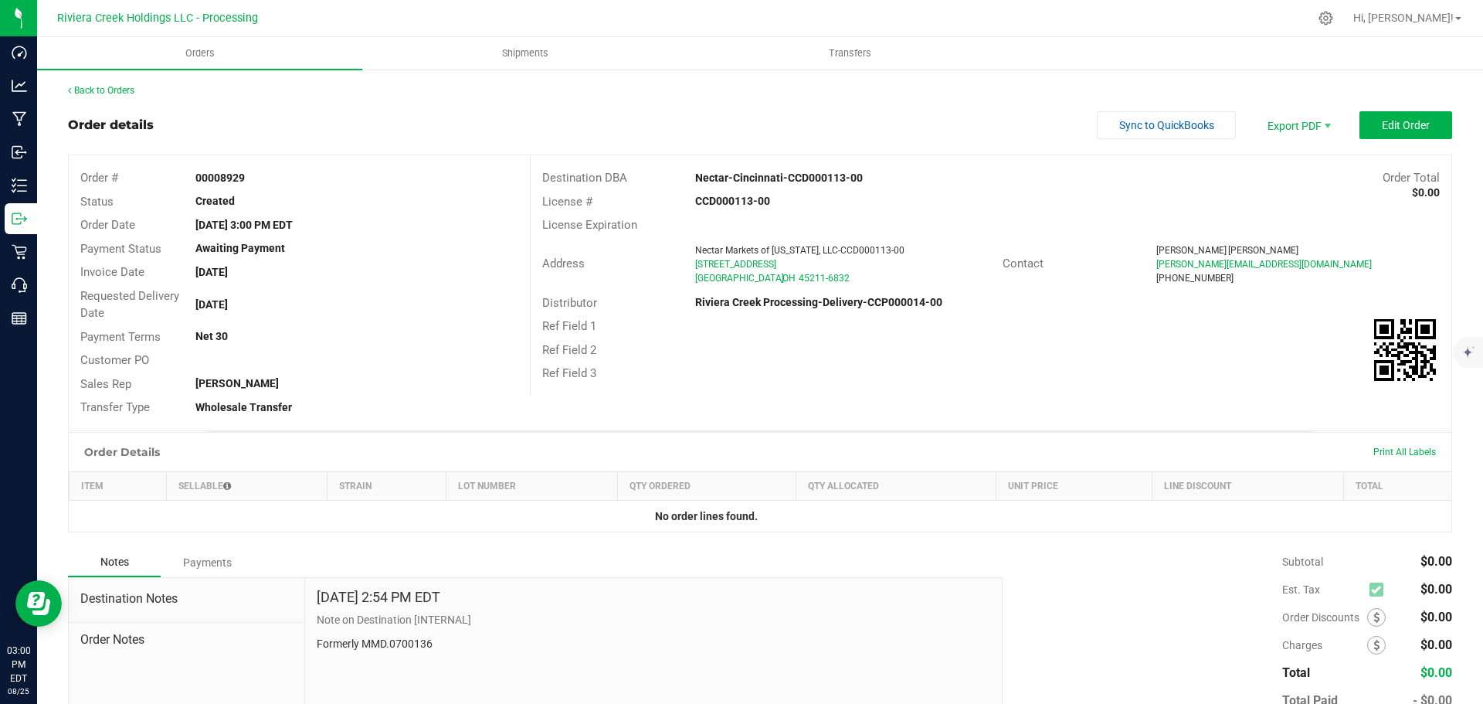
drag, startPoint x: 191, startPoint y: 178, endPoint x: 253, endPoint y: 180, distance: 62.6
click at [253, 180] on div "00008929" at bounding box center [356, 178] width 345 height 16
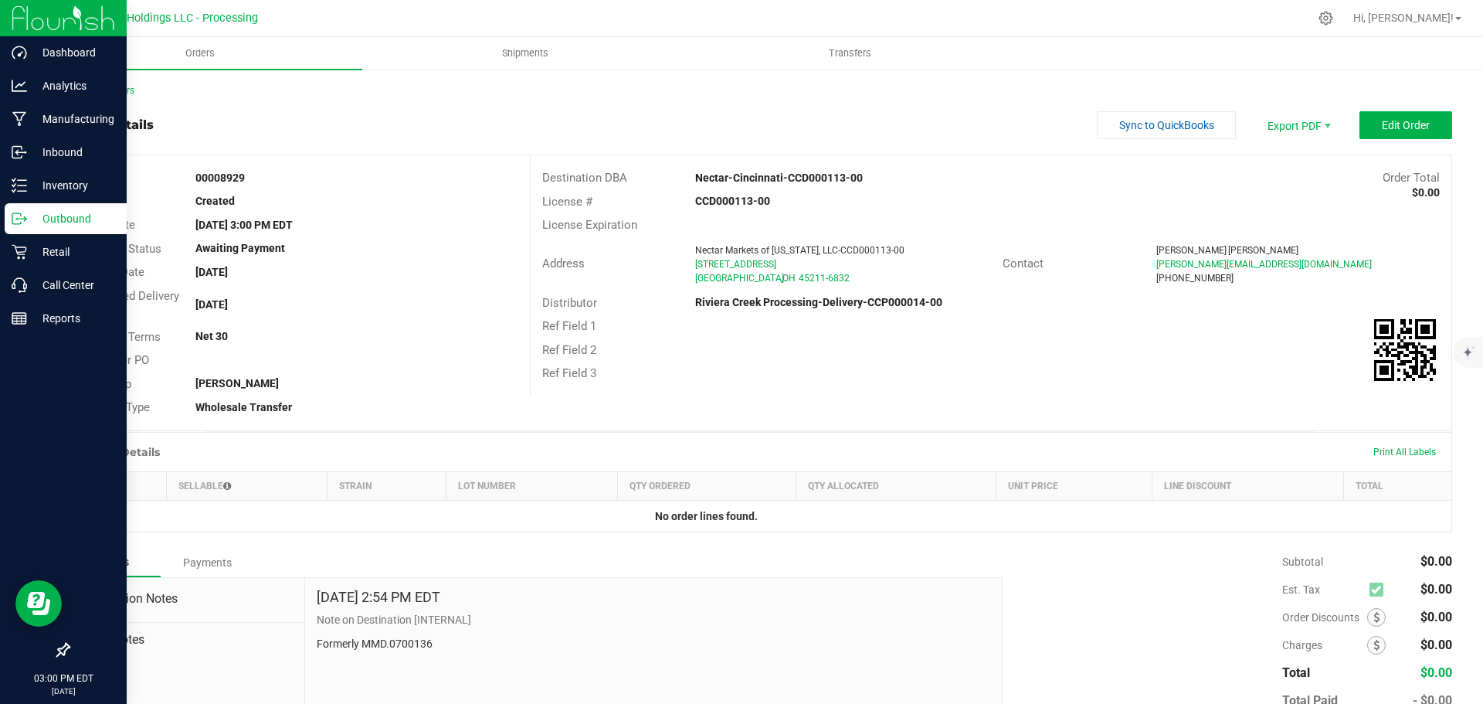
copy strong "00008929"
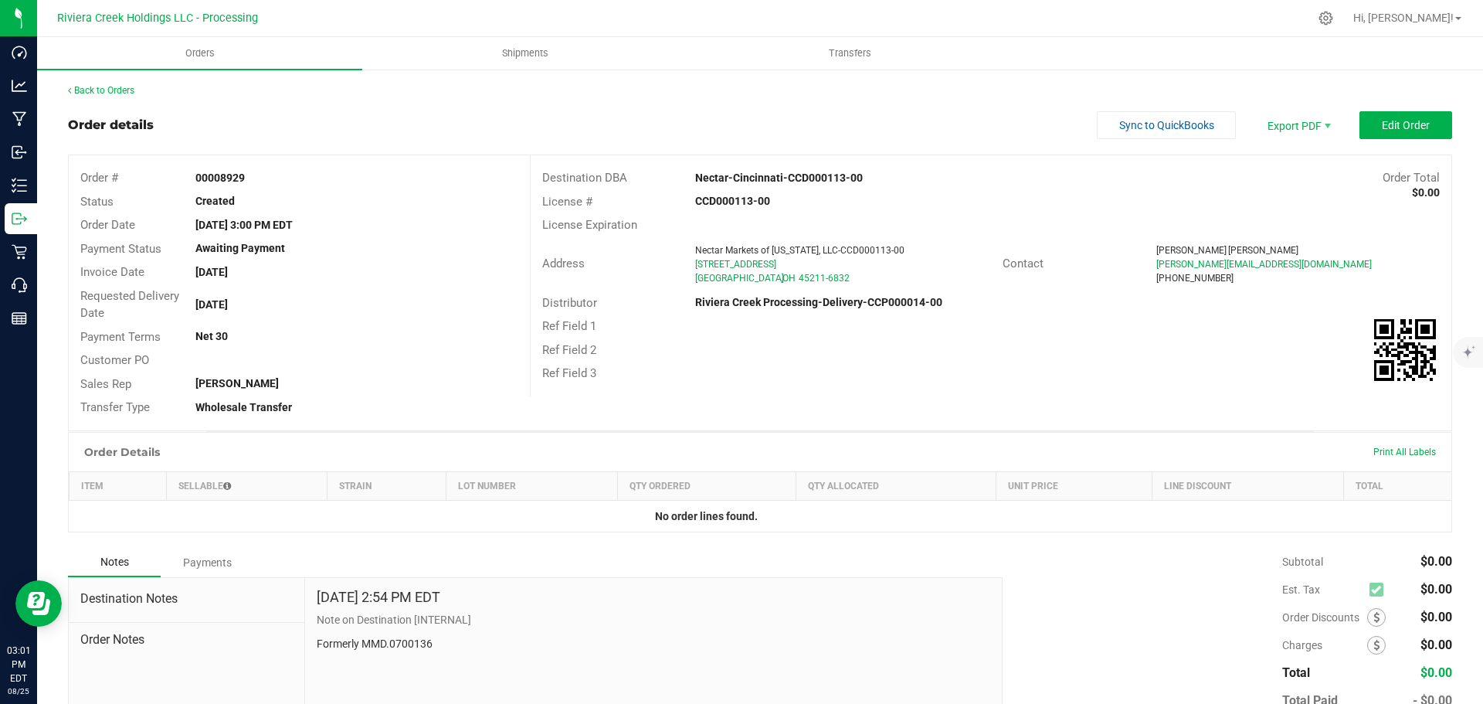
click at [1368, 619] on span at bounding box center [1376, 617] width 19 height 19
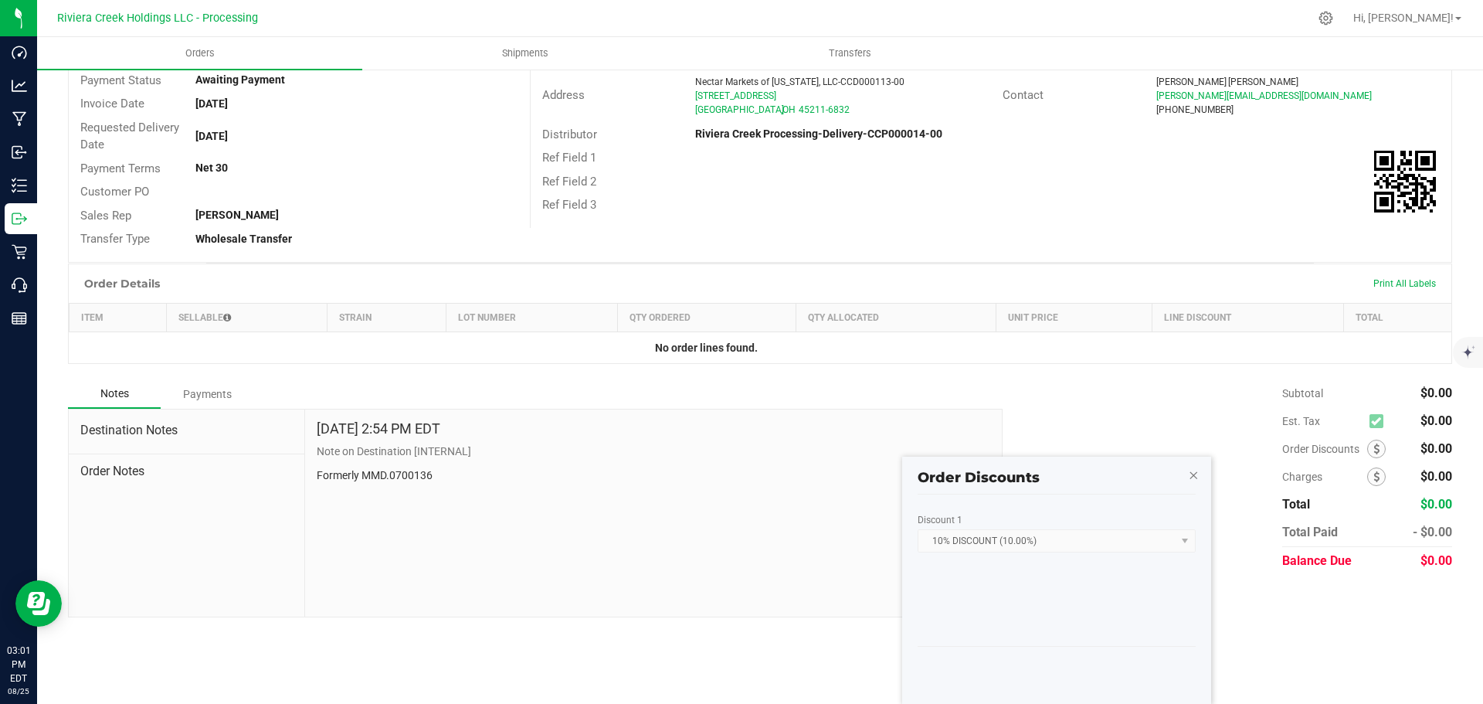
click at [1196, 479] on icon "button" at bounding box center [1193, 474] width 11 height 19
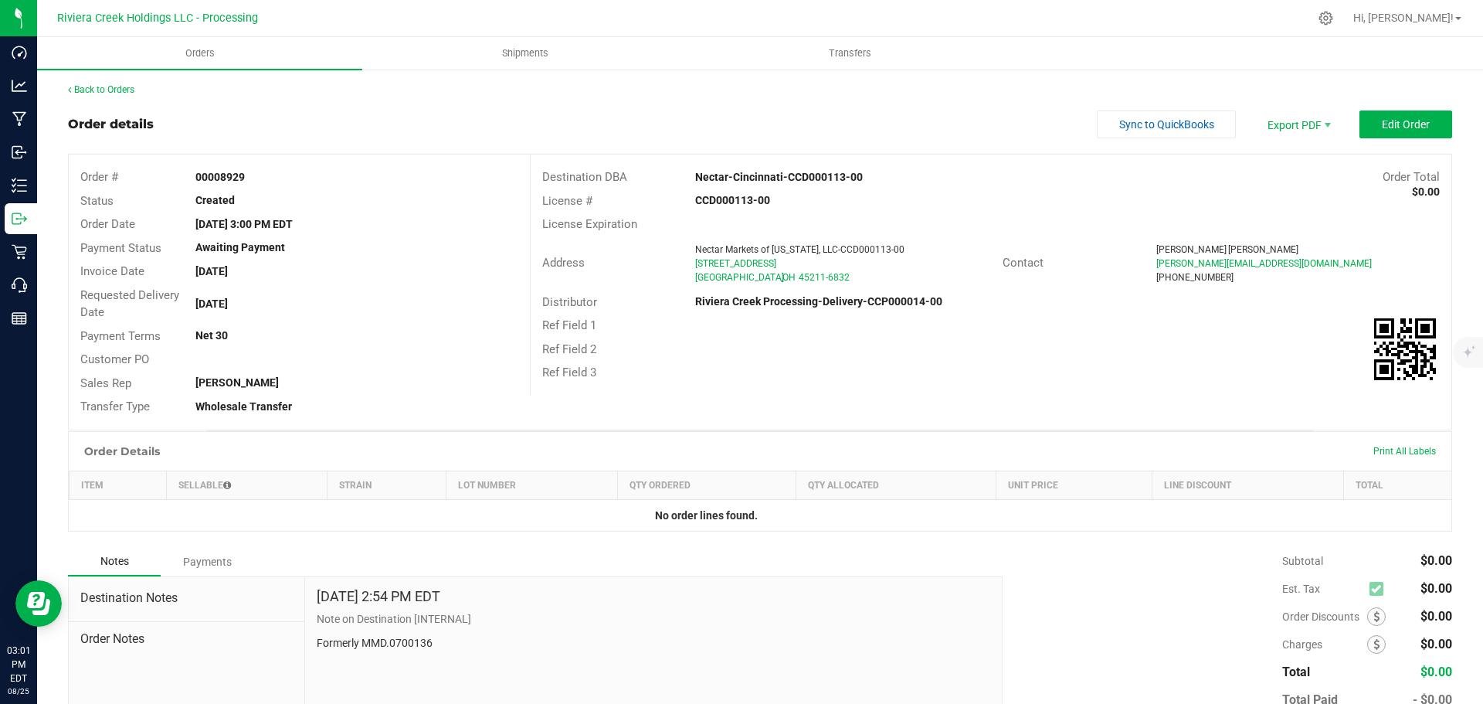
scroll to position [0, 0]
click at [114, 89] on link "Back to Orders" at bounding box center [101, 90] width 66 height 11
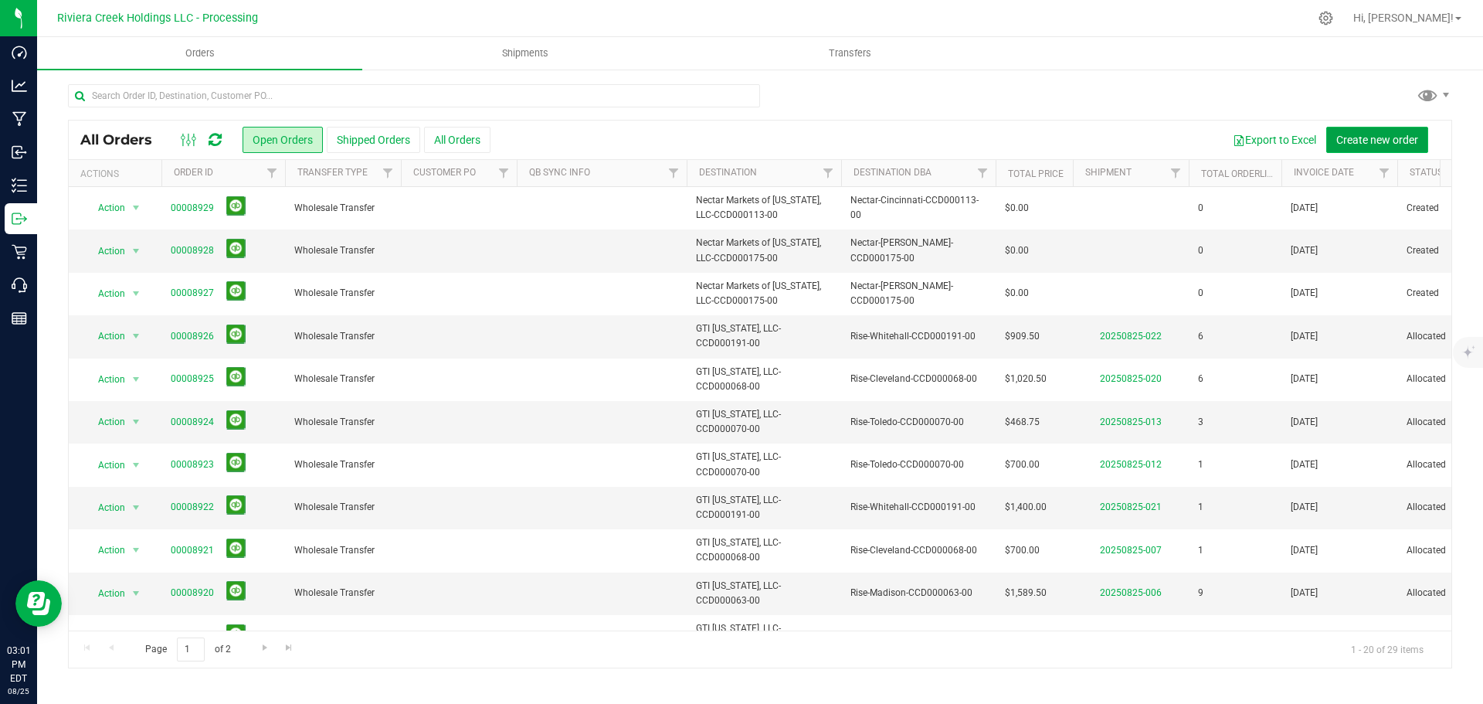
click at [1370, 141] on span "Create new order" at bounding box center [1377, 140] width 82 height 12
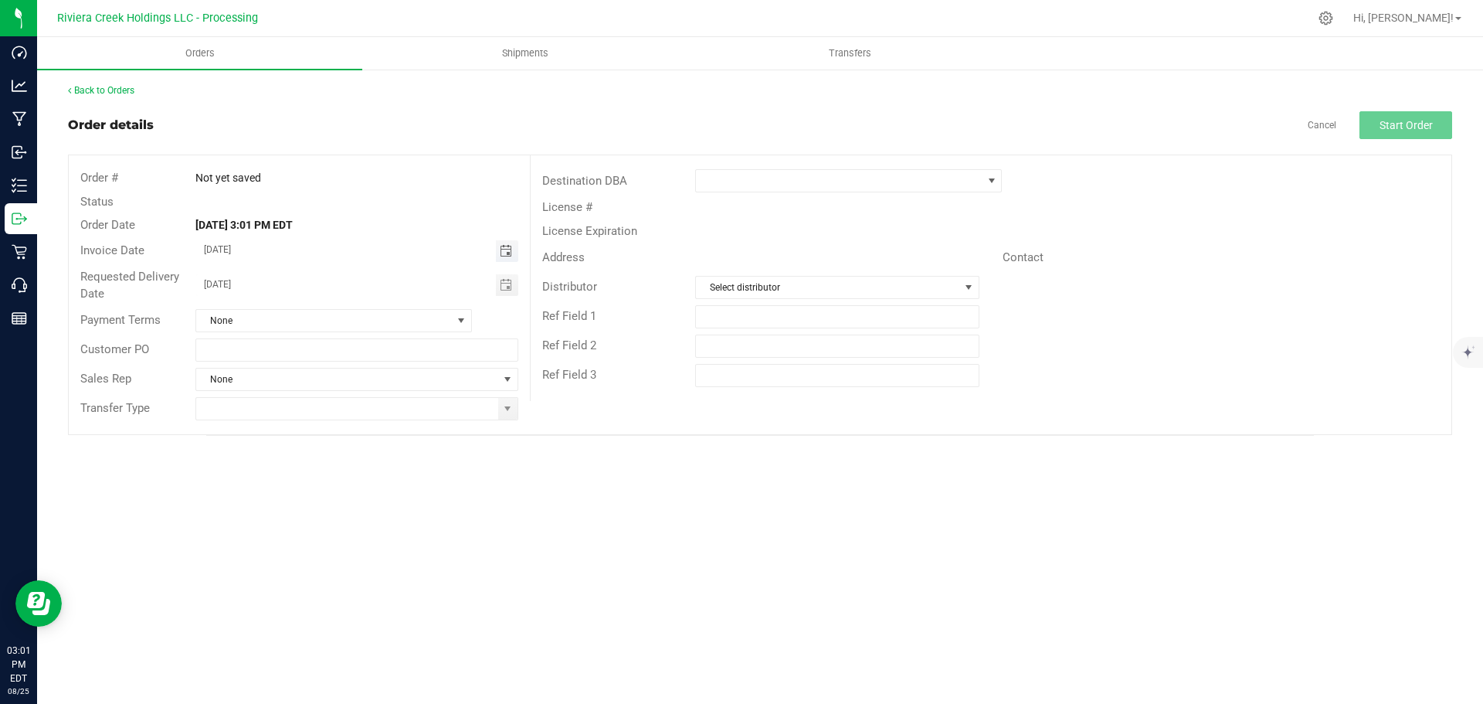
click at [502, 252] on span "Toggle calendar" at bounding box center [506, 251] width 12 height 12
click at [335, 426] on span "27" at bounding box center [334, 428] width 22 height 24
type input "08/27/2025"
click at [506, 282] on span "Toggle calendar" at bounding box center [506, 285] width 12 height 12
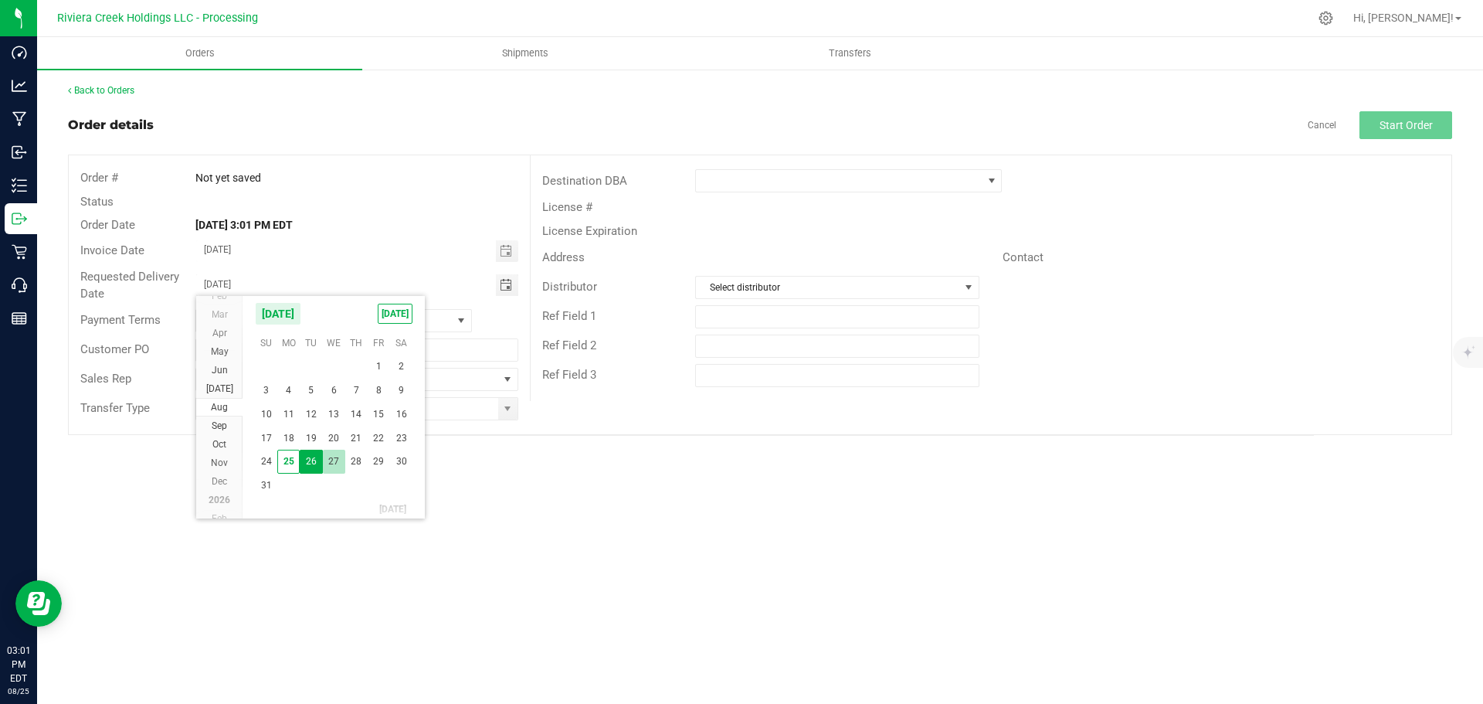
click at [334, 461] on span "27" at bounding box center [334, 461] width 22 height 24
type input "08/27/2025"
click at [507, 412] on span at bounding box center [507, 408] width 12 height 12
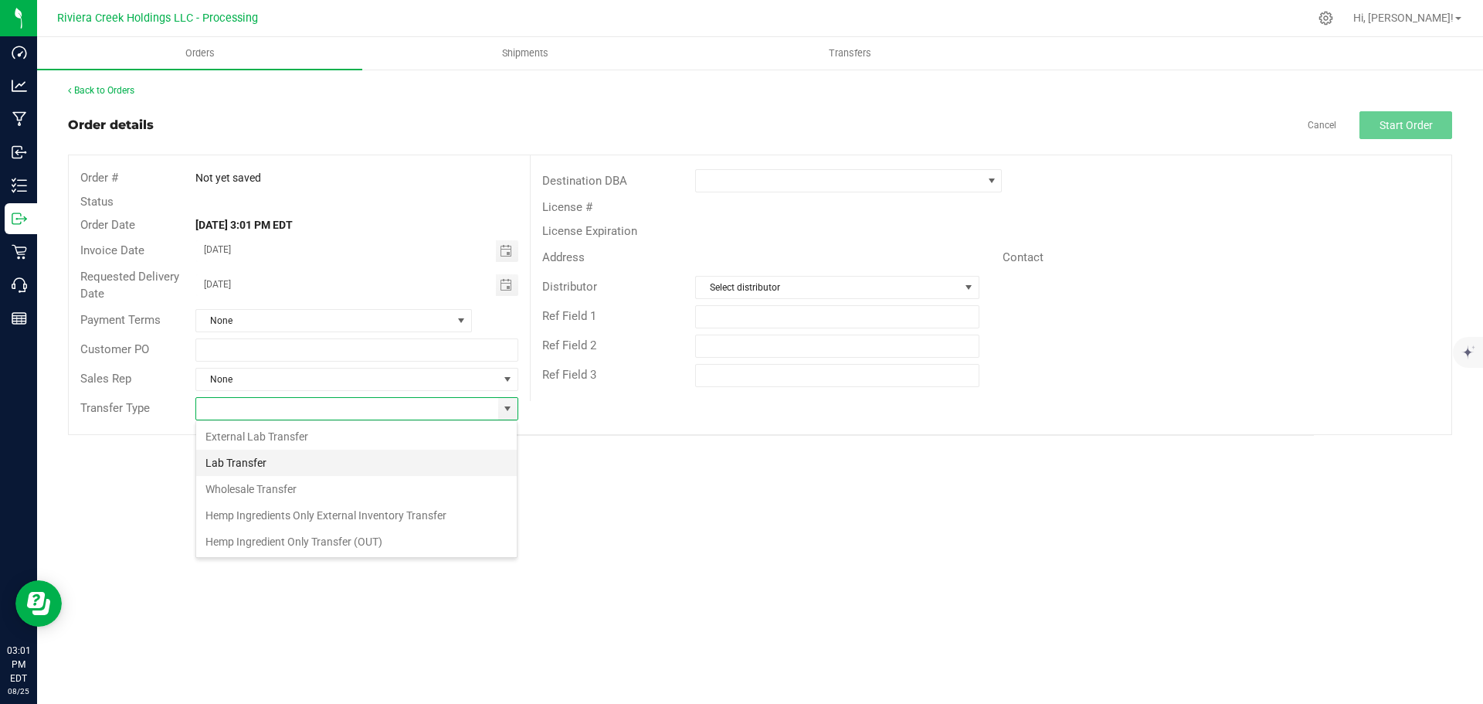
scroll to position [23, 323]
click at [253, 489] on li "Wholesale Transfer" at bounding box center [356, 489] width 321 height 26
type input "Wholesale Transfer"
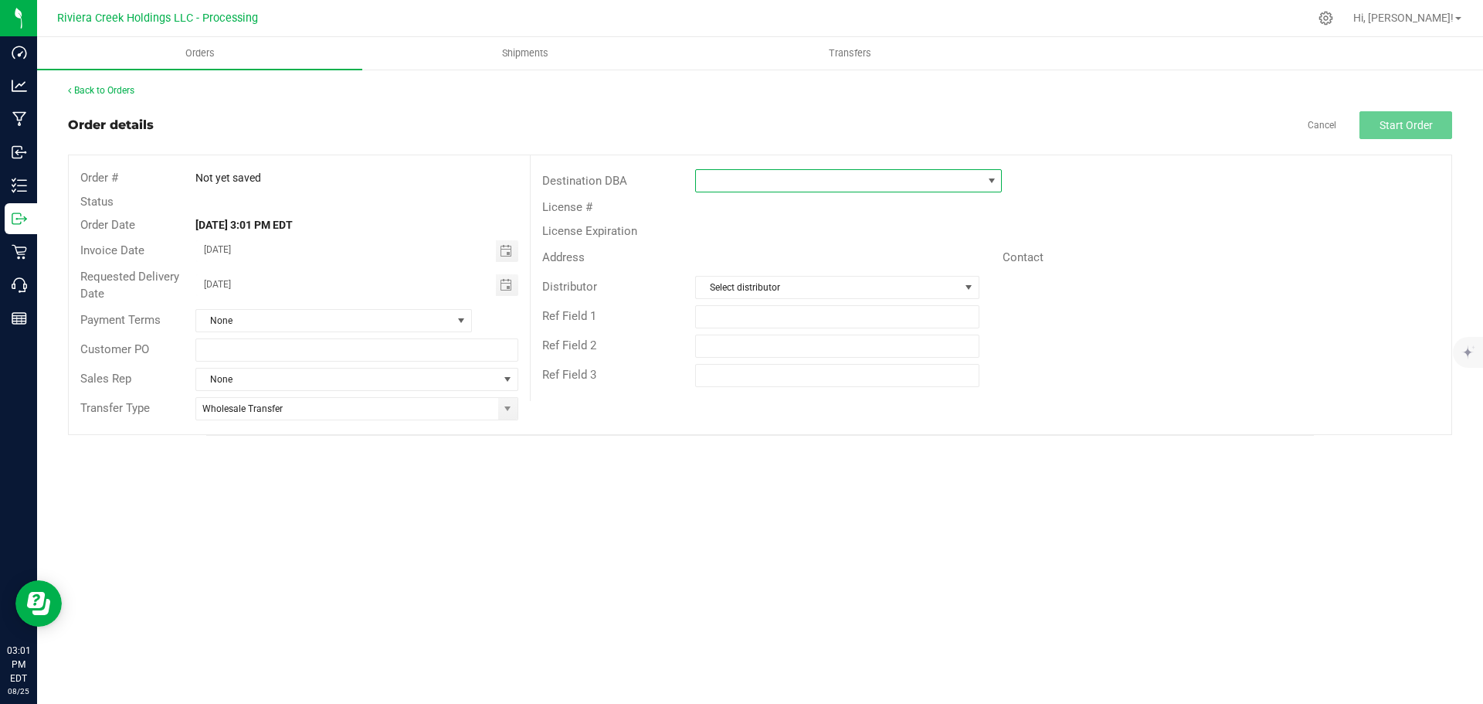
click at [727, 183] on span at bounding box center [839, 181] width 286 height 22
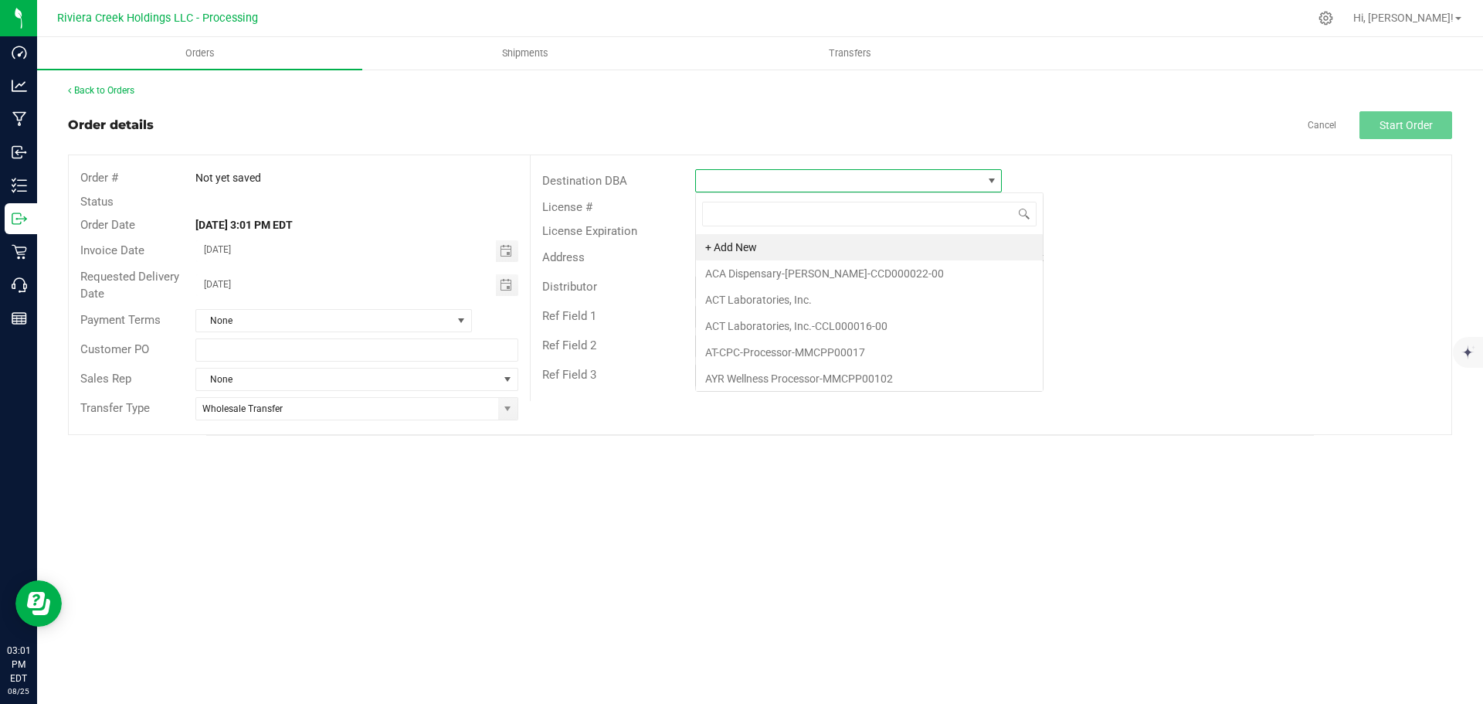
scroll to position [23, 307]
type input "nec"
click at [786, 273] on li "Nectar-Cincinnati-CCD000113-00" at bounding box center [848, 273] width 305 height 26
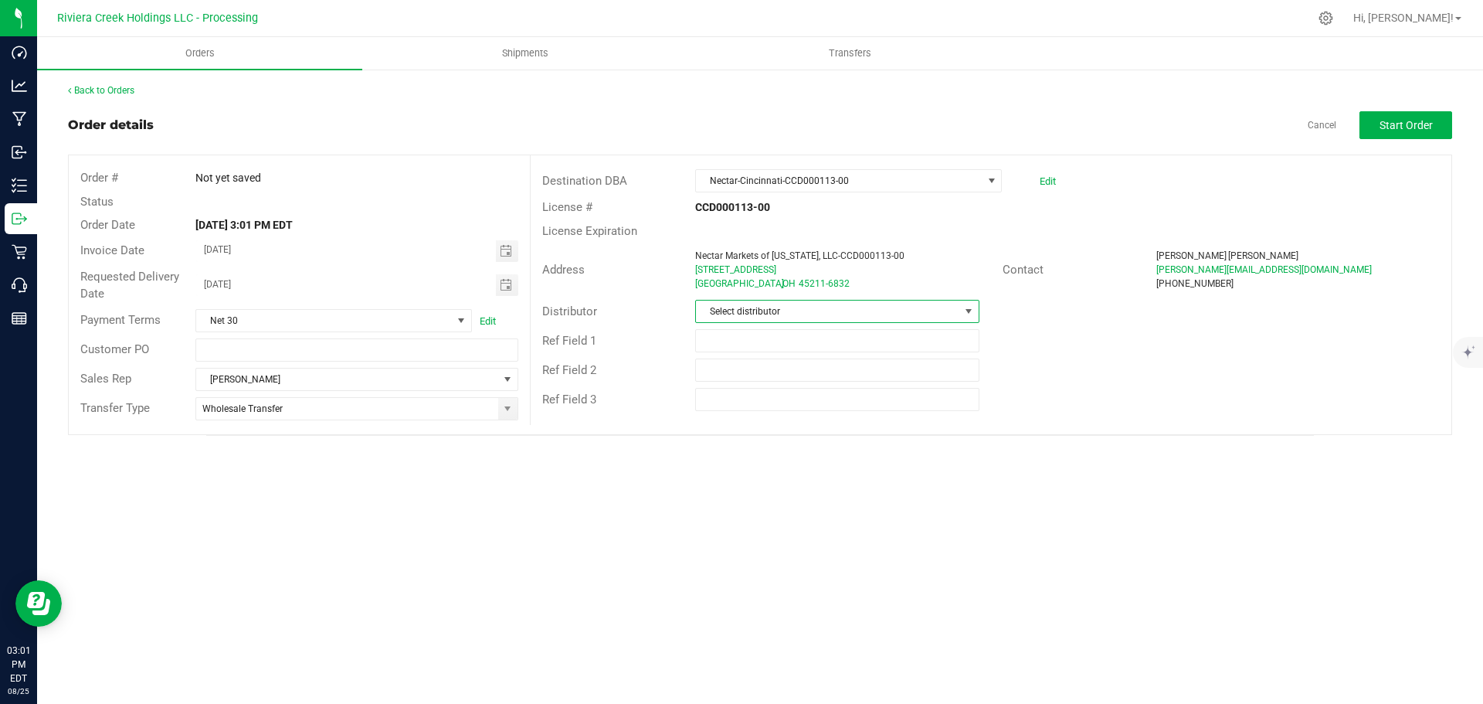
click at [748, 311] on span "Select distributor" at bounding box center [827, 311] width 263 height 22
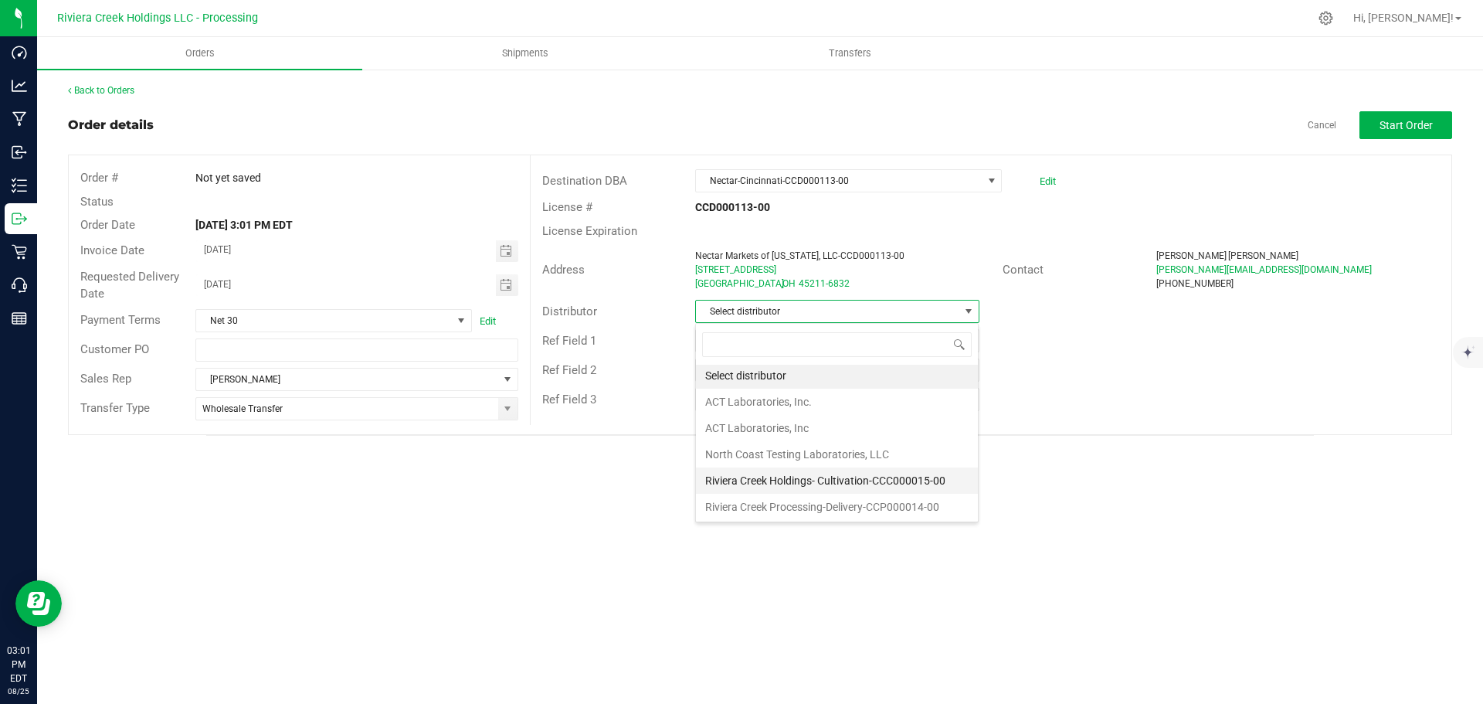
scroll to position [3, 0]
click at [791, 501] on li "Riviera Creek Processing-Delivery-CCP000014-00" at bounding box center [837, 506] width 282 height 26
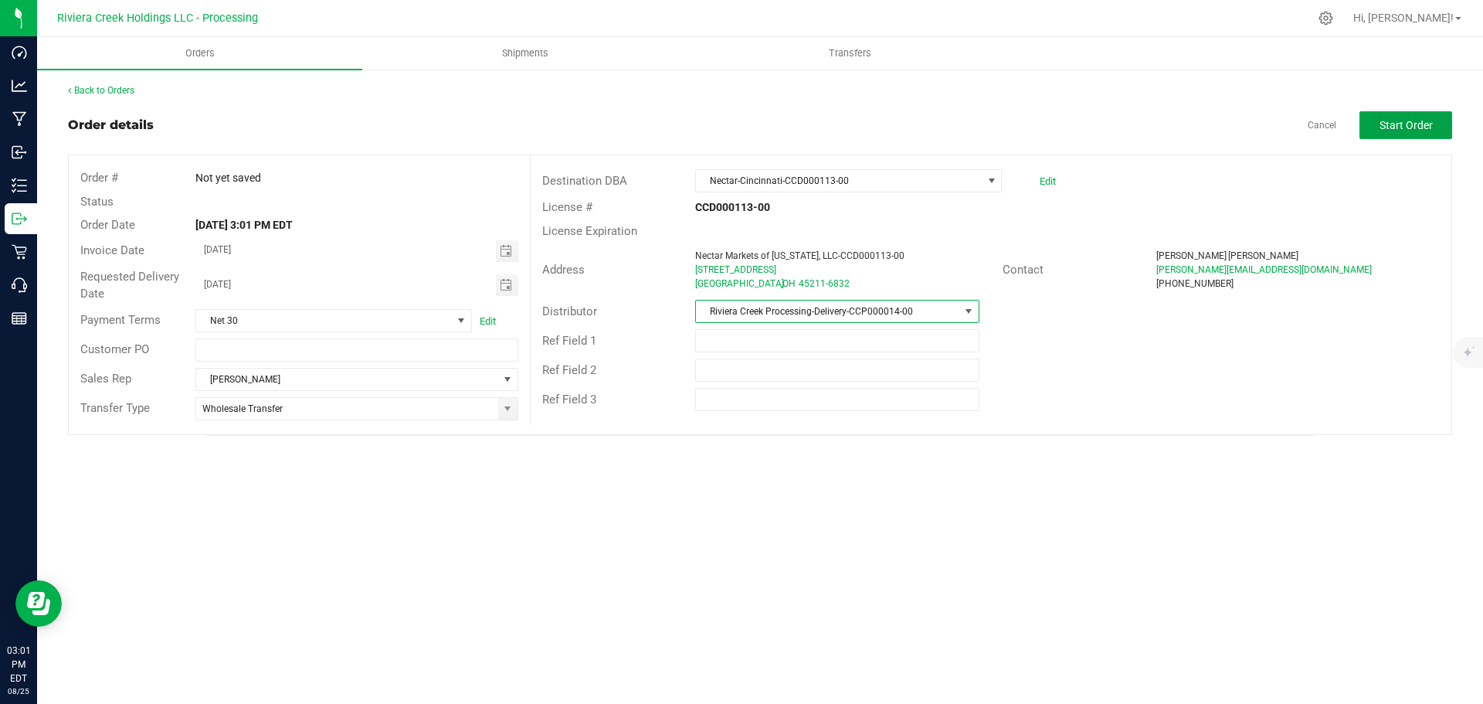
click at [1396, 126] on span "Start Order" at bounding box center [1405, 125] width 53 height 12
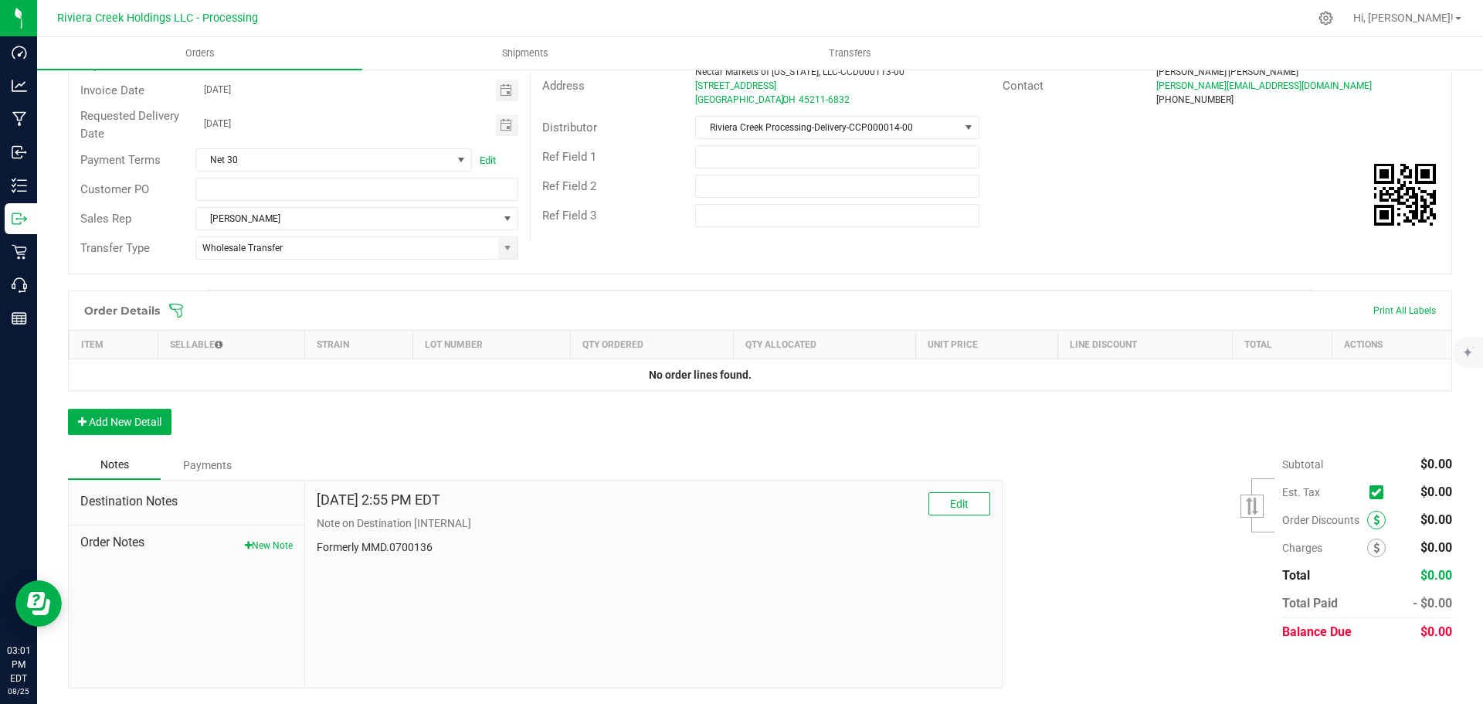
click at [1367, 524] on span at bounding box center [1376, 519] width 19 height 19
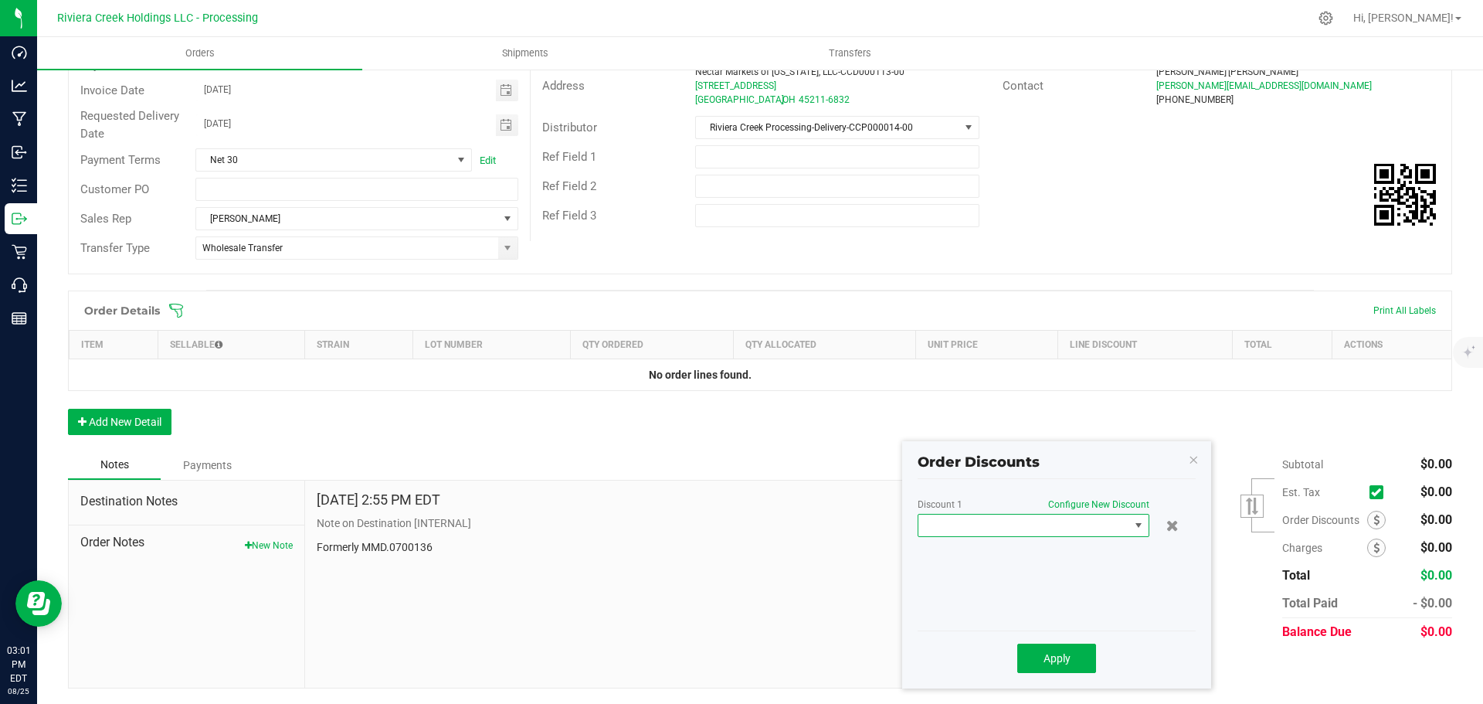
click at [1075, 531] on span at bounding box center [1023, 525] width 211 height 22
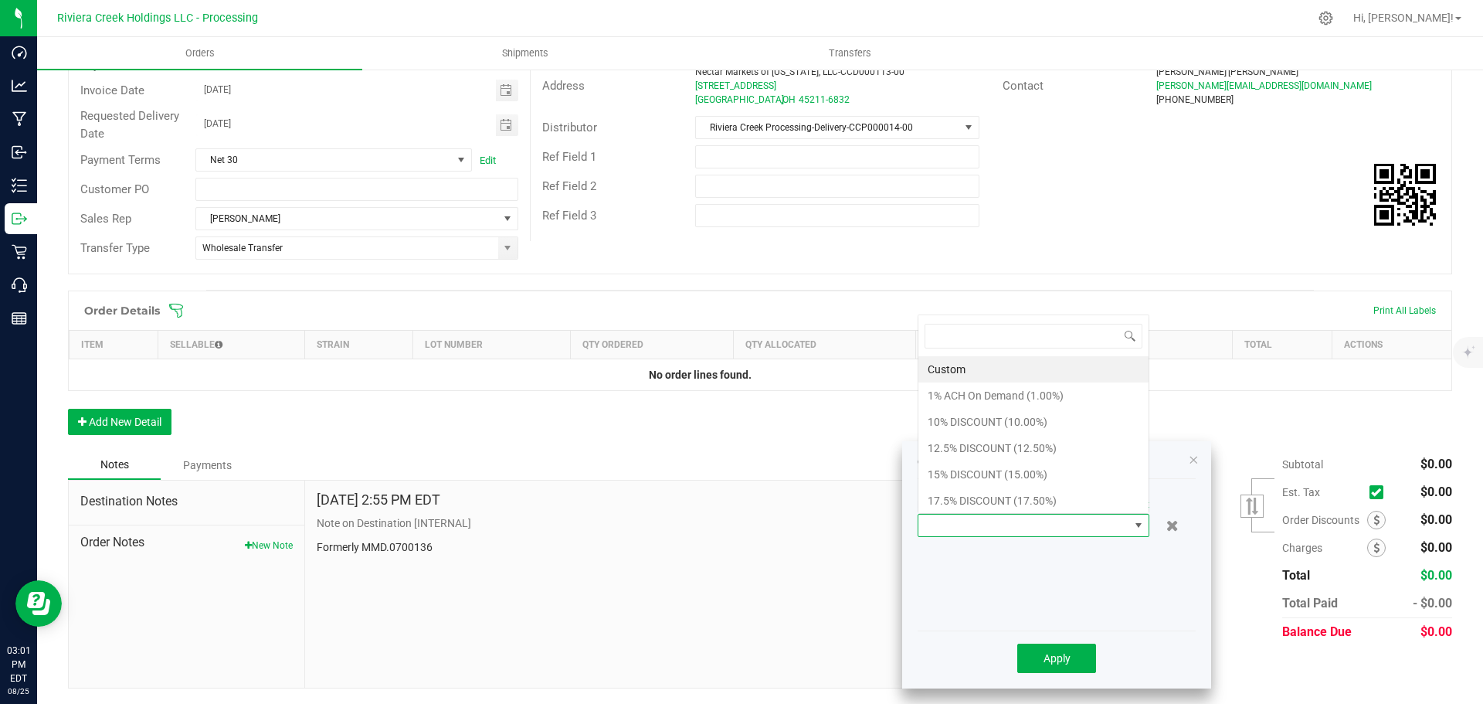
scroll to position [23, 232]
click at [958, 425] on li "10% DISCOUNT (10.00%)" at bounding box center [1033, 422] width 230 height 26
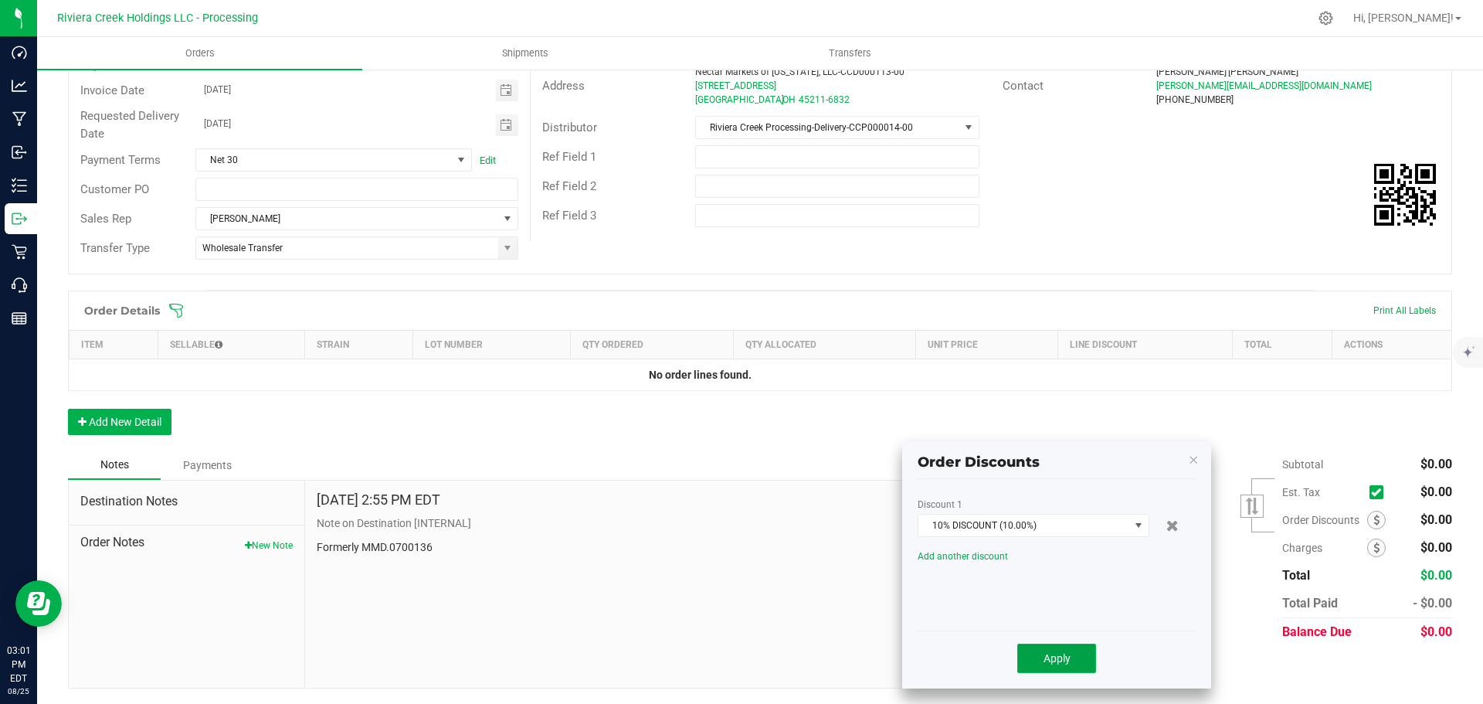
click at [1042, 659] on button "Apply" at bounding box center [1056, 657] width 79 height 29
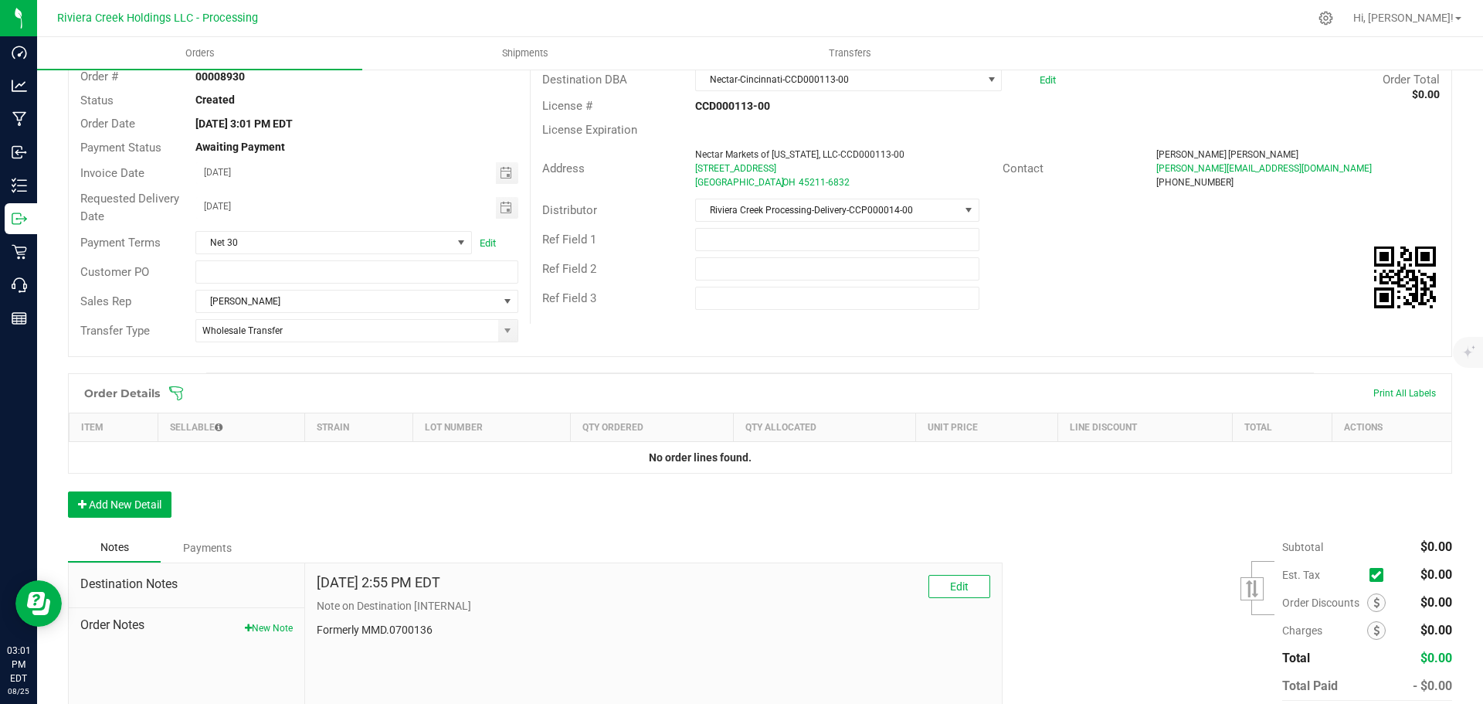
scroll to position [0, 0]
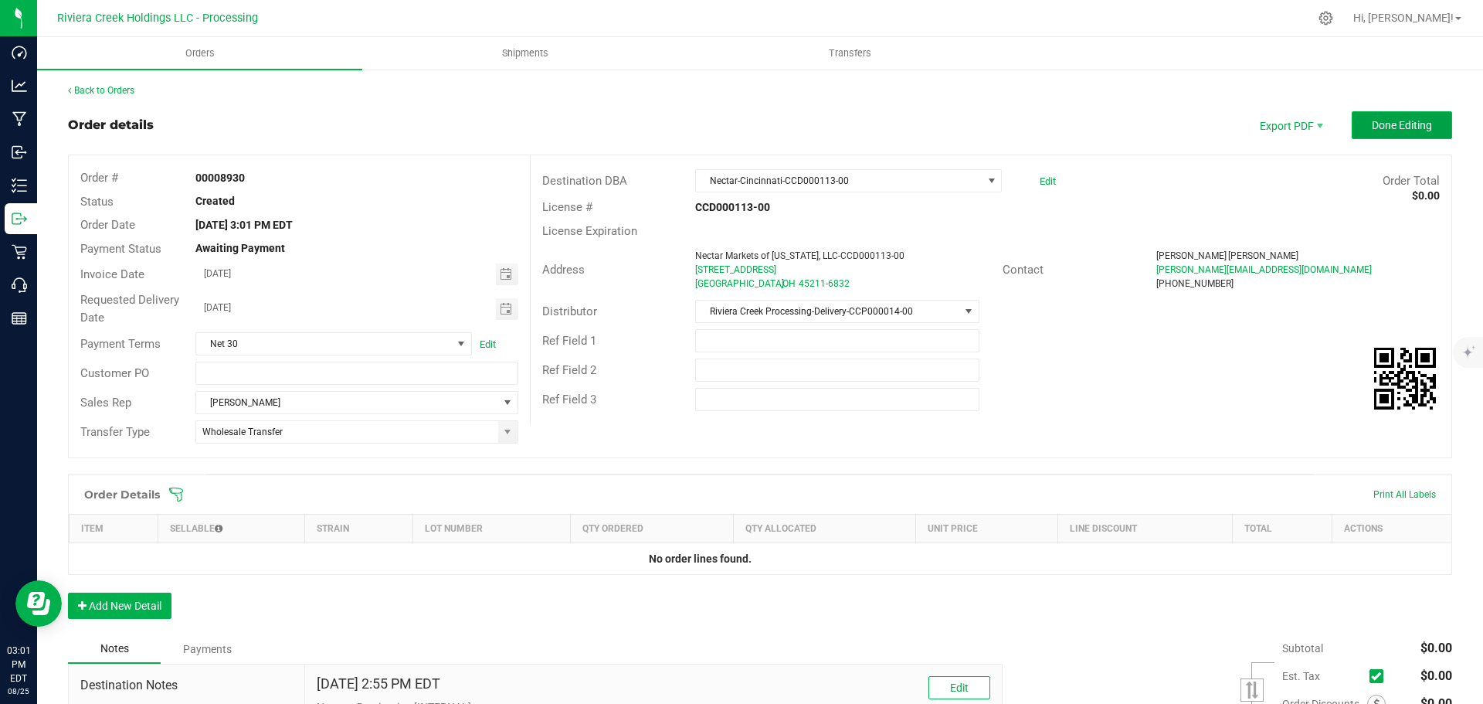
click at [1372, 120] on span "Done Editing" at bounding box center [1402, 125] width 60 height 12
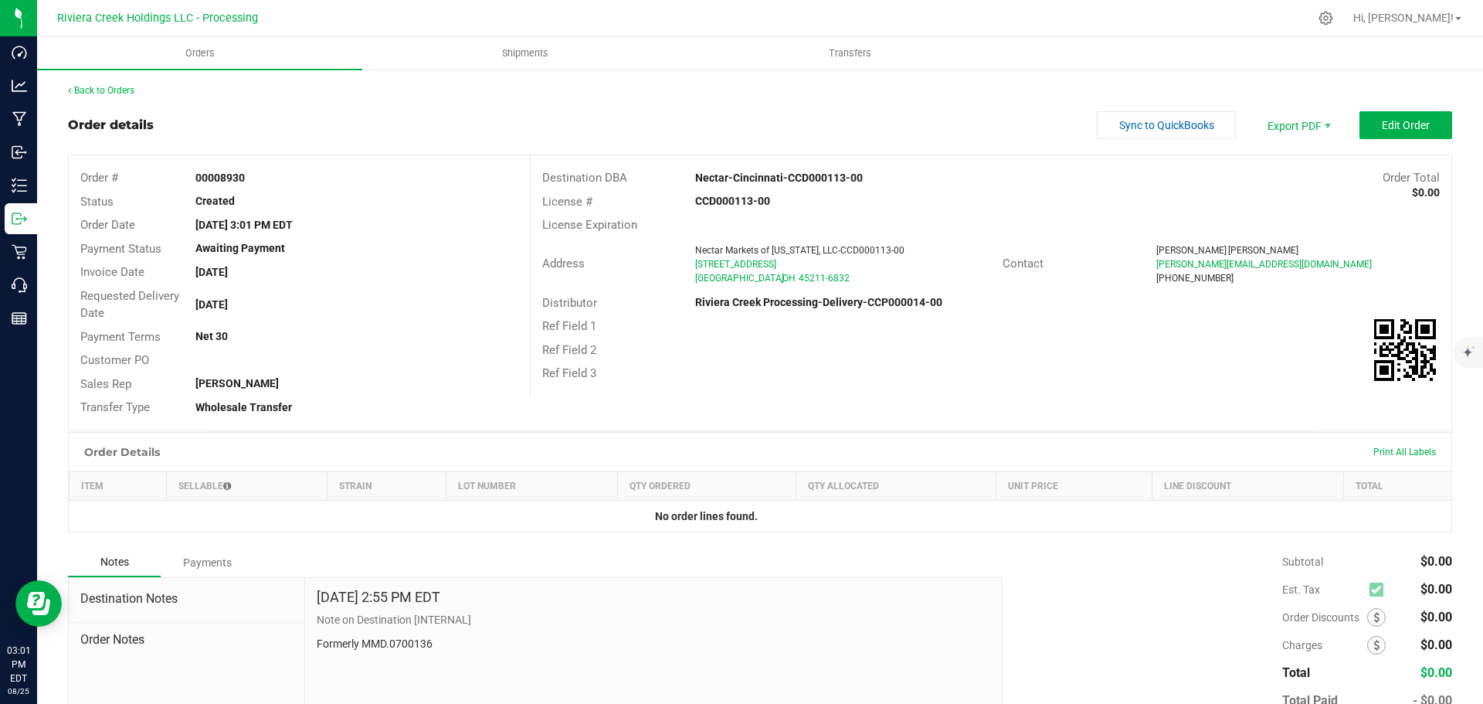
drag, startPoint x: 192, startPoint y: 178, endPoint x: 265, endPoint y: 181, distance: 72.7
click at [265, 181] on div "00008930" at bounding box center [356, 178] width 345 height 16
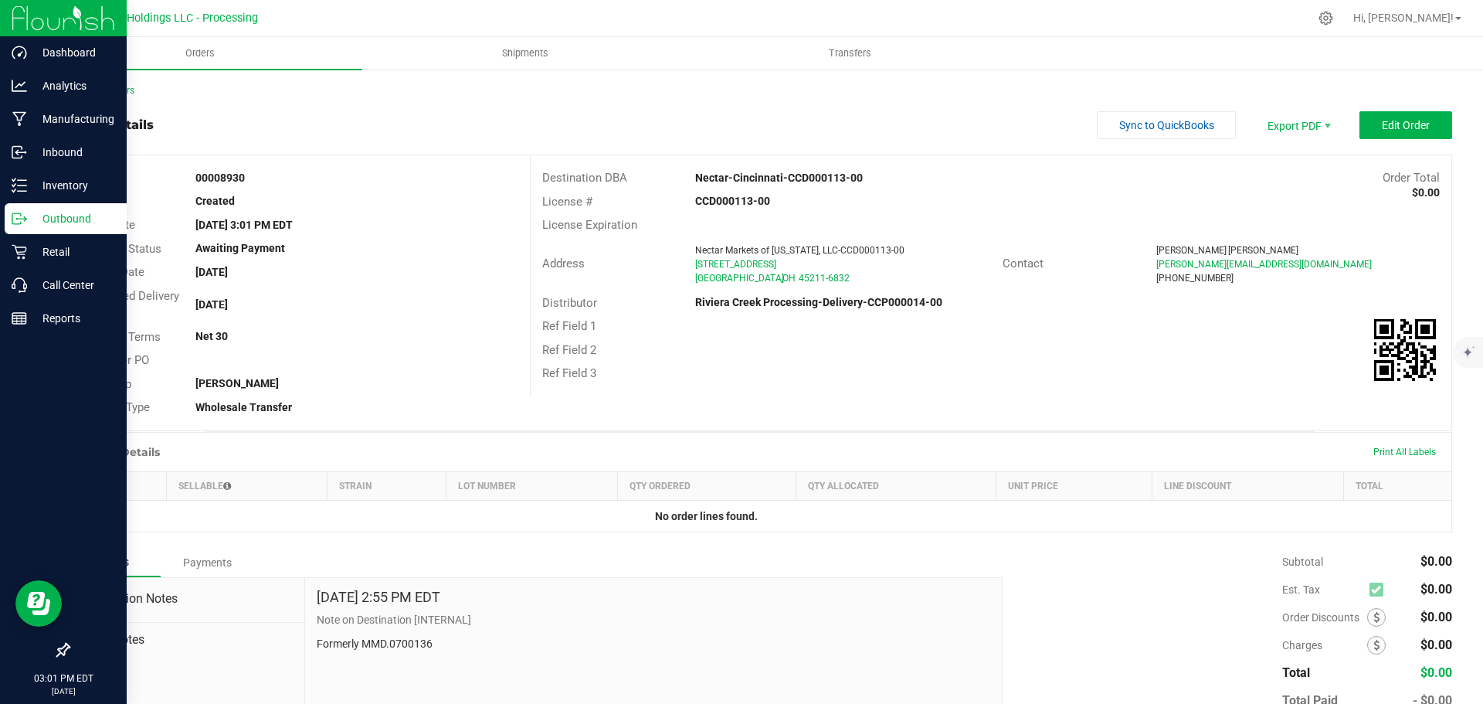
copy strong "00008930"
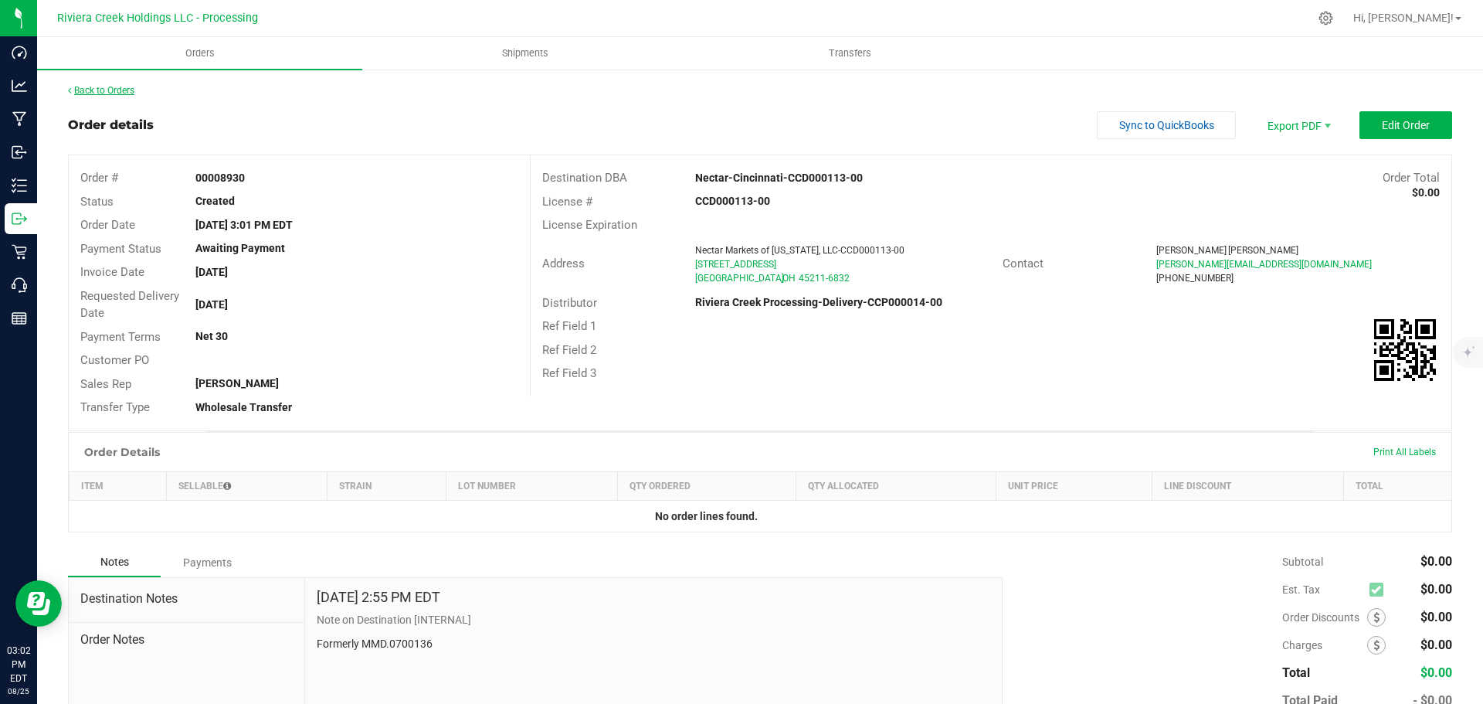
click at [104, 90] on link "Back to Orders" at bounding box center [101, 90] width 66 height 11
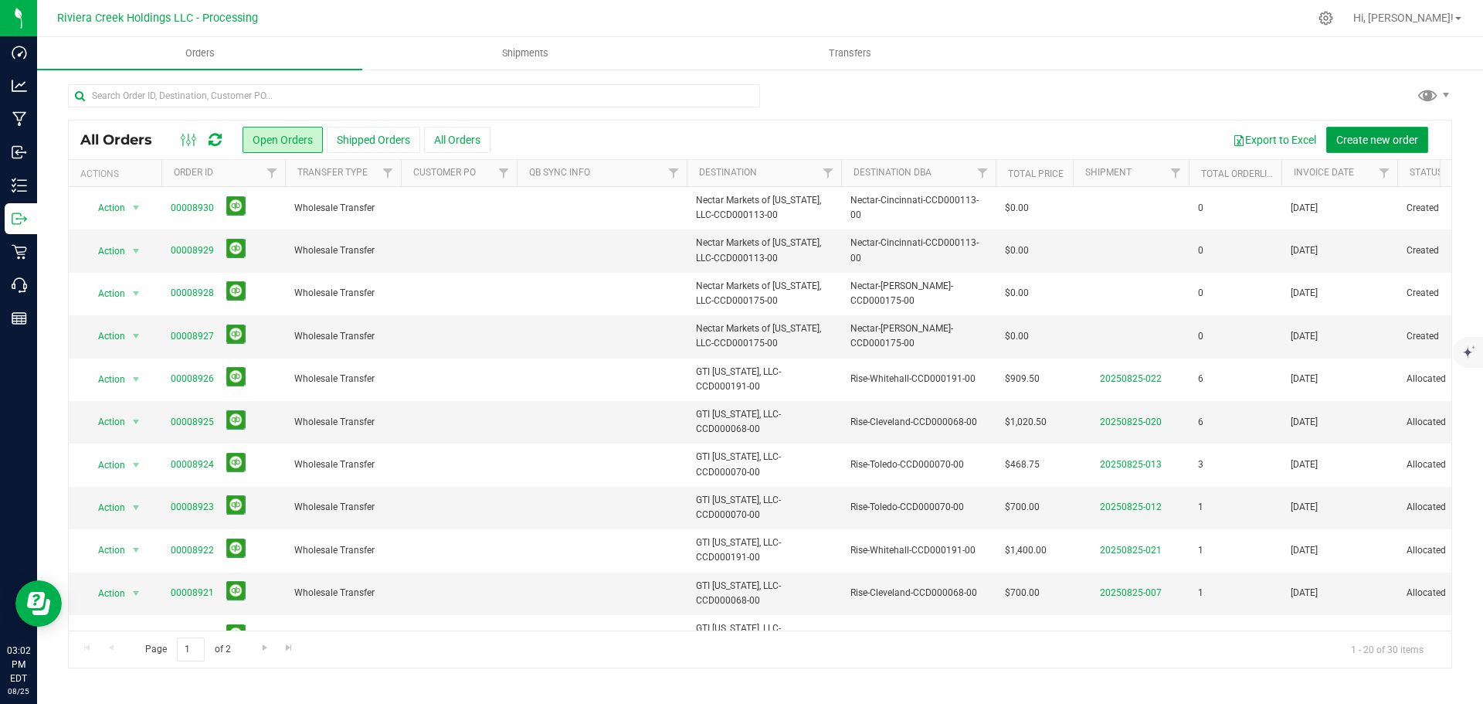
click at [1369, 141] on span "Create new order" at bounding box center [1377, 140] width 82 height 12
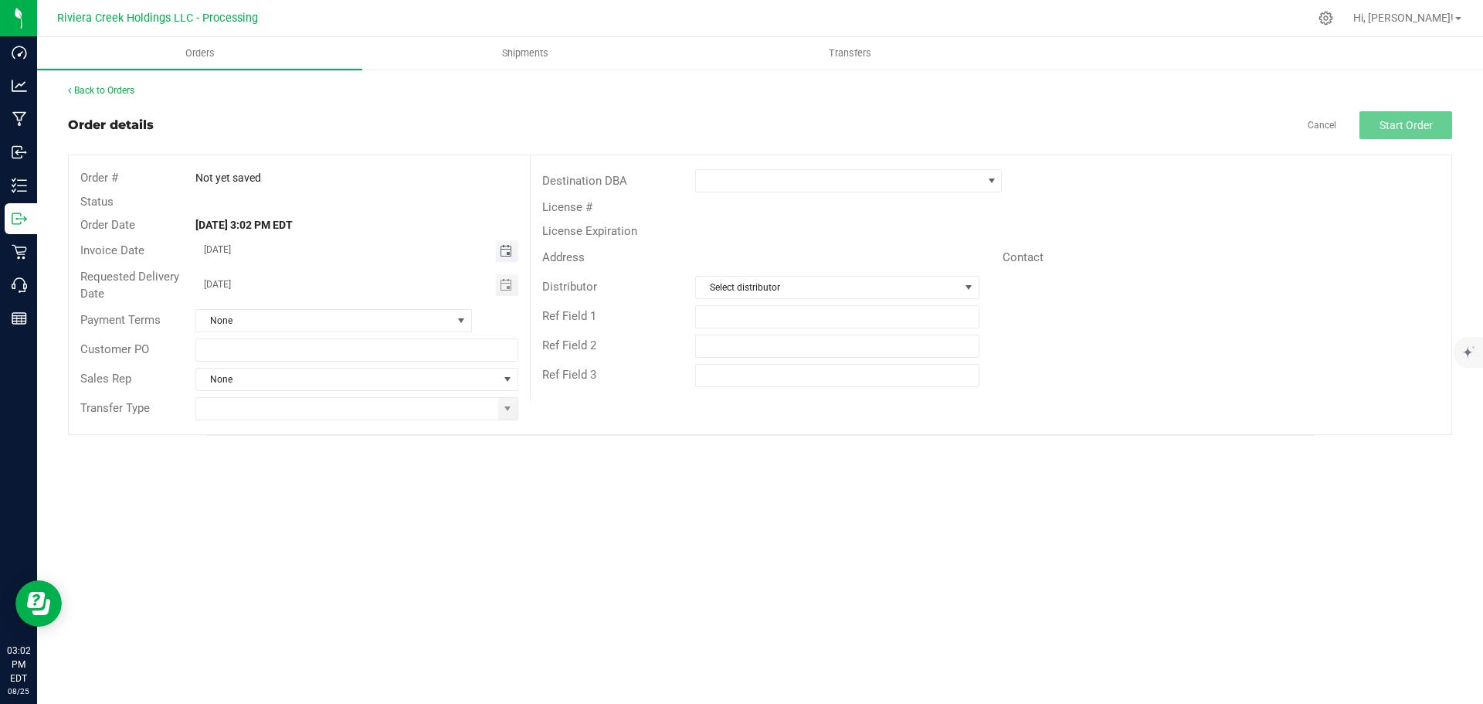
click at [508, 252] on span "Toggle calendar" at bounding box center [506, 251] width 12 height 12
click at [339, 422] on span "27" at bounding box center [334, 428] width 22 height 24
type input "08/27/2025"
click at [504, 287] on span "Toggle calendar" at bounding box center [506, 285] width 12 height 12
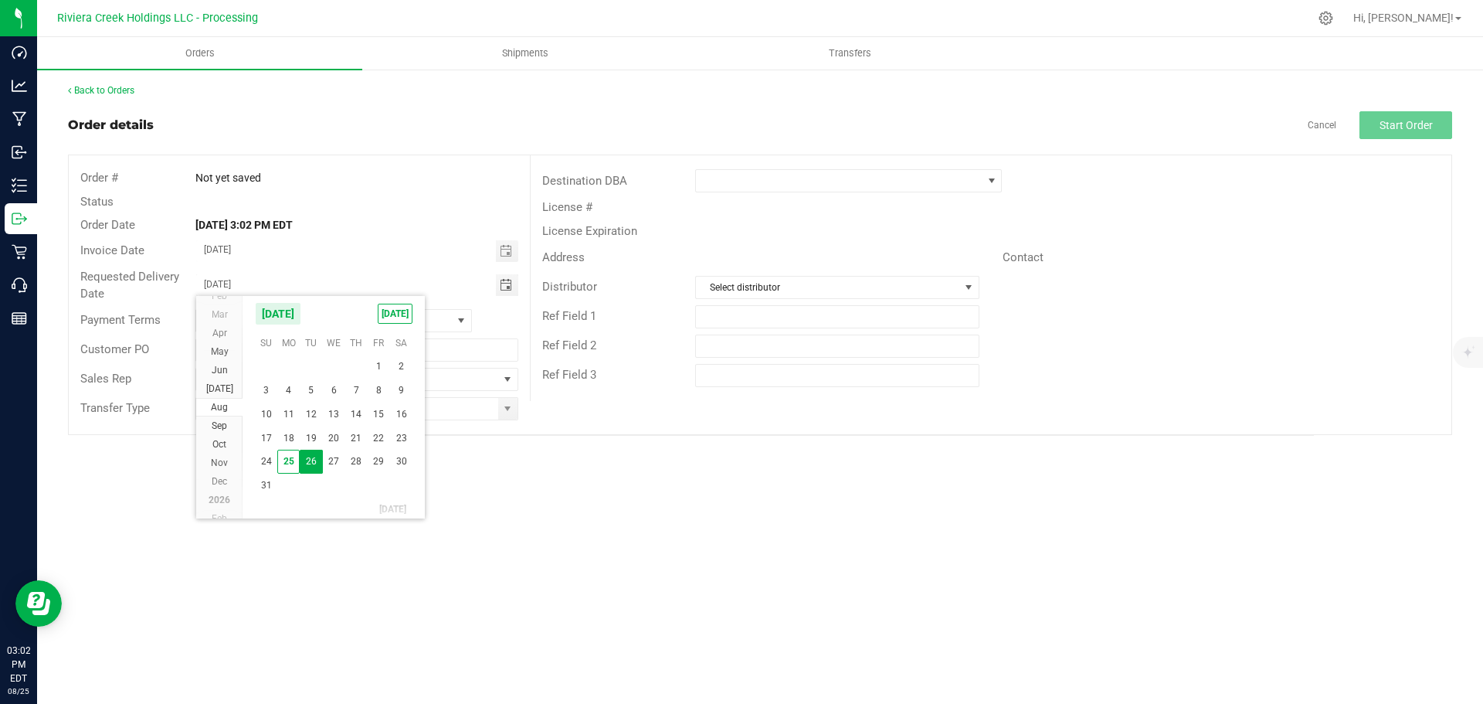
drag, startPoint x: 335, startPoint y: 463, endPoint x: 351, endPoint y: 460, distance: 15.8
click at [334, 463] on span "27" at bounding box center [334, 461] width 22 height 24
type input "08/27/2025"
click at [507, 414] on span at bounding box center [507, 408] width 12 height 12
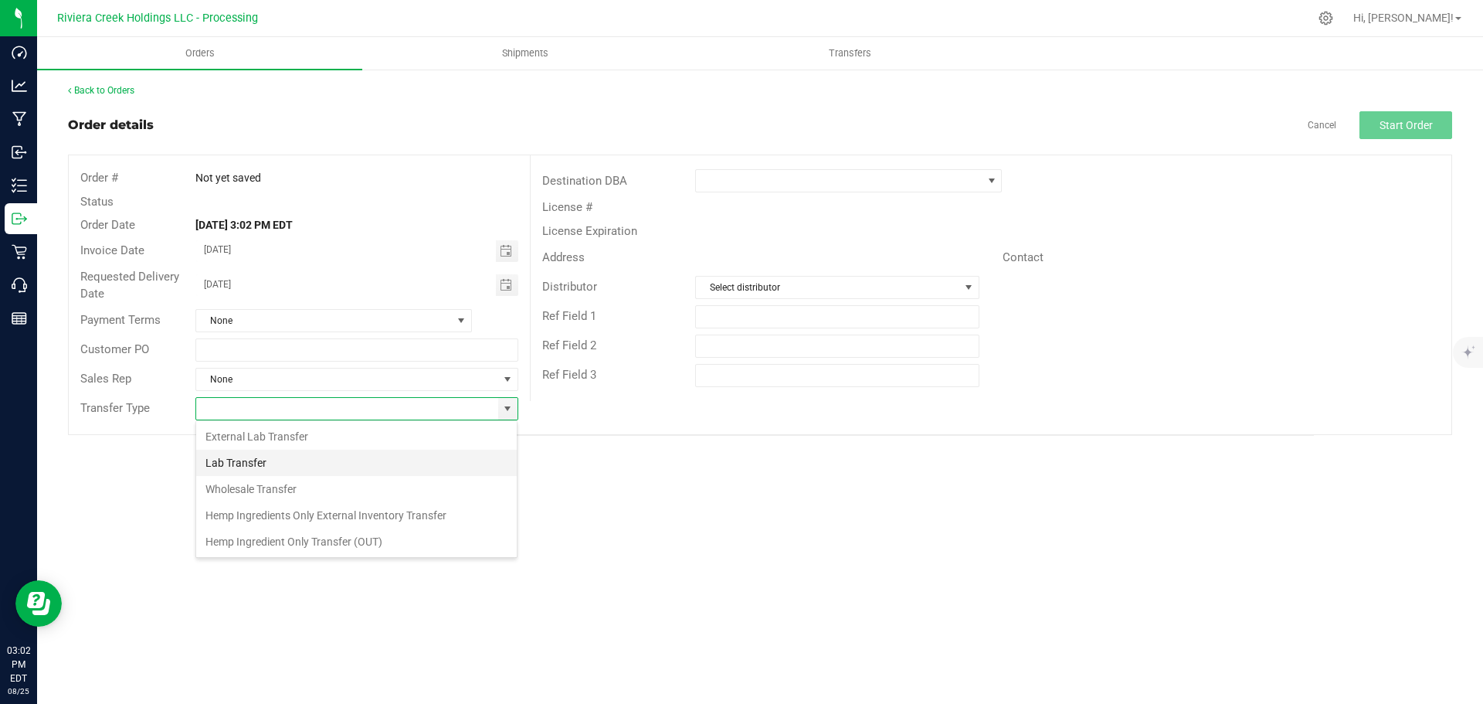
scroll to position [23, 323]
click at [261, 487] on li "Wholesale Transfer" at bounding box center [356, 489] width 321 height 26
type input "Wholesale Transfer"
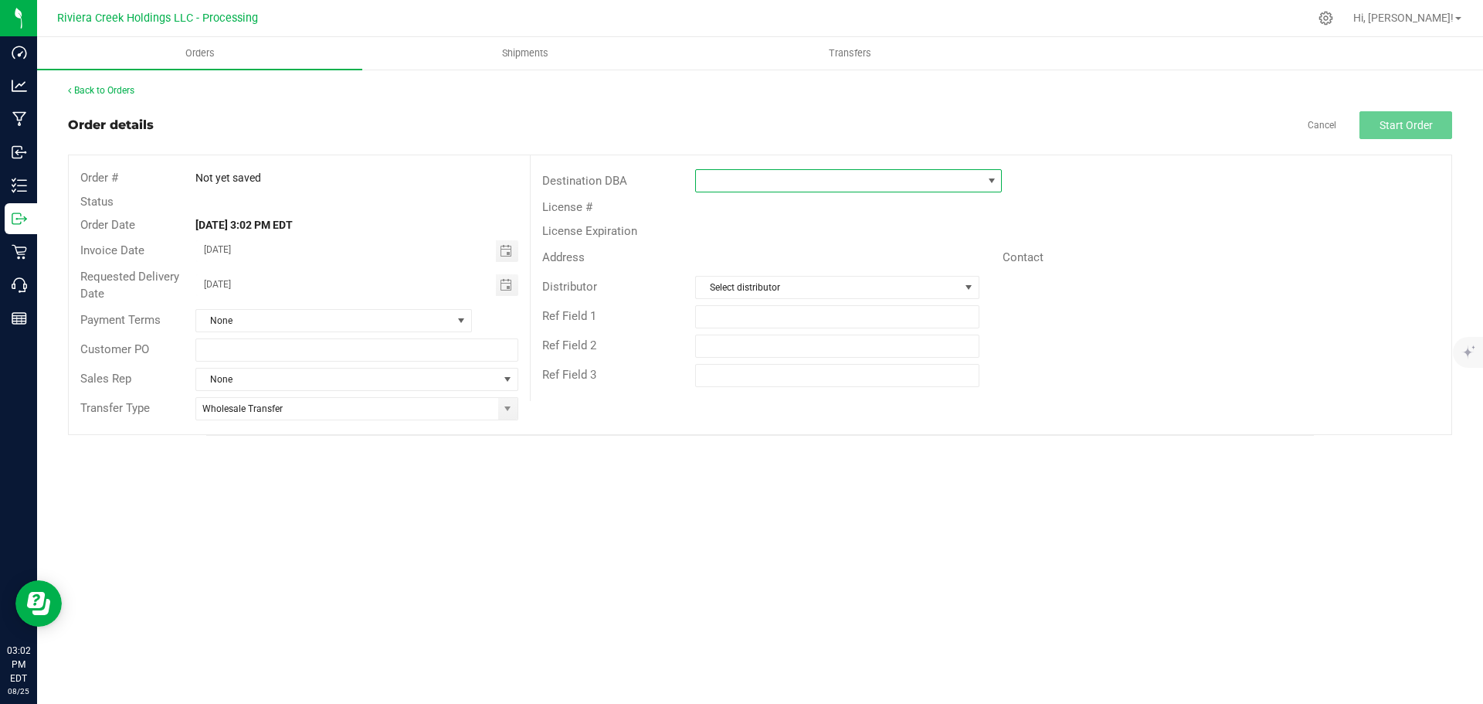
click at [731, 179] on span at bounding box center [839, 181] width 286 height 22
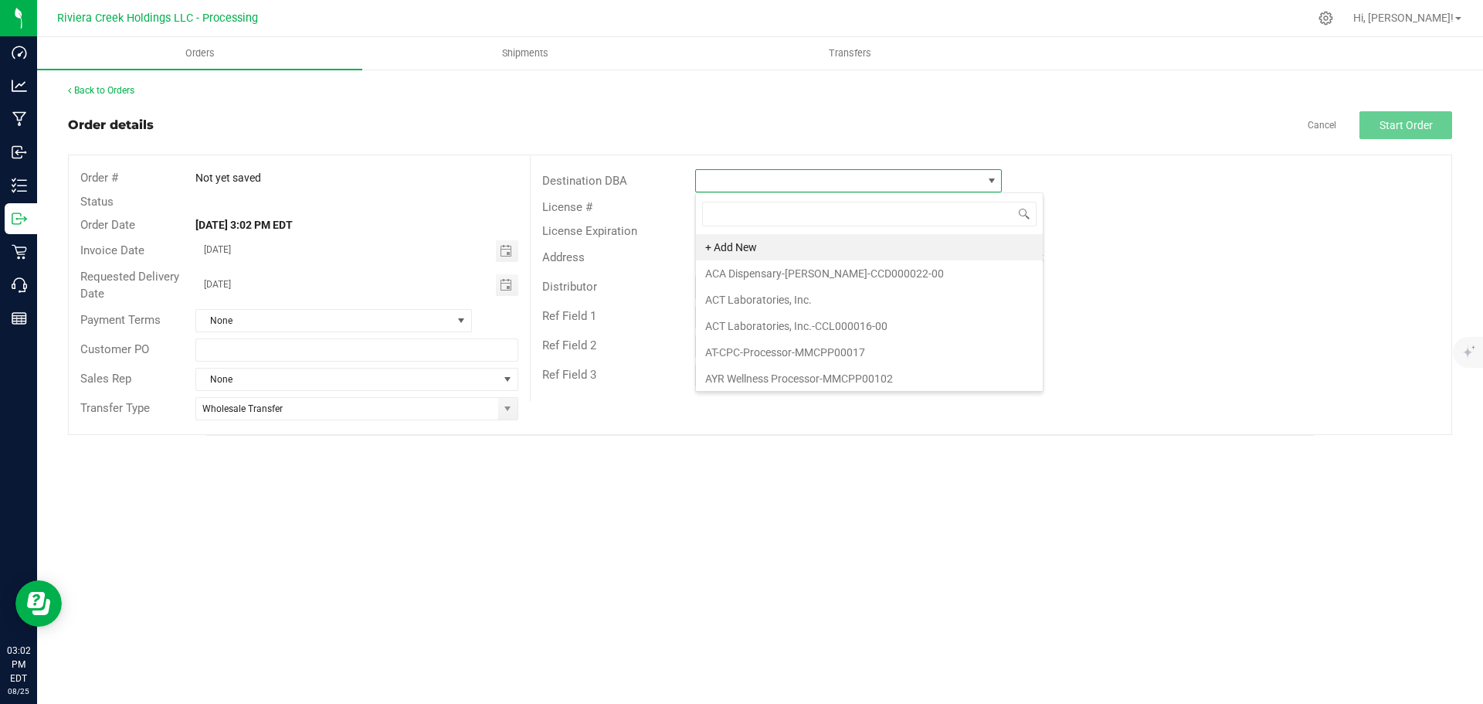
scroll to position [23, 307]
type input "nec"
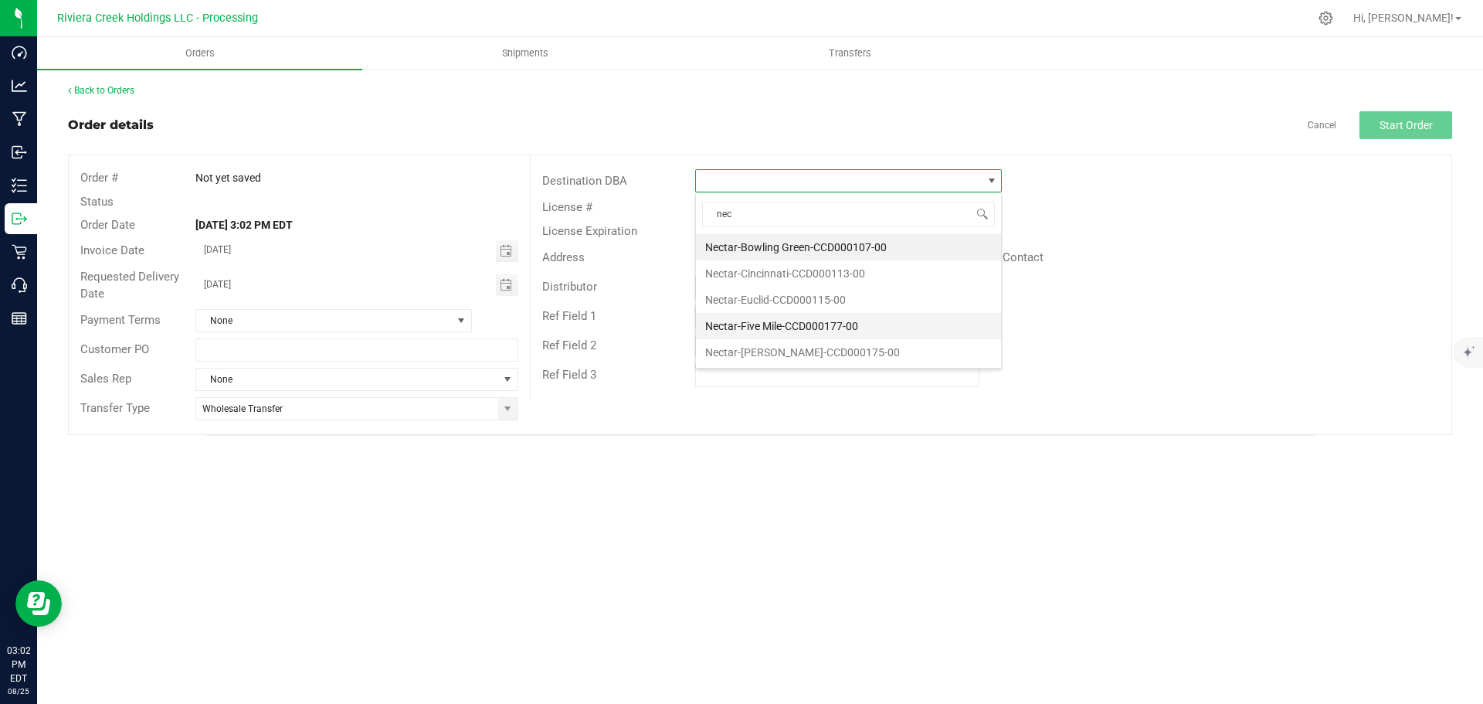
click at [739, 324] on li "Nectar-Five Mile-CCD000177-00" at bounding box center [848, 326] width 305 height 26
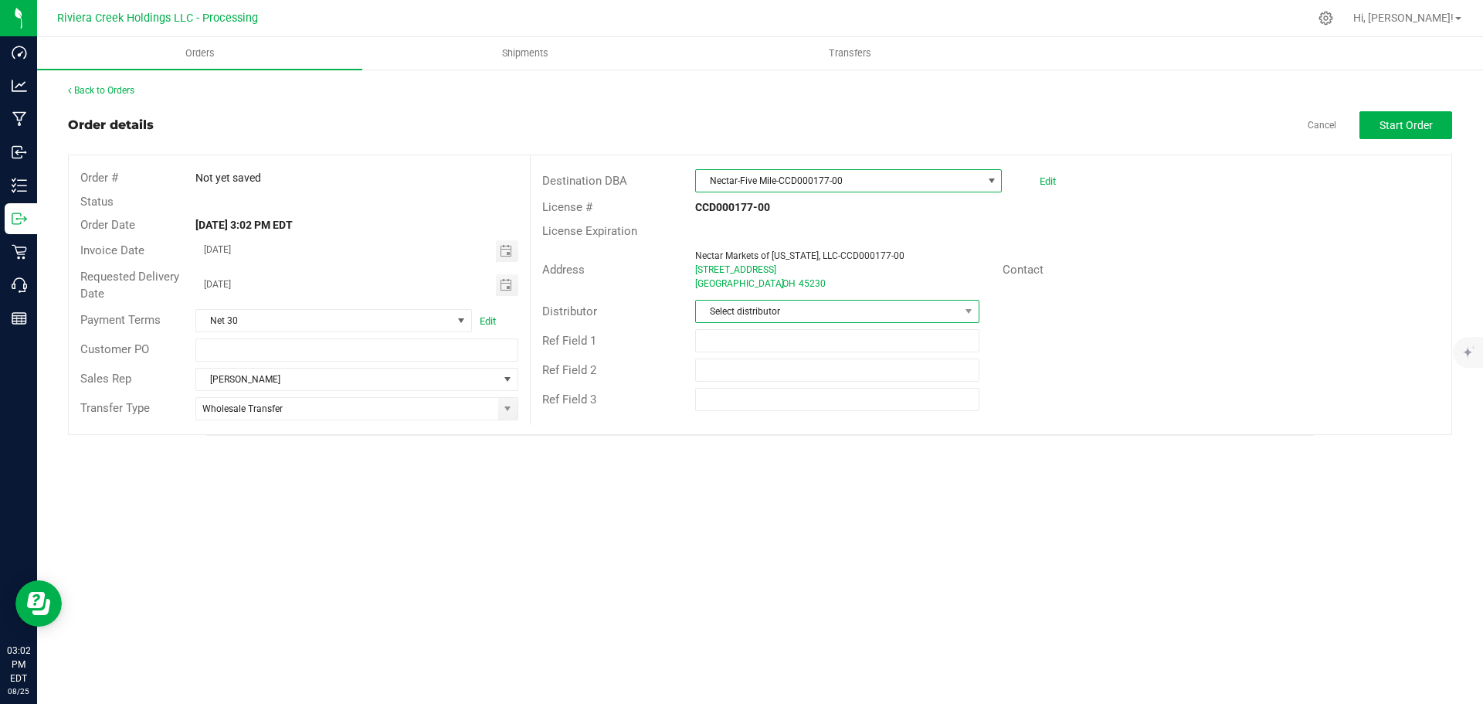
click at [749, 311] on span "Select distributor" at bounding box center [827, 311] width 263 height 22
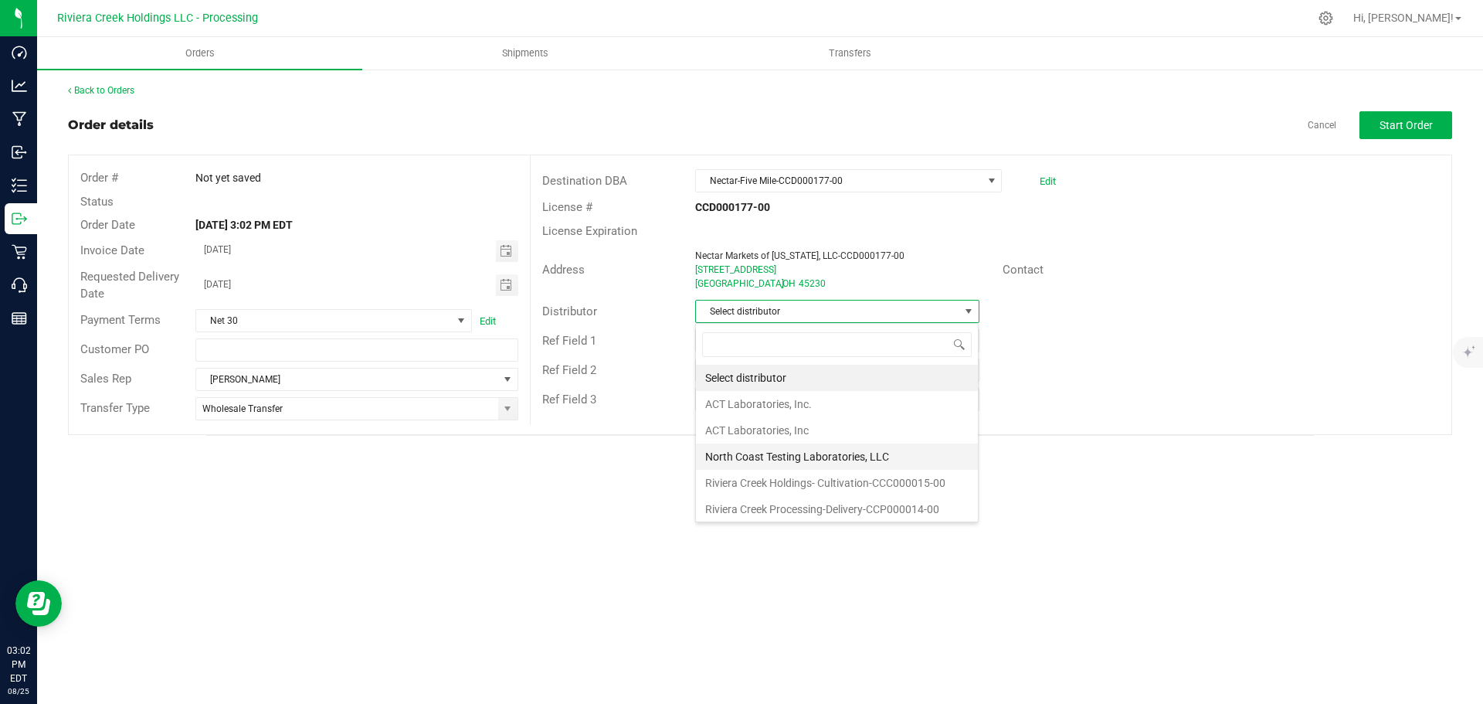
scroll to position [3, 0]
click at [792, 503] on li "Riviera Creek Processing-Delivery-CCP000014-00" at bounding box center [837, 506] width 282 height 26
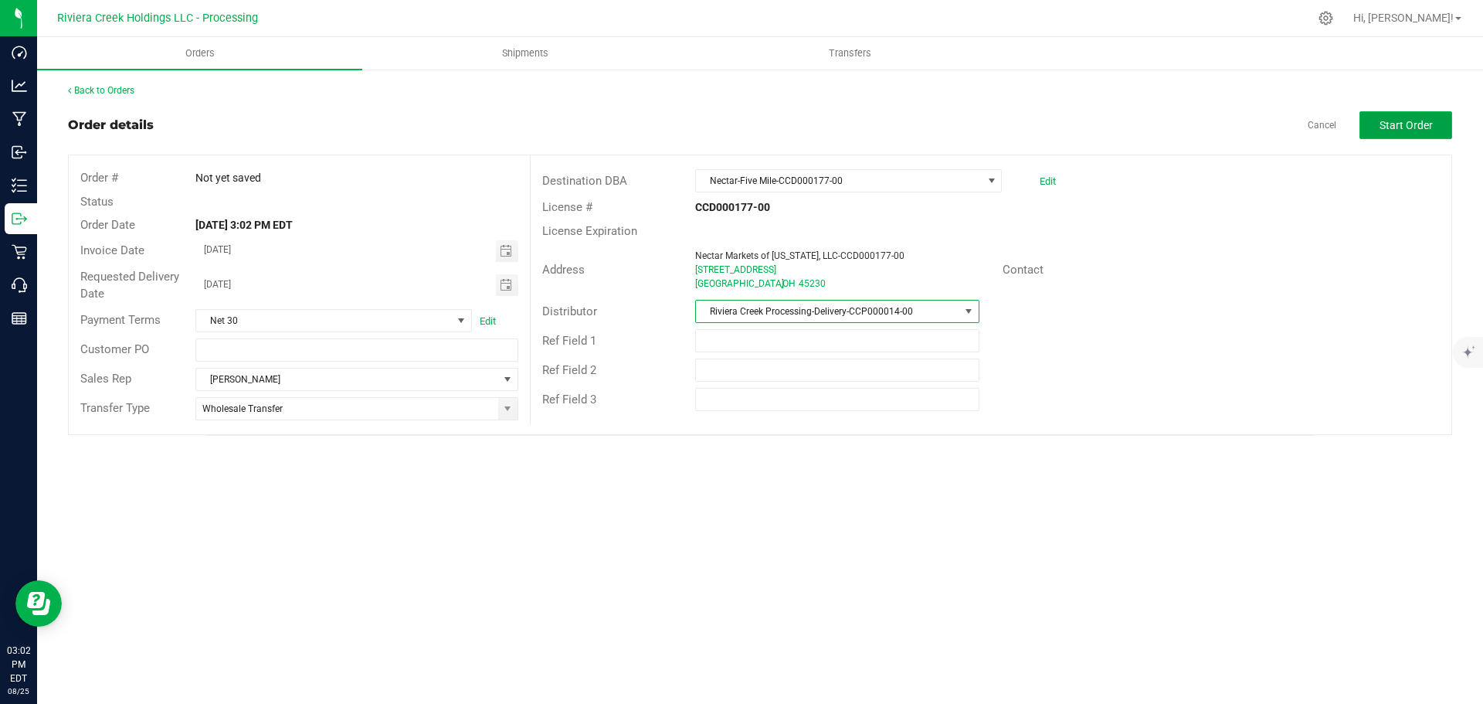
click at [1406, 128] on span "Start Order" at bounding box center [1405, 125] width 53 height 12
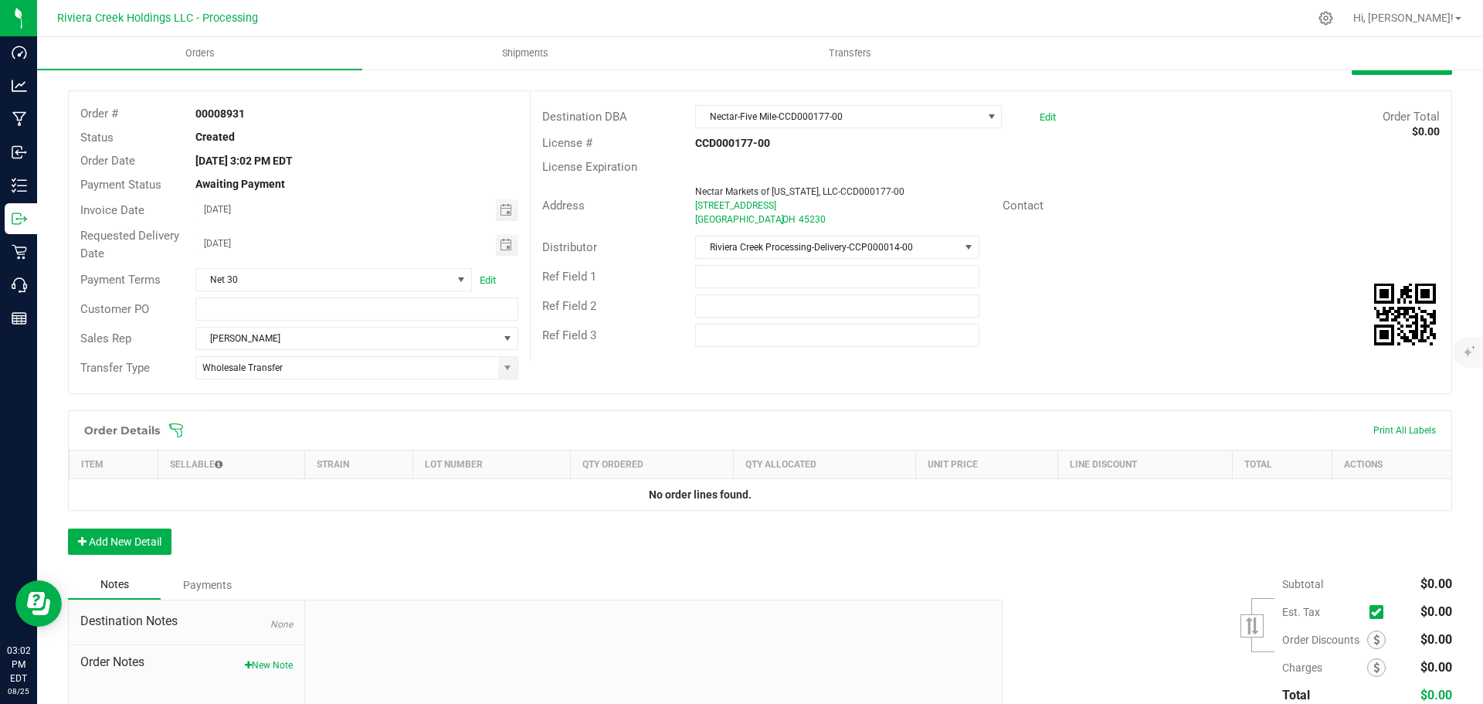
scroll to position [184, 0]
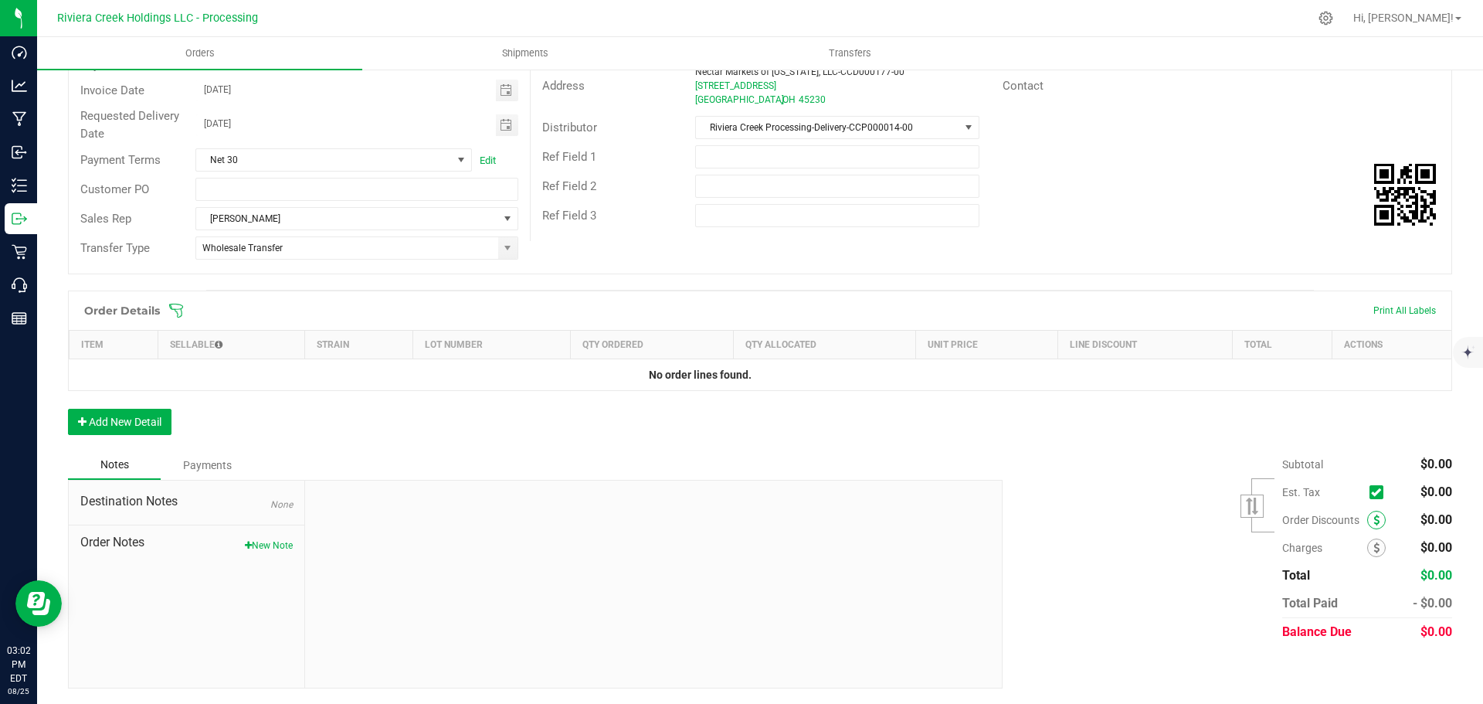
click at [1367, 520] on span at bounding box center [1376, 519] width 19 height 19
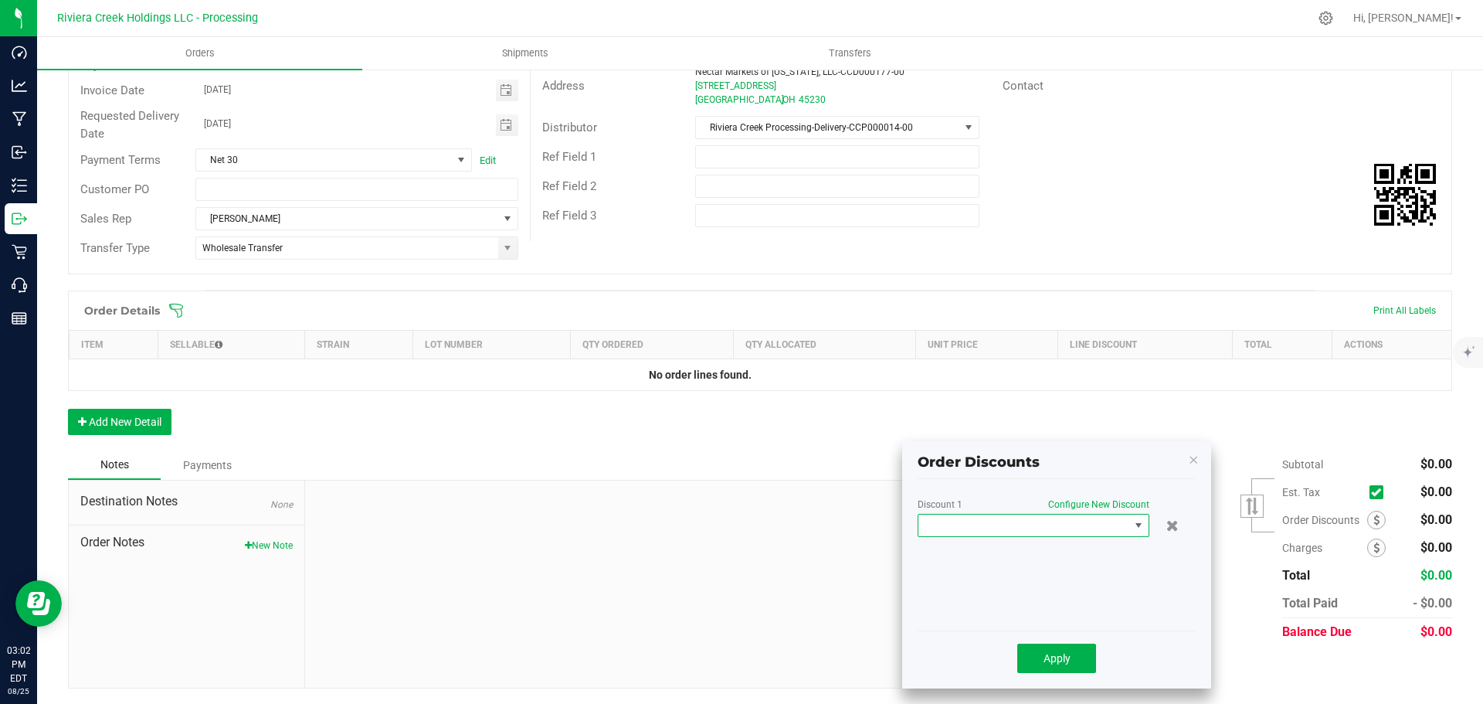
click at [1068, 531] on span at bounding box center [1023, 525] width 211 height 22
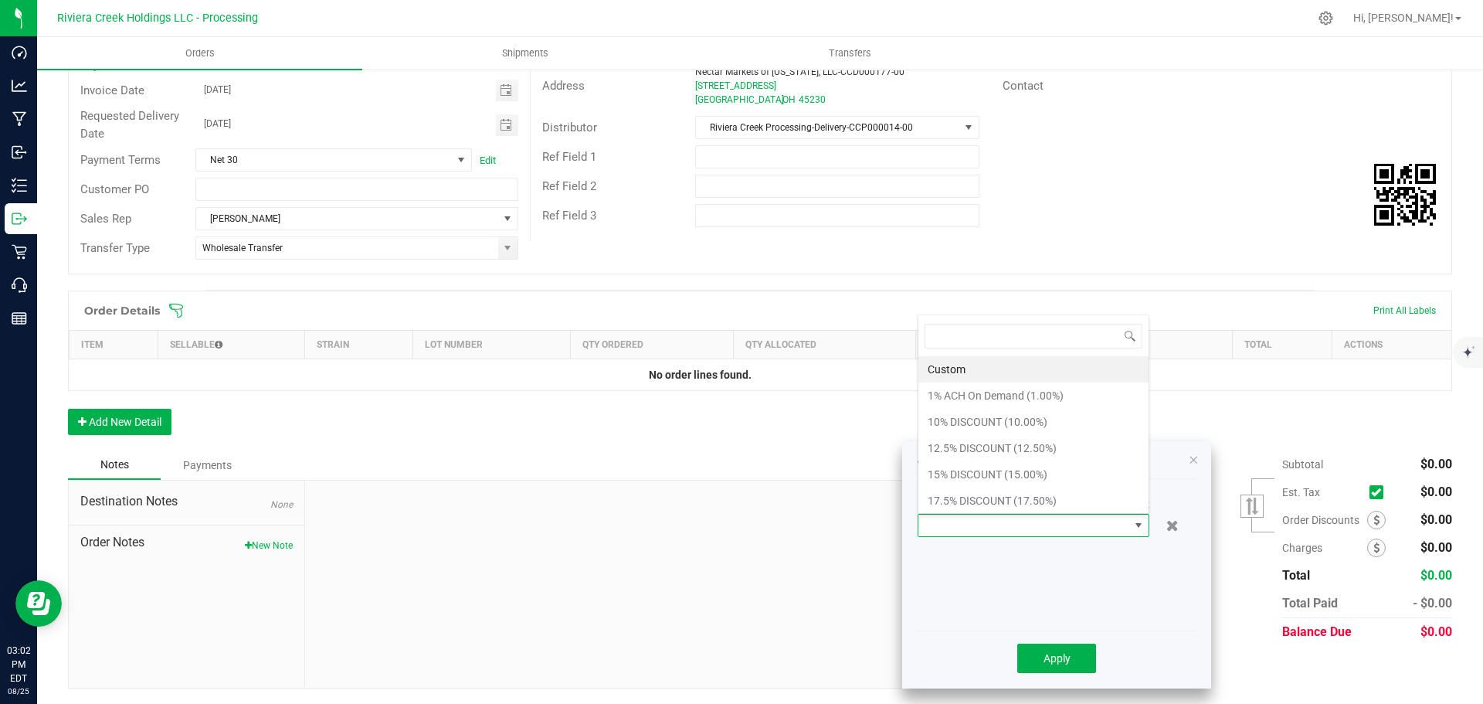
scroll to position [23, 232]
click at [965, 418] on li "10% DISCOUNT (10.00%)" at bounding box center [1033, 422] width 230 height 26
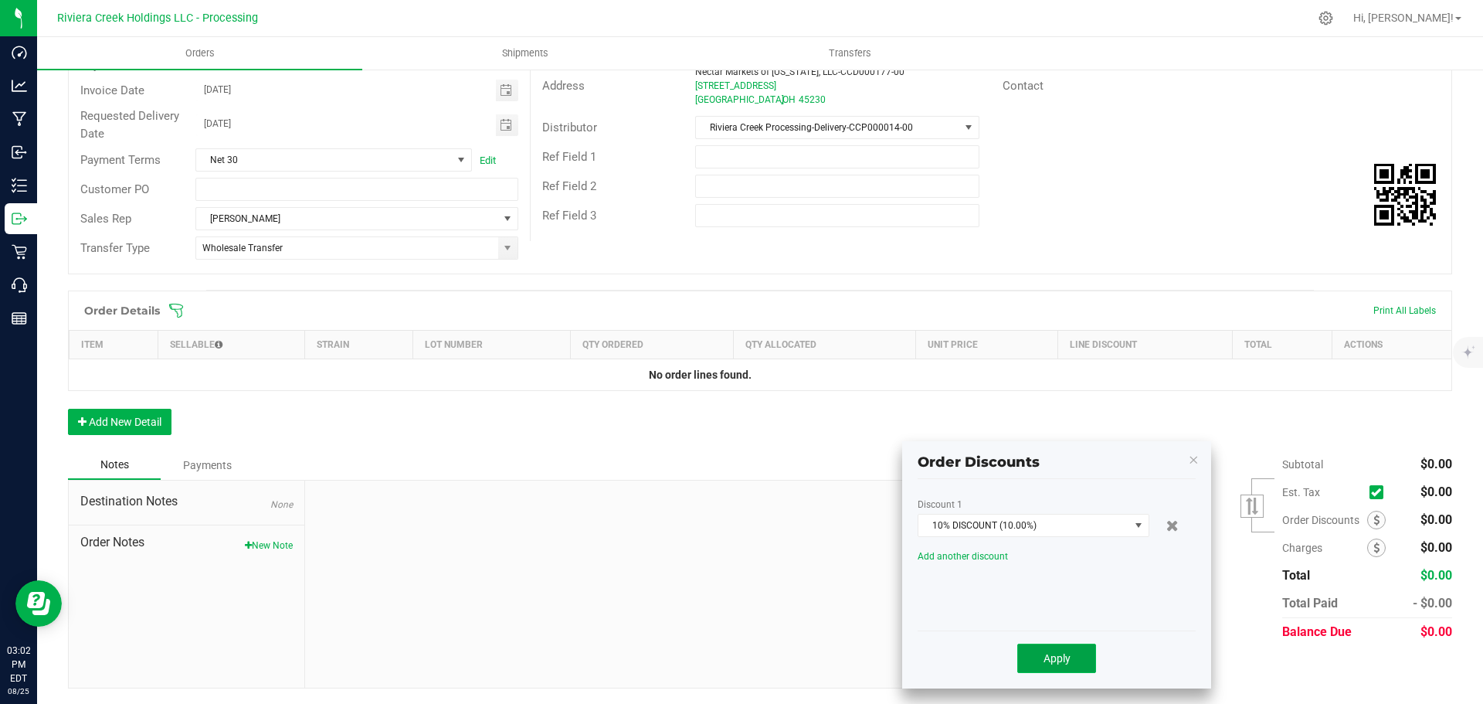
click at [1054, 663] on span "Apply" at bounding box center [1056, 658] width 27 height 12
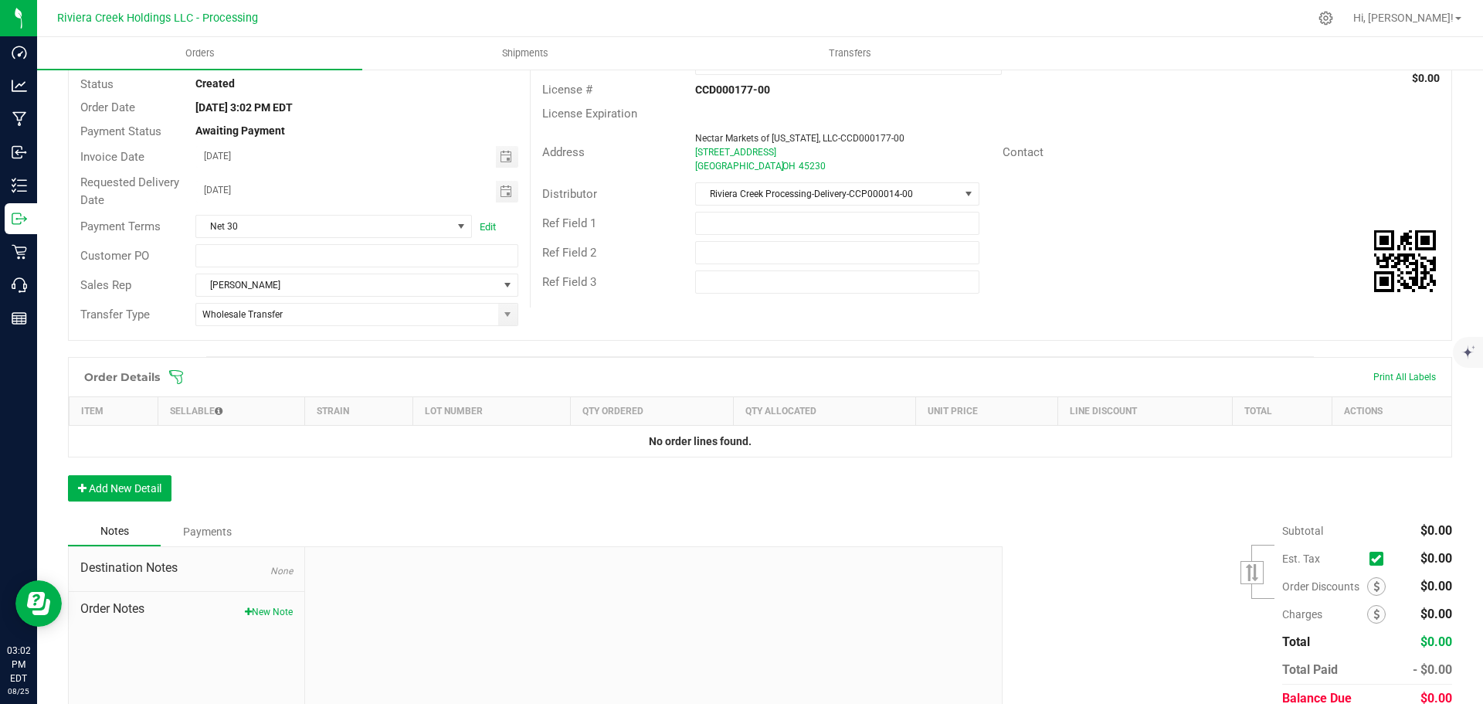
scroll to position [0, 0]
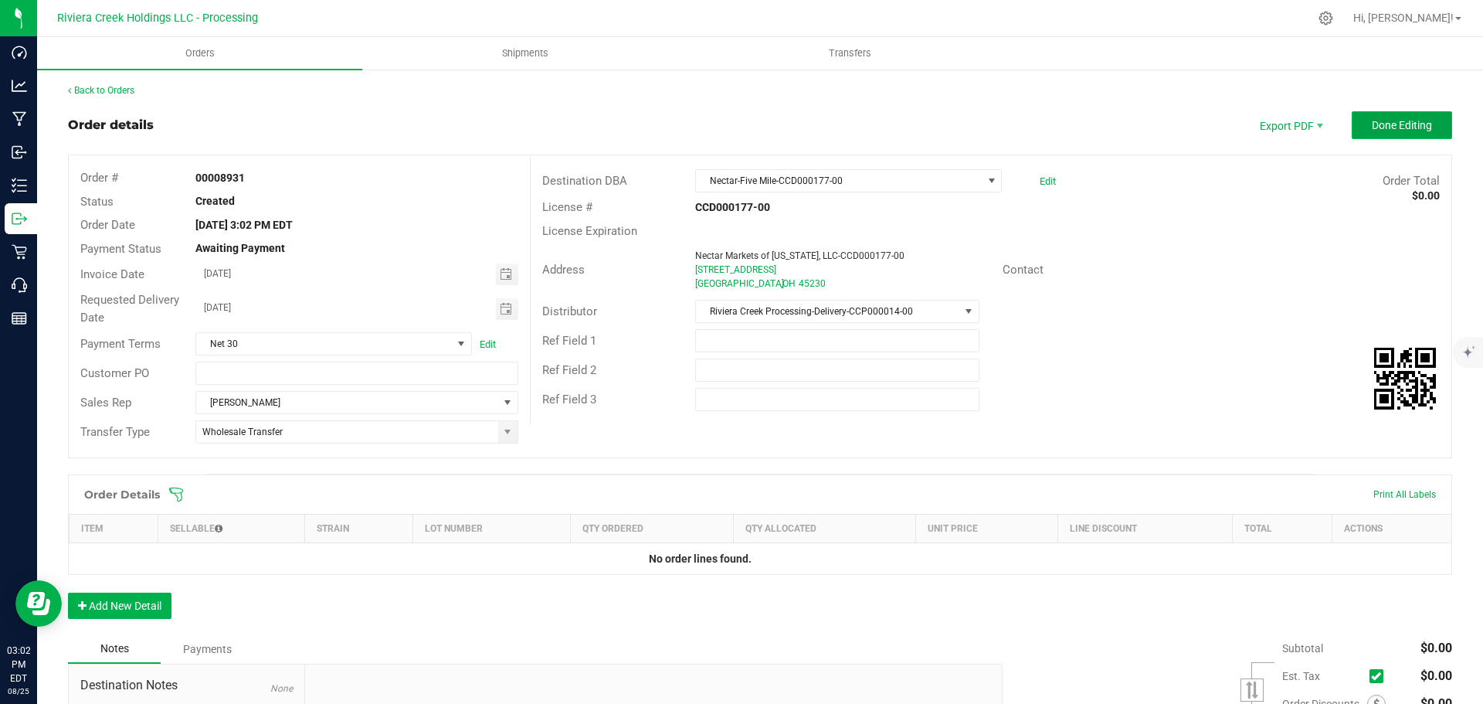
click at [1378, 125] on span "Done Editing" at bounding box center [1402, 125] width 60 height 12
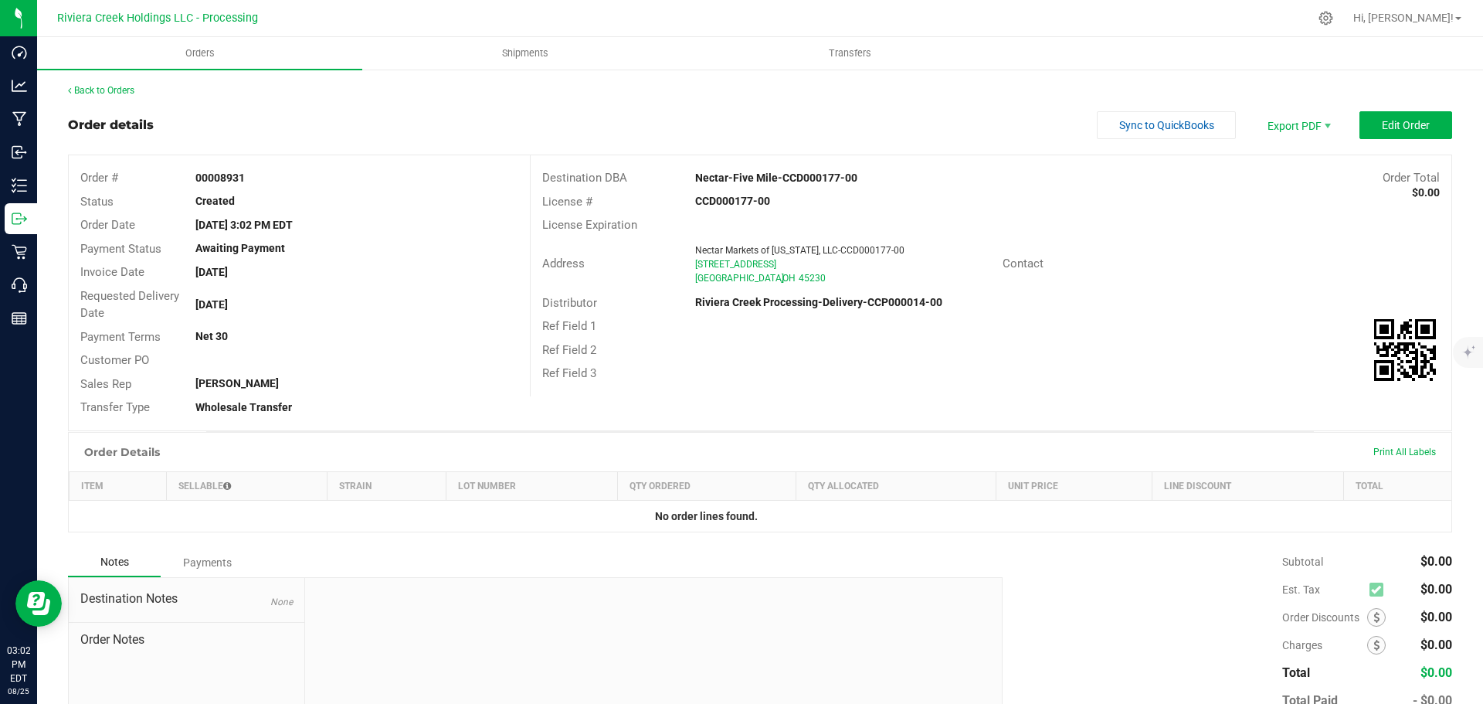
drag, startPoint x: 211, startPoint y: 177, endPoint x: 257, endPoint y: 177, distance: 46.3
click at [257, 177] on div "00008931" at bounding box center [356, 178] width 345 height 16
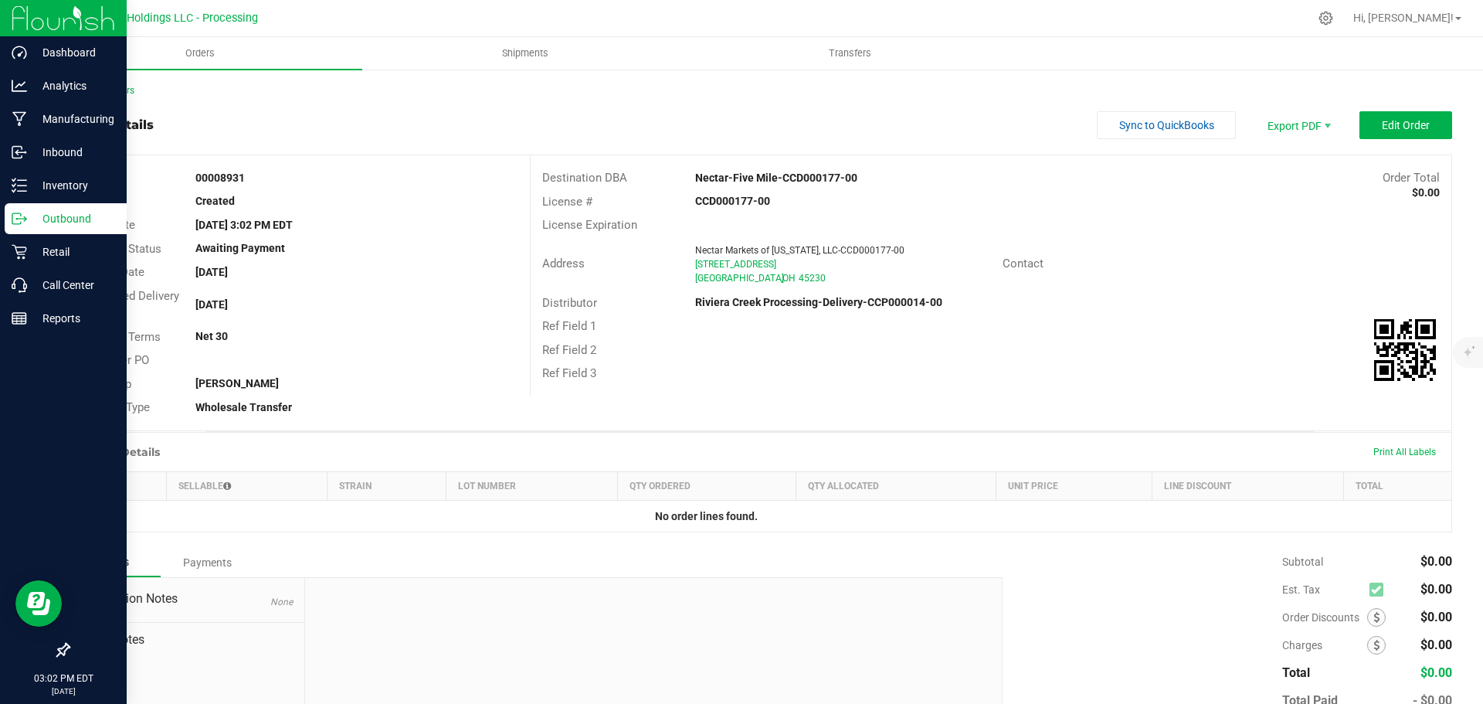
copy strong "00008931"
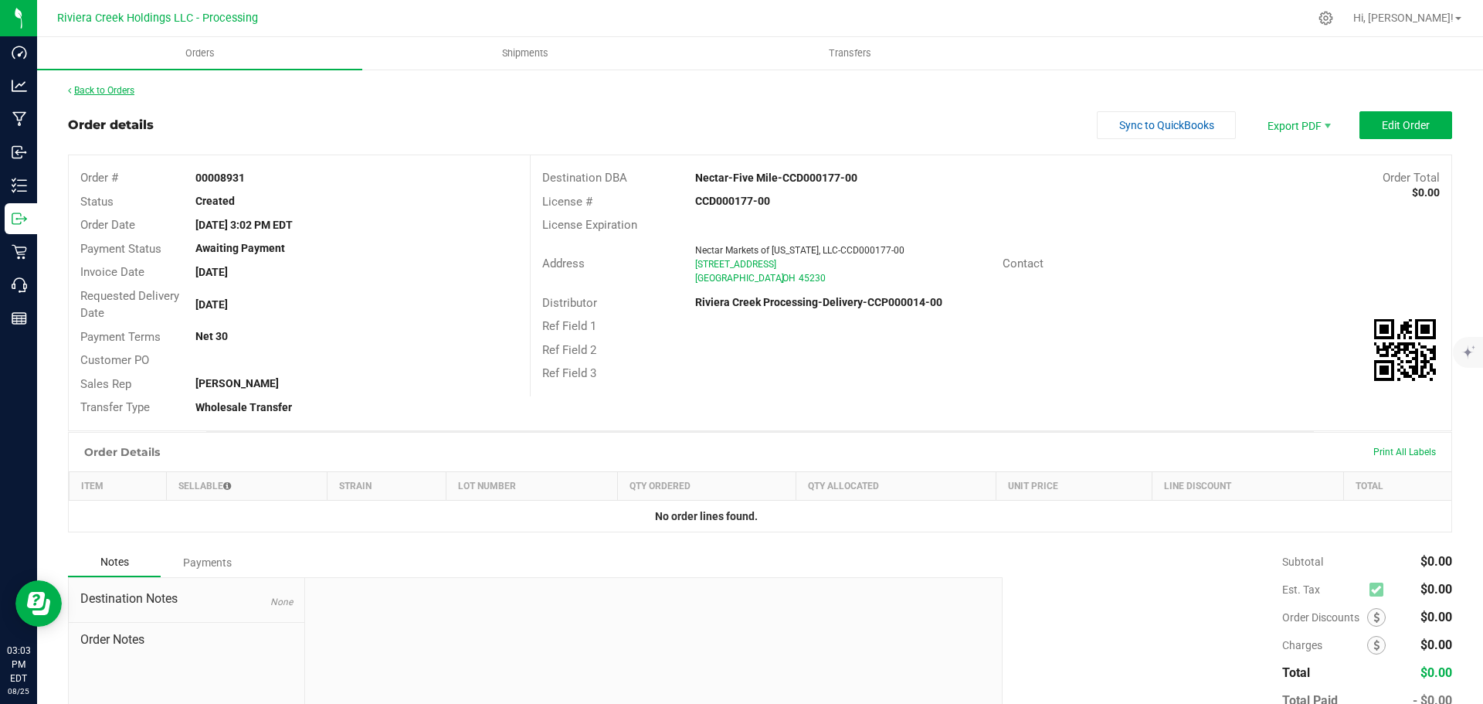
click at [111, 91] on link "Back to Orders" at bounding box center [101, 90] width 66 height 11
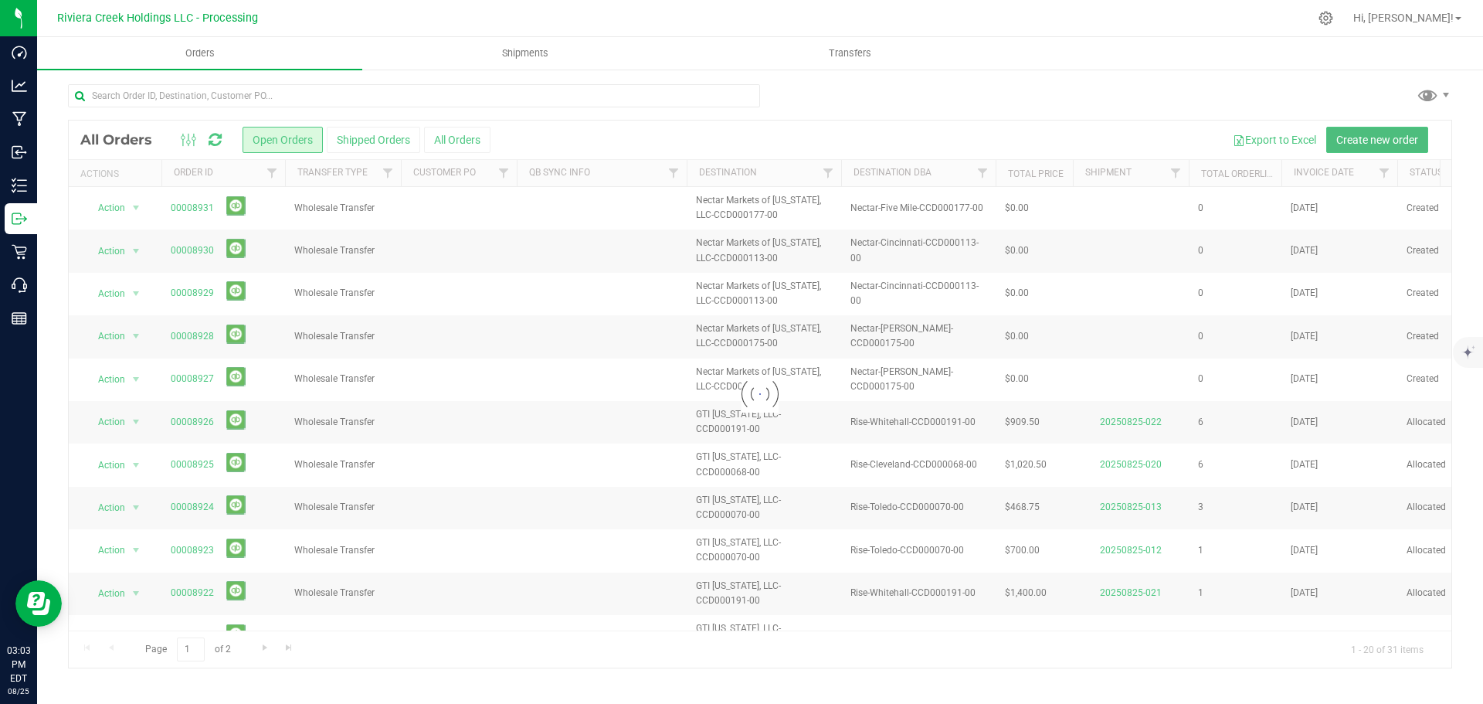
click at [1358, 141] on span "Create new order" at bounding box center [1377, 140] width 82 height 12
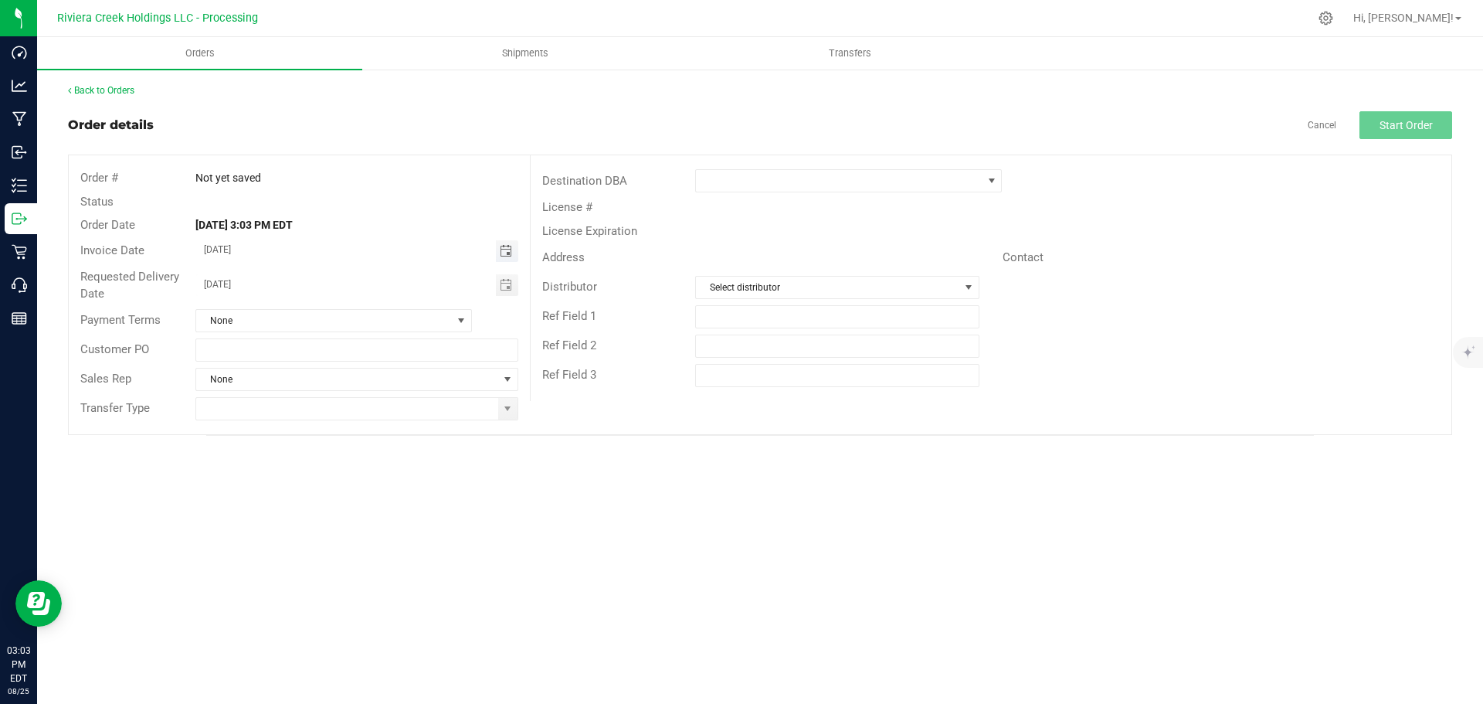
click at [505, 252] on span "Toggle calendar" at bounding box center [506, 251] width 12 height 12
click at [340, 429] on span "27" at bounding box center [334, 428] width 22 height 24
type input "08/27/2025"
click at [507, 285] on span "Toggle calendar" at bounding box center [506, 285] width 12 height 12
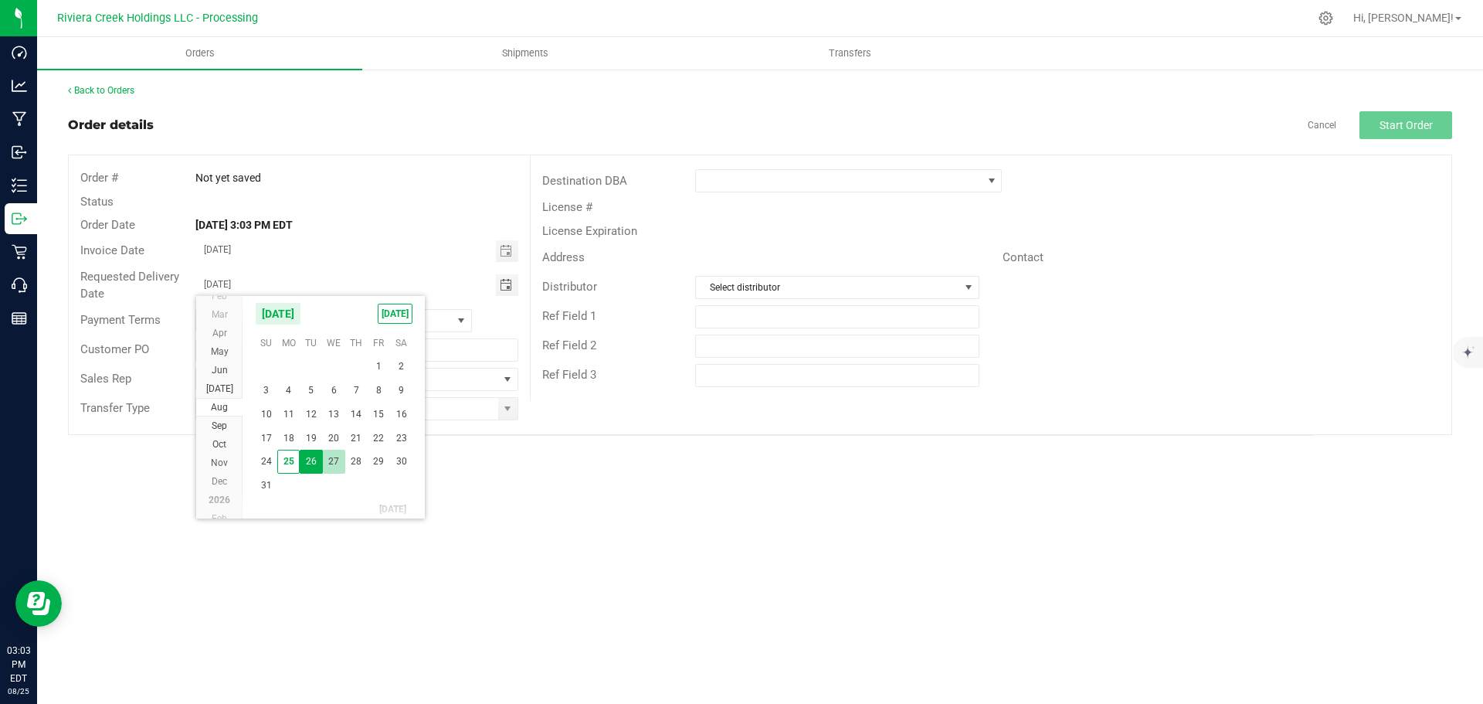
click at [334, 463] on span "27" at bounding box center [334, 461] width 22 height 24
type input "08/27/2025"
click at [511, 416] on span at bounding box center [507, 409] width 19 height 22
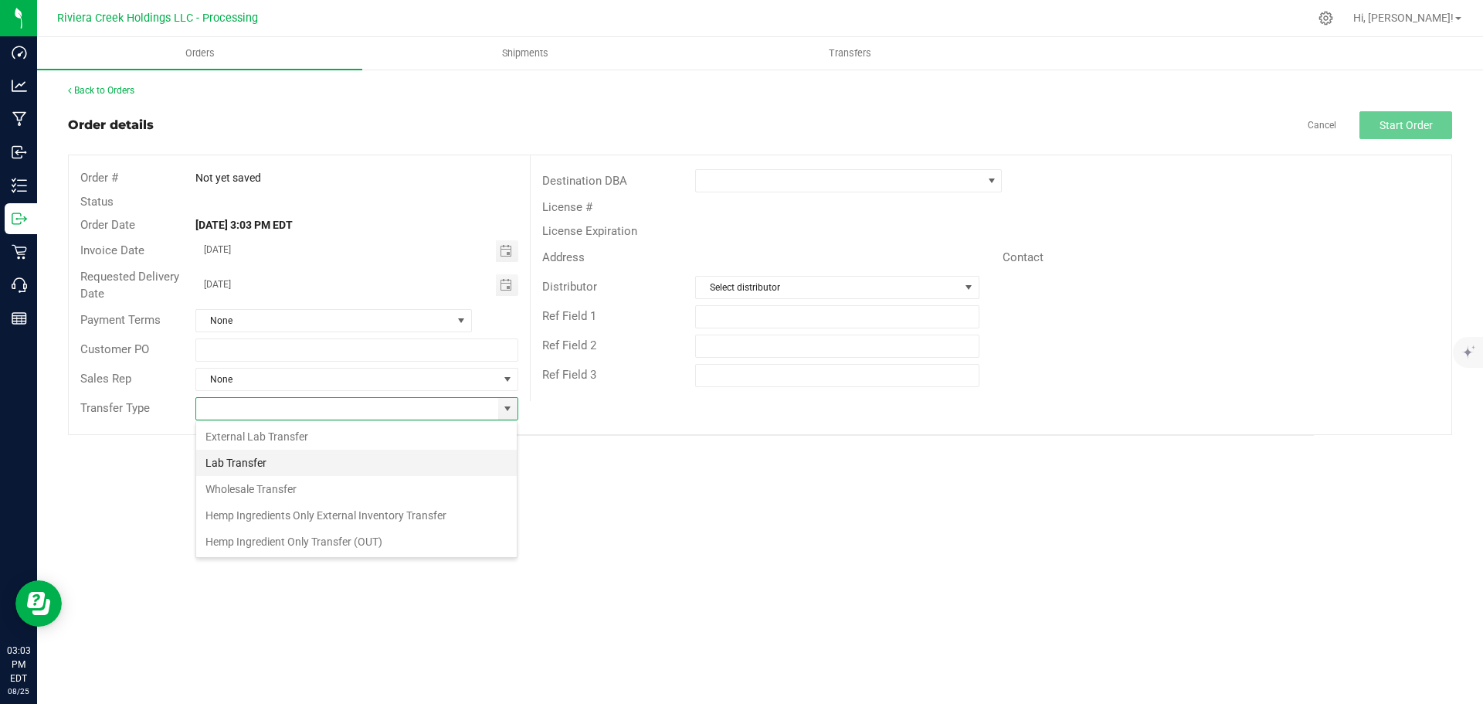
scroll to position [23, 323]
click at [262, 484] on li "Wholesale Transfer" at bounding box center [356, 489] width 321 height 26
type input "Wholesale Transfer"
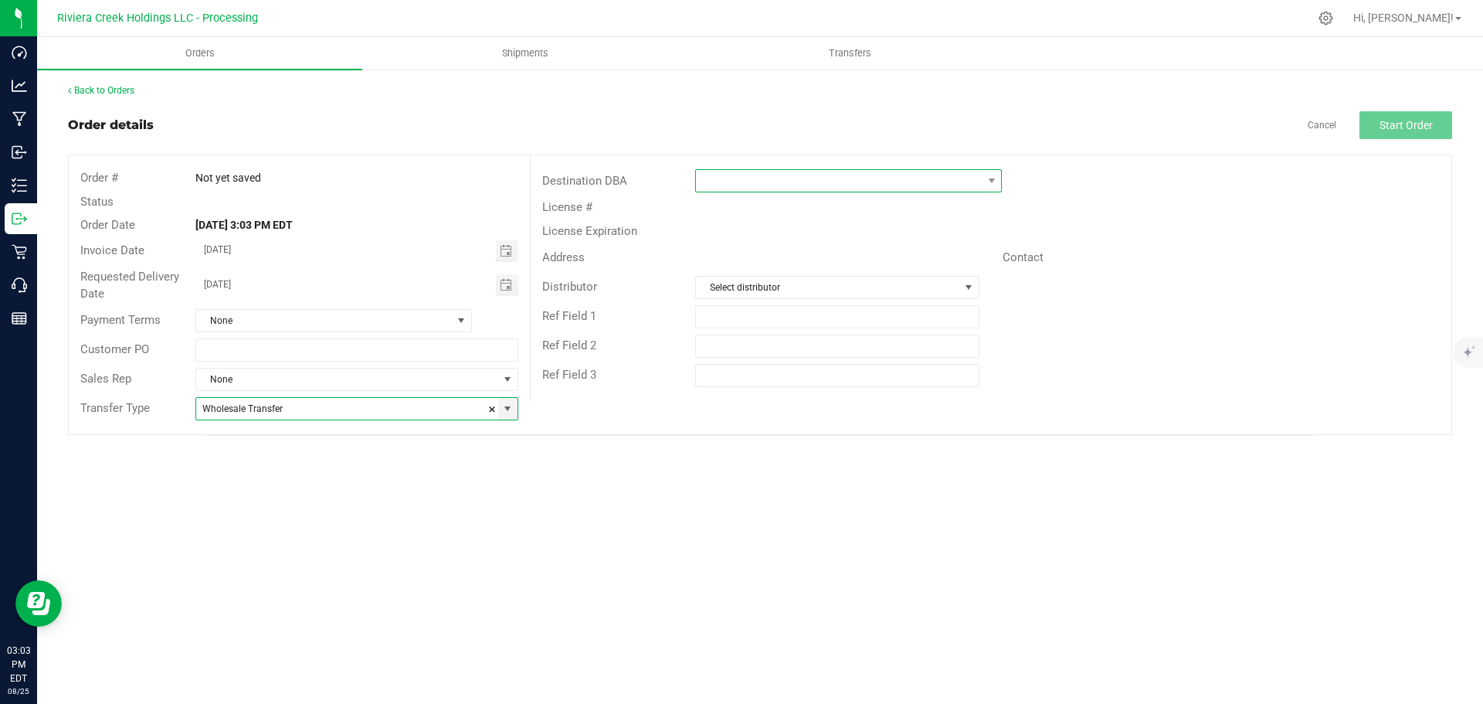
click at [751, 183] on span at bounding box center [839, 181] width 286 height 22
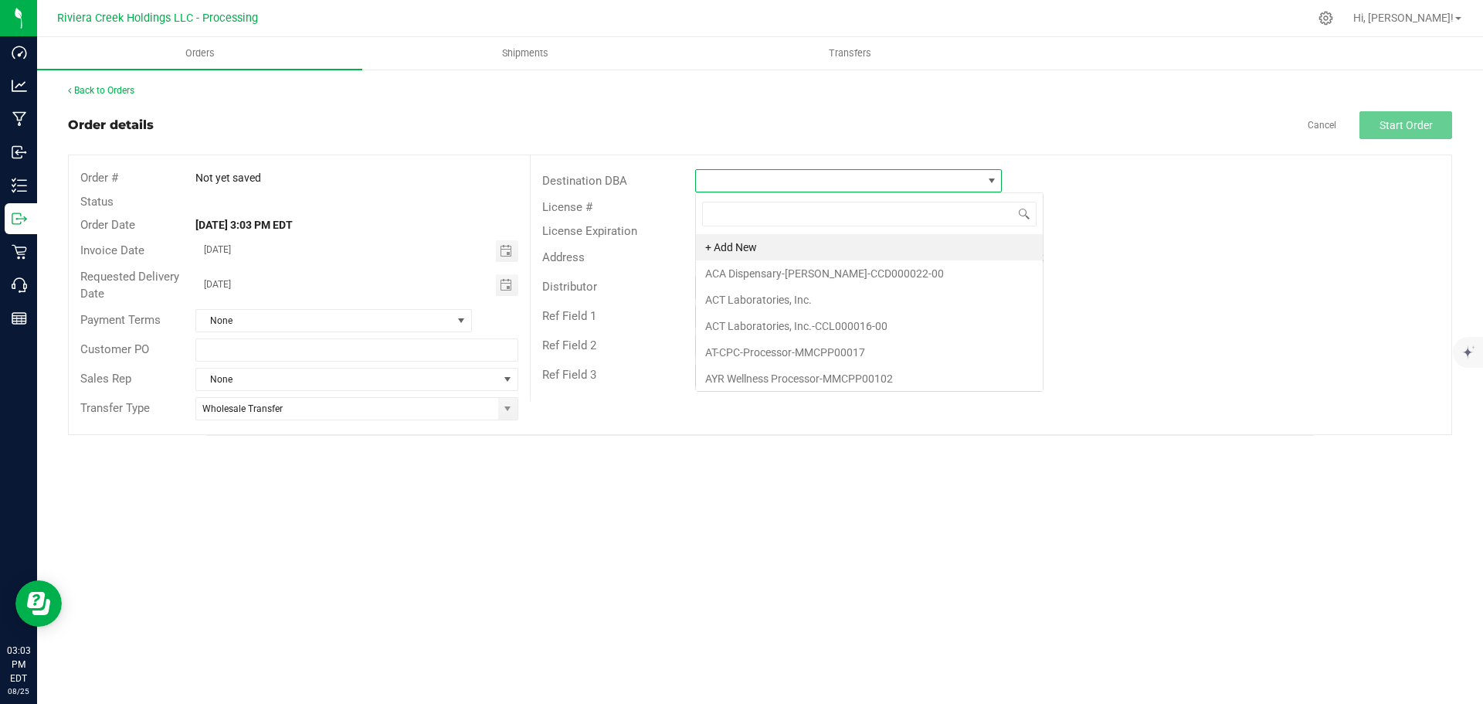
scroll to position [23, 307]
type input "nec"
click at [768, 321] on li "Nectar-Five Mile-CCD000177-00" at bounding box center [848, 326] width 305 height 26
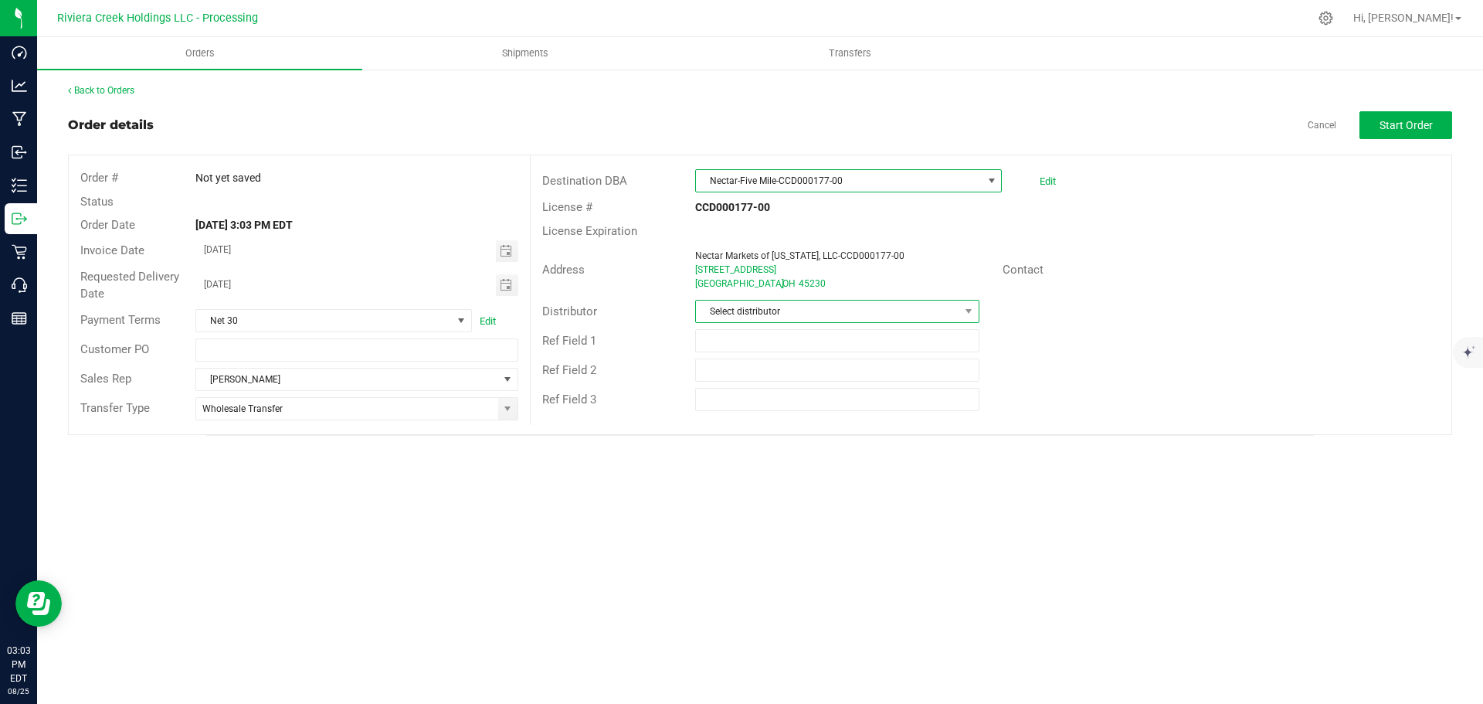
click at [799, 310] on span "Select distributor" at bounding box center [827, 311] width 263 height 22
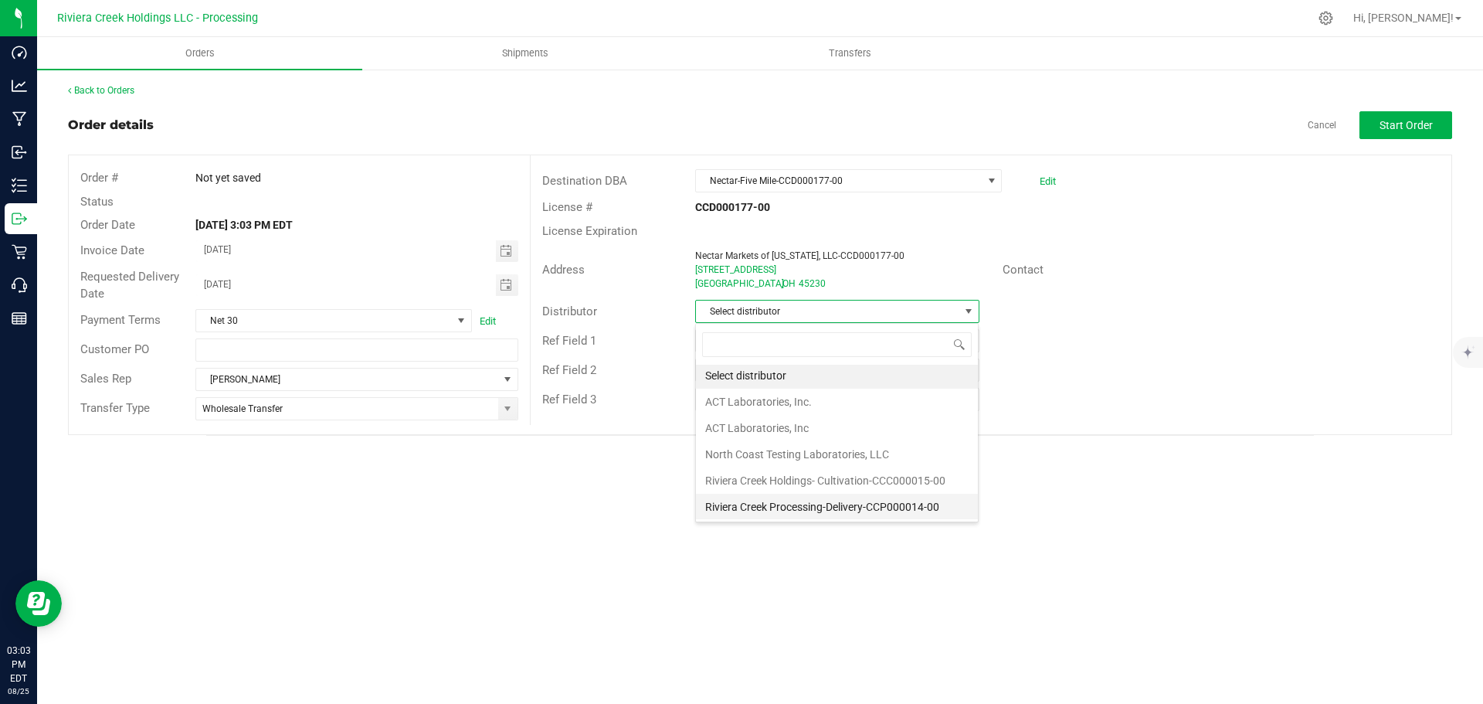
scroll to position [3, 0]
click at [789, 516] on li "Riviera Creek Processing-Delivery-CCP000014-00" at bounding box center [837, 506] width 282 height 26
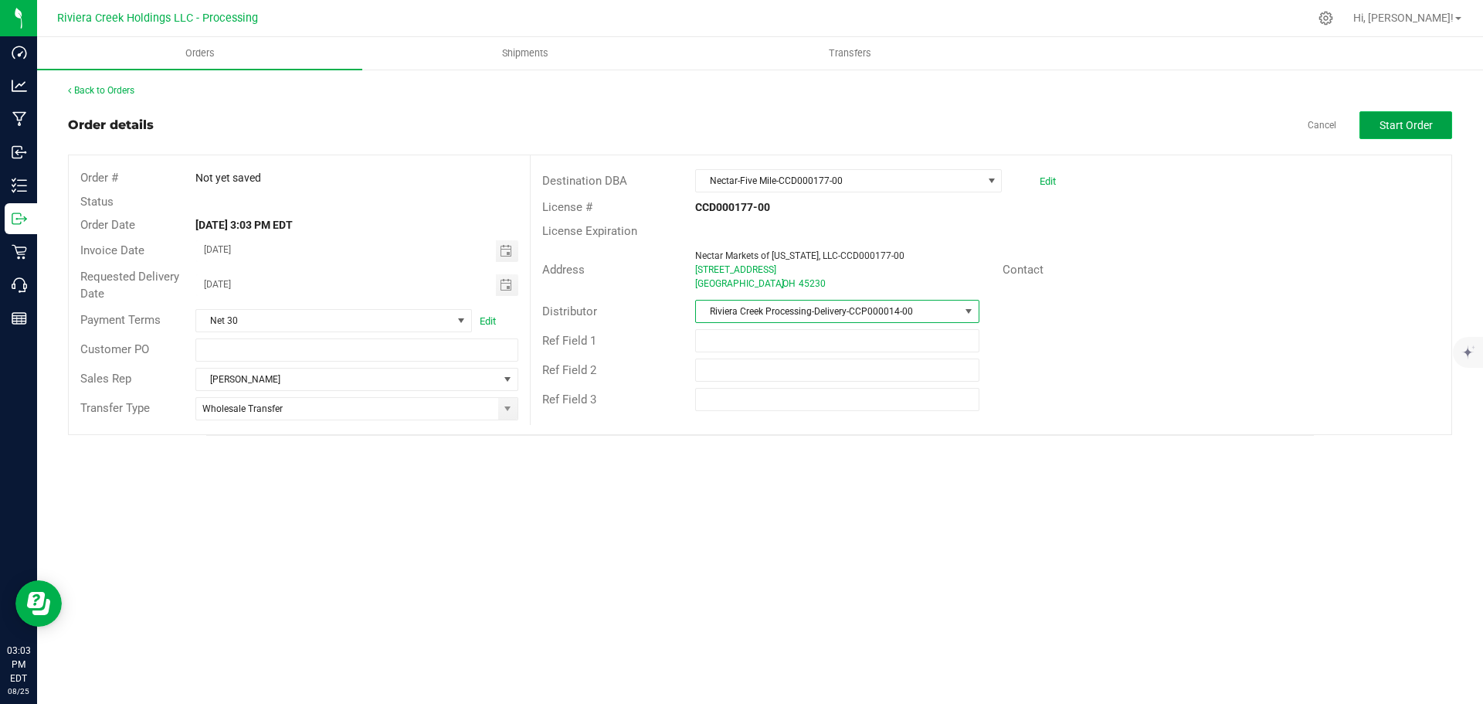
click at [1394, 127] on span "Start Order" at bounding box center [1405, 125] width 53 height 12
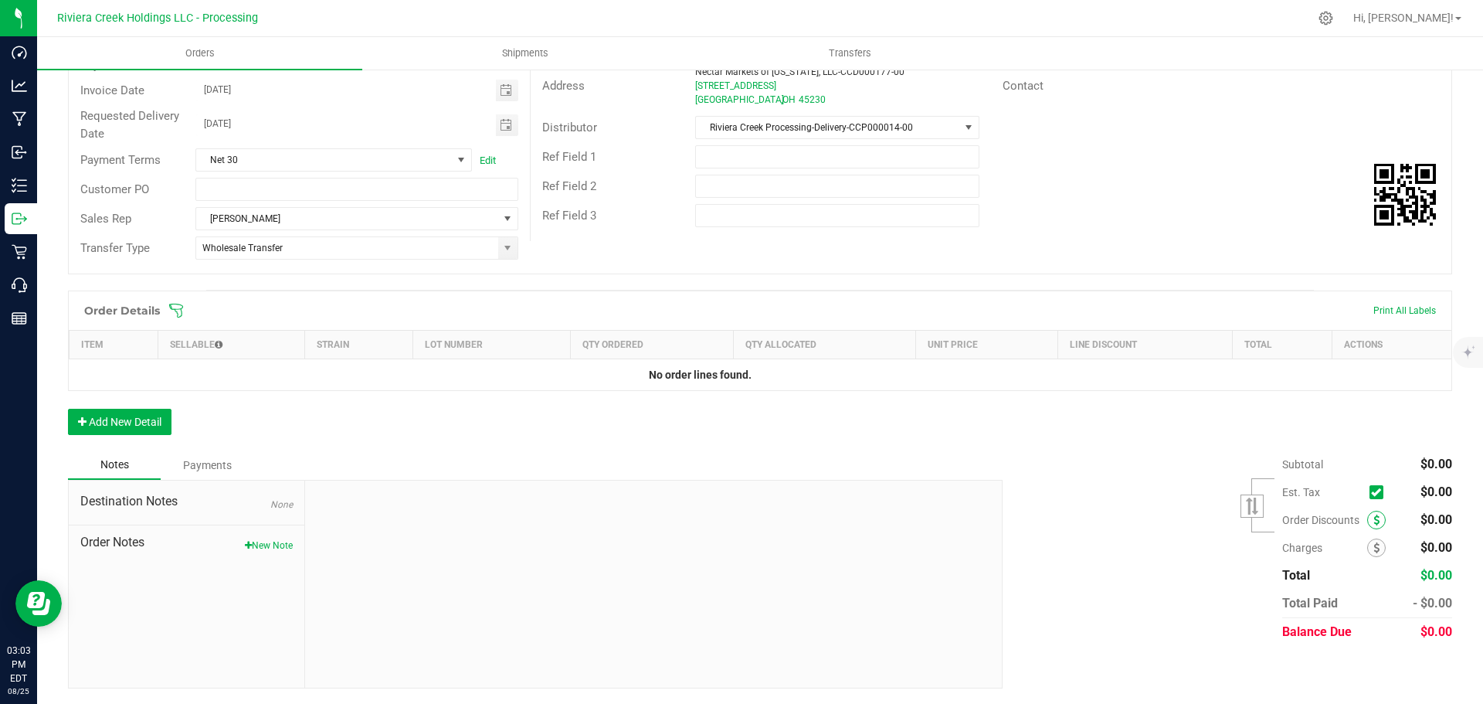
click at [1373, 524] on icon at bounding box center [1376, 519] width 6 height 11
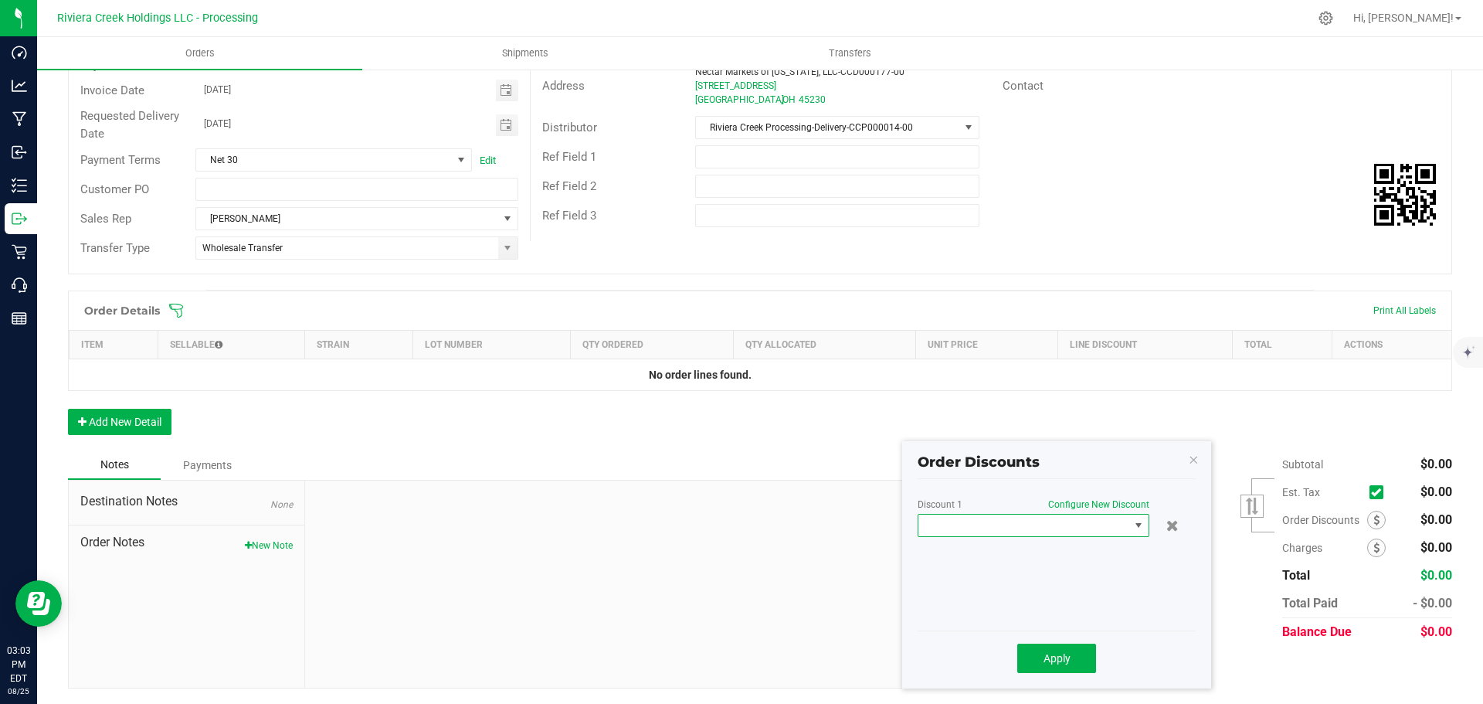
click at [998, 527] on span at bounding box center [1023, 525] width 211 height 22
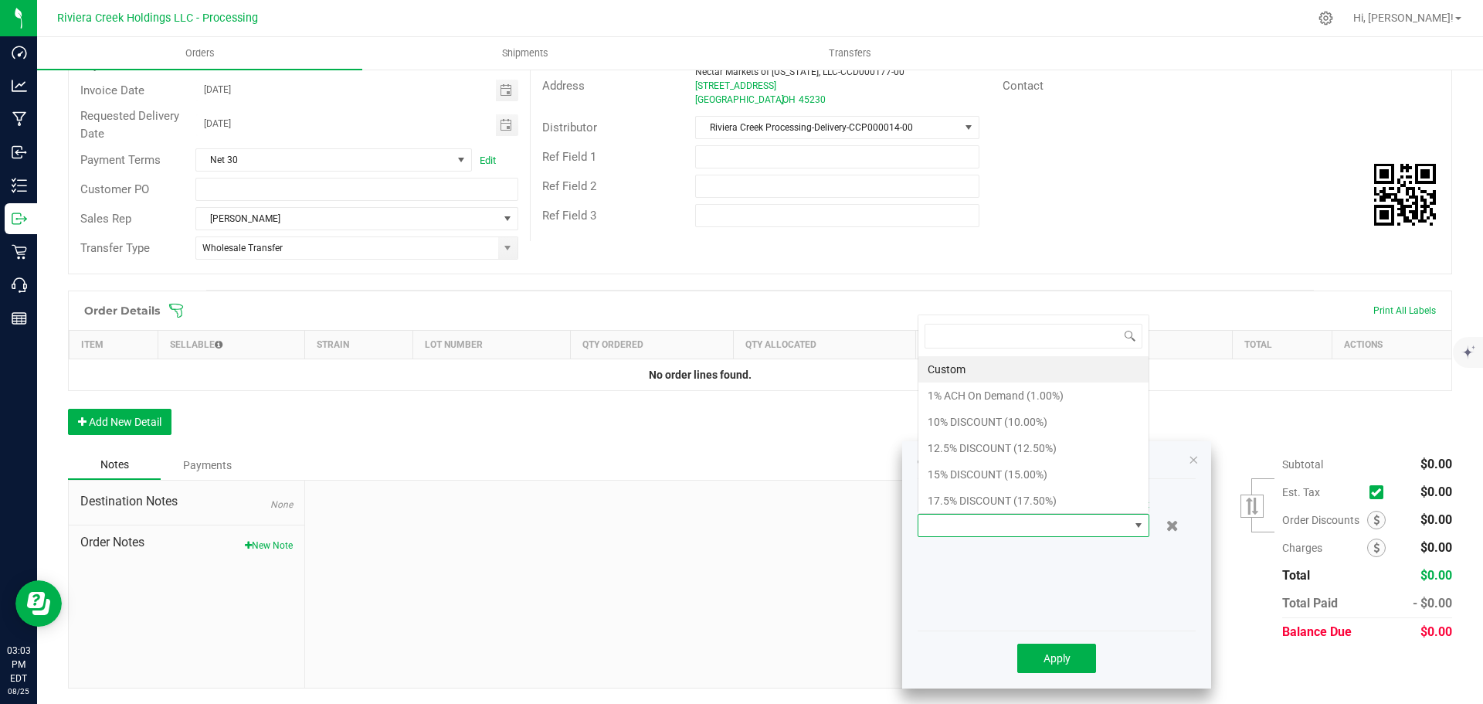
scroll to position [23, 232]
click at [990, 424] on li "10% DISCOUNT (10.00%)" at bounding box center [1033, 422] width 230 height 26
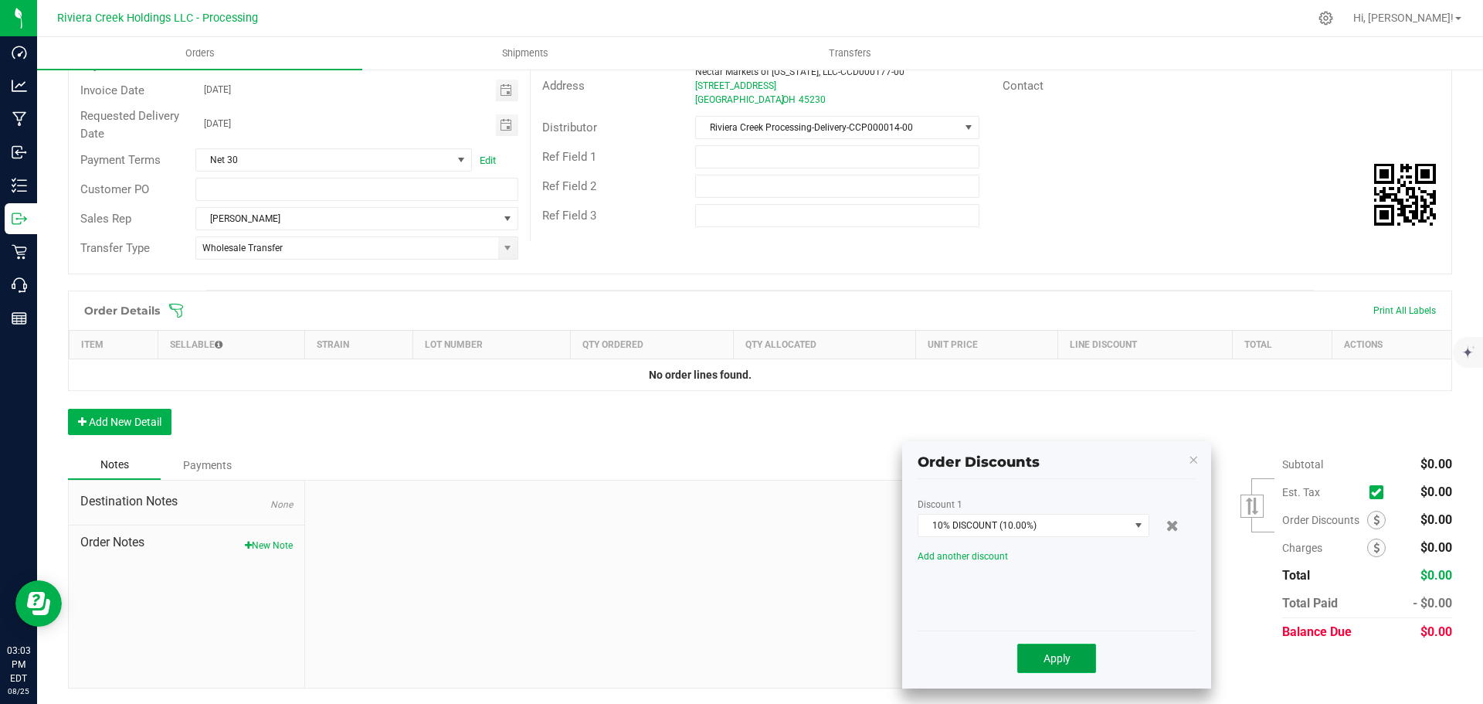
click at [1050, 660] on span "Apply" at bounding box center [1056, 658] width 27 height 12
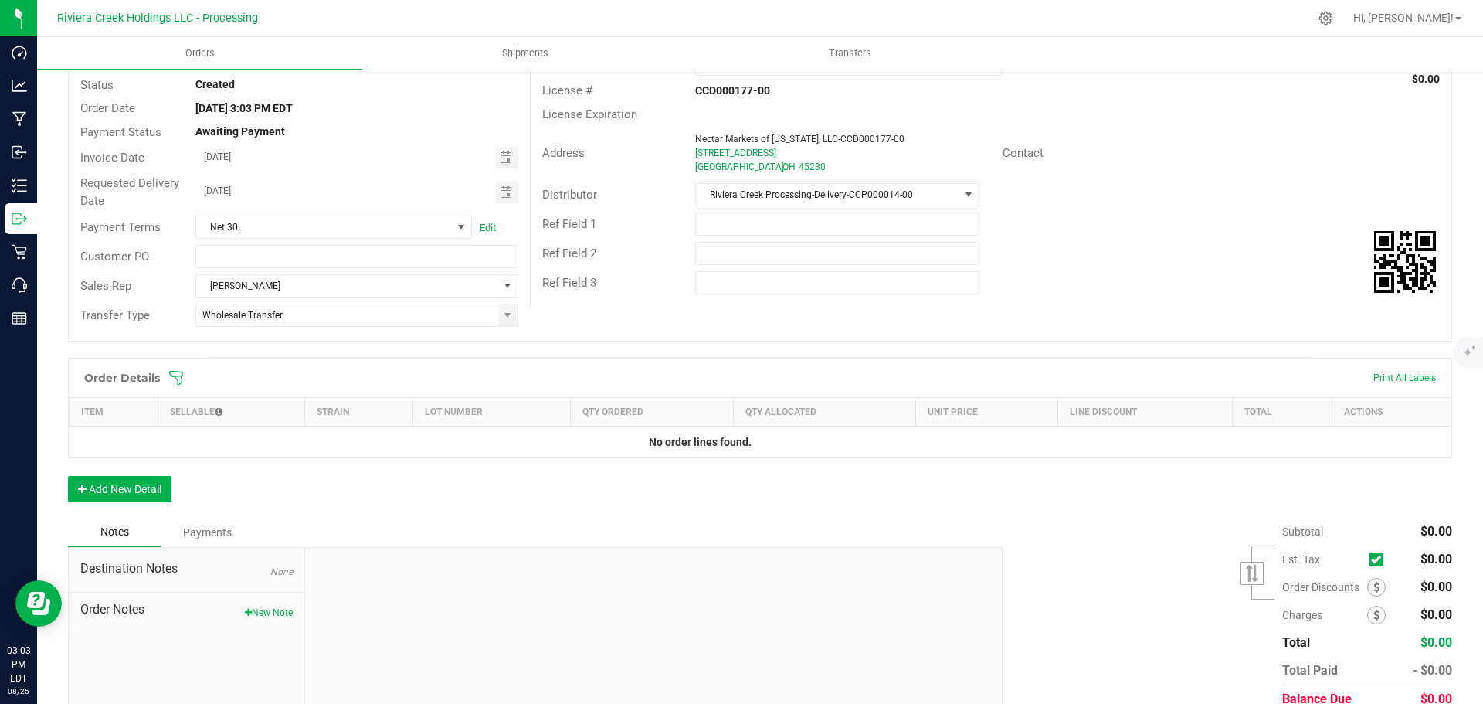
scroll to position [0, 0]
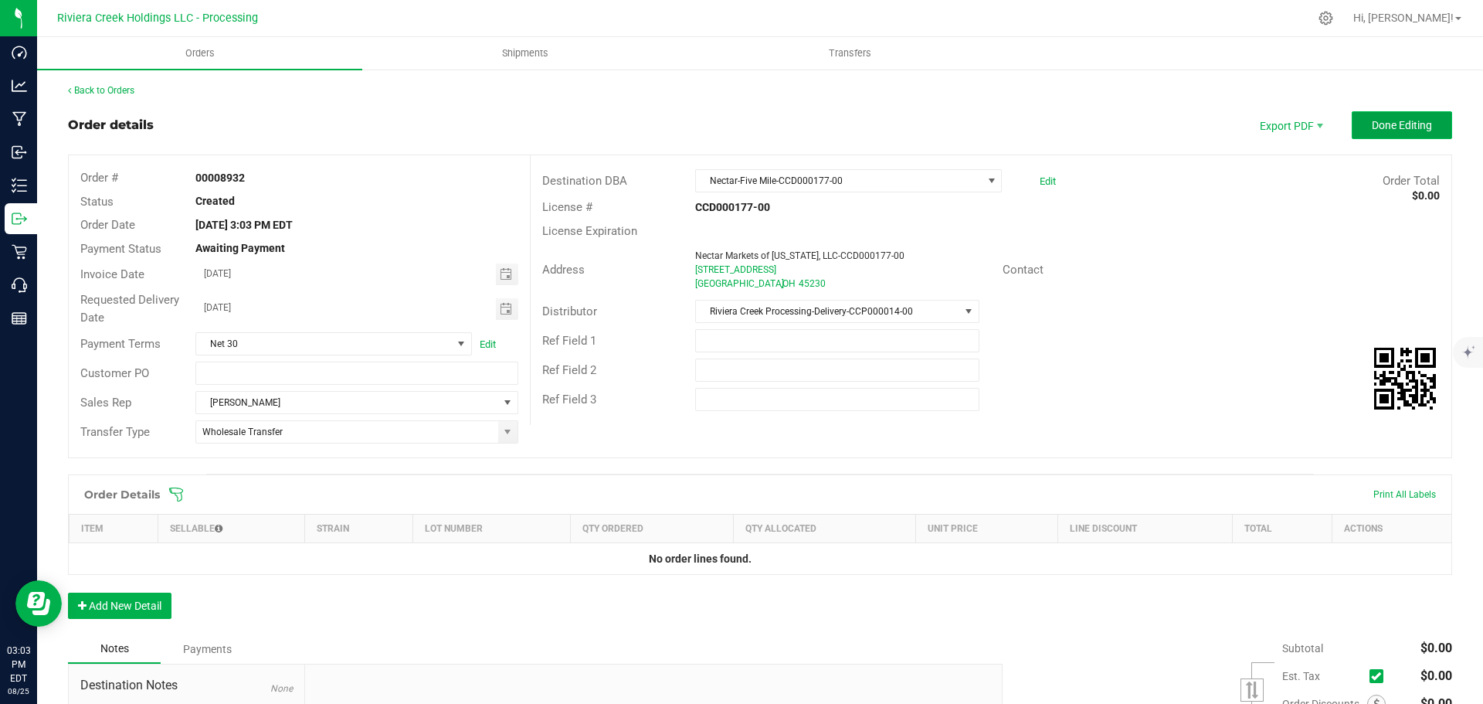
click at [1374, 124] on span "Done Editing" at bounding box center [1402, 125] width 60 height 12
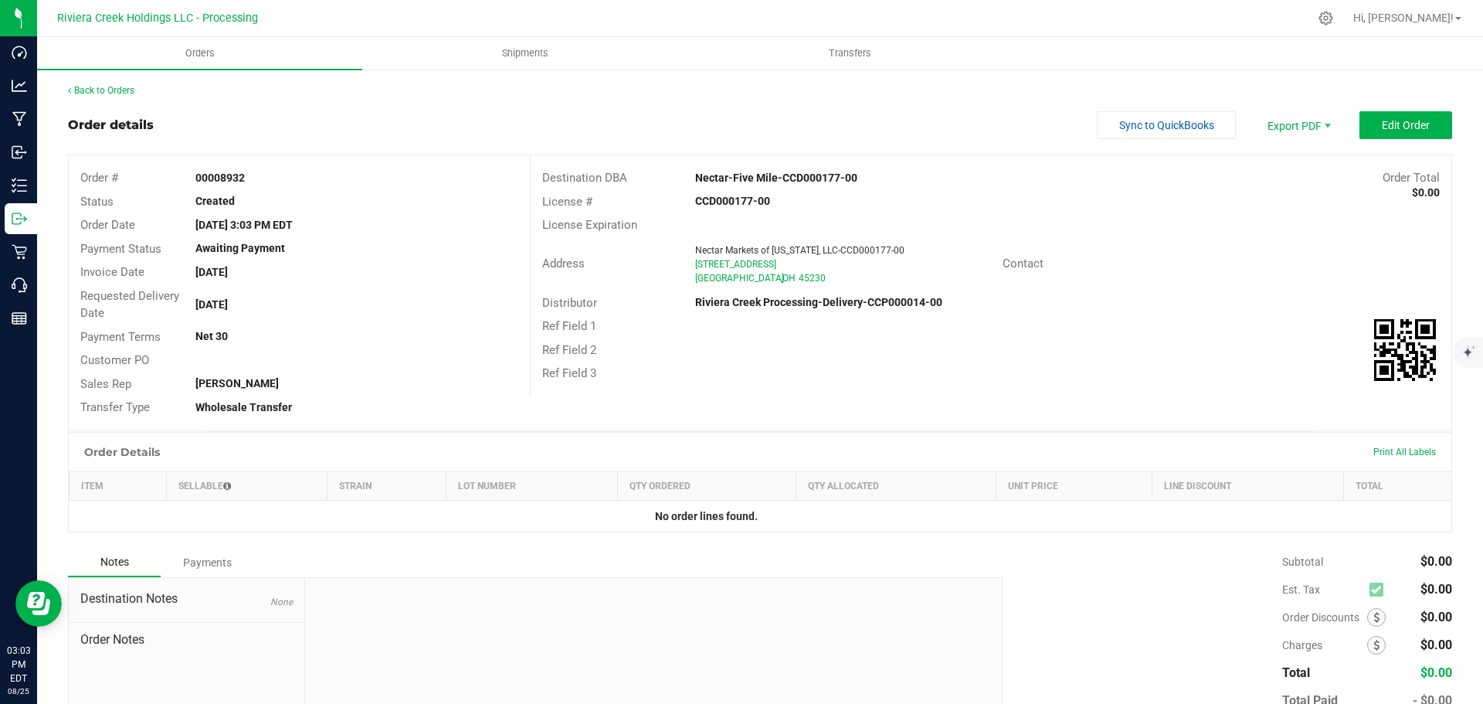
drag, startPoint x: 195, startPoint y: 177, endPoint x: 265, endPoint y: 179, distance: 70.3
click at [265, 179] on div "00008932" at bounding box center [356, 178] width 345 height 16
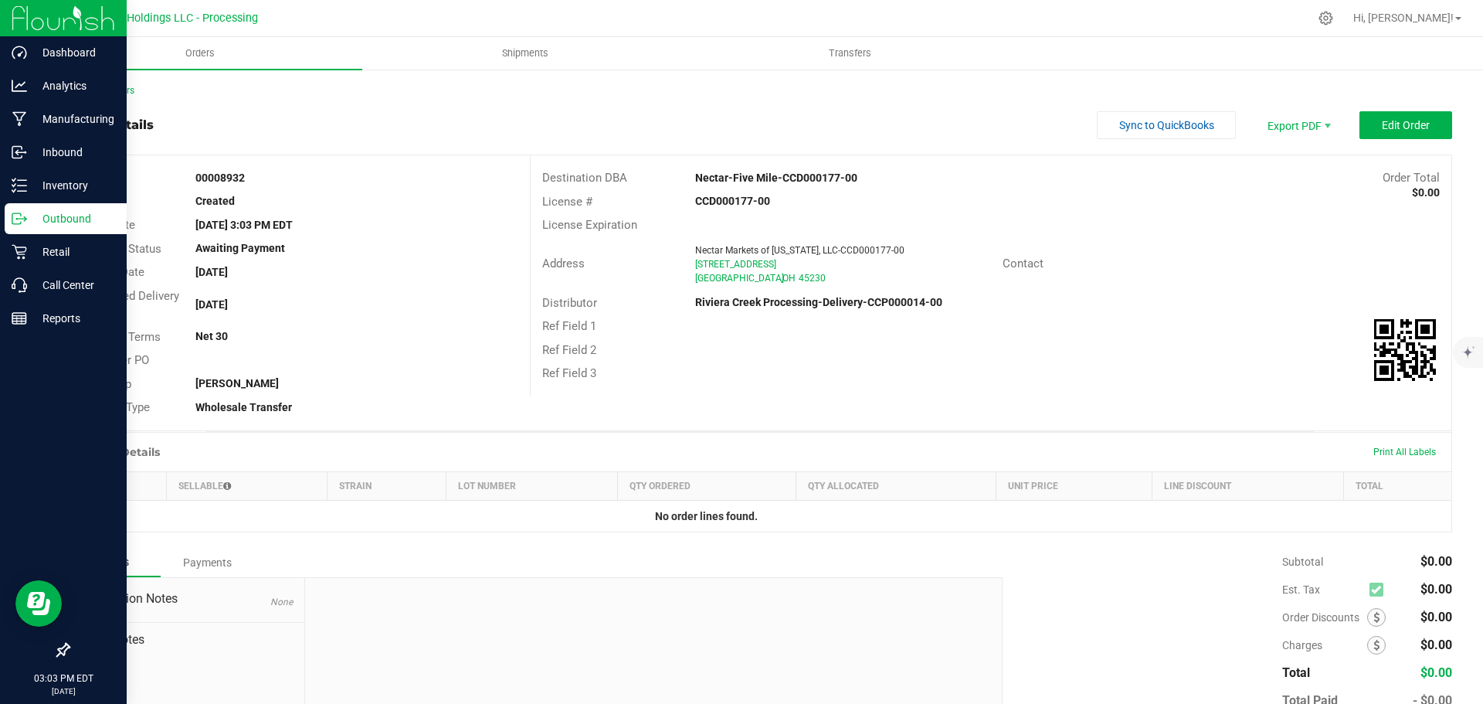
copy strong "00008932"
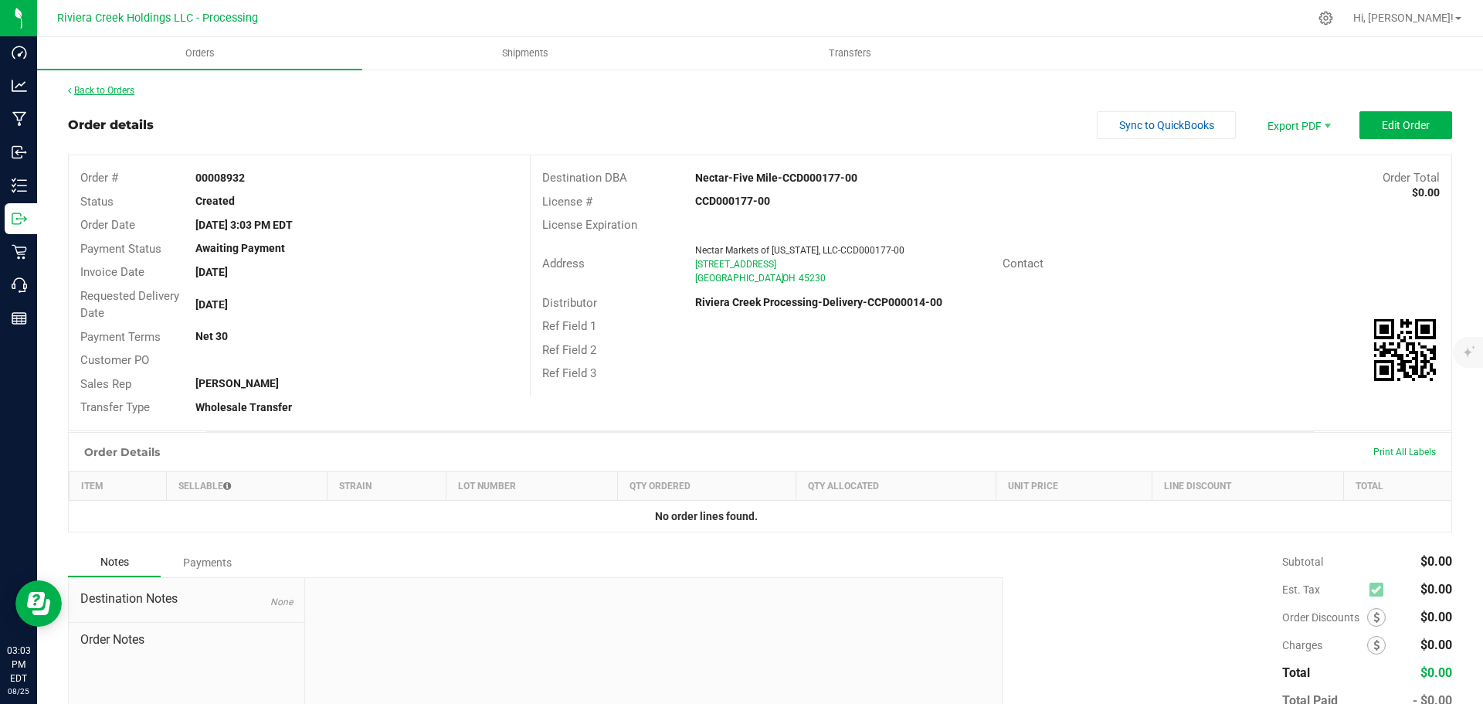
click at [99, 90] on link "Back to Orders" at bounding box center [101, 90] width 66 height 11
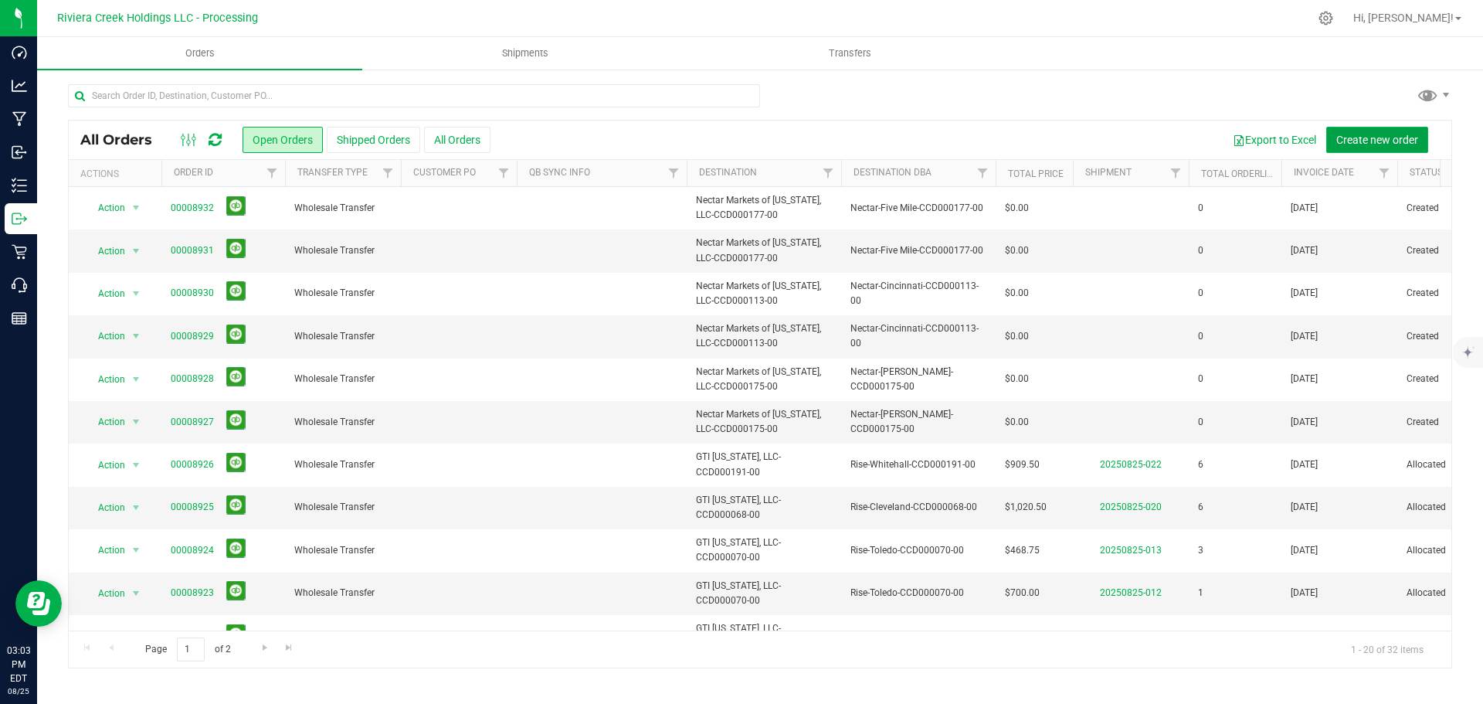
click at [1362, 142] on span "Create new order" at bounding box center [1377, 140] width 82 height 12
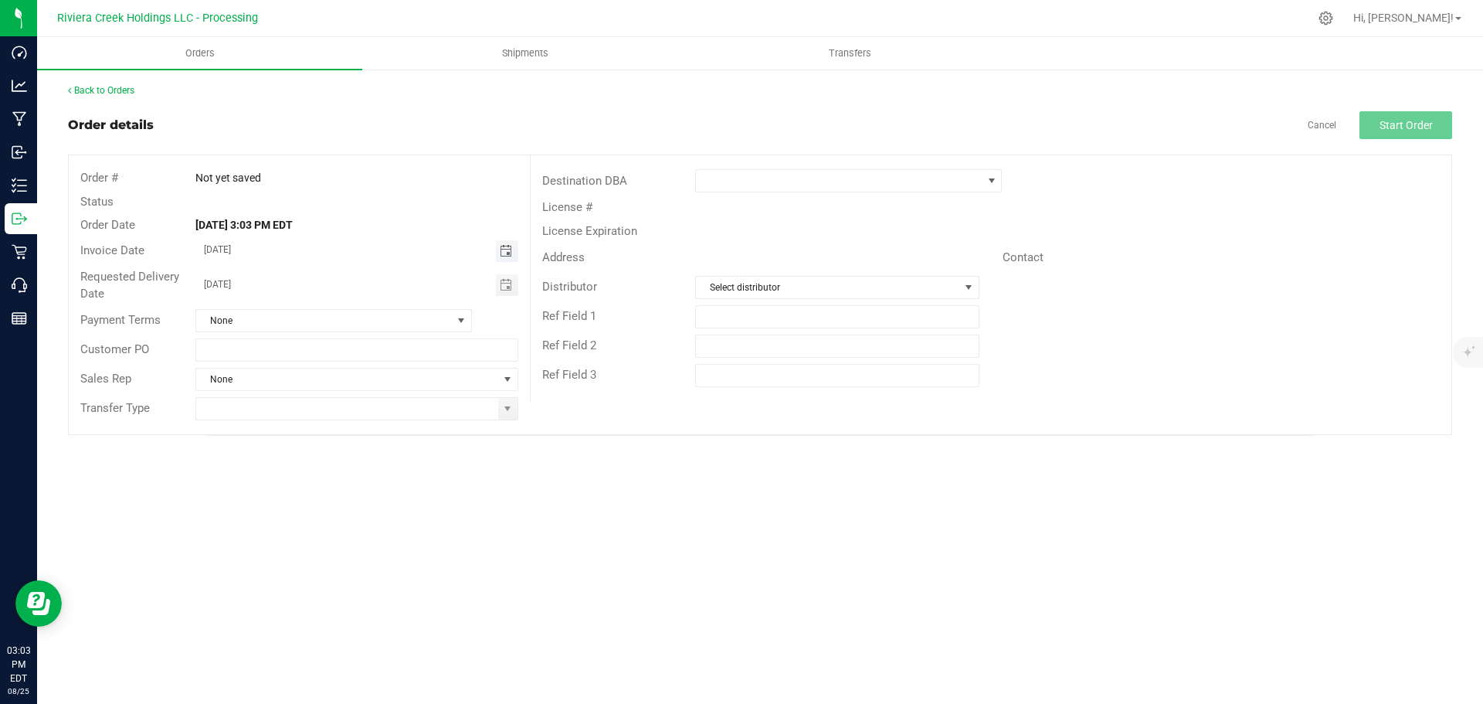
click at [507, 249] on span "Toggle calendar" at bounding box center [506, 251] width 12 height 12
click at [337, 427] on span "27" at bounding box center [334, 428] width 22 height 24
type input "08/27/2025"
click at [504, 287] on span "Toggle calendar" at bounding box center [506, 285] width 12 height 12
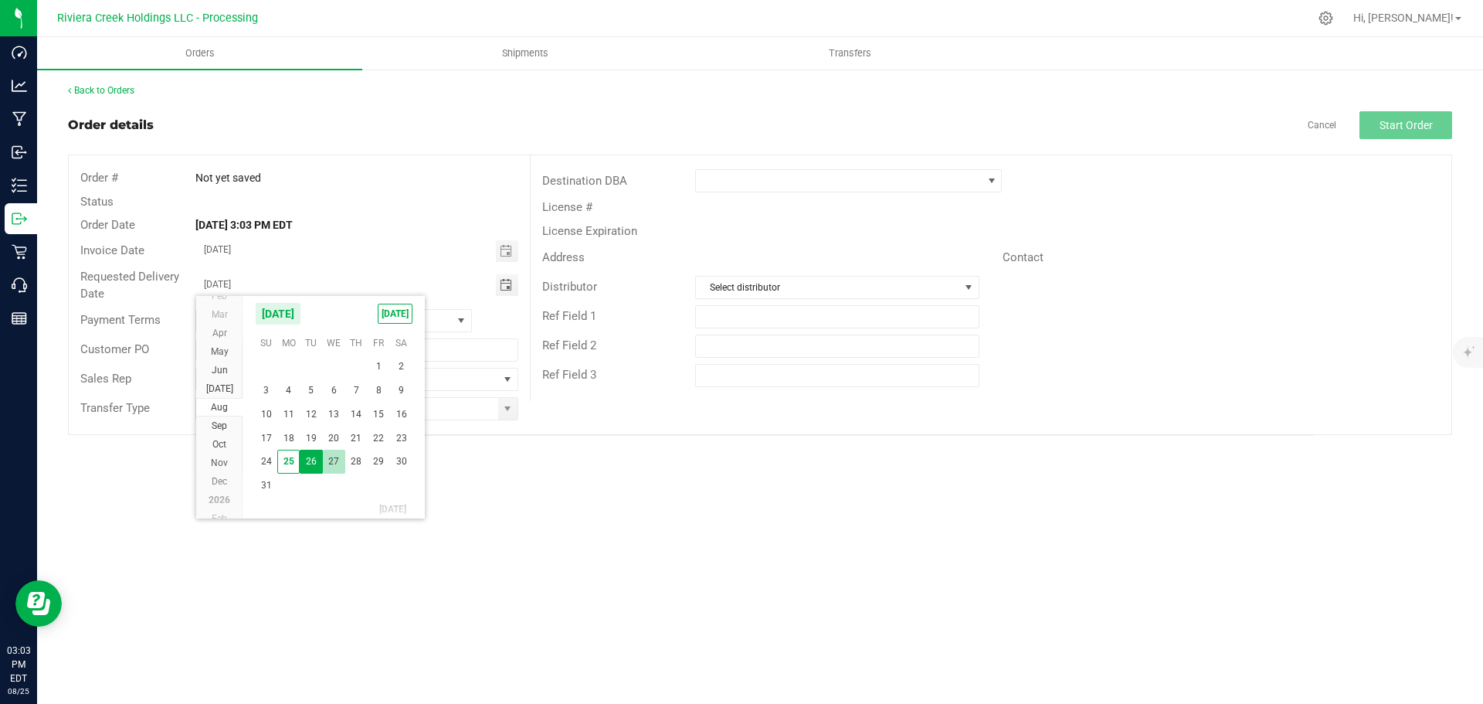
click at [334, 460] on span "27" at bounding box center [334, 461] width 22 height 24
type input "08/27/2025"
click at [510, 413] on span at bounding box center [507, 408] width 12 height 12
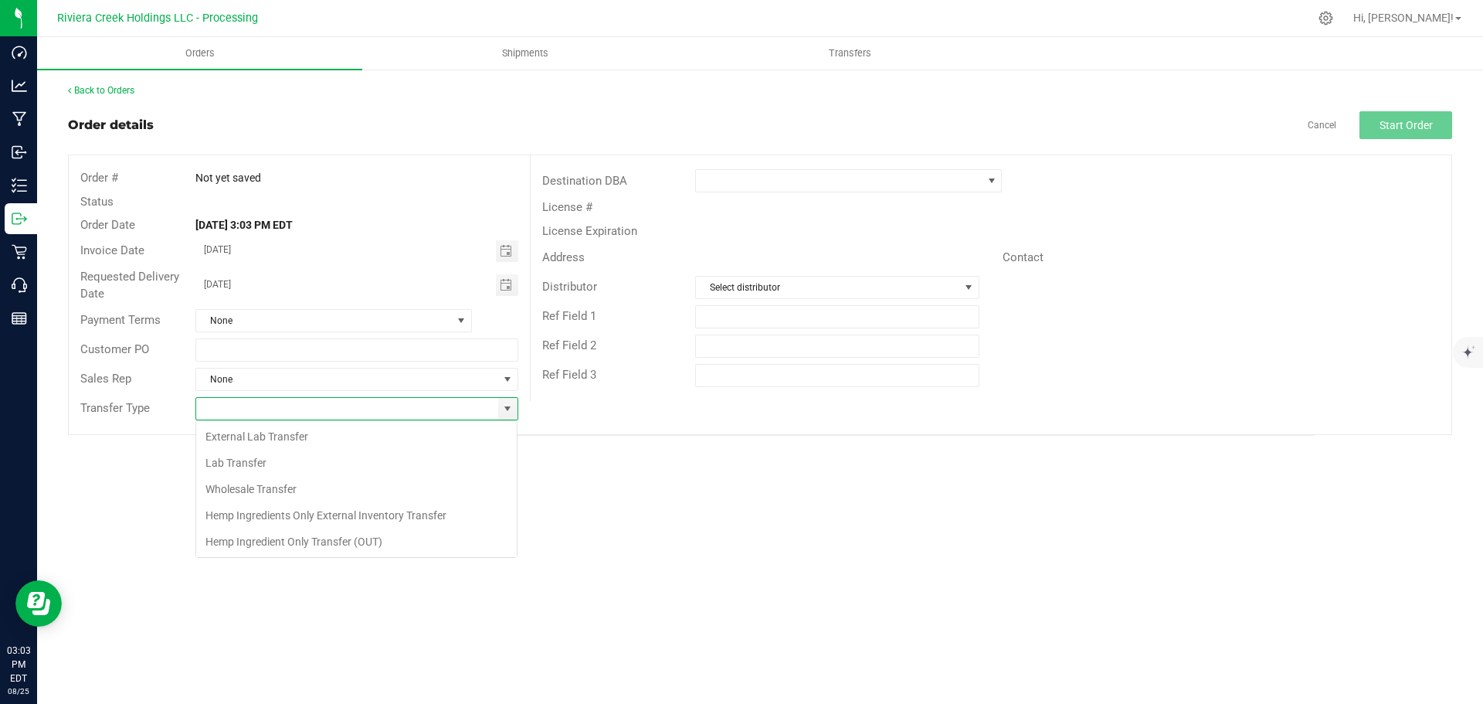
scroll to position [23, 323]
click at [261, 486] on li "Wholesale Transfer" at bounding box center [356, 489] width 321 height 26
type input "Wholesale Transfer"
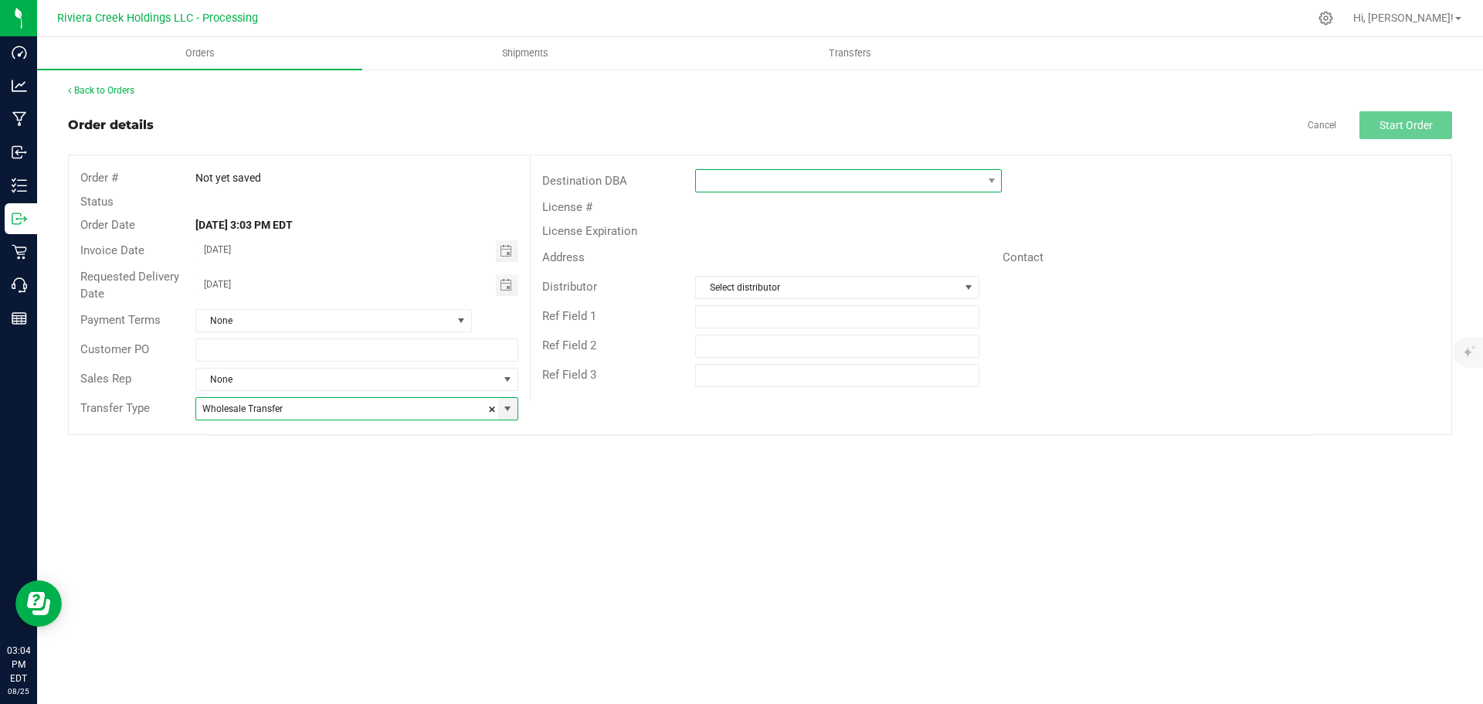
click at [743, 186] on span at bounding box center [839, 181] width 286 height 22
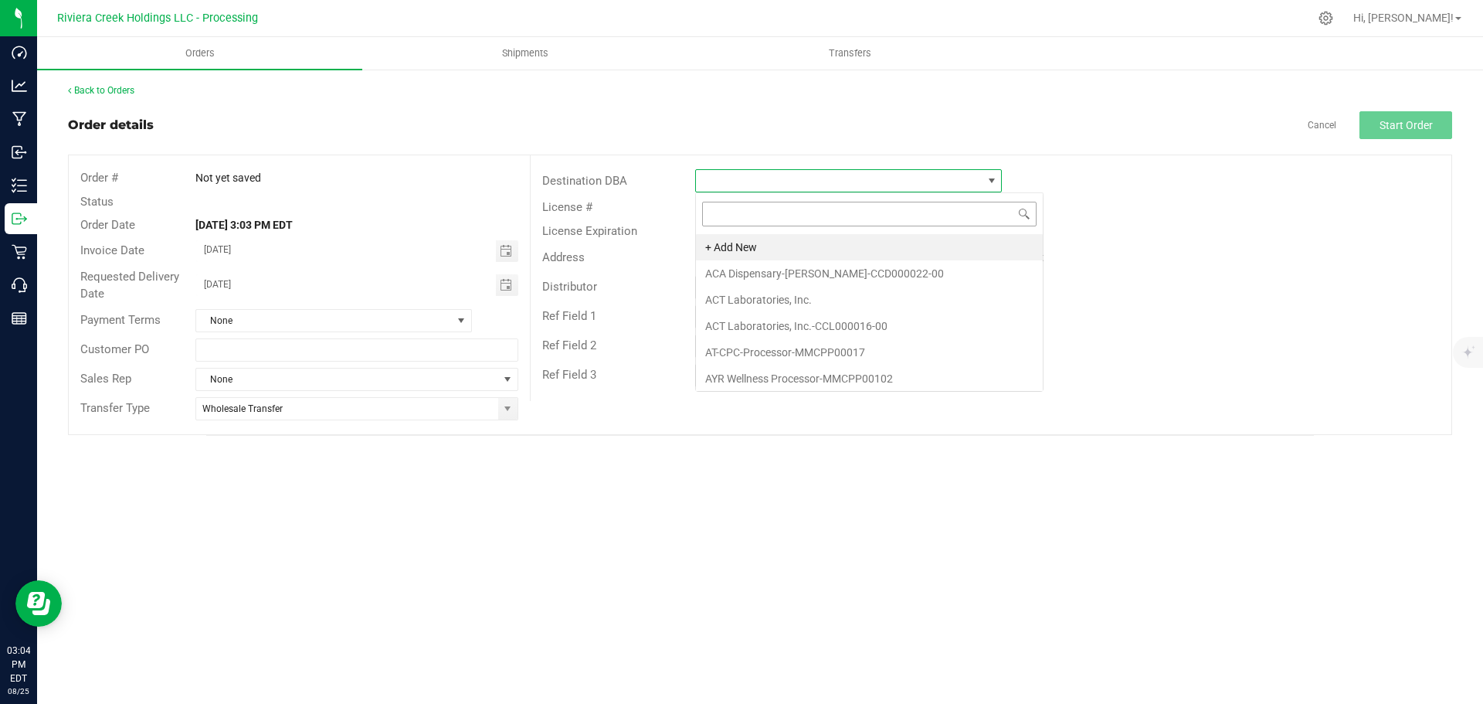
scroll to position [23, 307]
type input "the fore"
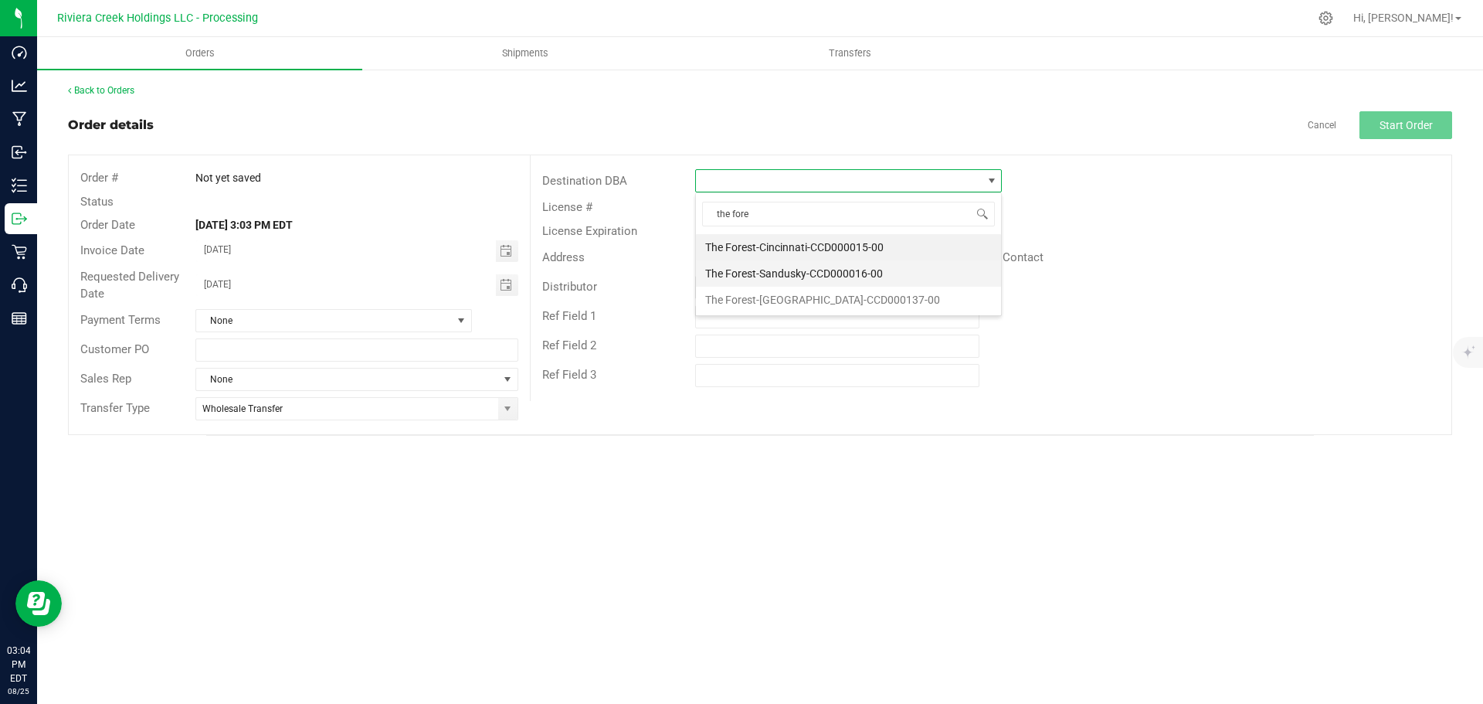
click at [798, 271] on li "The Forest-Sandusky-CCD000016-00" at bounding box center [848, 273] width 305 height 26
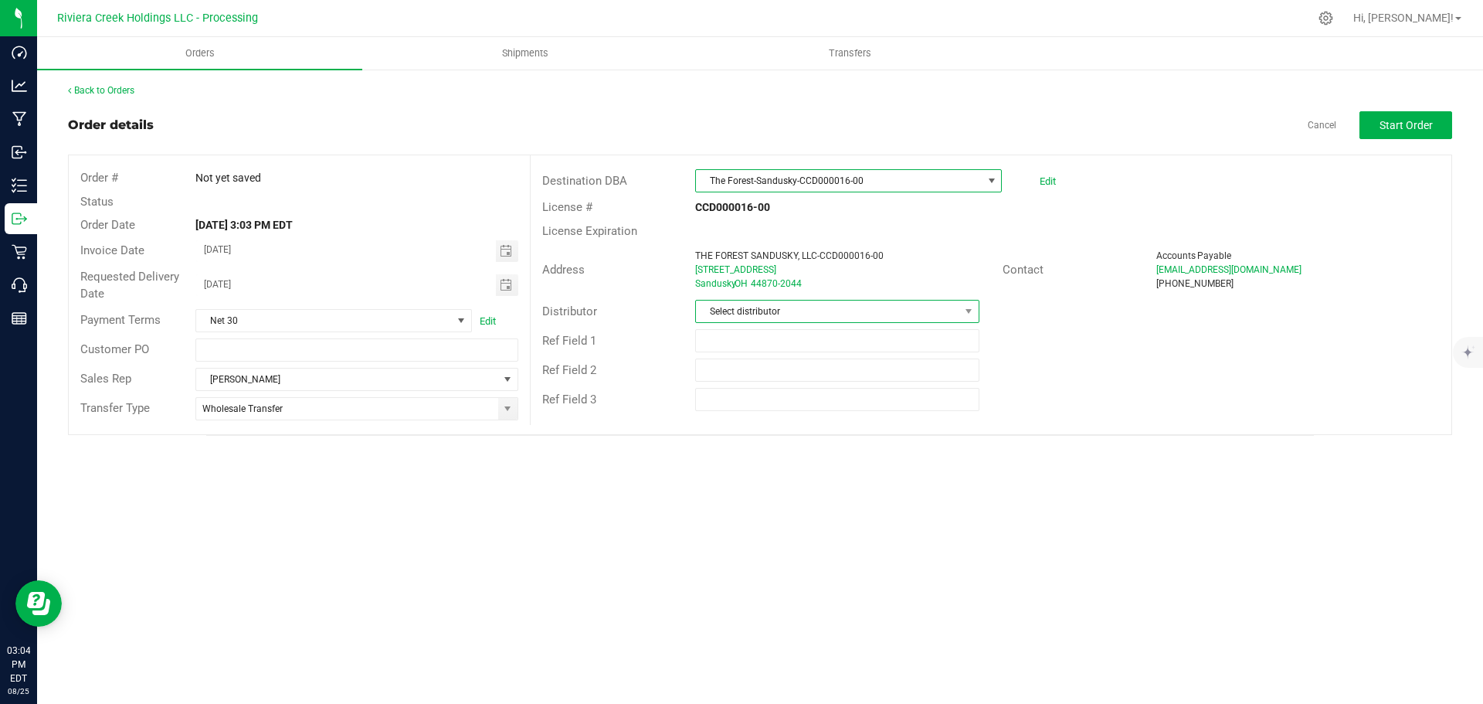
click at [775, 312] on span "Select distributor" at bounding box center [827, 311] width 263 height 22
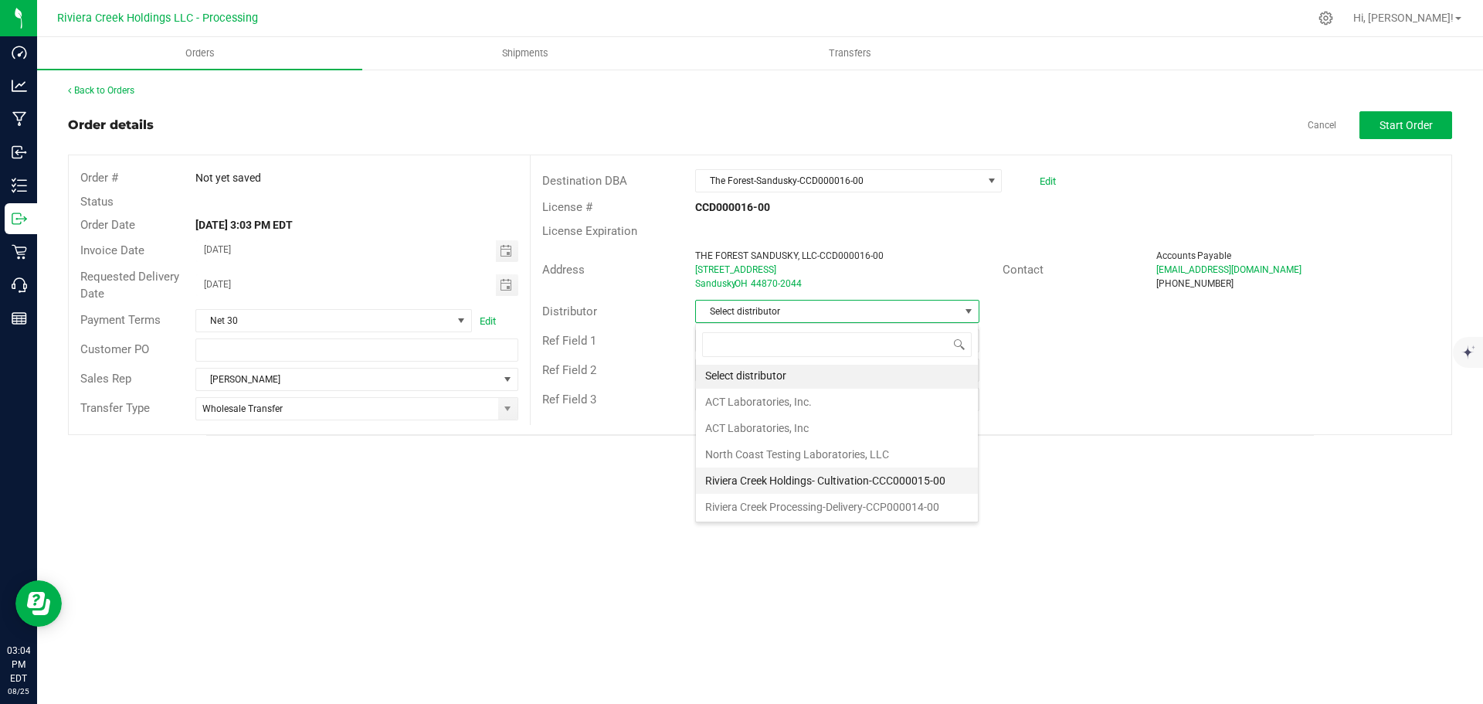
scroll to position [3, 0]
drag, startPoint x: 801, startPoint y: 504, endPoint x: 830, endPoint y: 491, distance: 32.2
click at [802, 504] on li "Riviera Creek Processing-Delivery-CCP000014-00" at bounding box center [837, 506] width 282 height 26
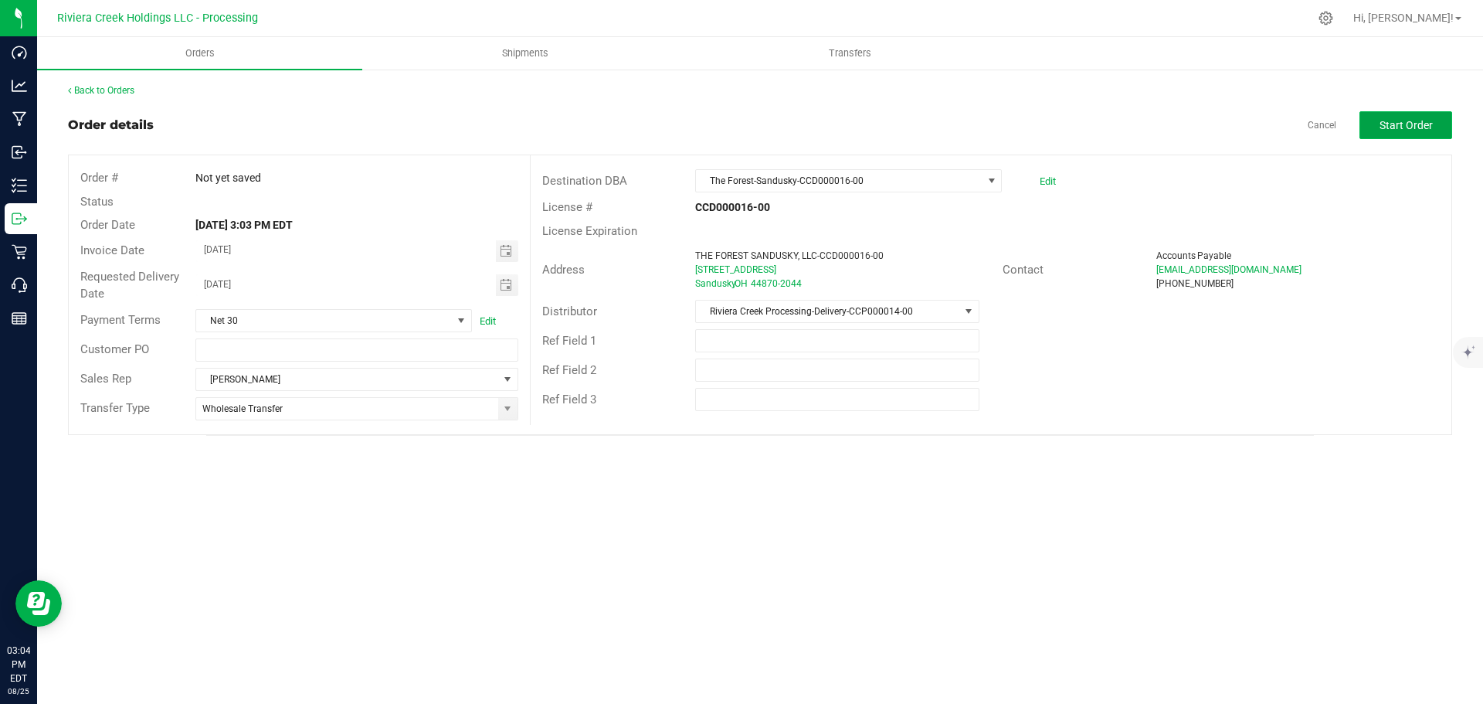
click at [1373, 127] on button "Start Order" at bounding box center [1405, 125] width 93 height 28
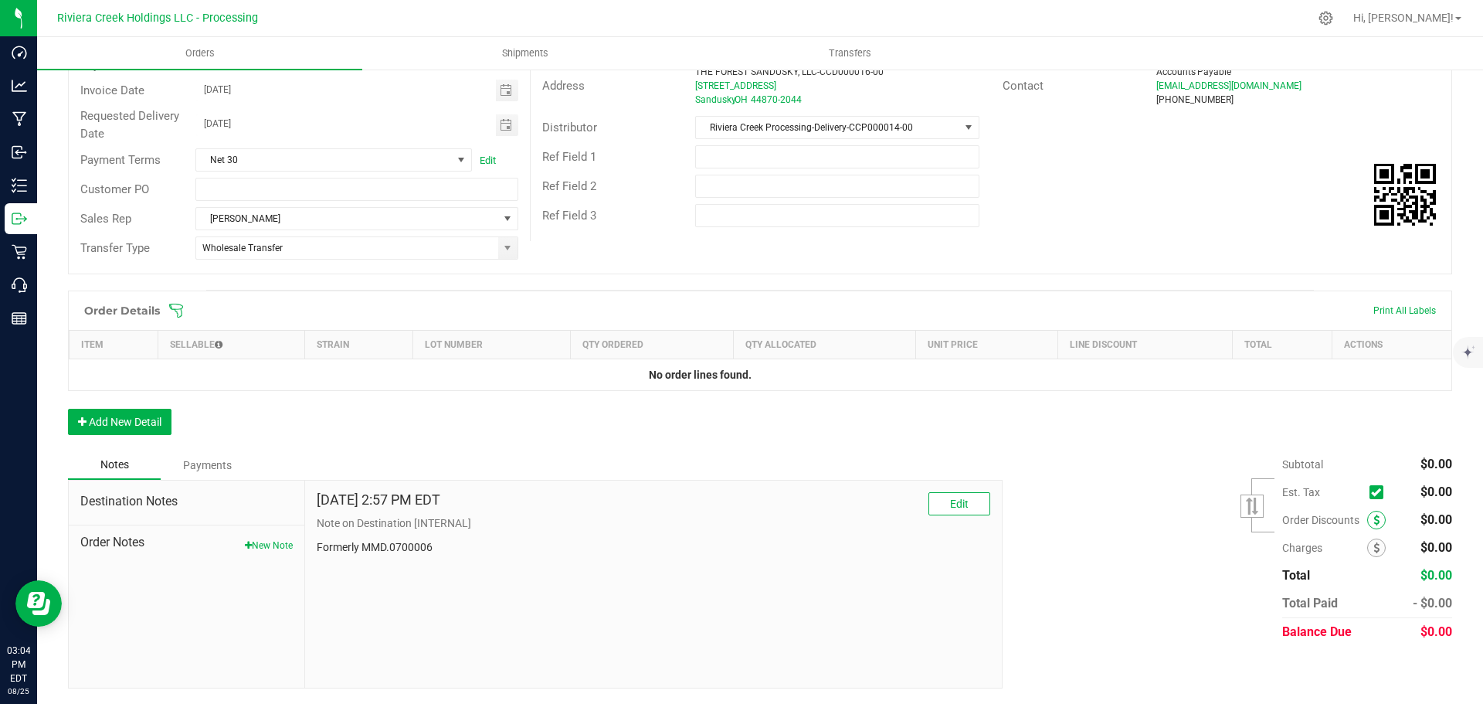
click at [1373, 519] on icon at bounding box center [1376, 519] width 6 height 11
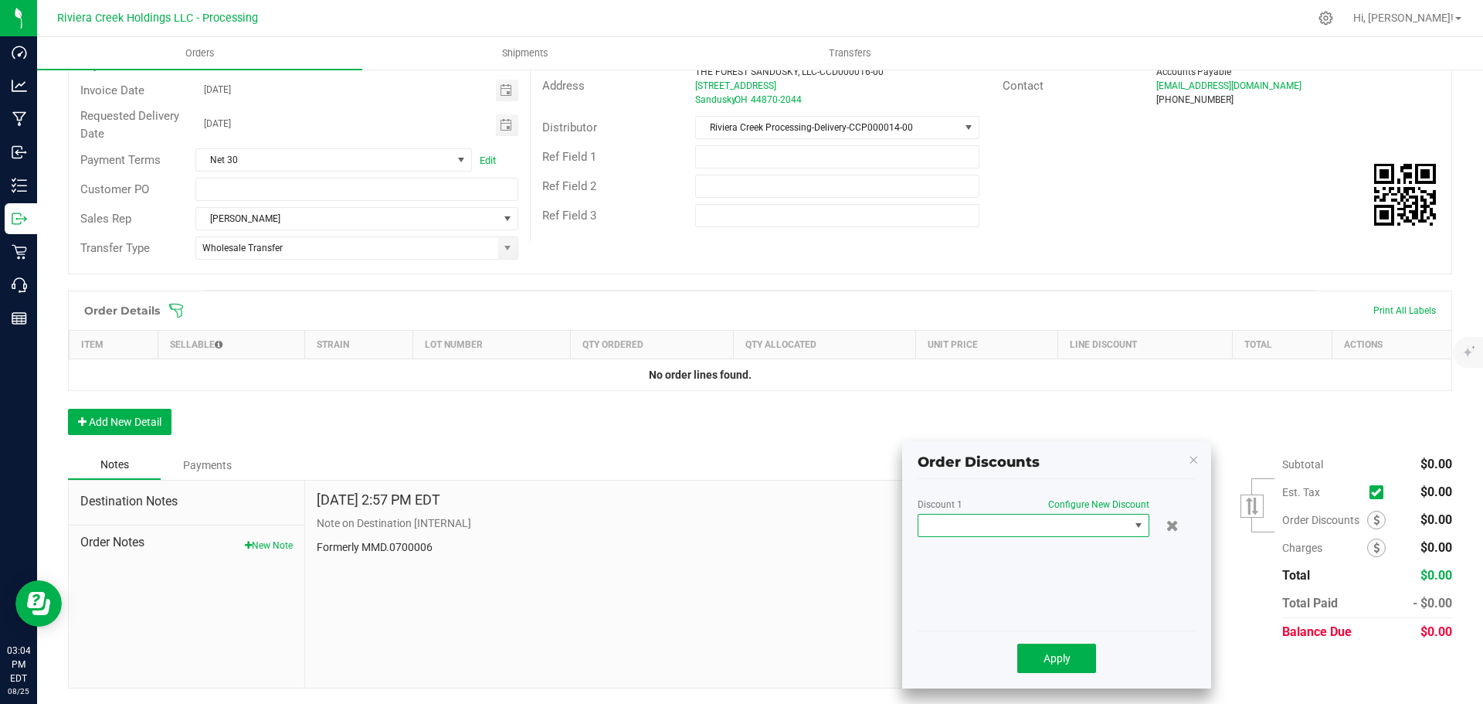
click at [1094, 530] on span at bounding box center [1023, 525] width 211 height 22
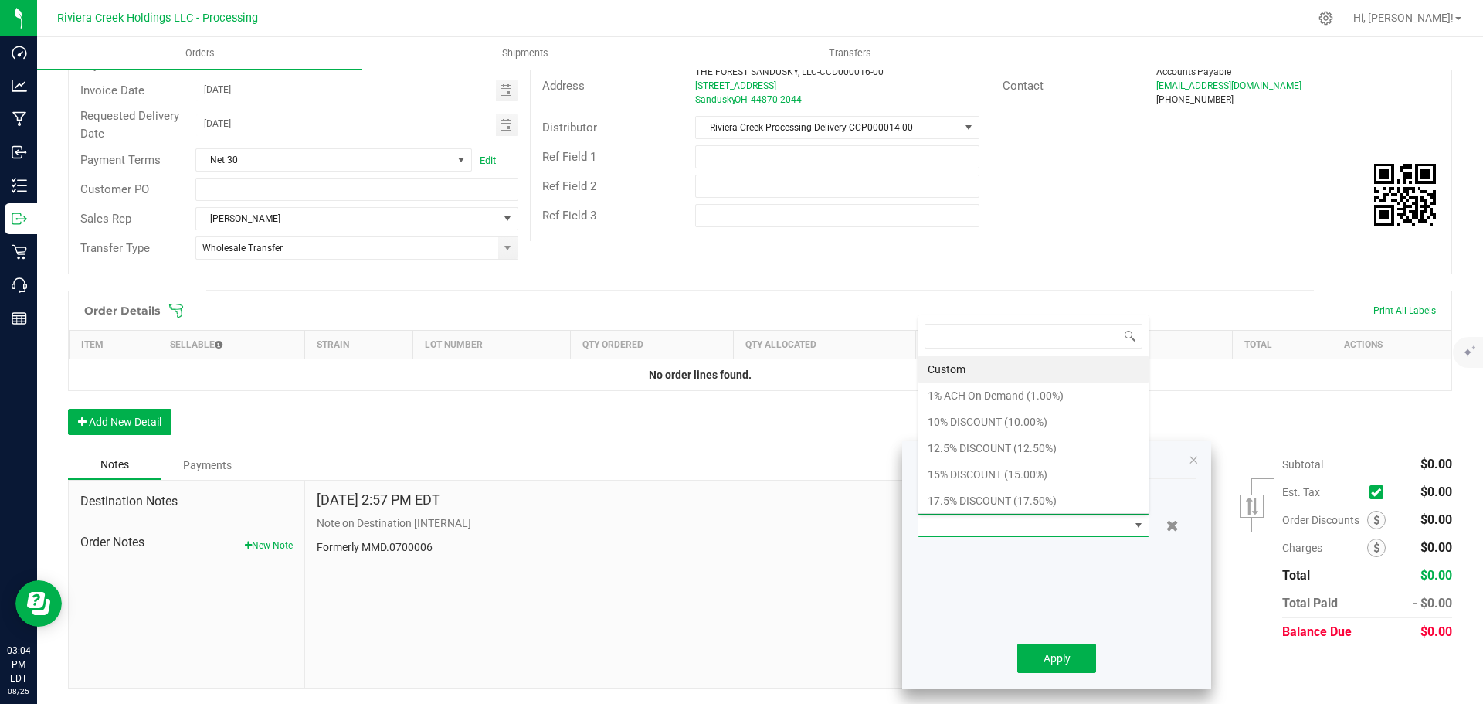
scroll to position [23, 232]
click at [955, 477] on li "15% DISCOUNT (15.00%)" at bounding box center [1033, 474] width 230 height 26
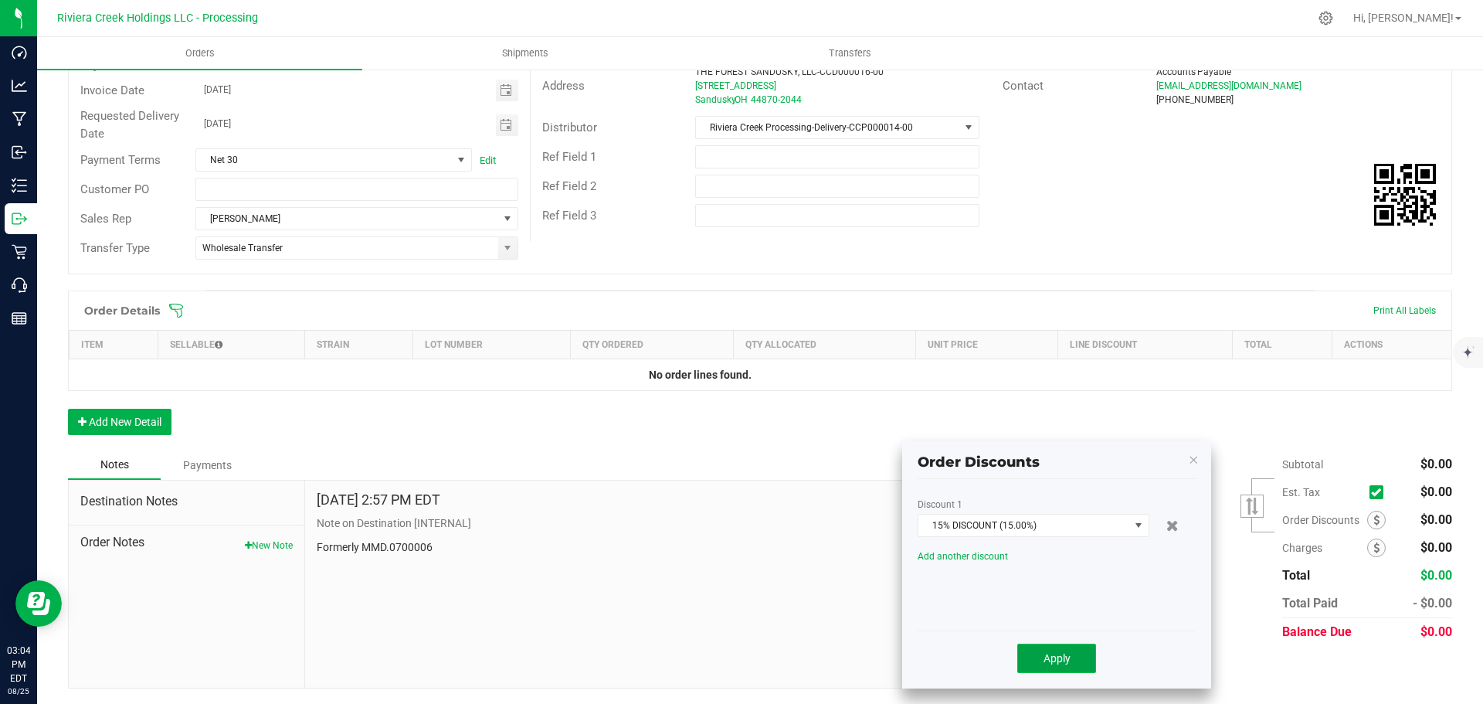
click at [1043, 661] on span "Apply" at bounding box center [1056, 658] width 27 height 12
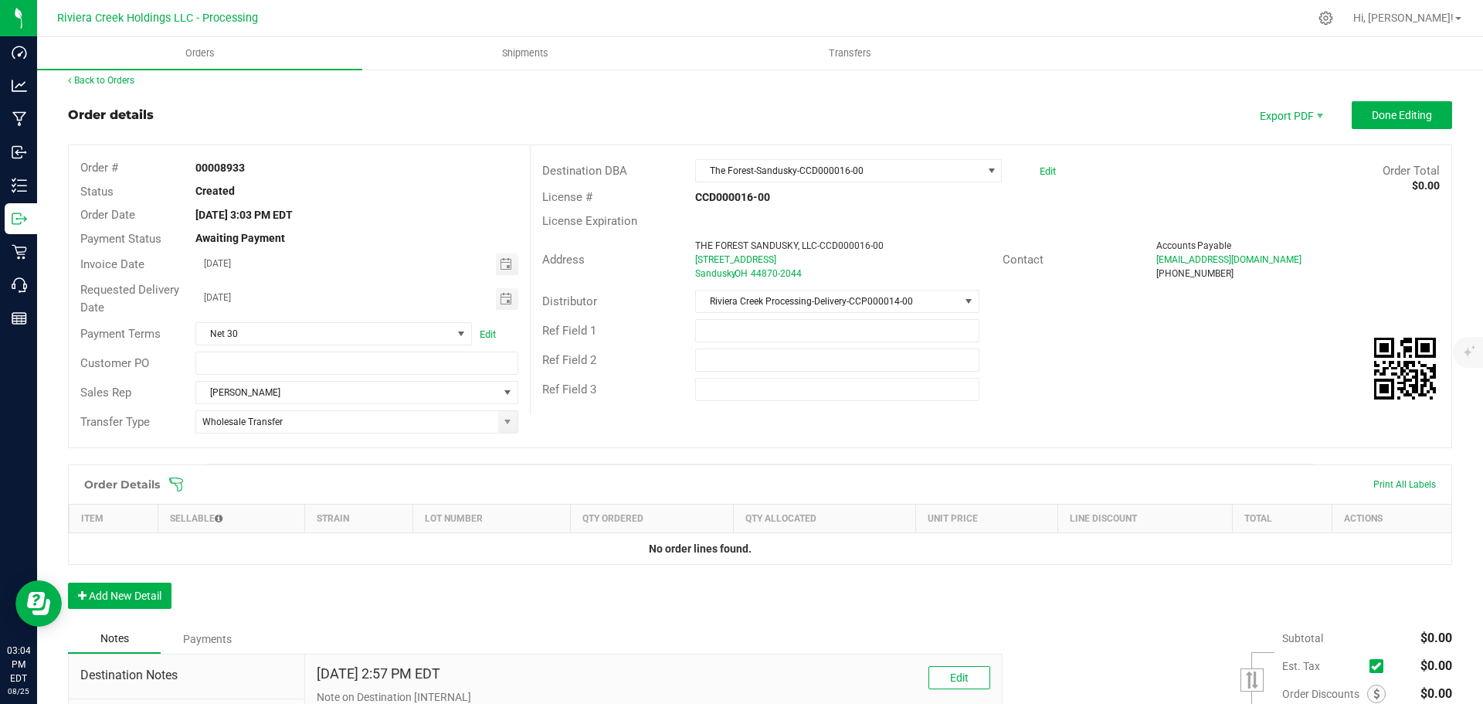
scroll to position [0, 0]
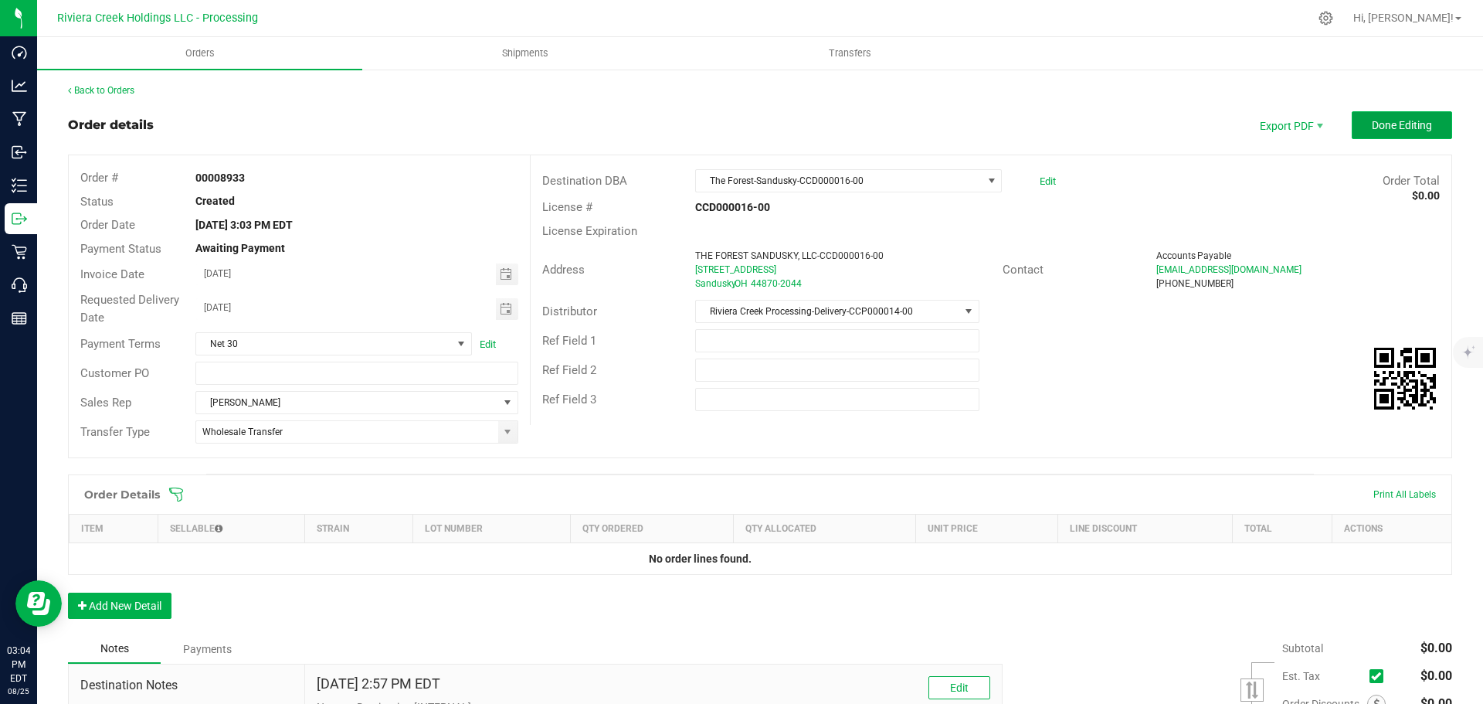
click at [1374, 130] on span "Done Editing" at bounding box center [1402, 125] width 60 height 12
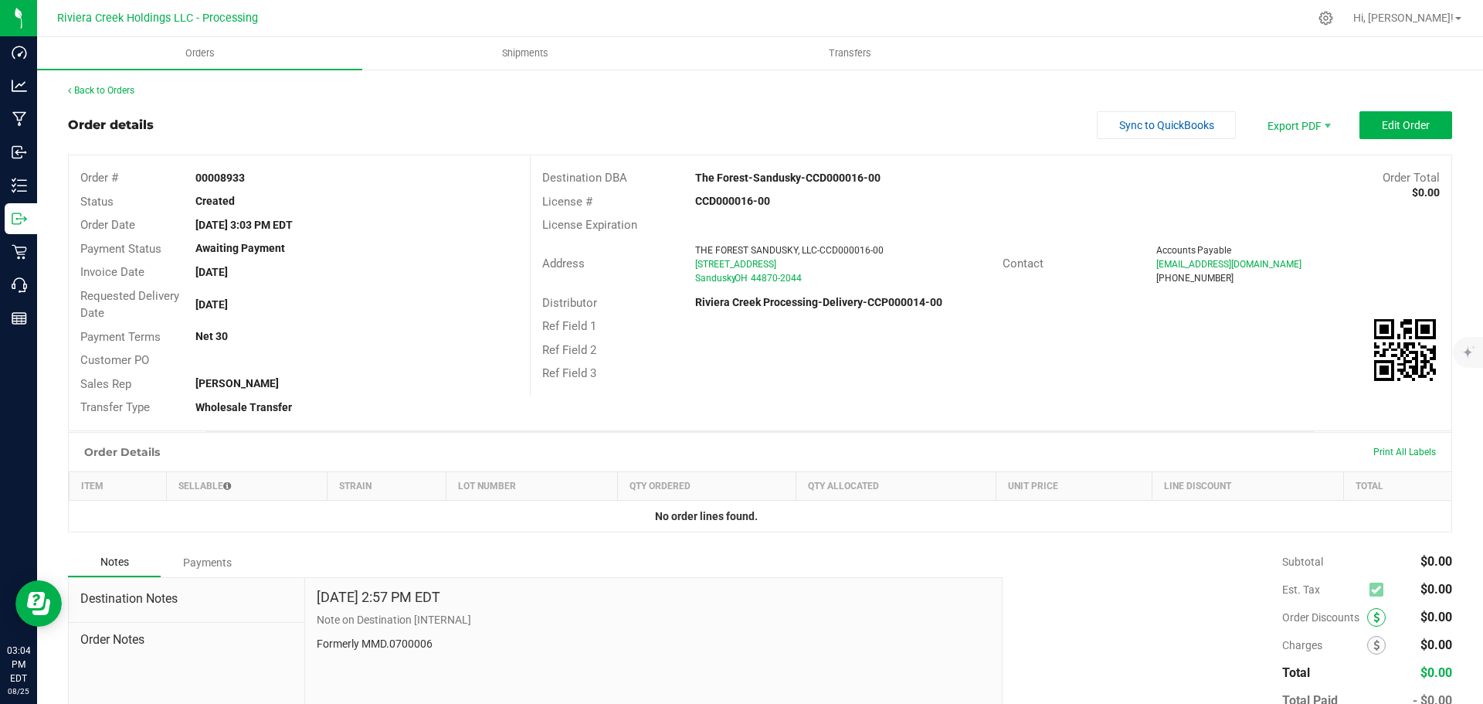
click at [1369, 622] on span at bounding box center [1376, 617] width 19 height 19
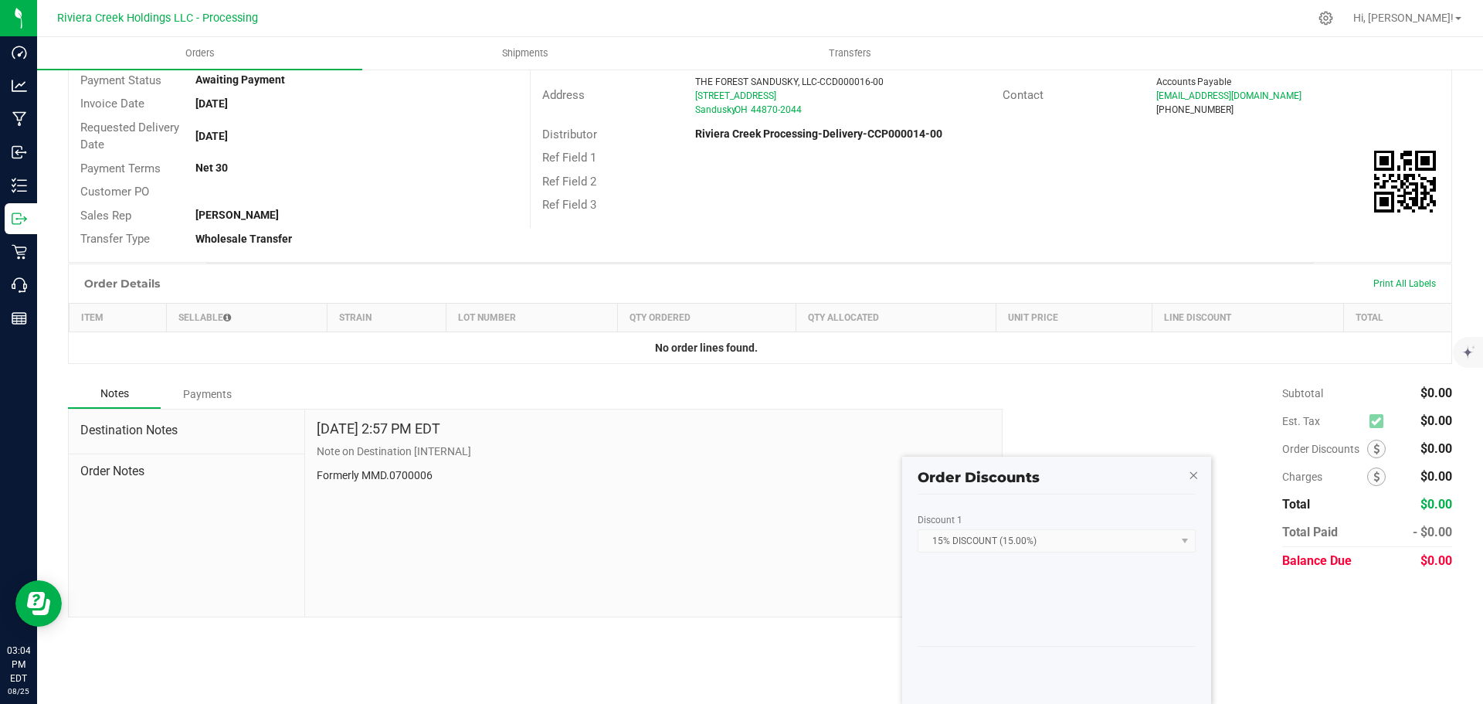
click at [1197, 474] on icon "button" at bounding box center [1193, 474] width 11 height 19
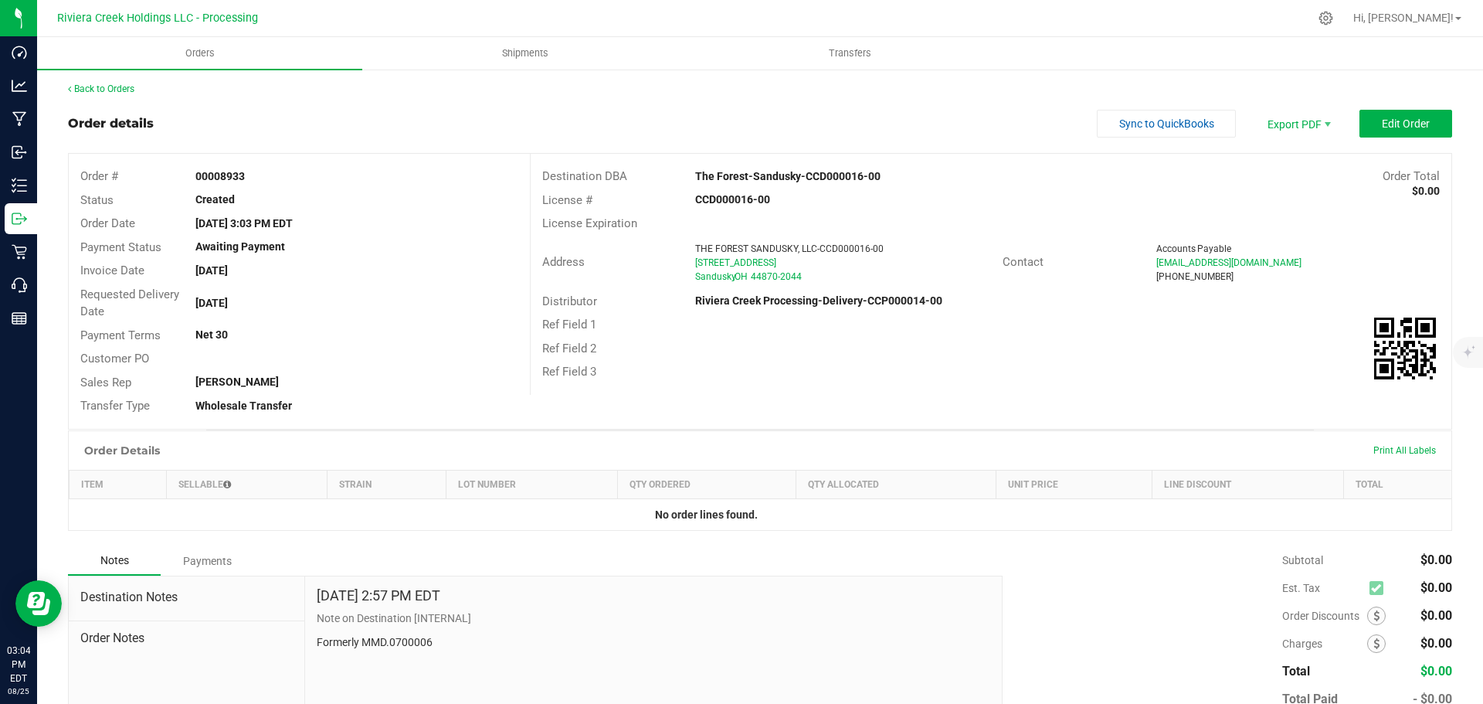
scroll to position [0, 0]
drag, startPoint x: 195, startPoint y: 173, endPoint x: 254, endPoint y: 178, distance: 58.9
click at [254, 178] on div "00008933" at bounding box center [356, 178] width 345 height 16
copy strong "00008933"
click at [107, 87] on link "Back to Orders" at bounding box center [101, 90] width 66 height 11
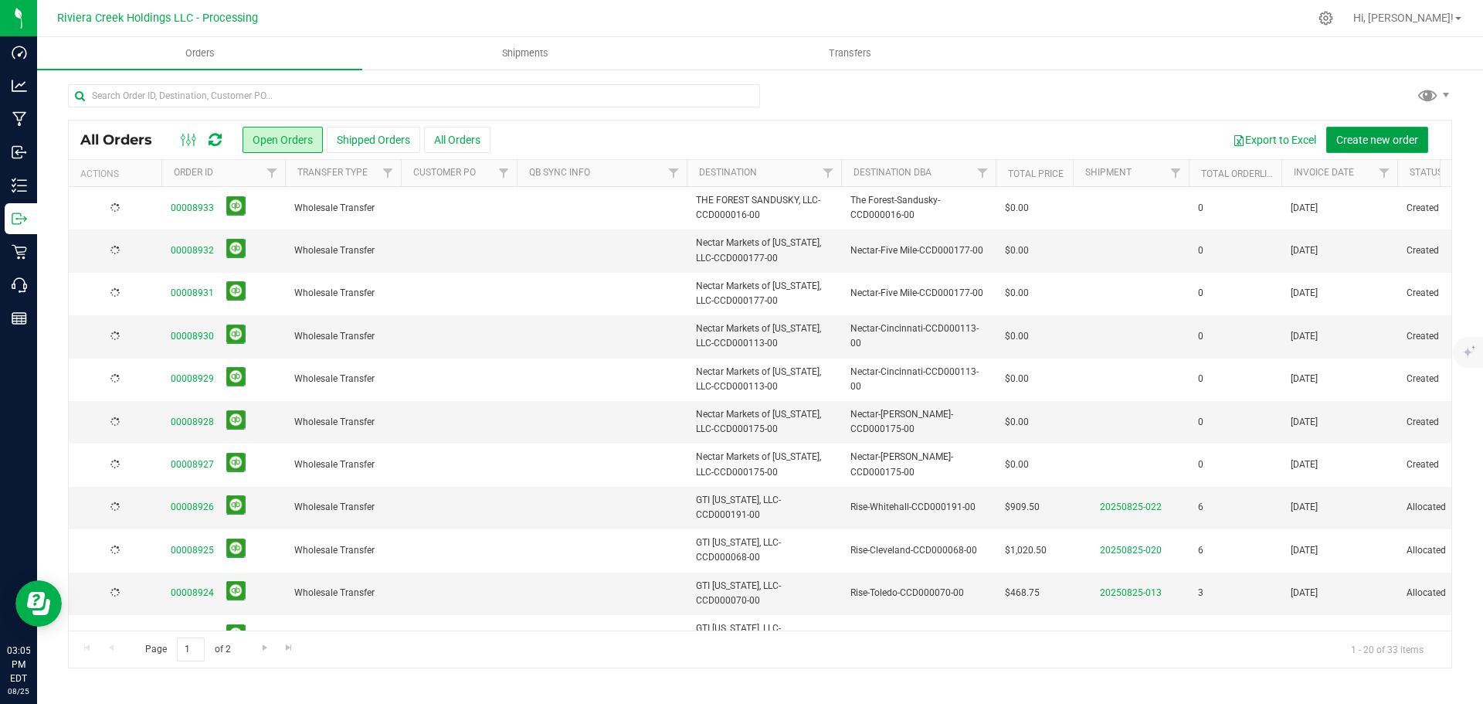
click at [1354, 137] on span "Create new order" at bounding box center [1377, 140] width 82 height 12
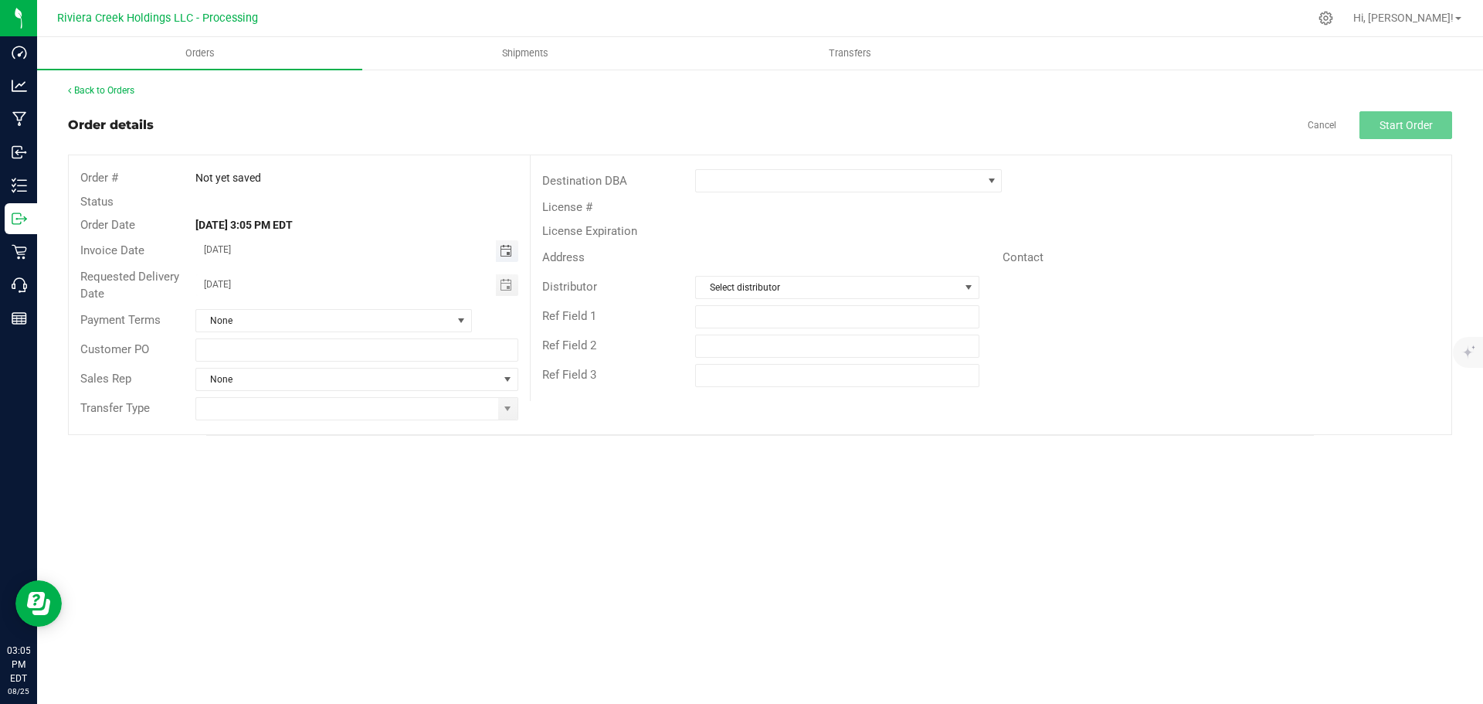
click at [500, 252] on span "Toggle calendar" at bounding box center [506, 251] width 12 height 12
click at [331, 429] on span "27" at bounding box center [334, 428] width 22 height 24
type input "08/27/2025"
click at [504, 284] on span "Toggle calendar" at bounding box center [506, 285] width 12 height 12
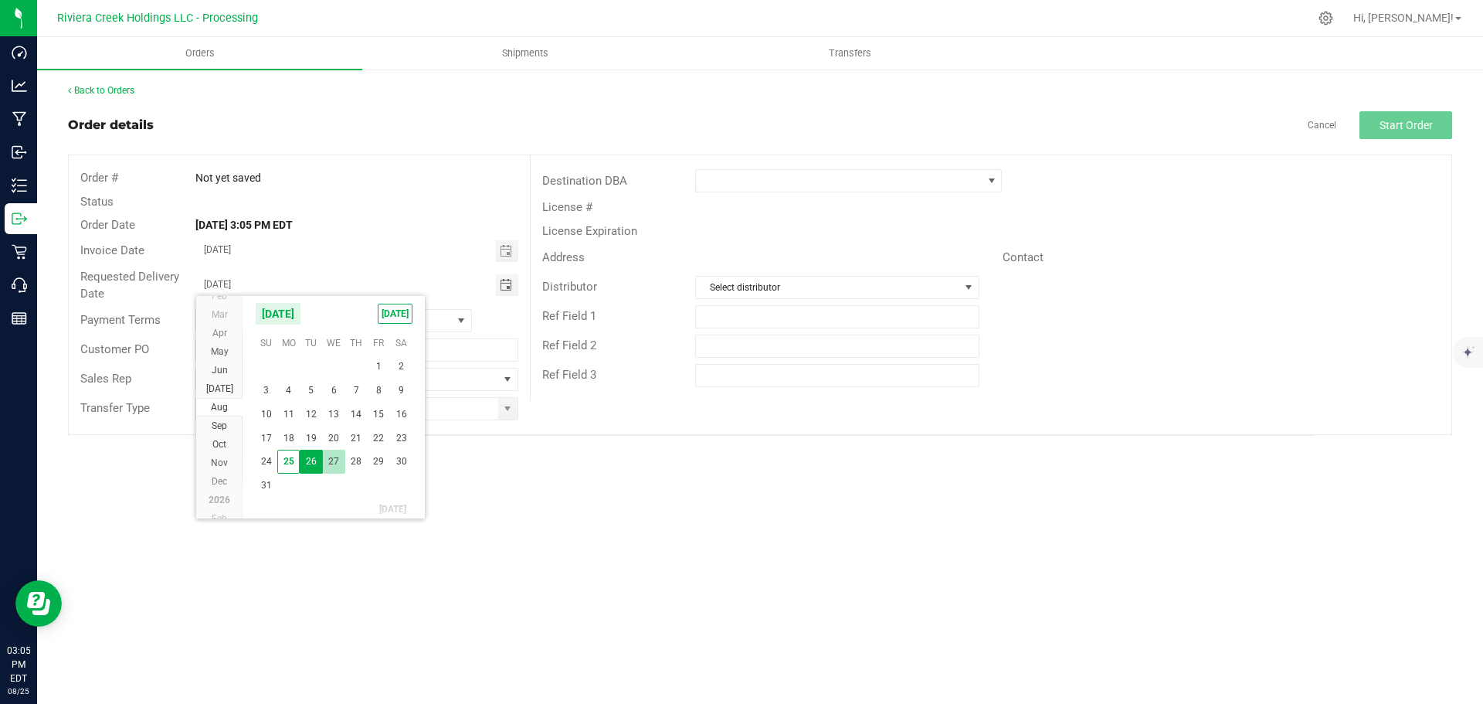
click at [334, 460] on span "27" at bounding box center [334, 461] width 22 height 24
type input "08/27/2025"
click at [510, 412] on span at bounding box center [507, 408] width 12 height 12
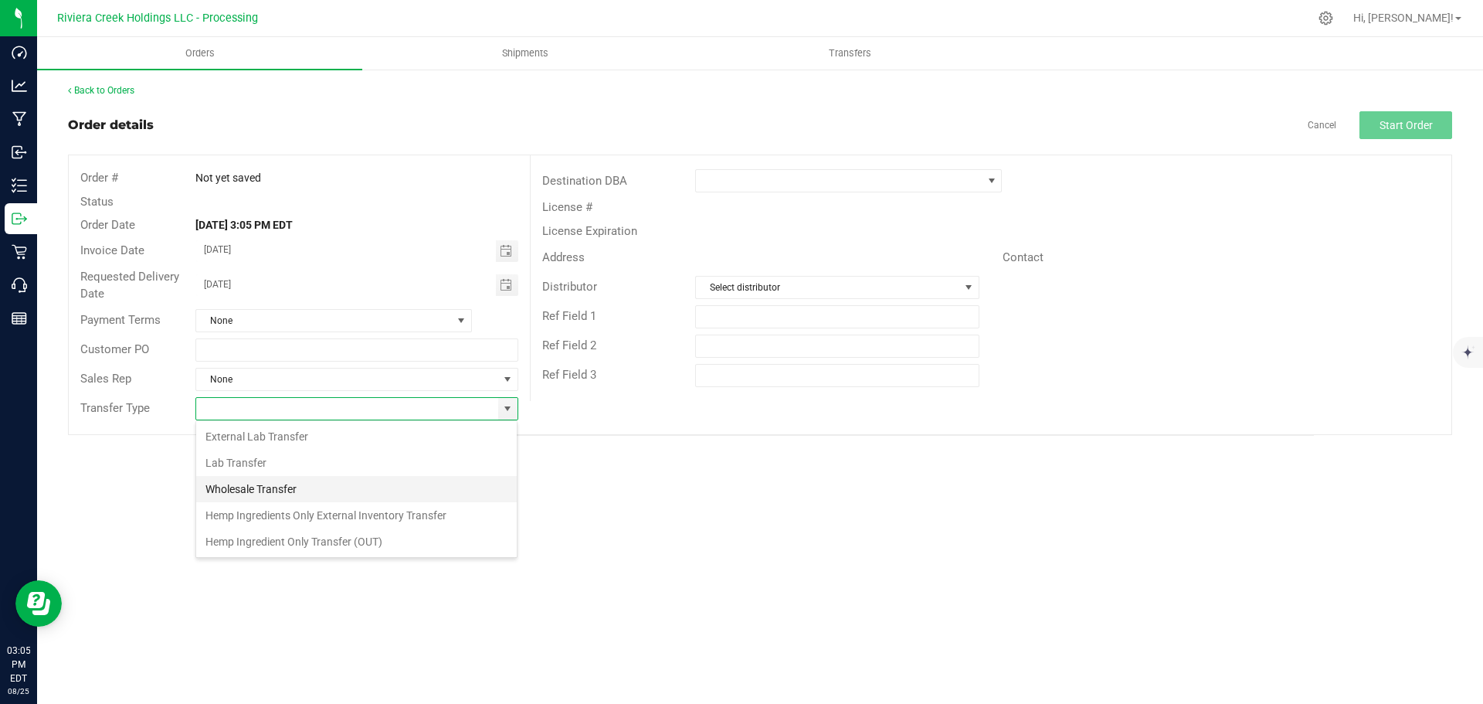
scroll to position [23, 323]
click at [269, 492] on li "Wholesale Transfer" at bounding box center [356, 489] width 321 height 26
type input "Wholesale Transfer"
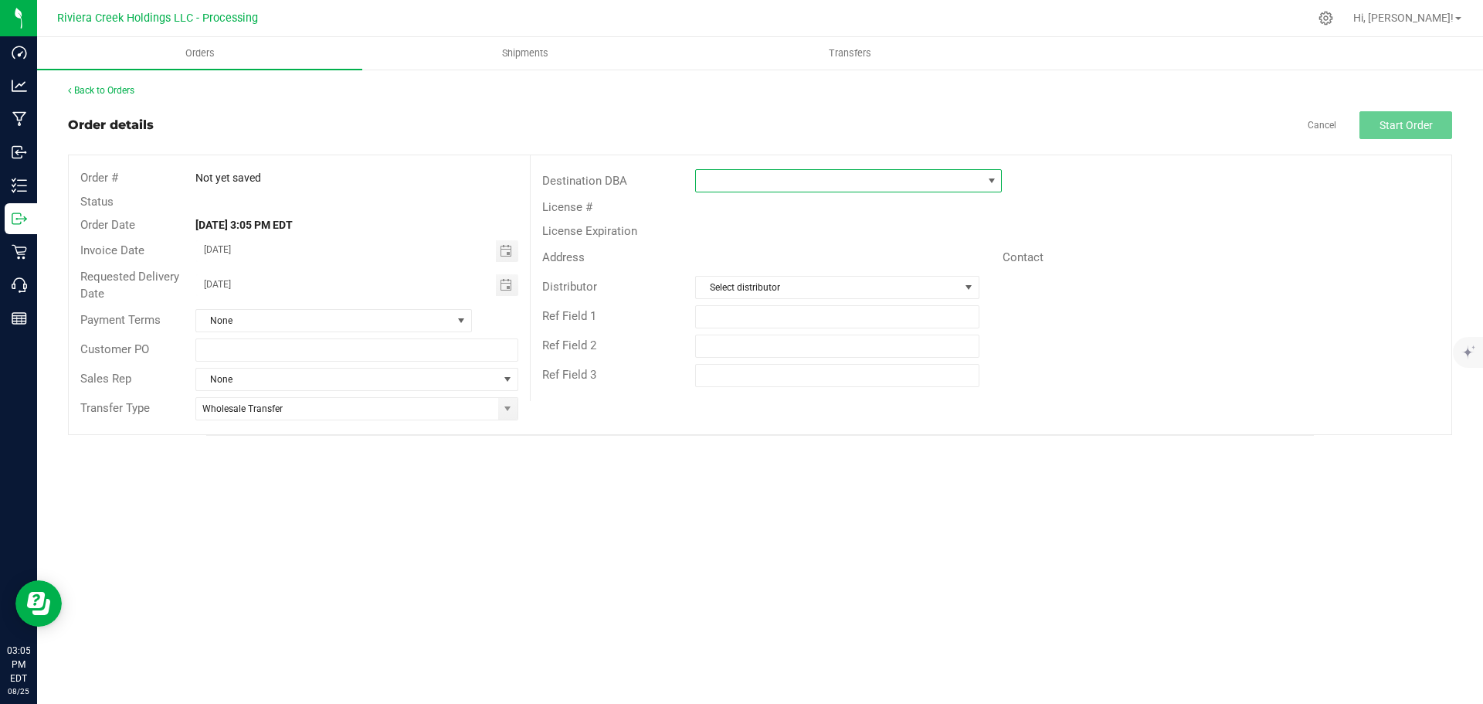
click at [721, 182] on span at bounding box center [839, 181] width 286 height 22
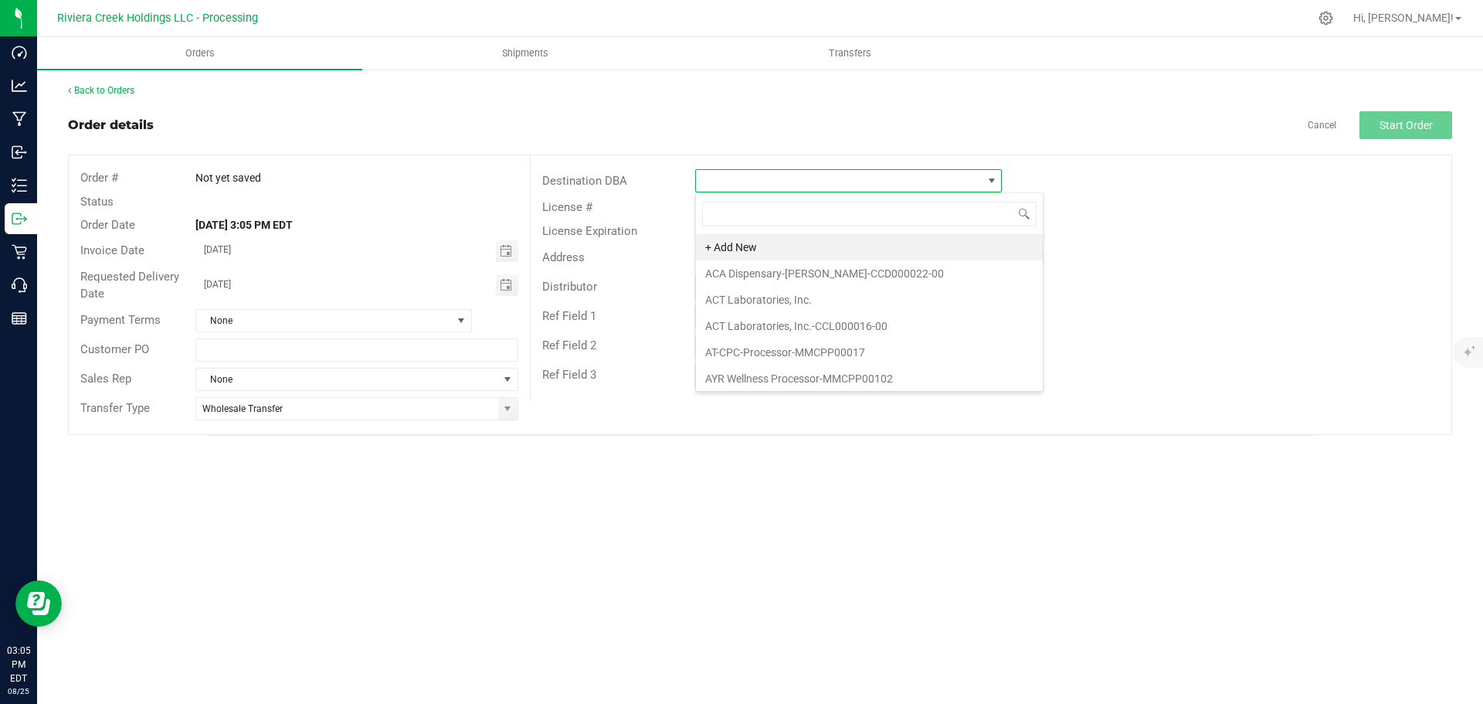
scroll to position [23, 307]
type input "the for"
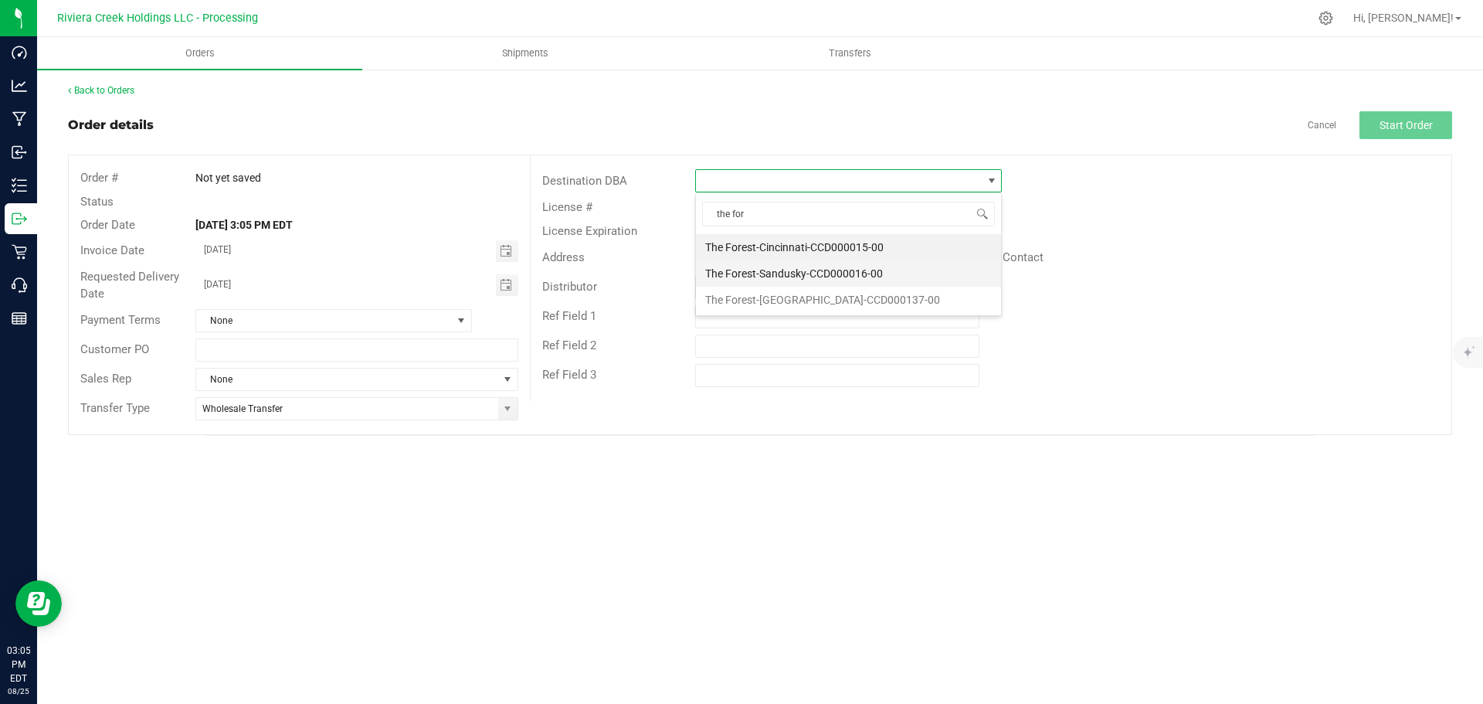
click at [761, 276] on li "The Forest-Sandusky-CCD000016-00" at bounding box center [848, 273] width 305 height 26
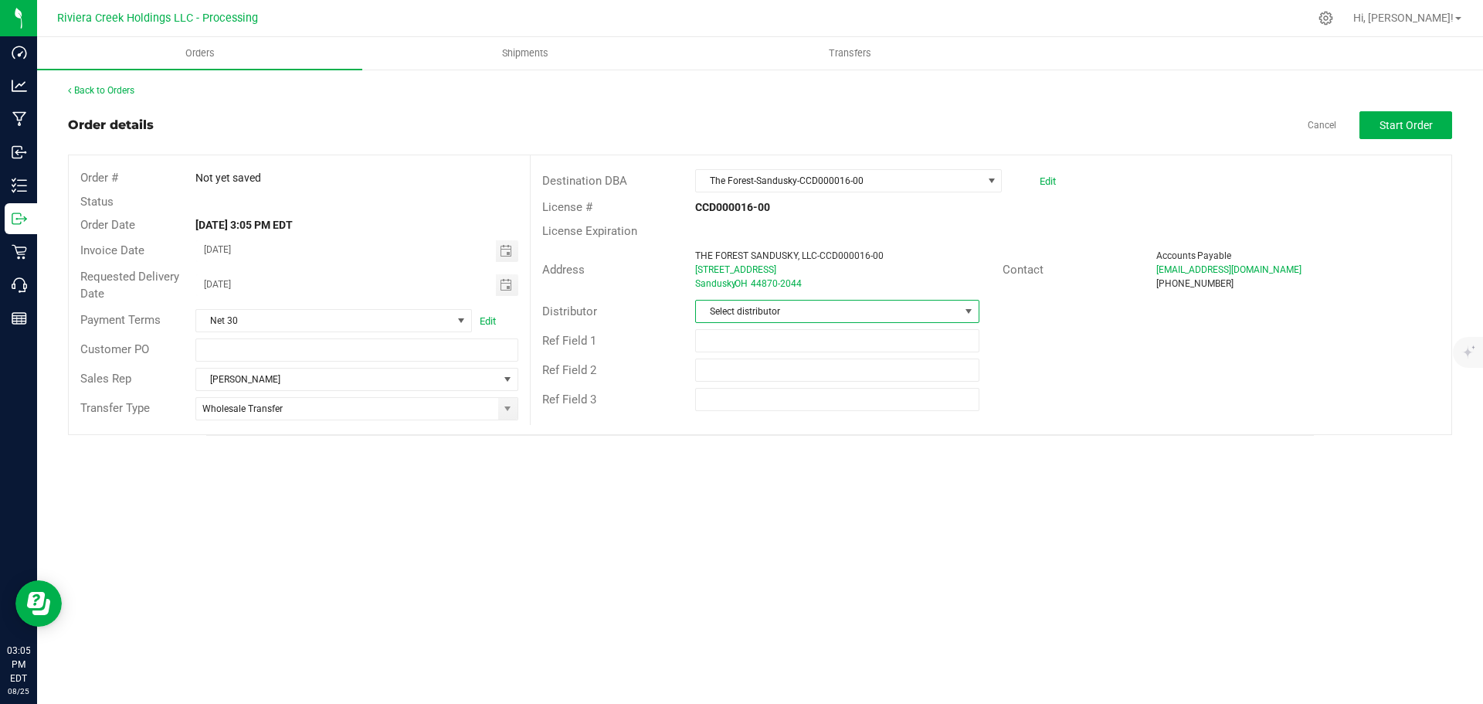
click at [782, 310] on span "Select distributor" at bounding box center [827, 311] width 263 height 22
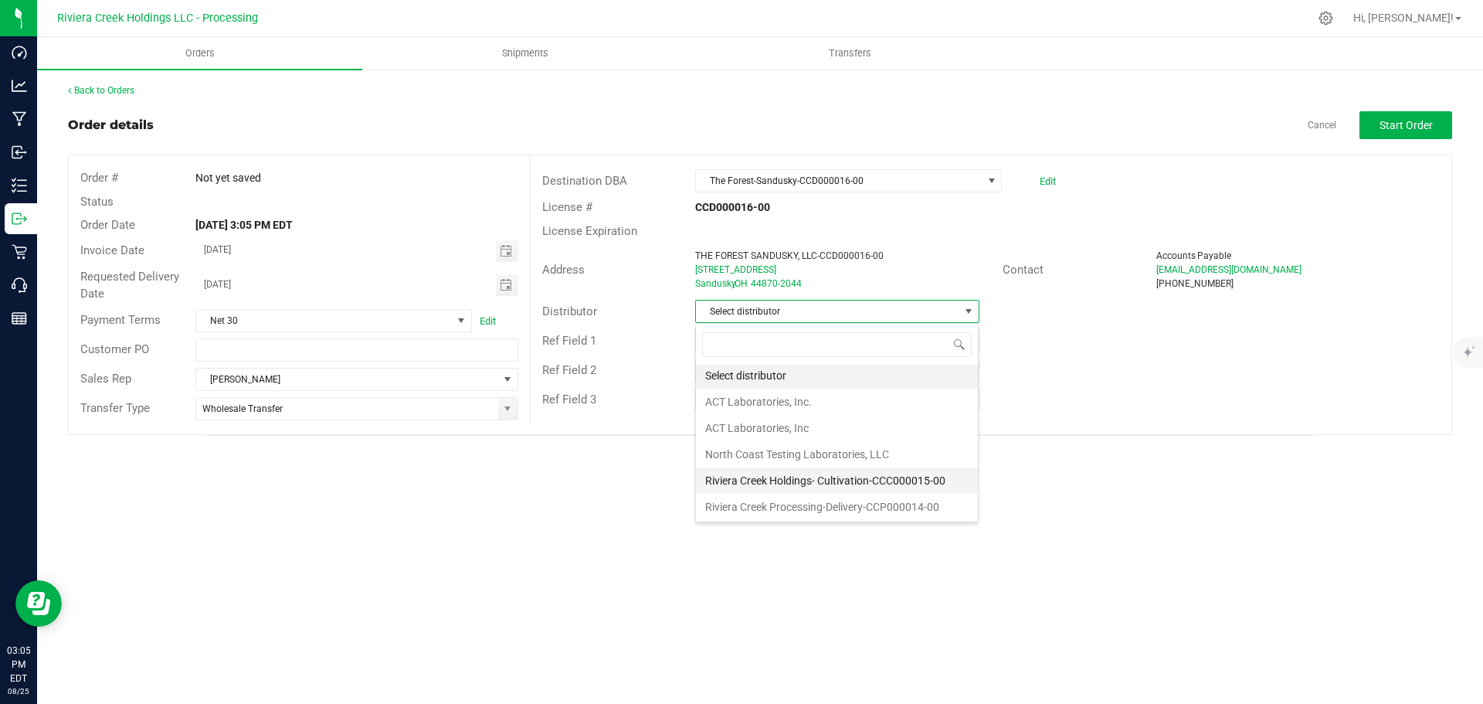
scroll to position [3, 0]
click at [782, 504] on li "Riviera Creek Processing-Delivery-CCP000014-00" at bounding box center [837, 506] width 282 height 26
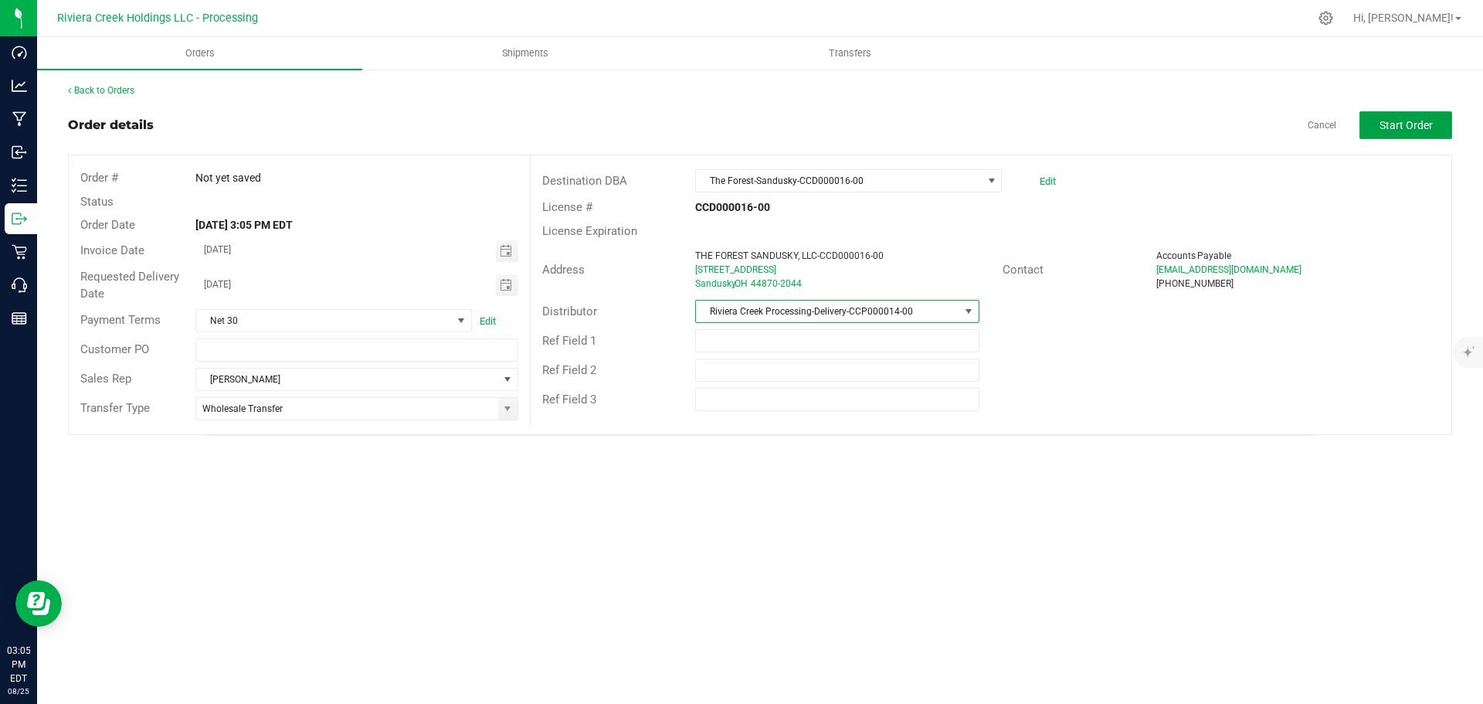
click at [1399, 127] on span "Start Order" at bounding box center [1405, 125] width 53 height 12
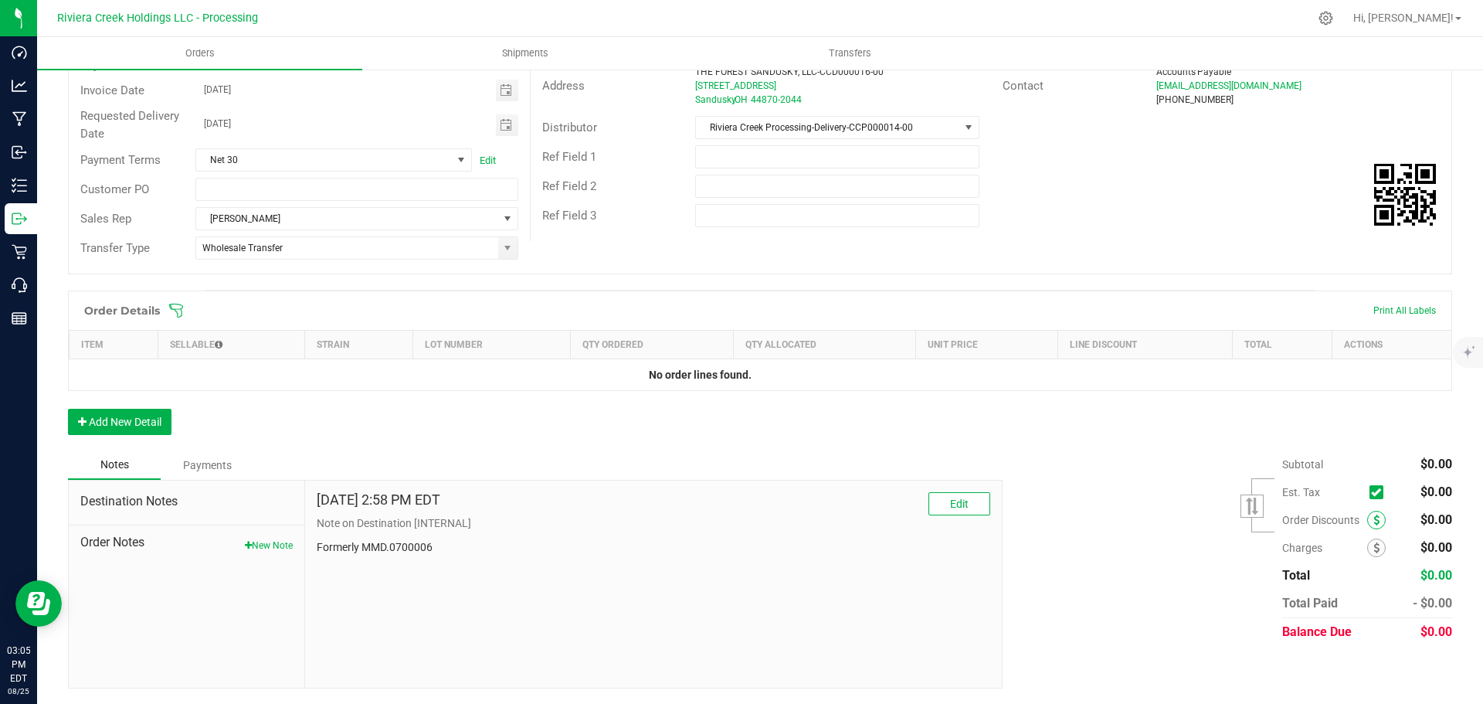
click at [1367, 522] on span at bounding box center [1376, 519] width 19 height 19
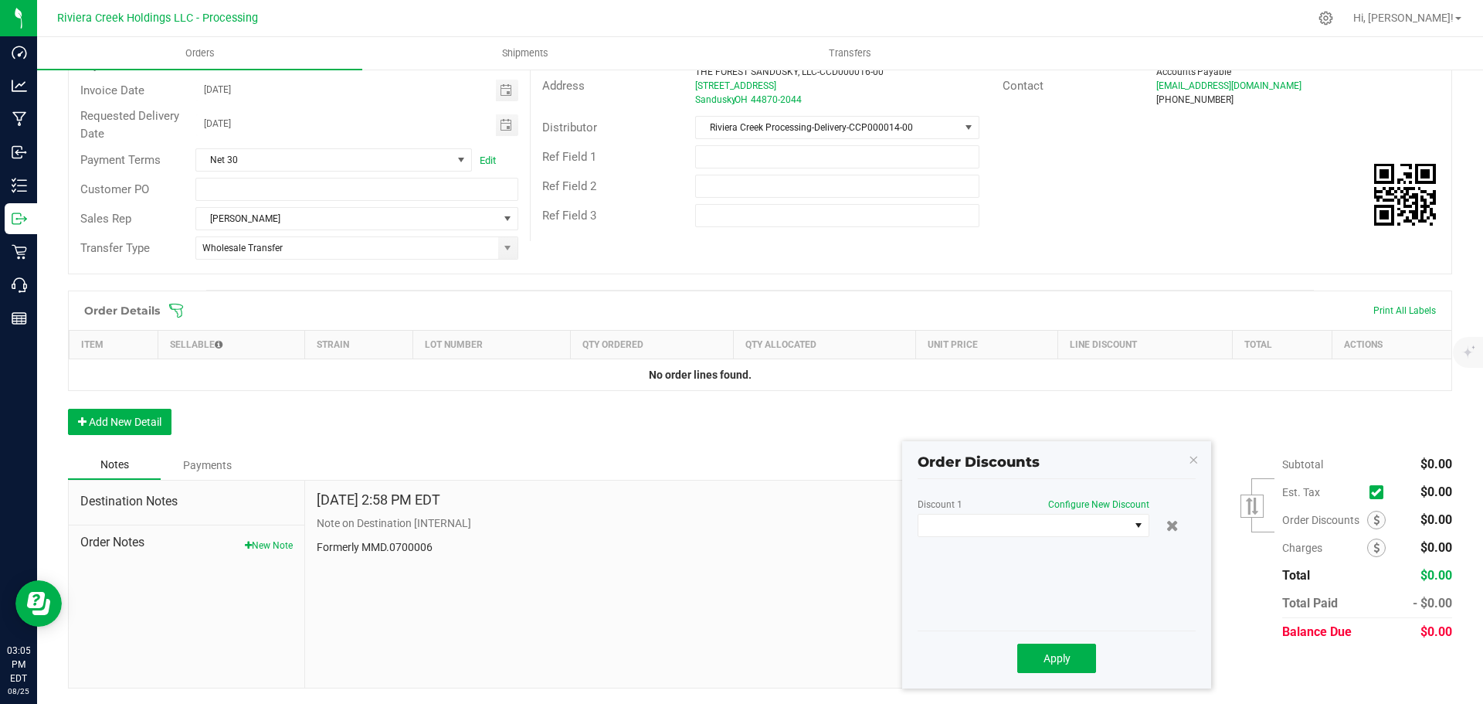
click at [1009, 541] on div "Discount 1 Configure New Discount" at bounding box center [1057, 561] width 278 height 124
click at [1007, 536] on span at bounding box center [1034, 525] width 232 height 23
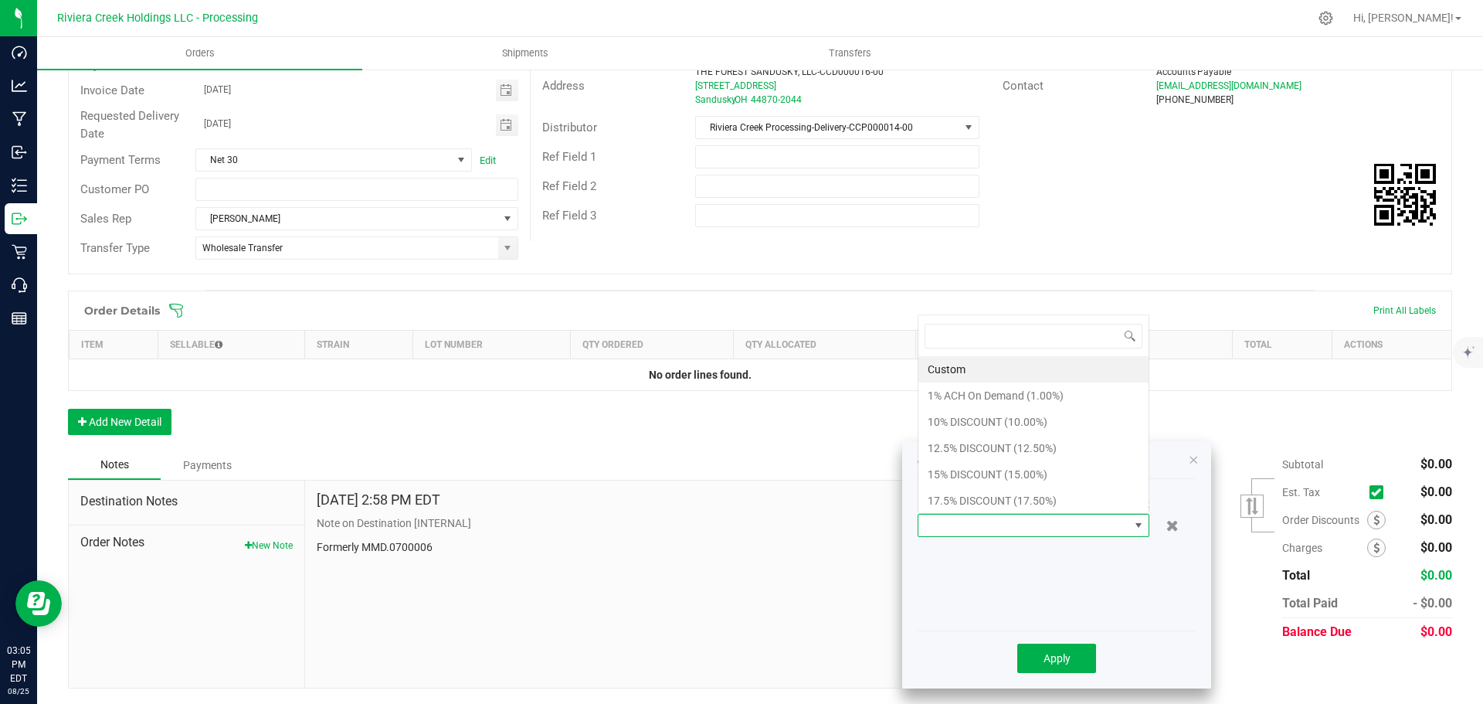
scroll to position [23, 232]
click at [960, 467] on li "15% DISCOUNT (15.00%)" at bounding box center [1033, 474] width 230 height 26
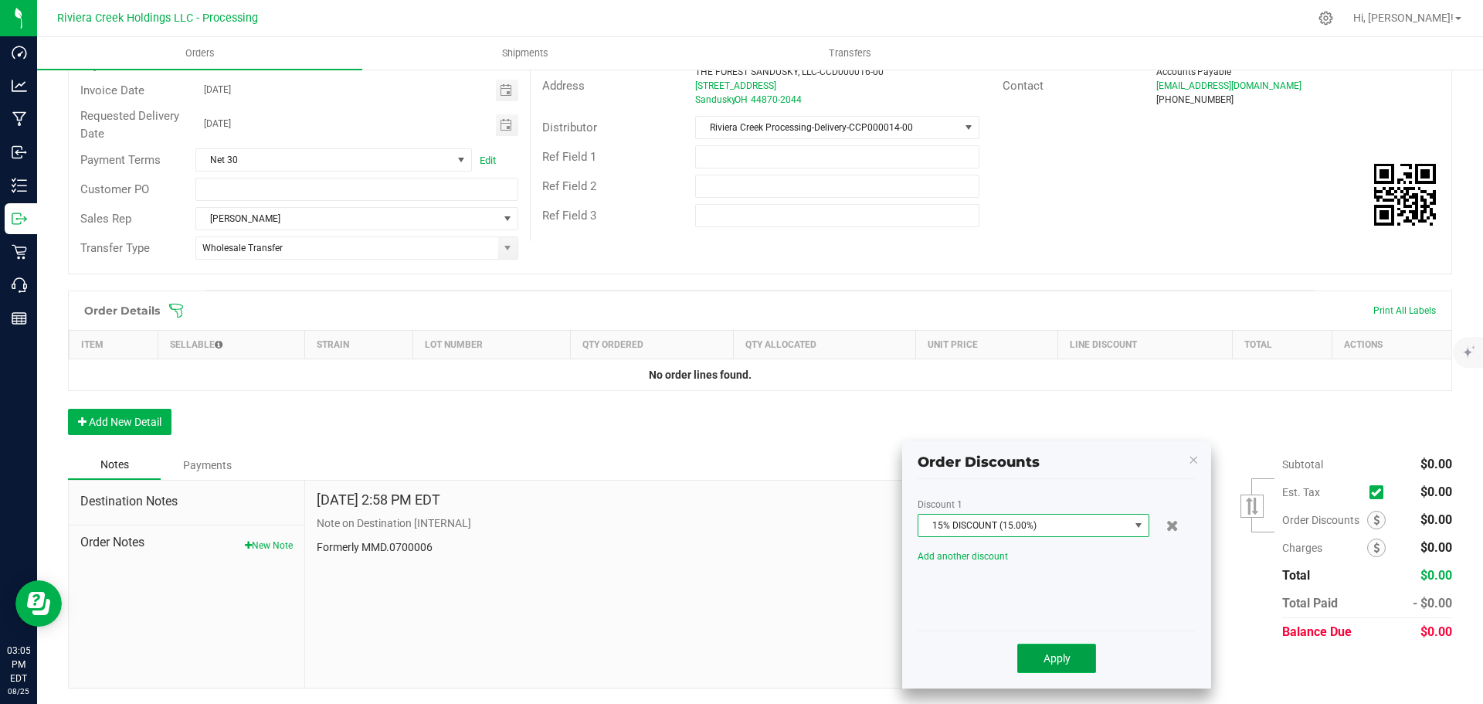
click at [1047, 660] on span "Apply" at bounding box center [1056, 658] width 27 height 12
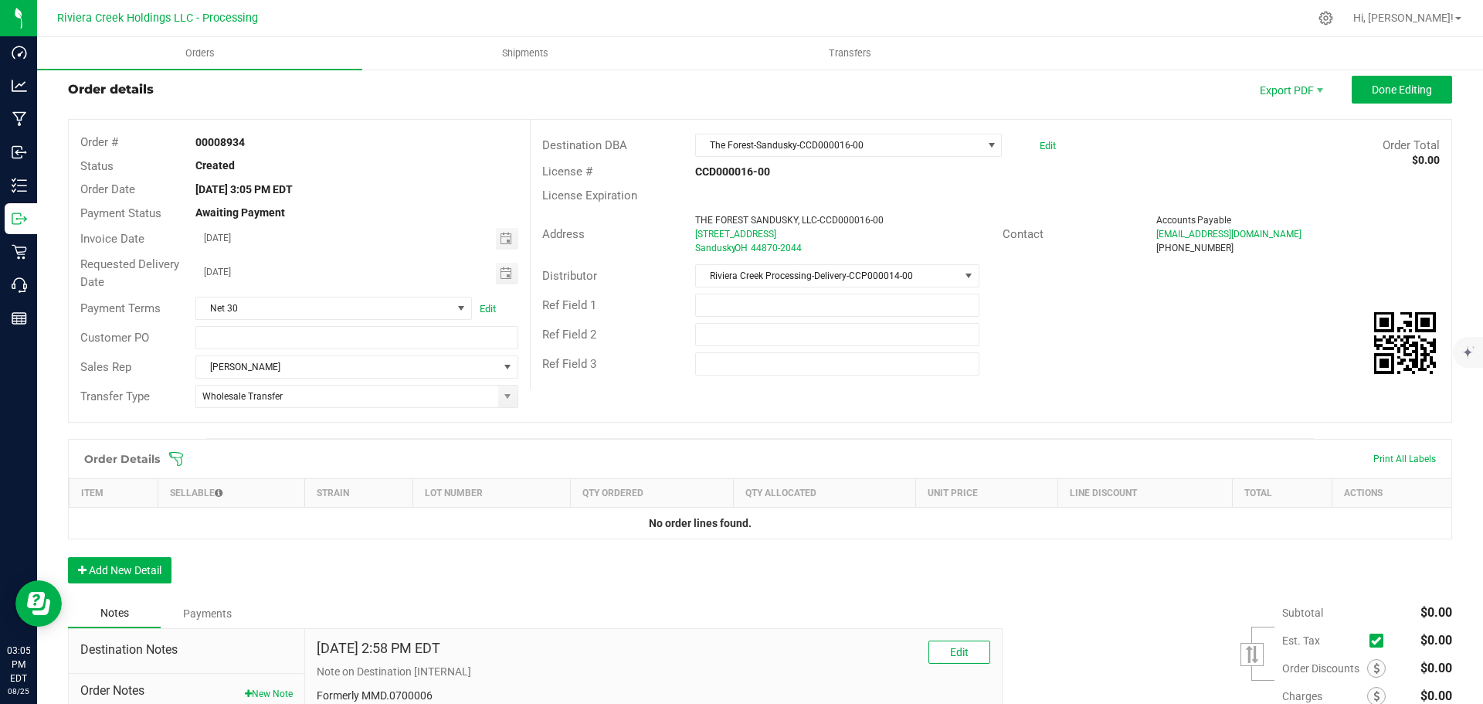
scroll to position [0, 0]
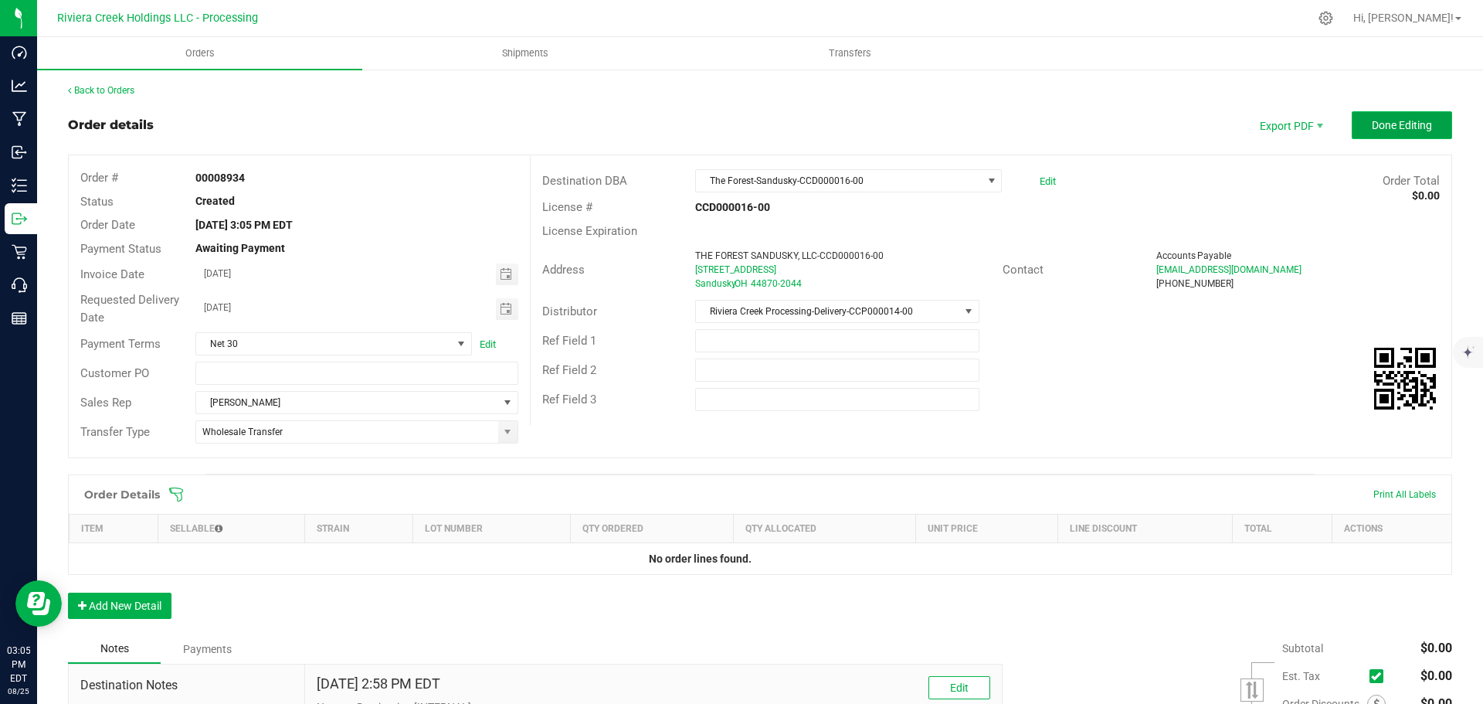
click at [1372, 134] on button "Done Editing" at bounding box center [1402, 125] width 100 height 28
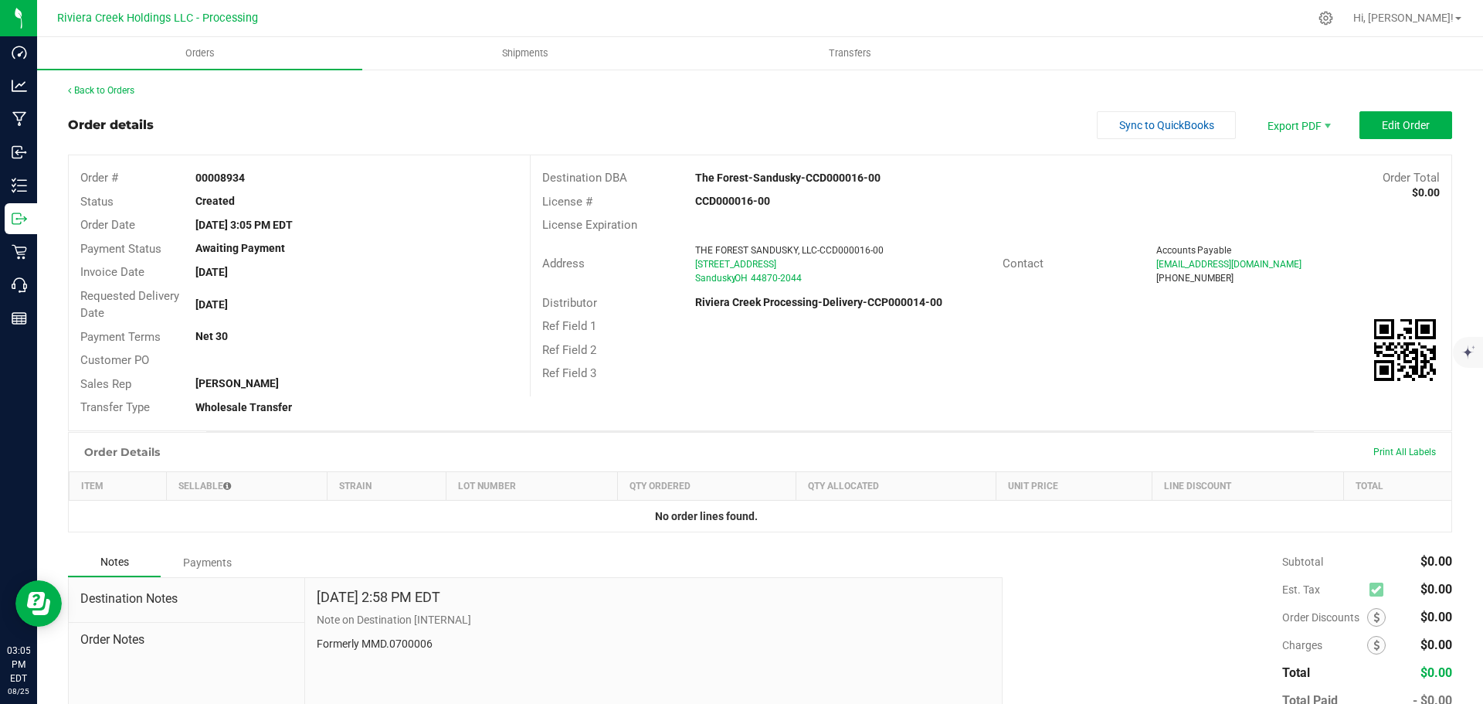
drag, startPoint x: 195, startPoint y: 178, endPoint x: 267, endPoint y: 181, distance: 72.7
click at [267, 181] on div "00008934" at bounding box center [356, 178] width 345 height 16
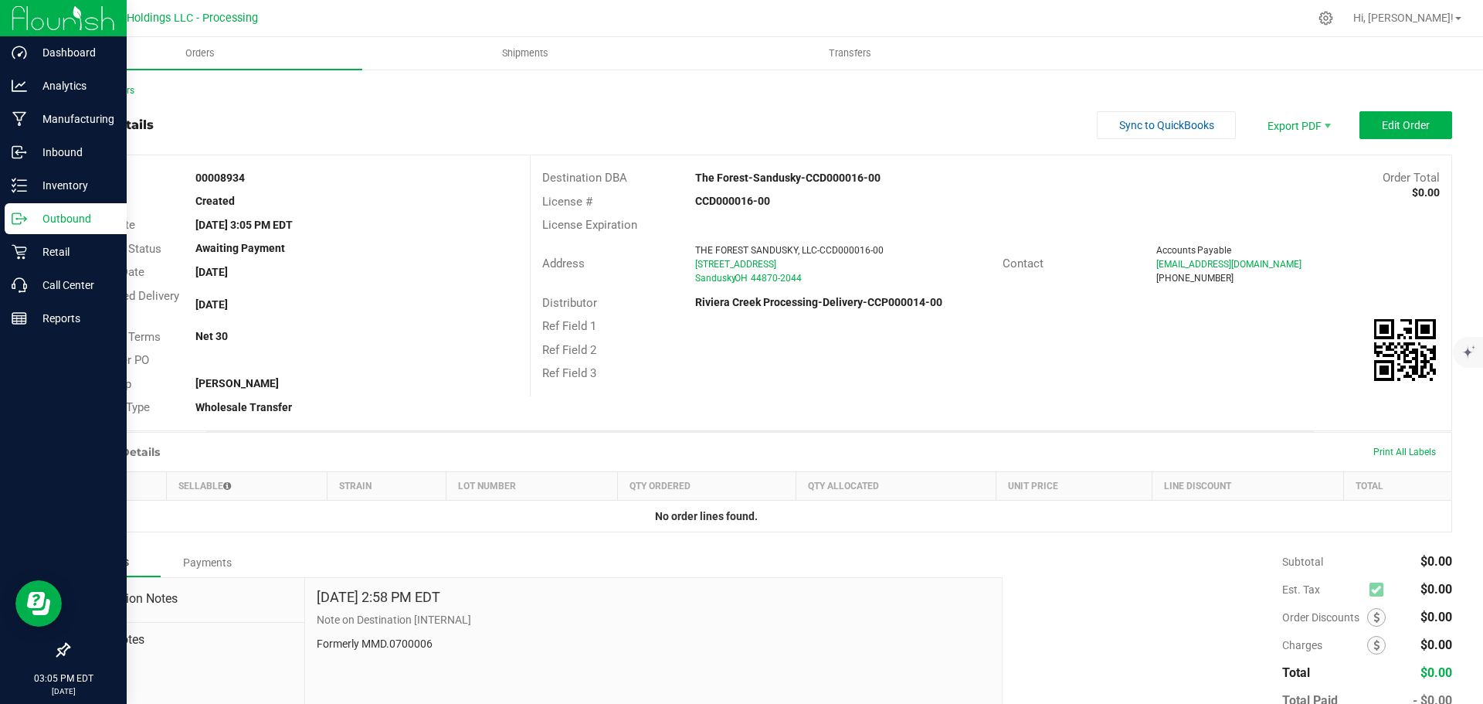
copy strong "00008934"
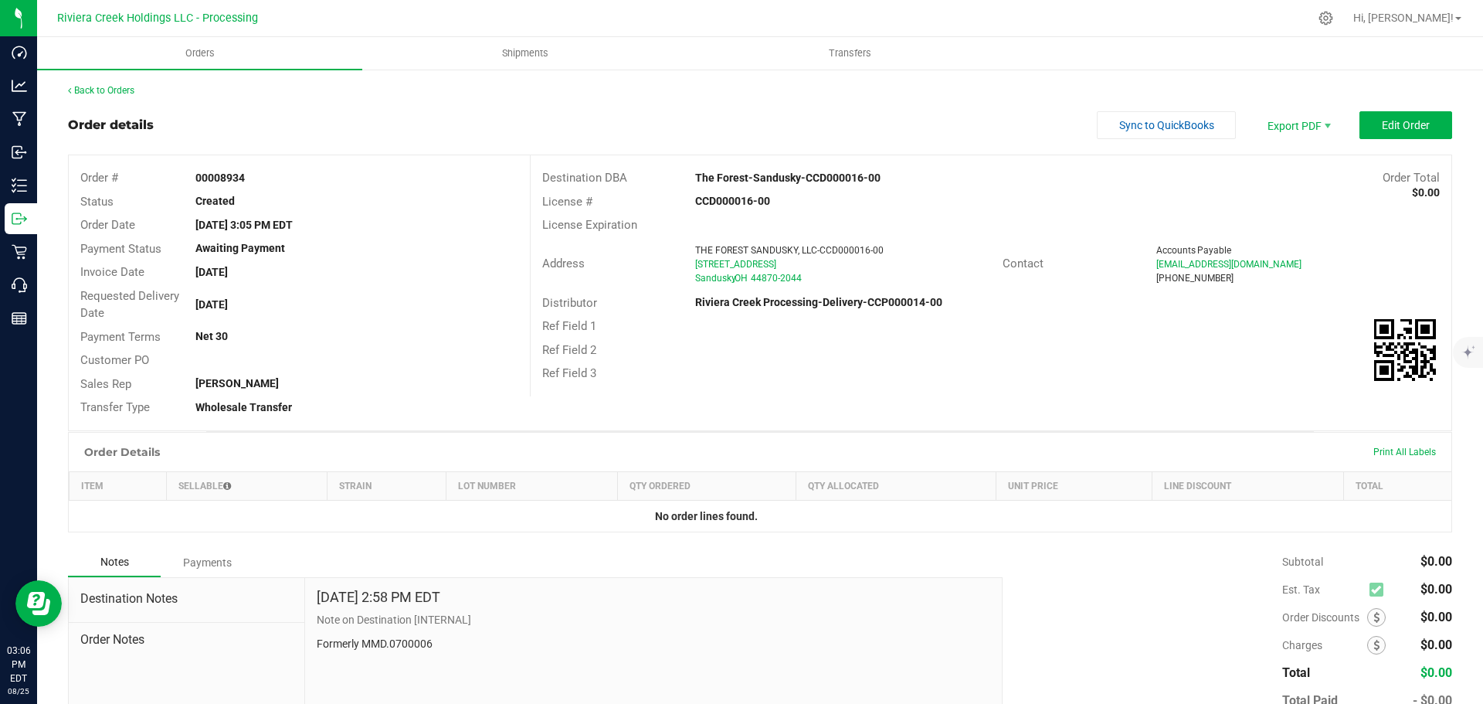
click at [114, 84] on div "Back to Orders" at bounding box center [760, 90] width 1384 height 14
click at [114, 88] on link "Back to Orders" at bounding box center [101, 90] width 66 height 11
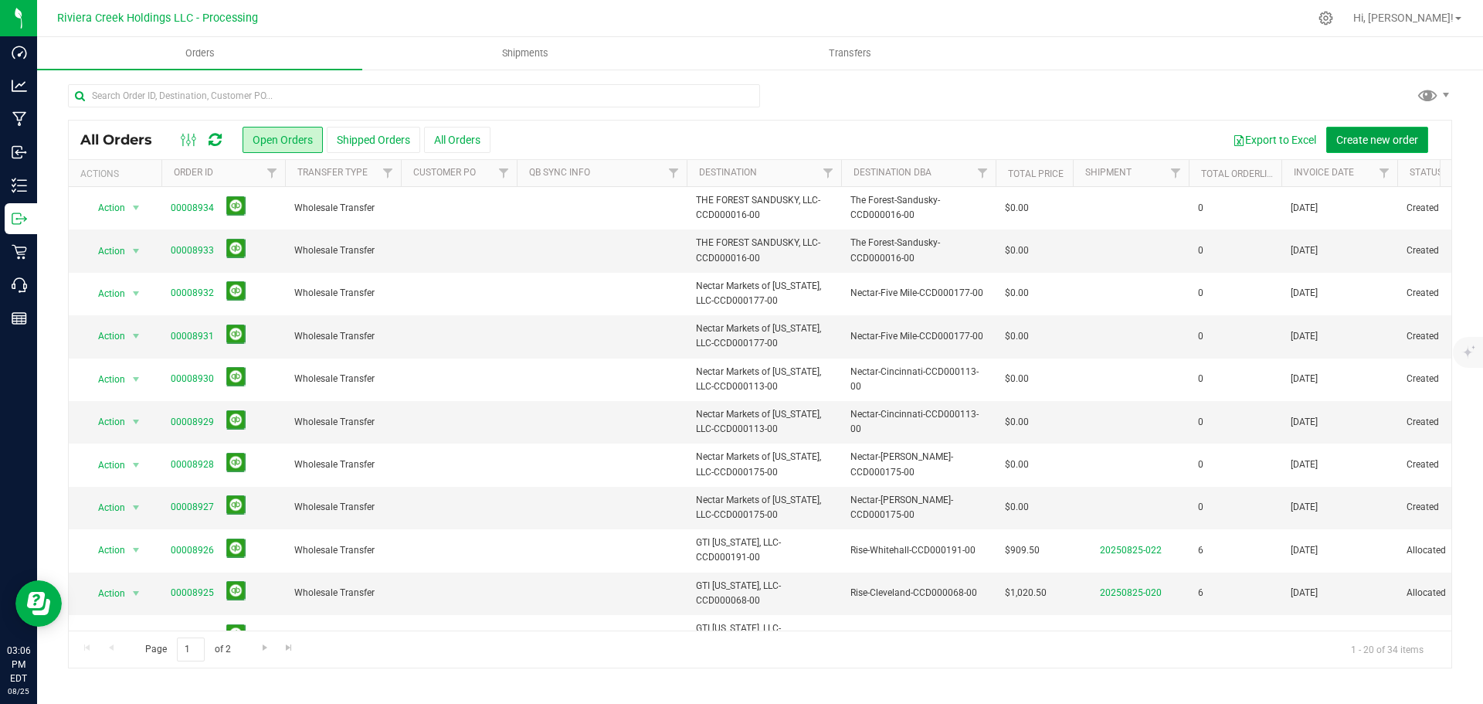
click at [1348, 141] on span "Create new order" at bounding box center [1377, 140] width 82 height 12
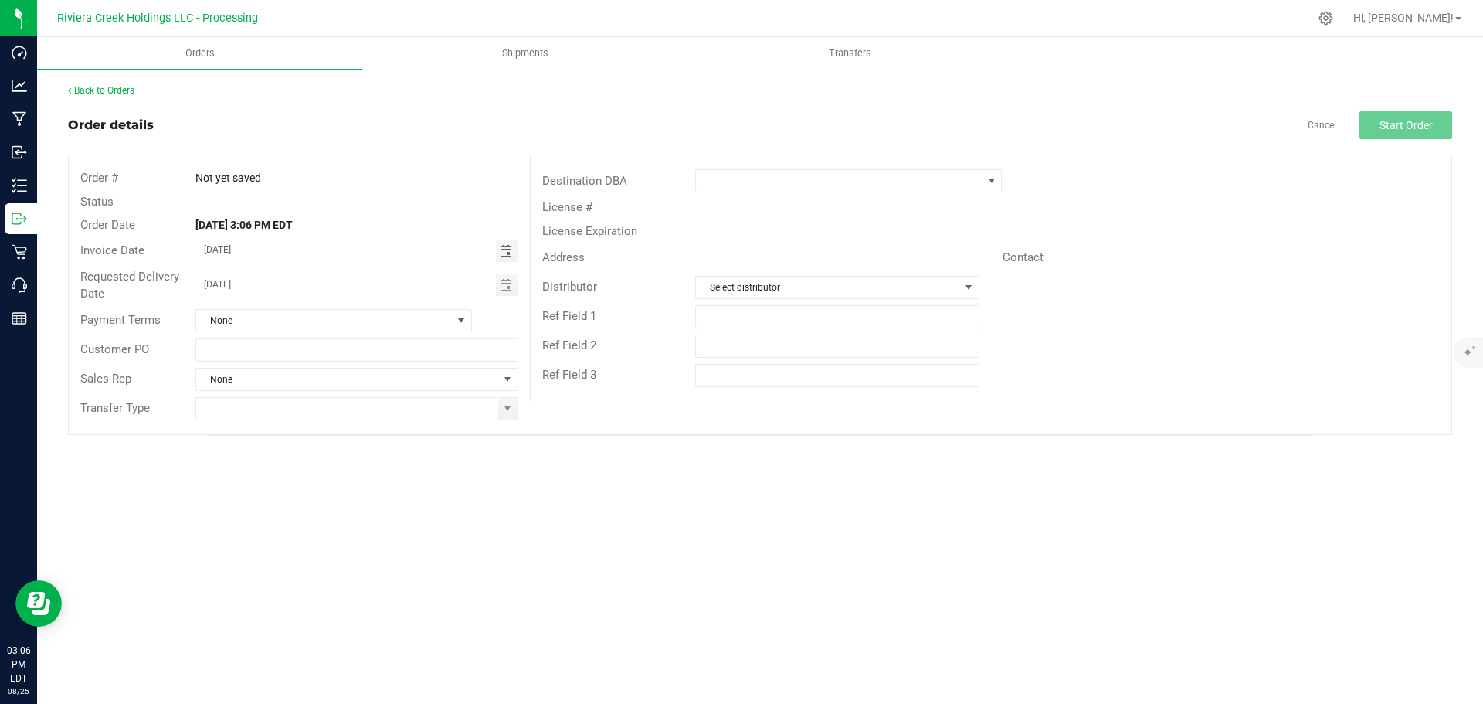
click at [502, 255] on span "Toggle calendar" at bounding box center [506, 251] width 12 height 12
click at [332, 426] on span "27" at bounding box center [334, 428] width 22 height 24
type input "08/27/2025"
click at [504, 283] on span "Toggle calendar" at bounding box center [506, 285] width 12 height 12
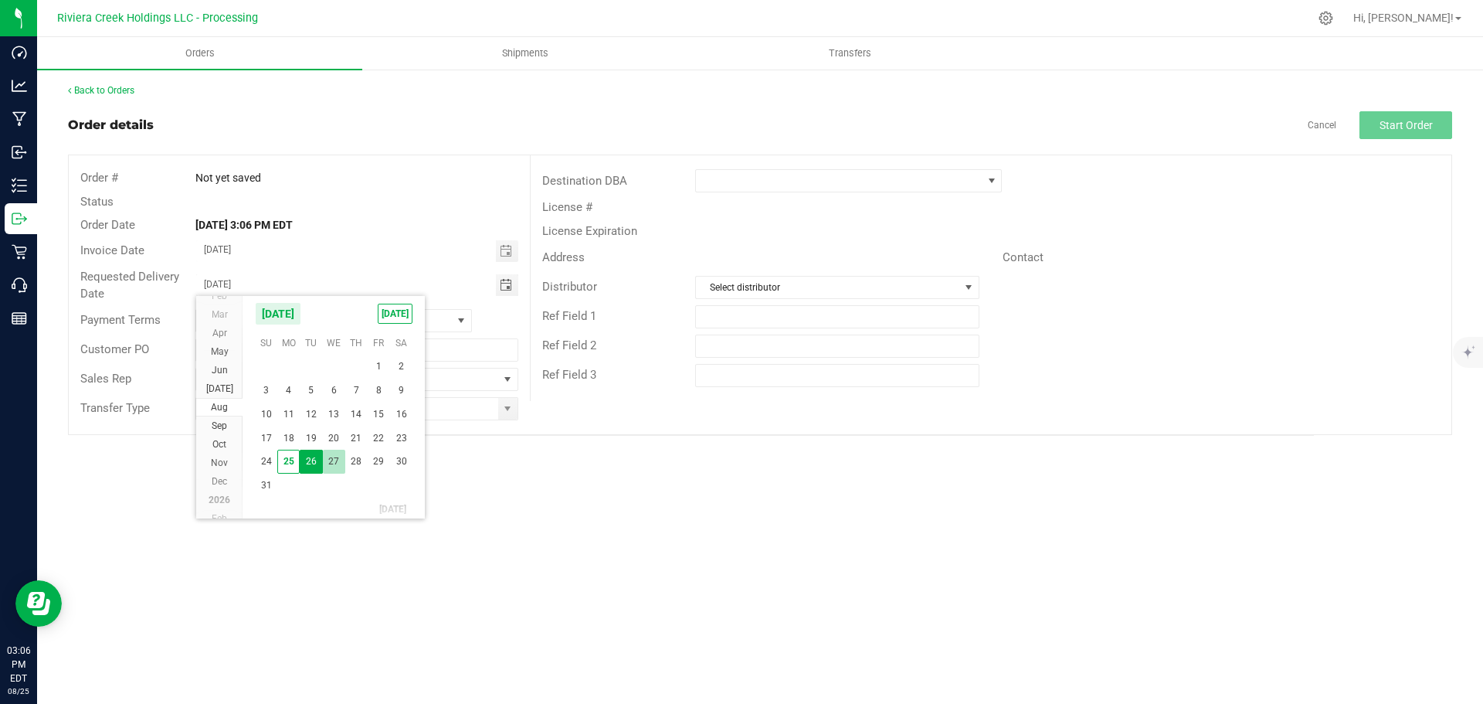
click at [334, 460] on span "27" at bounding box center [334, 461] width 22 height 24
type input "08/27/2025"
click at [507, 411] on span at bounding box center [507, 408] width 12 height 12
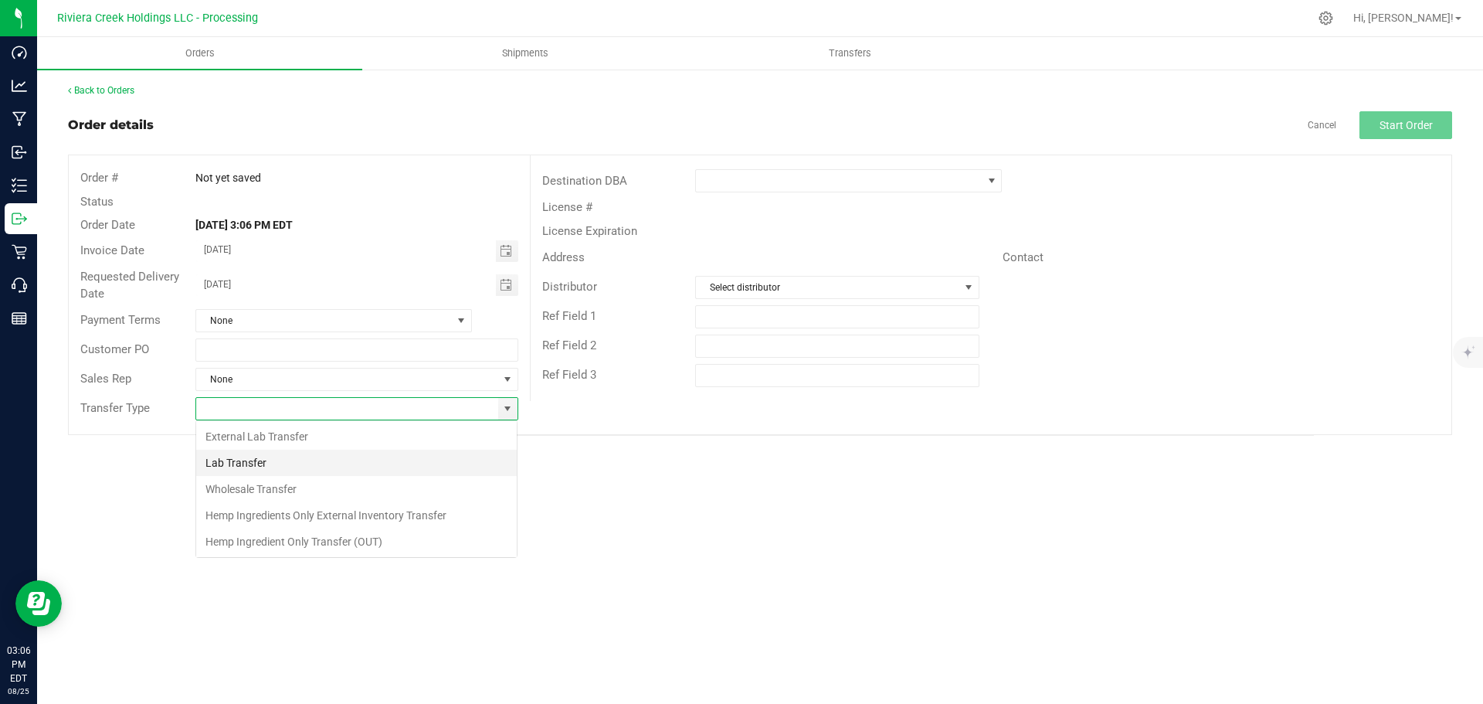
scroll to position [23, 323]
click at [279, 486] on li "Wholesale Transfer" at bounding box center [356, 489] width 321 height 26
type input "Wholesale Transfer"
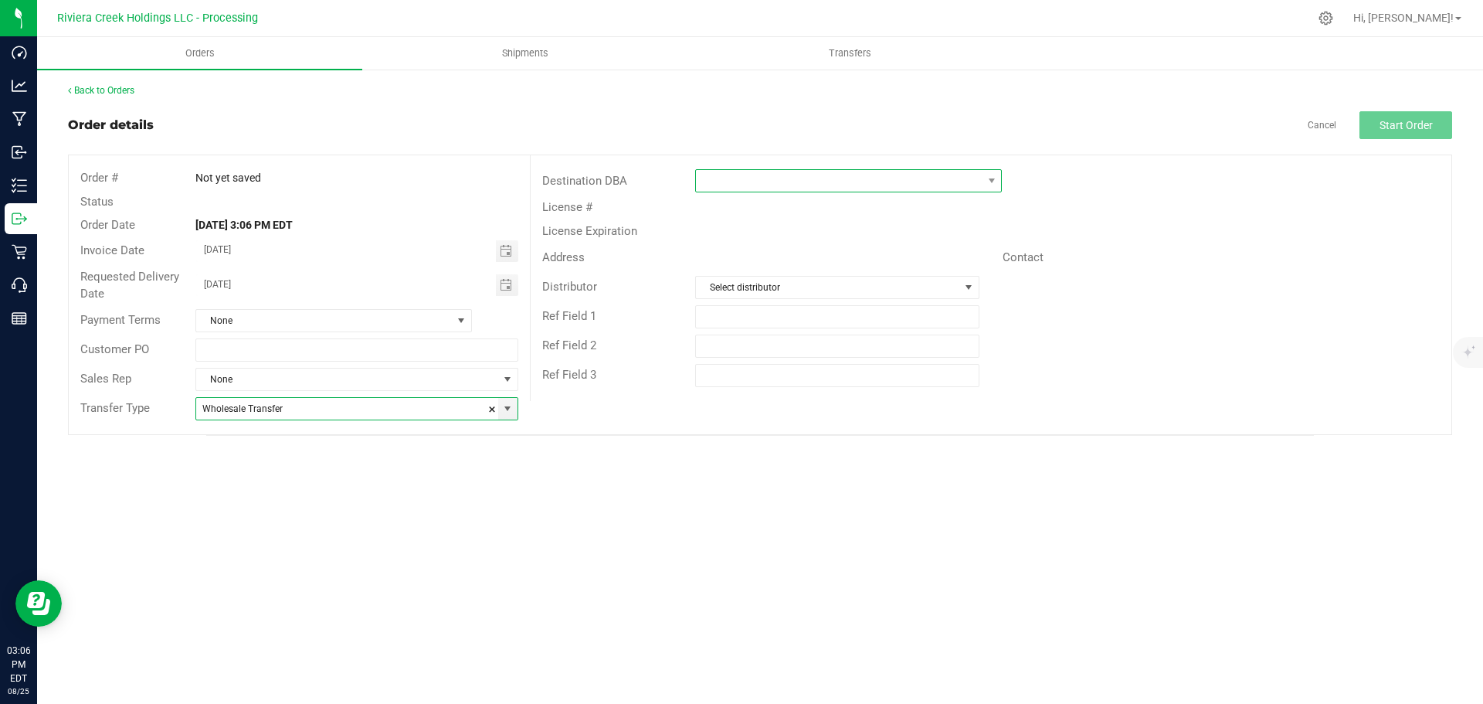
click at [723, 185] on span at bounding box center [839, 181] width 286 height 22
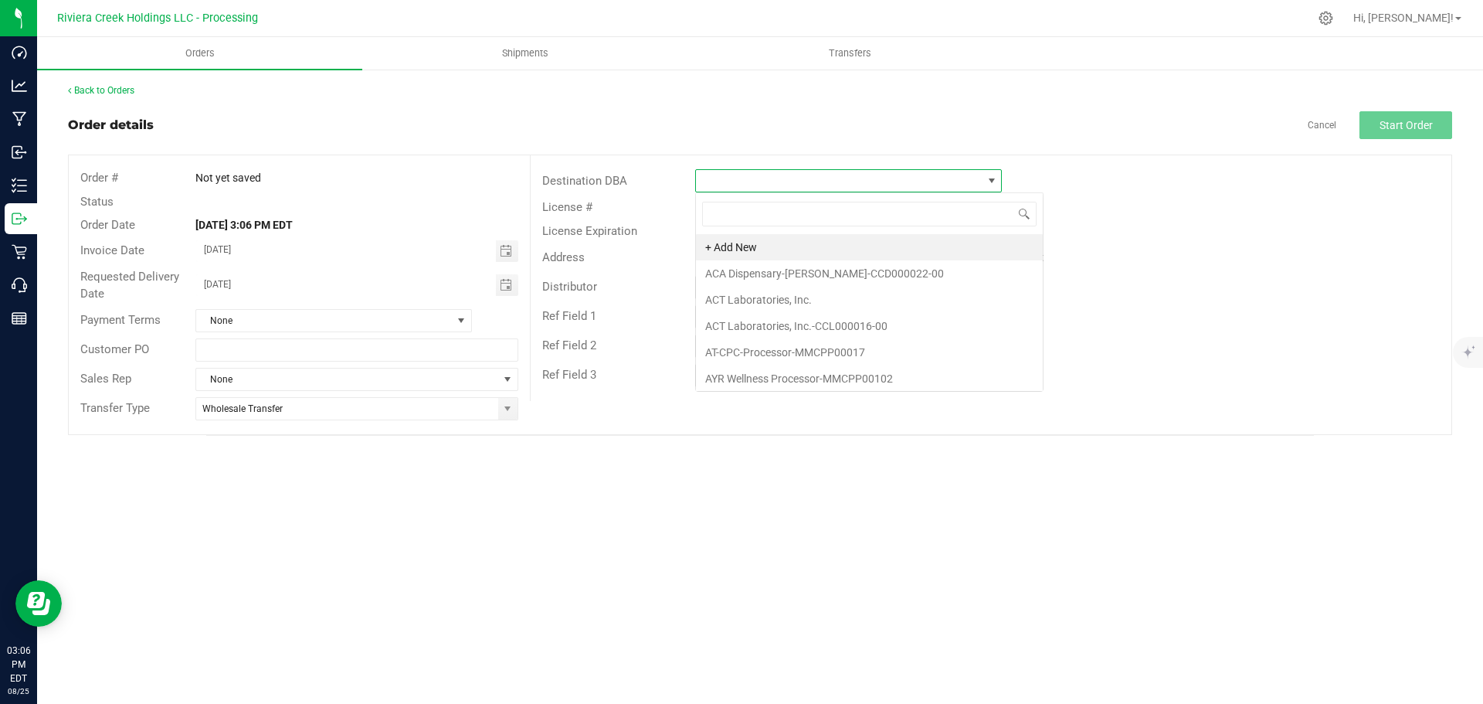
scroll to position [23, 307]
type input "fire"
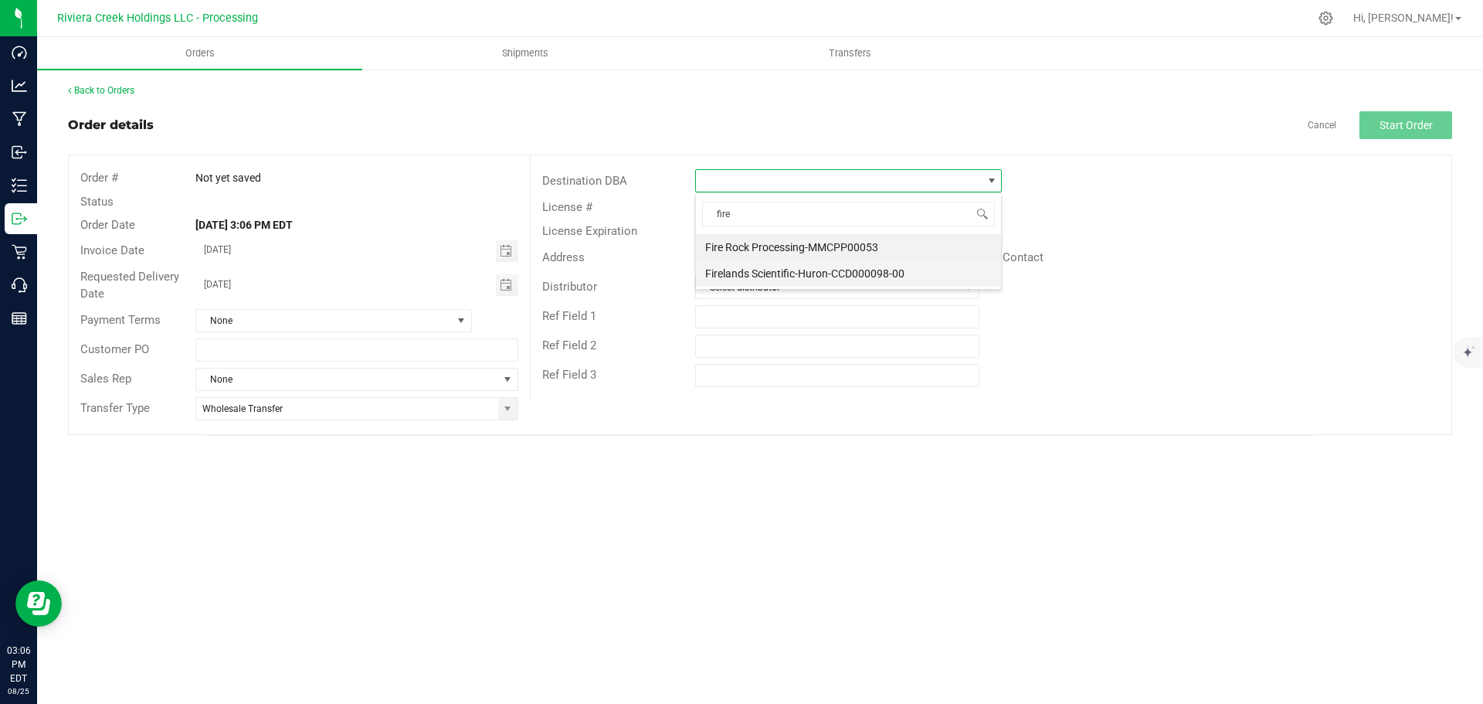
click at [754, 266] on li "Firelands Scientific-Huron-CCD000098-00" at bounding box center [848, 273] width 305 height 26
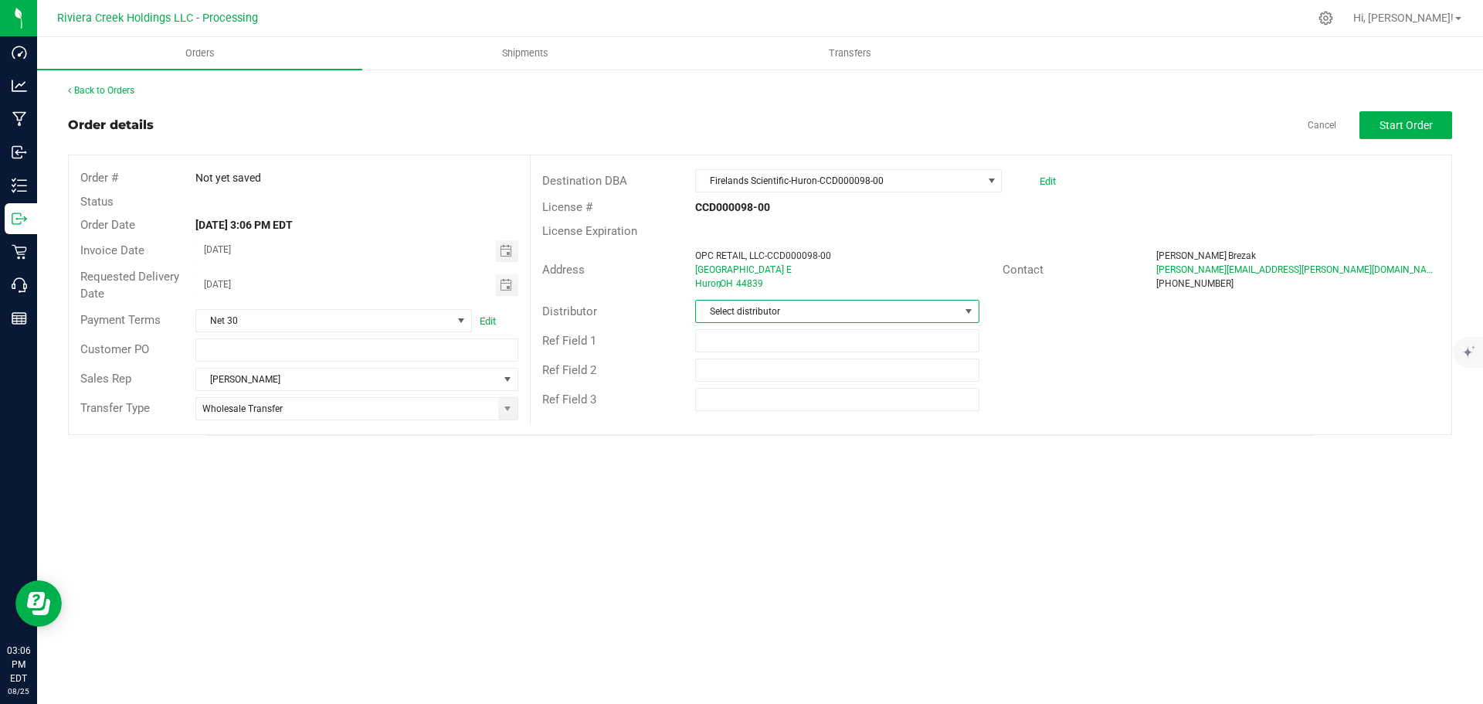
click at [771, 310] on span "Select distributor" at bounding box center [827, 311] width 263 height 22
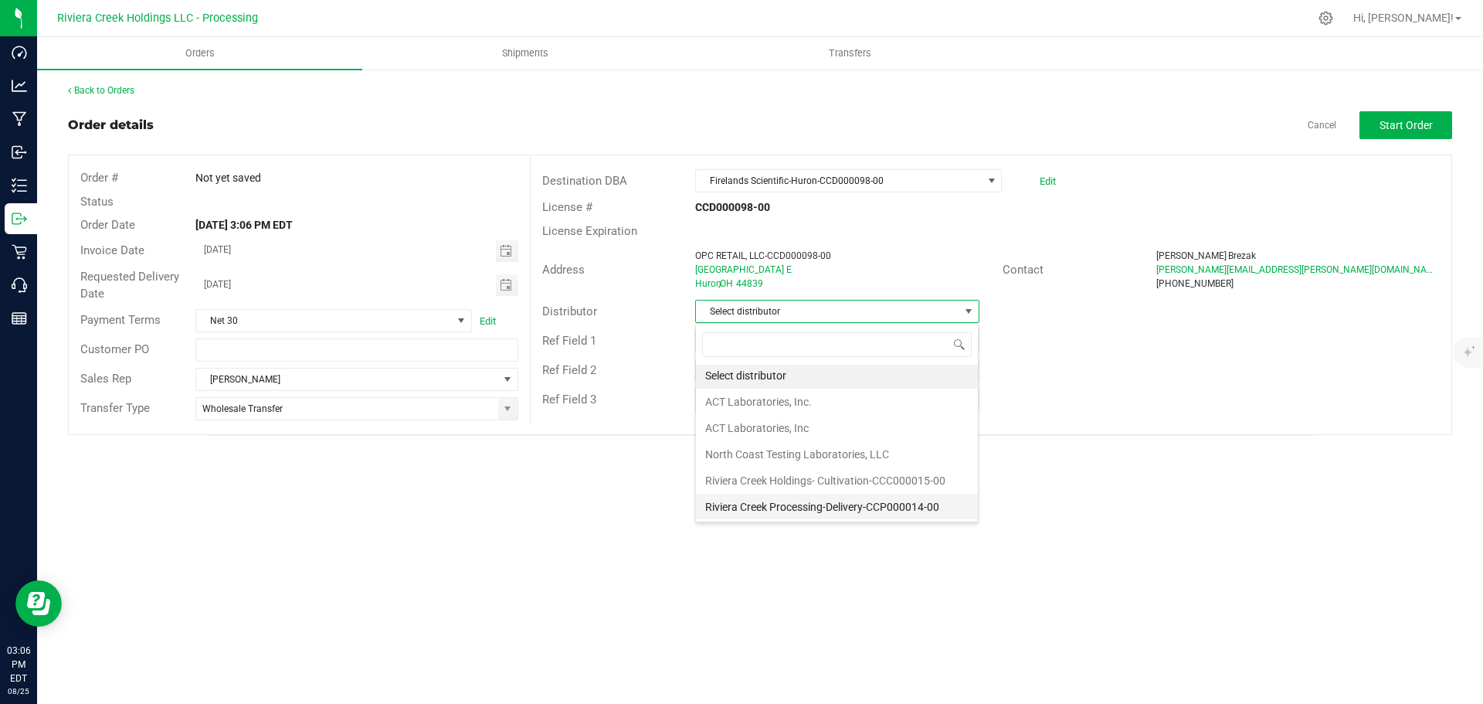
scroll to position [3, 0]
click at [790, 502] on li "Riviera Creek Processing-Delivery-CCP000014-00" at bounding box center [837, 506] width 282 height 26
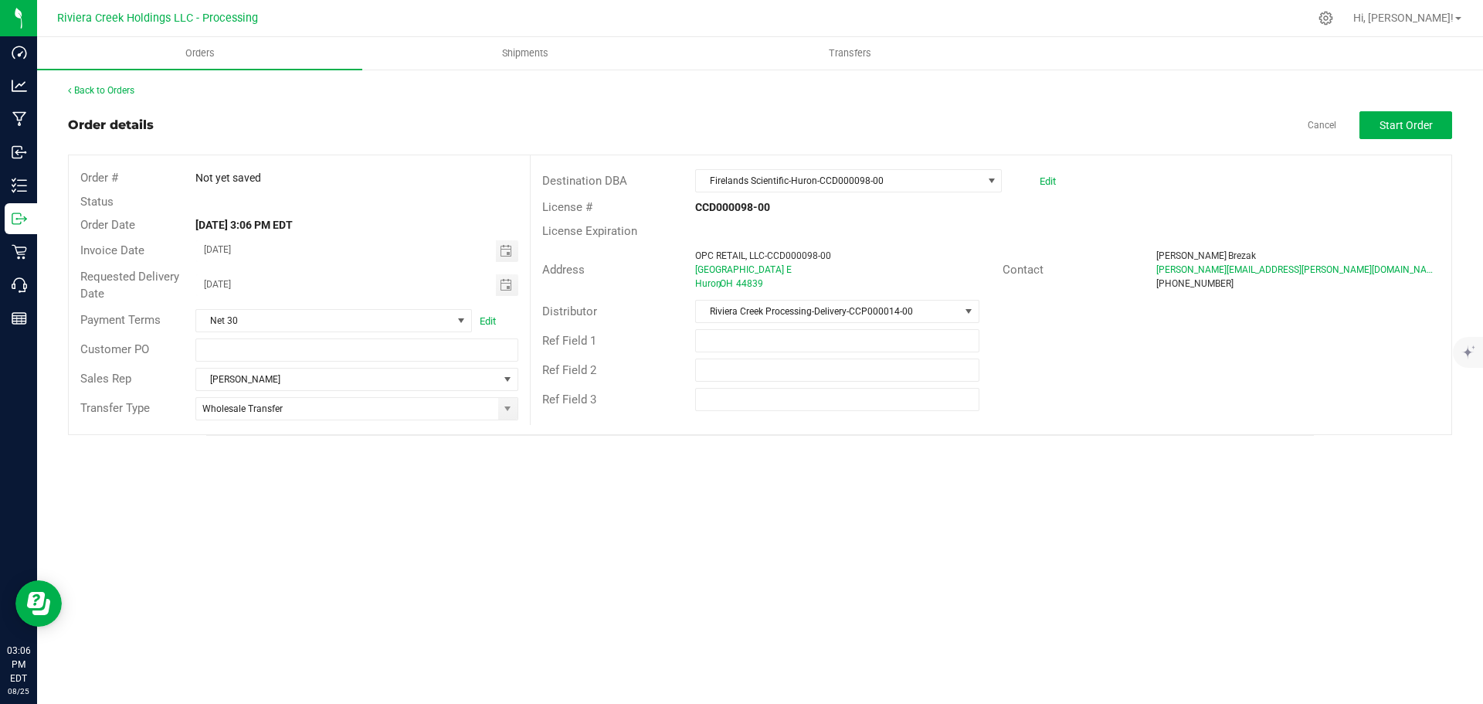
click at [1413, 109] on div "Back to Orders Order details Cancel Start Order Order # Not yet saved Status Or…" at bounding box center [760, 259] width 1384 height 352
click at [1401, 125] on span "Start Order" at bounding box center [1405, 125] width 53 height 12
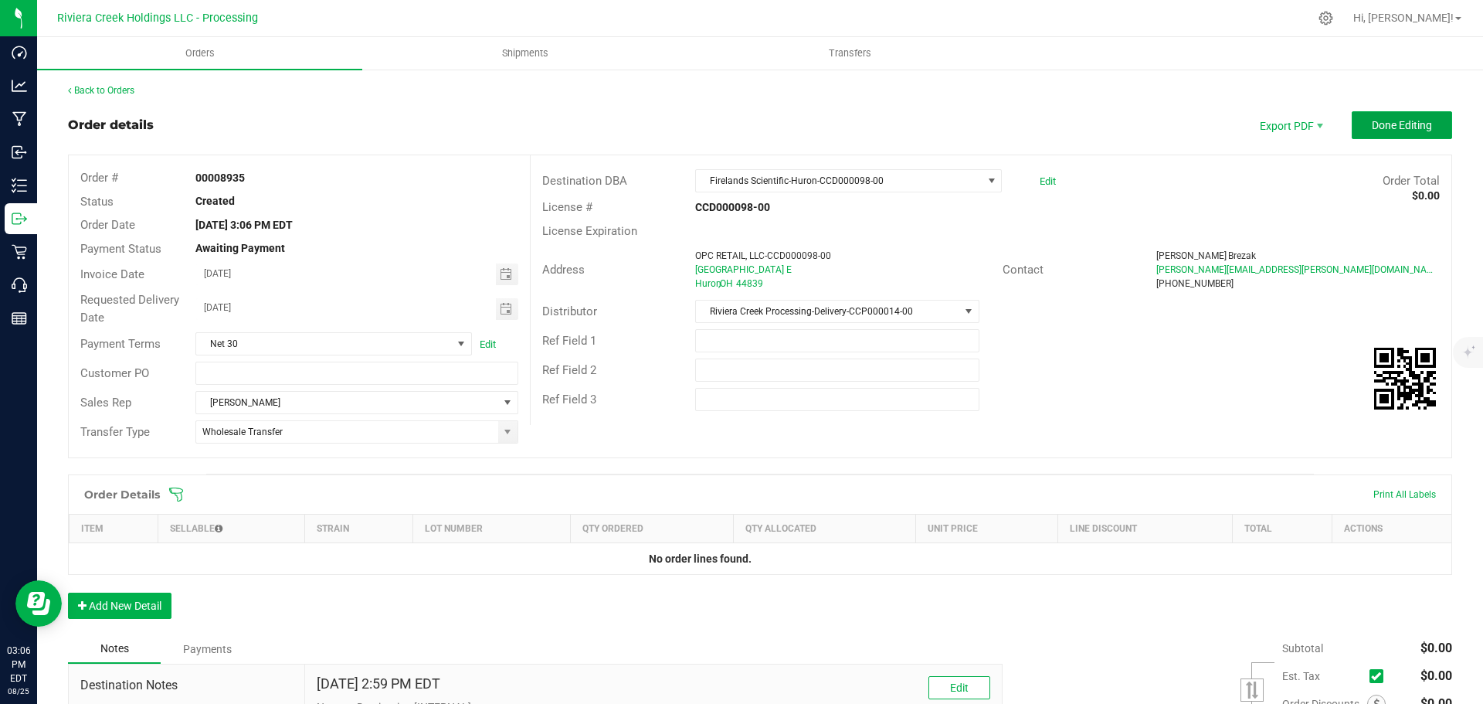
click at [1400, 126] on span "Done Editing" at bounding box center [1402, 125] width 60 height 12
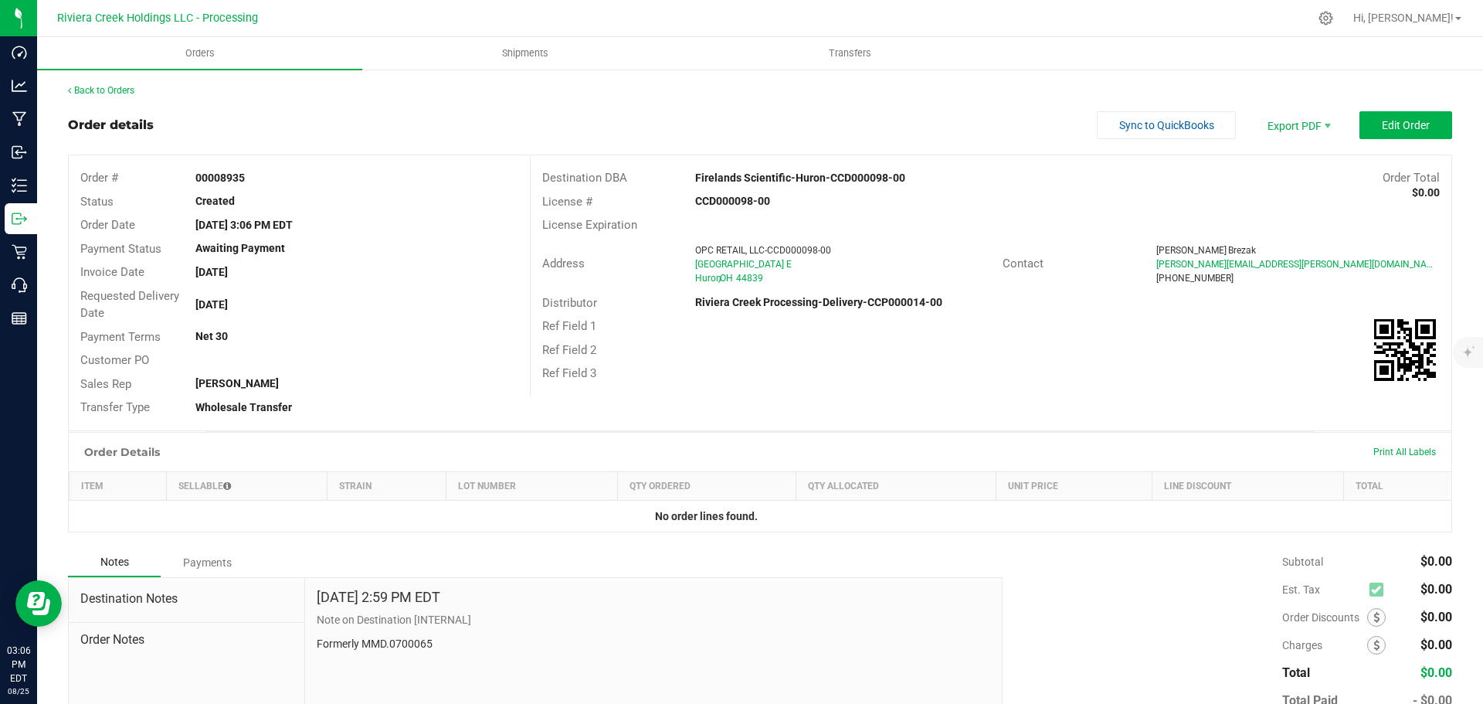
drag, startPoint x: 192, startPoint y: 177, endPoint x: 253, endPoint y: 178, distance: 60.2
click at [253, 178] on div "00008935" at bounding box center [356, 178] width 345 height 16
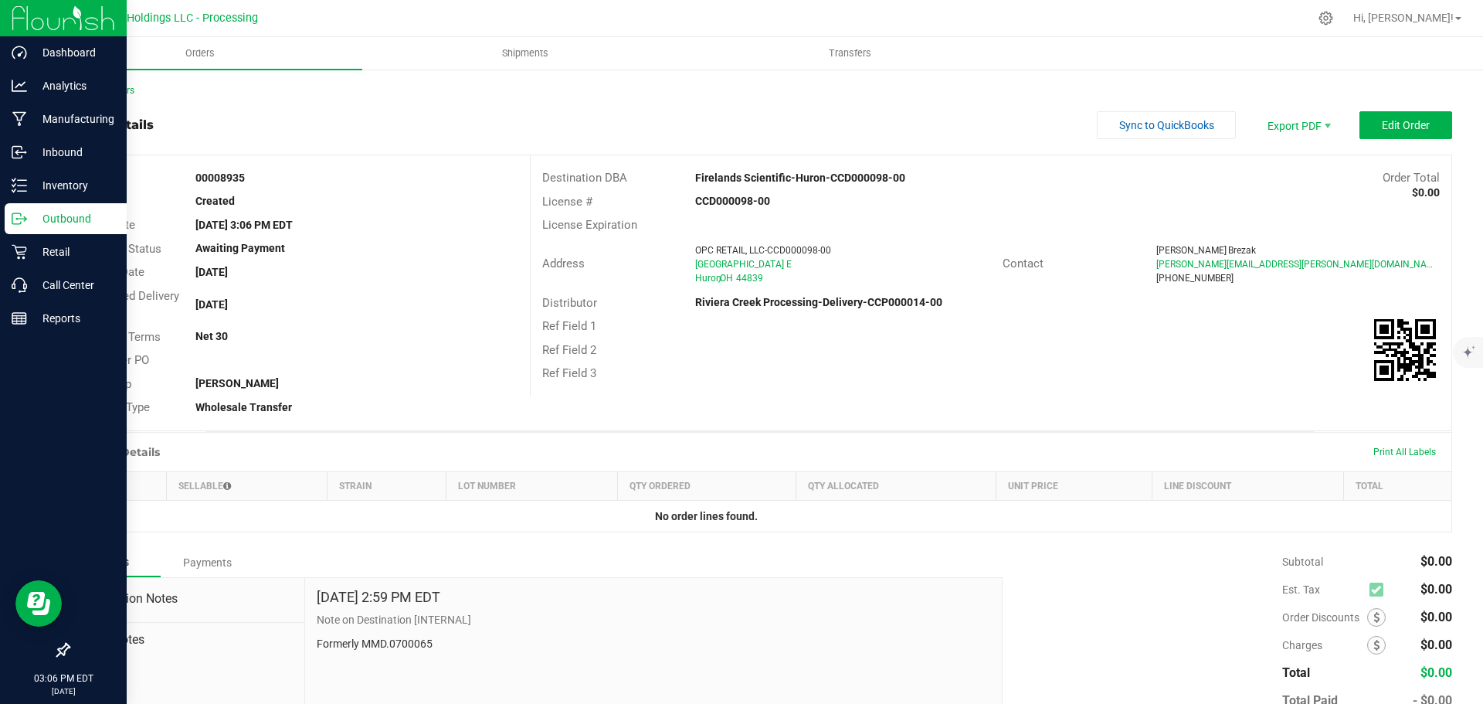
copy strong "00008935"
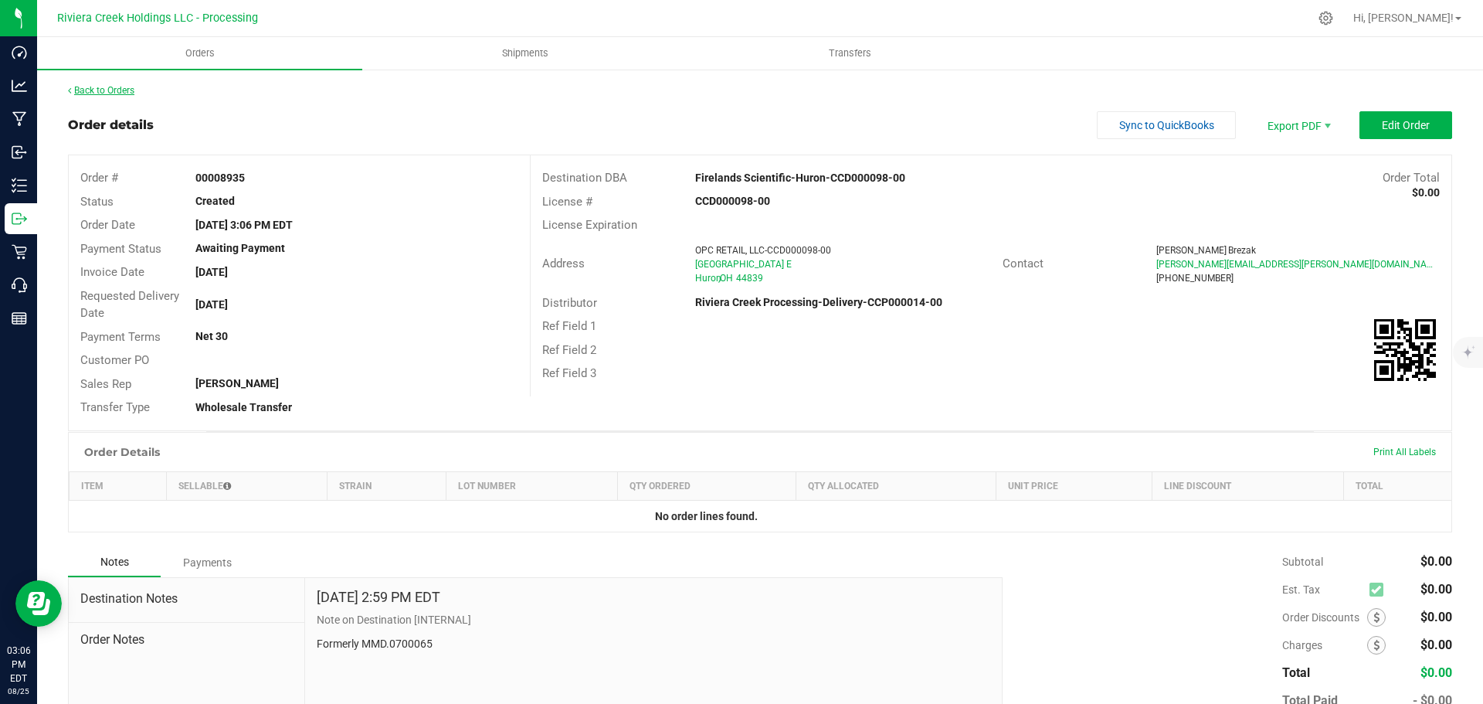
click at [97, 89] on link "Back to Orders" at bounding box center [101, 90] width 66 height 11
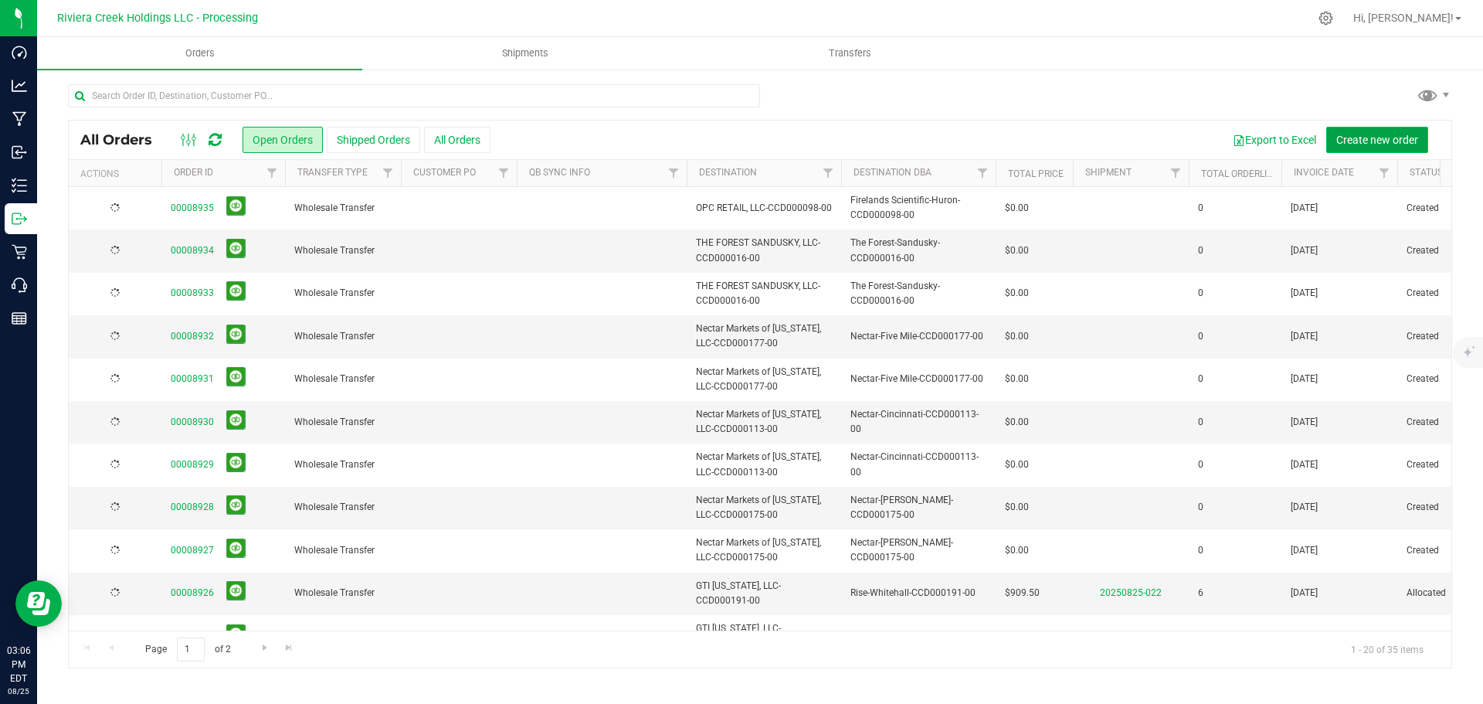
click at [1365, 140] on span "Create new order" at bounding box center [1377, 140] width 82 height 12
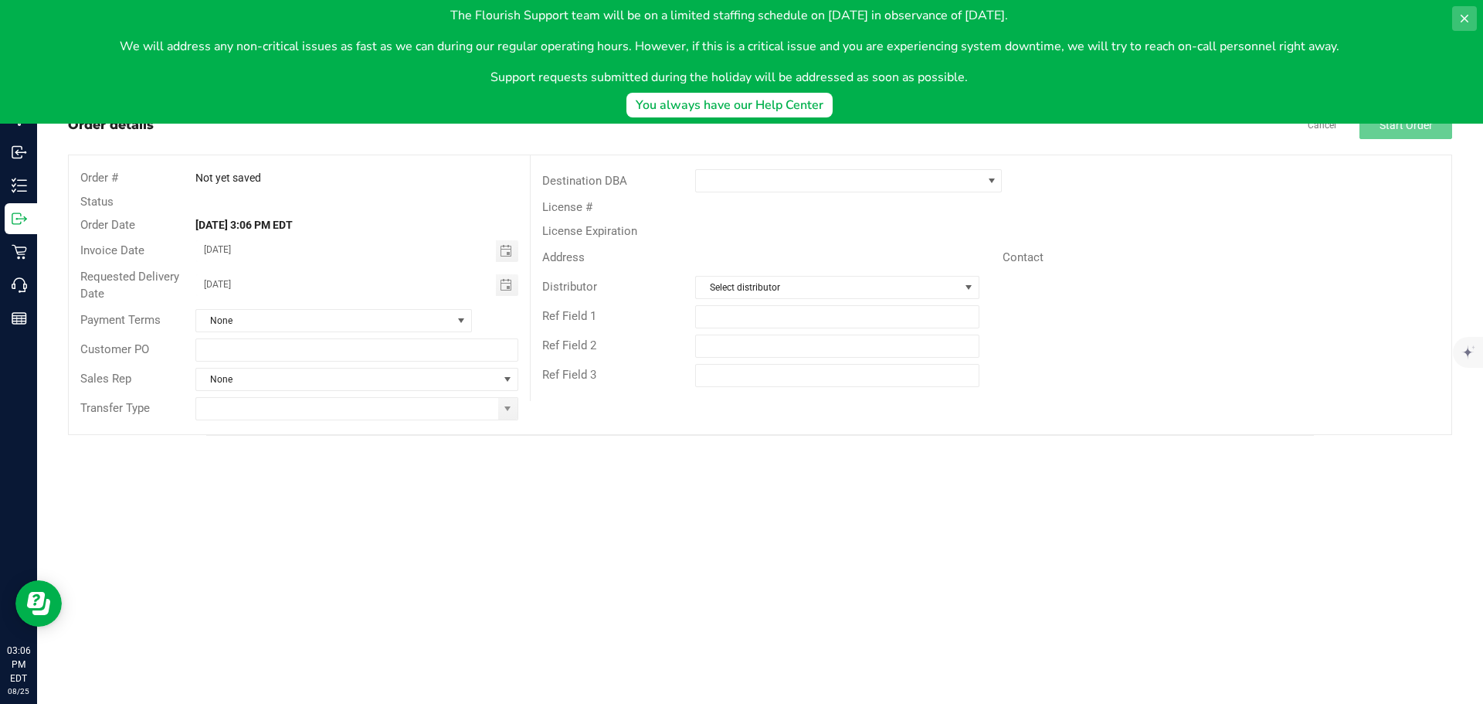
click at [1460, 17] on icon at bounding box center [1464, 18] width 12 height 12
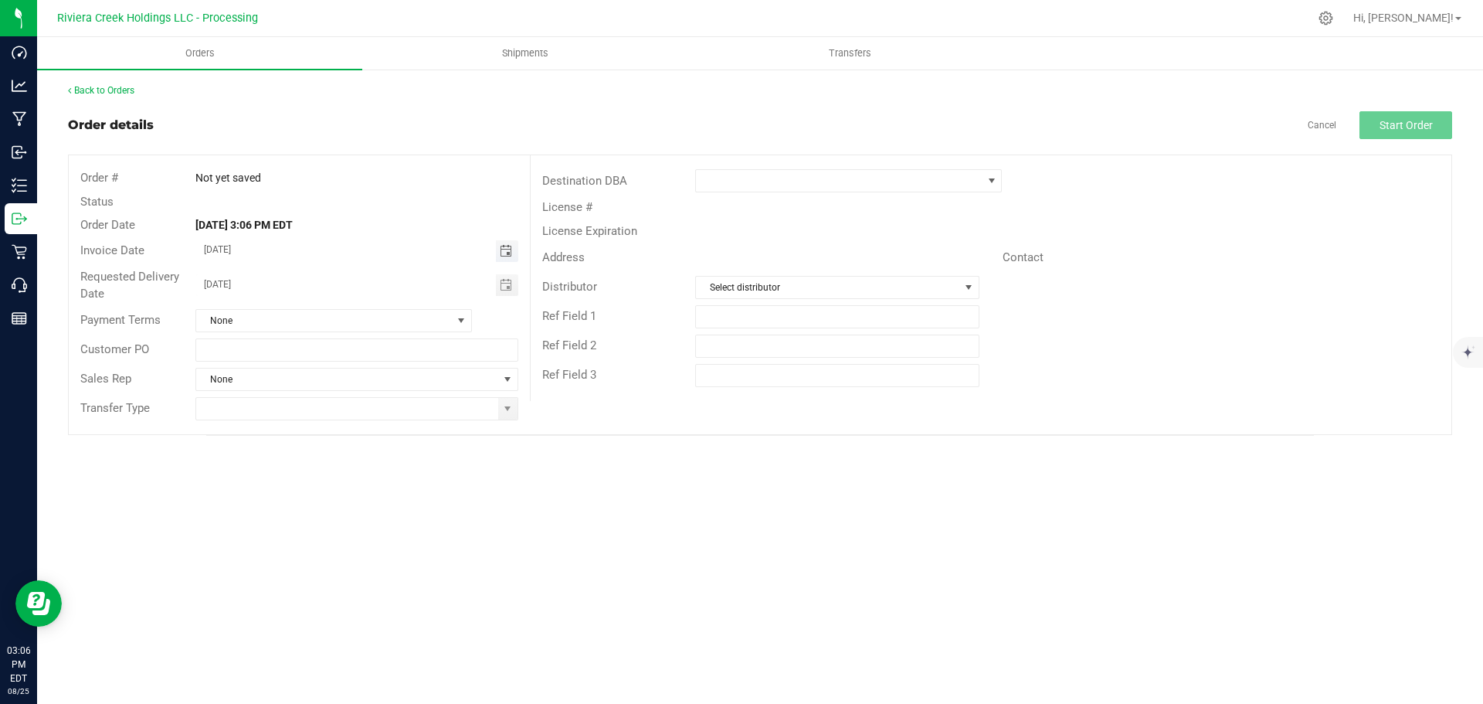
click at [507, 256] on span "Toggle calendar" at bounding box center [506, 251] width 12 height 12
click at [327, 429] on span "27" at bounding box center [334, 428] width 22 height 24
type input "08/27/2025"
click at [502, 291] on span "Toggle calendar" at bounding box center [507, 285] width 22 height 22
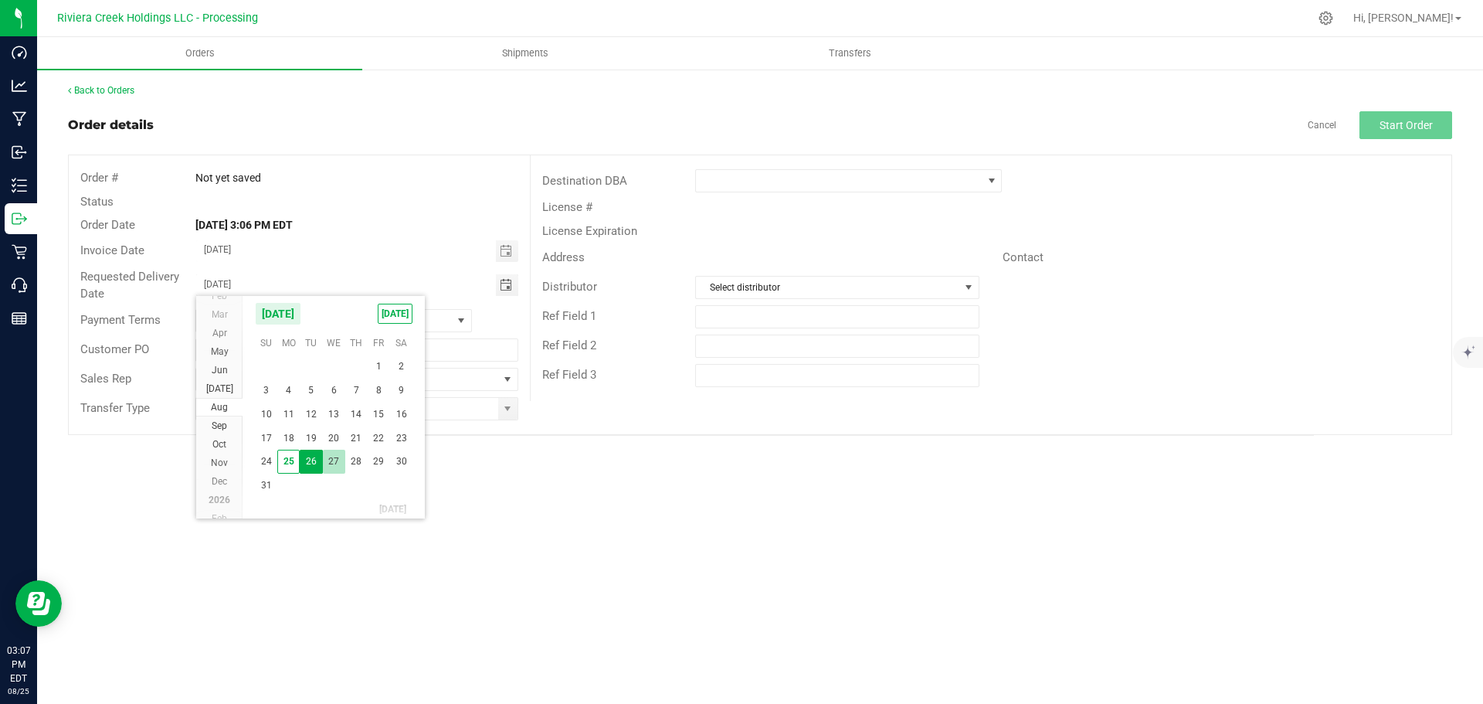
click at [334, 462] on span "27" at bounding box center [334, 461] width 22 height 24
type input "08/27/2025"
click at [509, 411] on span at bounding box center [507, 408] width 12 height 12
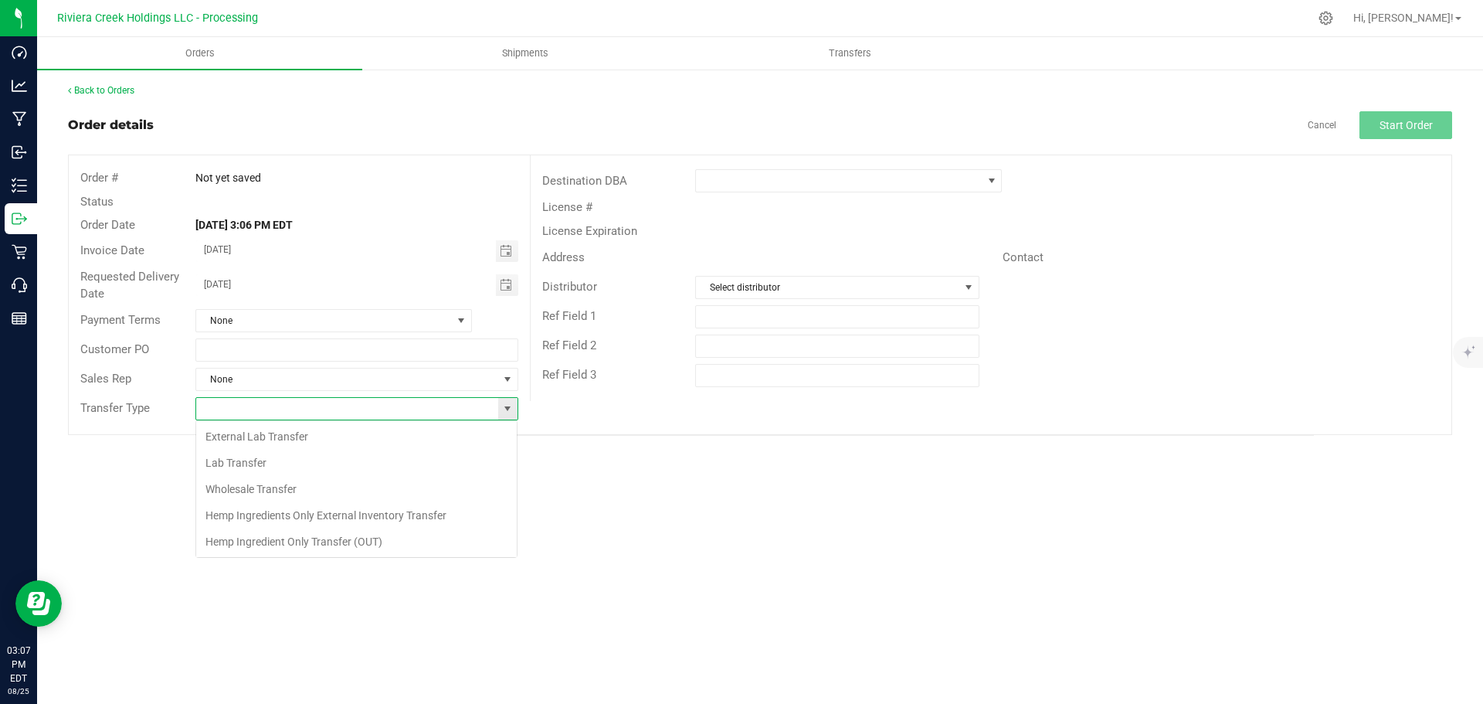
scroll to position [23, 323]
click at [249, 485] on li "Wholesale Transfer" at bounding box center [356, 489] width 321 height 26
type input "Wholesale Transfer"
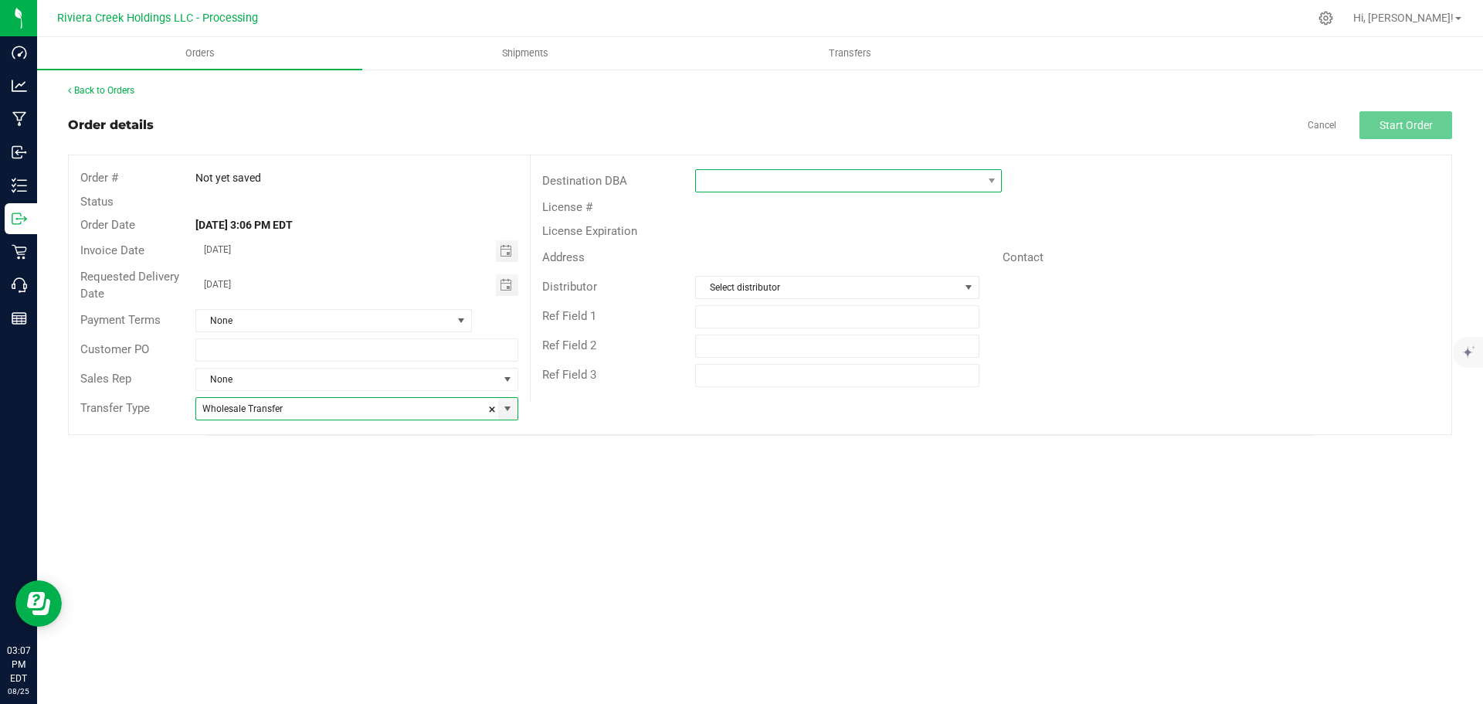
click at [727, 182] on span at bounding box center [839, 181] width 286 height 22
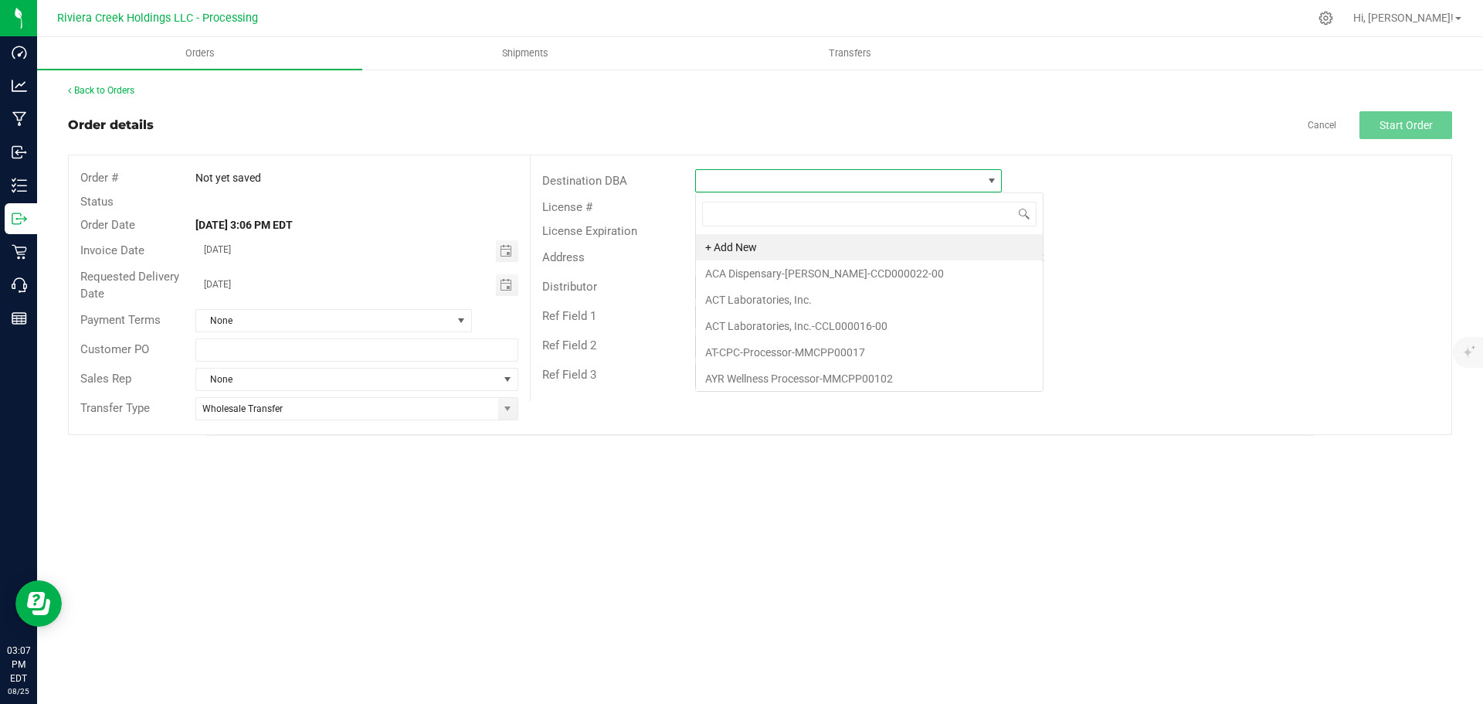
scroll to position [23, 307]
type input "fire"
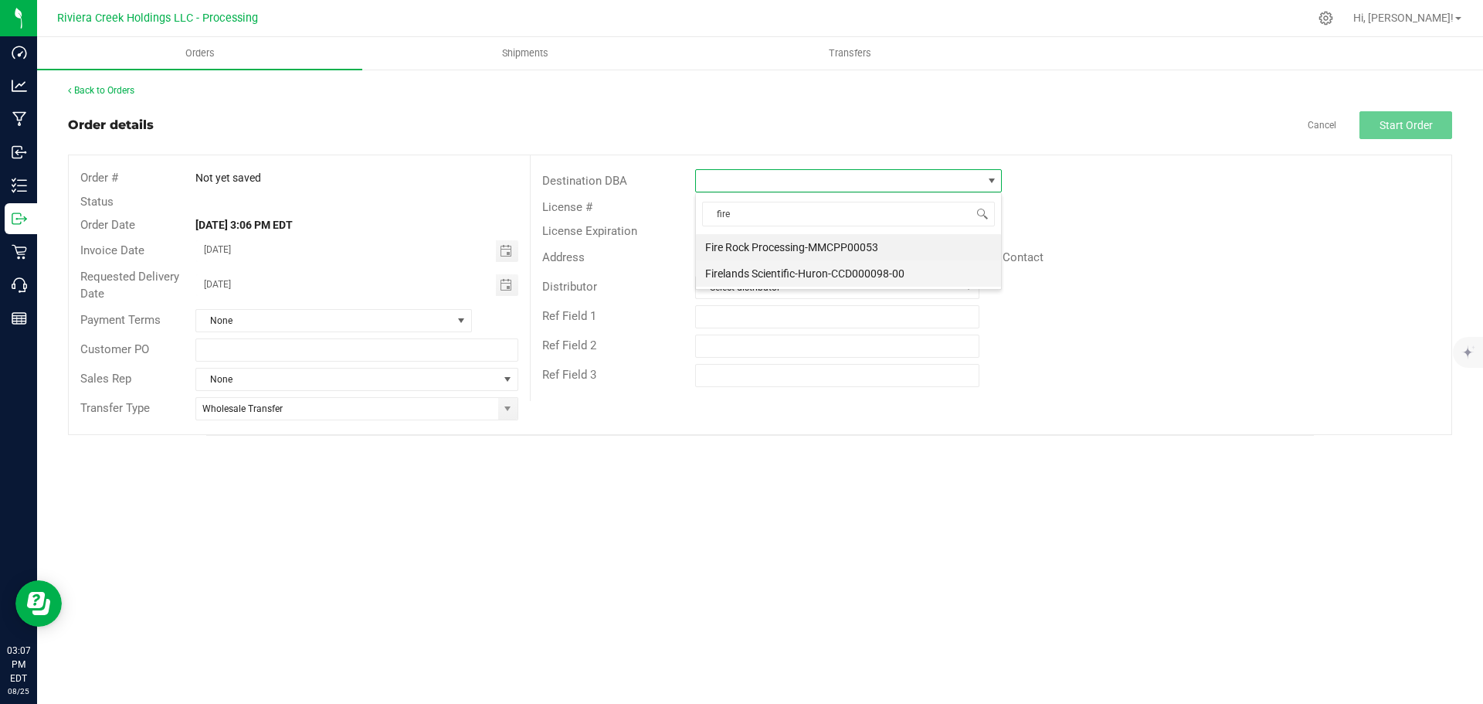
click at [765, 273] on li "Firelands Scientific-Huron-CCD000098-00" at bounding box center [848, 273] width 305 height 26
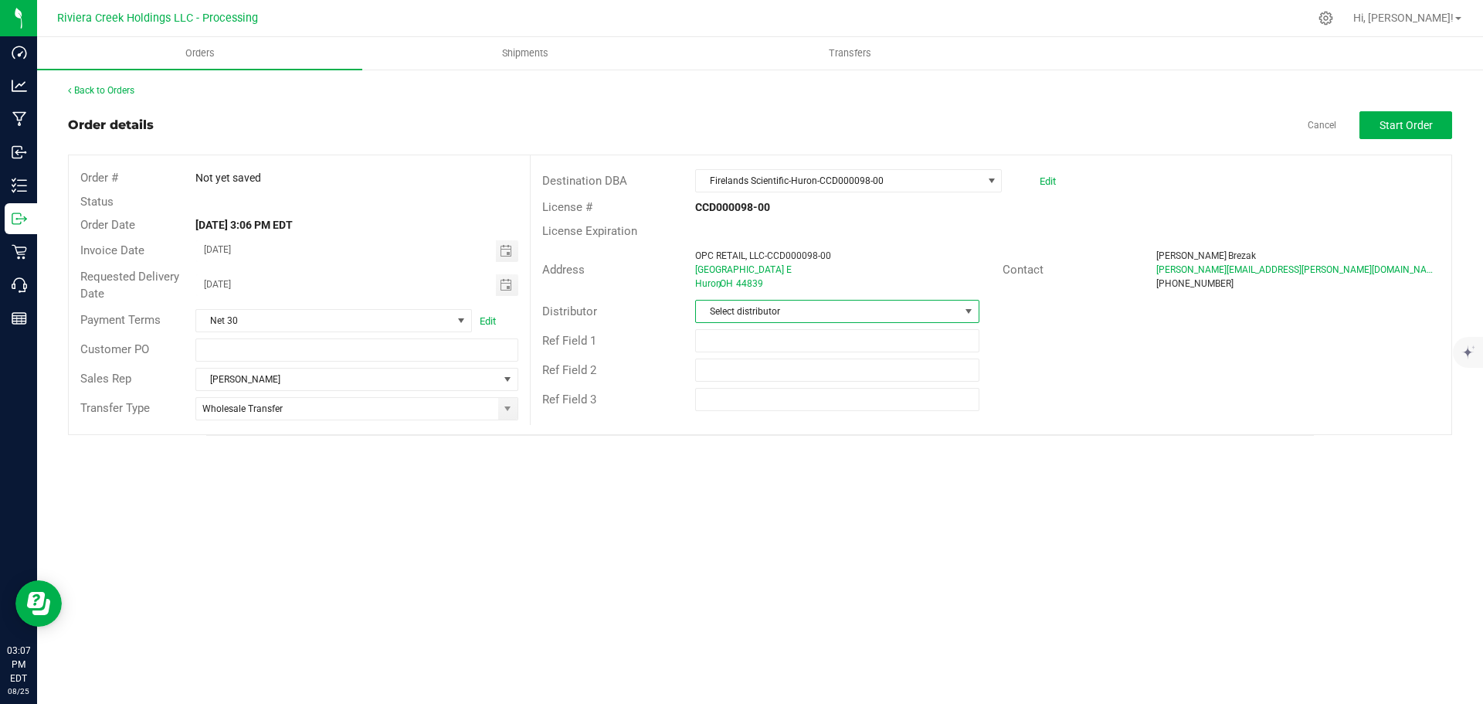
click at [762, 309] on span "Select distributor" at bounding box center [827, 311] width 263 height 22
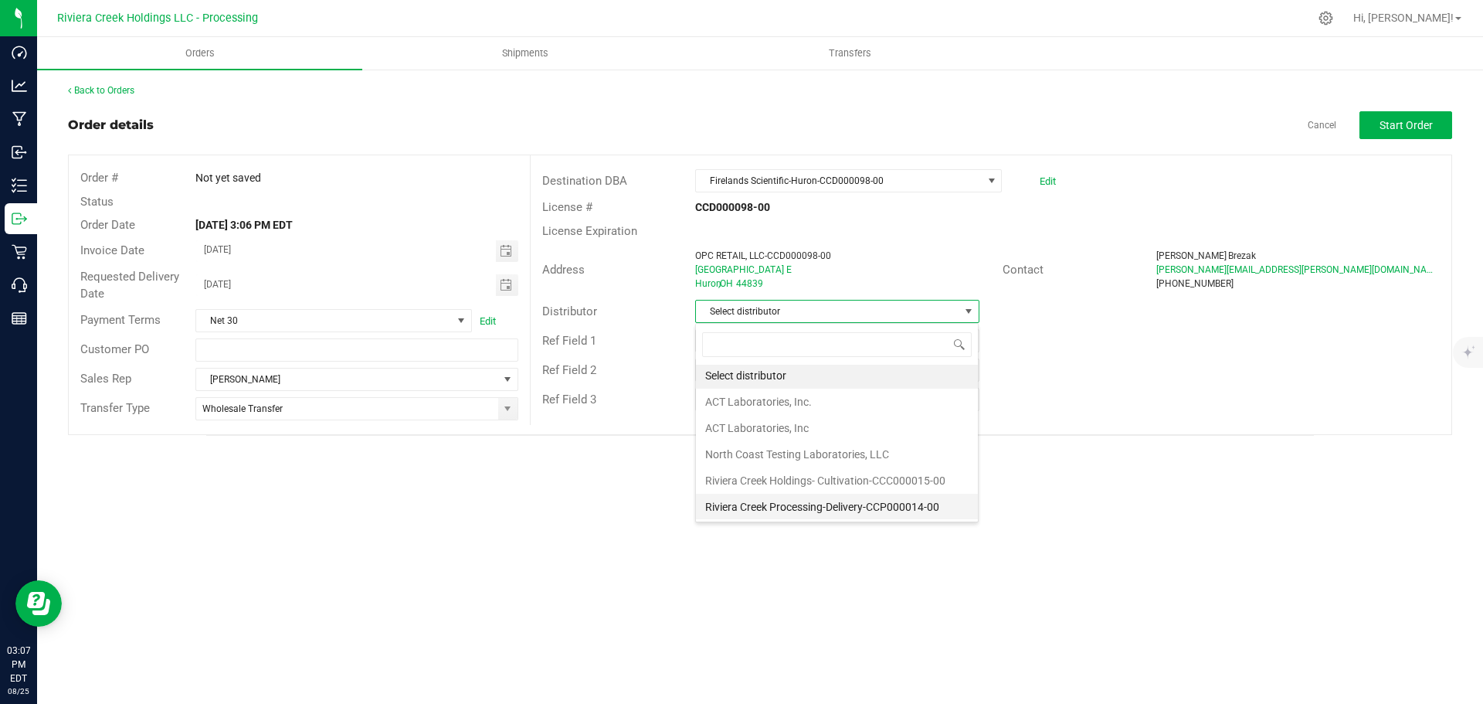
scroll to position [3, 0]
click at [770, 509] on li "Riviera Creek Processing-Delivery-CCP000014-00" at bounding box center [837, 506] width 282 height 26
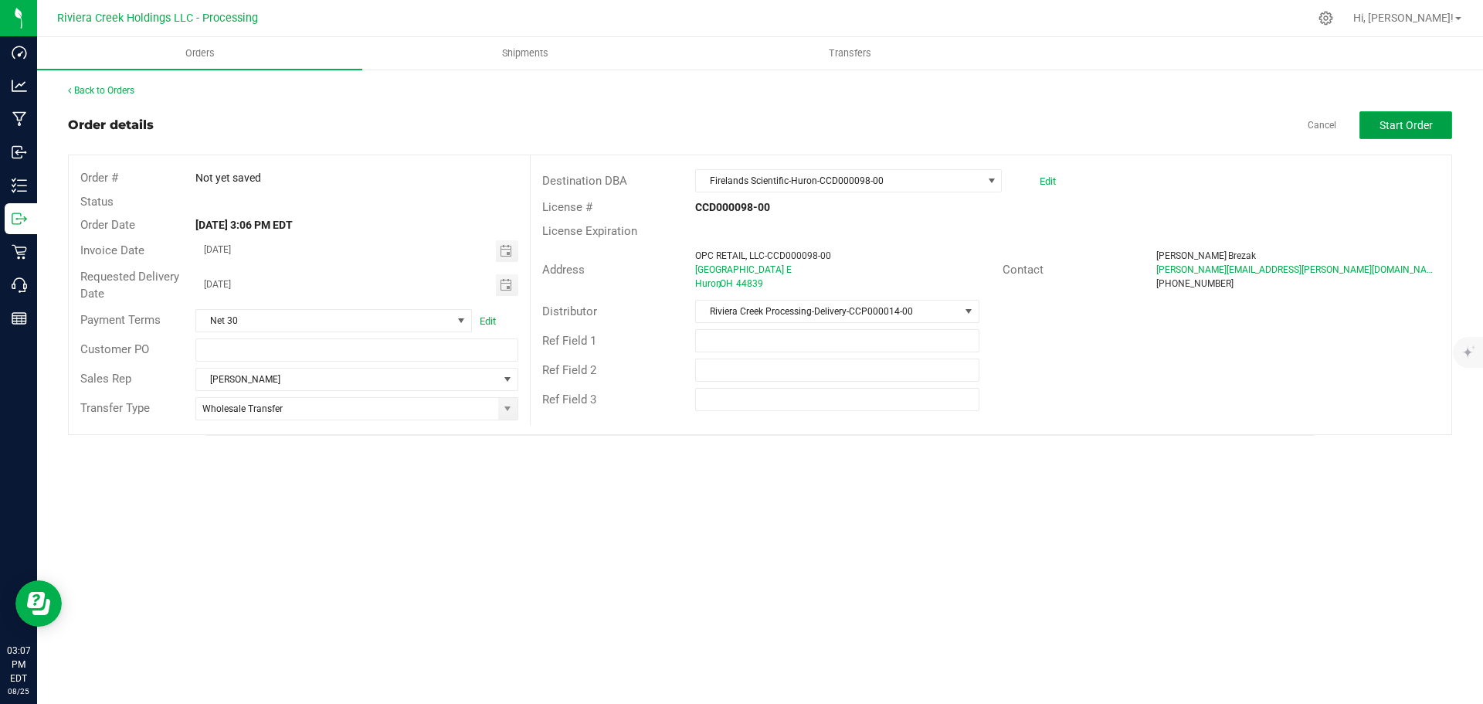
click at [1390, 131] on span "Start Order" at bounding box center [1405, 125] width 53 height 12
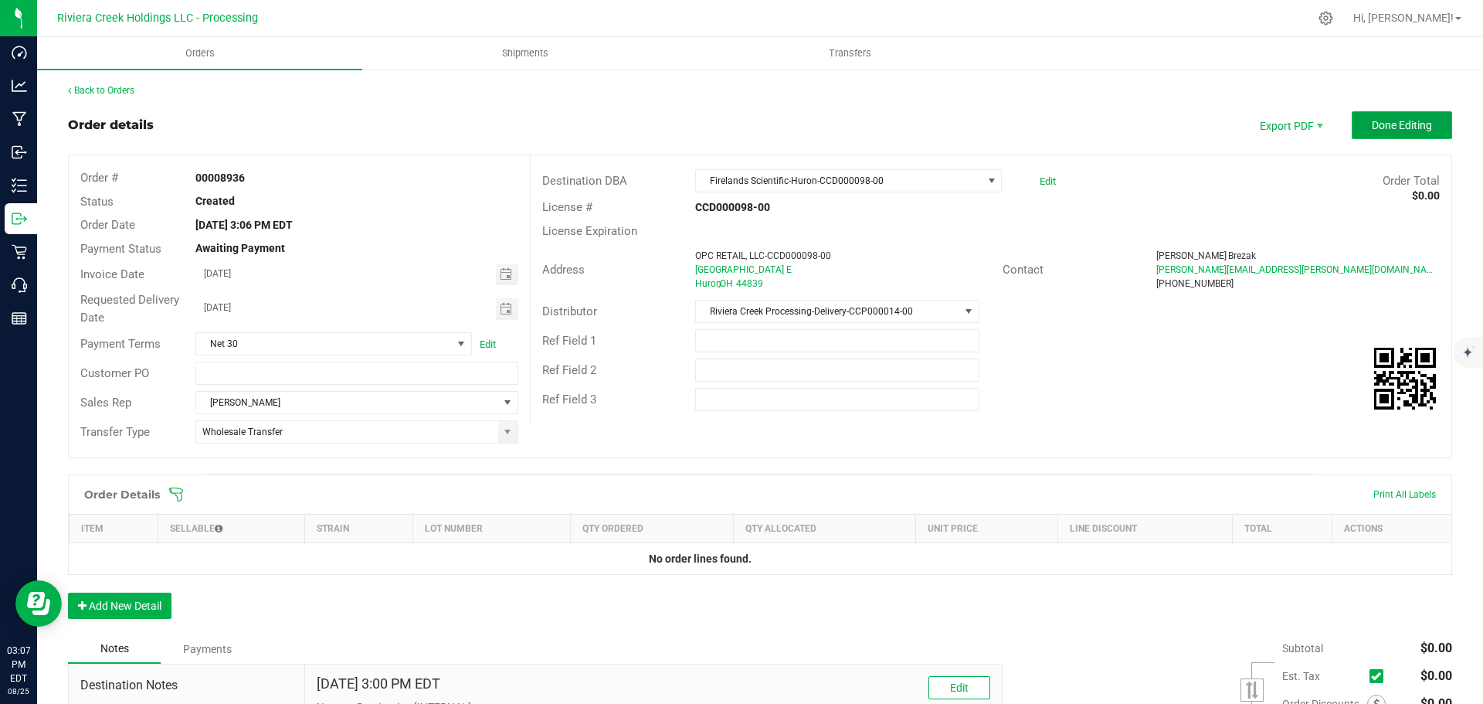
click at [1391, 126] on span "Done Editing" at bounding box center [1402, 125] width 60 height 12
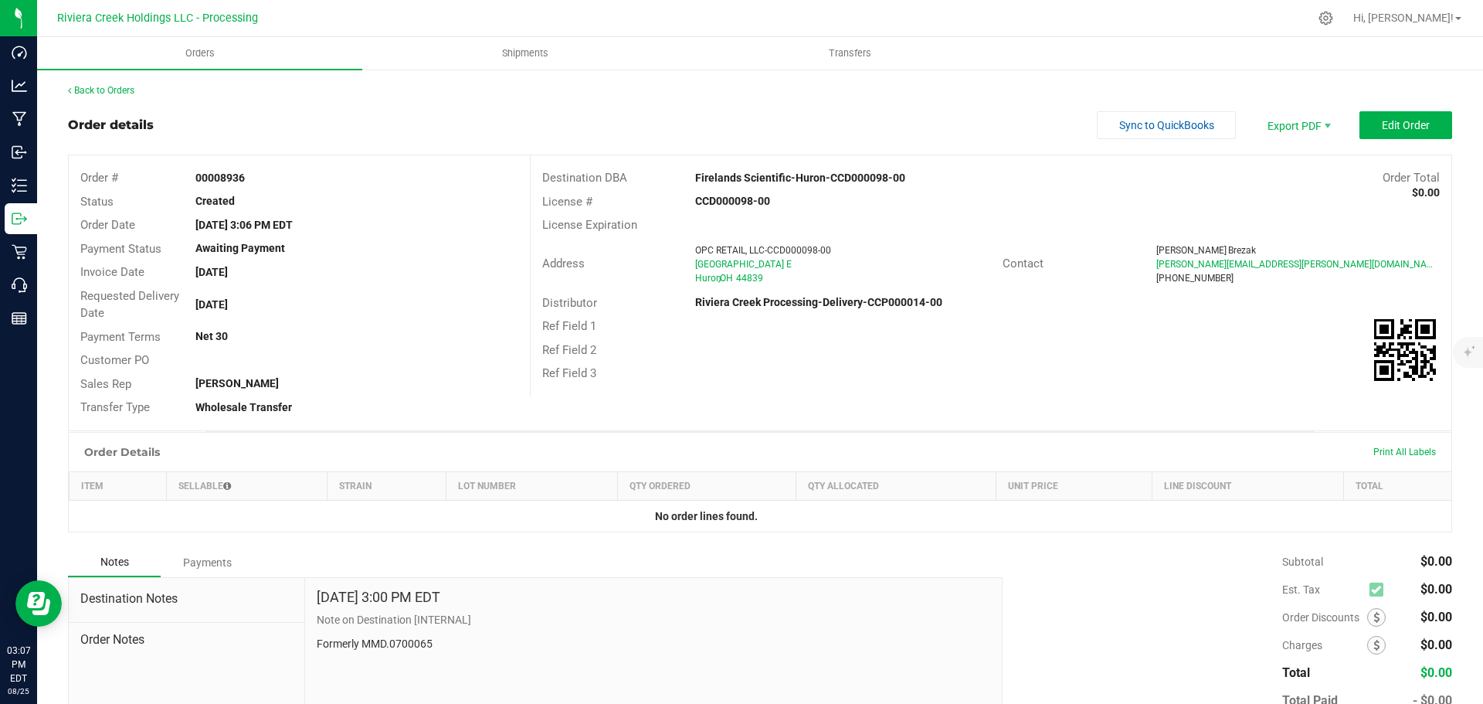
drag, startPoint x: 195, startPoint y: 176, endPoint x: 246, endPoint y: 178, distance: 51.0
click at [246, 178] on div "00008936" at bounding box center [356, 178] width 345 height 16
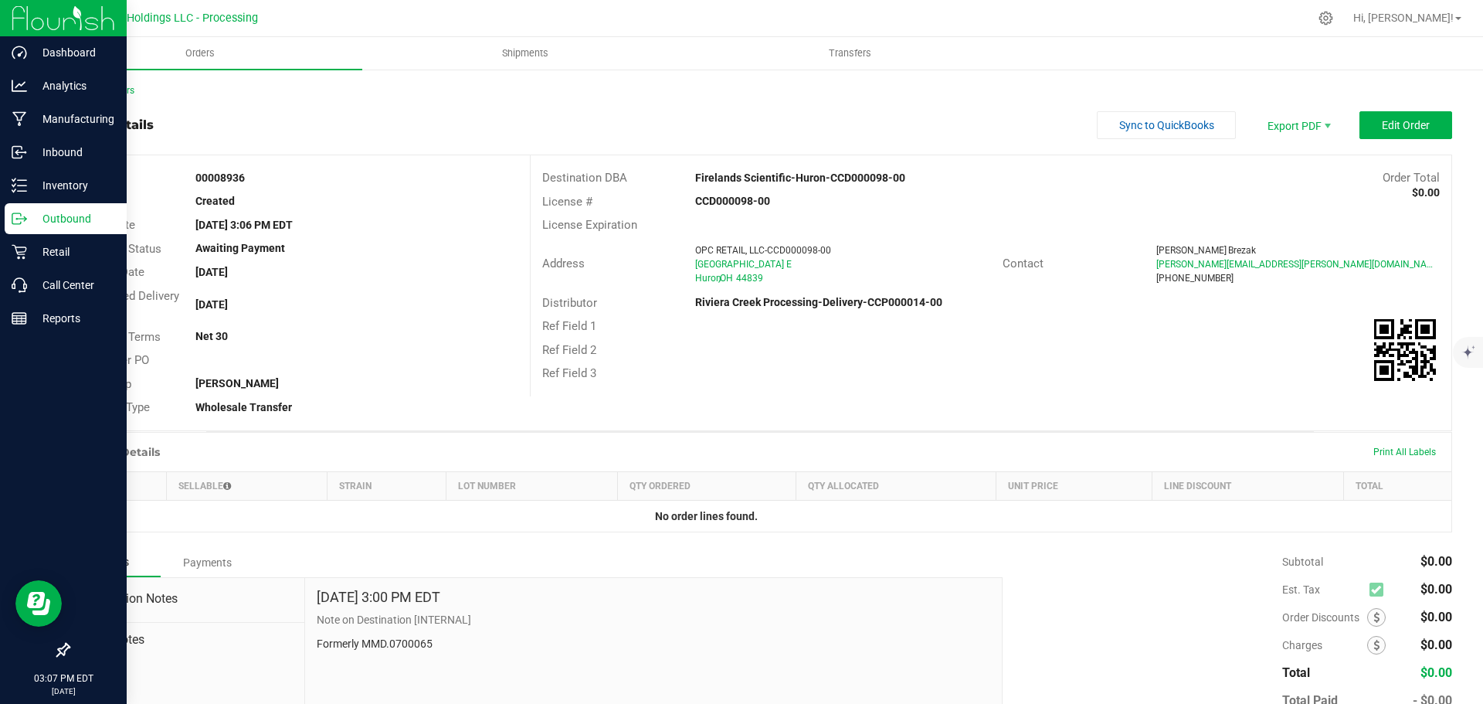
copy strong "00008936"
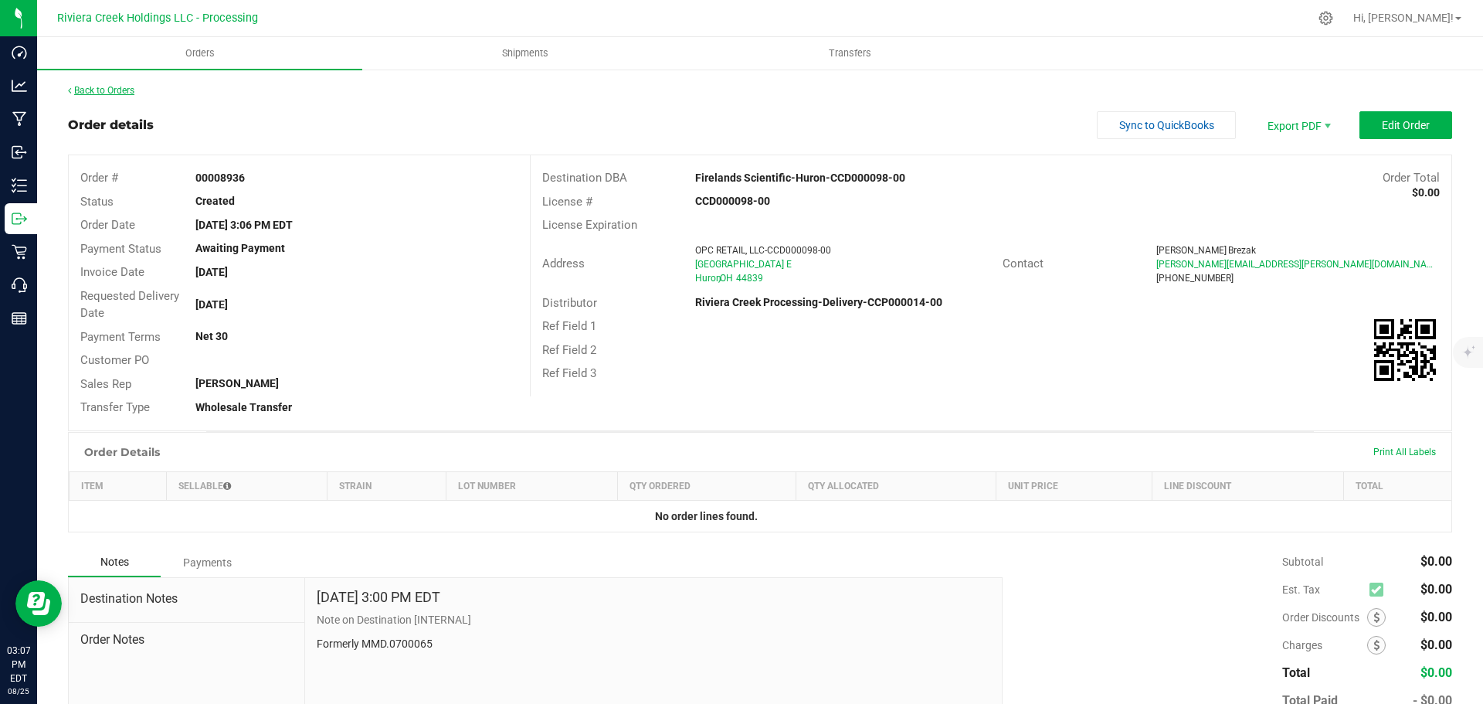
click at [120, 86] on link "Back to Orders" at bounding box center [101, 90] width 66 height 11
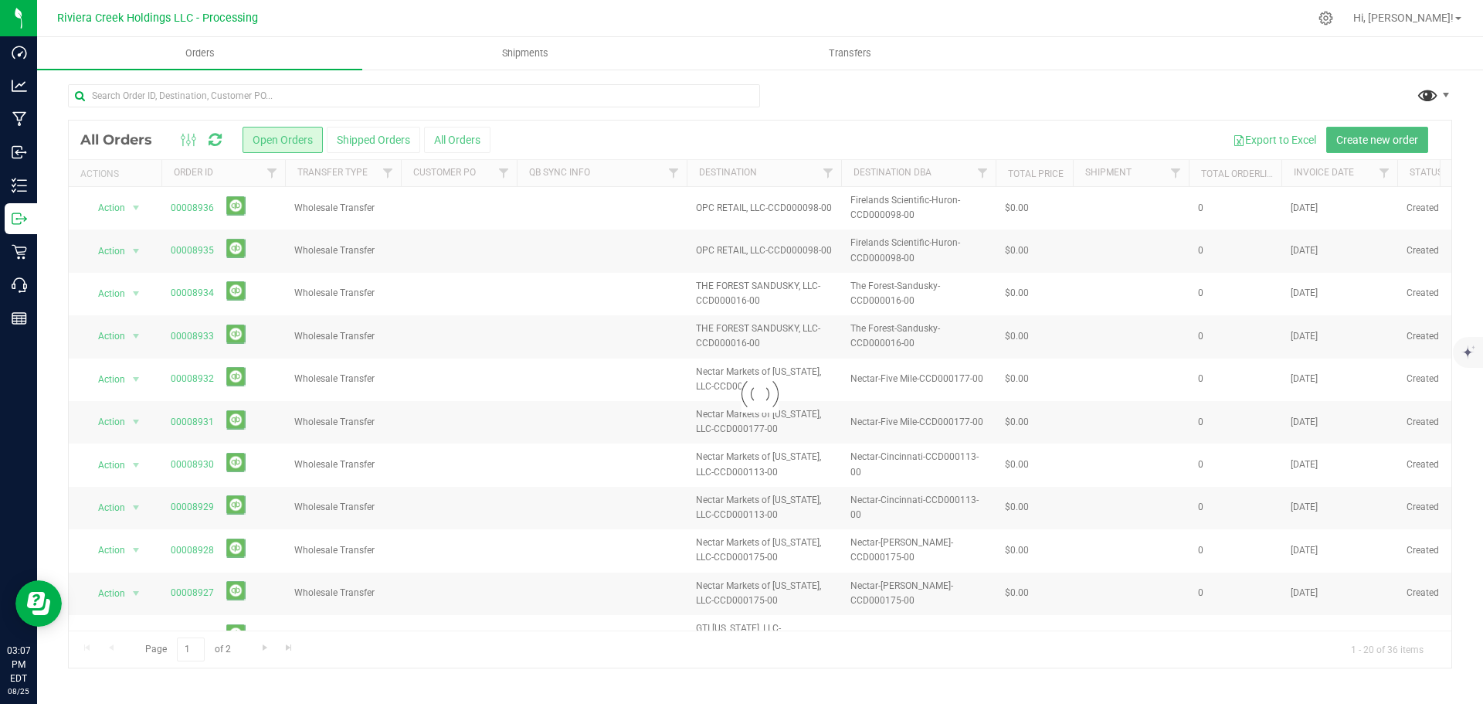
click at [1362, 140] on span "Create new order" at bounding box center [1377, 140] width 82 height 12
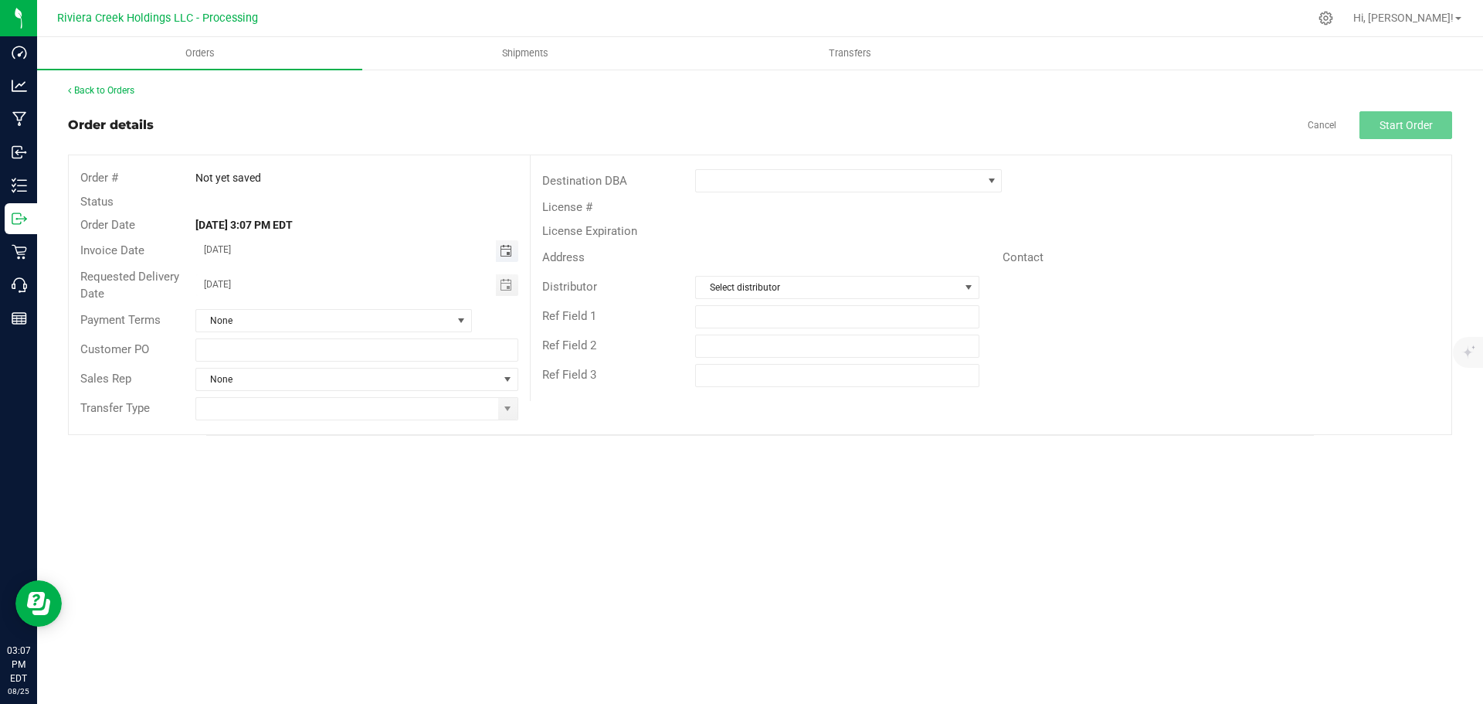
click at [504, 253] on span "Toggle calendar" at bounding box center [506, 251] width 12 height 12
click at [336, 428] on span "27" at bounding box center [334, 428] width 22 height 24
type input "08/27/2025"
click at [508, 286] on span "Toggle calendar" at bounding box center [506, 285] width 12 height 12
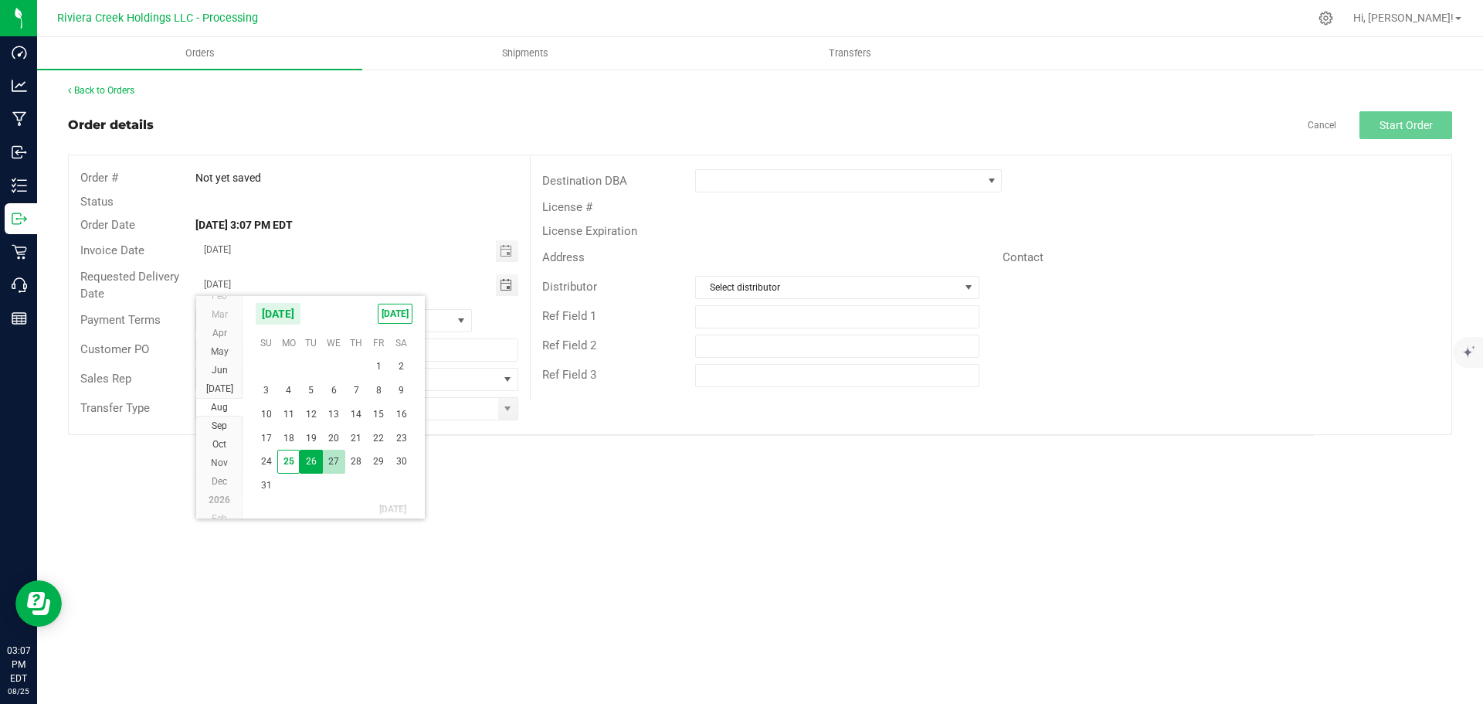
click at [337, 459] on span "27" at bounding box center [334, 461] width 22 height 24
type input "08/27/2025"
click at [509, 408] on span at bounding box center [507, 408] width 12 height 12
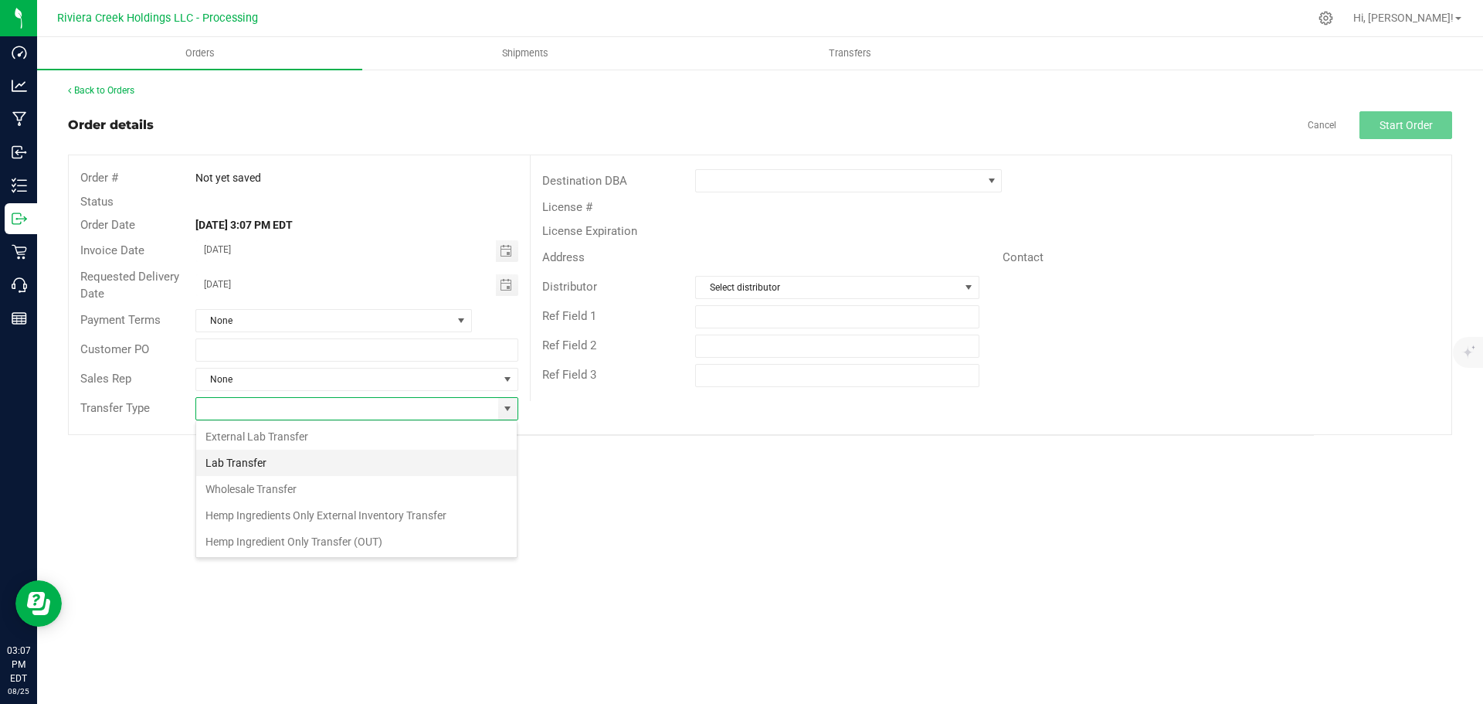
scroll to position [23, 323]
click at [262, 483] on li "Wholesale Transfer" at bounding box center [356, 489] width 321 height 26
type input "Wholesale Transfer"
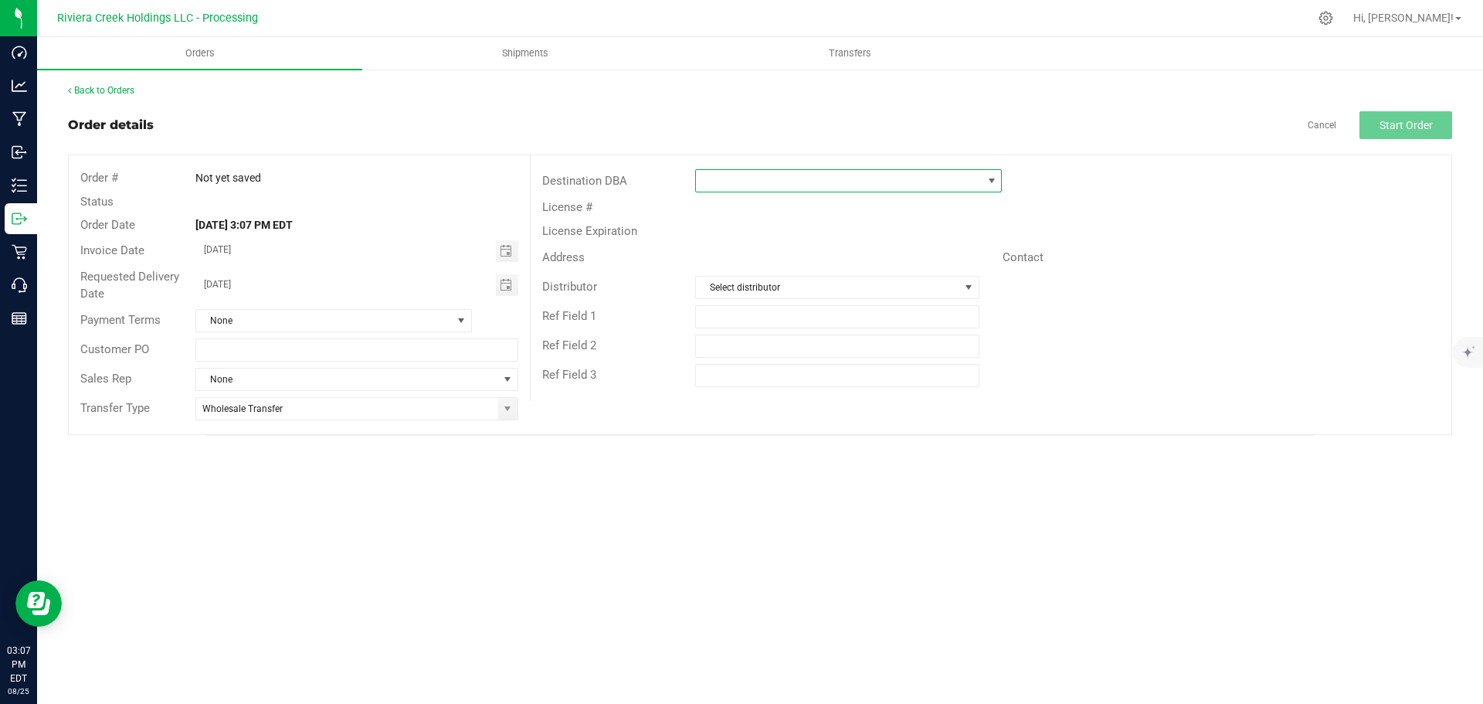
click at [761, 182] on span at bounding box center [839, 181] width 286 height 22
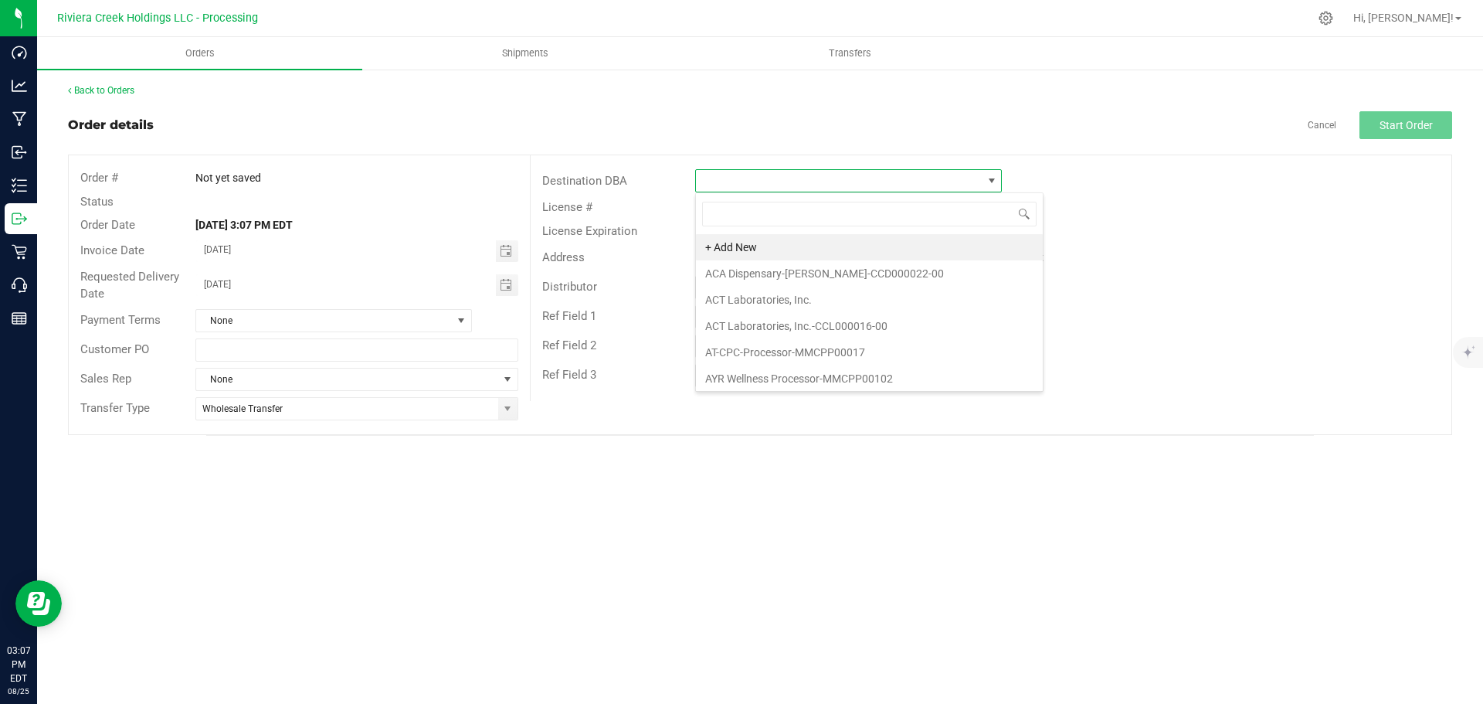
scroll to position [23, 307]
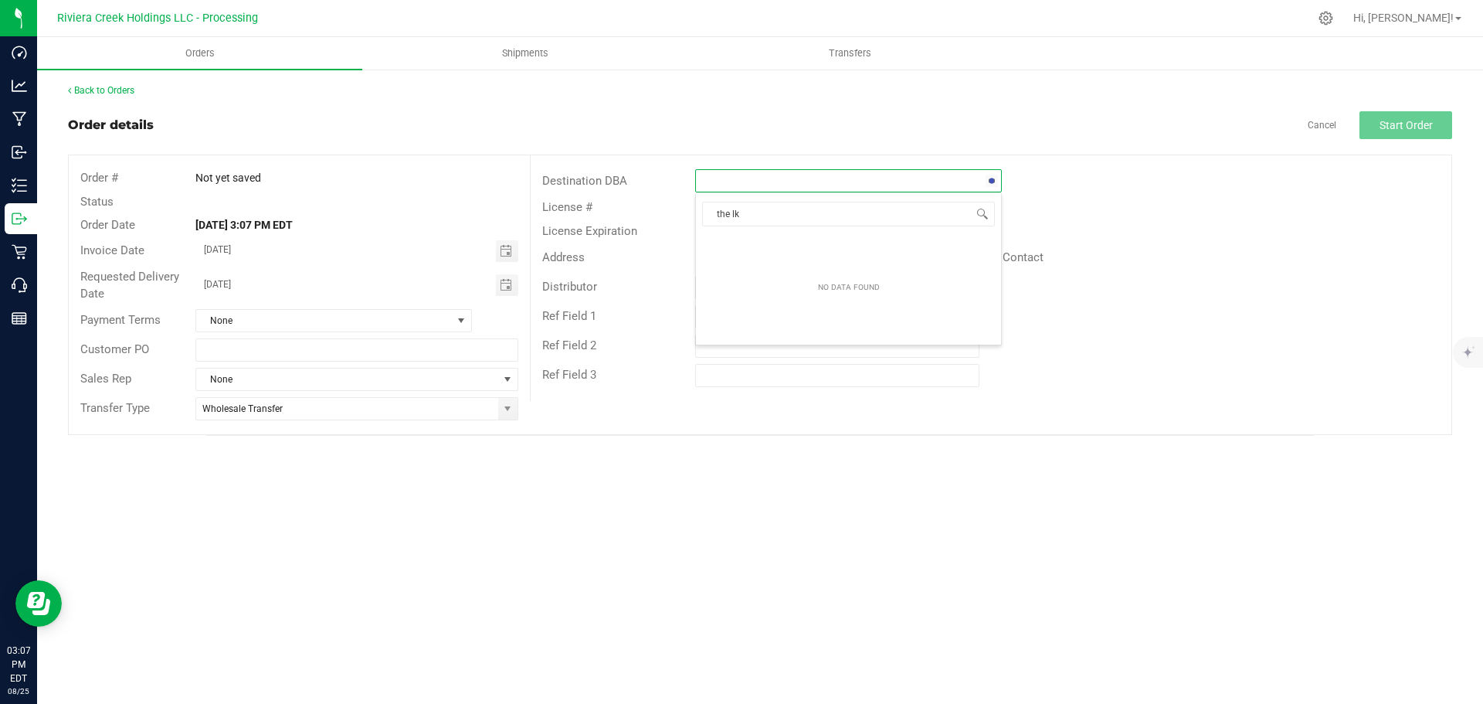
type input "the l"
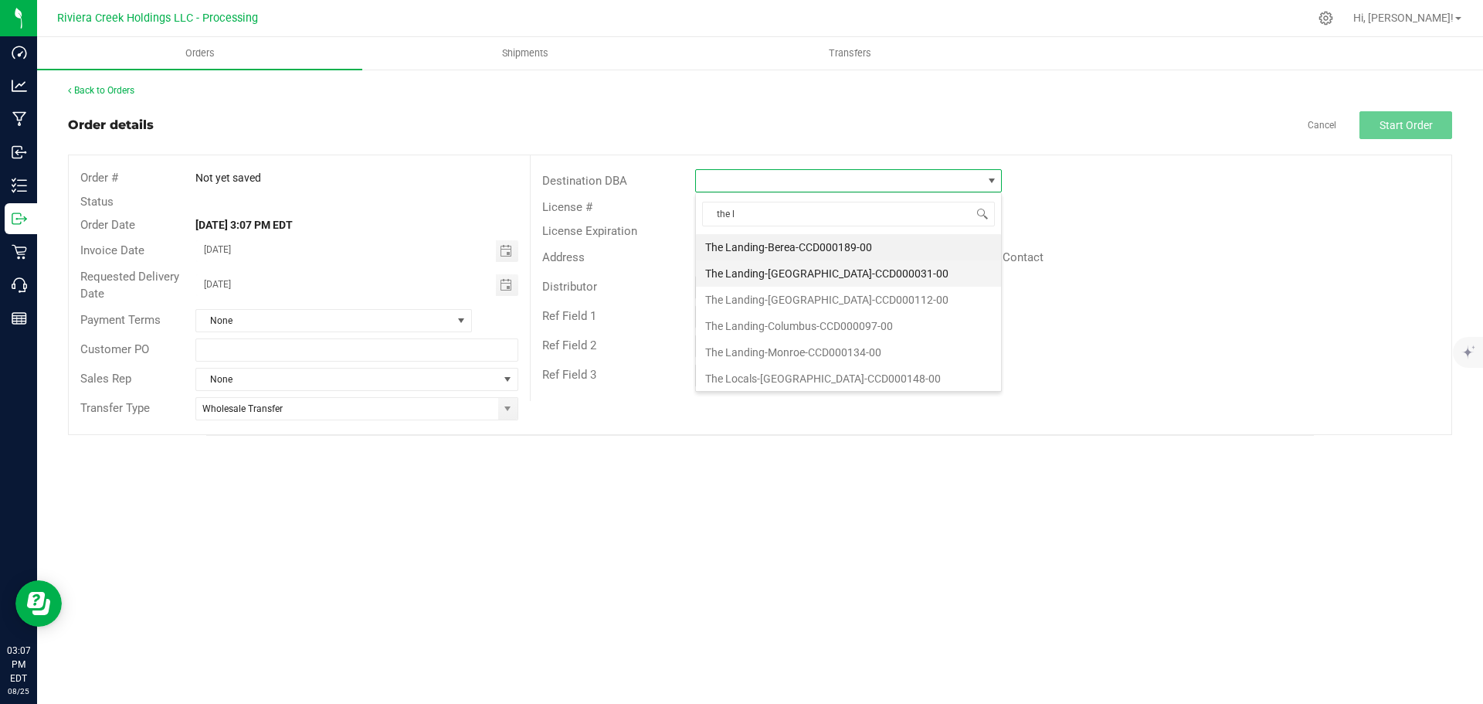
click at [762, 279] on li "The Landing-[GEOGRAPHIC_DATA]-CCD000031-00" at bounding box center [848, 273] width 305 height 26
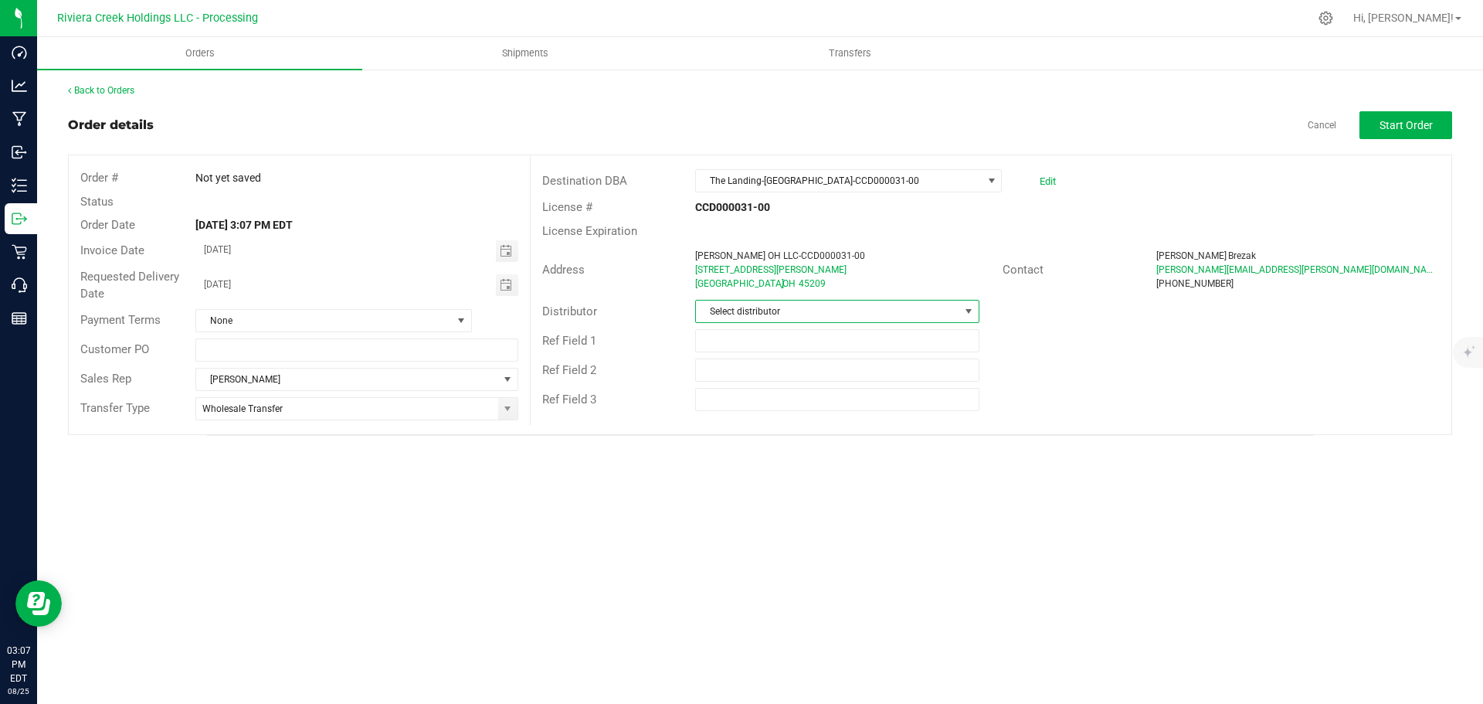
click at [768, 314] on span "Select distributor" at bounding box center [827, 311] width 263 height 22
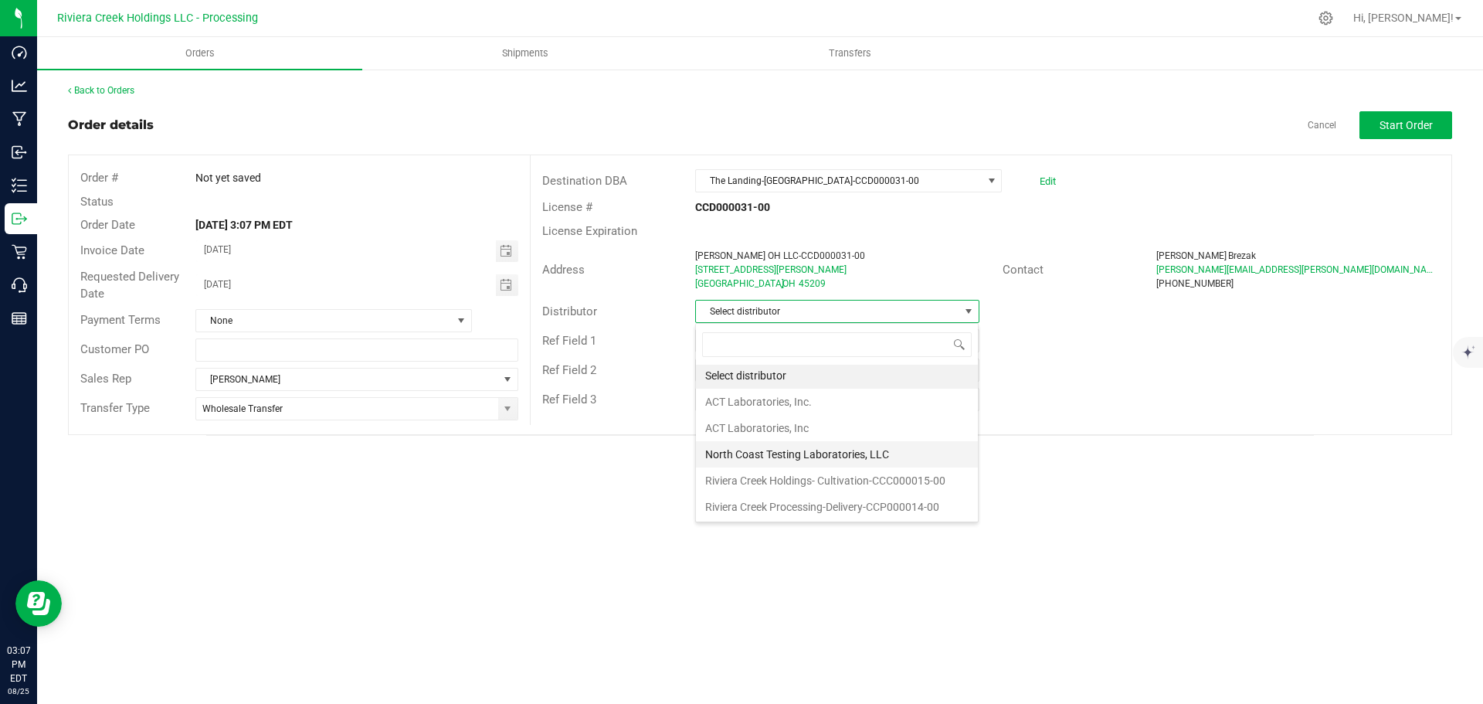
scroll to position [3, 0]
click at [795, 504] on li "Riviera Creek Processing-Delivery-CCP000014-00" at bounding box center [837, 506] width 282 height 26
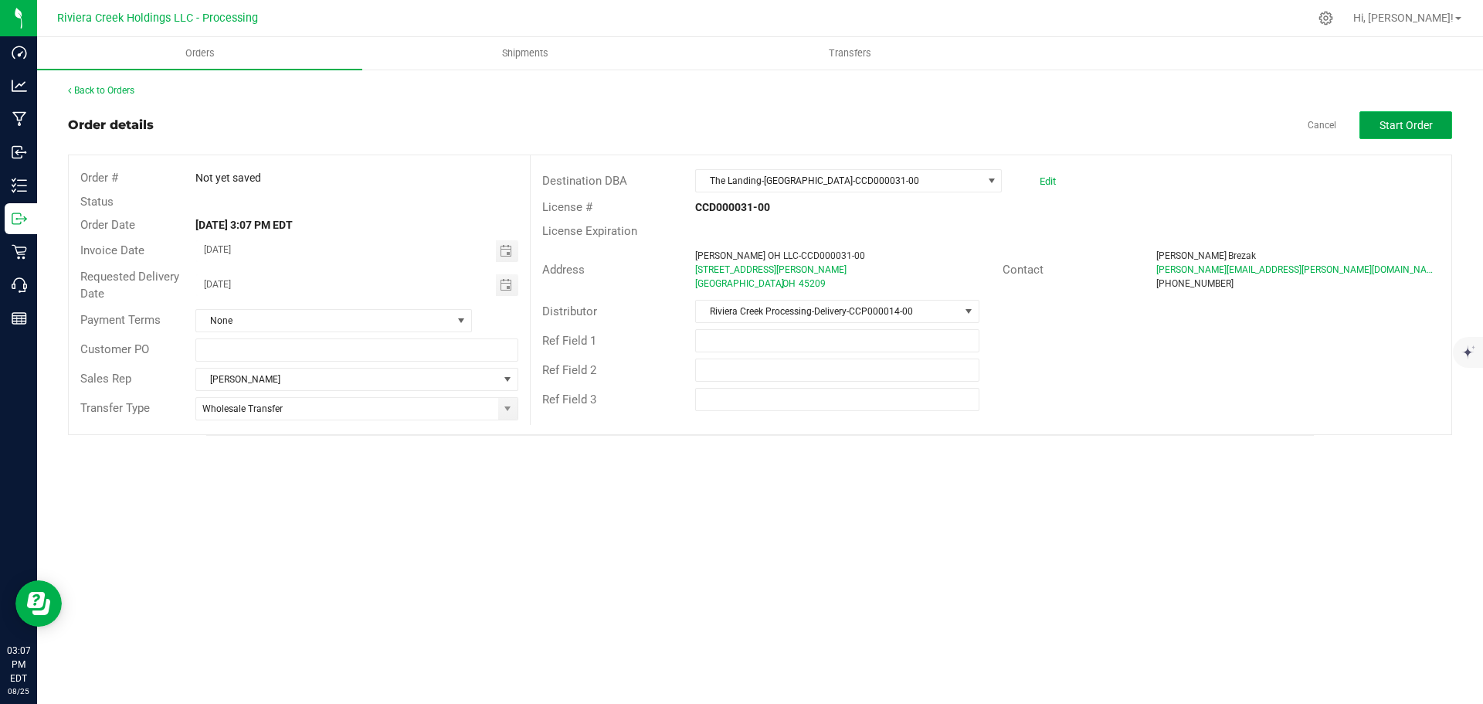
click at [1416, 127] on span "Start Order" at bounding box center [1405, 125] width 53 height 12
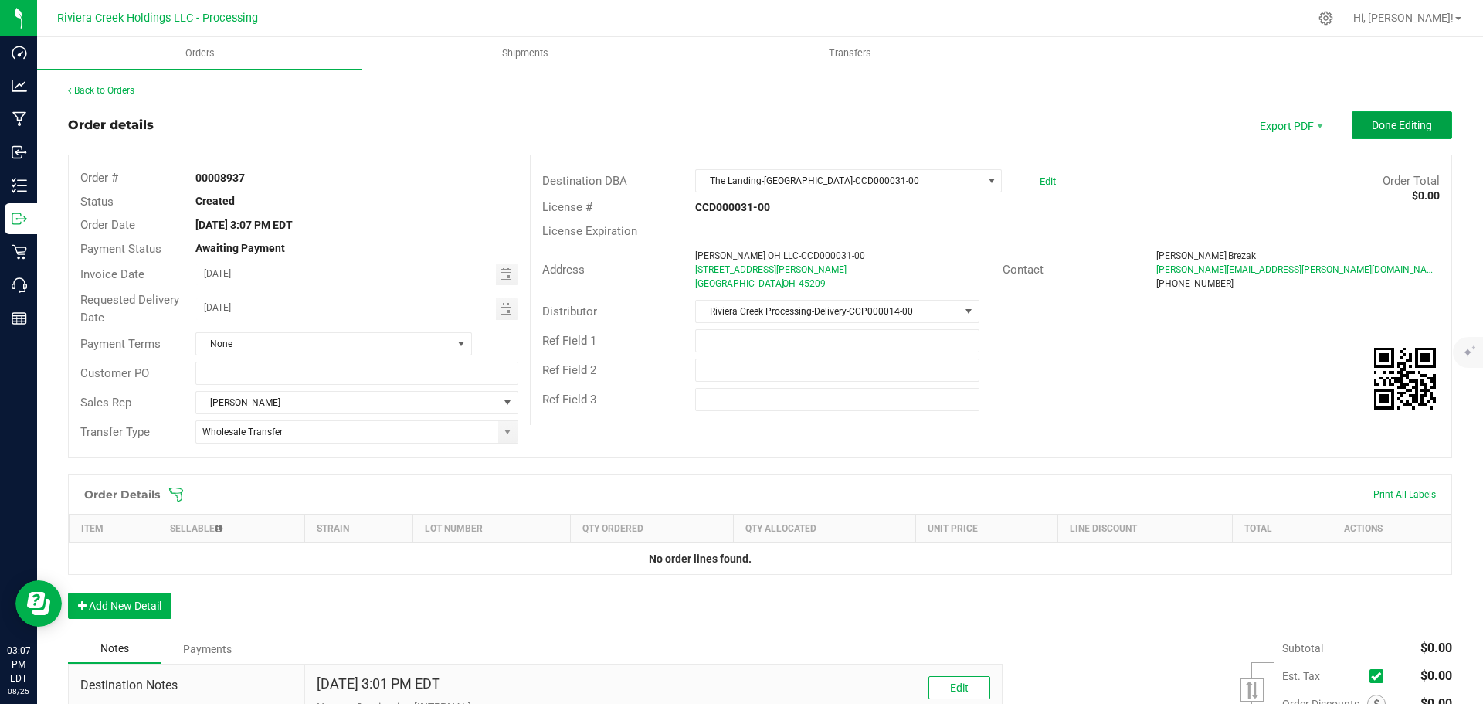
click at [1416, 127] on span "Done Editing" at bounding box center [1402, 125] width 60 height 12
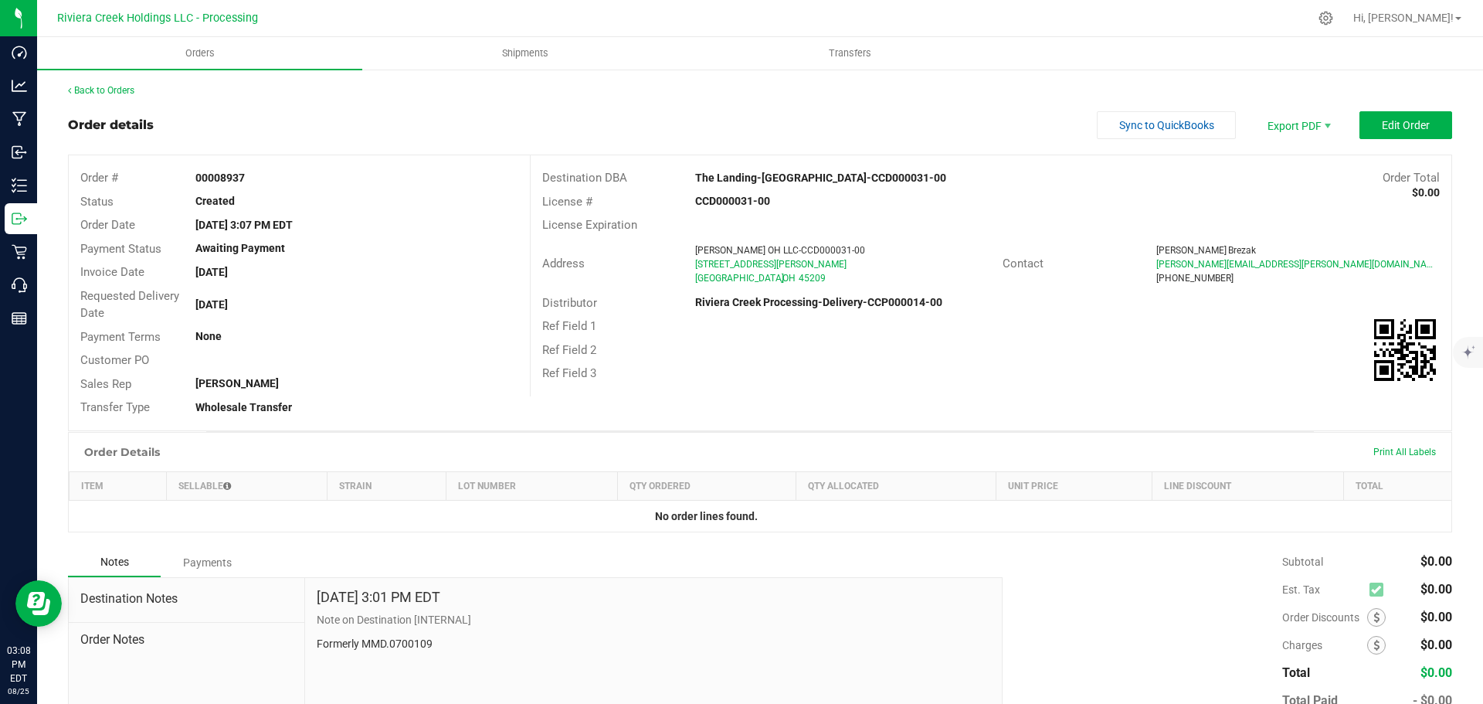
drag, startPoint x: 191, startPoint y: 172, endPoint x: 266, endPoint y: 181, distance: 76.2
click at [266, 181] on div "00008937" at bounding box center [356, 178] width 345 height 16
copy strong "00008937"
click at [115, 89] on link "Back to Orders" at bounding box center [101, 90] width 66 height 11
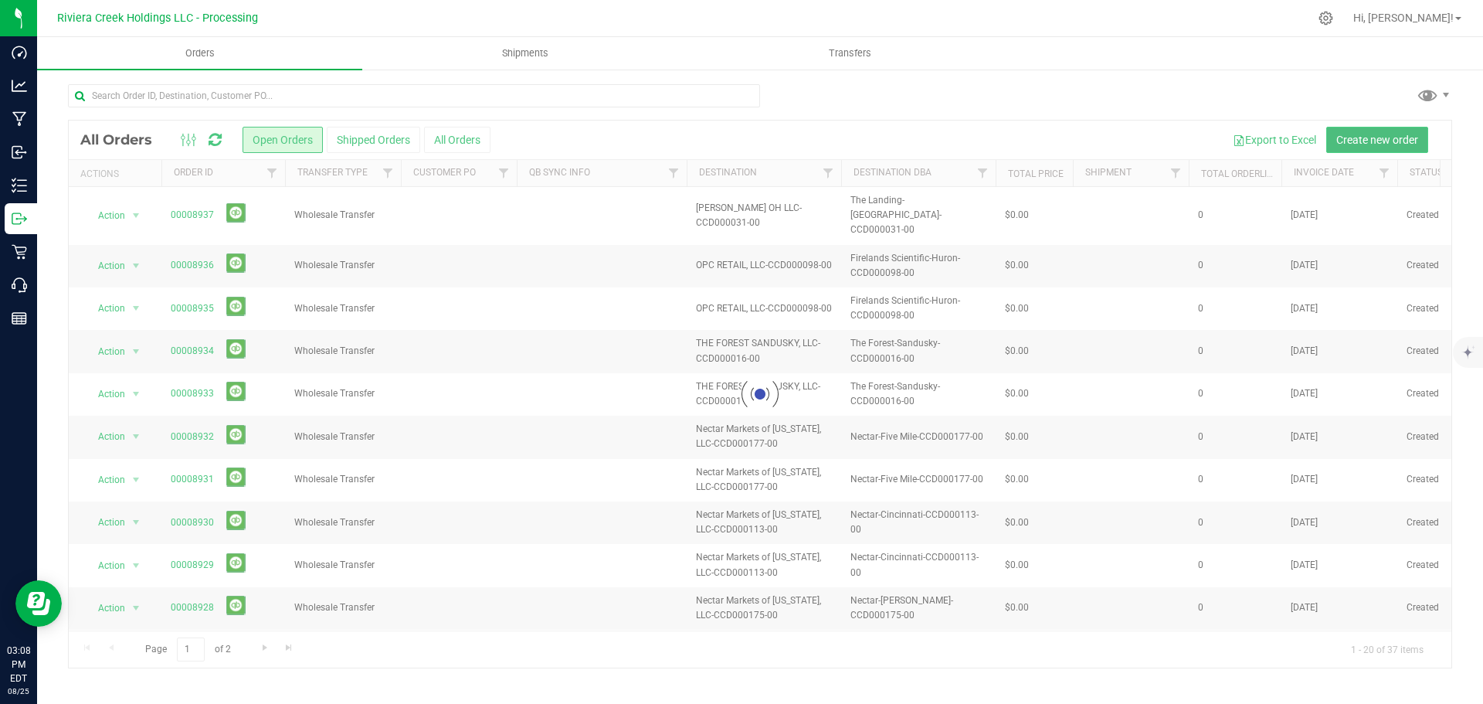
click at [1354, 139] on span "Create new order" at bounding box center [1377, 140] width 82 height 12
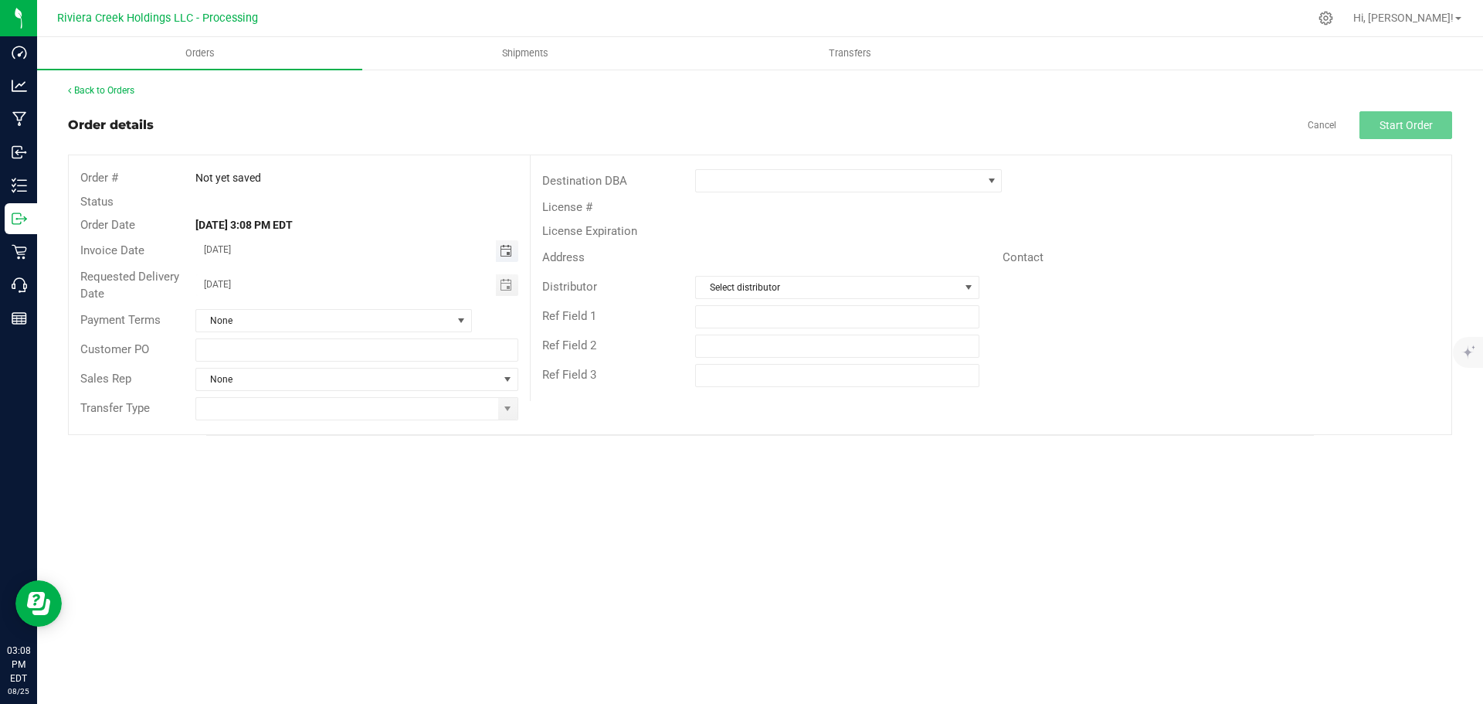
click at [509, 256] on span "Toggle calendar" at bounding box center [506, 251] width 12 height 12
click at [334, 431] on span "27" at bounding box center [334, 428] width 22 height 24
type input "08/27/2025"
click at [506, 286] on span "Toggle calendar" at bounding box center [506, 285] width 12 height 12
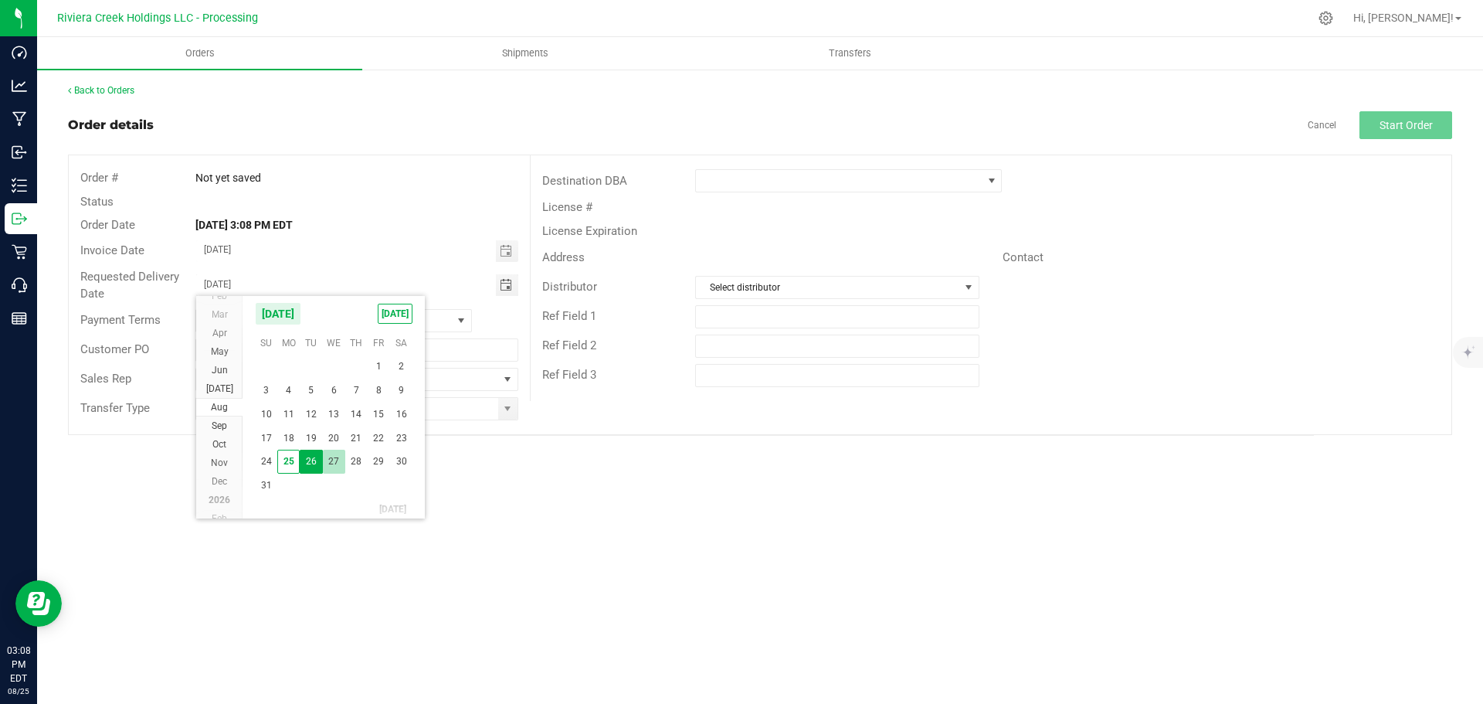
click at [337, 460] on span "27" at bounding box center [334, 461] width 22 height 24
type input "08/27/2025"
click at [505, 416] on span at bounding box center [507, 409] width 19 height 22
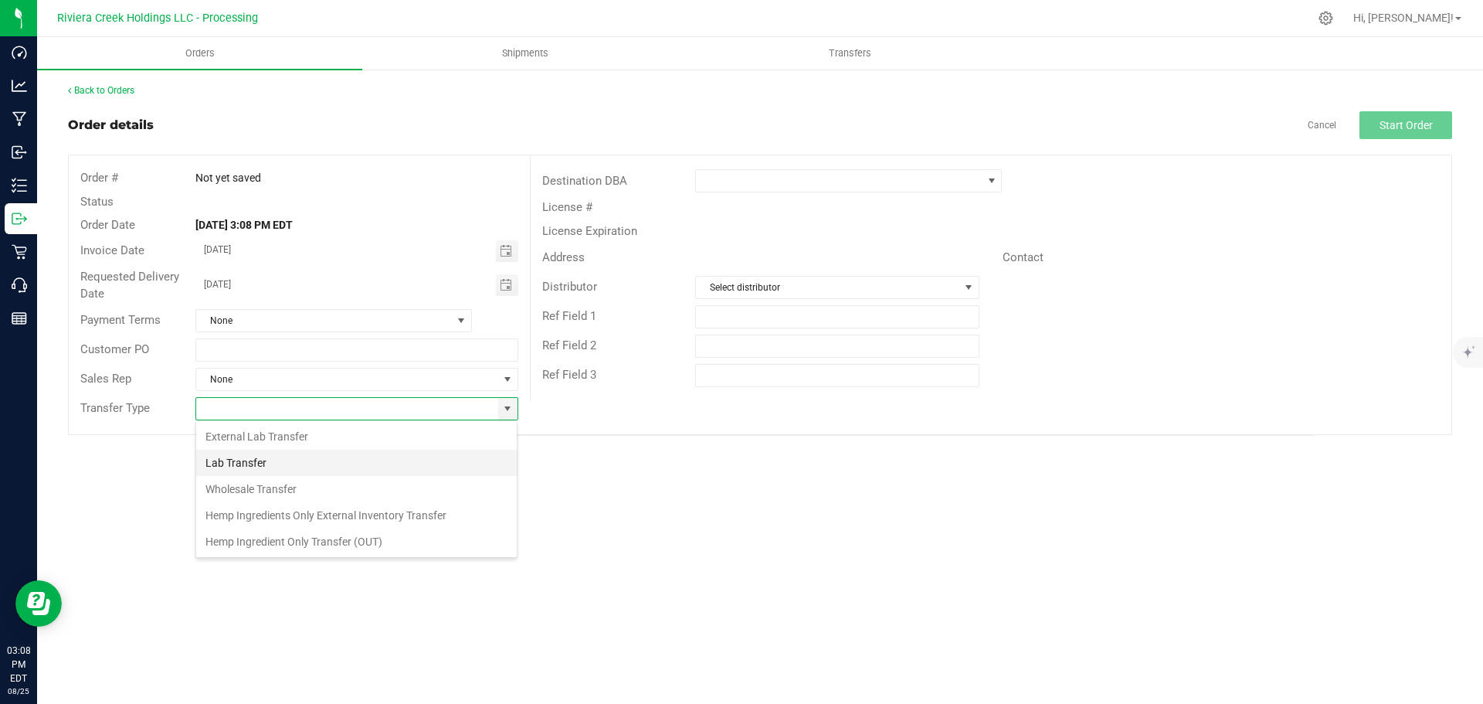
scroll to position [23, 323]
click at [242, 491] on li "Wholesale Transfer" at bounding box center [356, 489] width 321 height 26
type input "Wholesale Transfer"
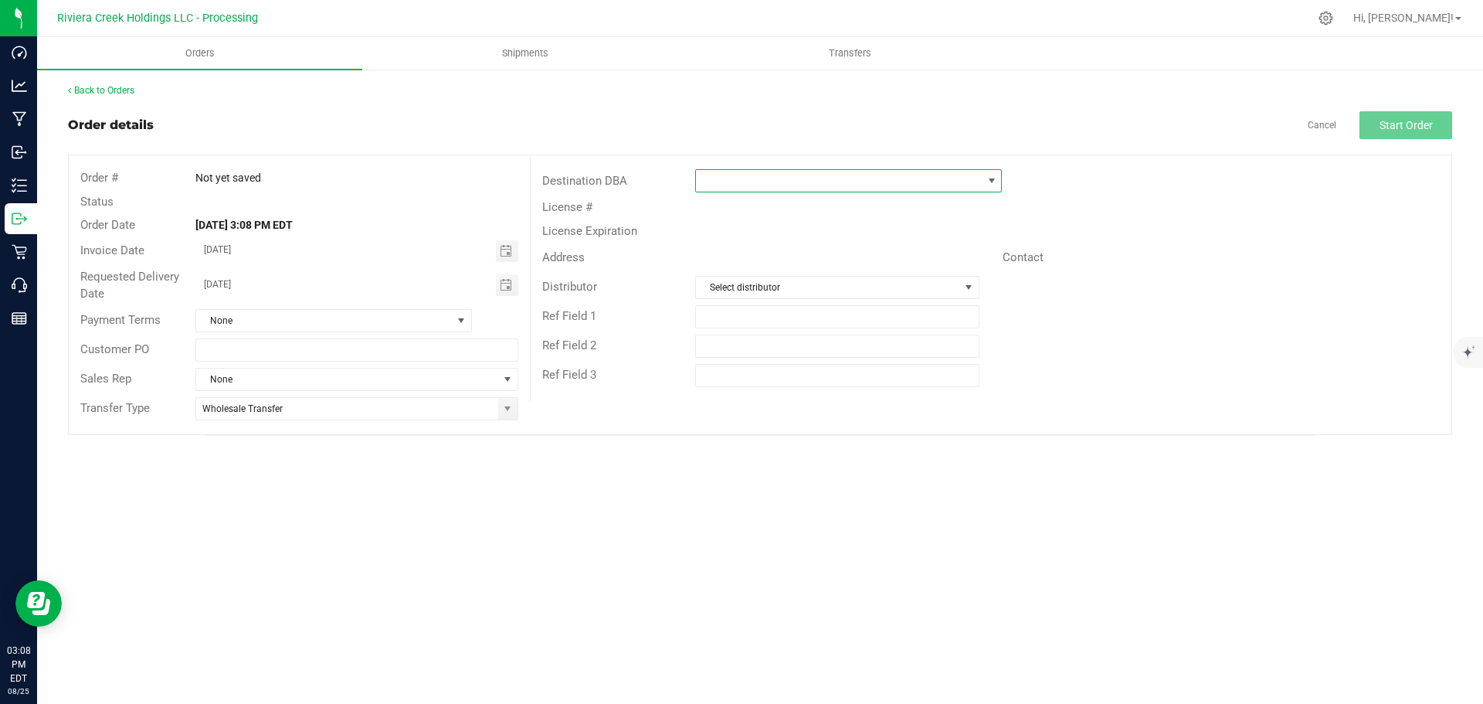
click at [722, 190] on span at bounding box center [839, 181] width 286 height 22
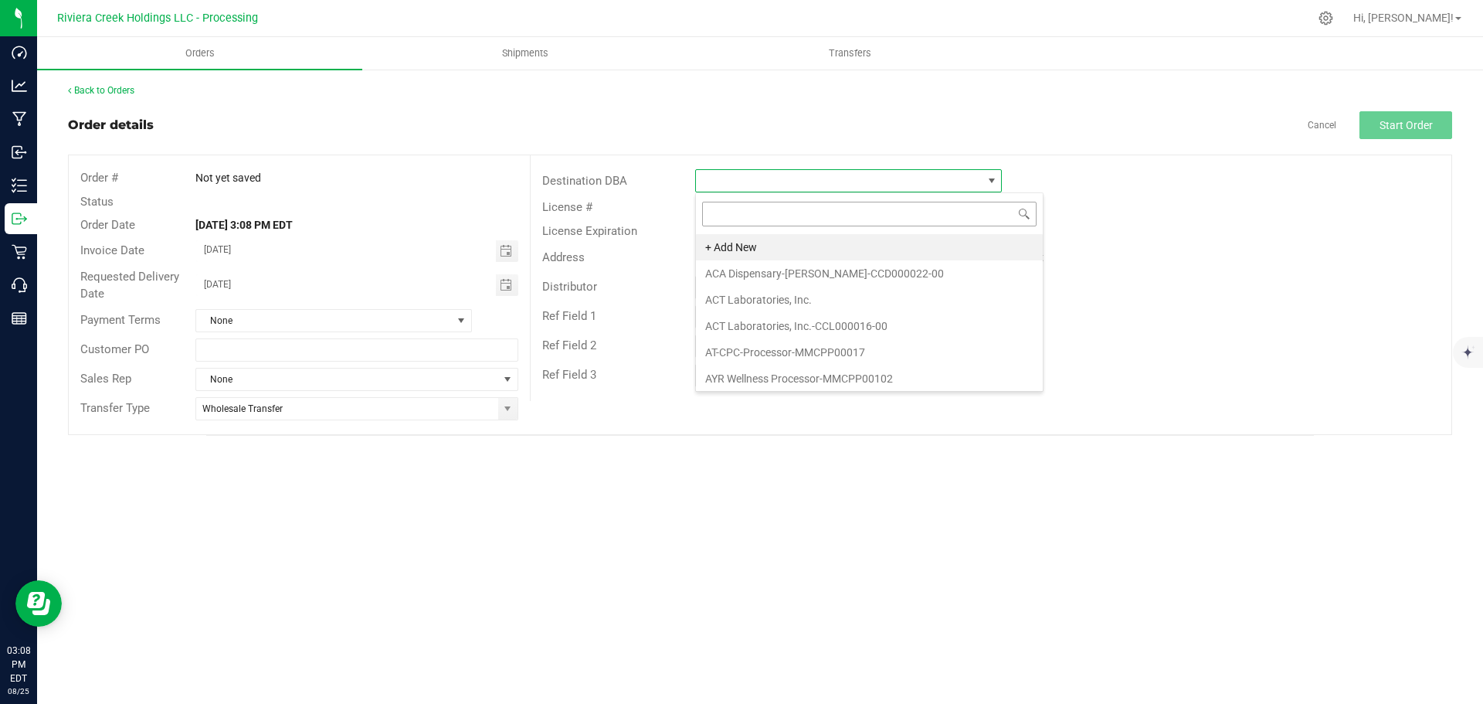
scroll to position [23, 307]
type input "the lan"
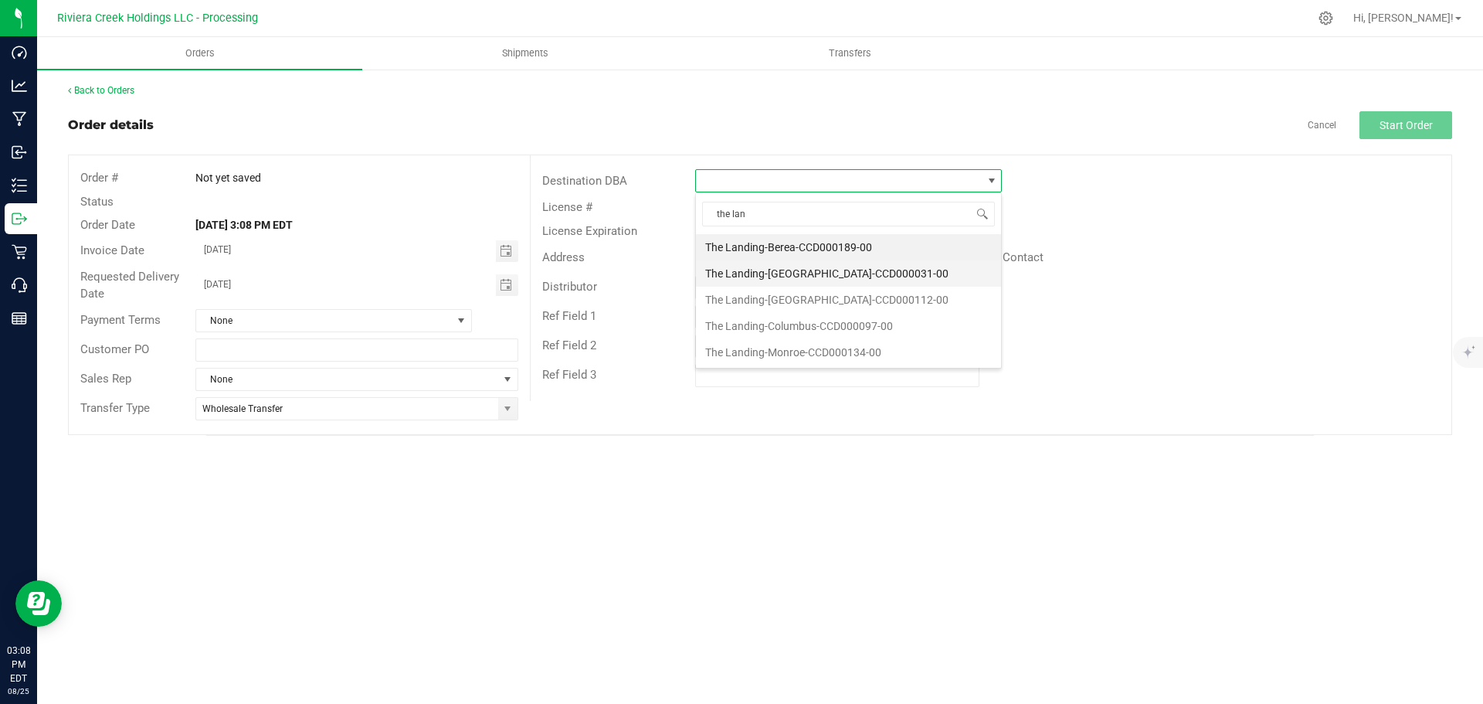
click at [768, 268] on li "The Landing-[GEOGRAPHIC_DATA]-CCD000031-00" at bounding box center [848, 273] width 305 height 26
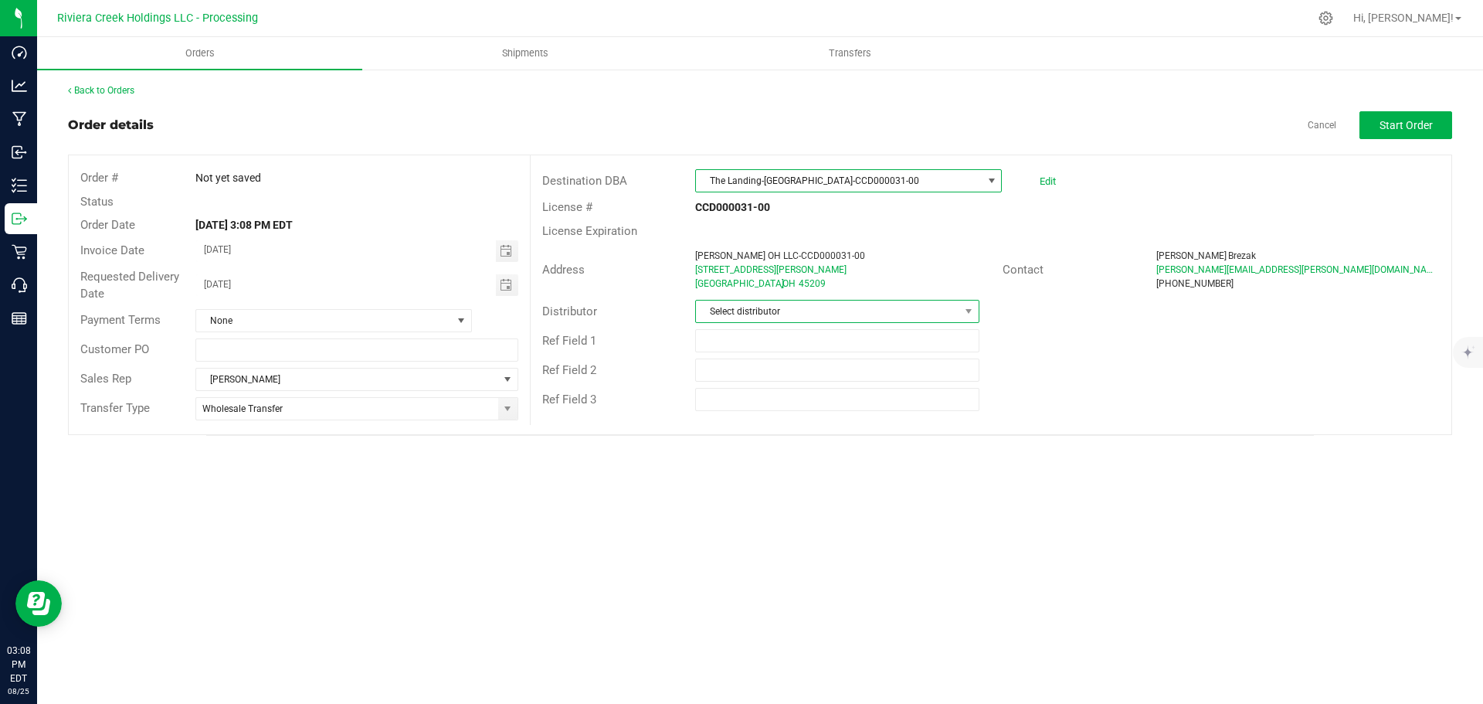
click at [789, 317] on span "Select distributor" at bounding box center [827, 311] width 263 height 22
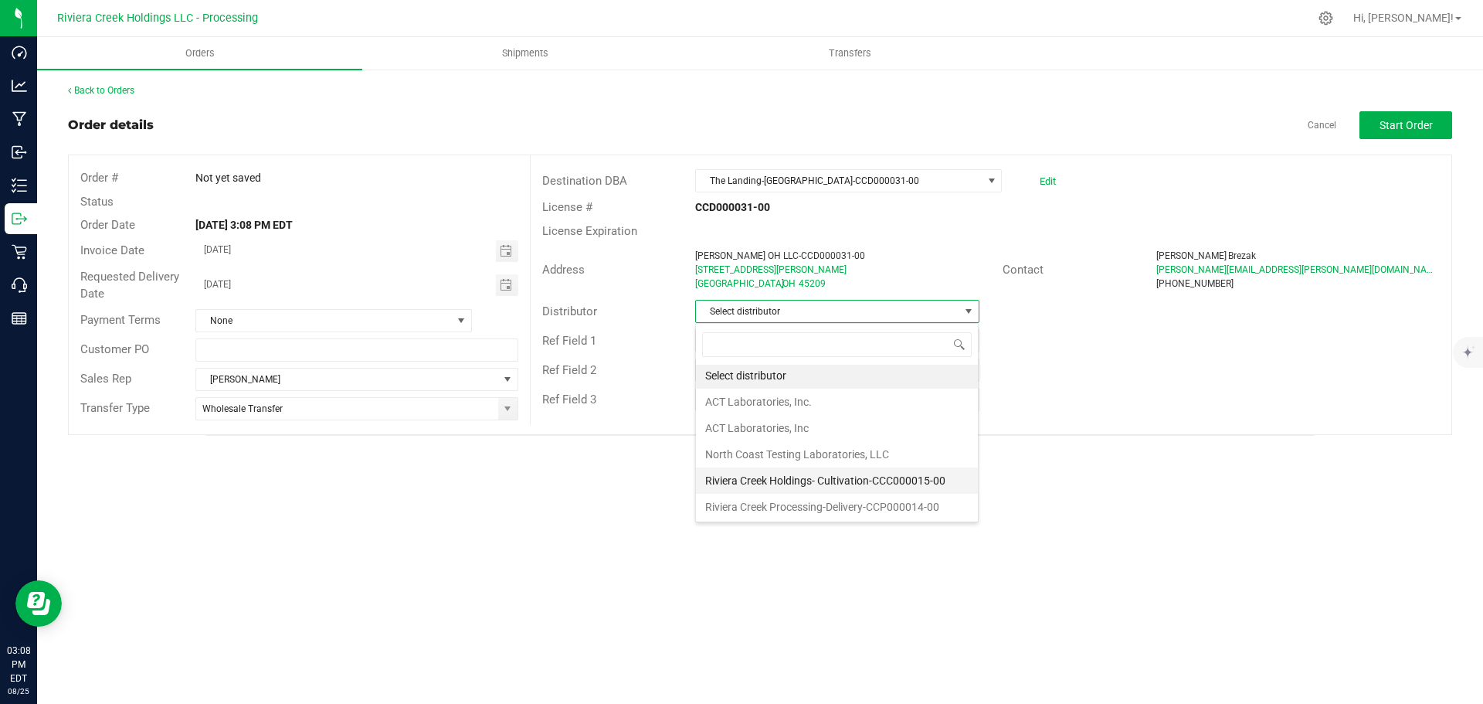
scroll to position [3, 0]
click at [802, 504] on li "Riviera Creek Processing-Delivery-CCP000014-00" at bounding box center [837, 506] width 282 height 26
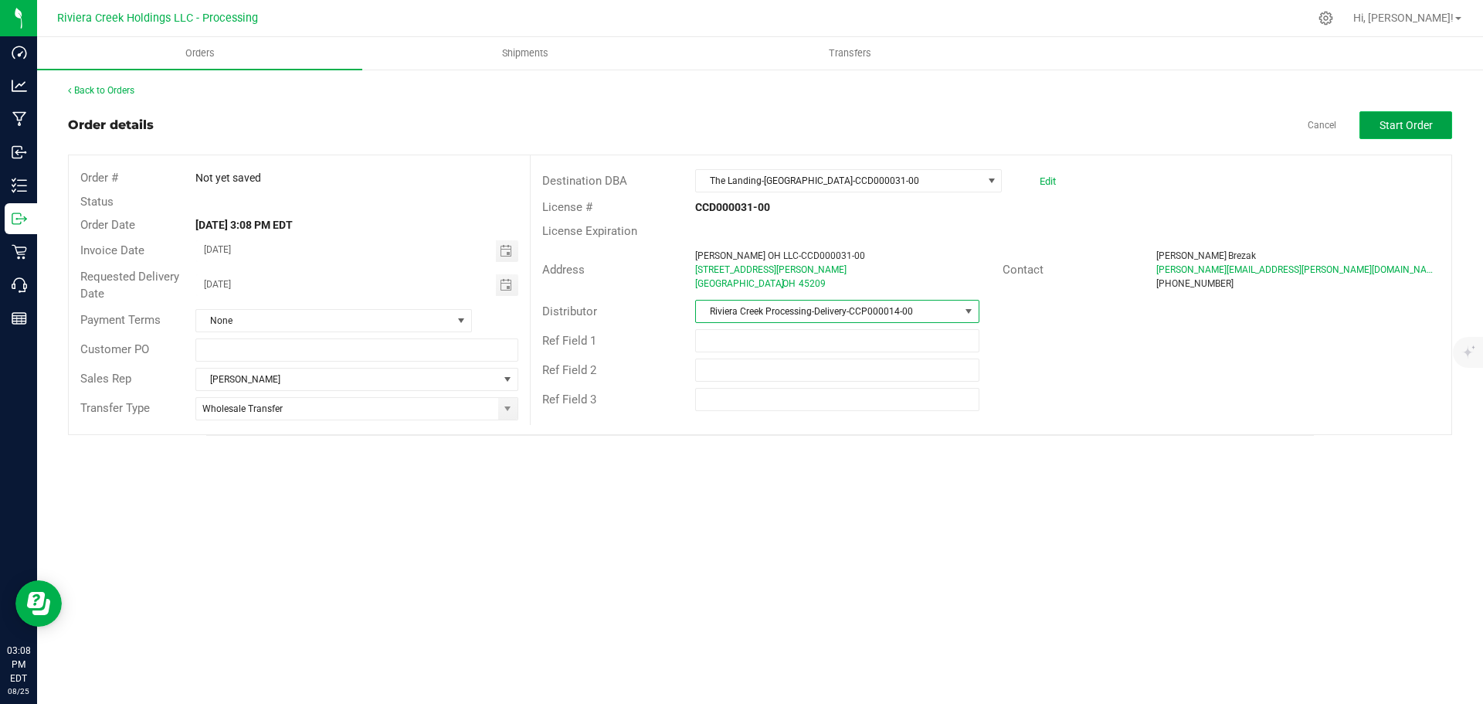
click at [1386, 126] on span "Start Order" at bounding box center [1405, 125] width 53 height 12
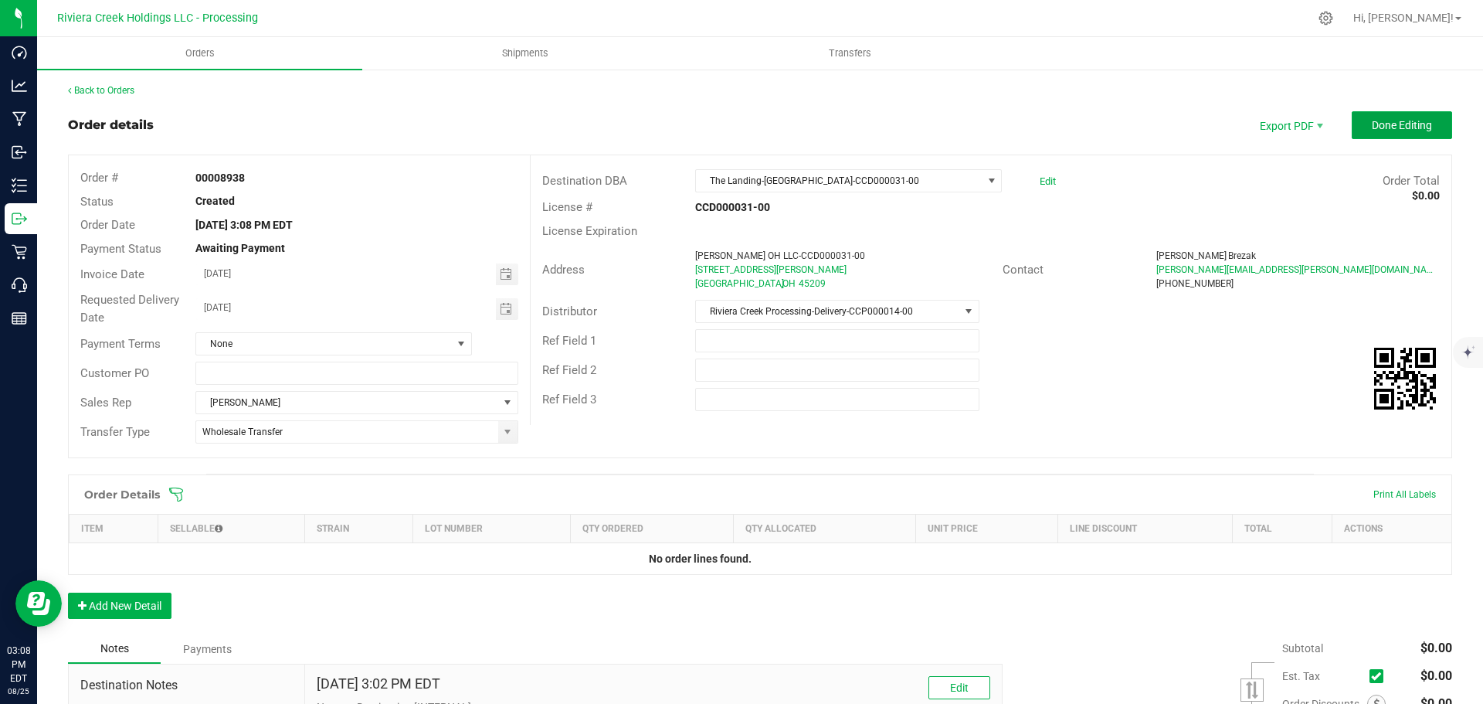
click at [1386, 126] on span "Done Editing" at bounding box center [1402, 125] width 60 height 12
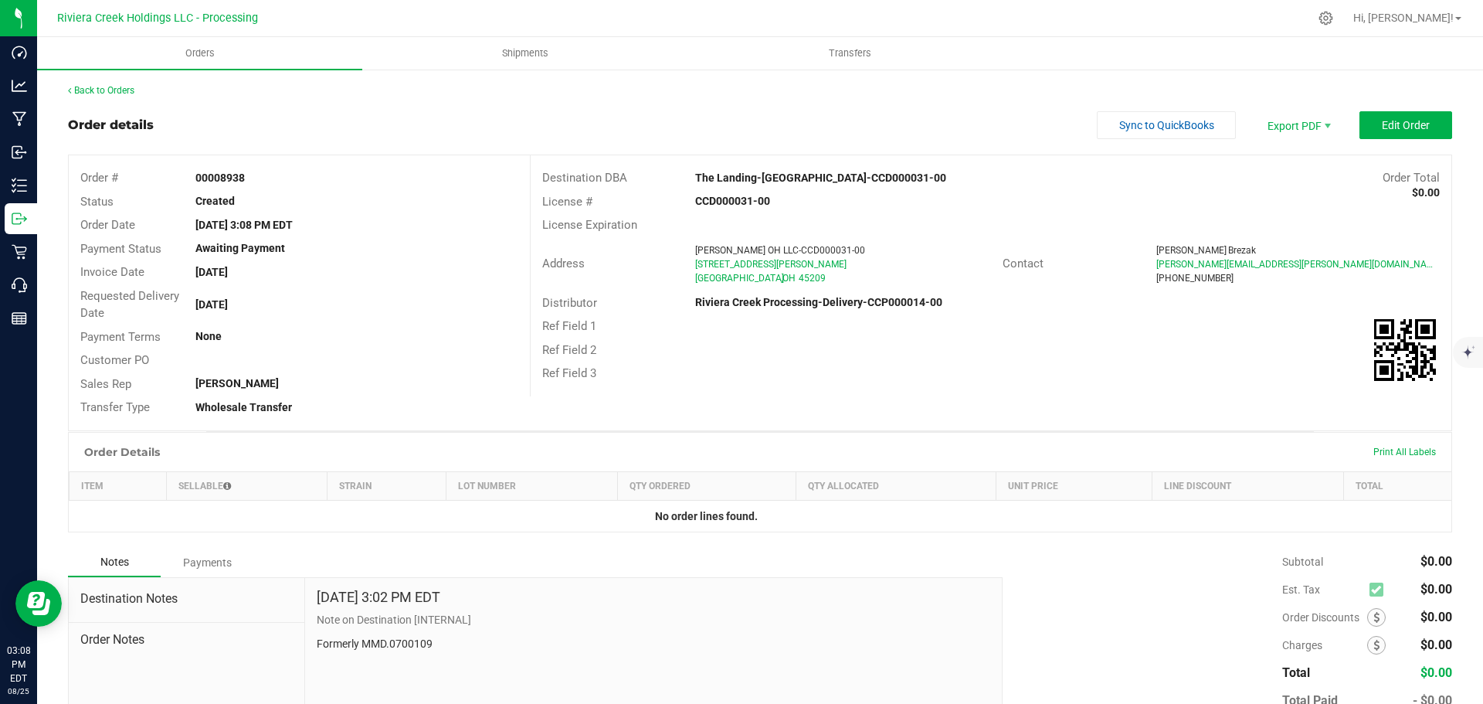
drag, startPoint x: 196, startPoint y: 178, endPoint x: 272, endPoint y: 184, distance: 75.9
click at [272, 184] on div "00008938" at bounding box center [356, 178] width 345 height 16
copy strong "00008938"
click at [102, 89] on link "Back to Orders" at bounding box center [101, 90] width 66 height 11
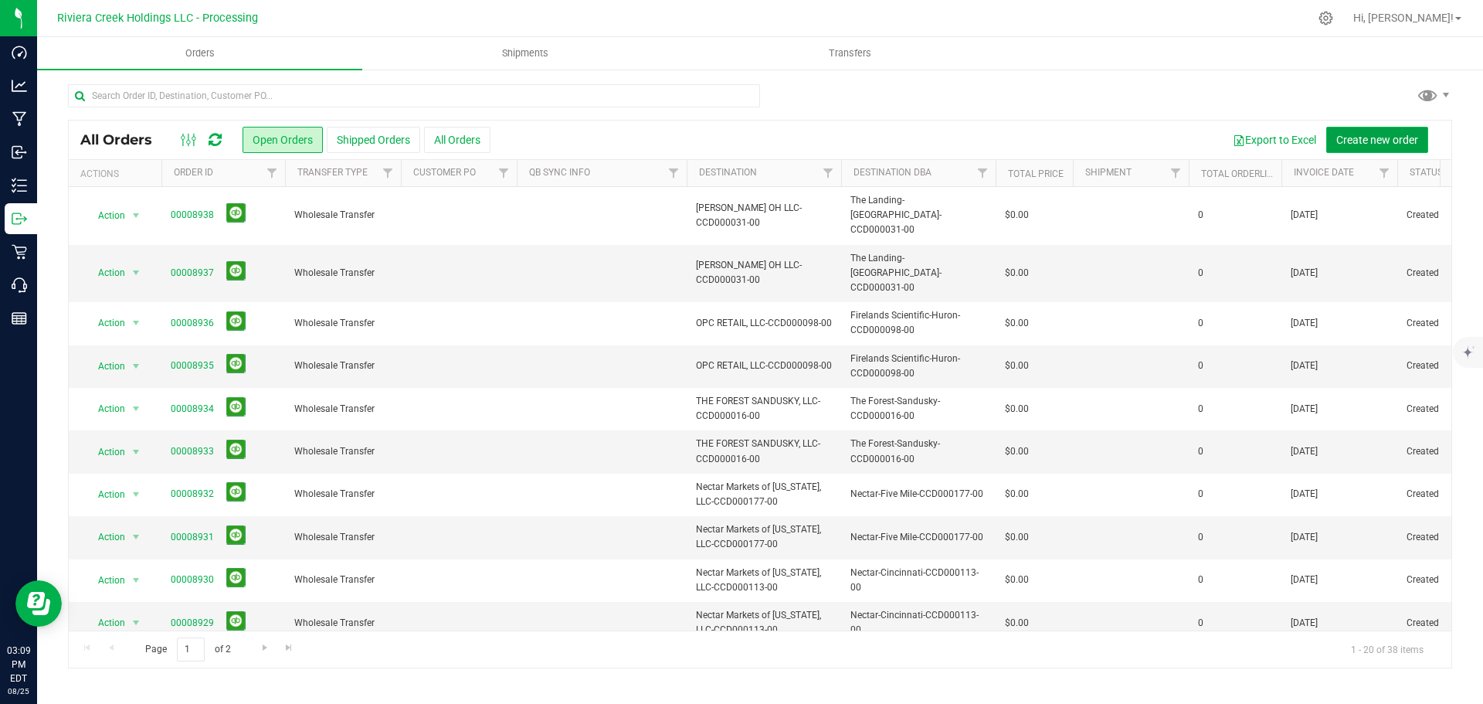
click at [1364, 137] on span "Create new order" at bounding box center [1377, 140] width 82 height 12
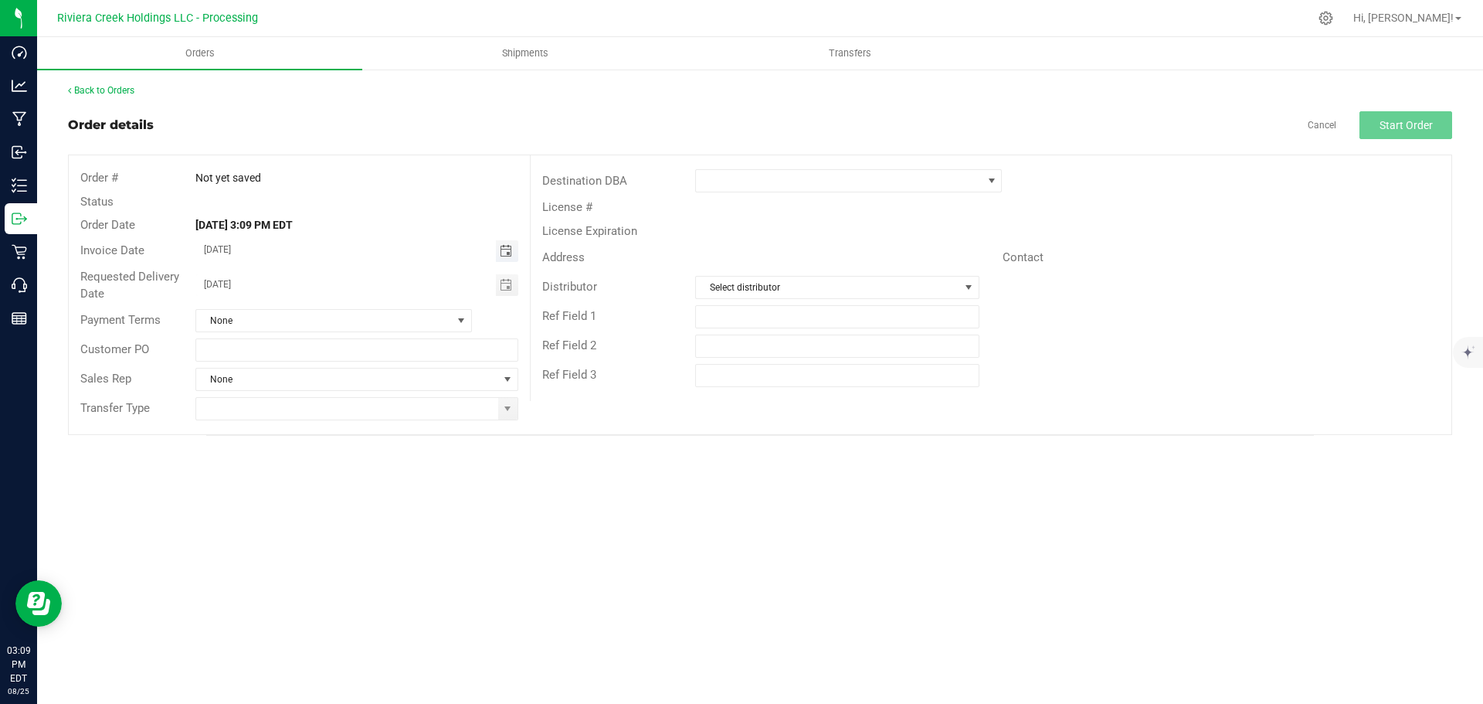
click at [504, 256] on span "Toggle calendar" at bounding box center [506, 251] width 12 height 12
click at [329, 424] on span "27" at bounding box center [334, 428] width 22 height 24
type input "08/27/2025"
click at [504, 285] on span "Toggle calendar" at bounding box center [506, 285] width 12 height 12
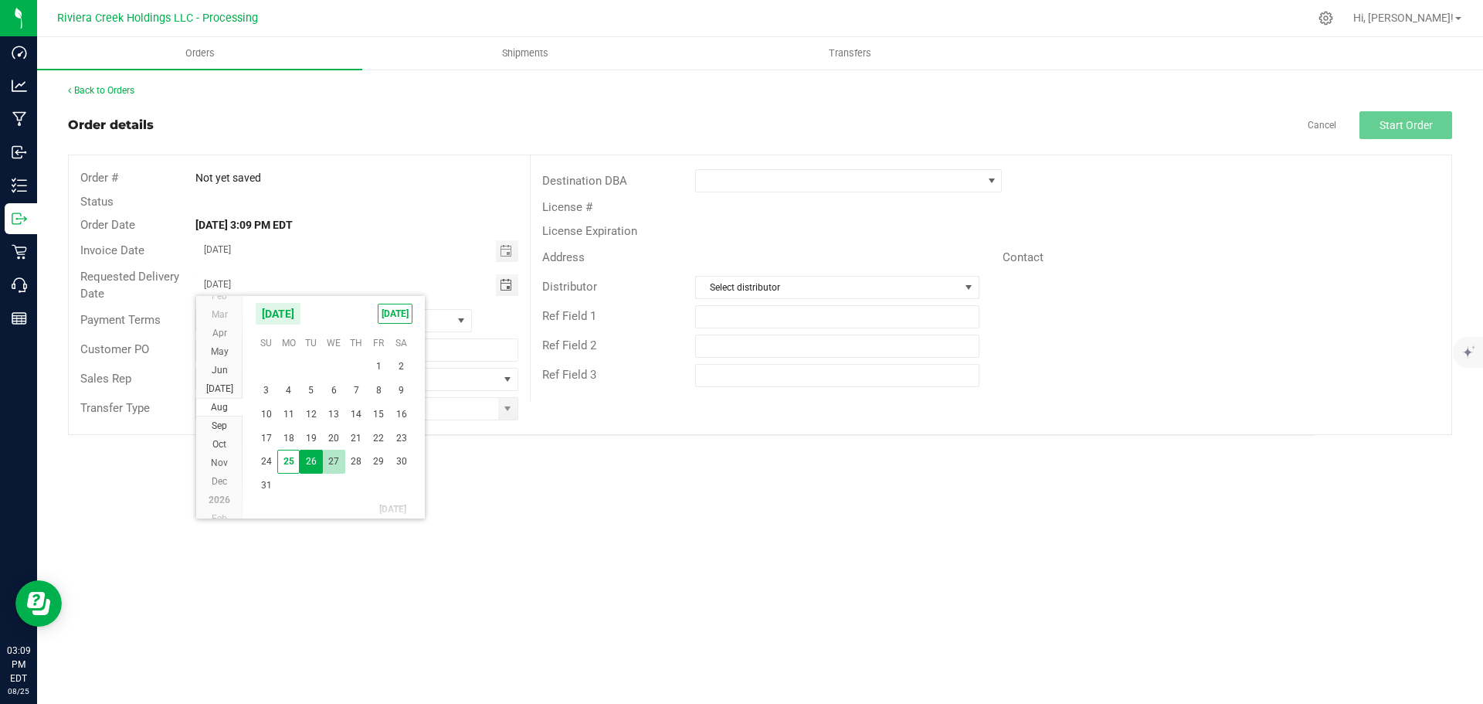
click at [331, 456] on span "27" at bounding box center [334, 461] width 22 height 24
type input "08/27/2025"
click at [507, 415] on span at bounding box center [507, 409] width 19 height 22
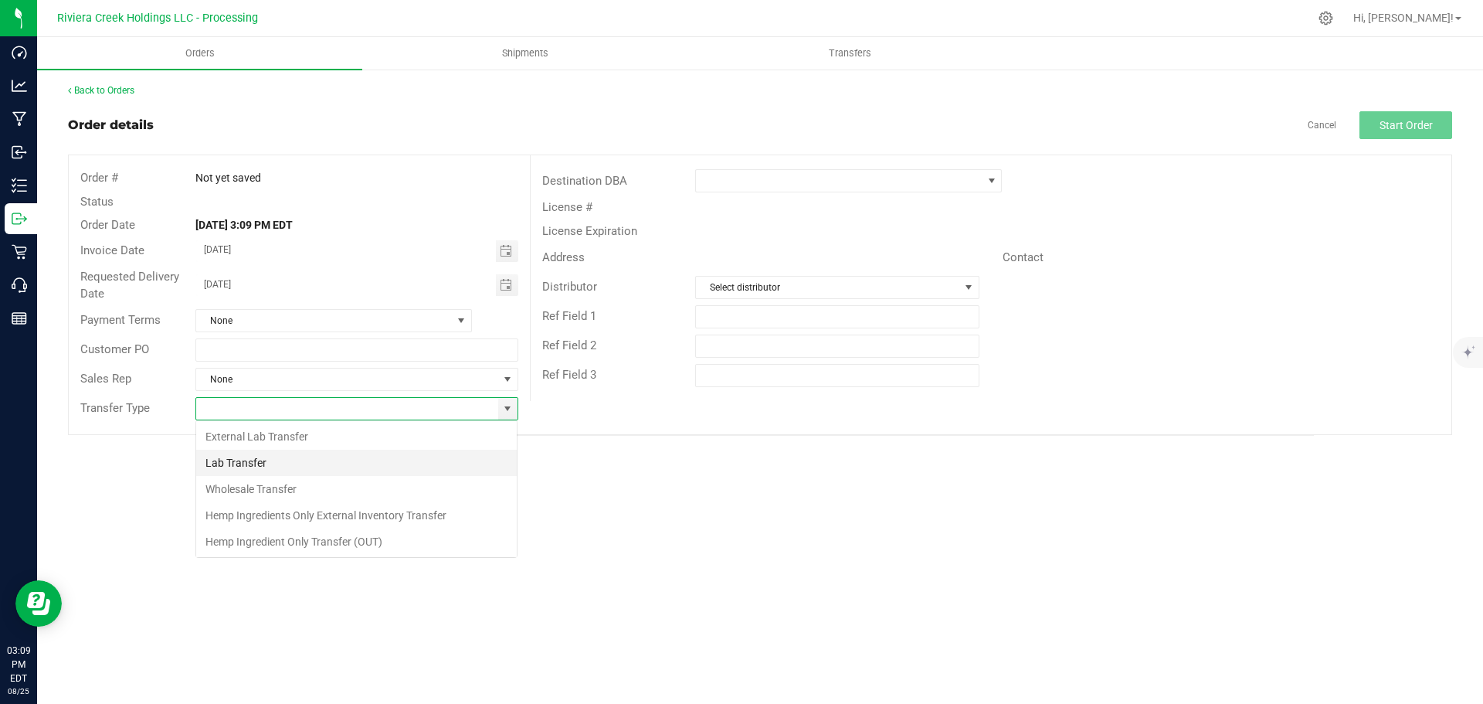
scroll to position [23, 323]
click at [249, 487] on li "Wholesale Transfer" at bounding box center [356, 489] width 321 height 26
type input "Wholesale Transfer"
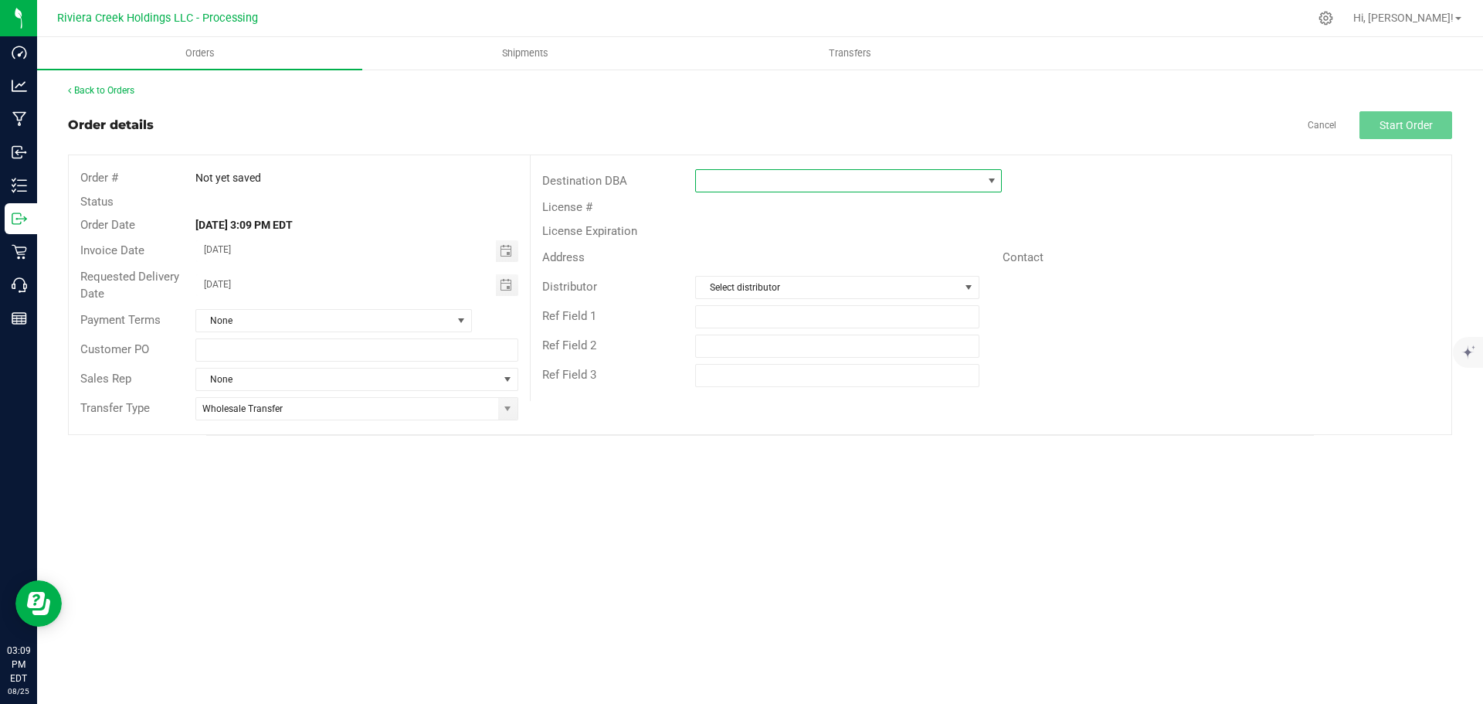
click at [748, 184] on span at bounding box center [839, 181] width 286 height 22
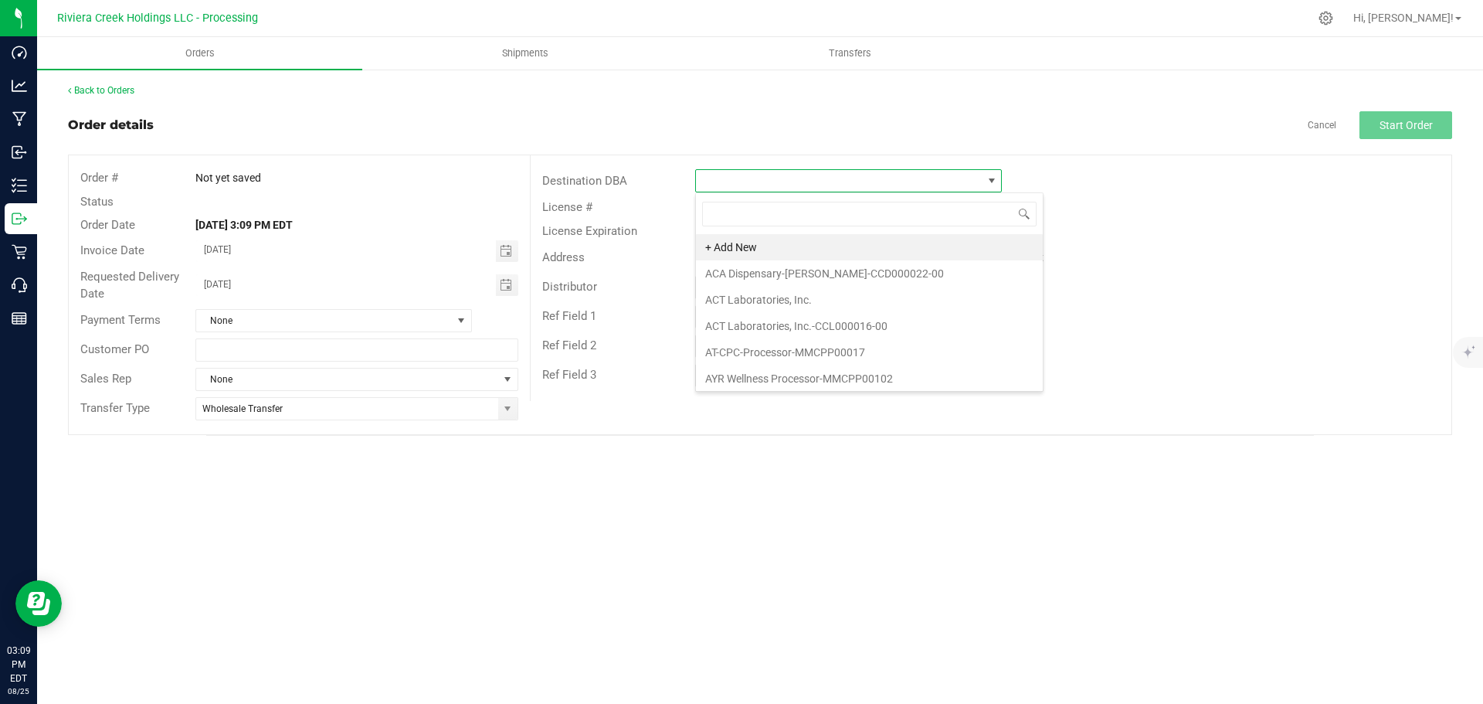
scroll to position [23, 307]
type input "stor"
click at [765, 251] on li "Story Cannabis-[GEOGRAPHIC_DATA] I-CCD000141-00" at bounding box center [848, 247] width 305 height 26
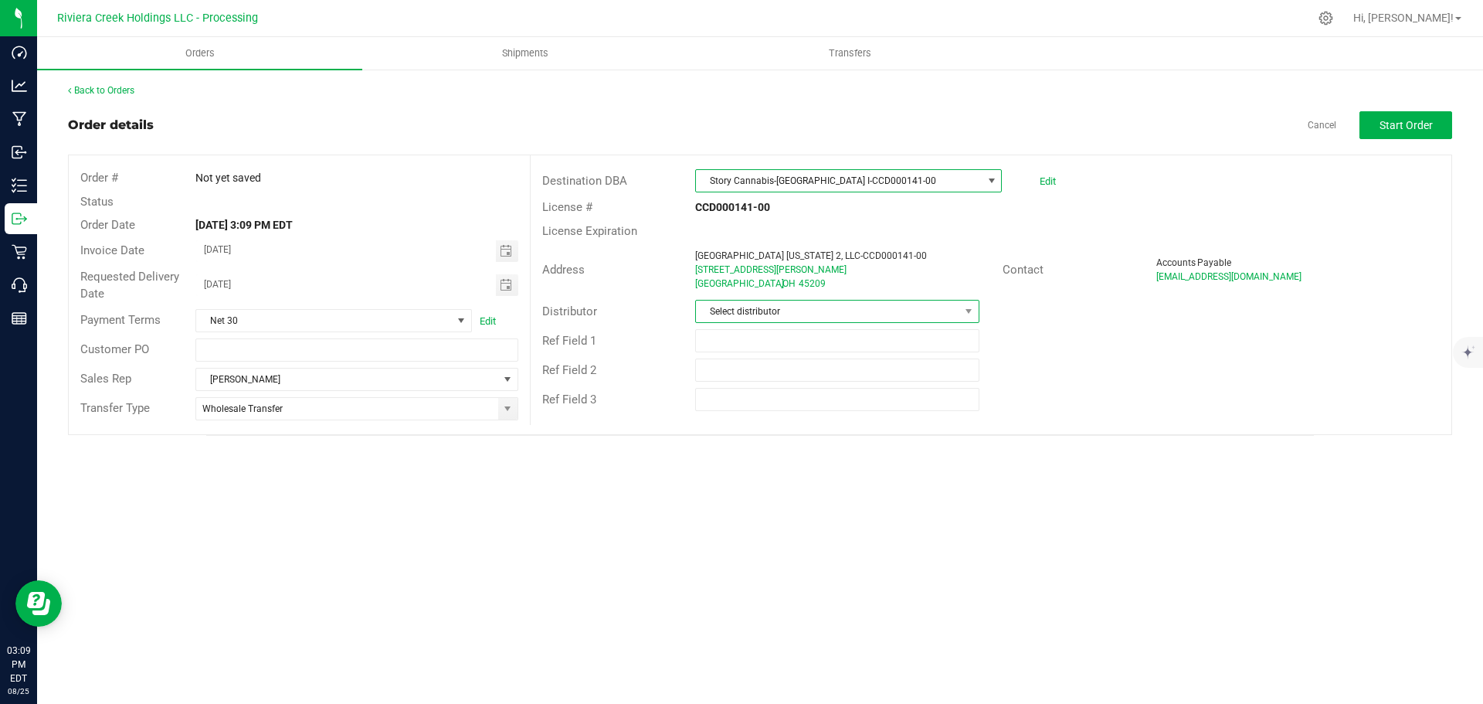
click at [752, 312] on span "Select distributor" at bounding box center [827, 311] width 263 height 22
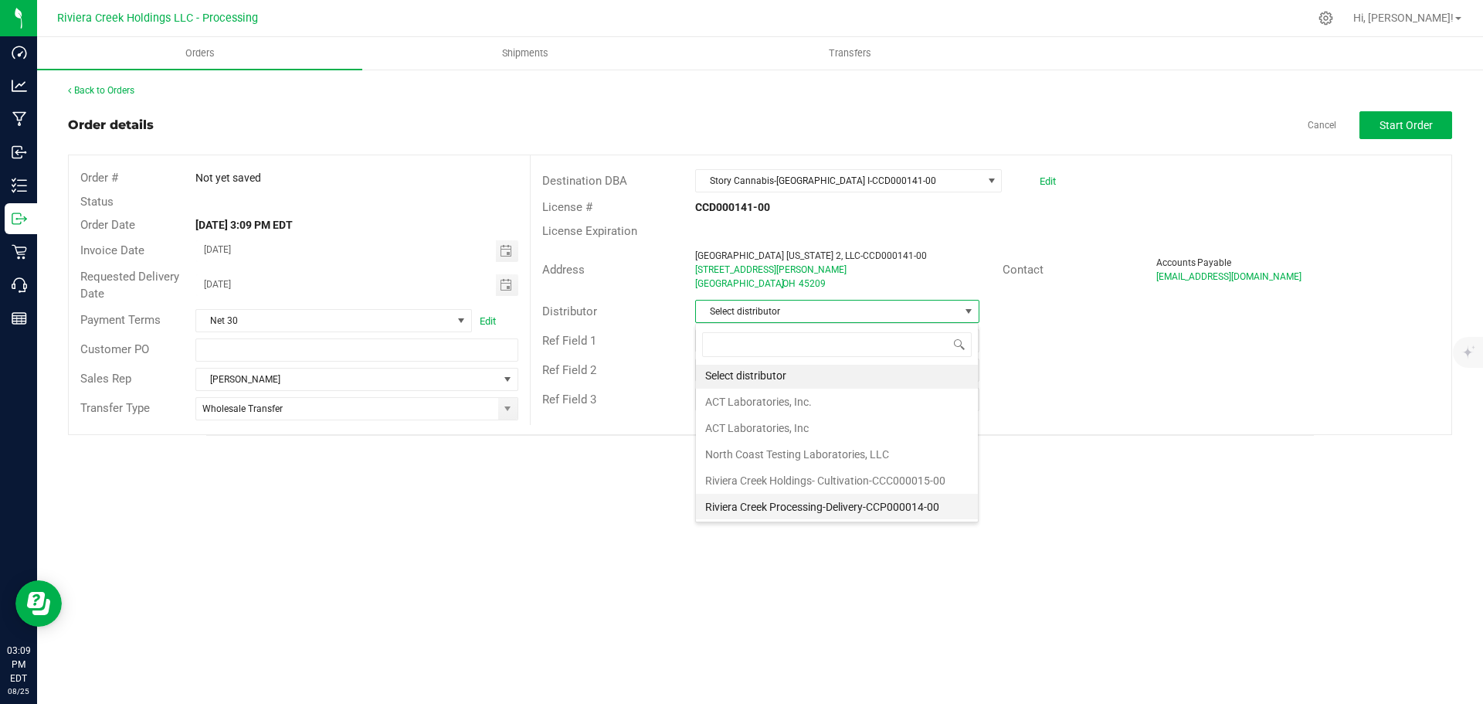
scroll to position [3, 0]
click at [757, 506] on li "Riviera Creek Processing-Delivery-CCP000014-00" at bounding box center [837, 506] width 282 height 26
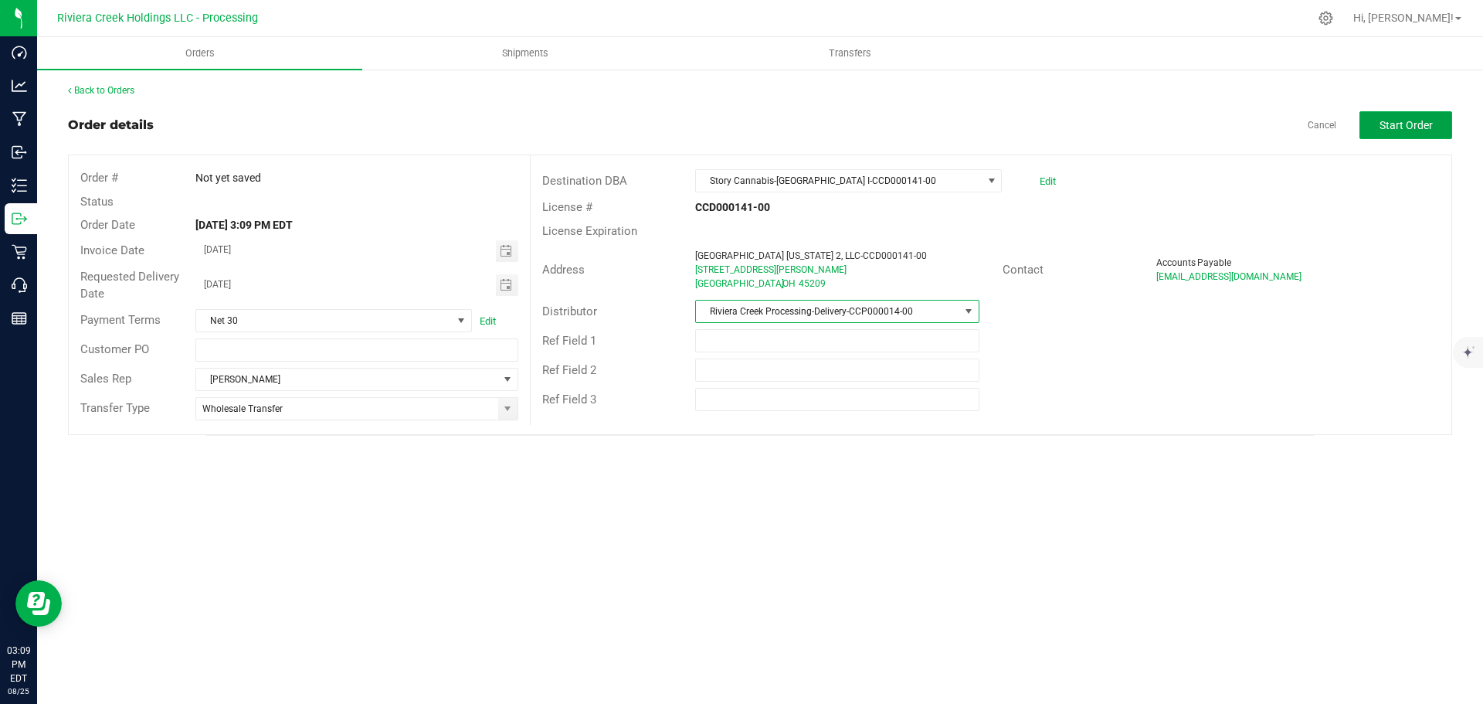
click at [1382, 119] on span "Start Order" at bounding box center [1405, 125] width 53 height 12
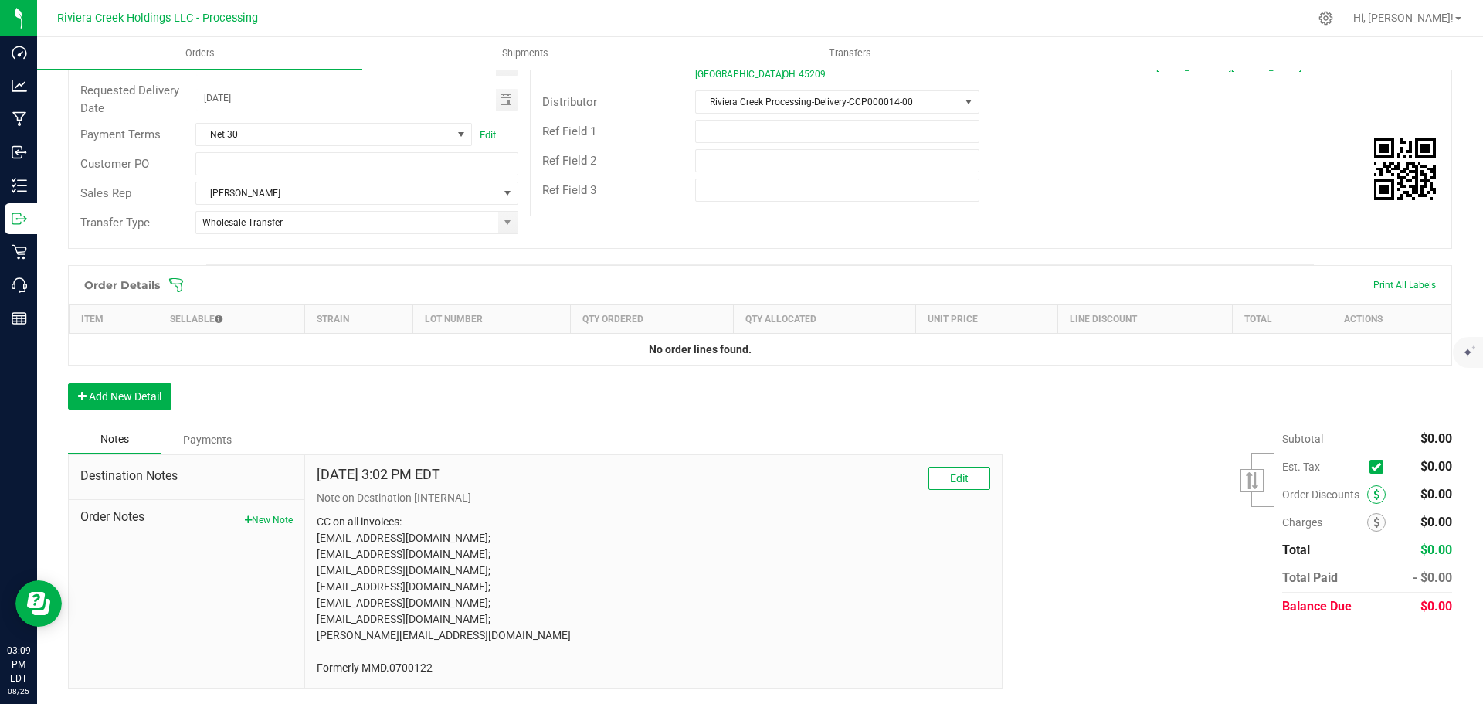
click at [1367, 497] on span at bounding box center [1376, 494] width 19 height 19
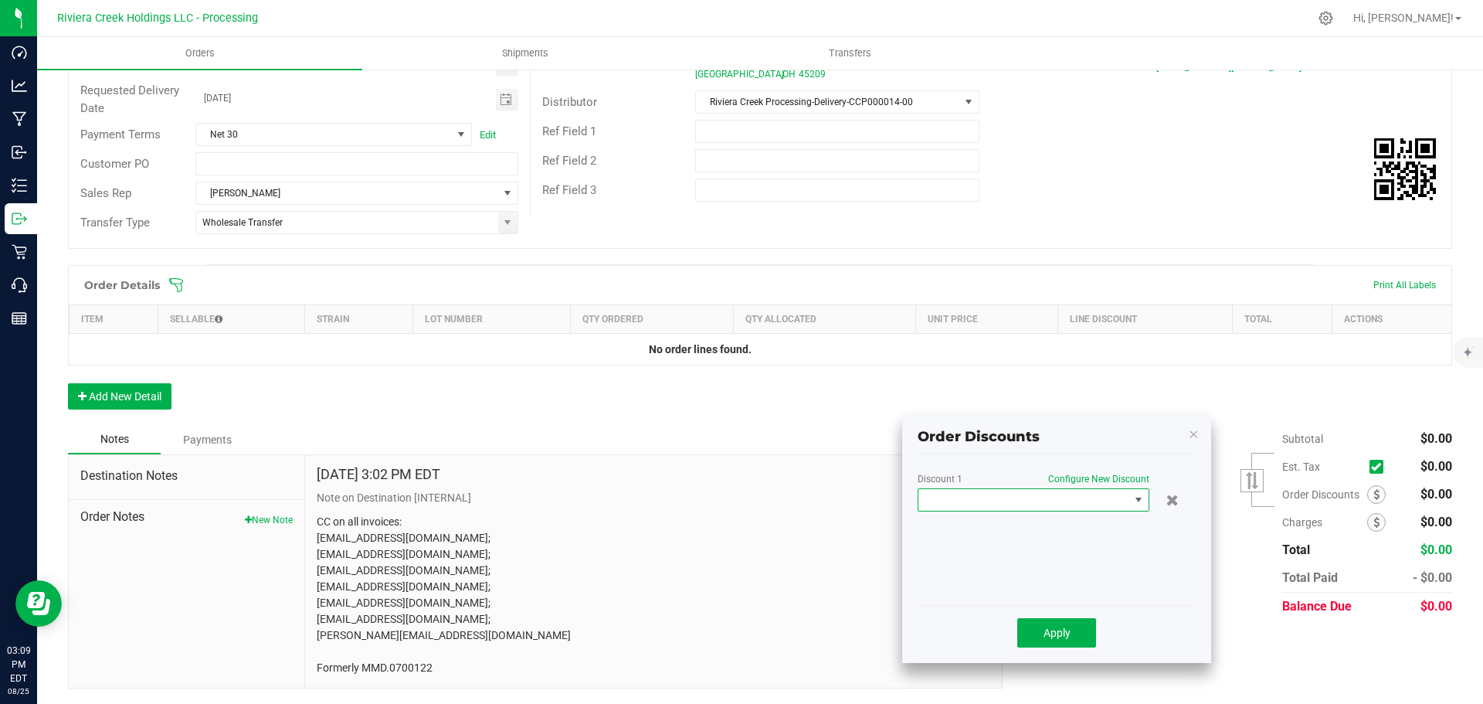
click at [1036, 510] on span at bounding box center [1034, 499] width 232 height 23
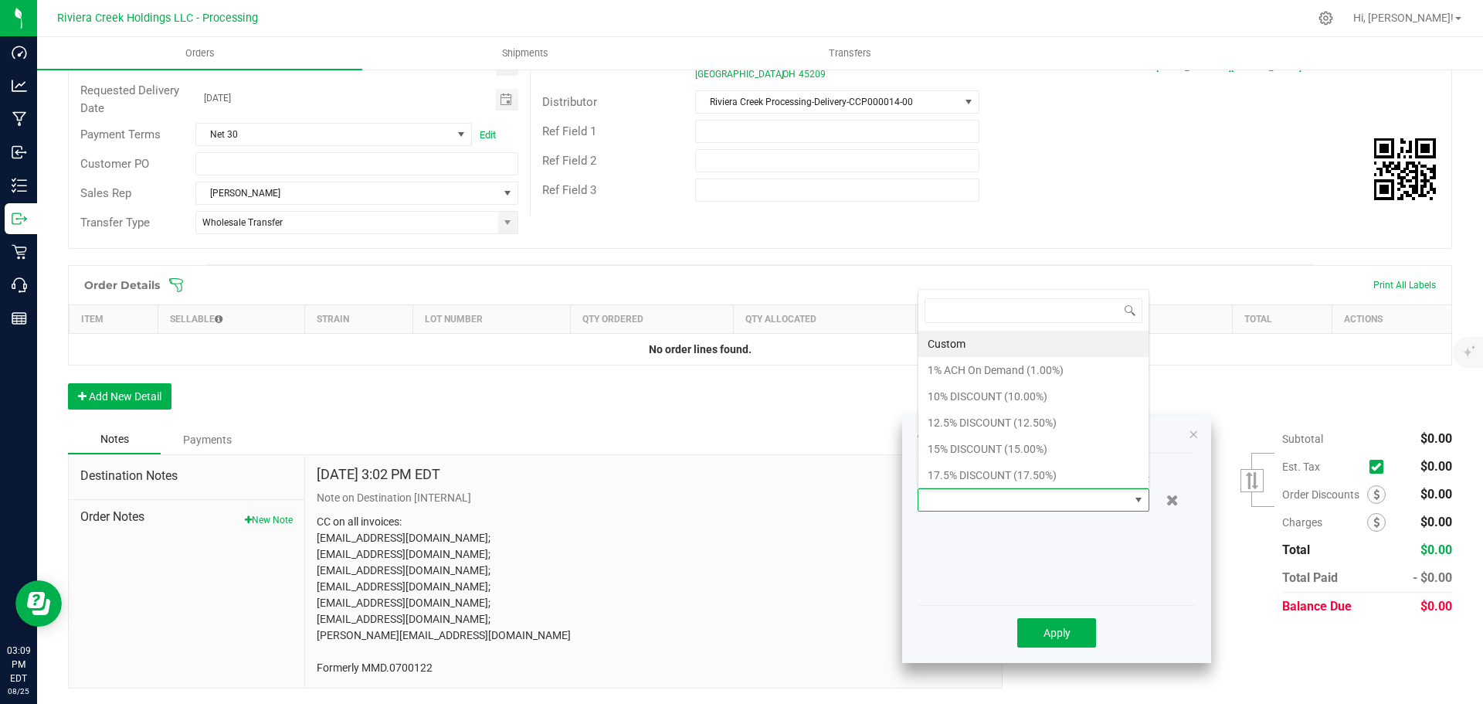
scroll to position [23, 232]
click at [972, 447] on li "15% DISCOUNT (15.00%)" at bounding box center [1033, 449] width 230 height 26
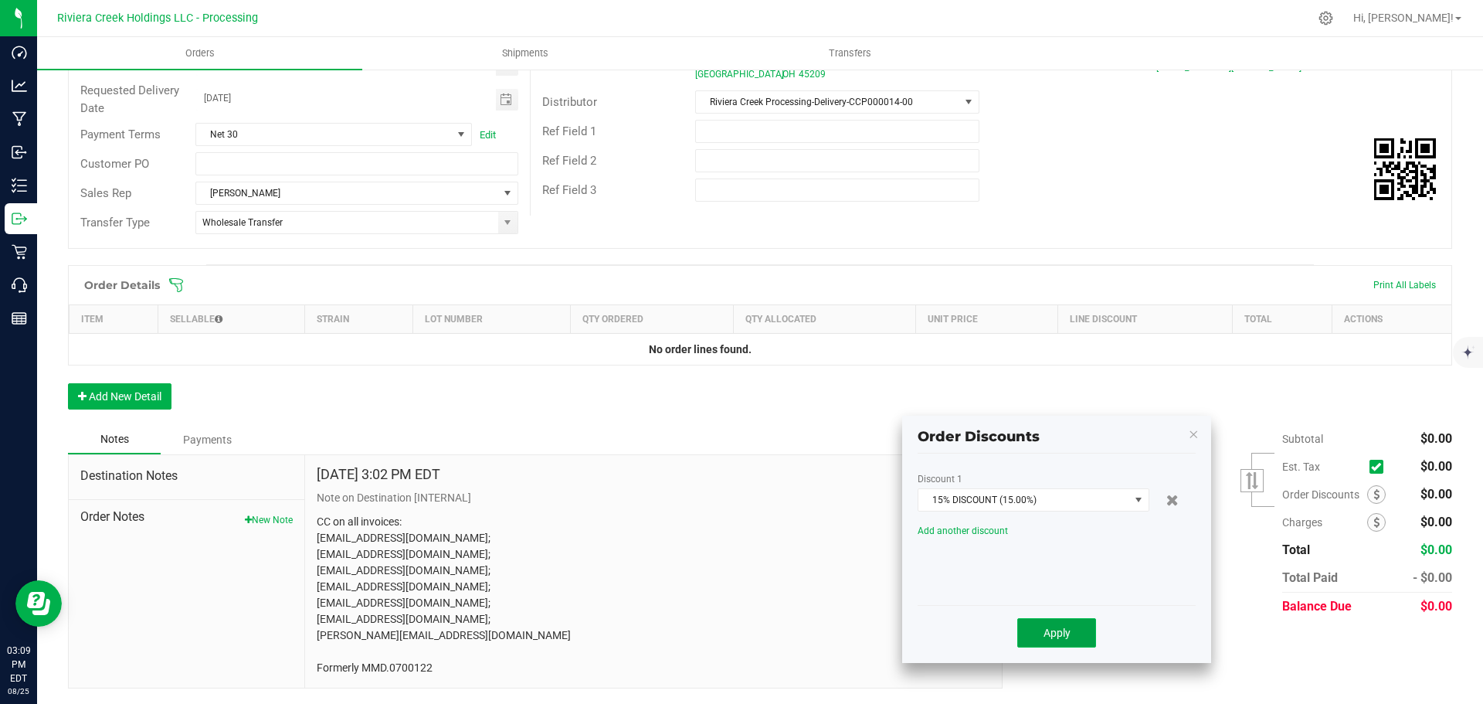
click at [1063, 636] on span "Apply" at bounding box center [1056, 632] width 27 height 12
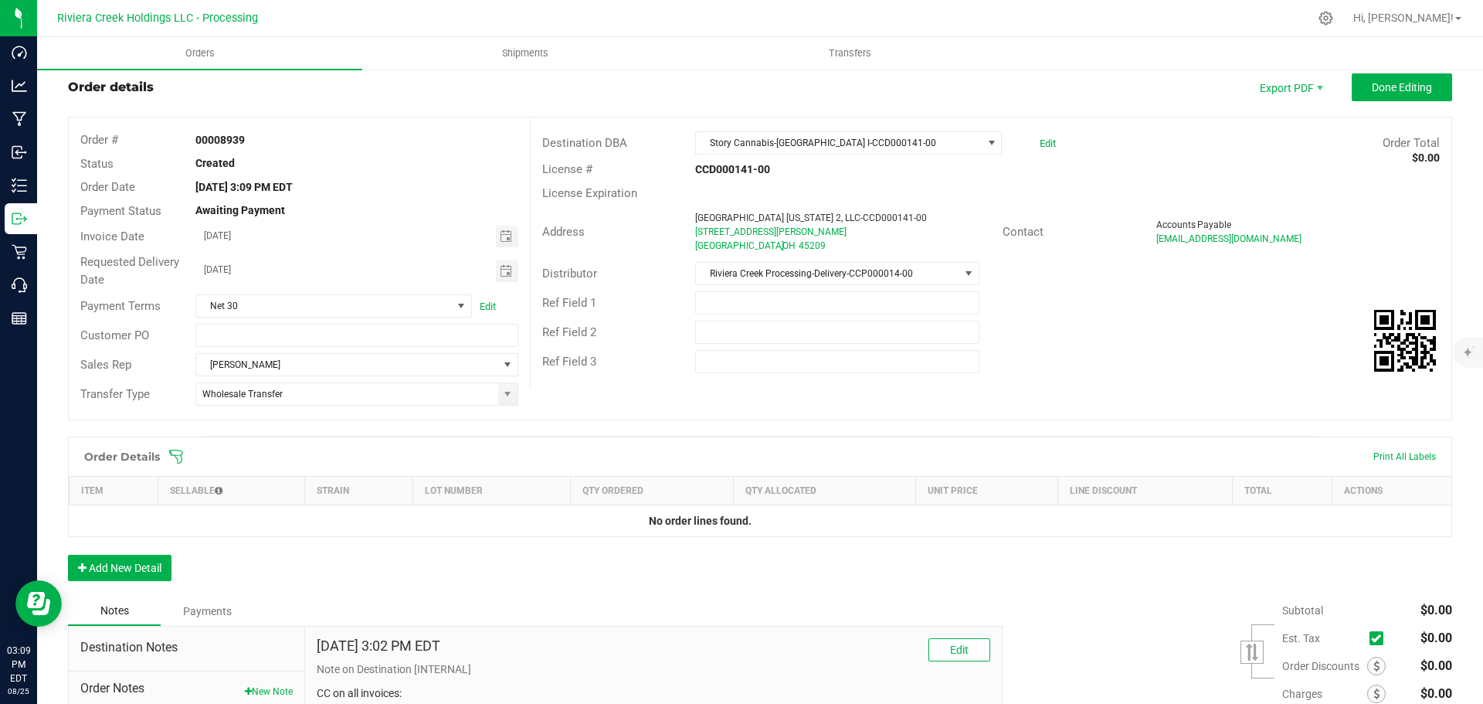
scroll to position [0, 0]
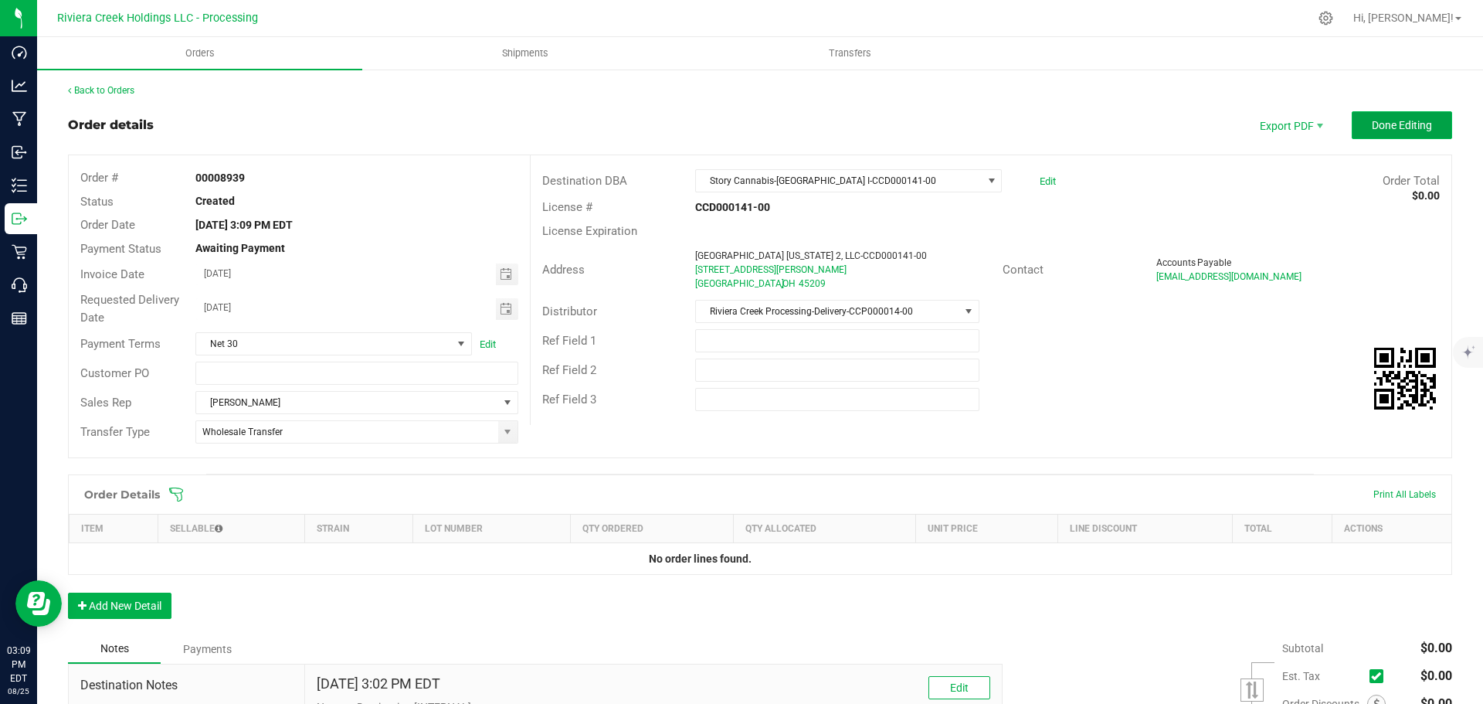
click at [1373, 124] on span "Done Editing" at bounding box center [1402, 125] width 60 height 12
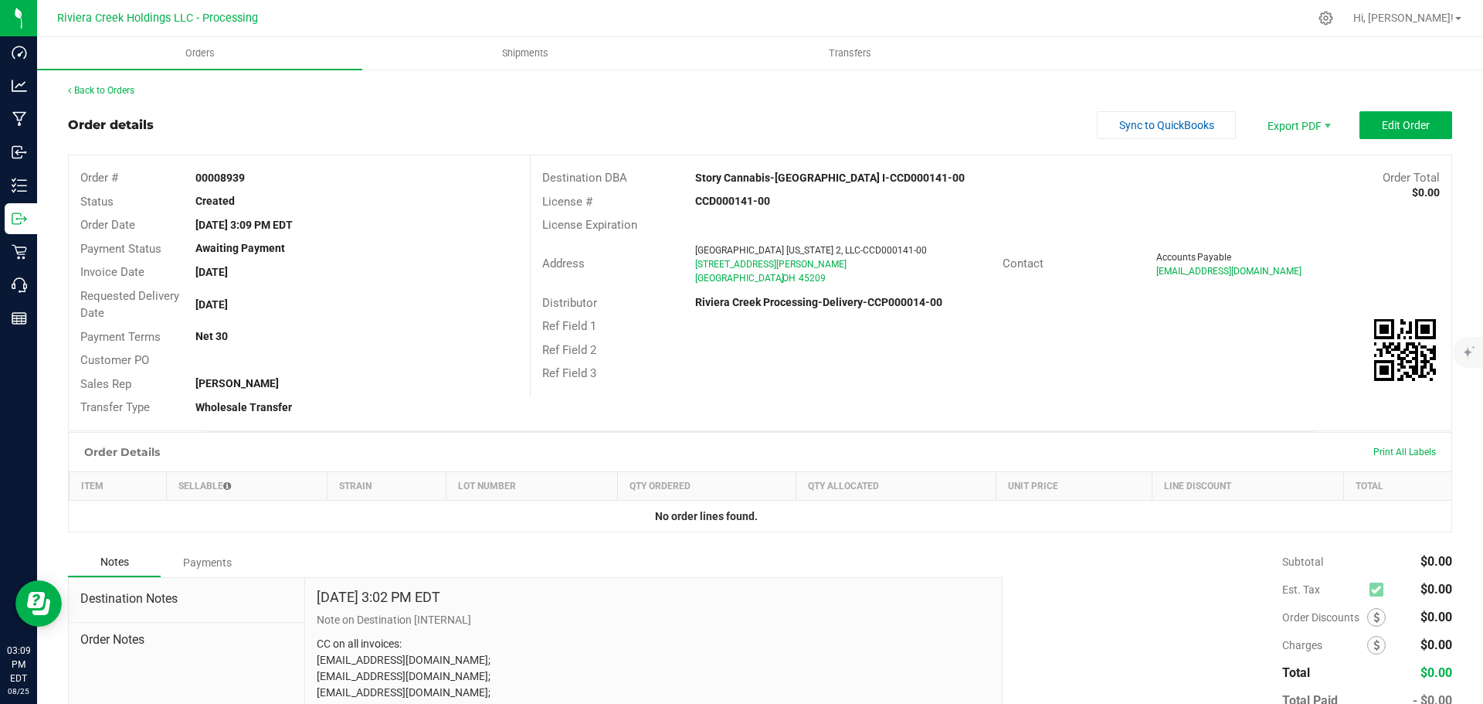
drag, startPoint x: 195, startPoint y: 177, endPoint x: 261, endPoint y: 178, distance: 65.7
click at [261, 178] on div "00008939" at bounding box center [356, 178] width 345 height 16
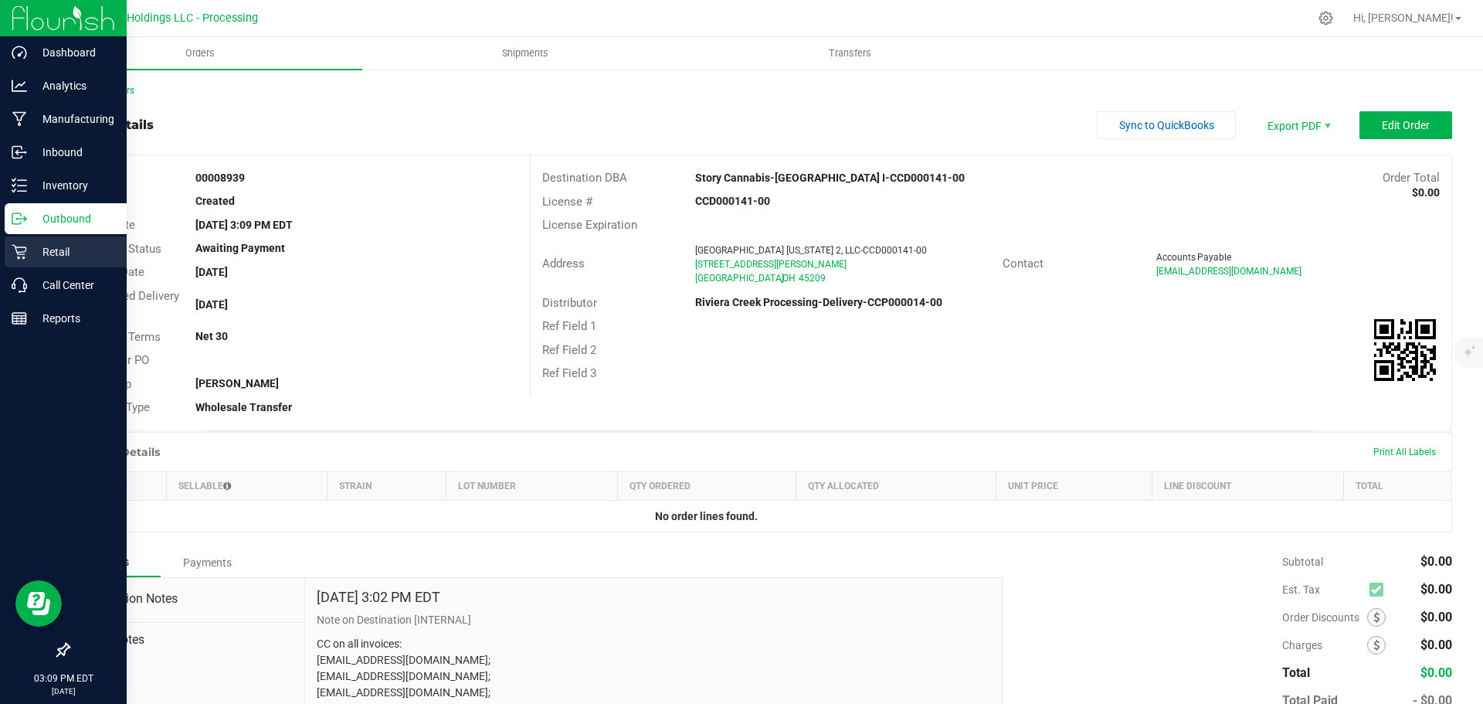
copy strong "00008939"
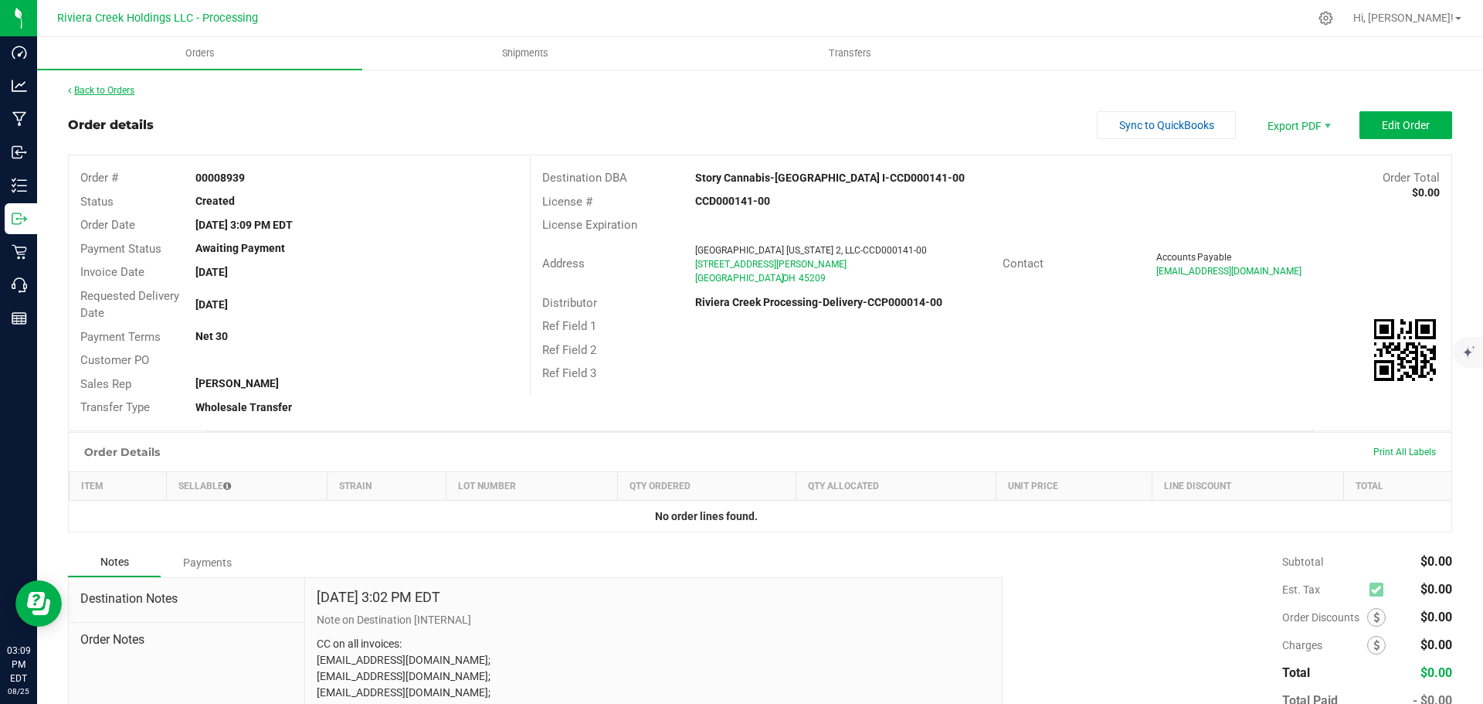
click at [121, 91] on link "Back to Orders" at bounding box center [101, 90] width 66 height 11
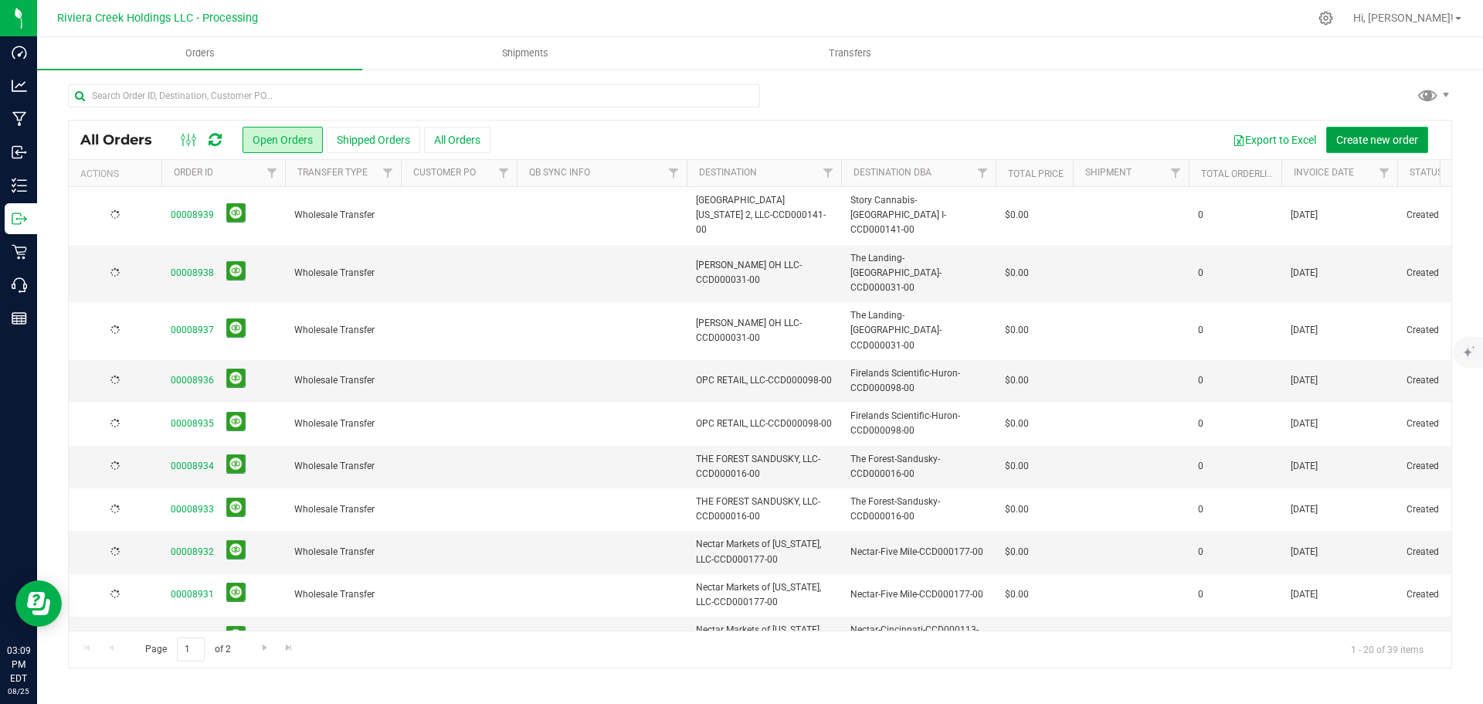
click at [1383, 135] on span "Create new order" at bounding box center [1377, 140] width 82 height 12
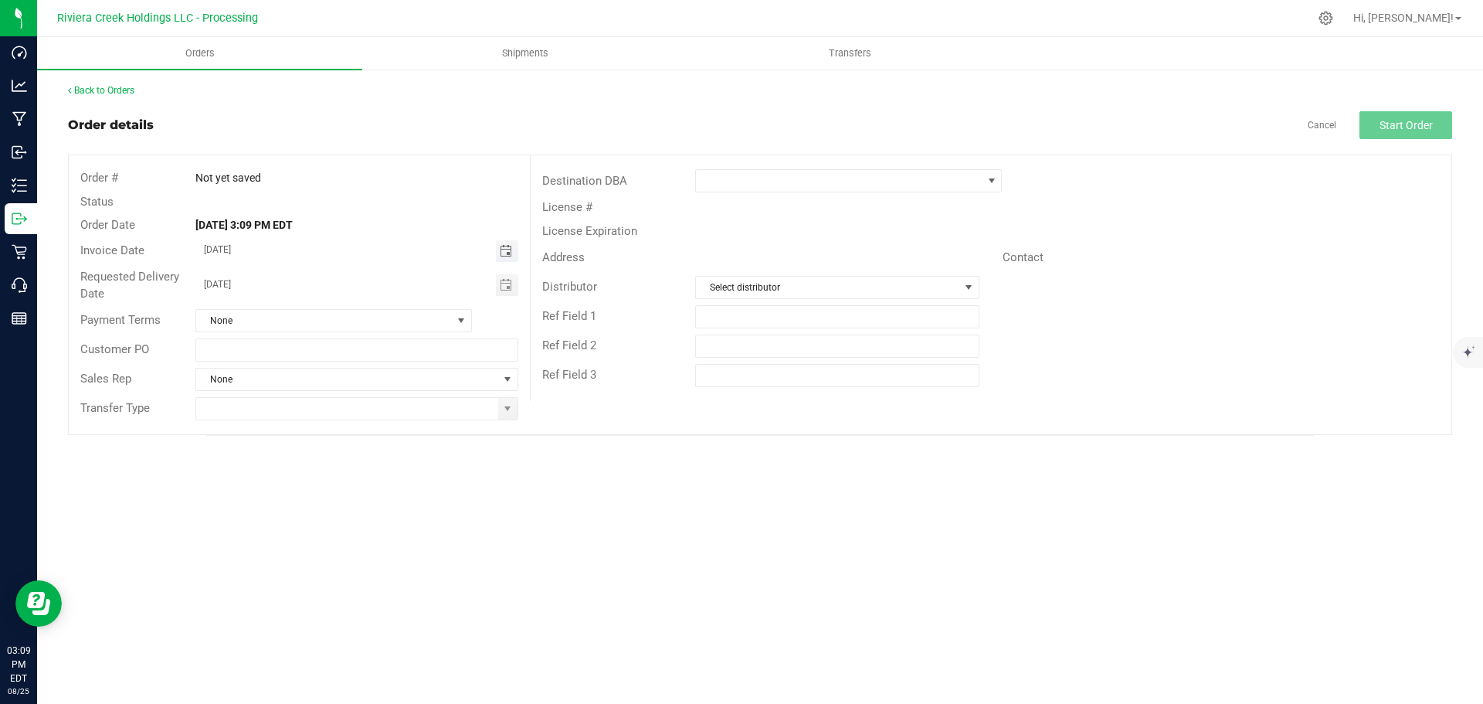
click at [504, 253] on span "Toggle calendar" at bounding box center [506, 251] width 12 height 12
click at [339, 429] on span "27" at bounding box center [334, 428] width 22 height 24
type input "08/27/2025"
drag, startPoint x: 507, startPoint y: 287, endPoint x: 466, endPoint y: 356, distance: 80.0
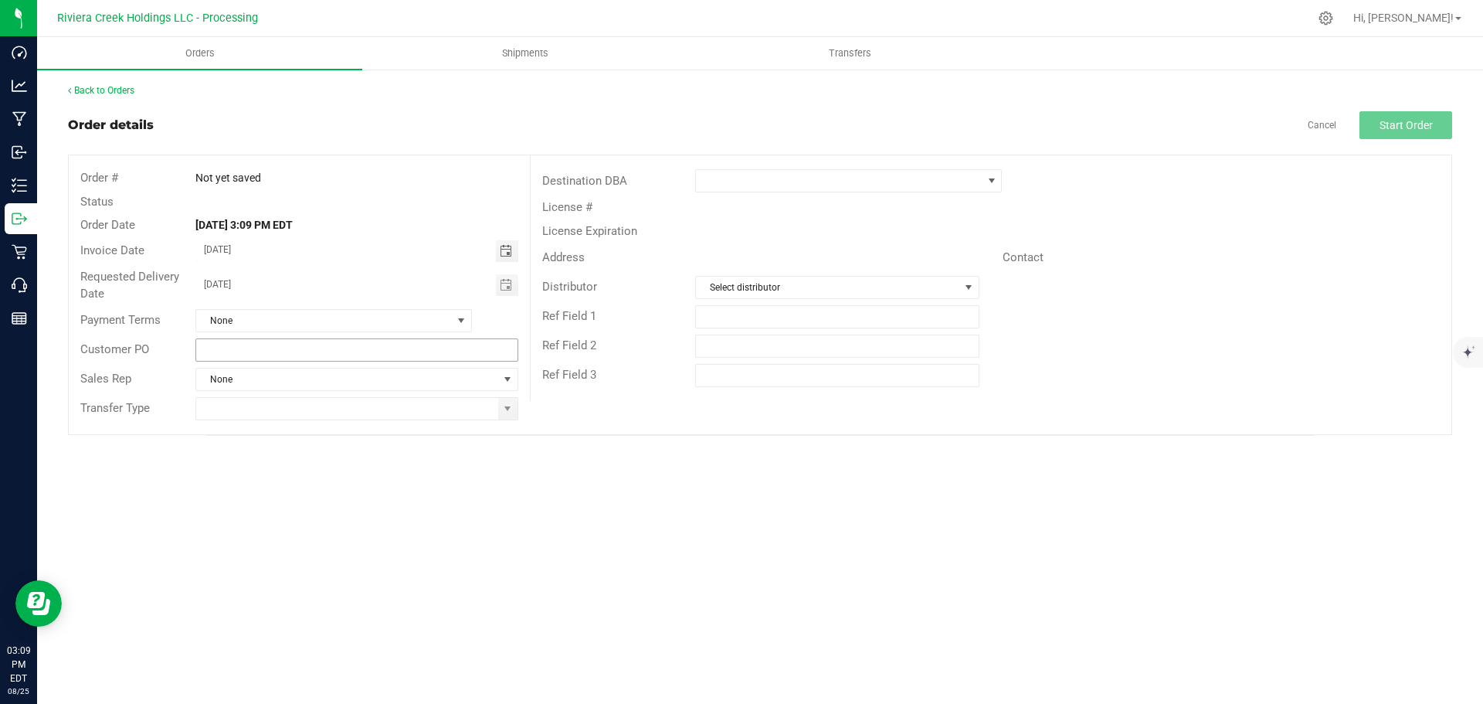
click at [507, 287] on span "Toggle calendar" at bounding box center [506, 285] width 12 height 12
click at [337, 460] on span "27" at bounding box center [334, 461] width 22 height 24
type input "08/27/2025"
click at [504, 409] on span at bounding box center [507, 408] width 12 height 12
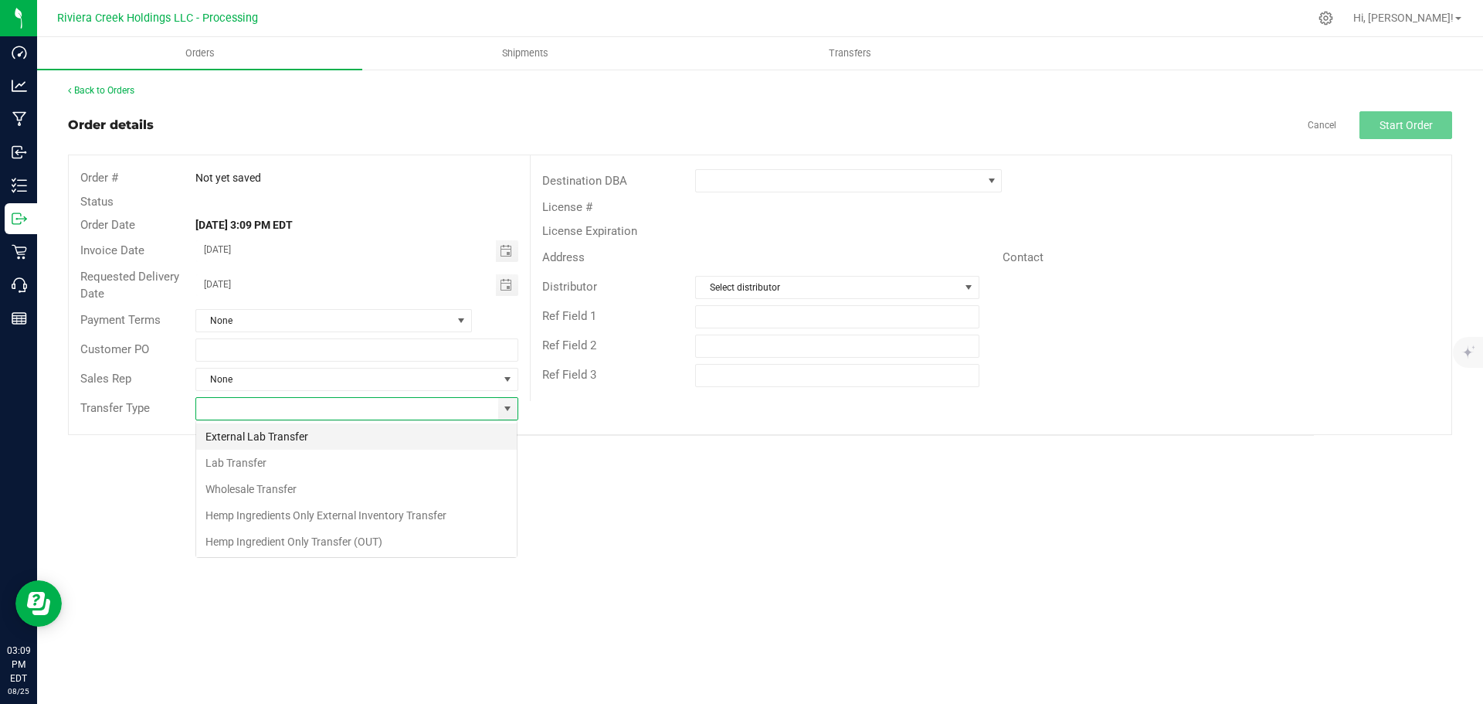
scroll to position [23, 323]
click at [251, 492] on li "Wholesale Transfer" at bounding box center [356, 489] width 321 height 26
type input "Wholesale Transfer"
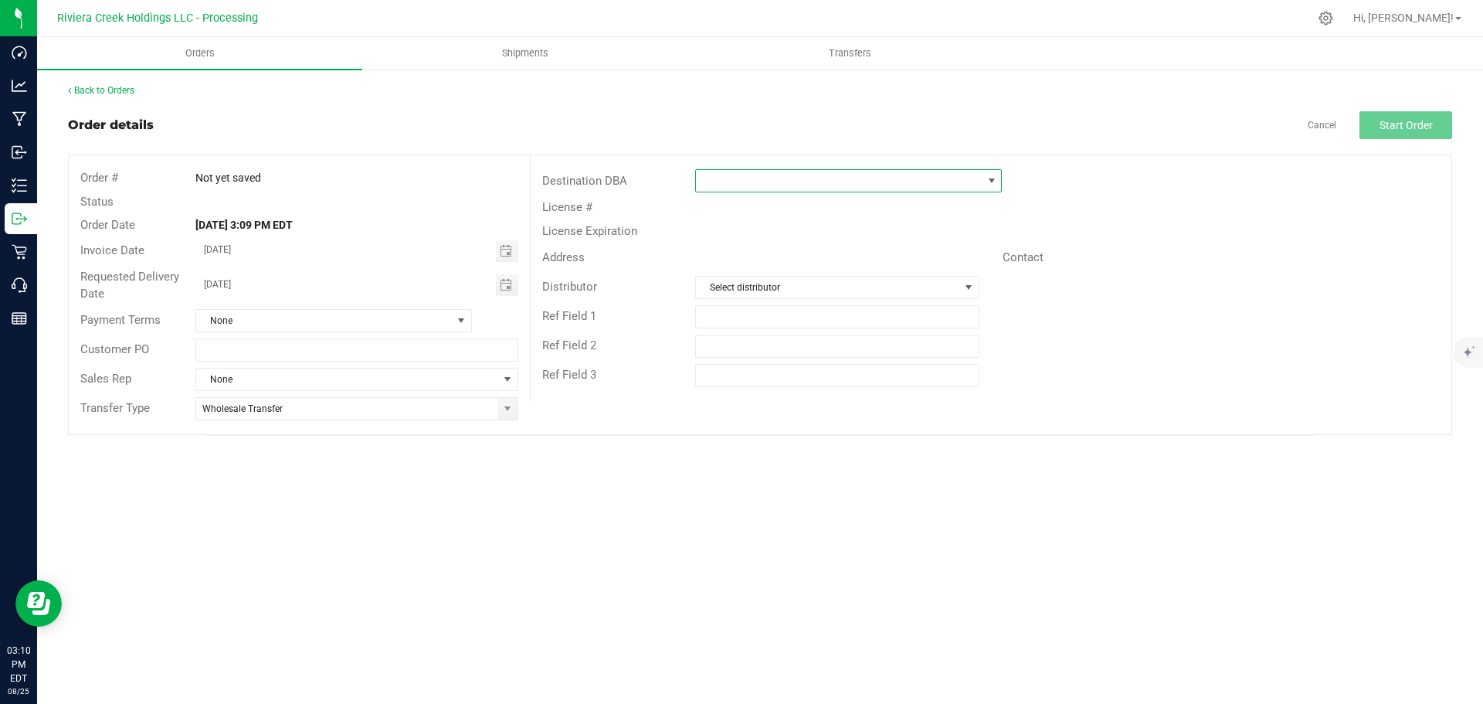
click at [728, 188] on span at bounding box center [839, 181] width 286 height 22
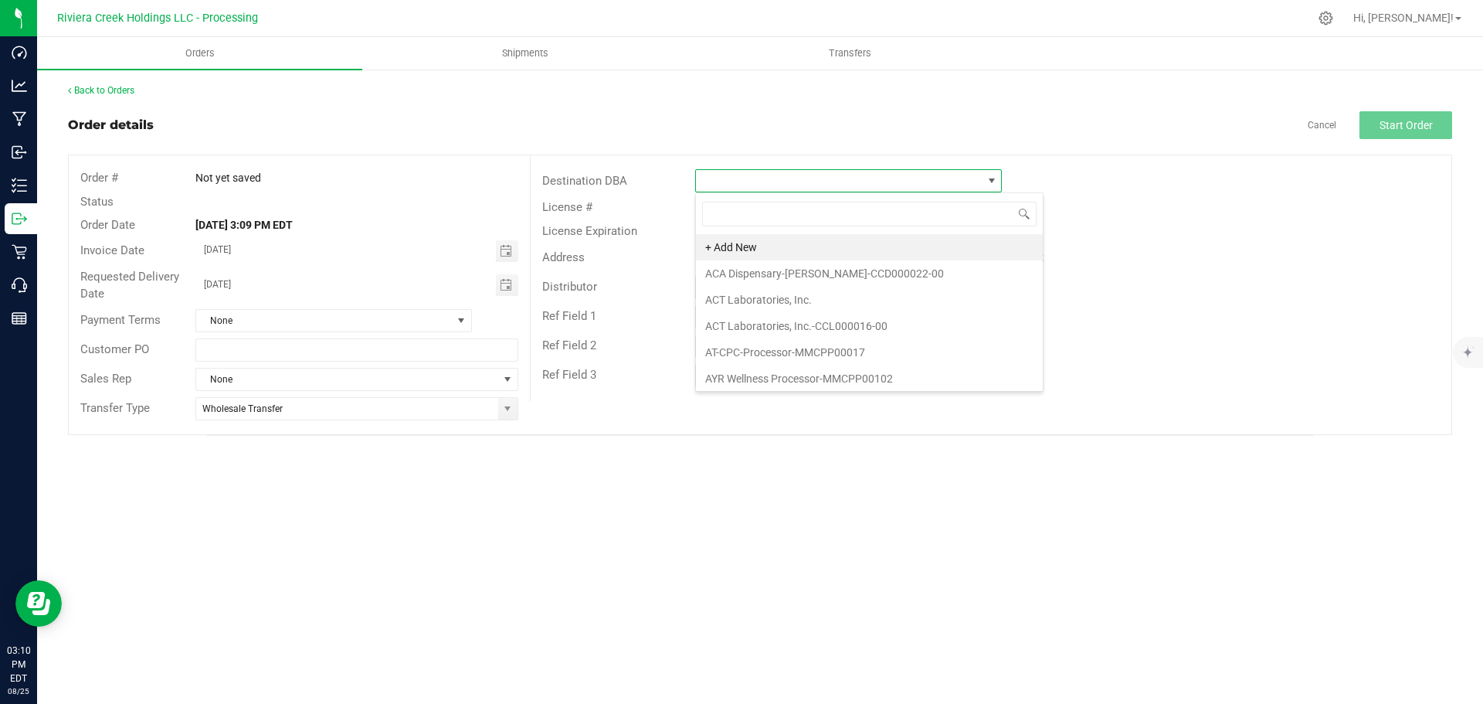
scroll to position [23, 307]
type input "stor"
click at [750, 246] on li "Story Cannabis-[GEOGRAPHIC_DATA] I-CCD000141-00" at bounding box center [848, 247] width 305 height 26
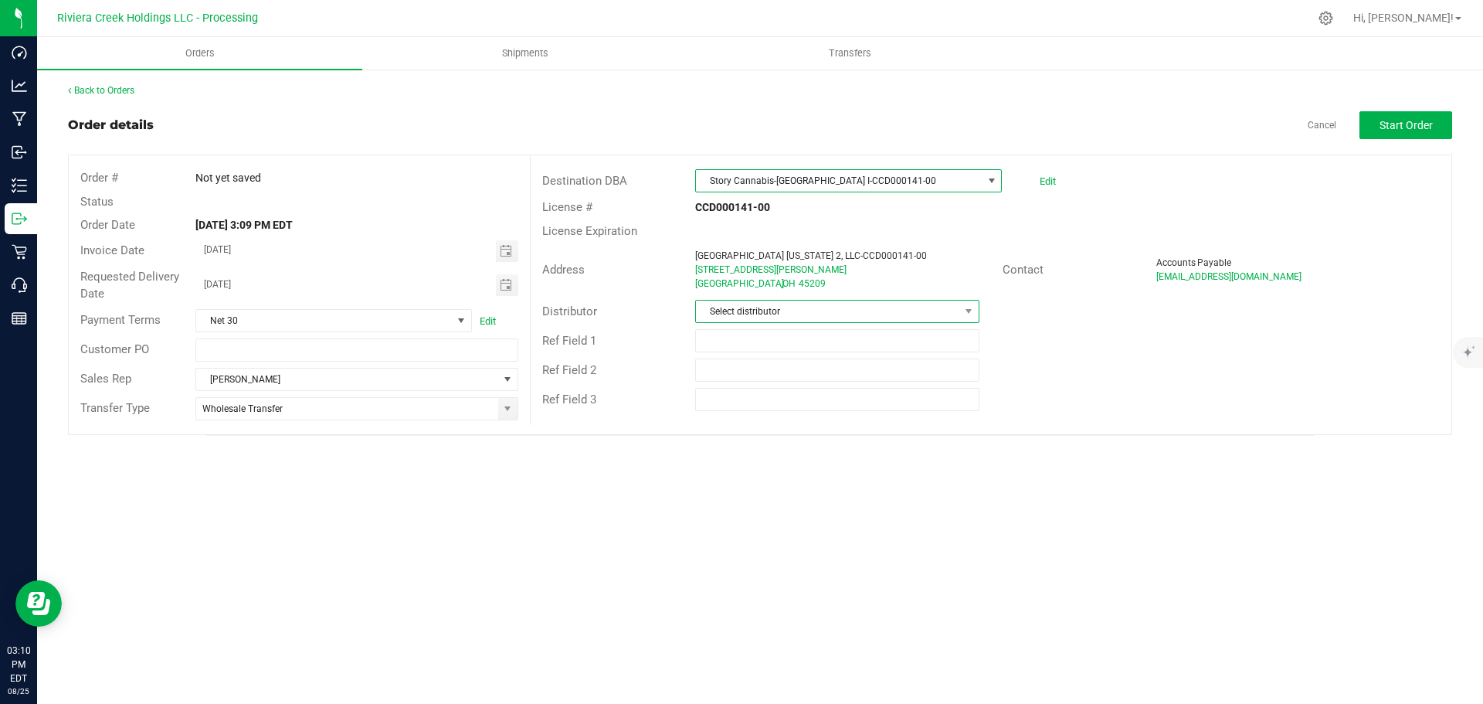
click at [741, 312] on span "Select distributor" at bounding box center [827, 311] width 263 height 22
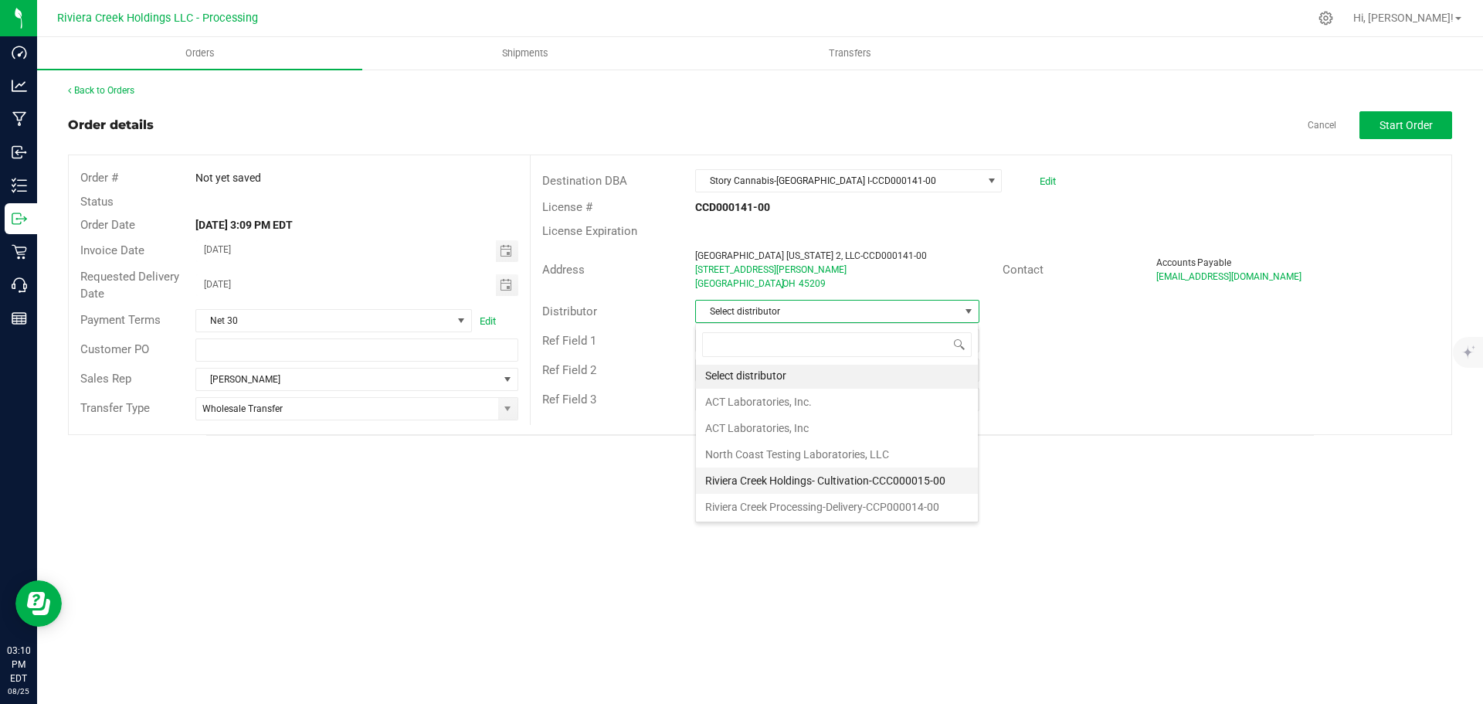
scroll to position [3, 0]
click at [778, 503] on li "Riviera Creek Processing-Delivery-CCP000014-00" at bounding box center [837, 506] width 282 height 26
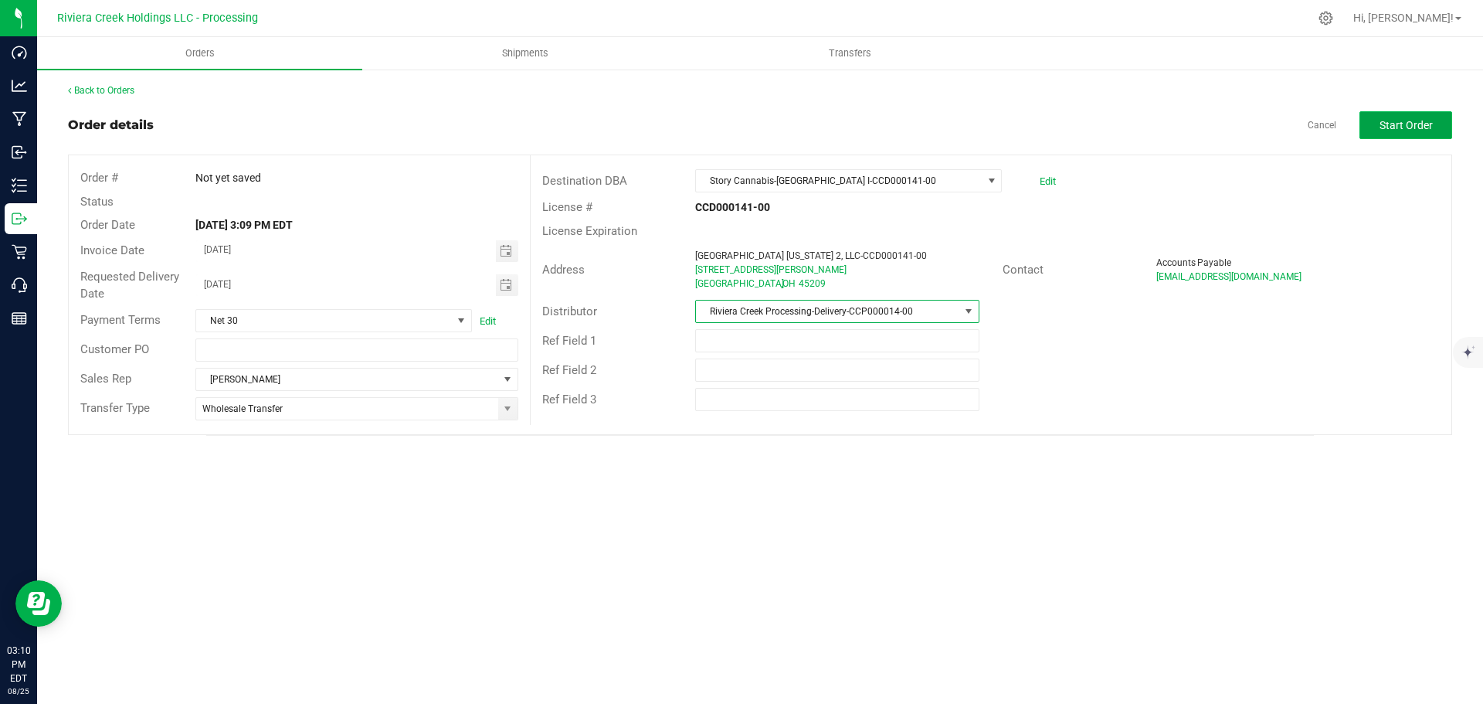
click at [1368, 128] on button "Start Order" at bounding box center [1405, 125] width 93 height 28
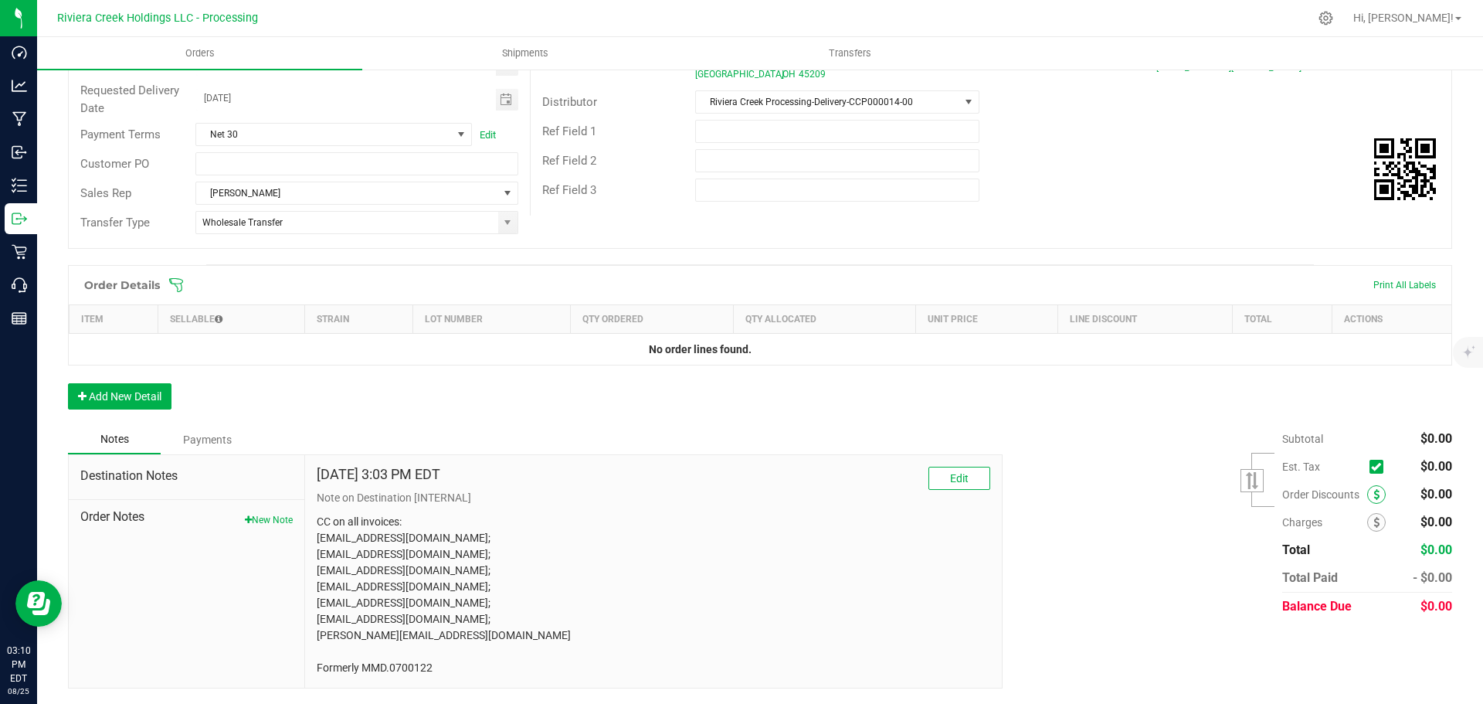
click at [1373, 494] on icon at bounding box center [1376, 494] width 6 height 11
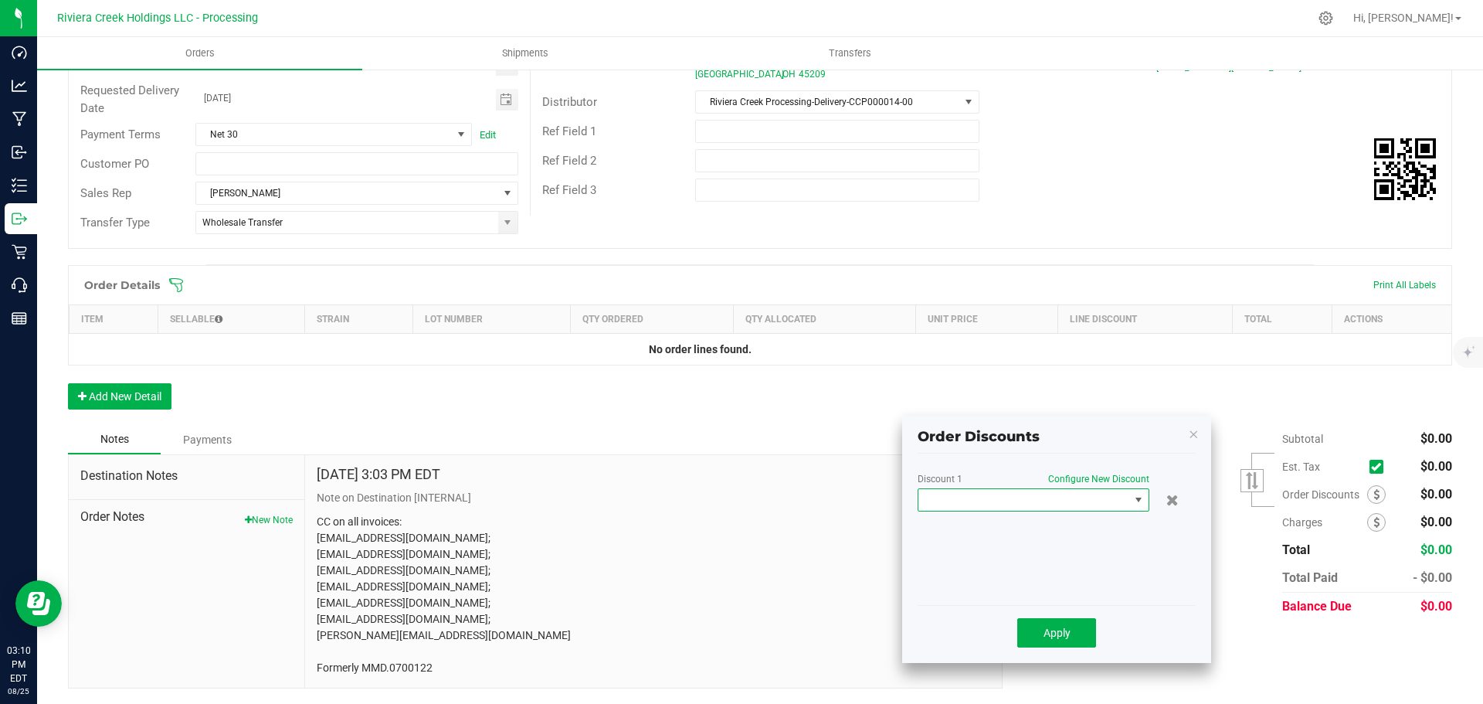
click at [1031, 497] on span at bounding box center [1023, 500] width 211 height 22
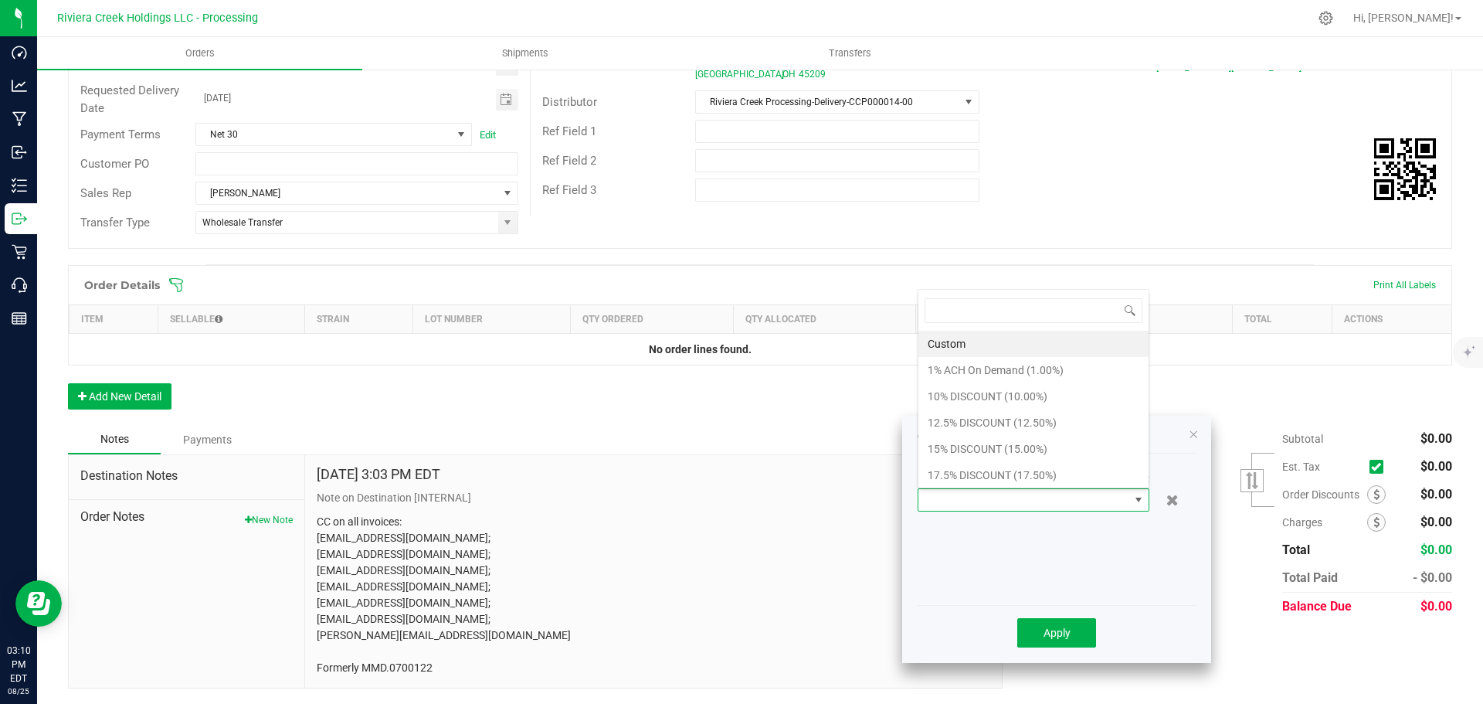
scroll to position [23, 232]
click at [983, 446] on li "15% DISCOUNT (15.00%)" at bounding box center [1033, 449] width 230 height 26
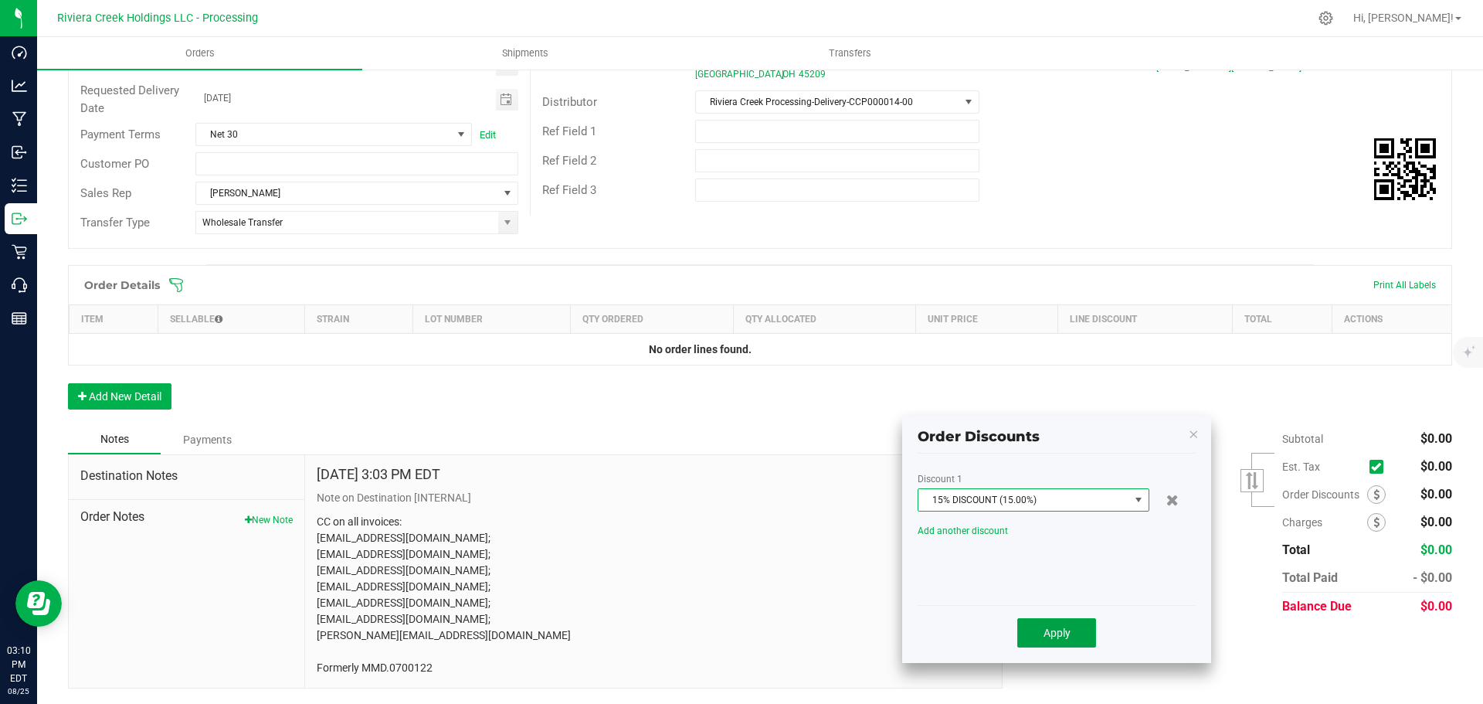
drag, startPoint x: 1043, startPoint y: 626, endPoint x: 1075, endPoint y: 613, distance: 34.0
click at [1043, 626] on span "Apply" at bounding box center [1056, 632] width 27 height 12
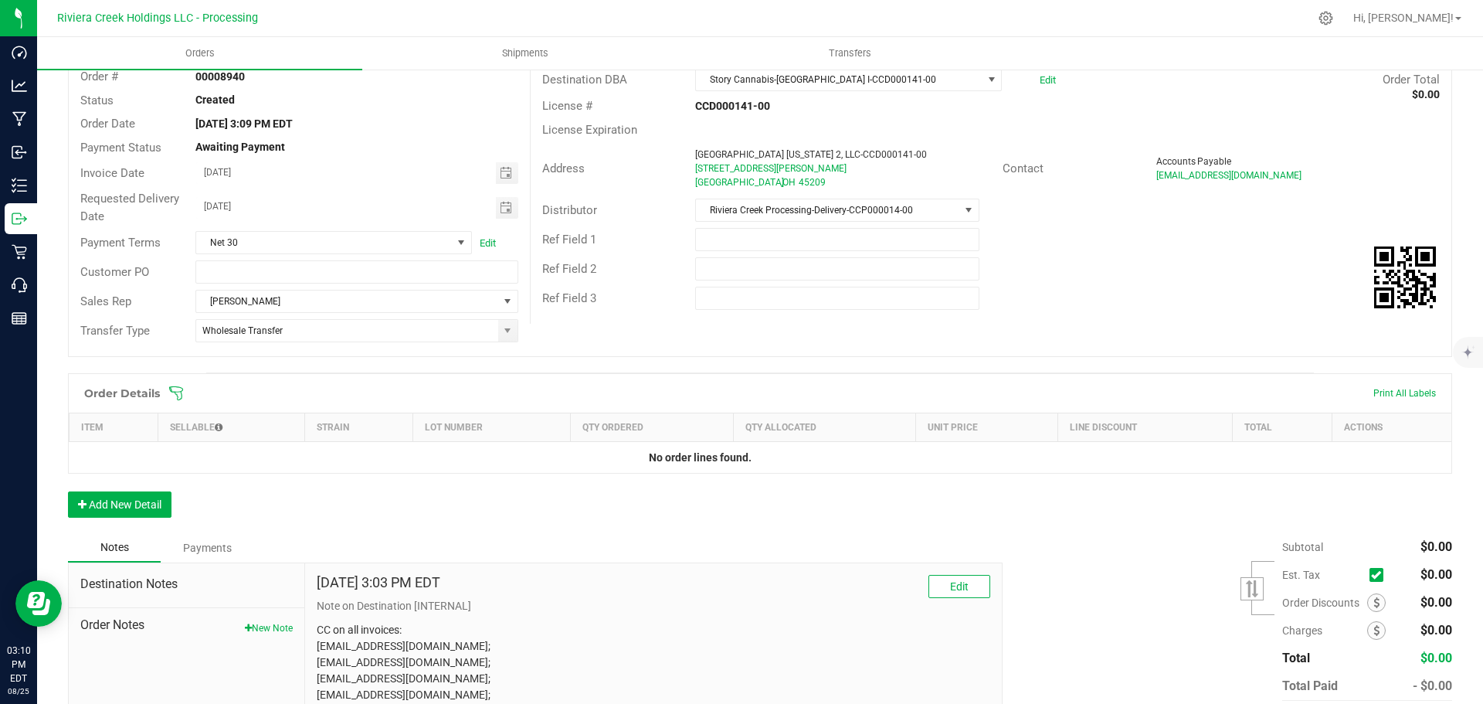
scroll to position [0, 0]
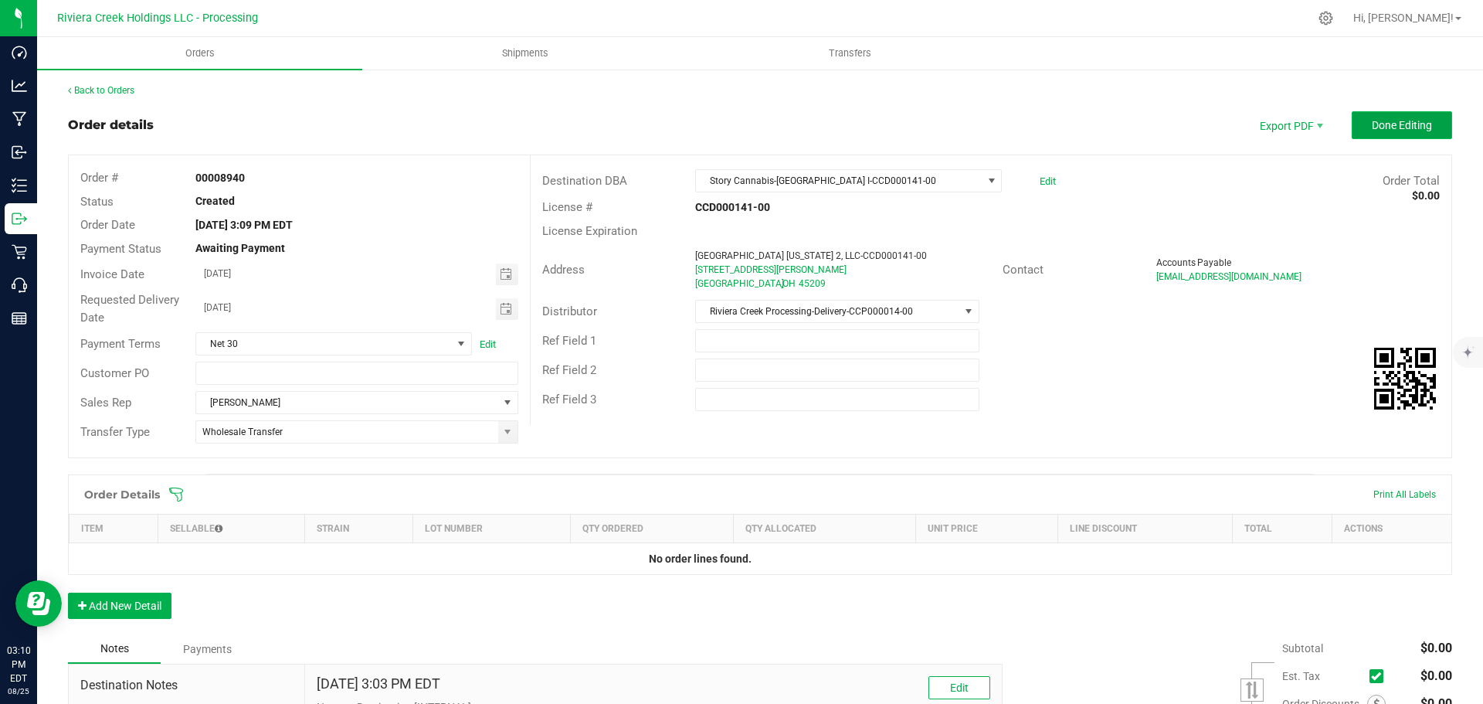
click at [1358, 126] on button "Done Editing" at bounding box center [1402, 125] width 100 height 28
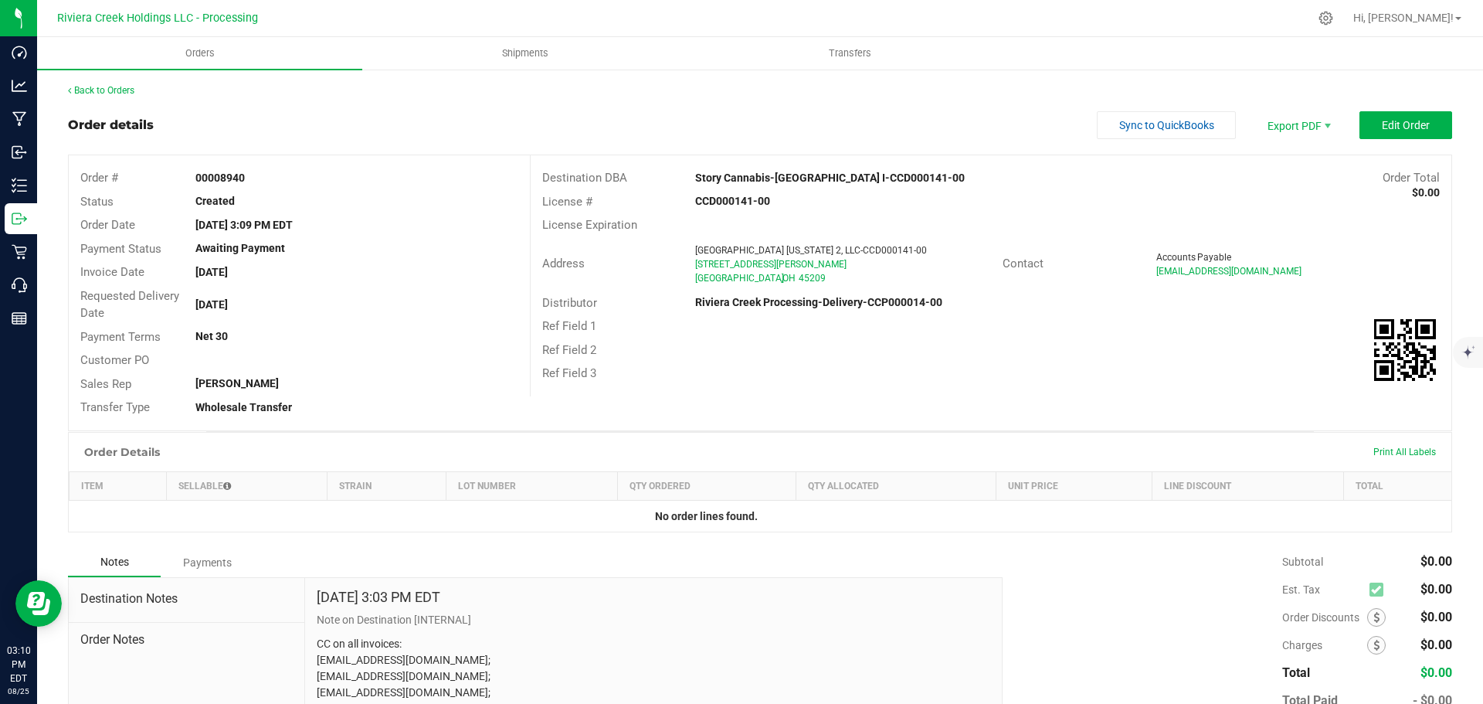
drag, startPoint x: 191, startPoint y: 173, endPoint x: 268, endPoint y: 179, distance: 77.5
click at [268, 179] on div "00008940" at bounding box center [356, 178] width 345 height 16
copy strong "00008940"
click at [109, 89] on link "Back to Orders" at bounding box center [101, 90] width 66 height 11
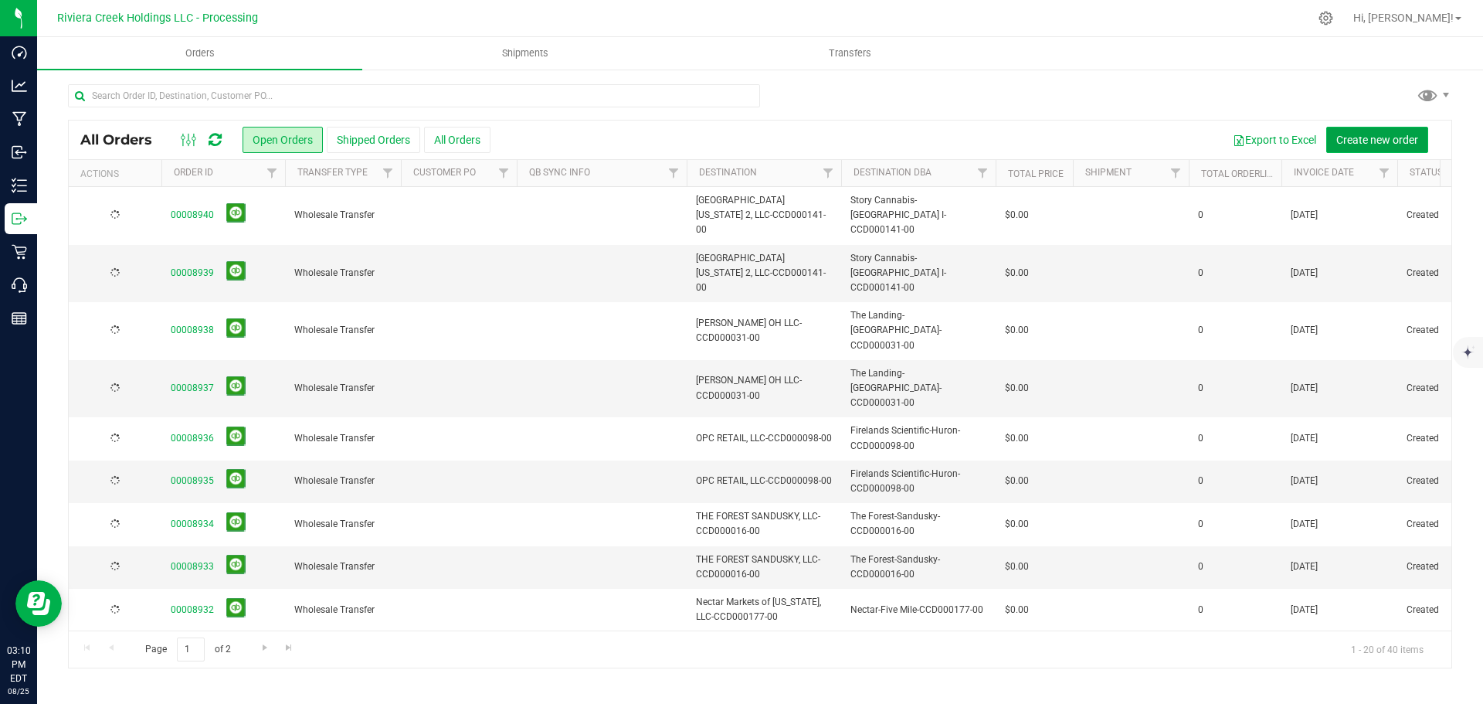
click at [1362, 140] on span "Create new order" at bounding box center [1377, 140] width 82 height 12
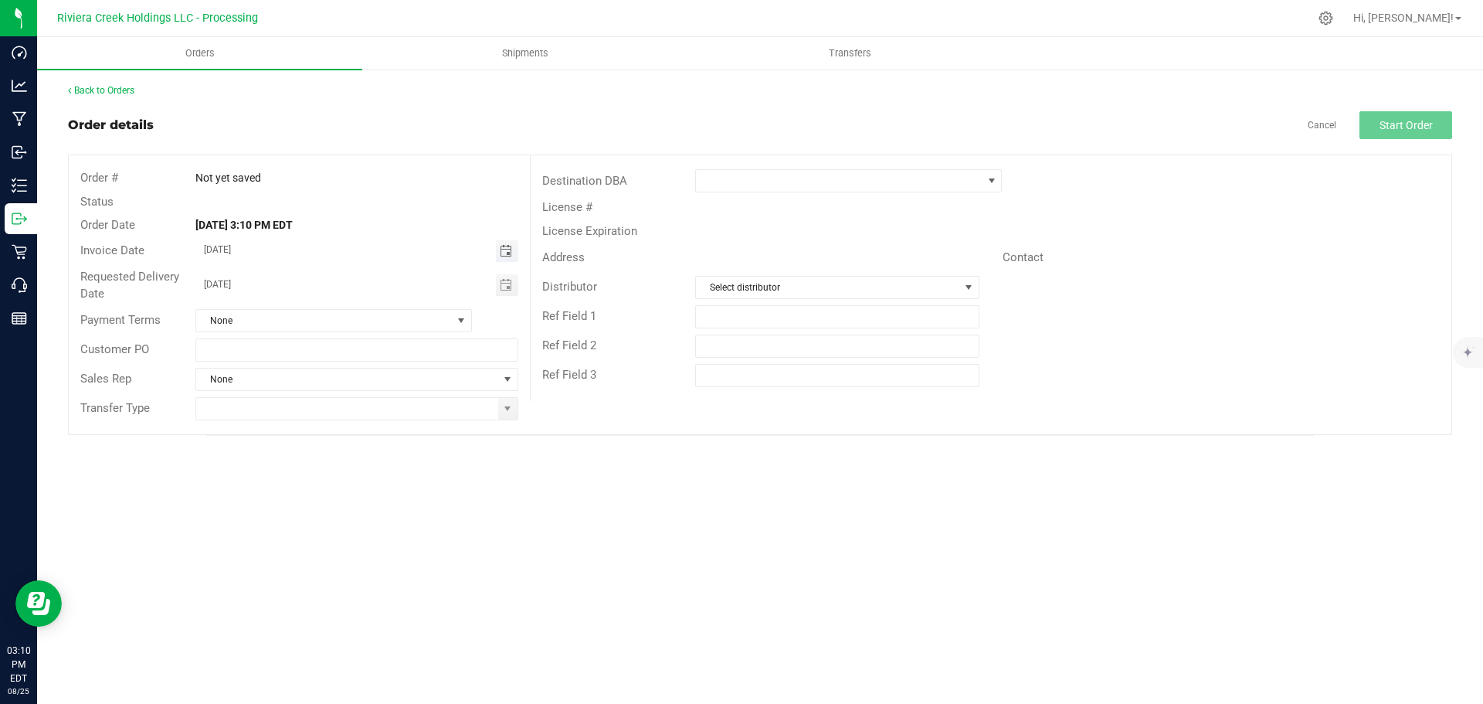
click at [503, 250] on span "Toggle calendar" at bounding box center [506, 251] width 12 height 12
click at [334, 421] on span "27" at bounding box center [334, 428] width 22 height 24
type input "08/27/2025"
click at [506, 286] on span "Toggle calendar" at bounding box center [506, 285] width 12 height 12
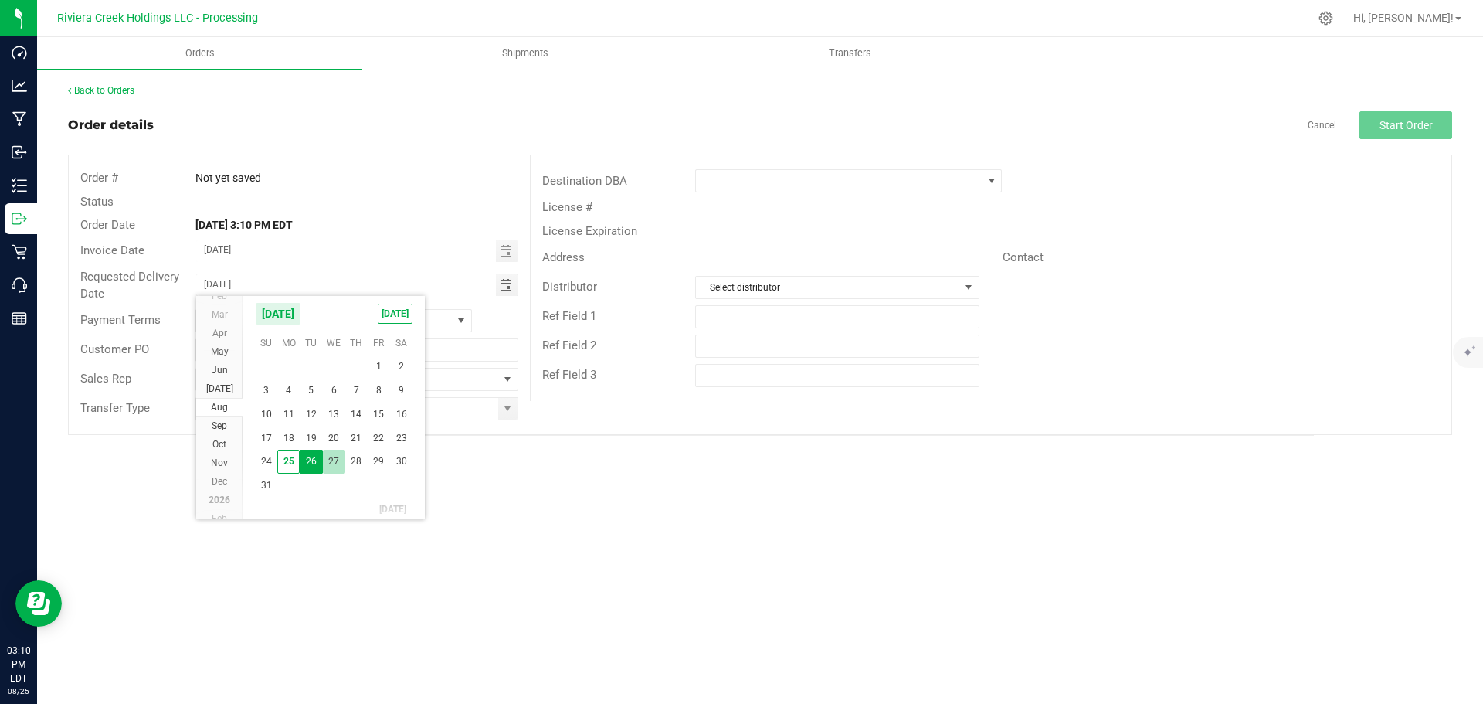
click at [333, 460] on span "27" at bounding box center [334, 461] width 22 height 24
type input "08/27/2025"
click at [503, 410] on span at bounding box center [507, 408] width 12 height 12
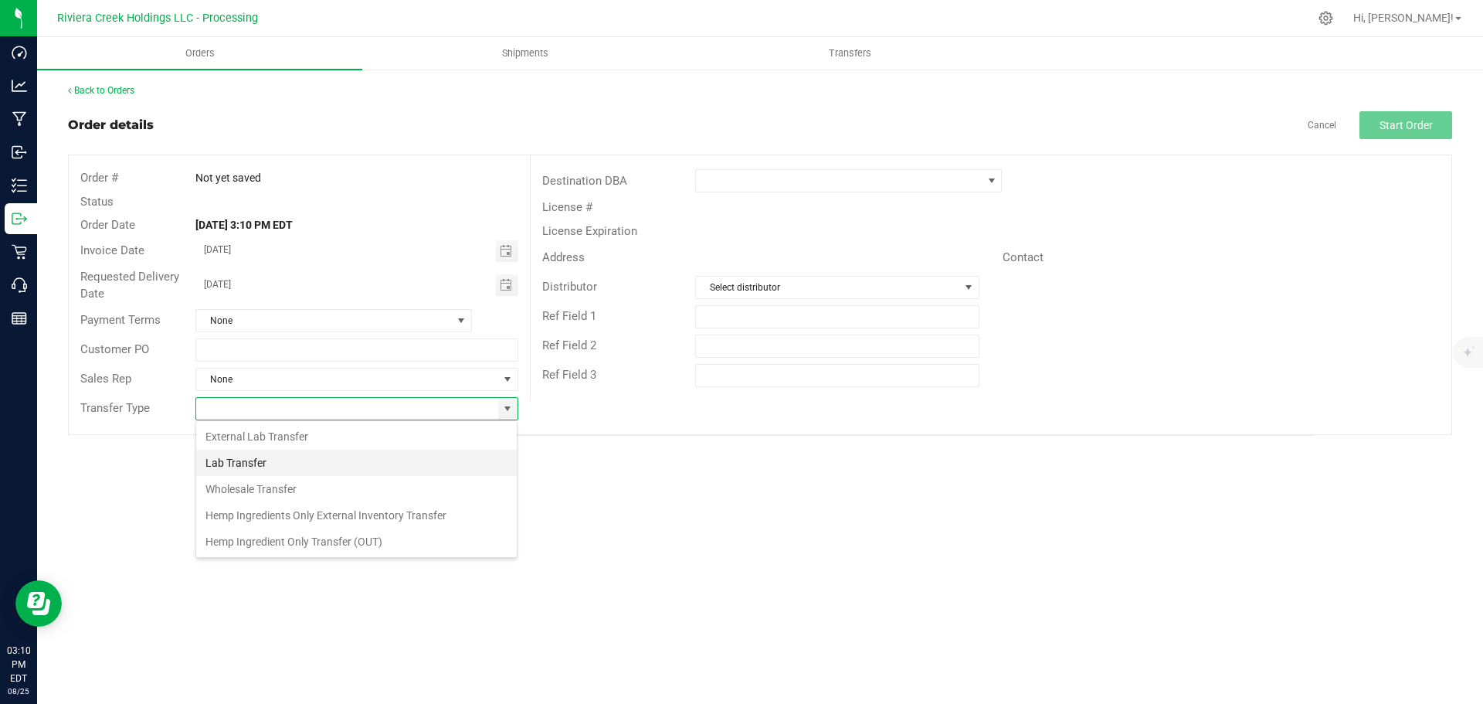
scroll to position [23, 323]
click at [291, 485] on li "Wholesale Transfer" at bounding box center [356, 489] width 321 height 26
type input "Wholesale Transfer"
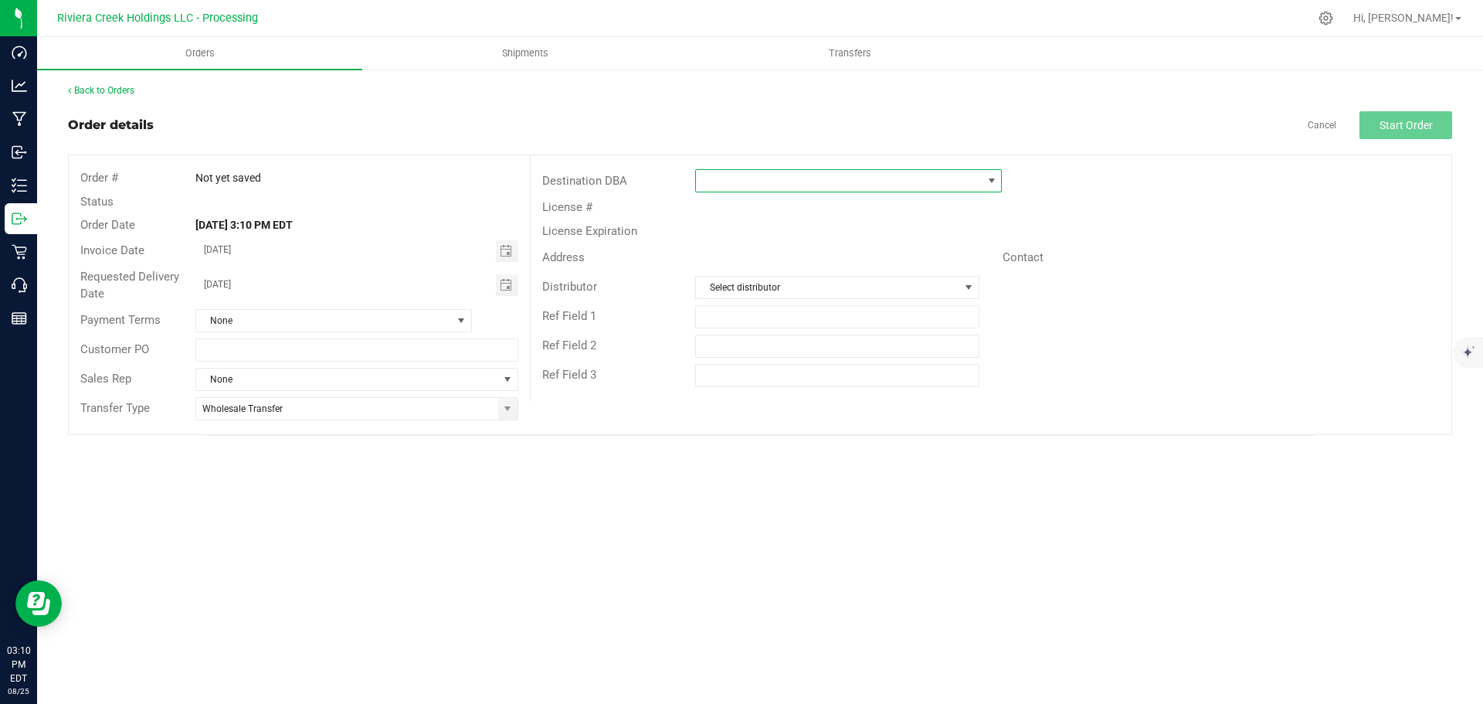
click at [724, 185] on span at bounding box center [839, 181] width 286 height 22
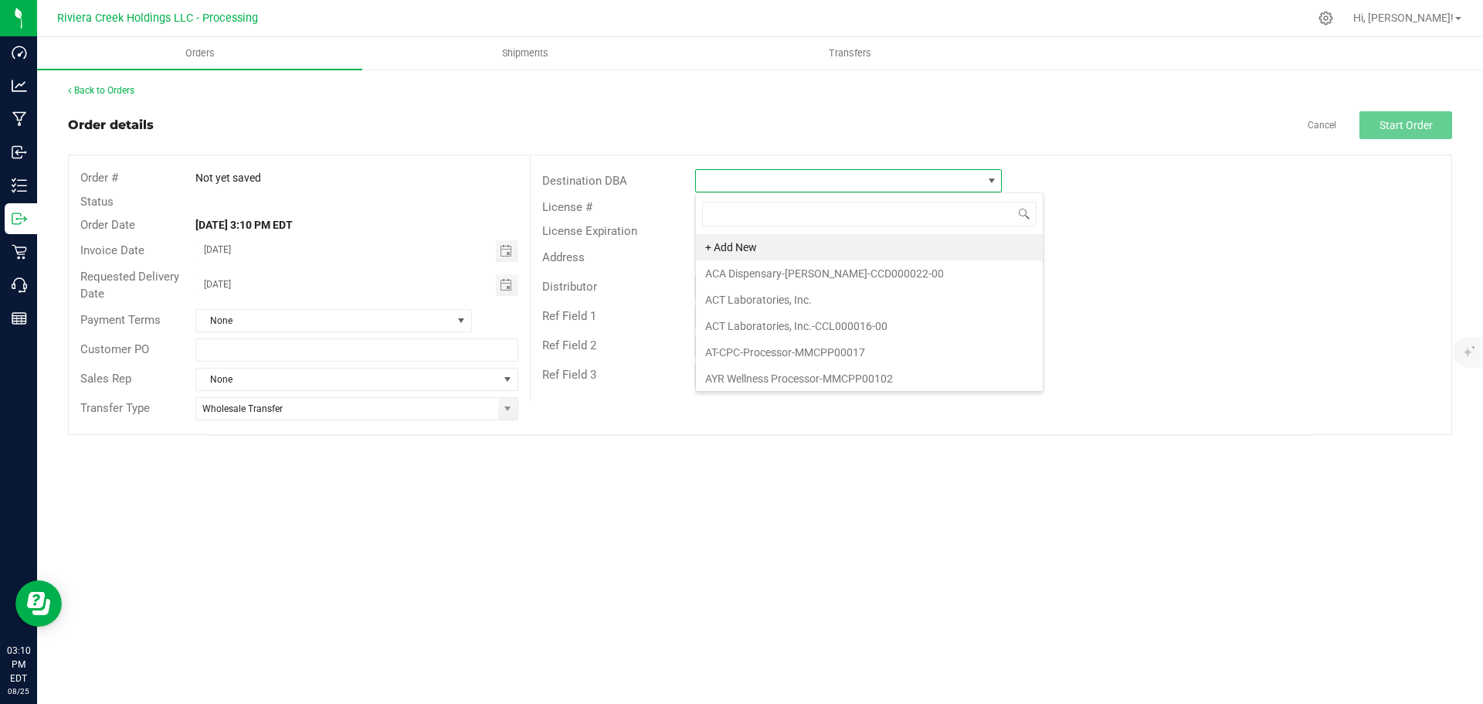
scroll to position [23, 307]
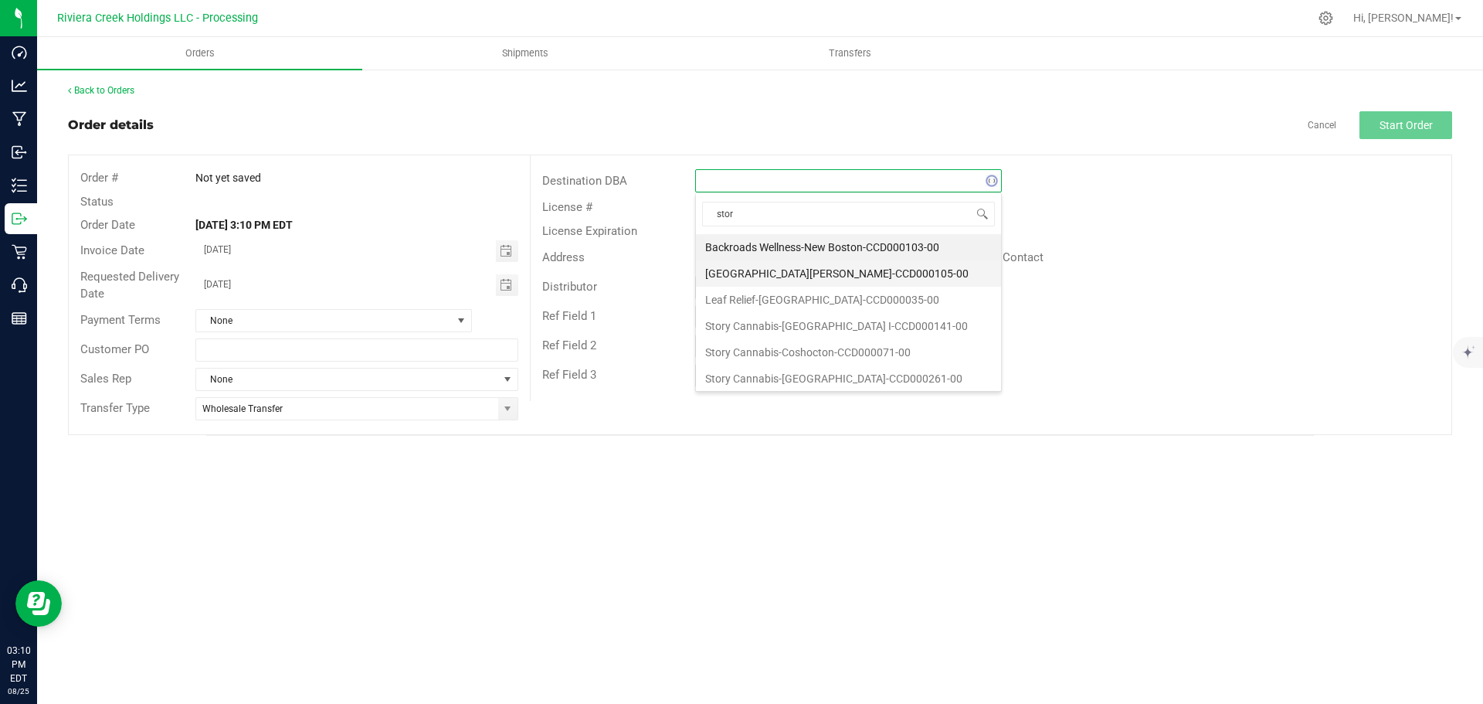
type input "story"
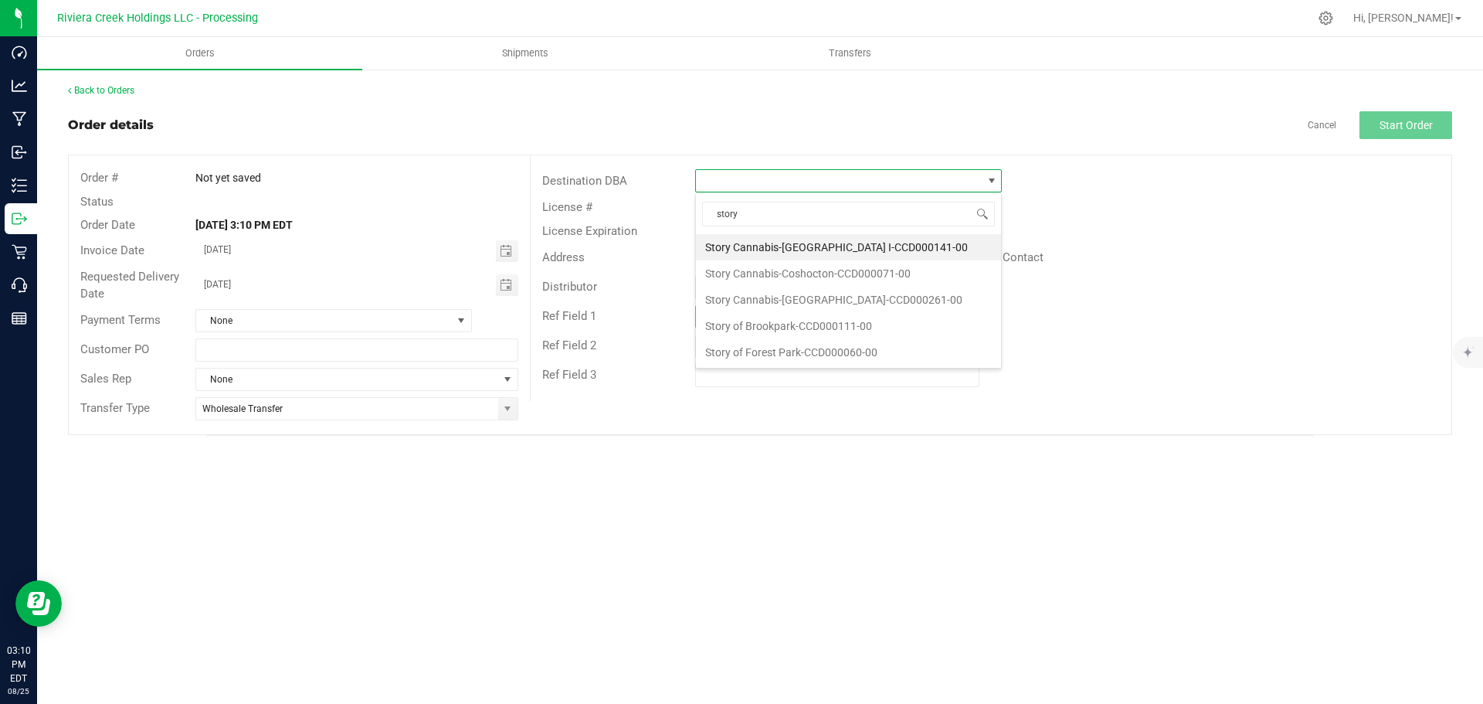
click at [786, 348] on li "Story of Forest Park-CCD000060-00" at bounding box center [848, 352] width 305 height 26
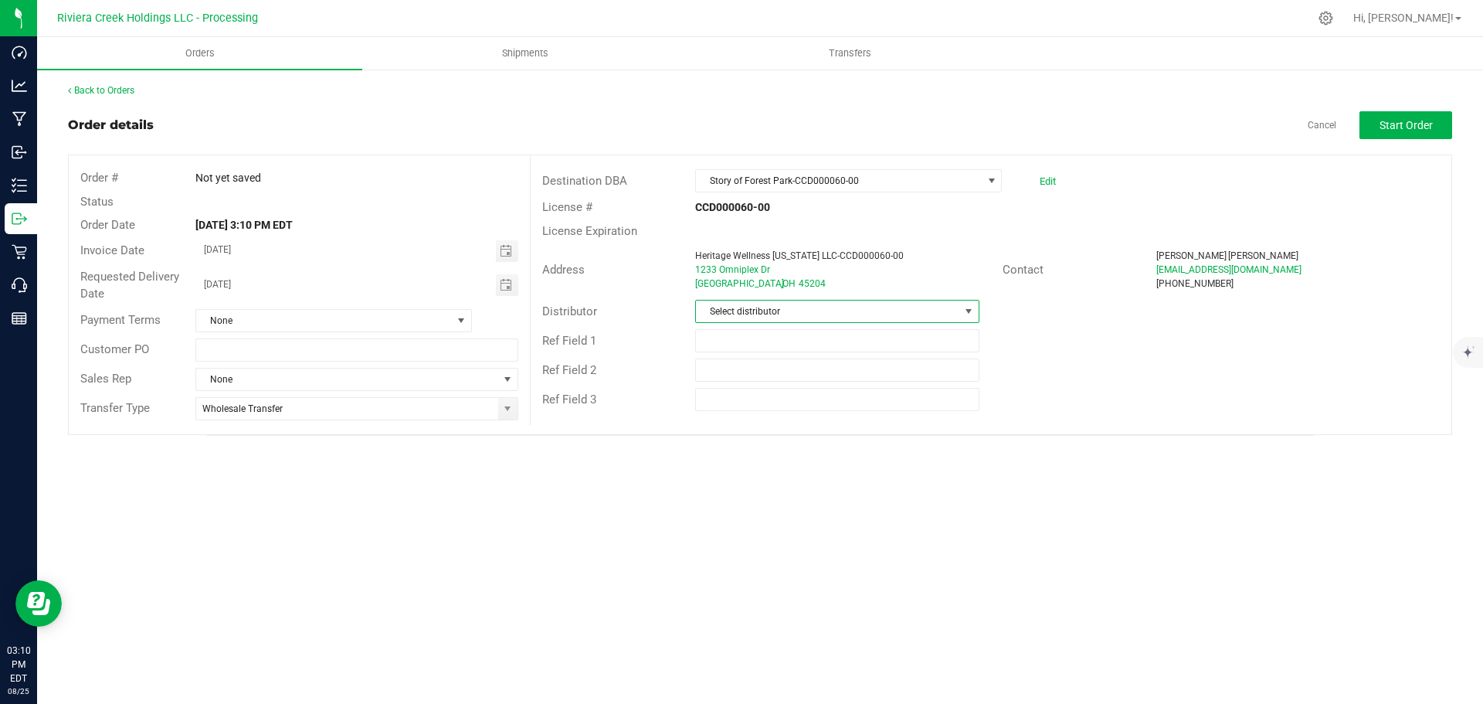
click at [791, 313] on span "Select distributor" at bounding box center [827, 311] width 263 height 22
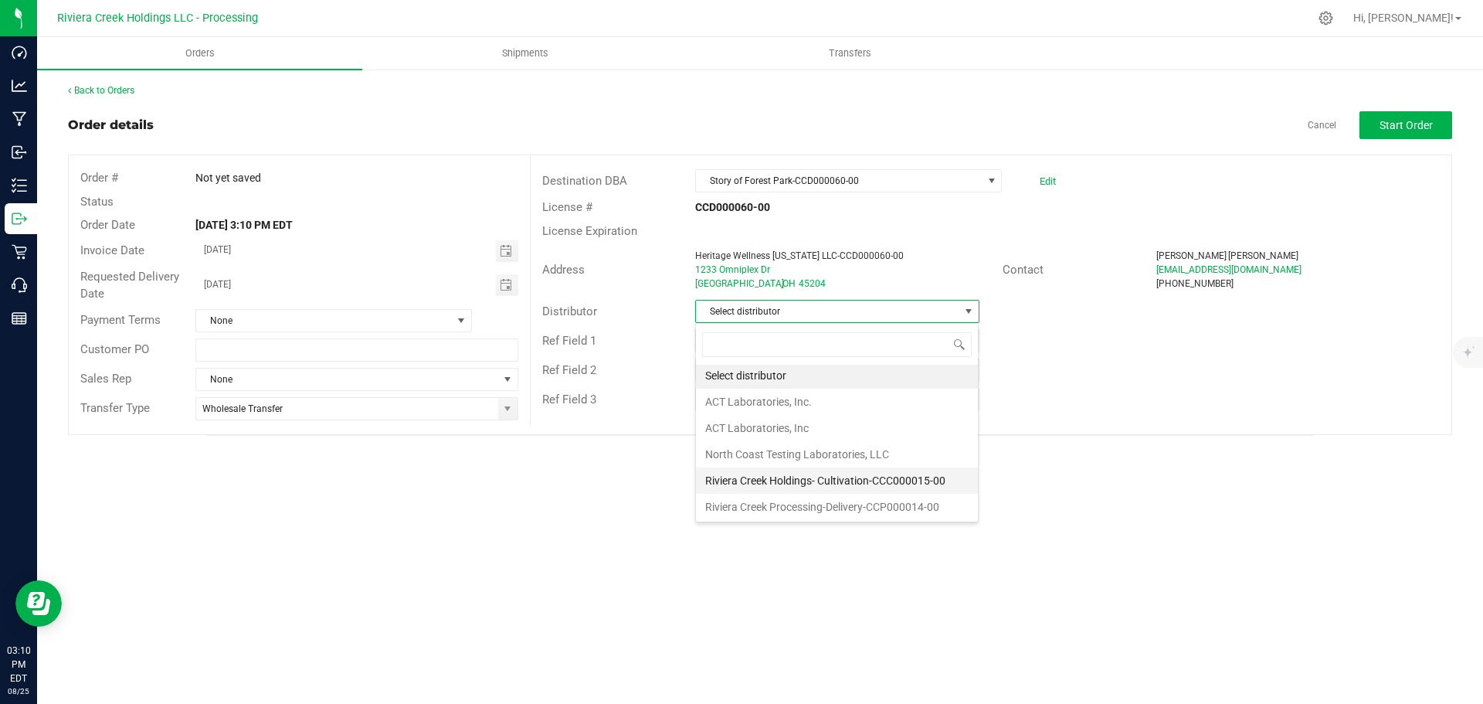
scroll to position [3, 0]
click at [787, 503] on li "Riviera Creek Processing-Delivery-CCP000014-00" at bounding box center [837, 506] width 282 height 26
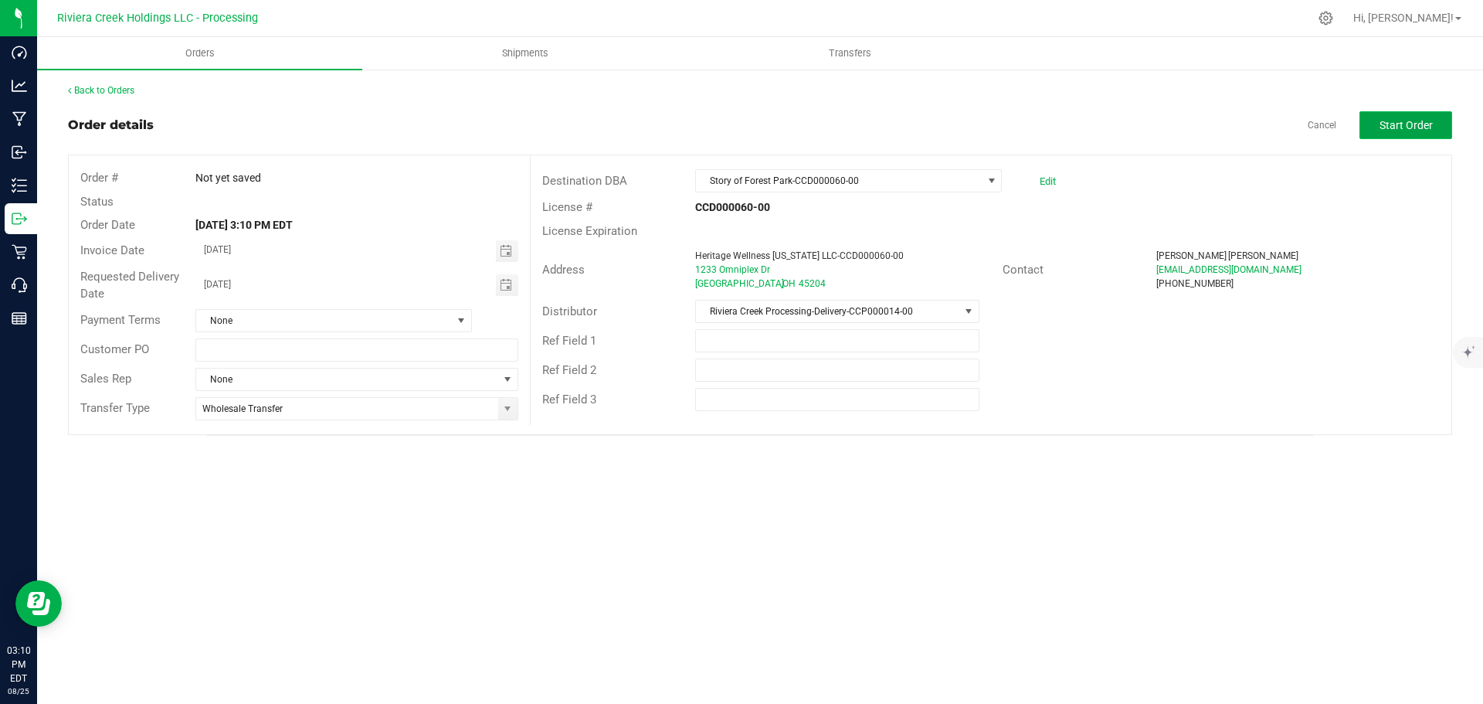
click at [1395, 120] on span "Start Order" at bounding box center [1405, 125] width 53 height 12
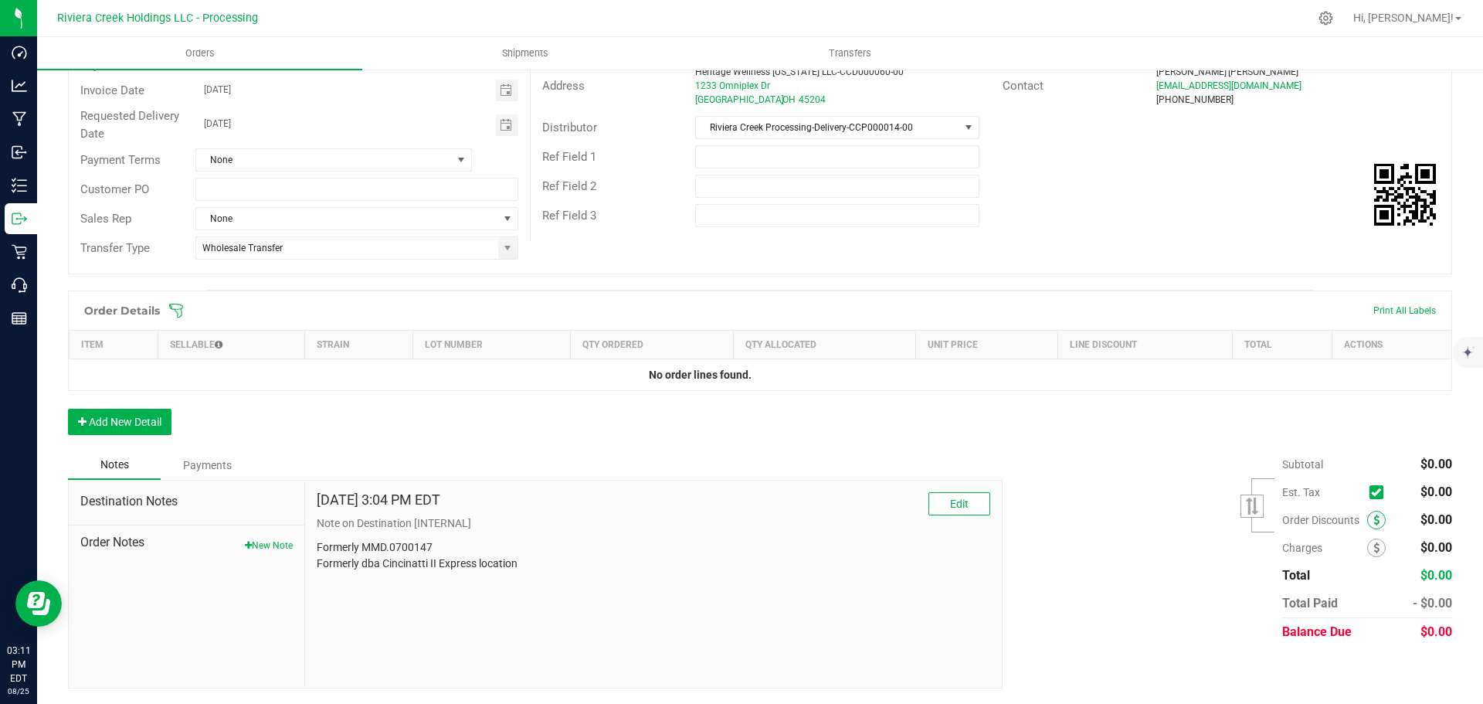
click at [1367, 514] on span at bounding box center [1376, 519] width 19 height 19
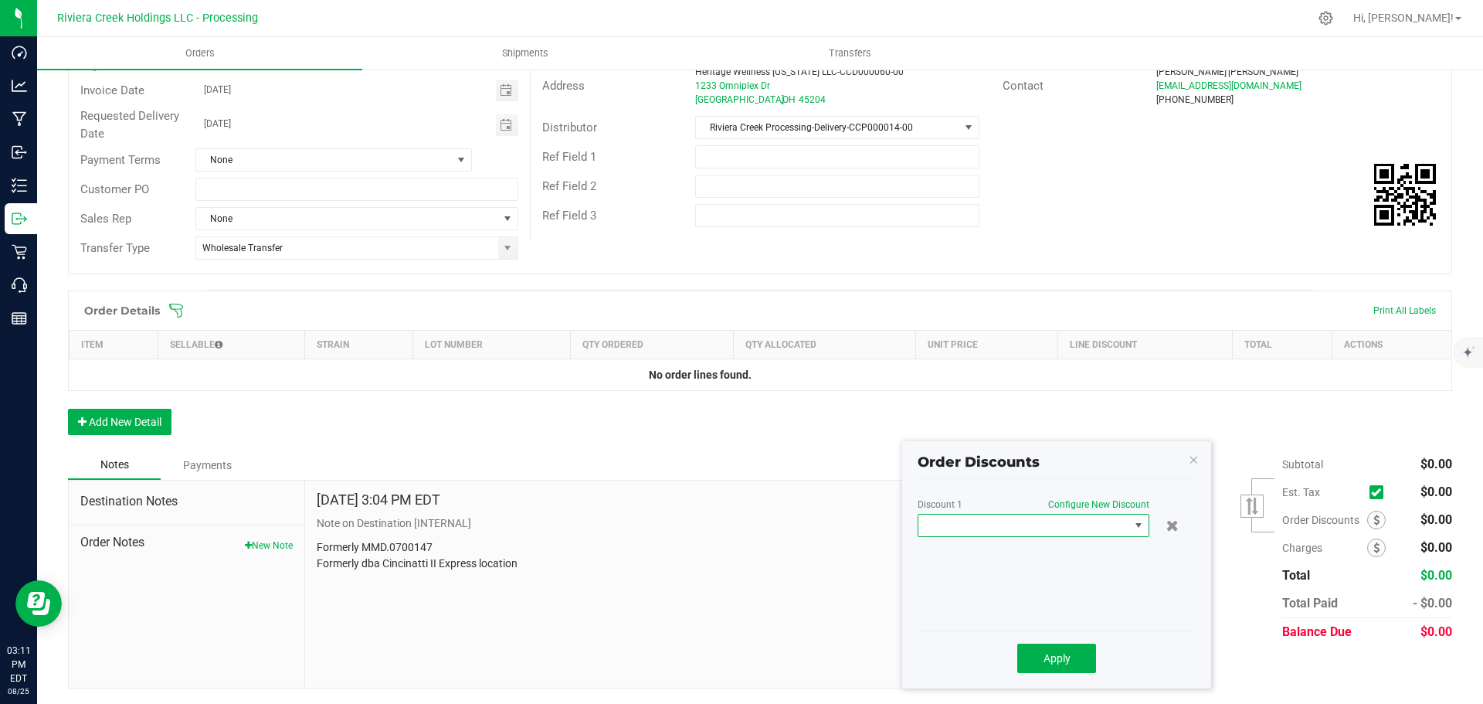
click at [1026, 525] on span at bounding box center [1023, 525] width 211 height 22
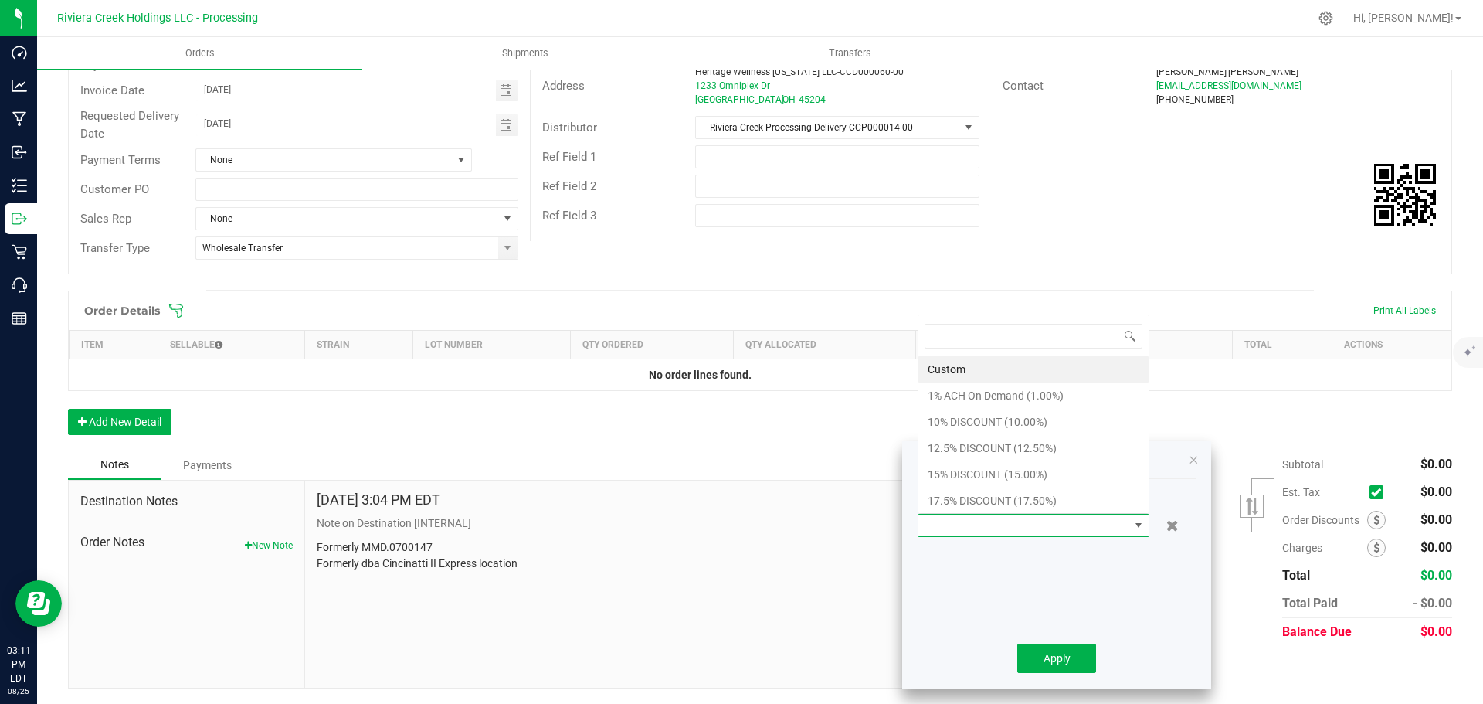
scroll to position [23, 232]
click at [955, 468] on li "15% DISCOUNT (15.00%)" at bounding box center [1033, 474] width 230 height 26
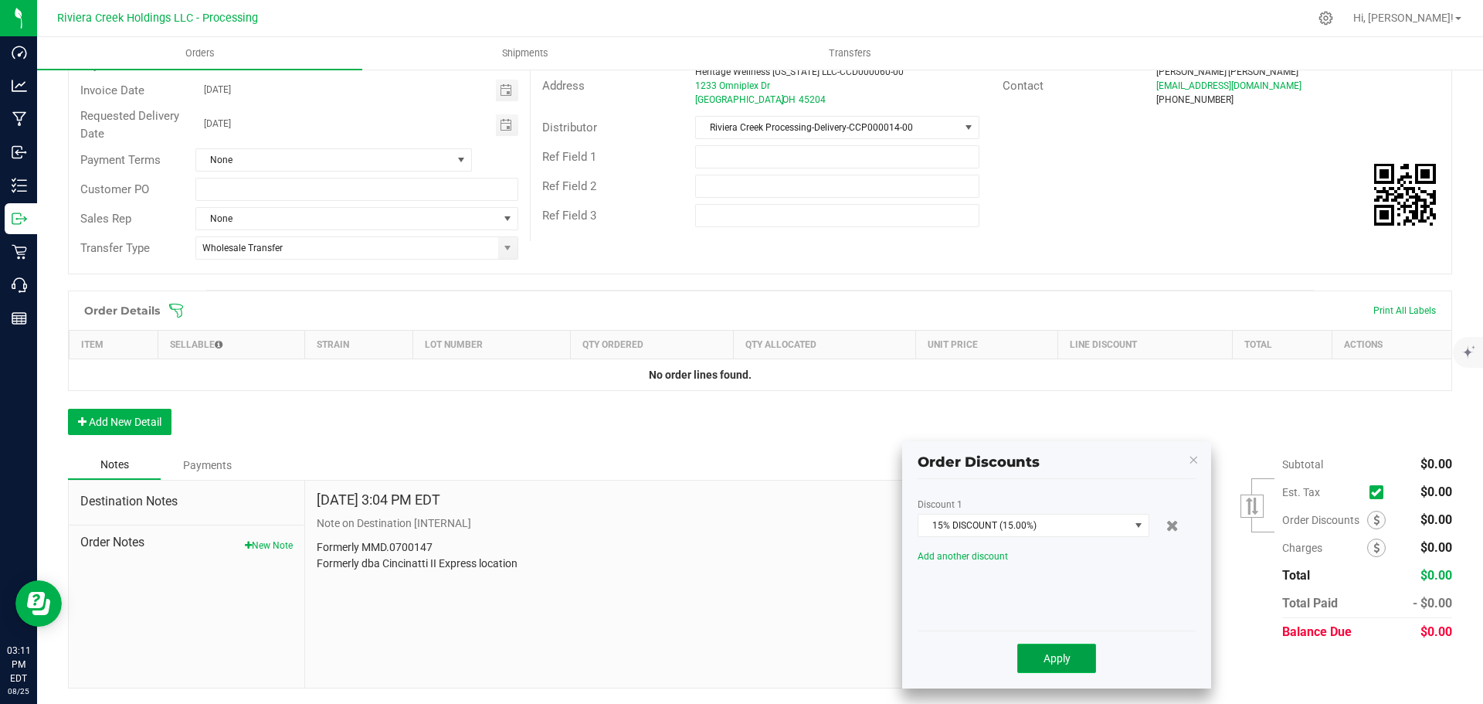
click at [1043, 660] on span "Apply" at bounding box center [1056, 658] width 27 height 12
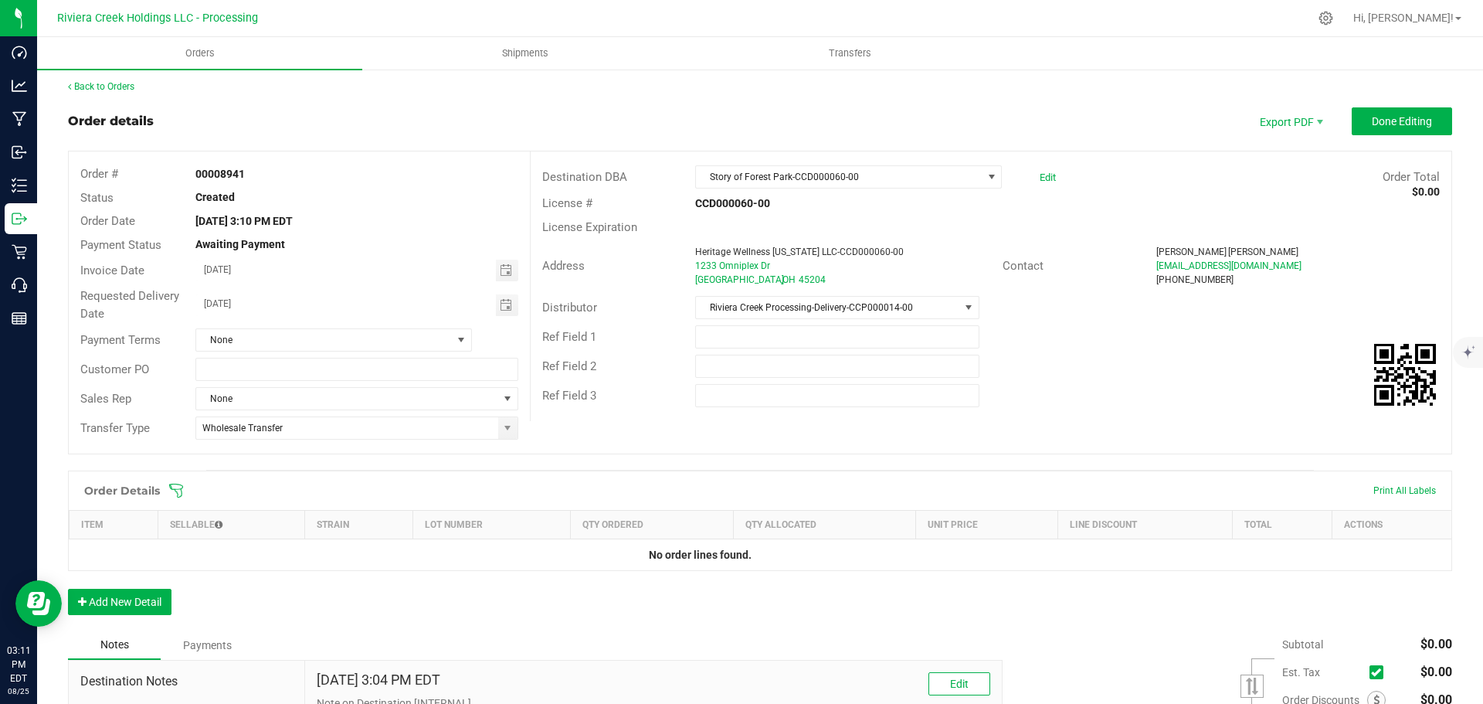
scroll to position [0, 0]
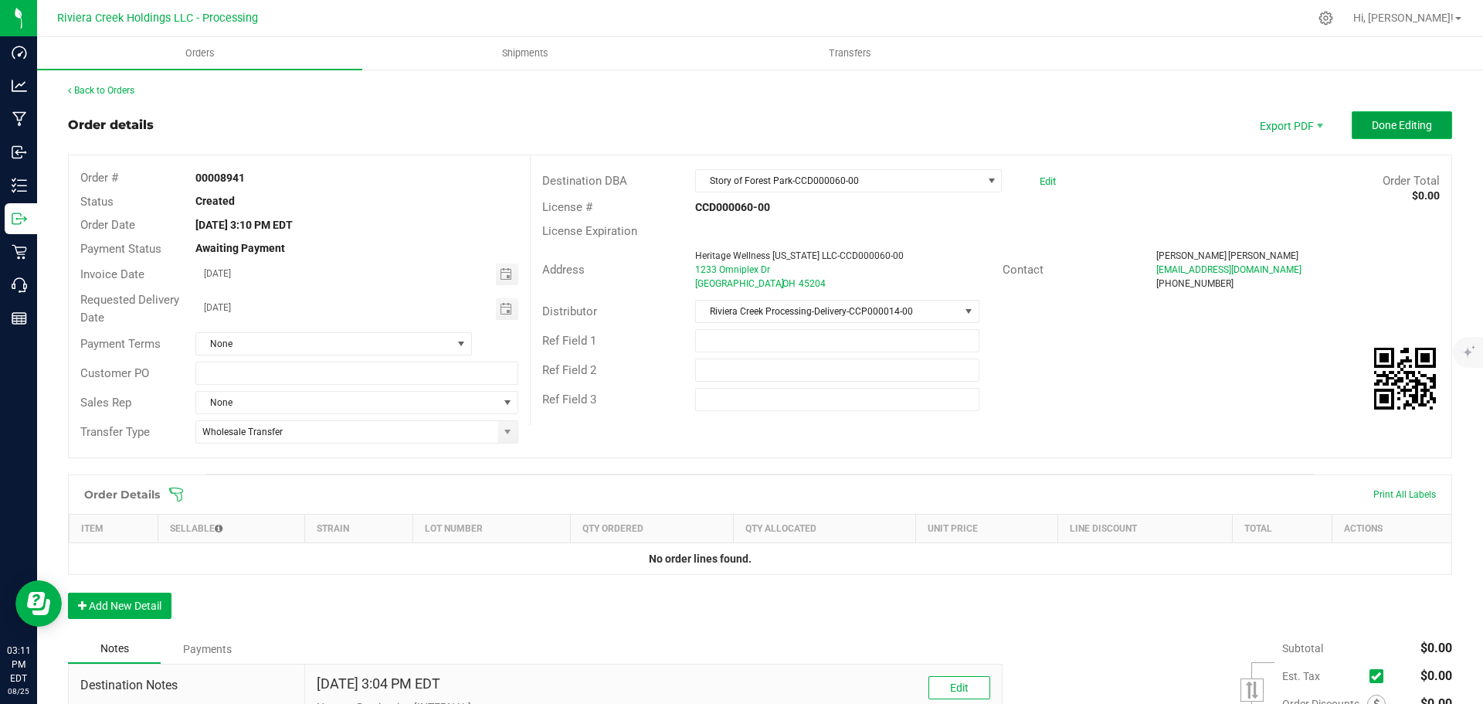
click at [1377, 130] on span "Done Editing" at bounding box center [1402, 125] width 60 height 12
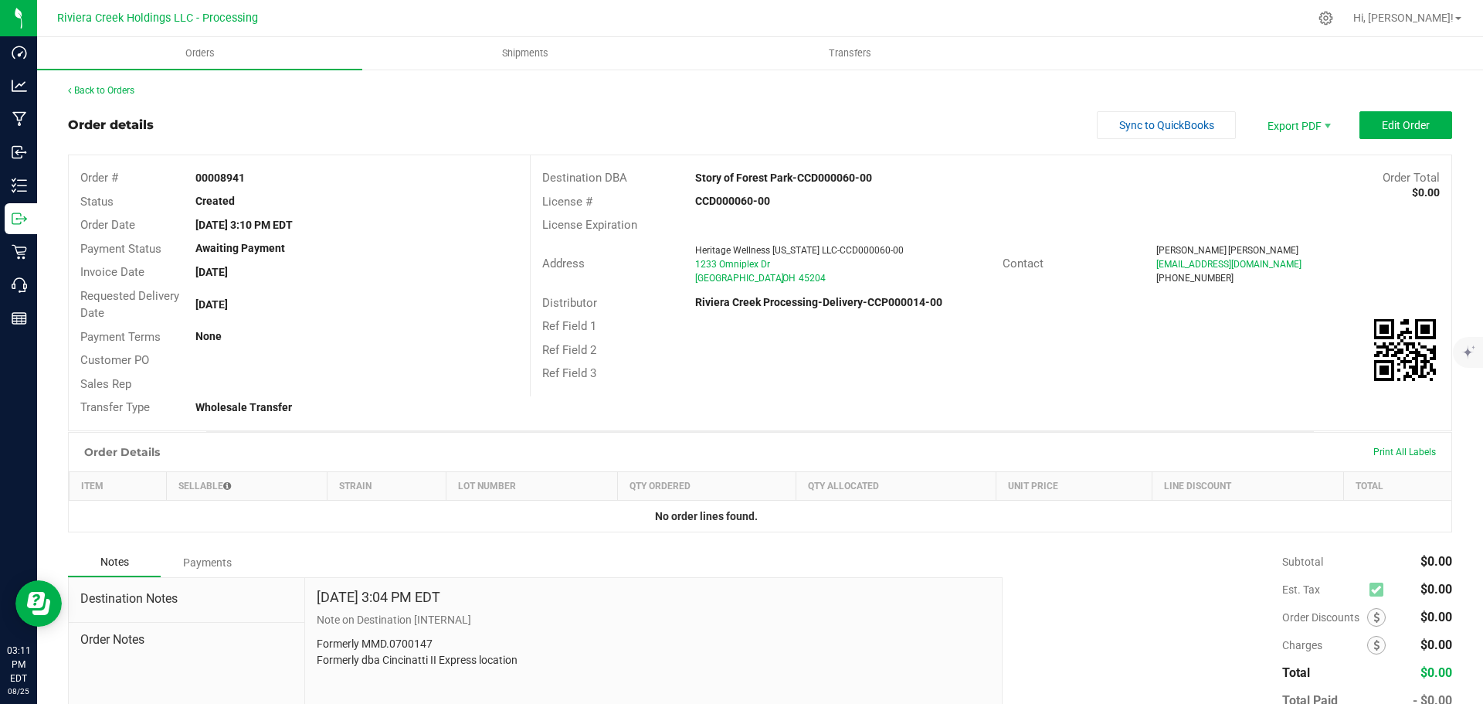
drag, startPoint x: 193, startPoint y: 173, endPoint x: 260, endPoint y: 181, distance: 67.6
click at [260, 181] on div "00008941" at bounding box center [356, 178] width 345 height 16
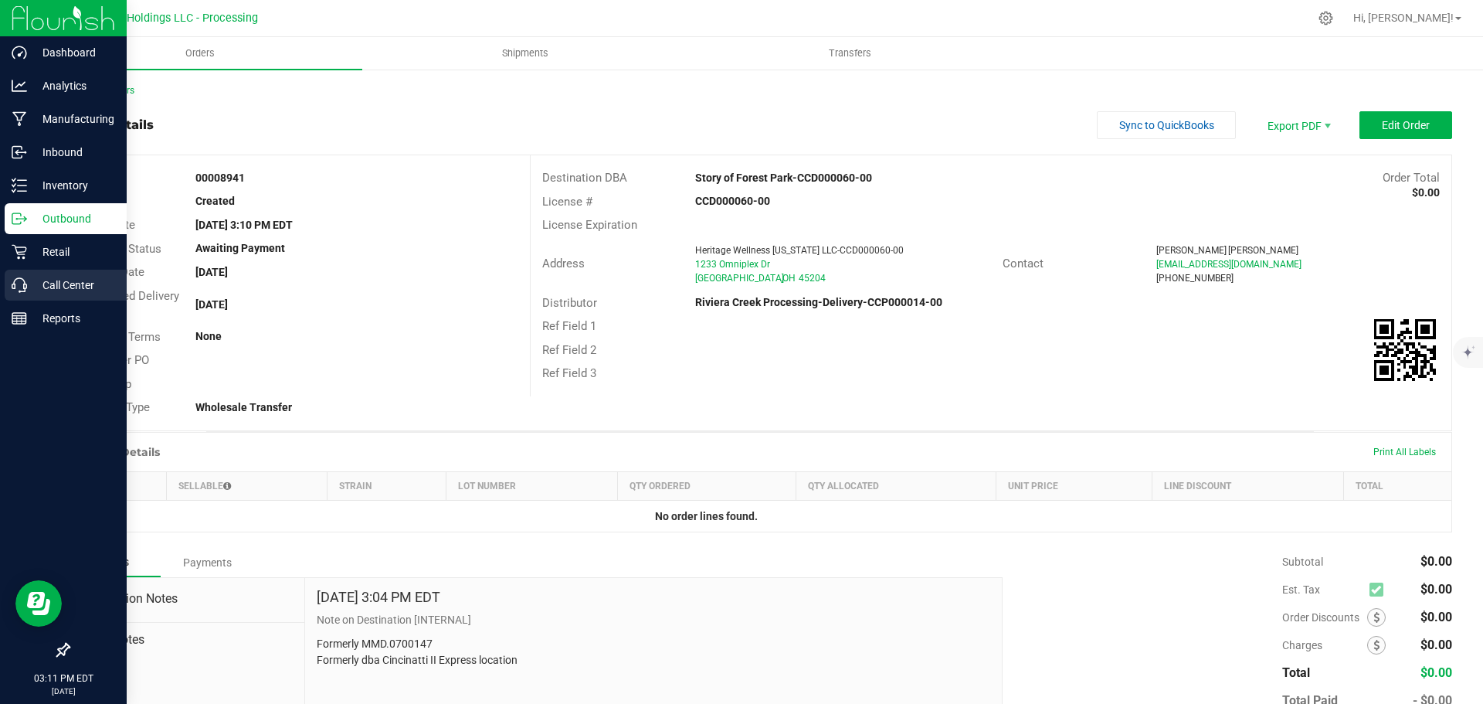
copy strong "00008941"
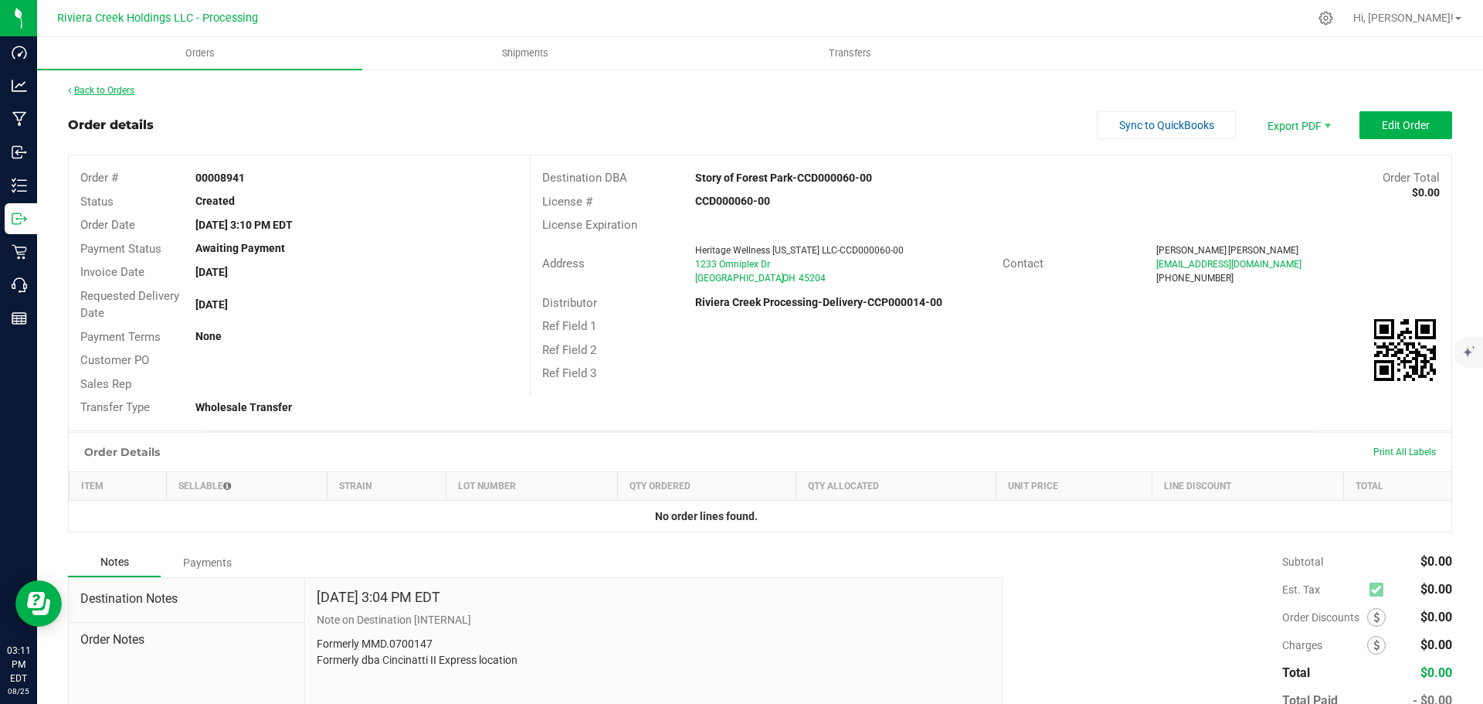
click at [99, 86] on link "Back to Orders" at bounding box center [101, 90] width 66 height 11
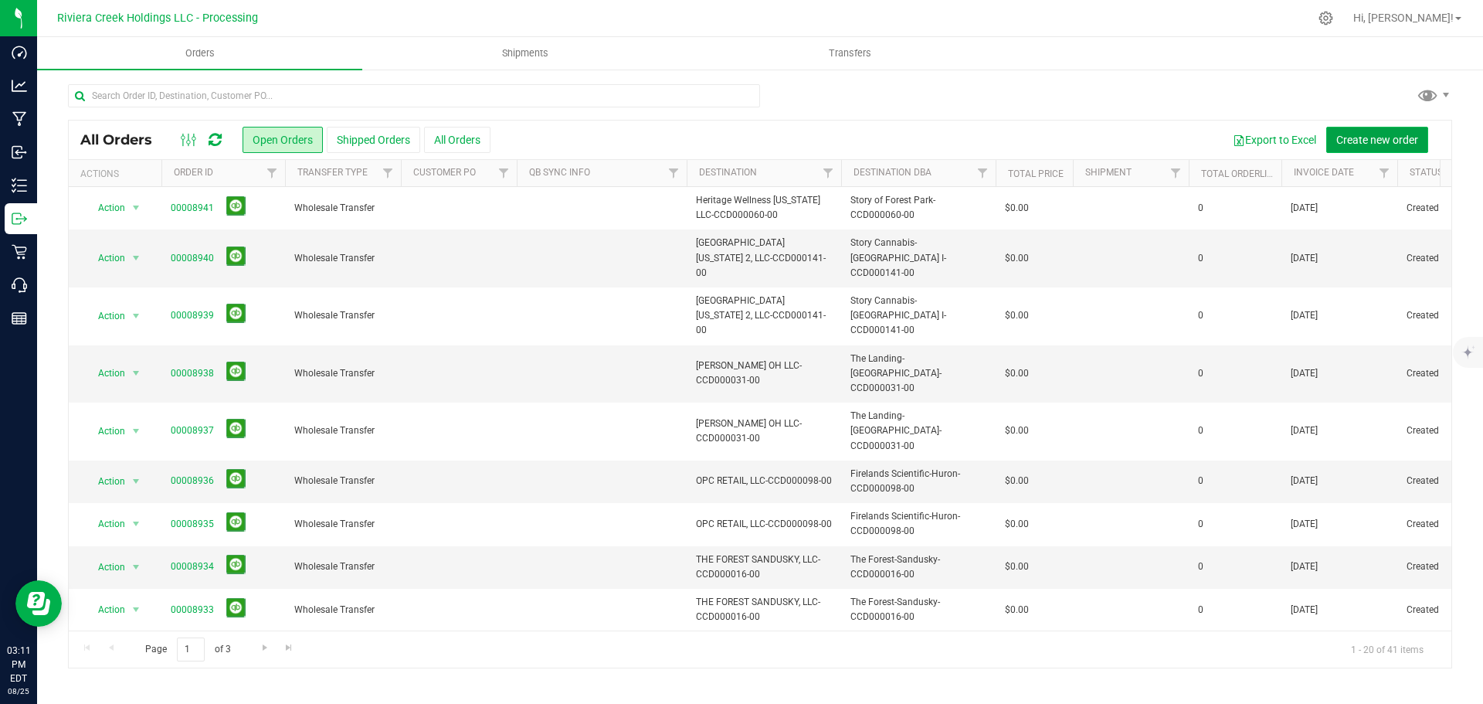
click at [1358, 144] on span "Create new order" at bounding box center [1377, 140] width 82 height 12
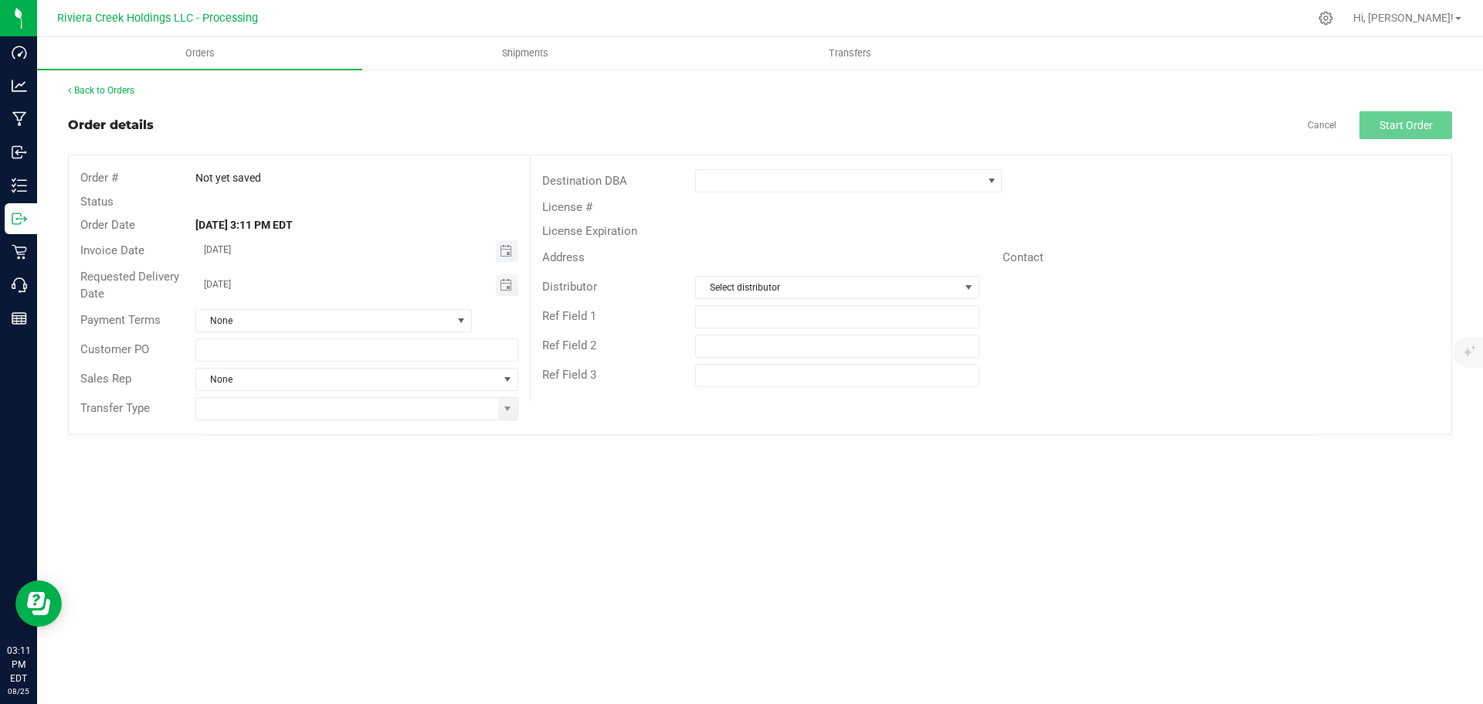
click at [504, 255] on span "Toggle calendar" at bounding box center [506, 251] width 12 height 12
click at [328, 425] on span "27" at bounding box center [334, 428] width 22 height 24
type input "08/27/2025"
click at [507, 288] on span "Toggle calendar" at bounding box center [506, 285] width 12 height 12
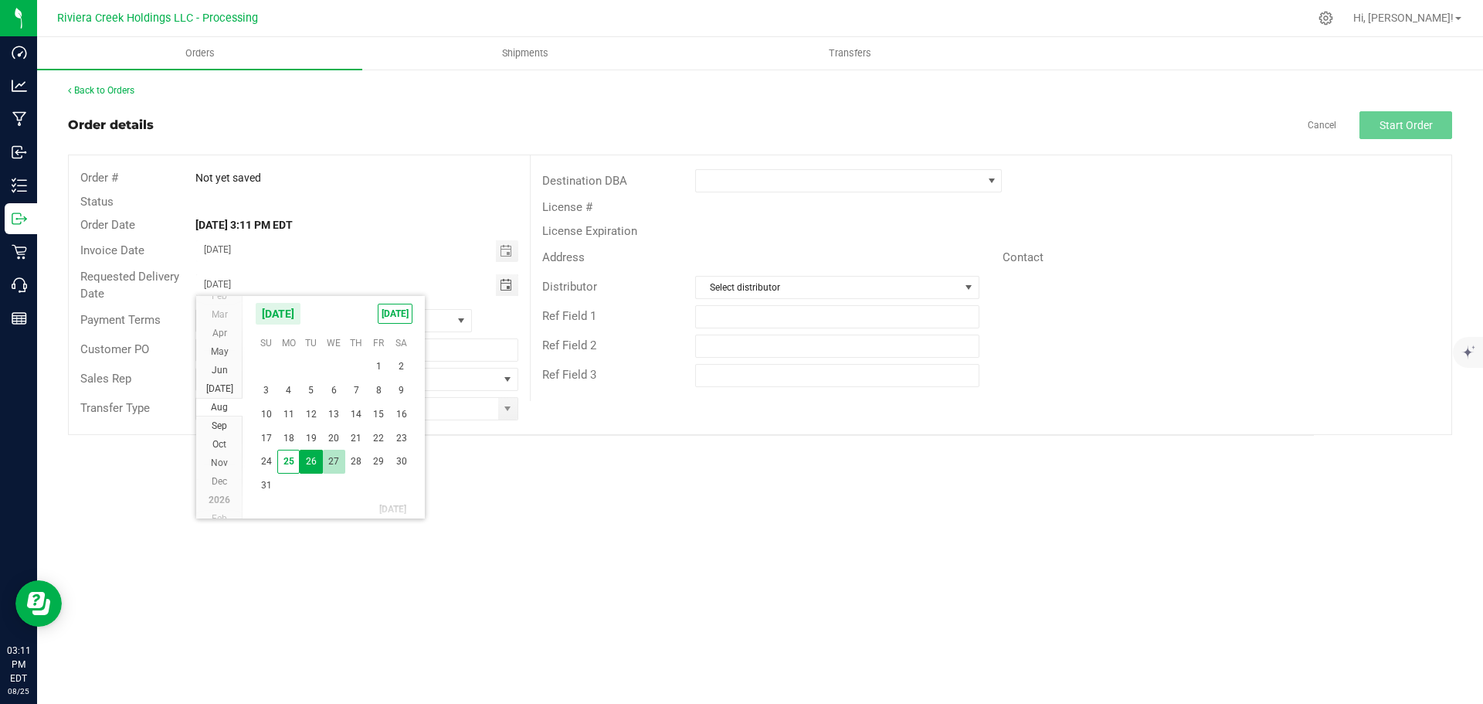
click at [328, 468] on span "27" at bounding box center [334, 461] width 22 height 24
type input "08/27/2025"
click at [506, 412] on span at bounding box center [507, 408] width 12 height 12
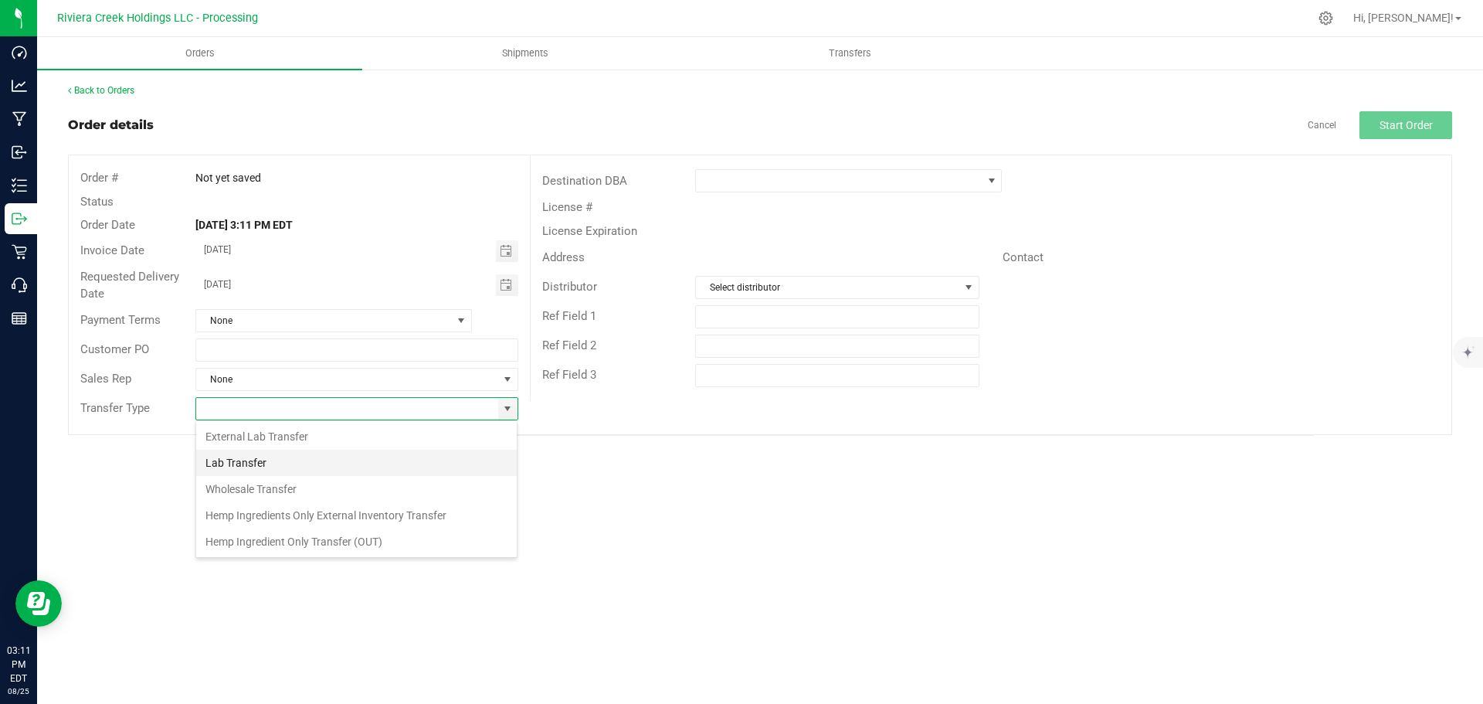
scroll to position [23, 323]
click at [249, 486] on li "Wholesale Transfer" at bounding box center [356, 489] width 321 height 26
type input "Wholesale Transfer"
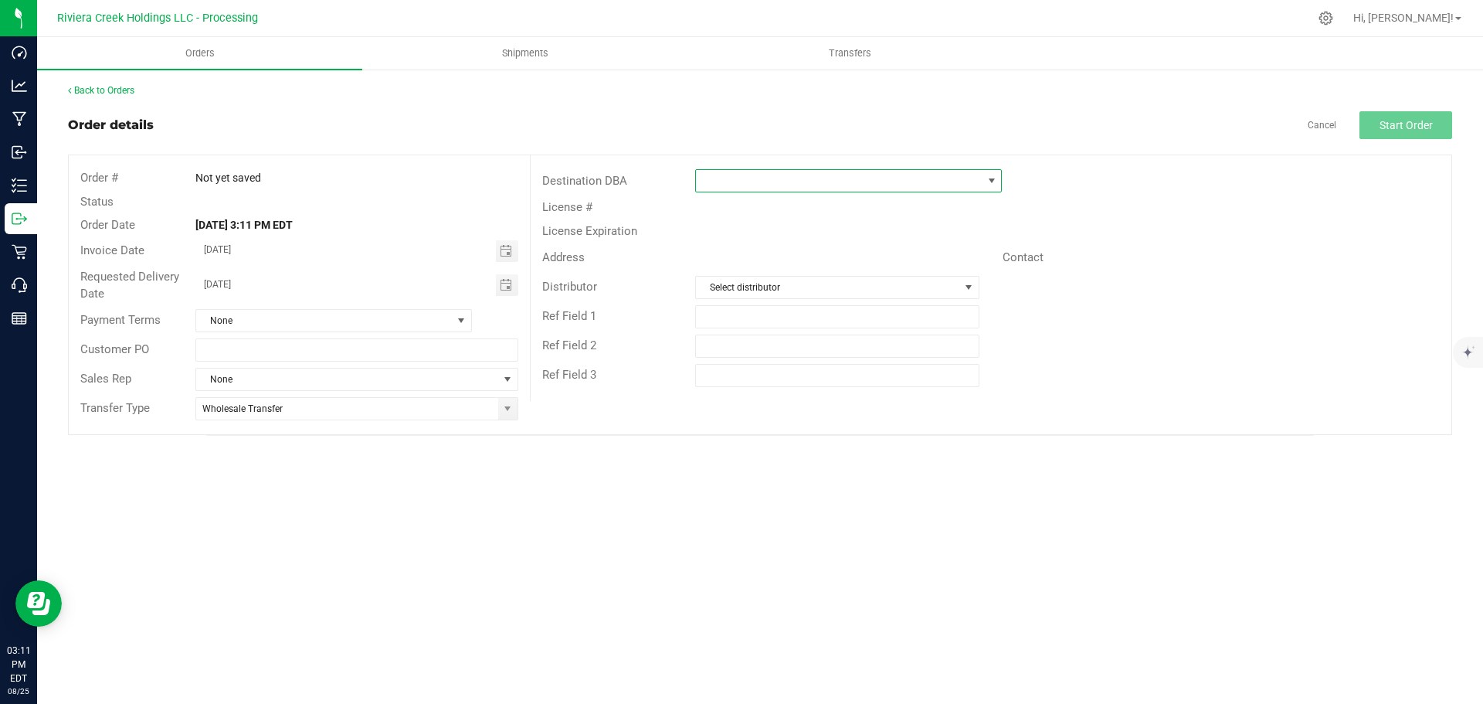
click at [760, 183] on span at bounding box center [839, 181] width 286 height 22
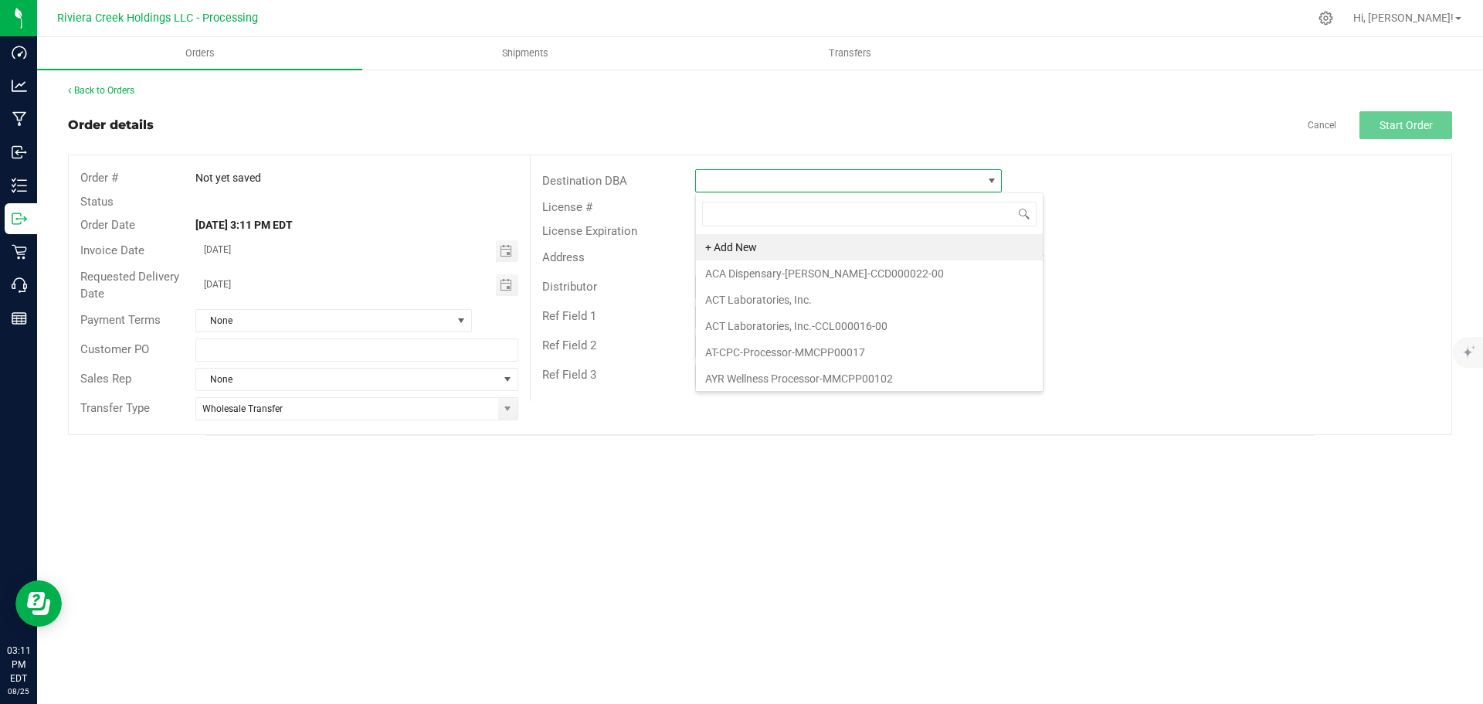
scroll to position [23, 307]
type input "stor"
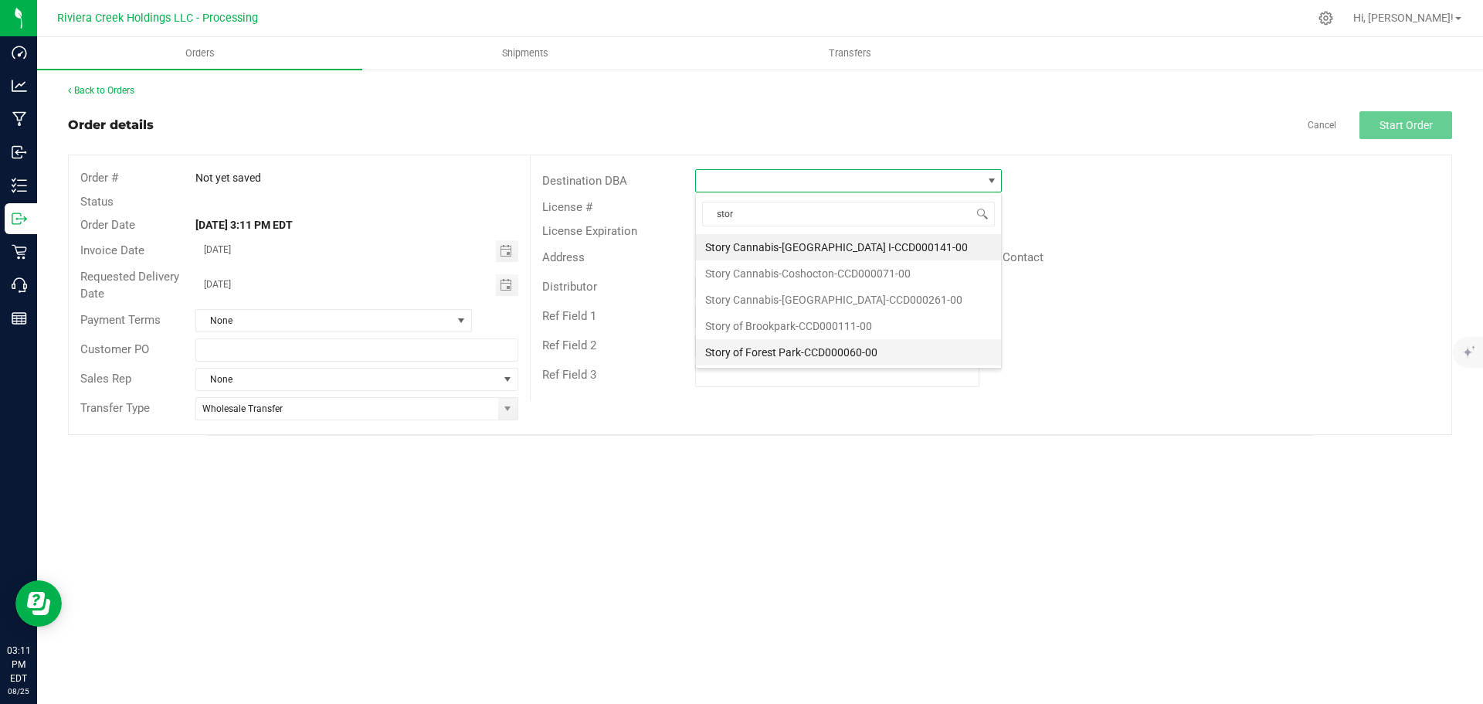
click at [774, 354] on li "Story of Forest Park-CCD000060-00" at bounding box center [848, 352] width 305 height 26
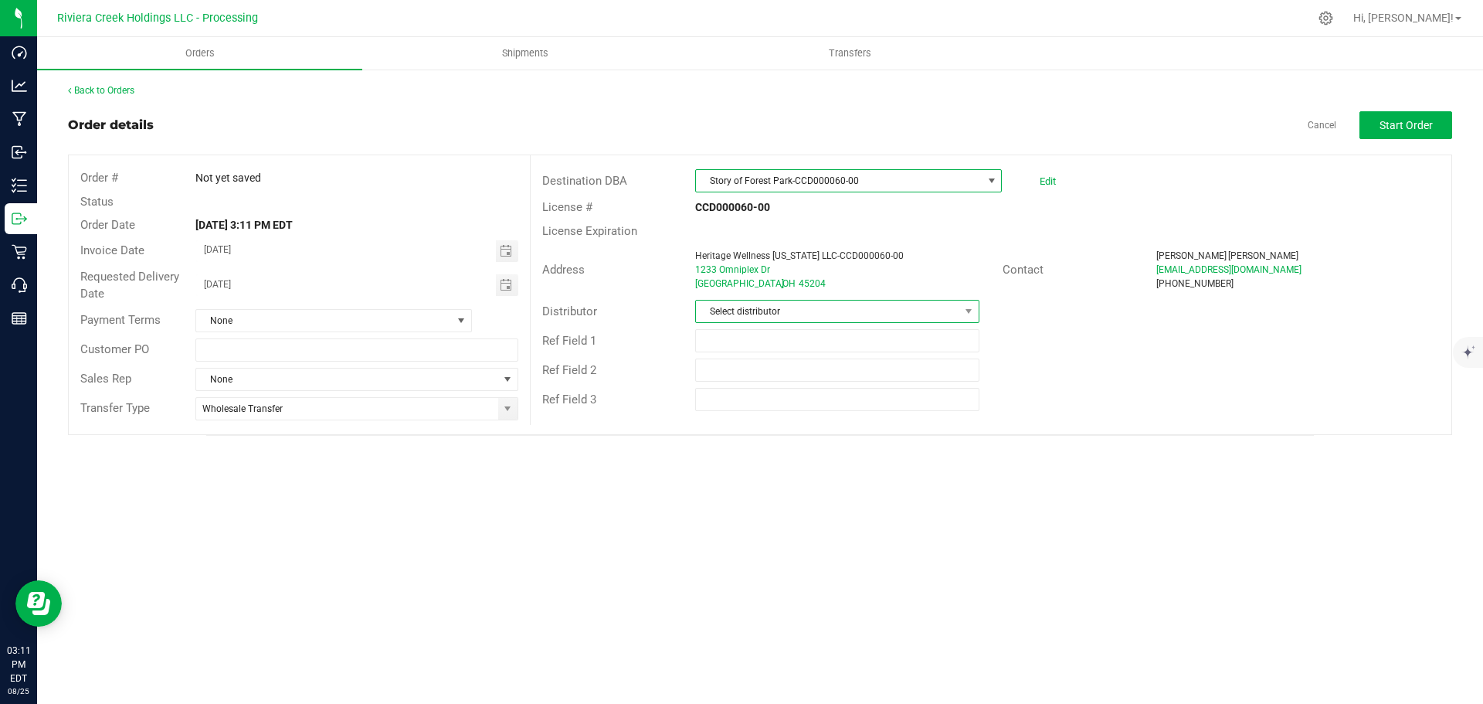
click at [770, 307] on span "Select distributor" at bounding box center [827, 311] width 263 height 22
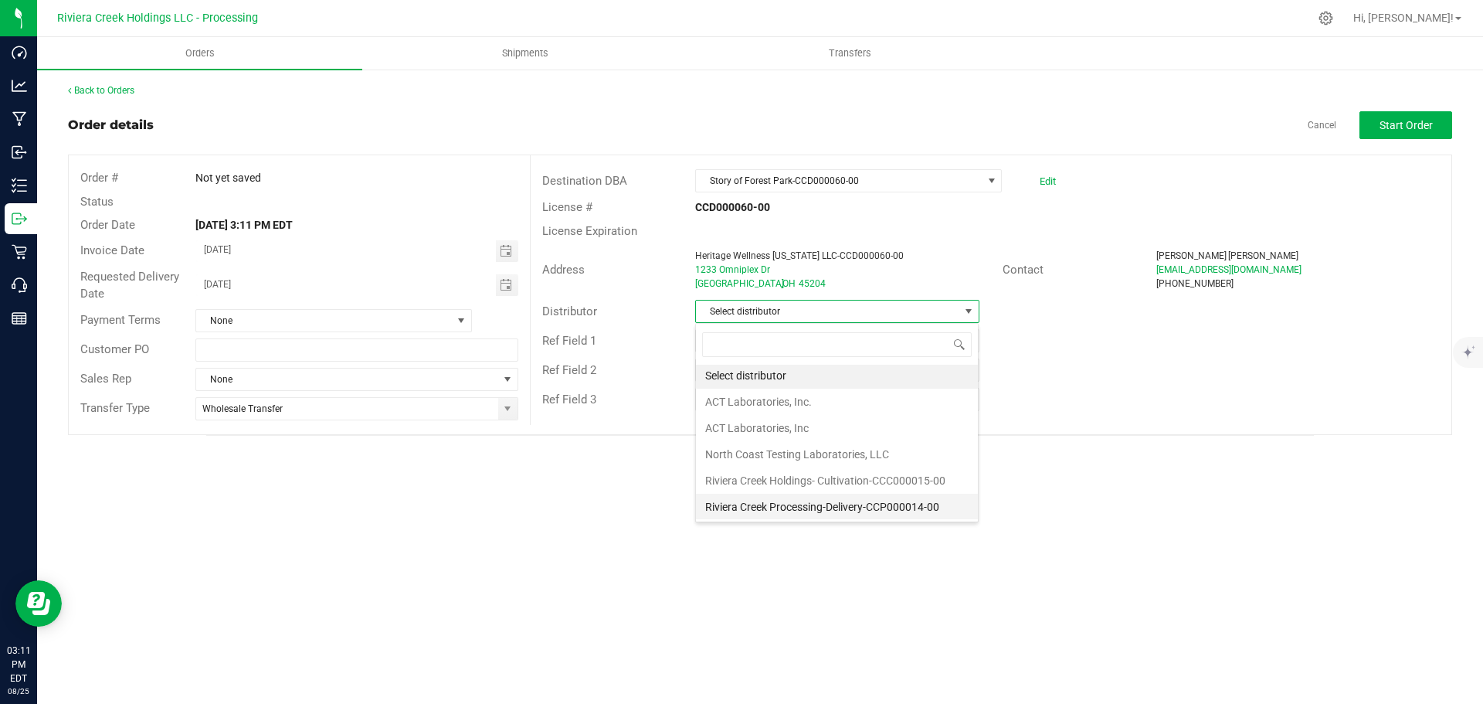
scroll to position [3, 0]
click at [744, 500] on li "Riviera Creek Processing-Delivery-CCP000014-00" at bounding box center [837, 506] width 282 height 26
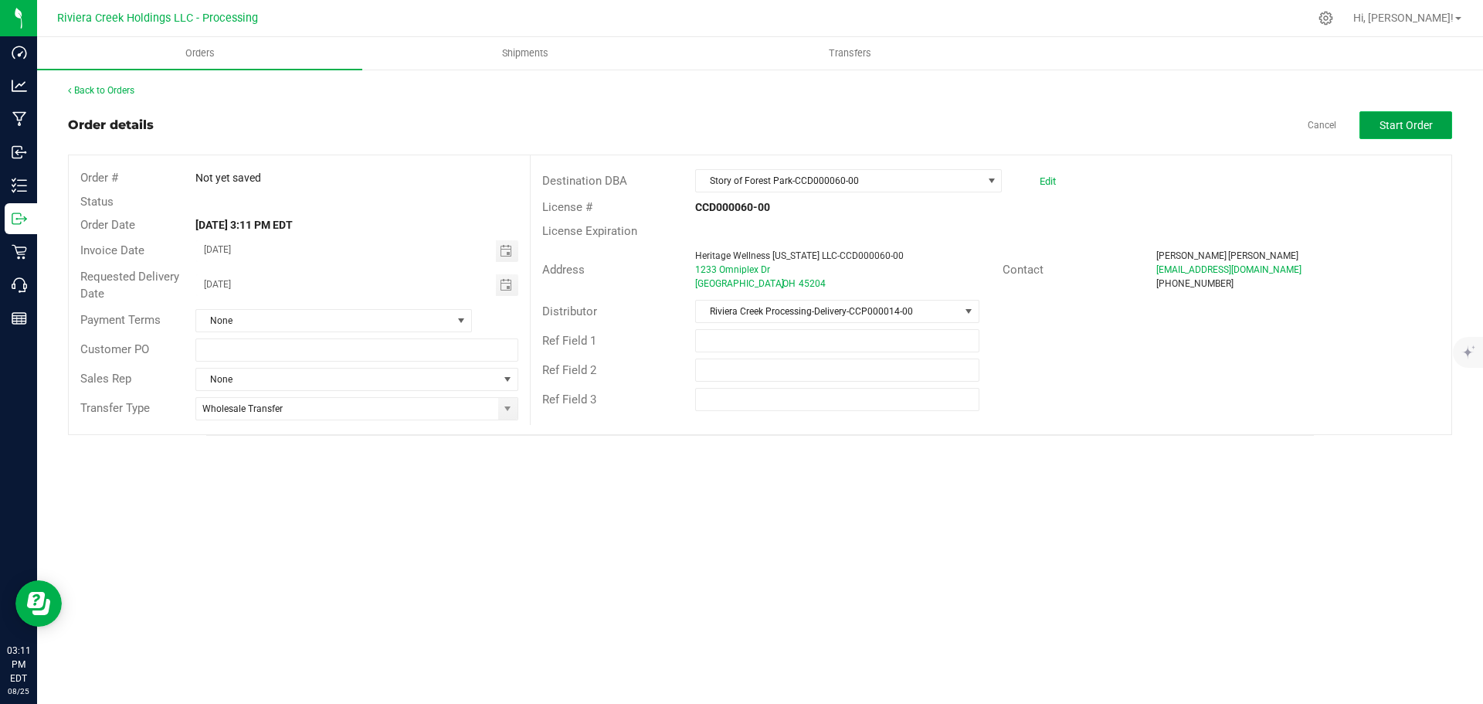
click at [1391, 124] on span "Start Order" at bounding box center [1405, 125] width 53 height 12
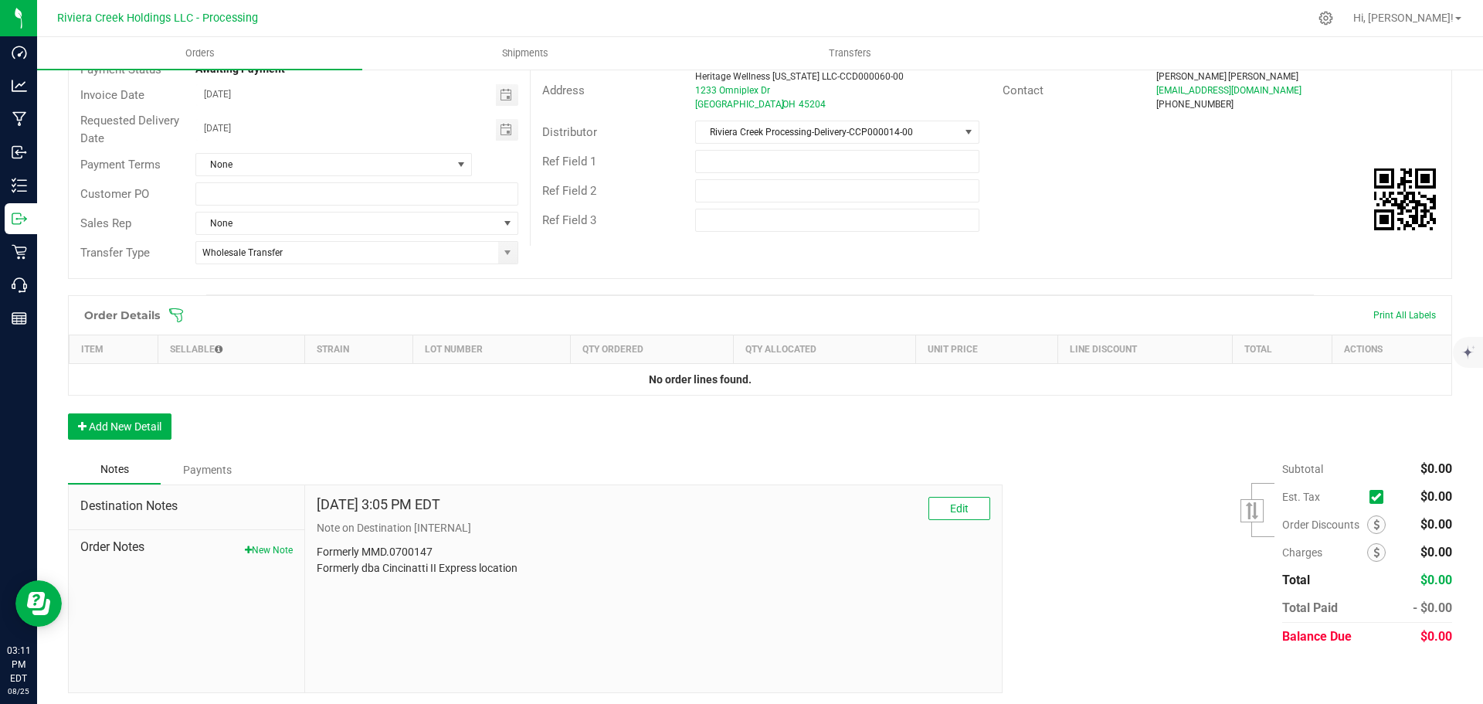
scroll to position [184, 0]
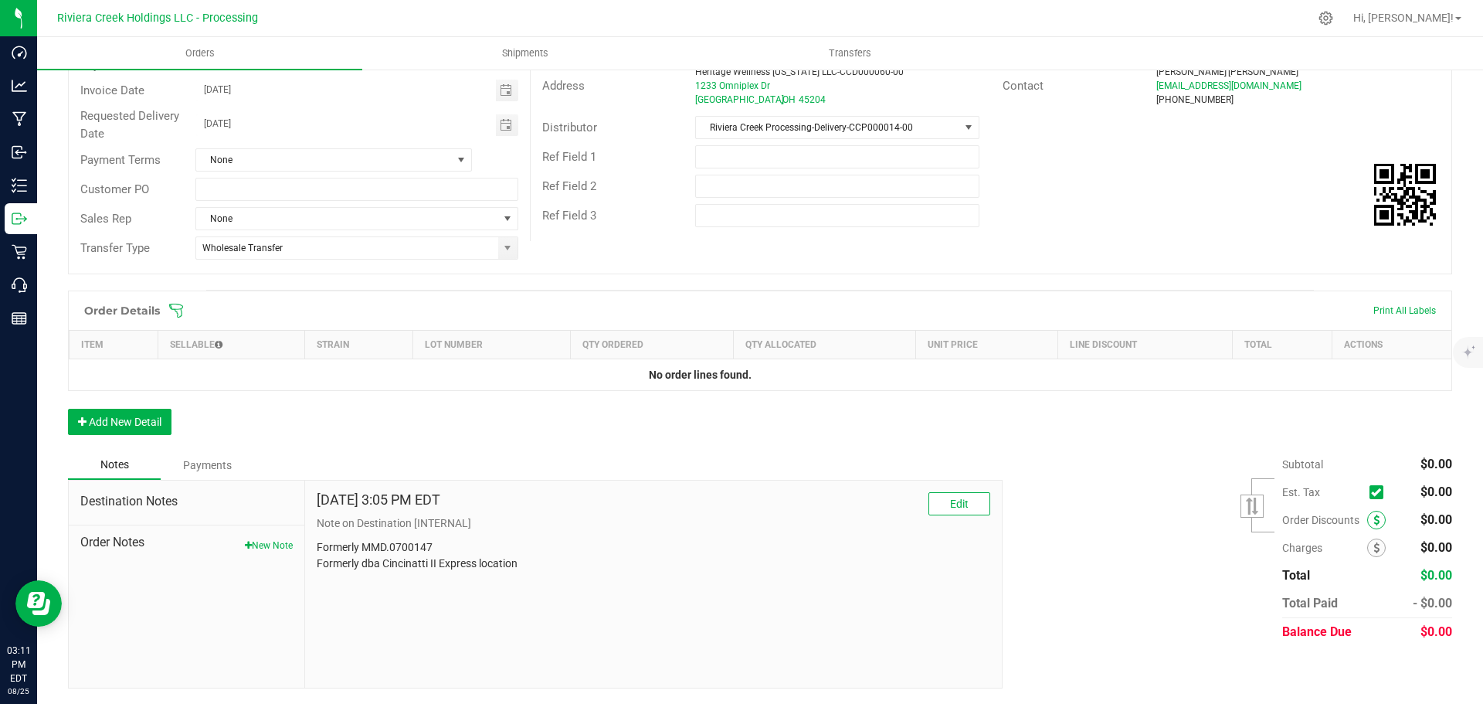
click at [1367, 520] on span at bounding box center [1376, 519] width 19 height 19
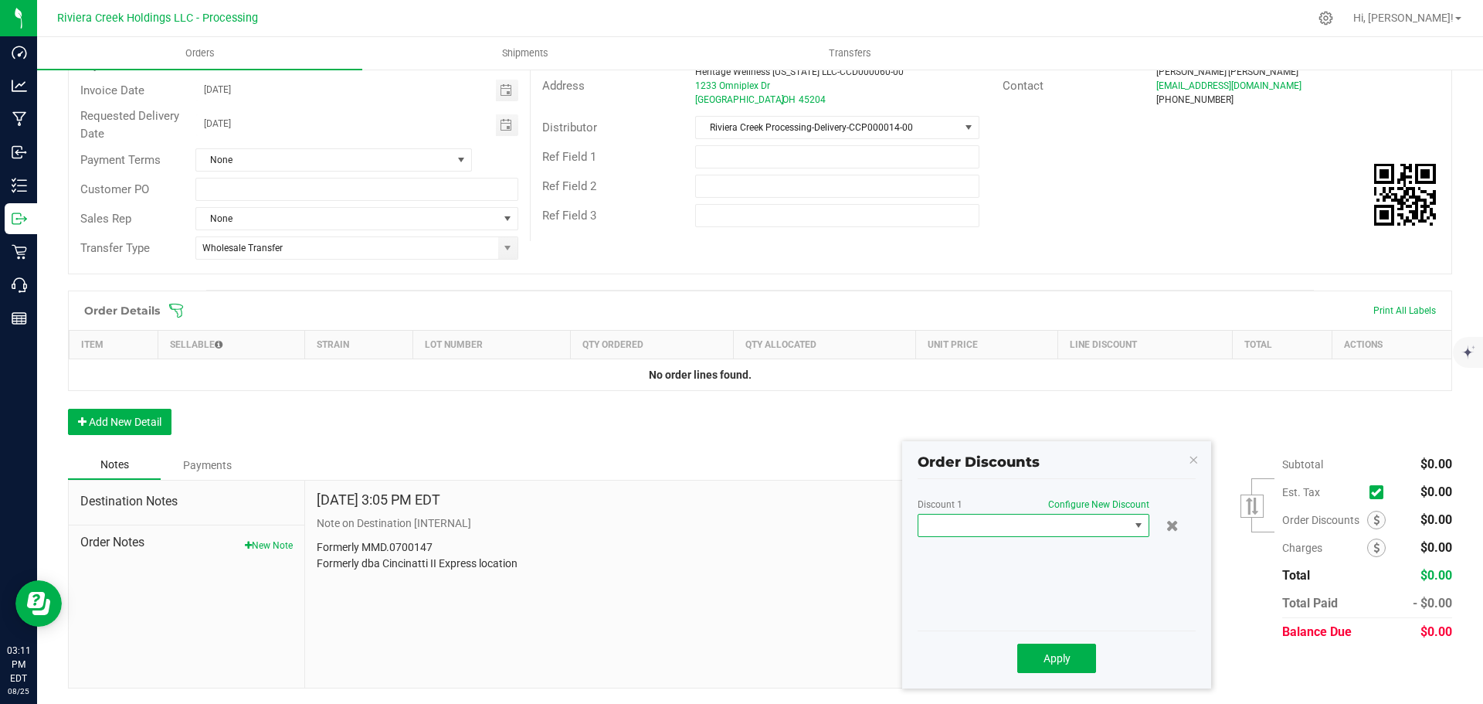
click at [1057, 534] on span at bounding box center [1023, 525] width 211 height 22
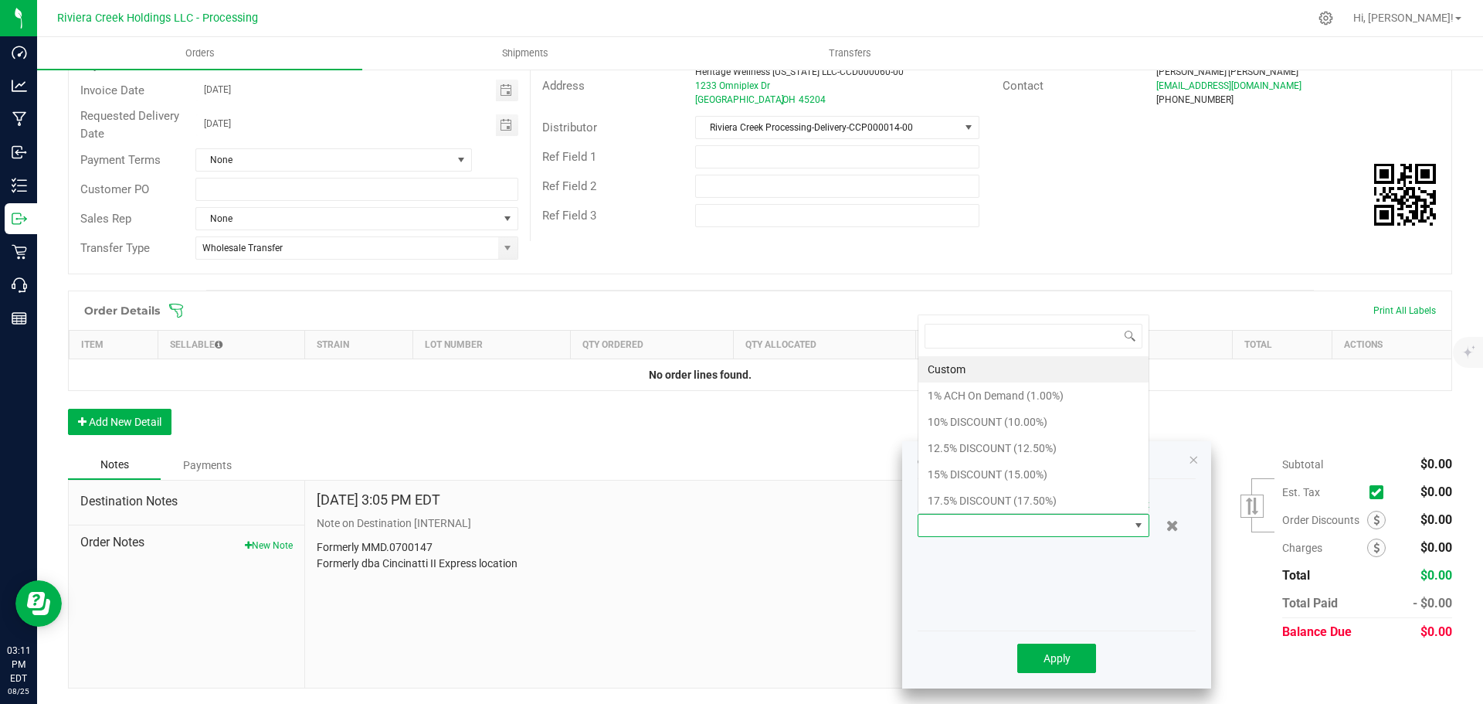
scroll to position [23, 232]
click at [976, 475] on li "15% DISCOUNT (15.00%)" at bounding box center [1033, 474] width 230 height 26
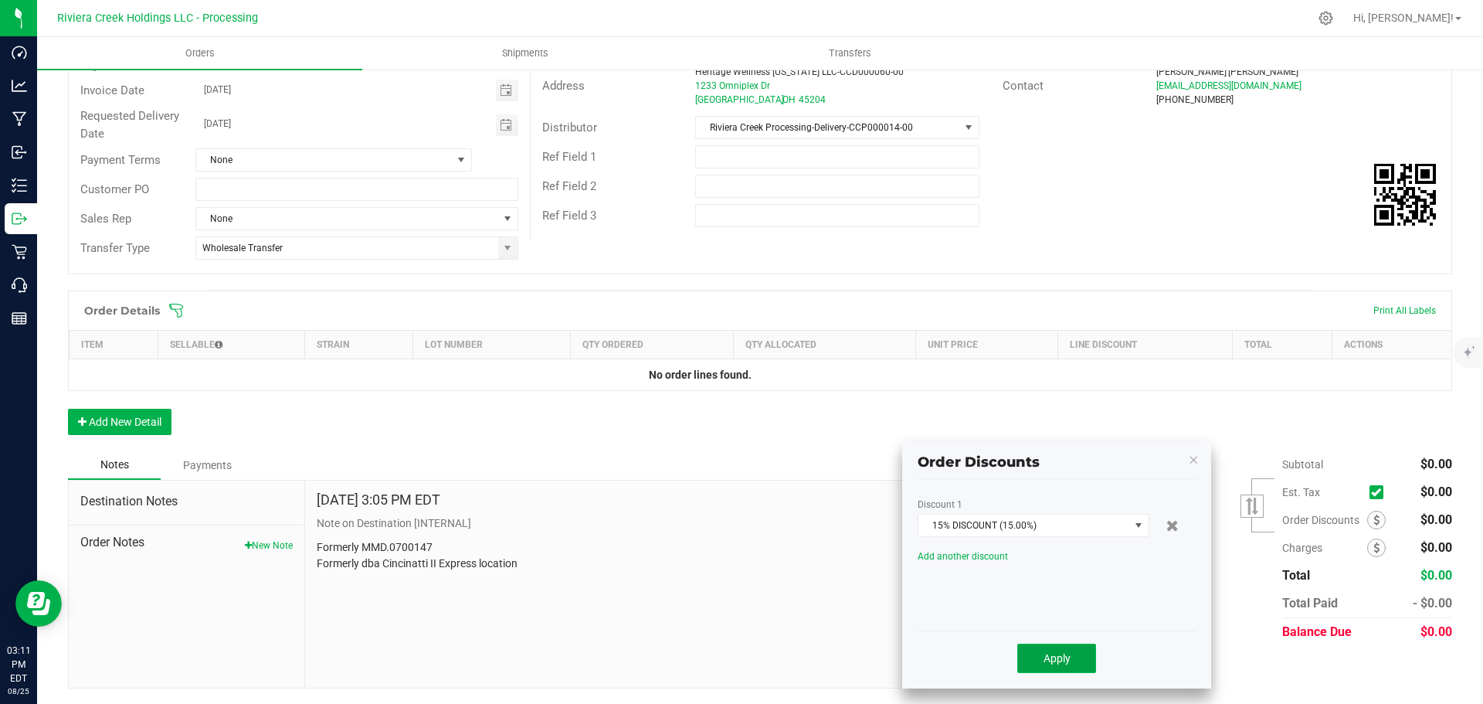
click at [1048, 654] on span "Apply" at bounding box center [1056, 658] width 27 height 12
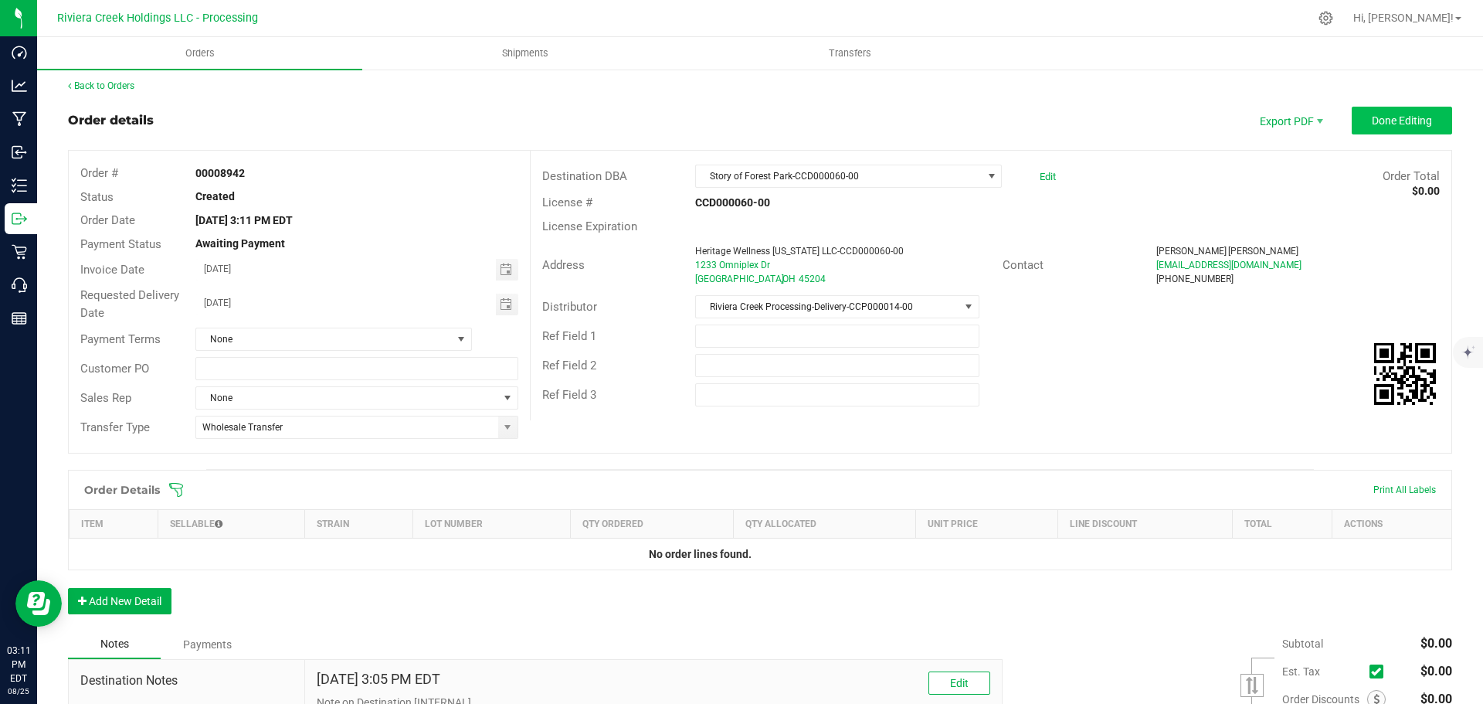
scroll to position [0, 0]
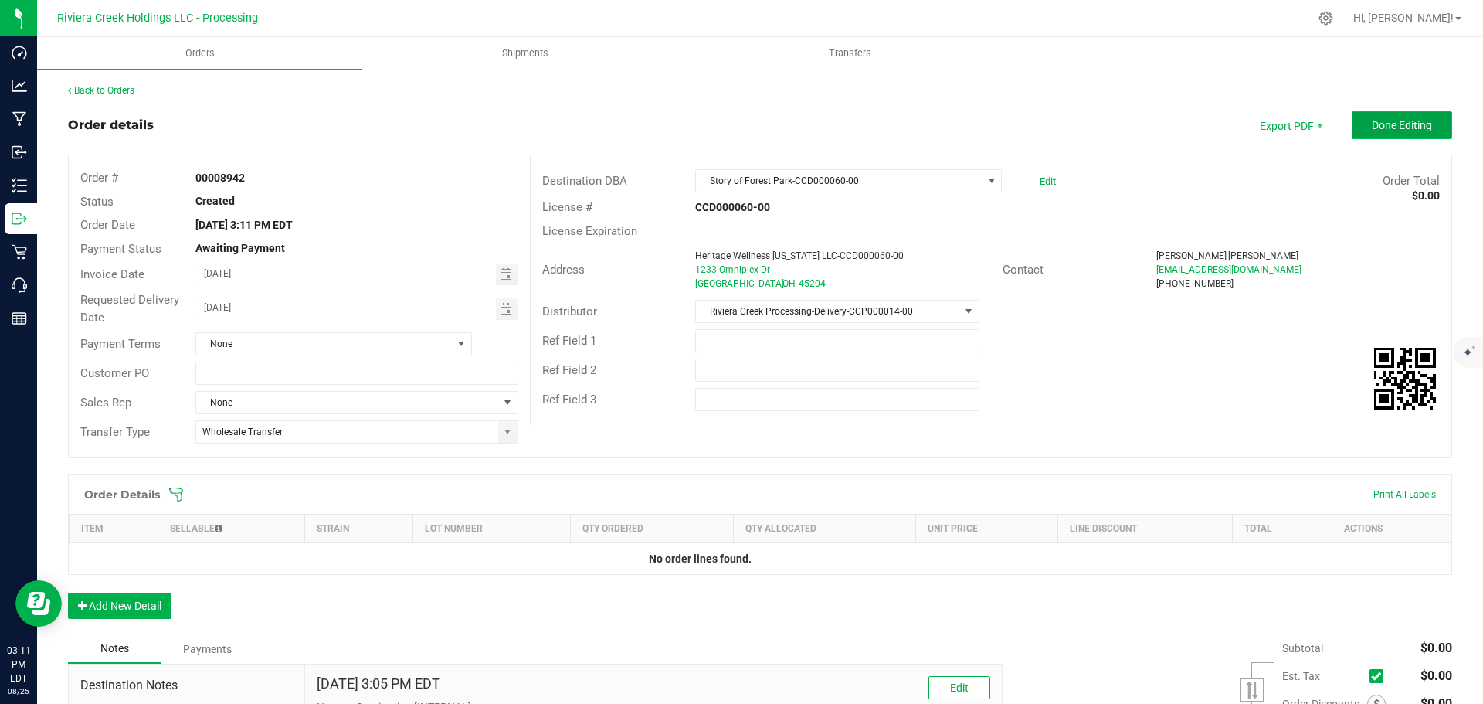
click at [1399, 120] on span "Done Editing" at bounding box center [1402, 125] width 60 height 12
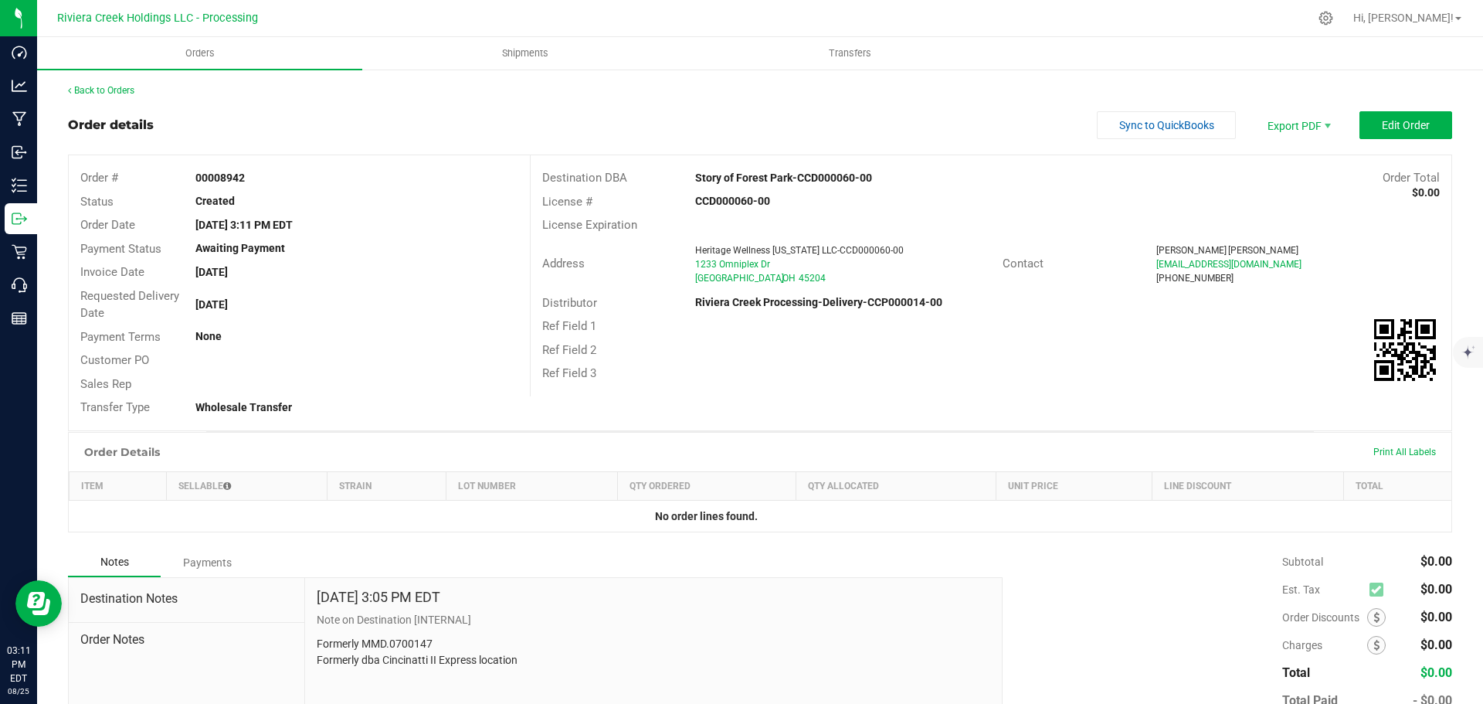
drag, startPoint x: 192, startPoint y: 179, endPoint x: 270, endPoint y: 188, distance: 78.5
click at [270, 188] on div "Order # 00008942" at bounding box center [299, 178] width 461 height 24
copy strong "00008942"
click at [117, 89] on link "Back to Orders" at bounding box center [101, 90] width 66 height 11
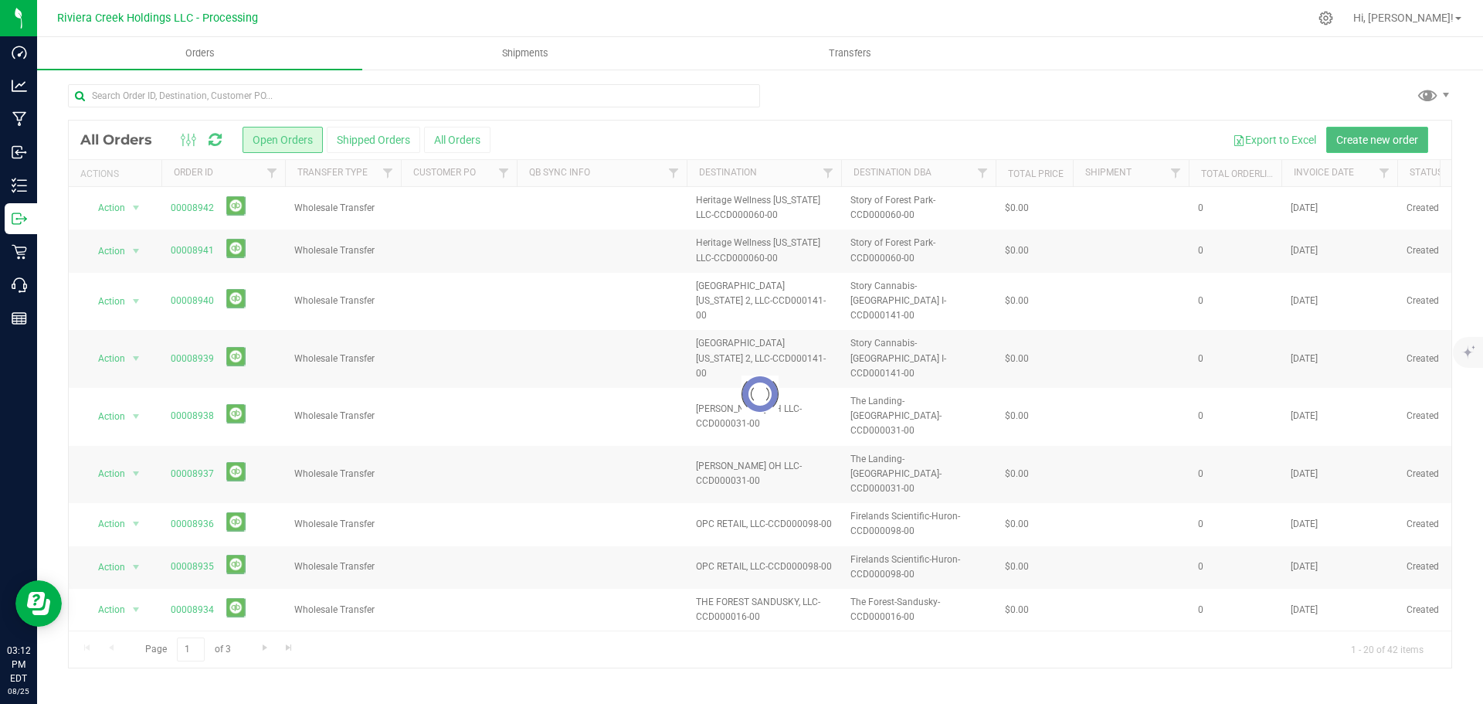
click at [1364, 141] on span "Create new order" at bounding box center [1377, 140] width 82 height 12
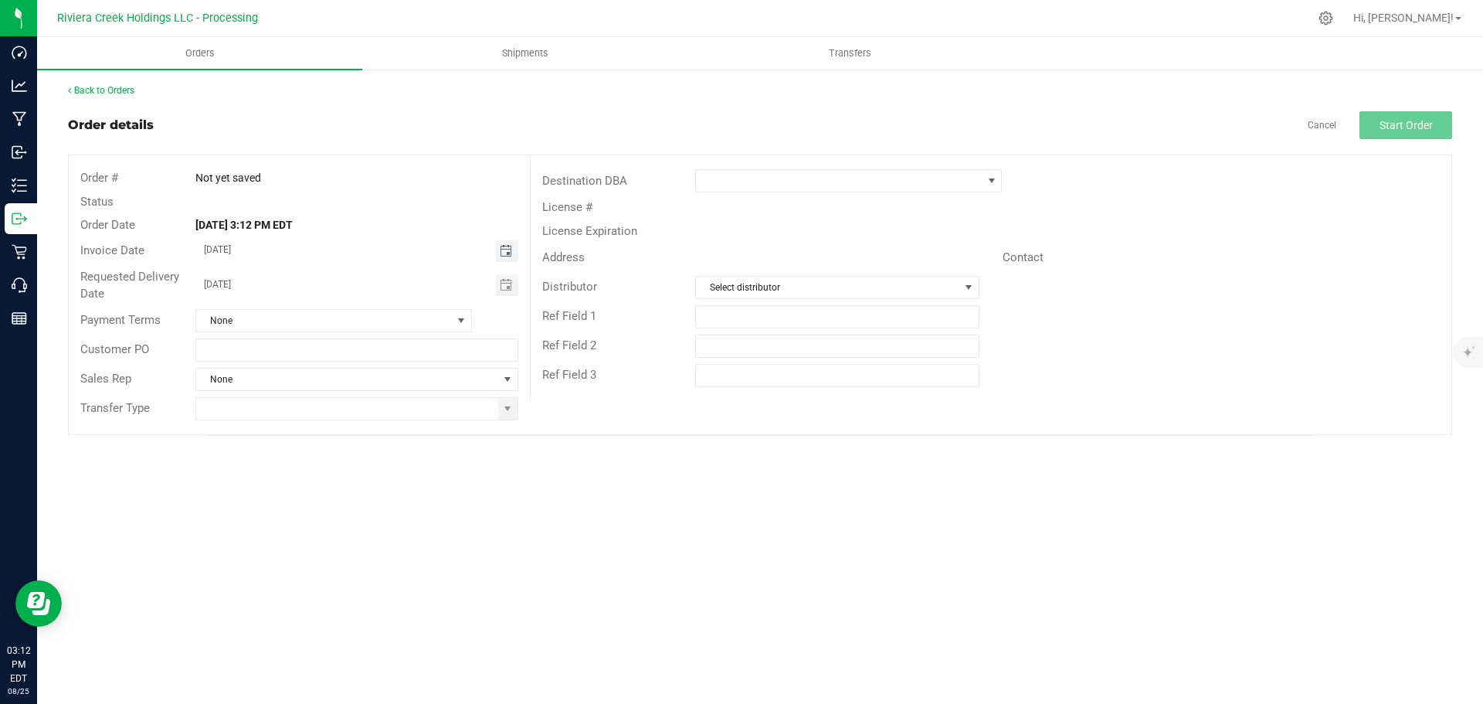
click at [502, 251] on span "Toggle calendar" at bounding box center [506, 251] width 12 height 12
click at [332, 432] on span "27" at bounding box center [334, 428] width 22 height 24
type input "08/27/2025"
click at [505, 289] on span "Toggle calendar" at bounding box center [506, 285] width 12 height 12
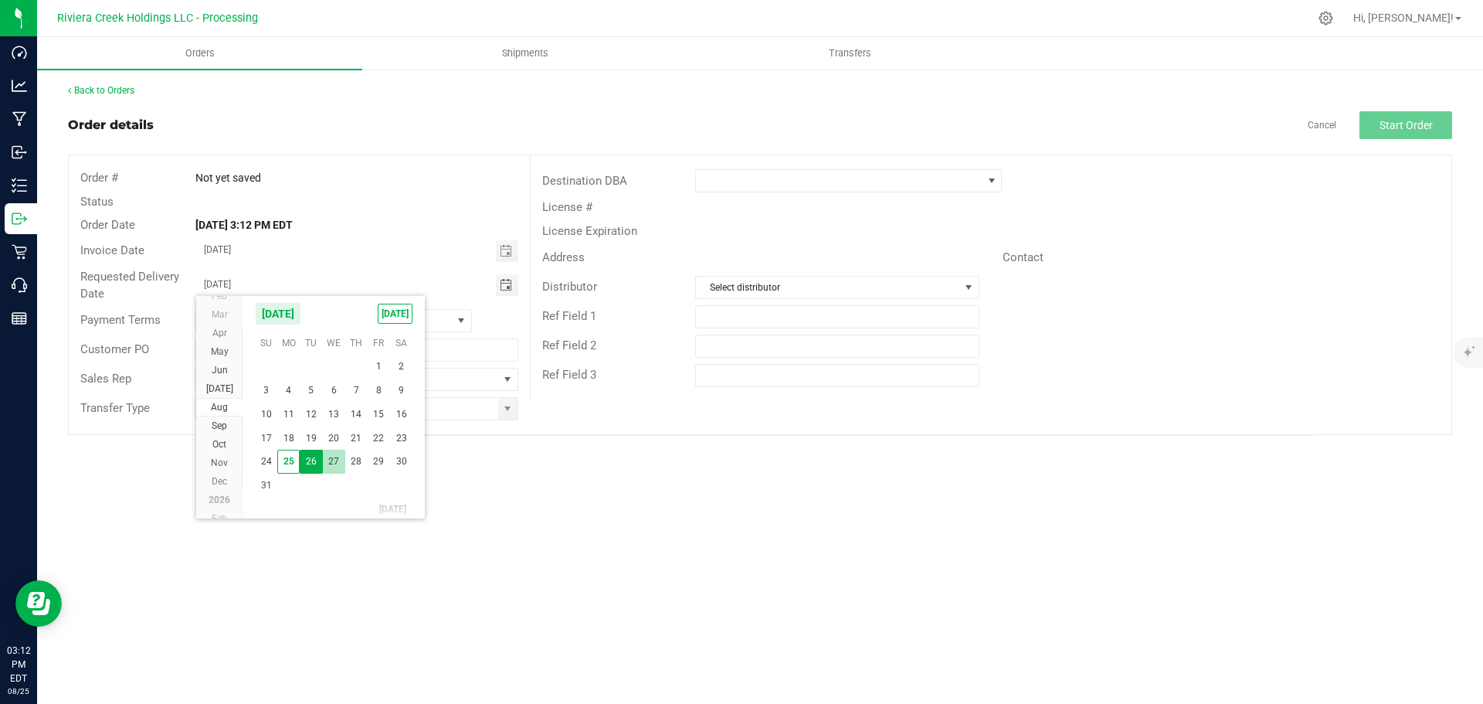
click at [329, 465] on span "27" at bounding box center [334, 461] width 22 height 24
type input "08/27/2025"
click at [509, 416] on span at bounding box center [507, 409] width 19 height 22
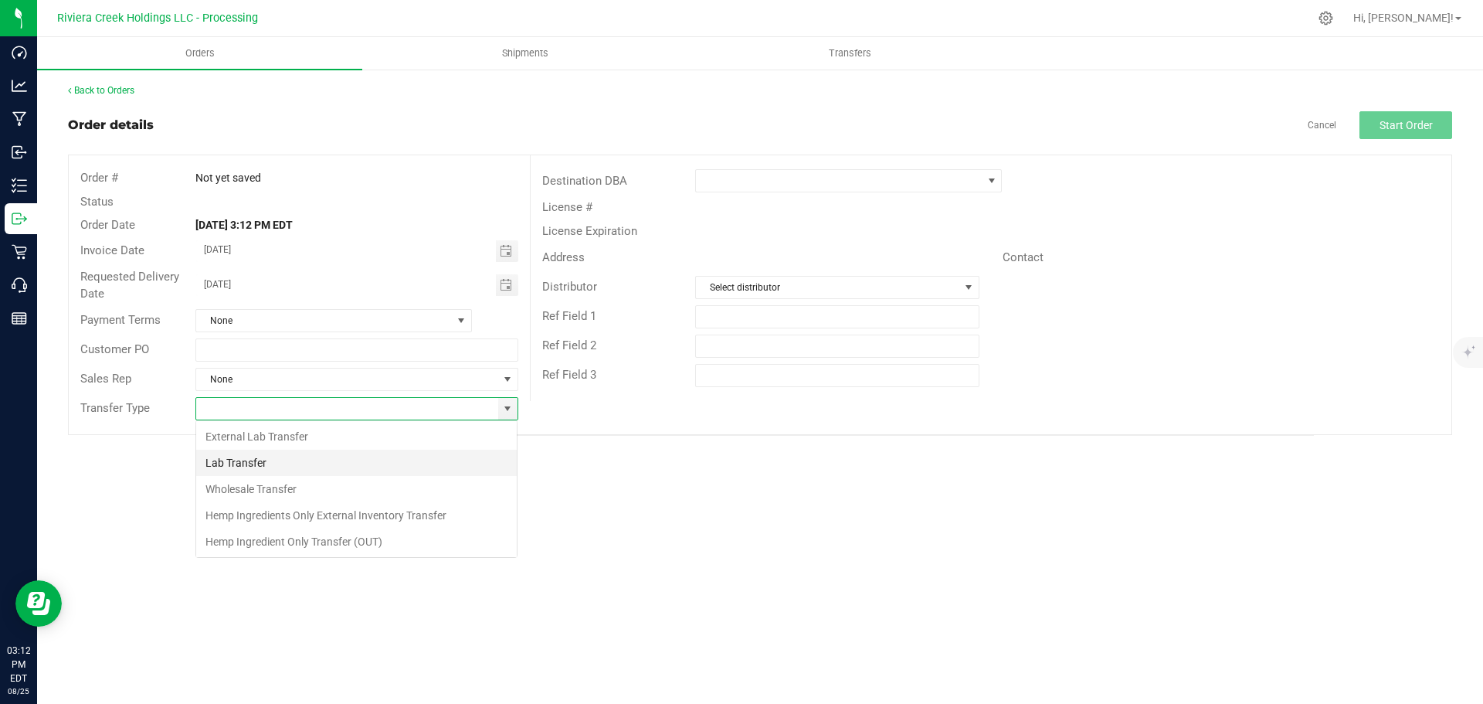
scroll to position [23, 323]
click at [270, 488] on li "Wholesale Transfer" at bounding box center [356, 489] width 321 height 26
type input "Wholesale Transfer"
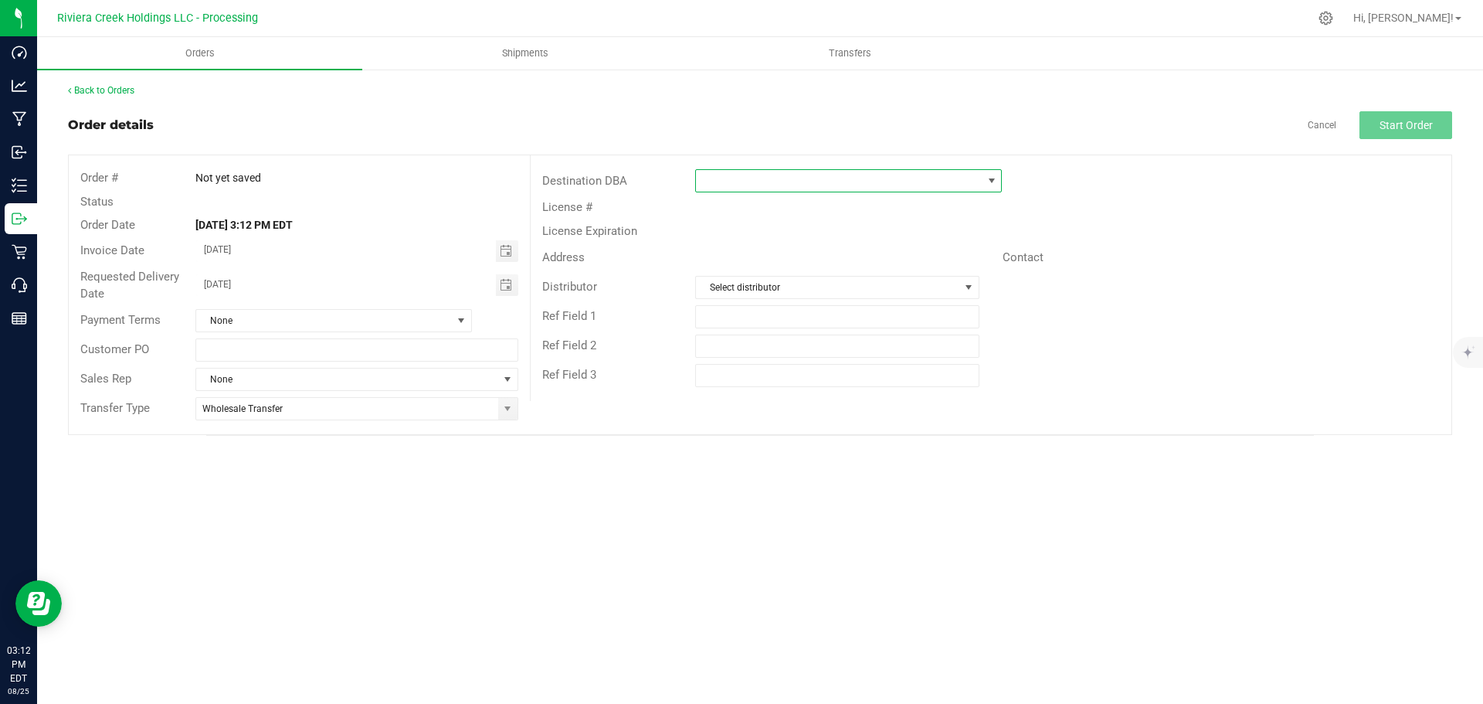
click at [738, 178] on span at bounding box center [839, 181] width 286 height 22
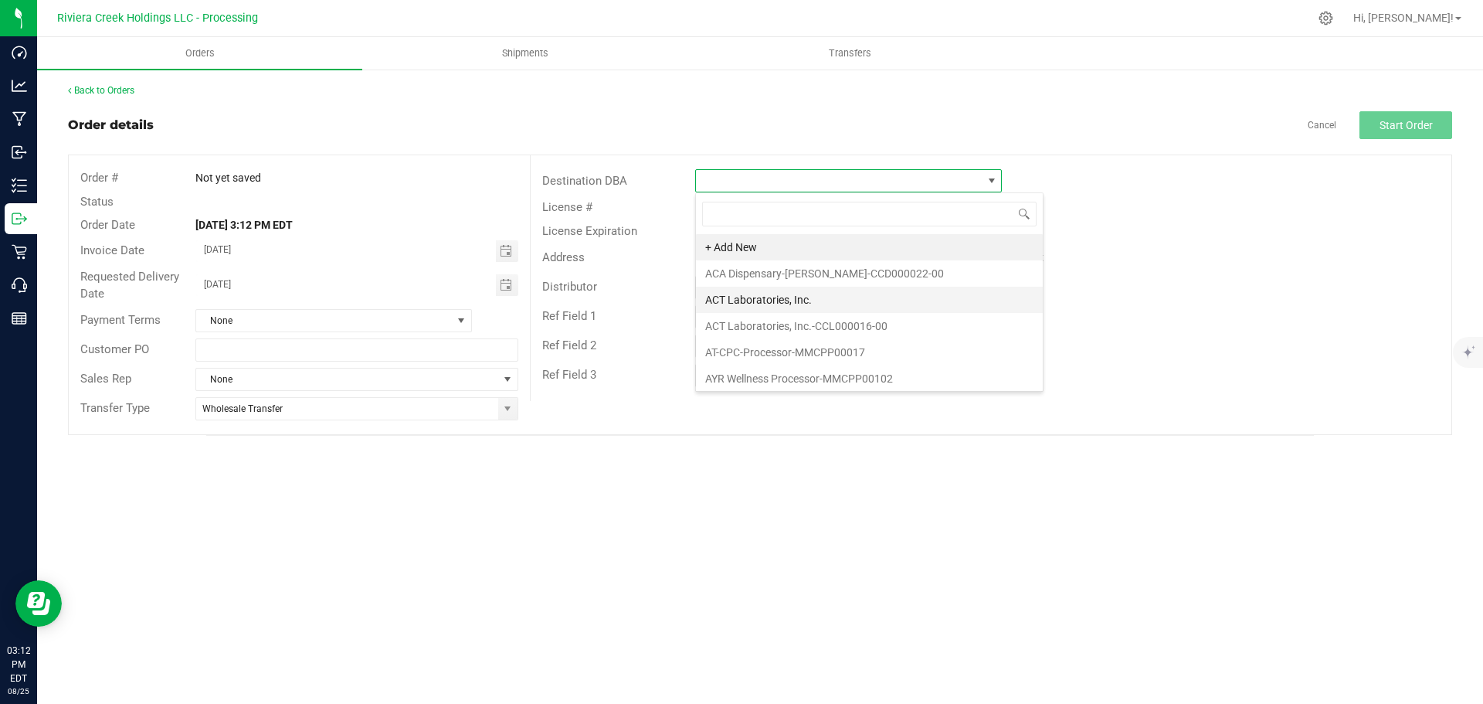
scroll to position [23, 307]
type input "land"
click at [761, 348] on li "The Landing-Monroe-CCD000134-00" at bounding box center [848, 349] width 305 height 26
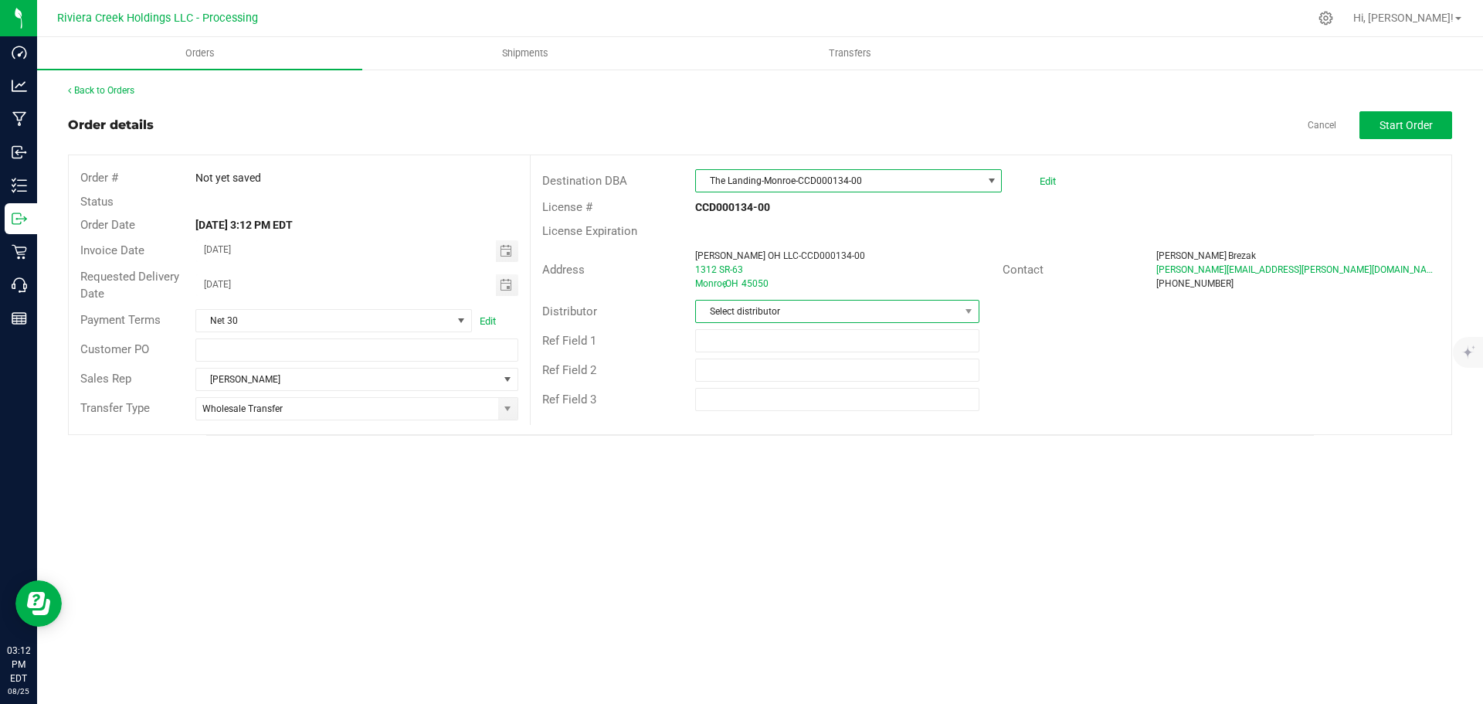
click at [783, 317] on span "Select distributor" at bounding box center [827, 311] width 263 height 22
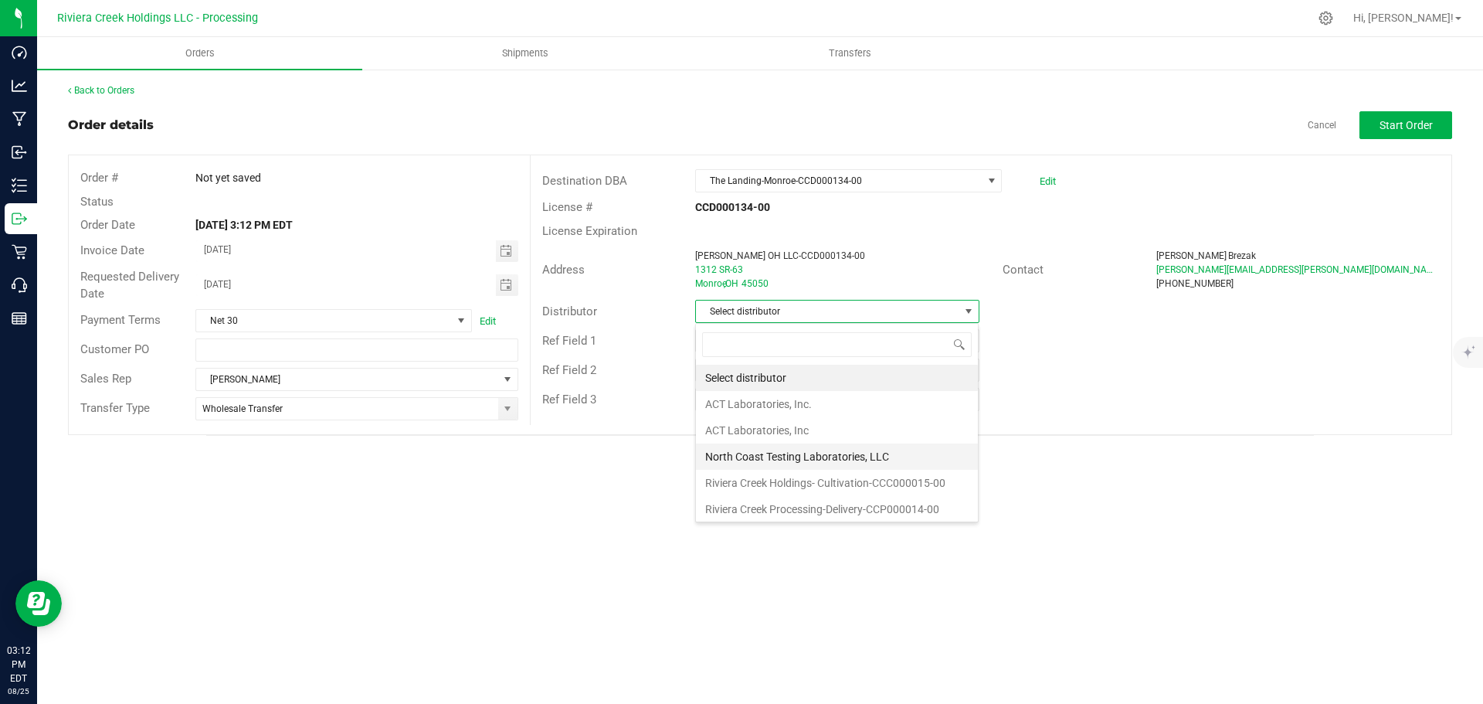
scroll to position [3, 0]
click at [785, 504] on li "Riviera Creek Processing-Delivery-CCP000014-00" at bounding box center [837, 506] width 282 height 26
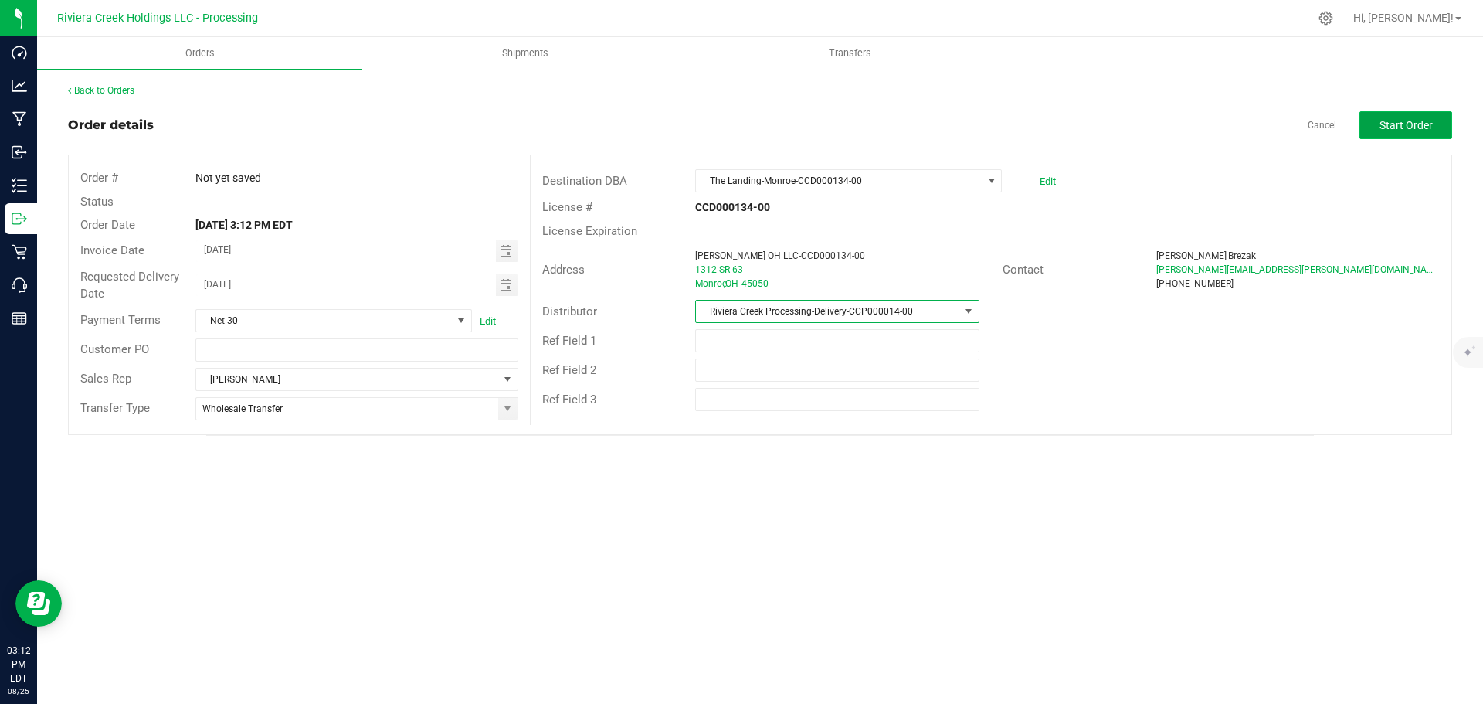
click at [1376, 126] on button "Start Order" at bounding box center [1405, 125] width 93 height 28
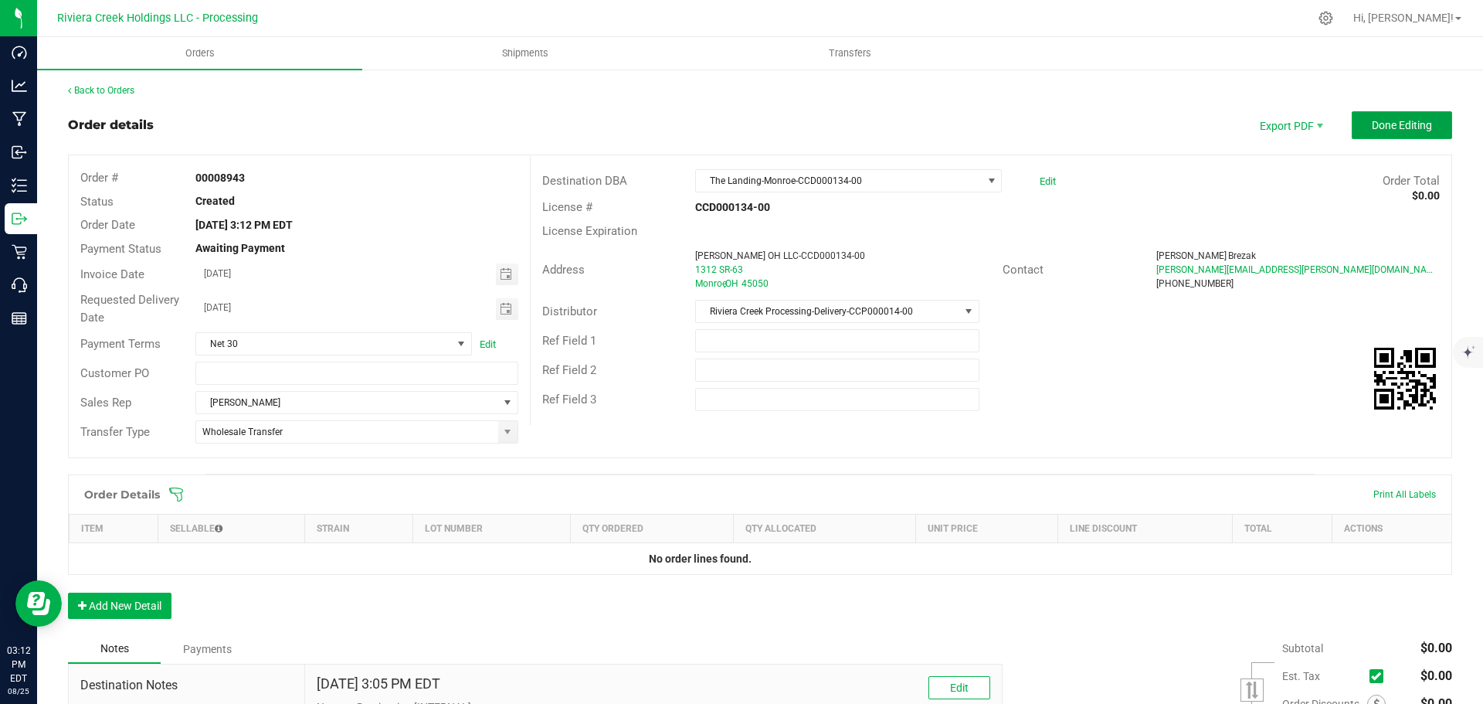
click at [1376, 126] on span "Done Editing" at bounding box center [1402, 125] width 60 height 12
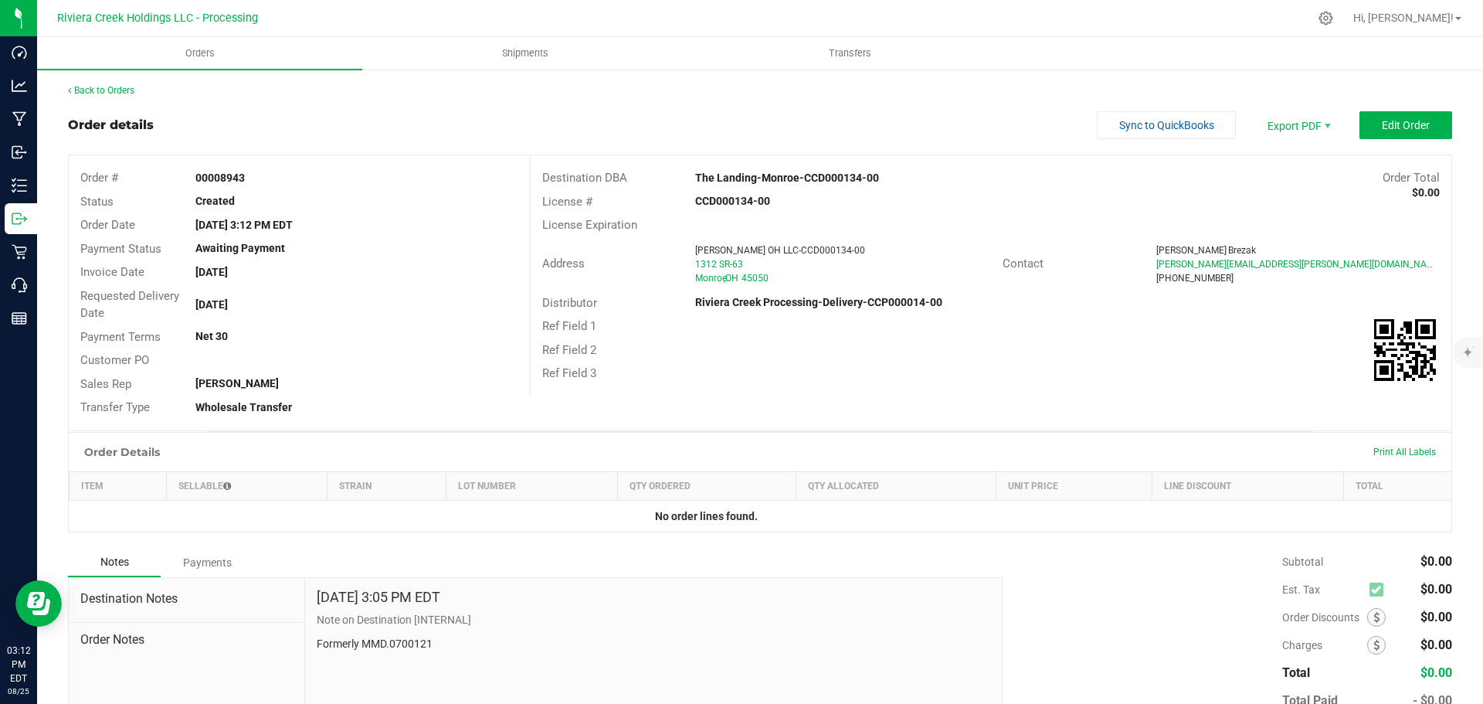
drag, startPoint x: 193, startPoint y: 178, endPoint x: 266, endPoint y: 186, distance: 73.9
click at [266, 186] on div "Order # 00008943" at bounding box center [299, 178] width 461 height 24
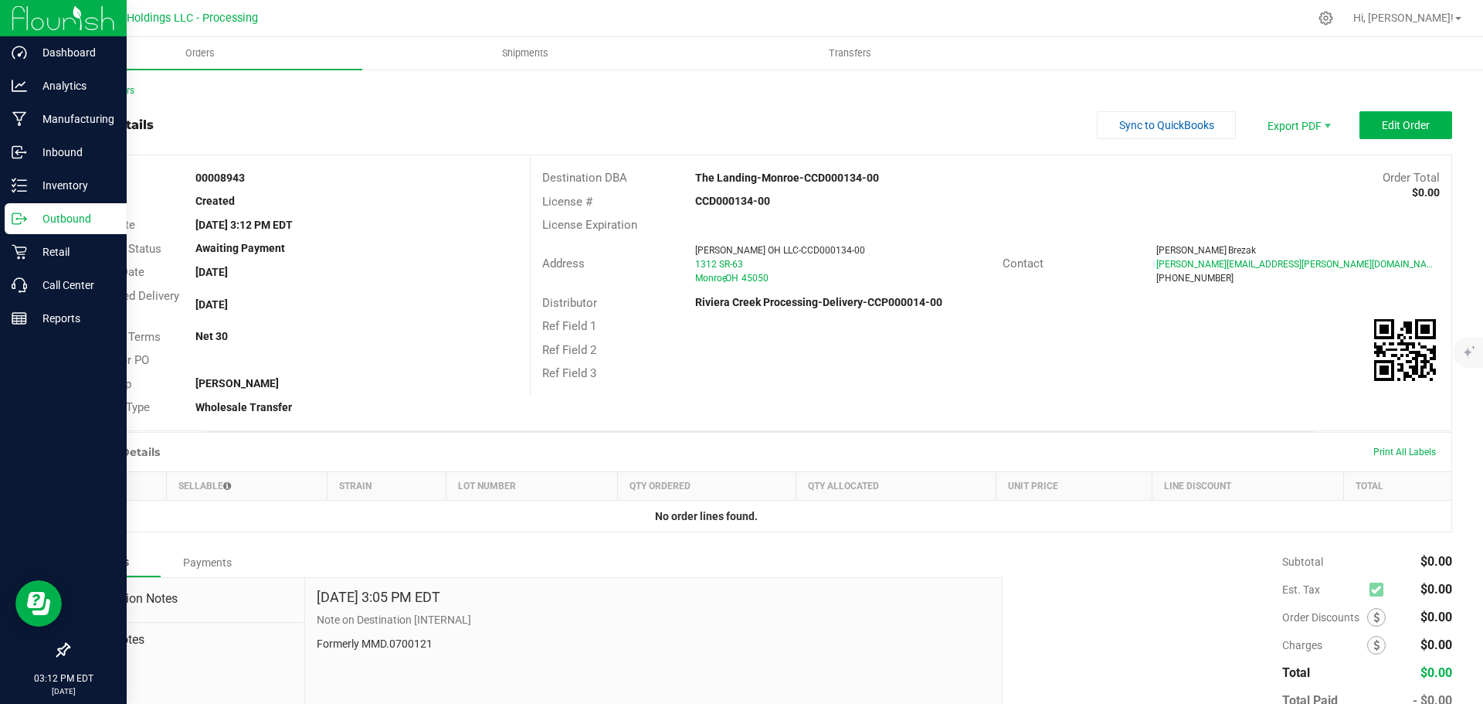
copy strong "00008943"
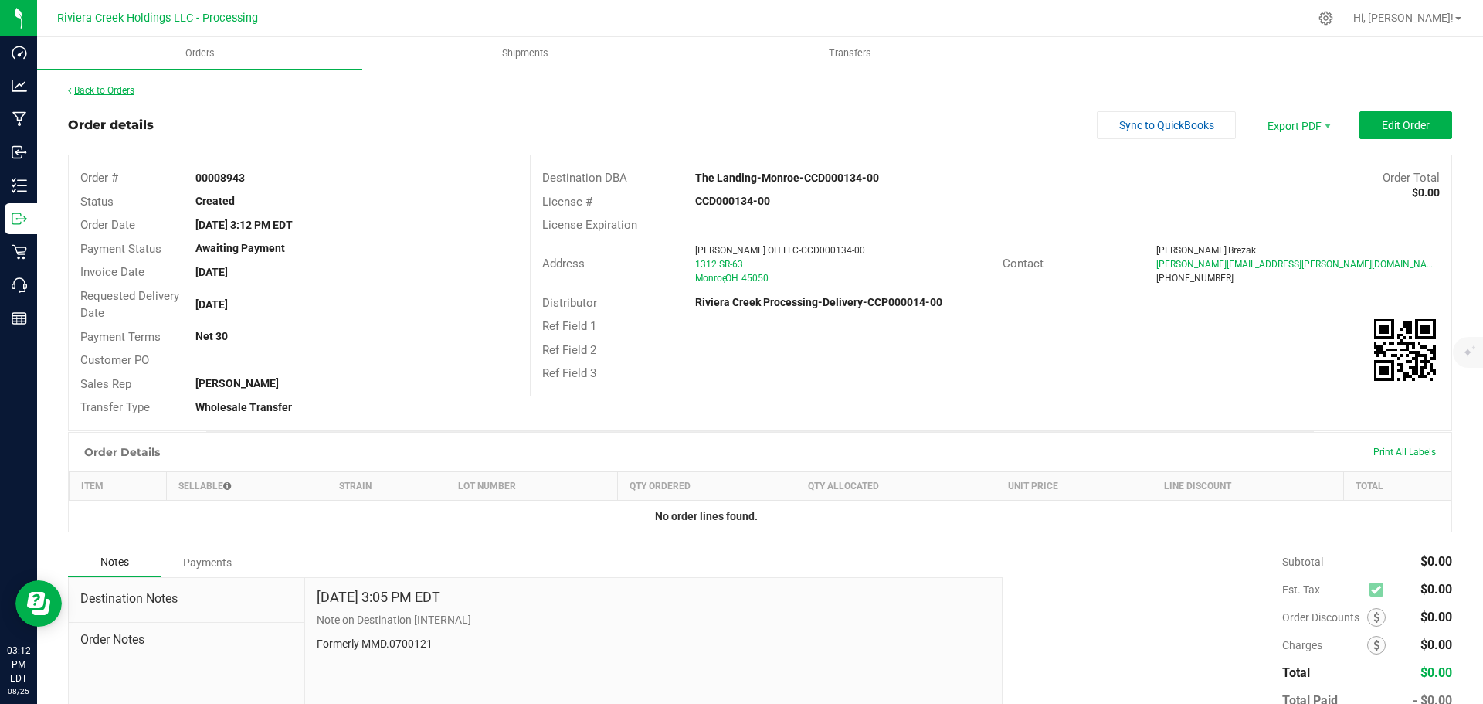
click at [86, 89] on link "Back to Orders" at bounding box center [101, 90] width 66 height 11
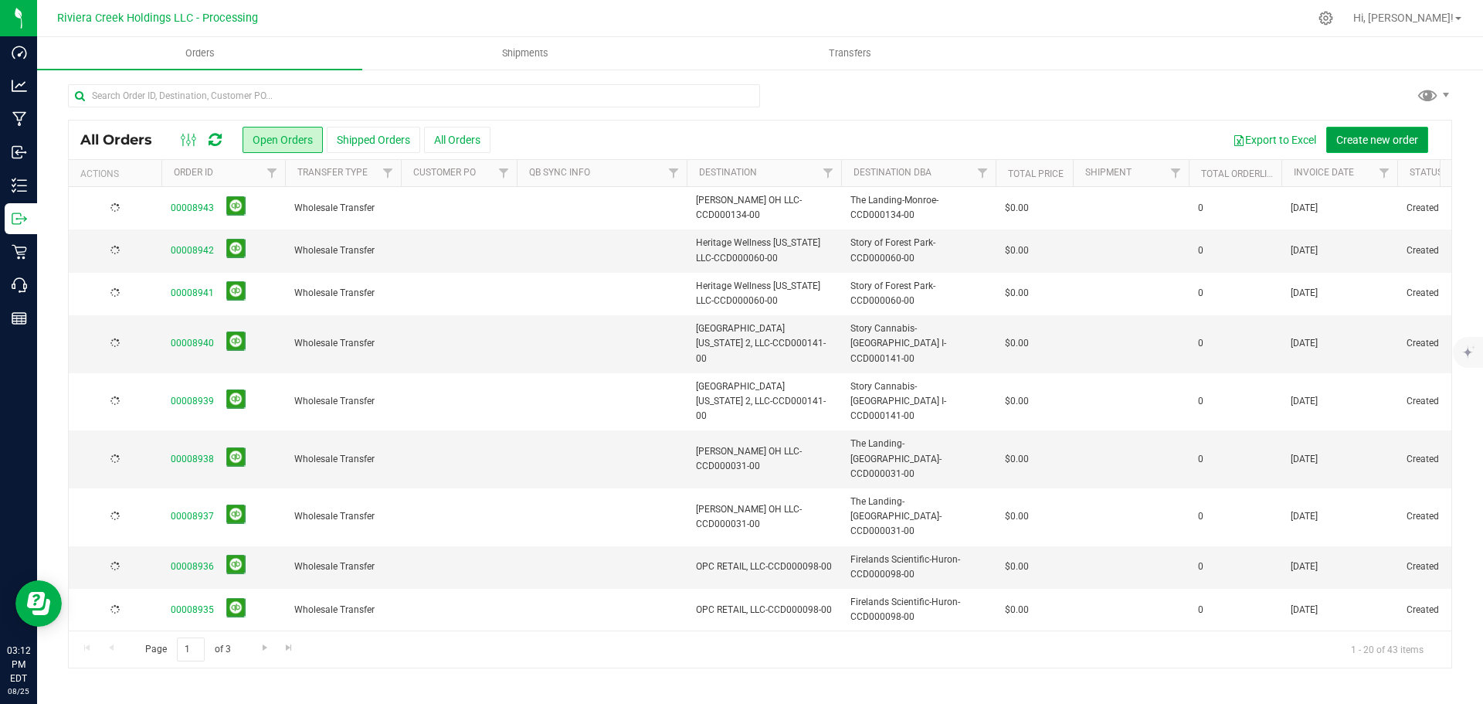
click at [1360, 139] on span "Create new order" at bounding box center [1377, 140] width 82 height 12
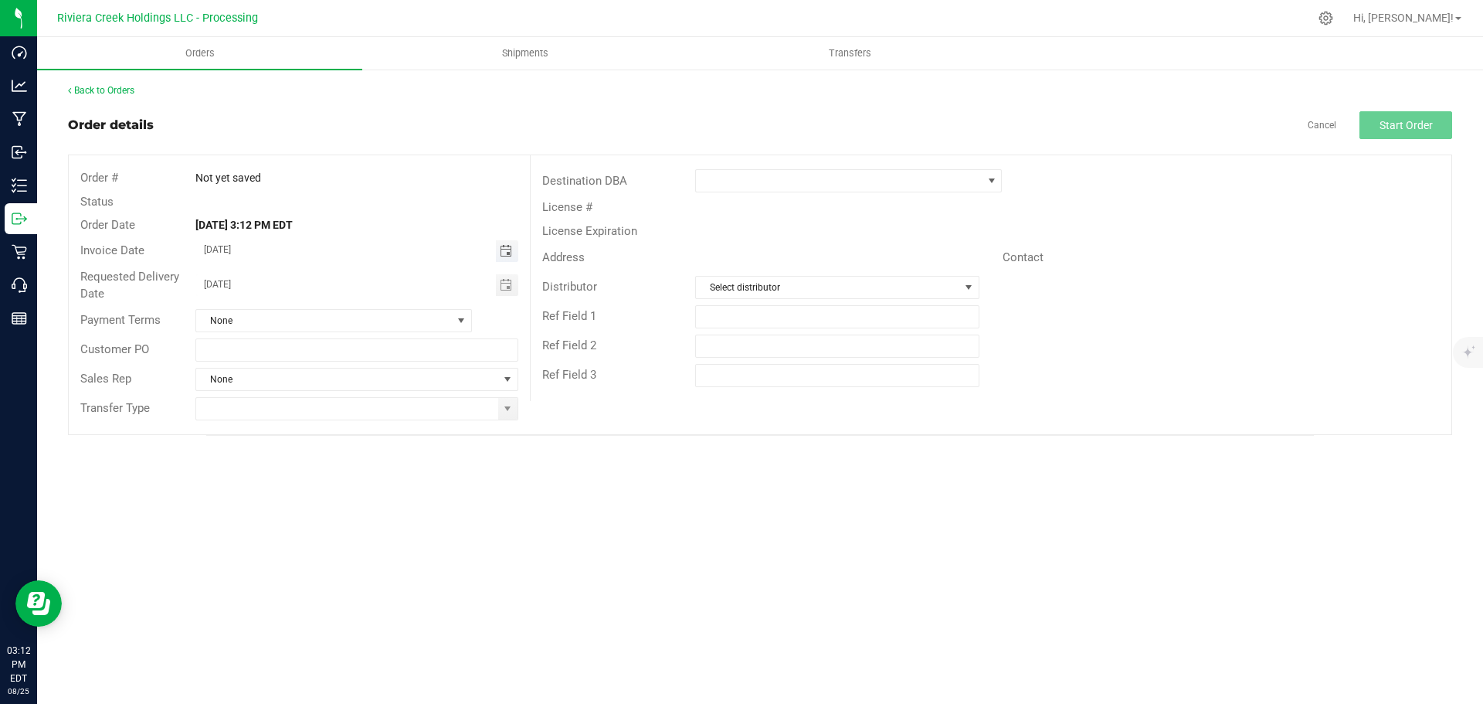
click at [507, 250] on span "Toggle calendar" at bounding box center [506, 251] width 12 height 12
click at [339, 426] on span "27" at bounding box center [334, 428] width 22 height 24
type input "08/27/2025"
click at [505, 292] on span "Toggle calendar" at bounding box center [507, 285] width 22 height 22
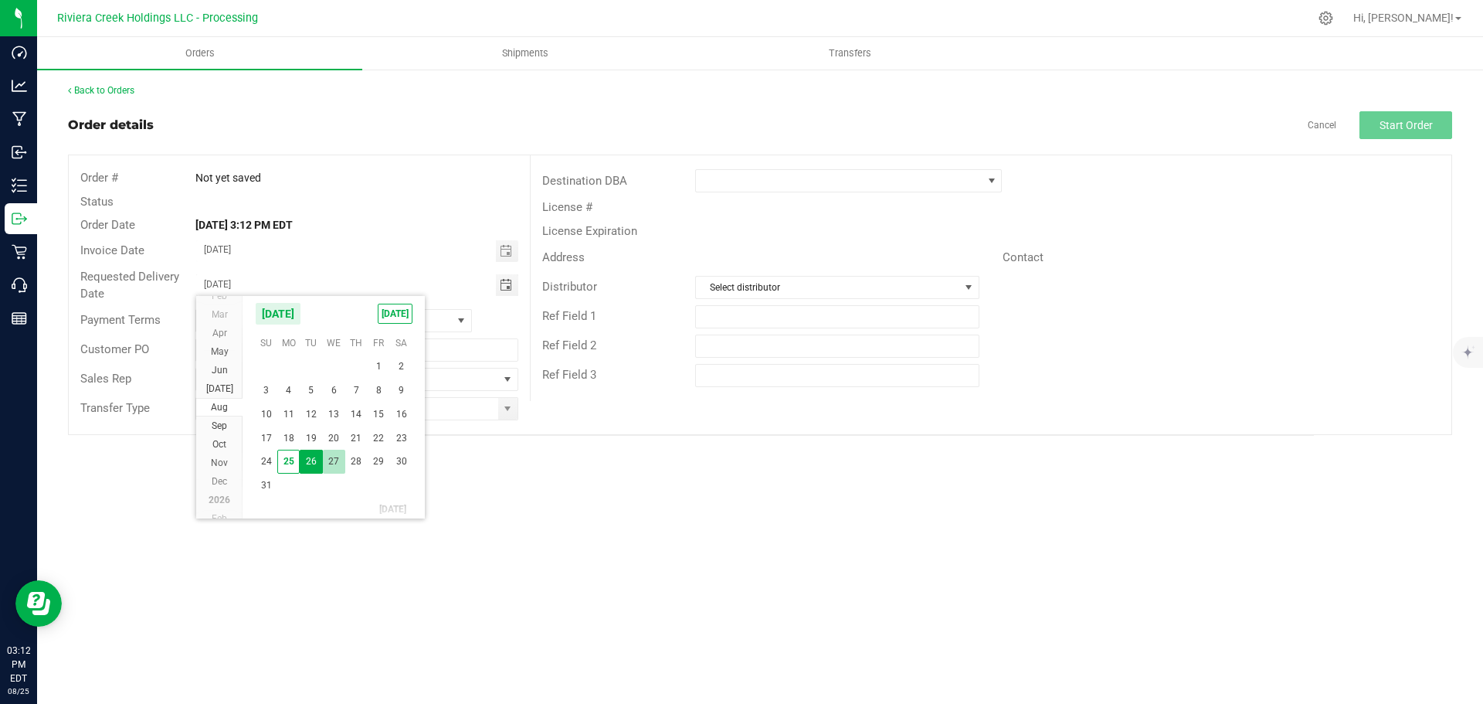
click at [337, 462] on span "27" at bounding box center [334, 461] width 22 height 24
type input "08/27/2025"
click at [501, 411] on span at bounding box center [507, 408] width 12 height 12
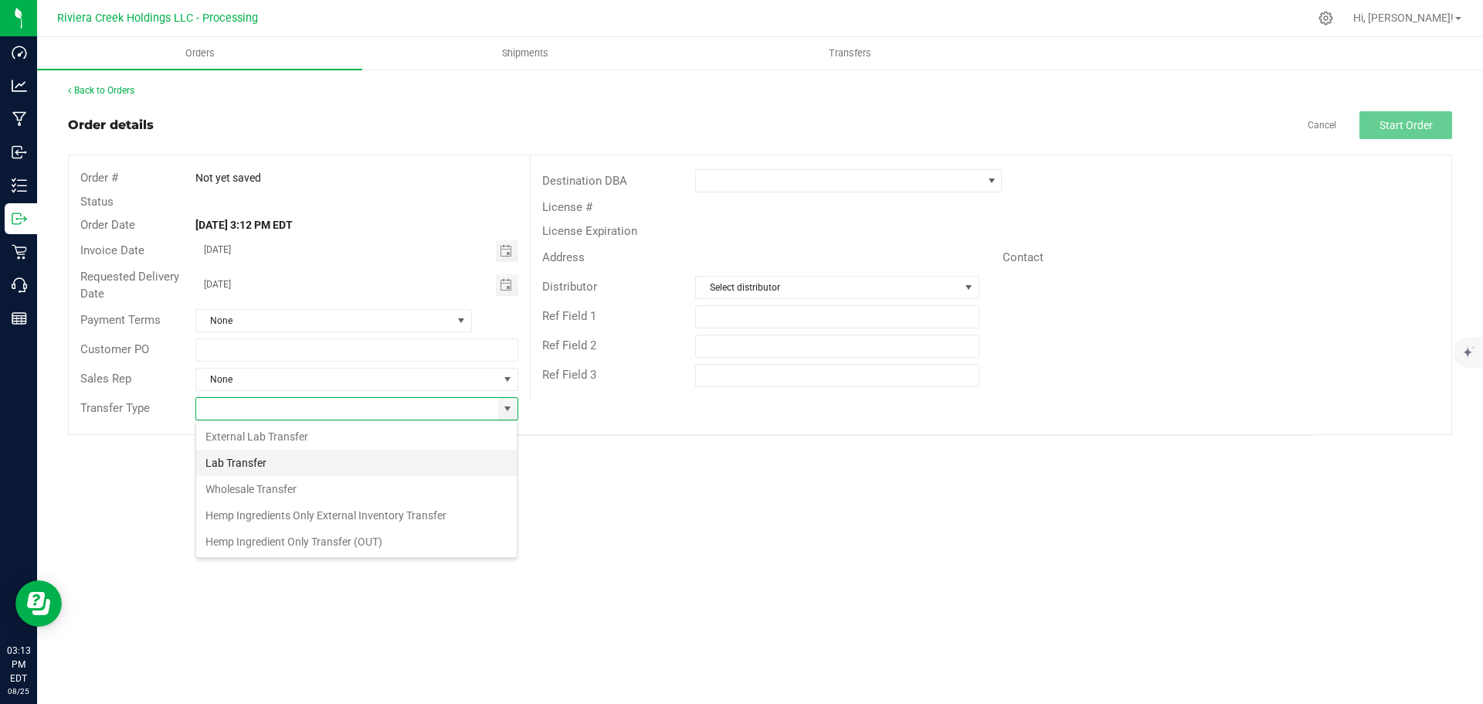
scroll to position [23, 323]
click at [248, 488] on li "Wholesale Transfer" at bounding box center [356, 489] width 321 height 26
type input "Wholesale Transfer"
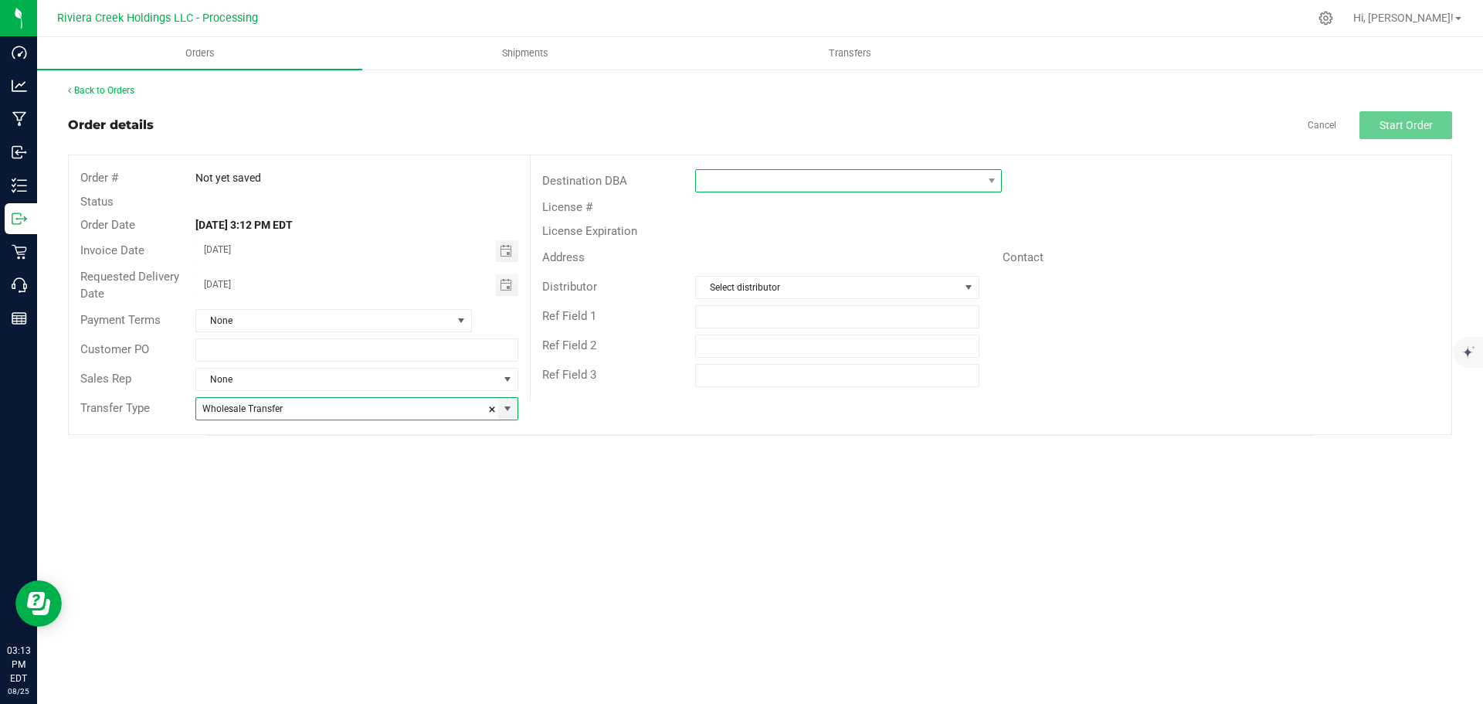
click at [714, 182] on span at bounding box center [839, 181] width 286 height 22
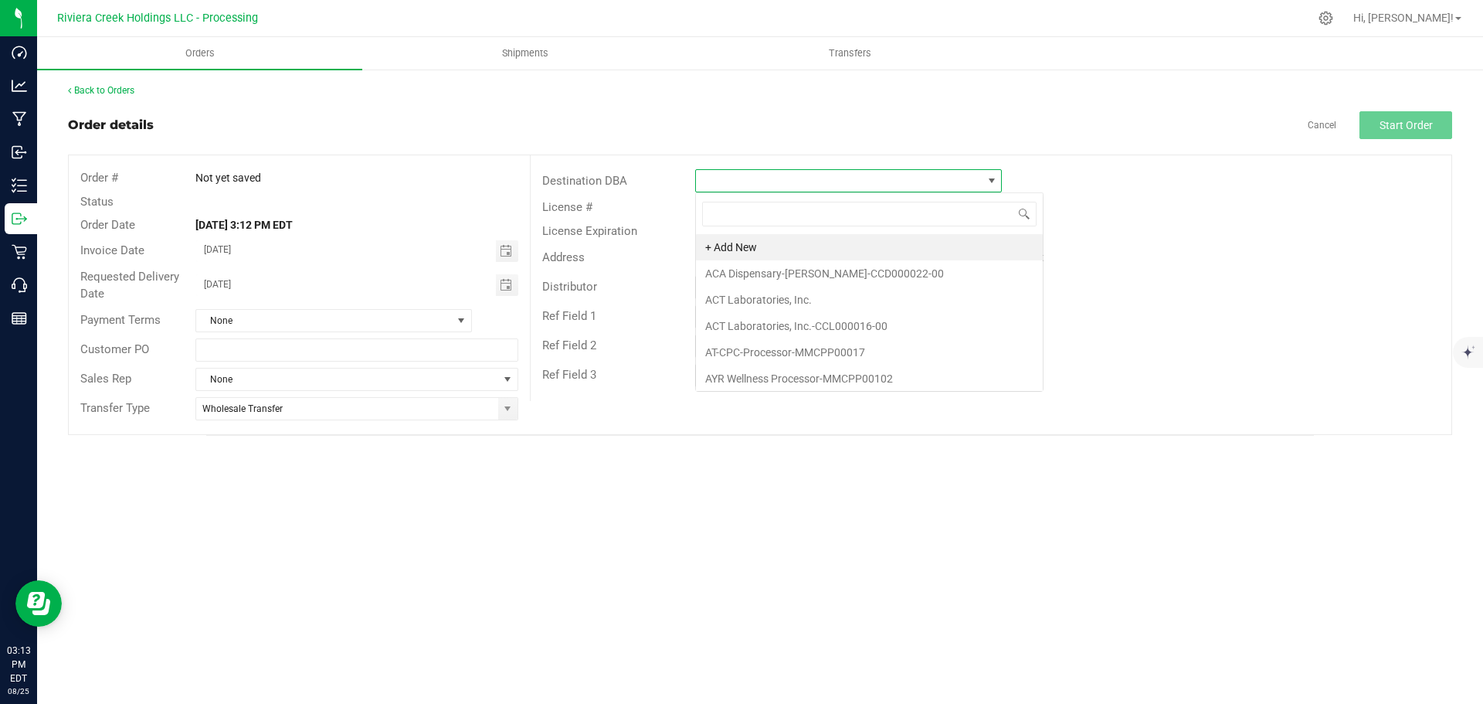
scroll to position [23, 307]
type input "the lan"
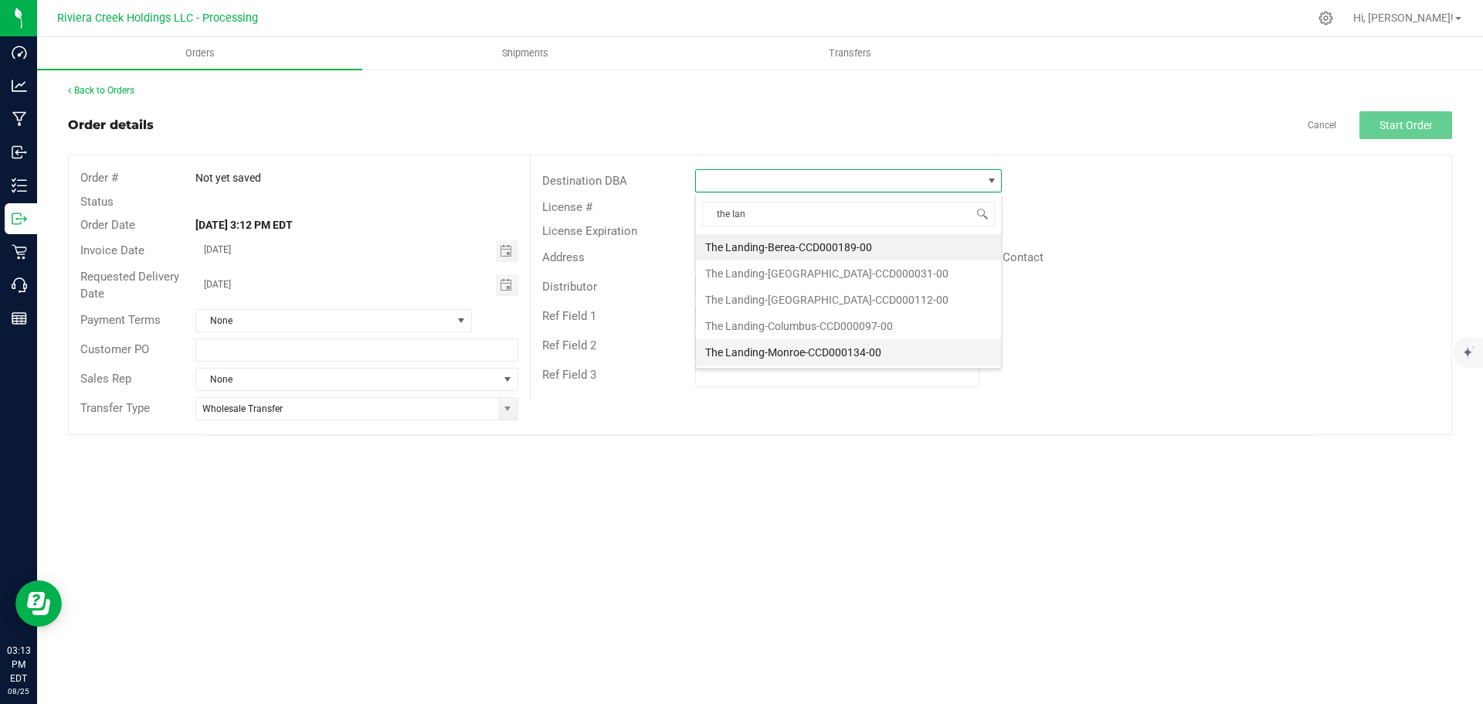
click at [778, 354] on li "The Landing-Monroe-CCD000134-00" at bounding box center [848, 352] width 305 height 26
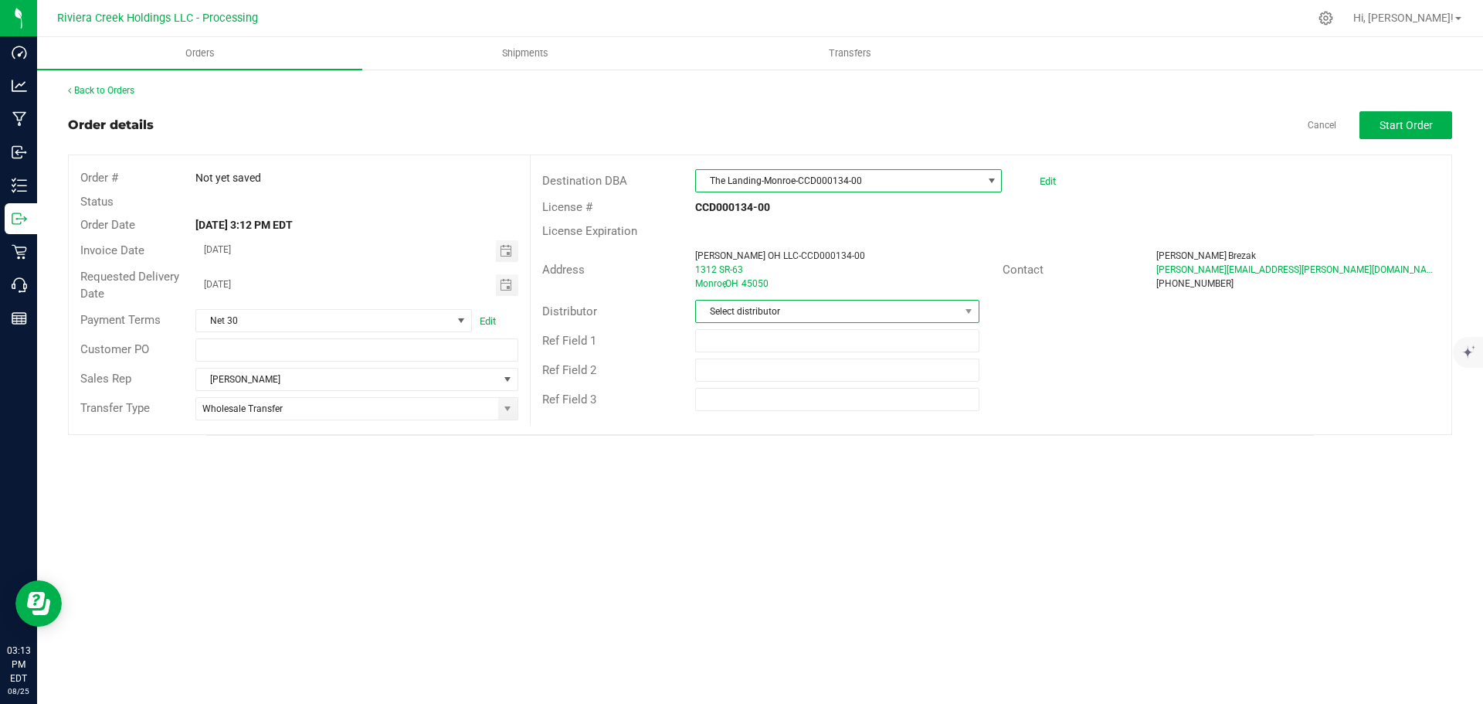
click at [778, 312] on span "Select distributor" at bounding box center [827, 311] width 263 height 22
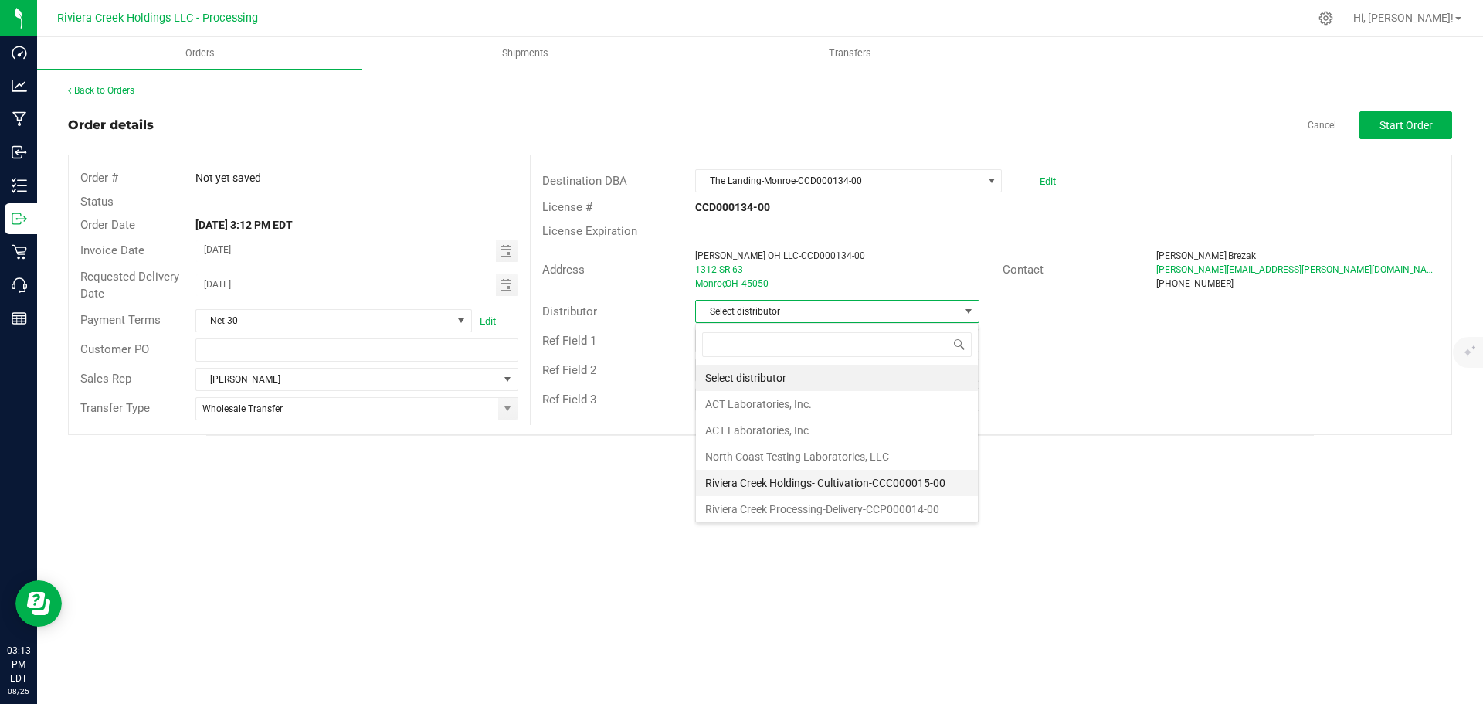
scroll to position [3, 0]
click at [792, 500] on li "Riviera Creek Processing-Delivery-CCP000014-00" at bounding box center [837, 506] width 282 height 26
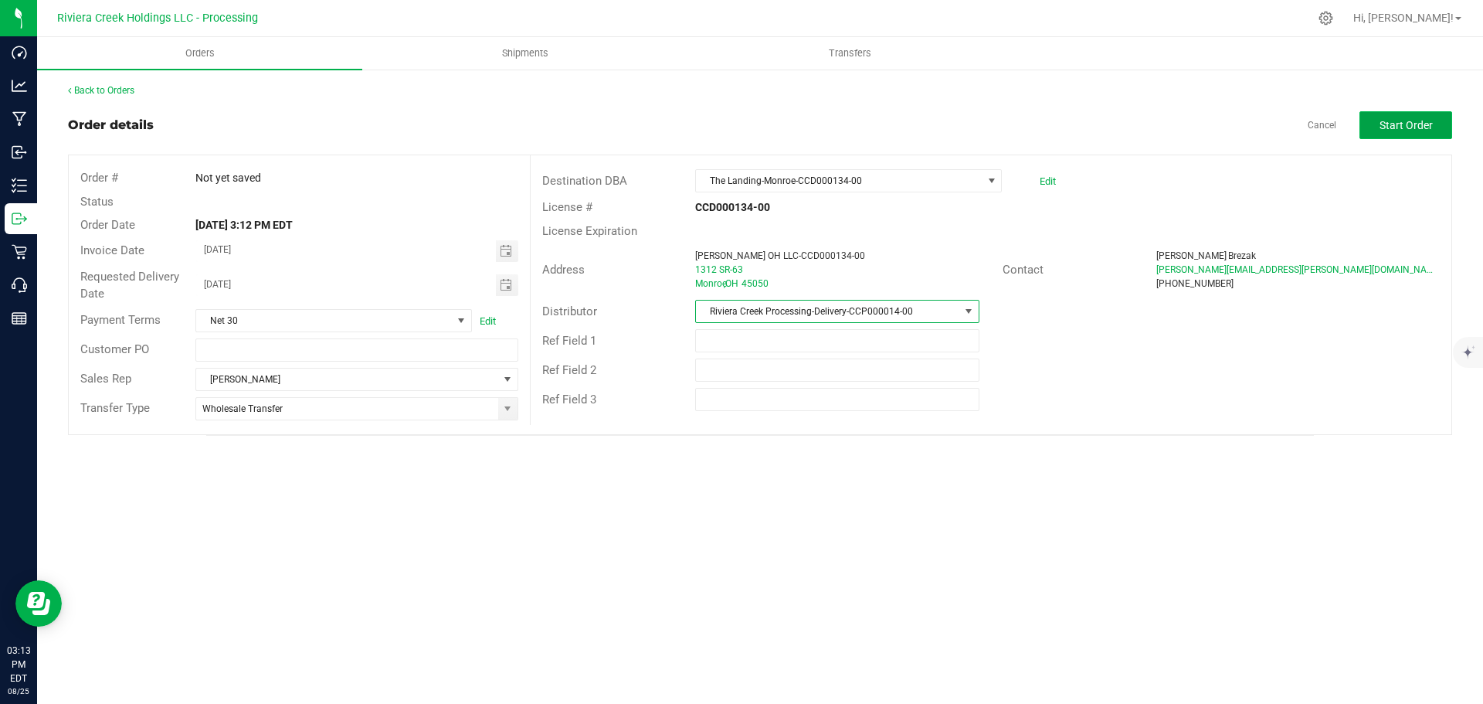
click at [1387, 122] on span "Start Order" at bounding box center [1405, 125] width 53 height 12
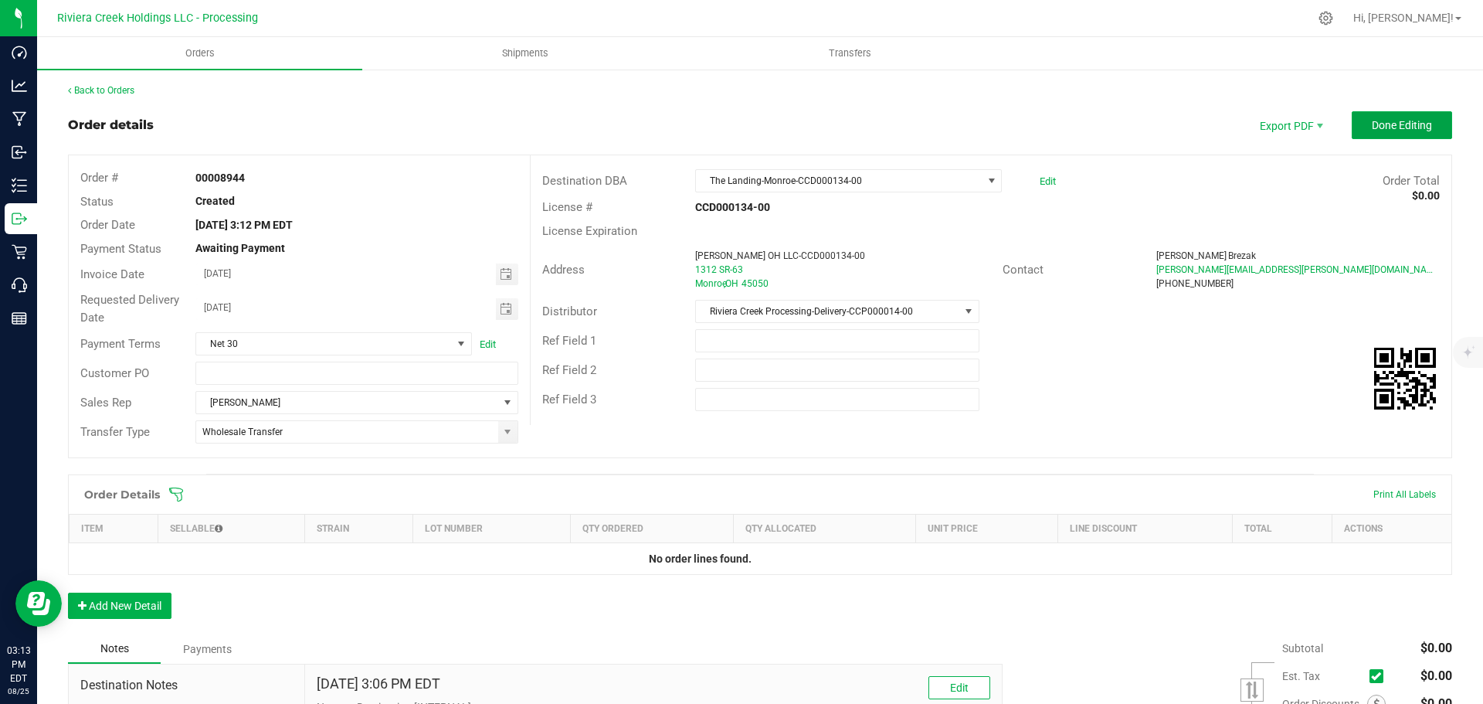
click at [1387, 122] on span "Done Editing" at bounding box center [1402, 125] width 60 height 12
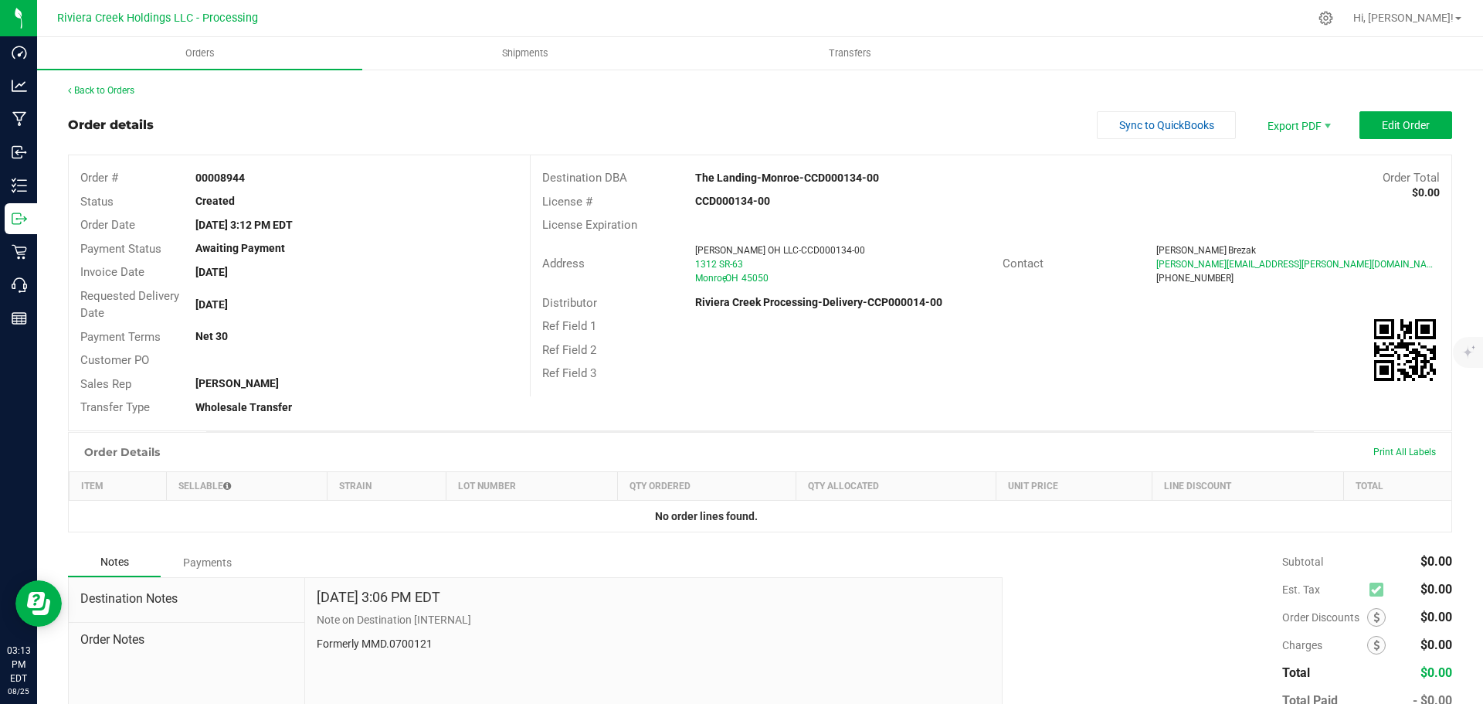
drag, startPoint x: 190, startPoint y: 175, endPoint x: 280, endPoint y: 182, distance: 90.6
click at [280, 182] on div "00008944" at bounding box center [356, 178] width 345 height 16
copy strong "00008944"
click at [126, 90] on link "Back to Orders" at bounding box center [101, 90] width 66 height 11
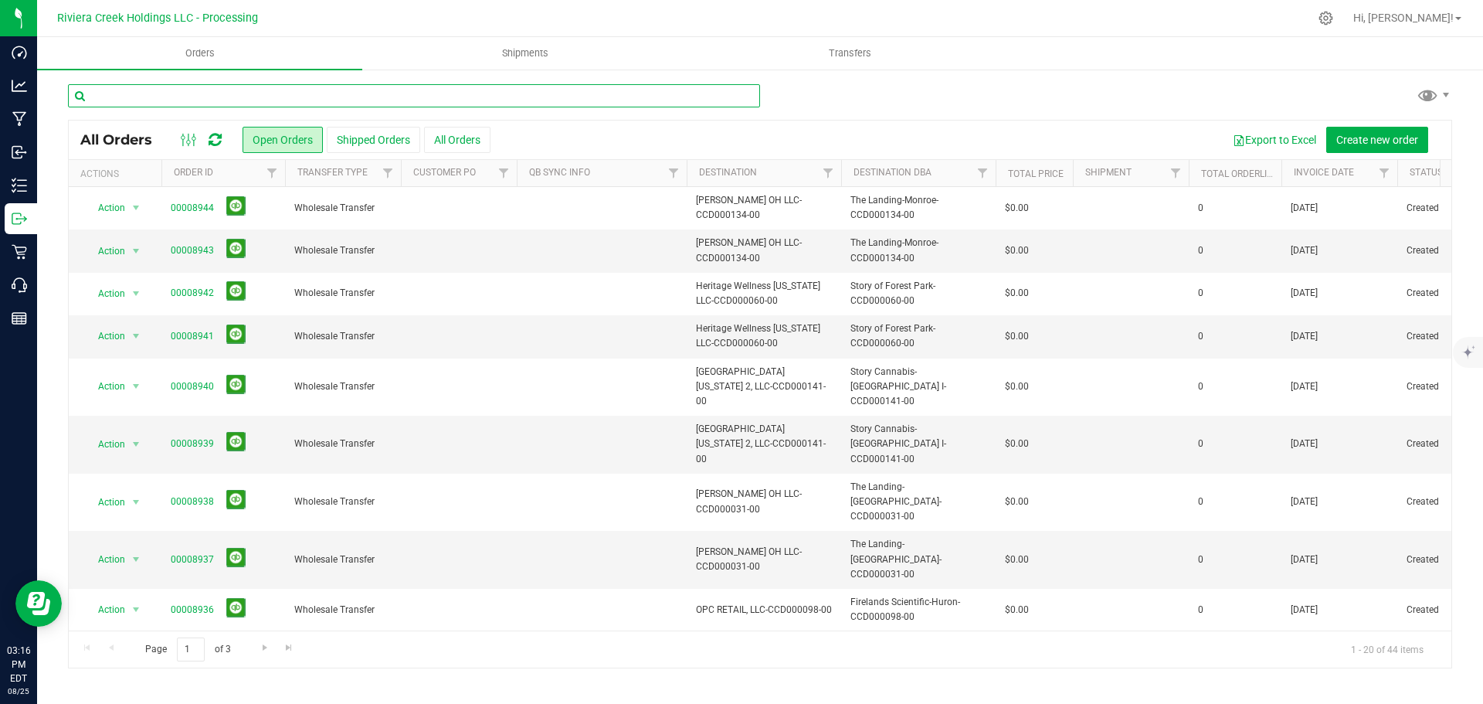
click at [136, 103] on input "text" at bounding box center [414, 95] width 692 height 23
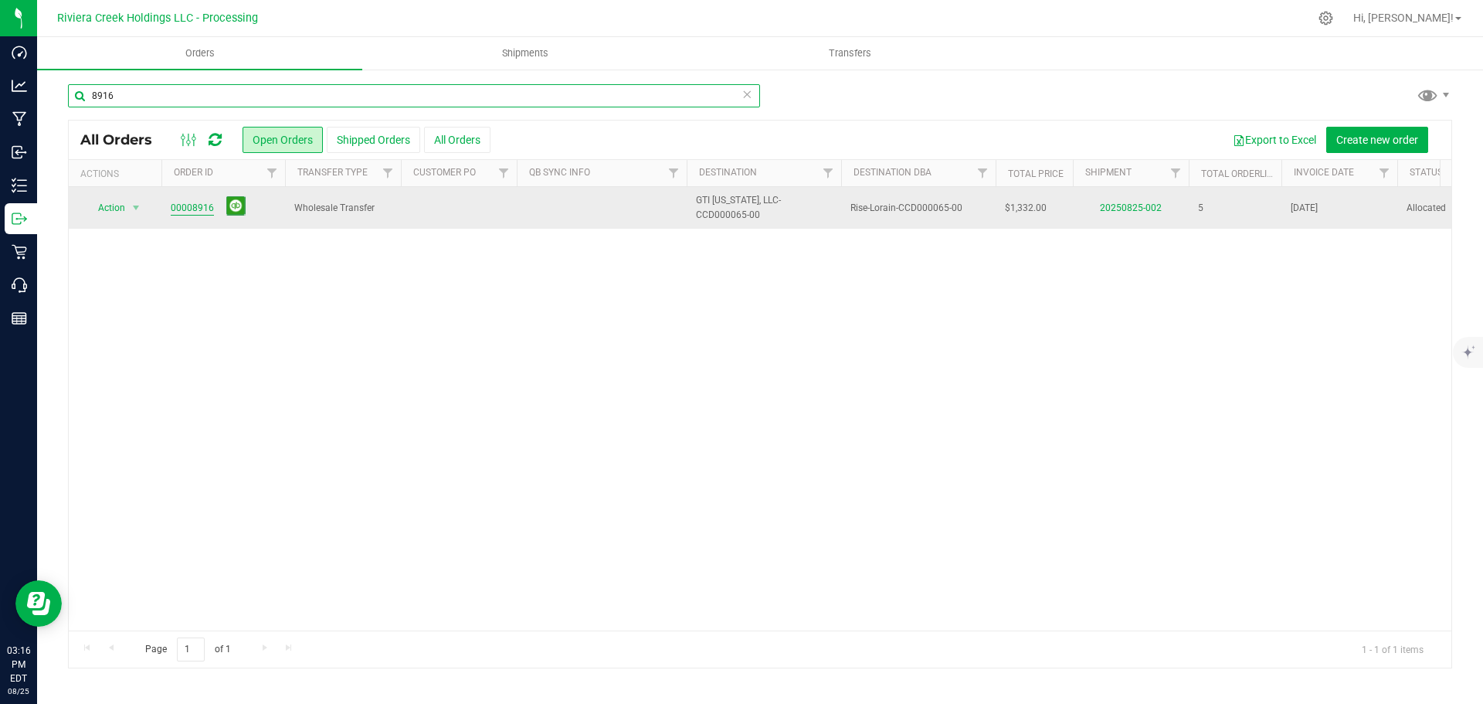
type input "8916"
click at [189, 211] on link "00008916" at bounding box center [192, 208] width 43 height 15
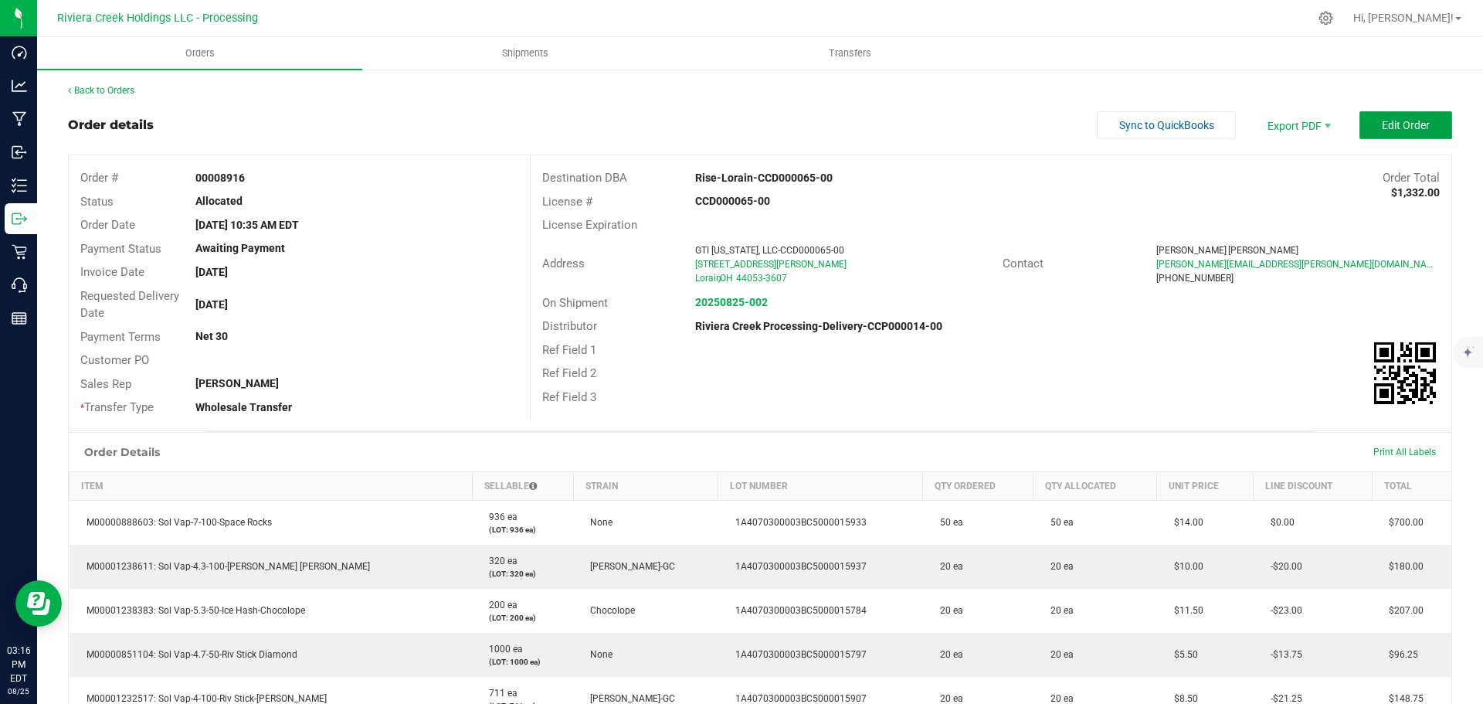
click at [1380, 117] on button "Edit Order" at bounding box center [1405, 125] width 93 height 28
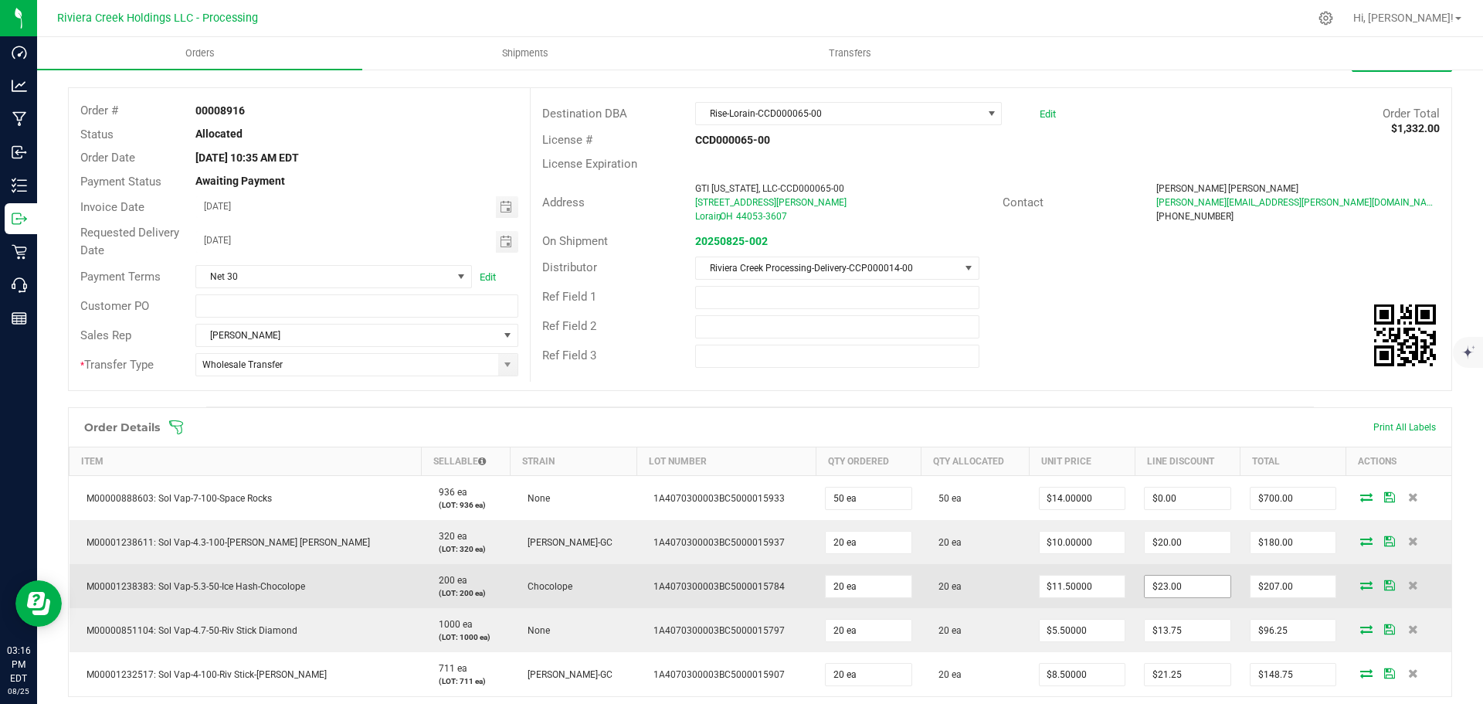
scroll to position [154, 0]
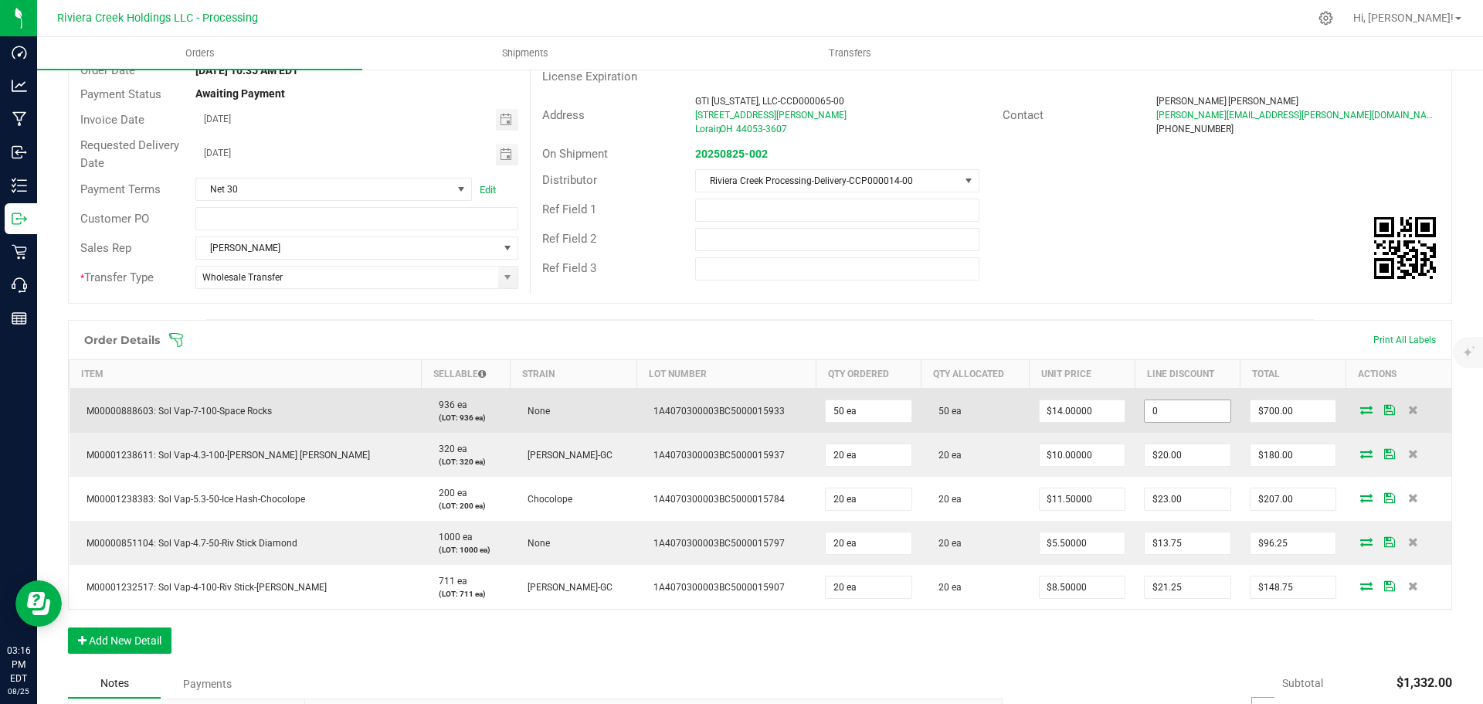
click at [1155, 412] on input "0" at bounding box center [1188, 411] width 86 height 22
type input "$0.00"
type input "700"
click at [1161, 412] on input "0" at bounding box center [1188, 411] width 86 height 22
type input "$70.00"
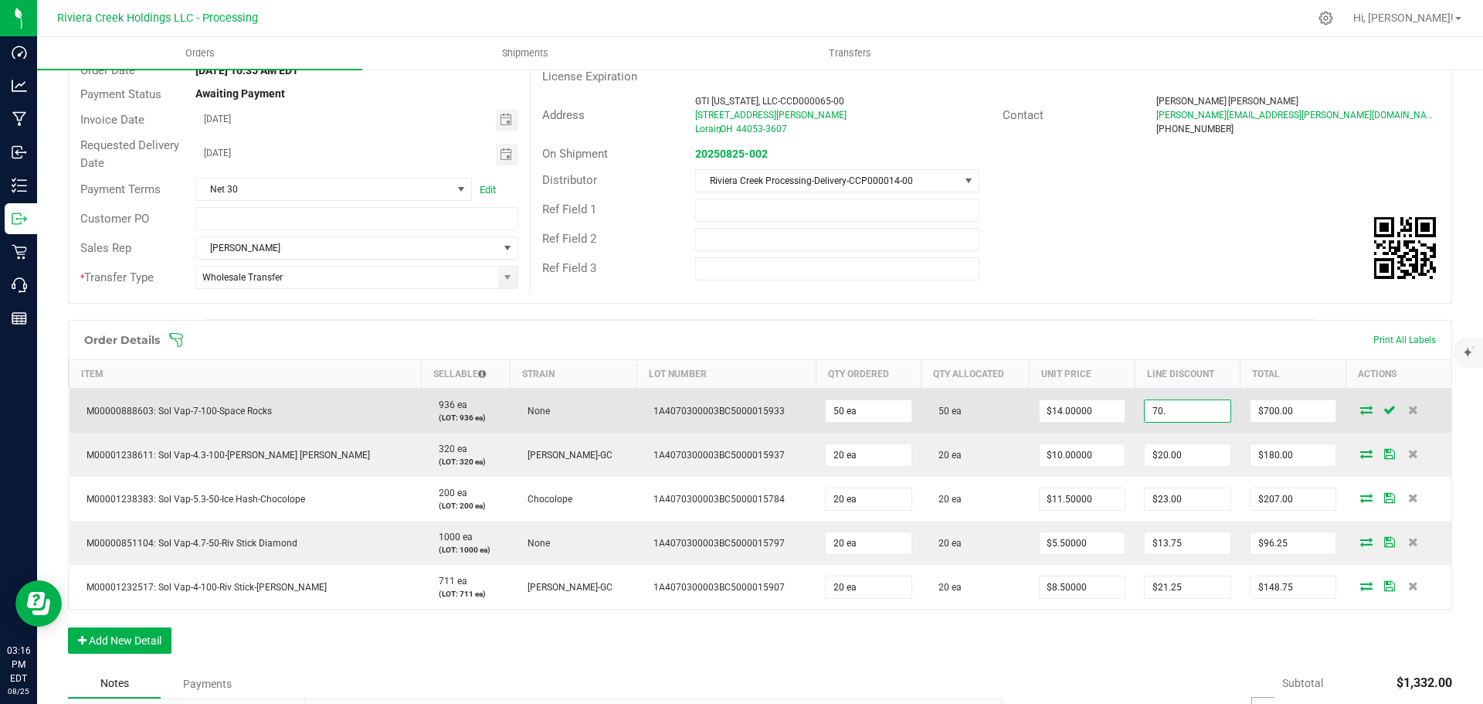
type input "630"
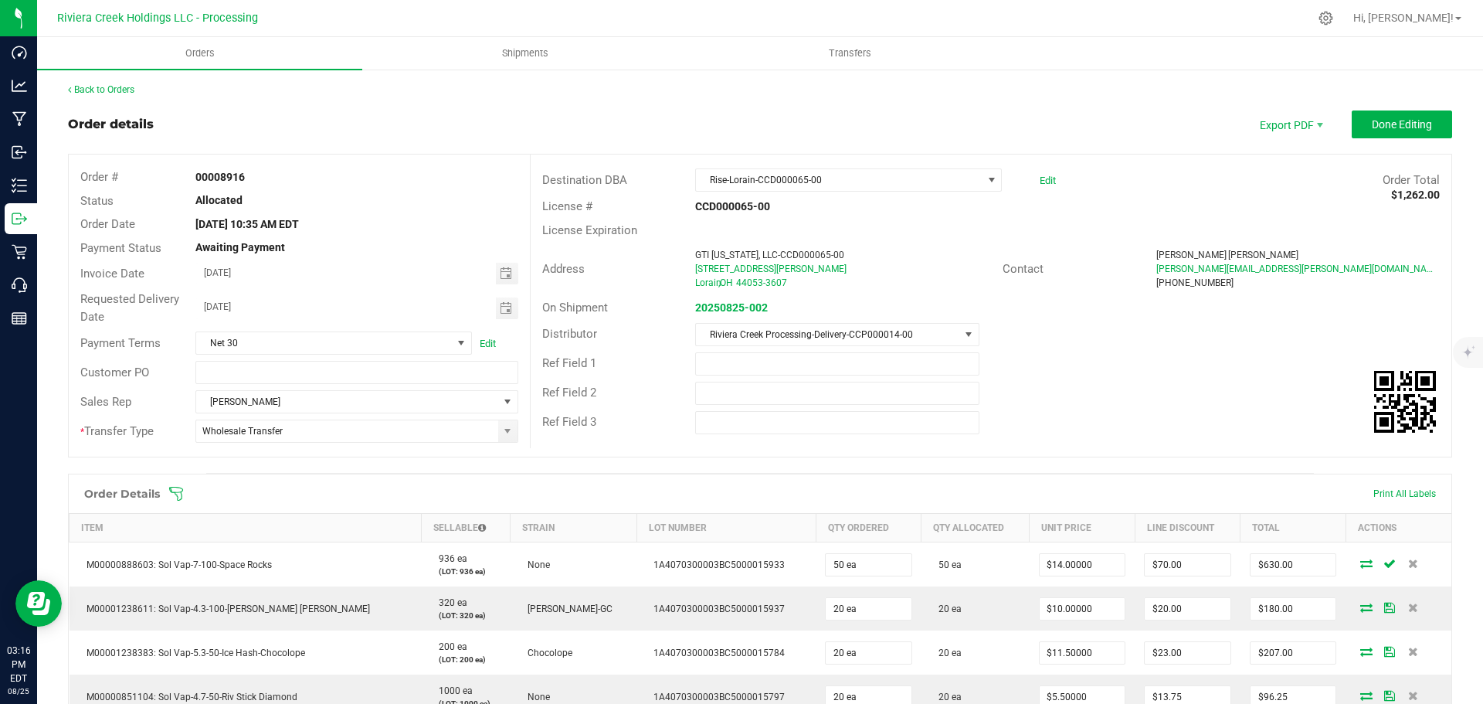
scroll to position [0, 0]
click at [1355, 124] on button "Done Editing" at bounding box center [1402, 125] width 100 height 28
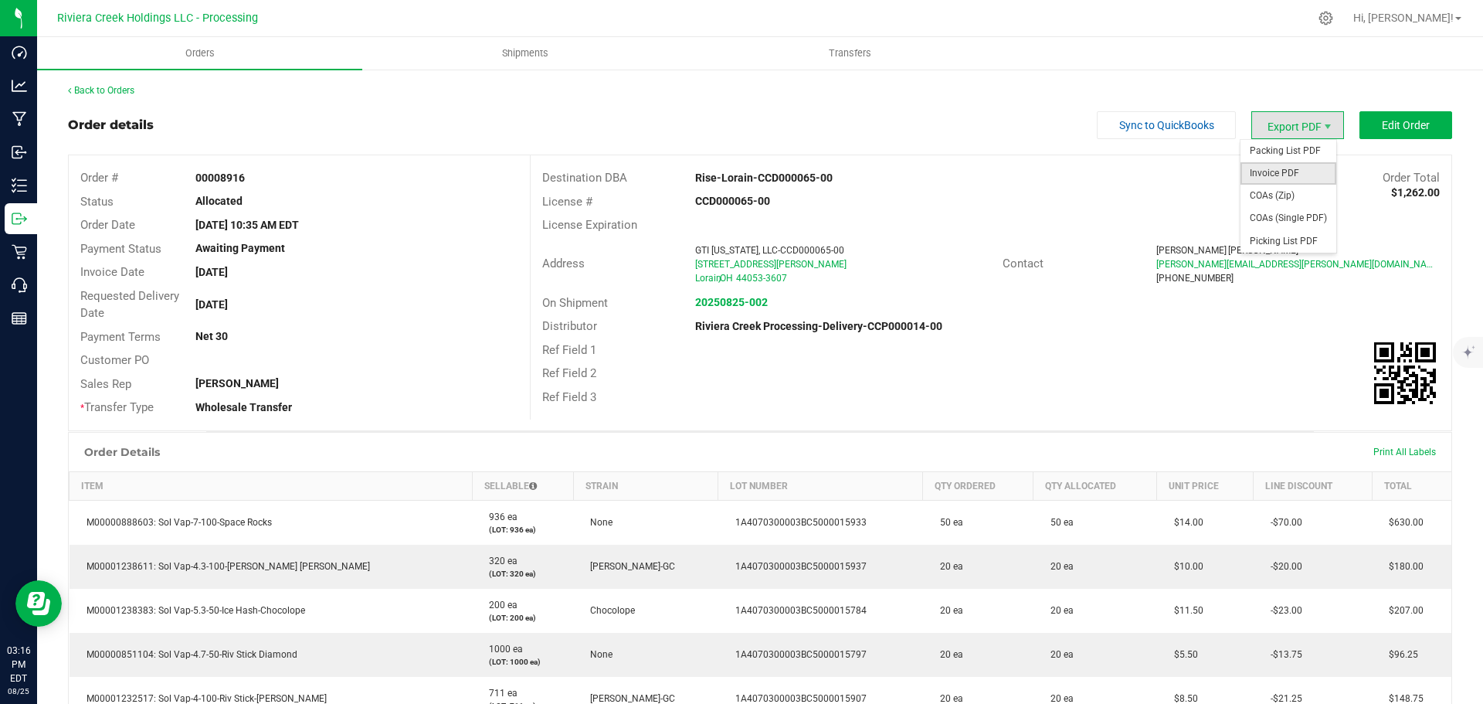
click at [1264, 166] on span "Invoice PDF" at bounding box center [1288, 173] width 96 height 22
click at [120, 89] on link "Back to Orders" at bounding box center [101, 90] width 66 height 11
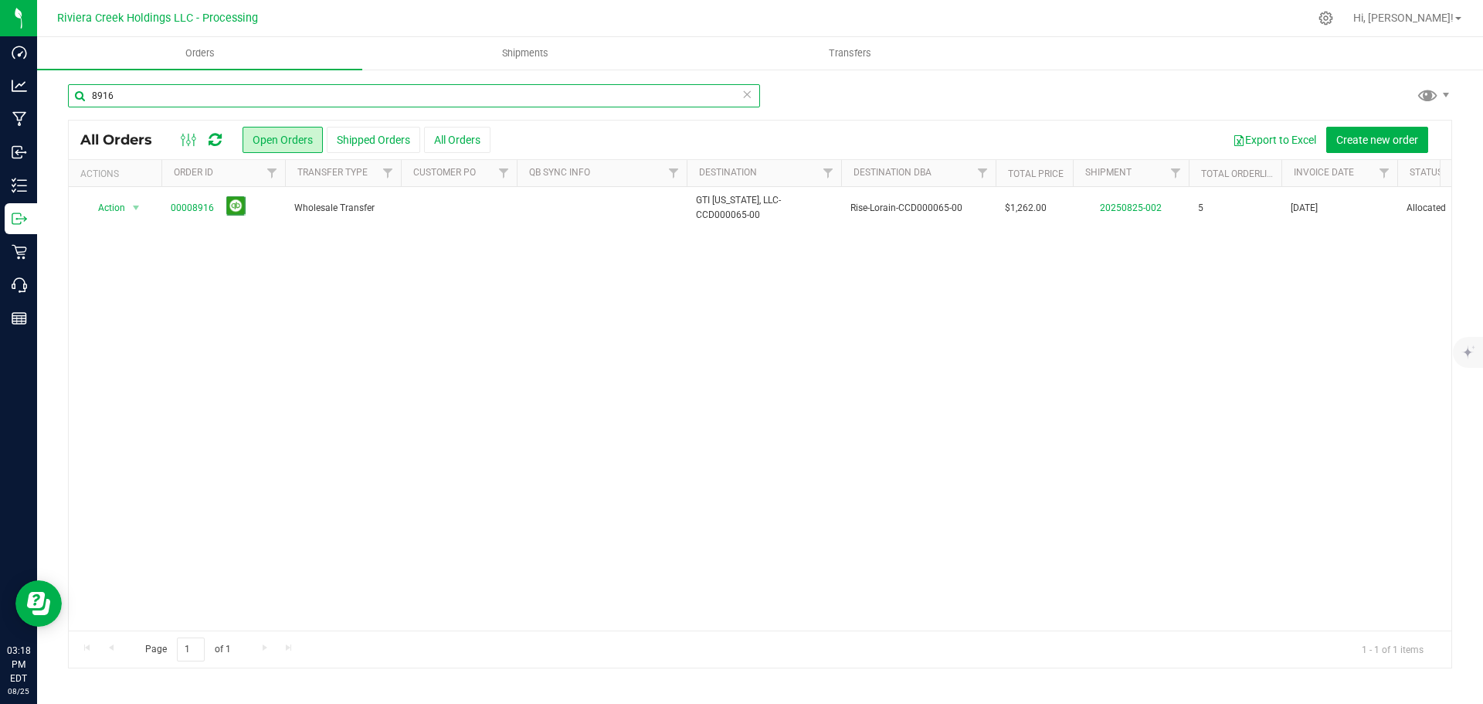
drag, startPoint x: 134, startPoint y: 102, endPoint x: 130, endPoint y: 111, distance: 10.0
click at [130, 100] on input "8916" at bounding box center [414, 95] width 692 height 23
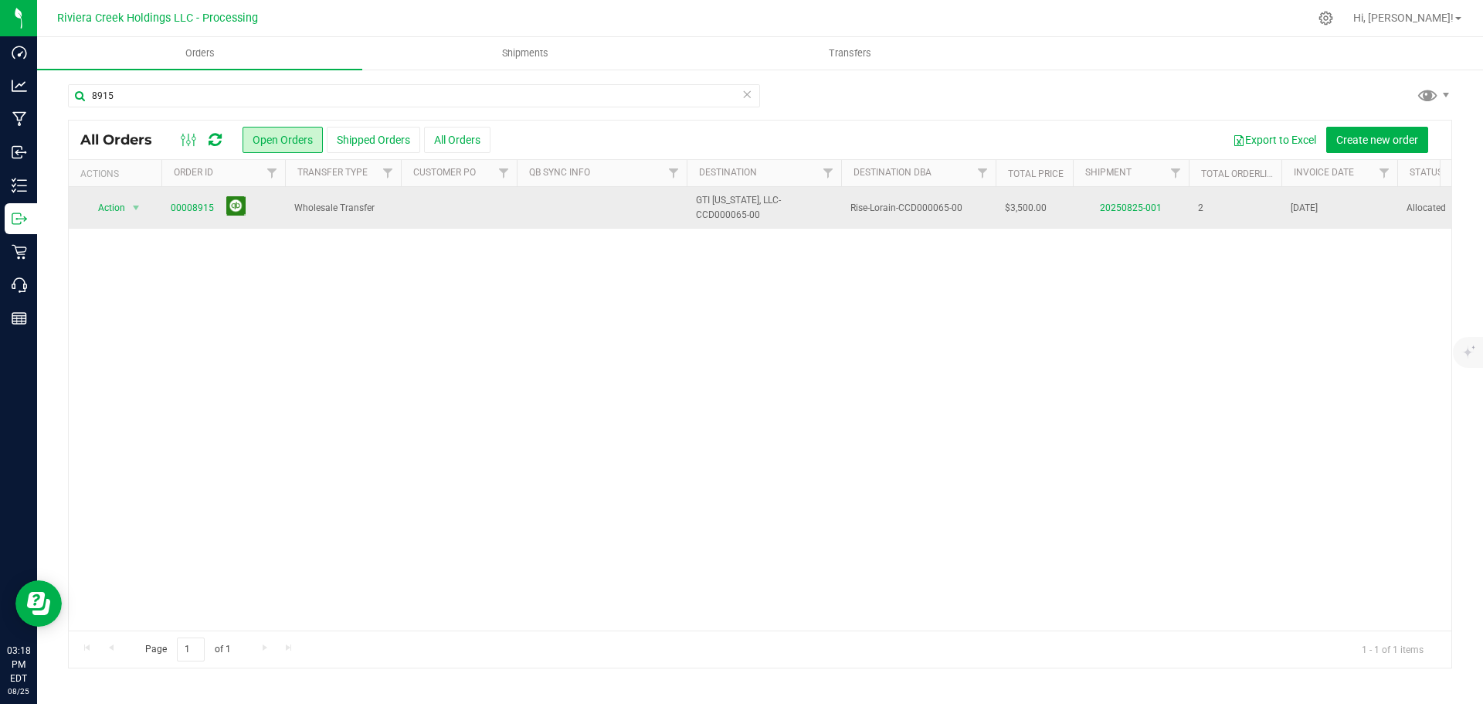
click at [236, 209] on button at bounding box center [235, 205] width 19 height 19
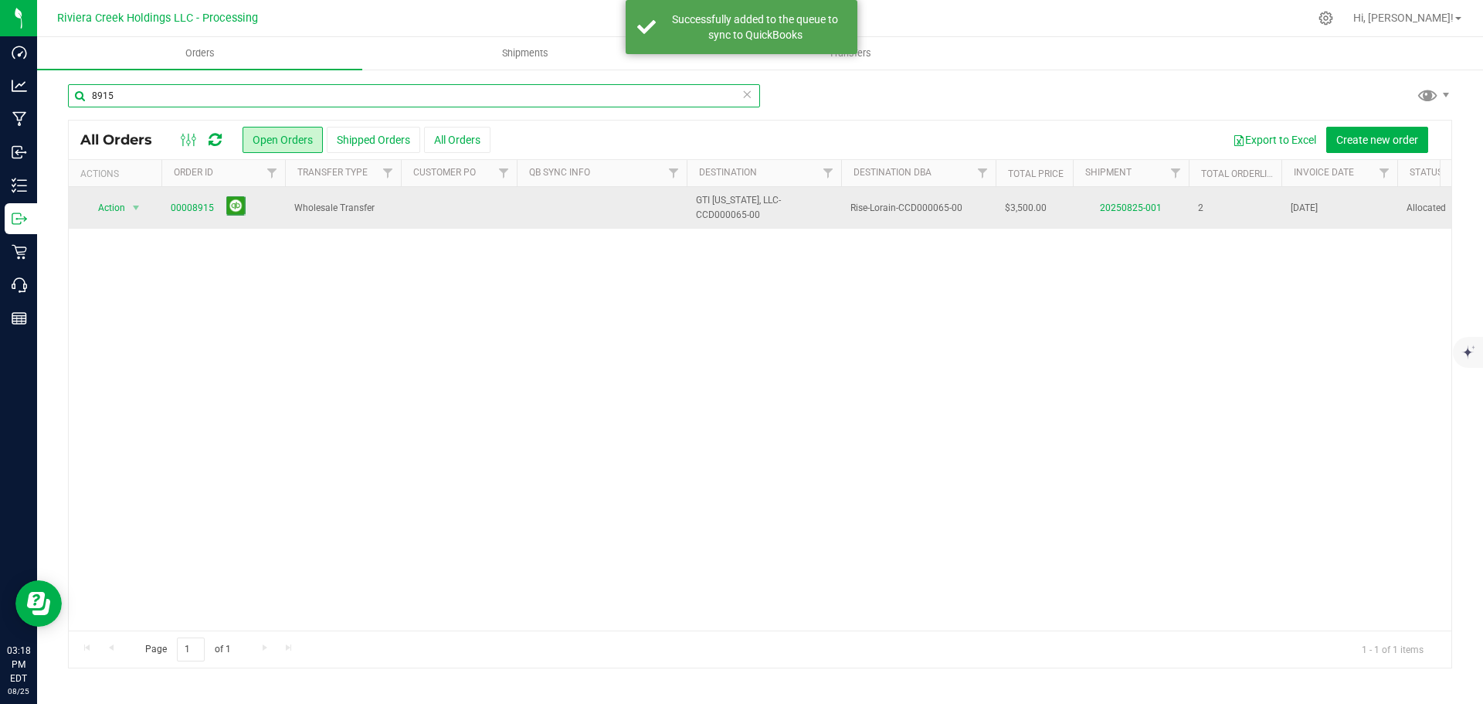
click at [149, 98] on input "8915" at bounding box center [414, 95] width 692 height 23
type input "8918"
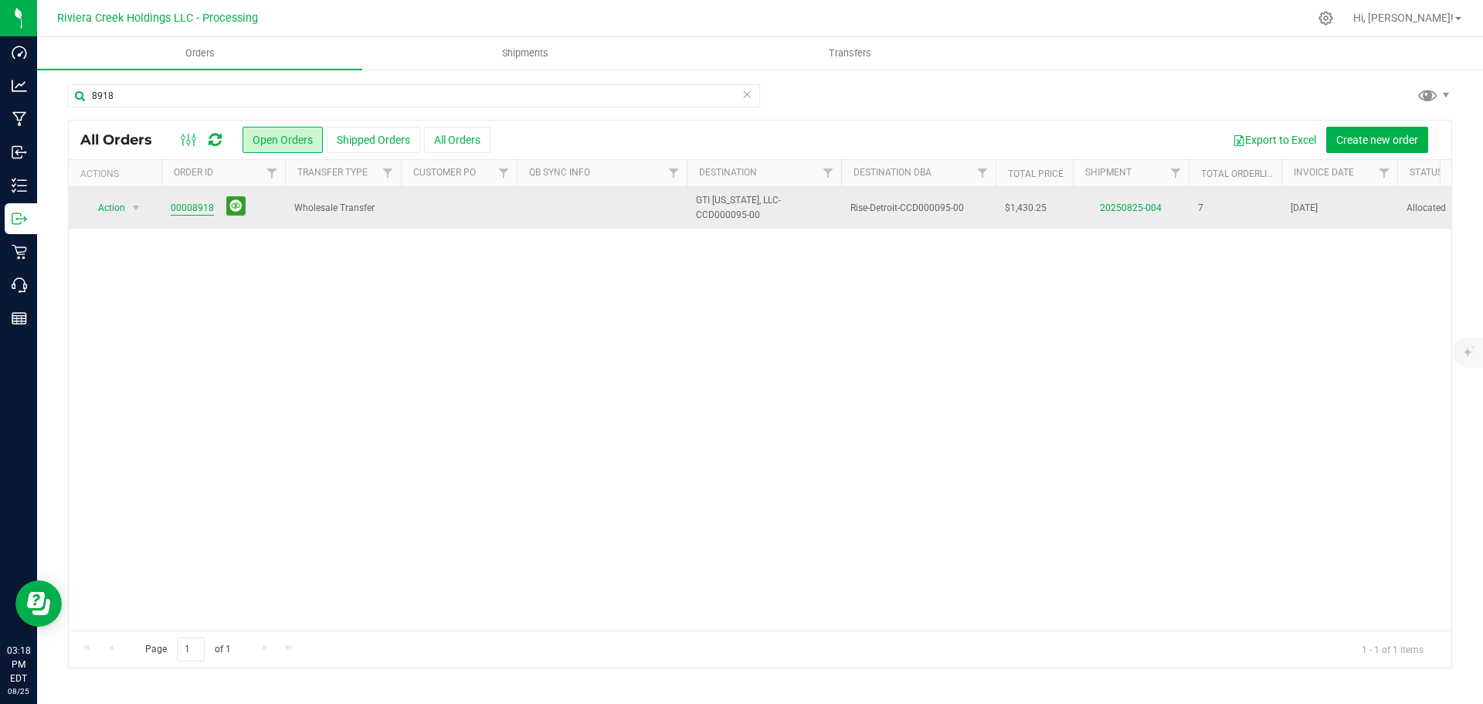
click at [185, 209] on link "00008918" at bounding box center [192, 208] width 43 height 15
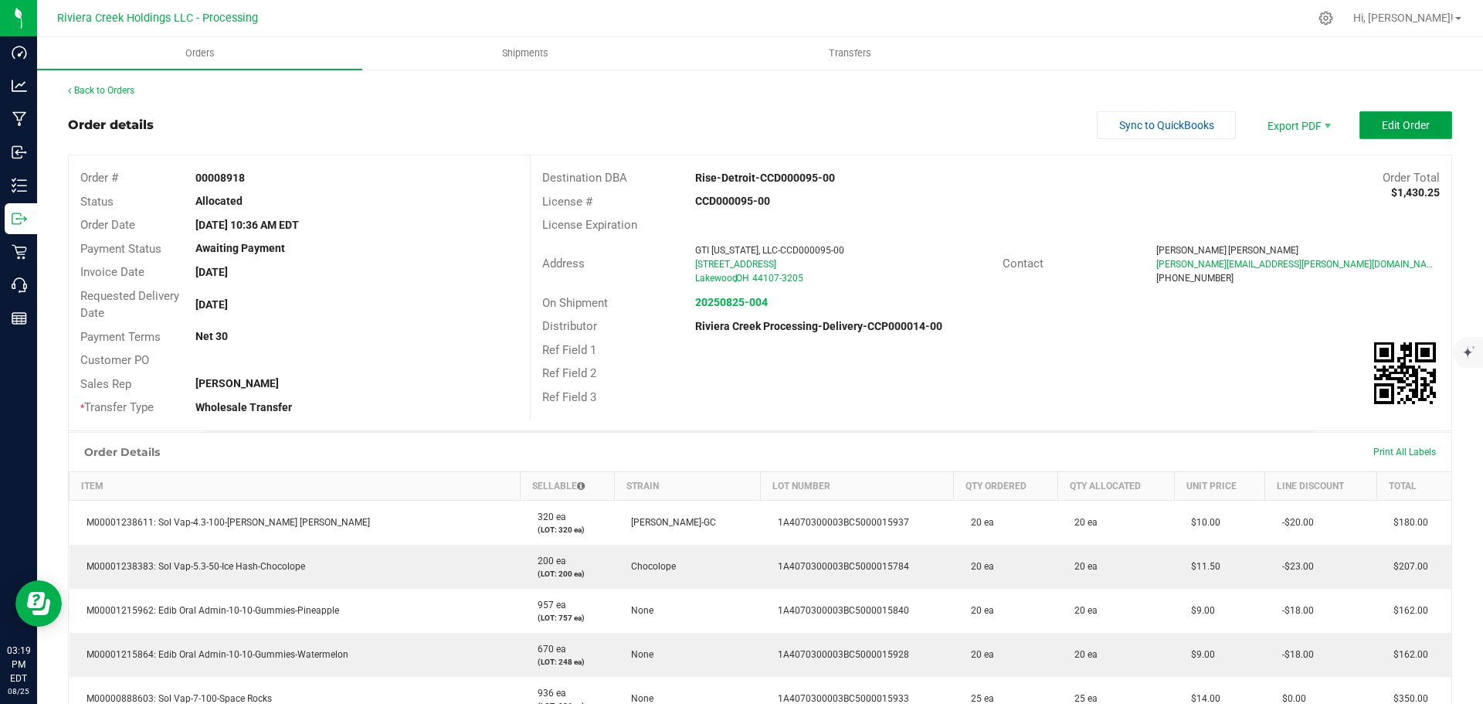
click at [1369, 135] on button "Edit Order" at bounding box center [1405, 125] width 93 height 28
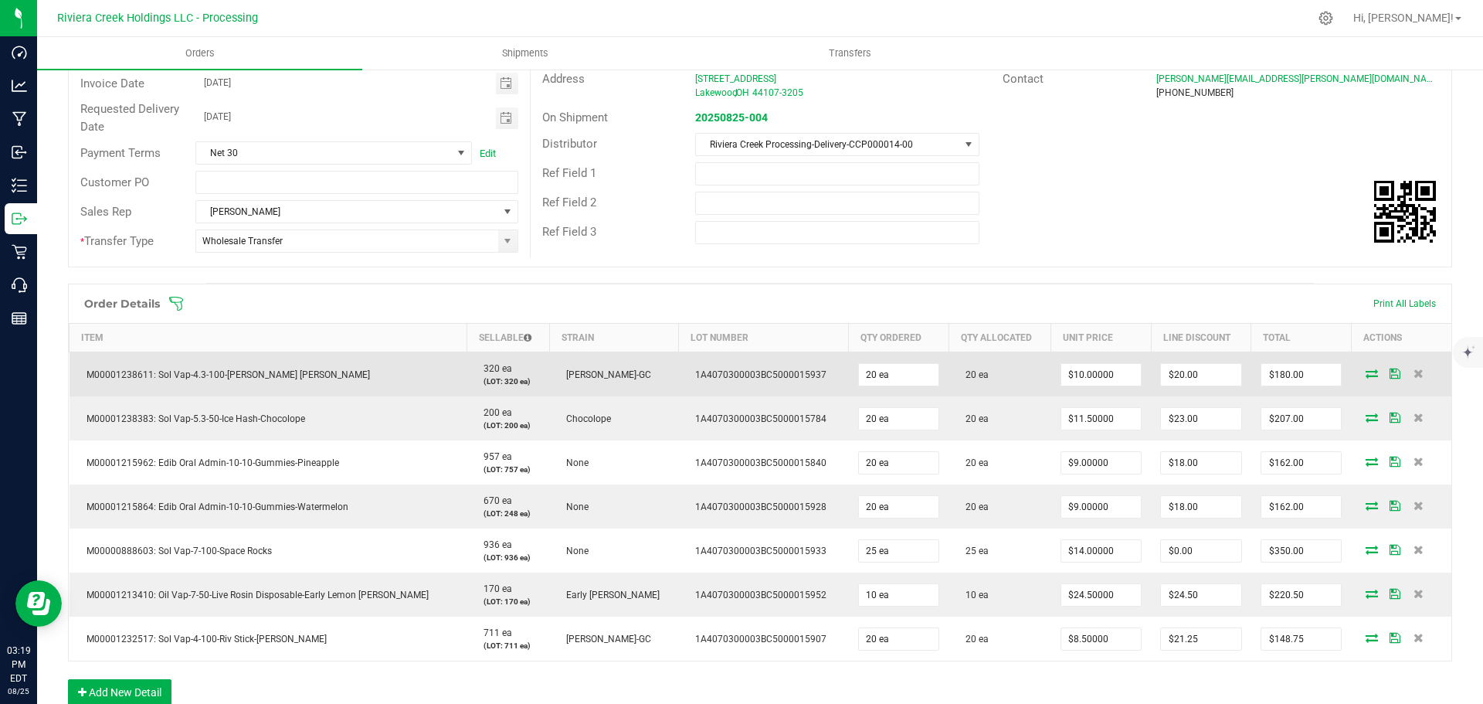
scroll to position [232, 0]
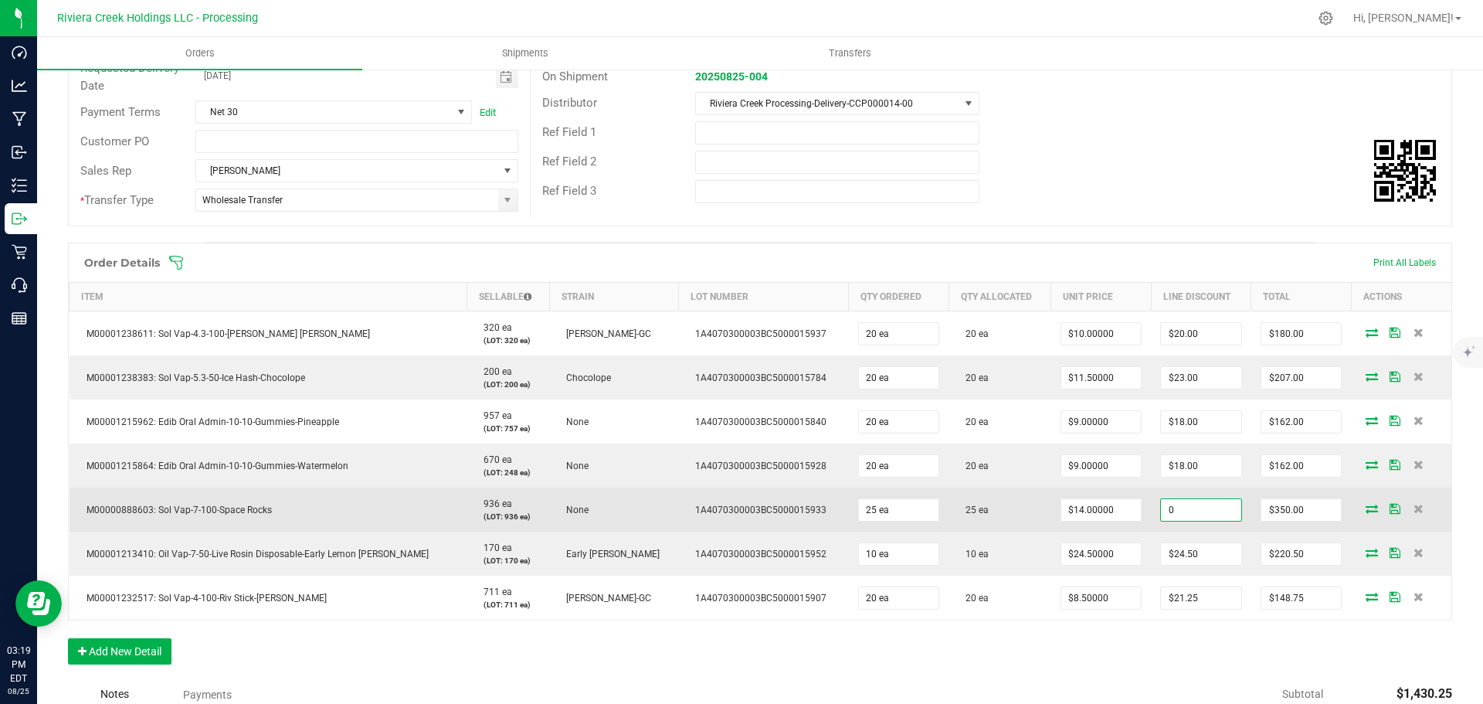
click at [1161, 513] on input "0" at bounding box center [1201, 510] width 80 height 22
type input "$35.00"
type input "315"
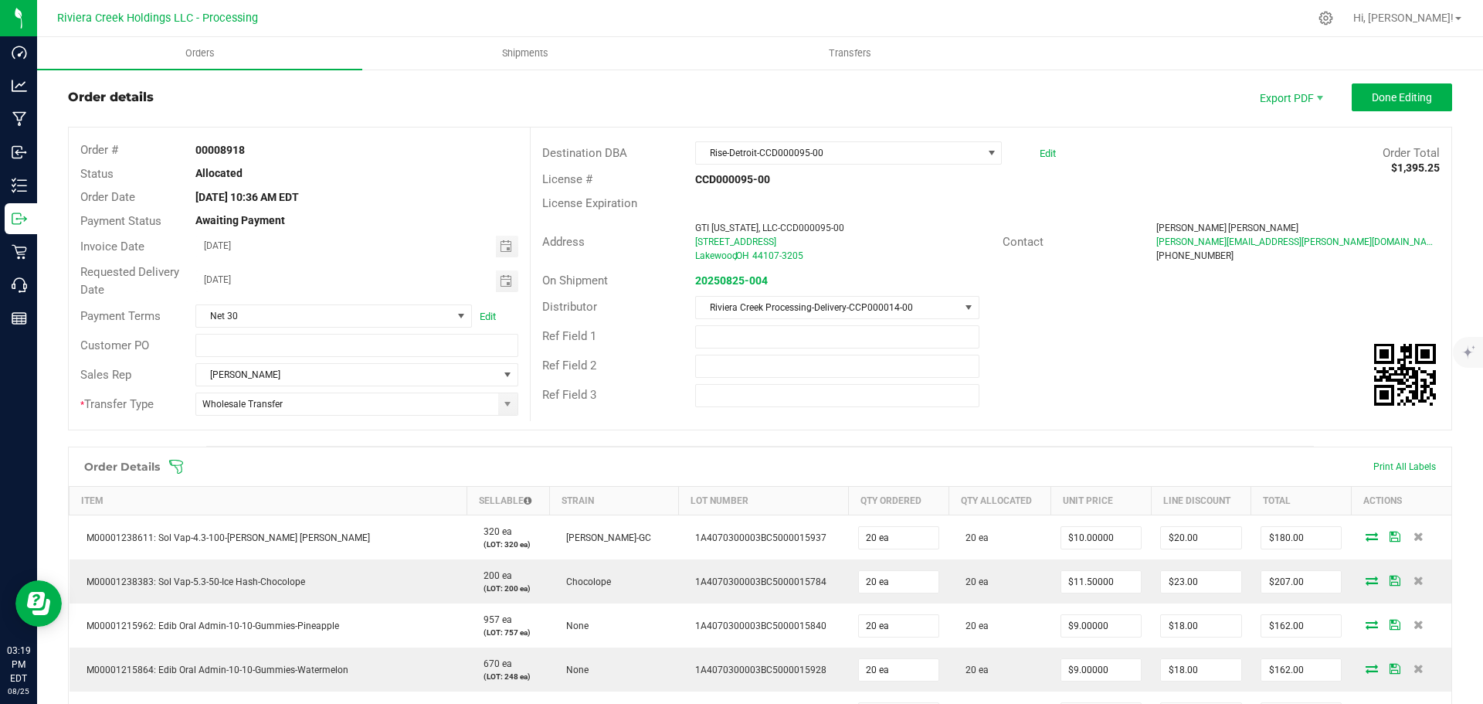
scroll to position [0, 0]
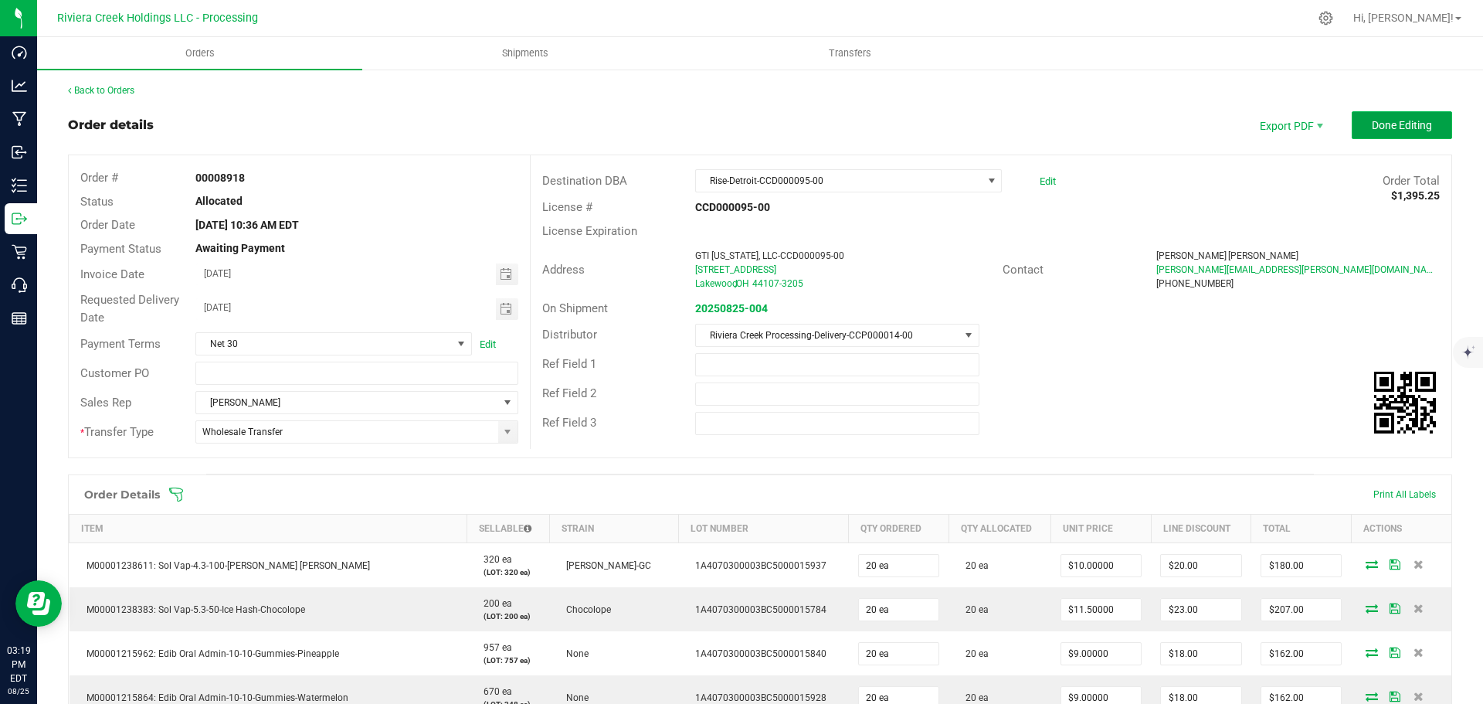
click at [1358, 133] on button "Done Editing" at bounding box center [1402, 125] width 100 height 28
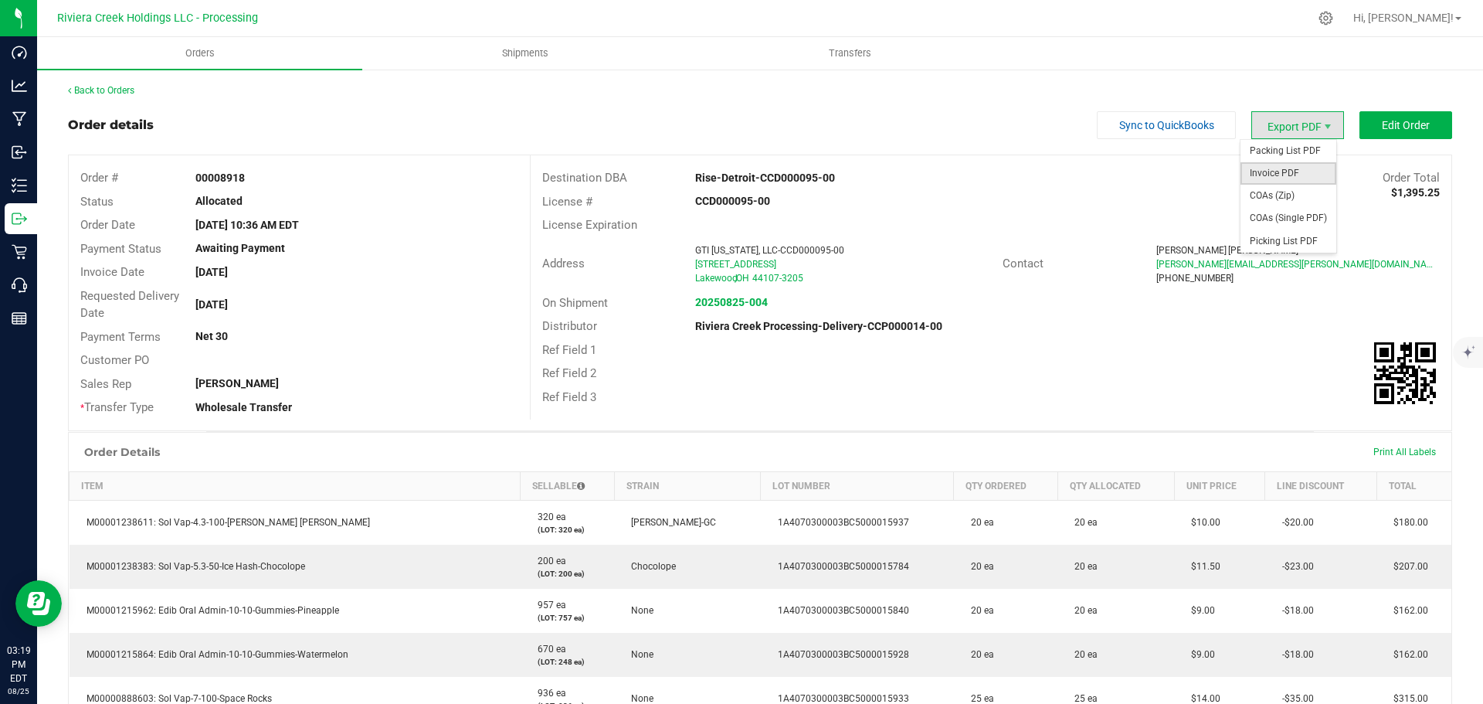
click at [1270, 173] on span "Invoice PDF" at bounding box center [1288, 173] width 96 height 22
click at [114, 93] on link "Back to Orders" at bounding box center [101, 90] width 66 height 11
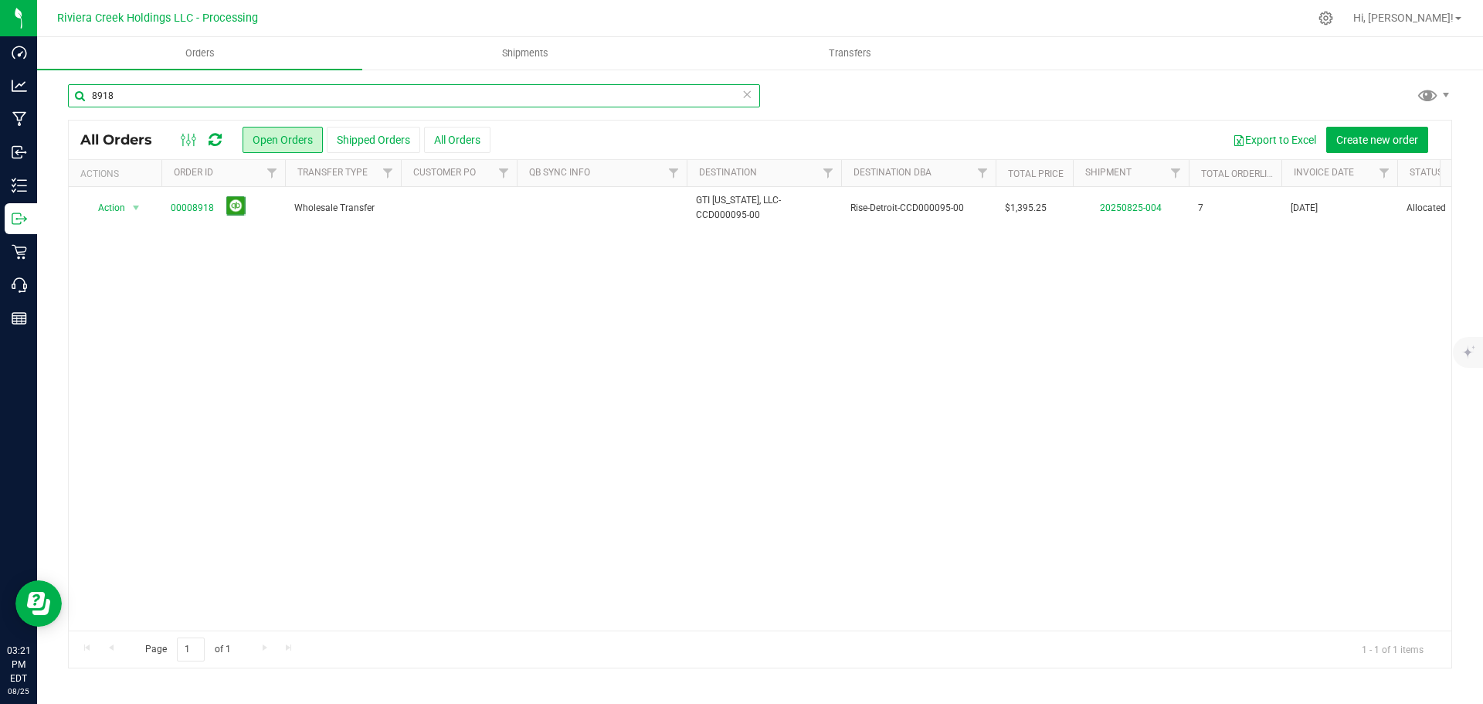
drag, startPoint x: 123, startPoint y: 95, endPoint x: 107, endPoint y: 97, distance: 15.6
click at [107, 97] on input "8918" at bounding box center [414, 95] width 692 height 23
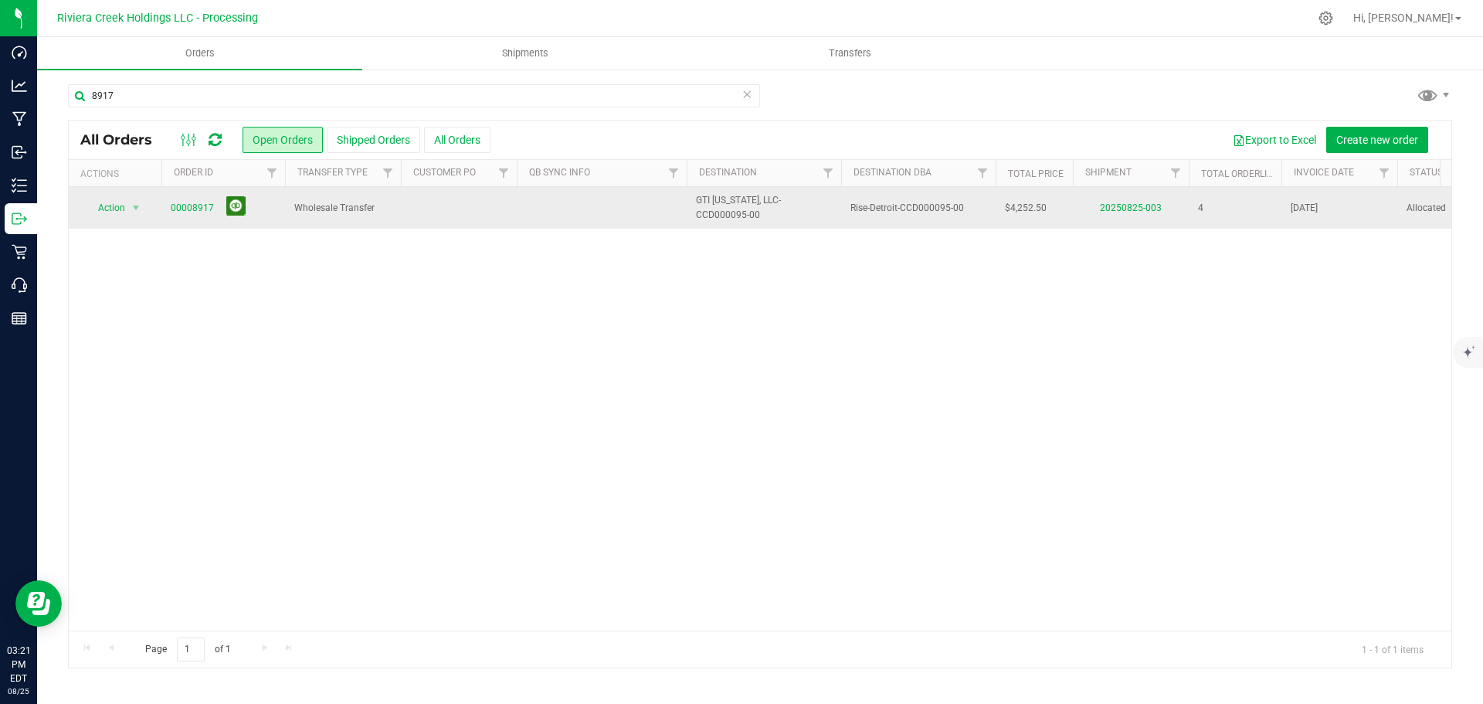
click at [235, 205] on button at bounding box center [235, 205] width 19 height 19
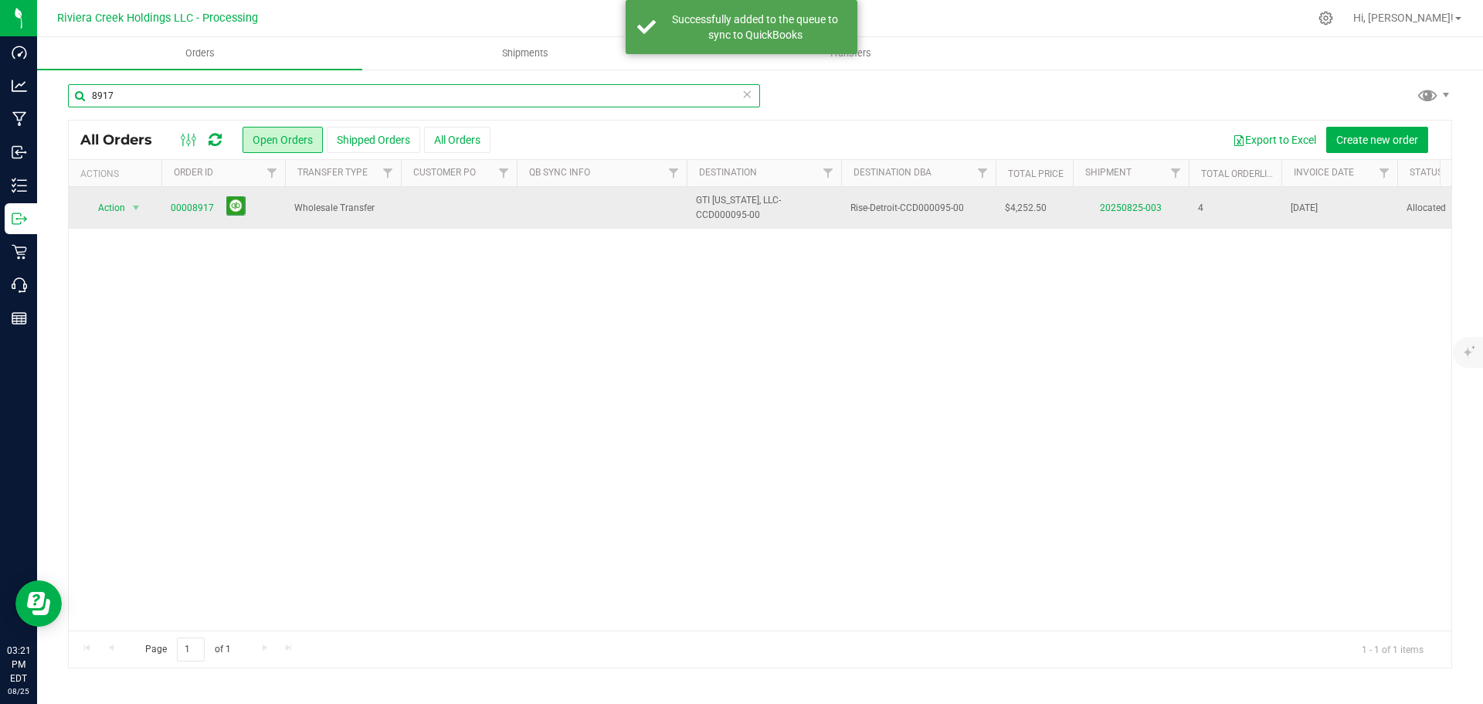
click at [126, 98] on input "8917" at bounding box center [414, 95] width 692 height 23
type input "8920"
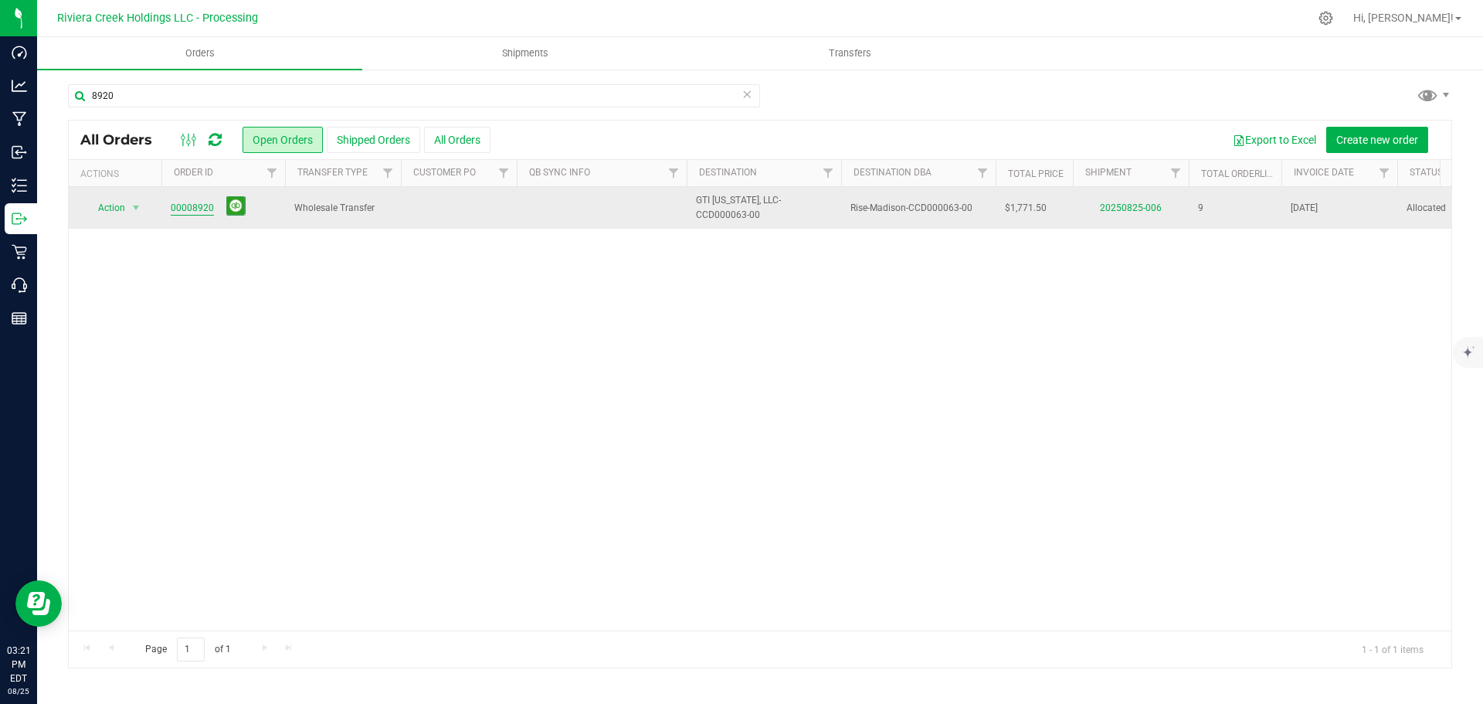
click at [188, 209] on link "00008920" at bounding box center [192, 208] width 43 height 15
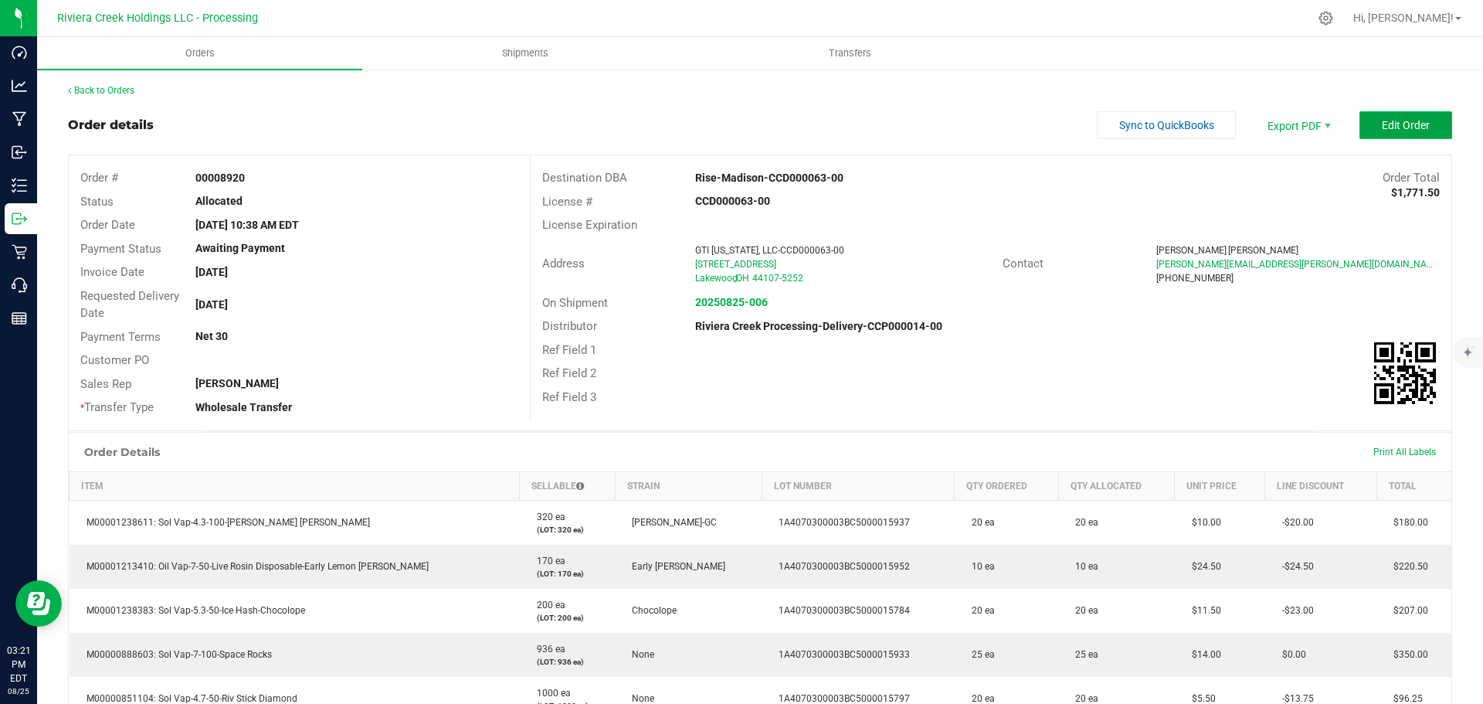
click at [1399, 130] on span "Edit Order" at bounding box center [1406, 125] width 48 height 12
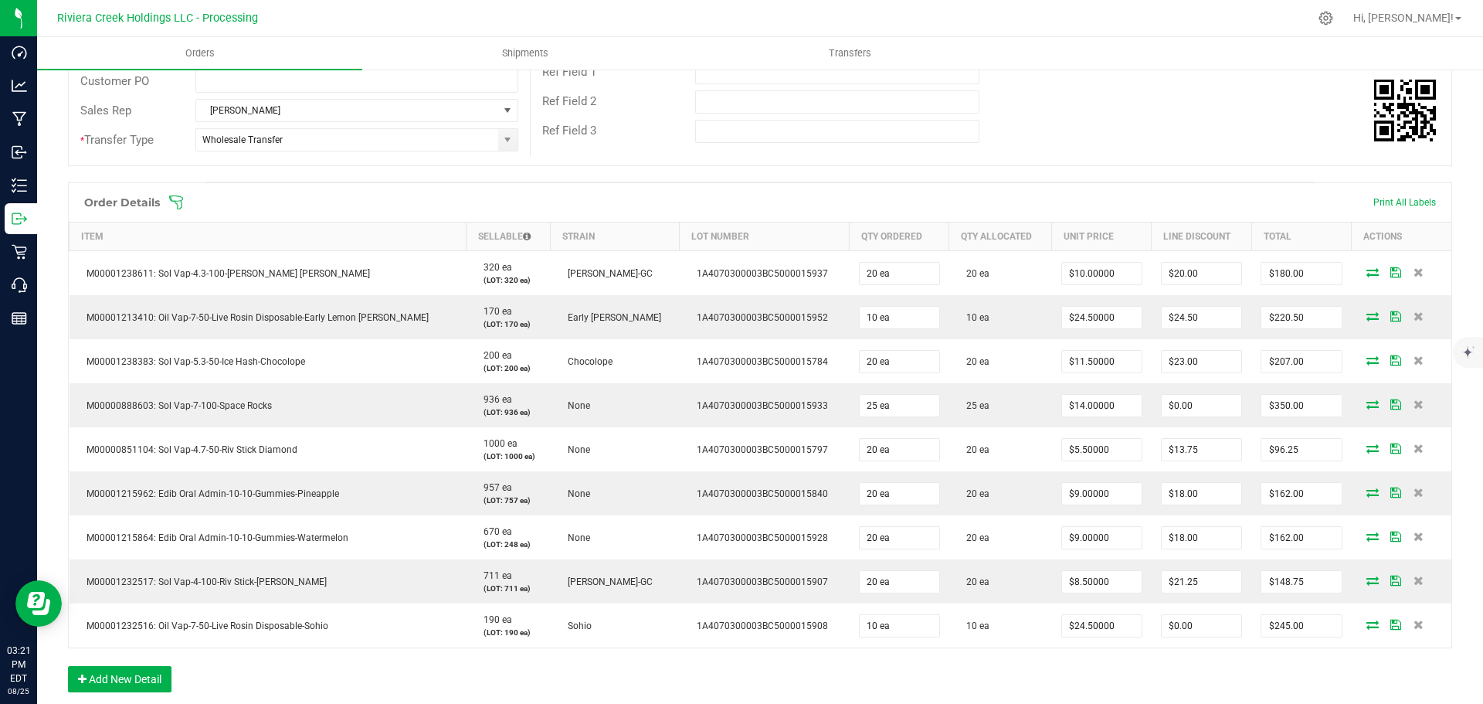
scroll to position [309, 0]
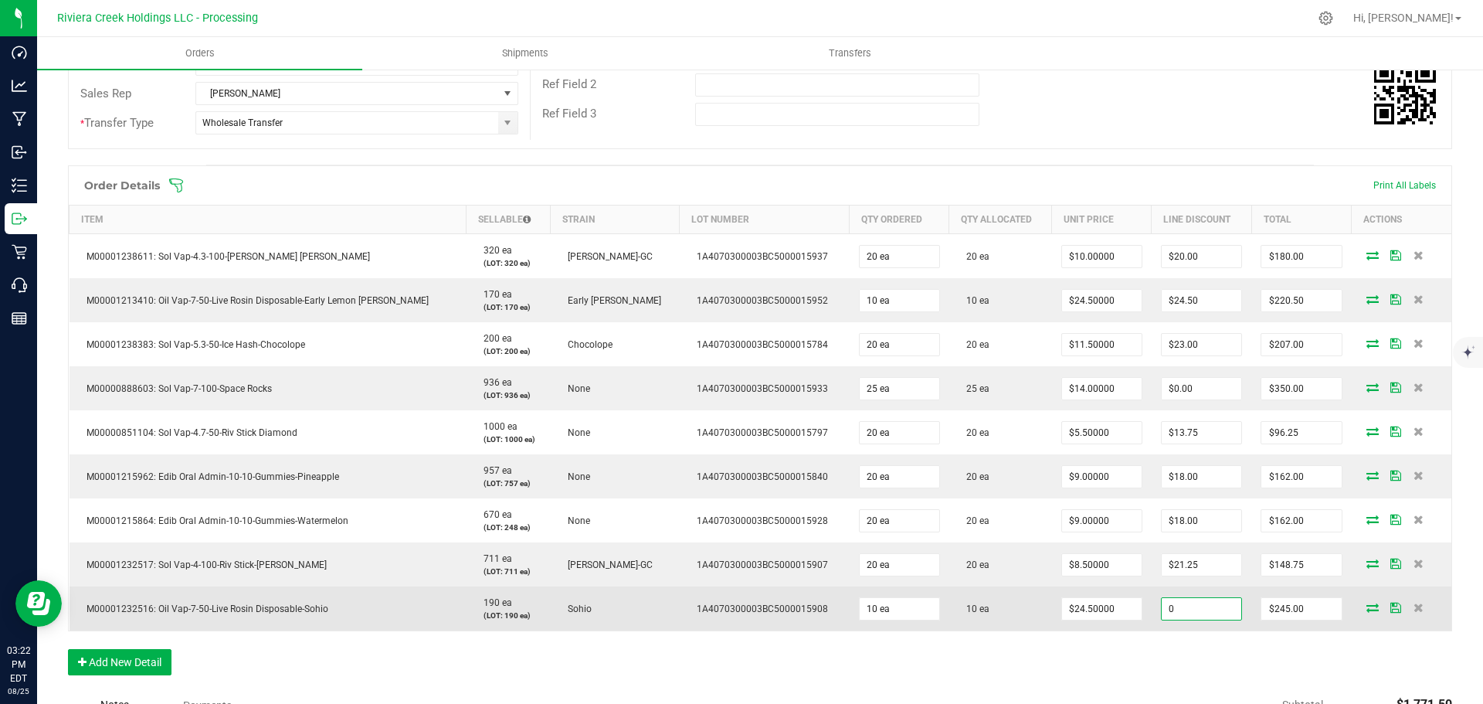
click at [1168, 612] on input "0" at bounding box center [1202, 609] width 80 height 22
type input "$24.50"
type input "220.5"
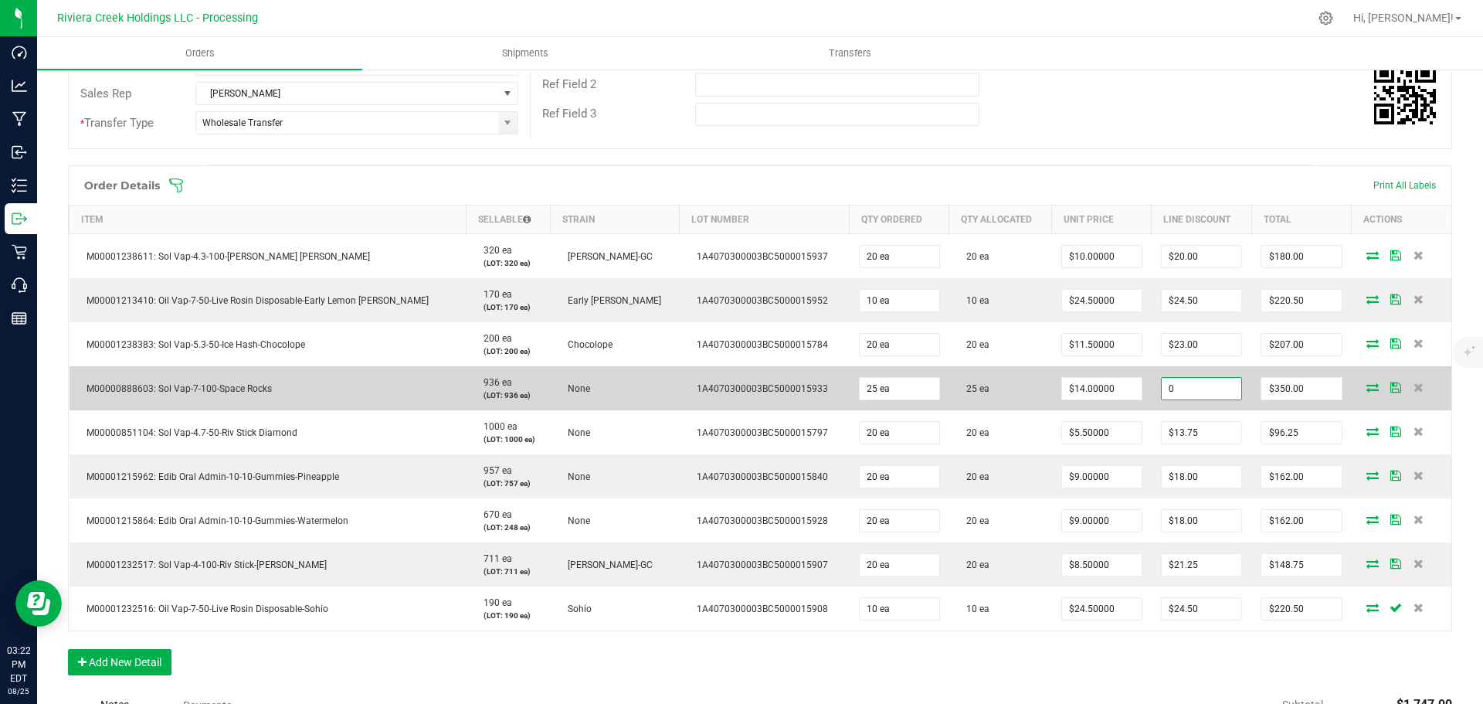
click at [1172, 389] on input "0" at bounding box center [1202, 389] width 80 height 22
type input "$35.00"
type input "315"
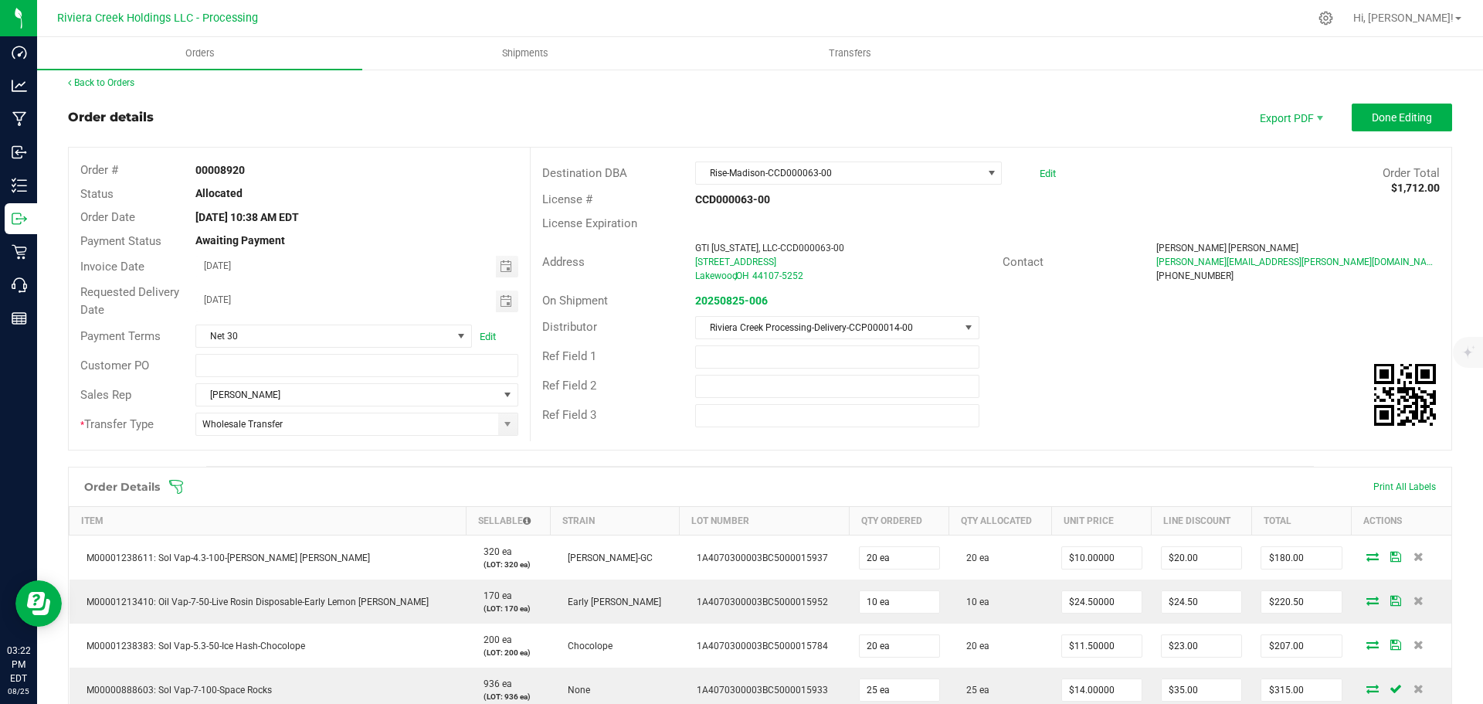
scroll to position [0, 0]
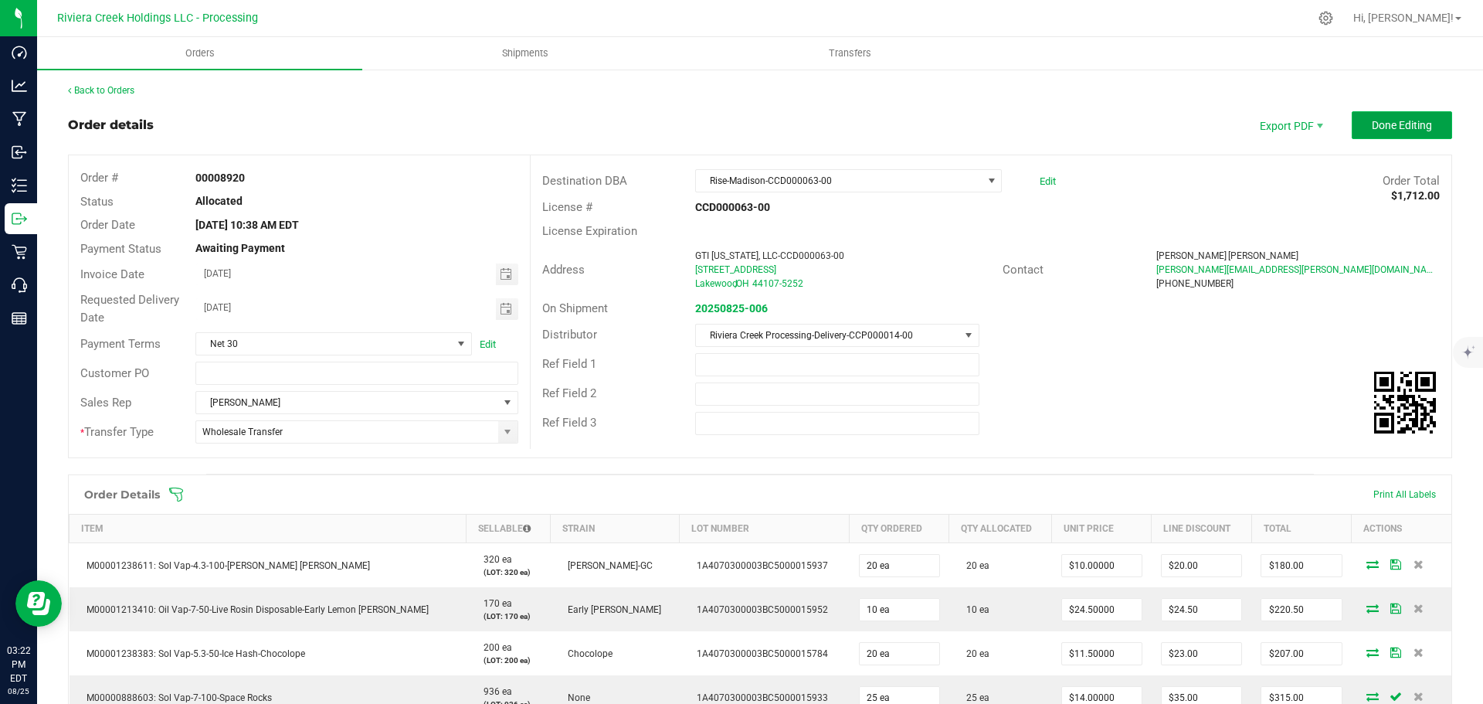
click at [1365, 115] on button "Done Editing" at bounding box center [1402, 125] width 100 height 28
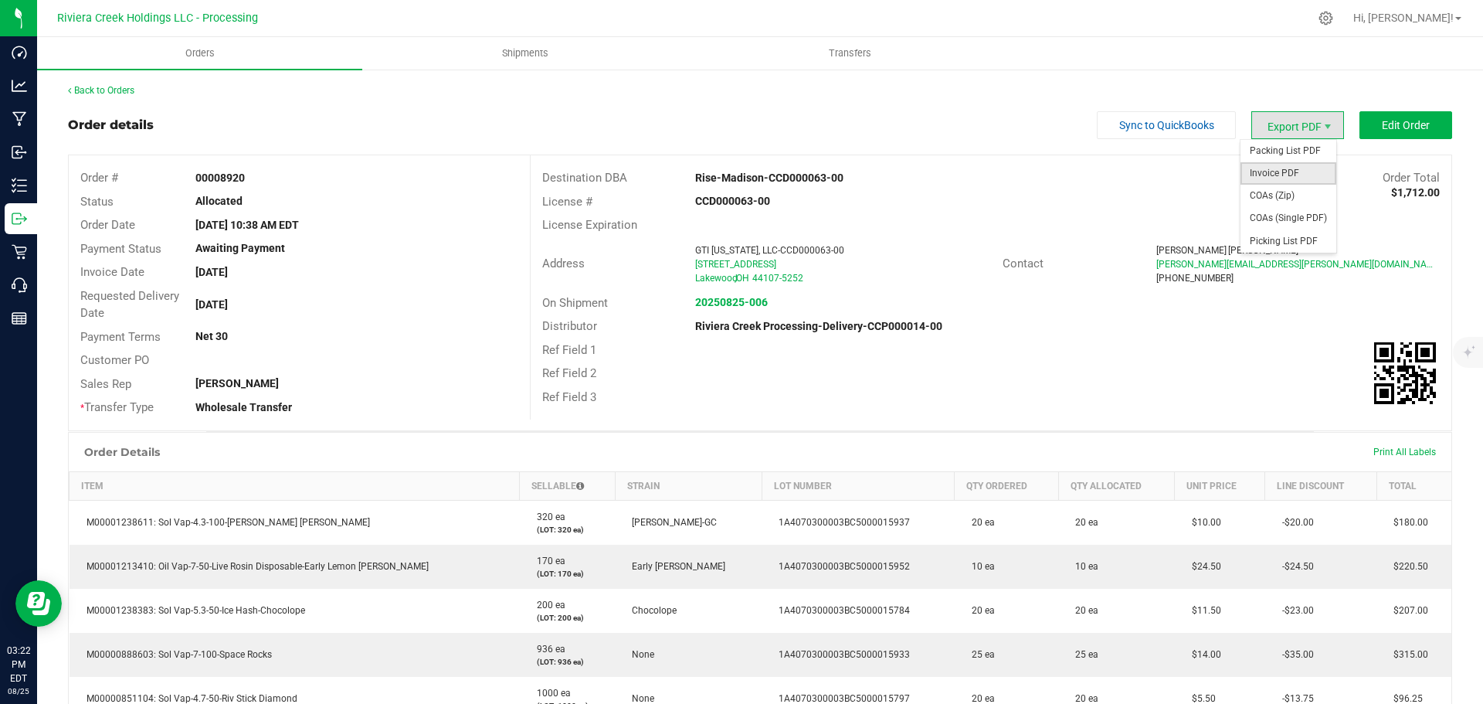
click at [1259, 168] on span "Invoice PDF" at bounding box center [1288, 173] width 96 height 22
click at [109, 95] on link "Back to Orders" at bounding box center [101, 90] width 66 height 11
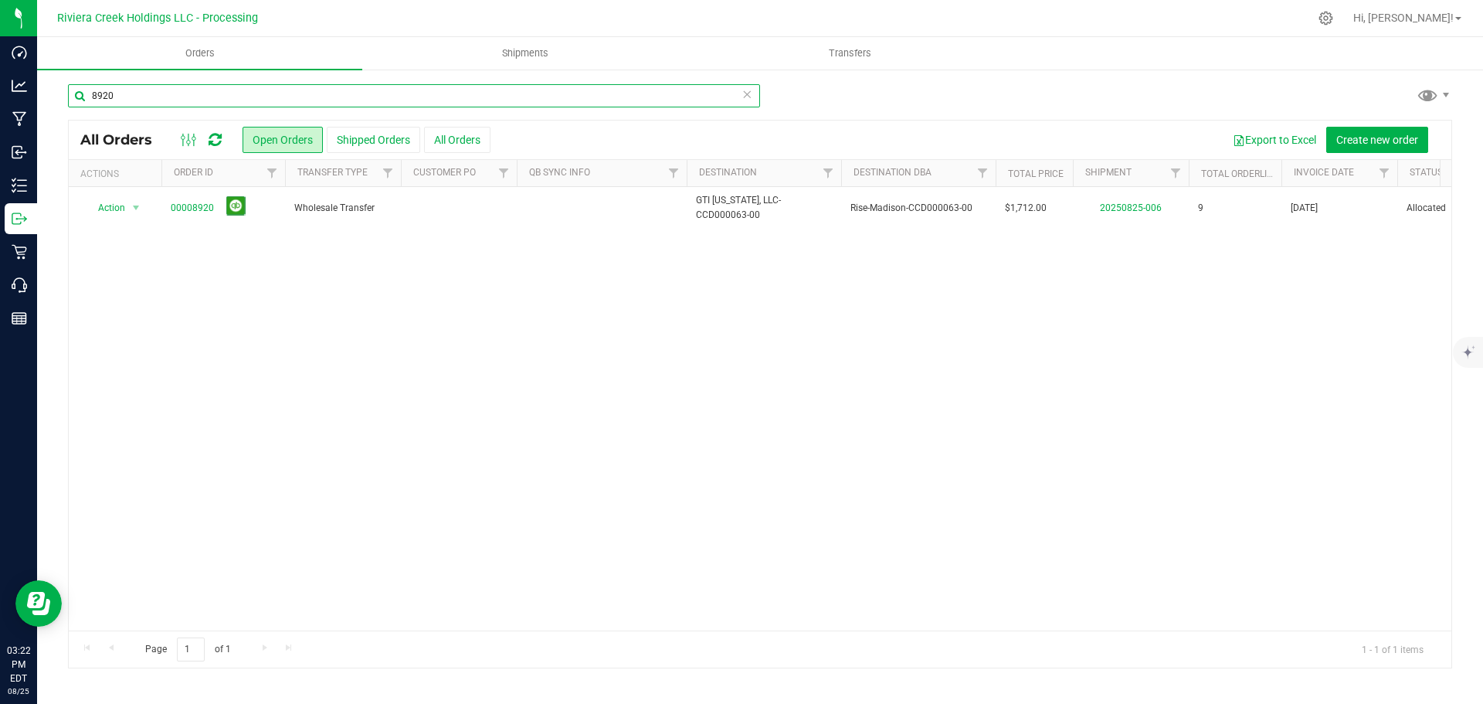
click at [115, 97] on input "8920" at bounding box center [414, 95] width 692 height 23
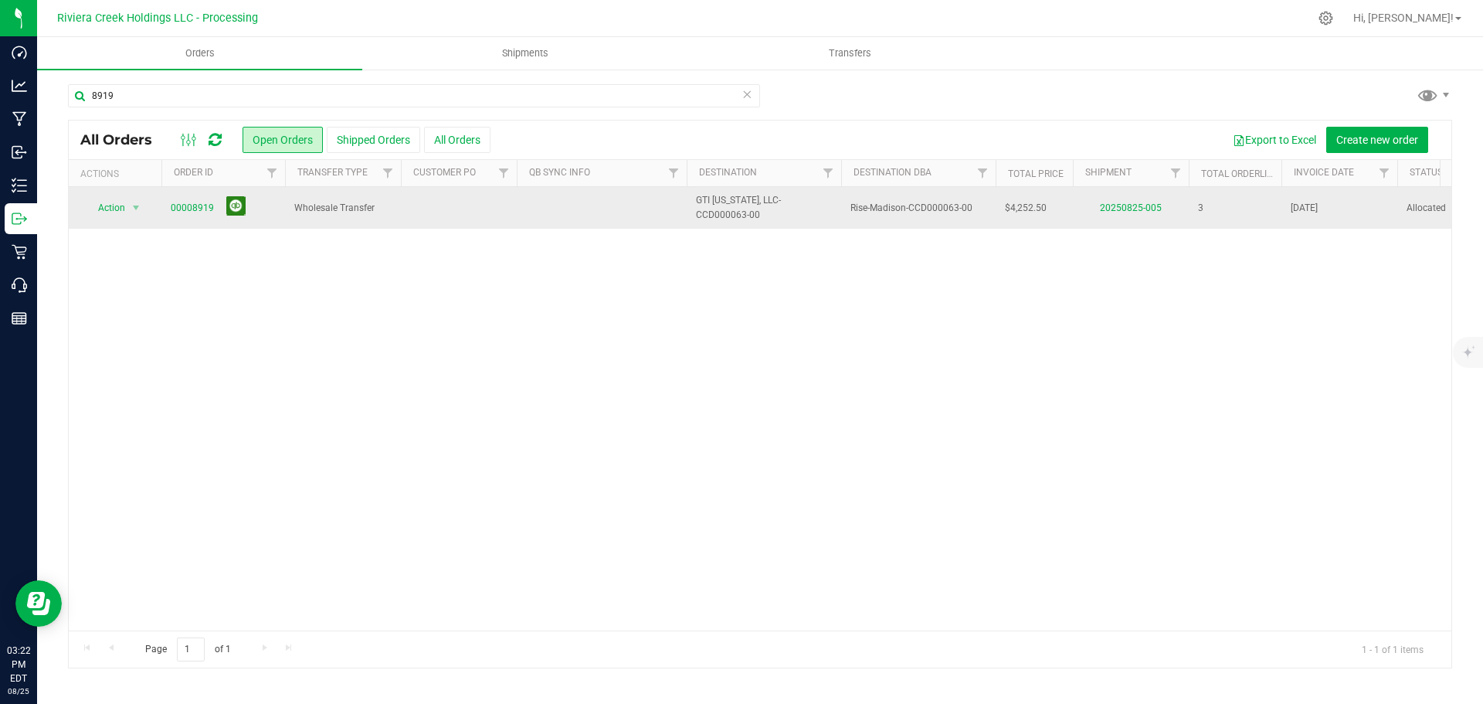
click at [235, 205] on button at bounding box center [235, 205] width 19 height 19
click at [124, 93] on input "8919" at bounding box center [414, 95] width 692 height 23
type input "8925"
click at [181, 204] on link "00008925" at bounding box center [192, 208] width 43 height 15
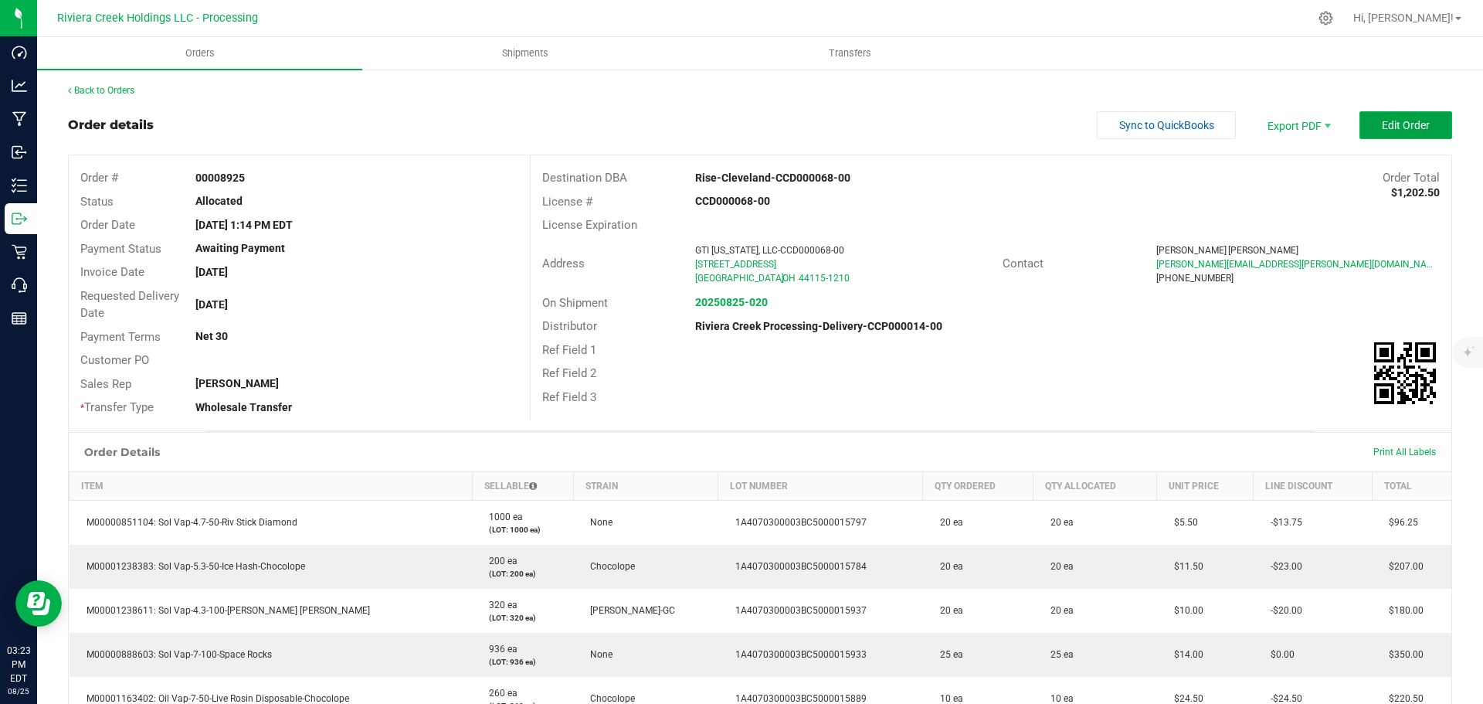
click at [1382, 114] on button "Edit Order" at bounding box center [1405, 125] width 93 height 28
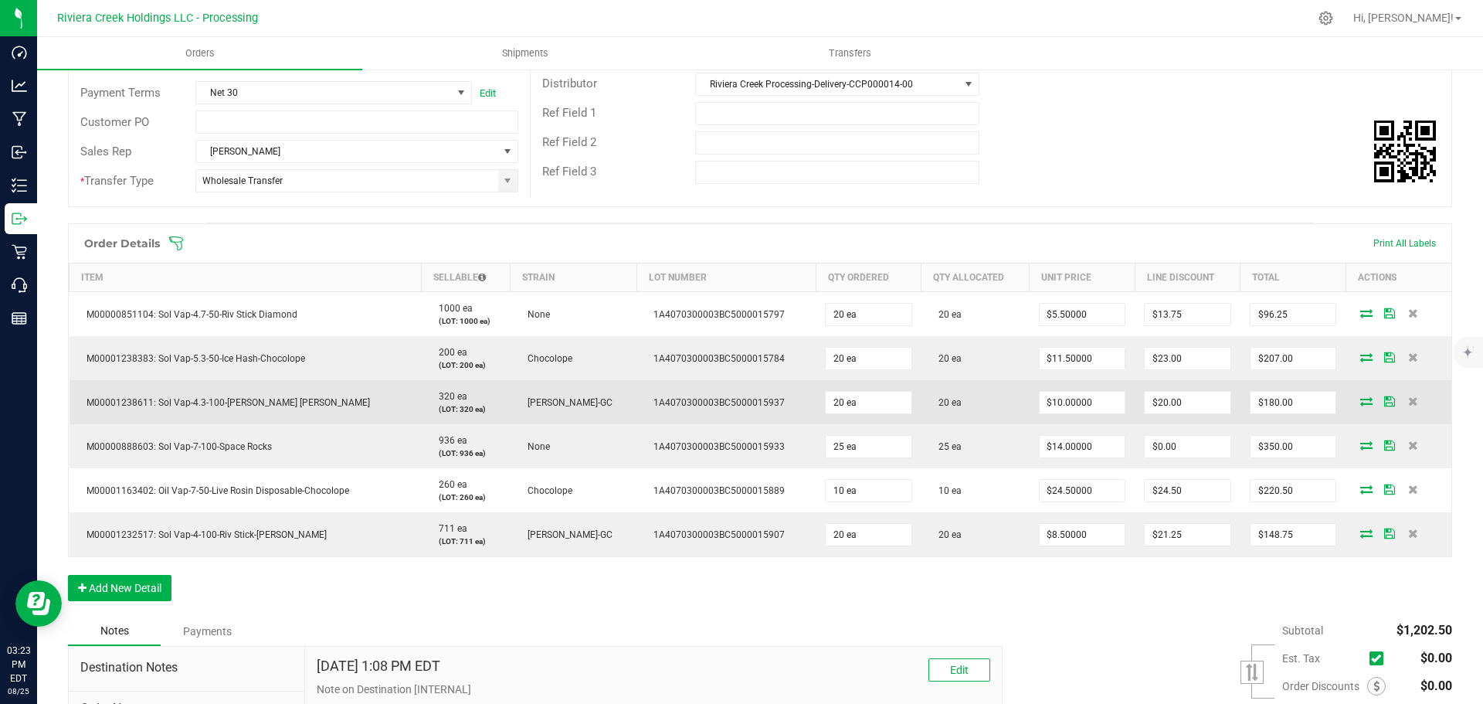
scroll to position [309, 0]
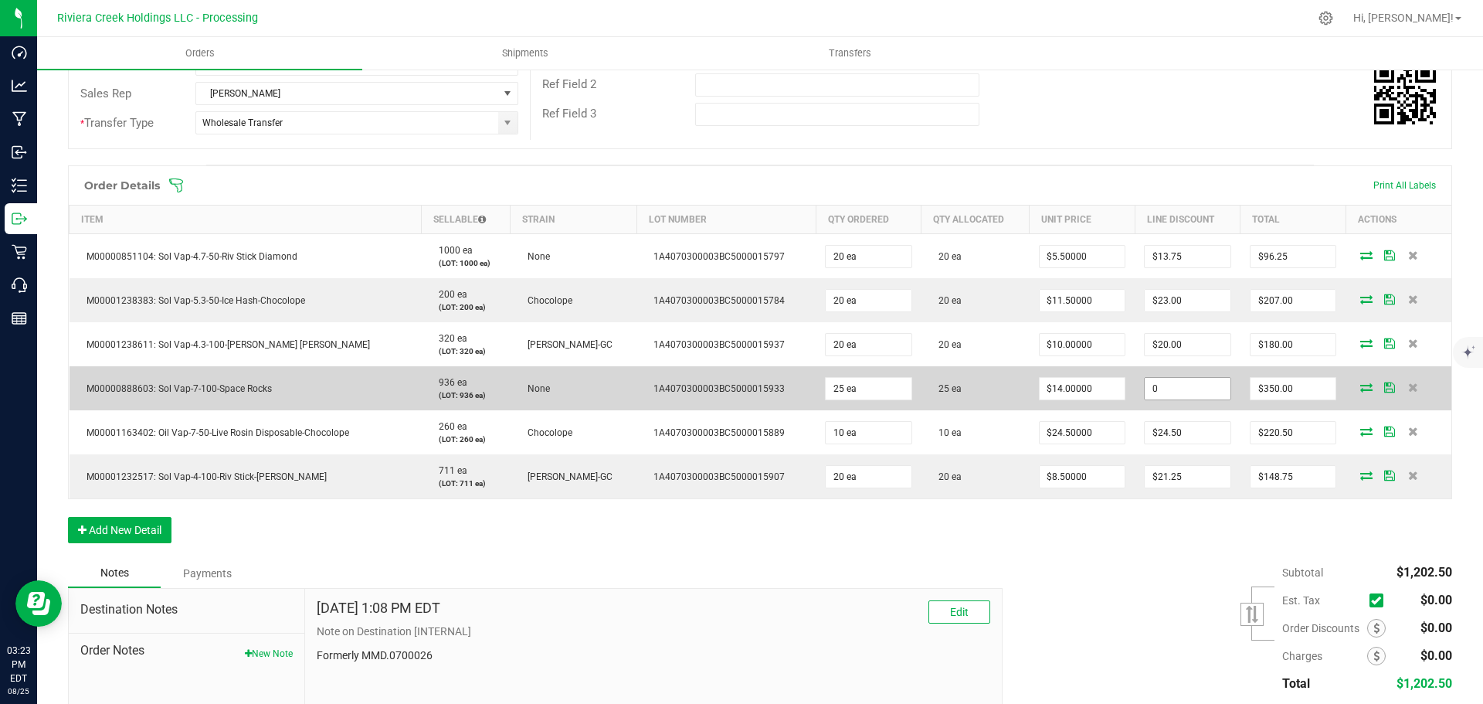
click at [1145, 391] on input "0" at bounding box center [1188, 389] width 86 height 22
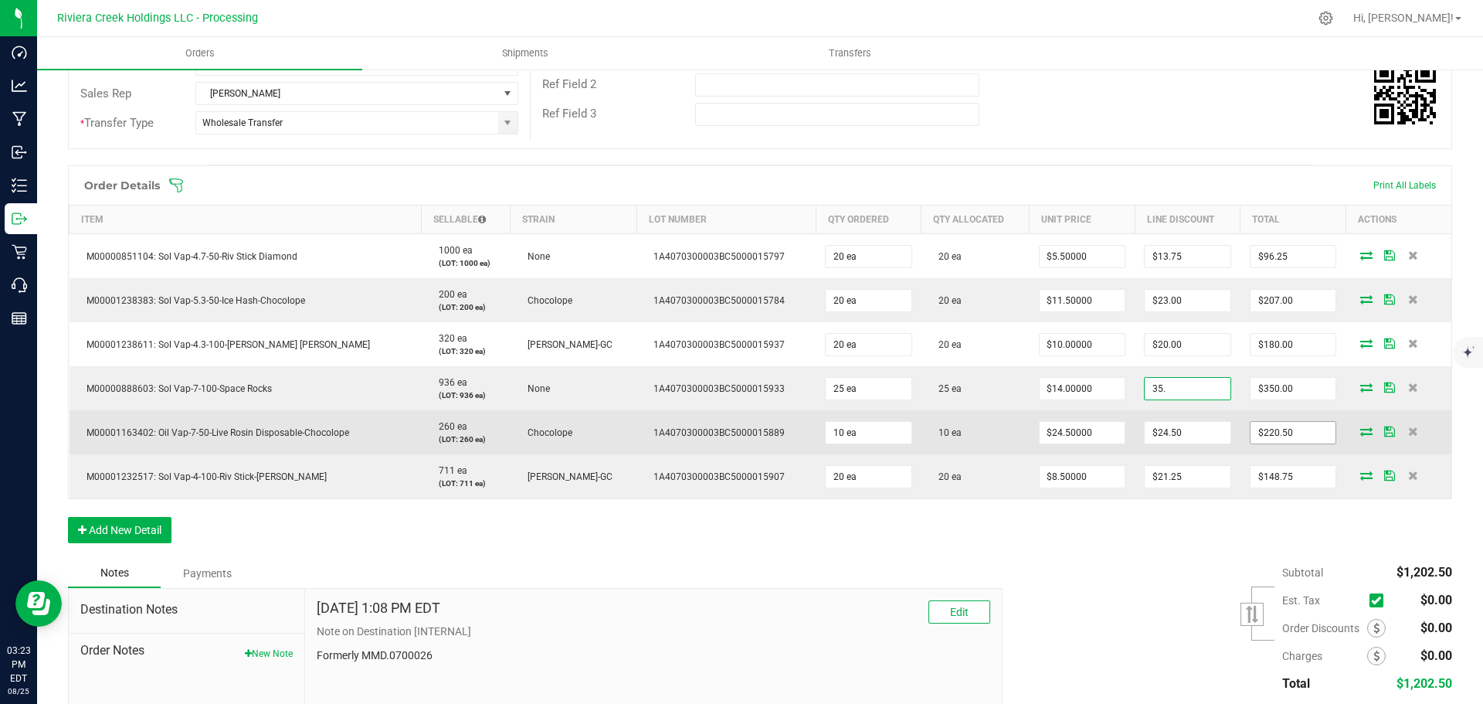
type input "$35.00"
type input "315"
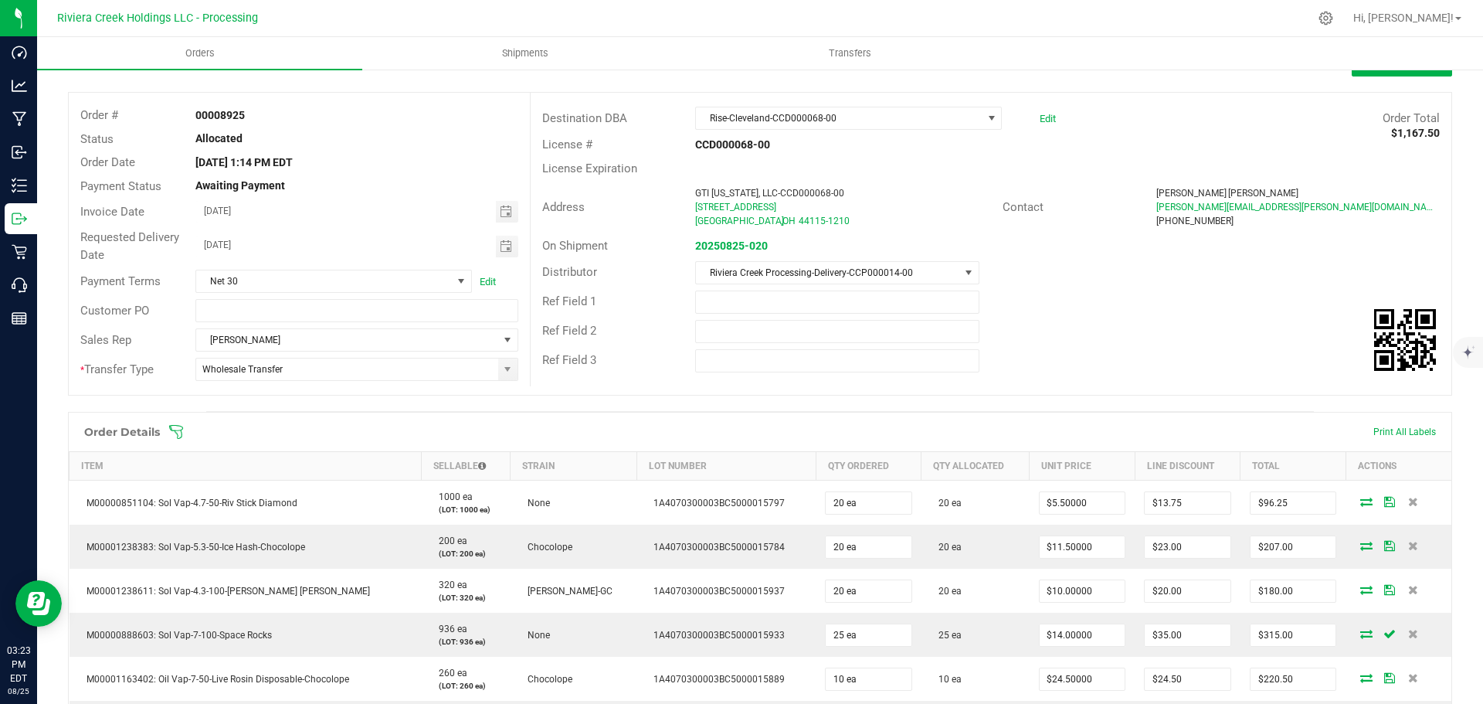
scroll to position [0, 0]
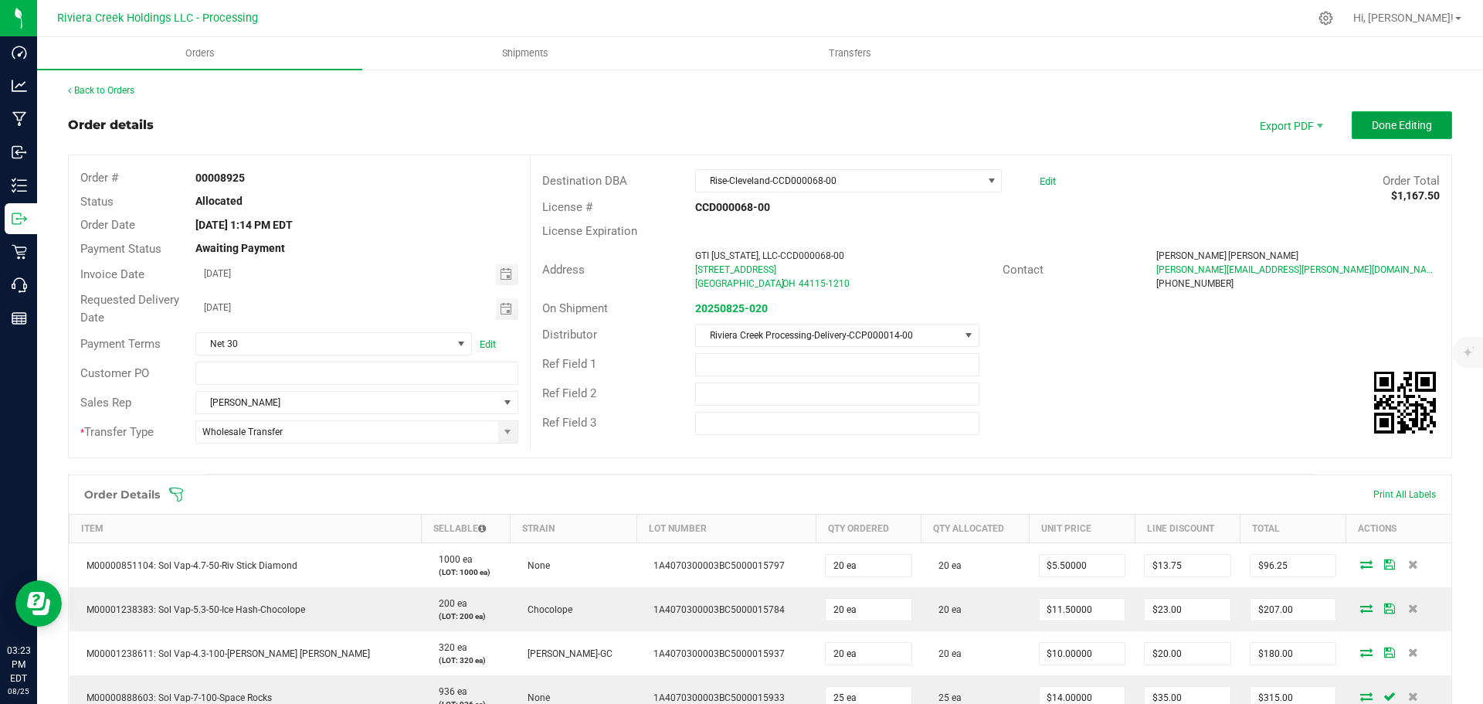
click at [1391, 127] on span "Done Editing" at bounding box center [1402, 125] width 60 height 12
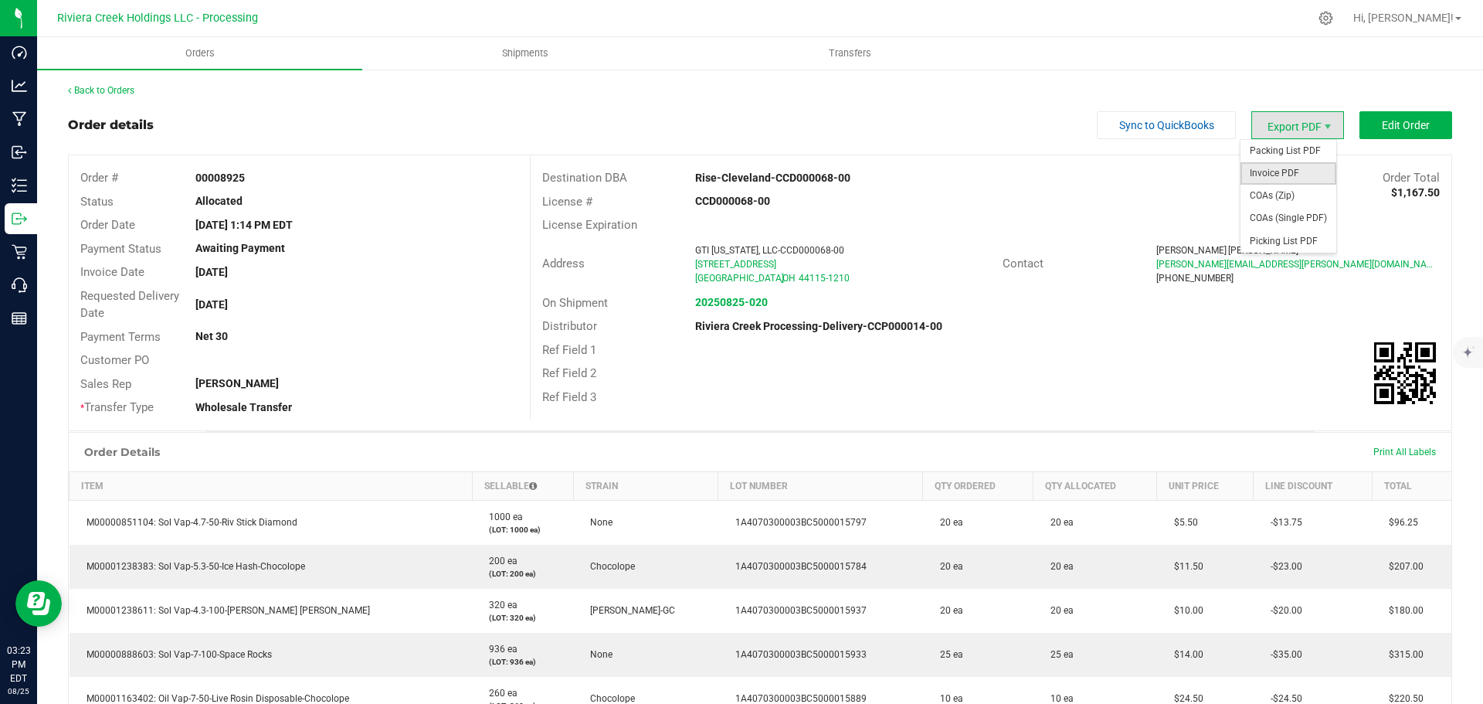
click at [1260, 166] on span "Invoice PDF" at bounding box center [1288, 173] width 96 height 22
click at [102, 95] on link "Back to Orders" at bounding box center [101, 90] width 66 height 11
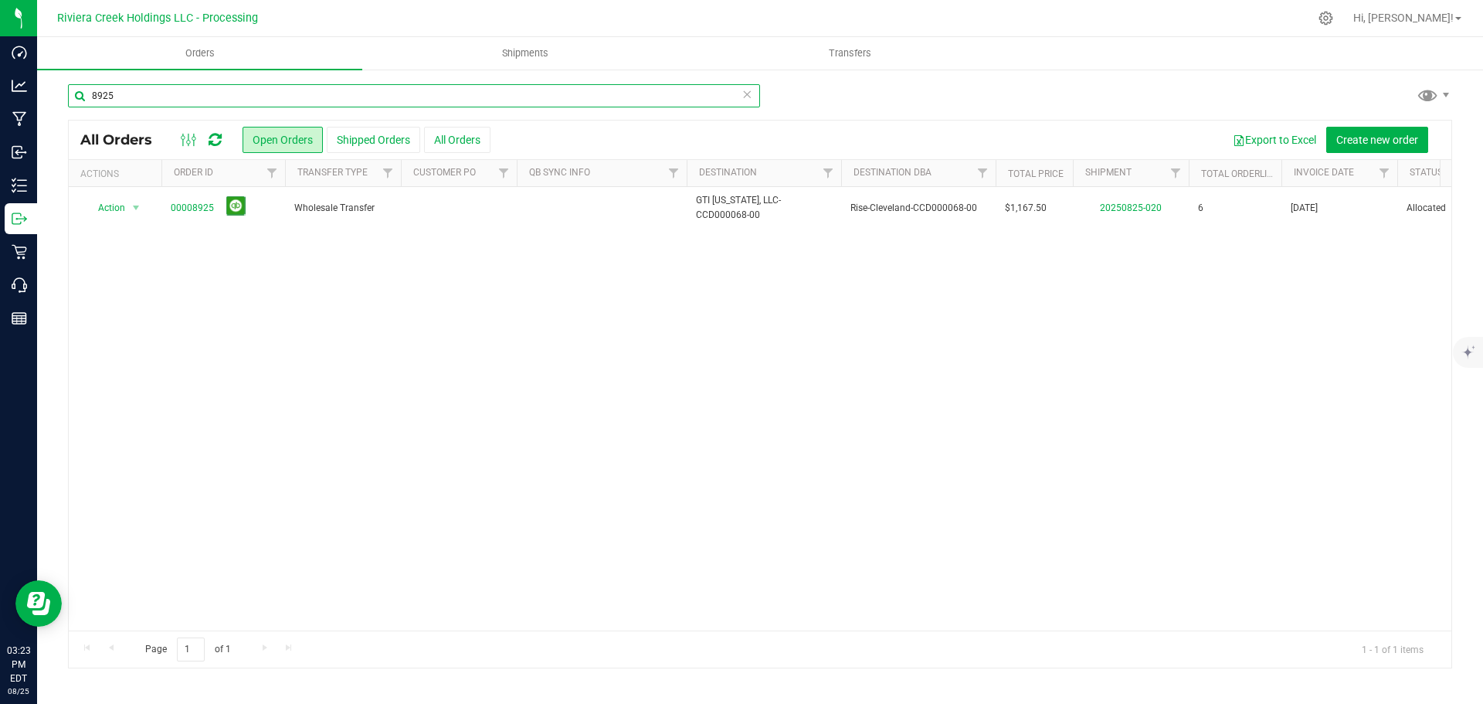
click at [144, 98] on input "8925" at bounding box center [414, 95] width 692 height 23
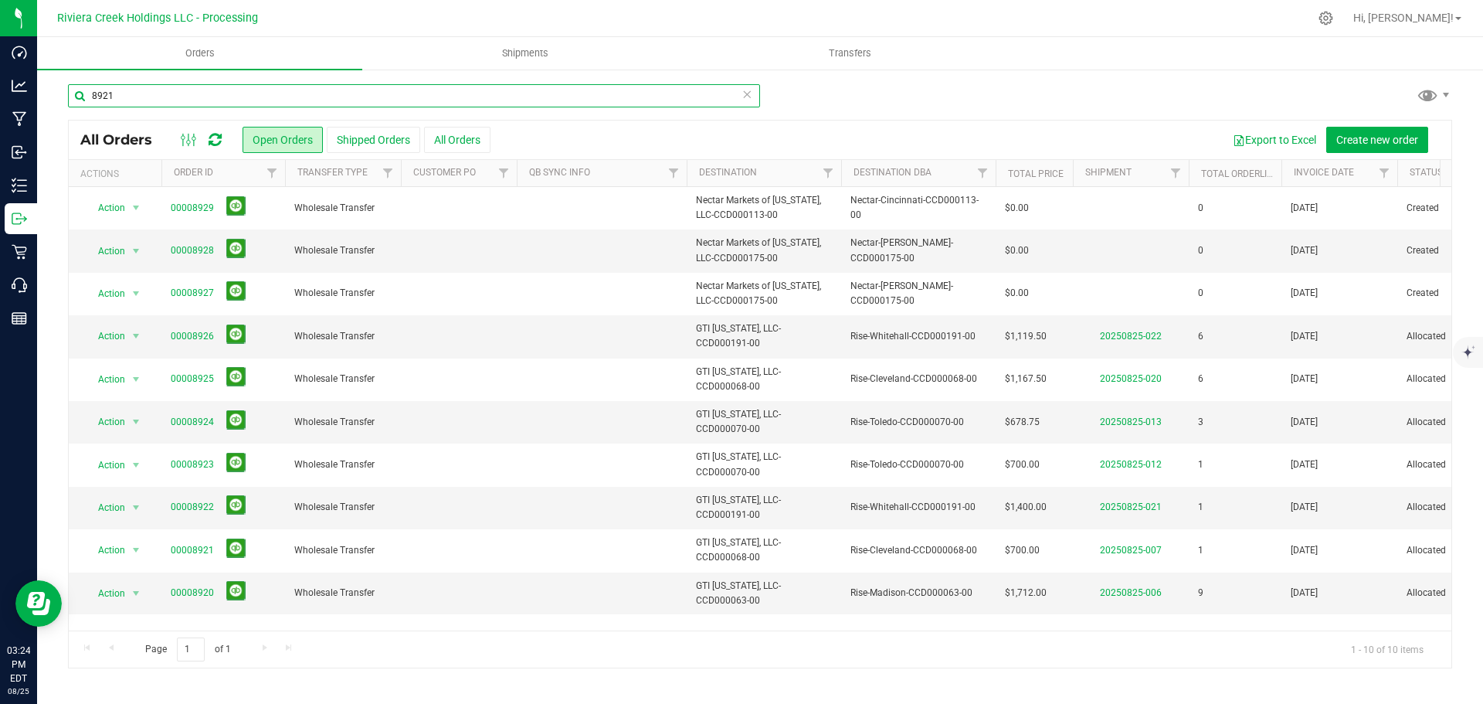
type input "8921"
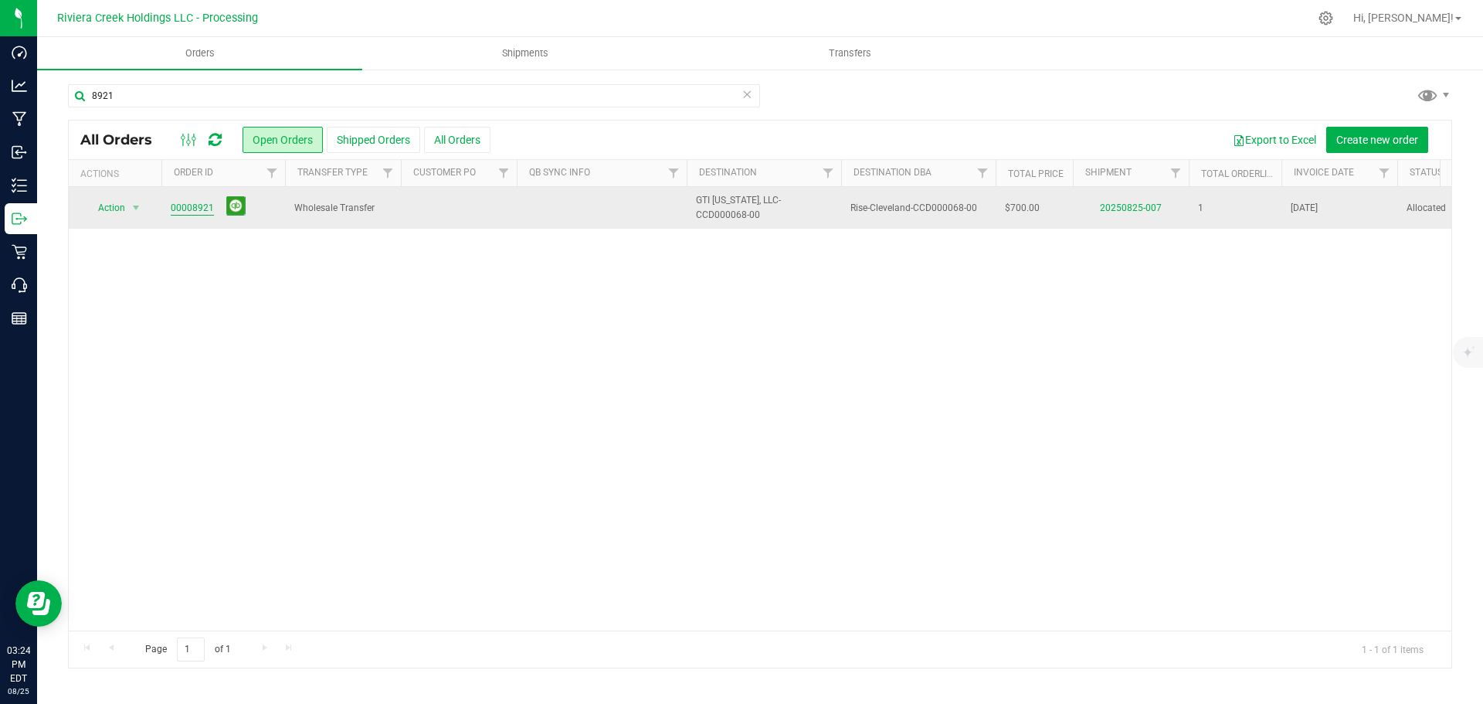
click at [185, 202] on link "00008921" at bounding box center [192, 208] width 43 height 15
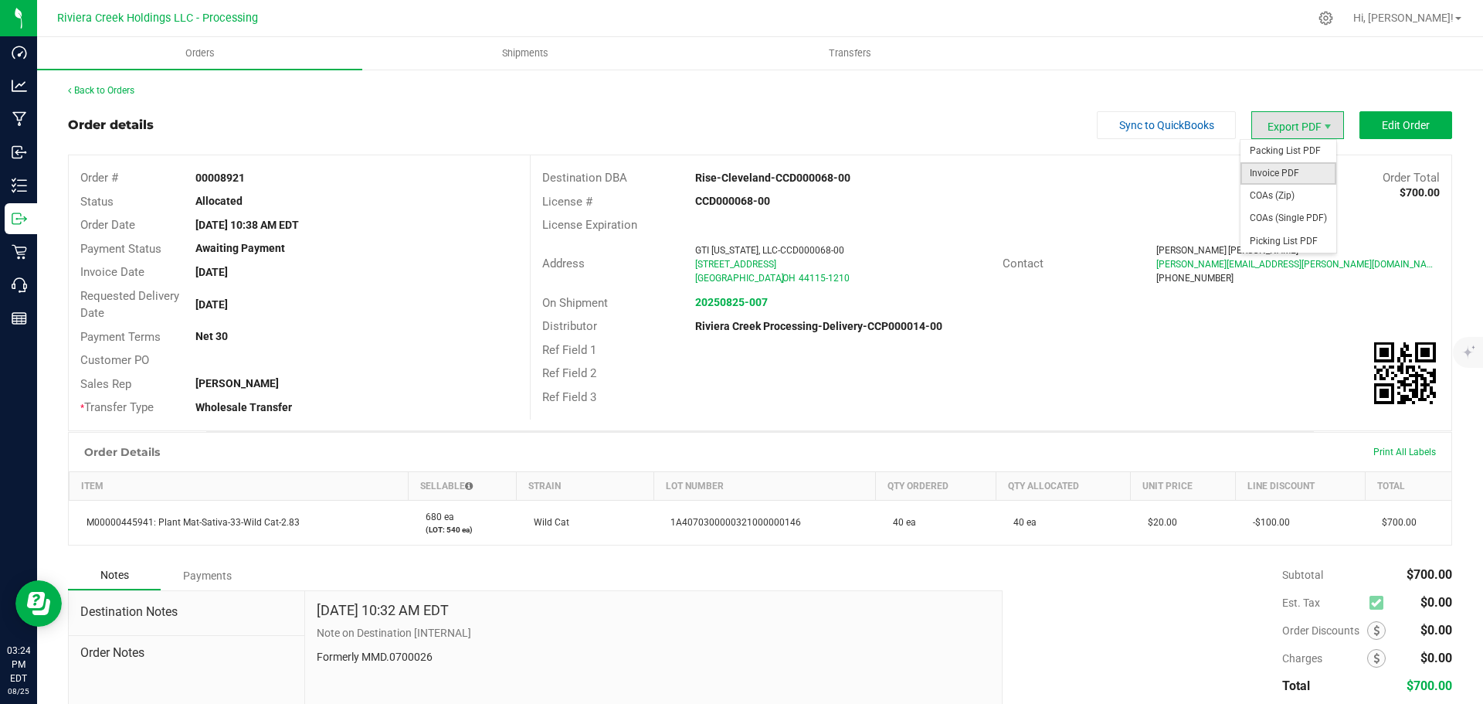
click at [1263, 171] on span "Invoice PDF" at bounding box center [1288, 173] width 96 height 22
click at [111, 90] on link "Back to Orders" at bounding box center [101, 90] width 66 height 11
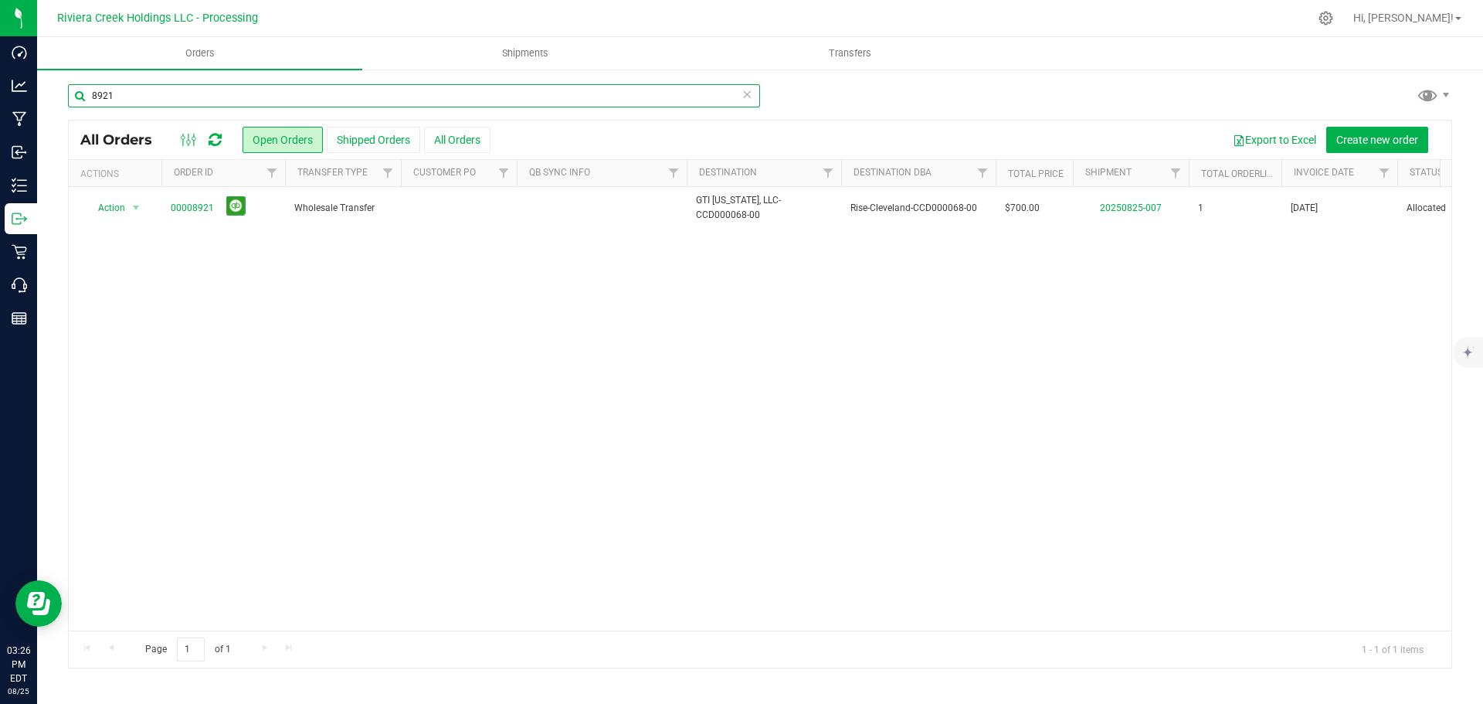
click at [129, 99] on input "8921" at bounding box center [414, 95] width 692 height 23
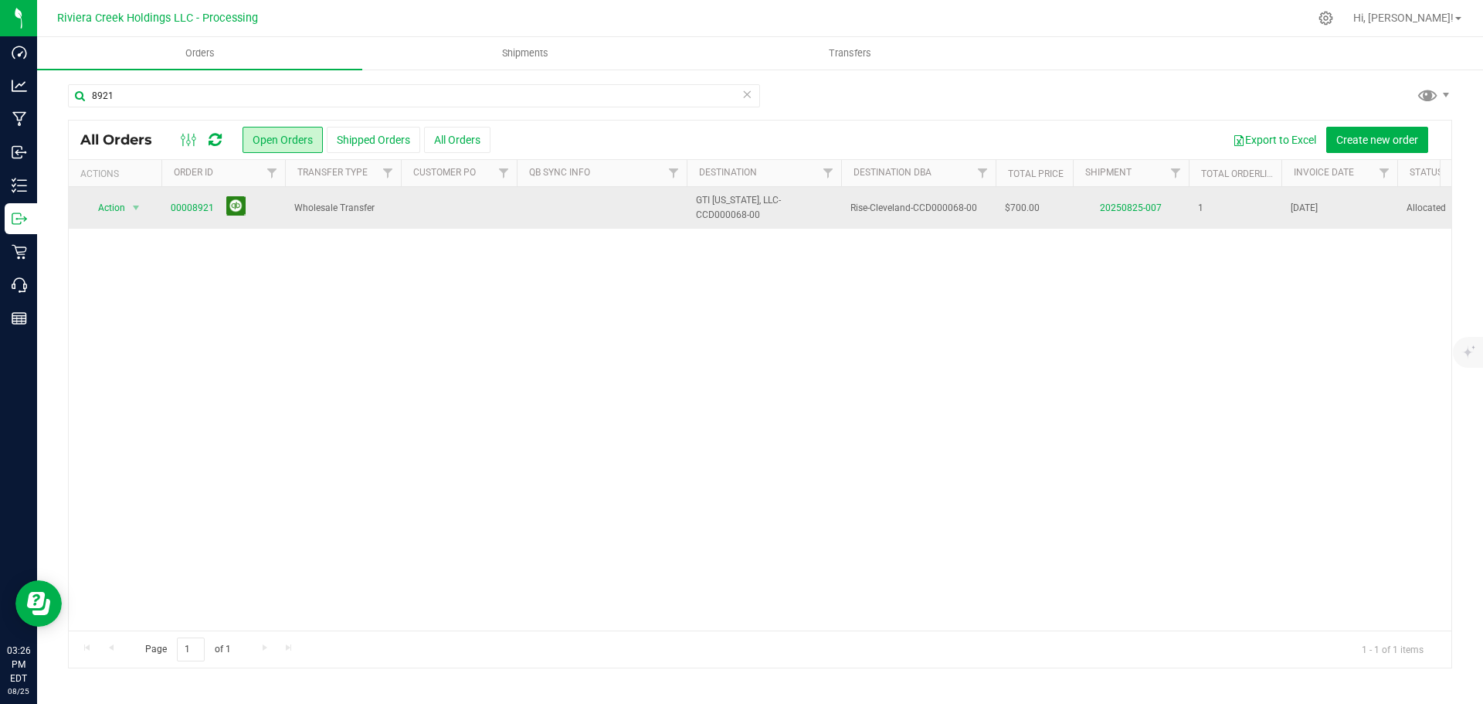
click at [235, 209] on button at bounding box center [235, 205] width 19 height 19
click at [122, 94] on input "8921" at bounding box center [414, 95] width 692 height 23
click at [126, 100] on input "8921" at bounding box center [414, 95] width 692 height 23
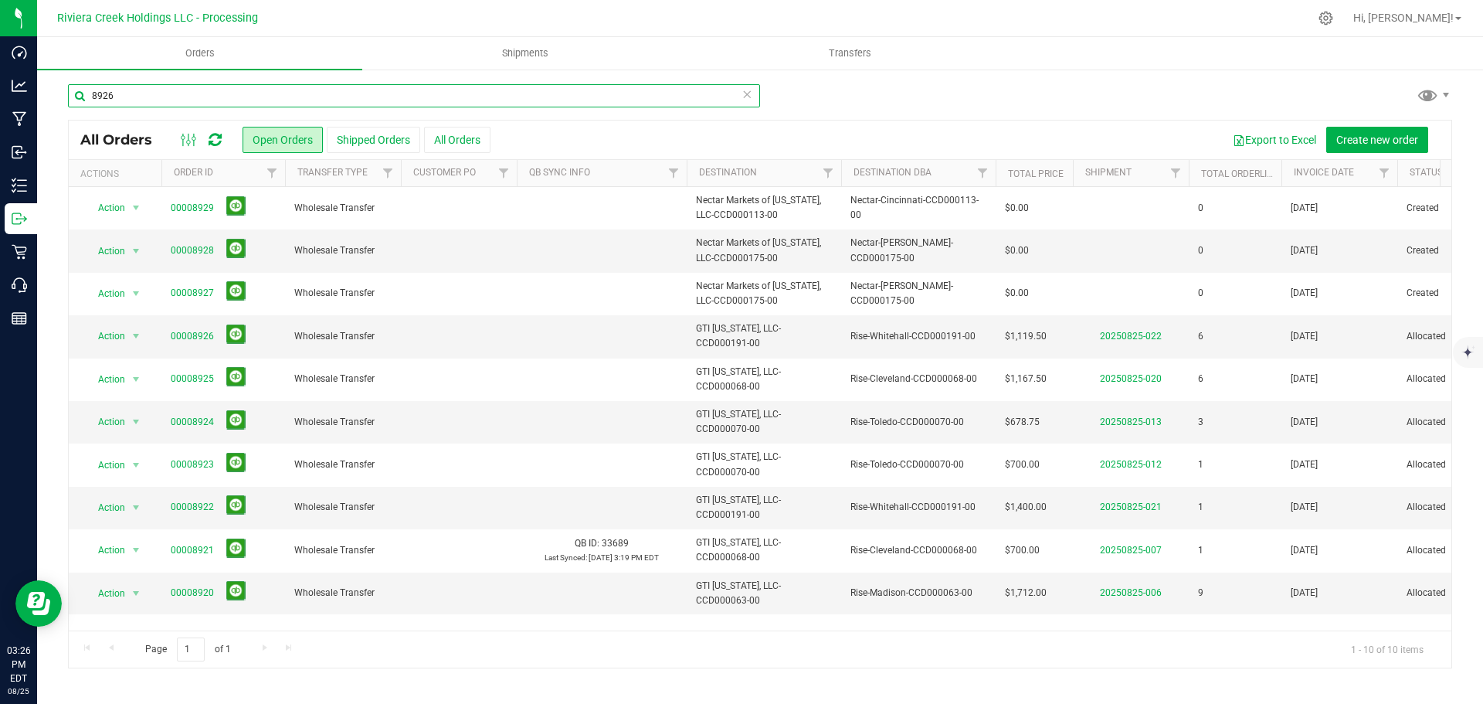
type input "8926"
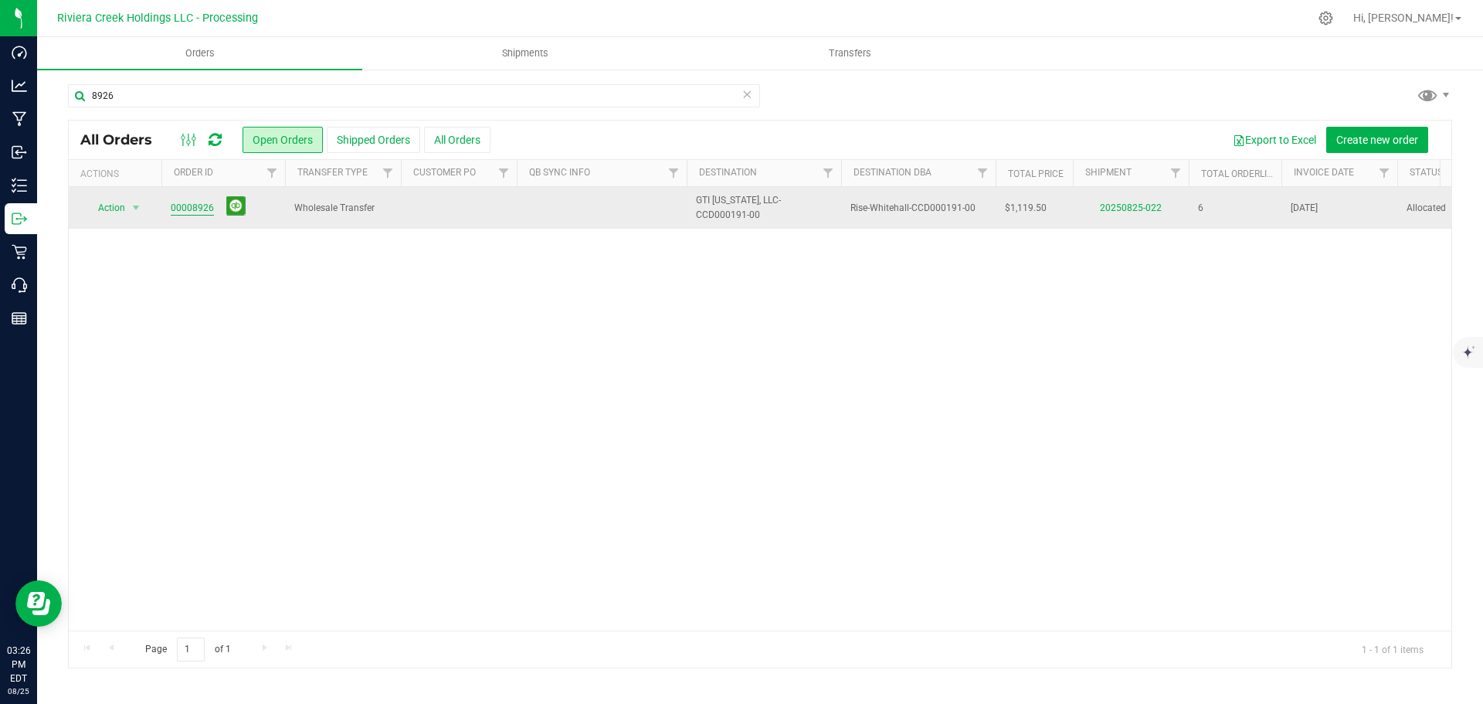
click at [190, 209] on link "00008926" at bounding box center [192, 208] width 43 height 15
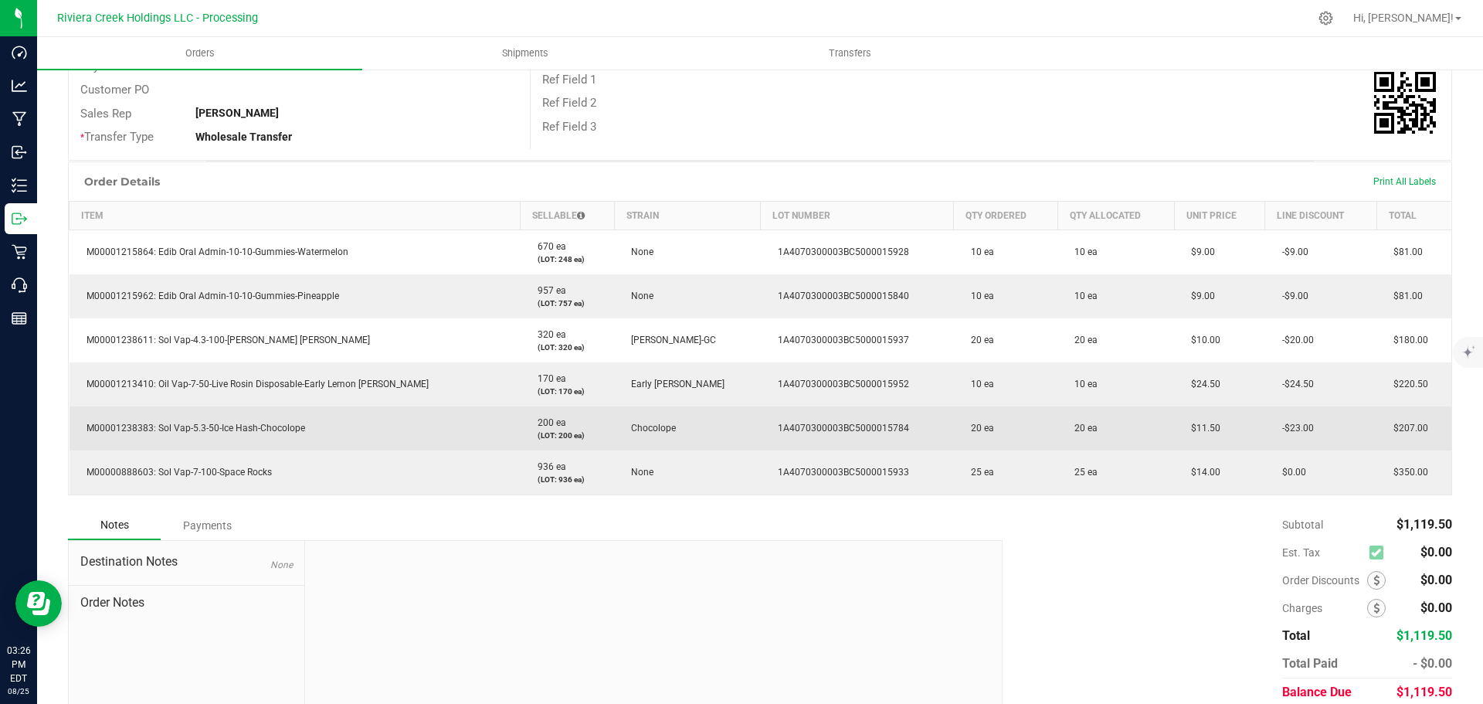
scroll to position [309, 0]
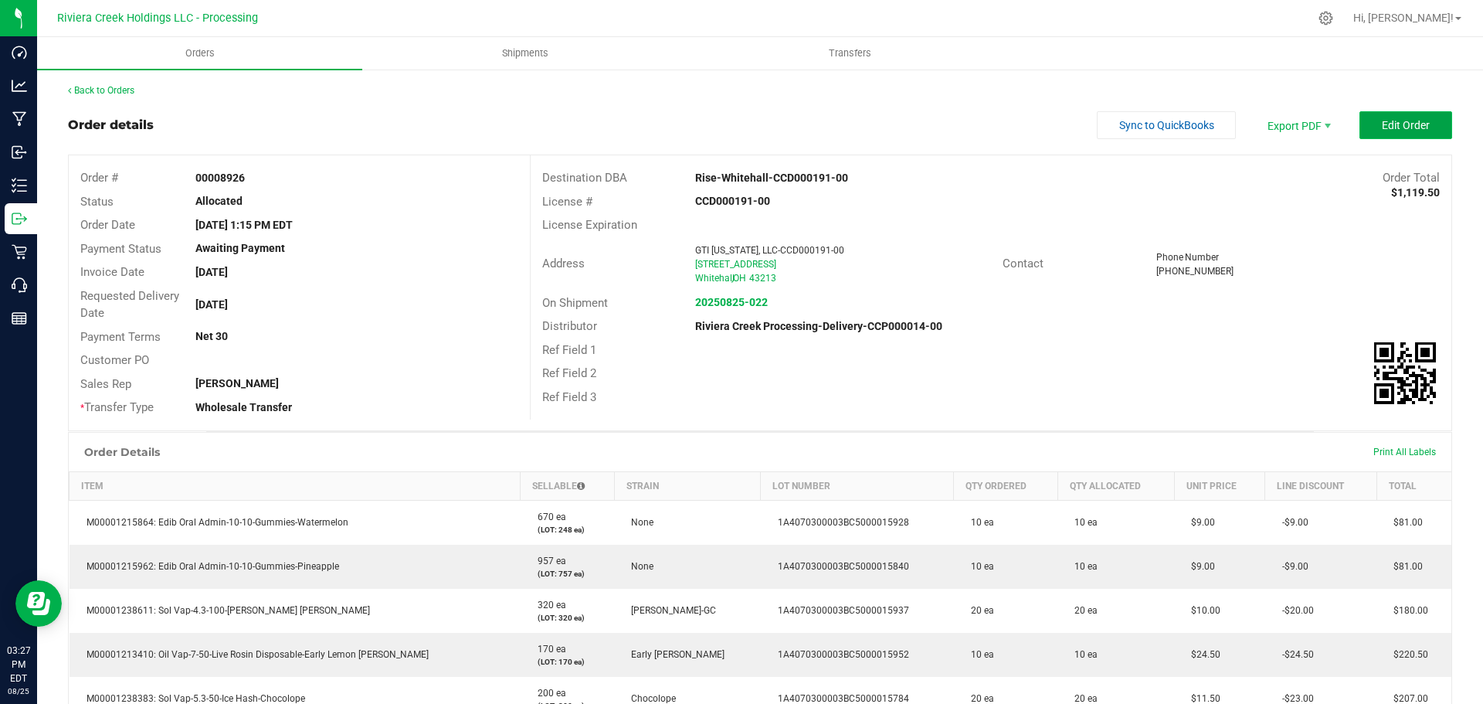
click at [1381, 116] on button "Edit Order" at bounding box center [1405, 125] width 93 height 28
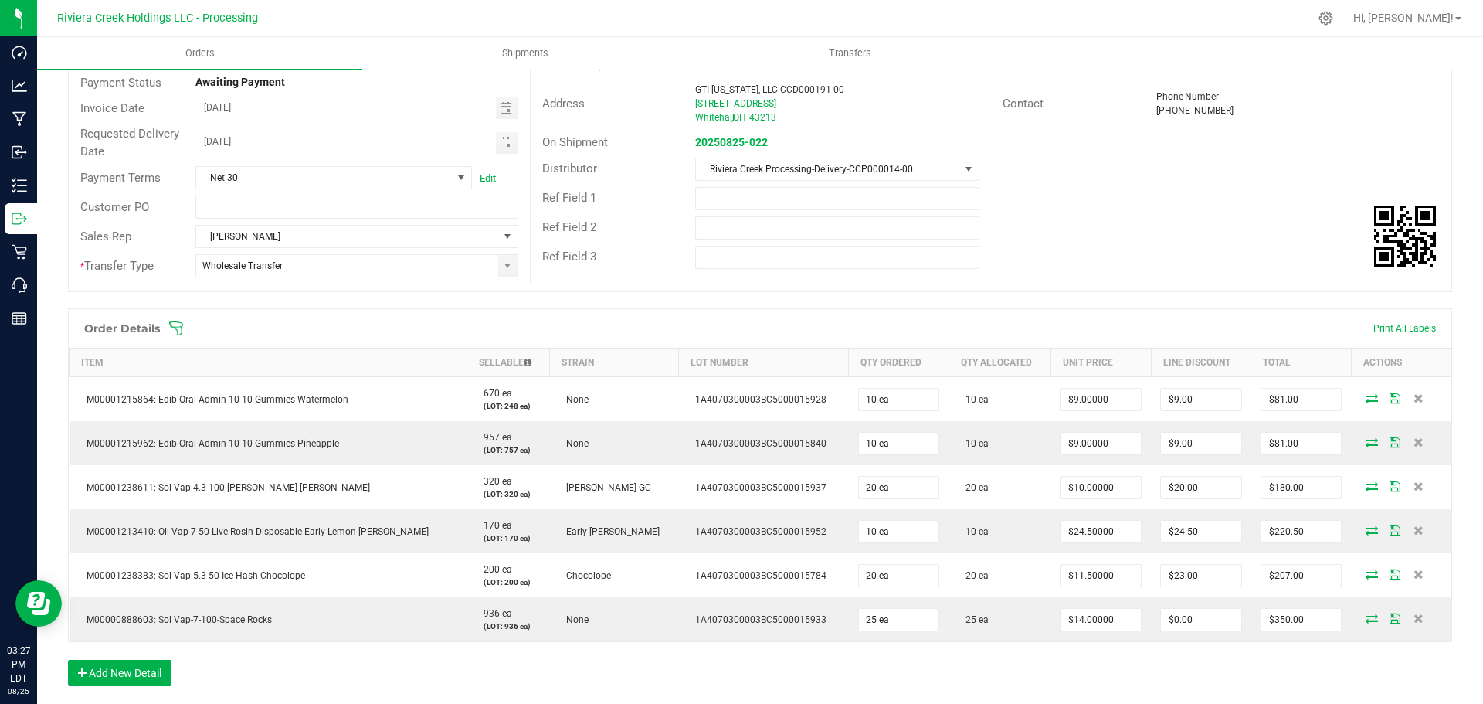
scroll to position [386, 0]
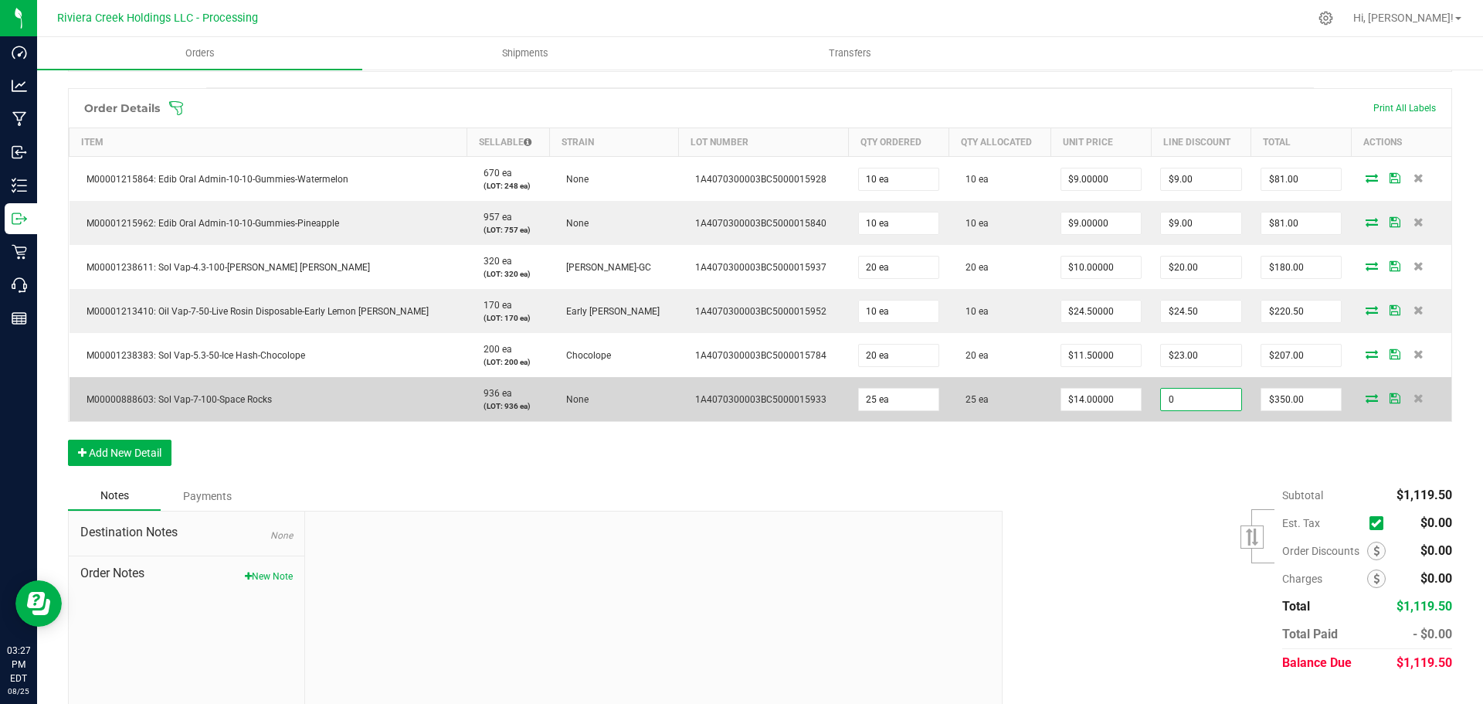
click at [1161, 393] on input "0" at bounding box center [1201, 399] width 80 height 22
type input "$35.00"
type input "315"
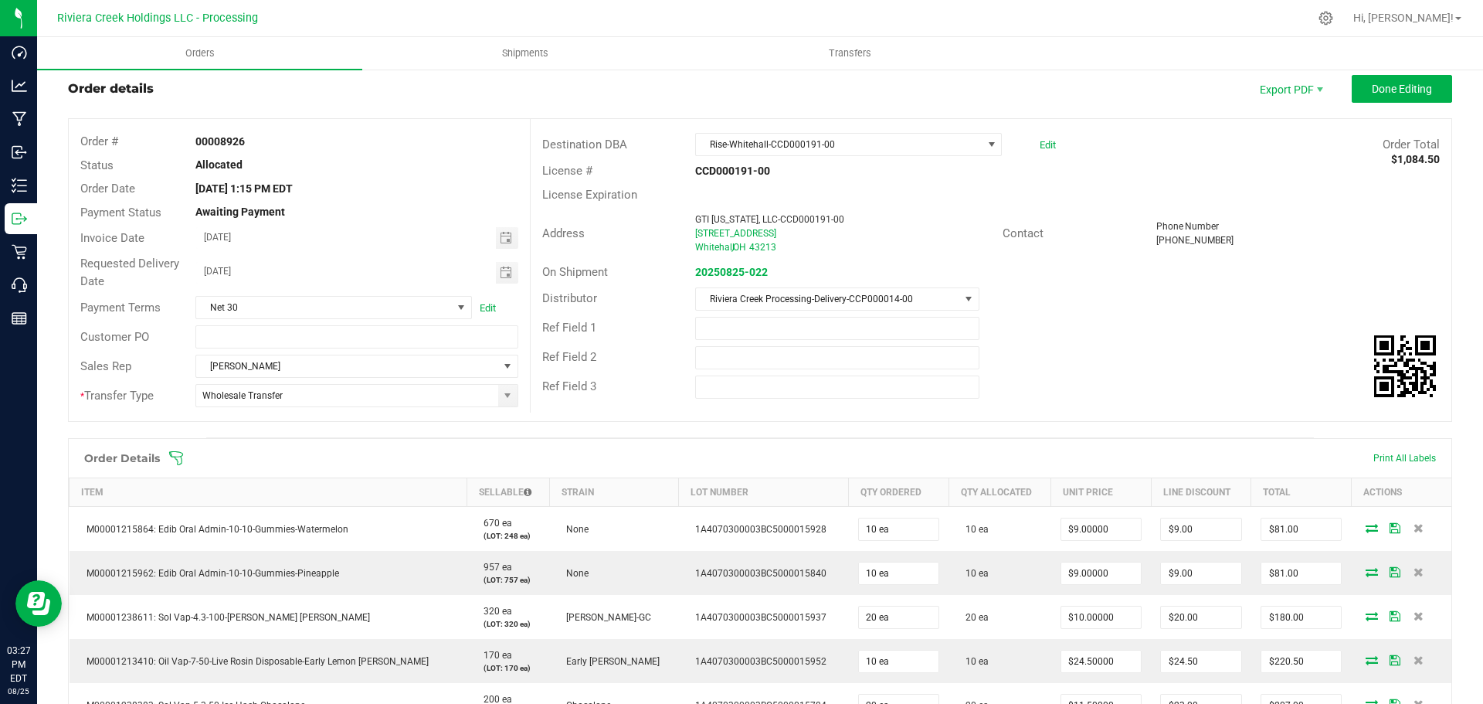
scroll to position [0, 0]
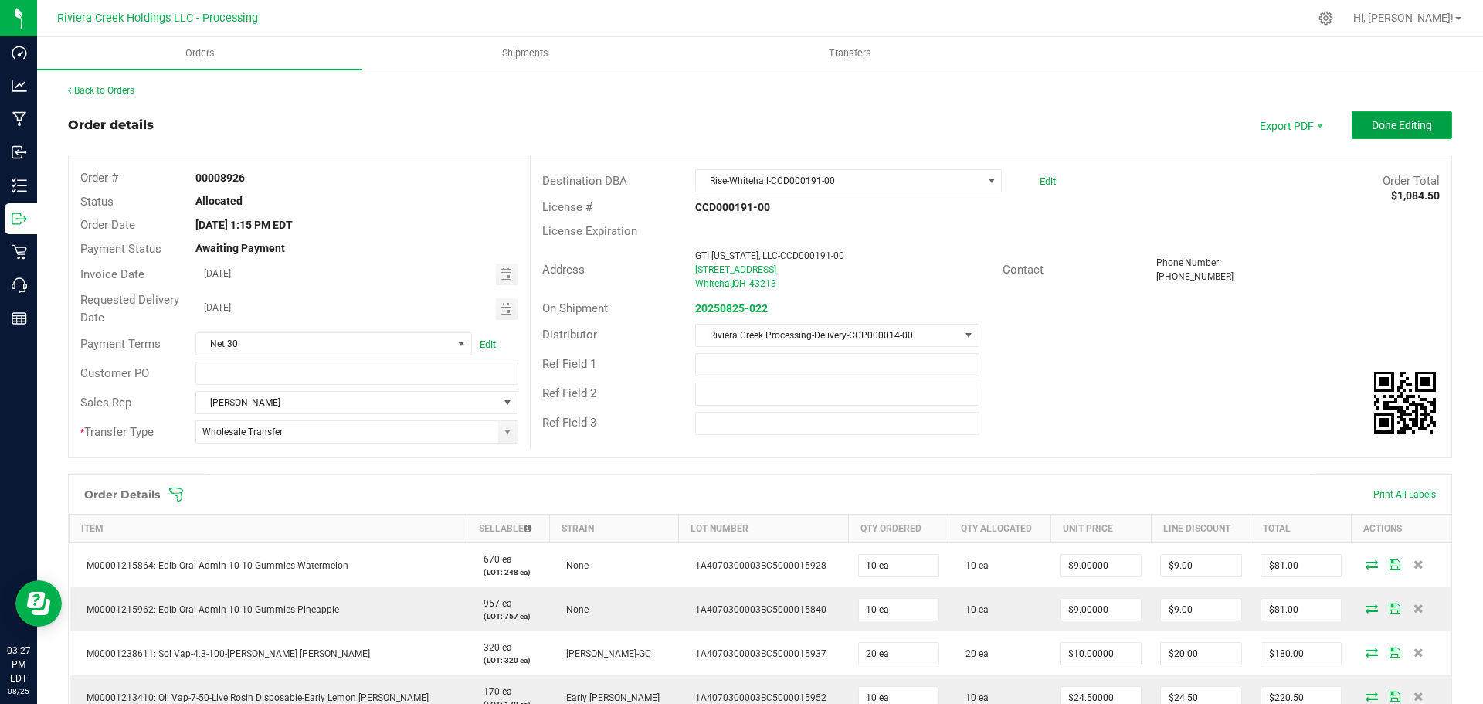
click at [1382, 135] on button "Done Editing" at bounding box center [1402, 125] width 100 height 28
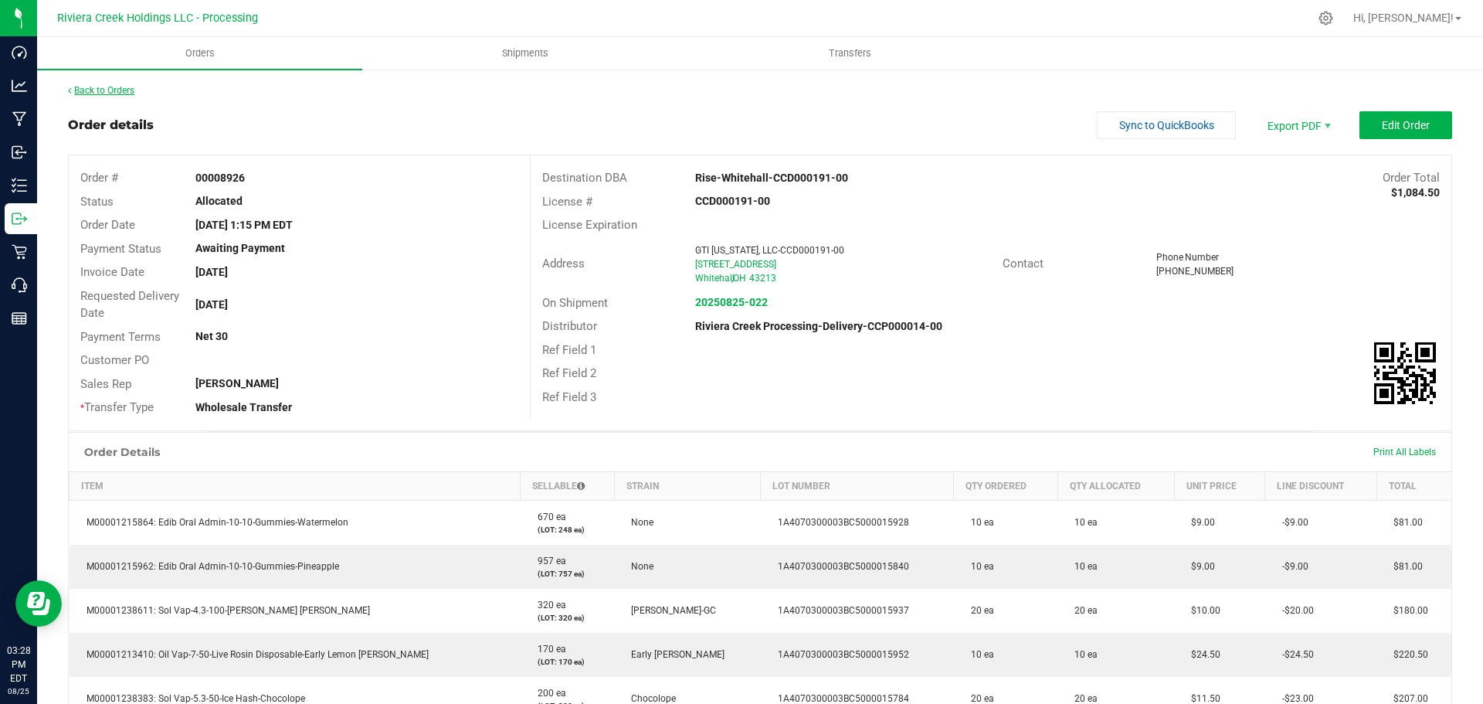
click at [123, 83] on div "Back to Orders" at bounding box center [760, 90] width 1384 height 14
click at [125, 90] on link "Back to Orders" at bounding box center [101, 90] width 66 height 11
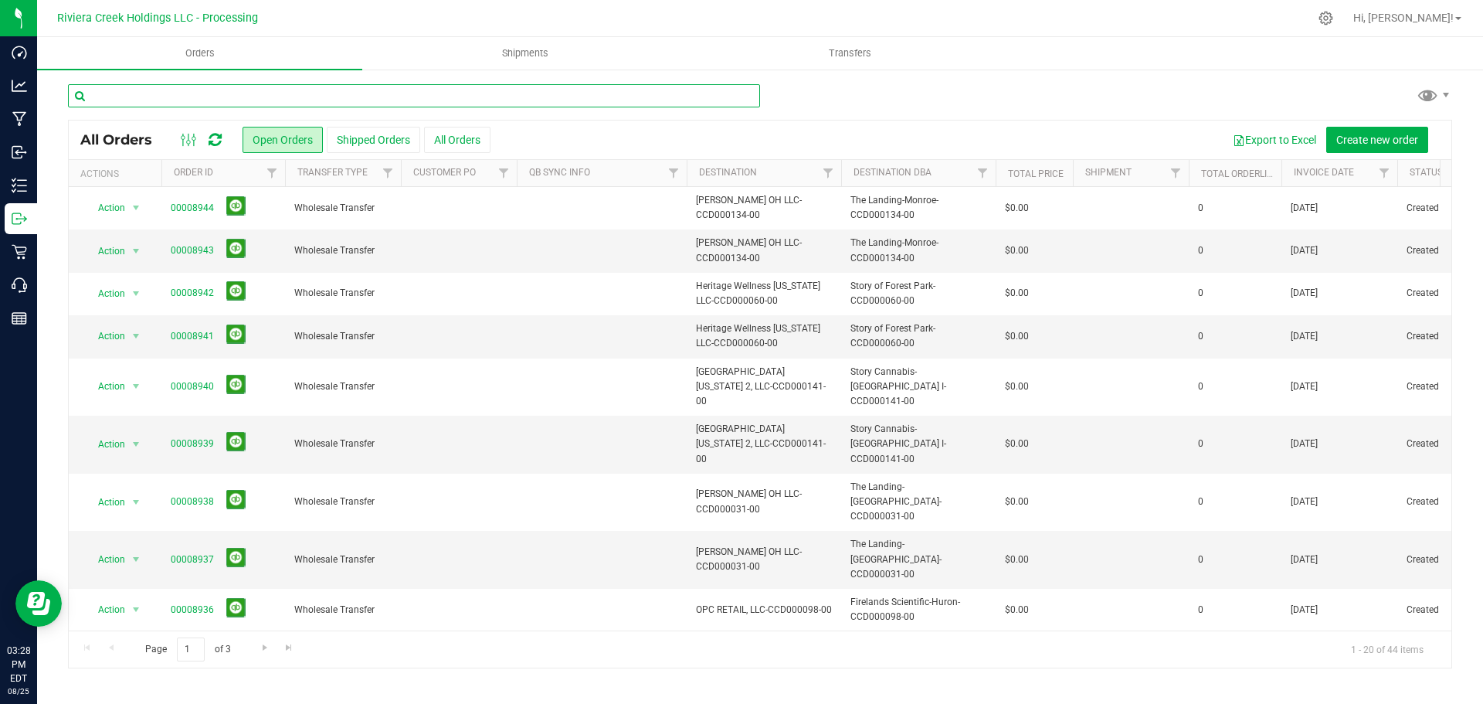
click at [161, 90] on input "text" at bounding box center [414, 95] width 692 height 23
type input "8924"
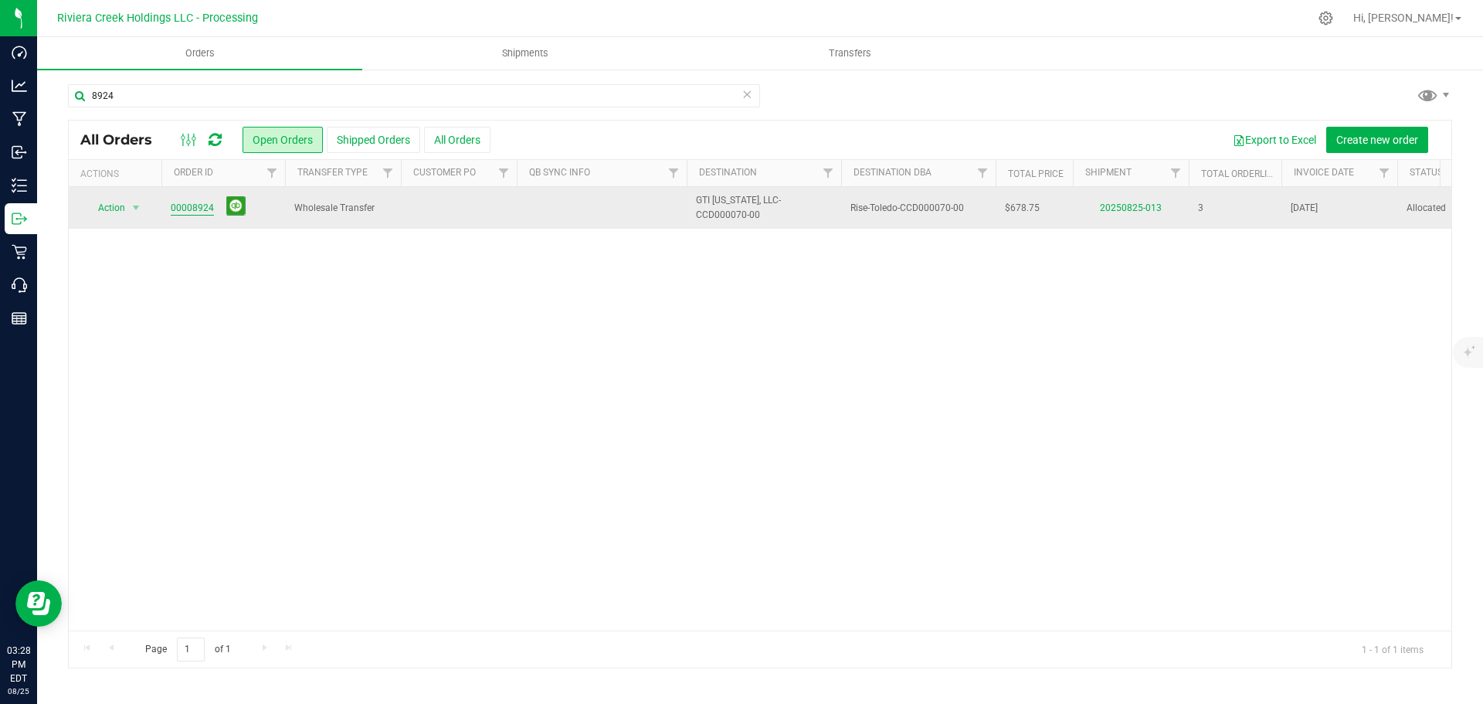
click at [185, 205] on link "00008924" at bounding box center [192, 208] width 43 height 15
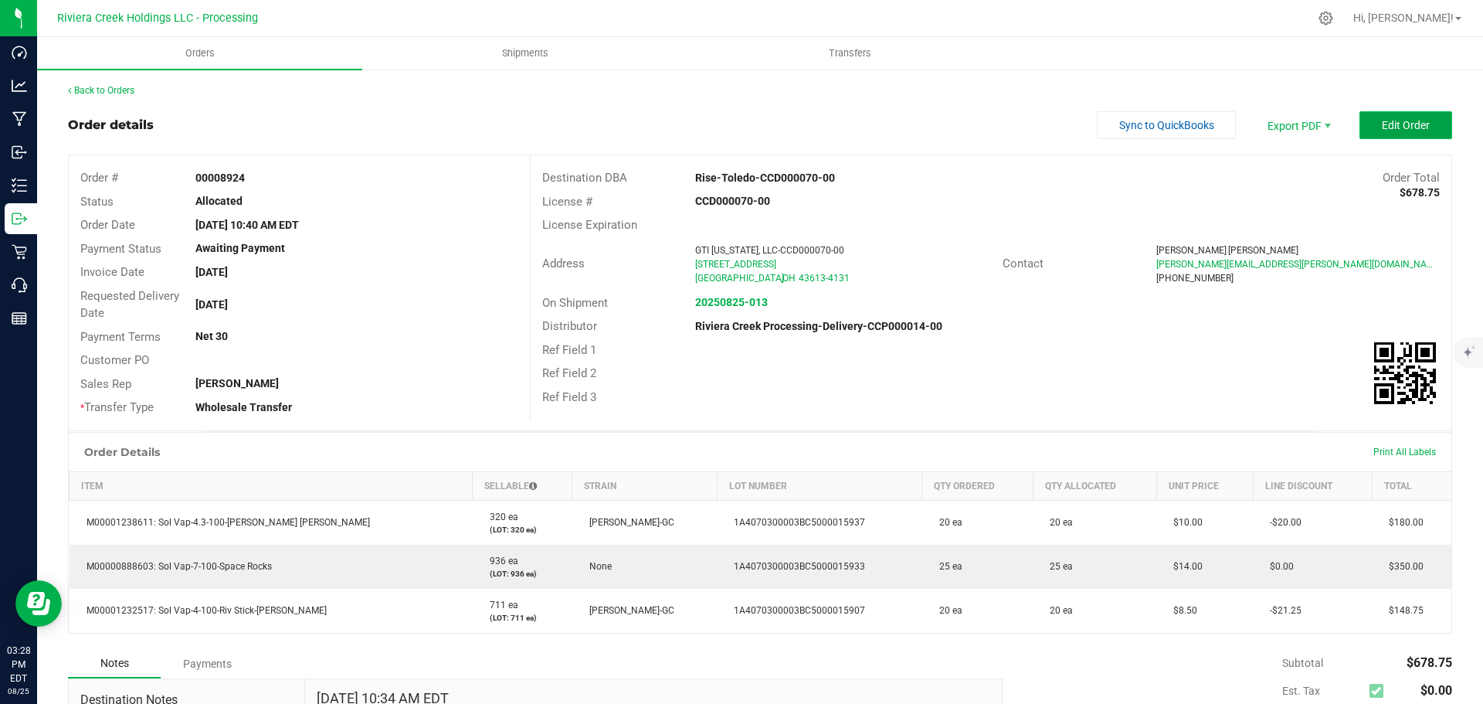
click at [1382, 122] on span "Edit Order" at bounding box center [1406, 125] width 48 height 12
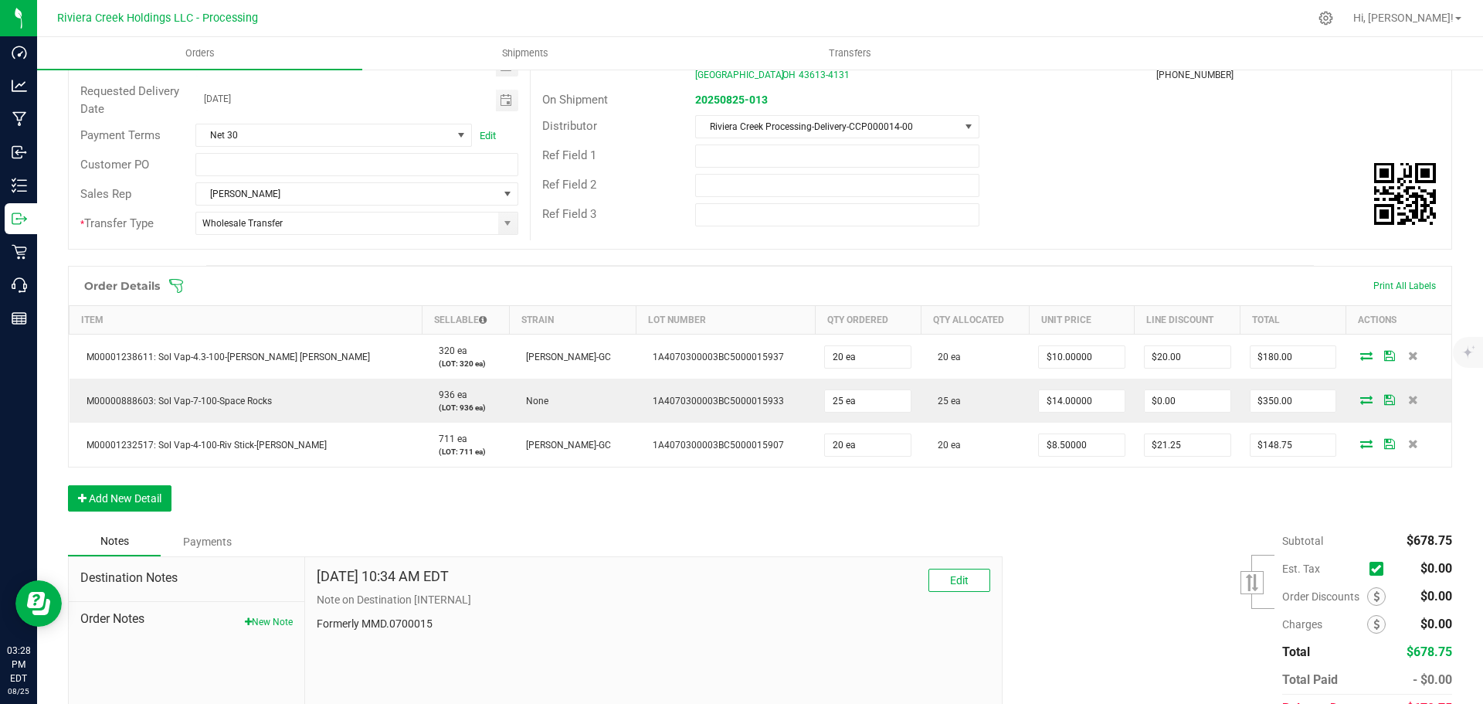
scroll to position [232, 0]
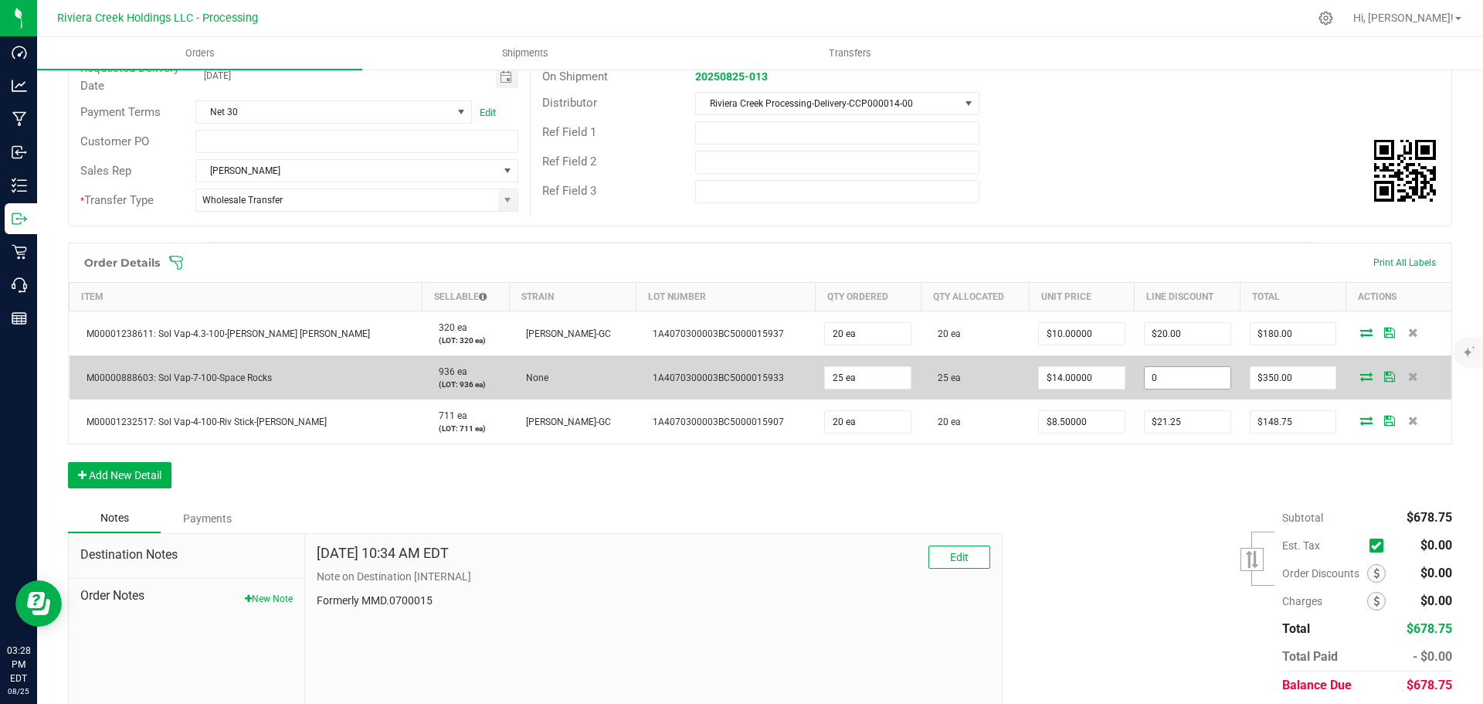
click at [1148, 374] on input "0" at bounding box center [1188, 378] width 86 height 22
type input "$35.00"
type input "315"
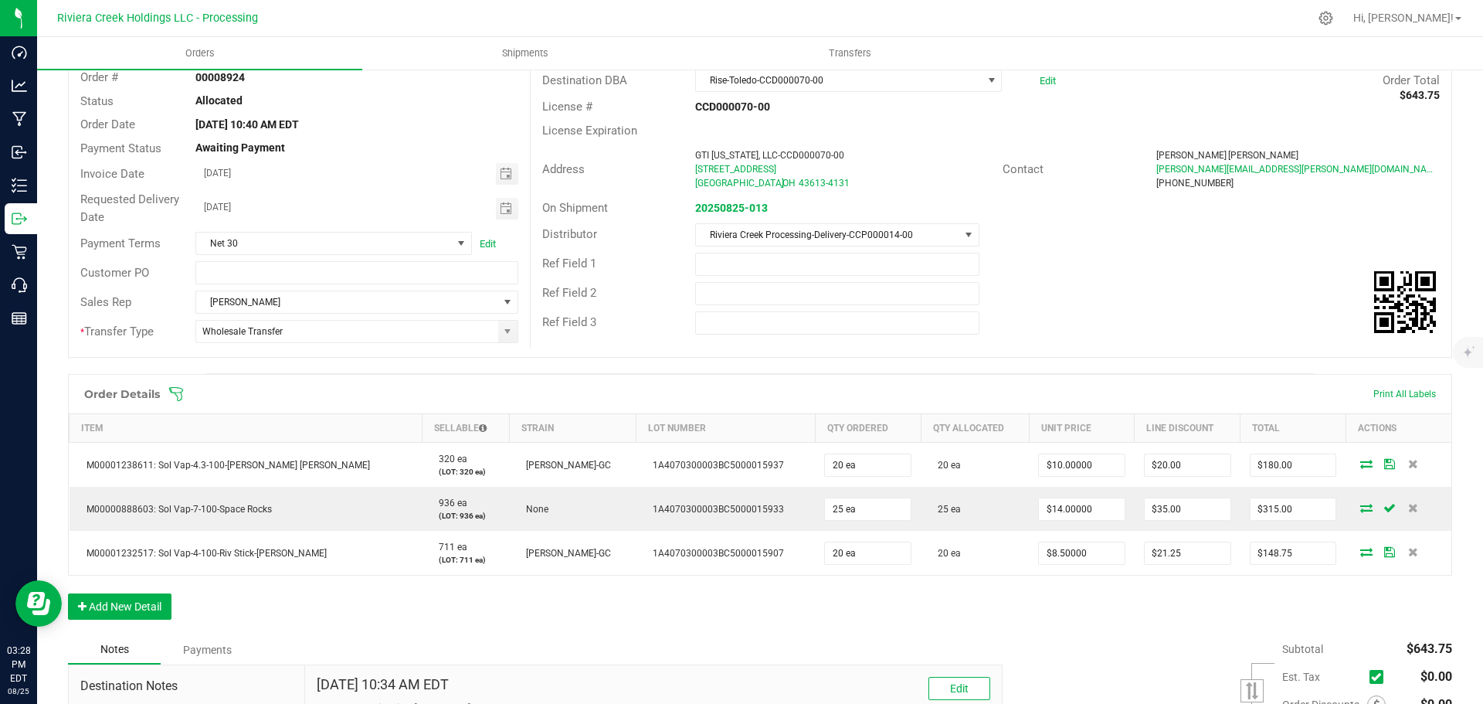
scroll to position [0, 0]
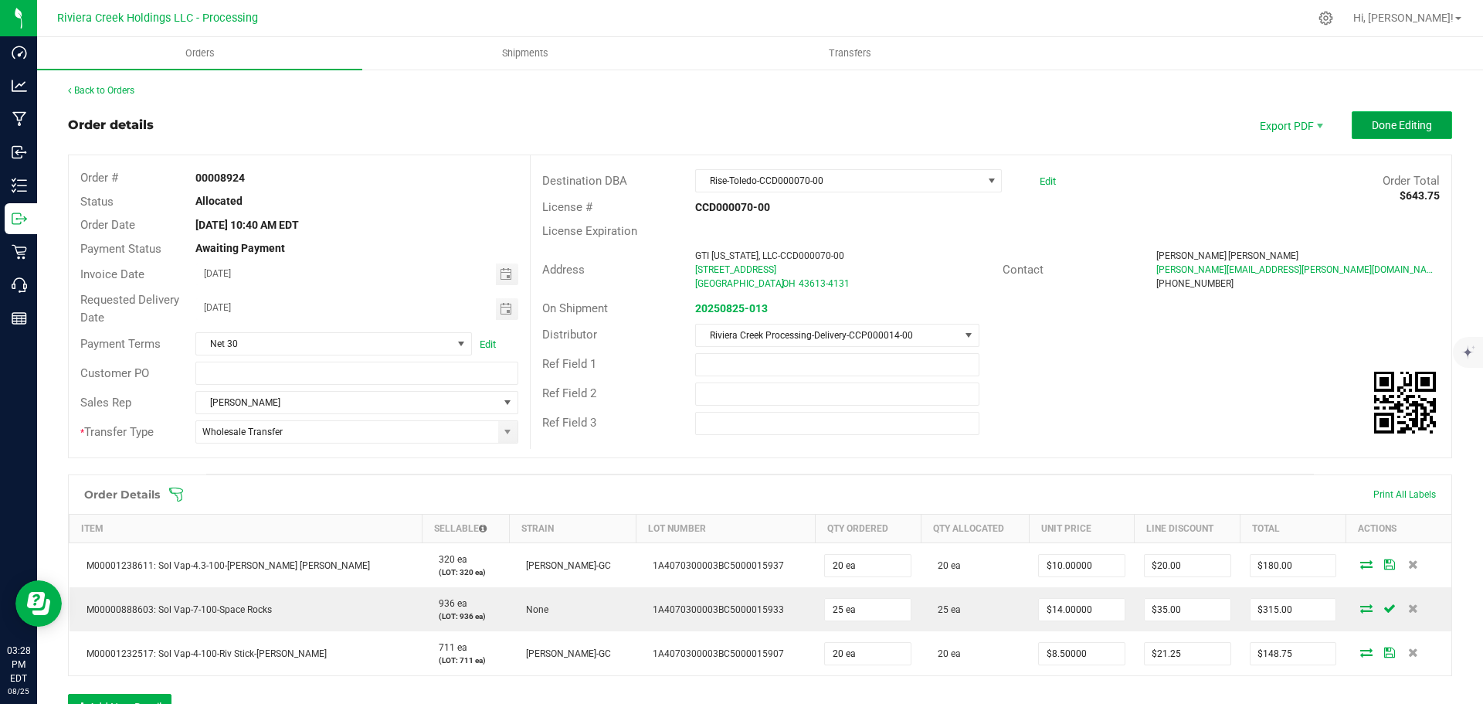
click at [1383, 123] on span "Done Editing" at bounding box center [1402, 125] width 60 height 12
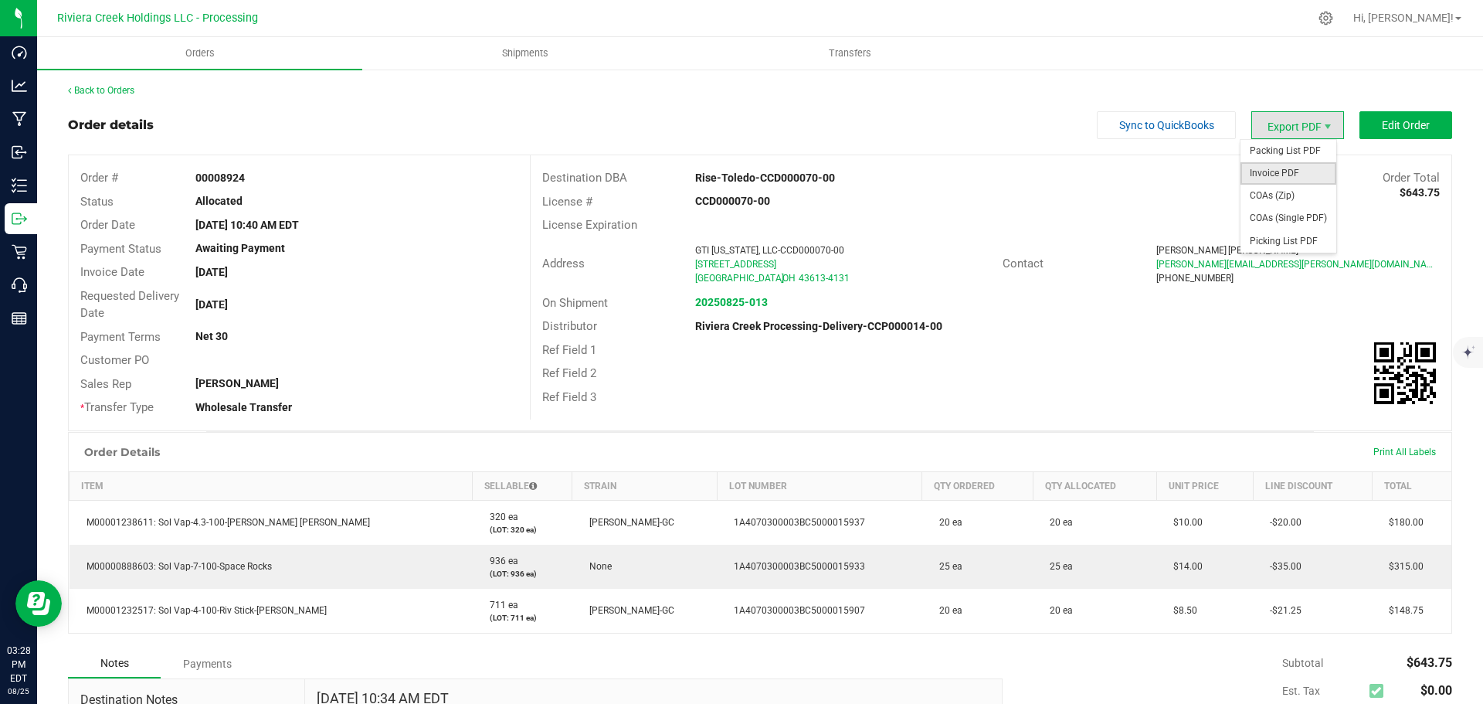
click at [1263, 169] on span "Invoice PDF" at bounding box center [1288, 173] width 96 height 22
click at [114, 92] on link "Back to Orders" at bounding box center [101, 90] width 66 height 11
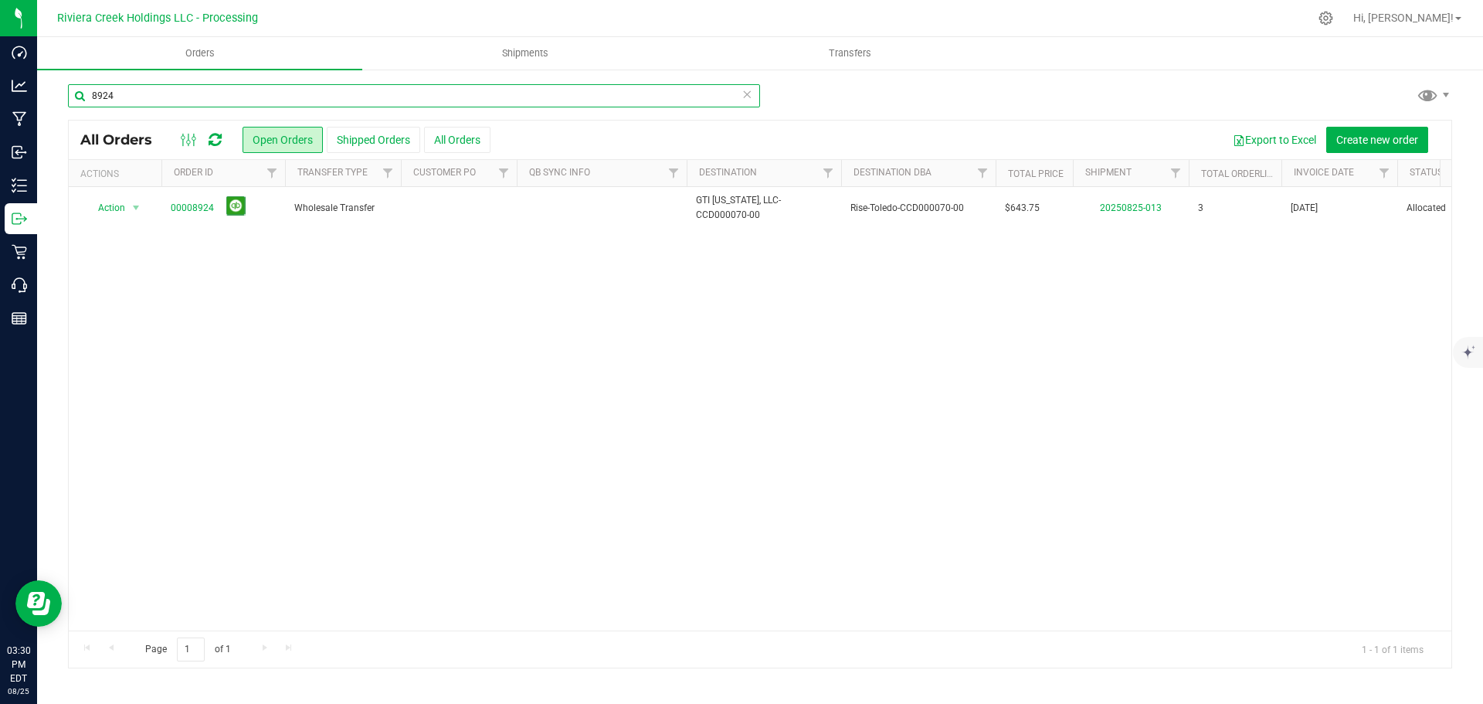
click at [144, 101] on input "8924" at bounding box center [414, 95] width 692 height 23
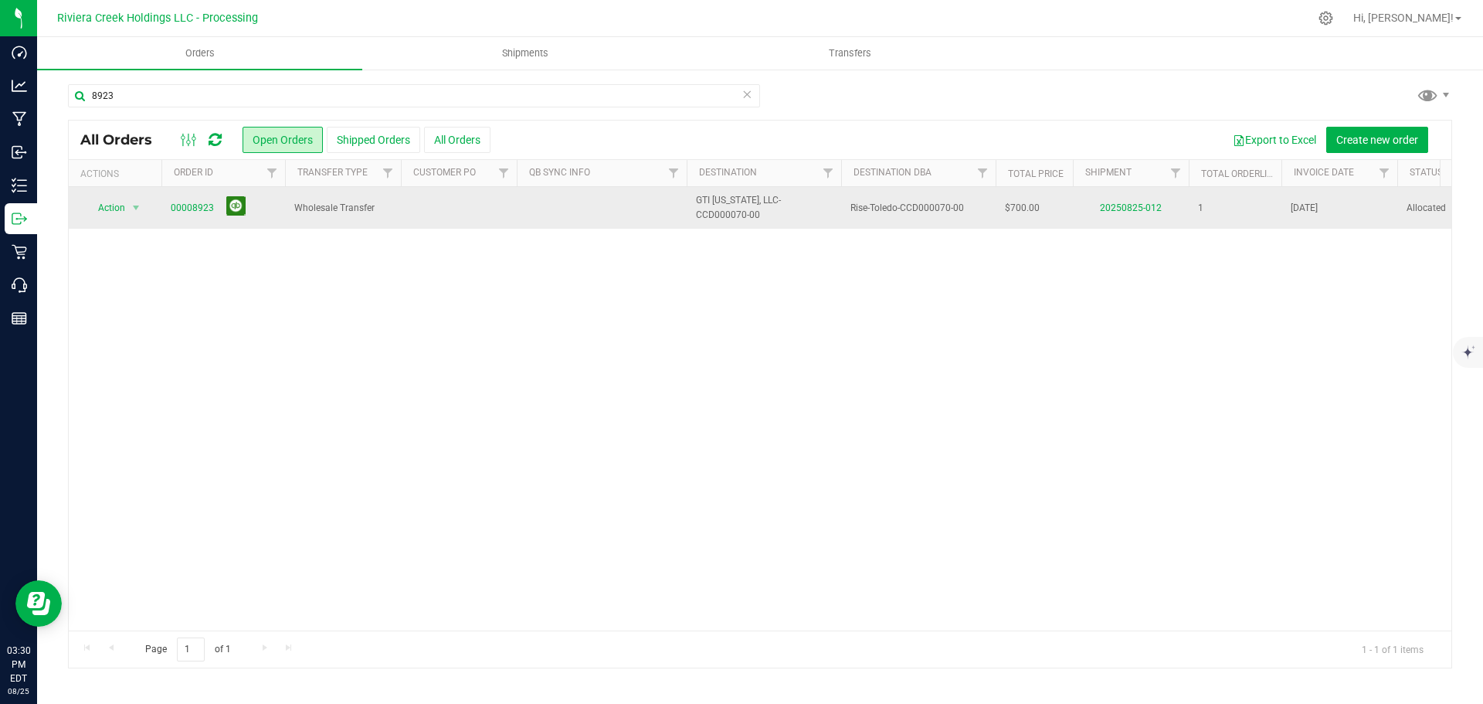
click at [232, 209] on button at bounding box center [235, 205] width 19 height 19
drag, startPoint x: 127, startPoint y: 95, endPoint x: 104, endPoint y: 93, distance: 23.3
click at [104, 93] on input "8923" at bounding box center [414, 95] width 692 height 23
type input "8913"
click at [184, 209] on link "00008913" at bounding box center [192, 208] width 43 height 15
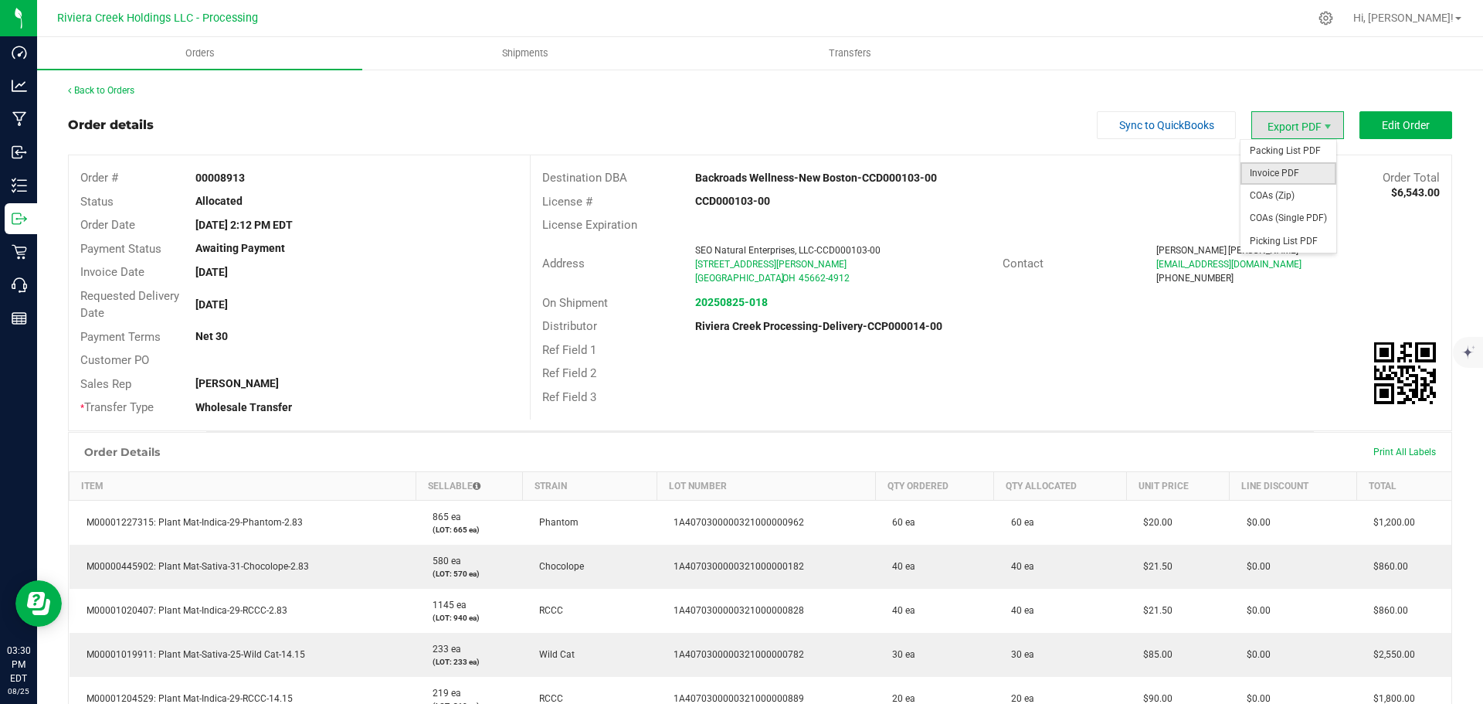
click at [1277, 172] on span "Invoice PDF" at bounding box center [1288, 173] width 96 height 22
click at [99, 86] on link "Back to Orders" at bounding box center [101, 90] width 66 height 11
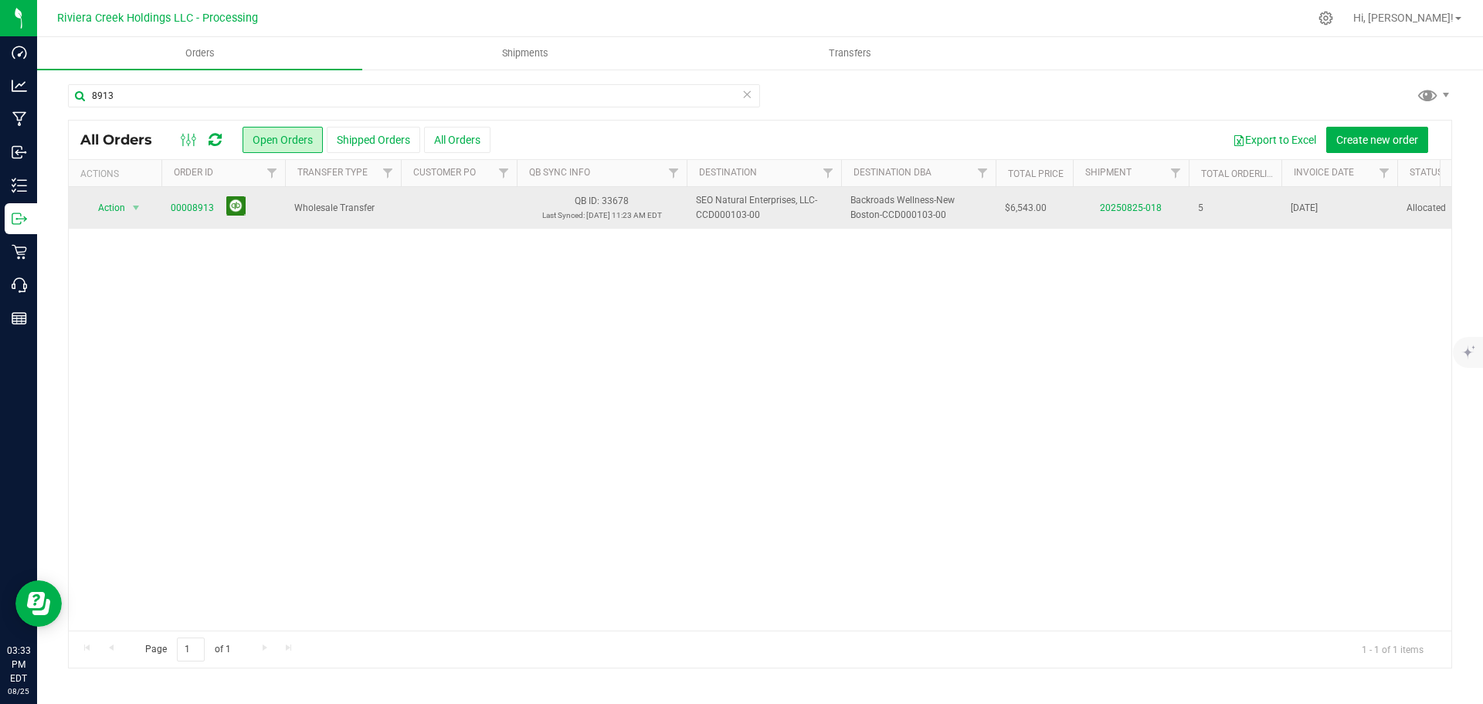
click at [229, 206] on button at bounding box center [235, 205] width 19 height 19
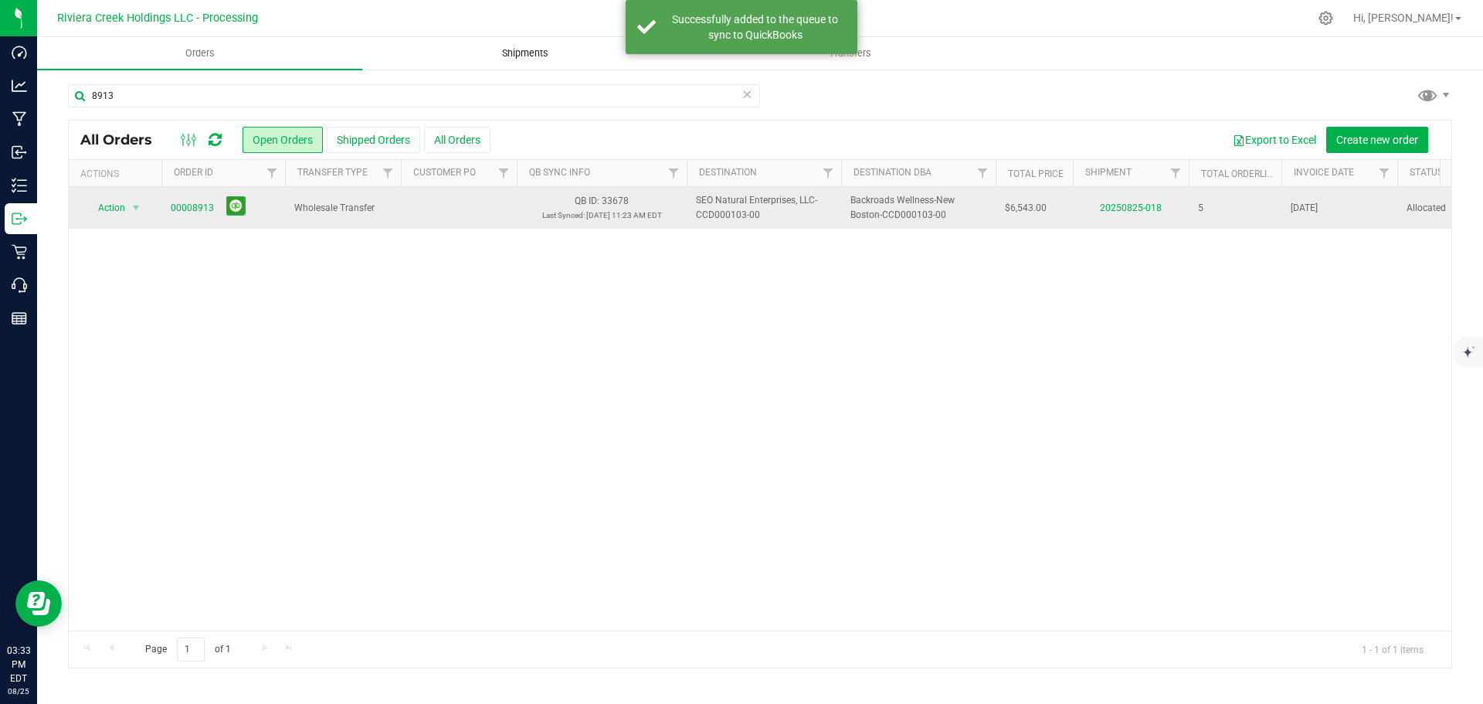
click at [536, 53] on span "Shipments" at bounding box center [525, 53] width 88 height 14
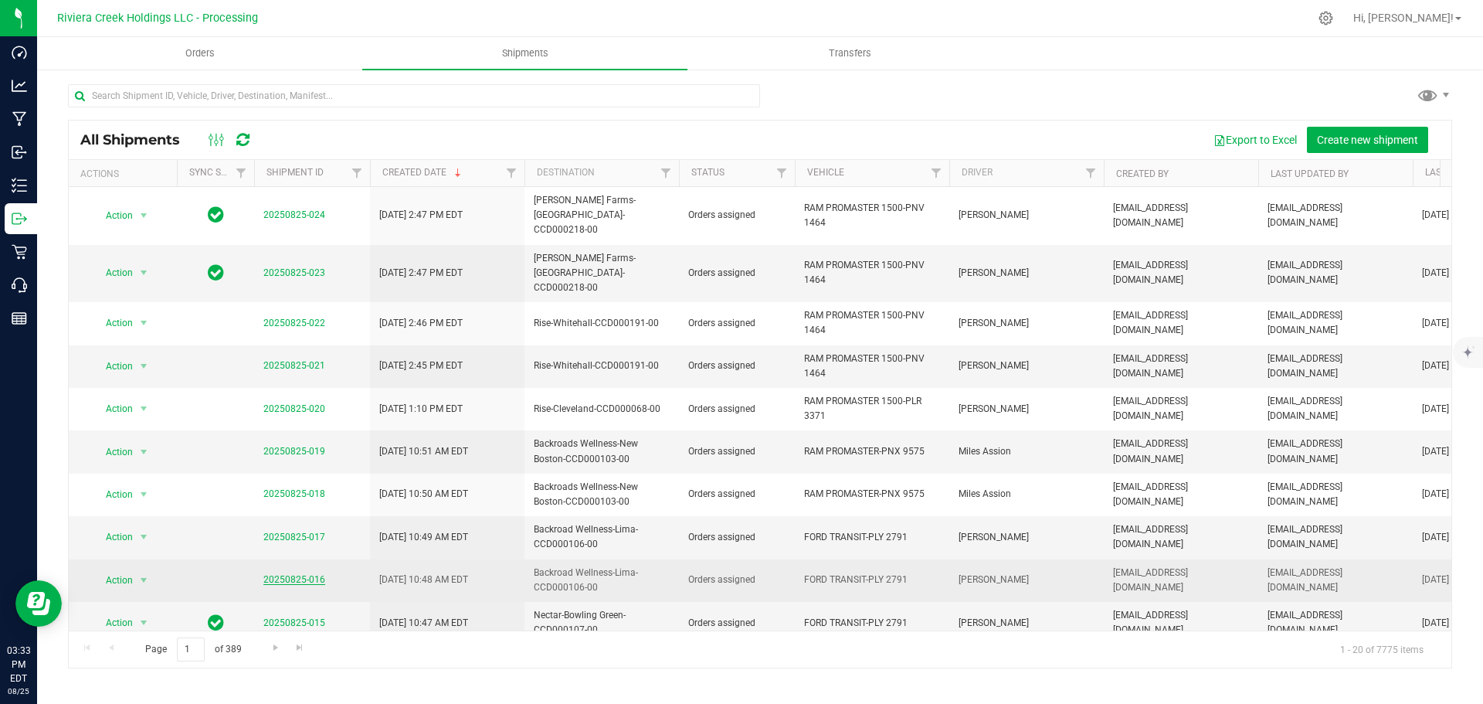
click at [279, 574] on link "20250825-016" at bounding box center [294, 579] width 62 height 11
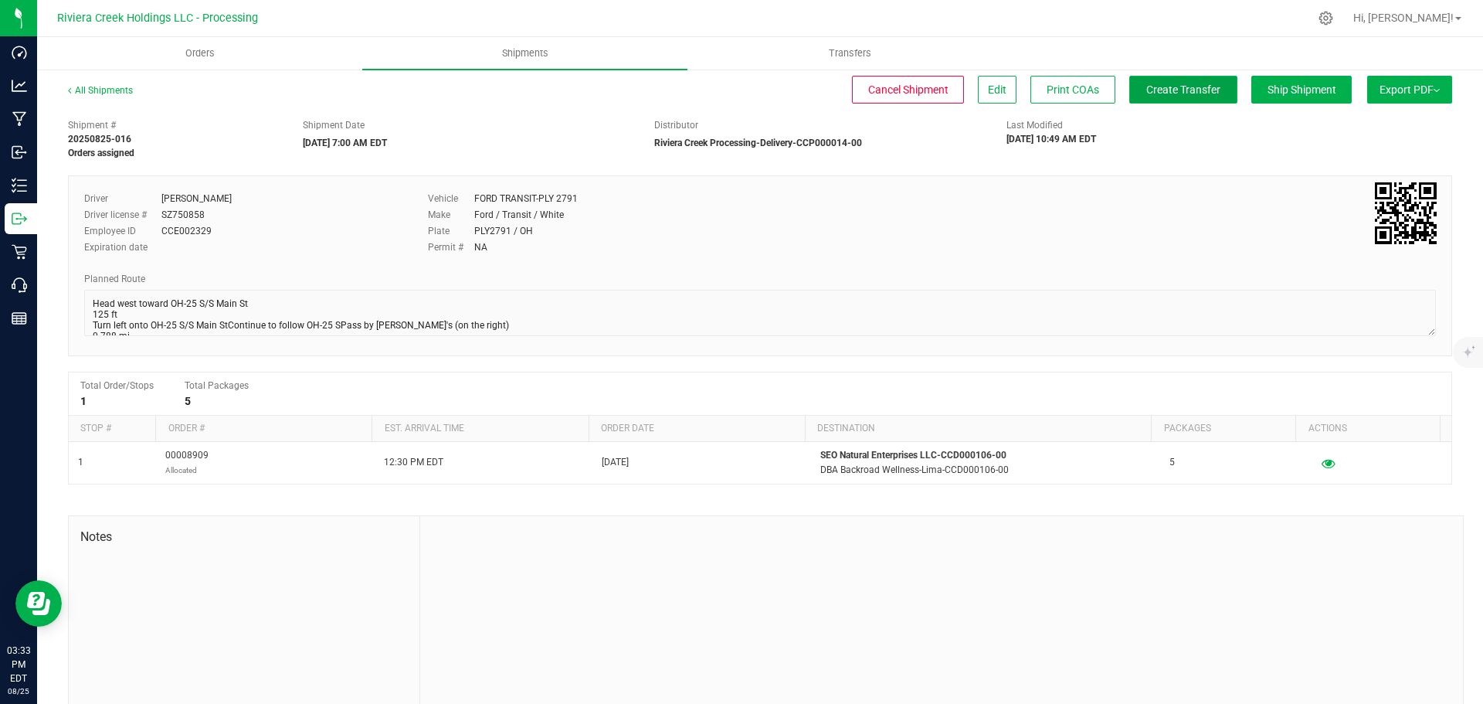
click at [1146, 93] on span "Create Transfer" at bounding box center [1183, 89] width 74 height 12
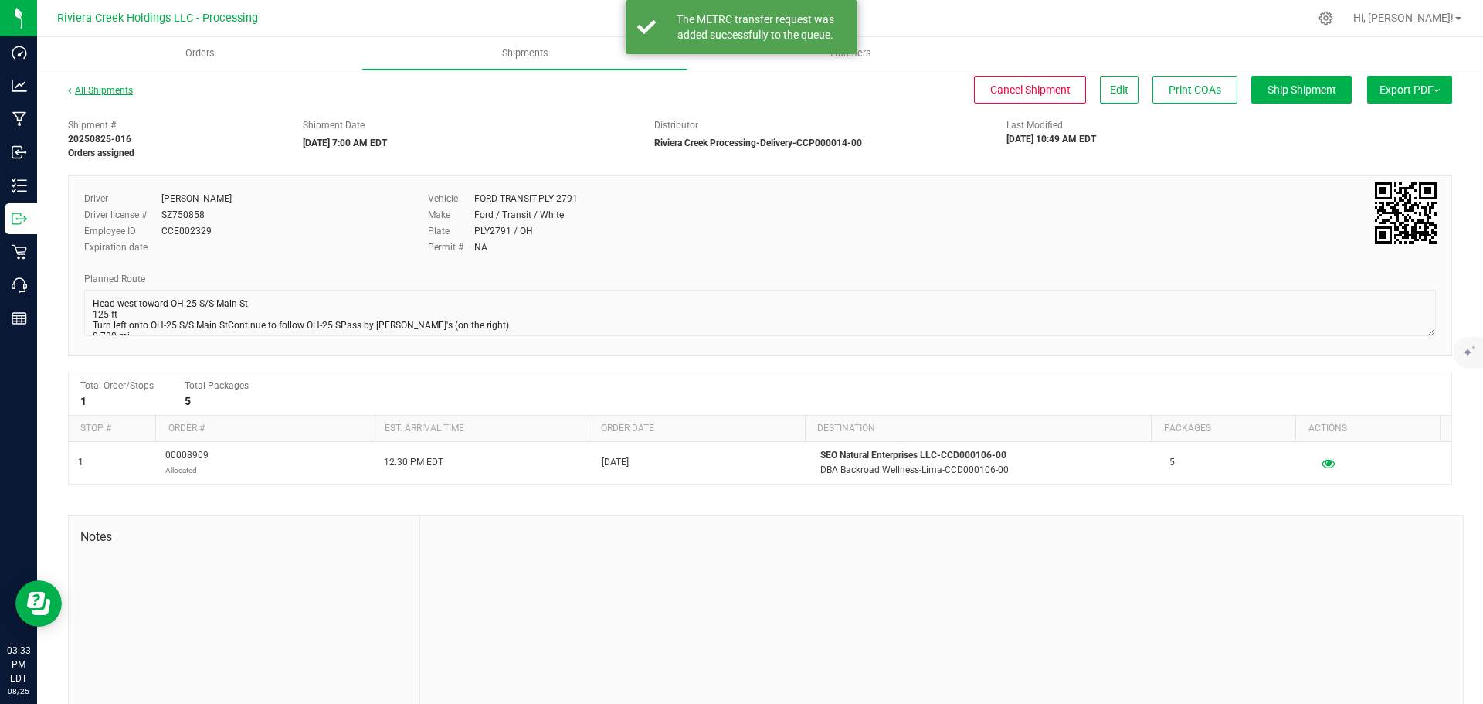
click at [114, 93] on link "All Shipments" at bounding box center [100, 90] width 65 height 11
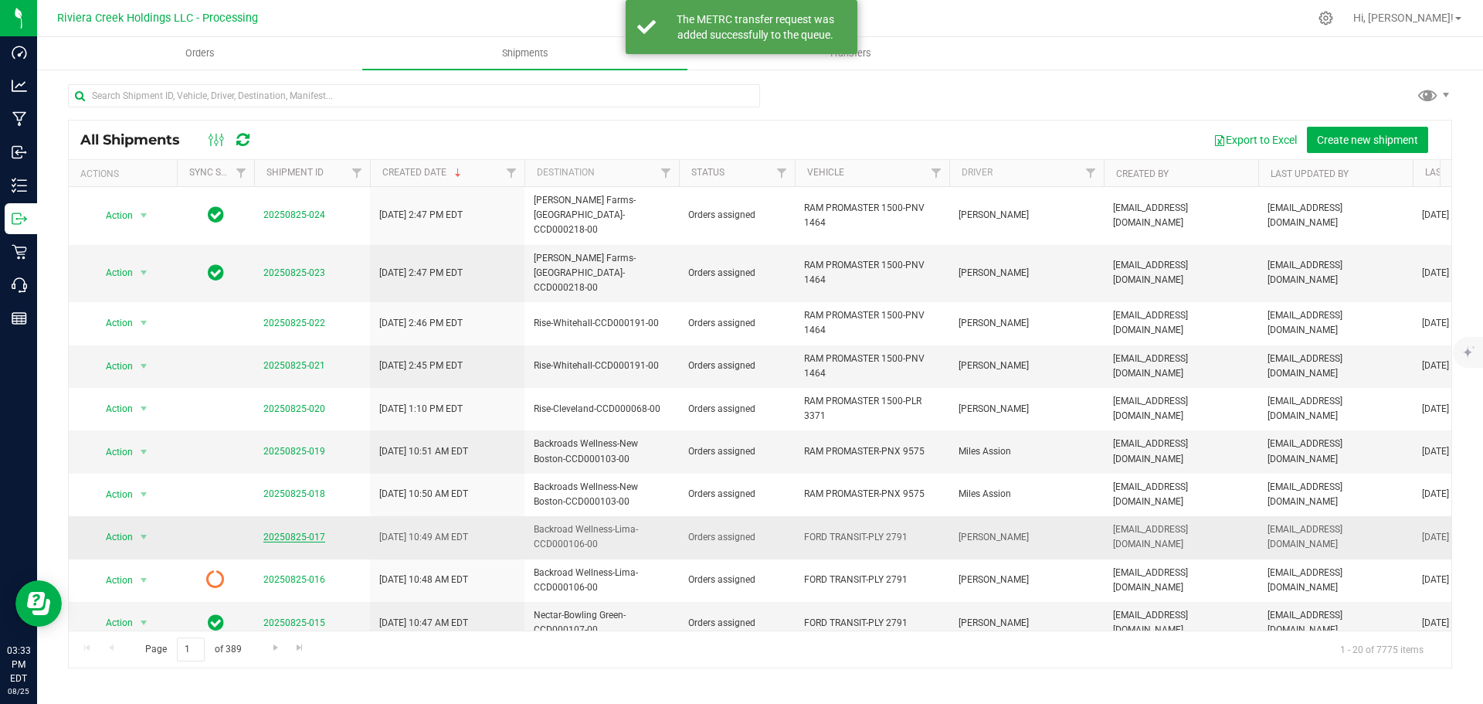
click at [296, 531] on link "20250825-017" at bounding box center [294, 536] width 62 height 11
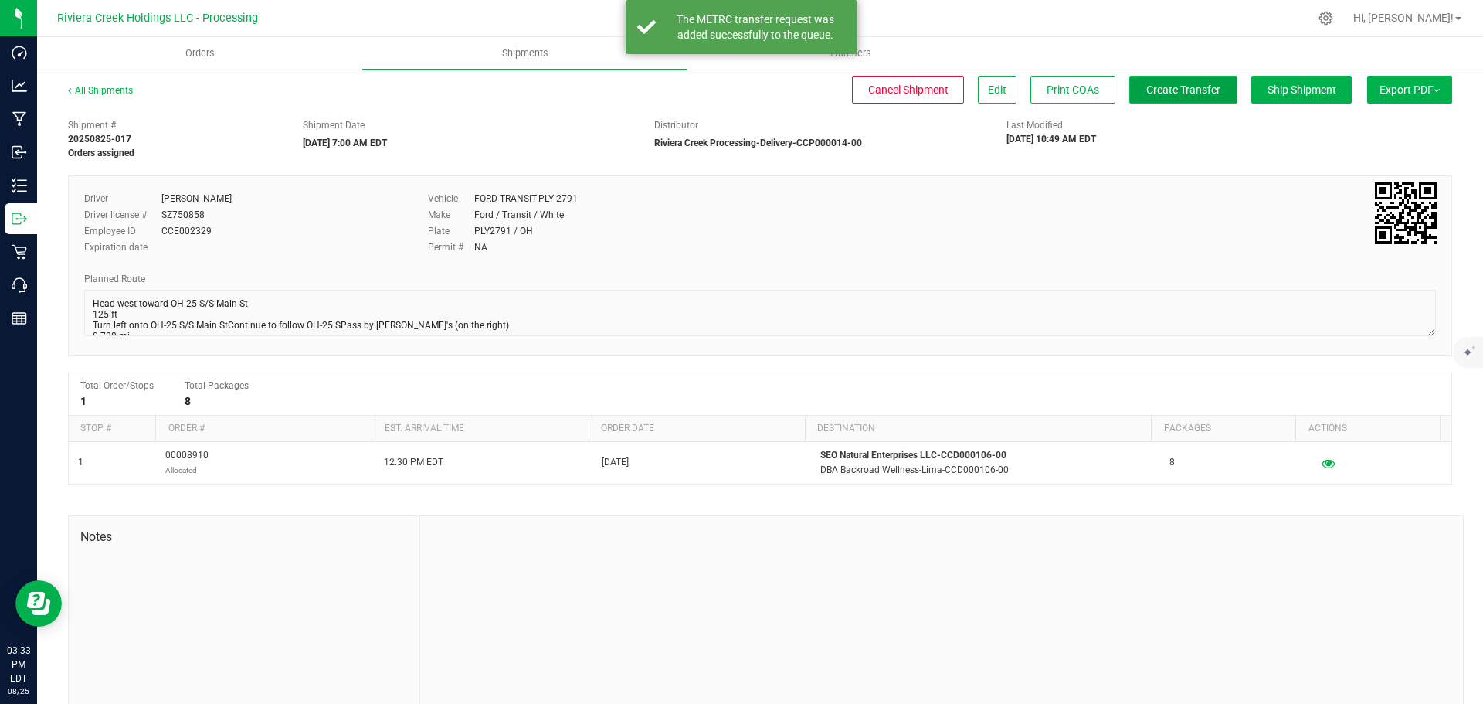
click at [1146, 95] on span "Create Transfer" at bounding box center [1183, 89] width 74 height 12
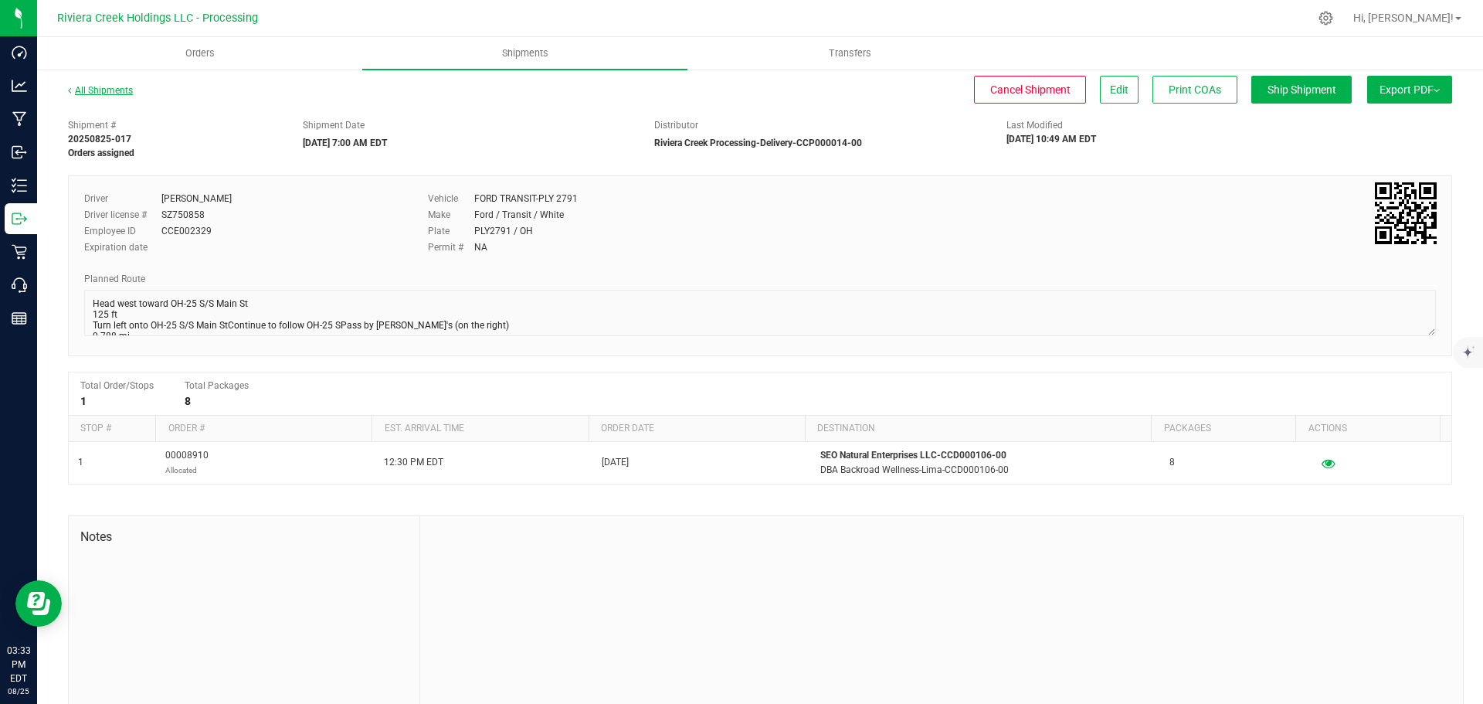
click at [105, 92] on link "All Shipments" at bounding box center [100, 90] width 65 height 11
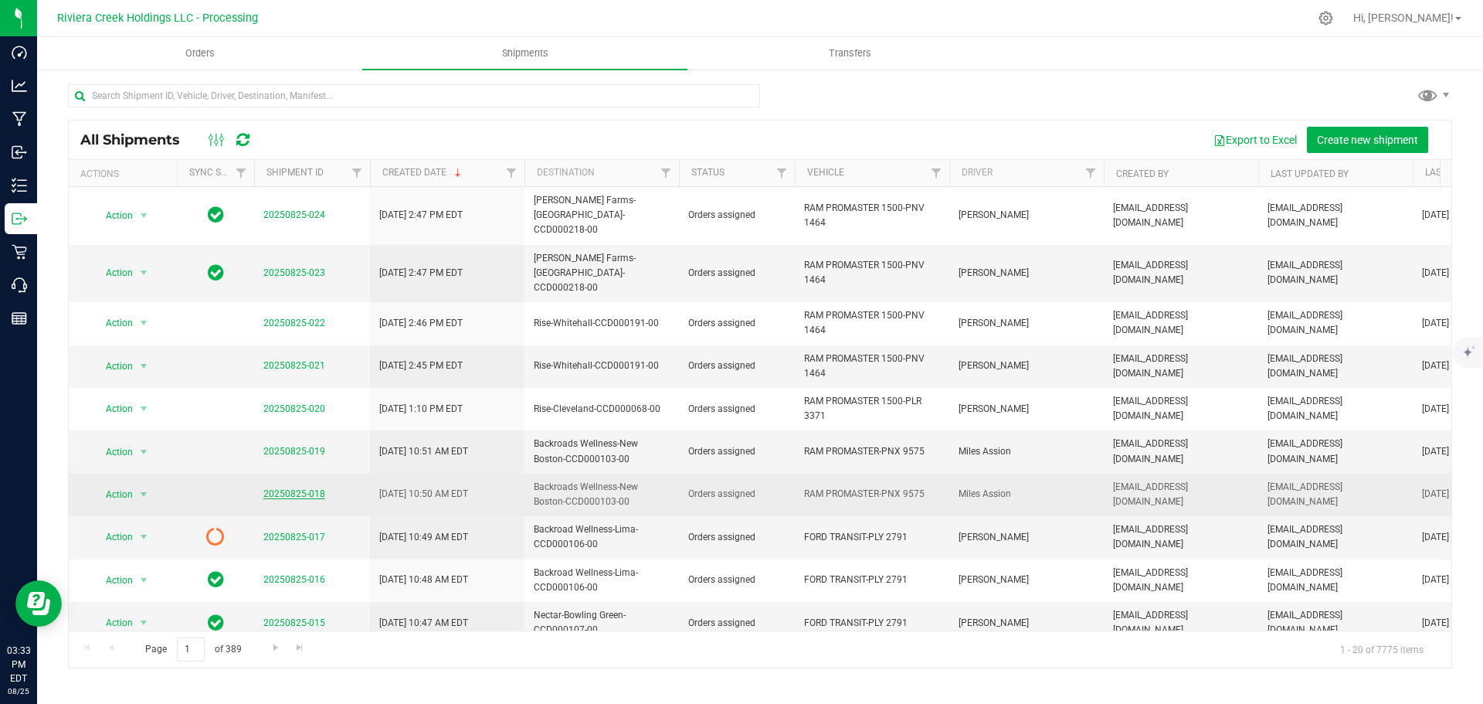
click at [286, 488] on link "20250825-018" at bounding box center [294, 493] width 62 height 11
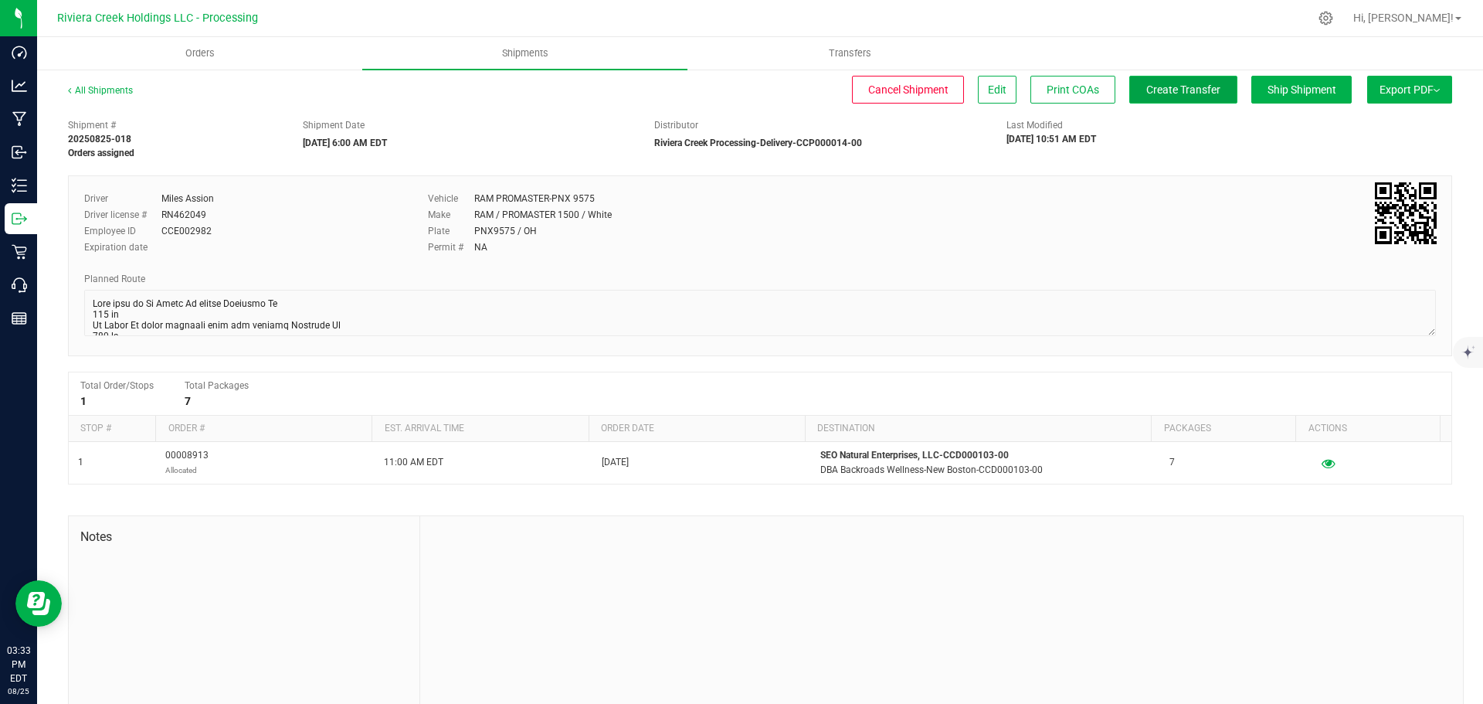
click at [1131, 90] on button "Create Transfer" at bounding box center [1183, 90] width 108 height 28
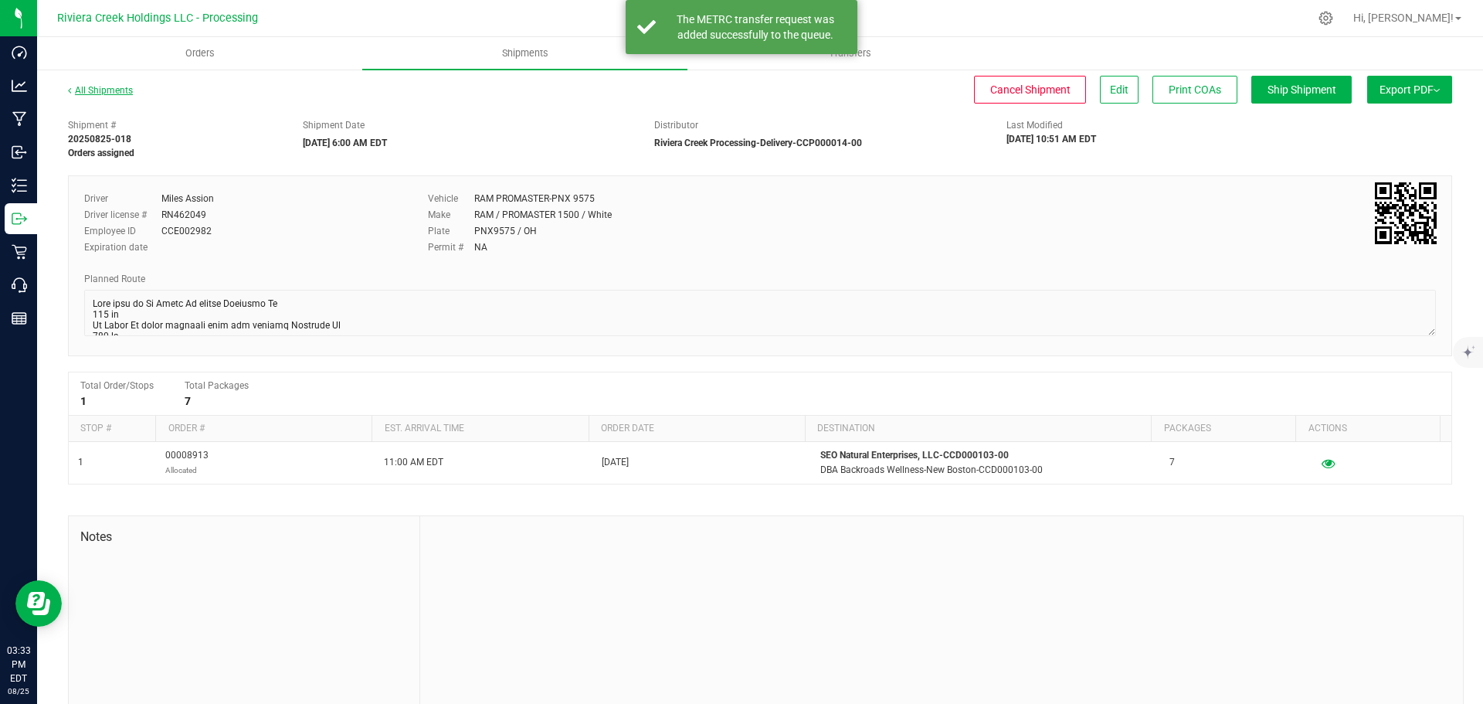
click at [97, 90] on link "All Shipments" at bounding box center [100, 90] width 65 height 11
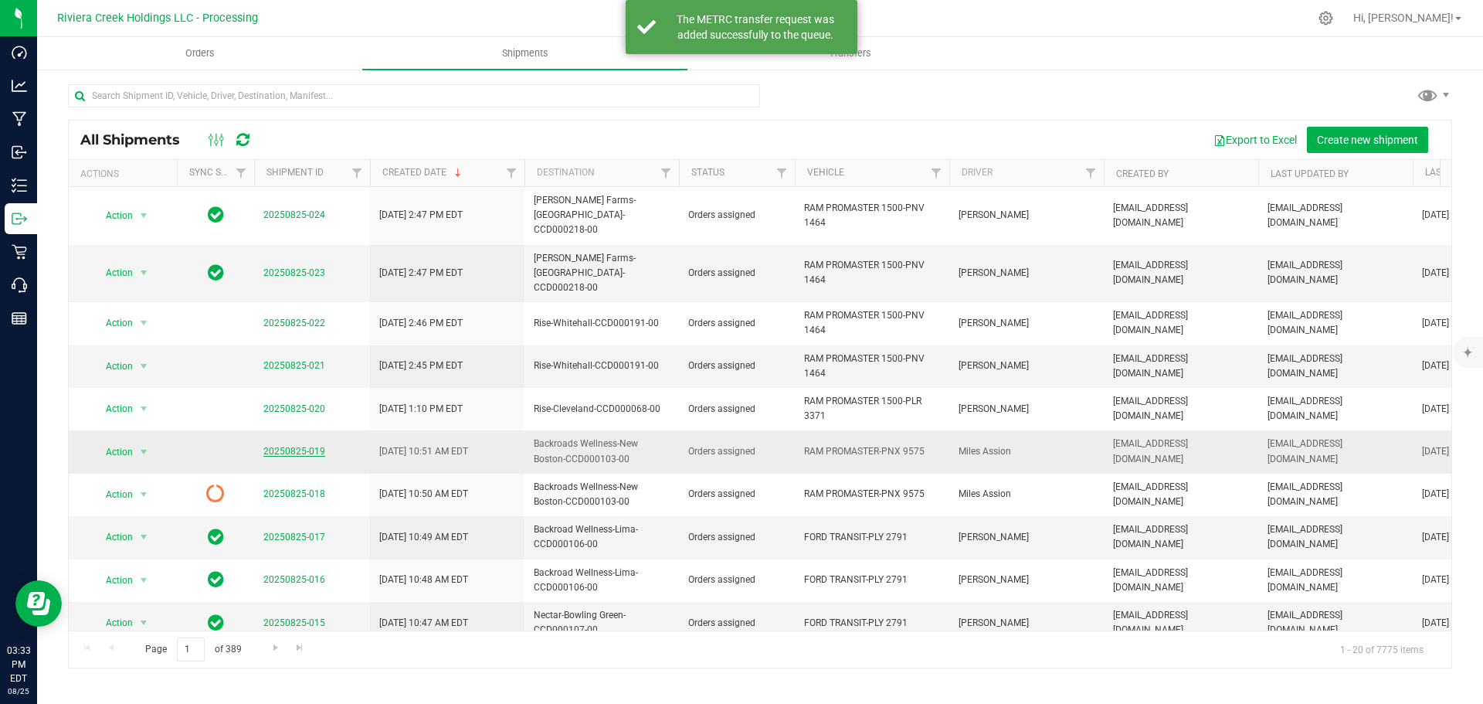
click at [306, 446] on link "20250825-019" at bounding box center [294, 451] width 62 height 11
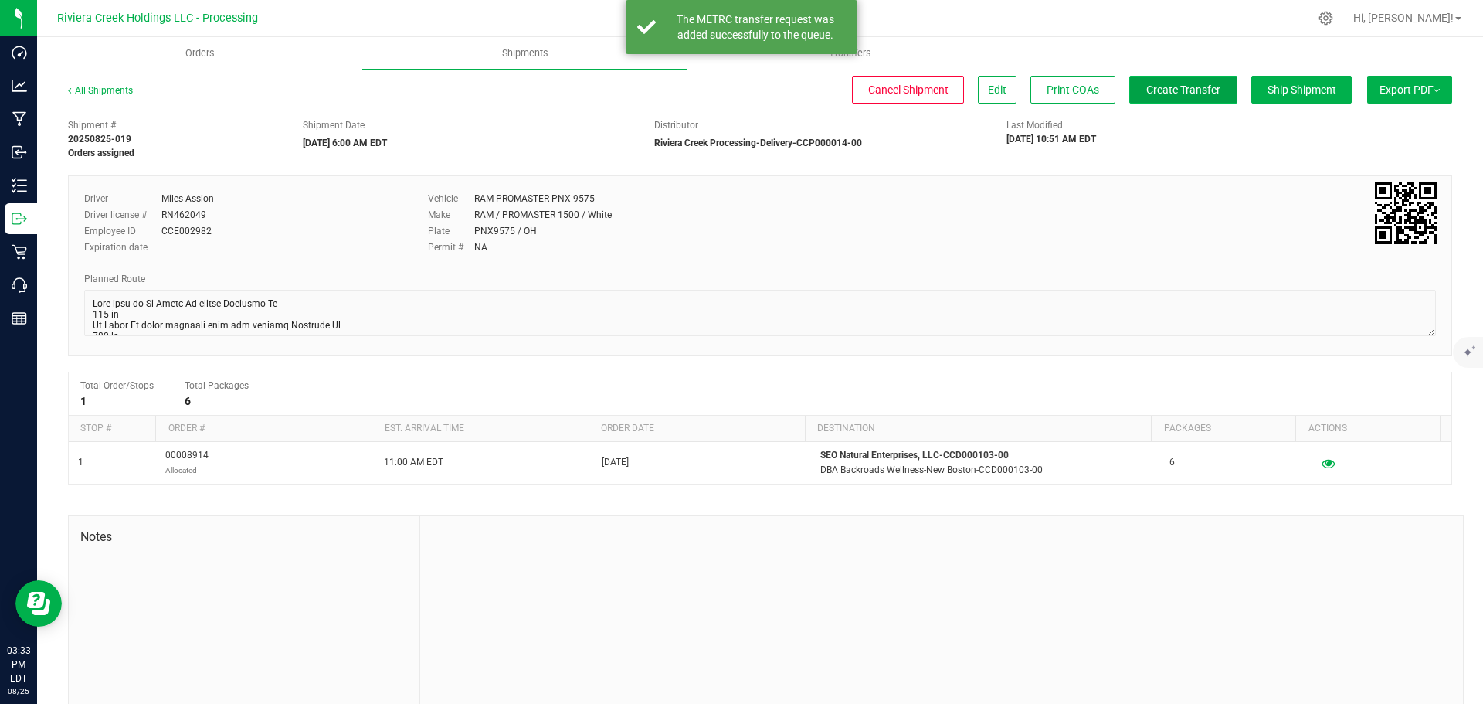
click at [1146, 91] on span "Create Transfer" at bounding box center [1183, 89] width 74 height 12
click at [94, 92] on link "All Shipments" at bounding box center [100, 90] width 65 height 11
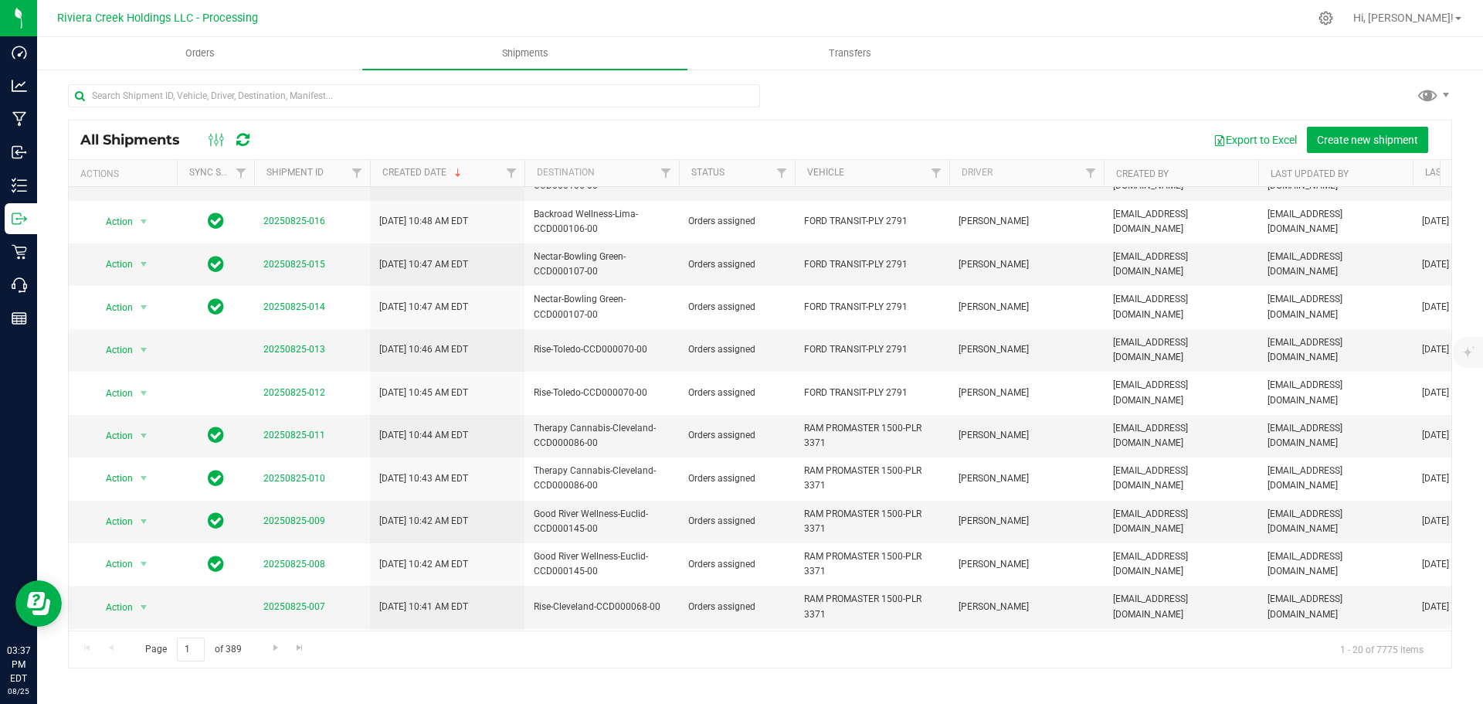
scroll to position [386, 0]
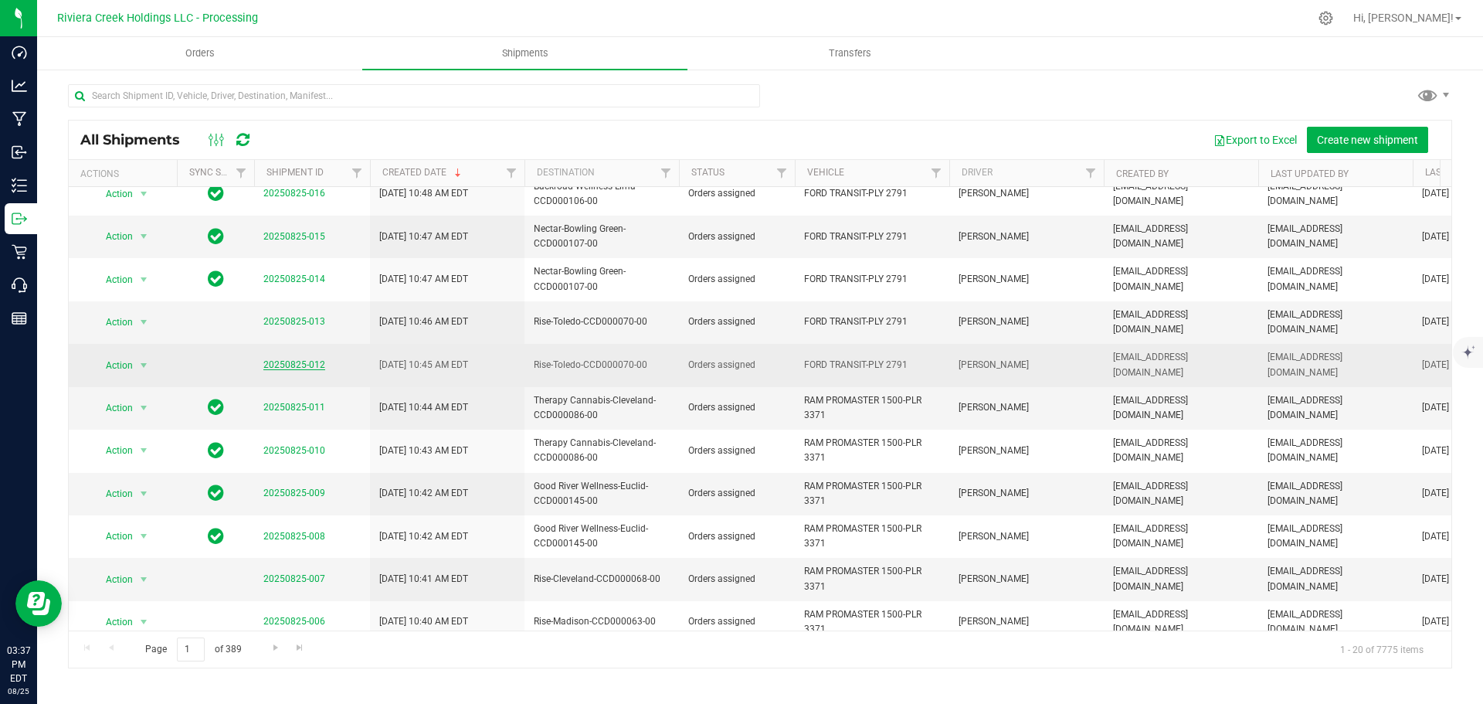
click at [299, 359] on link "20250825-012" at bounding box center [294, 364] width 62 height 11
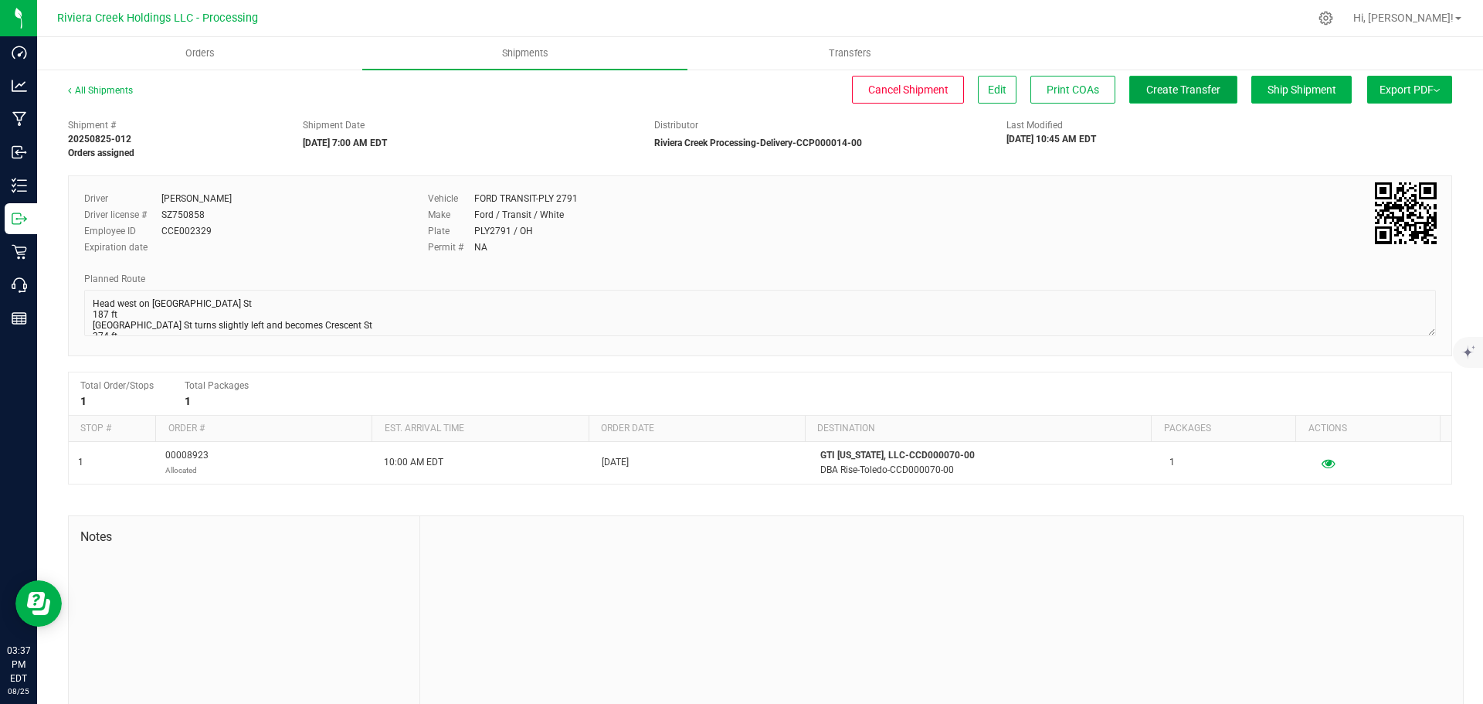
click at [1168, 90] on span "Create Transfer" at bounding box center [1183, 89] width 74 height 12
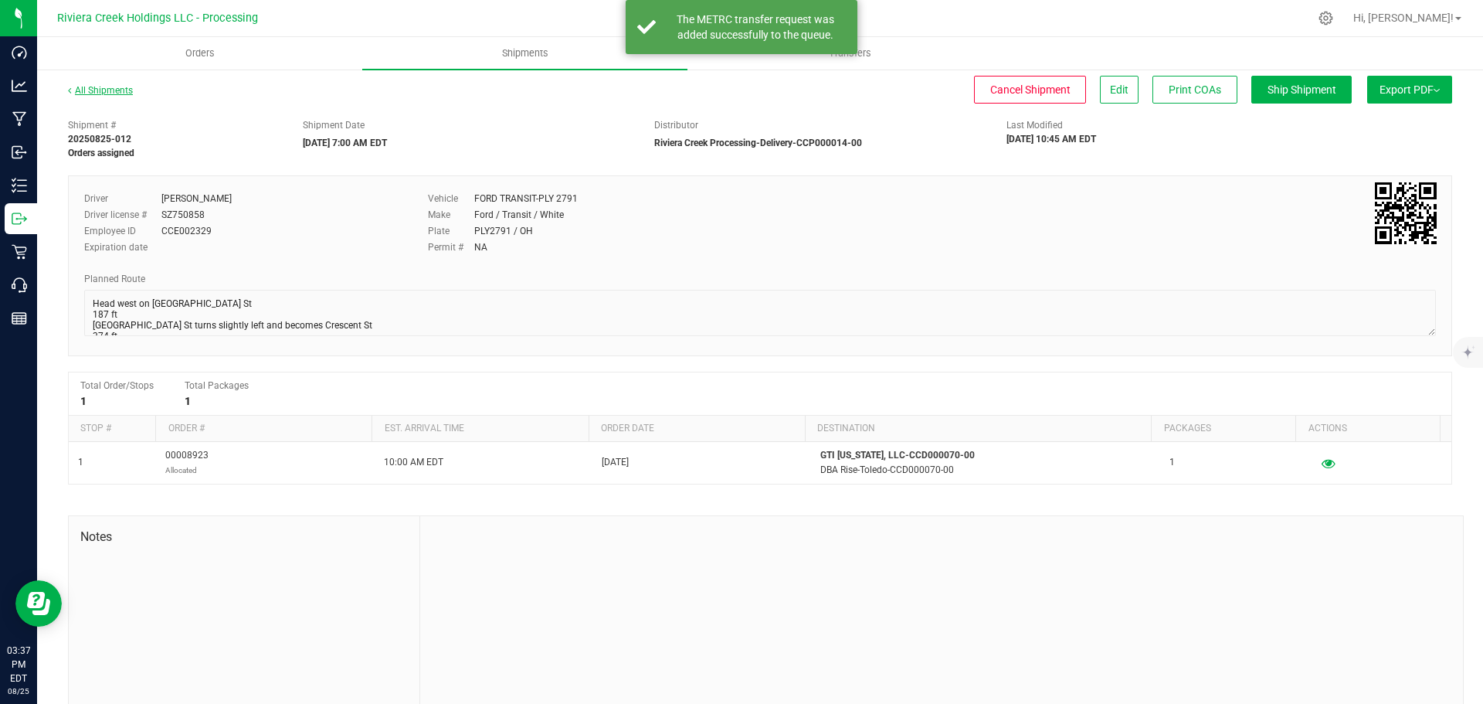
click at [85, 92] on link "All Shipments" at bounding box center [100, 90] width 65 height 11
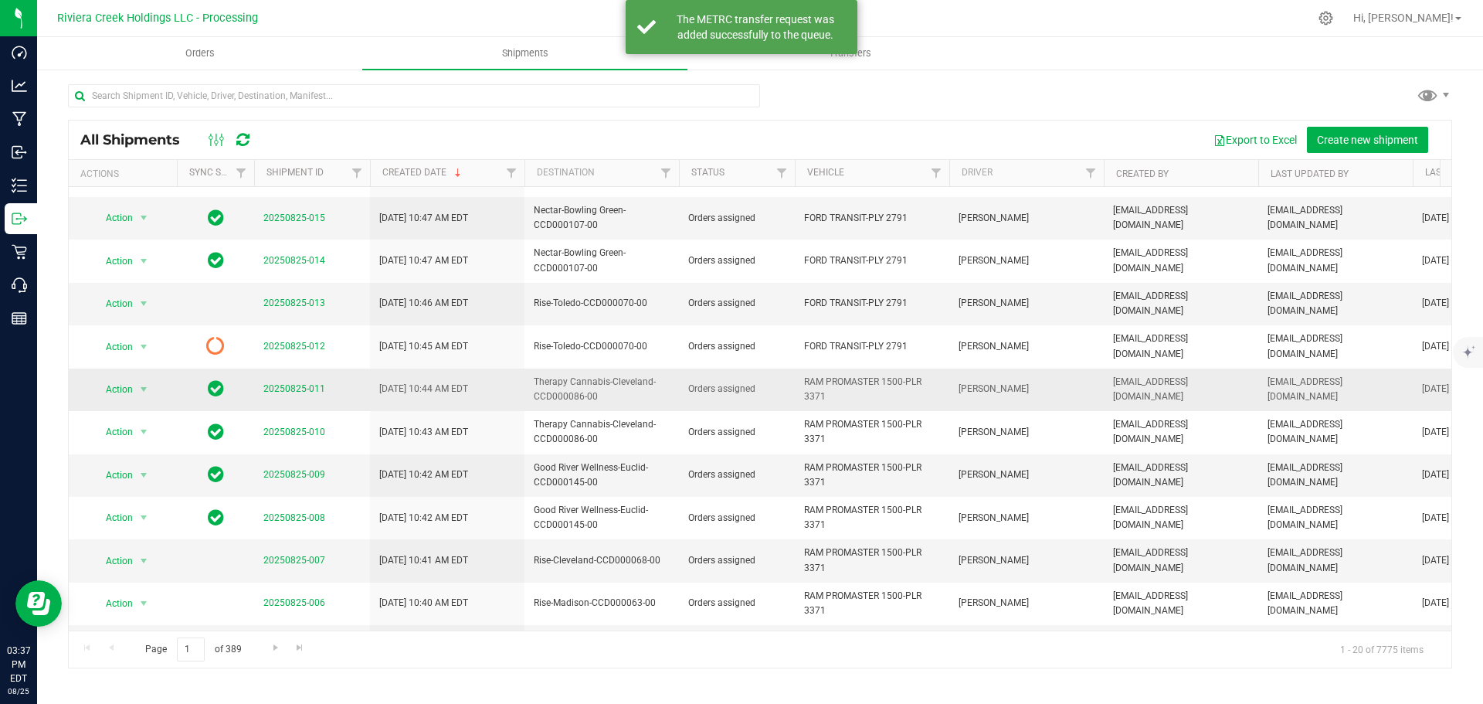
scroll to position [407, 0]
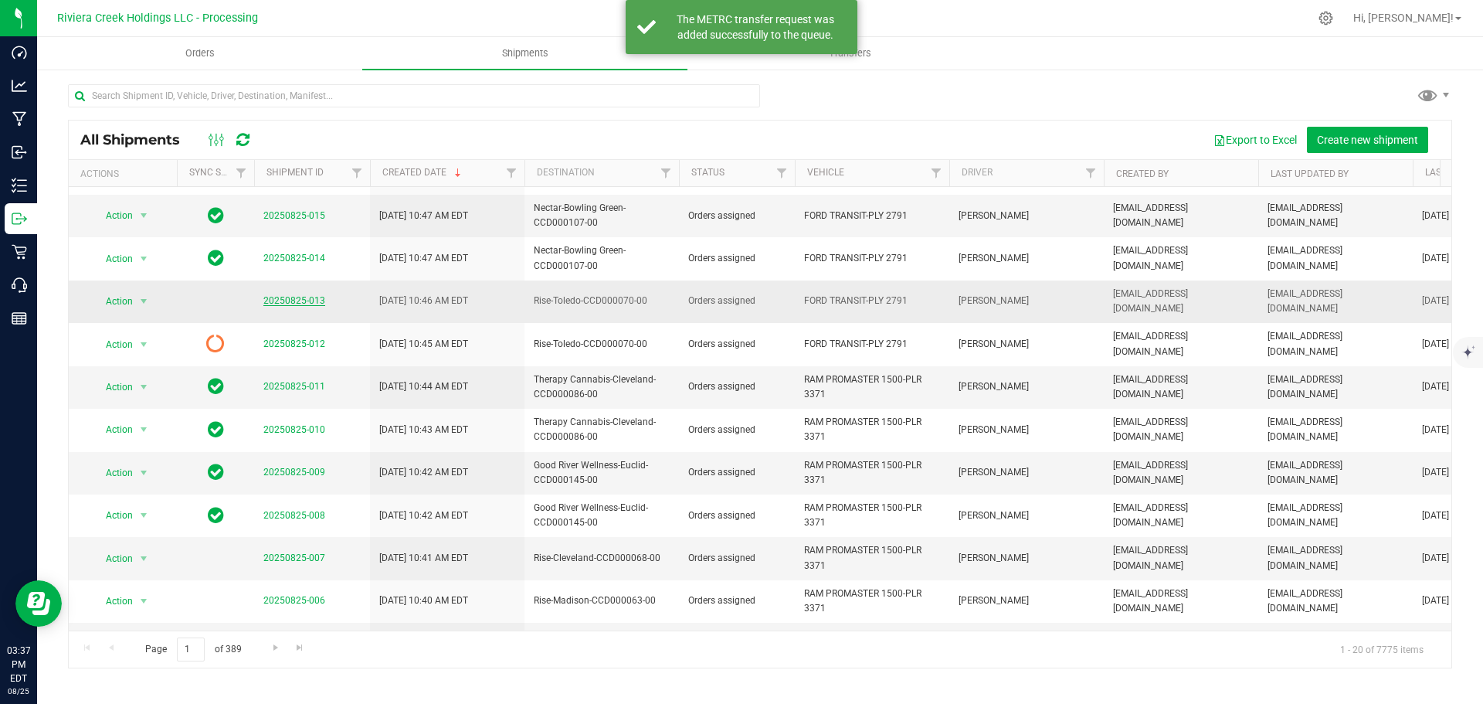
click at [287, 295] on link "20250825-013" at bounding box center [294, 300] width 62 height 11
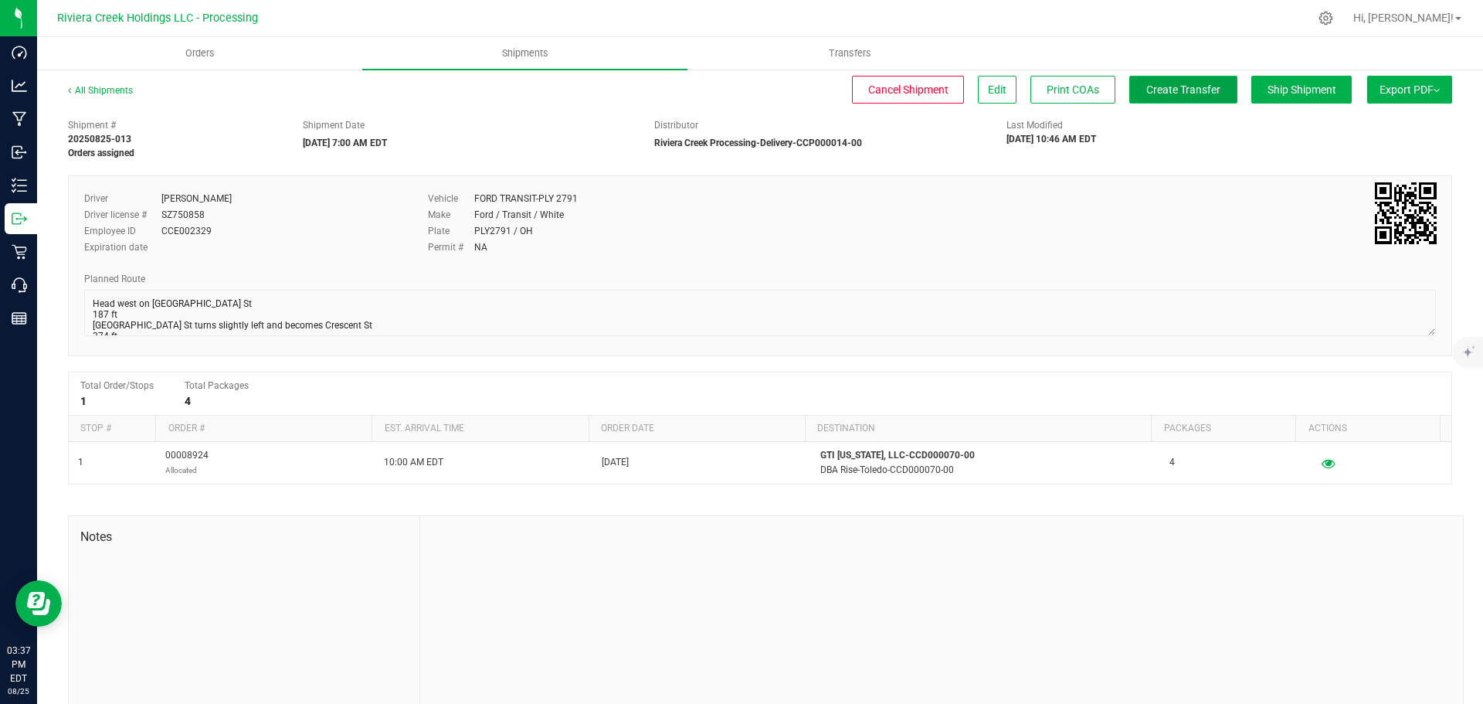
click at [1152, 94] on span "Create Transfer" at bounding box center [1183, 89] width 74 height 12
click at [196, 53] on span "Orders" at bounding box center [200, 53] width 71 height 14
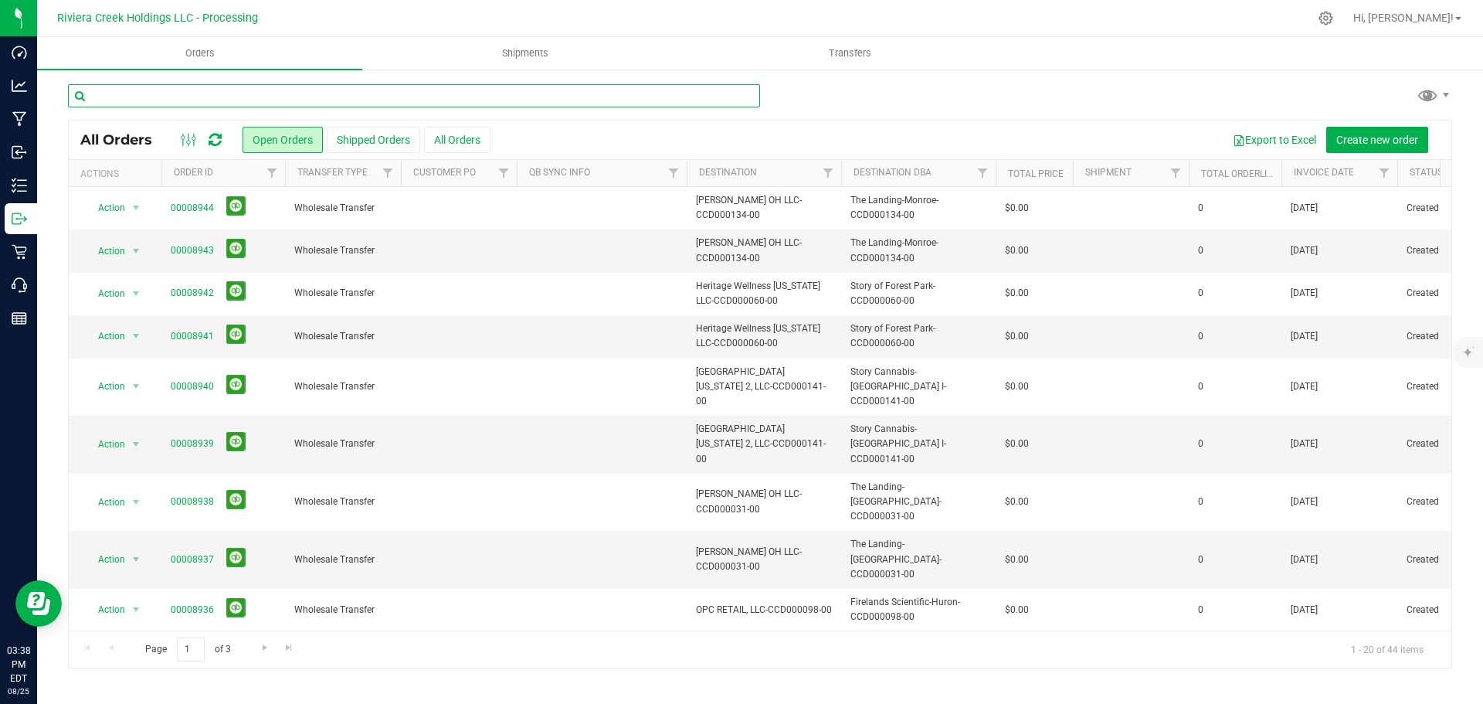
click at [117, 98] on input "text" at bounding box center [414, 95] width 692 height 23
type input "8926"
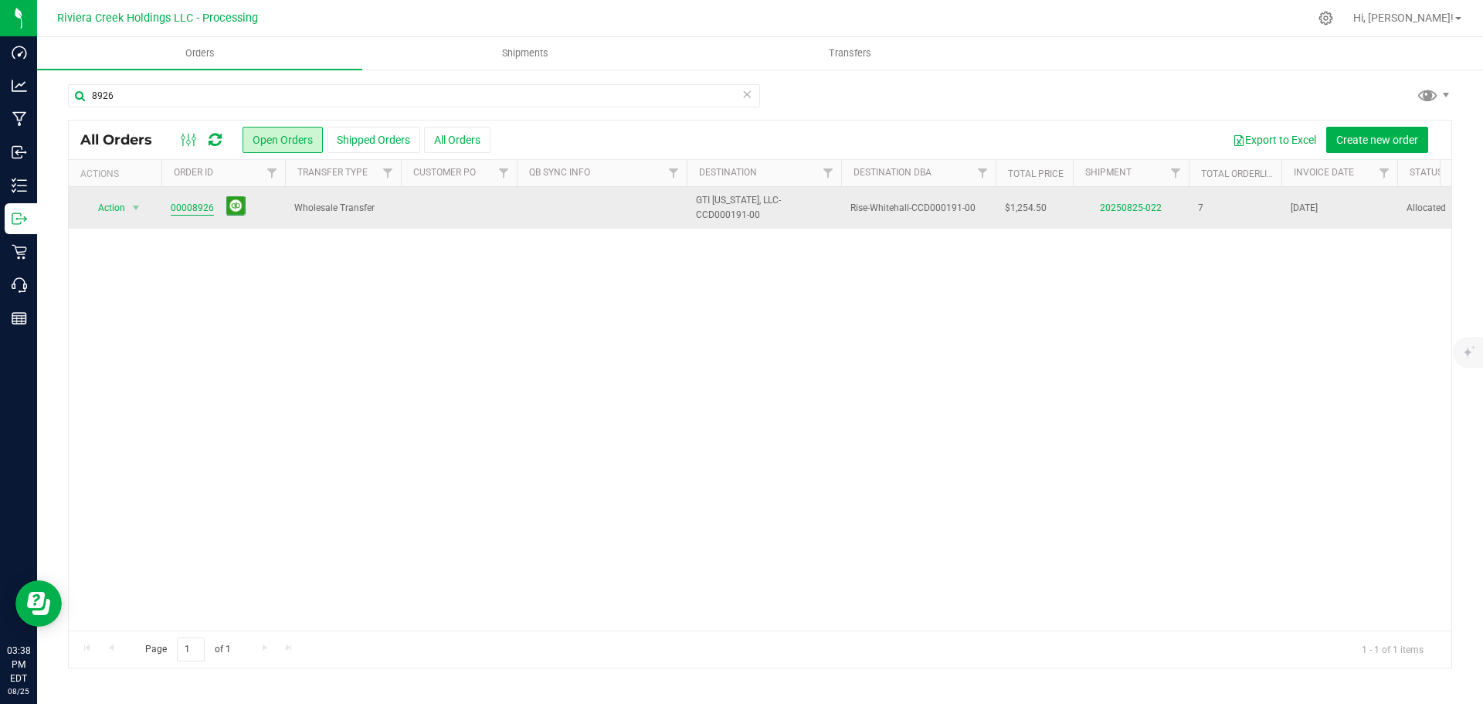
click at [200, 210] on link "00008926" at bounding box center [192, 208] width 43 height 15
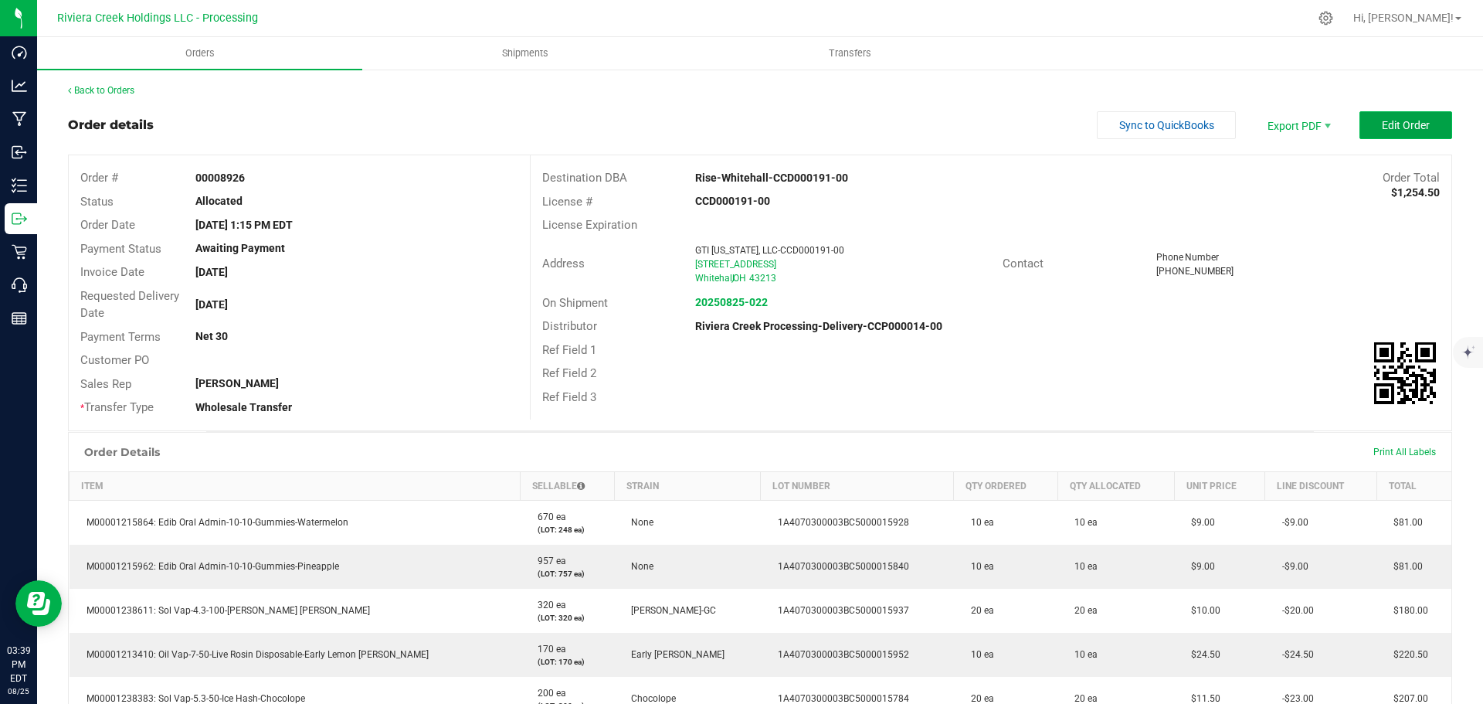
click at [1382, 125] on span "Edit Order" at bounding box center [1406, 125] width 48 height 12
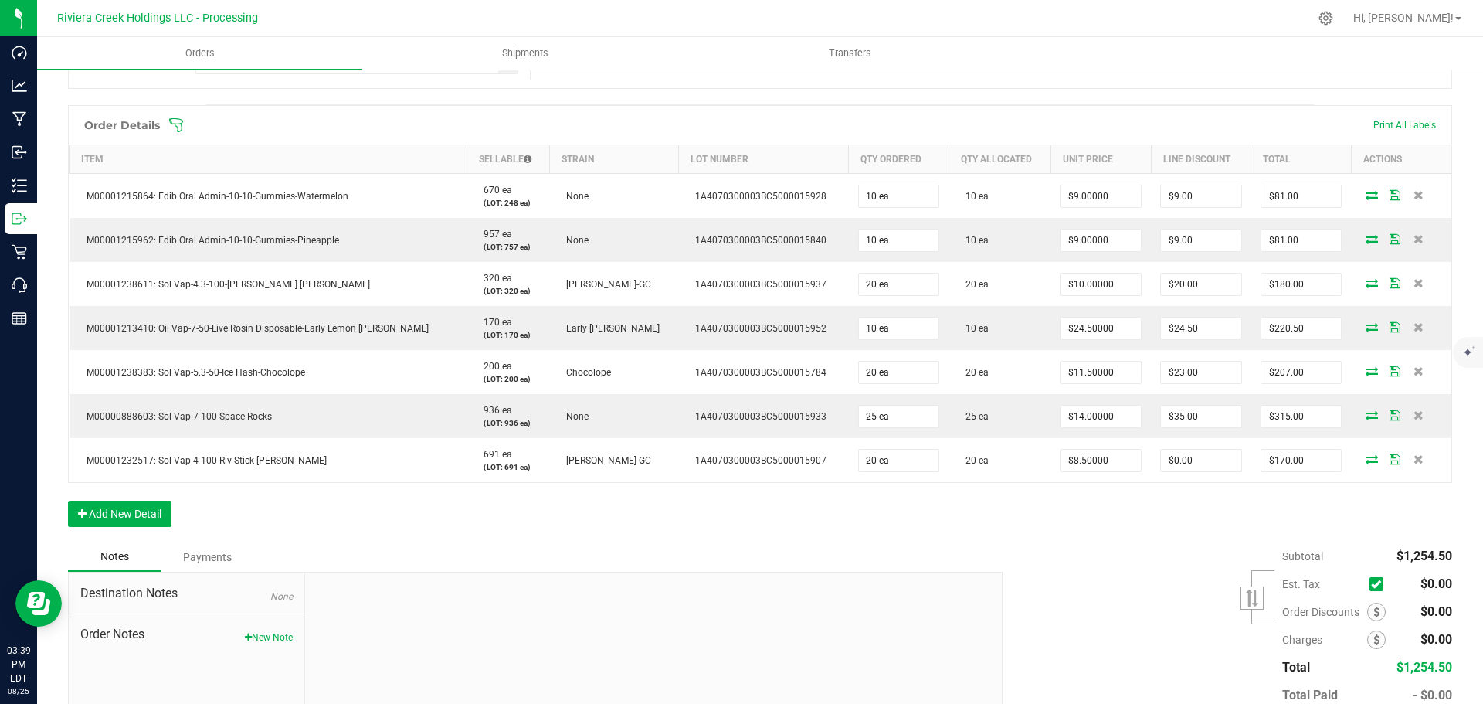
scroll to position [386, 0]
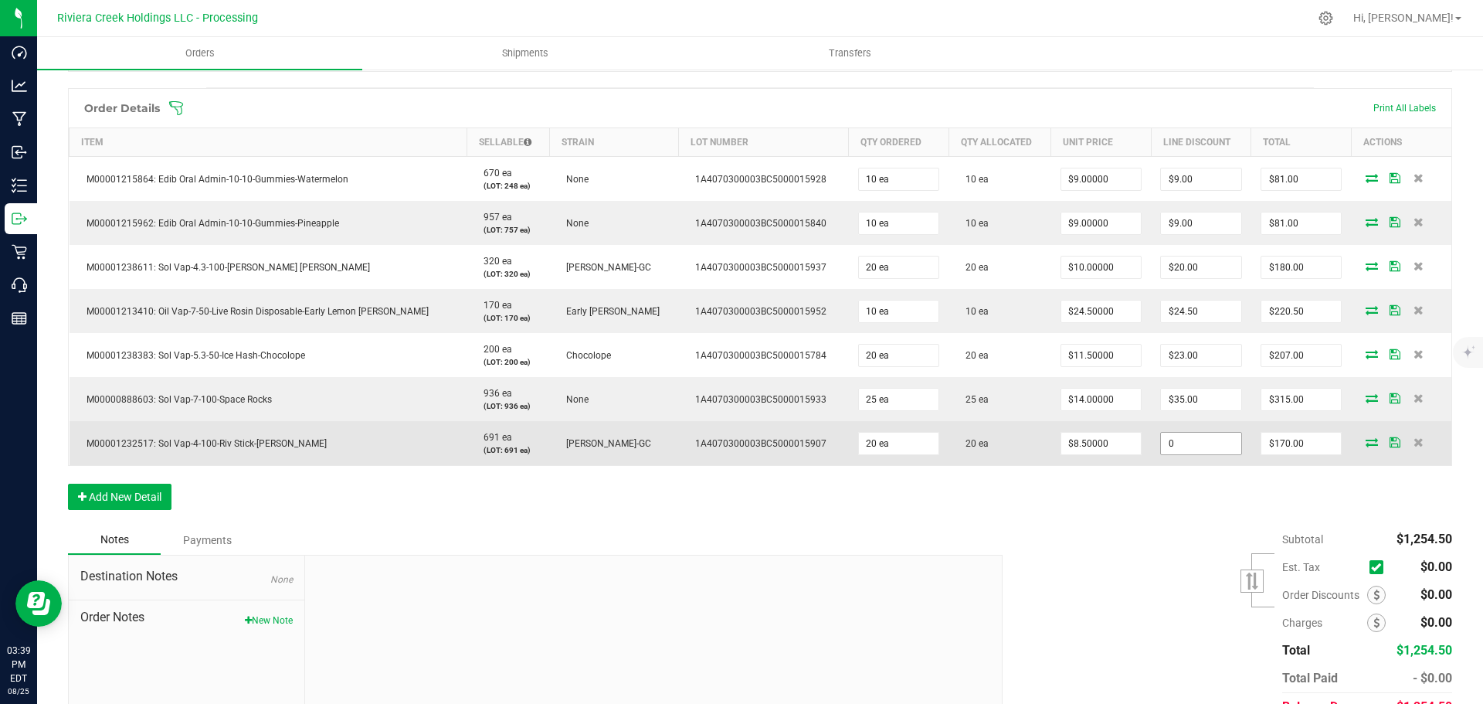
click at [1161, 447] on input "0" at bounding box center [1201, 443] width 80 height 22
type input "$21.25"
type input "148.75"
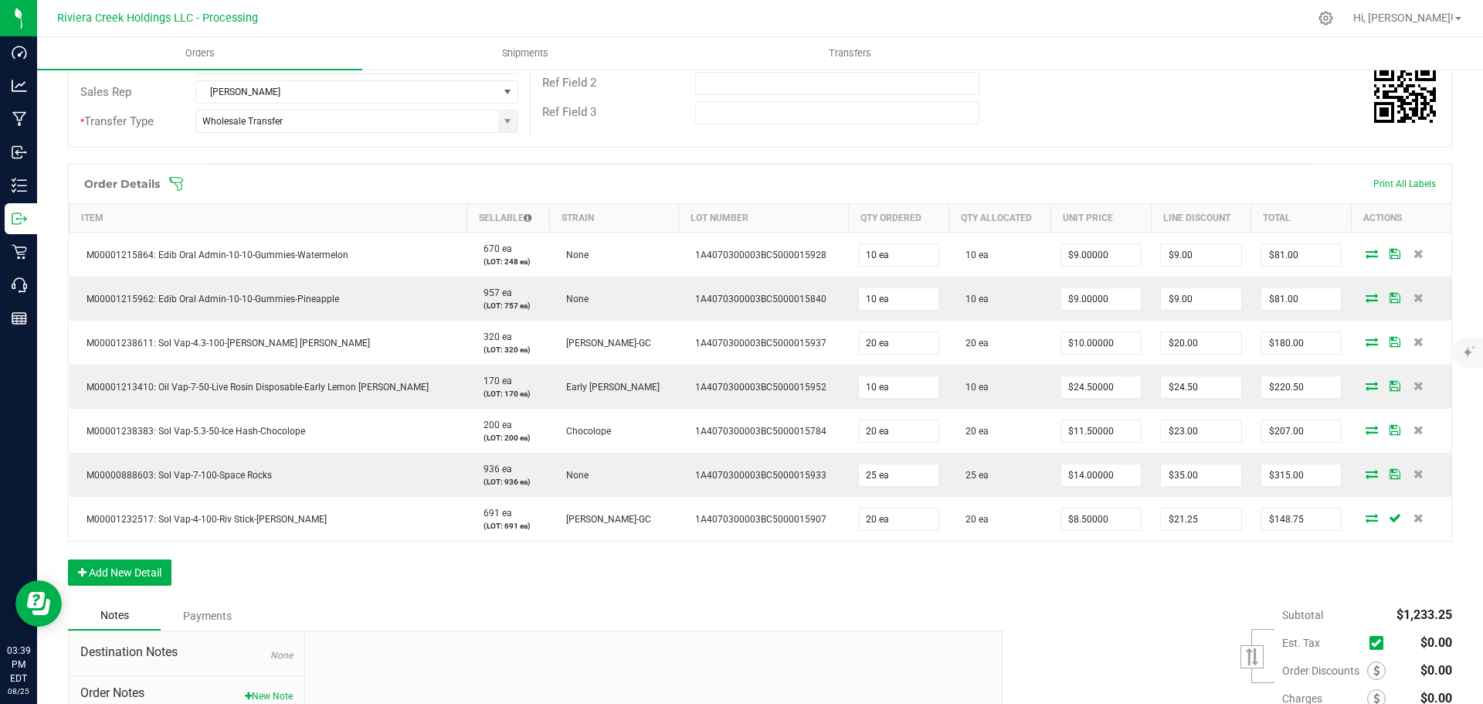
scroll to position [0, 0]
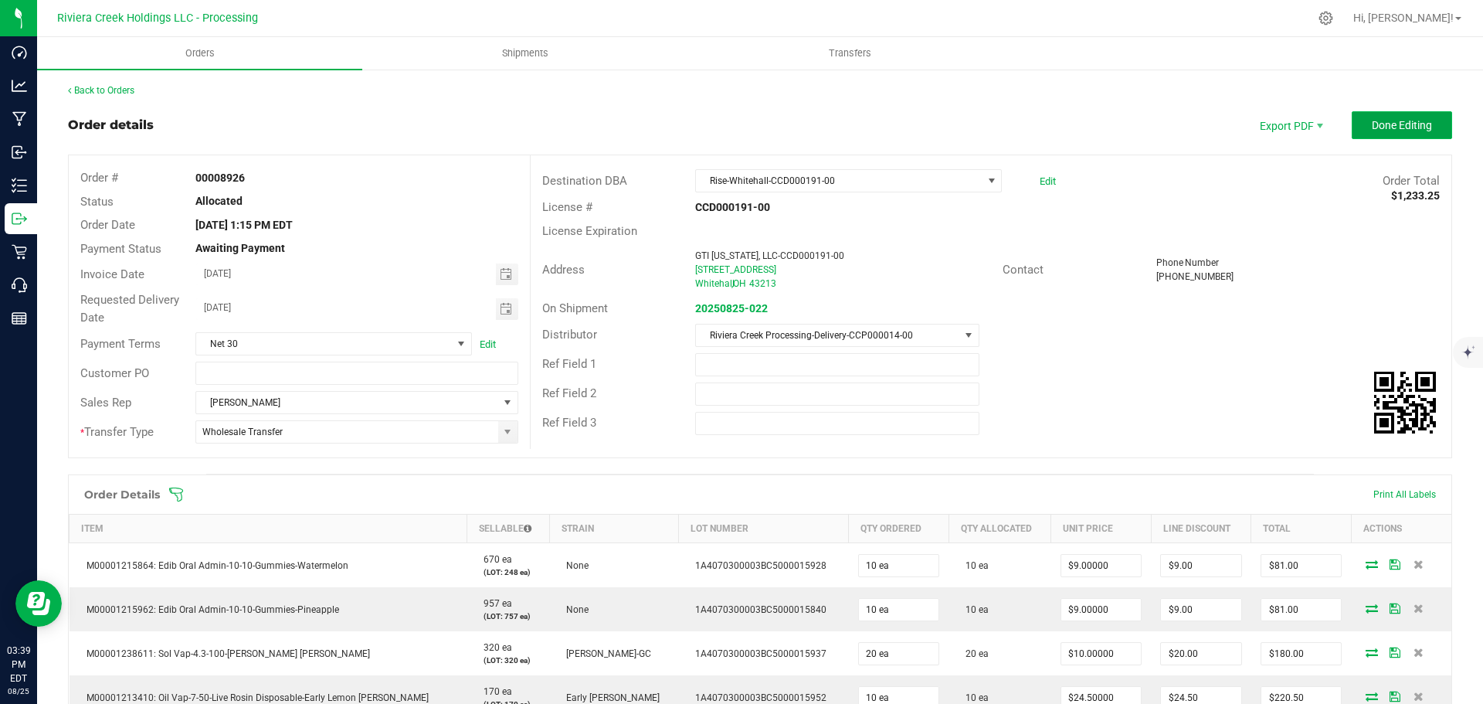
click at [1372, 127] on span "Done Editing" at bounding box center [1402, 125] width 60 height 12
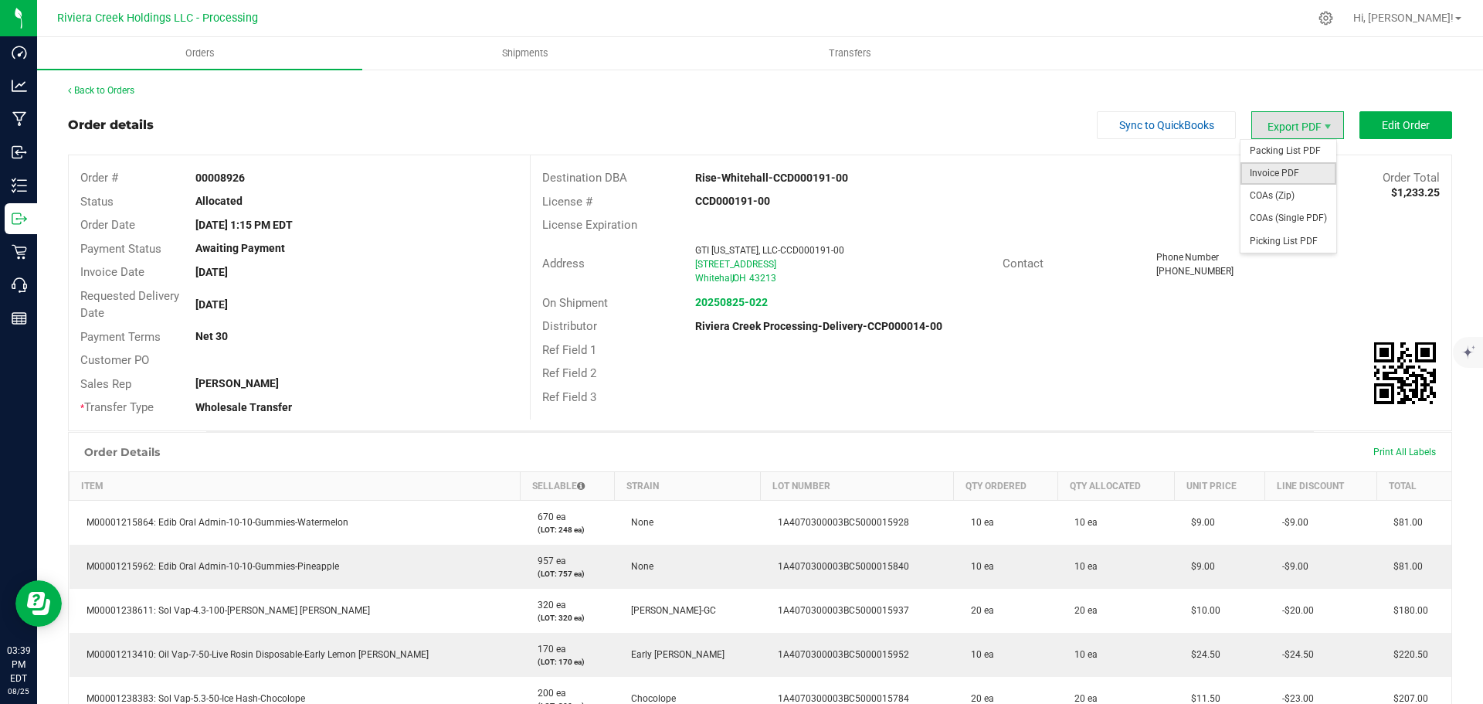
click at [1280, 171] on span "Invoice PDF" at bounding box center [1288, 173] width 96 height 22
click at [96, 90] on link "Back to Orders" at bounding box center [101, 90] width 66 height 11
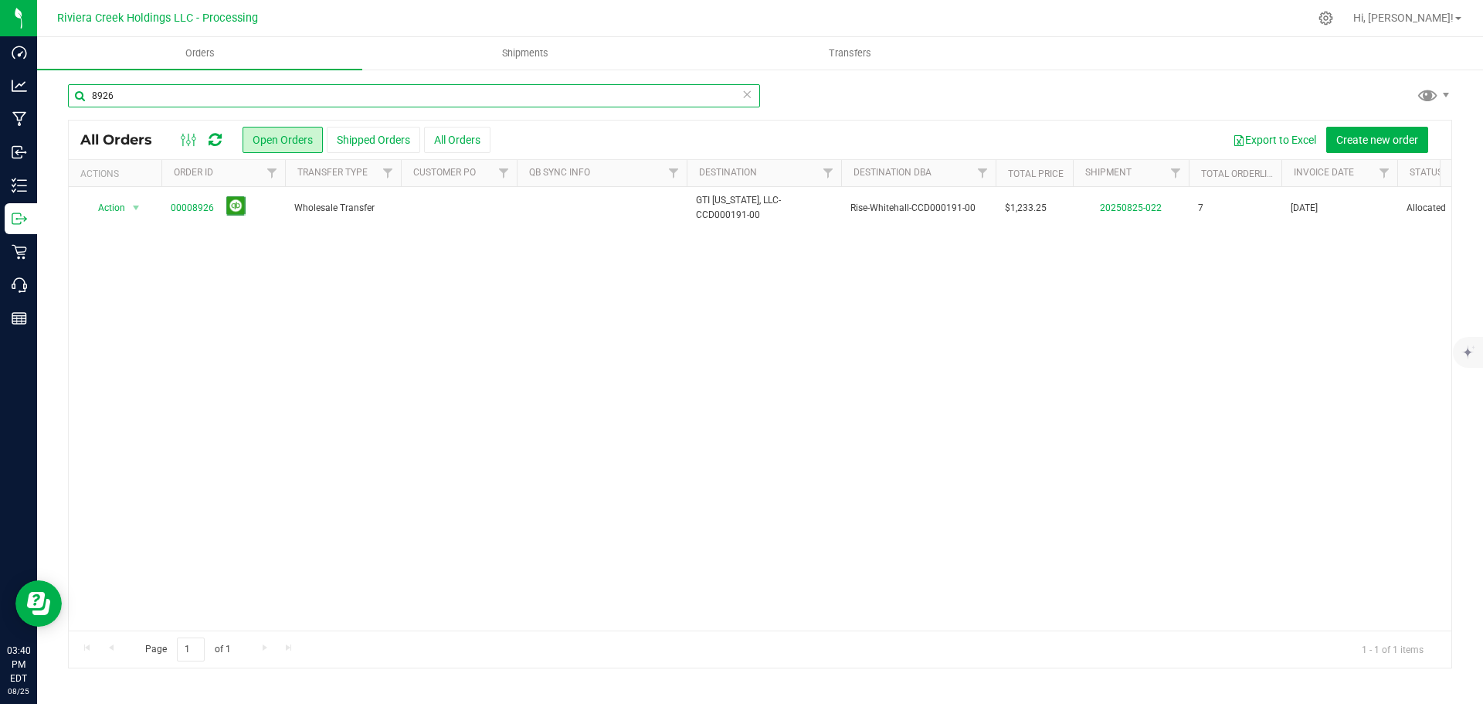
click at [143, 101] on input "8926" at bounding box center [414, 95] width 692 height 23
type input "8922"
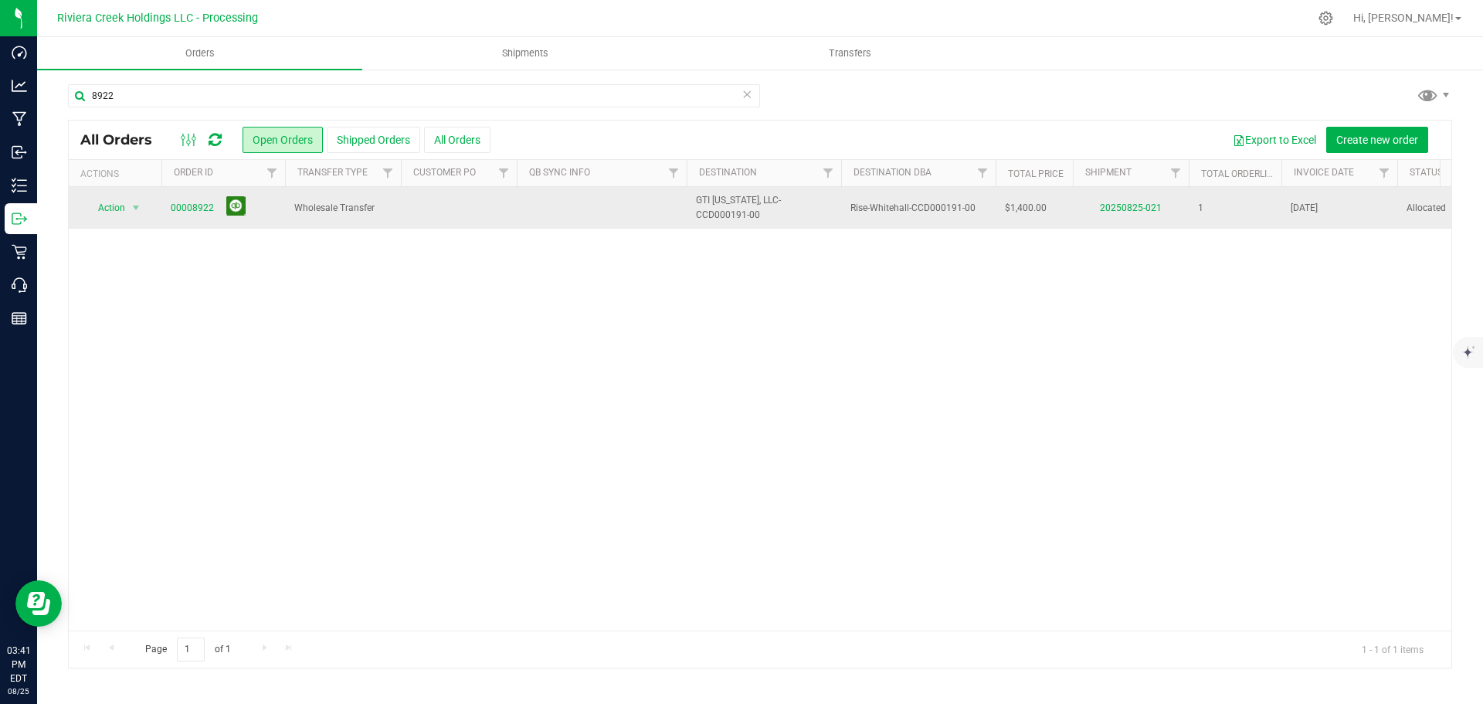
click at [237, 205] on button at bounding box center [235, 205] width 19 height 19
drag, startPoint x: 141, startPoint y: 103, endPoint x: 76, endPoint y: 101, distance: 64.9
click at [76, 101] on input "8922" at bounding box center [414, 95] width 692 height 23
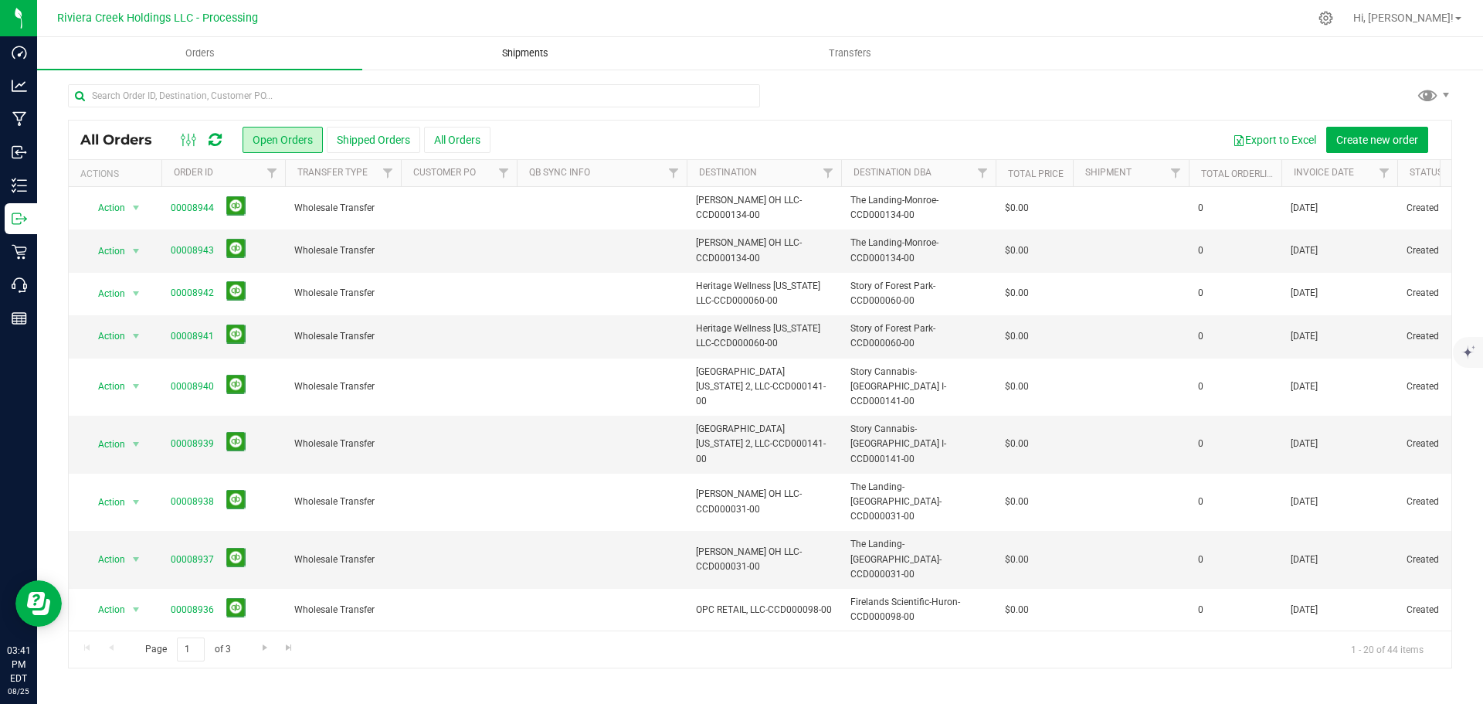
click at [517, 52] on span "Shipments" at bounding box center [525, 53] width 88 height 14
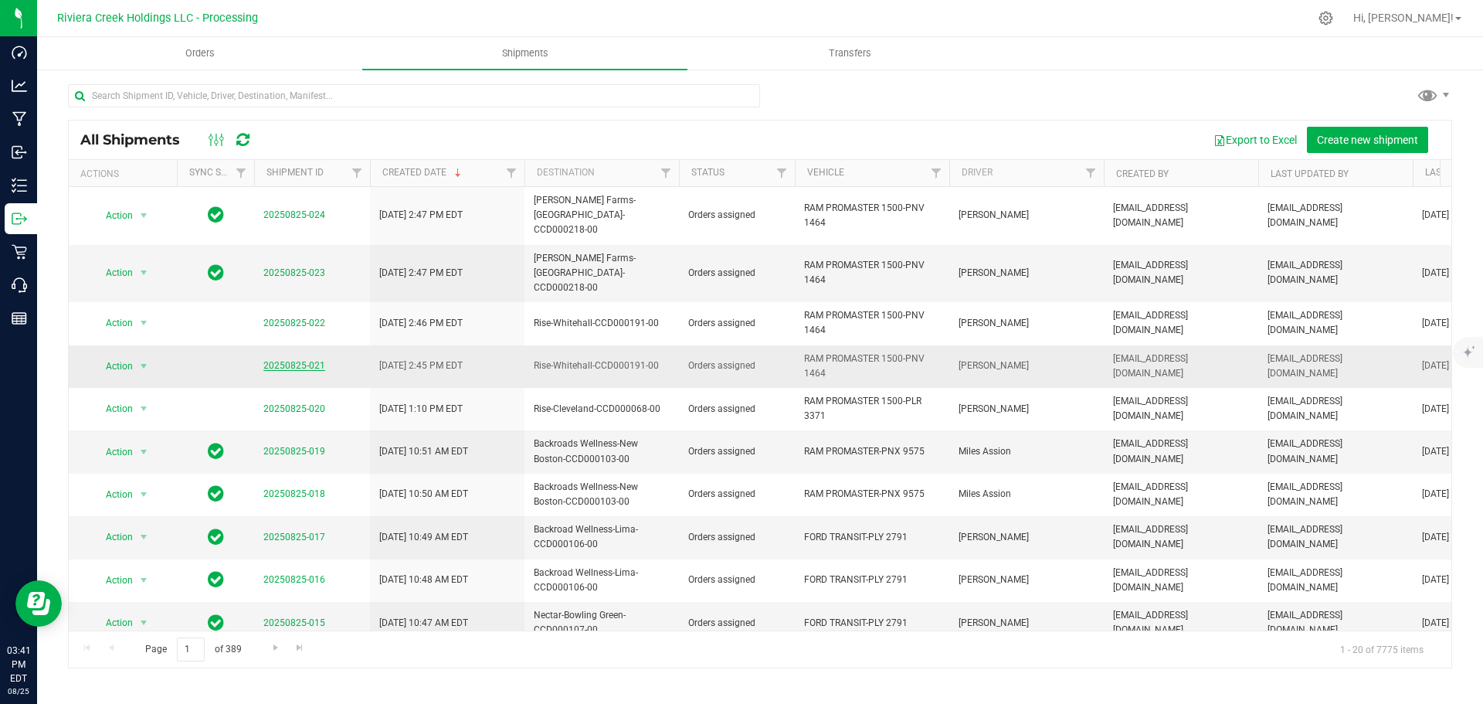
click at [301, 360] on link "20250825-021" at bounding box center [294, 365] width 62 height 11
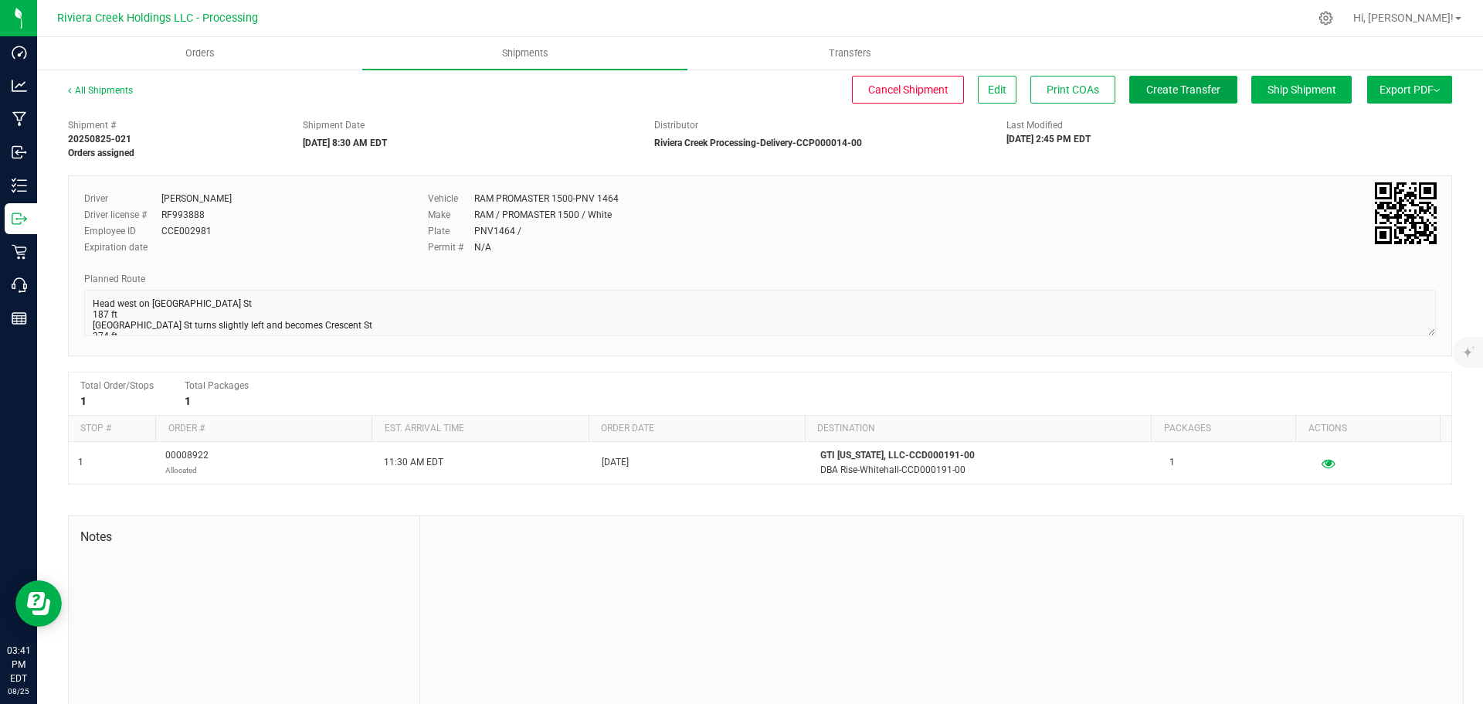
click at [1150, 99] on button "Create Transfer" at bounding box center [1183, 90] width 108 height 28
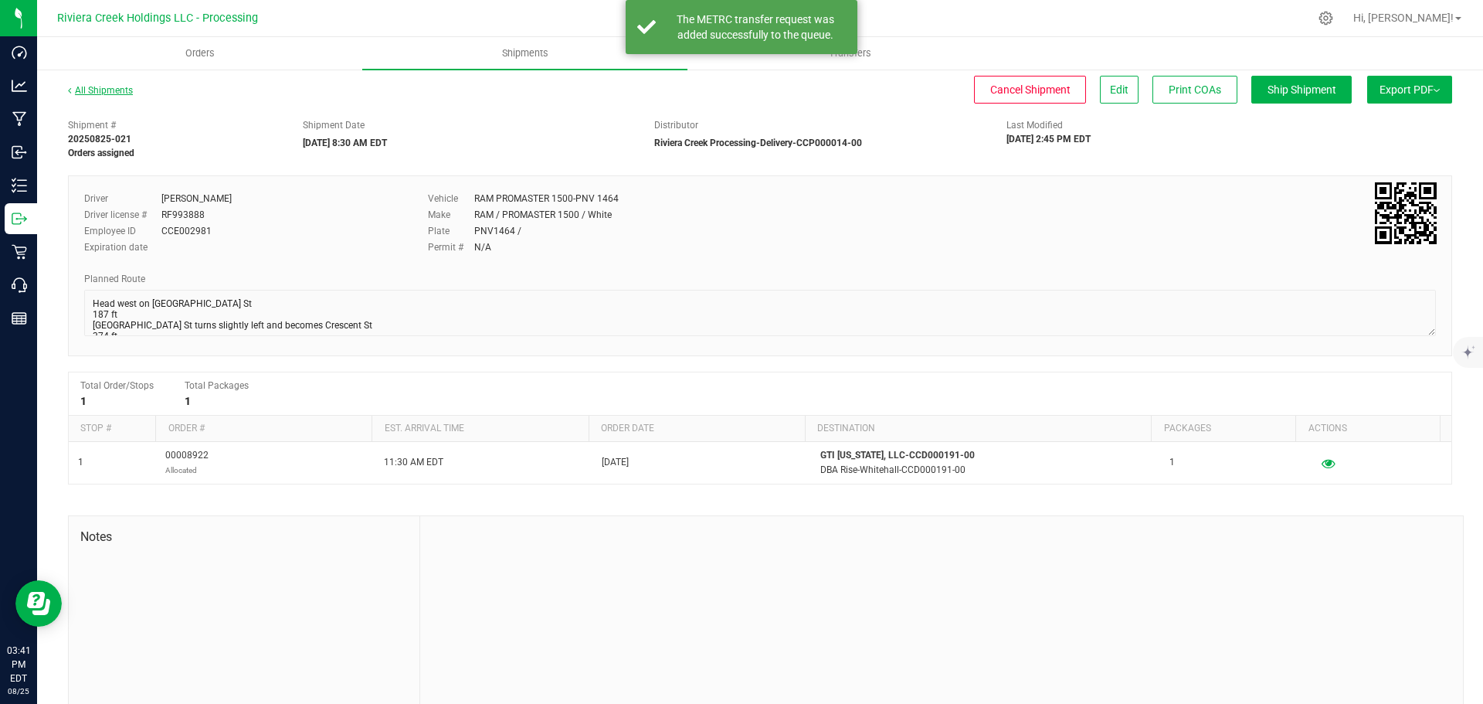
click at [111, 92] on link "All Shipments" at bounding box center [100, 90] width 65 height 11
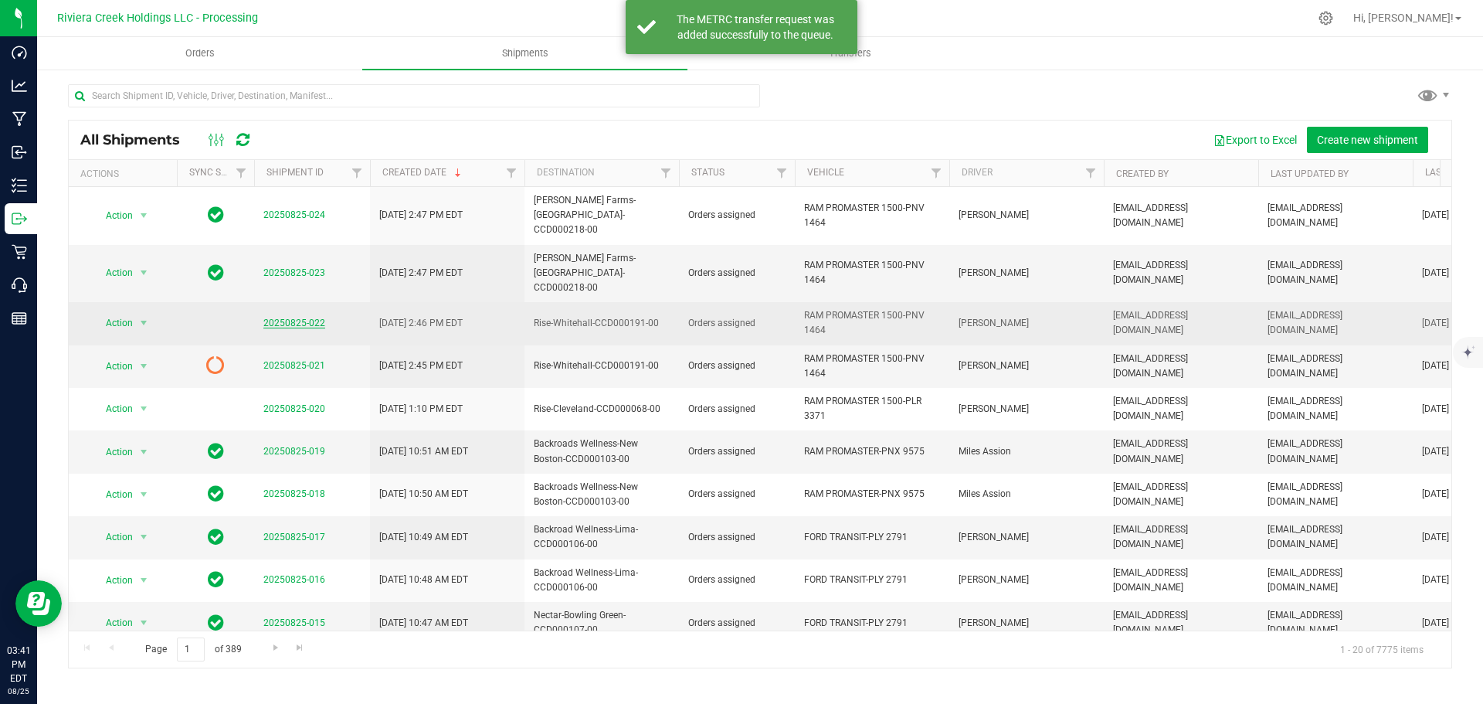
click at [284, 317] on link "20250825-022" at bounding box center [294, 322] width 62 height 11
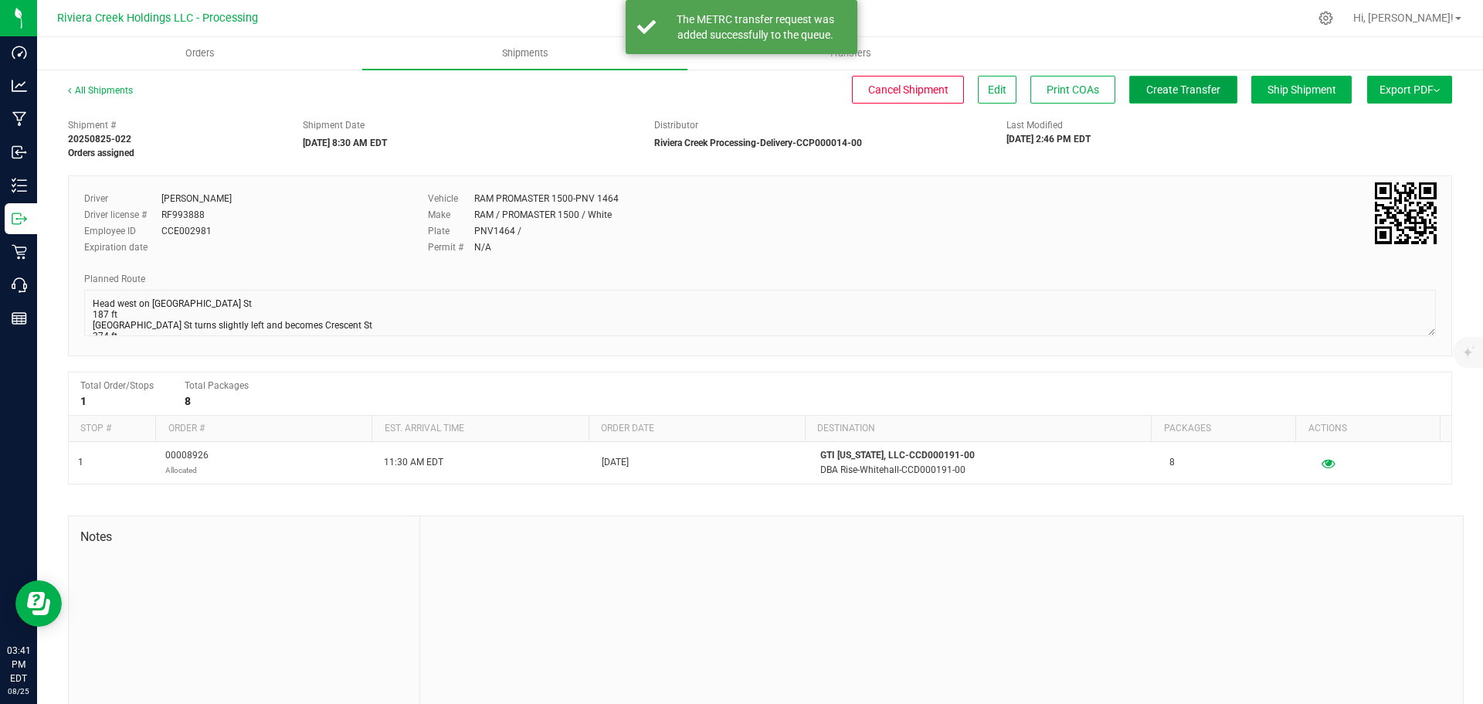
click at [1164, 89] on span "Create Transfer" at bounding box center [1183, 89] width 74 height 12
click at [90, 90] on link "All Shipments" at bounding box center [100, 90] width 65 height 11
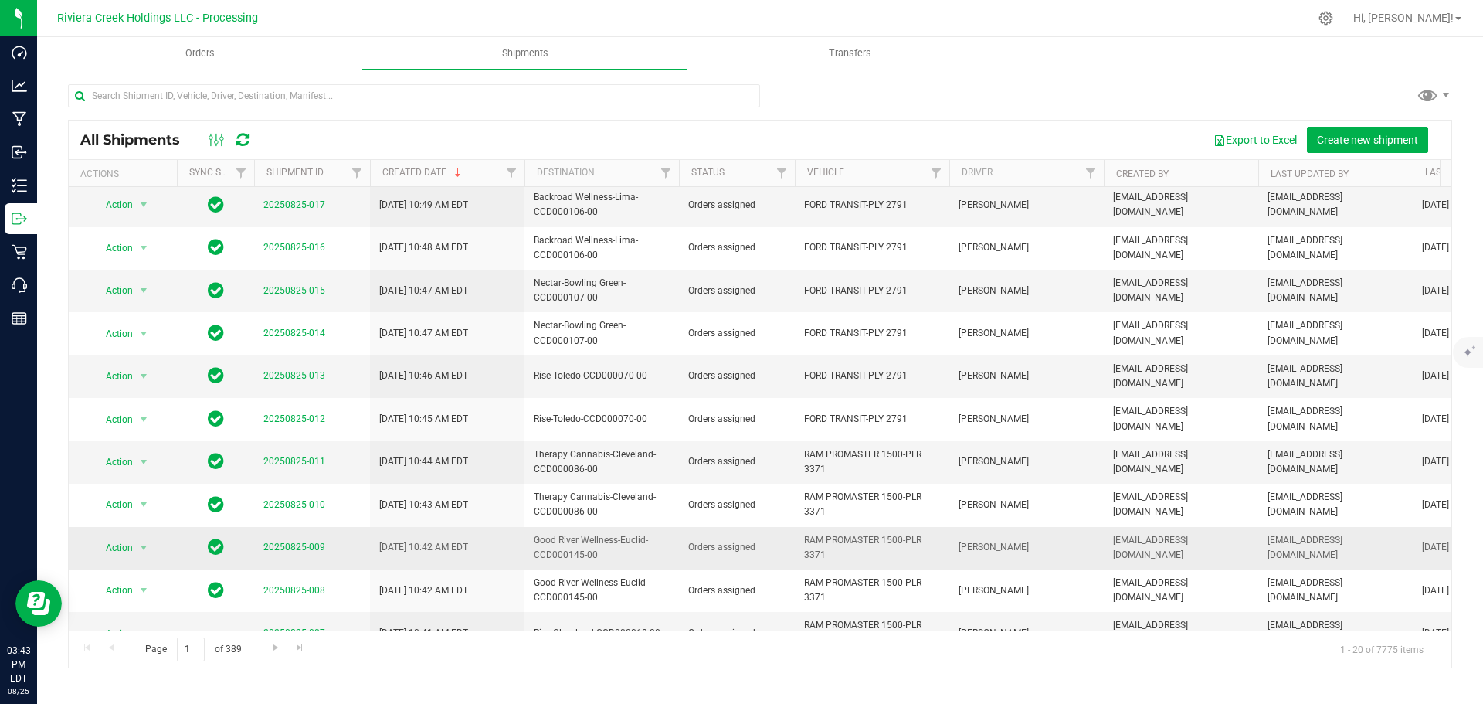
scroll to position [407, 0]
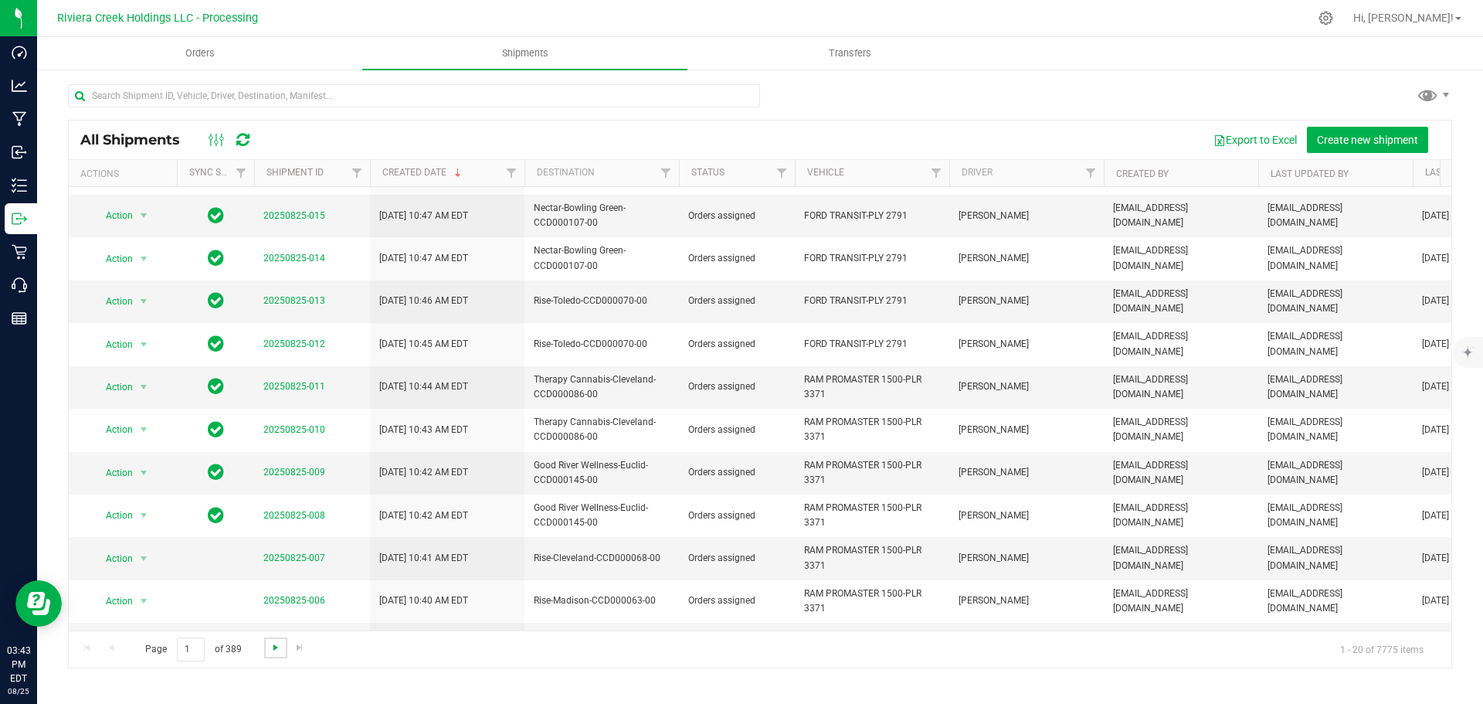
click at [273, 646] on span "Go to the next page" at bounding box center [276, 647] width 12 height 12
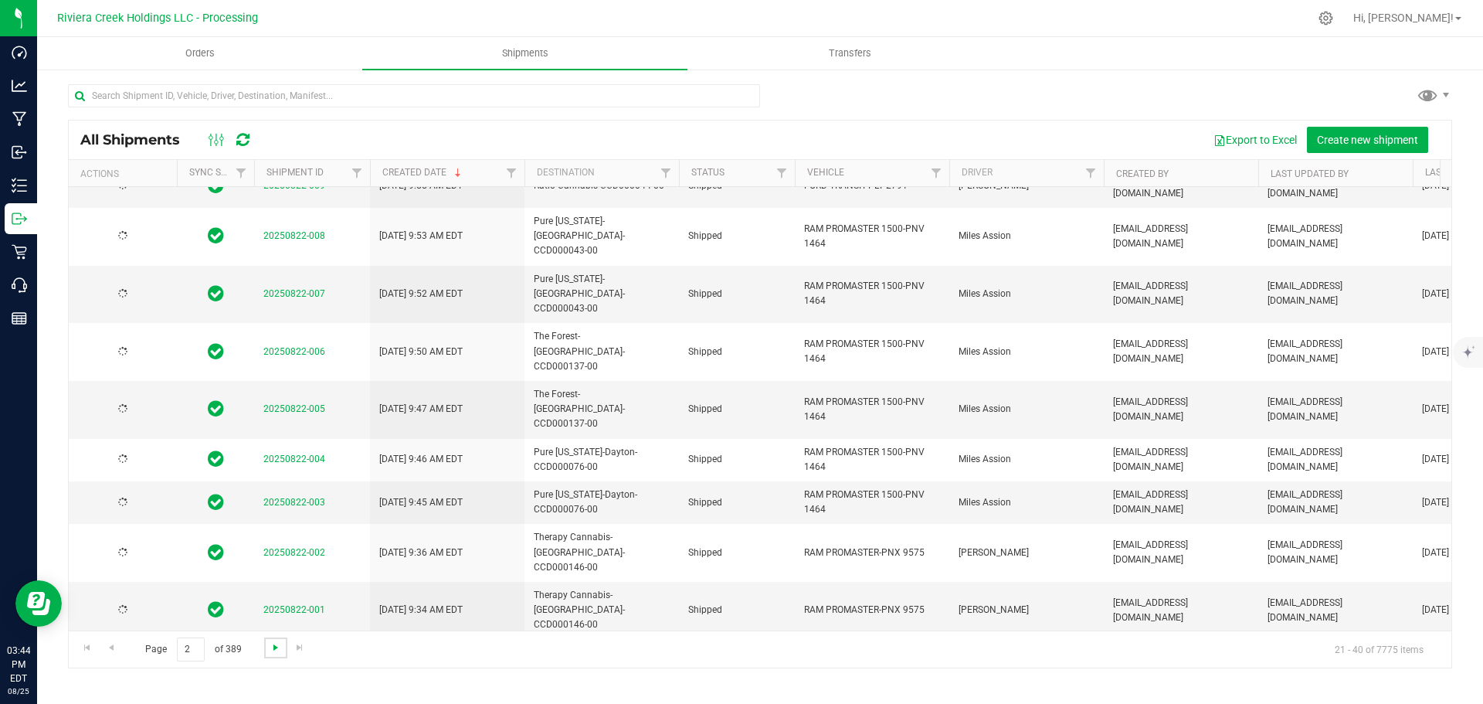
scroll to position [0, 0]
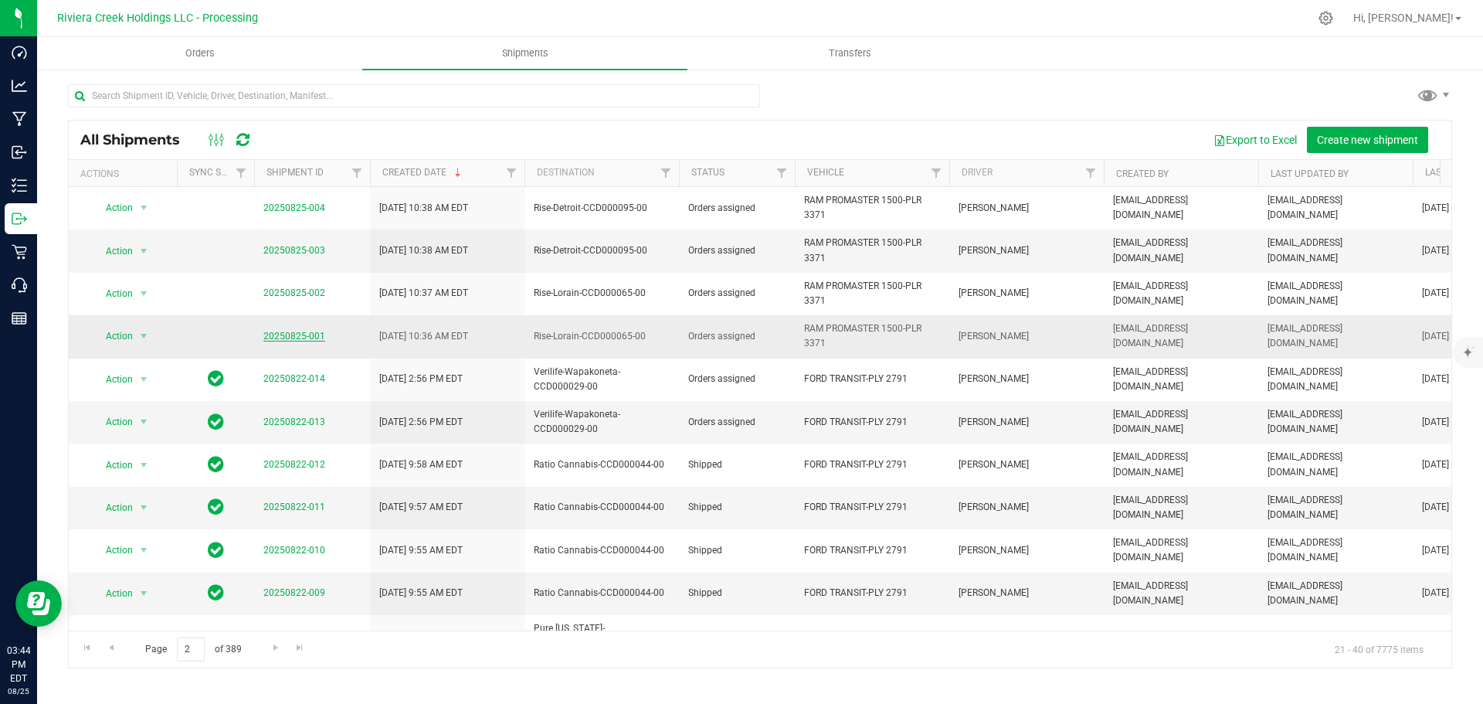
click at [297, 331] on link "20250825-001" at bounding box center [294, 336] width 62 height 11
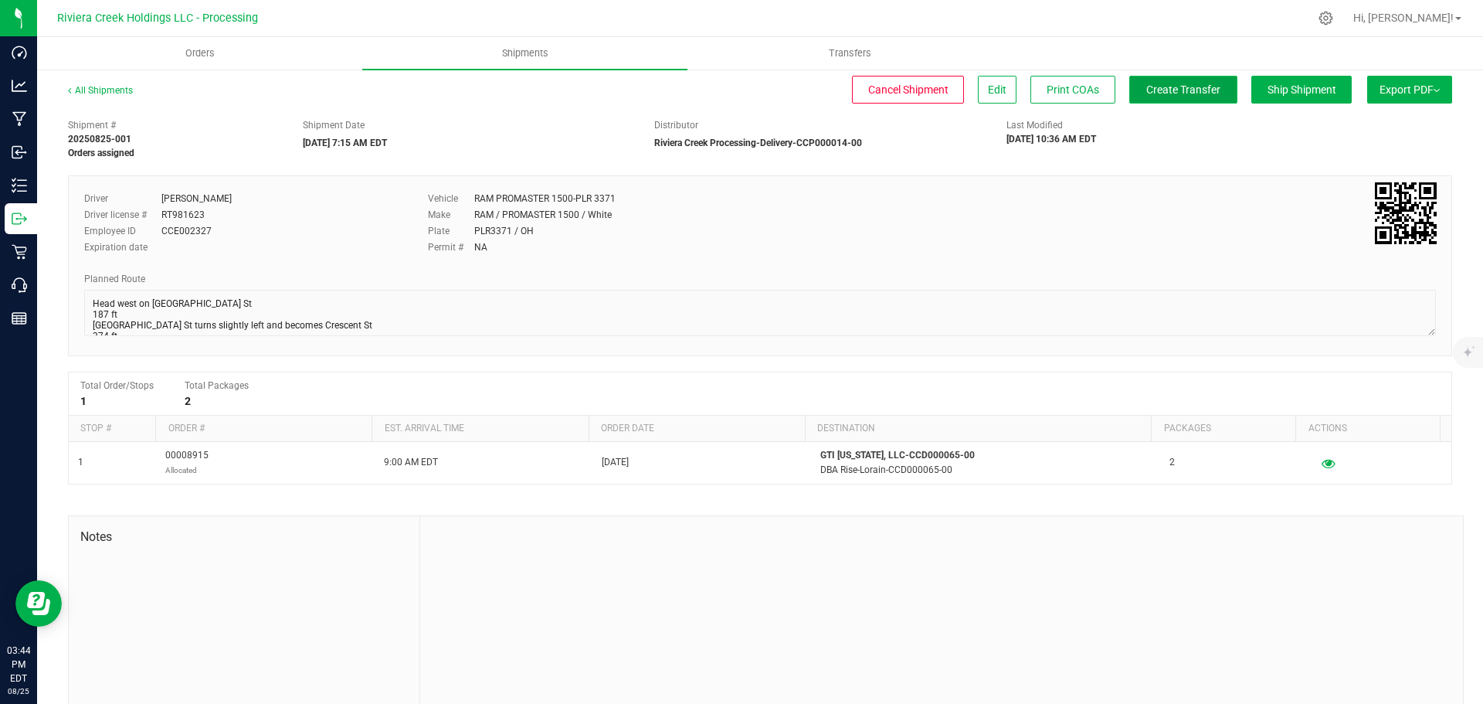
click at [1165, 93] on span "Create Transfer" at bounding box center [1183, 89] width 74 height 12
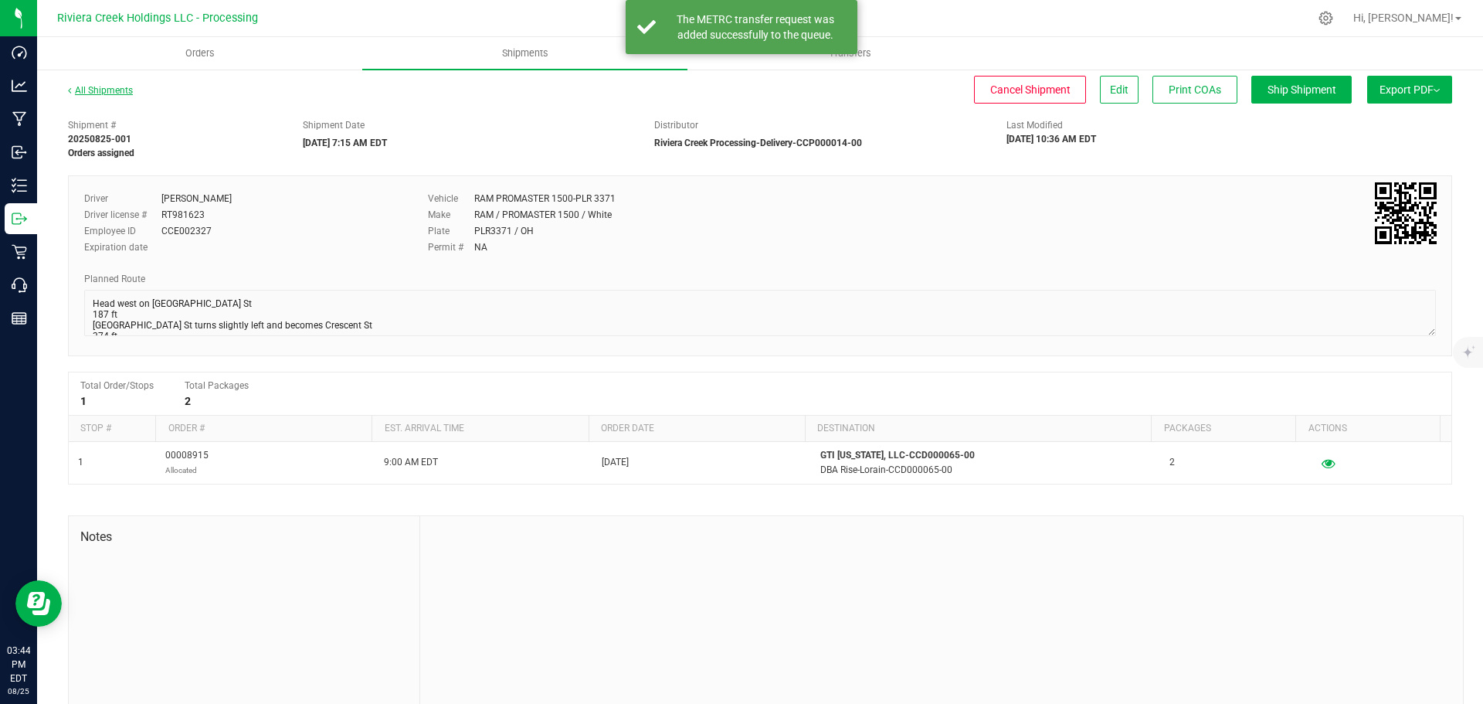
click at [117, 90] on link "All Shipments" at bounding box center [100, 90] width 65 height 11
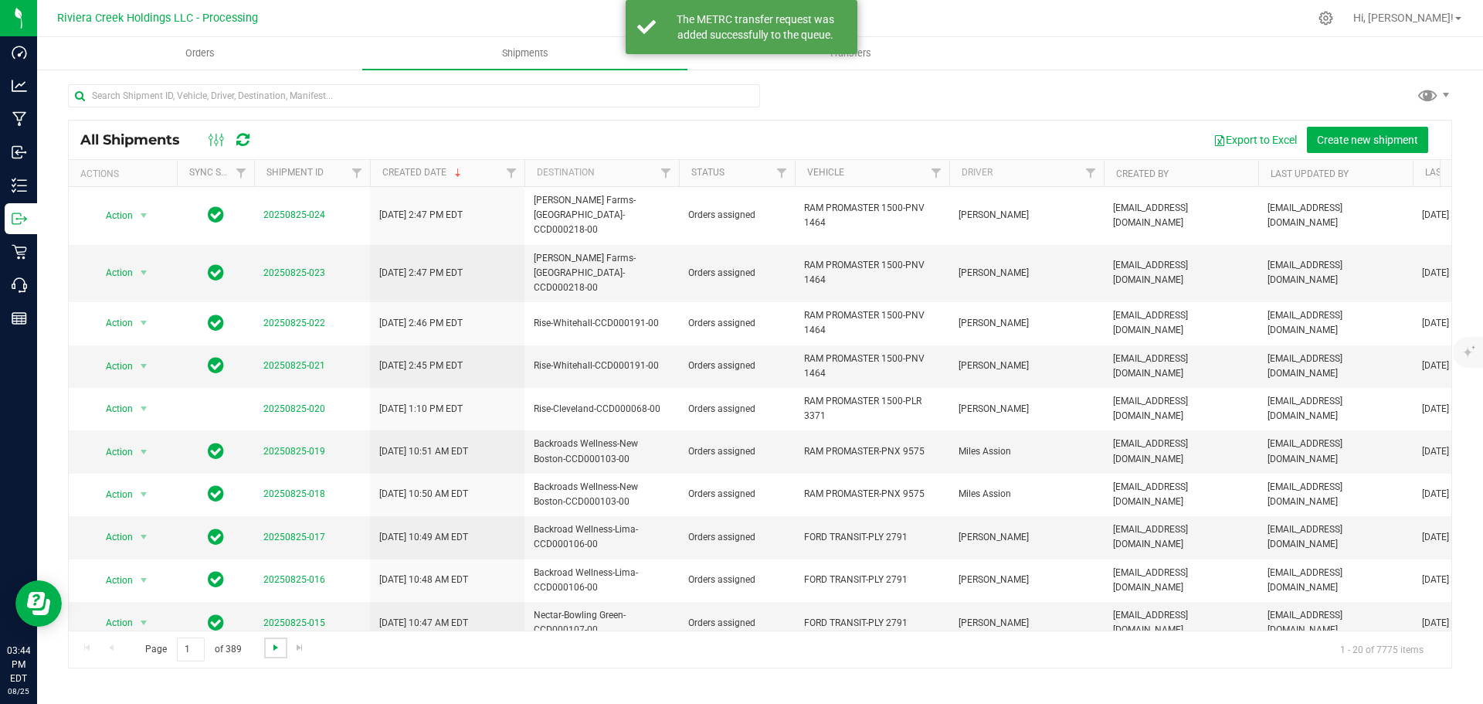
click at [274, 645] on span "Go to the next page" at bounding box center [276, 647] width 12 height 12
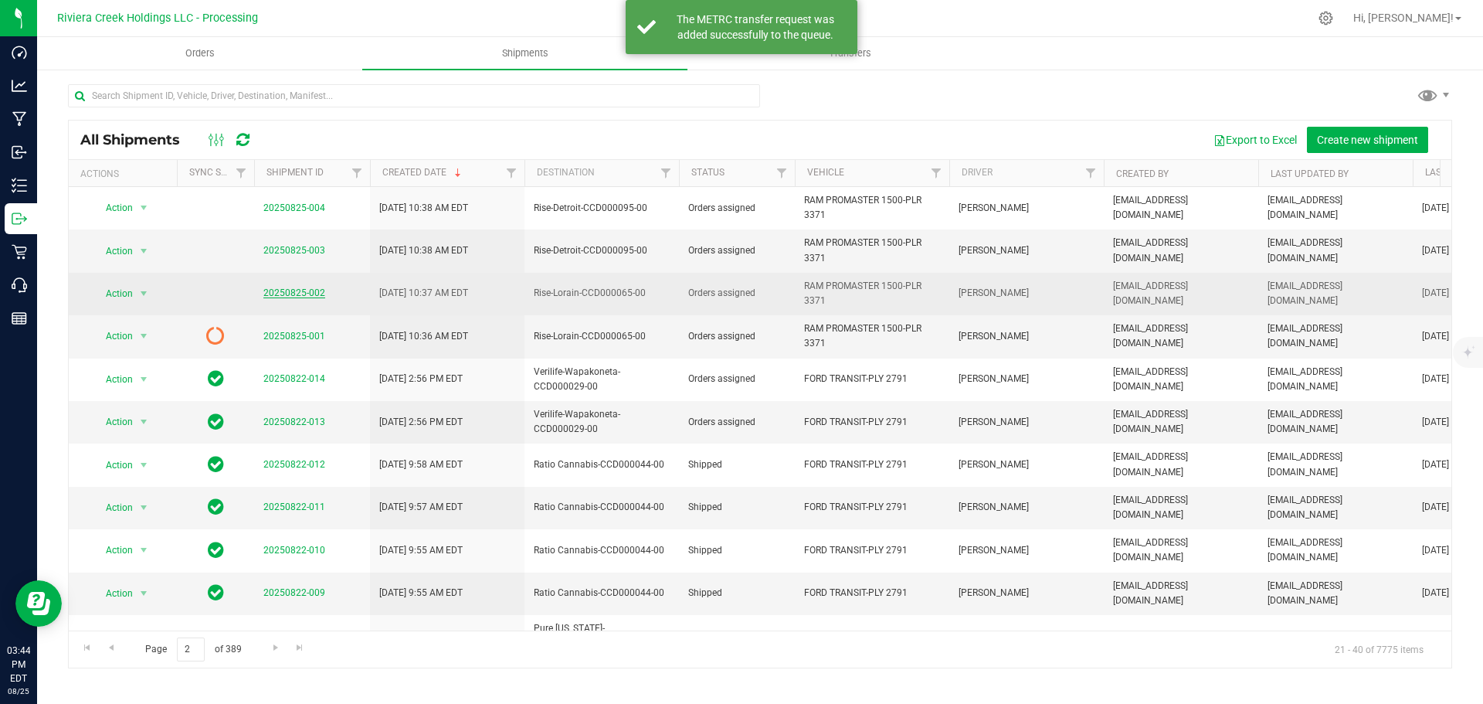
click at [284, 293] on link "20250825-002" at bounding box center [294, 292] width 62 height 11
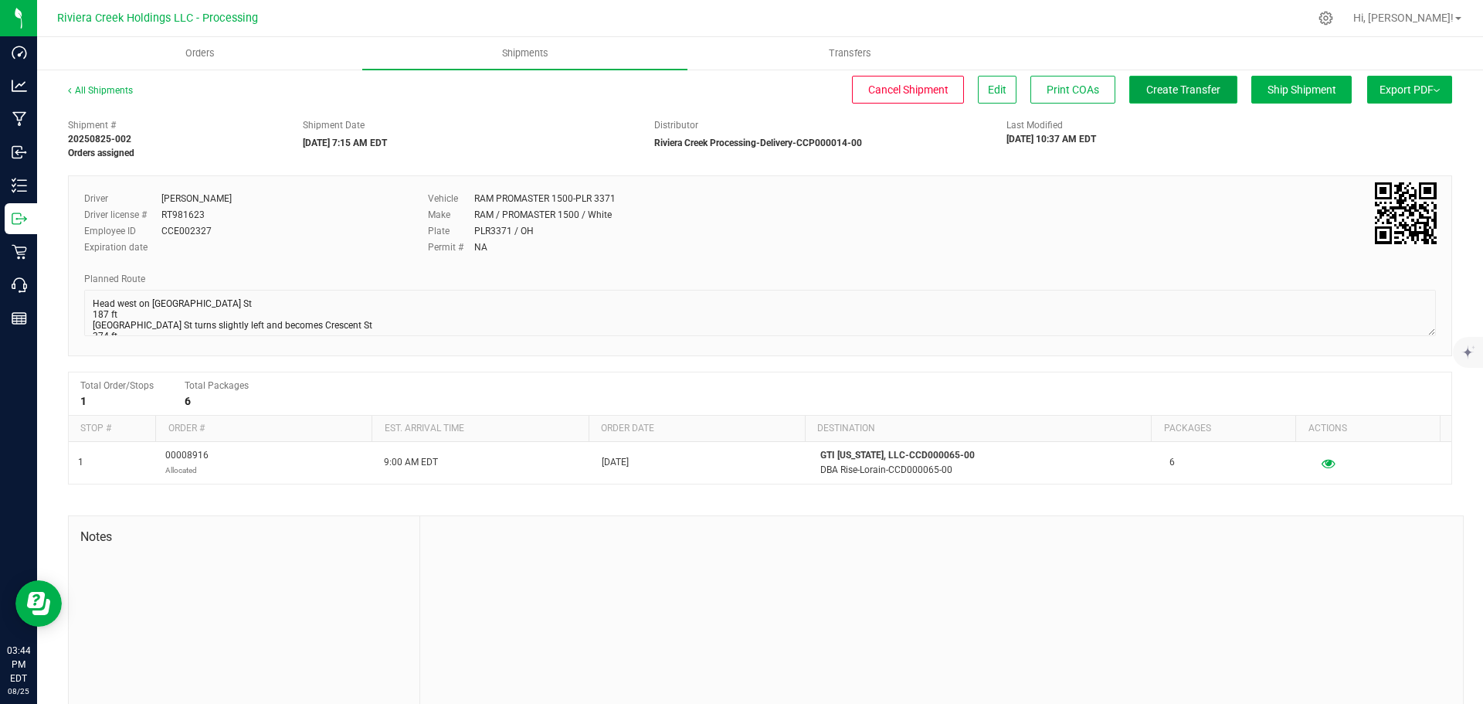
click at [1146, 90] on span "Create Transfer" at bounding box center [1183, 89] width 74 height 12
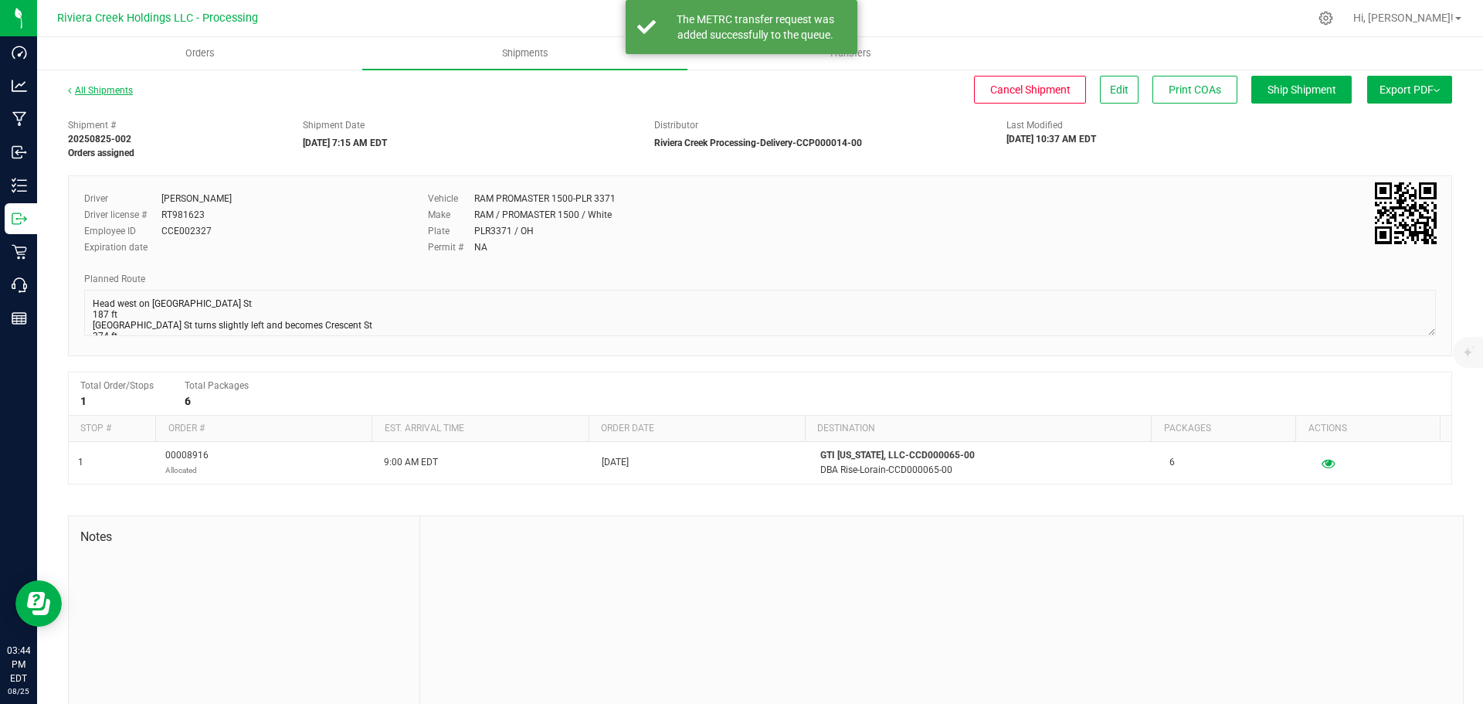
click at [107, 94] on link "All Shipments" at bounding box center [100, 90] width 65 height 11
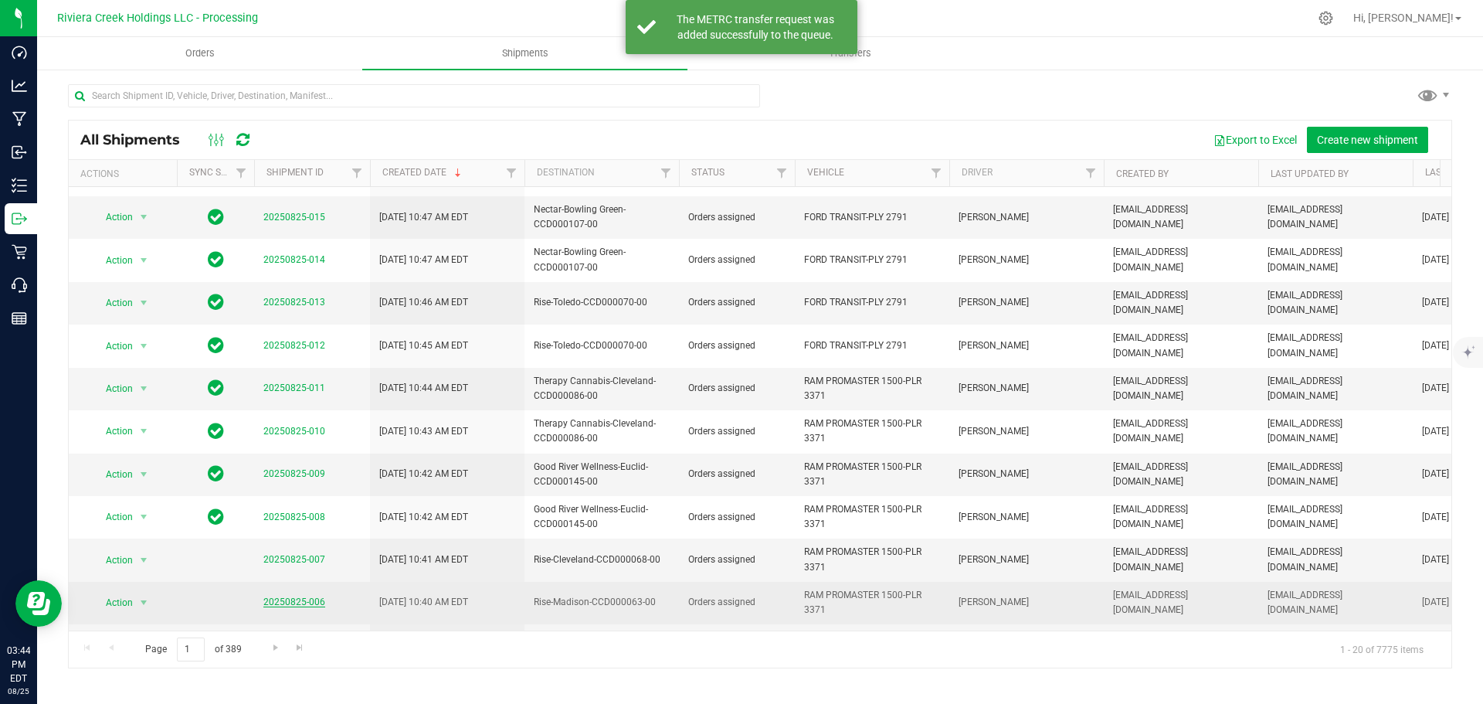
scroll to position [407, 0]
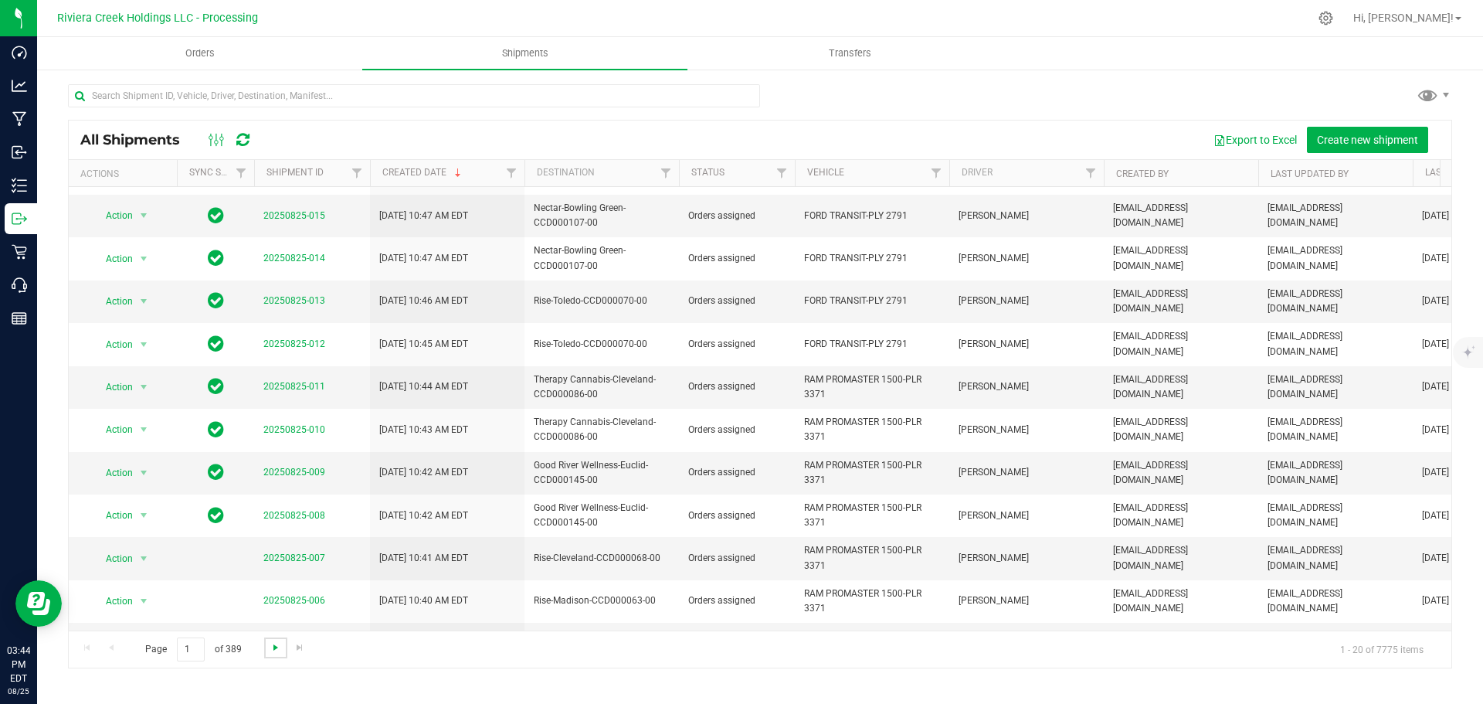
click at [271, 648] on span "Go to the next page" at bounding box center [276, 647] width 12 height 12
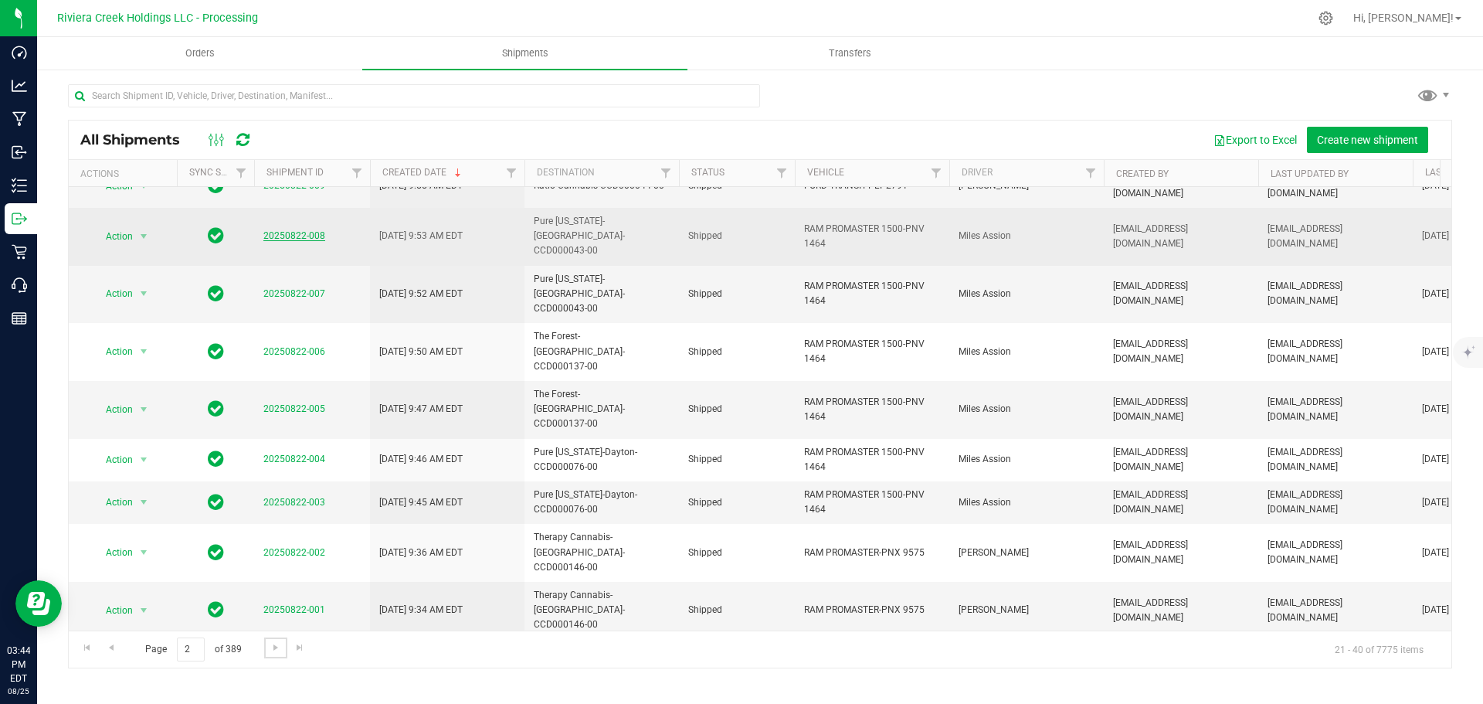
scroll to position [0, 0]
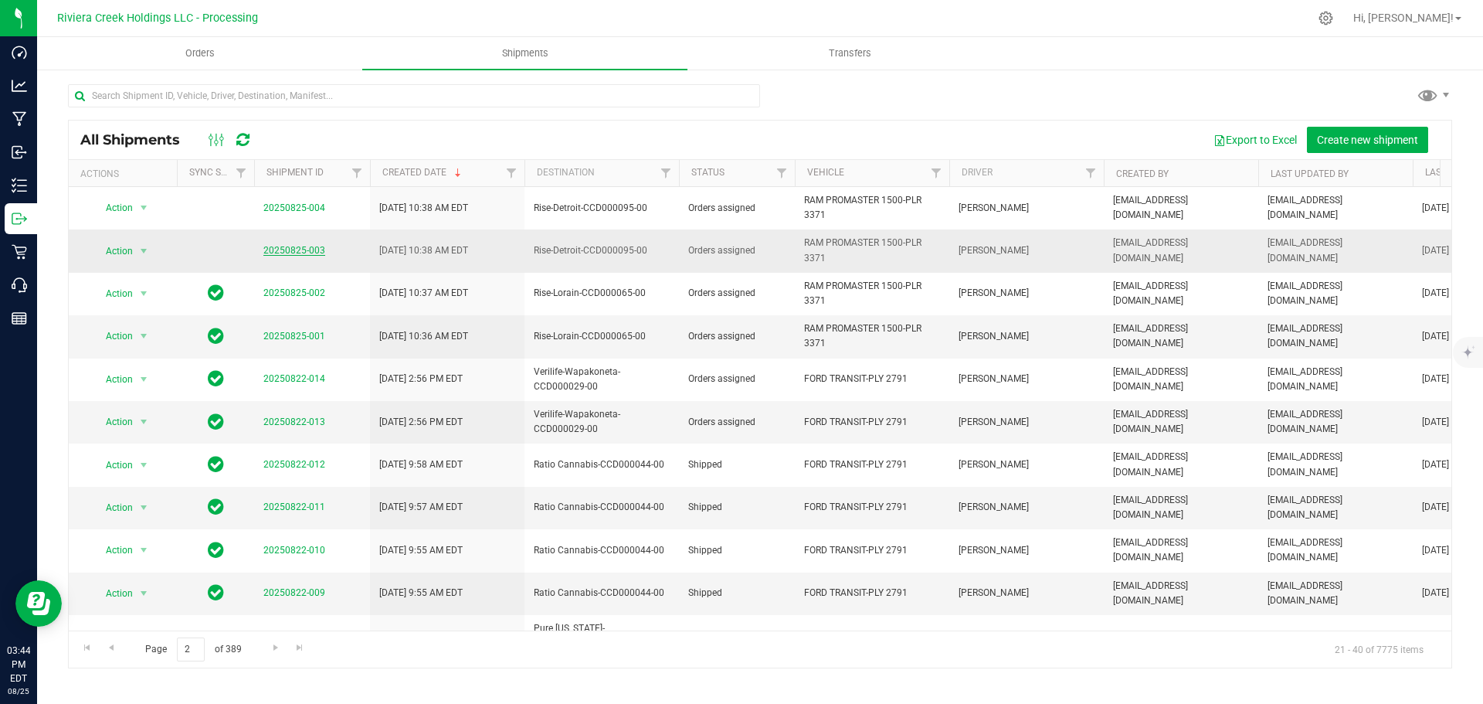
click at [277, 249] on link "20250825-003" at bounding box center [294, 250] width 62 height 11
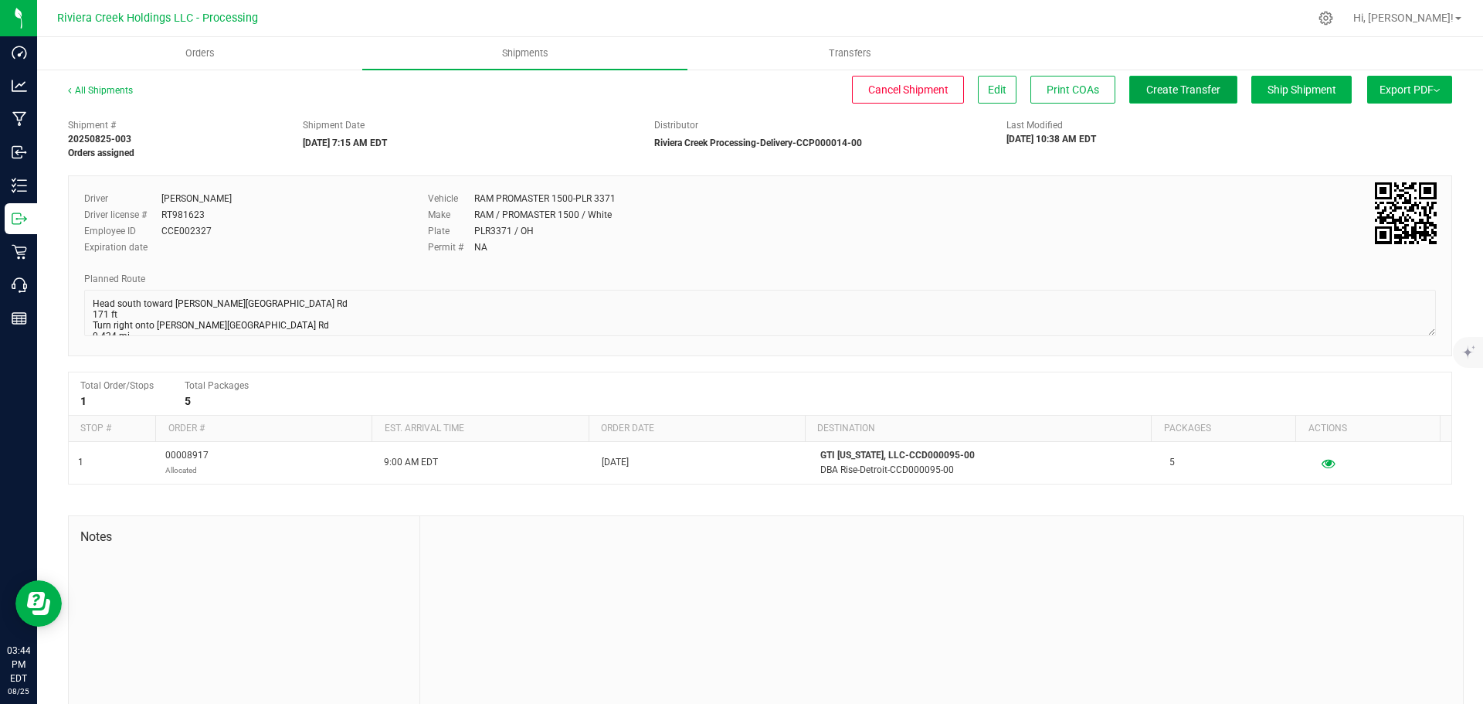
click at [1179, 90] on span "Create Transfer" at bounding box center [1183, 89] width 74 height 12
click at [119, 91] on link "All Shipments" at bounding box center [100, 90] width 65 height 11
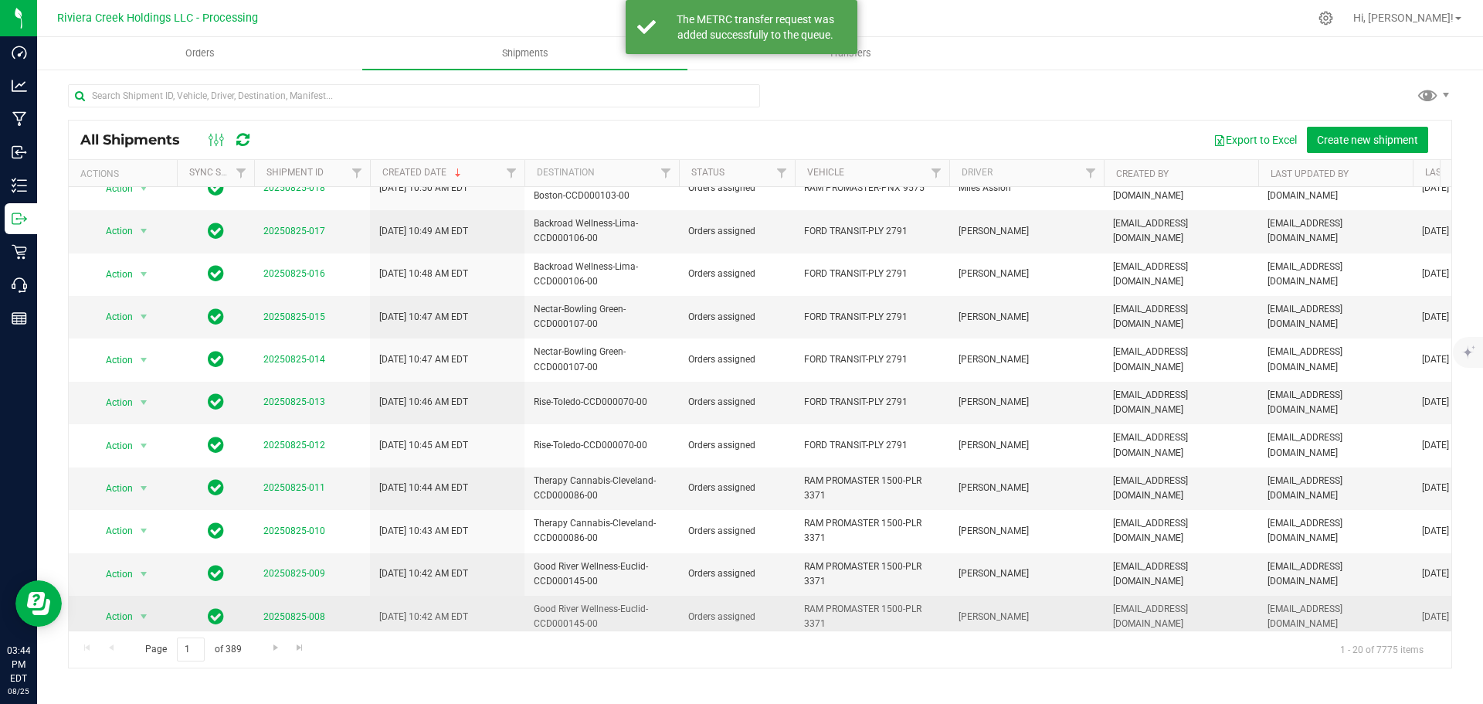
scroll to position [309, 0]
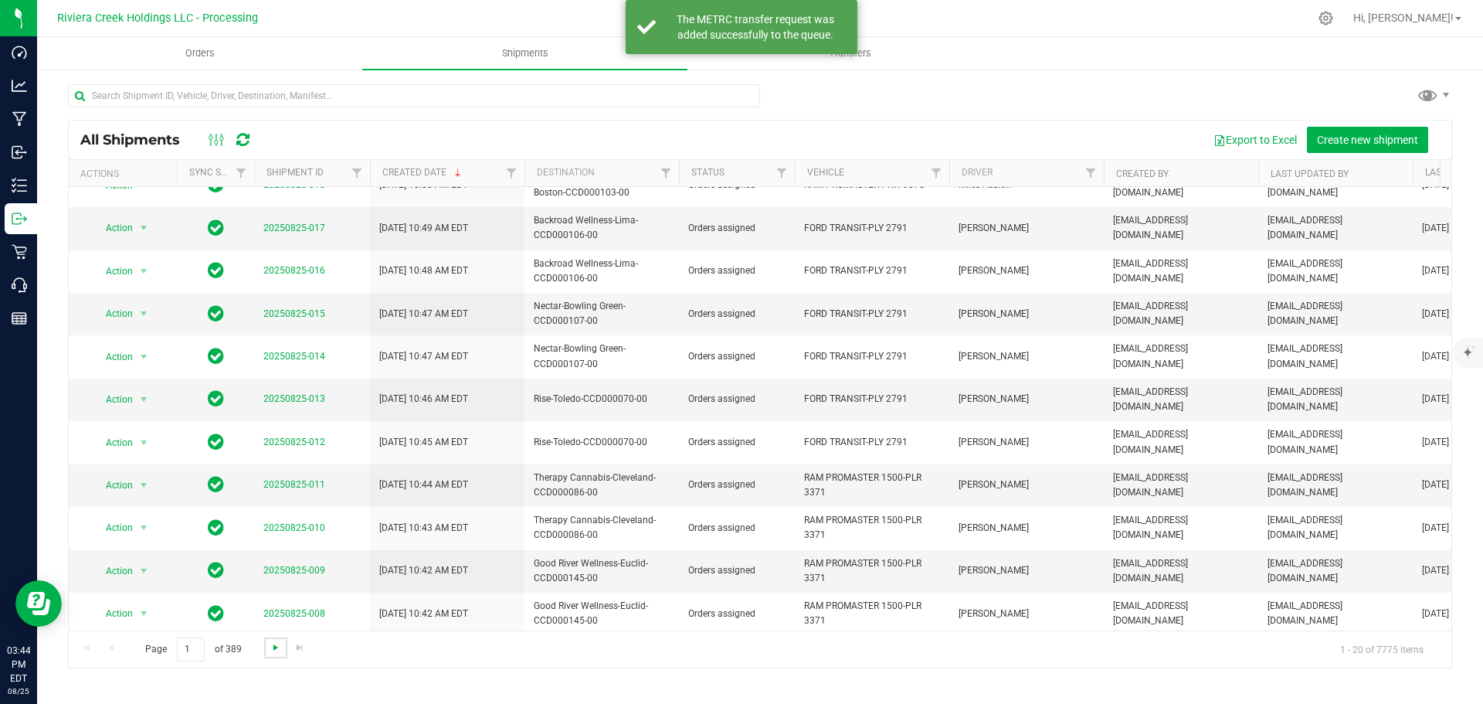
click at [277, 646] on span "Go to the next page" at bounding box center [276, 647] width 12 height 12
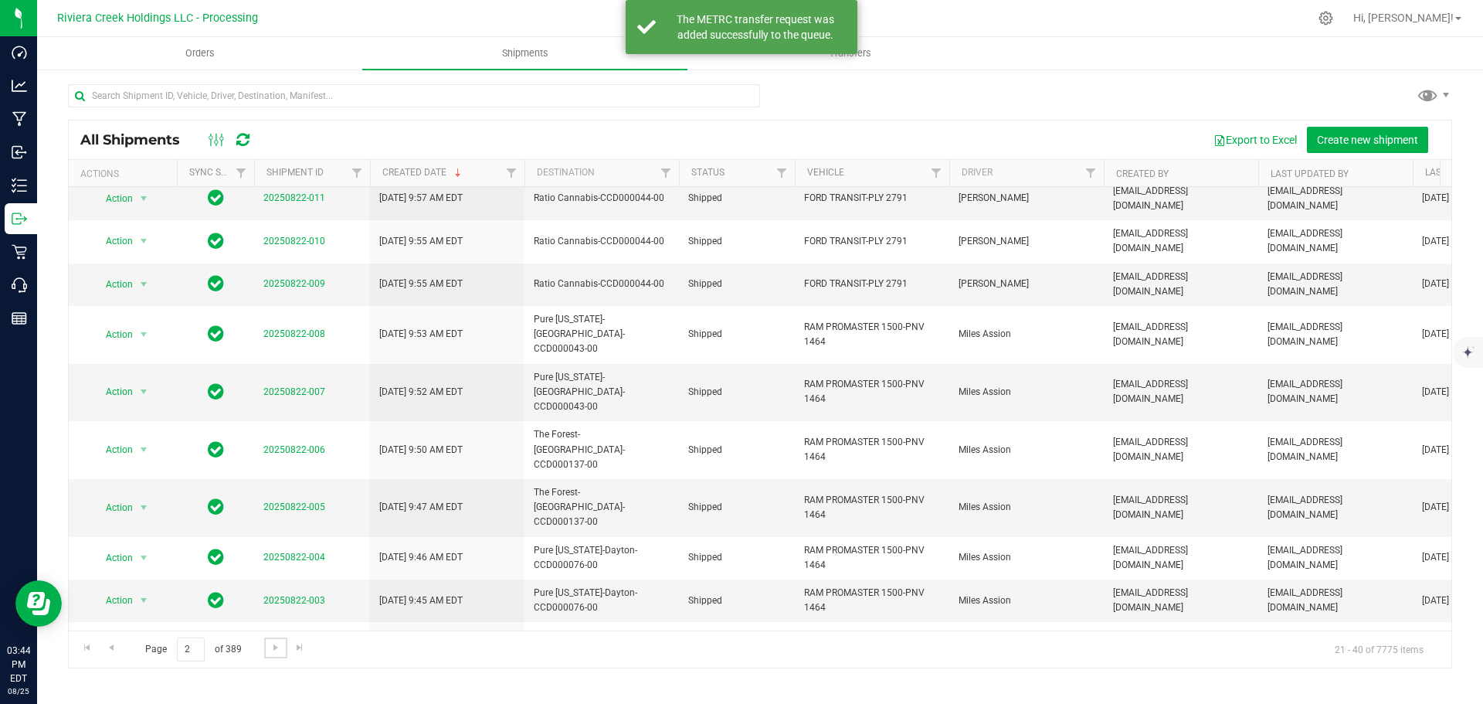
scroll to position [0, 0]
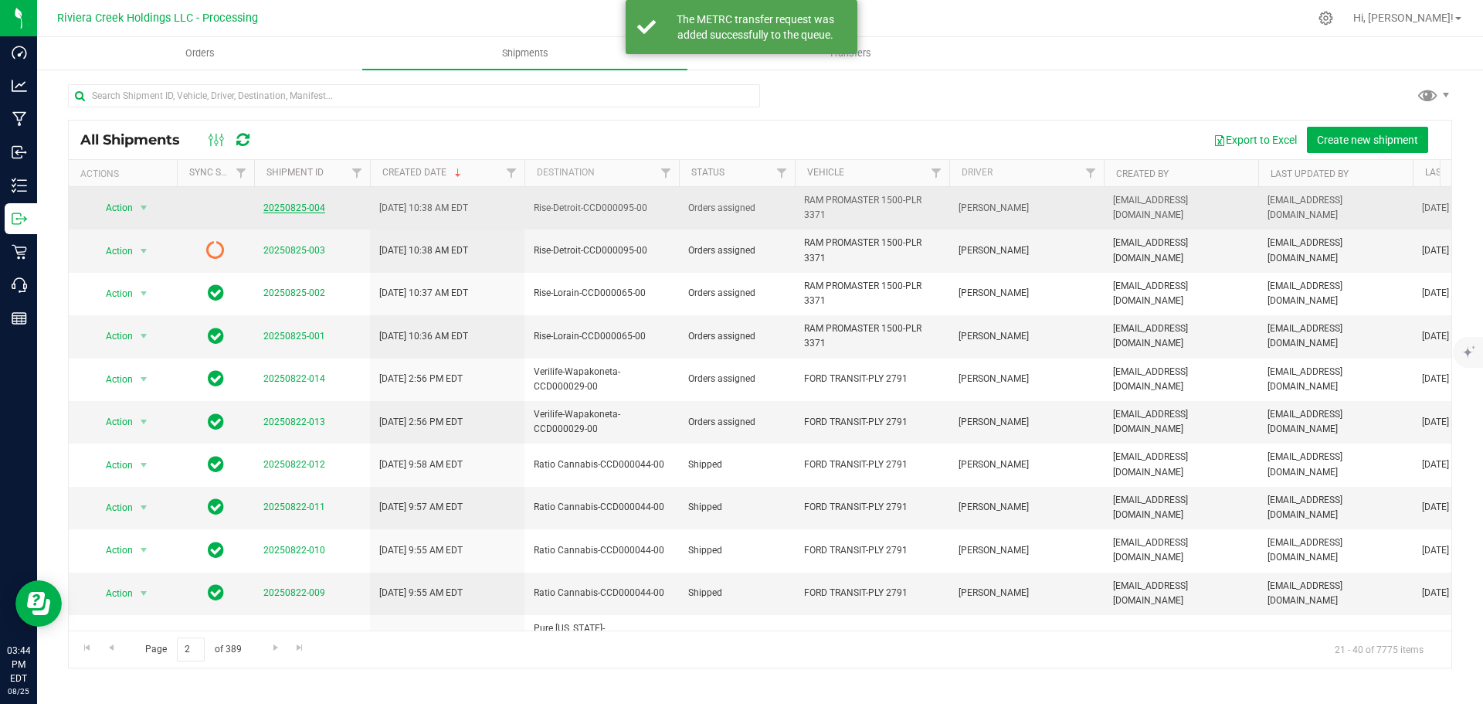
click at [300, 212] on link "20250825-004" at bounding box center [294, 207] width 62 height 11
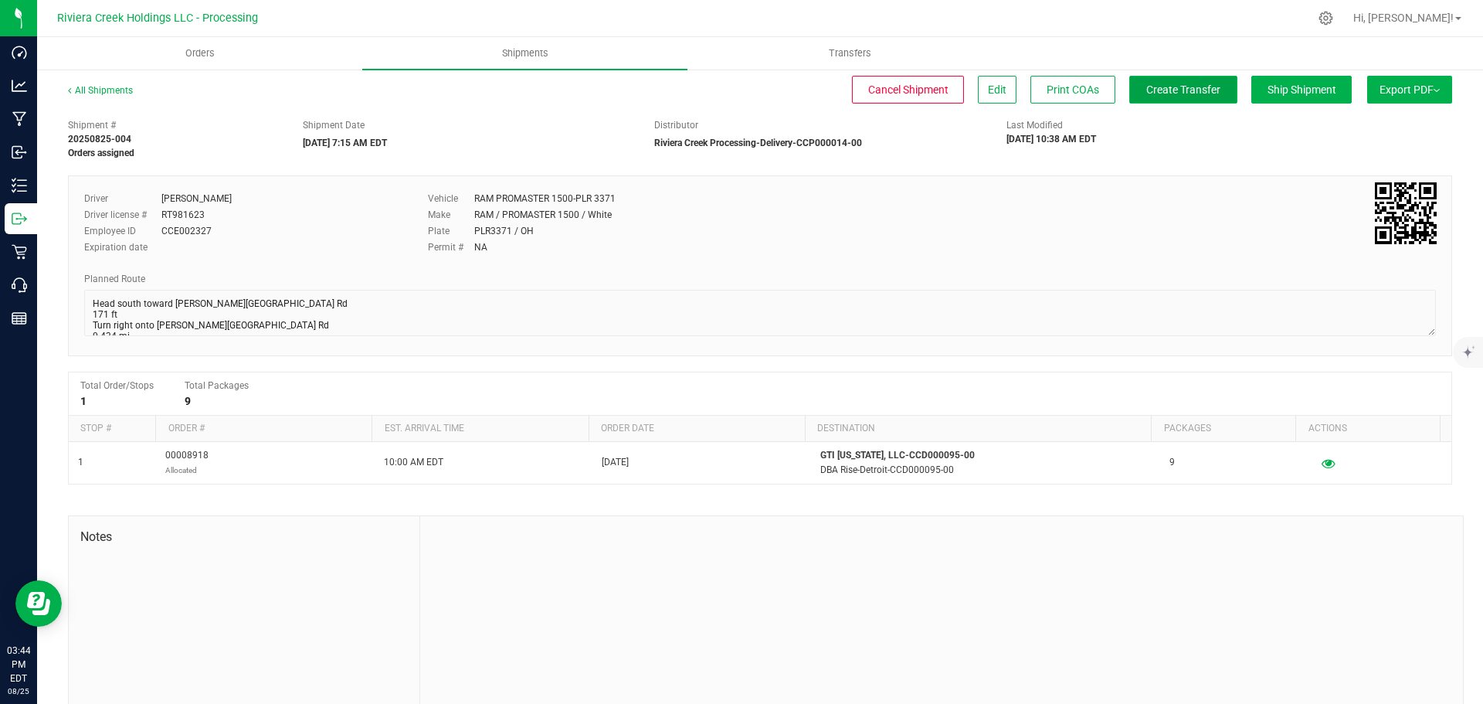
click at [1146, 94] on span "Create Transfer" at bounding box center [1183, 89] width 74 height 12
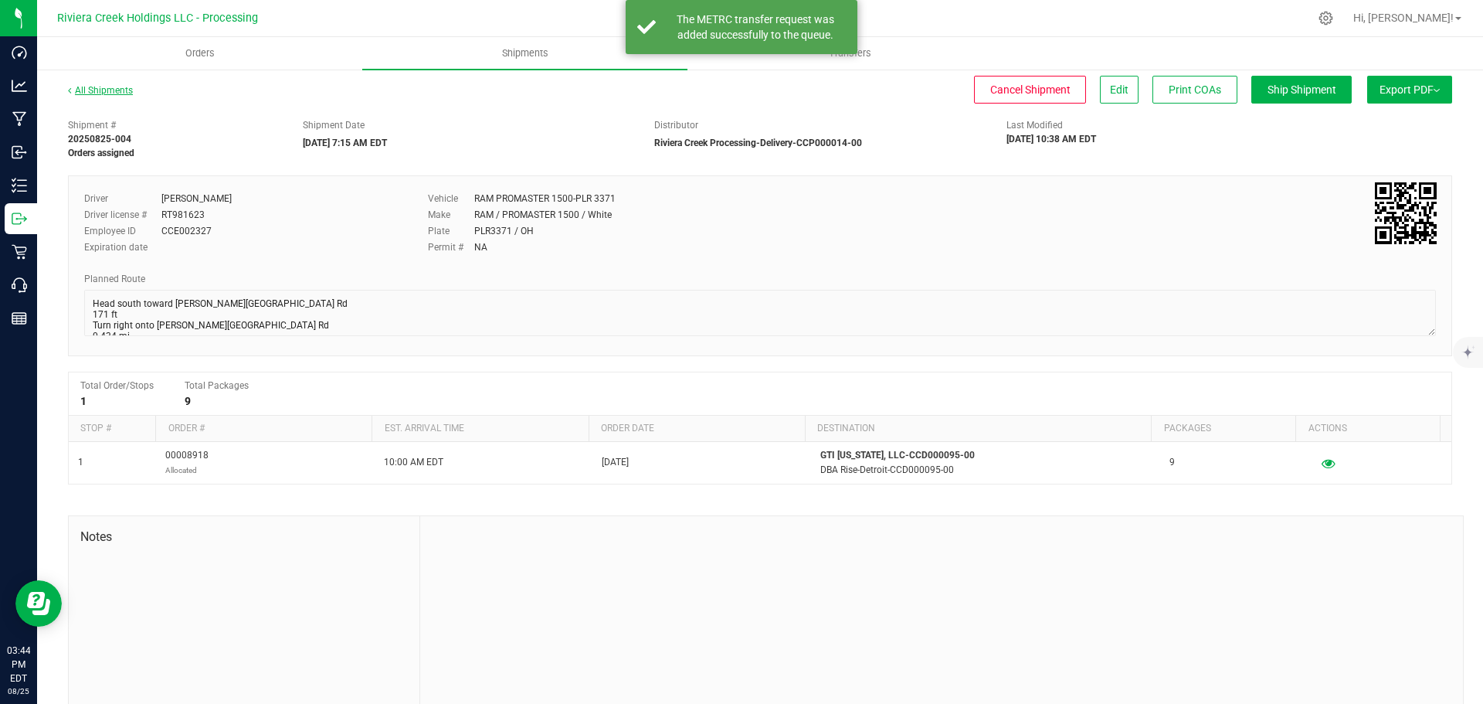
click at [108, 86] on link "All Shipments" at bounding box center [100, 90] width 65 height 11
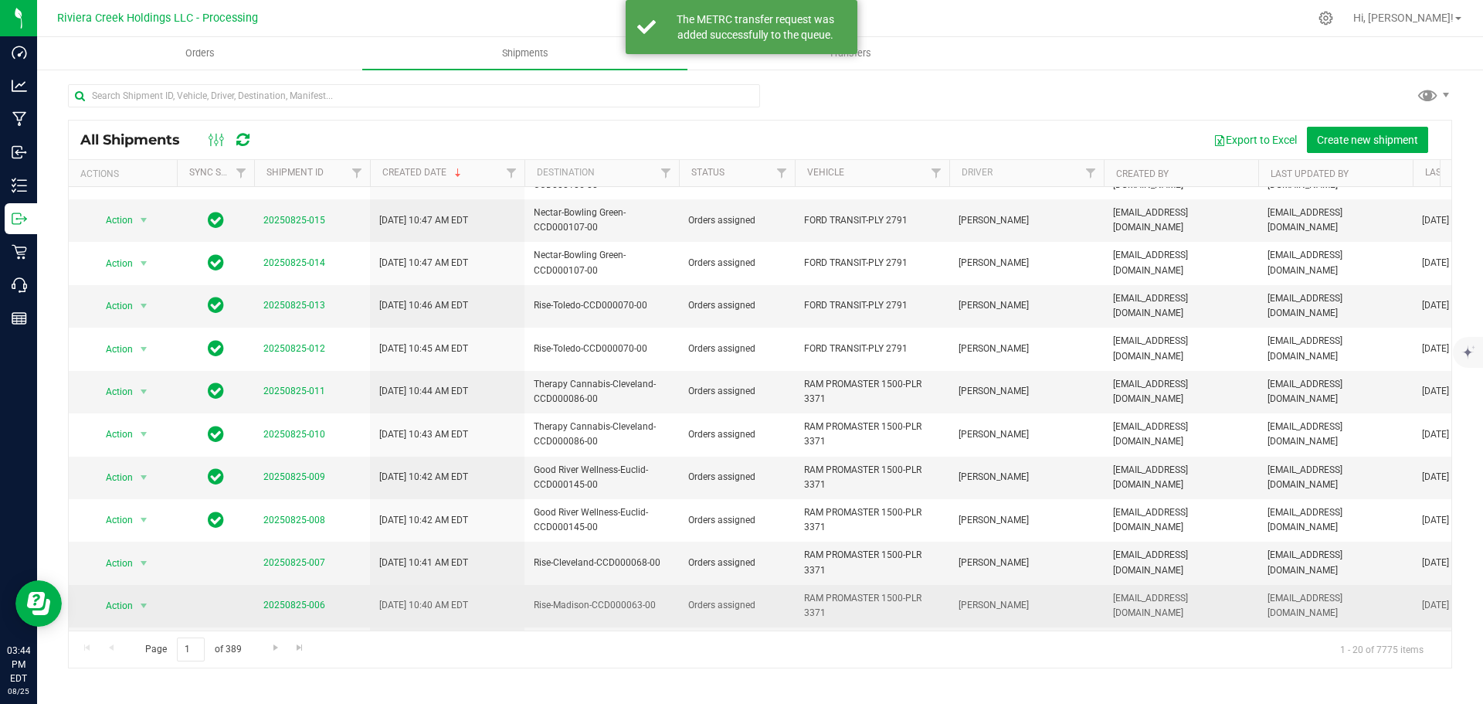
scroll to position [407, 0]
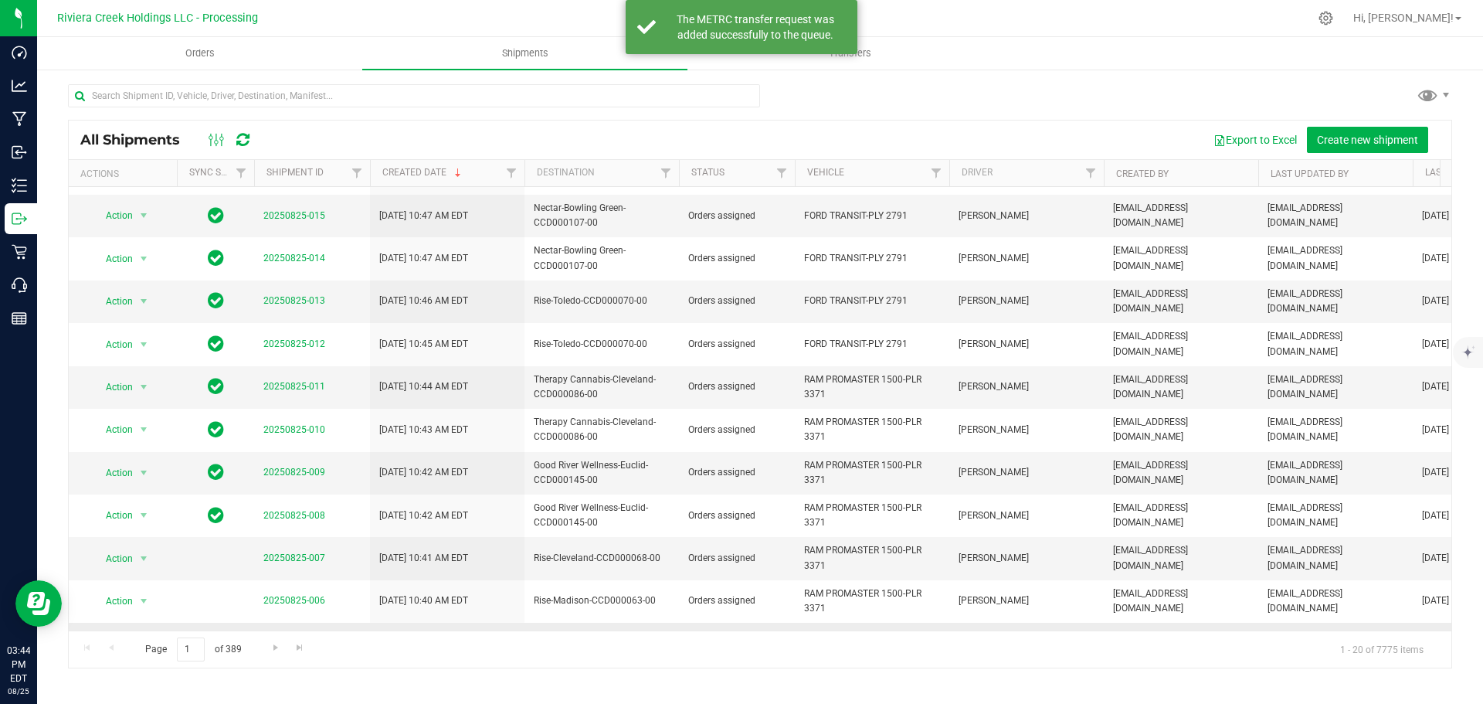
click at [279, 638] on link "20250825-005" at bounding box center [294, 643] width 62 height 11
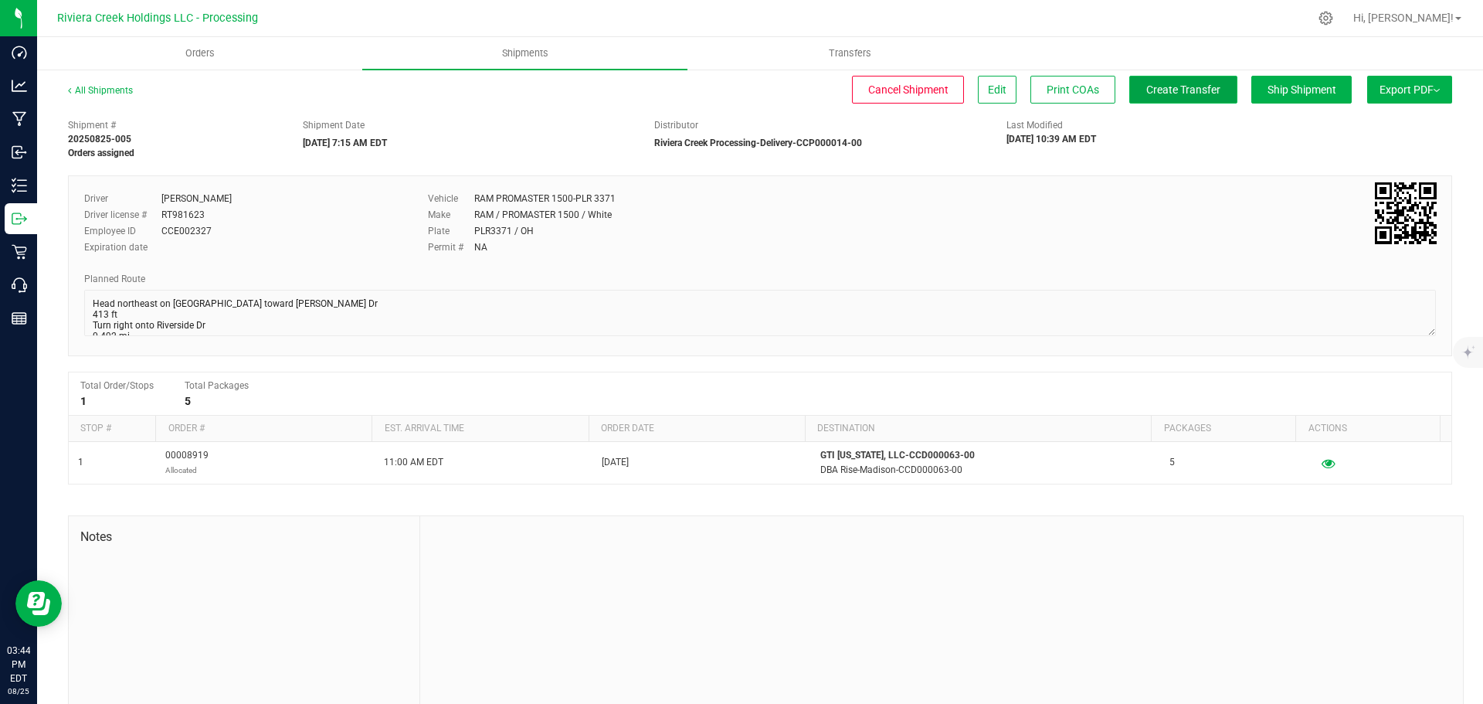
click at [1156, 90] on span "Create Transfer" at bounding box center [1183, 89] width 74 height 12
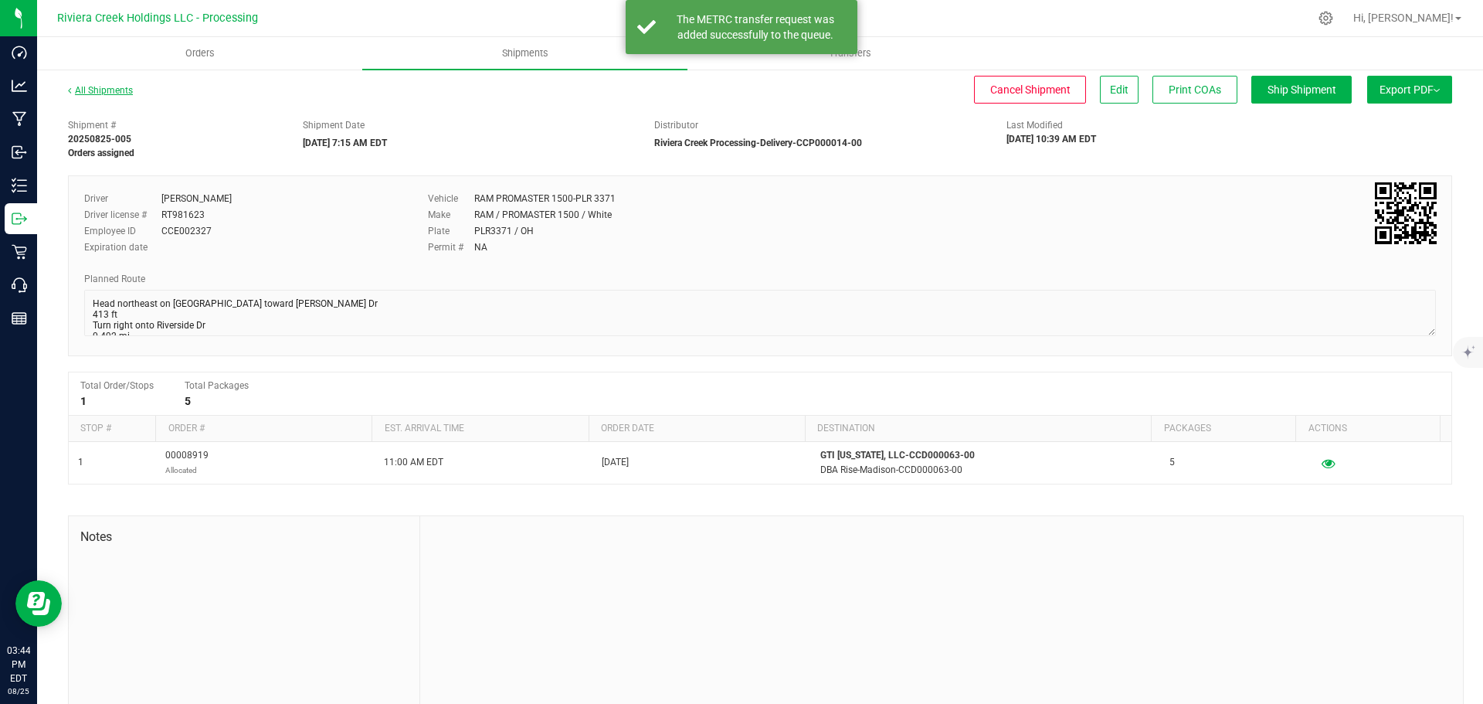
click at [103, 90] on link "All Shipments" at bounding box center [100, 90] width 65 height 11
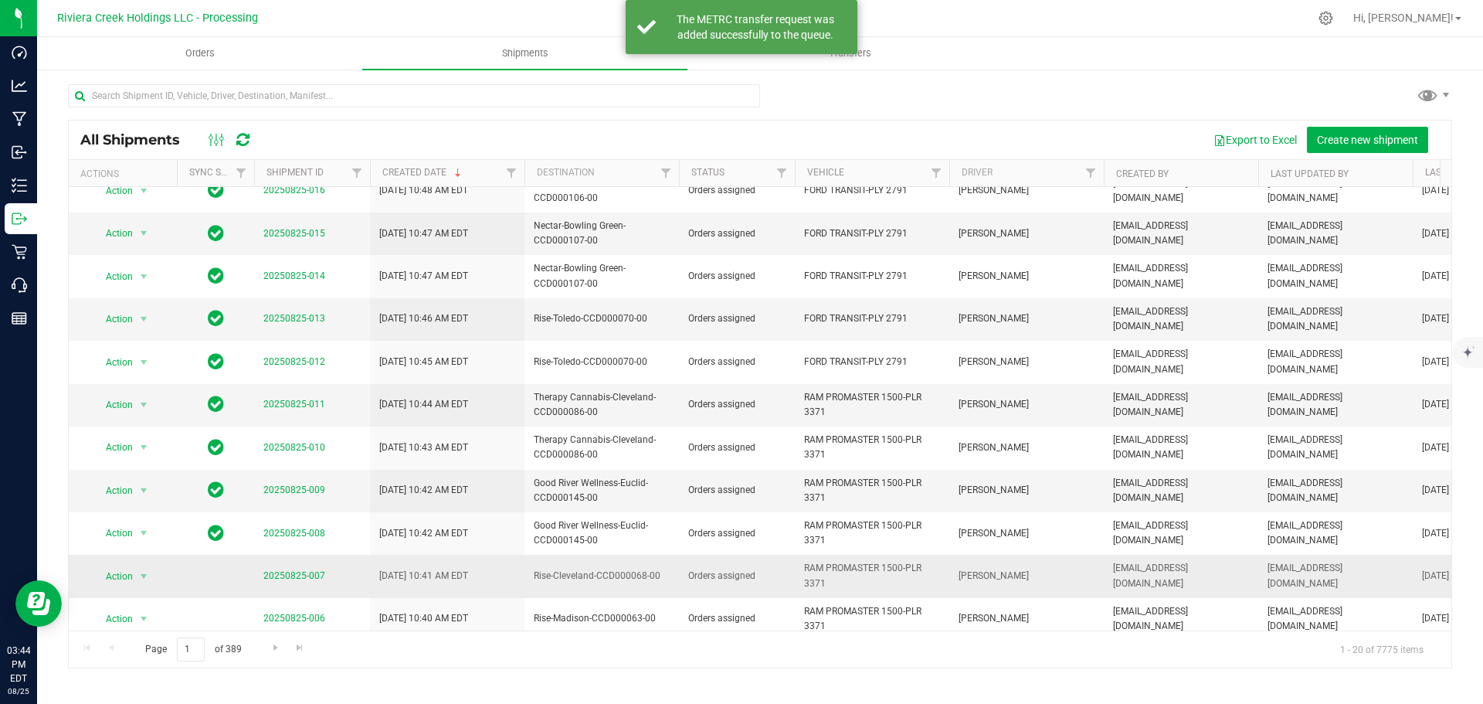
scroll to position [407, 0]
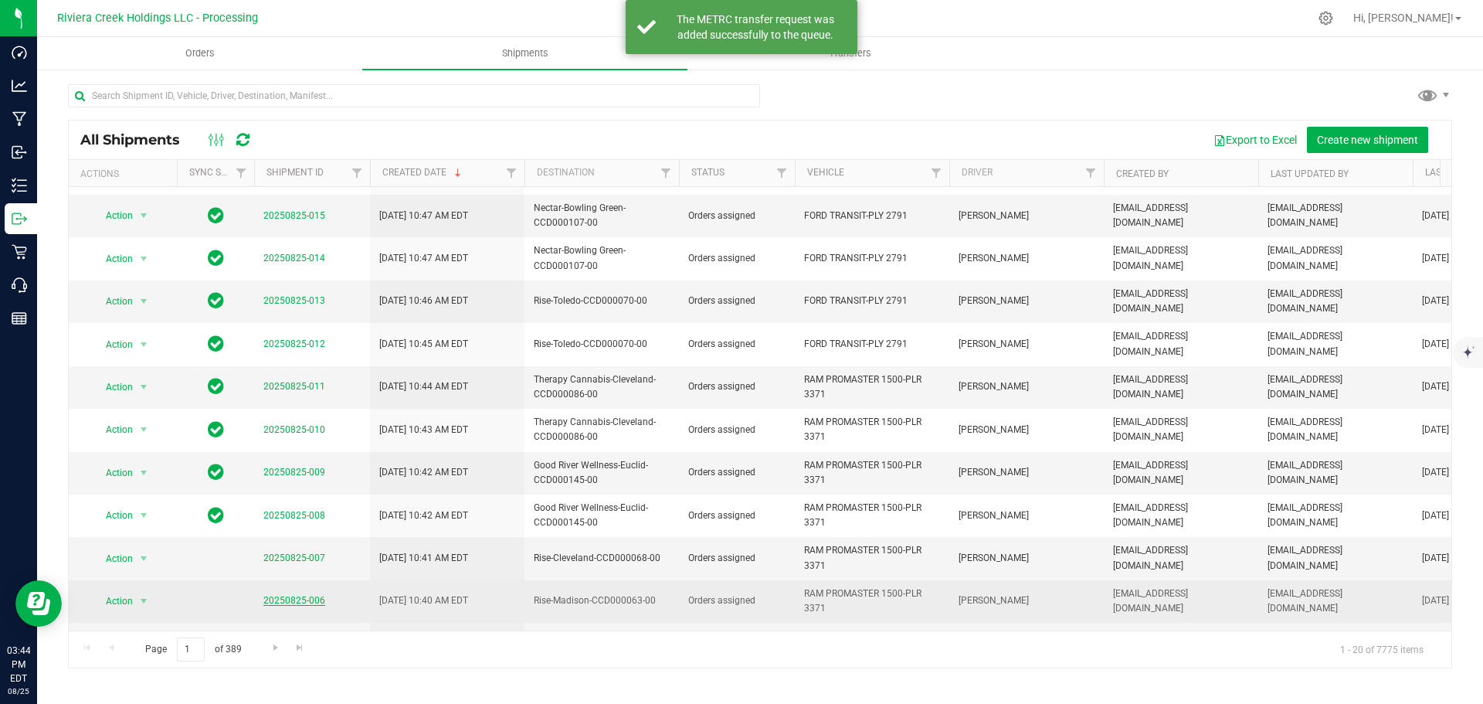
click at [263, 595] on link "20250825-006" at bounding box center [294, 600] width 62 height 11
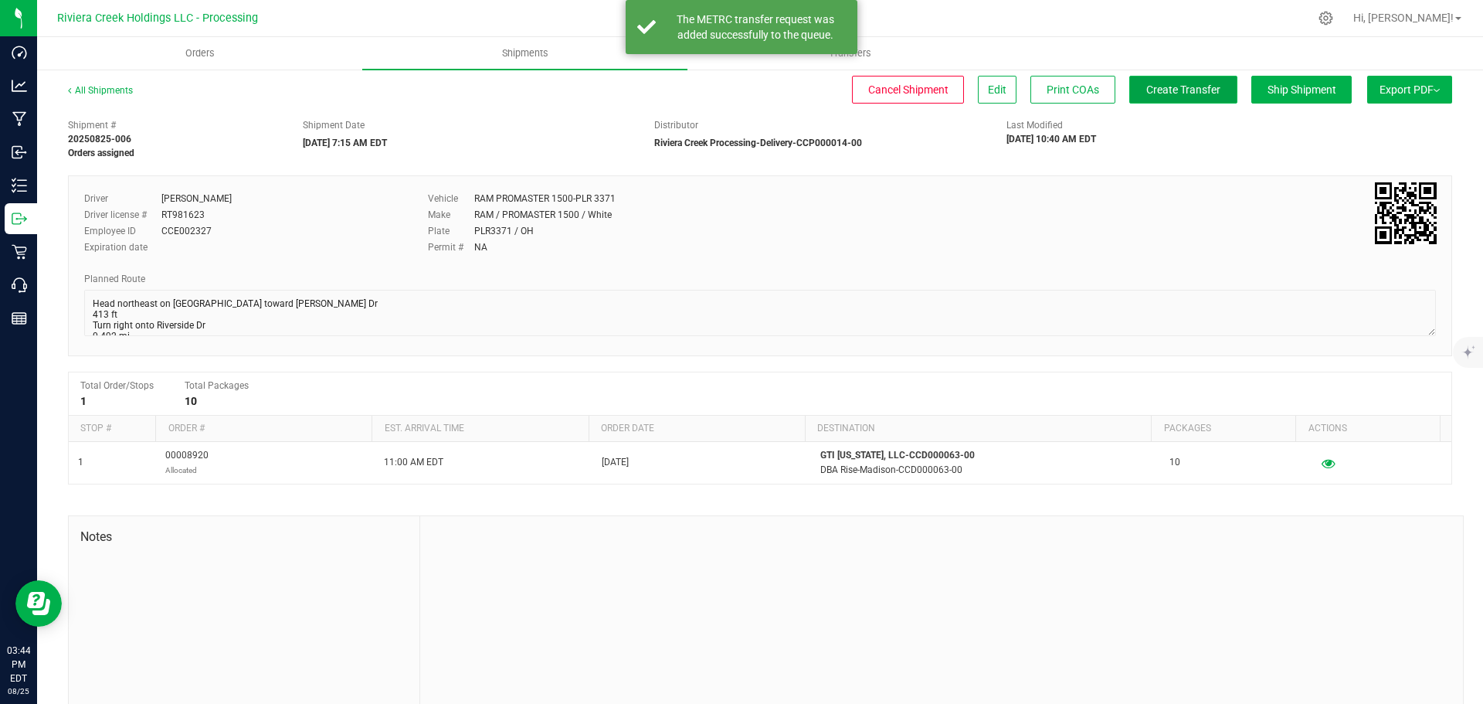
click at [1147, 96] on span "Create Transfer" at bounding box center [1183, 89] width 74 height 12
click at [89, 90] on link "All Shipments" at bounding box center [100, 90] width 65 height 11
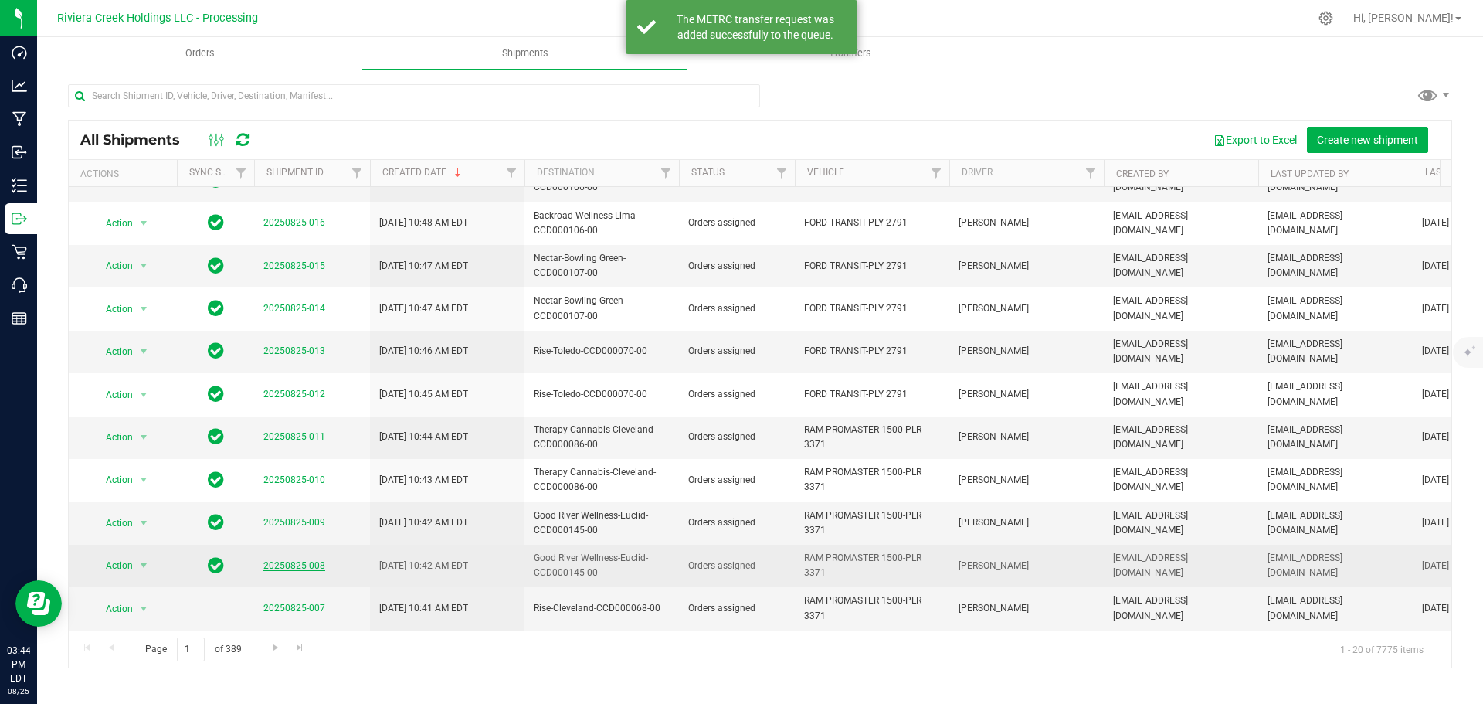
scroll to position [407, 0]
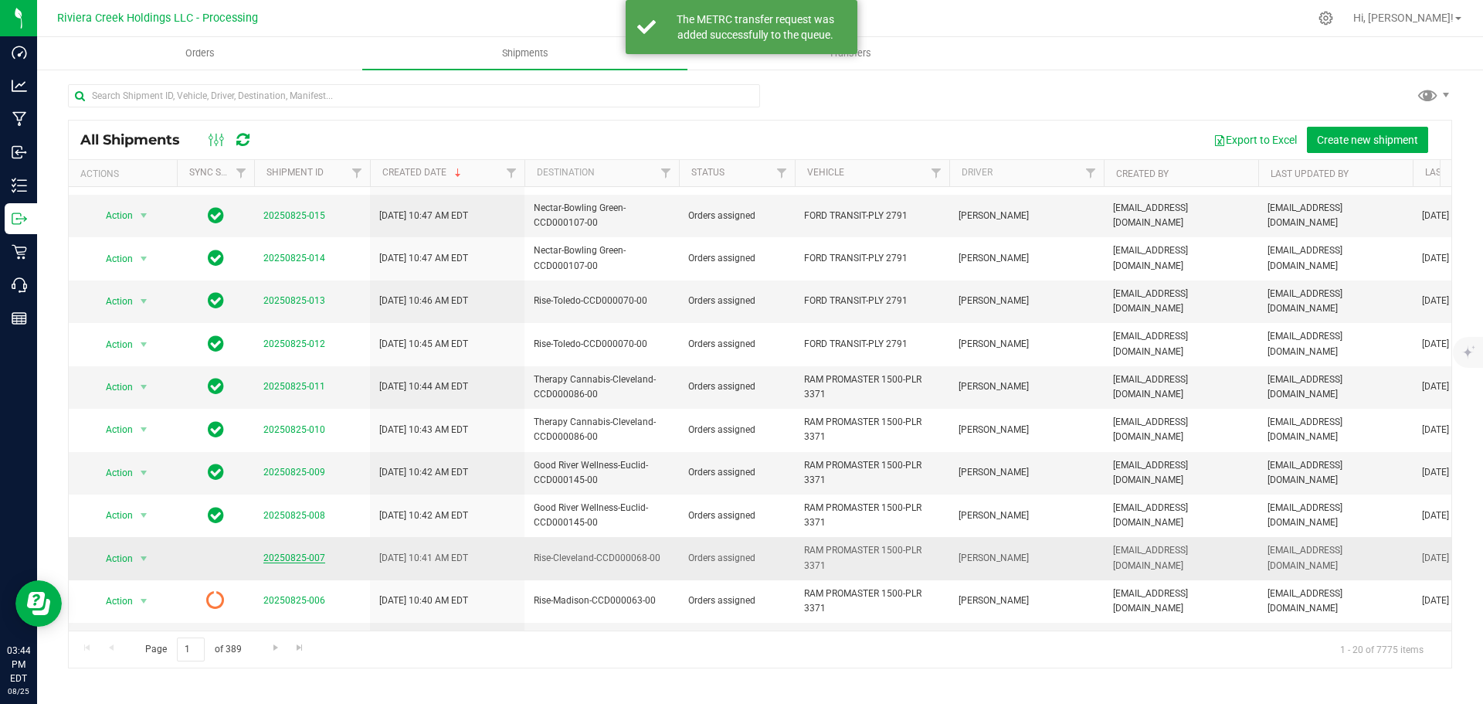
click at [293, 552] on link "20250825-007" at bounding box center [294, 557] width 62 height 11
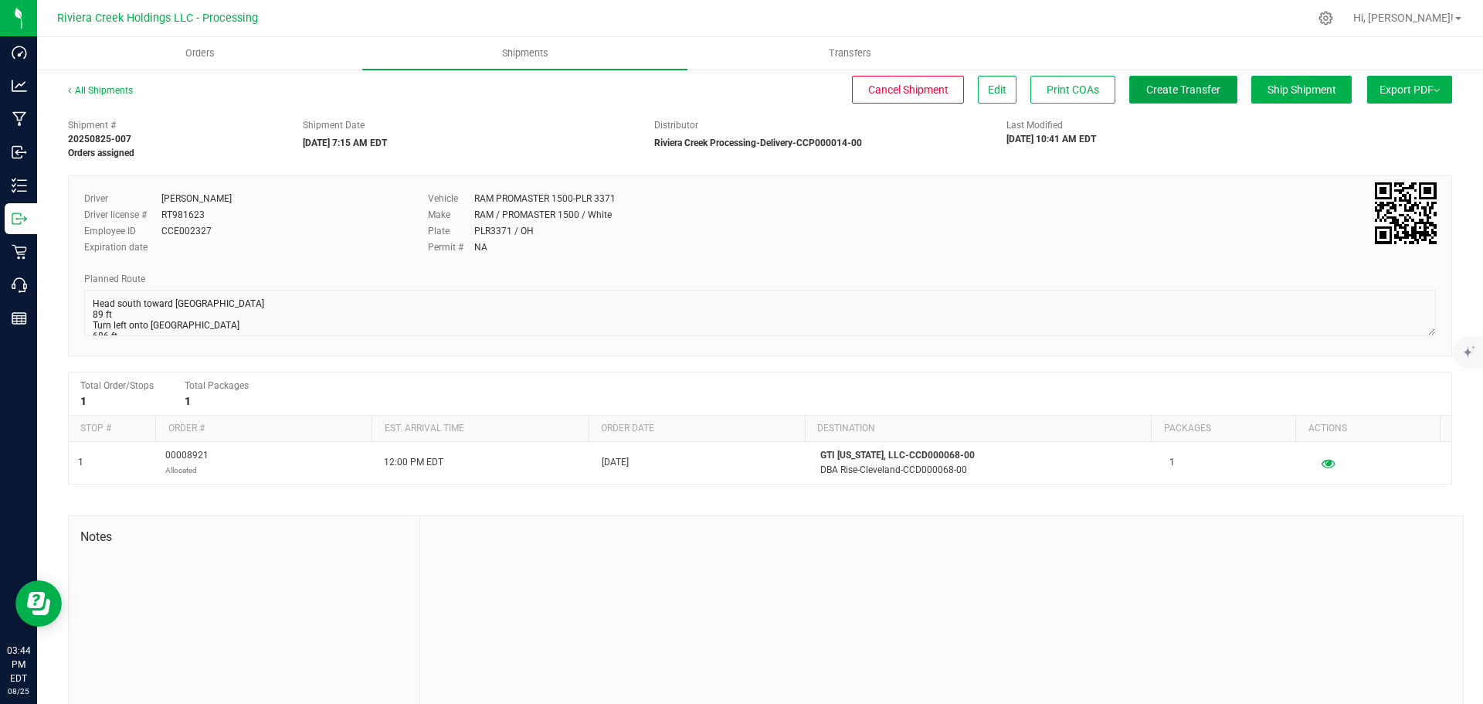
click at [1168, 87] on span "Create Transfer" at bounding box center [1183, 89] width 74 height 12
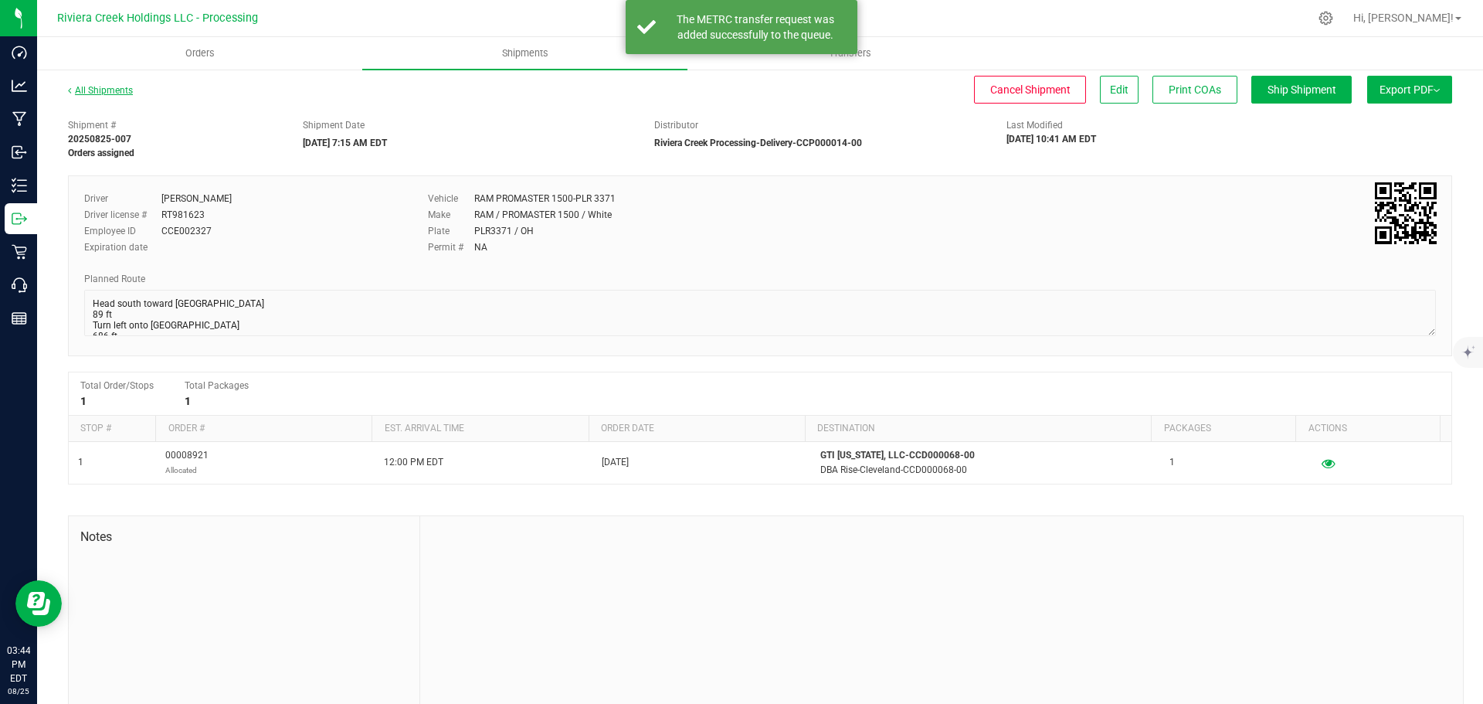
click at [101, 88] on link "All Shipments" at bounding box center [100, 90] width 65 height 11
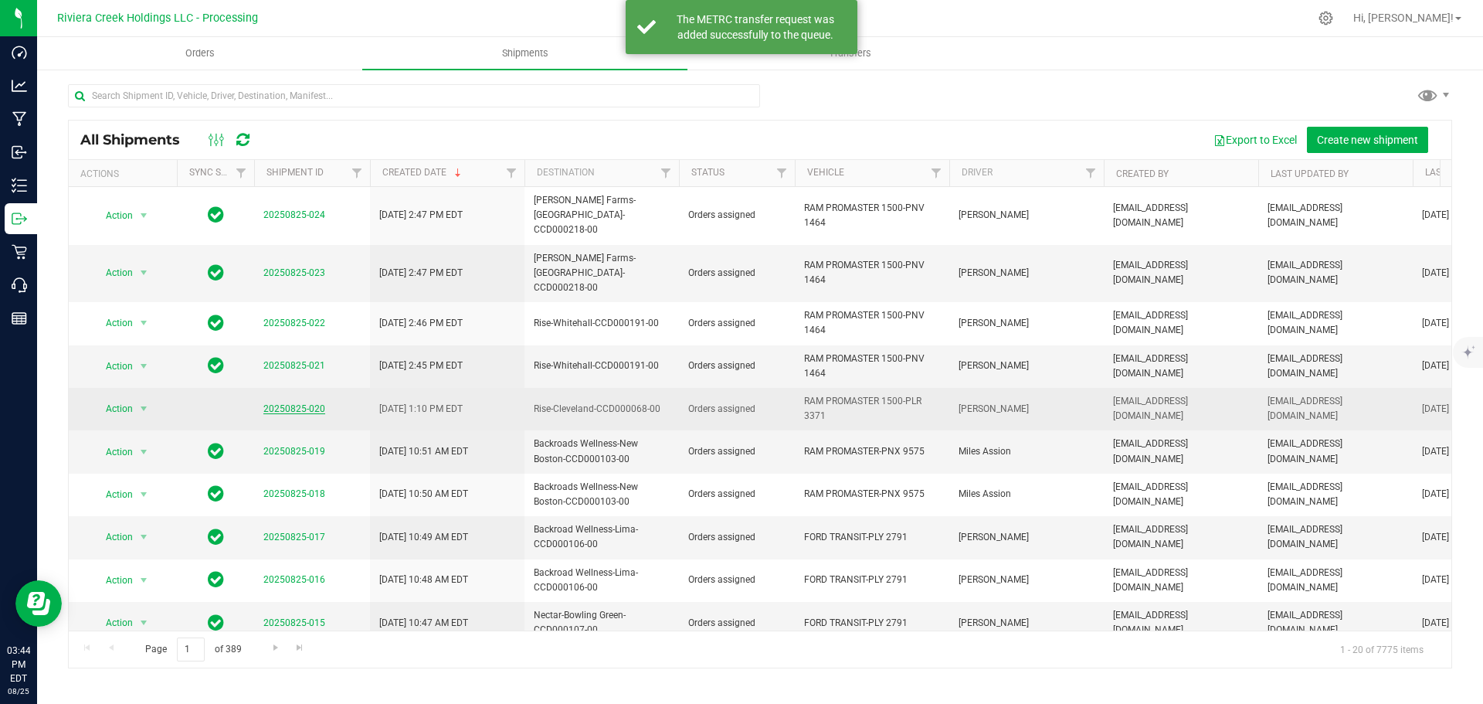
click at [293, 403] on link "20250825-020" at bounding box center [294, 408] width 62 height 11
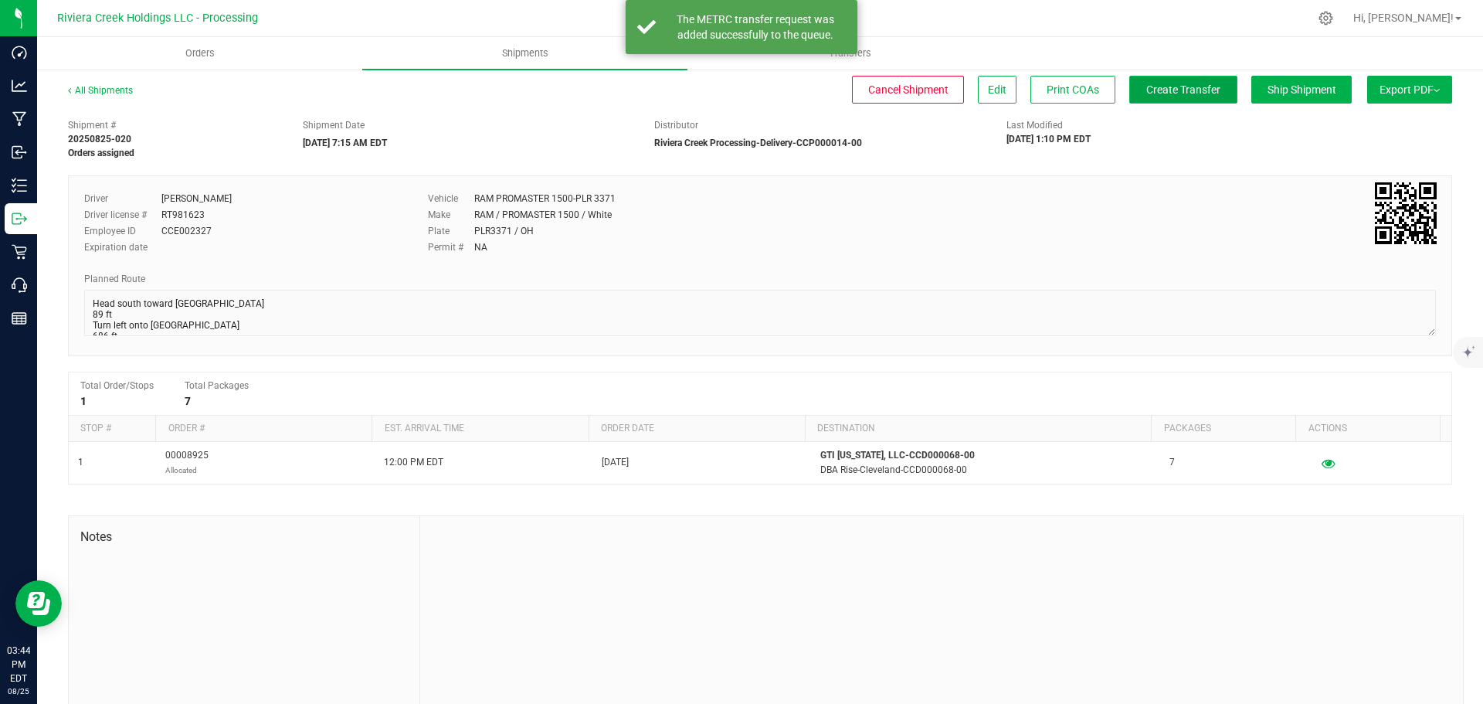
click at [1154, 93] on span "Create Transfer" at bounding box center [1183, 89] width 74 height 12
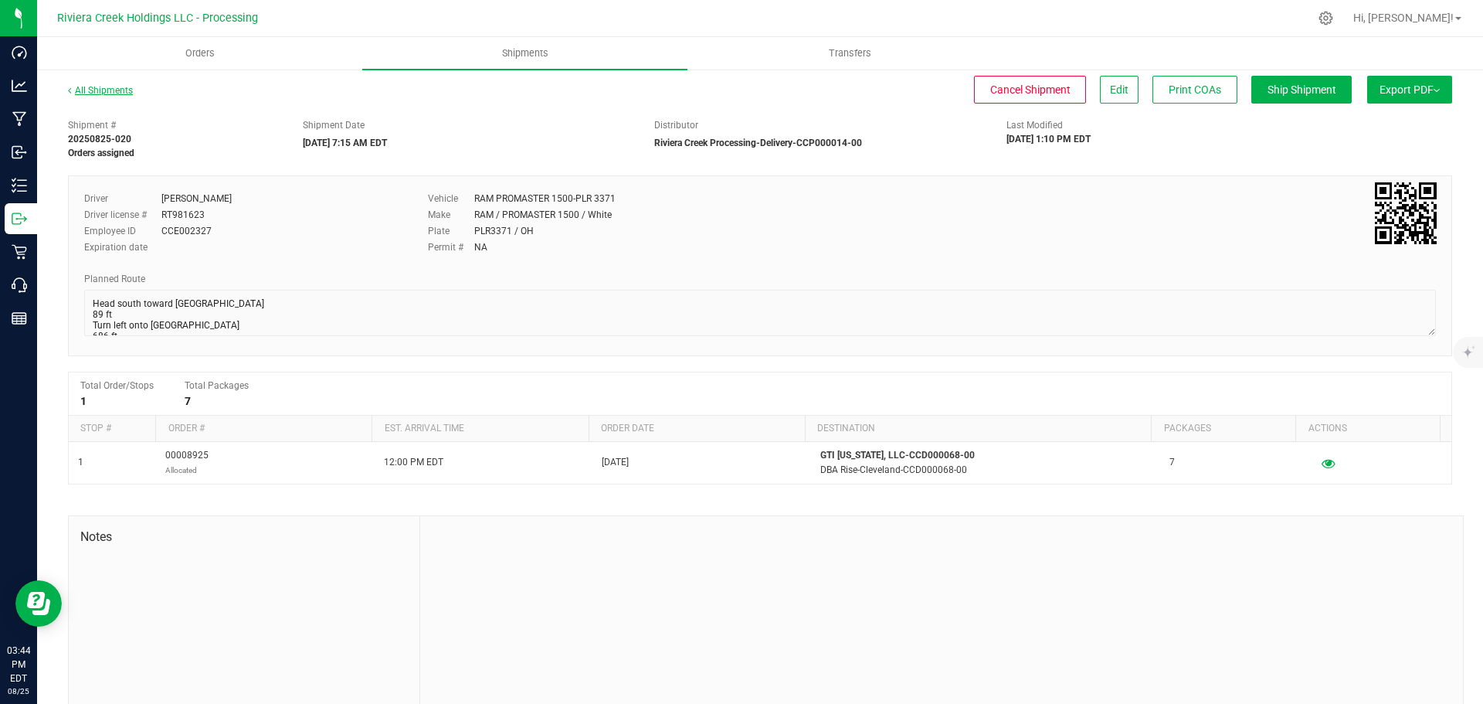
click at [100, 91] on link "All Shipments" at bounding box center [100, 90] width 65 height 11
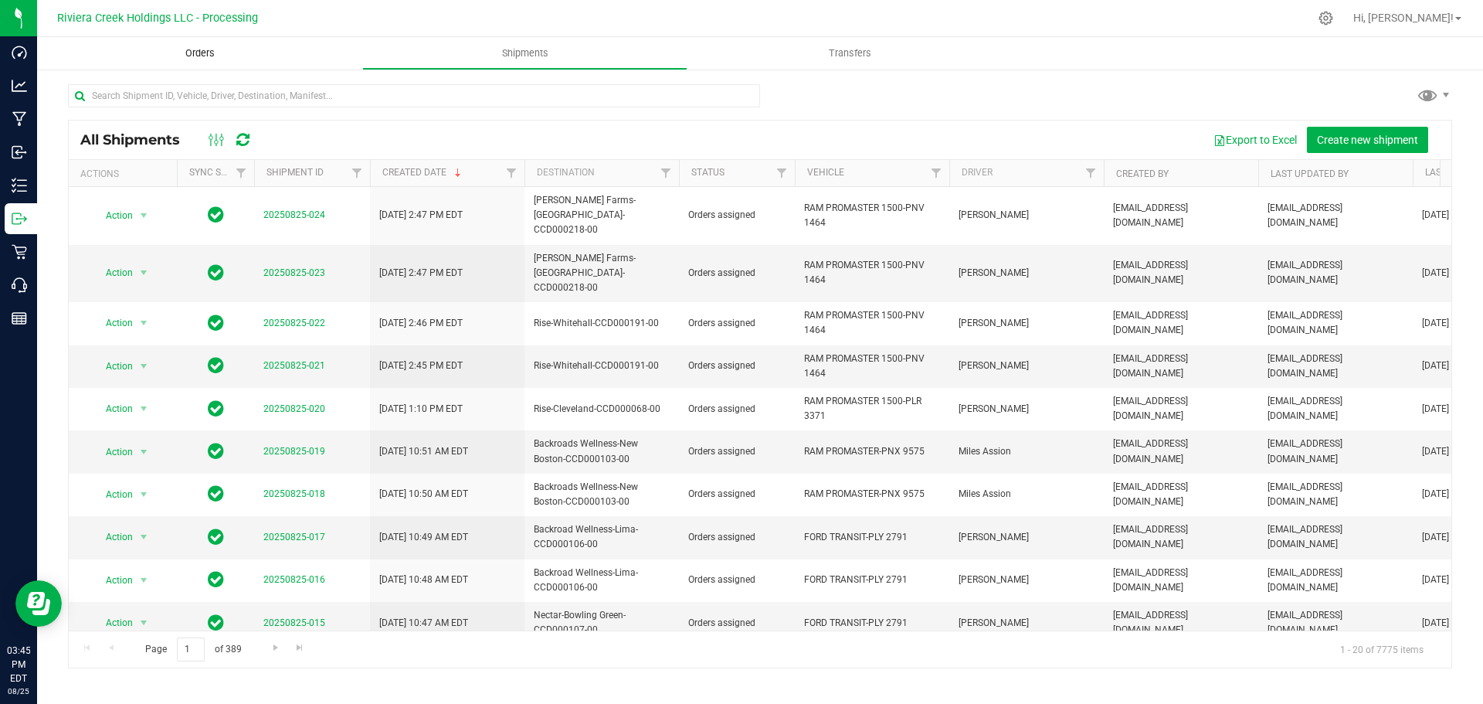
click at [198, 54] on span "Orders" at bounding box center [200, 53] width 71 height 14
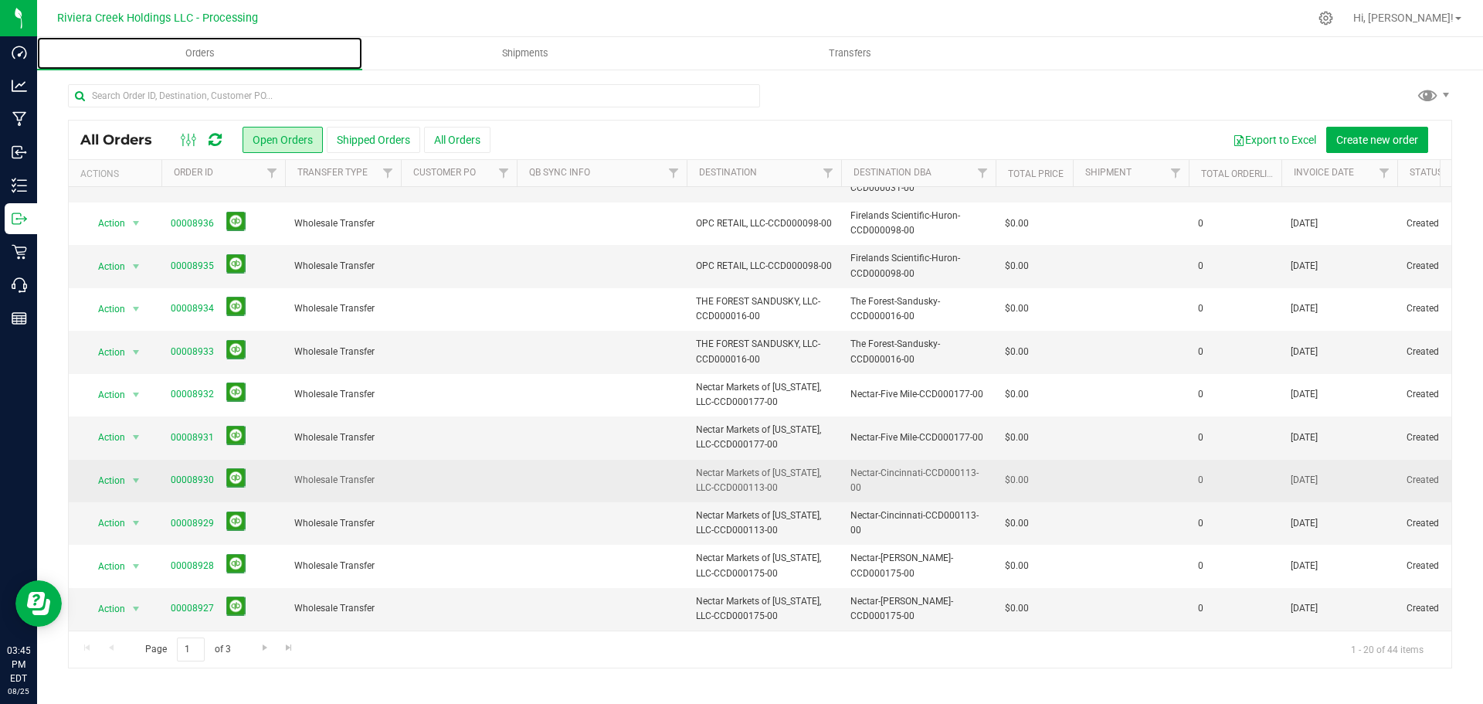
scroll to position [423, 0]
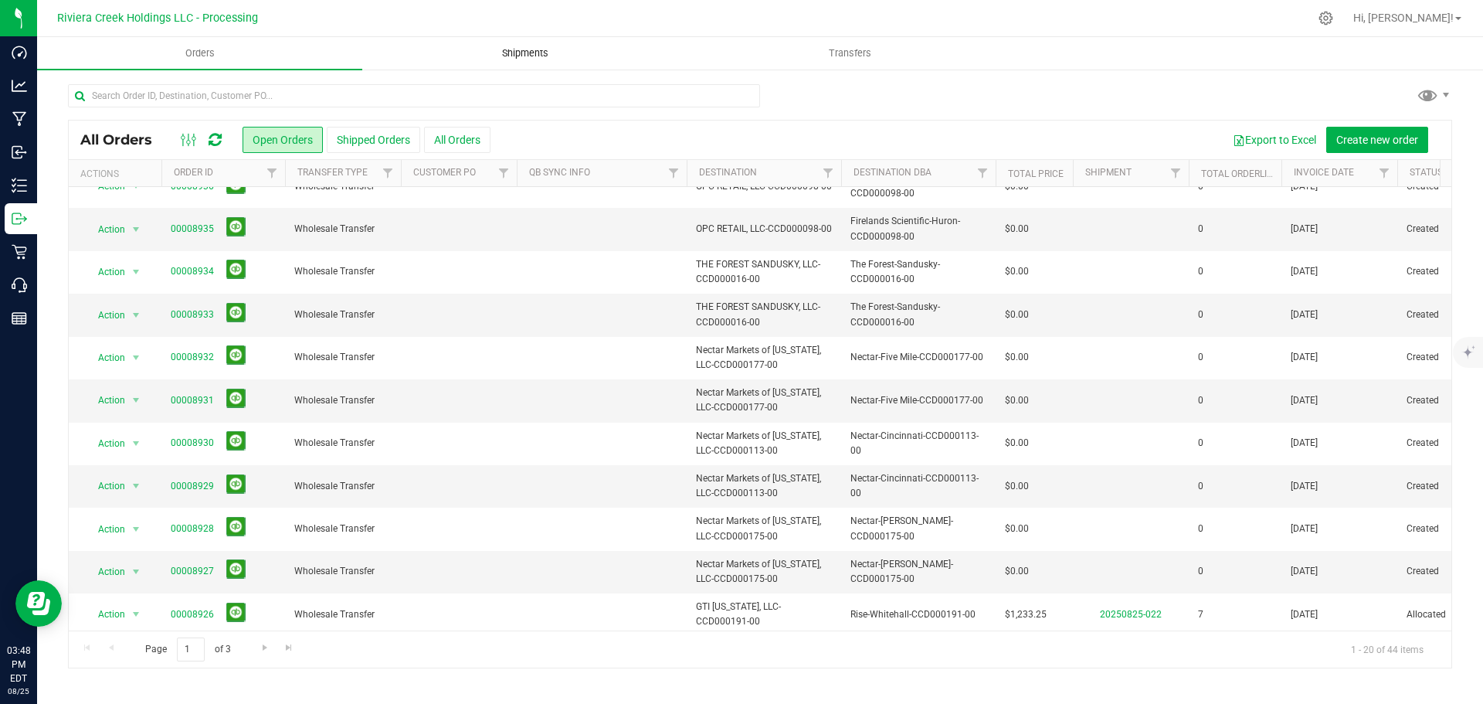
click at [517, 56] on span "Shipments" at bounding box center [525, 53] width 88 height 14
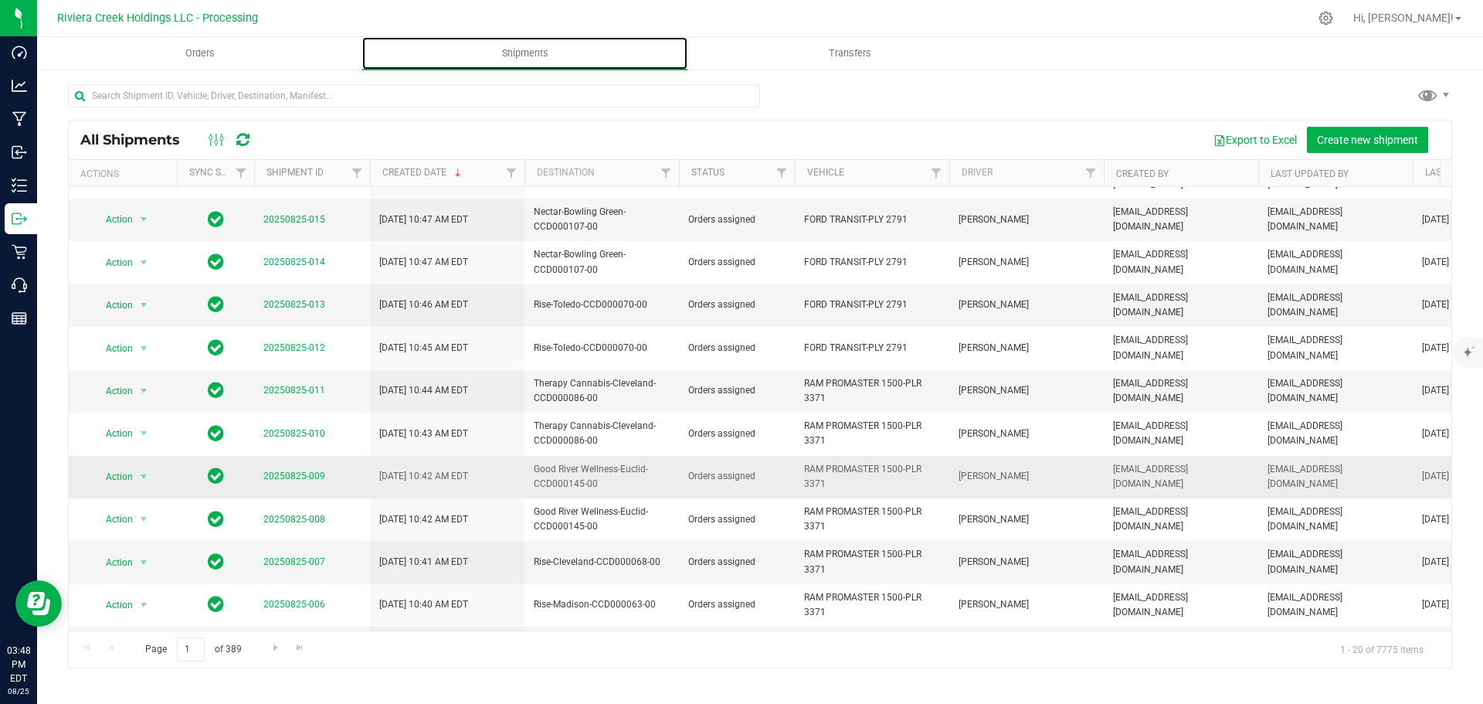
scroll to position [407, 0]
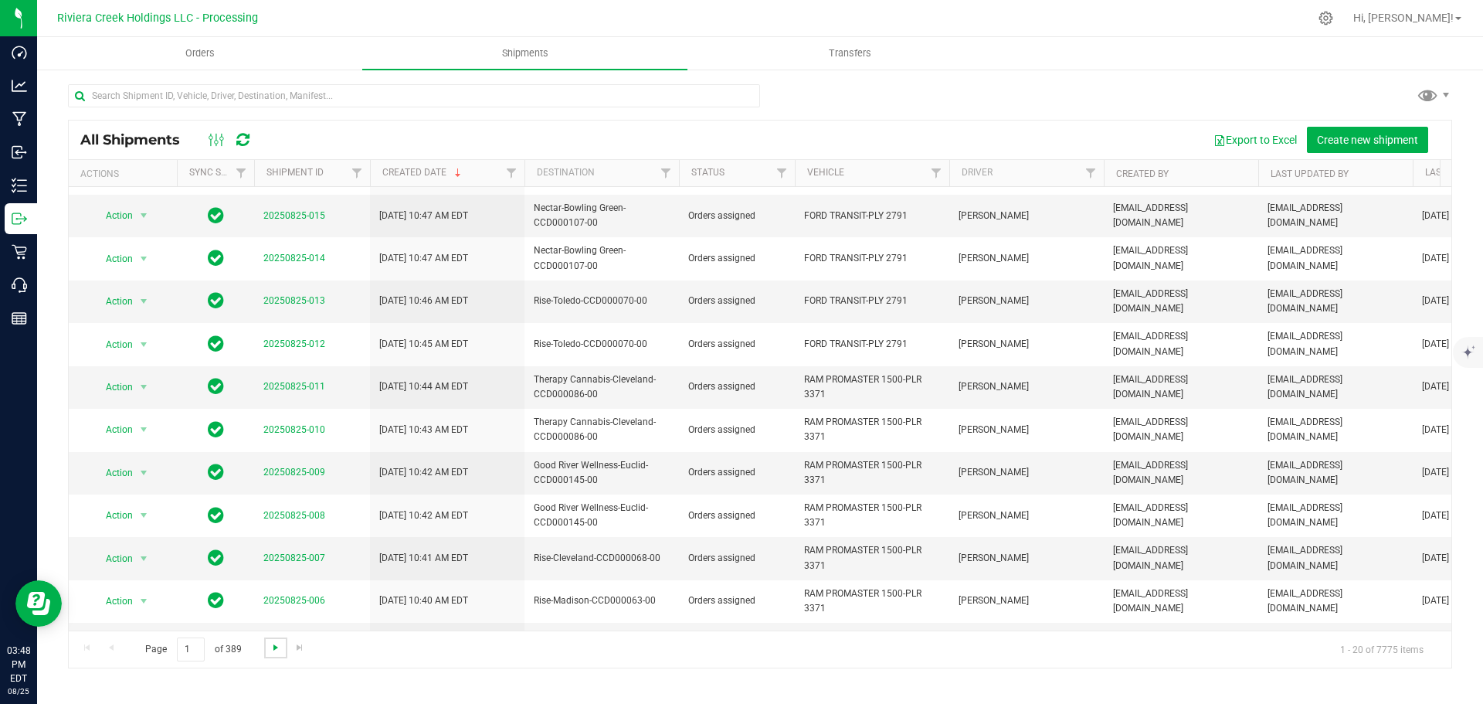
click at [277, 646] on span "Go to the next page" at bounding box center [276, 647] width 12 height 12
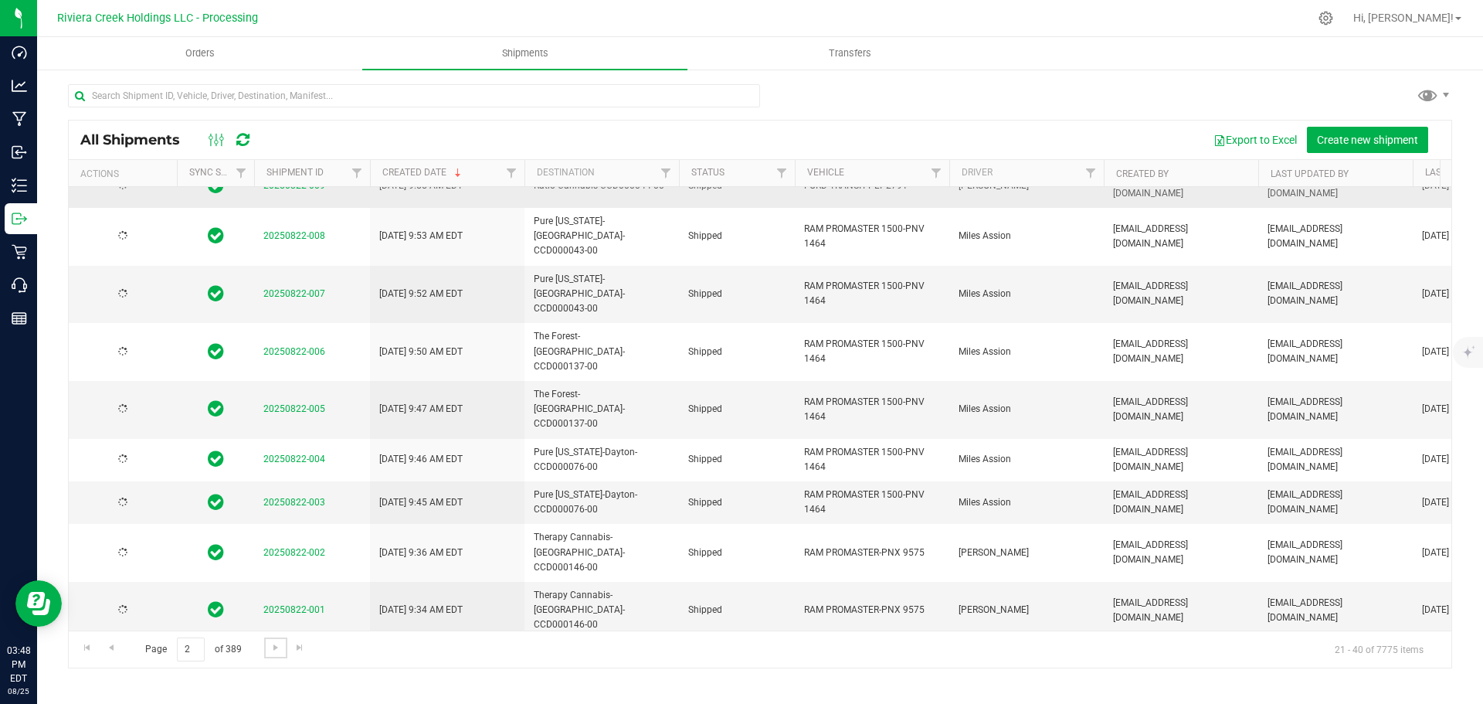
scroll to position [0, 0]
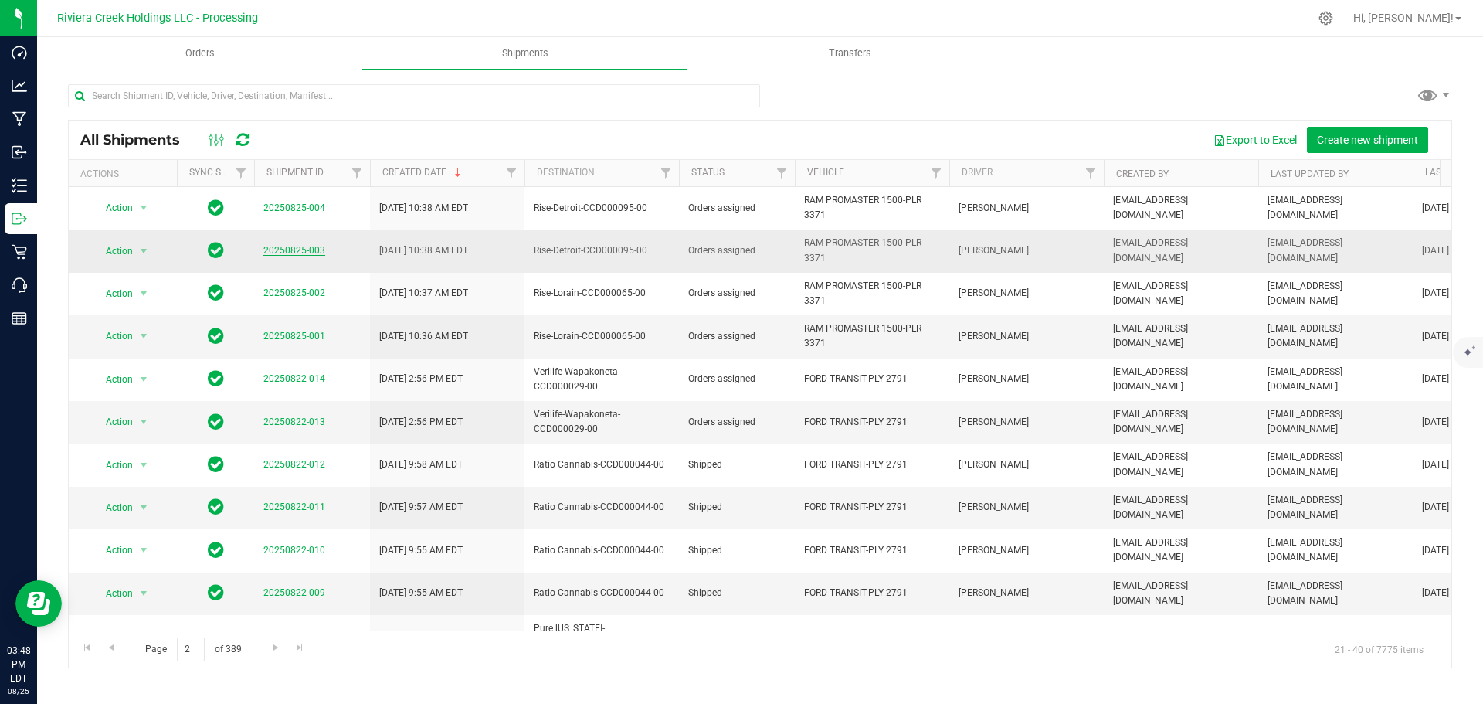
click at [284, 251] on link "20250825-003" at bounding box center [294, 250] width 62 height 11
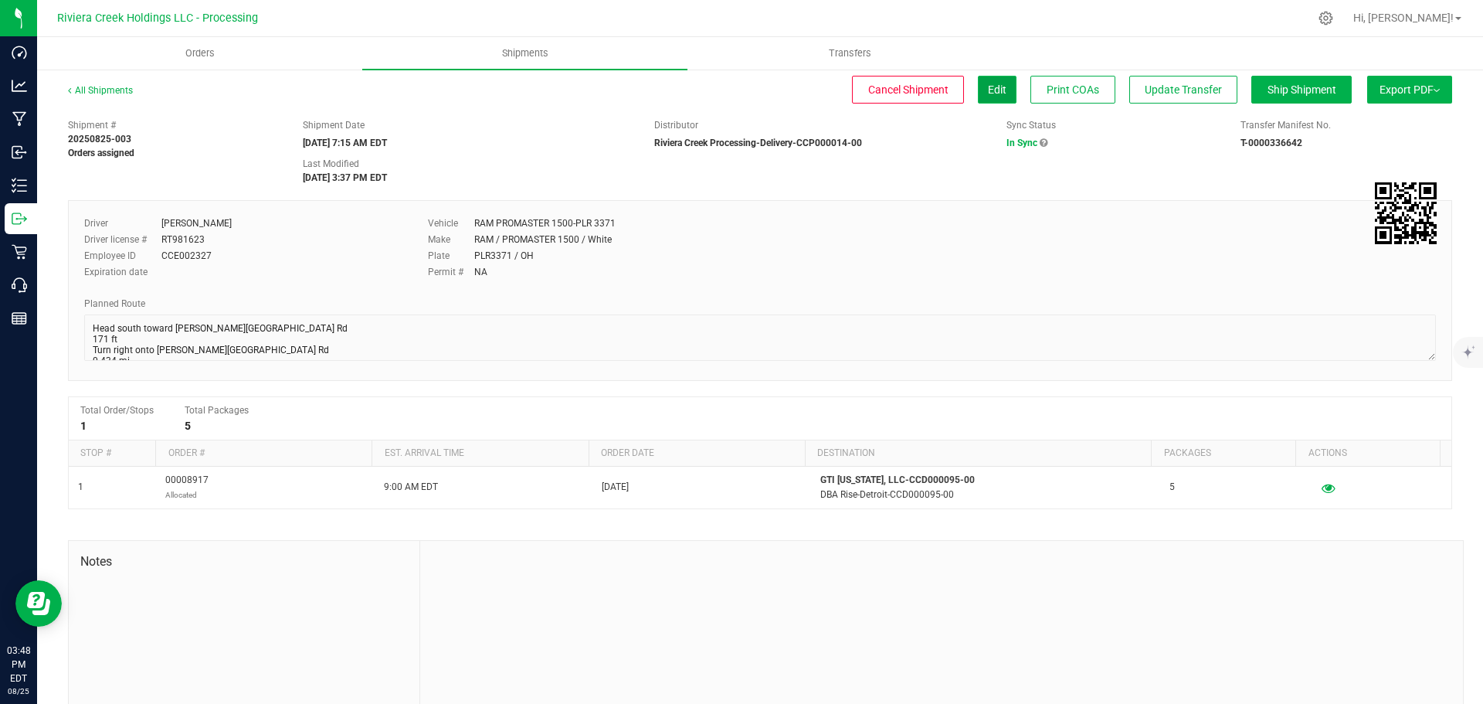
click at [986, 98] on button "Edit" at bounding box center [997, 90] width 39 height 28
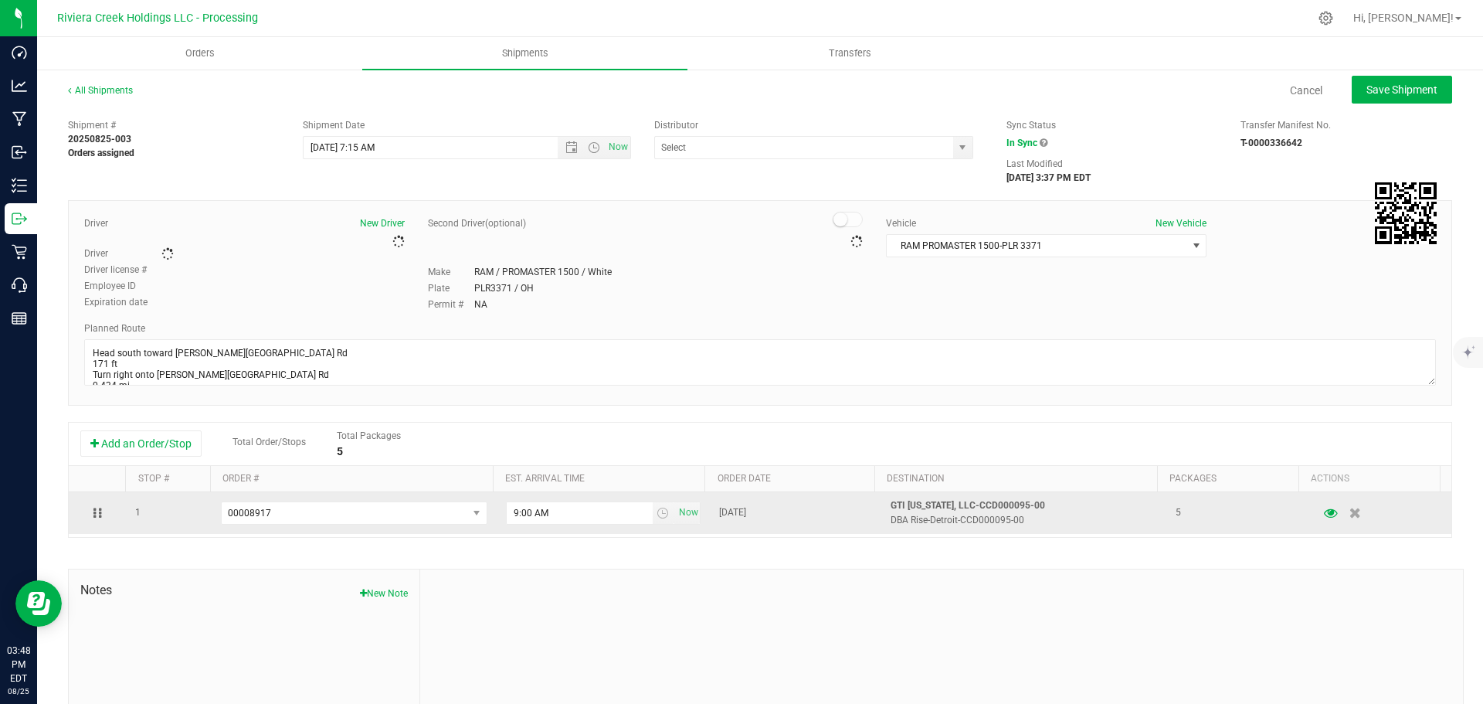
type input "Riviera Creek Processing-Delivery-CCP000014-00"
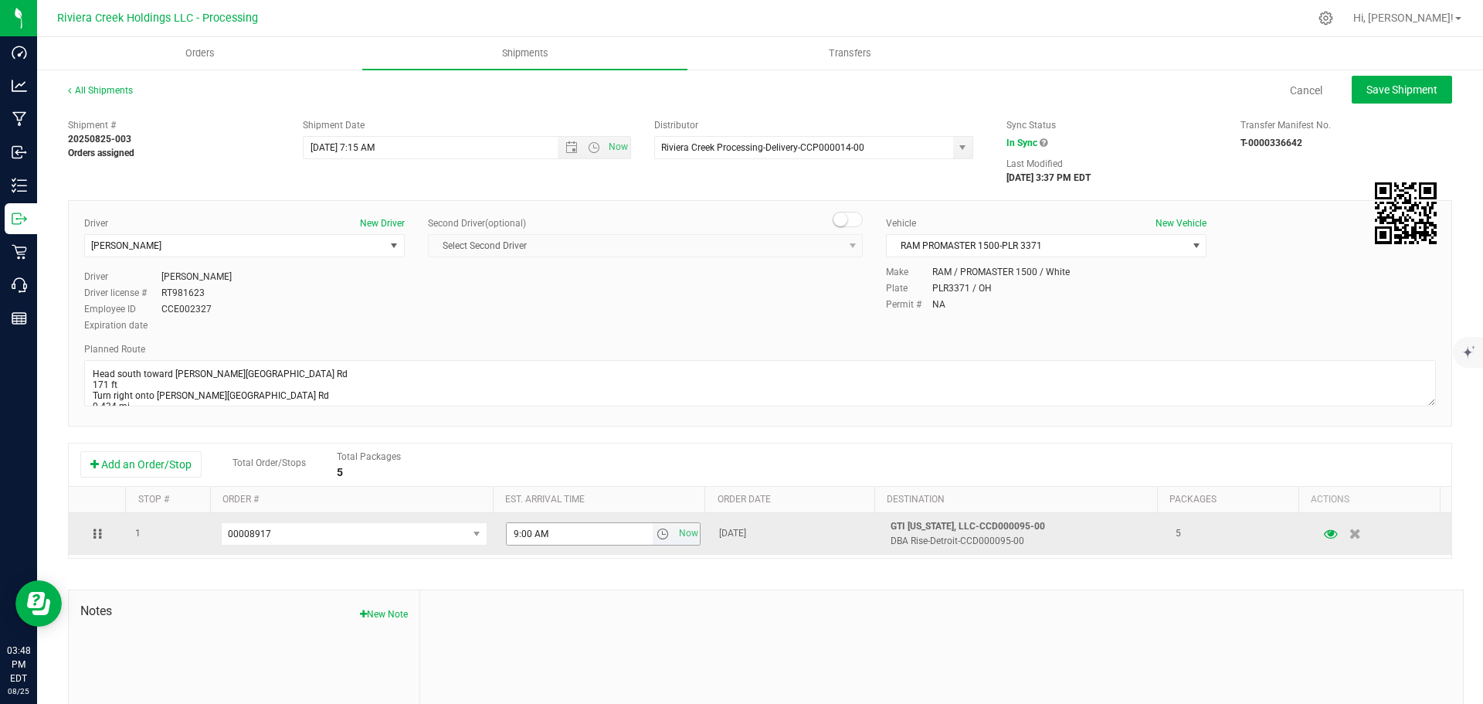
click at [656, 533] on span "select" at bounding box center [662, 533] width 12 height 12
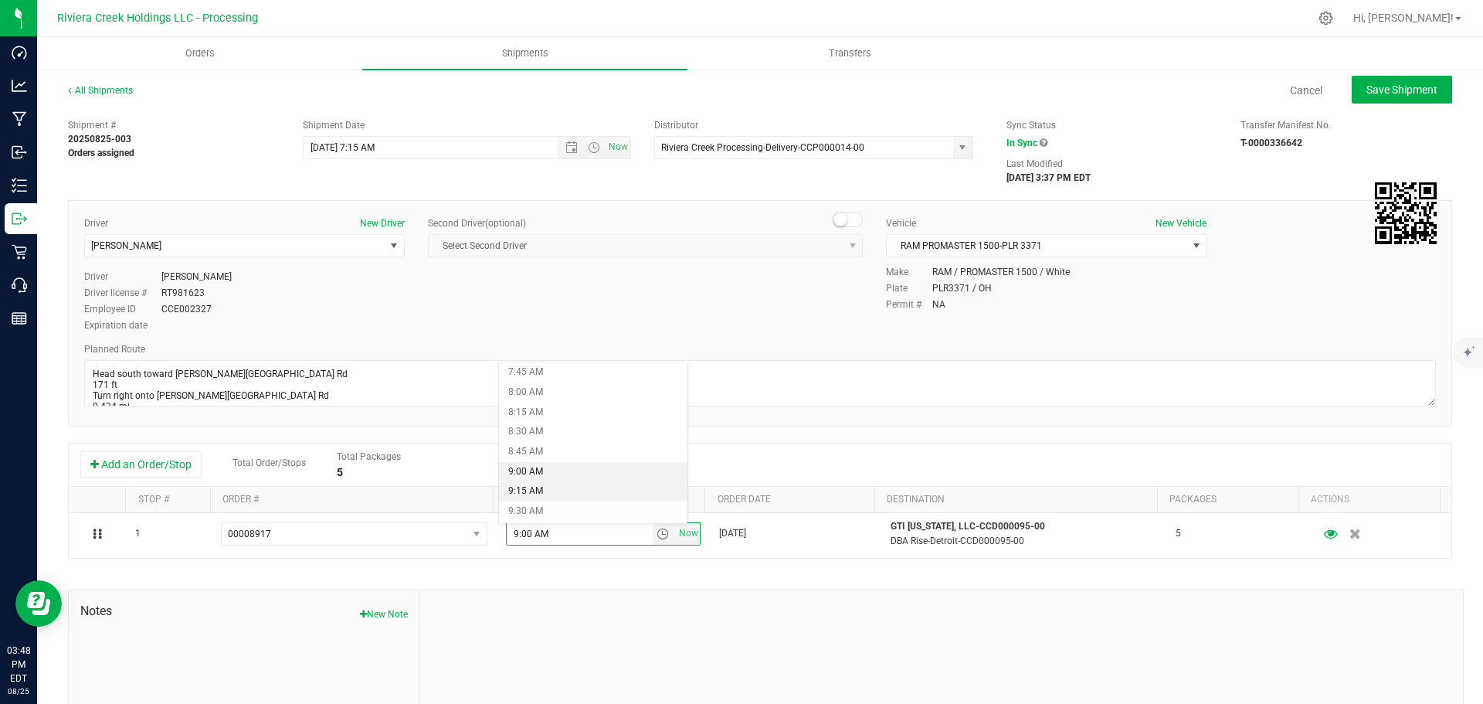
scroll to position [695, 0]
click at [555, 474] on li "10:00 AM" at bounding box center [593, 473] width 188 height 20
type input "10:00 AM"
click at [1375, 90] on span "Save Shipment" at bounding box center [1401, 89] width 71 height 12
type input "[DATE] 11:15 AM"
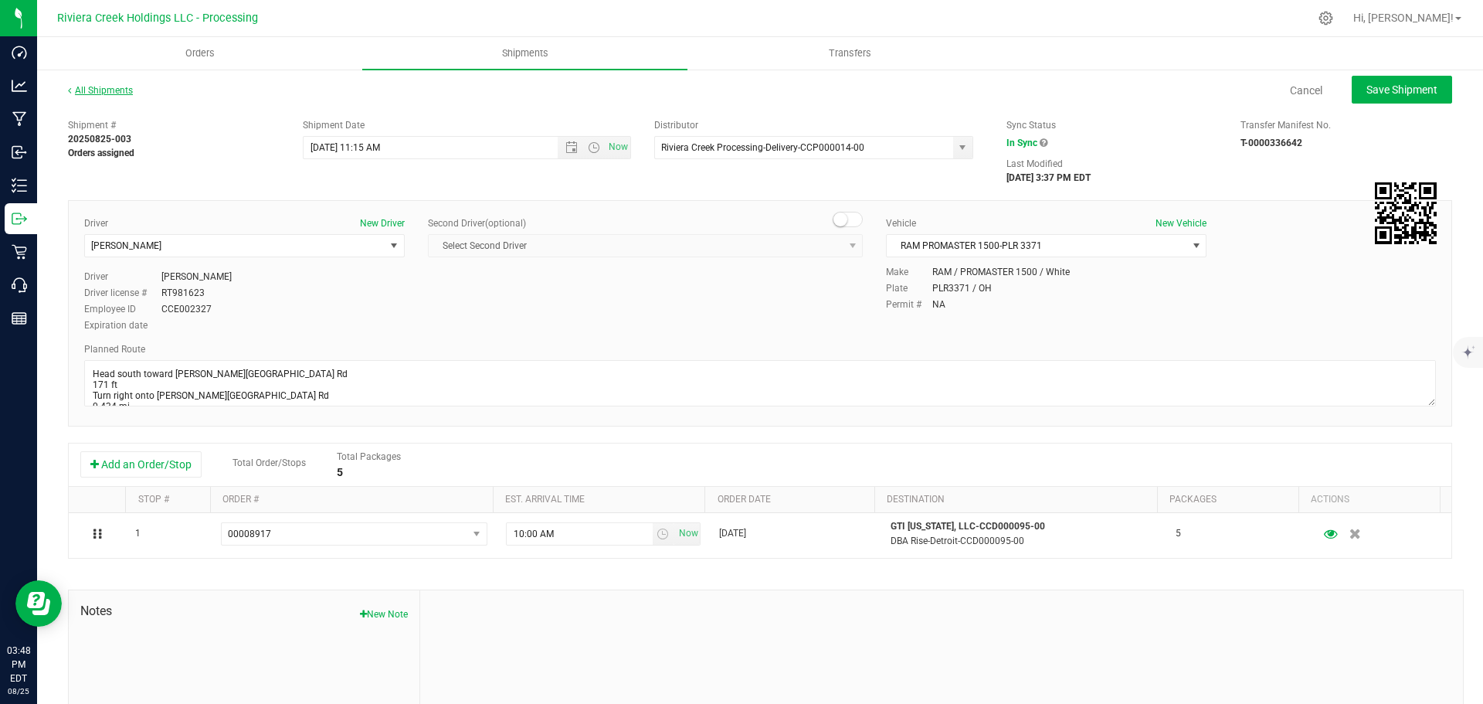
click at [121, 91] on link "All Shipments" at bounding box center [100, 90] width 65 height 11
